Goal: Task Accomplishment & Management: Use online tool/utility

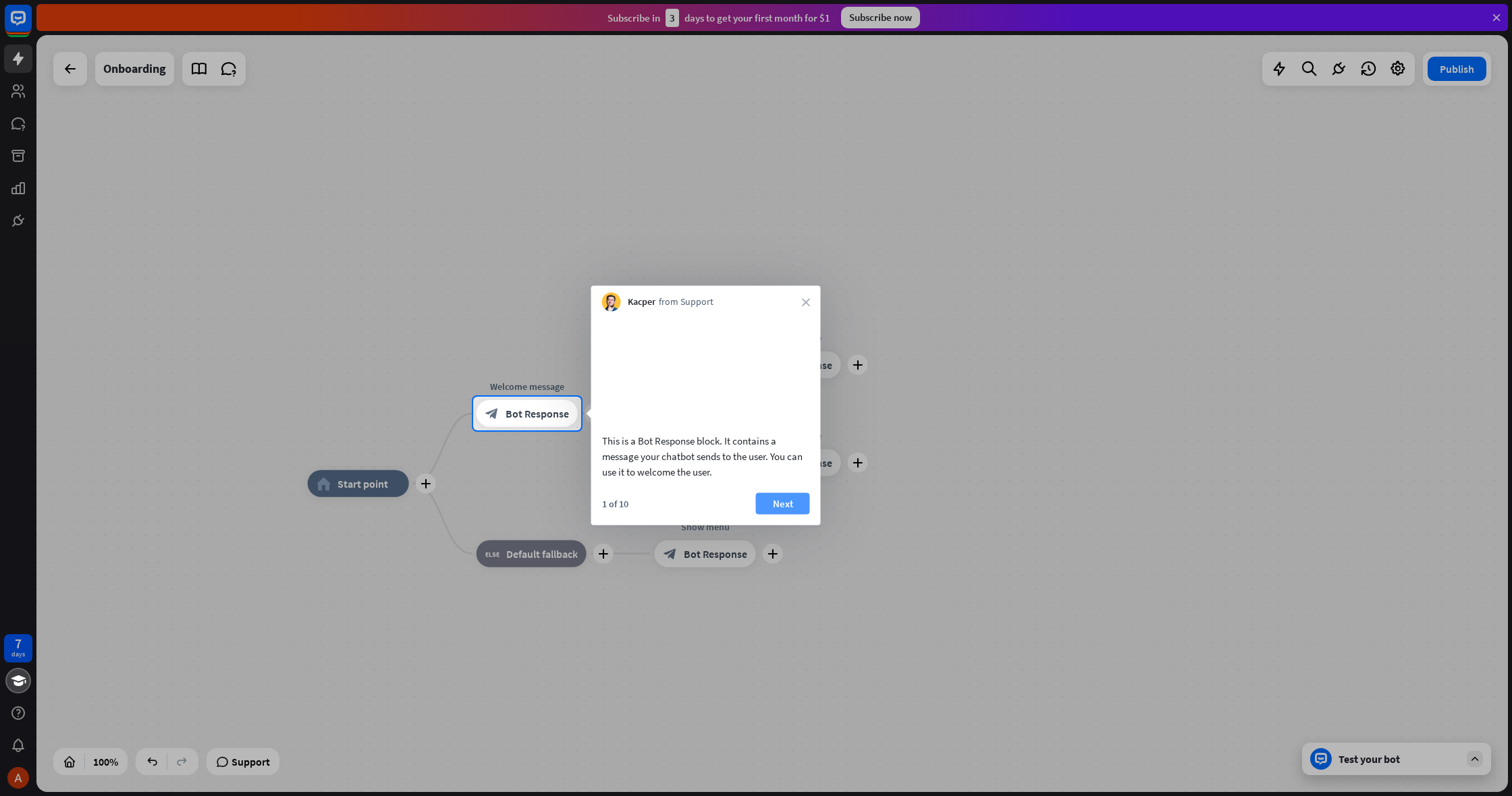
click at [797, 514] on button "Next" at bounding box center [783, 503] width 54 height 21
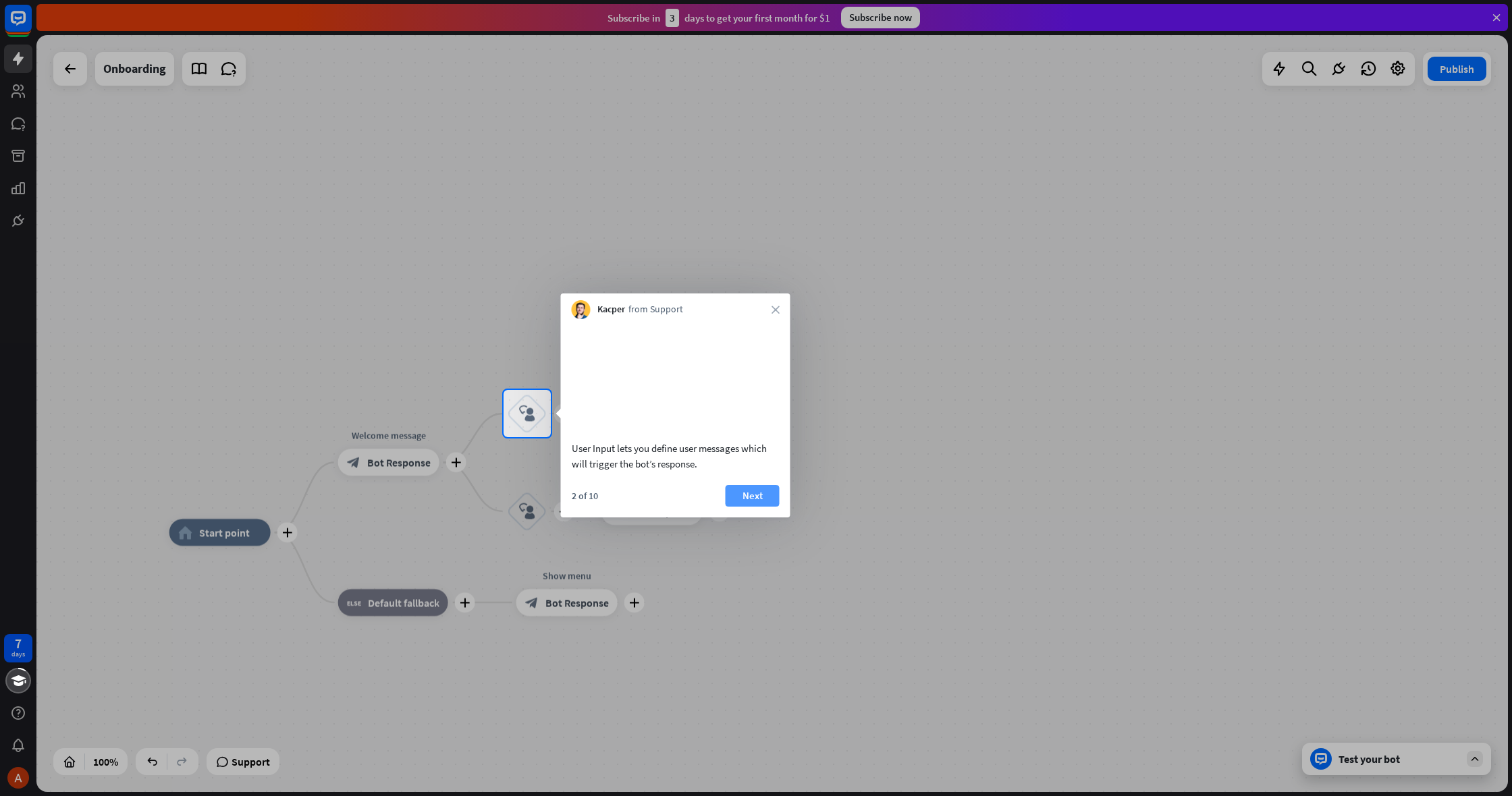
click at [762, 507] on button "Next" at bounding box center [753, 496] width 54 height 21
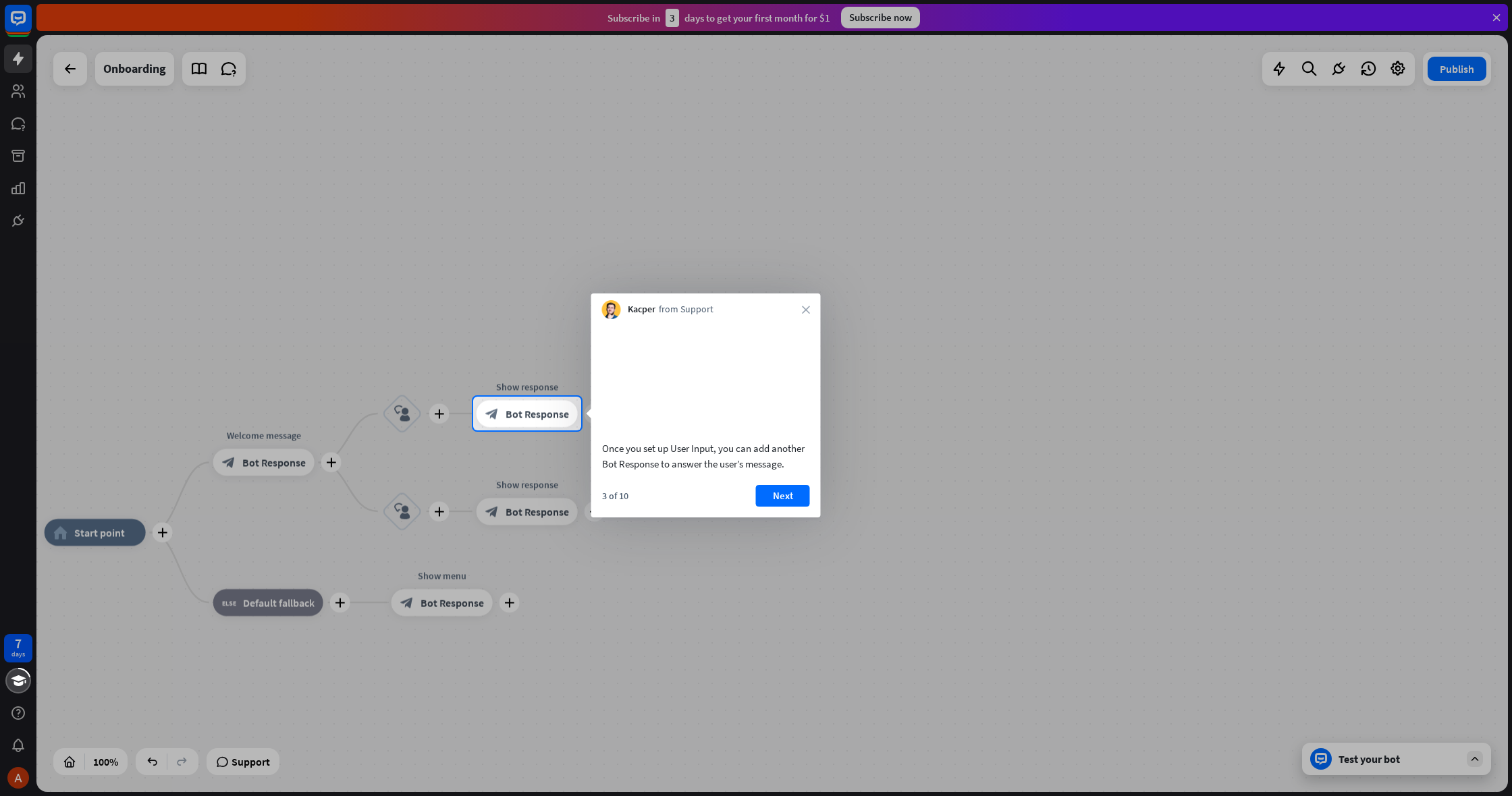
click at [772, 507] on button "Next" at bounding box center [783, 496] width 54 height 21
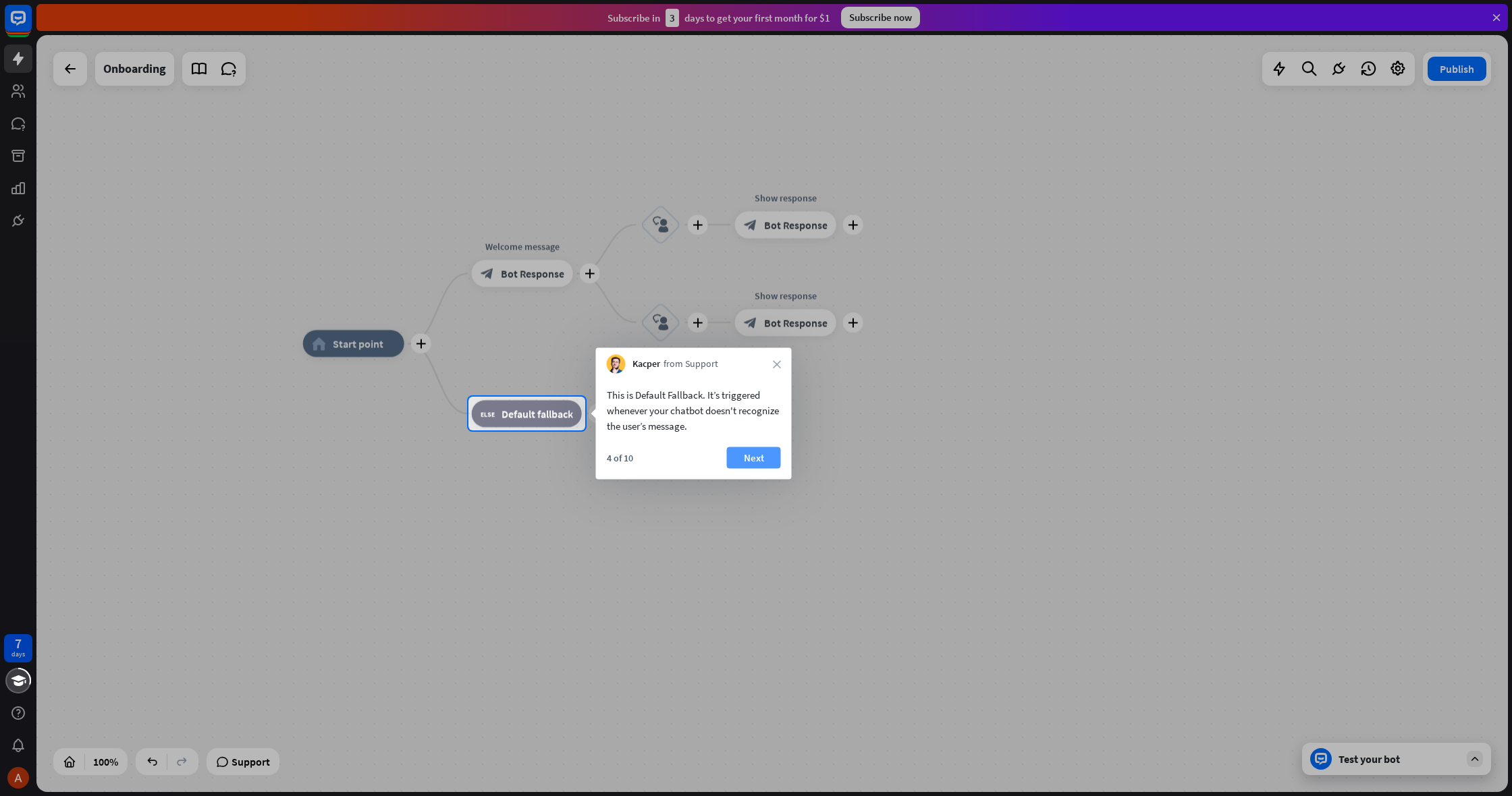
click at [756, 458] on button "Next" at bounding box center [754, 458] width 54 height 21
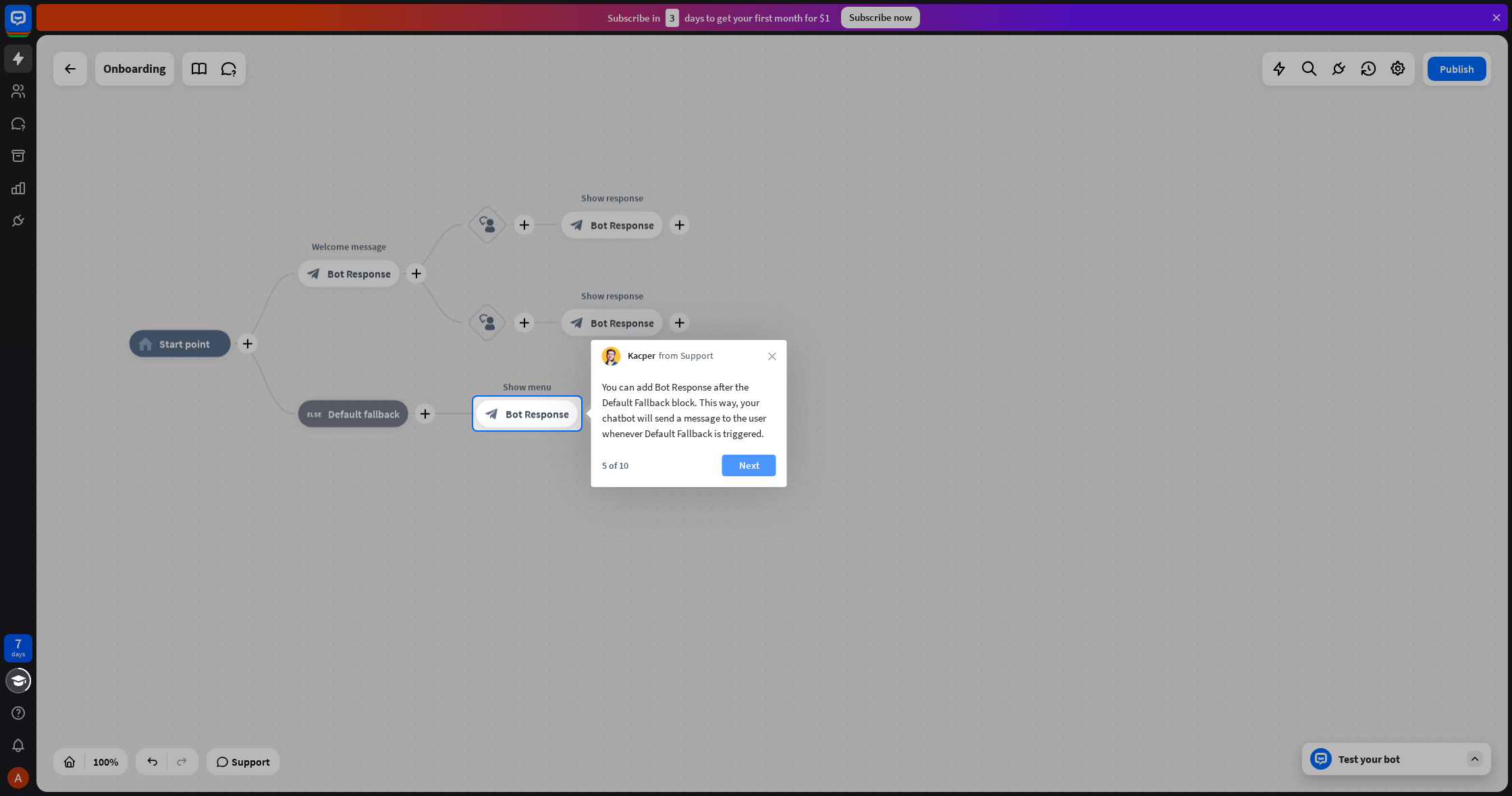
click at [755, 462] on button "Next" at bounding box center [749, 465] width 54 height 21
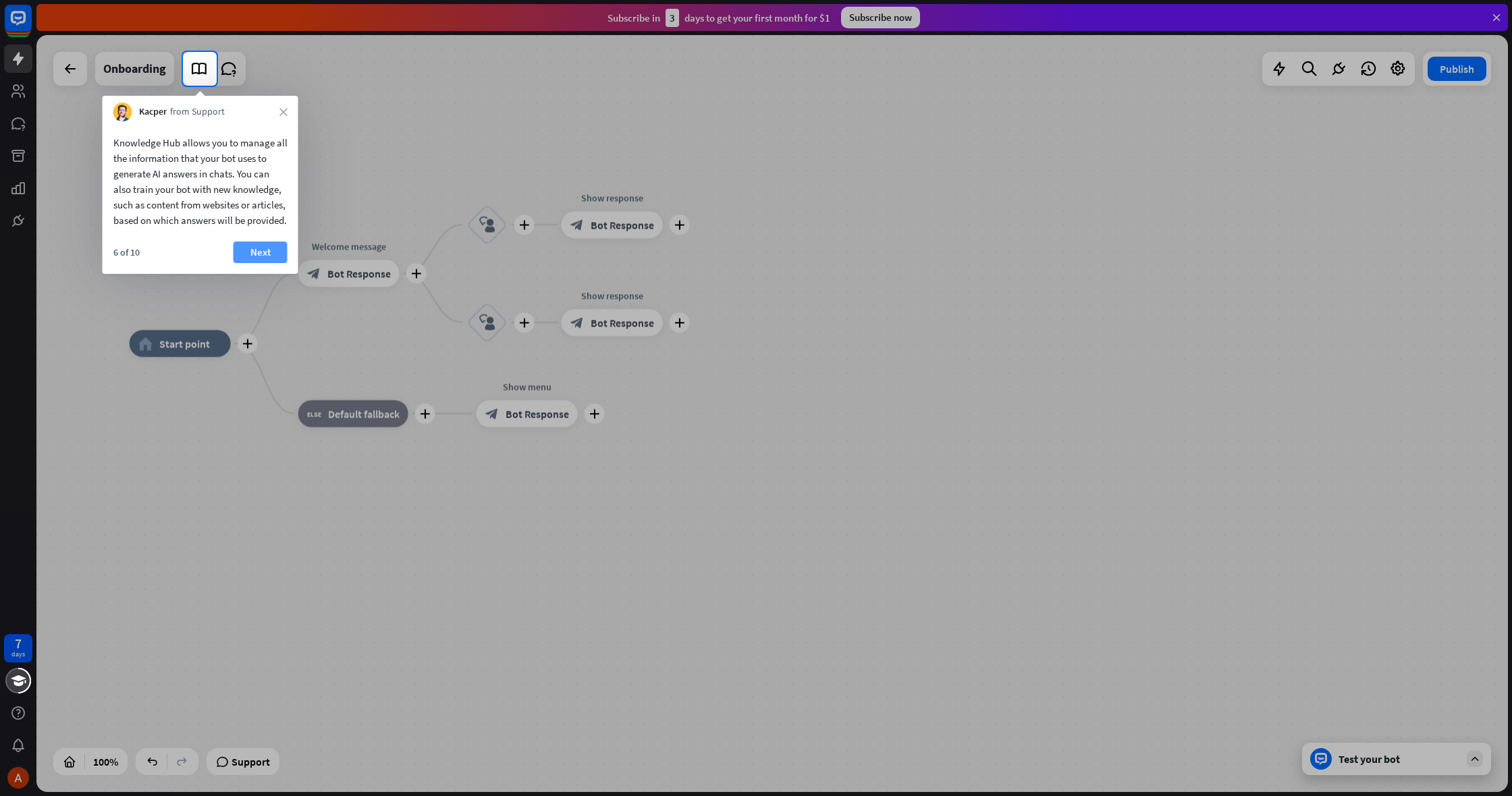
click at [249, 263] on button "Next" at bounding box center [260, 252] width 54 height 21
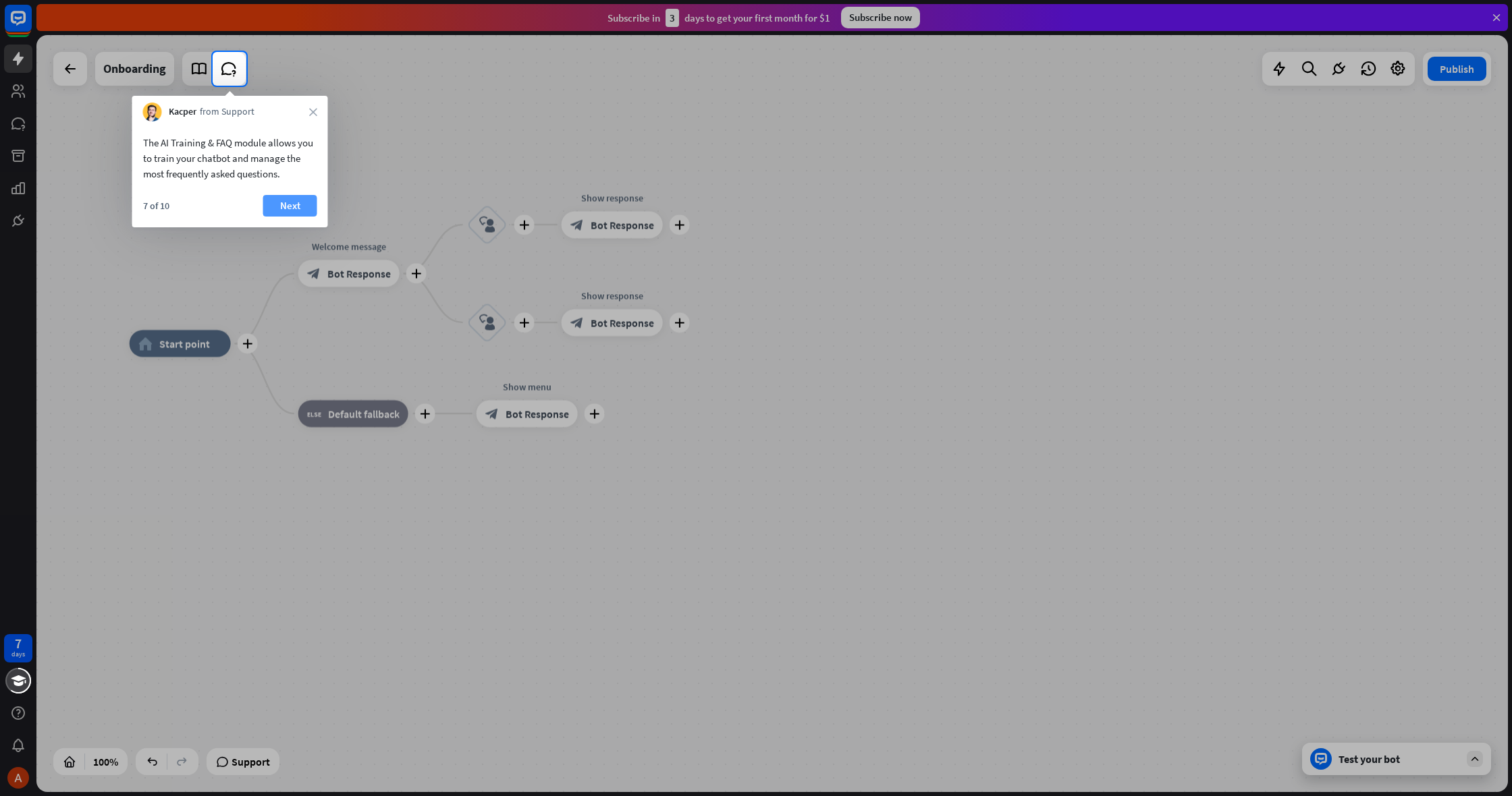
click at [292, 207] on button "Next" at bounding box center [290, 205] width 54 height 21
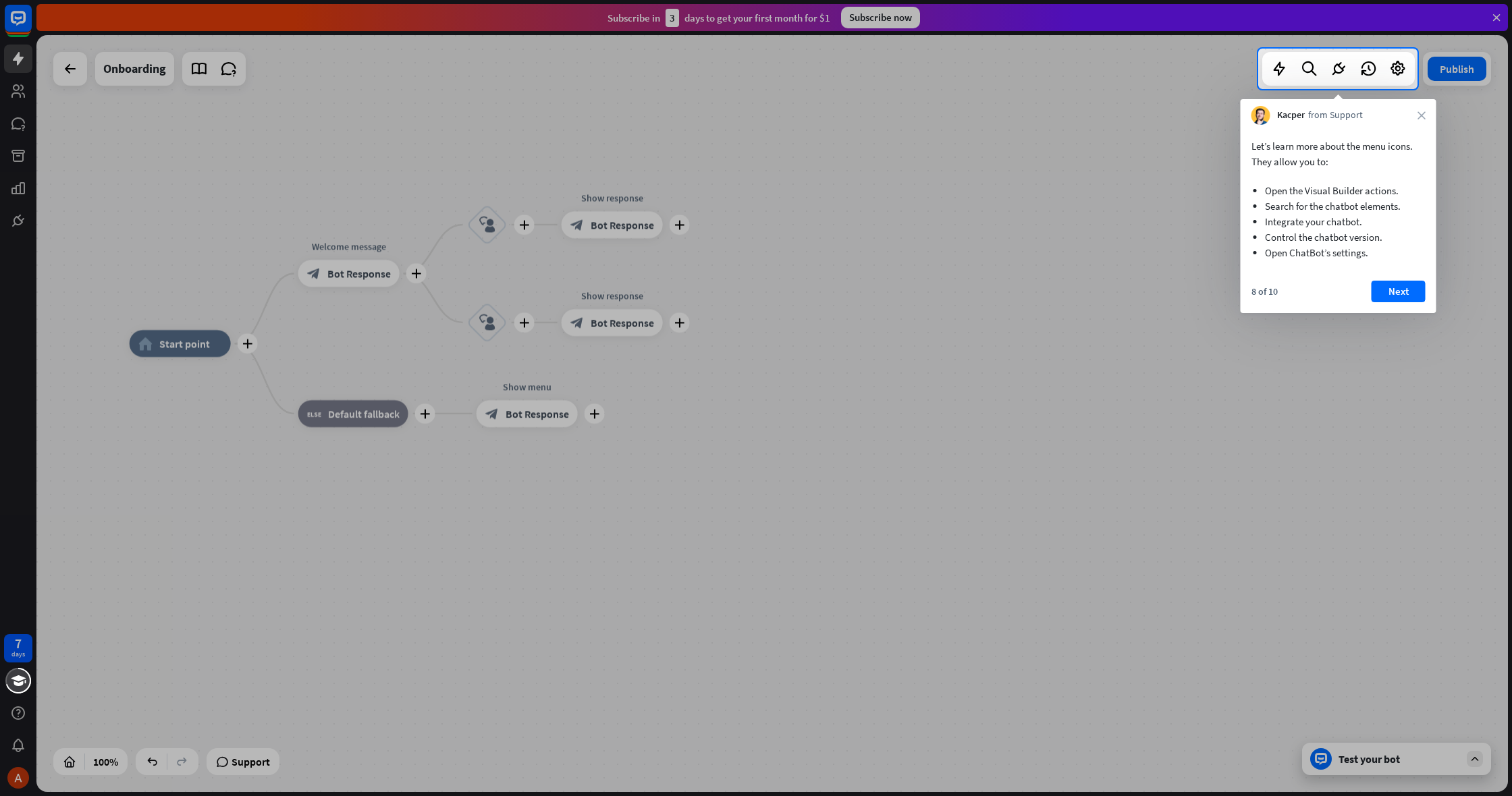
drag, startPoint x: 1396, startPoint y: 286, endPoint x: 1374, endPoint y: 268, distance: 28.4
click at [1285, 74] on icon at bounding box center [1279, 68] width 18 height 18
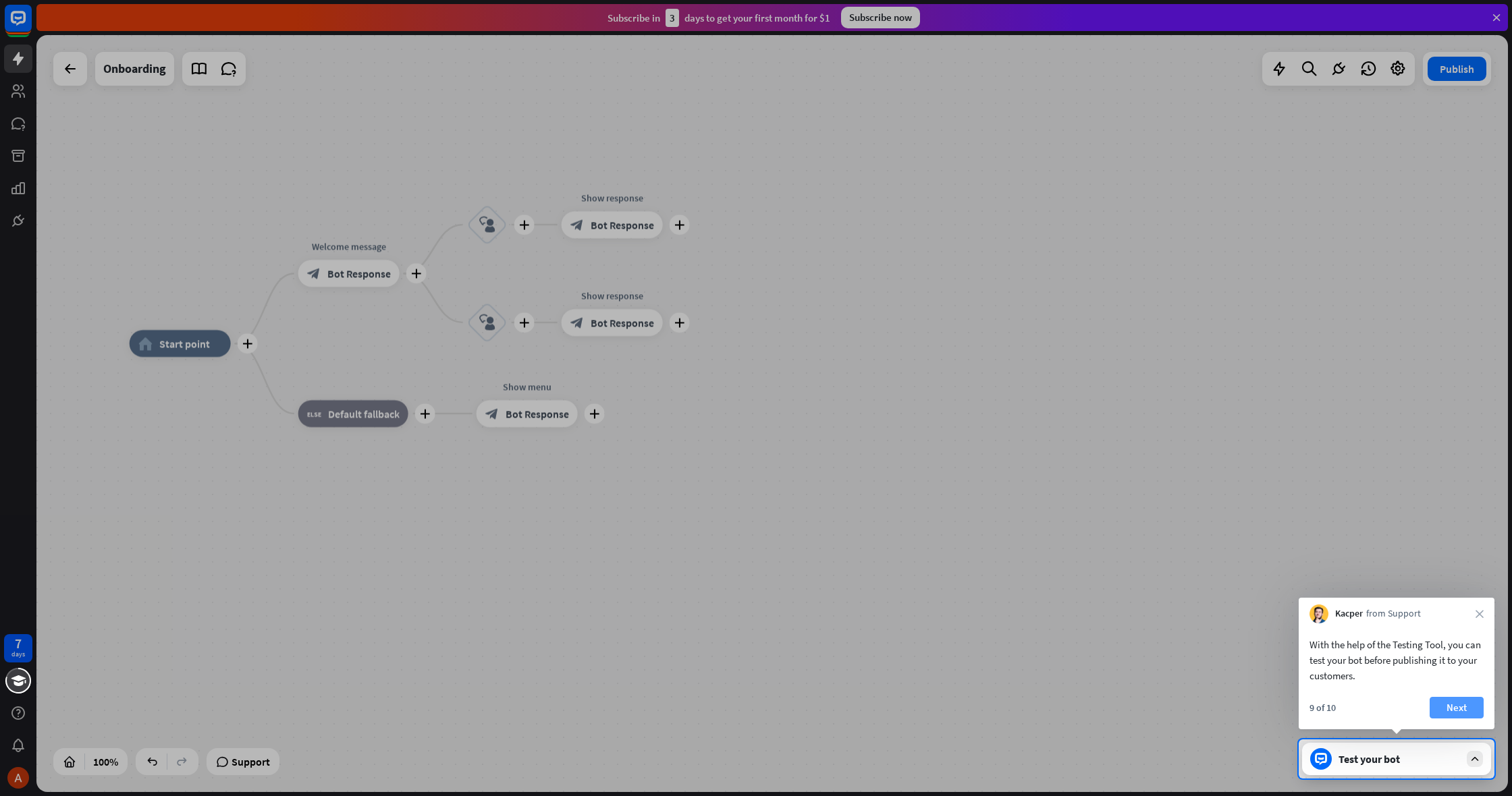
click at [1465, 705] on button "Next" at bounding box center [1457, 707] width 54 height 21
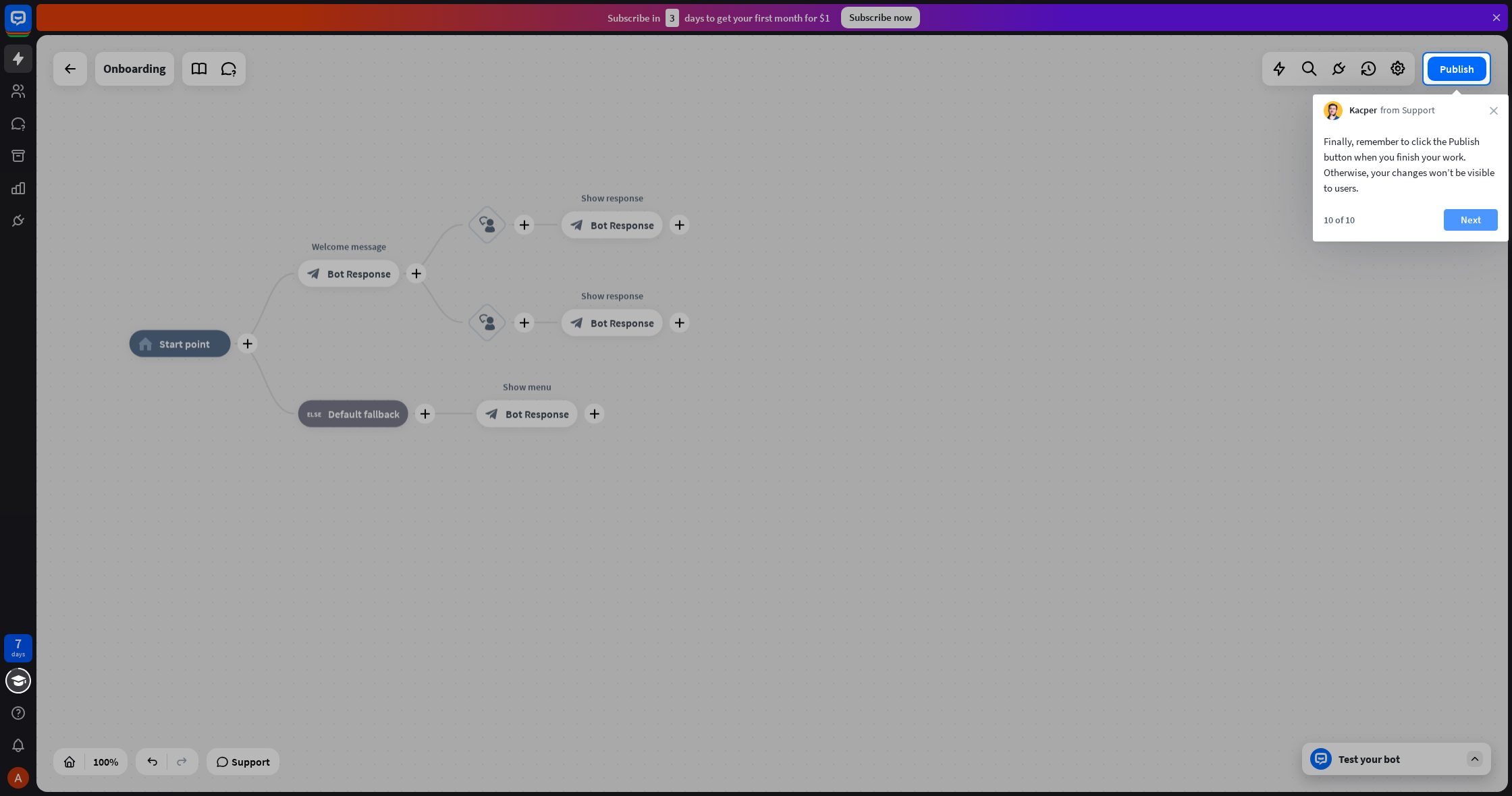
click at [1474, 223] on button "Next" at bounding box center [1471, 219] width 54 height 21
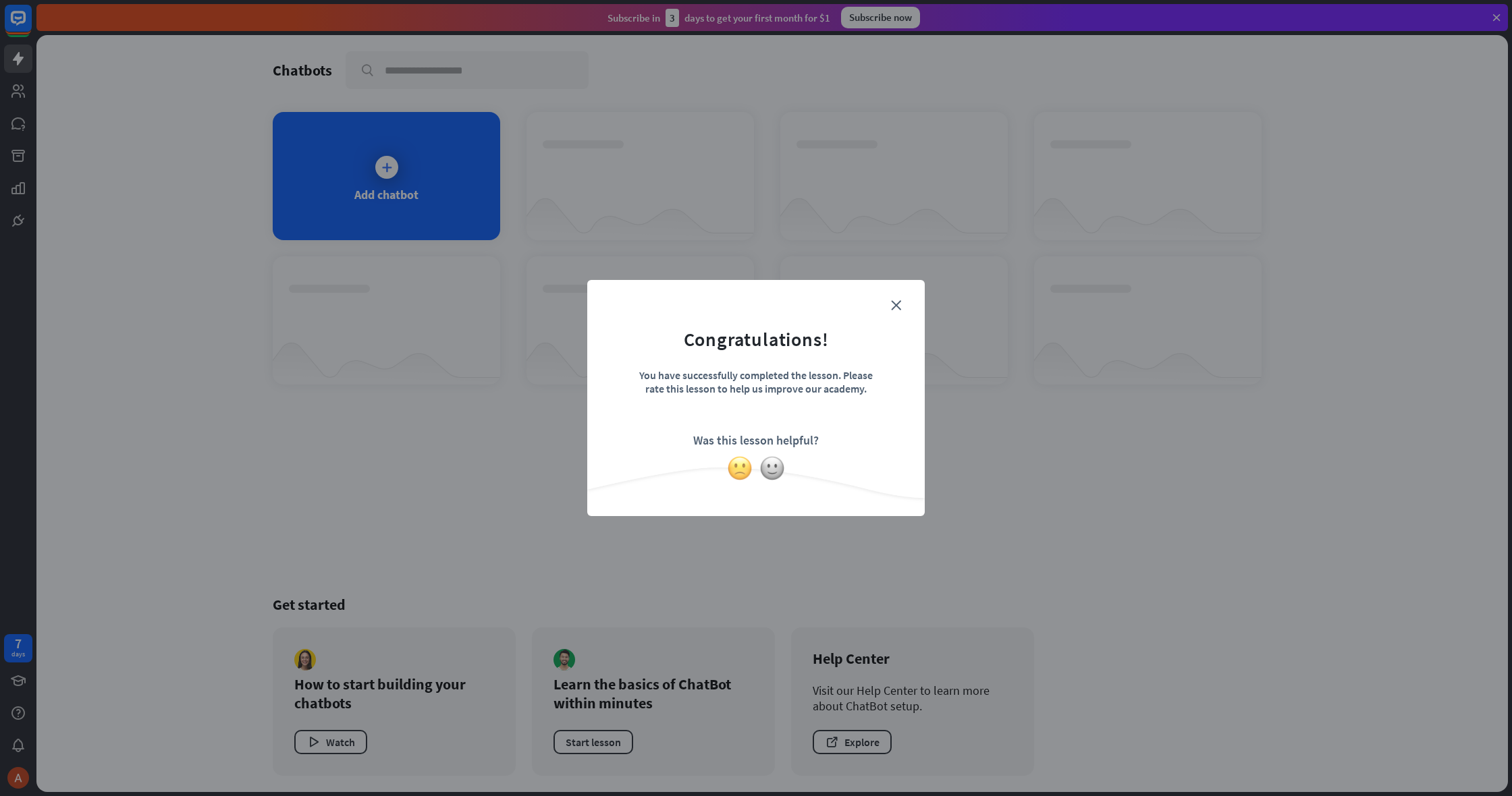
click at [747, 465] on img at bounding box center [739, 468] width 25 height 25
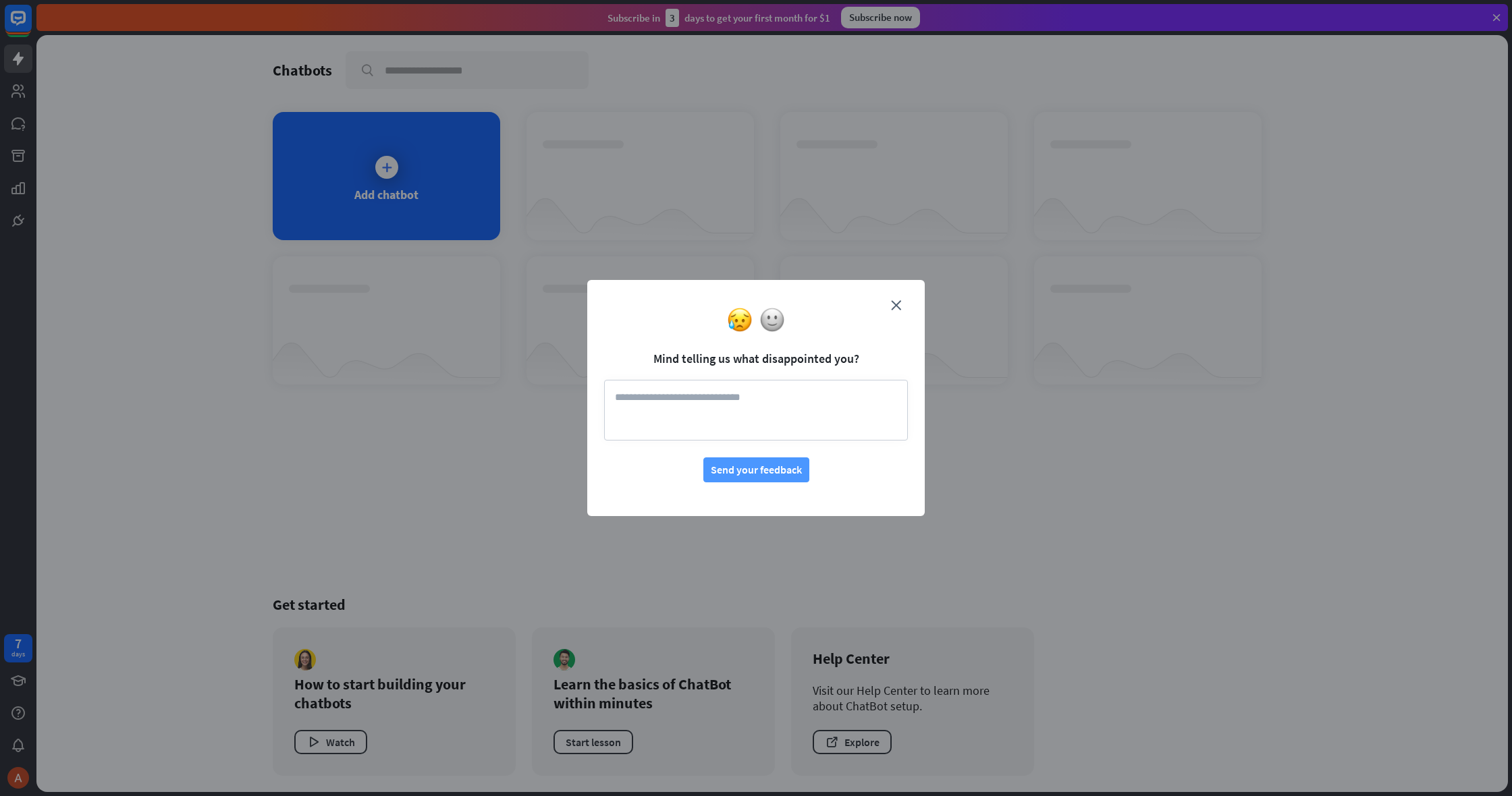
click at [755, 466] on button "Send your feedback" at bounding box center [757, 469] width 106 height 25
click at [784, 424] on textarea at bounding box center [755, 410] width 303 height 61
click at [769, 462] on button "Send your feedback" at bounding box center [757, 469] width 106 height 25
drag, startPoint x: 837, startPoint y: 398, endPoint x: 748, endPoint y: 394, distance: 89.1
click at [748, 394] on textarea "**********" at bounding box center [755, 410] width 303 height 61
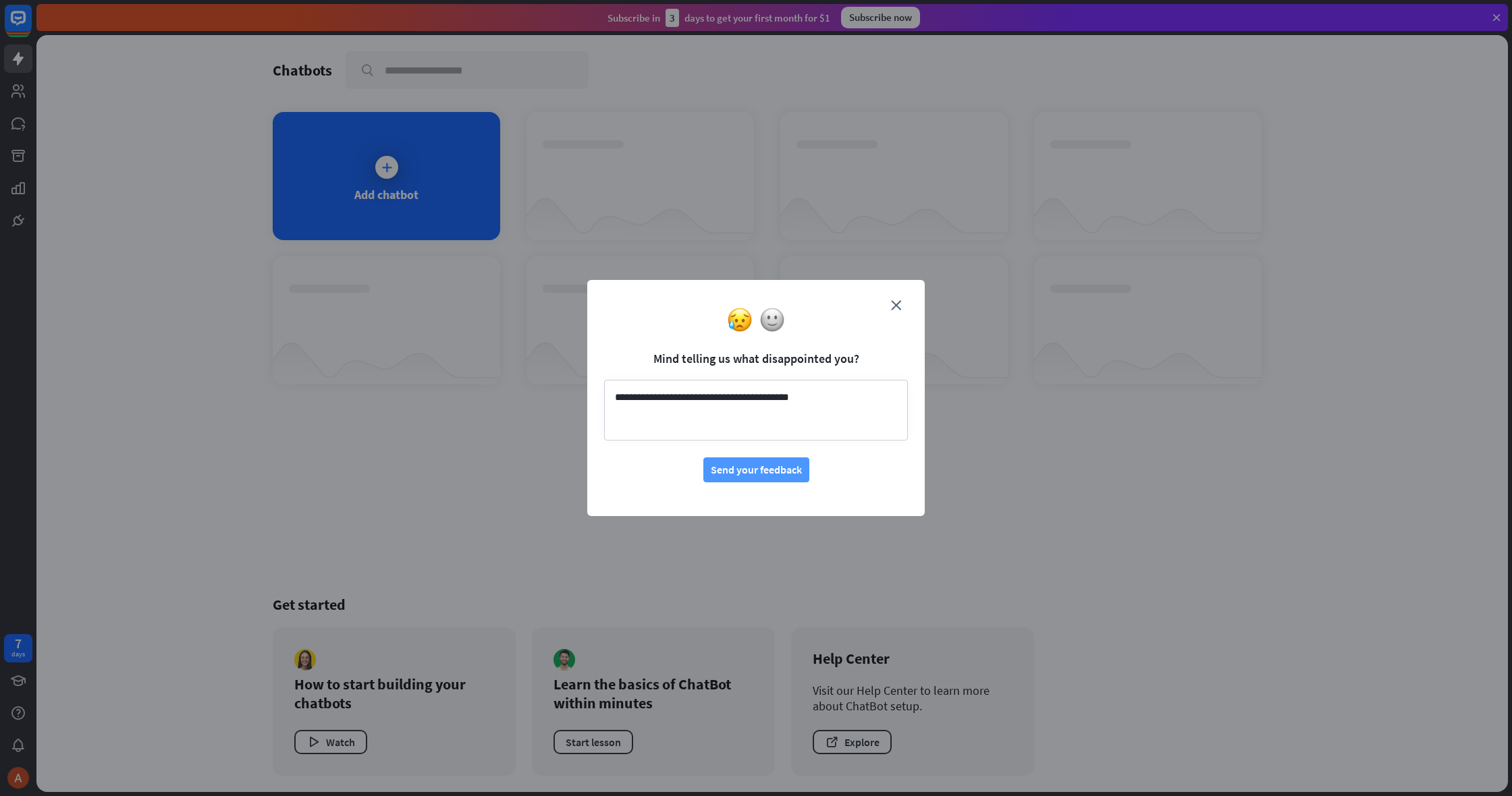
type textarea "**********"
click at [794, 470] on button "Send your feedback" at bounding box center [757, 469] width 106 height 25
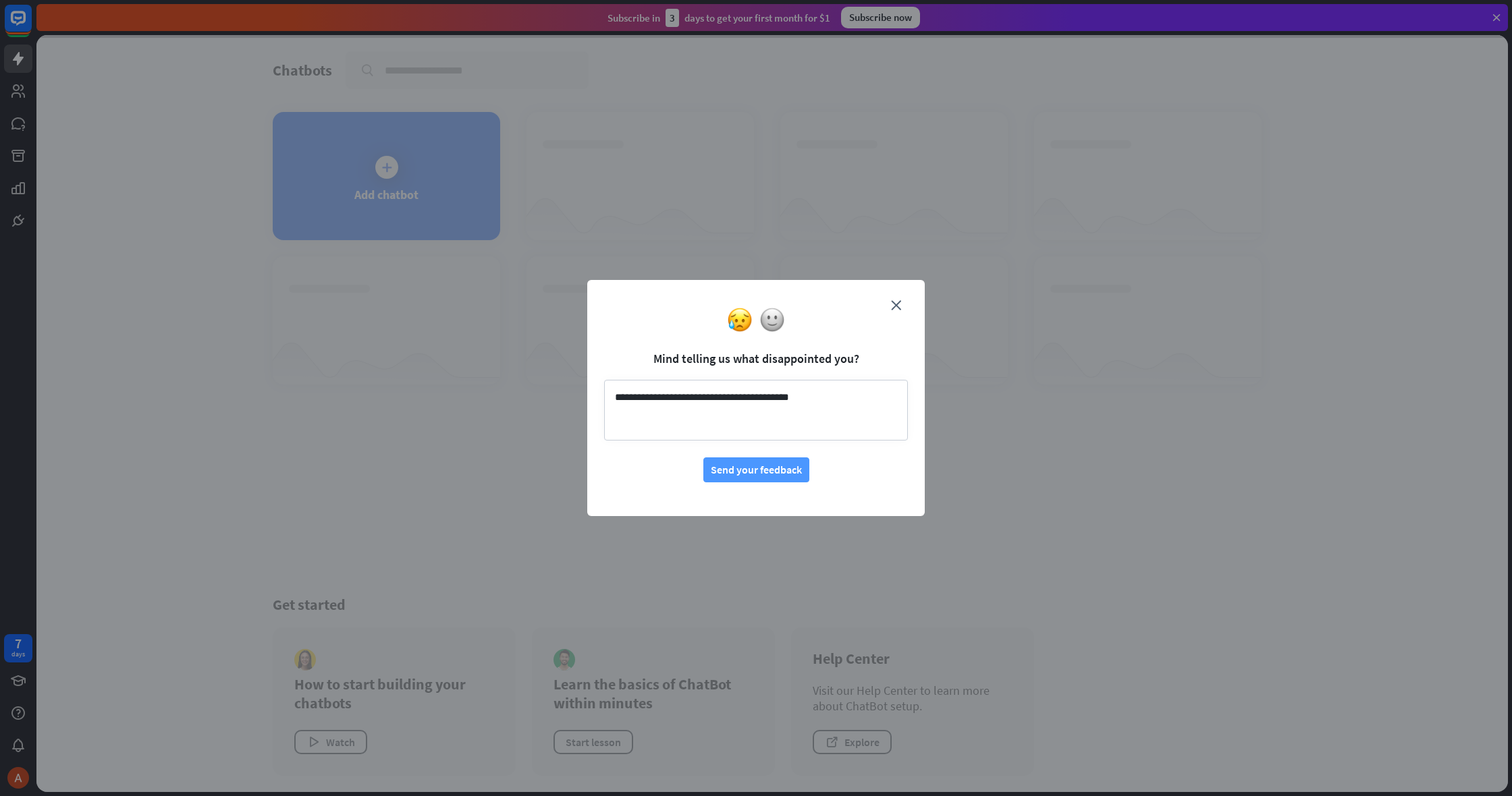
click at [755, 460] on button "Send your feedback" at bounding box center [757, 469] width 106 height 25
drag, startPoint x: 754, startPoint y: 460, endPoint x: 759, endPoint y: 468, distance: 9.4
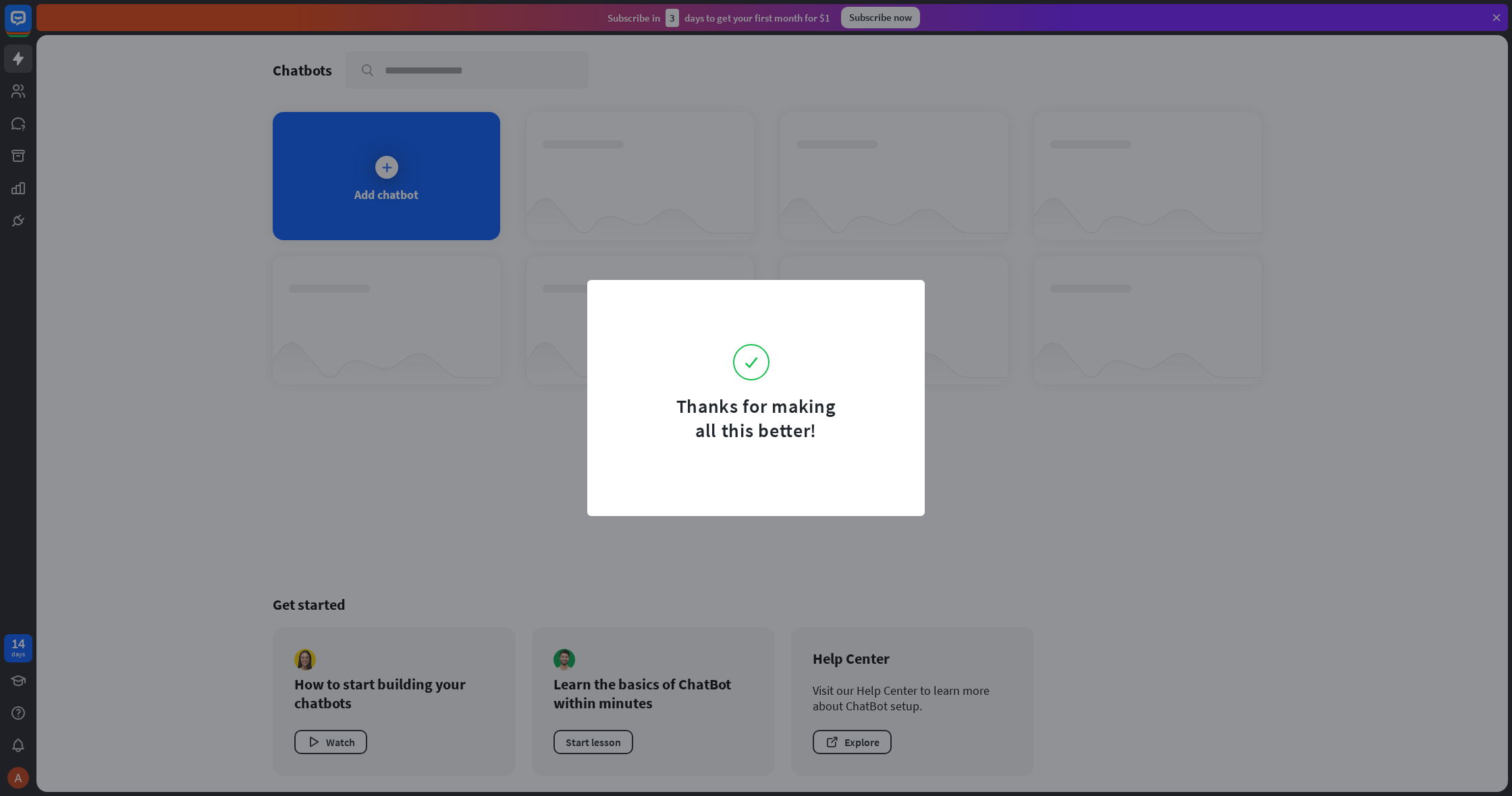
click at [501, 416] on div "Thanks for making all this better!" at bounding box center [756, 398] width 1512 height 796
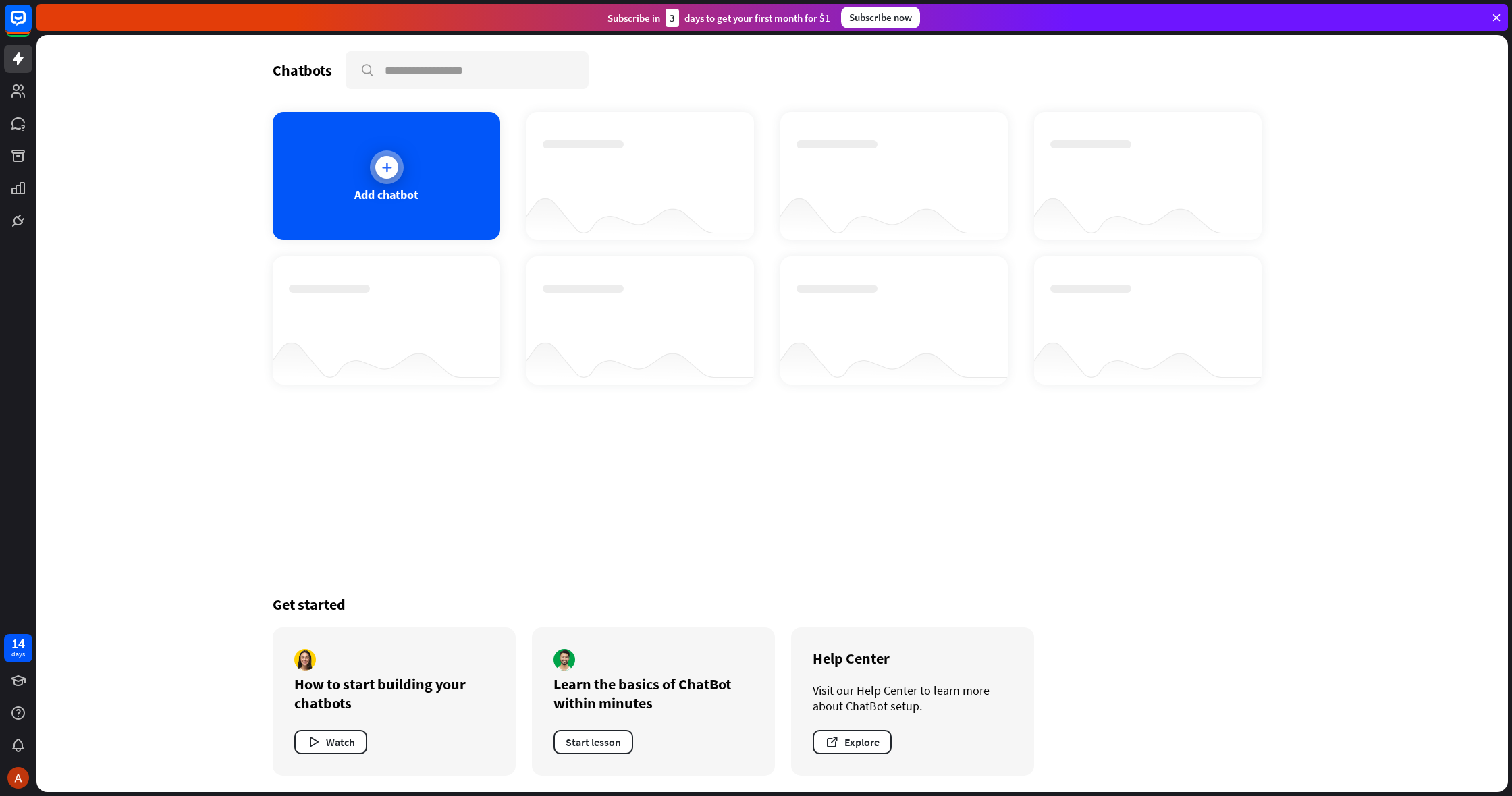
click at [387, 196] on div "Add chatbot" at bounding box center [386, 194] width 64 height 16
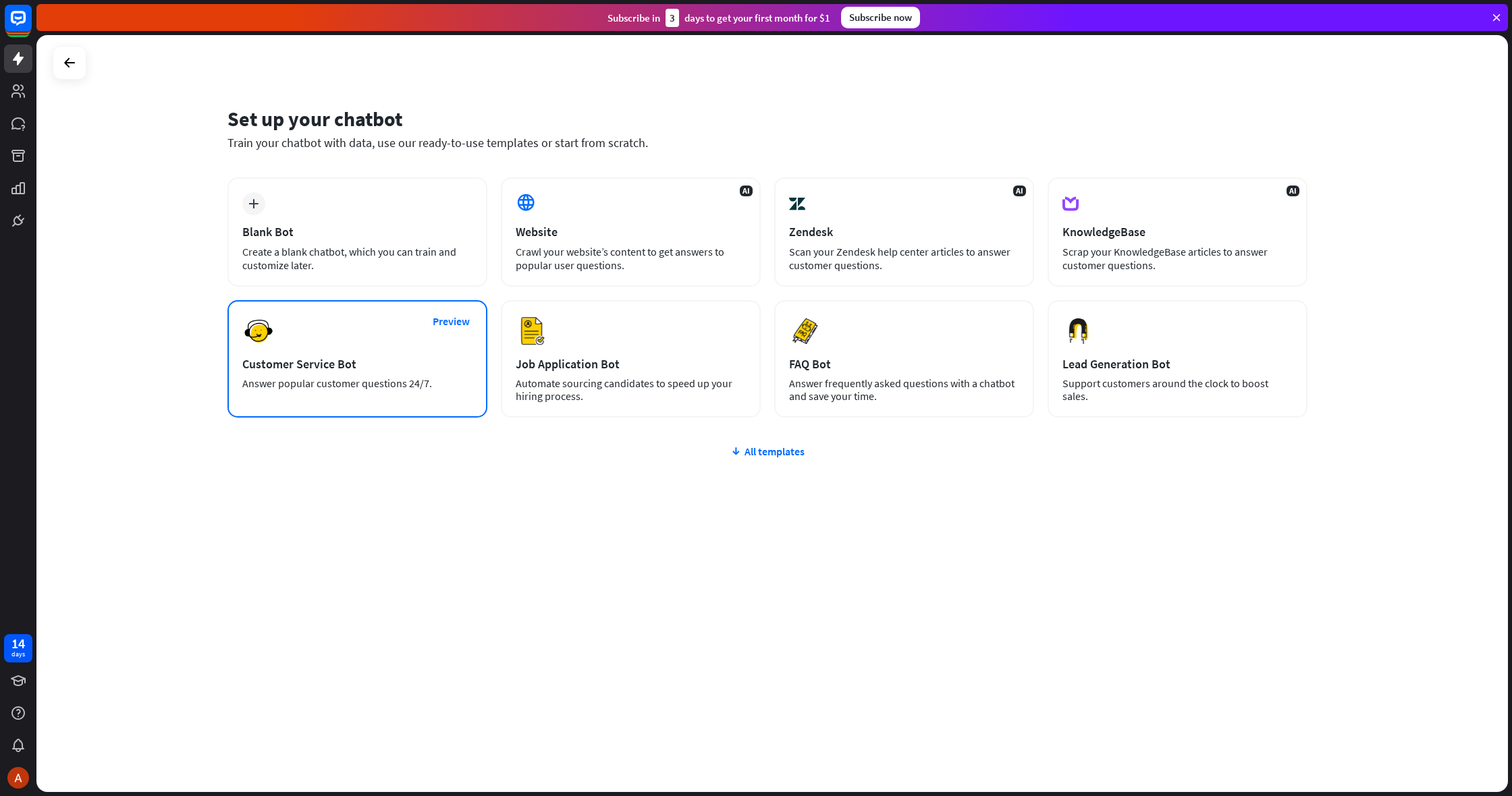
click at [403, 328] on div "Preview Customer Service Bot Answer popular customer questions 24/7." at bounding box center [357, 359] width 259 height 118
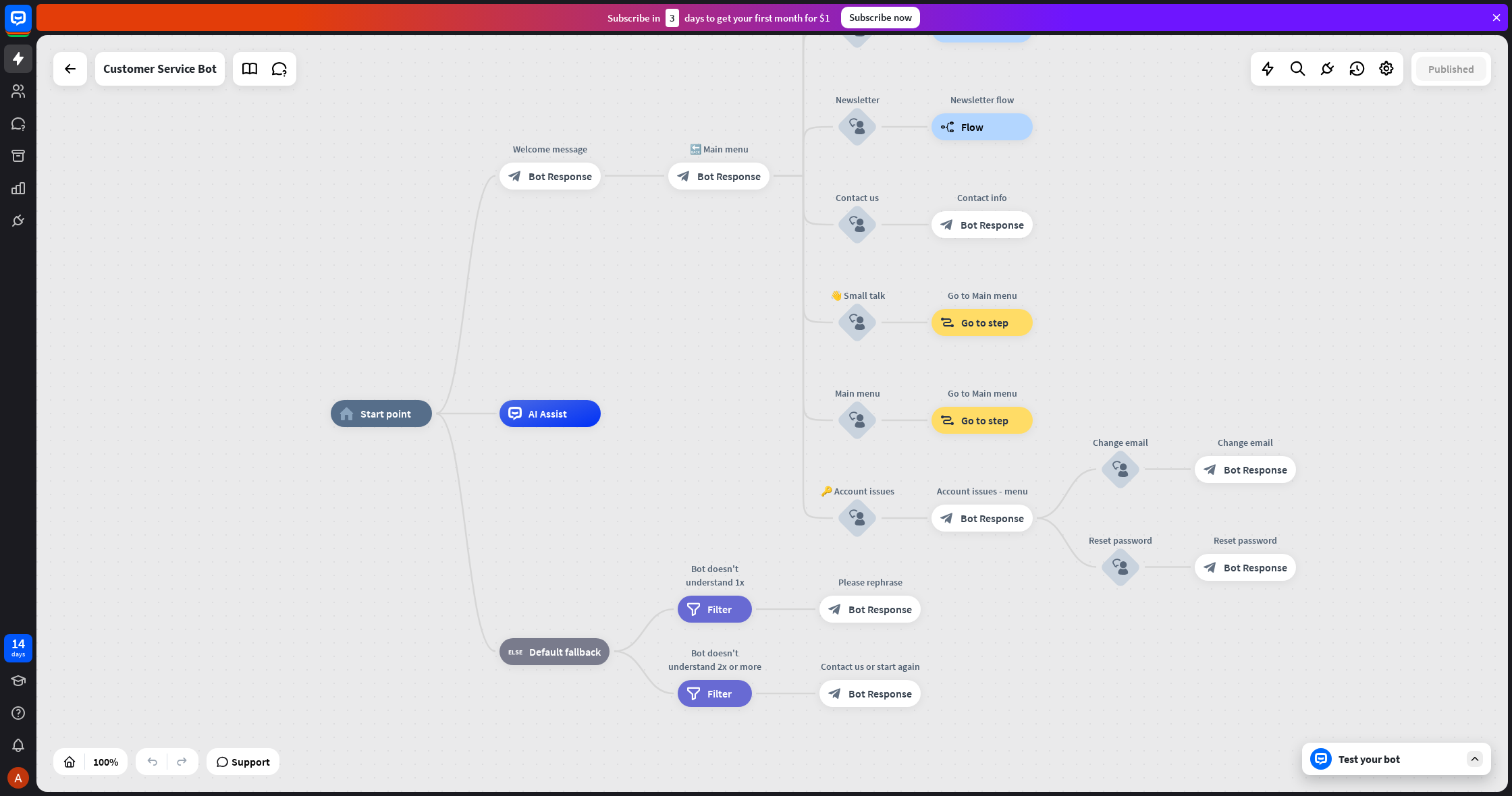
click at [1316, 772] on div "Test your bot" at bounding box center [1396, 759] width 189 height 33
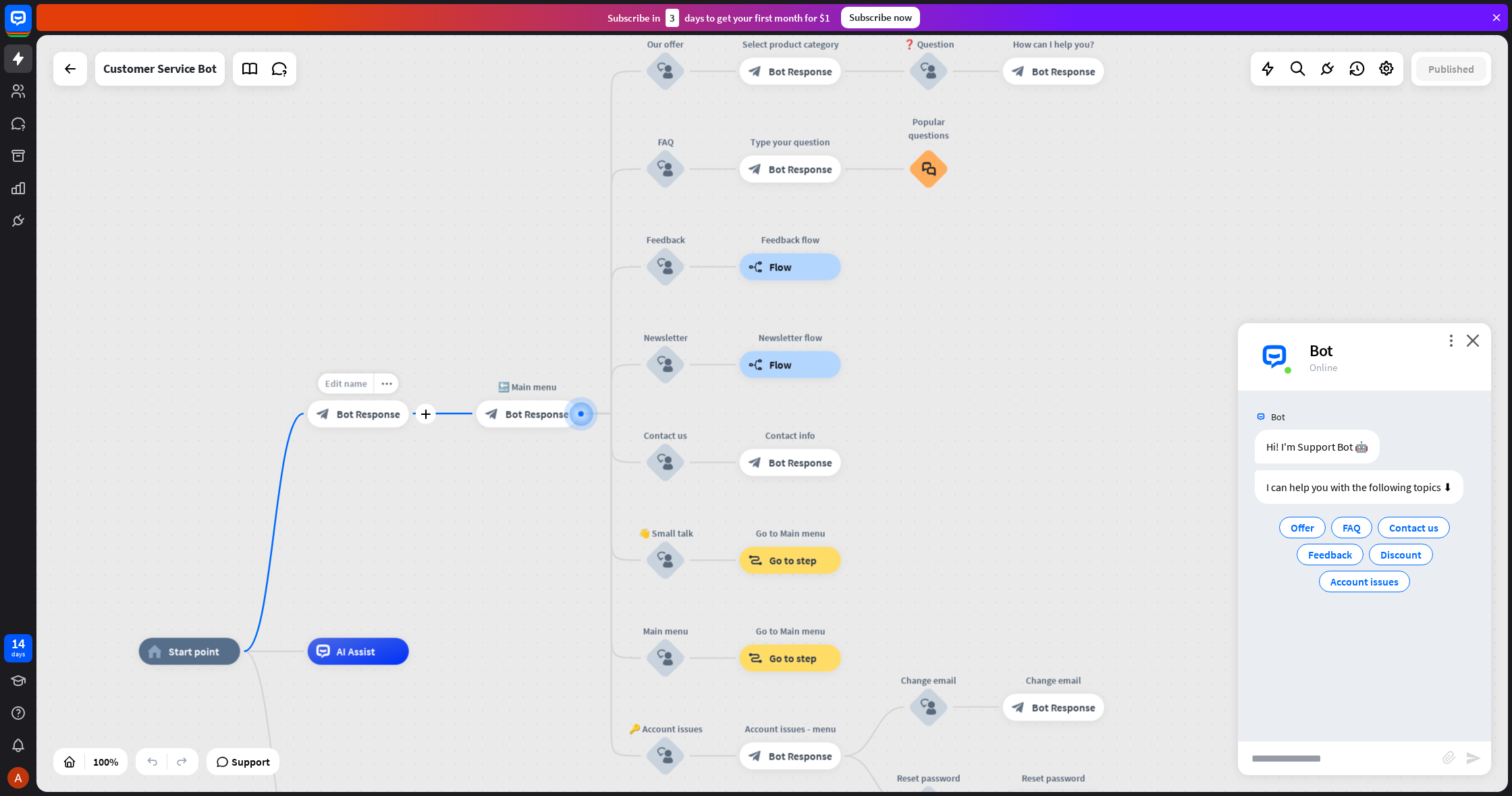
click at [350, 391] on div "Edit name" at bounding box center [345, 384] width 55 height 21
click at [406, 420] on div "**********" at bounding box center [358, 413] width 101 height 27
click at [393, 419] on span "Bot Response" at bounding box center [365, 413] width 63 height 13
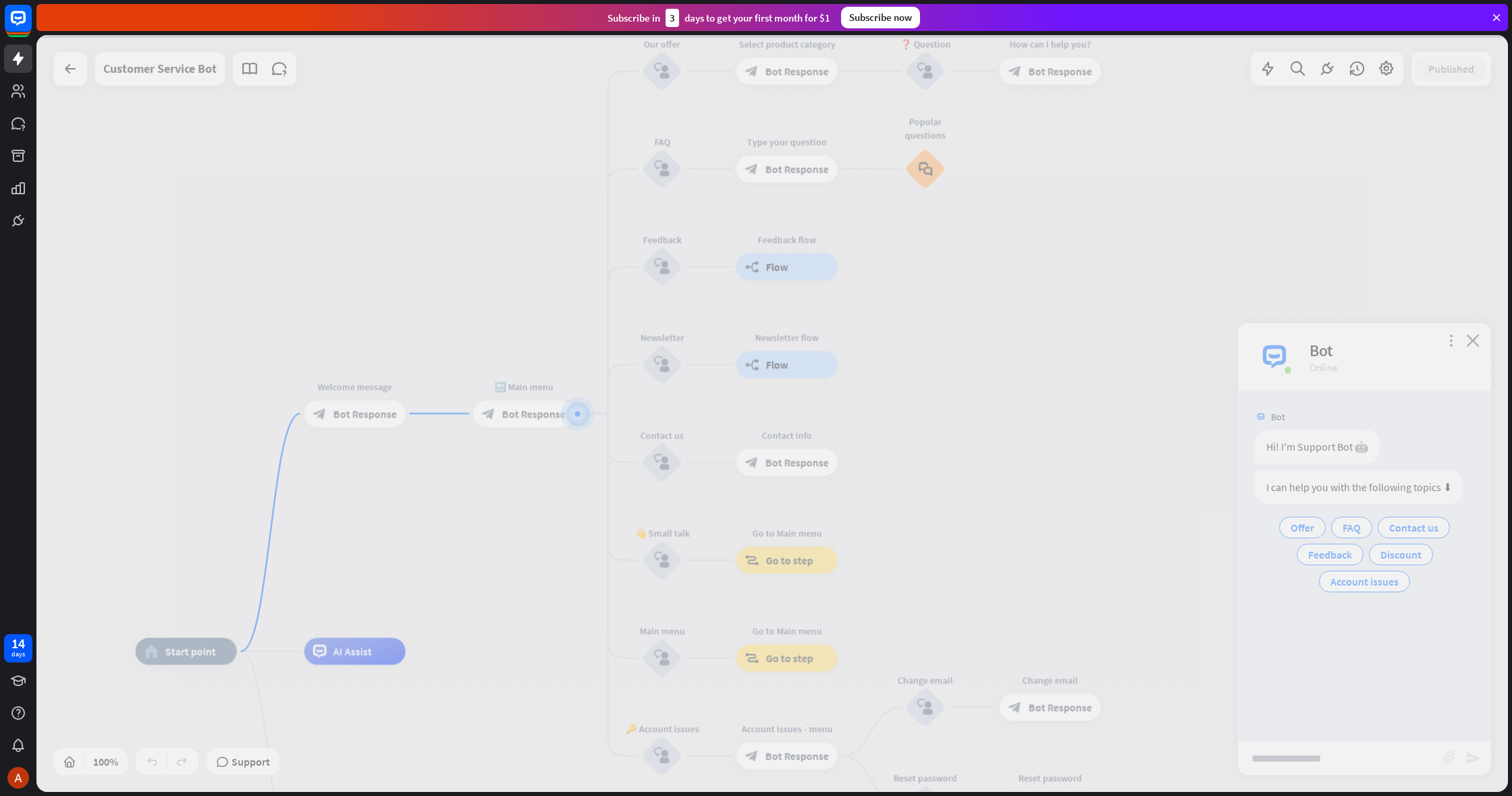
click at [395, 419] on div at bounding box center [772, 414] width 1472 height 758
click at [396, 419] on div at bounding box center [772, 414] width 1472 height 758
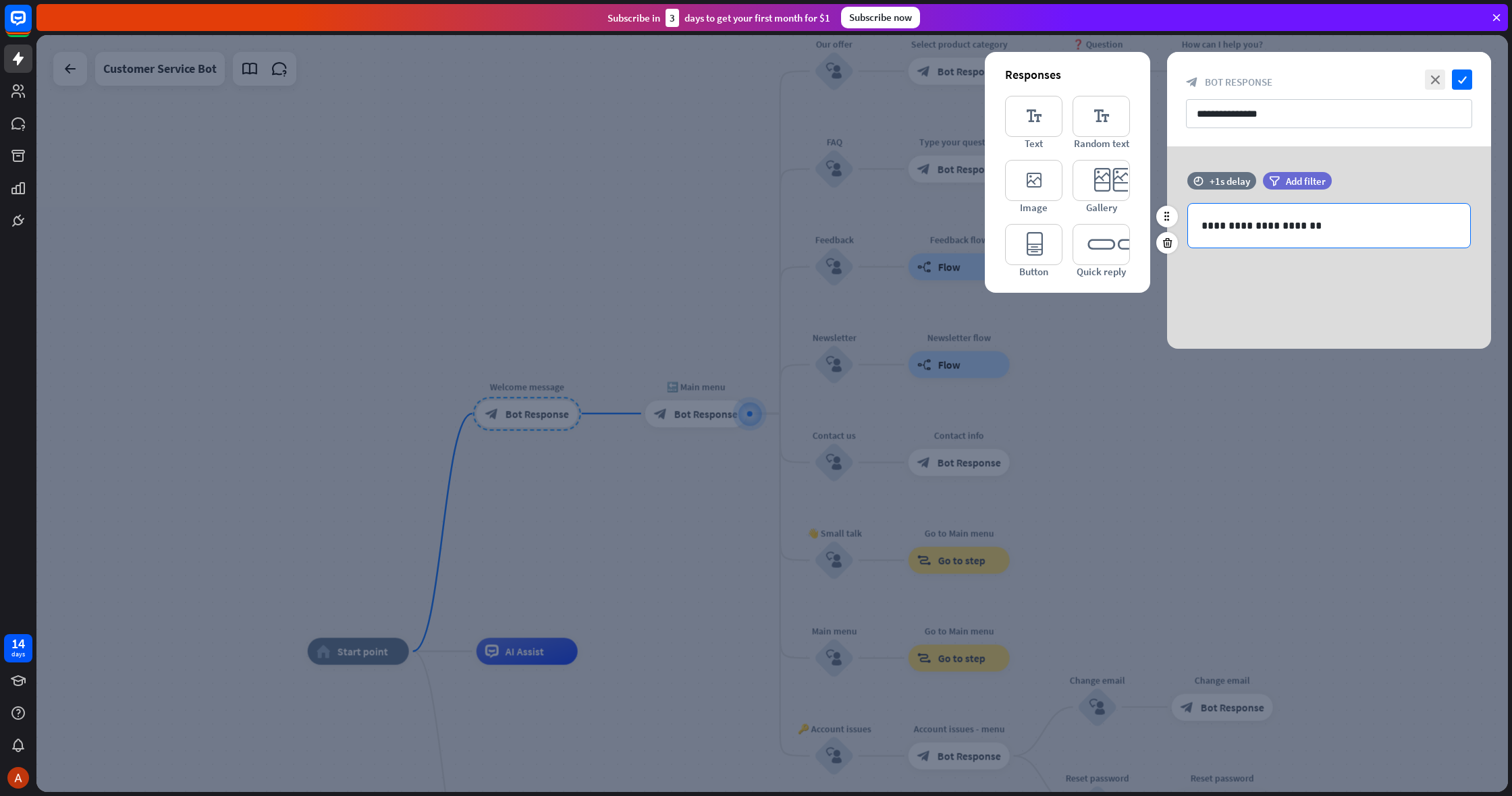
click at [1328, 208] on div "**********" at bounding box center [1329, 225] width 282 height 44
drag, startPoint x: 1325, startPoint y: 216, endPoint x: 1319, endPoint y: 215, distance: 6.1
click at [1325, 216] on div "**********" at bounding box center [1329, 225] width 282 height 44
drag, startPoint x: 1192, startPoint y: 227, endPoint x: 1351, endPoint y: 240, distance: 159.5
click at [1351, 240] on div "**********" at bounding box center [1329, 225] width 282 height 44
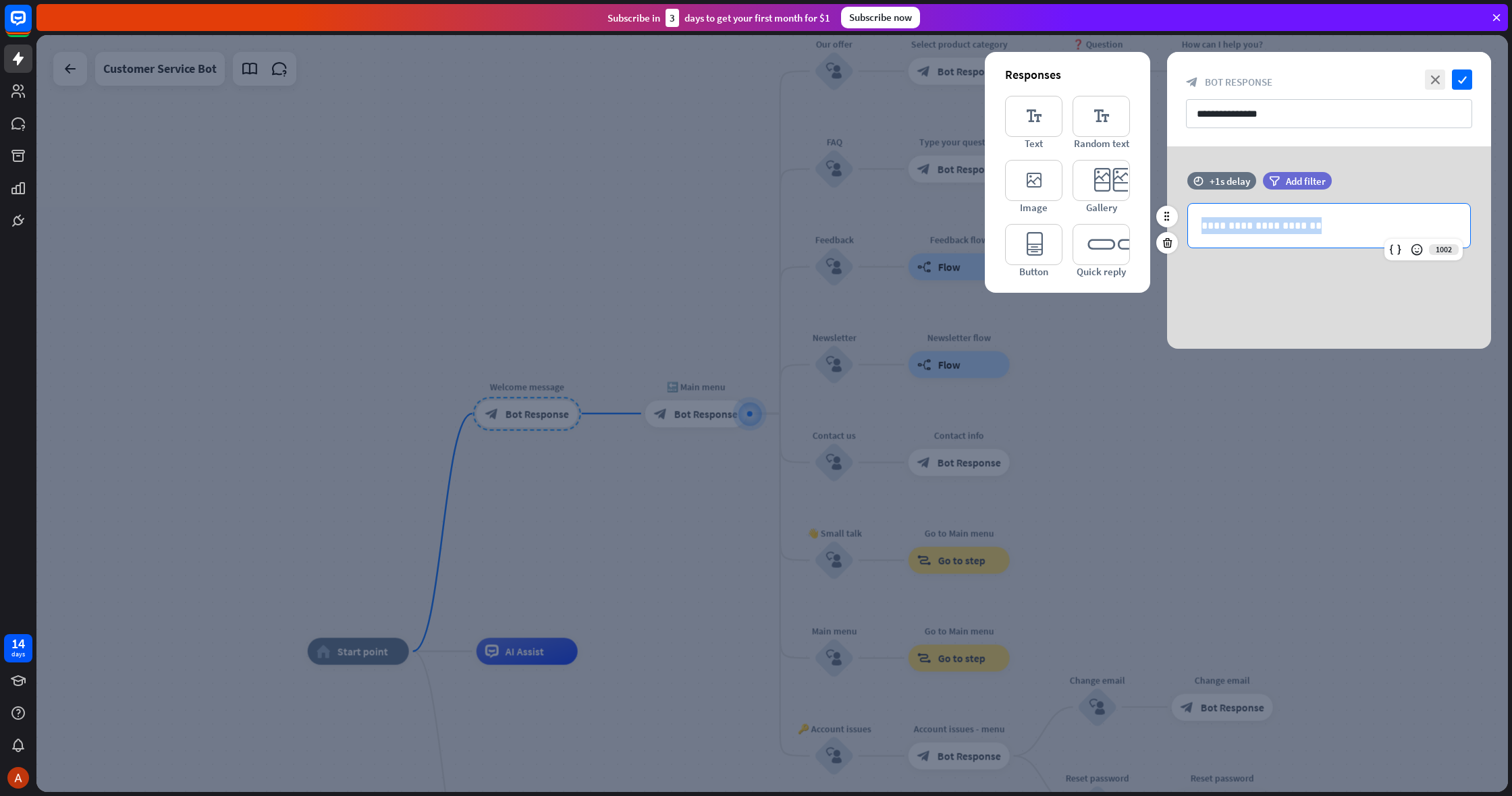
drag, startPoint x: 1351, startPoint y: 240, endPoint x: 1294, endPoint y: 232, distance: 57.6
click at [1294, 232] on div "**********" at bounding box center [1329, 225] width 282 height 44
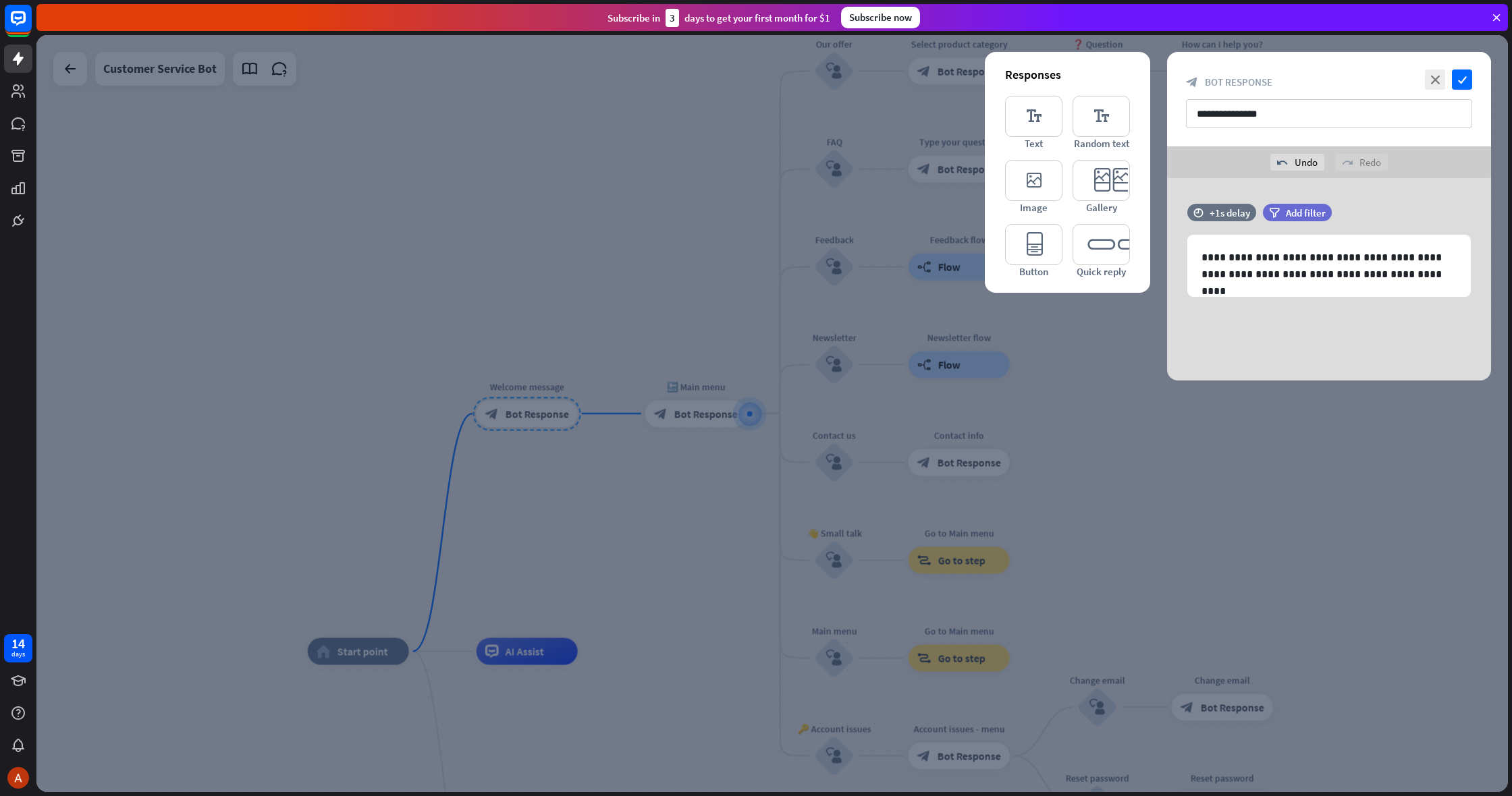
click at [1378, 333] on div "**********" at bounding box center [1329, 279] width 324 height 202
click at [1461, 85] on icon "check" at bounding box center [1463, 79] width 21 height 21
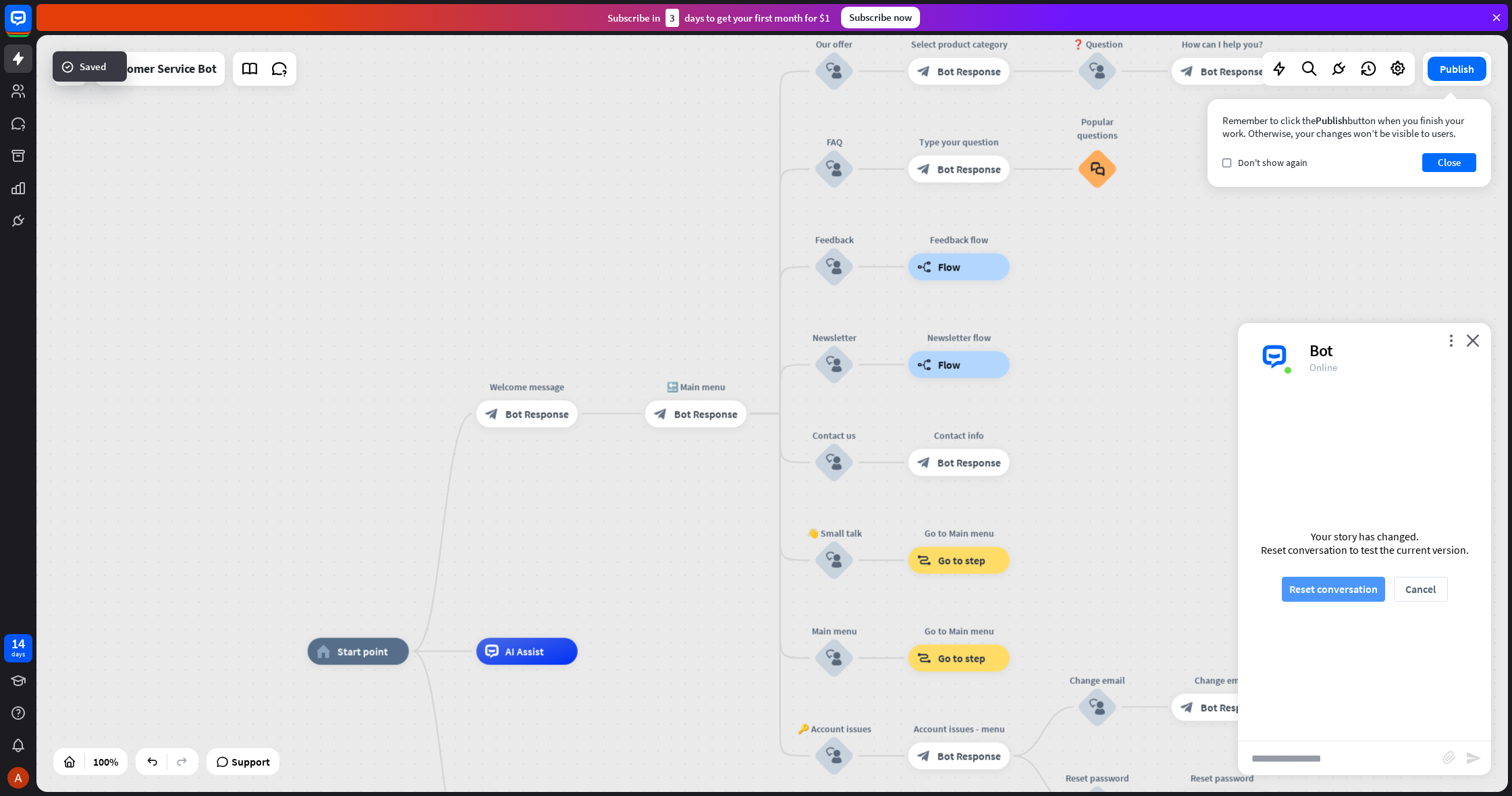
click at [1340, 587] on button "Reset conversation" at bounding box center [1333, 589] width 104 height 25
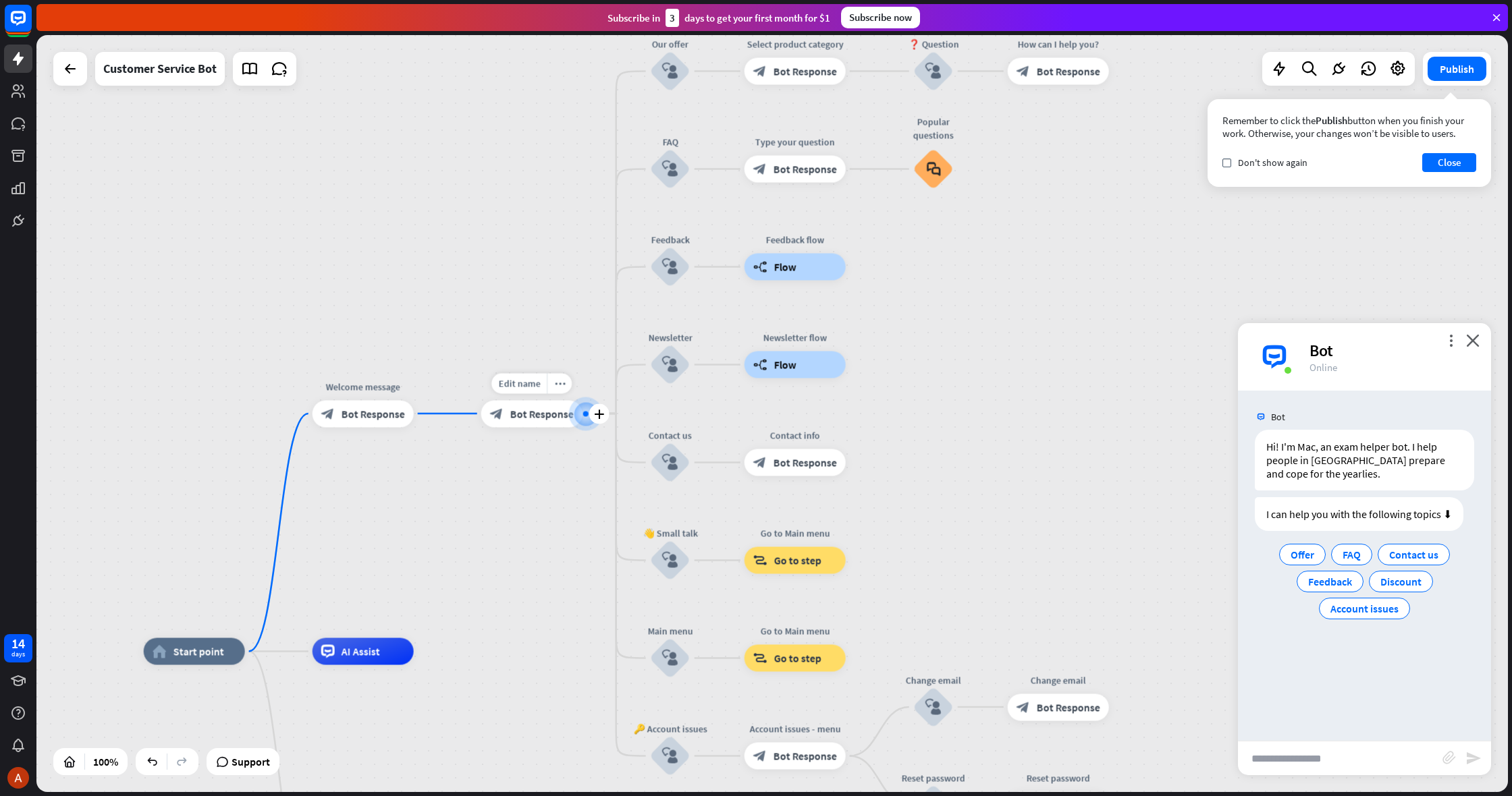
click at [536, 417] on span "Bot Response" at bounding box center [542, 413] width 63 height 13
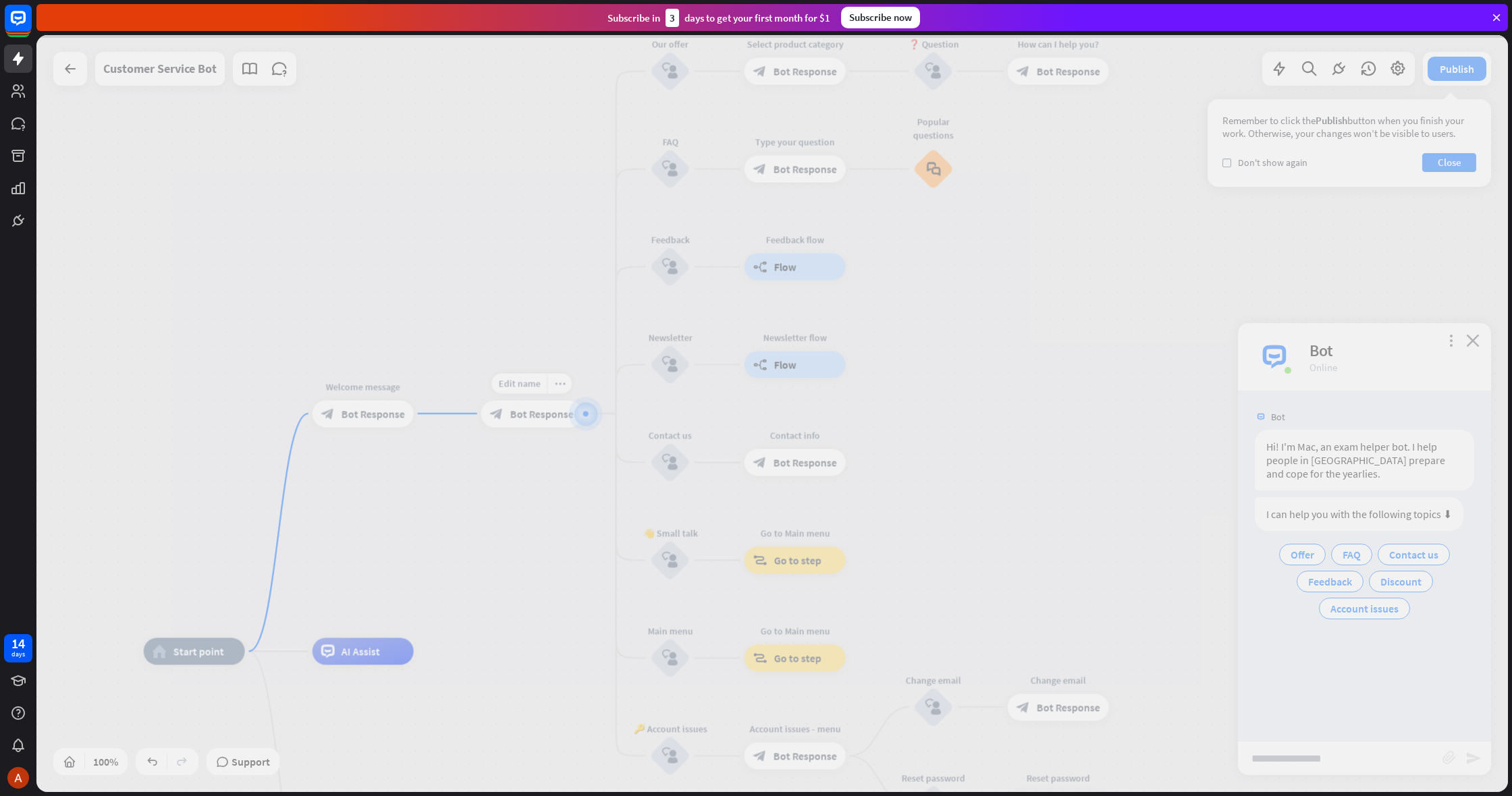
click at [536, 417] on div at bounding box center [772, 414] width 1472 height 758
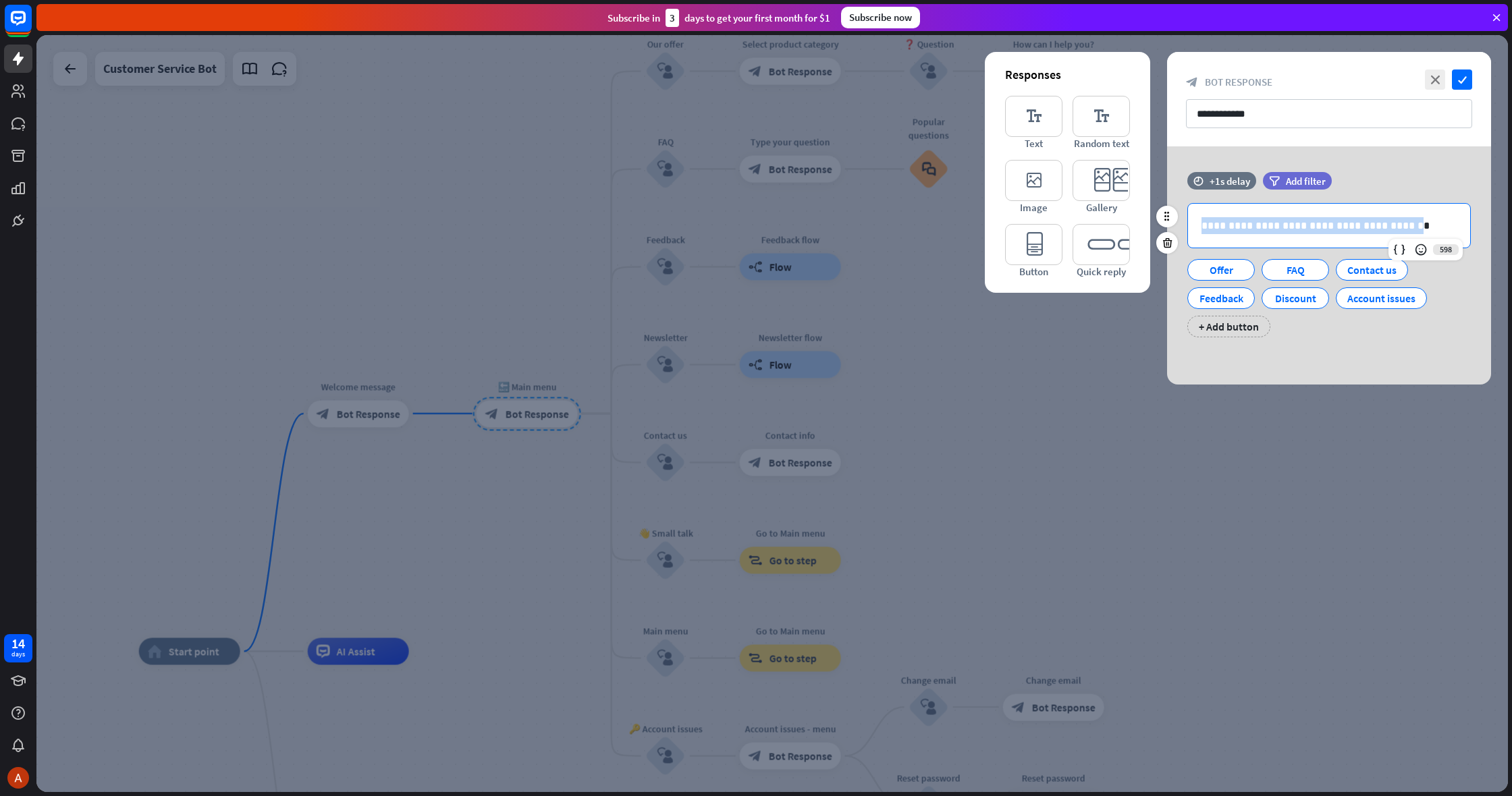
drag, startPoint x: 1378, startPoint y: 223, endPoint x: 1156, endPoint y: 230, distance: 222.1
click at [1168, 230] on div "**********" at bounding box center [1329, 261] width 324 height 179
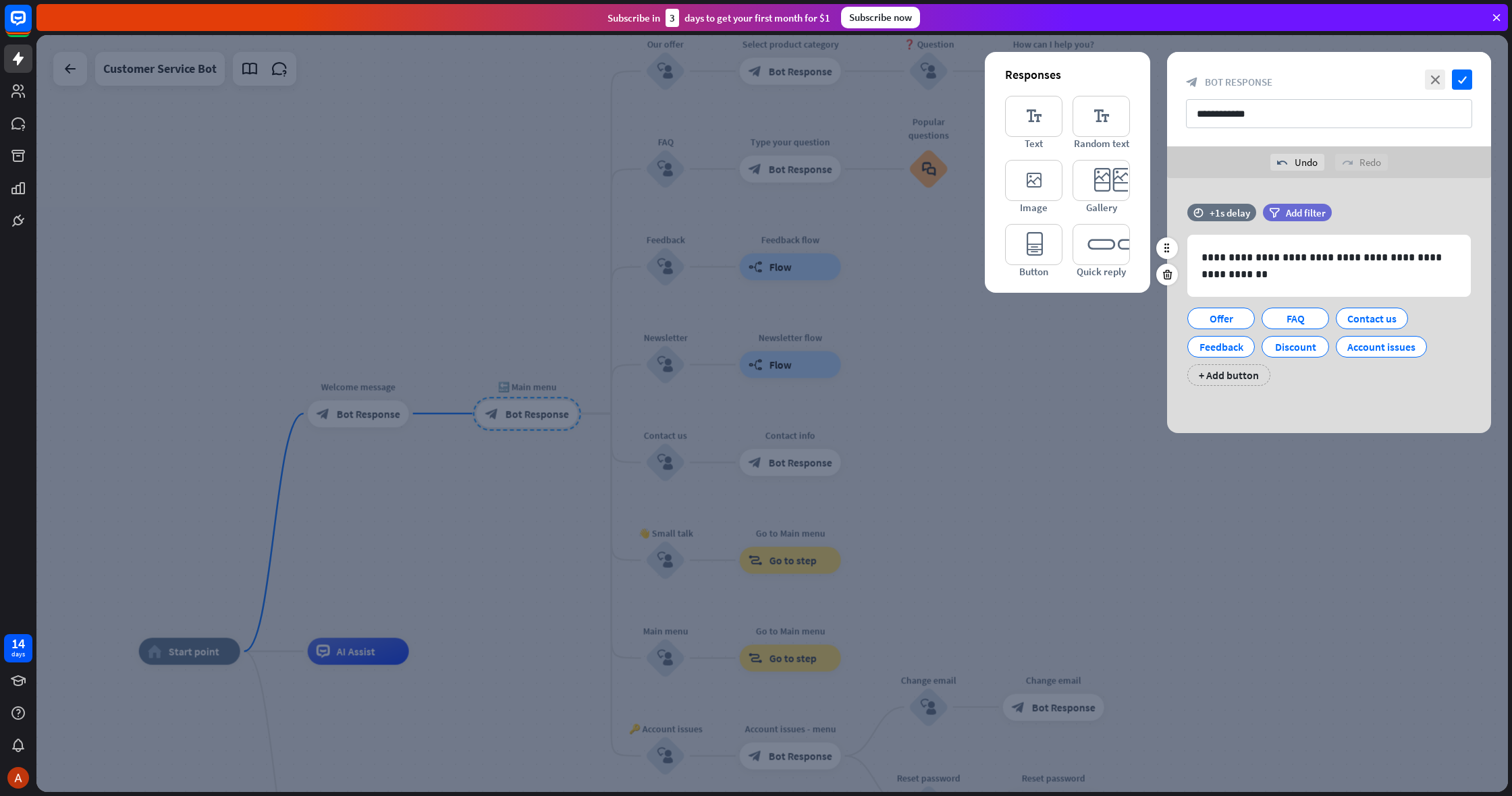
click at [1307, 389] on div "**********" at bounding box center [1329, 301] width 324 height 196
click at [1222, 376] on div "+ Add button" at bounding box center [1228, 375] width 83 height 21
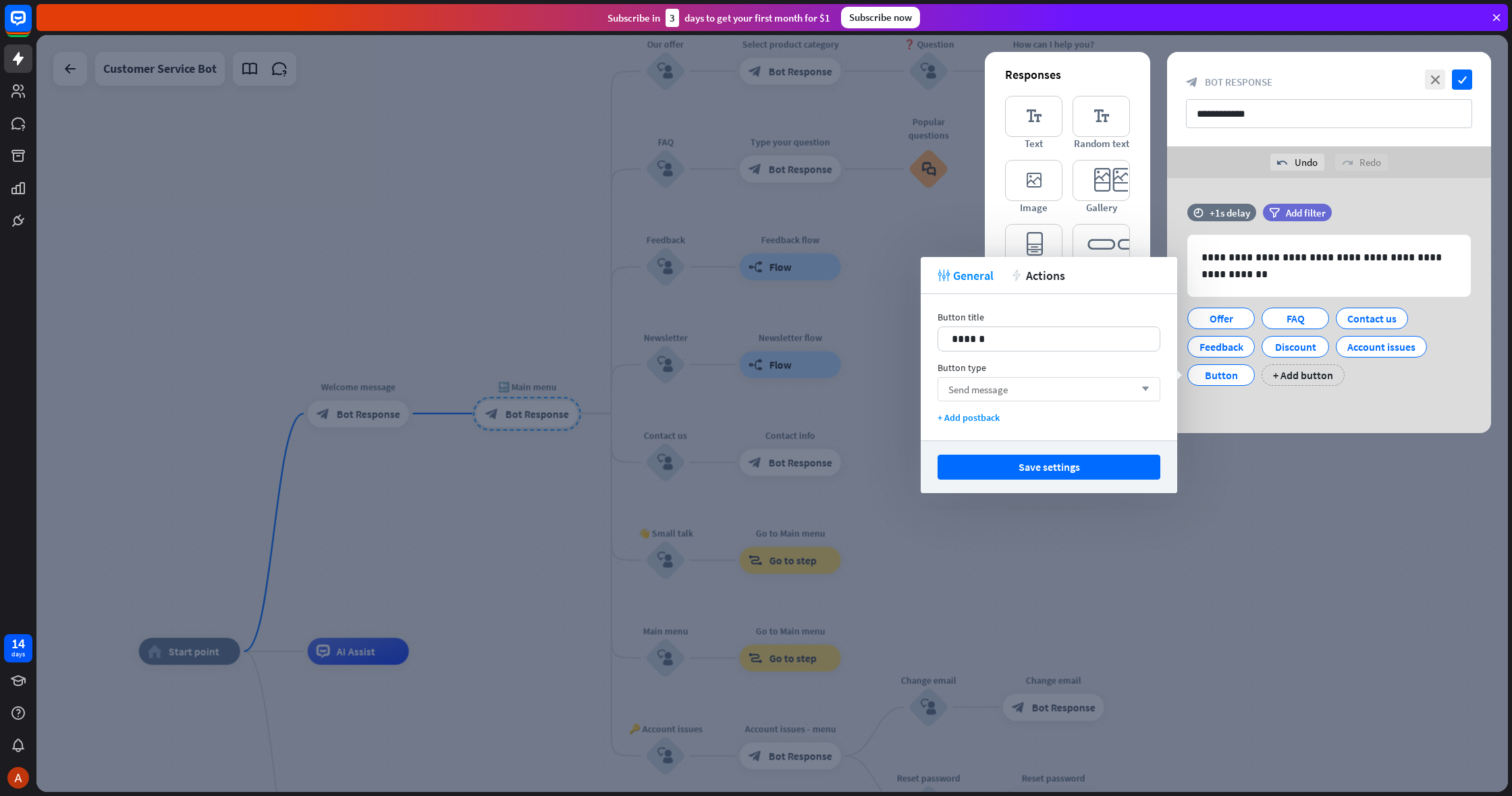
click at [1099, 384] on div "Send message arrow_down" at bounding box center [1049, 389] width 223 height 24
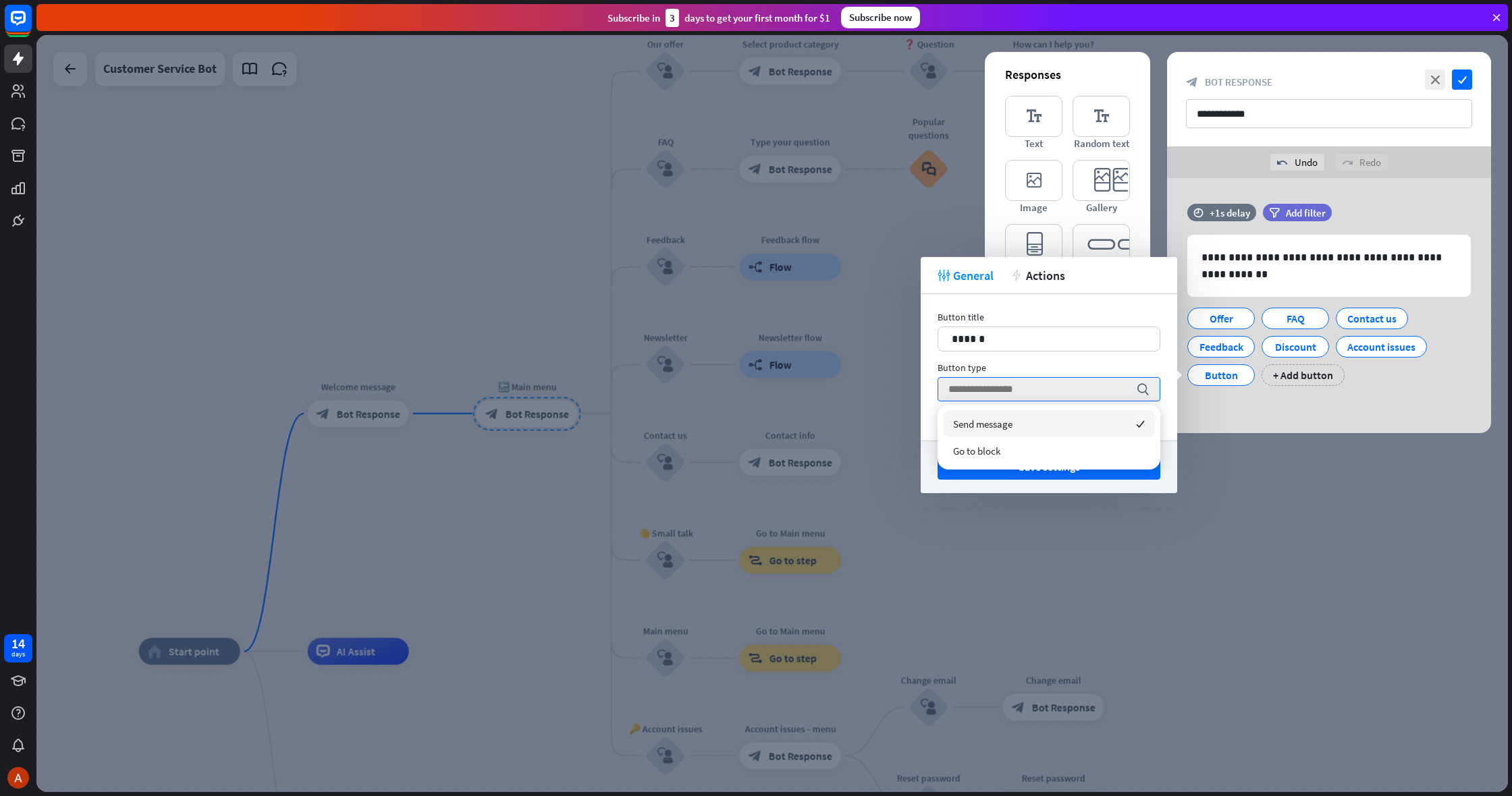
click at [1091, 362] on div "Button title 14 ****** Button type search + Add postback" at bounding box center [1049, 367] width 257 height 147
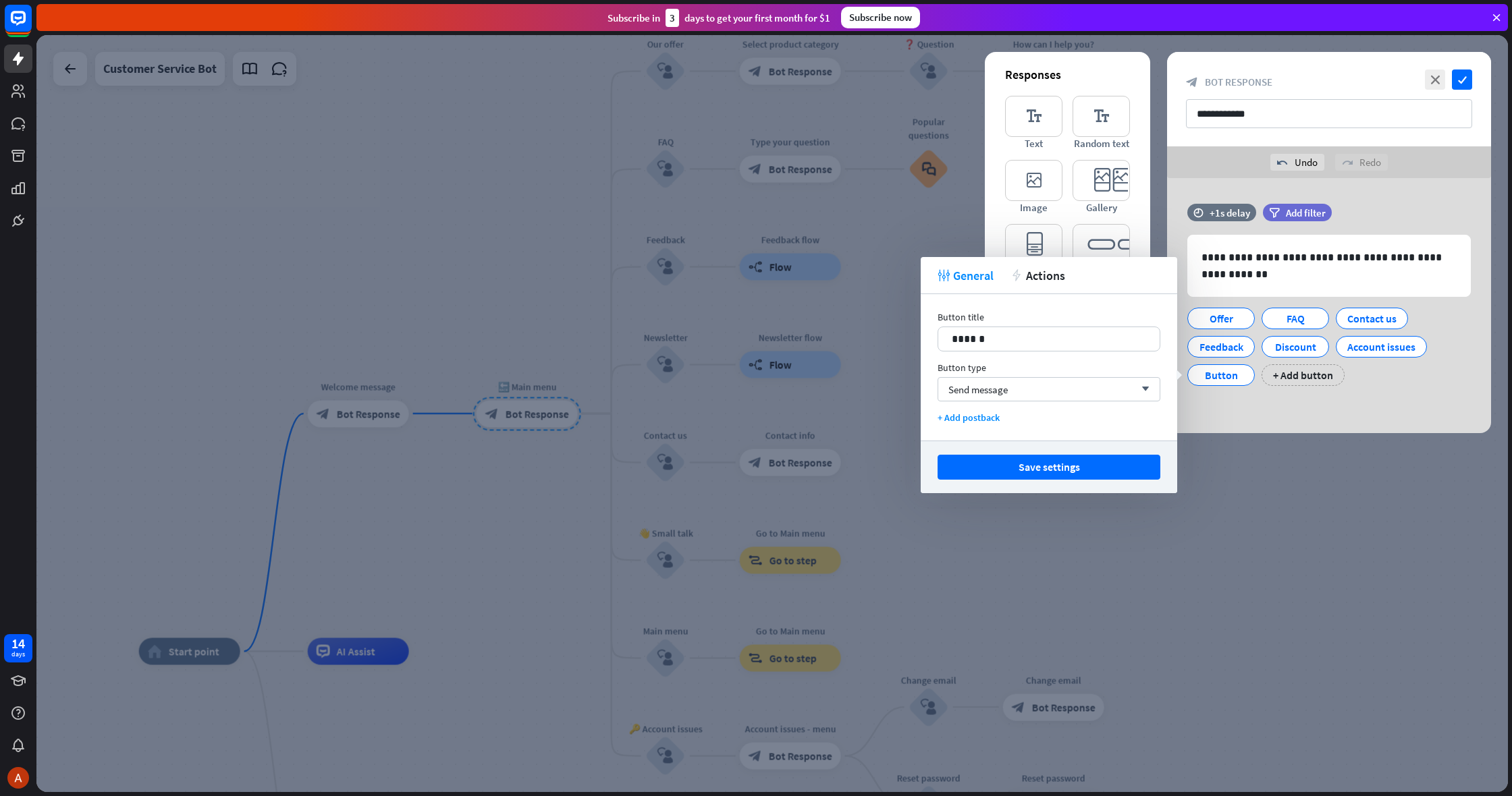
click at [1089, 356] on div "Button title 14 ****** Button type Send message arrow_down + Add postback" at bounding box center [1049, 367] width 257 height 147
click at [1085, 346] on div "14 ******" at bounding box center [1049, 339] width 223 height 25
click at [1085, 346] on div at bounding box center [1093, 353] width 19 height 19
drag, startPoint x: 1085, startPoint y: 346, endPoint x: 930, endPoint y: 345, distance: 155.0
click at [930, 345] on div "**********" at bounding box center [1049, 367] width 257 height 147
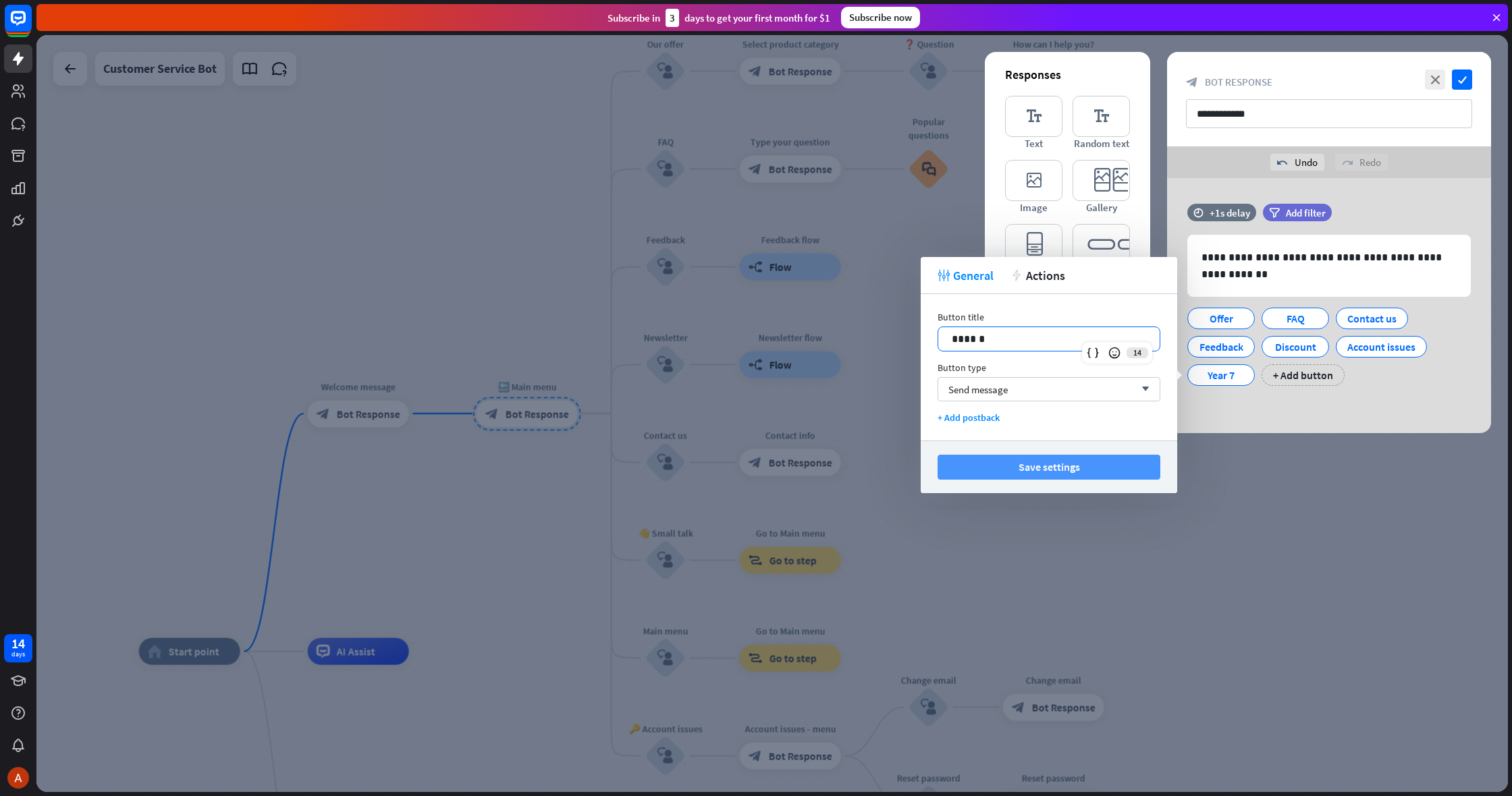
click at [1136, 465] on button "Save settings" at bounding box center [1049, 467] width 223 height 25
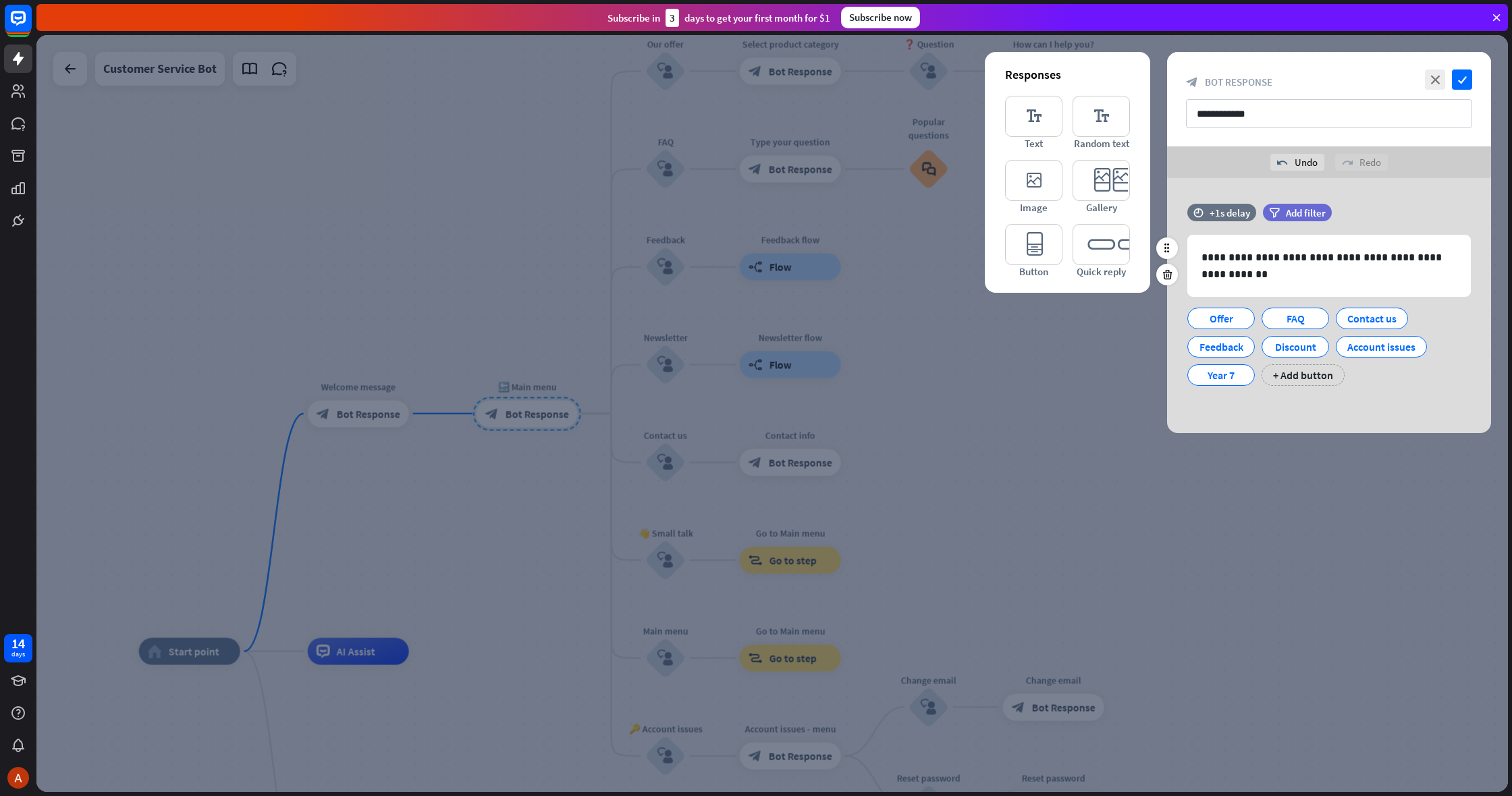
click at [1214, 329] on div "Feedback" at bounding box center [1222, 343] width 75 height 28
click at [1214, 324] on div "Offer" at bounding box center [1222, 319] width 45 height 21
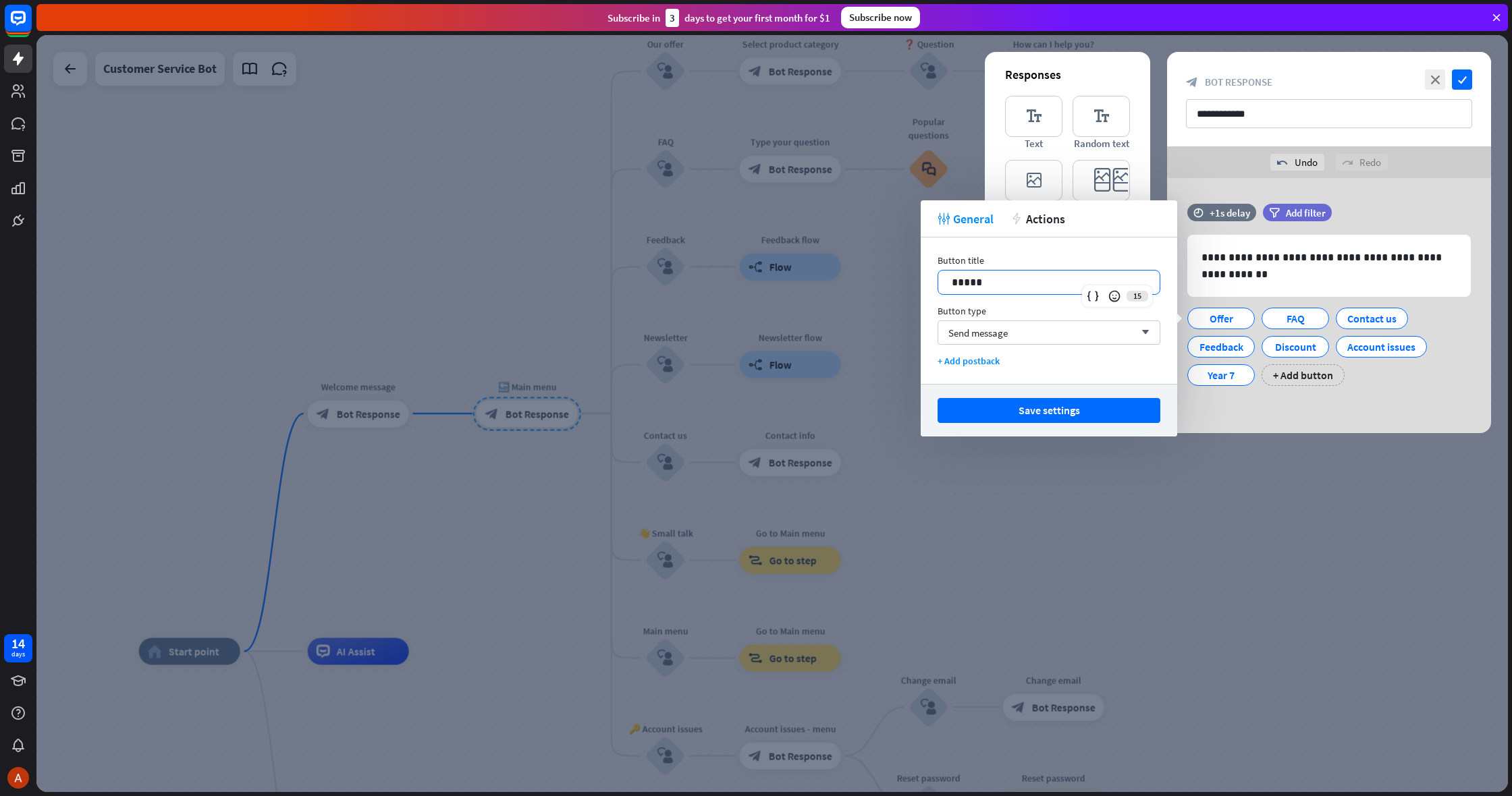
drag, startPoint x: 1030, startPoint y: 288, endPoint x: 894, endPoint y: 272, distance: 136.9
click at [894, 272] on body "14 days close Product Help First steps Get started with ChatBot Help Center Fol…" at bounding box center [756, 398] width 1512 height 796
drag, startPoint x: 950, startPoint y: 283, endPoint x: 926, endPoint y: 284, distance: 24.0
click at [926, 284] on div "Button title 15 ***** Button type Send message arrow_down + Add postback" at bounding box center [1049, 311] width 257 height 147
click at [1122, 405] on button "Save settings" at bounding box center [1049, 411] width 223 height 25
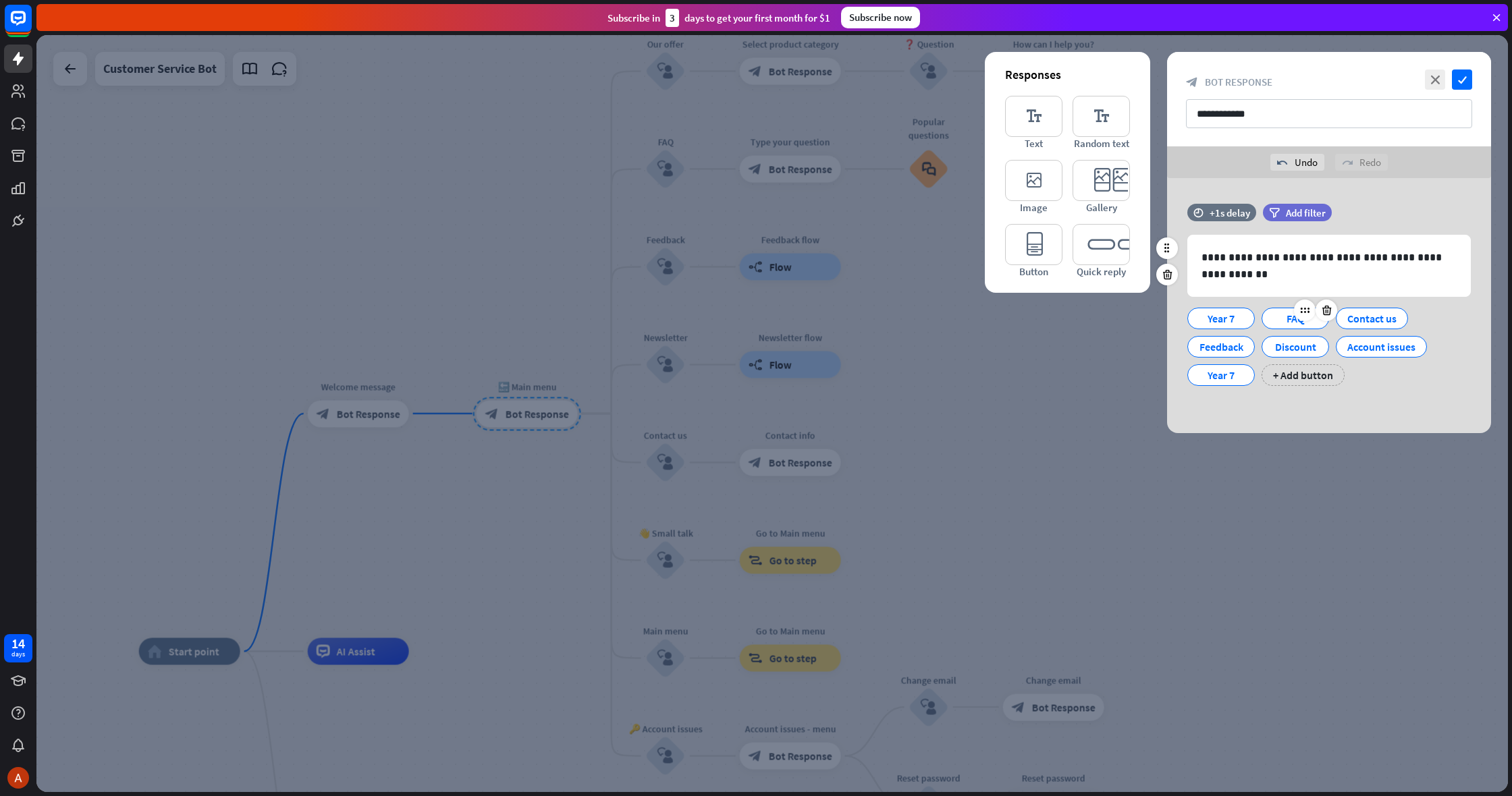
click at [1276, 326] on div "FAQ" at bounding box center [1295, 319] width 45 height 21
click at [1279, 324] on div "FAQ" at bounding box center [1295, 319] width 45 height 21
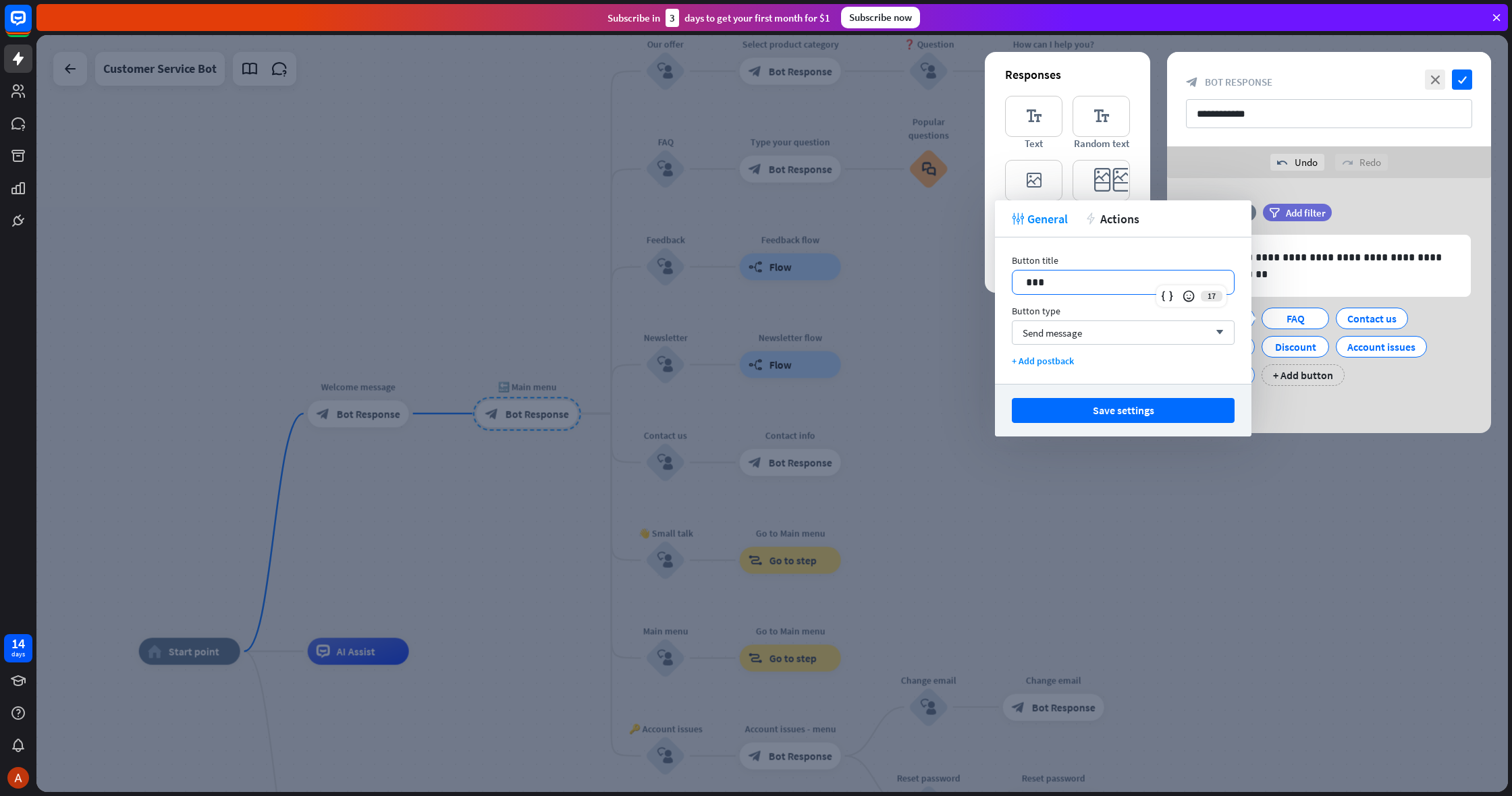
drag, startPoint x: 1106, startPoint y: 281, endPoint x: 843, endPoint y: 273, distance: 263.1
click at [843, 273] on body "14 days close Product Help First steps Get started with ChatBot Help Center Fol…" at bounding box center [756, 398] width 1512 height 796
click at [1052, 405] on button "Save settings" at bounding box center [1123, 411] width 223 height 25
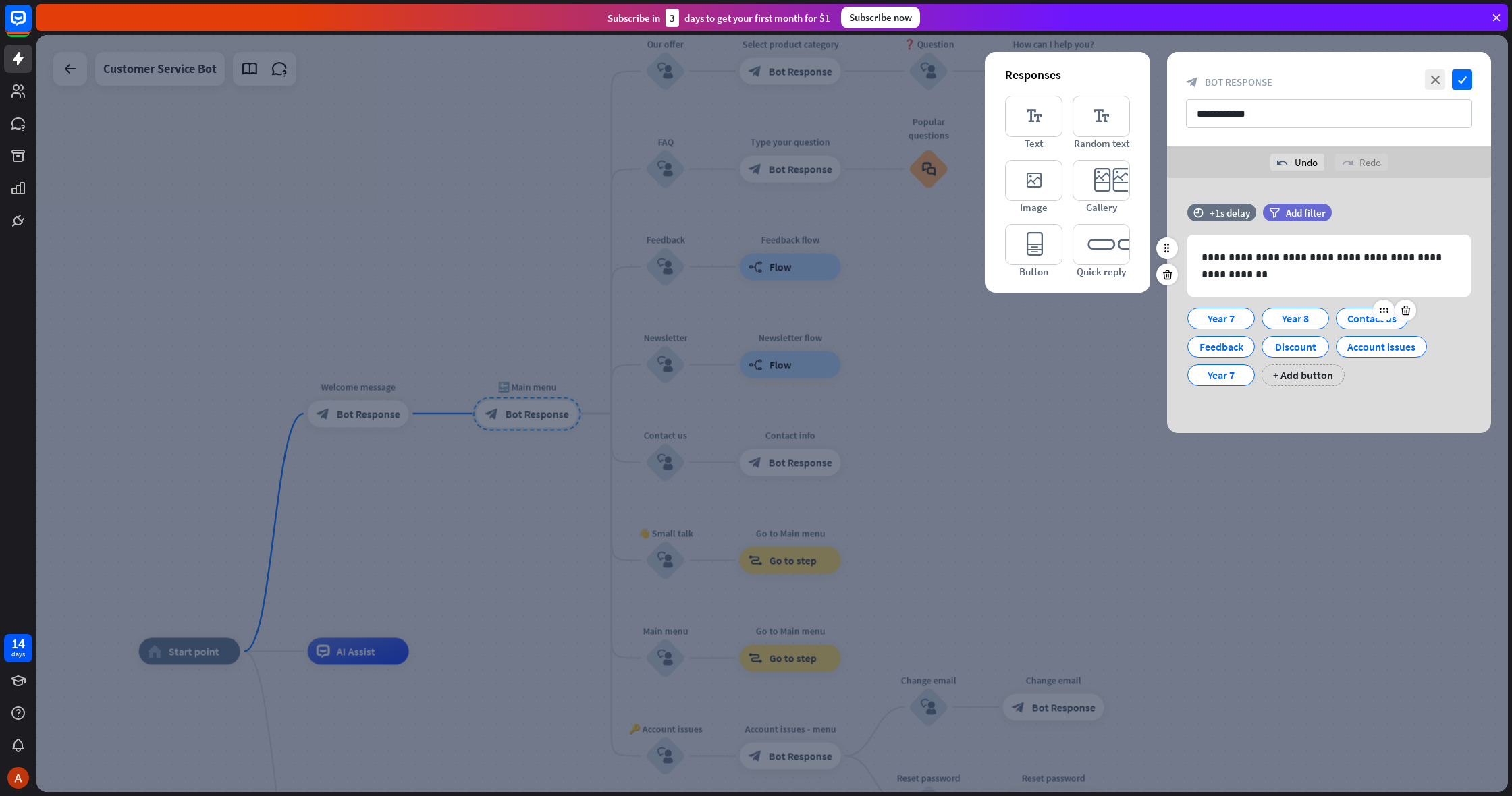
click at [1358, 315] on div "Contact us" at bounding box center [1372, 319] width 49 height 21
click at [1358, 322] on div "Contact us" at bounding box center [1372, 319] width 49 height 21
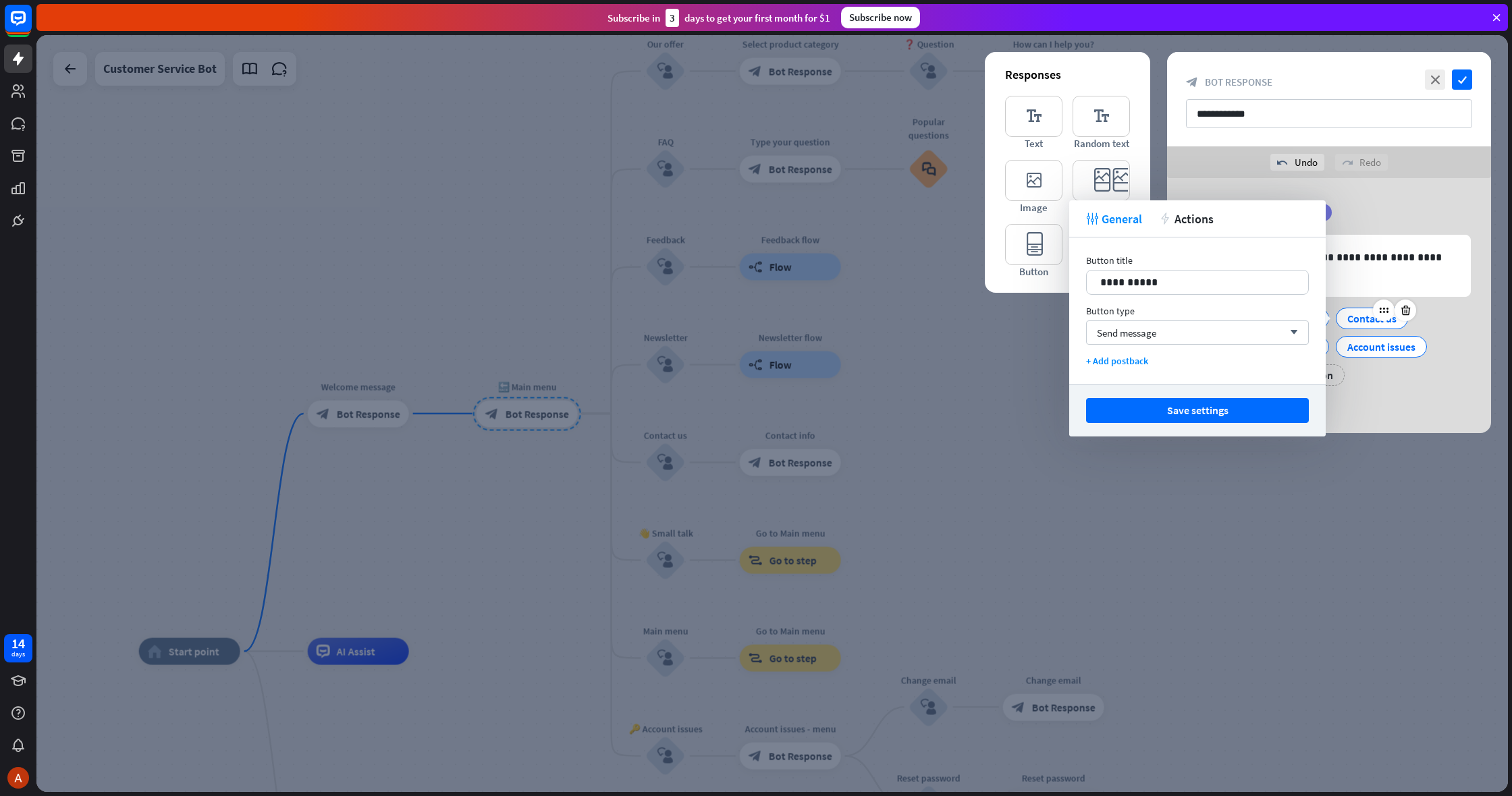
click at [1358, 322] on div "Contact us" at bounding box center [1372, 319] width 49 height 21
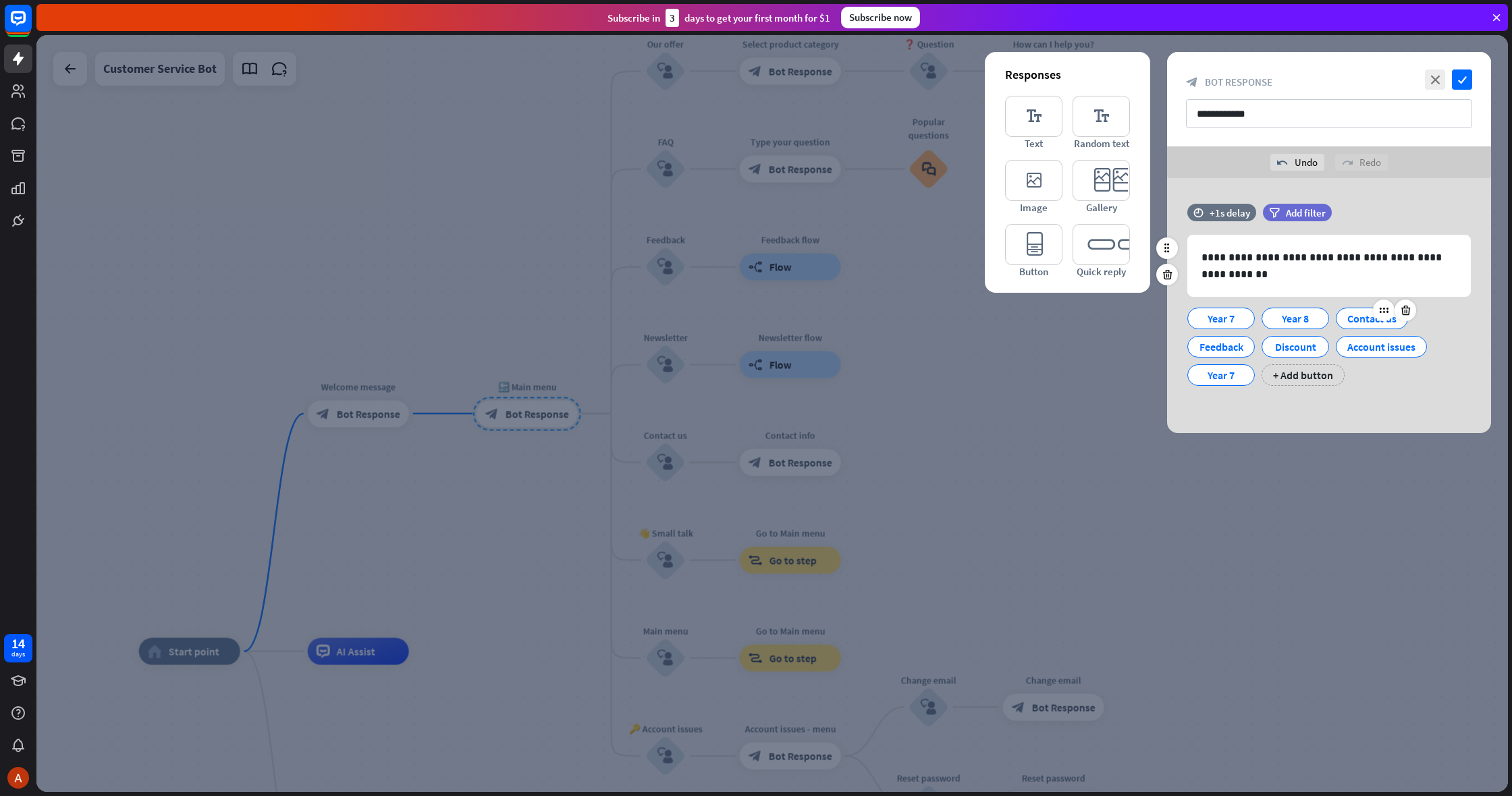
click at [1358, 322] on div "Contact us" at bounding box center [1372, 319] width 49 height 21
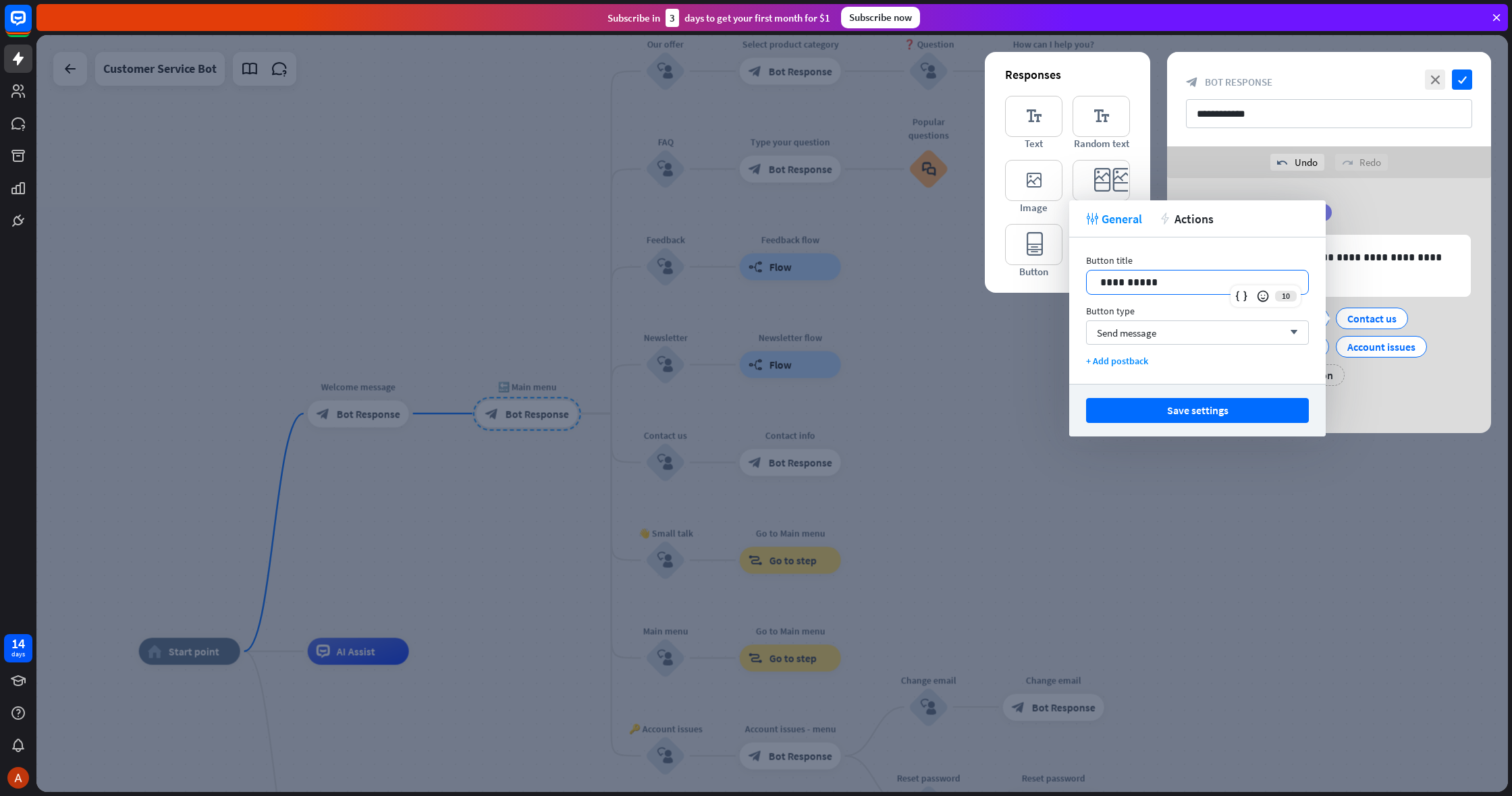
drag, startPoint x: 1188, startPoint y: 284, endPoint x: 943, endPoint y: 275, distance: 245.2
click at [943, 275] on body "14 days close Product Help First steps Get started with ChatBot Help Center Fol…" at bounding box center [756, 398] width 1512 height 796
click at [1267, 415] on button "Save settings" at bounding box center [1197, 411] width 223 height 25
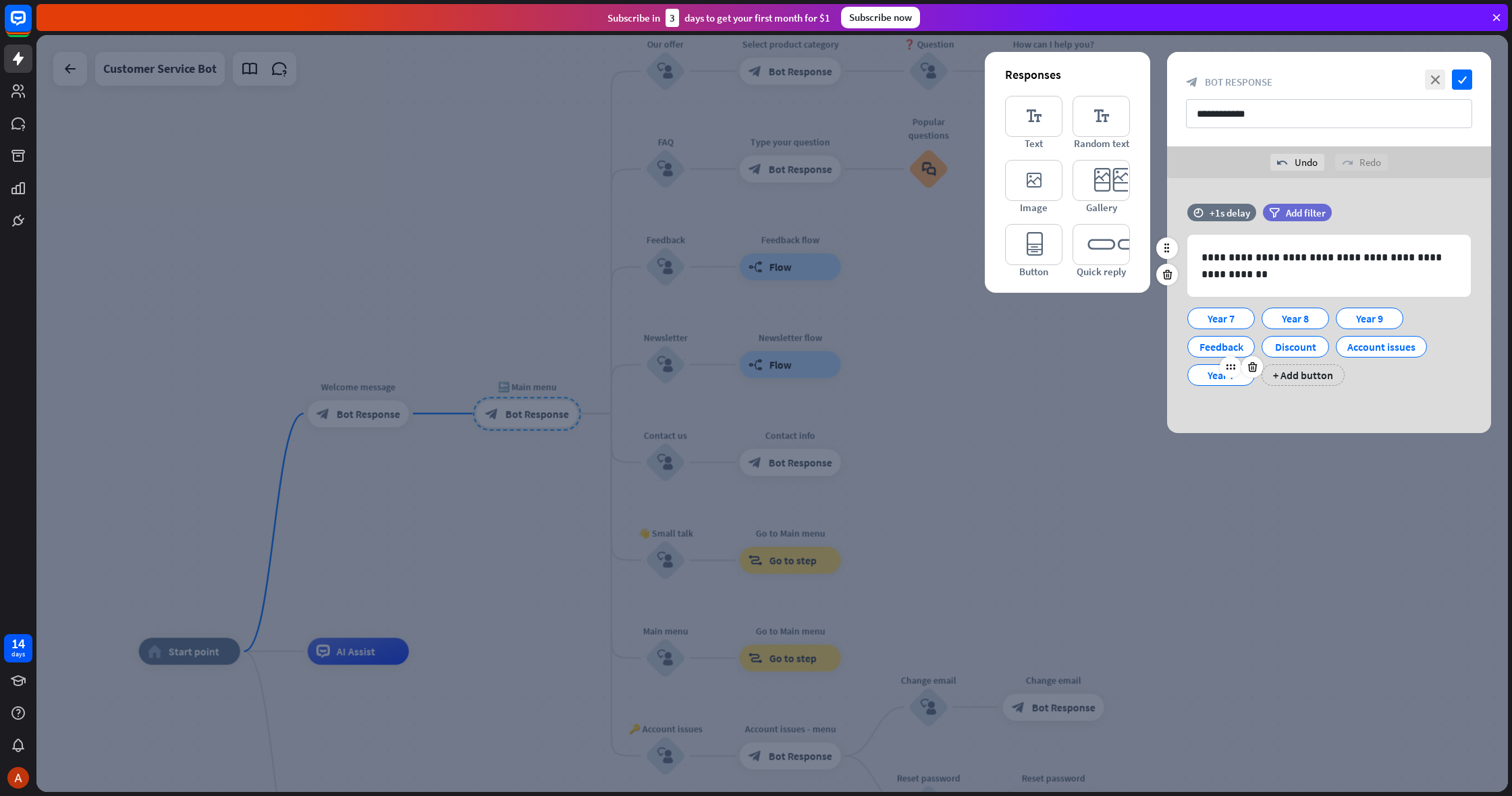
click at [1217, 364] on div "Year 7" at bounding box center [1222, 371] width 75 height 28
click at [1246, 369] on icon at bounding box center [1253, 367] width 13 height 12
click at [1224, 353] on div "Feedback" at bounding box center [1222, 347] width 45 height 21
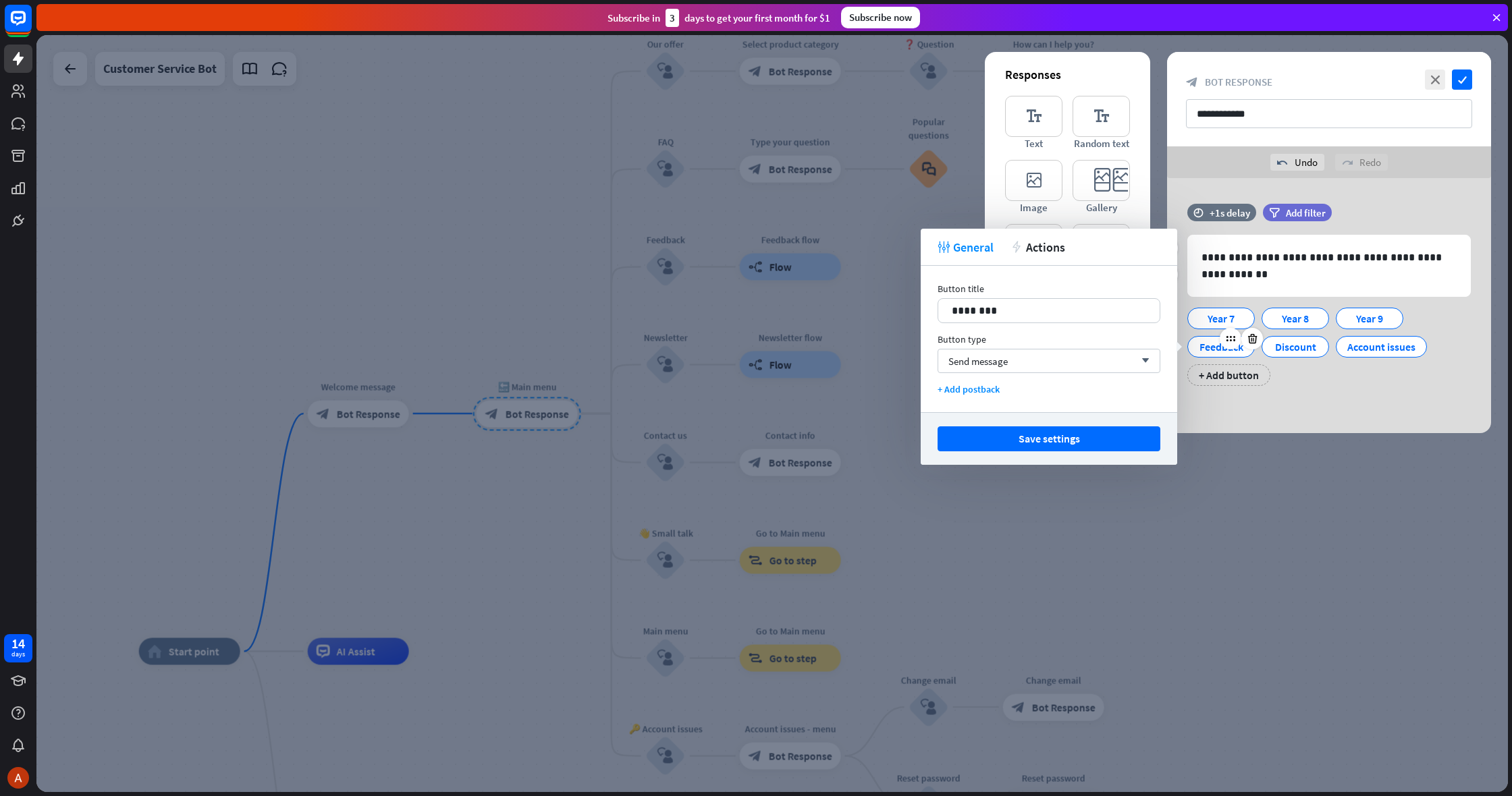
click at [1224, 353] on div "Feedback" at bounding box center [1222, 347] width 45 height 21
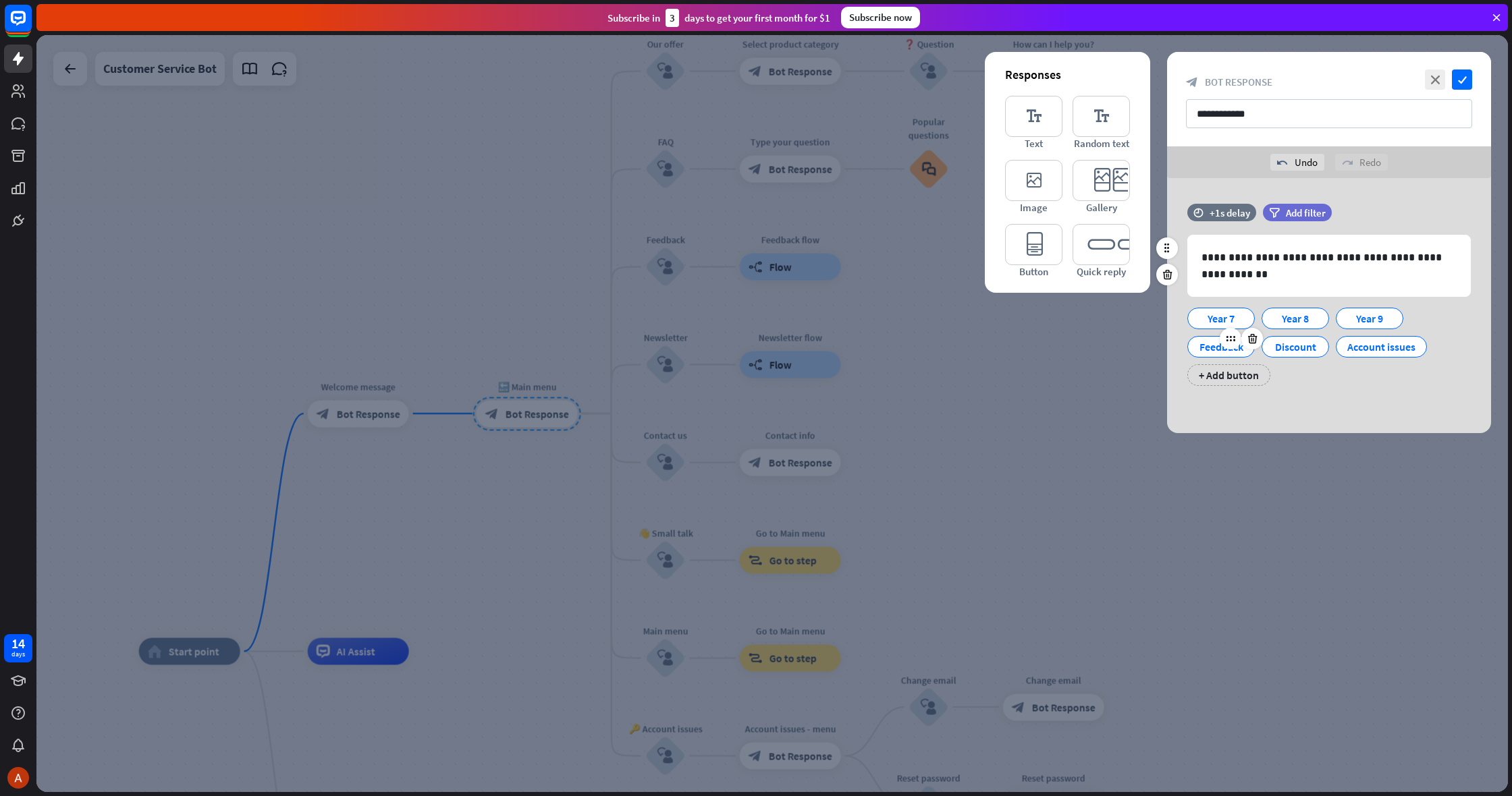
click at [1204, 344] on div "Feedback" at bounding box center [1222, 347] width 45 height 21
click at [1205, 344] on div "Feedback" at bounding box center [1222, 347] width 45 height 21
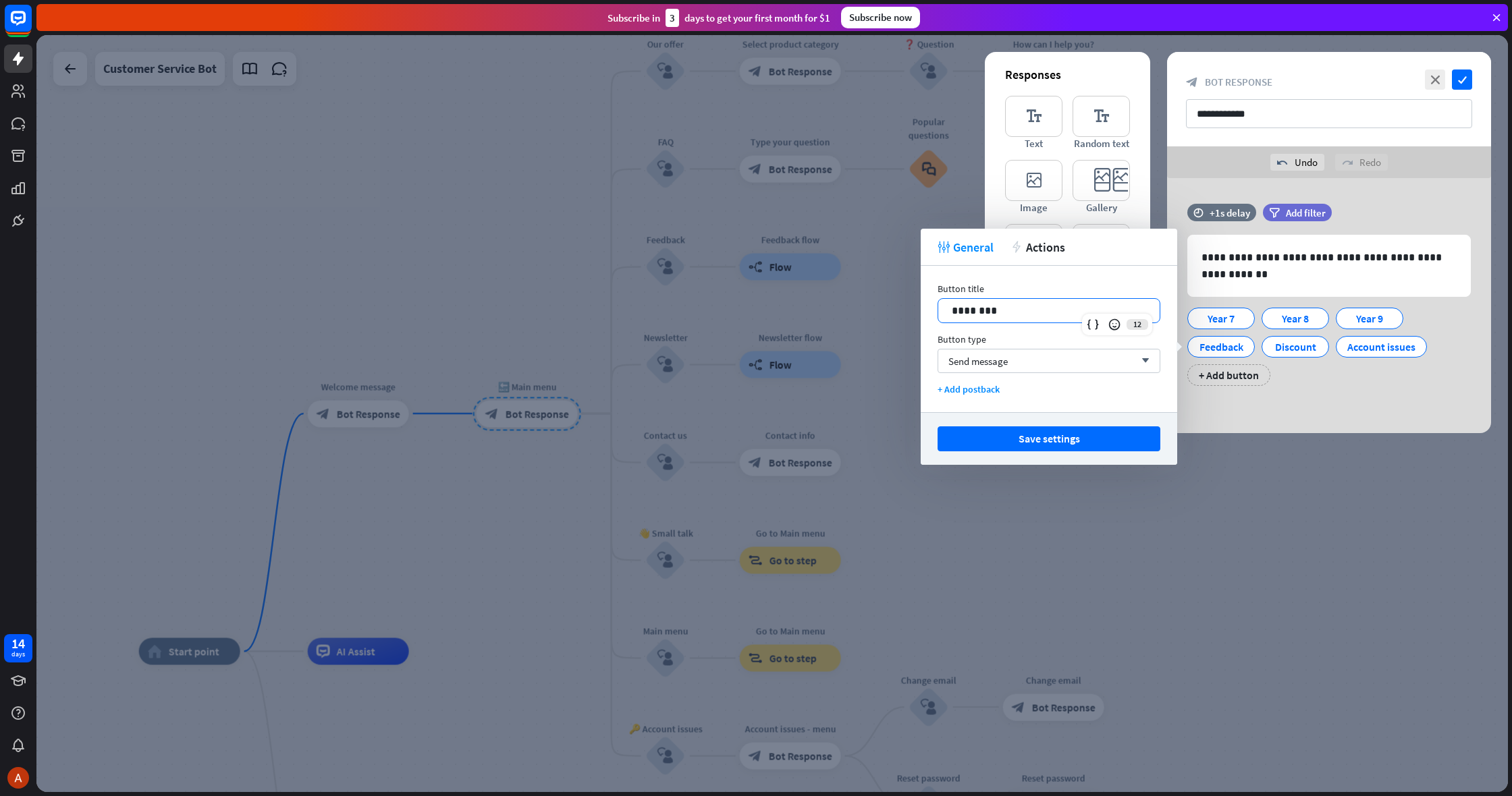
drag, startPoint x: 1065, startPoint y: 308, endPoint x: 745, endPoint y: 302, distance: 320.1
click at [745, 302] on body "14 days close Product Help First steps Get started with ChatBot Help Center Fol…" at bounding box center [756, 398] width 1512 height 796
drag, startPoint x: 1029, startPoint y: 311, endPoint x: 827, endPoint y: 306, distance: 202.1
click at [827, 306] on body "14 days close Product Help First steps Get started with ChatBot Help Center Fol…" at bounding box center [756, 398] width 1512 height 796
click at [1038, 440] on button "Save settings" at bounding box center [1049, 439] width 223 height 25
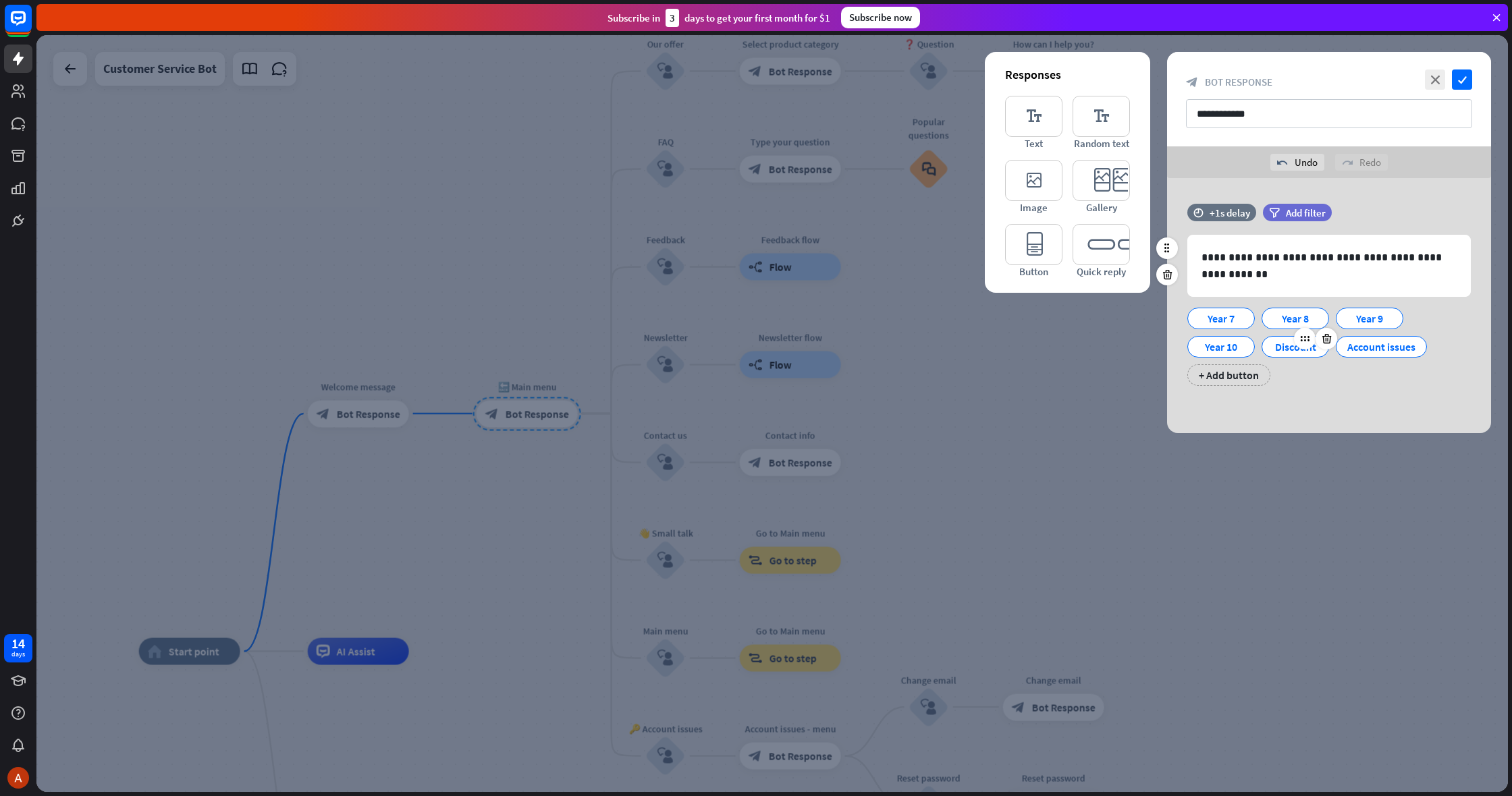
click at [1282, 344] on div "Discount" at bounding box center [1295, 347] width 45 height 21
click at [1276, 347] on div "Discount" at bounding box center [1295, 347] width 45 height 21
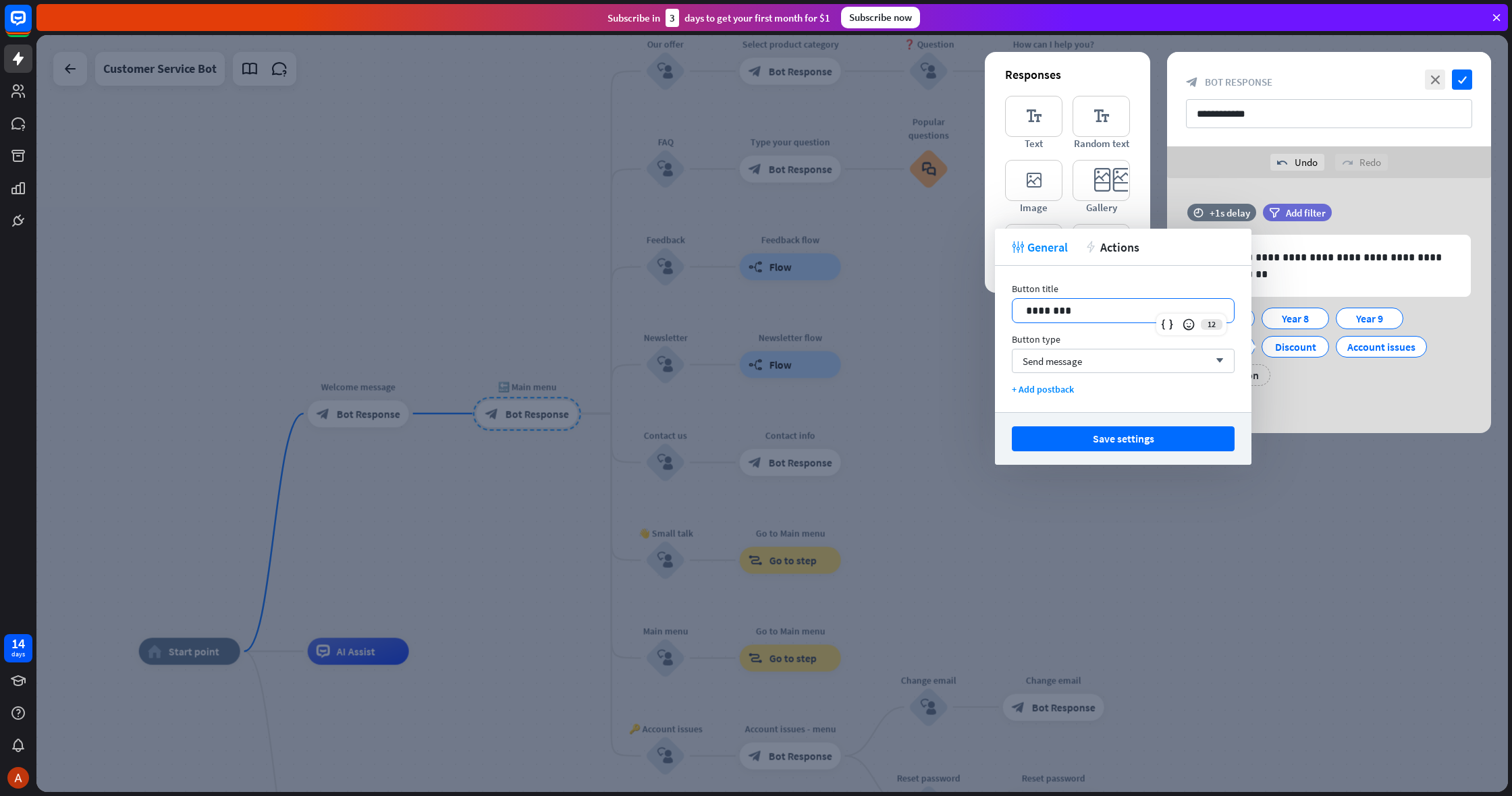
drag, startPoint x: 1153, startPoint y: 317, endPoint x: 926, endPoint y: 313, distance: 227.0
click at [926, 313] on body "14 days close Product Help First steps Get started with ChatBot Help Center Fol…" at bounding box center [756, 398] width 1512 height 796
click at [1135, 445] on button "Save settings" at bounding box center [1123, 439] width 223 height 25
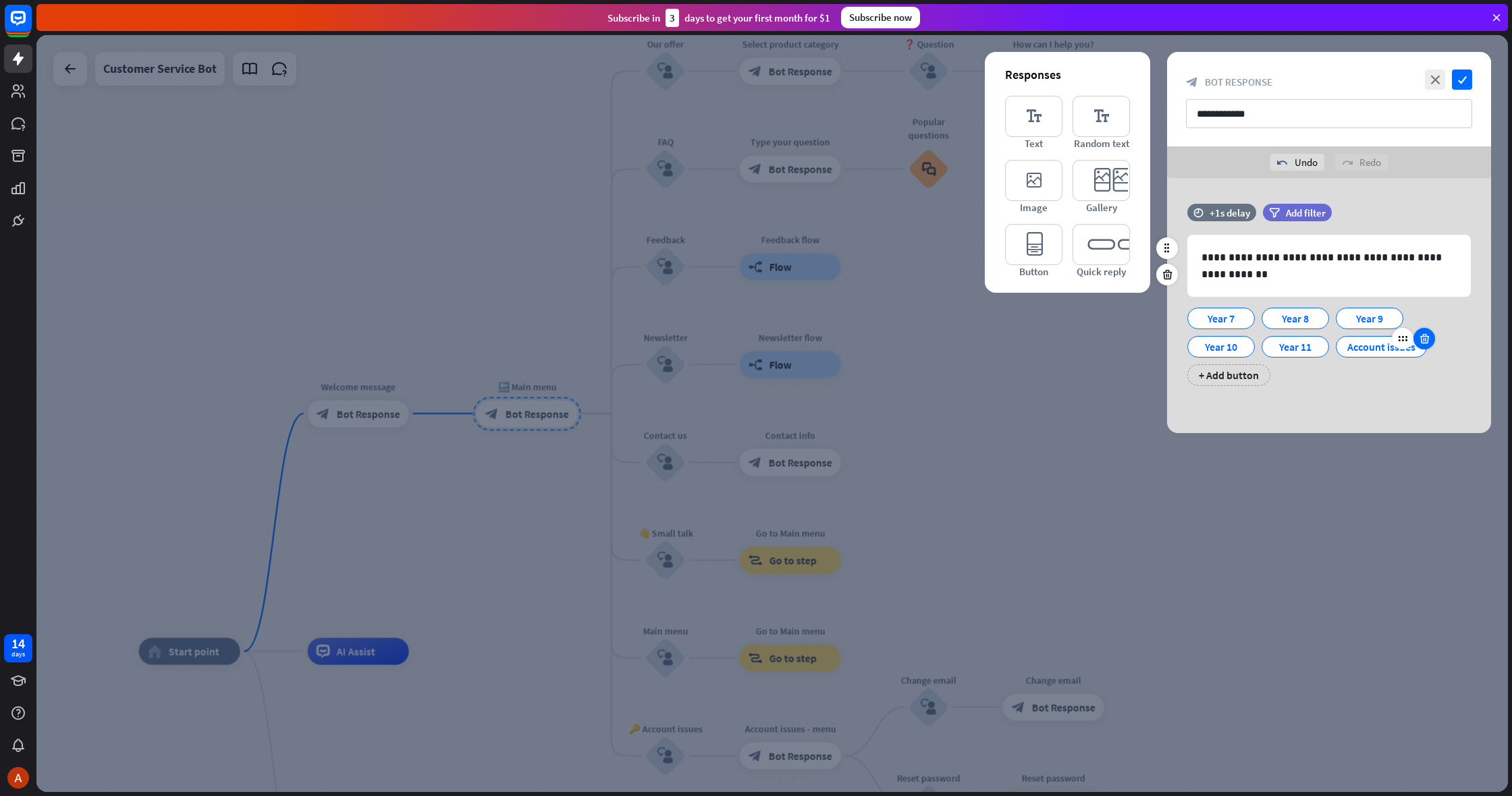
click at [1429, 341] on icon at bounding box center [1425, 339] width 13 height 12
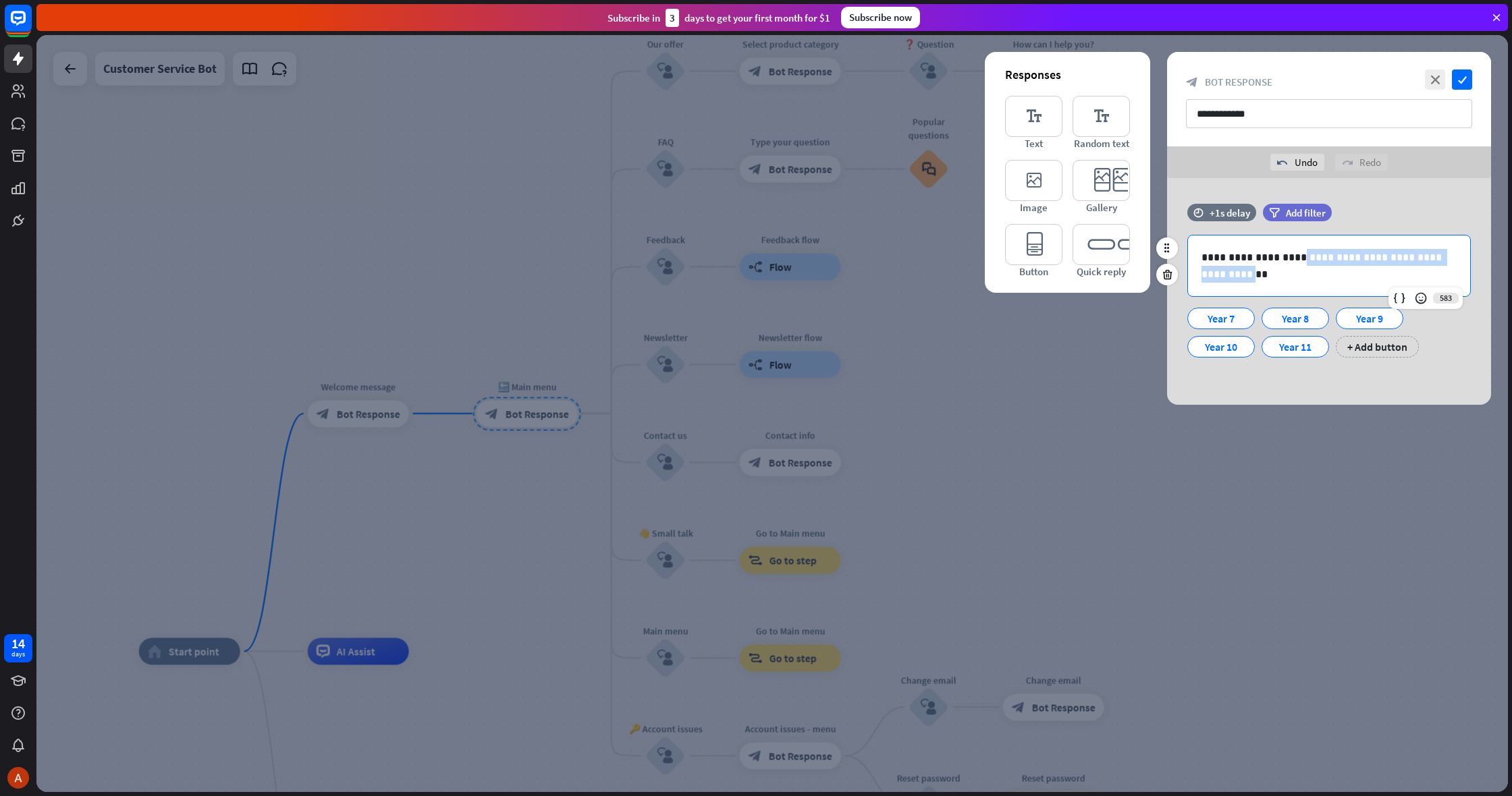
drag, startPoint x: 1228, startPoint y: 277, endPoint x: 1287, endPoint y: 261, distance: 61.1
click at [1287, 261] on p "**********" at bounding box center [1328, 266] width 255 height 34
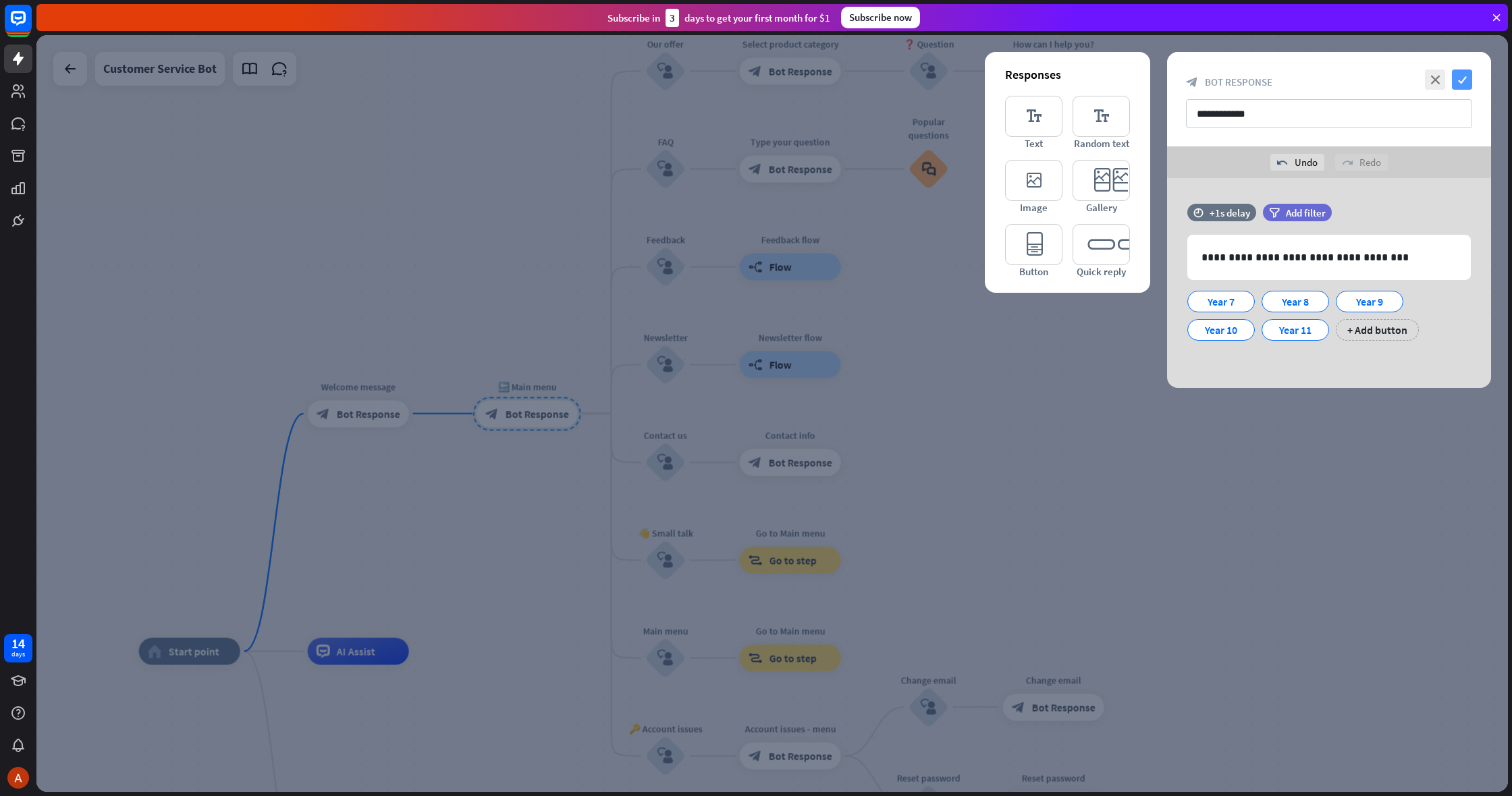
click at [1463, 86] on icon "check" at bounding box center [1463, 79] width 21 height 21
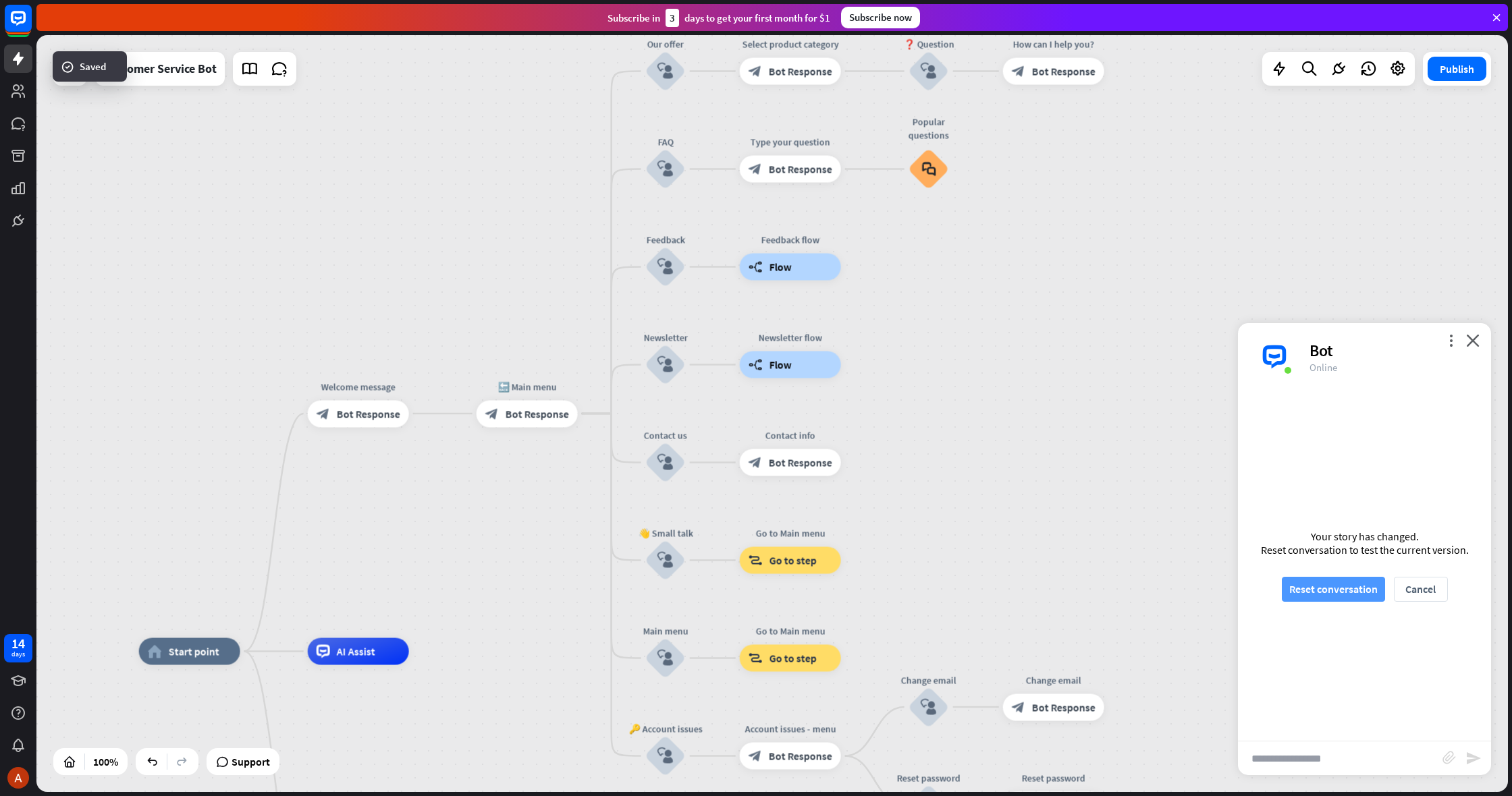
click at [1341, 599] on button "Reset conversation" at bounding box center [1333, 589] width 104 height 25
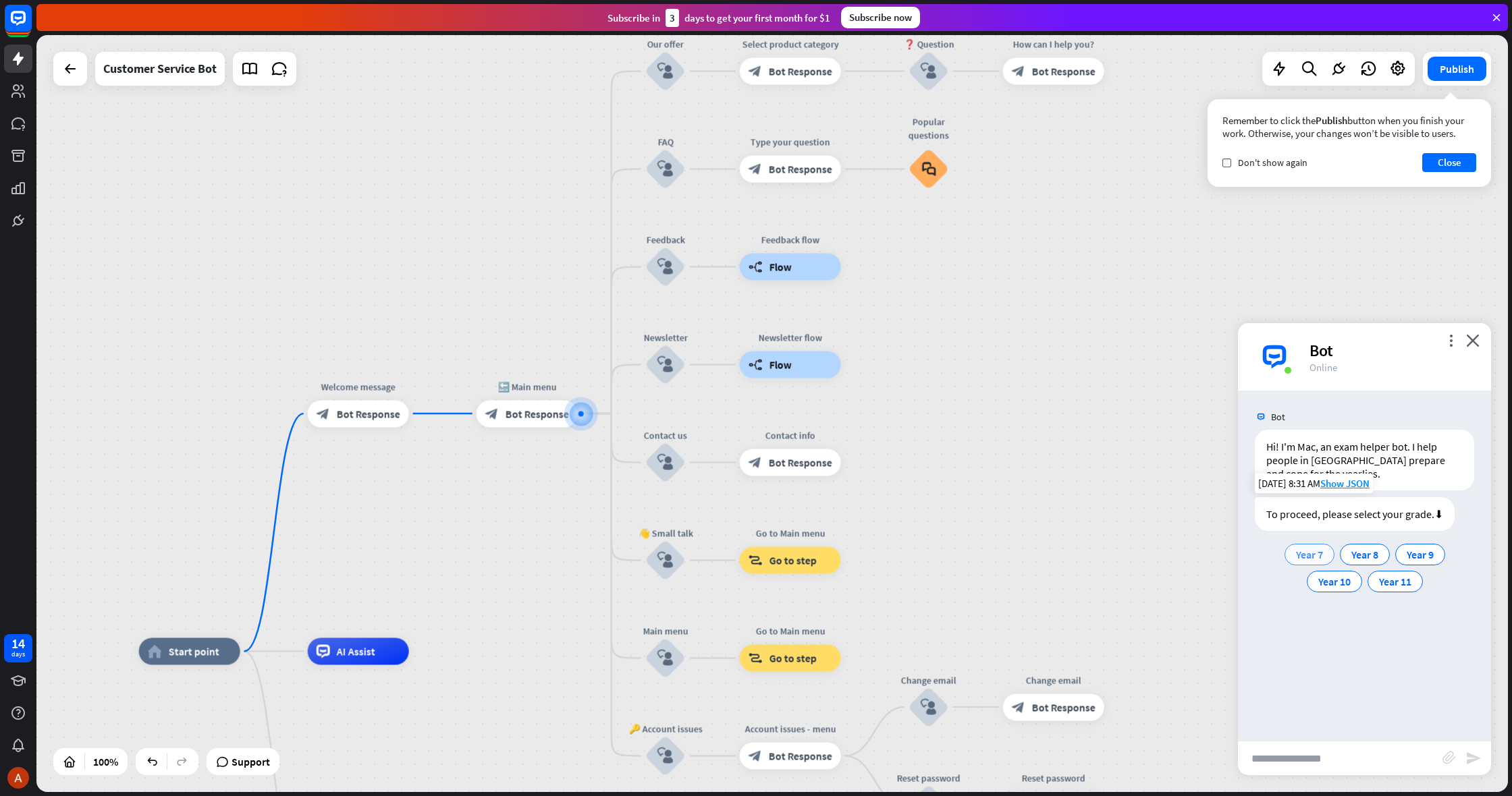
click at [1300, 558] on span "Year 7" at bounding box center [1309, 554] width 27 height 13
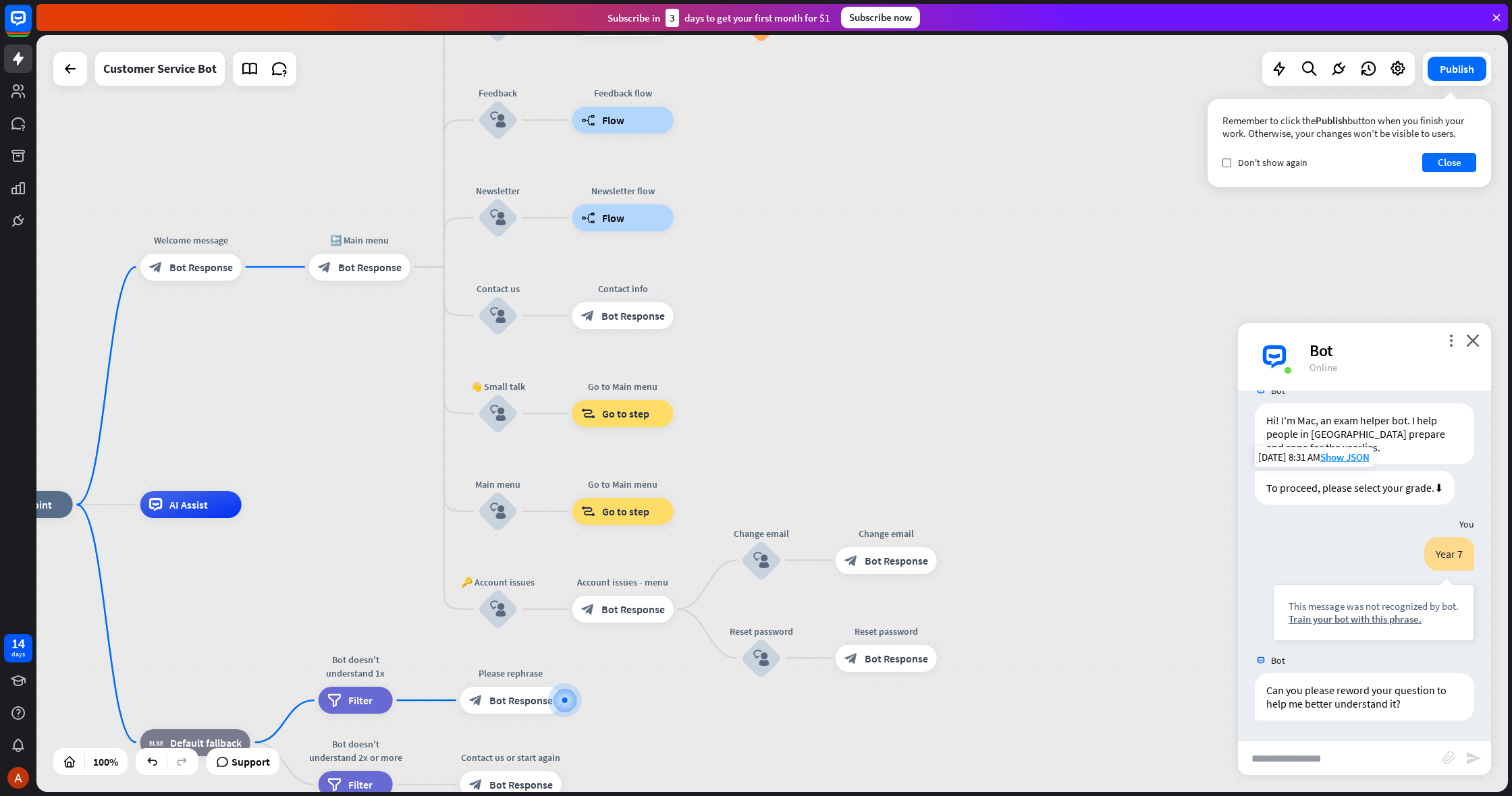
scroll to position [26, 0]
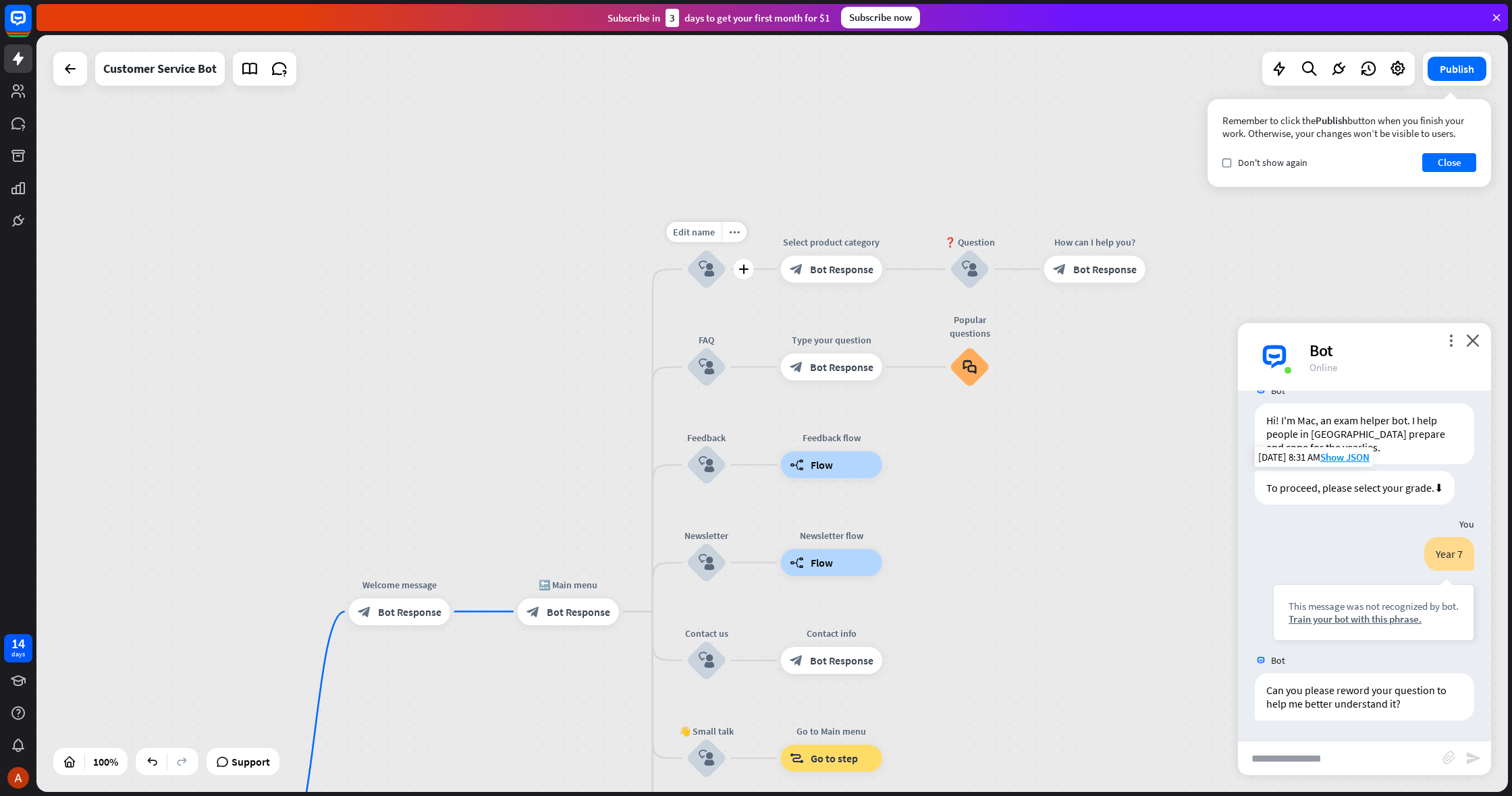
click at [702, 275] on icon "block_user_input" at bounding box center [707, 269] width 16 height 16
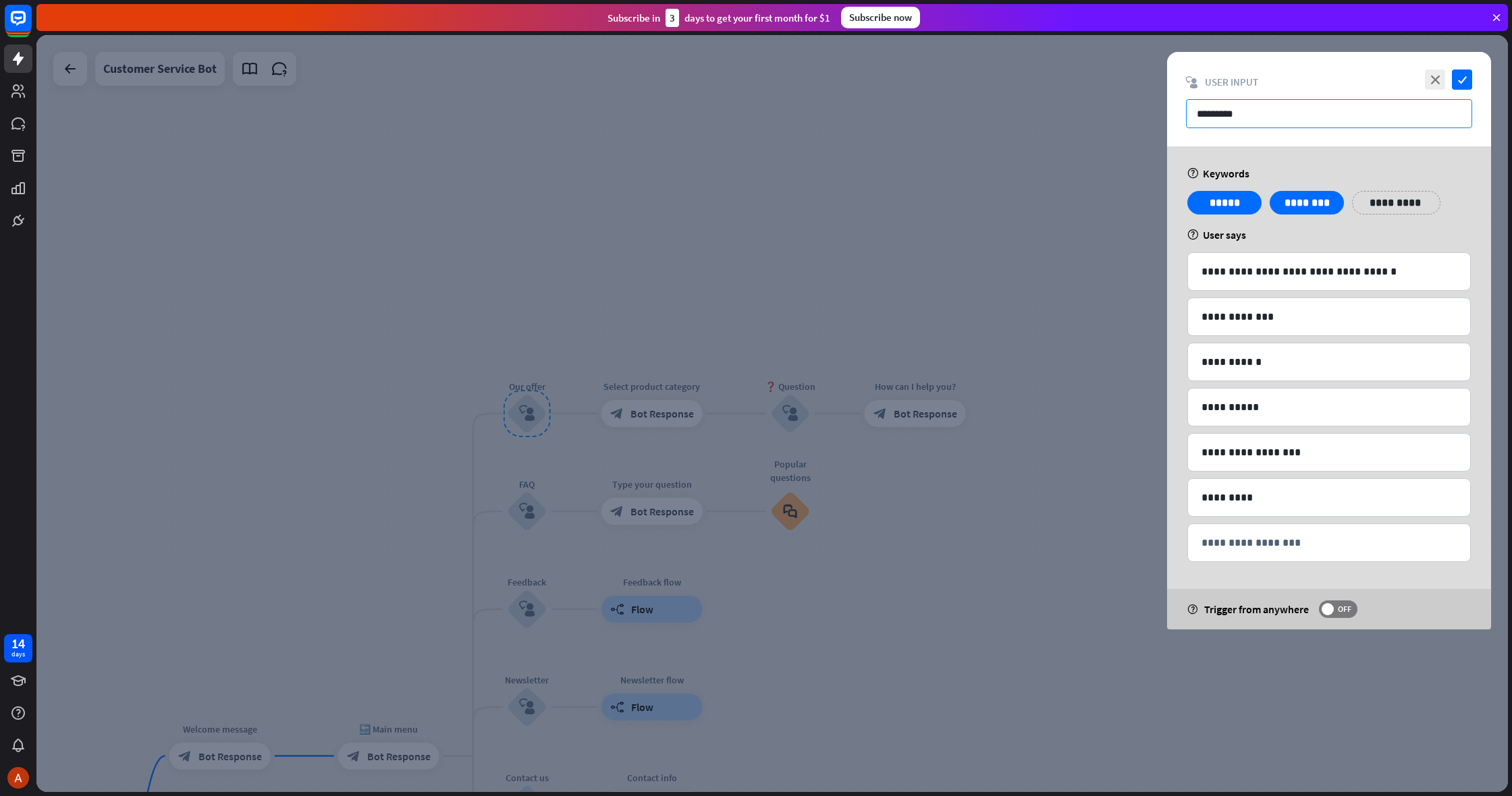
click at [1246, 124] on input "*********" at bounding box center [1329, 113] width 287 height 29
drag, startPoint x: 1245, startPoint y: 121, endPoint x: 1145, endPoint y: 120, distance: 100.0
click at [1145, 120] on div "**********" at bounding box center [772, 414] width 1472 height 758
drag, startPoint x: 1248, startPoint y: 118, endPoint x: 1179, endPoint y: 114, distance: 69.1
click at [1179, 114] on div "close check block_user_input User Input *********" at bounding box center [1329, 99] width 324 height 94
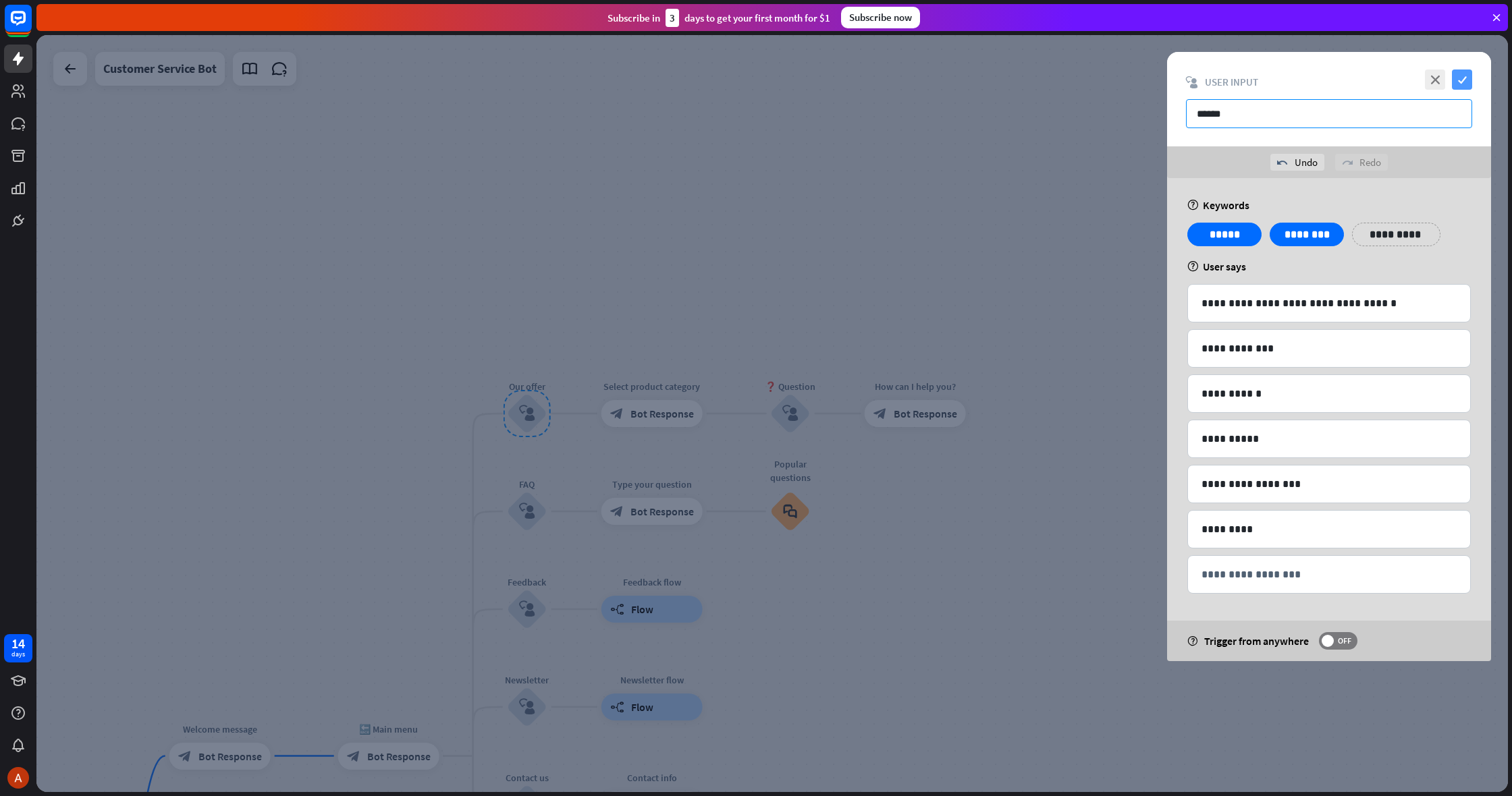
type input "******"
click at [1467, 73] on icon "check" at bounding box center [1463, 79] width 21 height 21
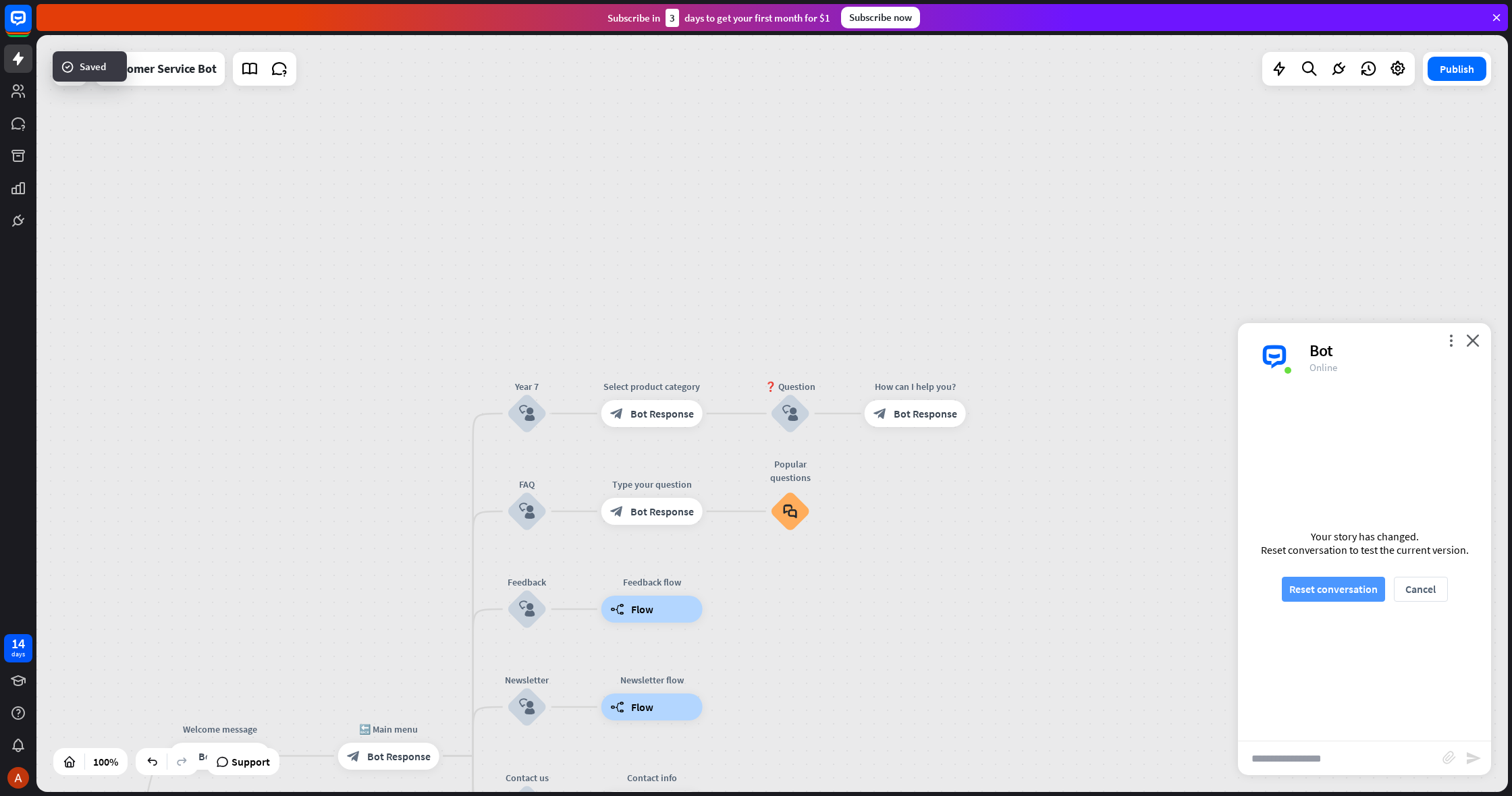
click at [1296, 597] on button "Reset conversation" at bounding box center [1333, 589] width 104 height 25
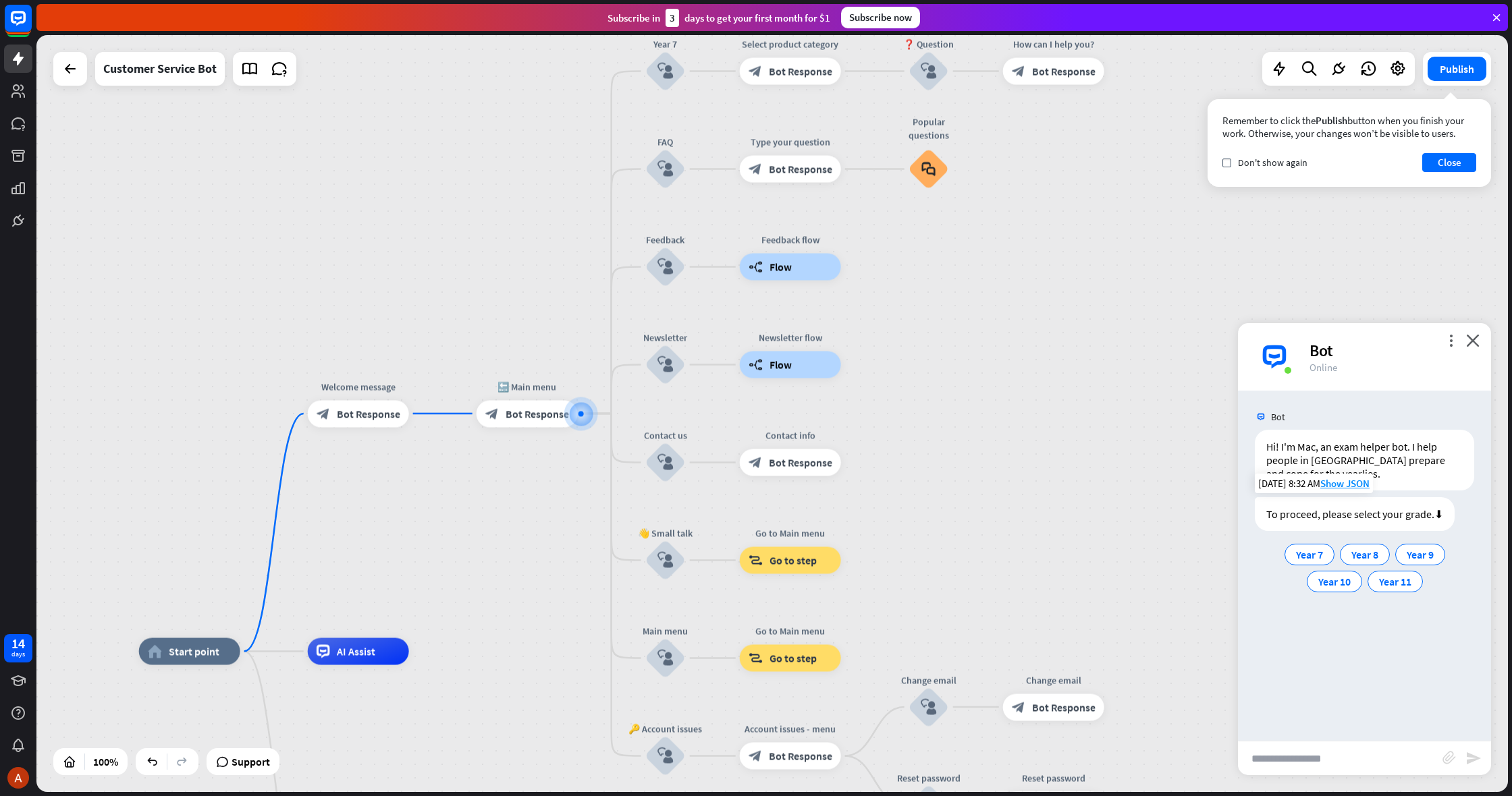
click at [1288, 544] on div "Year 7 Year 8 Year 9 Year 10 Year 11" at bounding box center [1365, 568] width 219 height 54
click at [1294, 550] on div "Year 7" at bounding box center [1309, 554] width 50 height 21
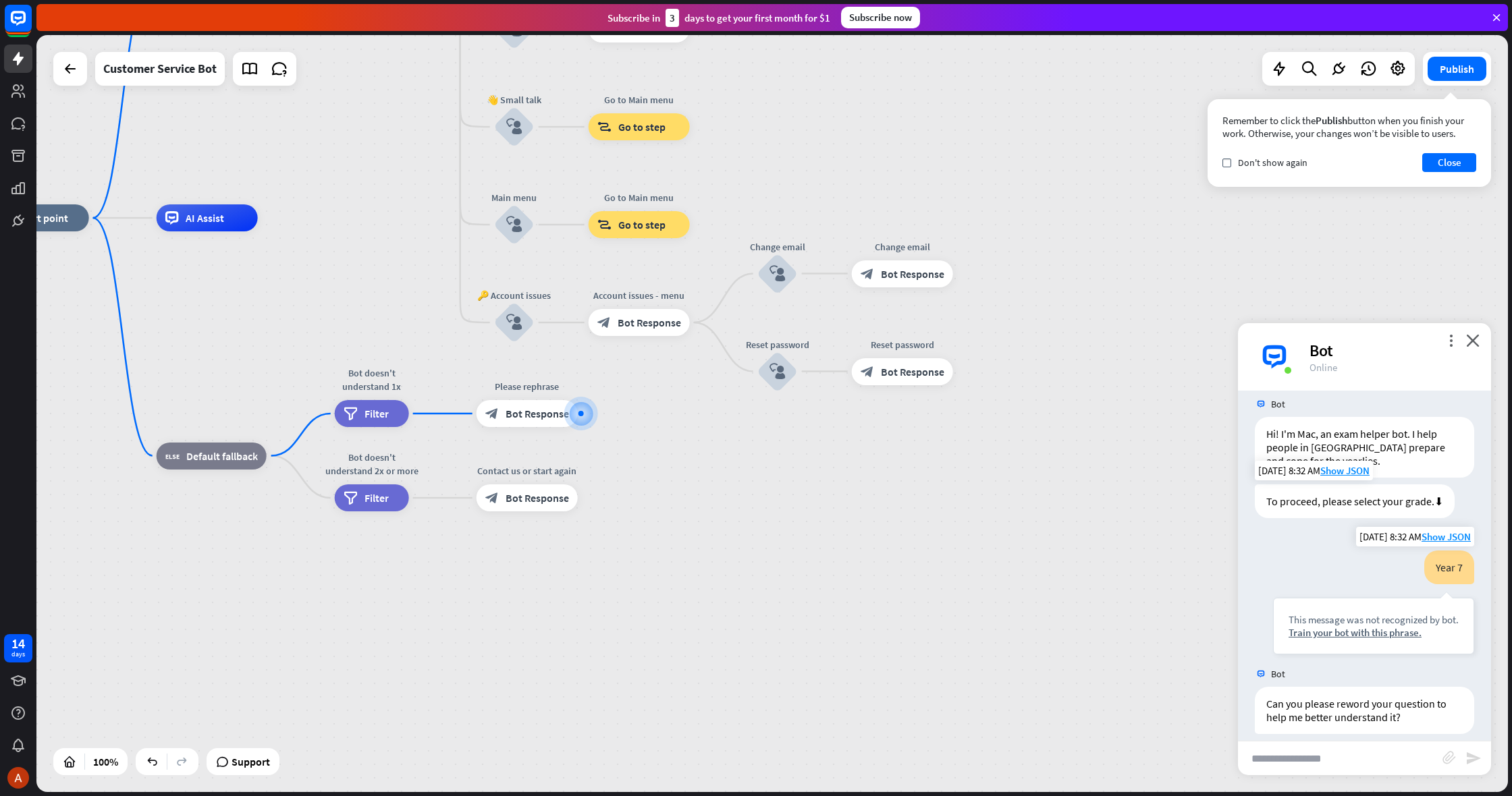
scroll to position [26, 0]
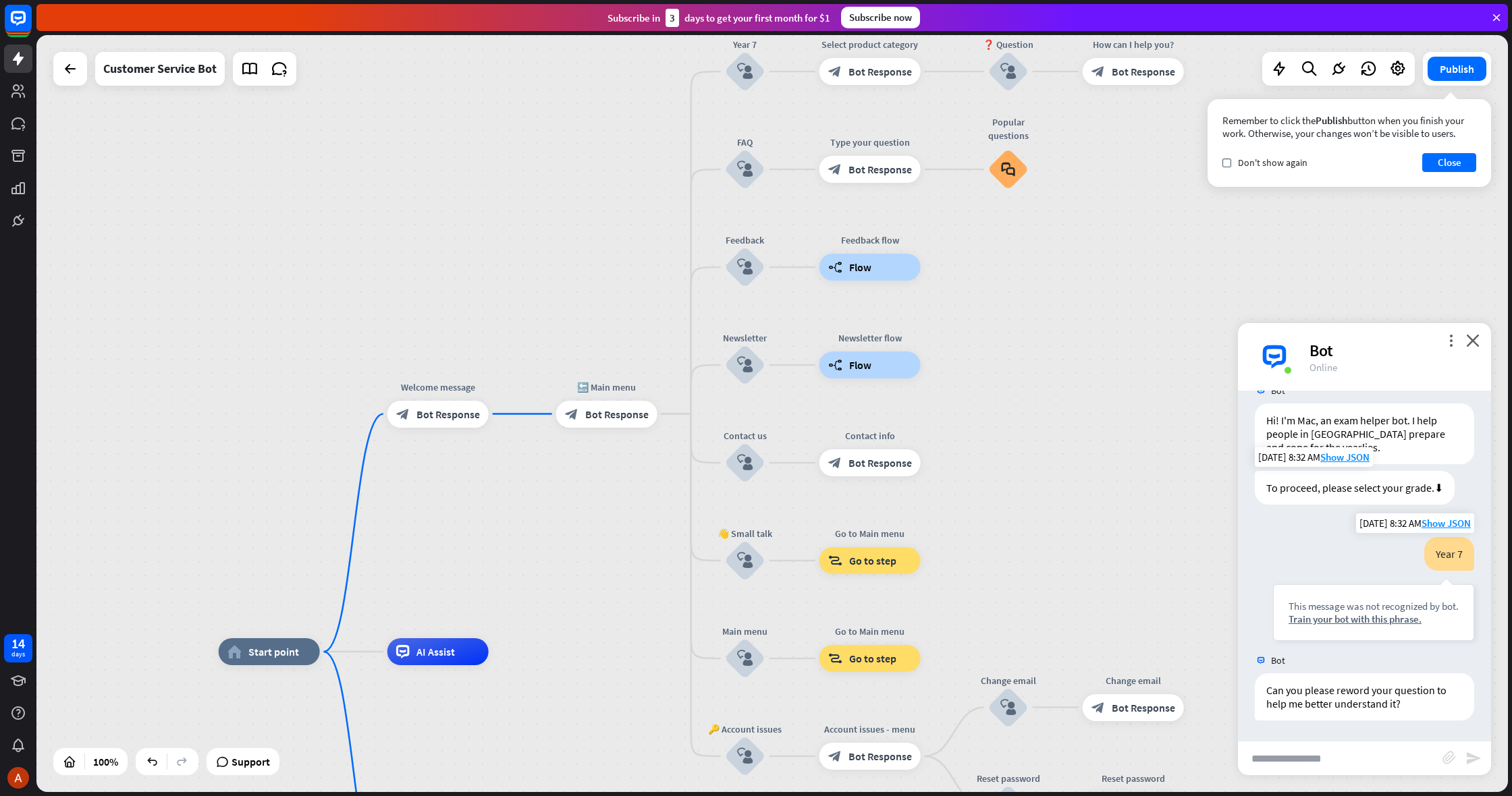
click at [1274, 588] on div "This message was not recognized by bot. Train your bot with this phrase." at bounding box center [1374, 612] width 202 height 57
click at [1229, 296] on div "home_2 Start point Welcome message block_bot_response Bot Response 🔙 Main menu …" at bounding box center [772, 414] width 1472 height 758
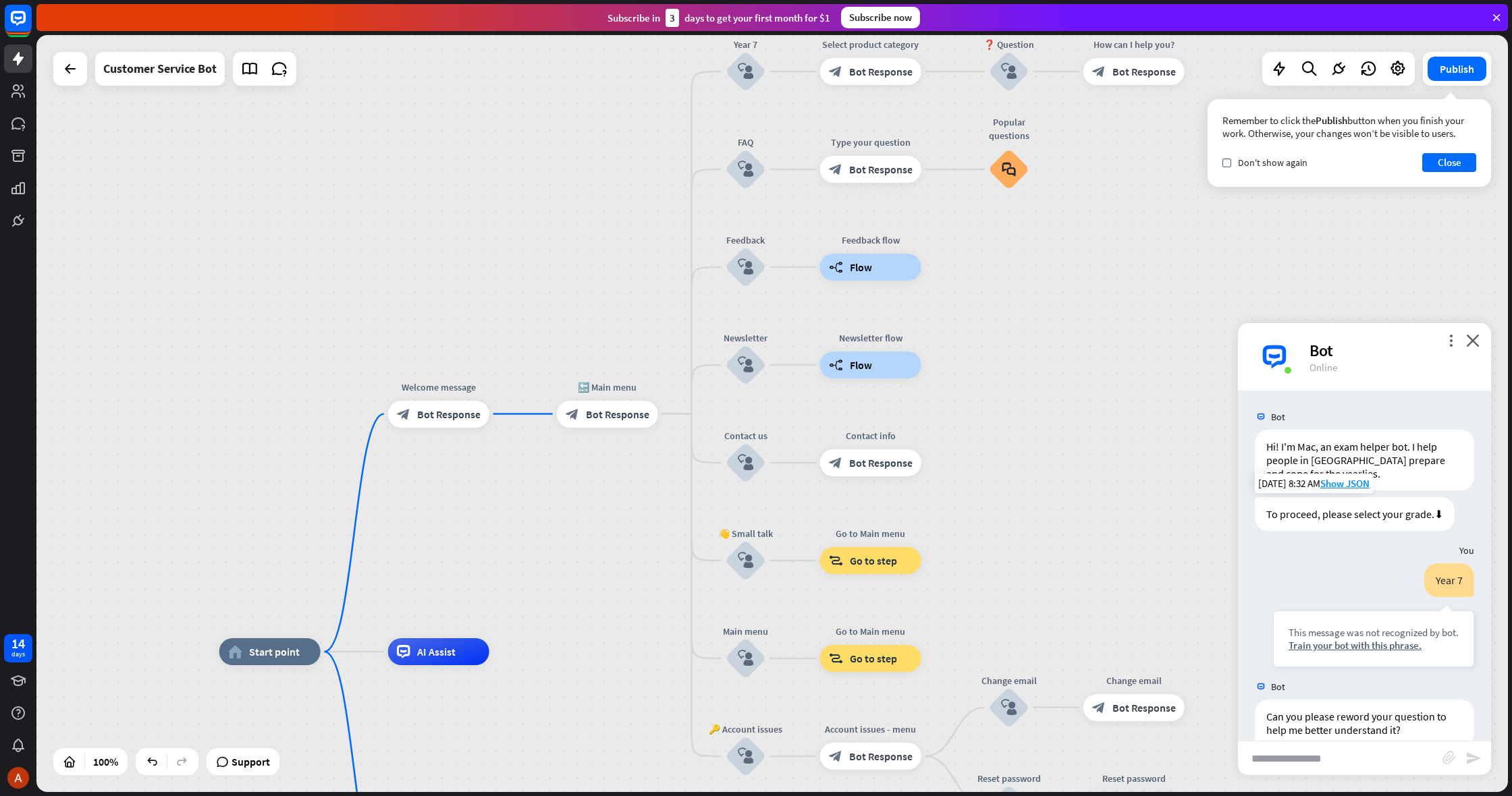
scroll to position [0, 0]
click at [1470, 356] on div "Bot" at bounding box center [1392, 351] width 165 height 21
click at [1472, 351] on div "Bot" at bounding box center [1392, 351] width 165 height 21
click at [1474, 347] on div "Bot" at bounding box center [1392, 351] width 165 height 21
click at [1474, 345] on icon "close" at bounding box center [1473, 341] width 13 height 13
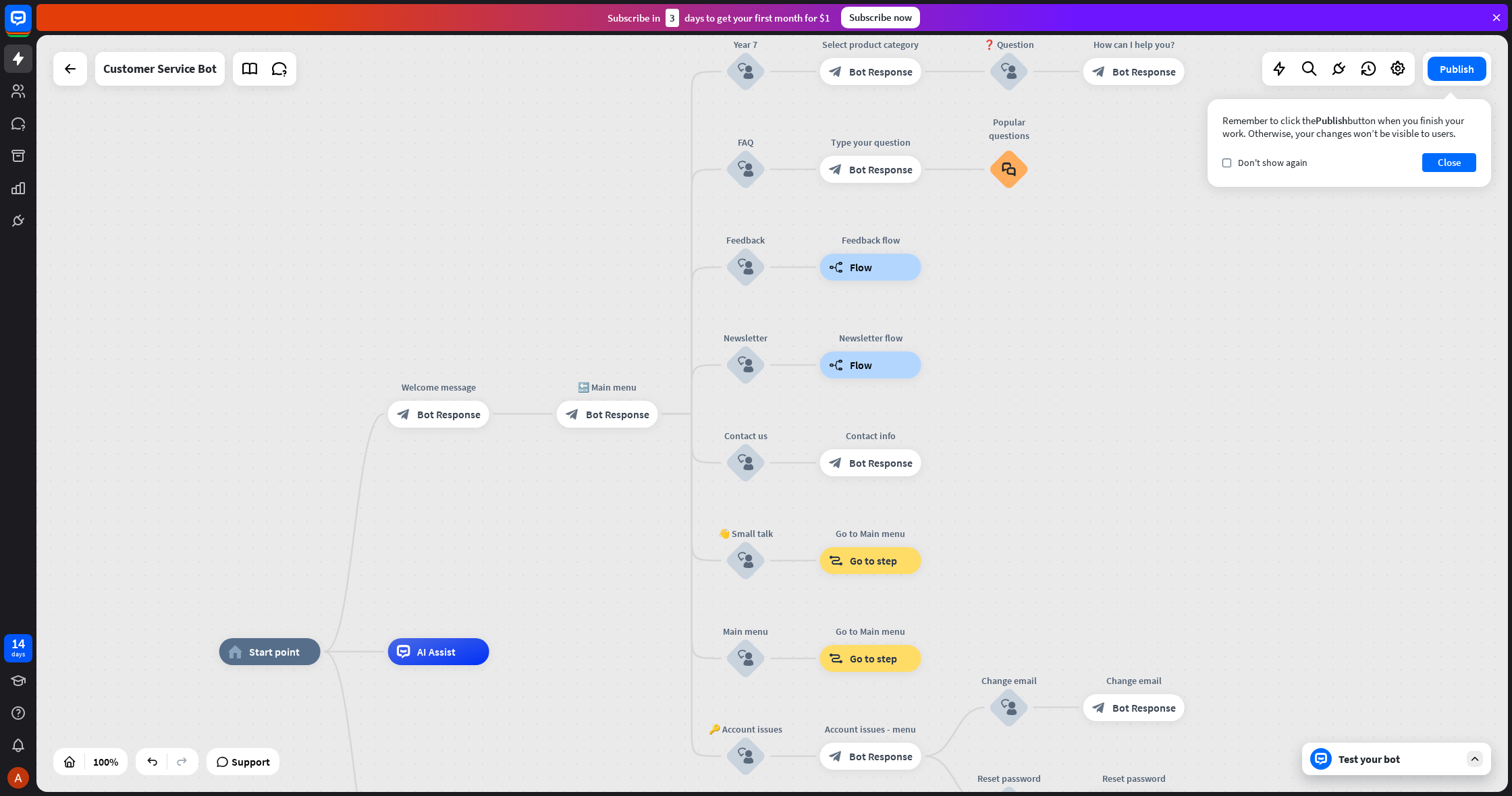
click at [1373, 756] on div "Test your bot" at bounding box center [1399, 759] width 121 height 13
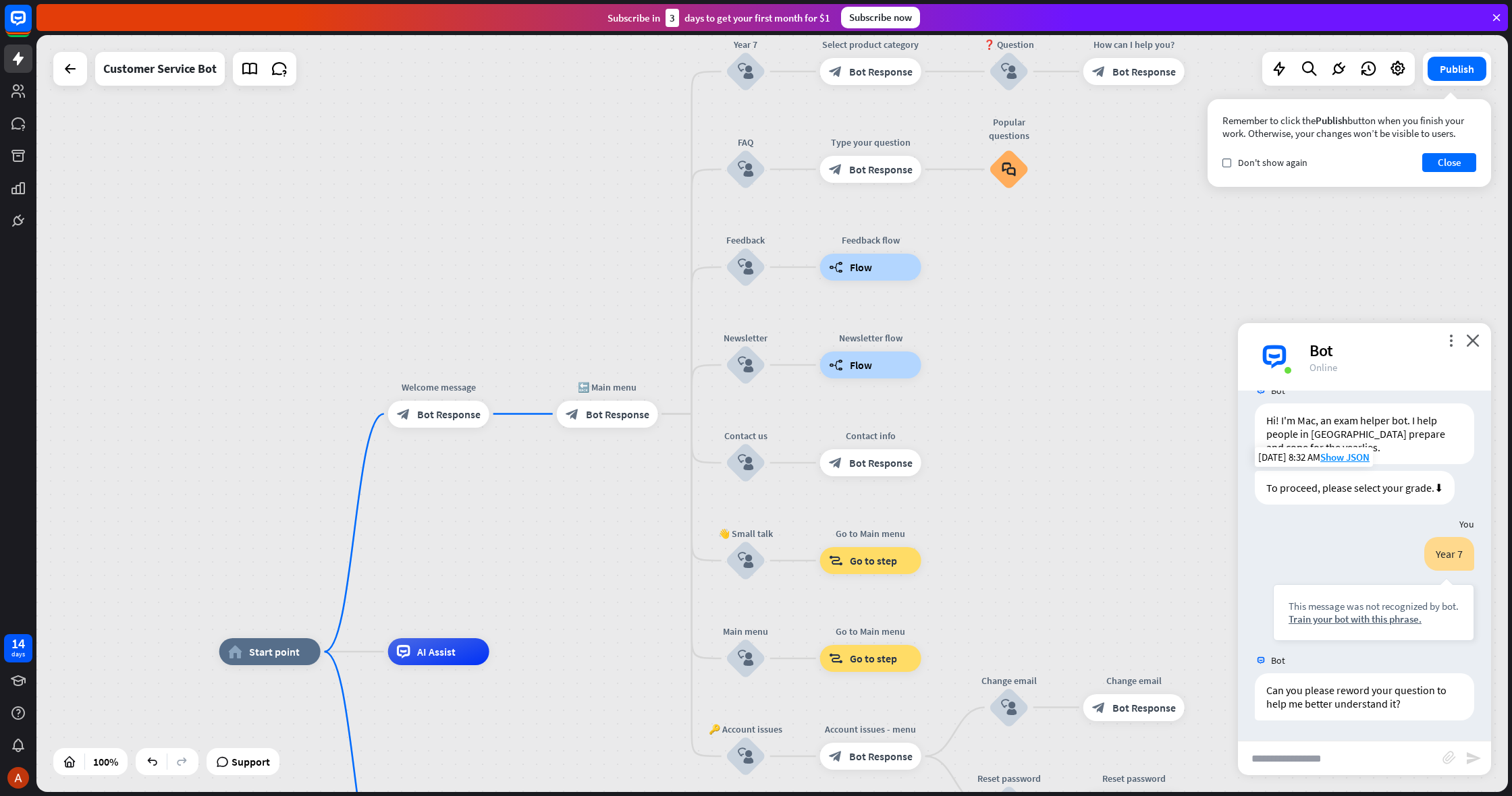
scroll to position [26, 0]
click at [1336, 750] on input "text" at bounding box center [1339, 759] width 204 height 34
type input "*"
type input "*******"
click at [1484, 770] on div "******* block_attachment send" at bounding box center [1364, 758] width 253 height 35
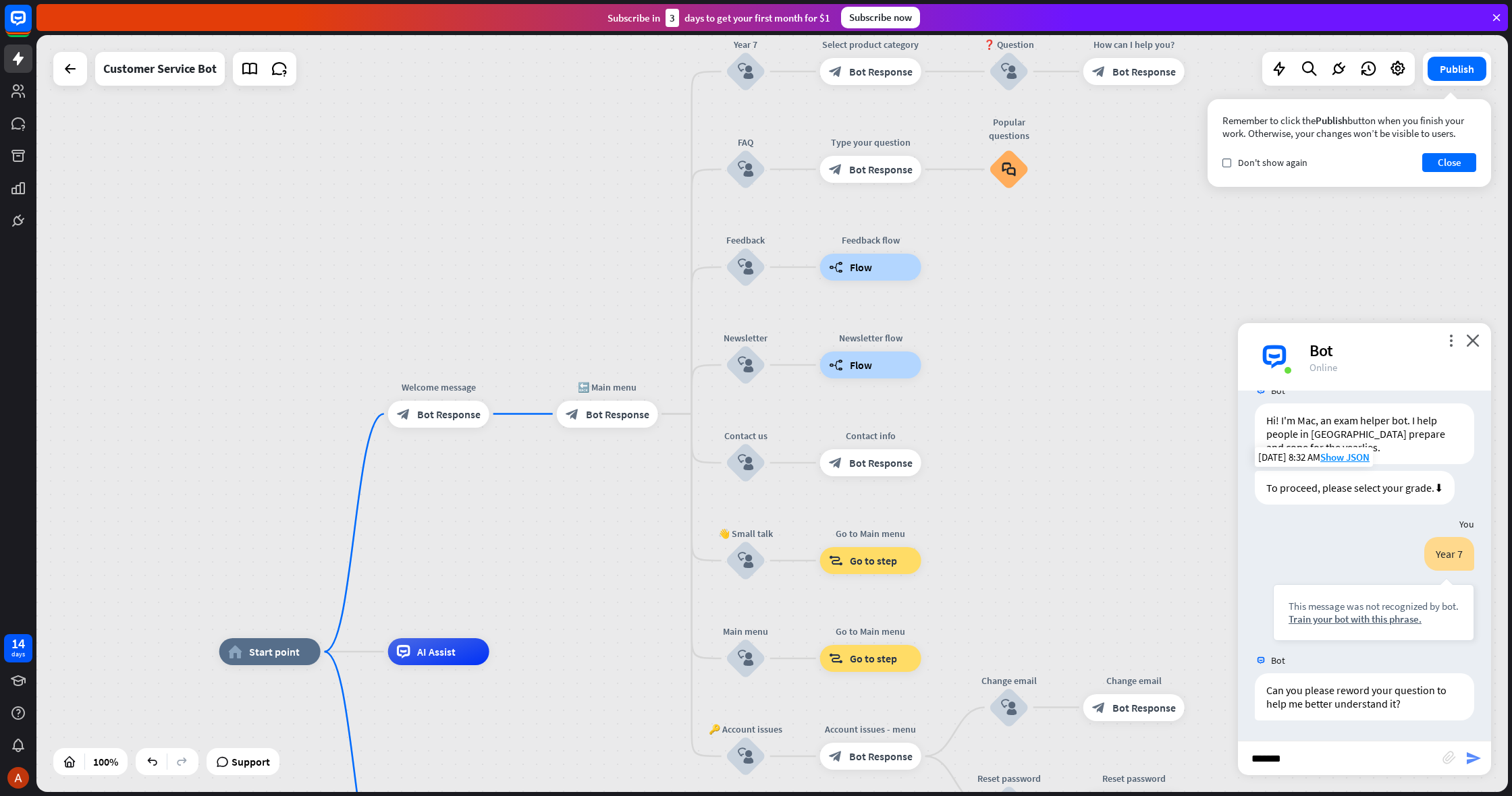
click at [1479, 766] on icon "send" at bounding box center [1473, 758] width 16 height 16
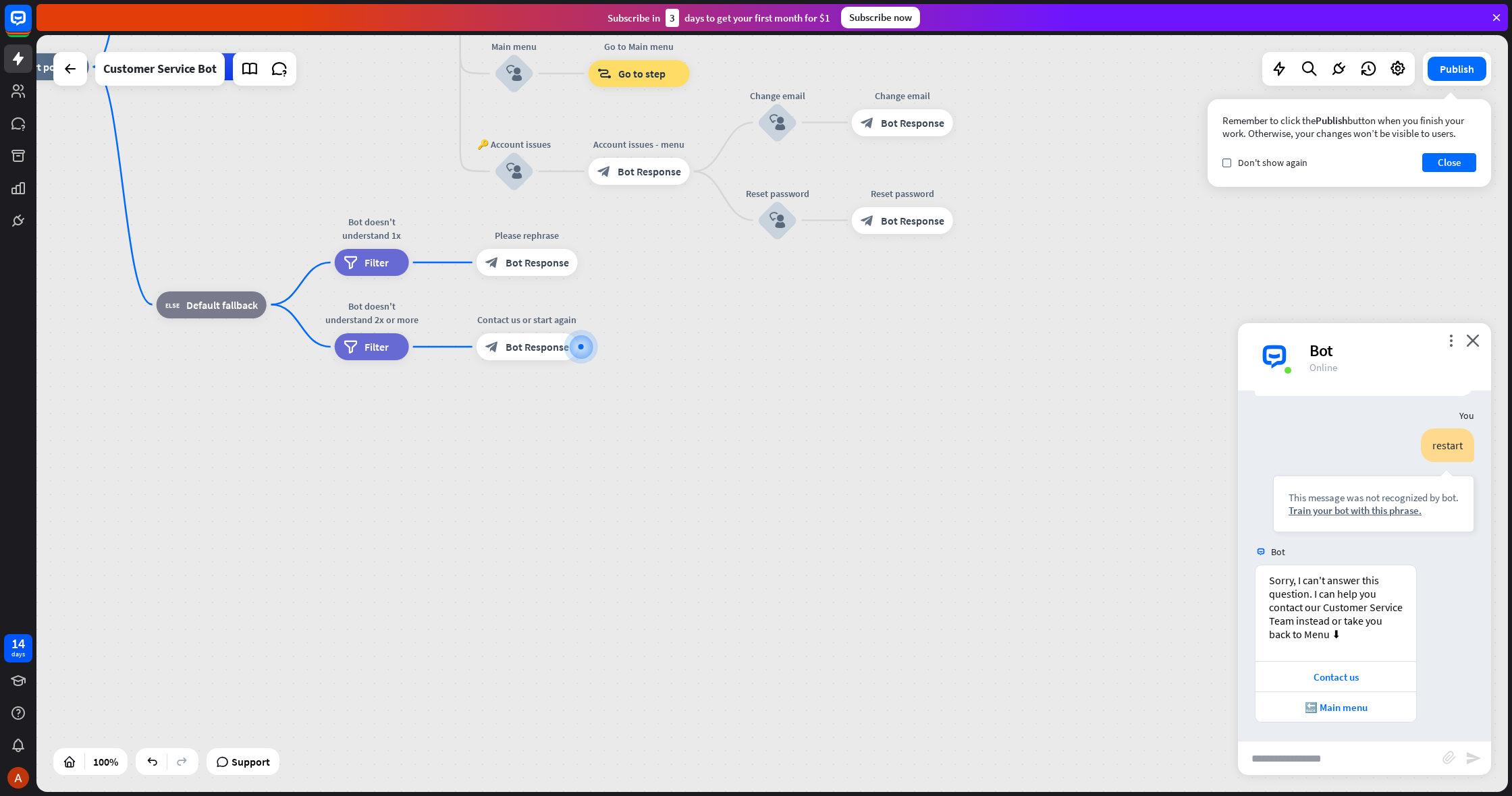
scroll to position [353, 0]
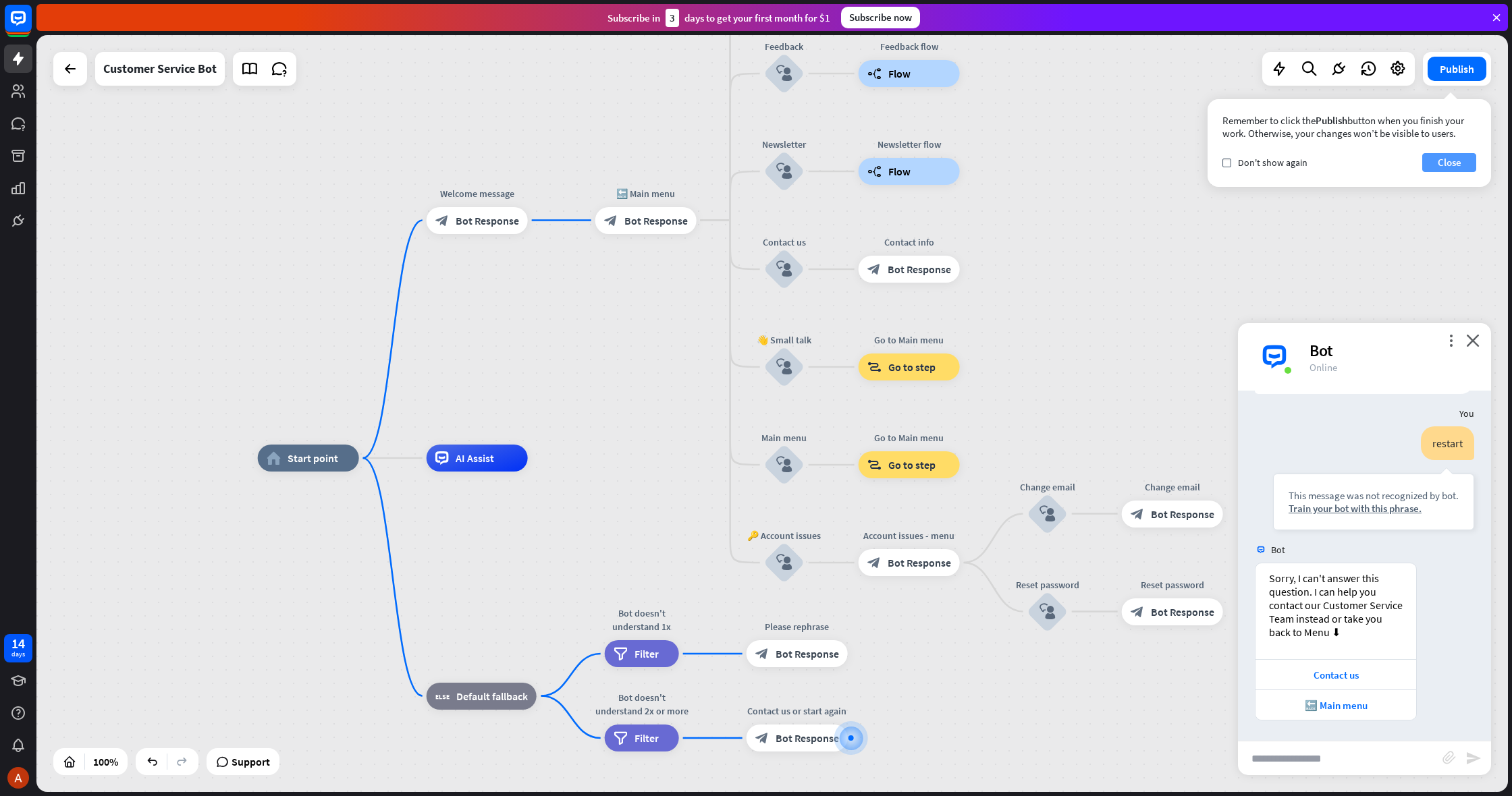
click at [1448, 153] on button "Close" at bounding box center [1449, 162] width 54 height 19
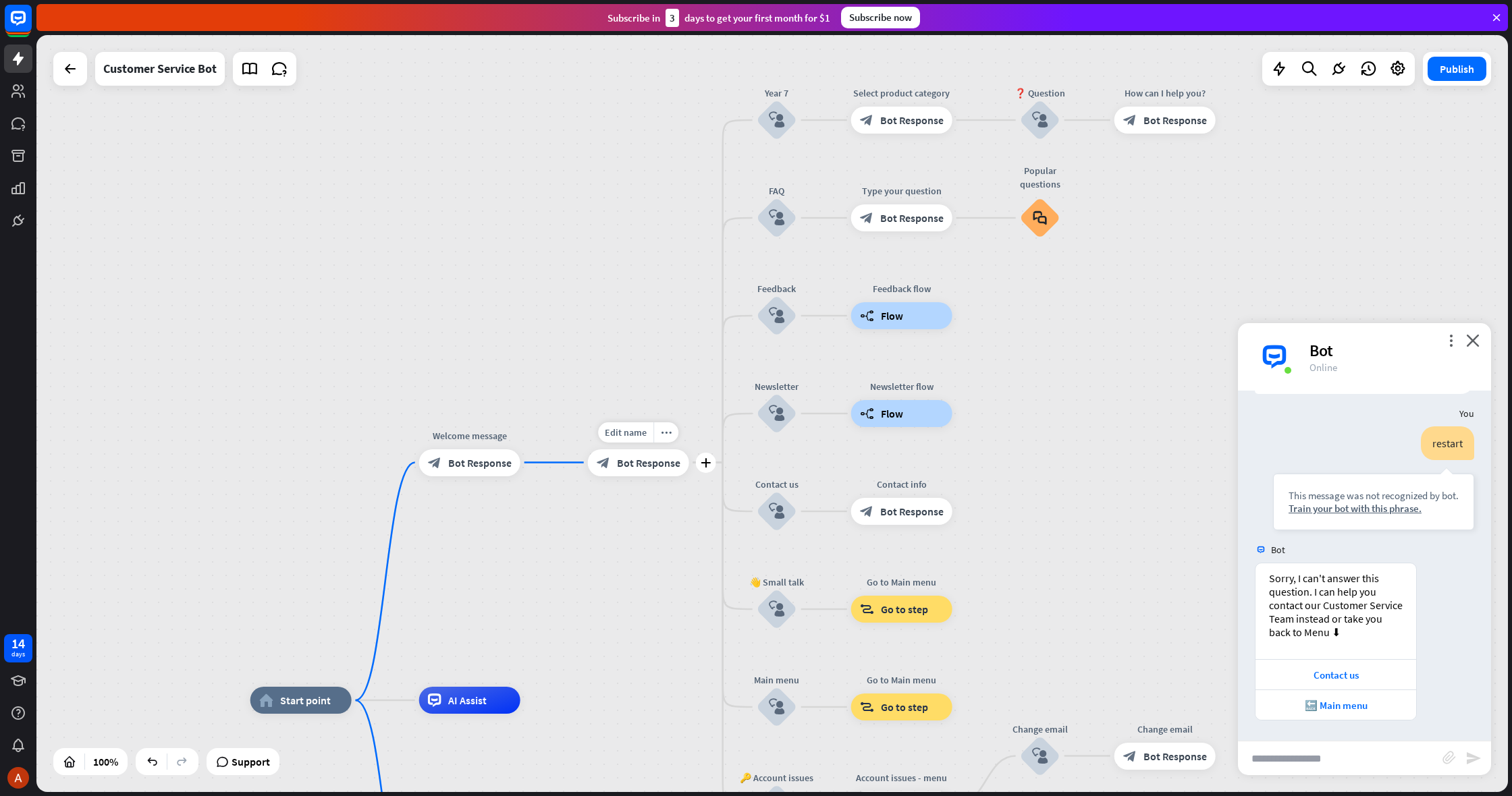
click at [674, 454] on div "block_bot_response Bot Response" at bounding box center [638, 463] width 101 height 27
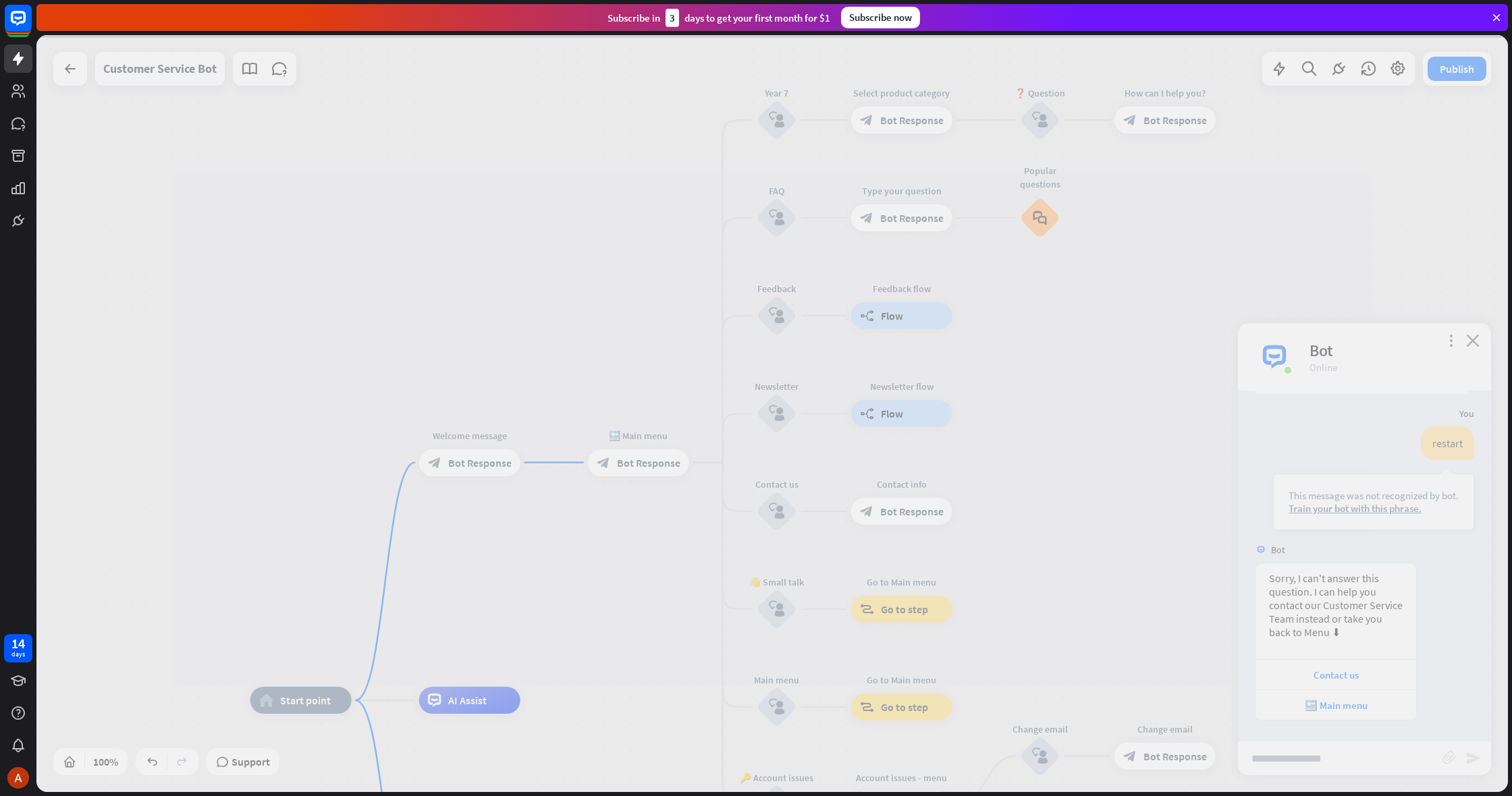
click at [675, 454] on div at bounding box center [772, 414] width 1472 height 758
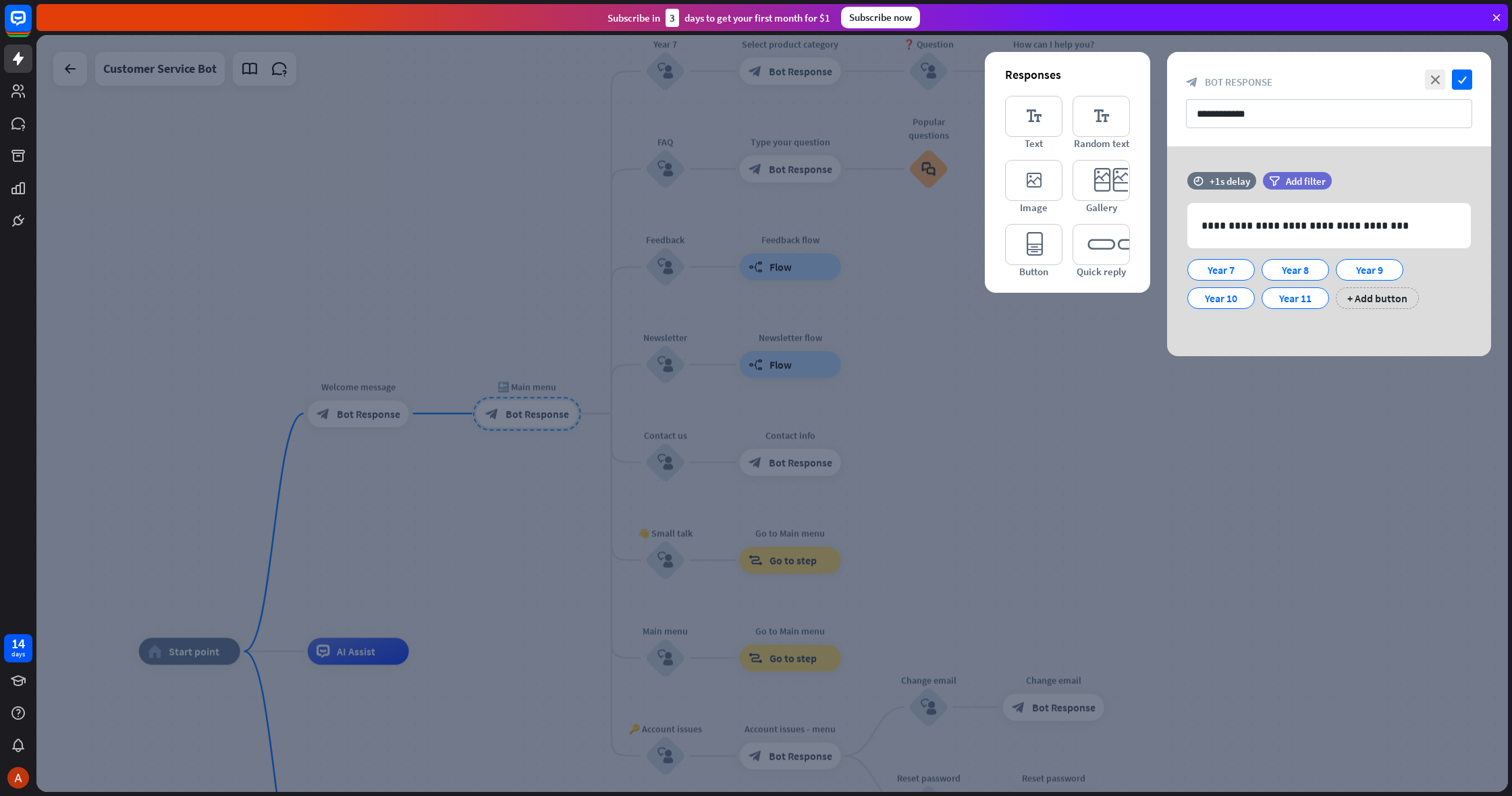
click at [1112, 432] on div at bounding box center [772, 414] width 1472 height 758
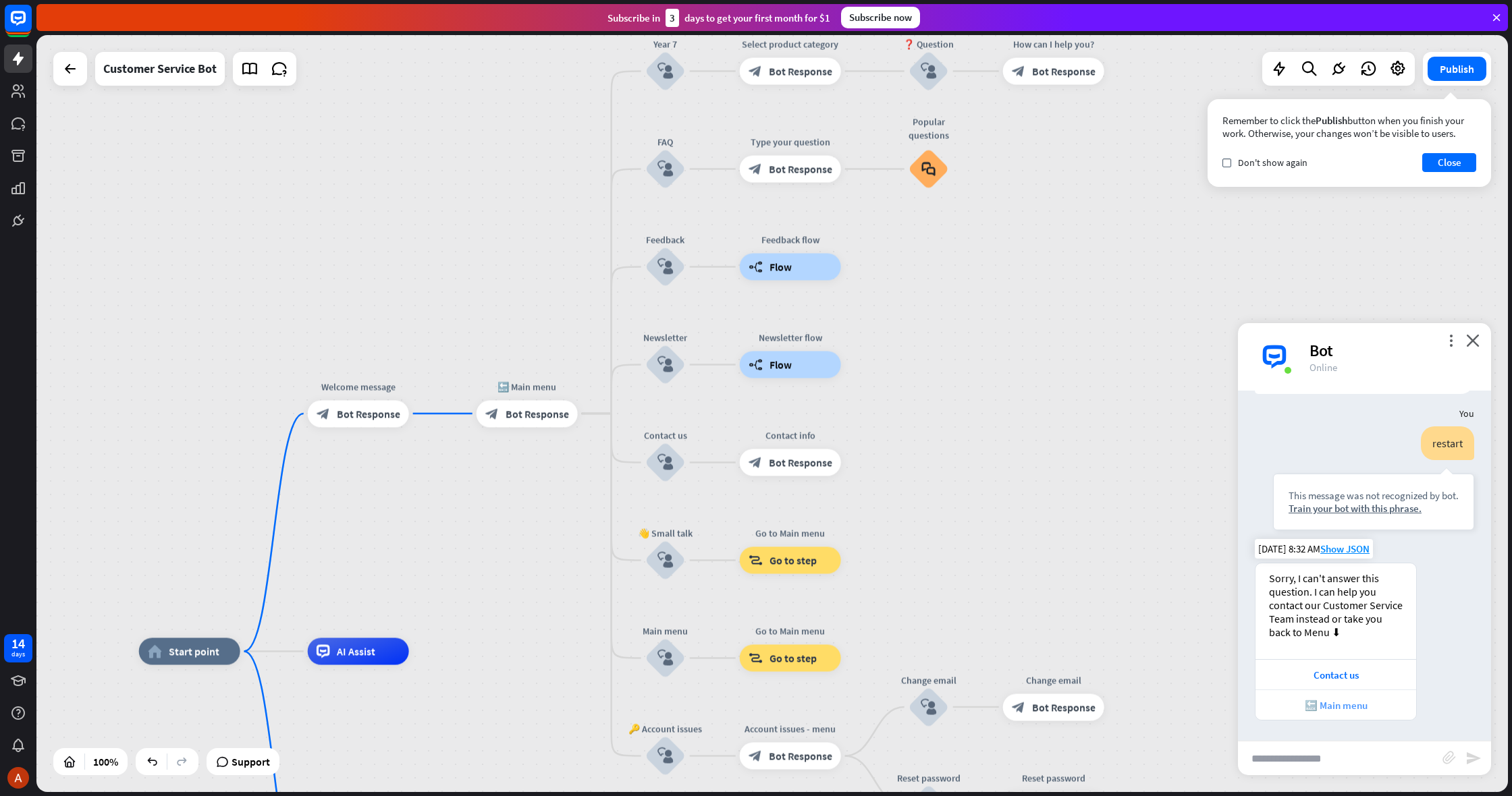
click at [1326, 702] on div "🔙 Main menu" at bounding box center [1337, 705] width 147 height 13
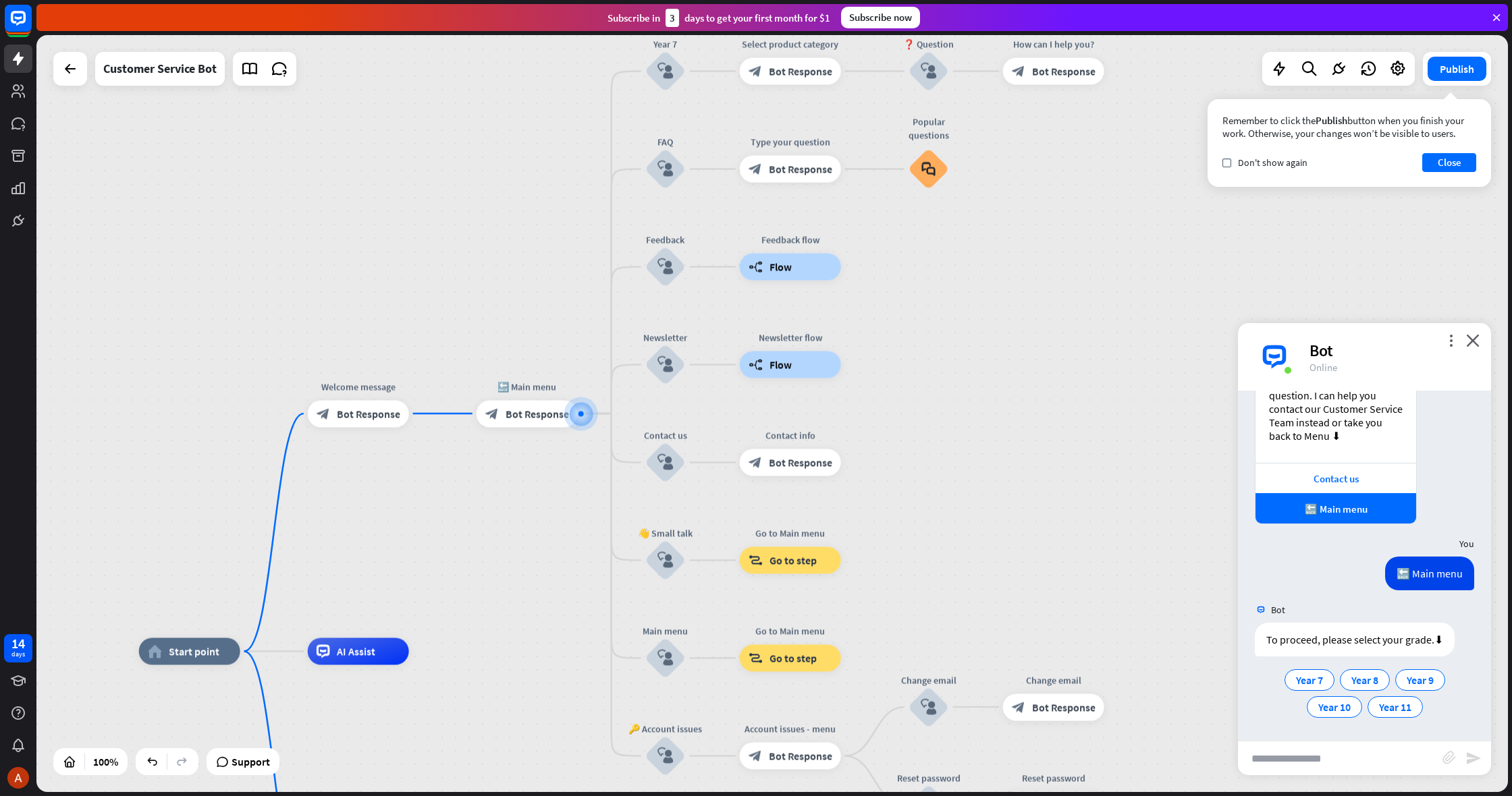
scroll to position [550, 0]
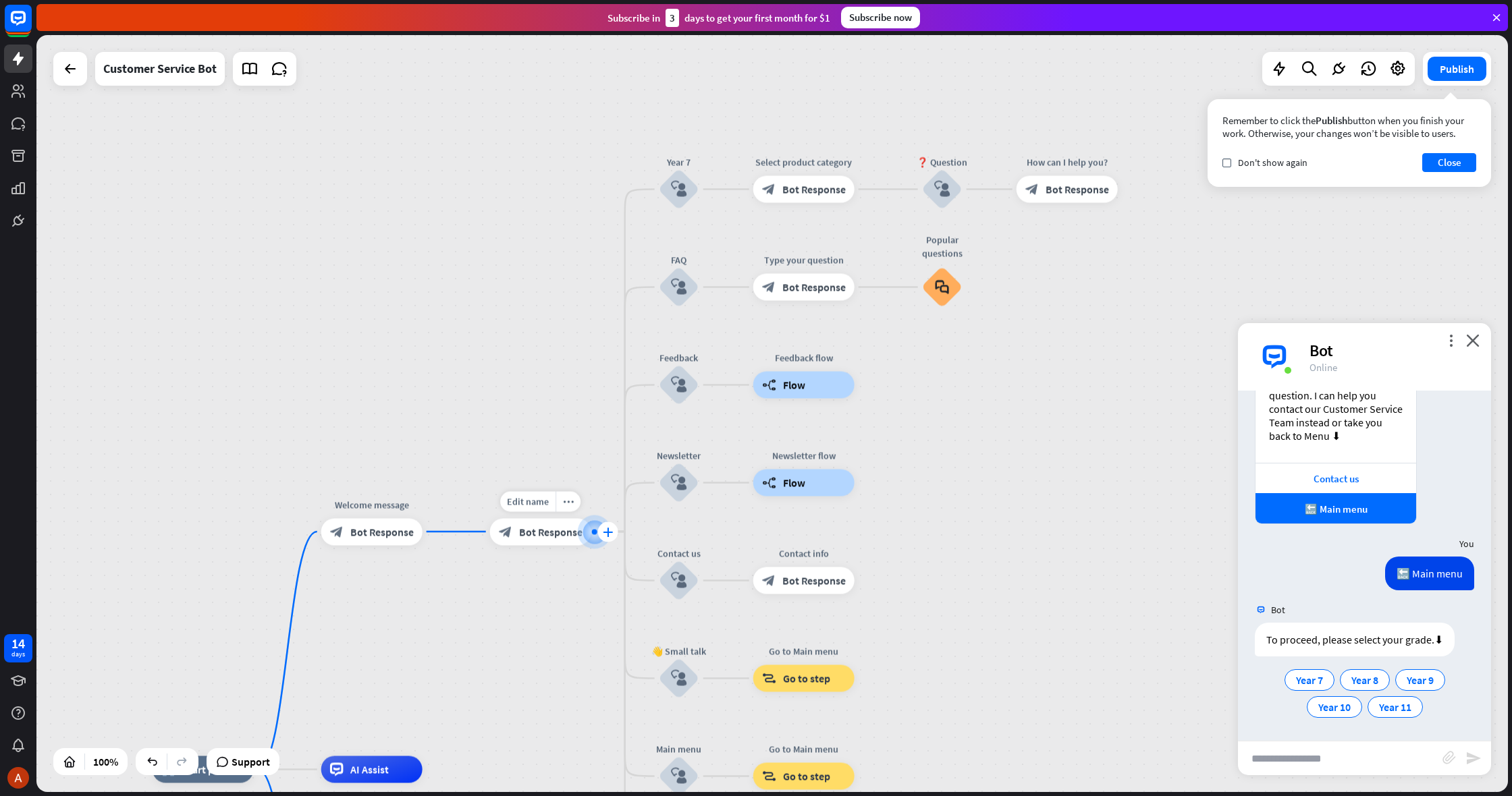
click at [607, 533] on icon "plus" at bounding box center [608, 532] width 10 height 9
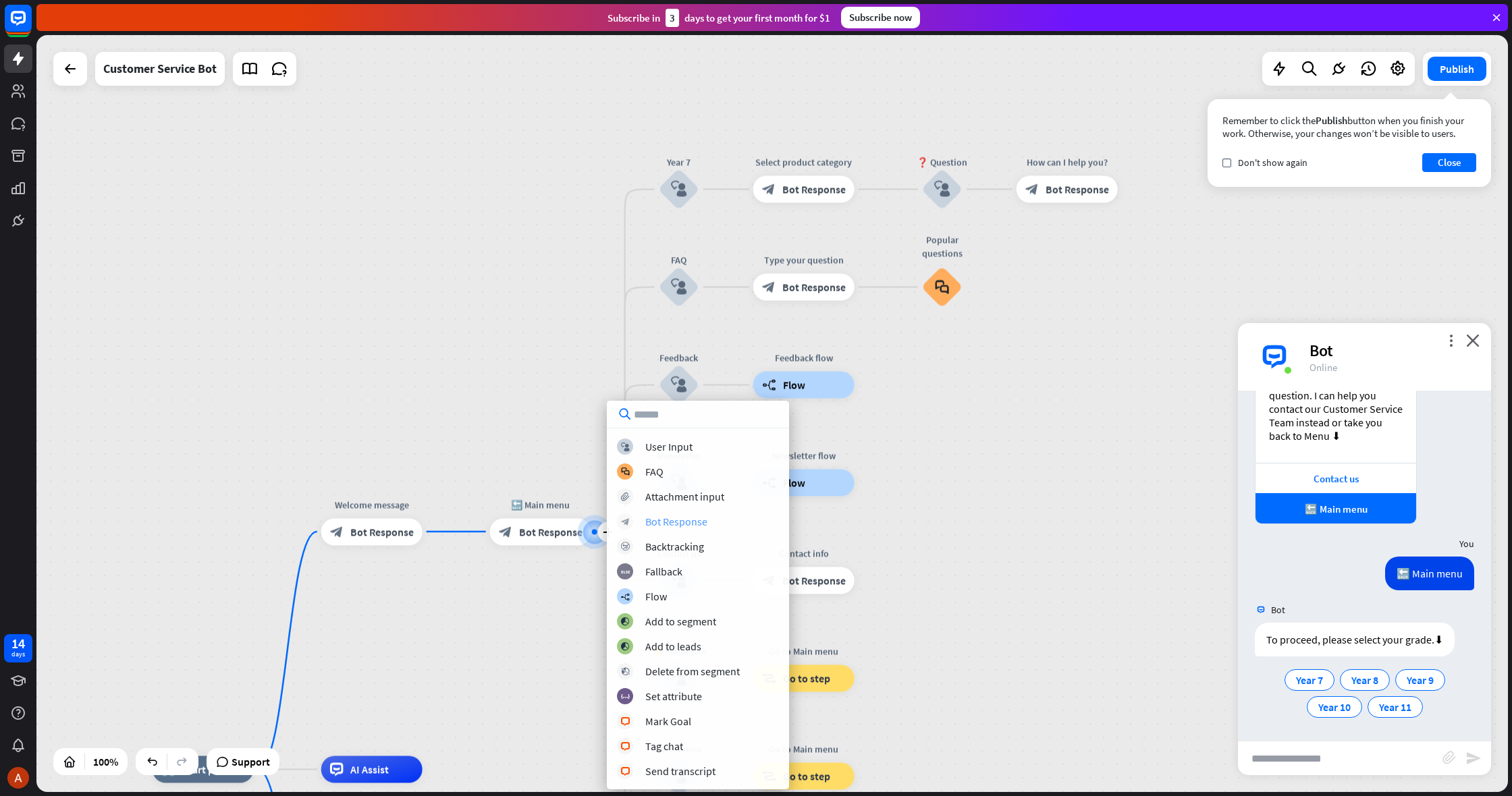
click at [696, 526] on div "Bot Response" at bounding box center [676, 522] width 63 height 13
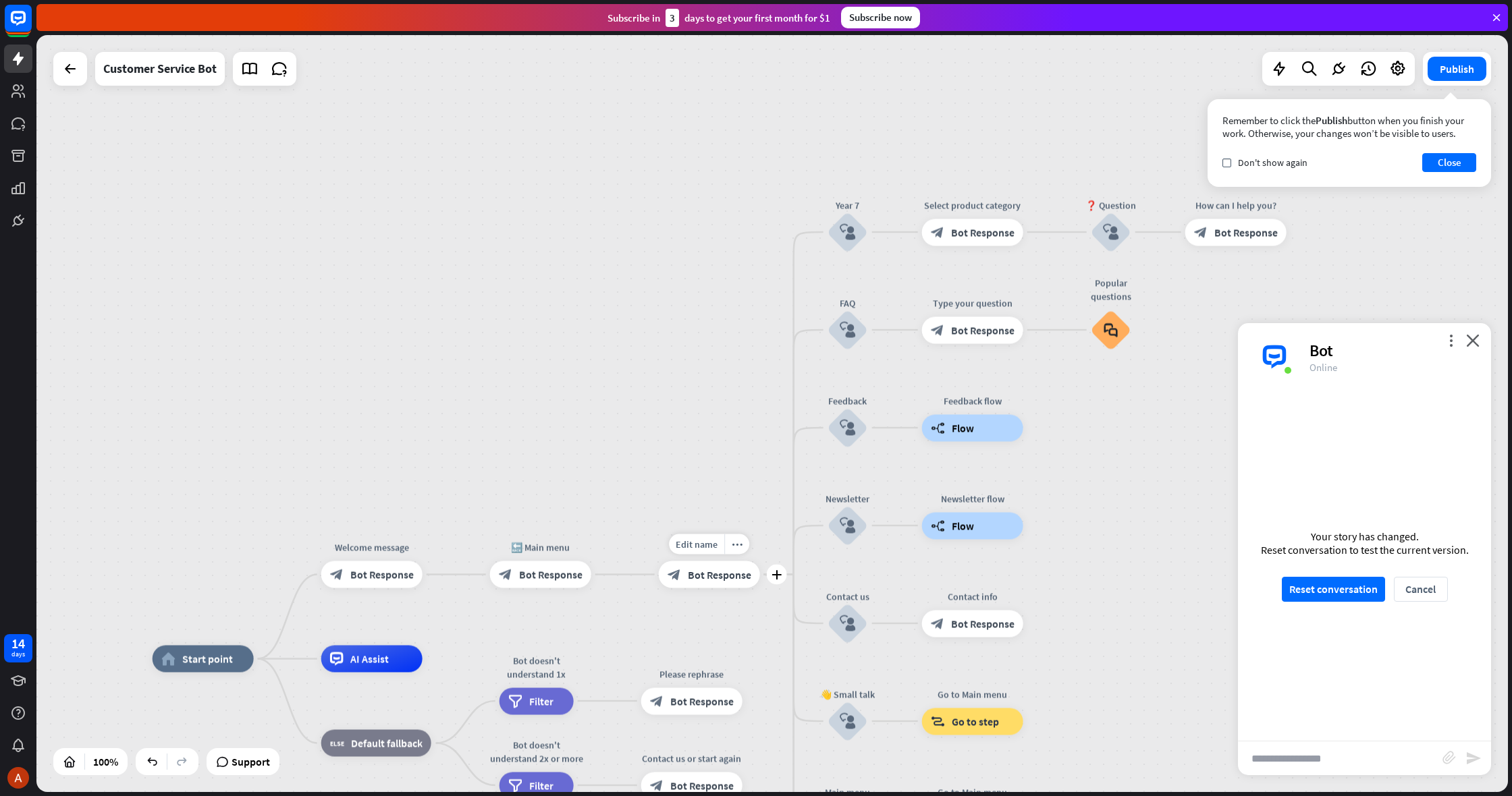
click at [740, 578] on span "Bot Response" at bounding box center [720, 575] width 63 height 13
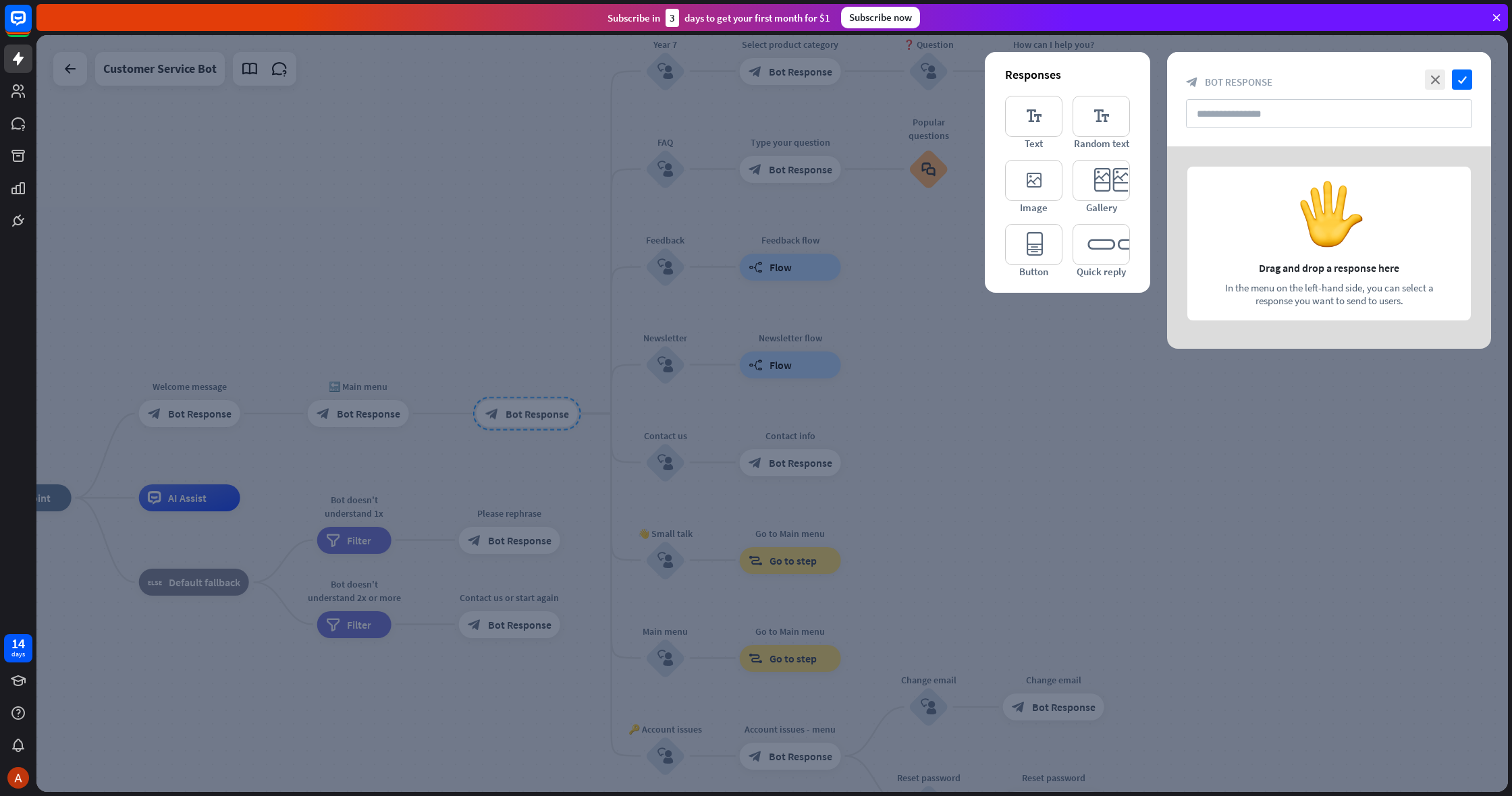
click at [947, 566] on div at bounding box center [772, 414] width 1472 height 758
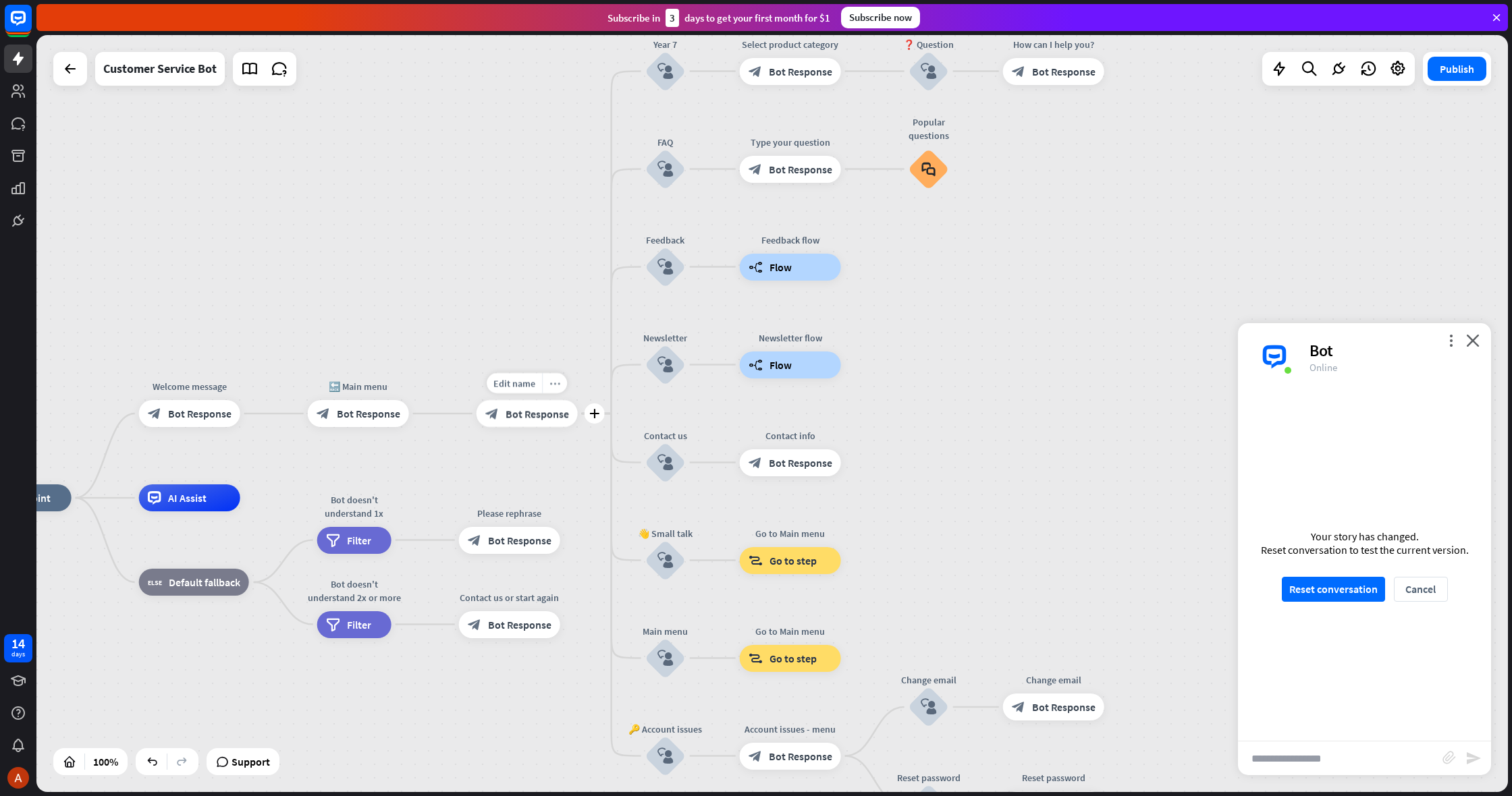
click at [553, 386] on icon "more_horiz" at bounding box center [555, 384] width 11 height 10
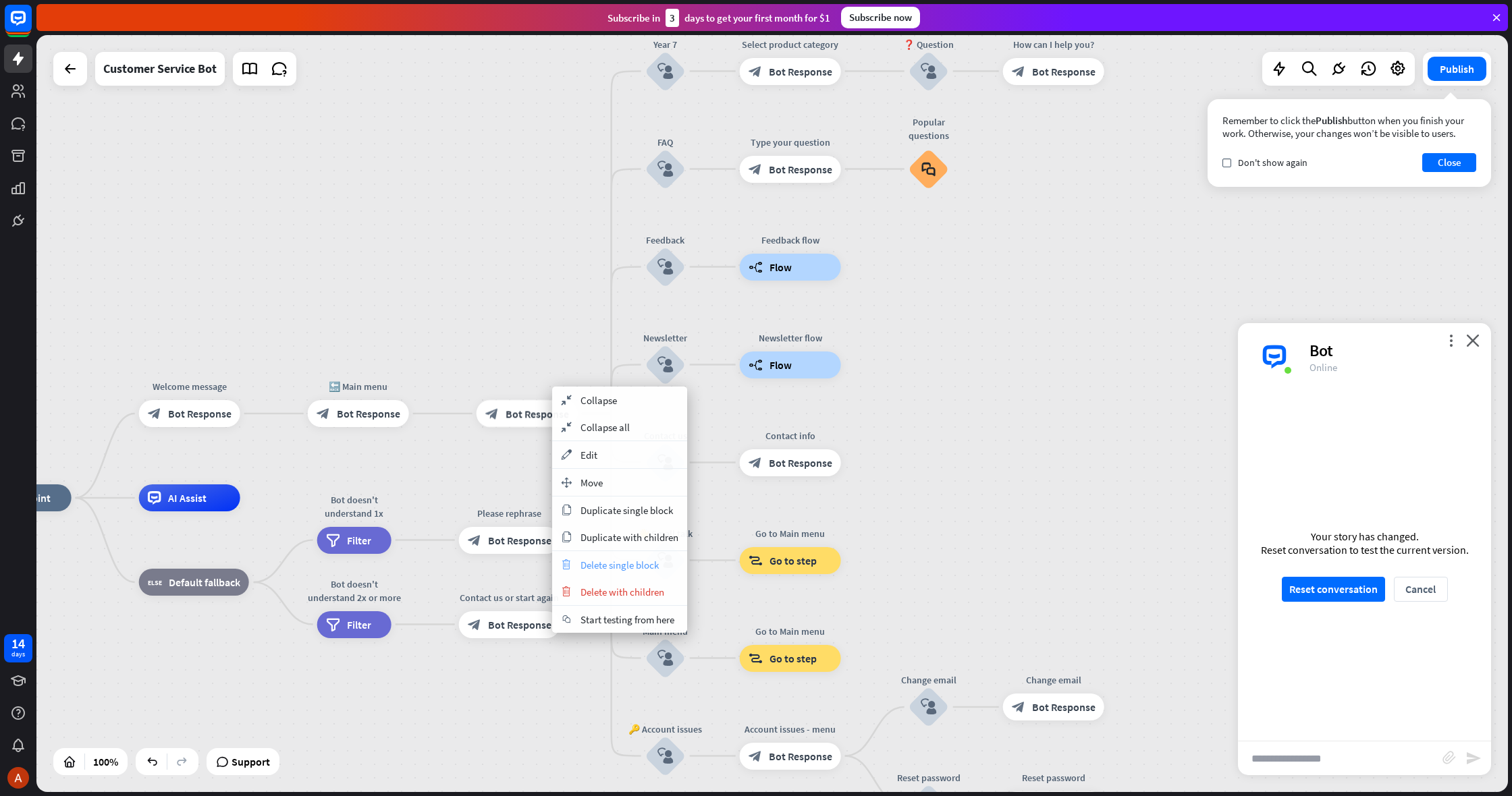
click at [604, 559] on span "Delete single block" at bounding box center [620, 566] width 78 height 13
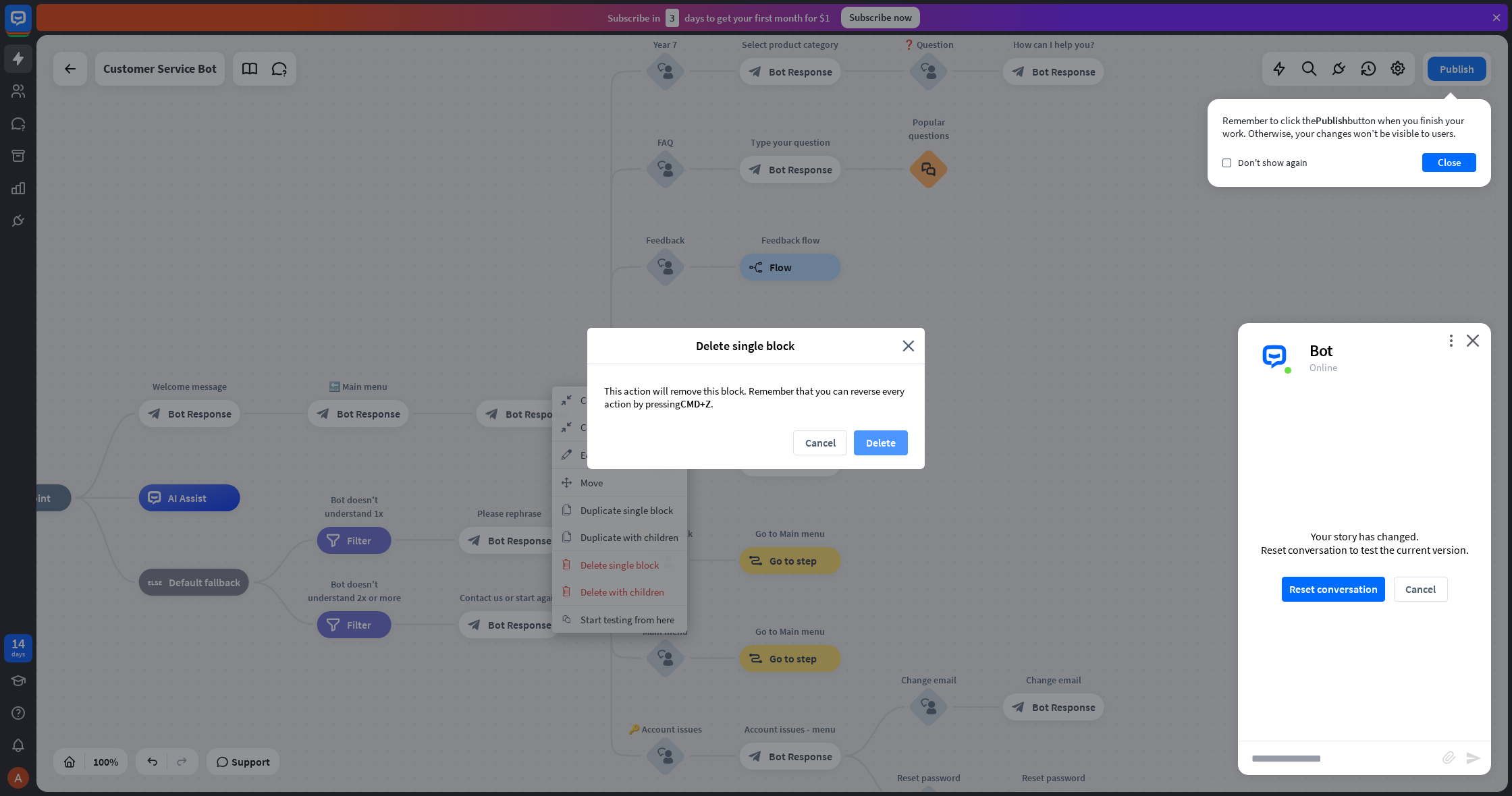
click at [865, 443] on button "Delete" at bounding box center [881, 442] width 54 height 25
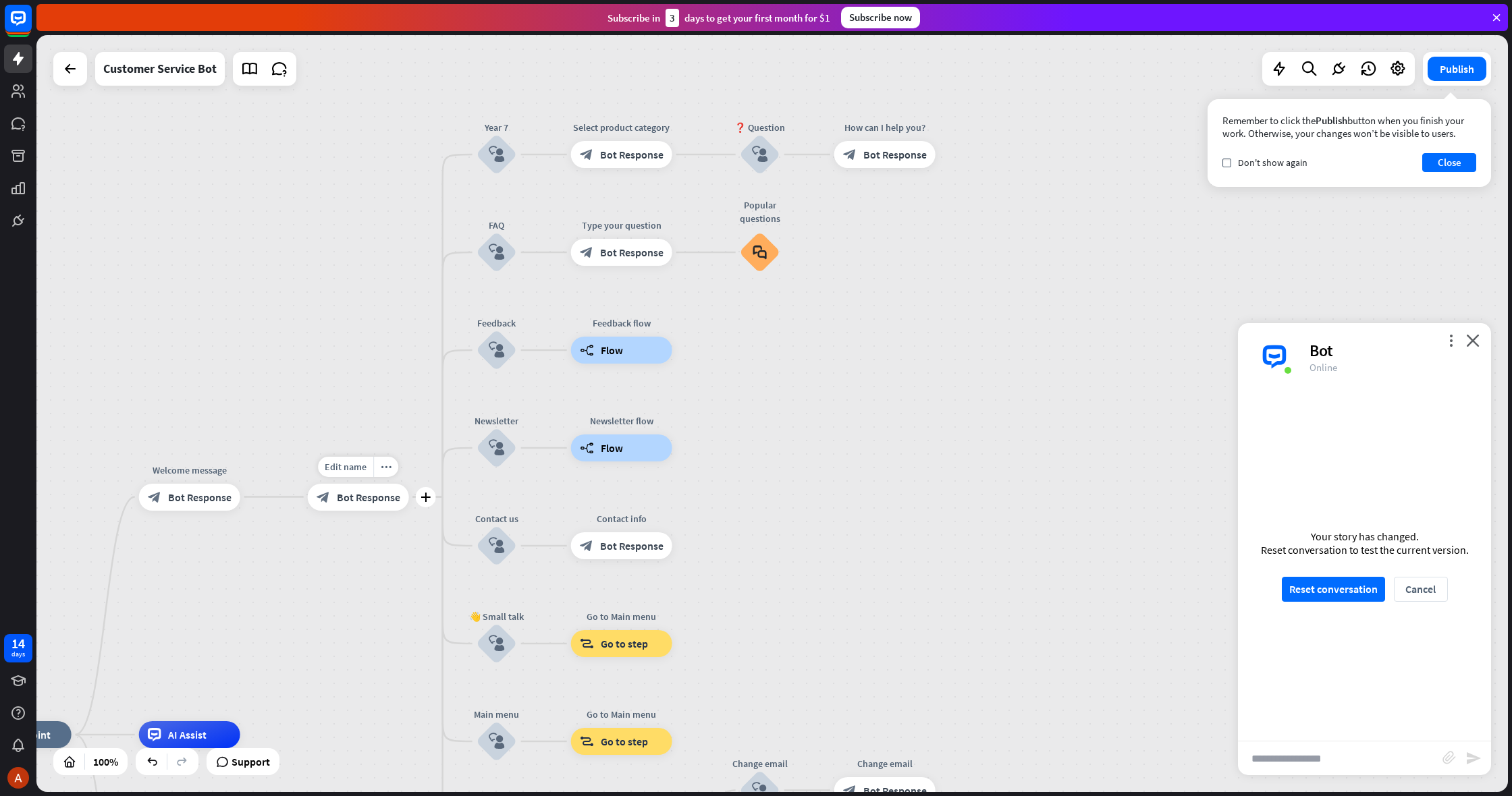
click at [400, 495] on div "block_bot_response Bot Response" at bounding box center [358, 497] width 101 height 27
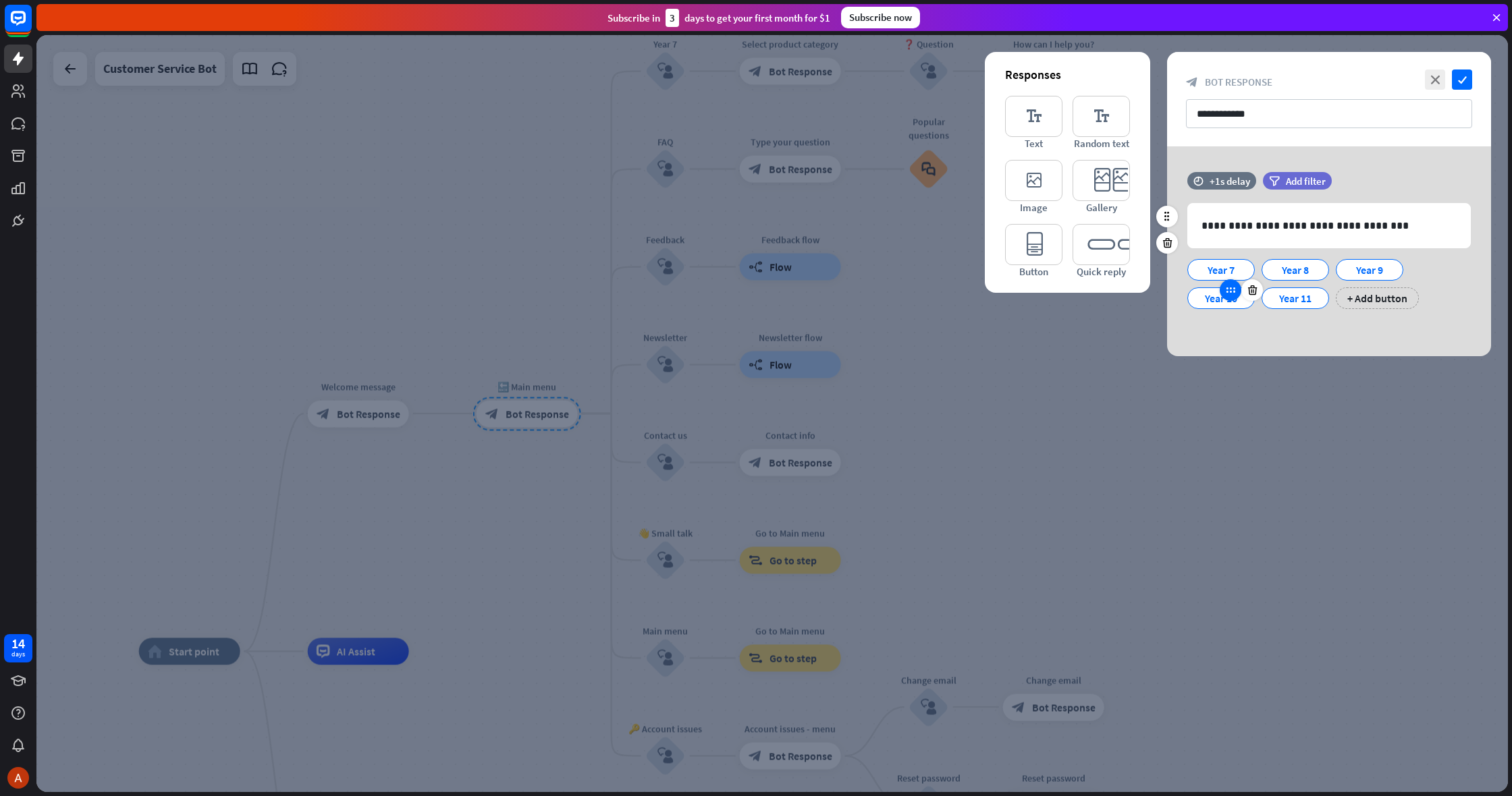
click at [1225, 294] on icon at bounding box center [1230, 289] width 12 height 12
click at [1144, 338] on div at bounding box center [772, 414] width 1472 height 758
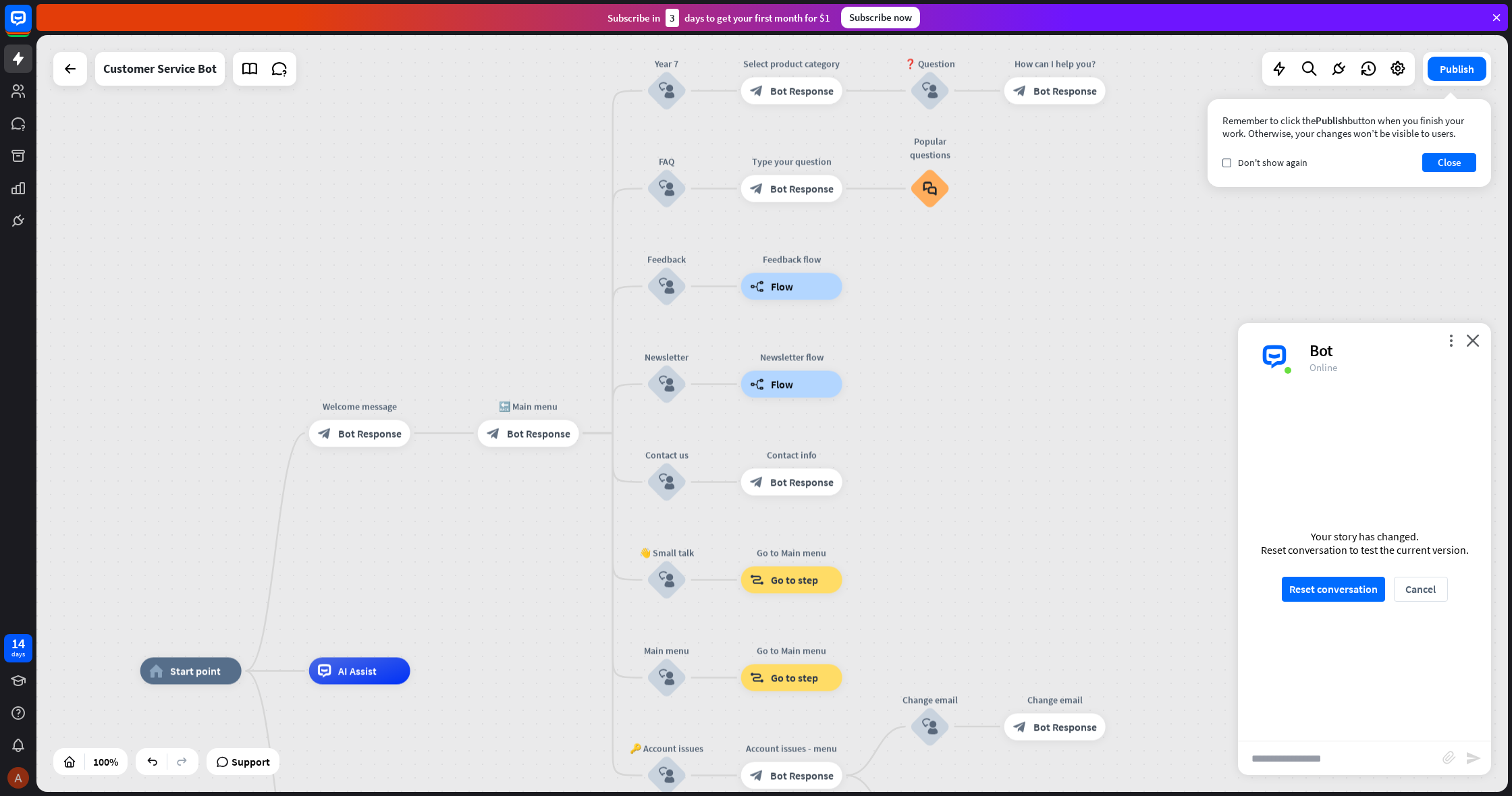
click at [26, 772] on img at bounding box center [18, 777] width 21 height 21
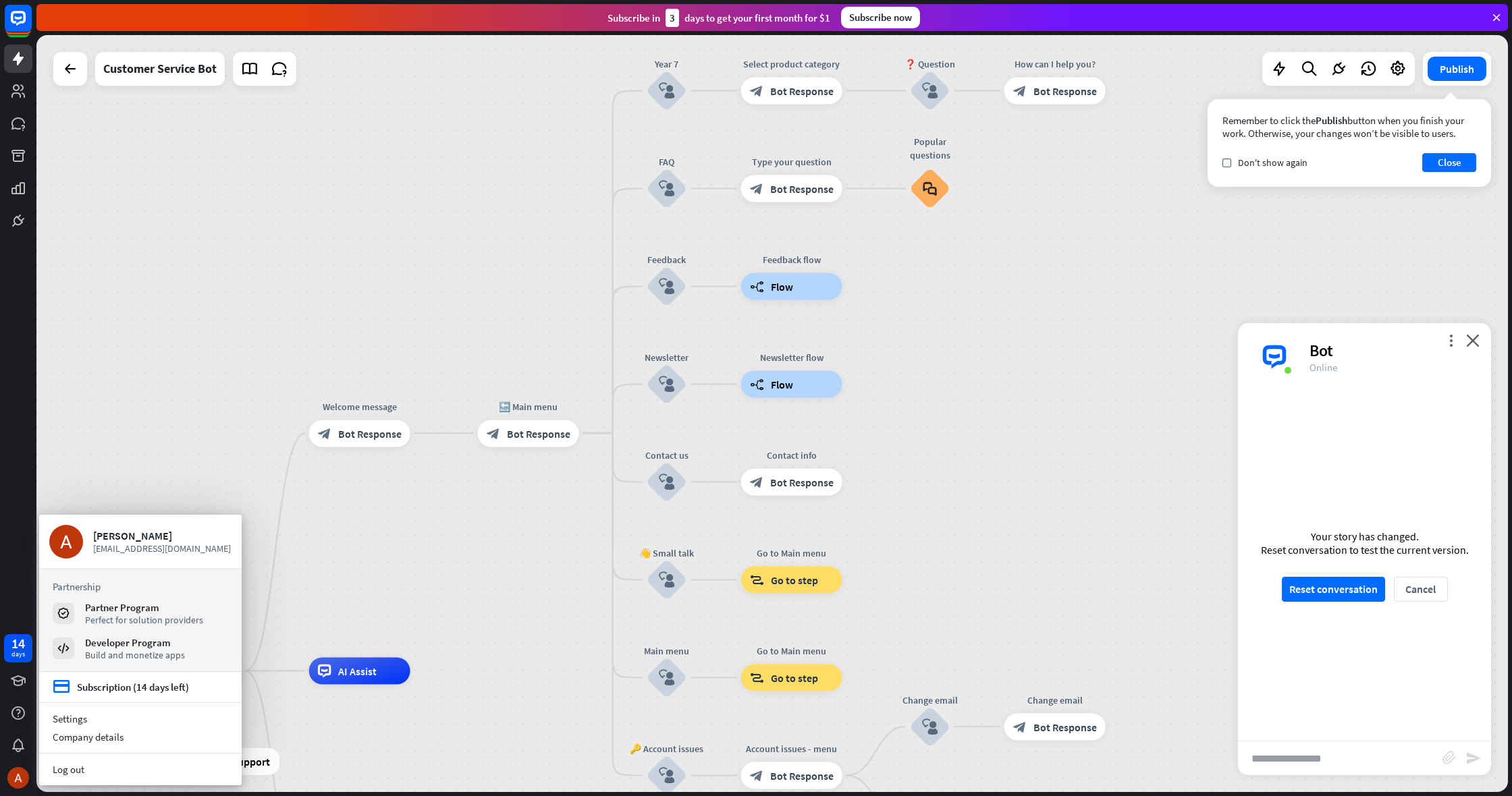
click at [233, 433] on div "home_2 Start point Welcome message block_bot_response Bot Response 🔙 Main menu …" at bounding box center [772, 414] width 1472 height 758
click at [107, 406] on div "home_2 Start point Welcome message block_bot_response Bot Response 🔙 Main menu …" at bounding box center [772, 414] width 1472 height 758
click at [11, 785] on img at bounding box center [18, 777] width 21 height 21
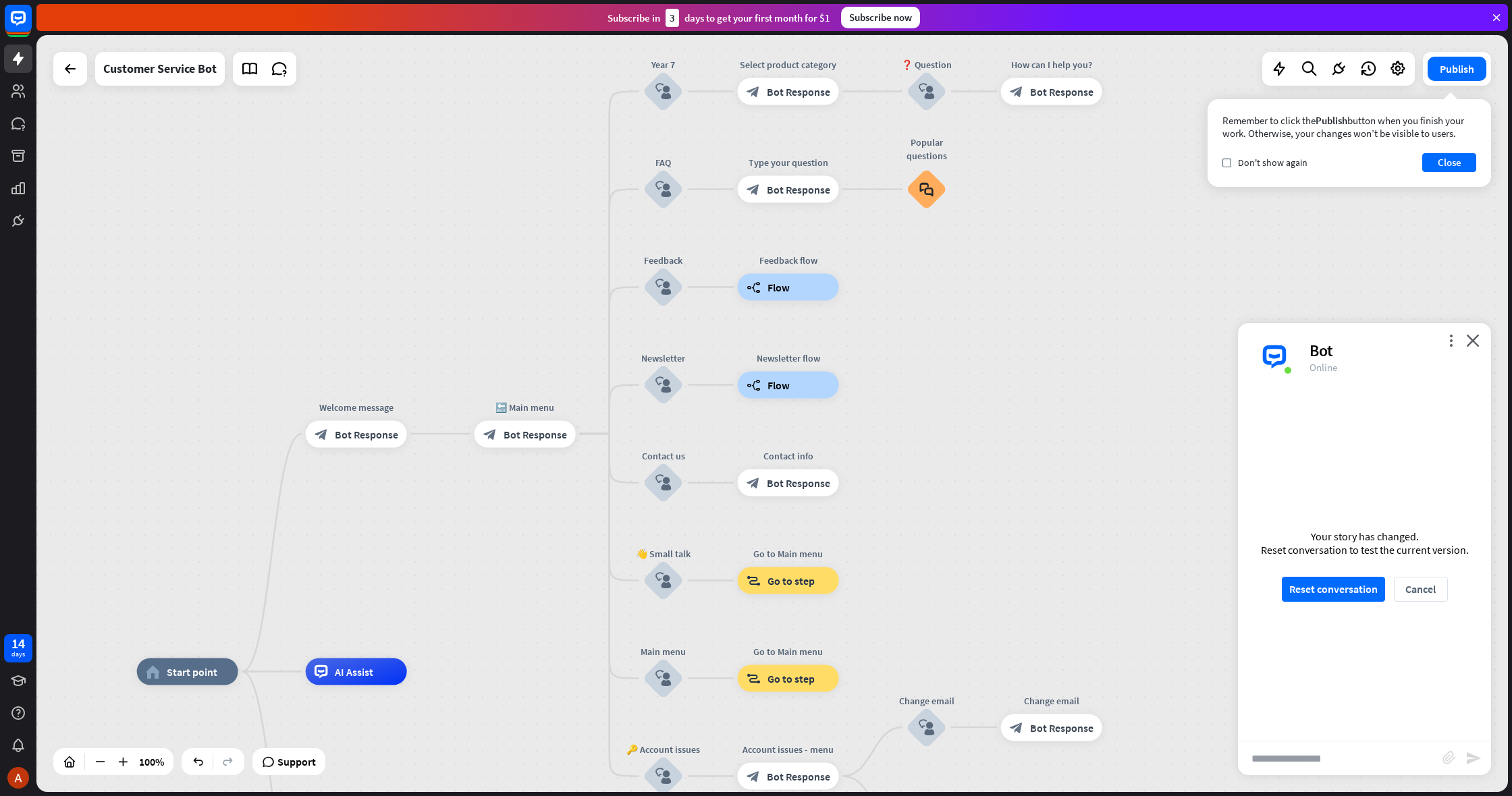
click at [67, 775] on div "100%" at bounding box center [113, 761] width 120 height 27
click at [72, 770] on div at bounding box center [69, 761] width 21 height 21
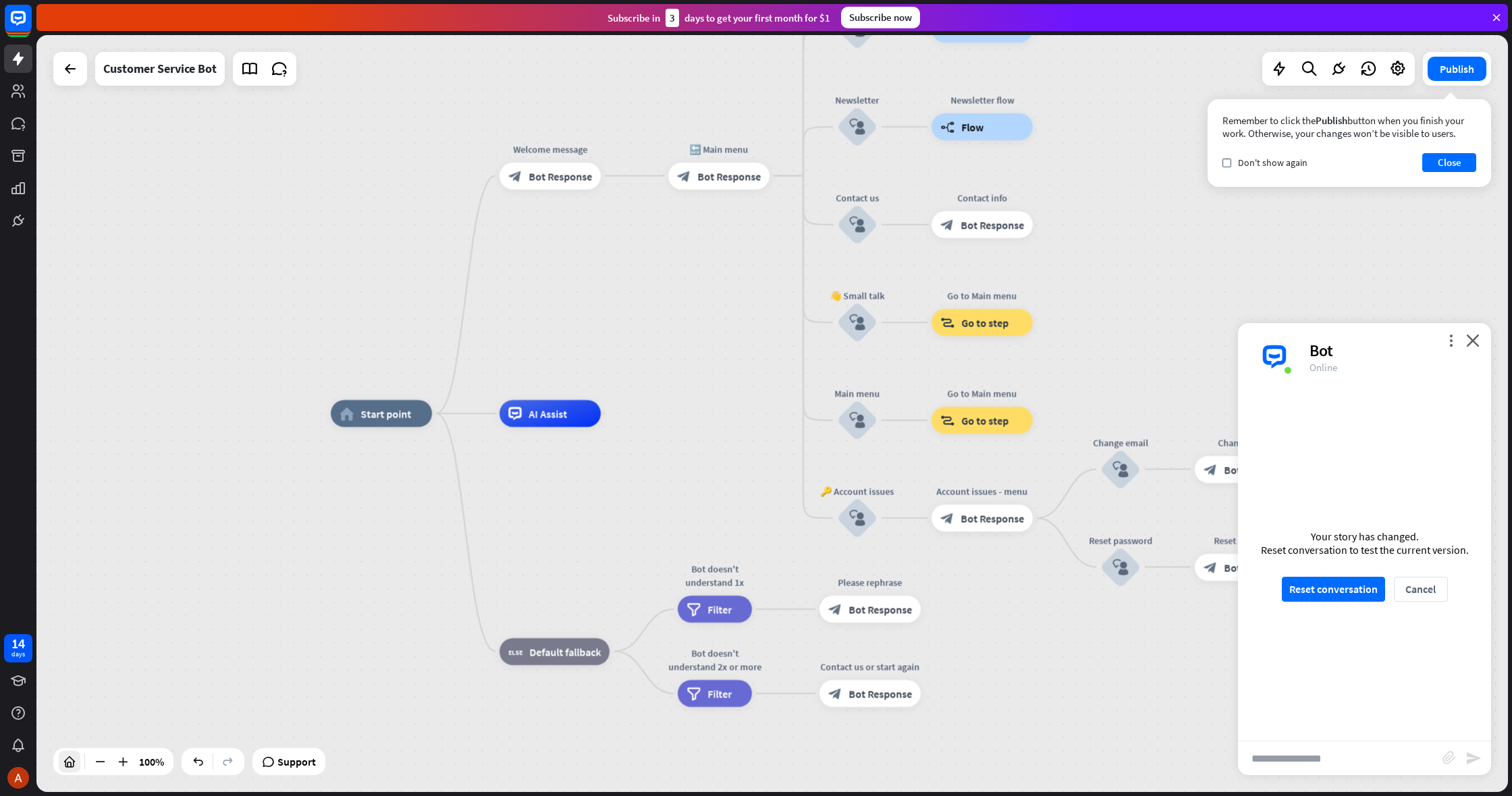
click at [72, 770] on div at bounding box center [69, 761] width 21 height 21
click at [20, 21] on rect at bounding box center [19, 19] width 30 height 30
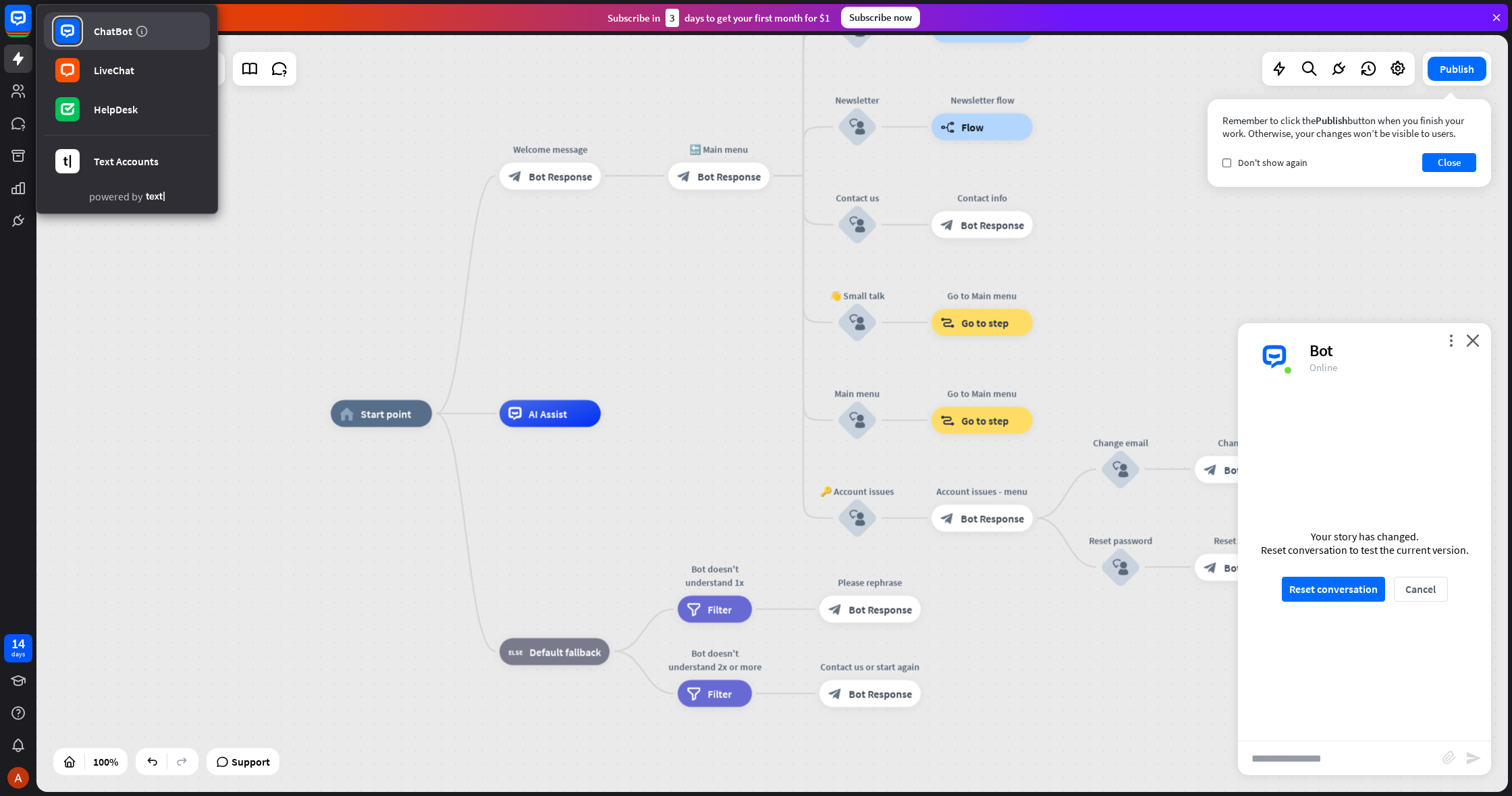
click at [97, 38] on link "ChatBot" at bounding box center [127, 31] width 166 height 38
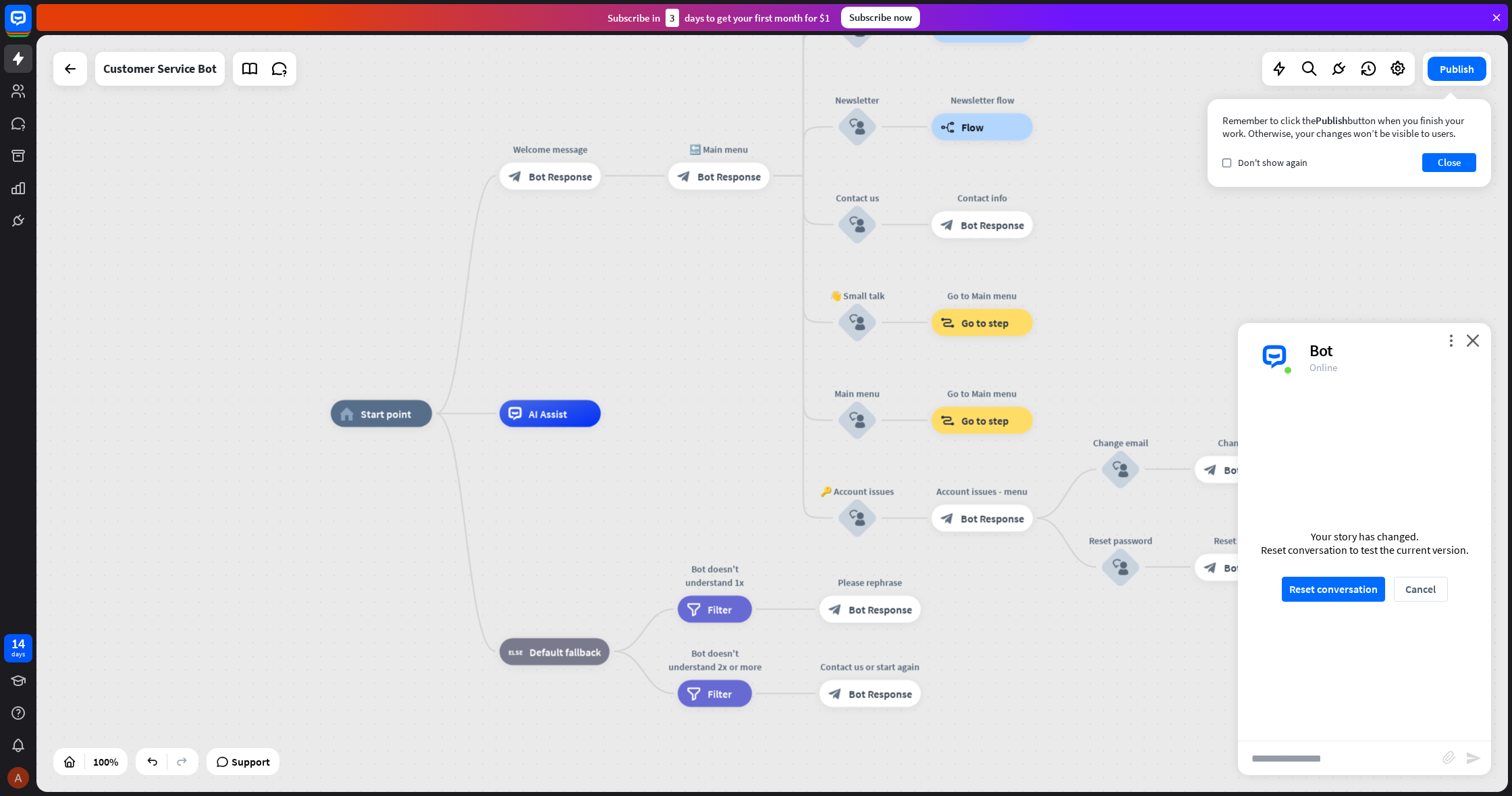
click at [23, 775] on img at bounding box center [18, 777] width 21 height 21
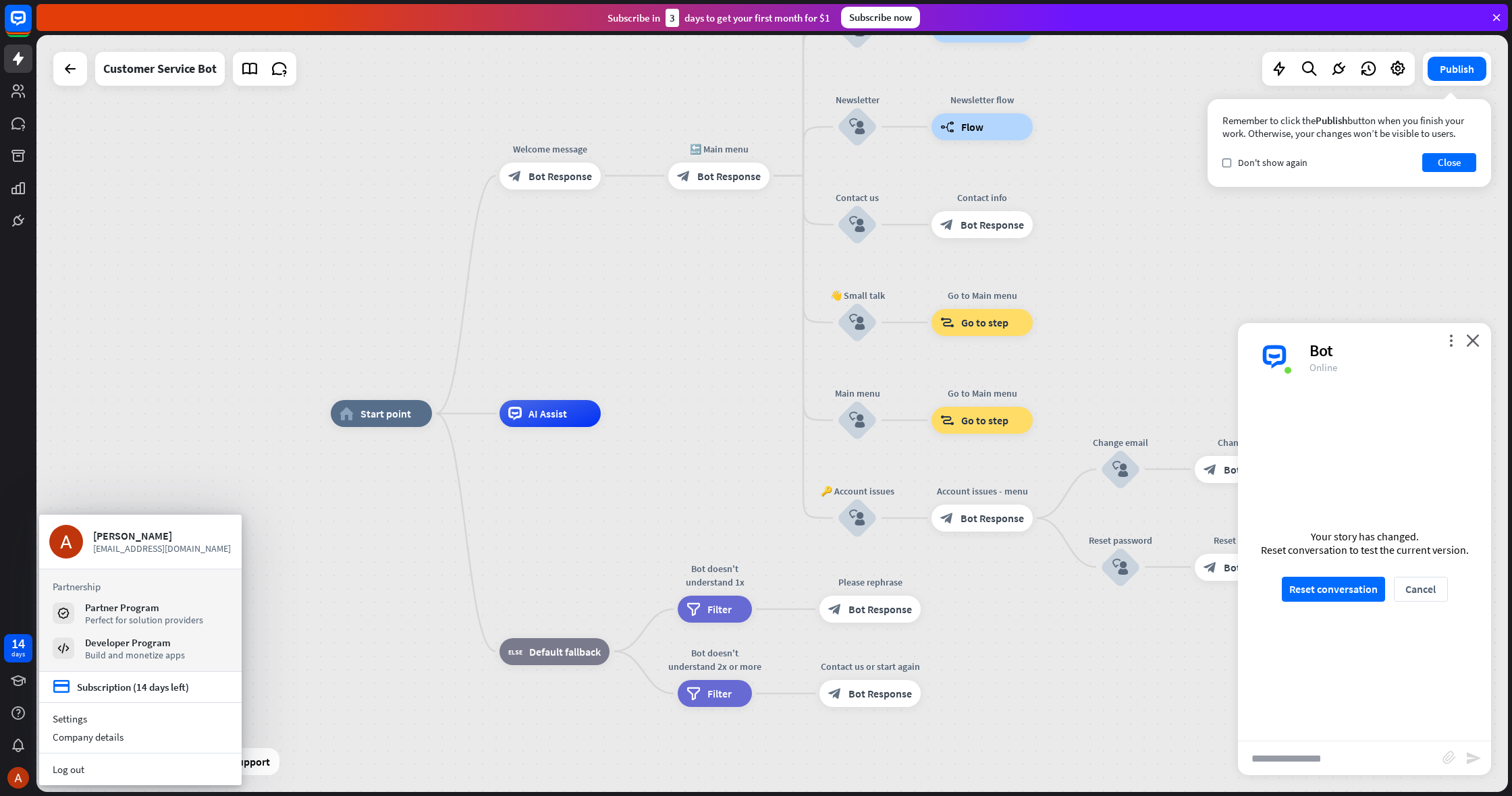
click at [287, 719] on div "home_2 Start point Welcome message block_bot_response Bot Response 🔙 Main menu …" at bounding box center [772, 414] width 1472 height 758
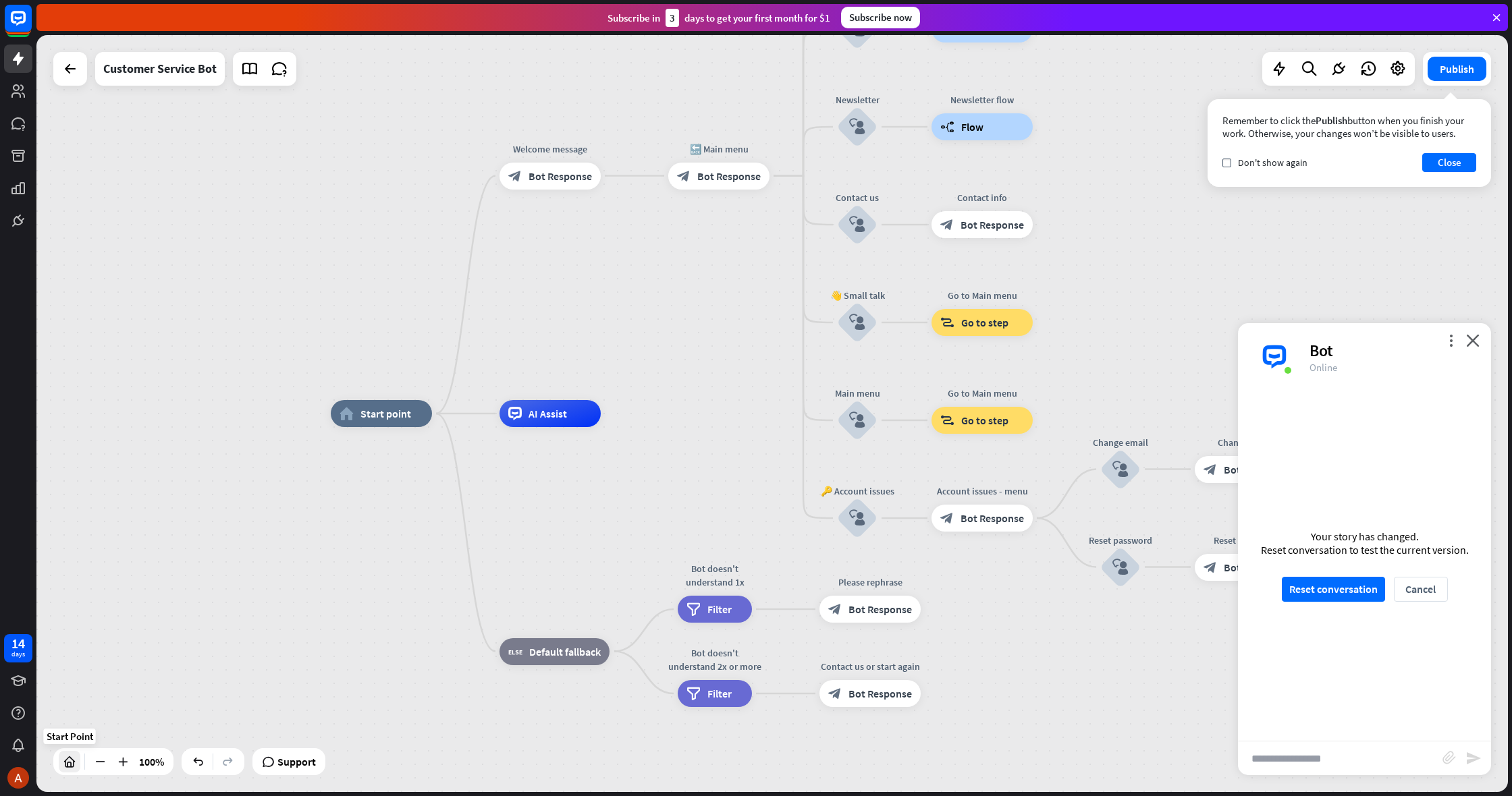
click at [69, 764] on icon at bounding box center [69, 761] width 13 height 13
click at [70, 764] on icon at bounding box center [69, 761] width 13 height 13
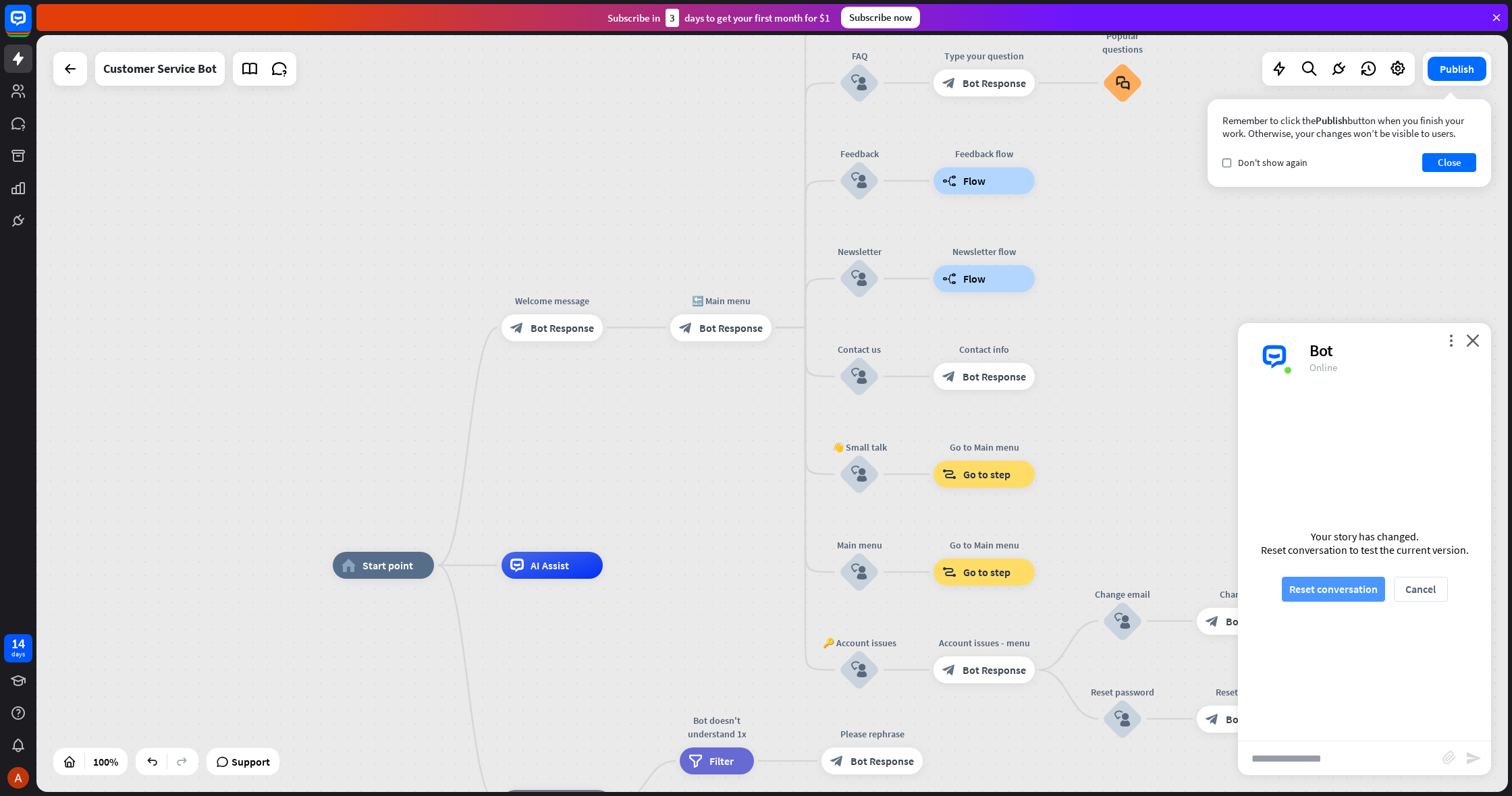
click at [1339, 593] on button "Reset conversation" at bounding box center [1333, 589] width 104 height 25
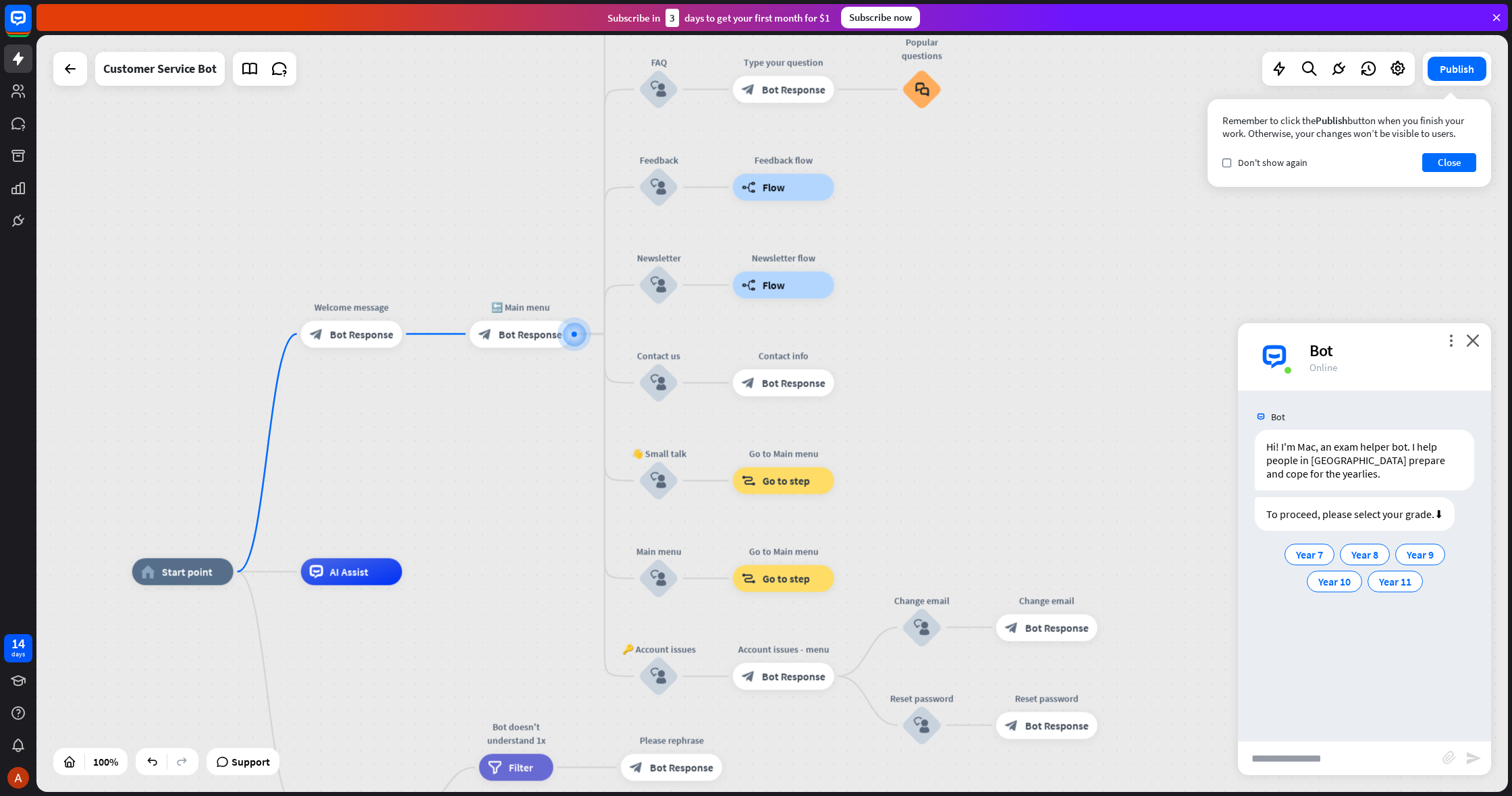
click at [604, 338] on div "home_2 Start point Welcome message block_bot_response Bot Response 🔙 Main menu …" at bounding box center [772, 414] width 1472 height 758
click at [606, 338] on div "home_2 Start point Welcome message block_bot_response Bot Response 🔙 Main menu …" at bounding box center [772, 414] width 1472 height 758
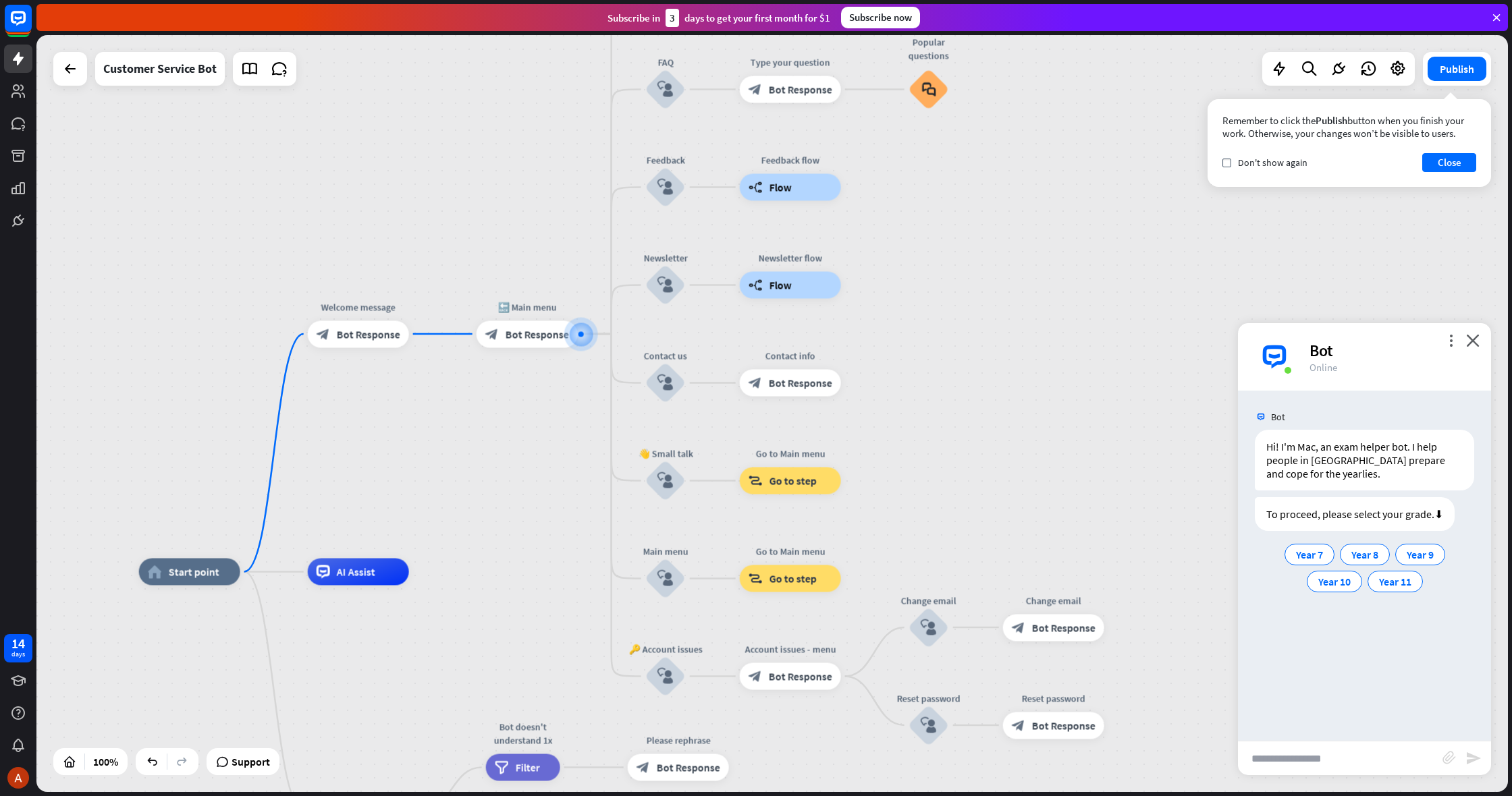
click at [609, 338] on div "home_2 Start point Welcome message block_bot_response Bot Response 🔙 Main menu …" at bounding box center [772, 414] width 1472 height 758
click at [1306, 555] on span "Year 7" at bounding box center [1309, 554] width 27 height 13
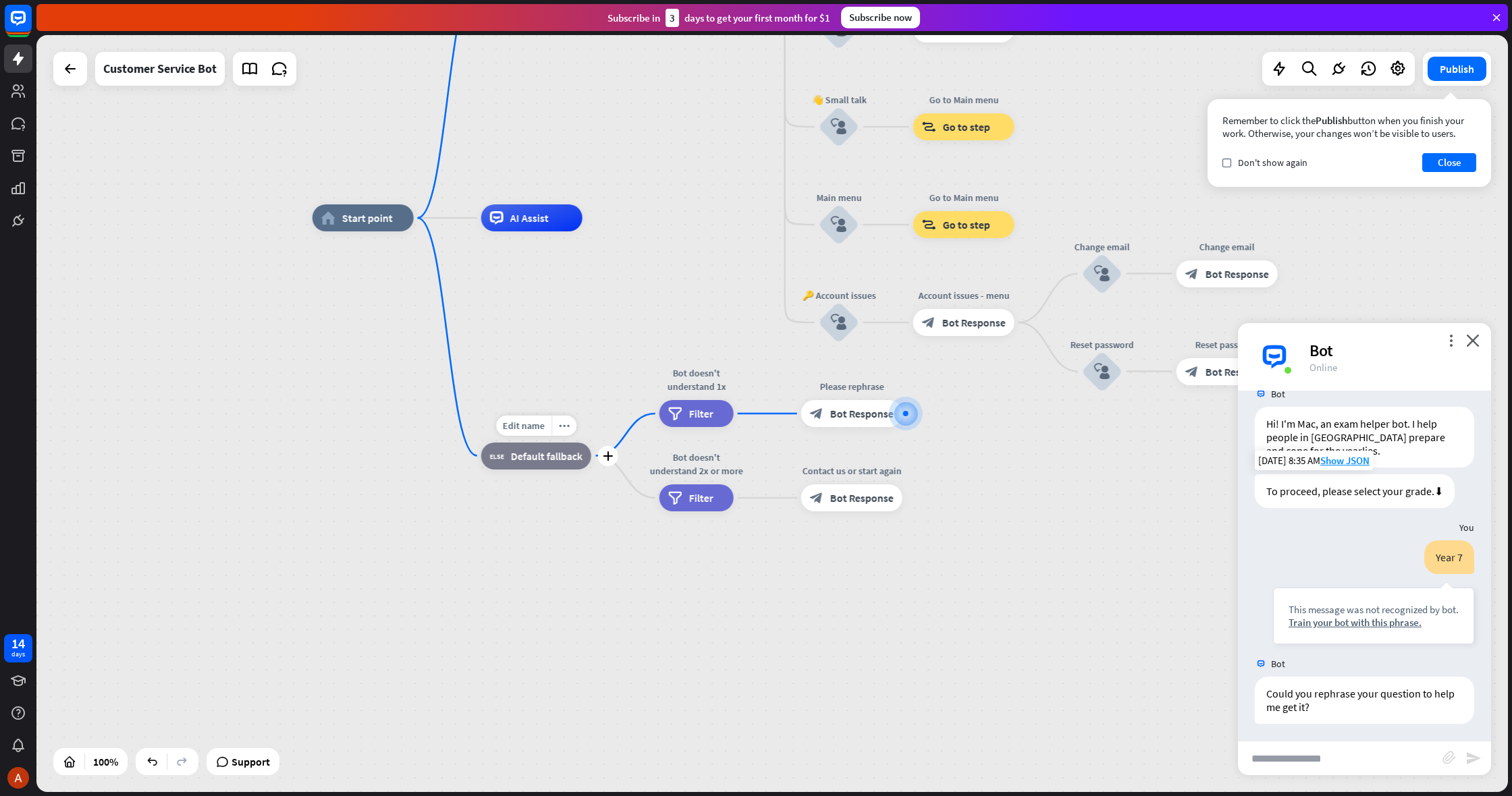
scroll to position [26, 0]
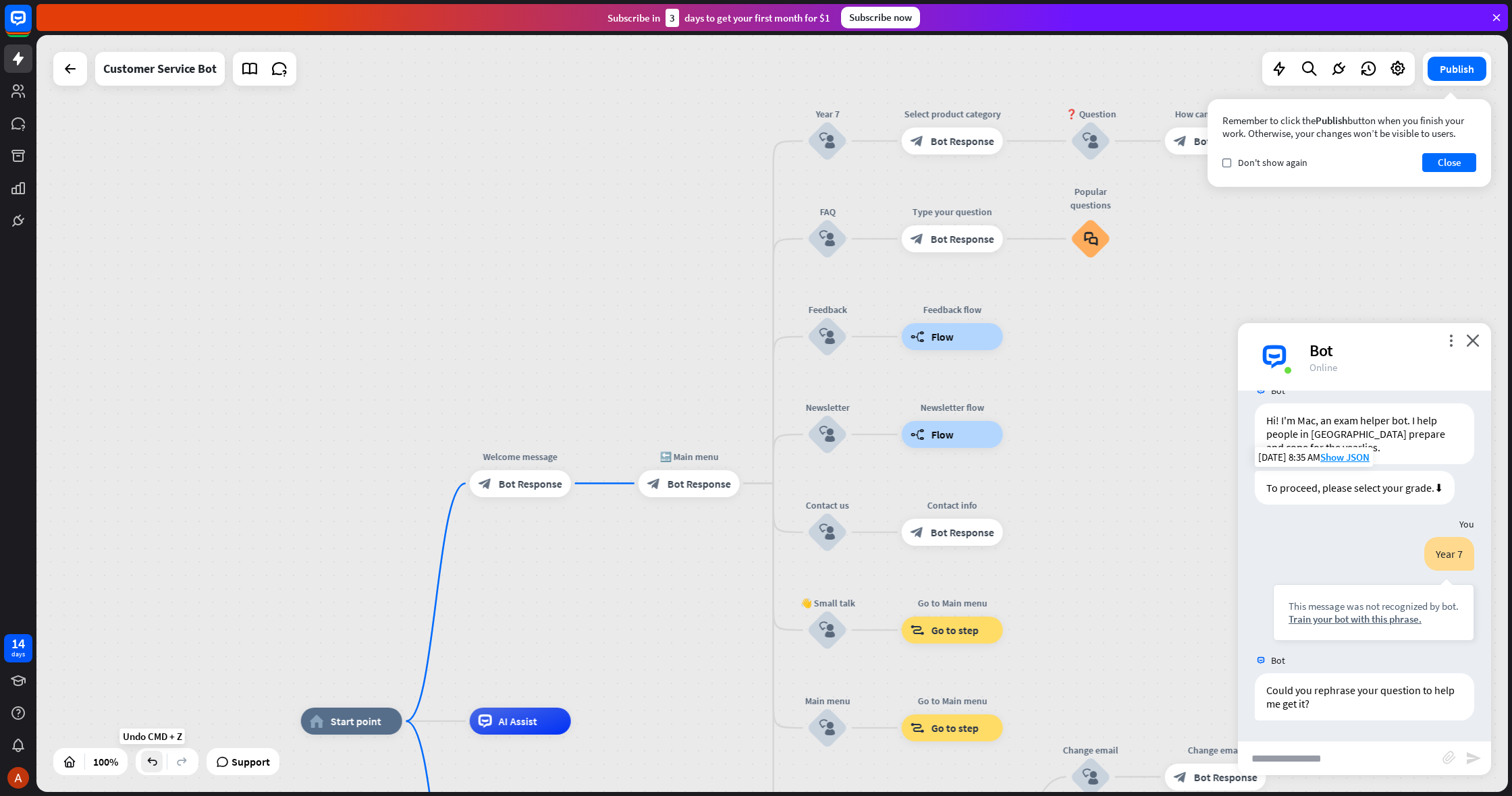
click at [158, 762] on icon at bounding box center [152, 761] width 13 height 13
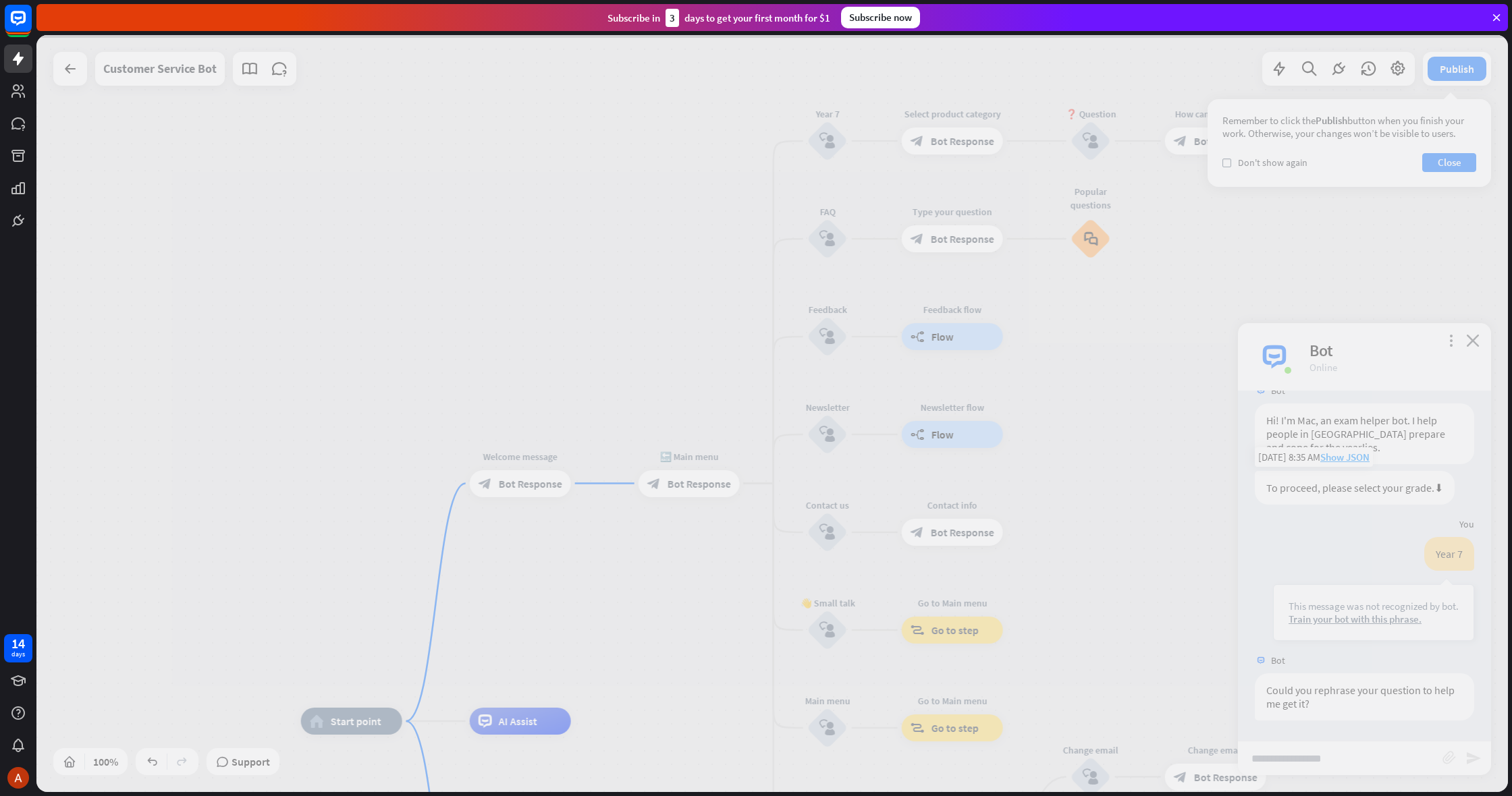
click at [160, 762] on div at bounding box center [772, 414] width 1472 height 758
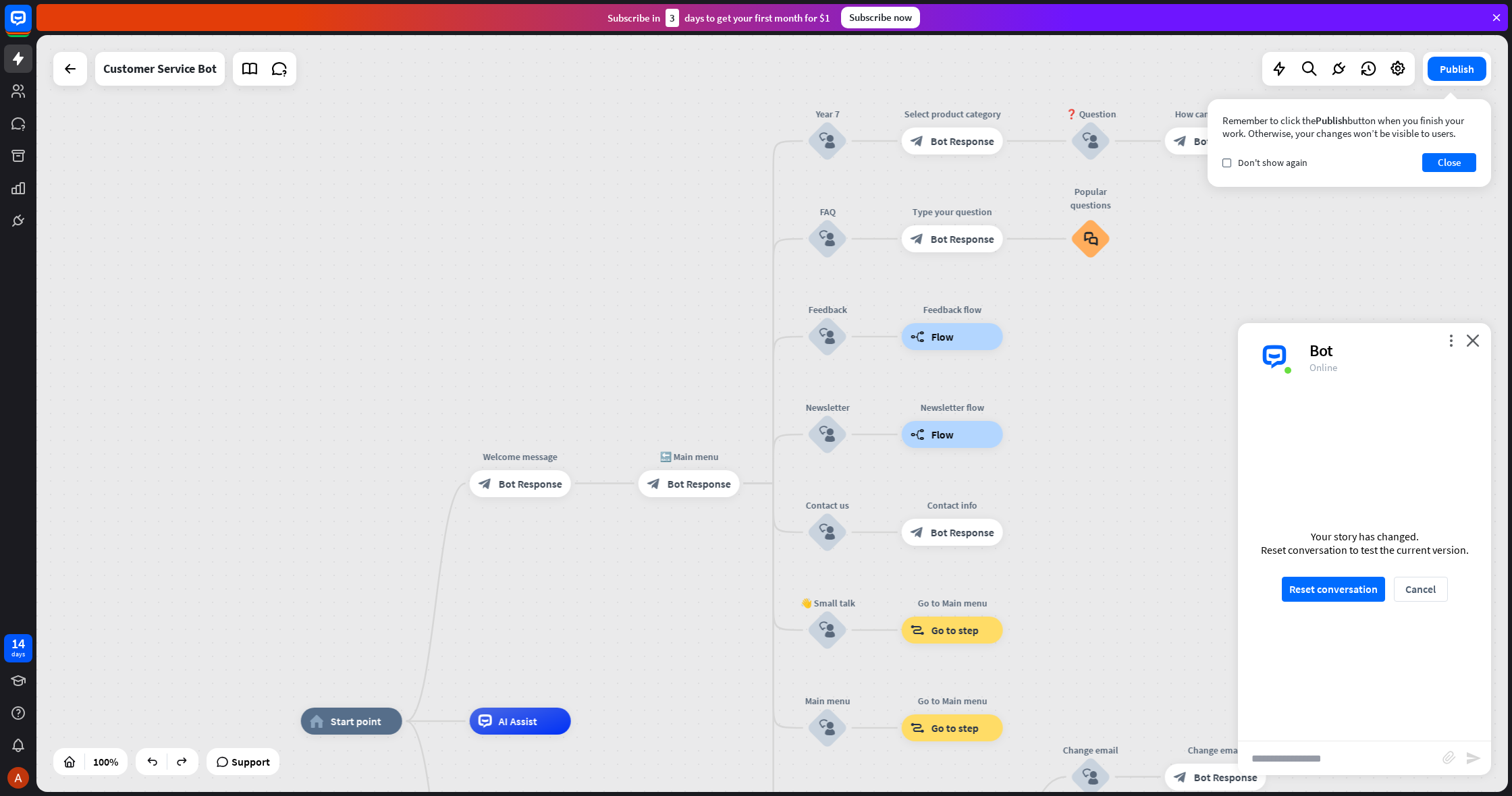
click at [155, 762] on div at bounding box center [772, 414] width 1472 height 758
click at [155, 762] on icon at bounding box center [152, 761] width 13 height 13
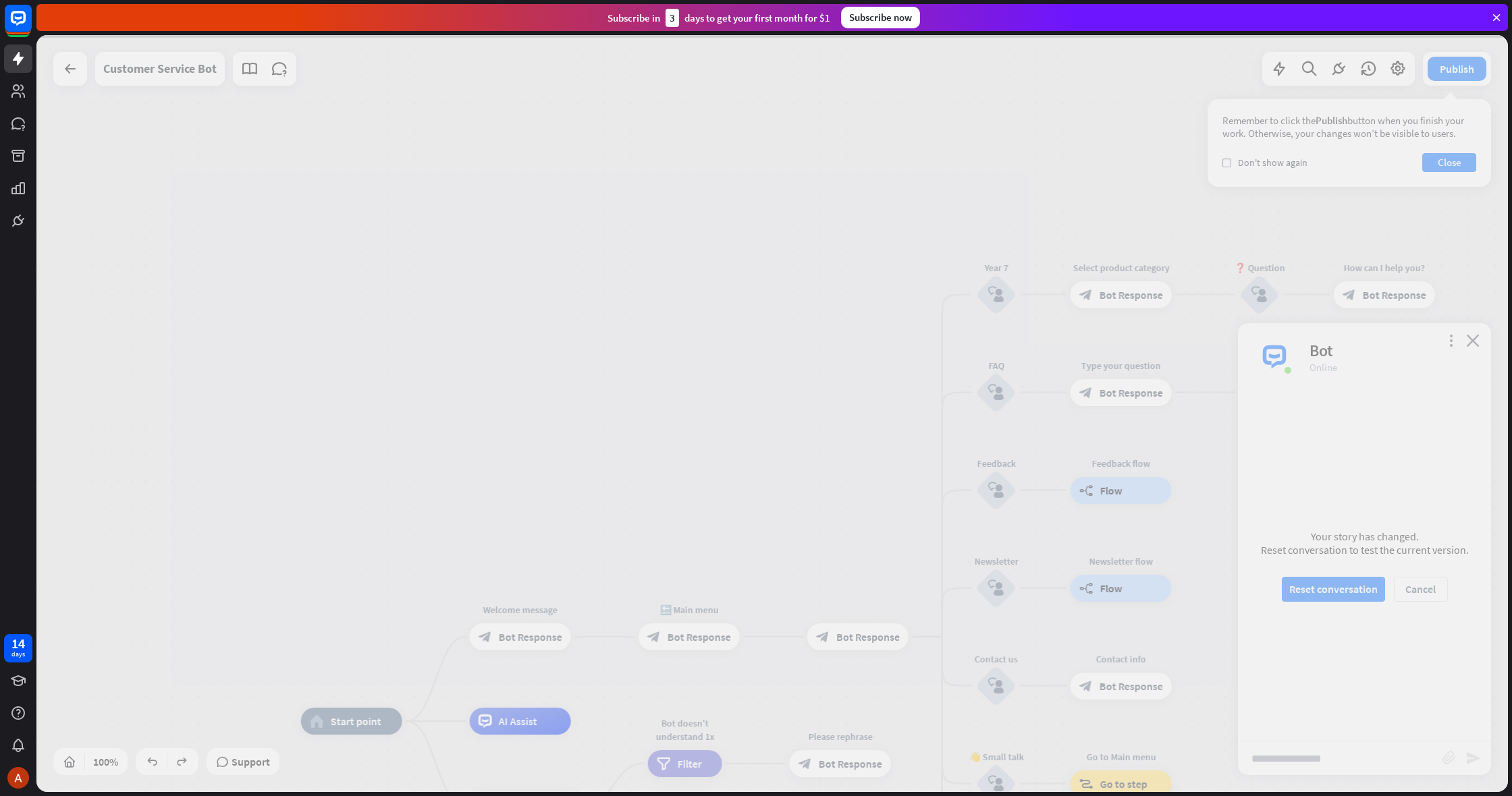
click at [155, 762] on div at bounding box center [772, 414] width 1472 height 758
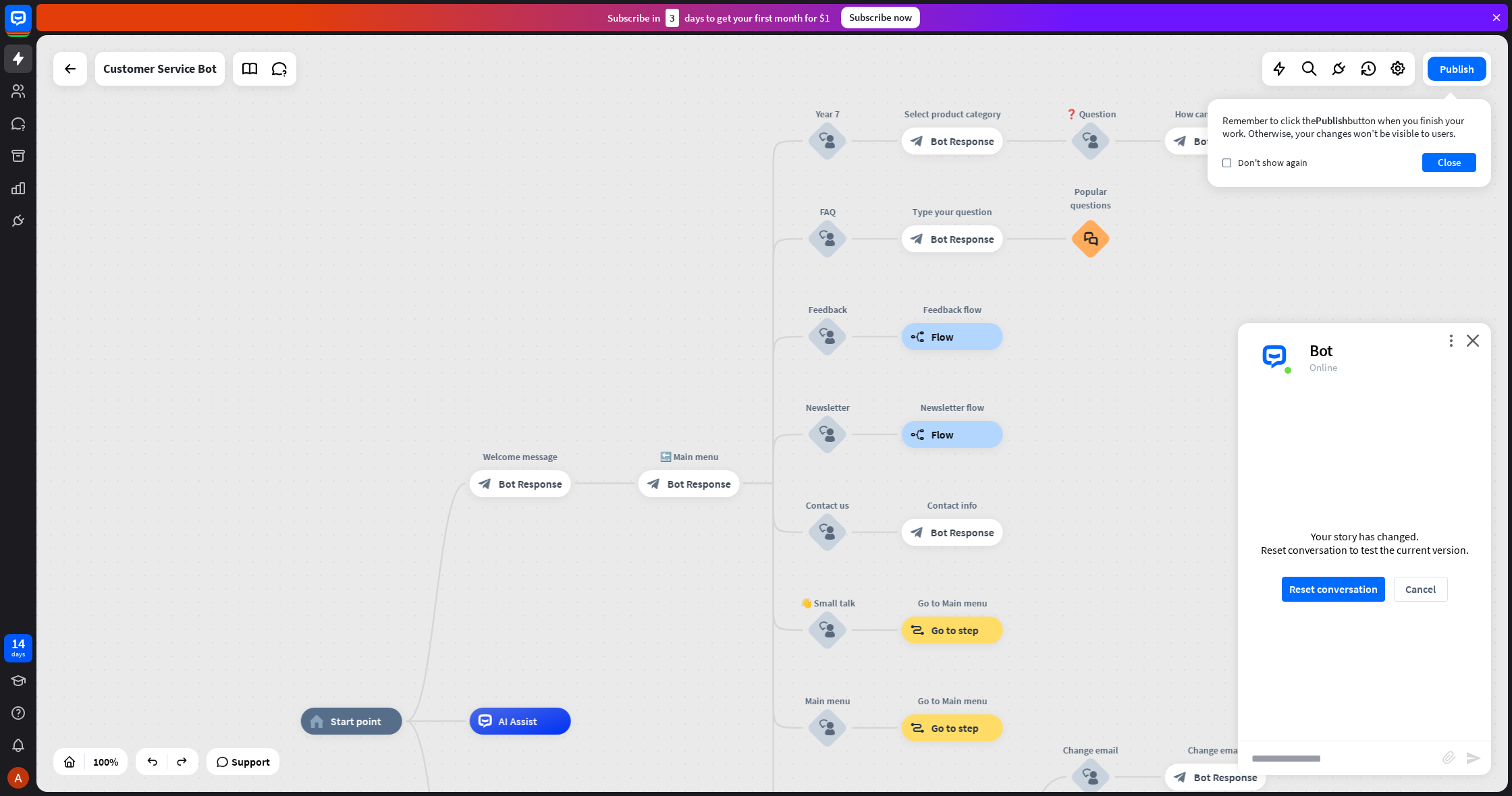
click at [155, 762] on icon at bounding box center [152, 761] width 13 height 13
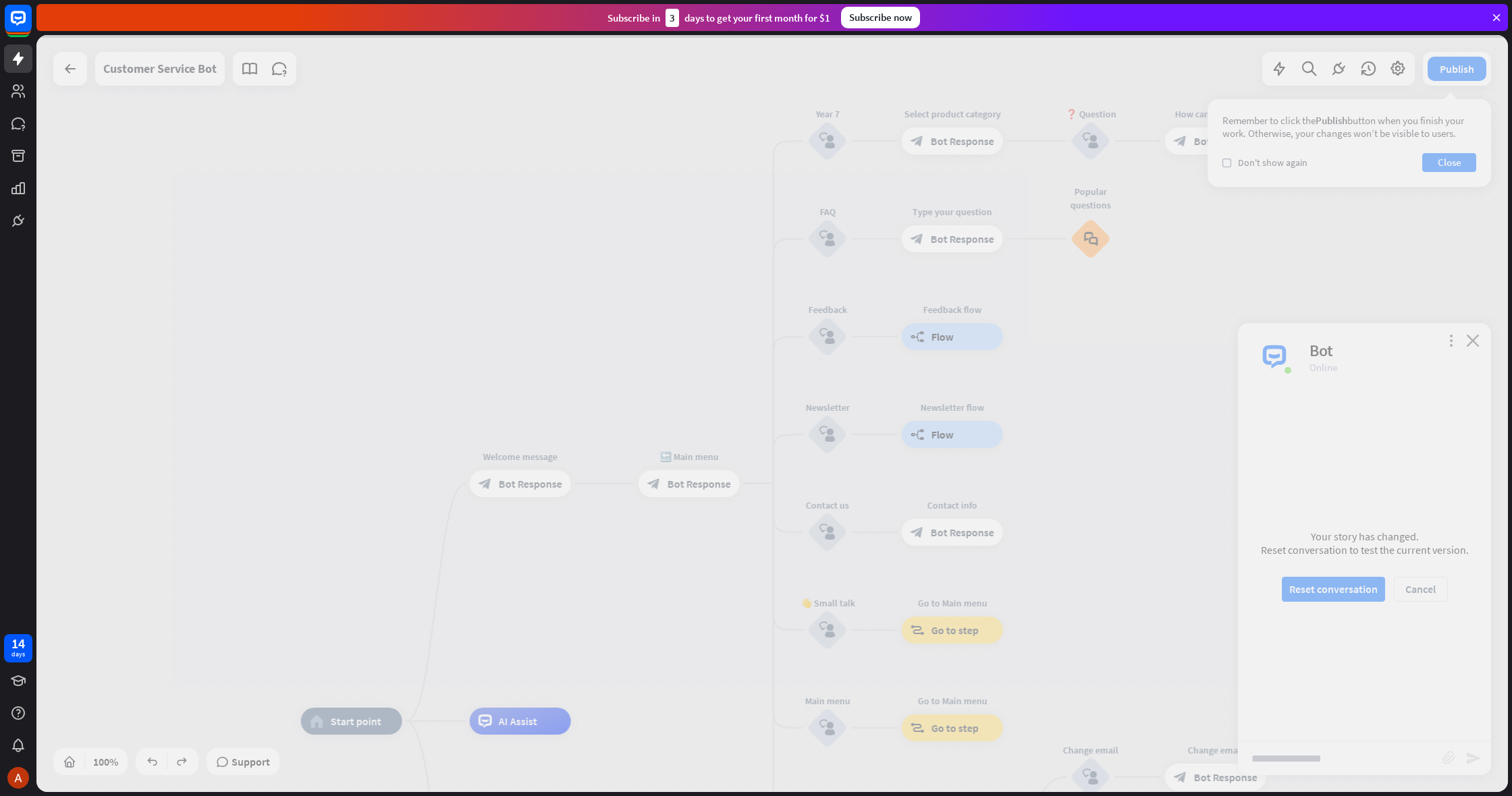
click at [155, 762] on div at bounding box center [772, 414] width 1472 height 758
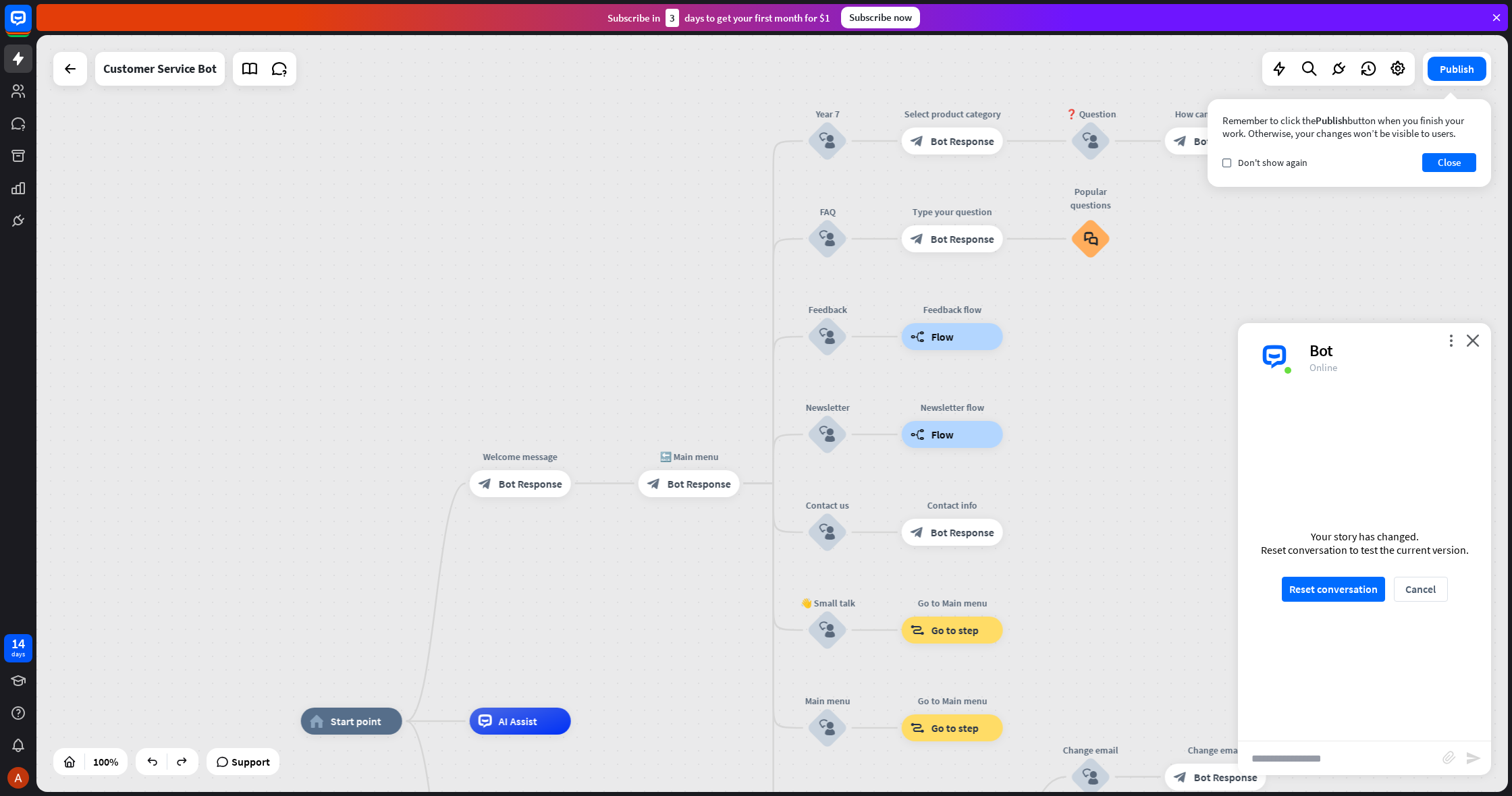
click at [155, 762] on div at bounding box center [772, 414] width 1472 height 758
click at [155, 762] on icon at bounding box center [152, 761] width 13 height 13
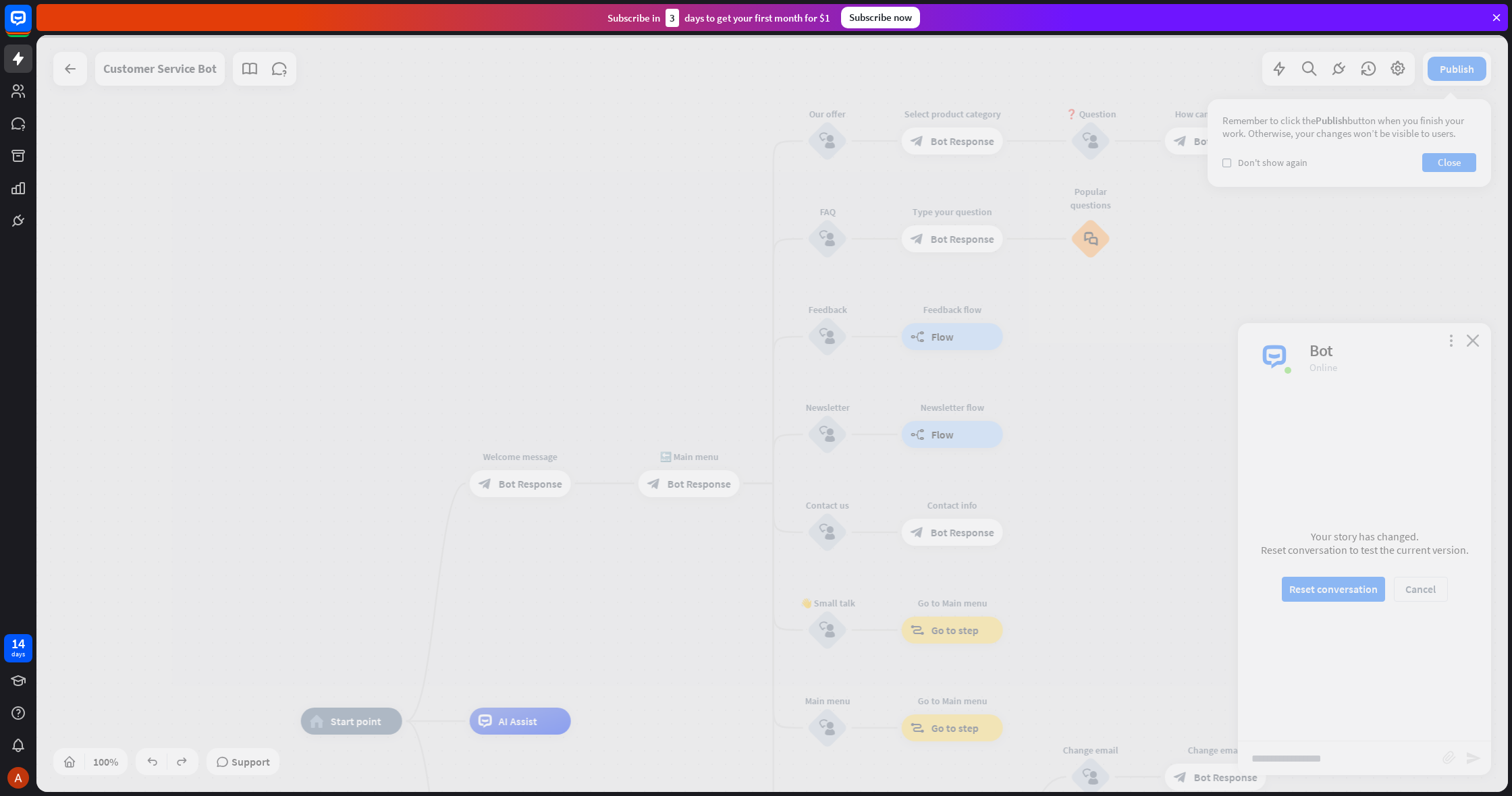
click at [155, 762] on div at bounding box center [772, 414] width 1472 height 758
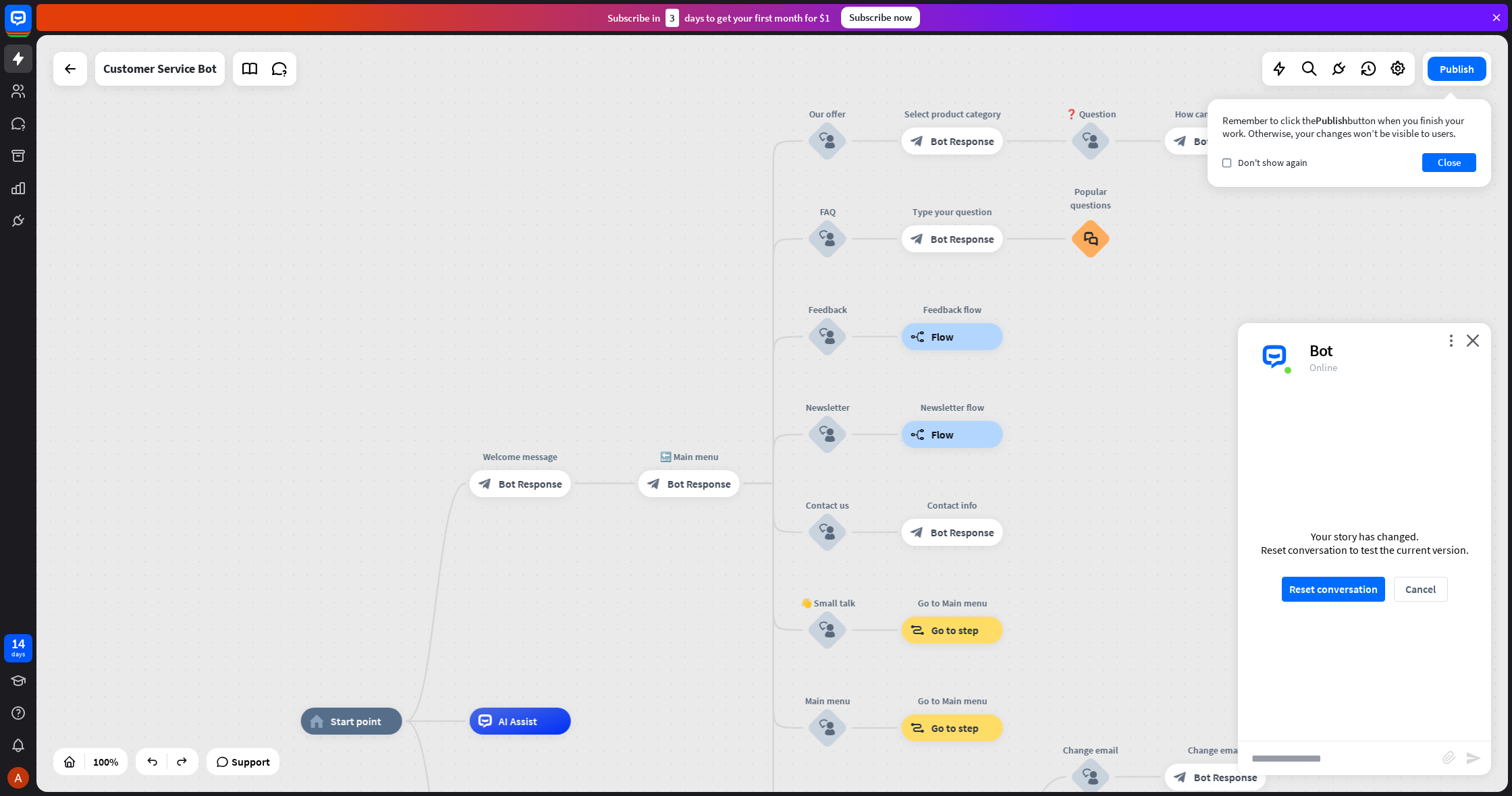
click at [155, 762] on div at bounding box center [772, 414] width 1472 height 758
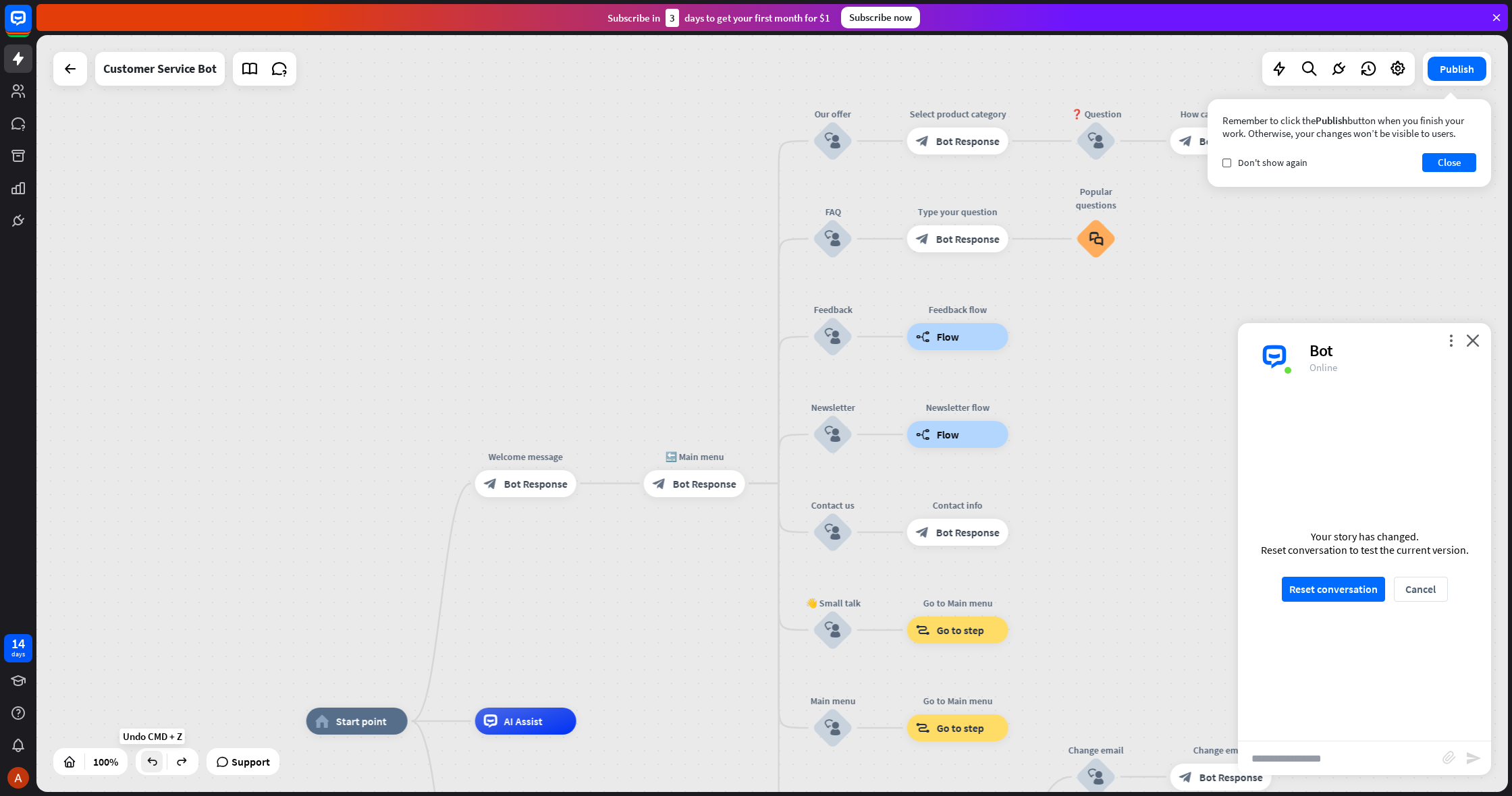
click at [158, 766] on icon at bounding box center [152, 761] width 13 height 13
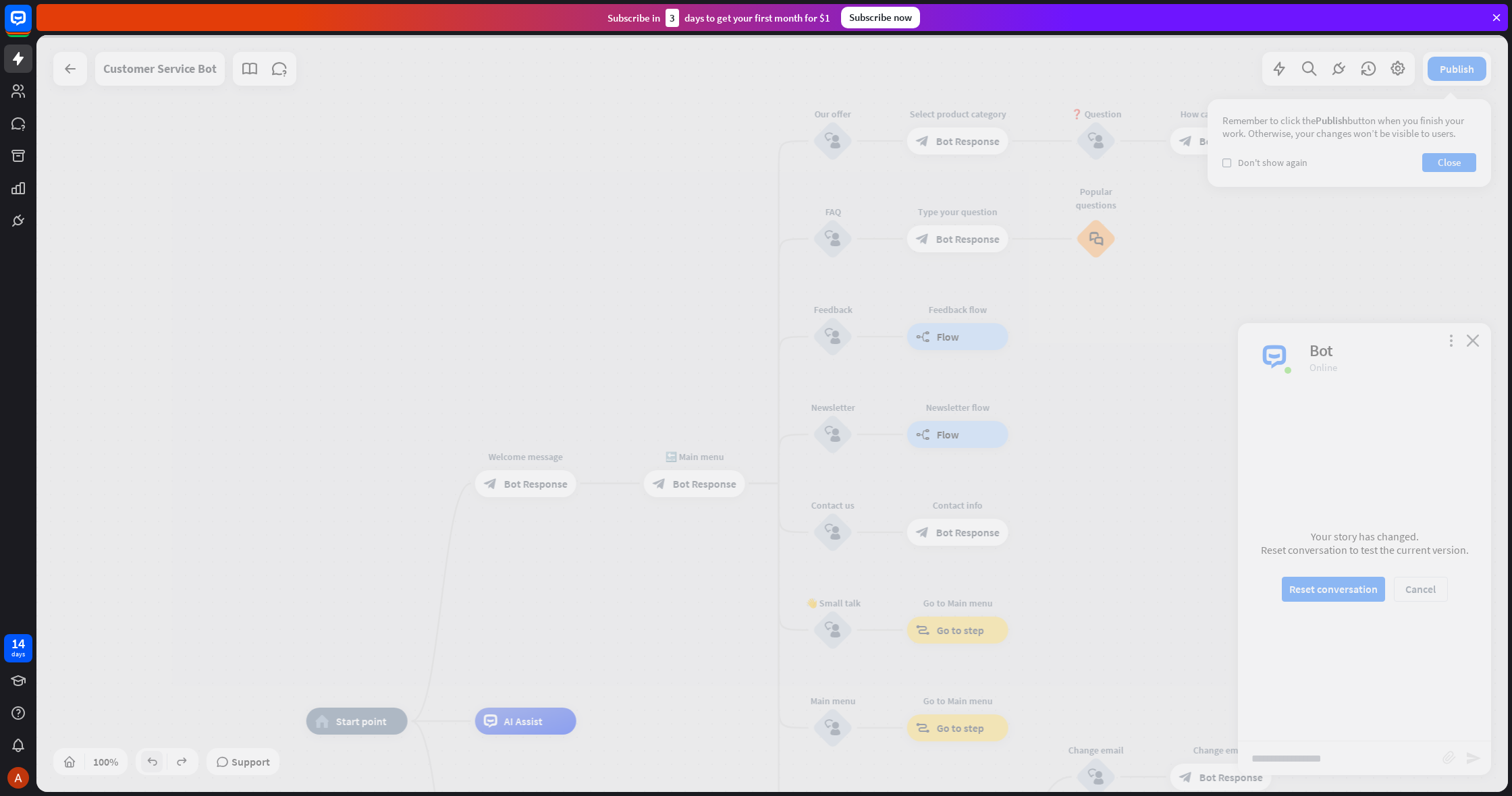
click at [158, 766] on div at bounding box center [772, 414] width 1472 height 758
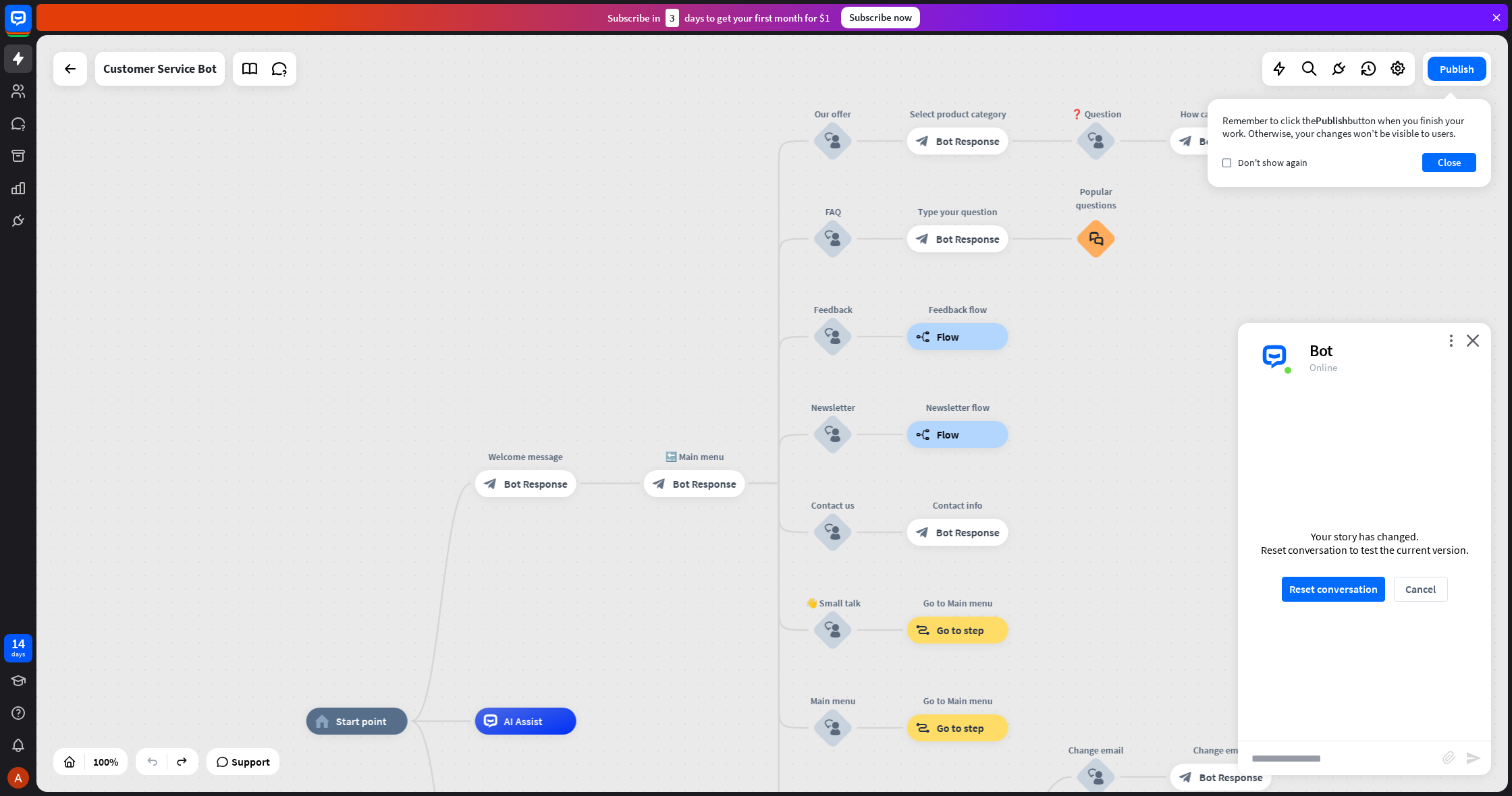
click at [158, 766] on div at bounding box center [772, 414] width 1472 height 758
click at [158, 766] on icon at bounding box center [152, 761] width 13 height 13
click at [147, 759] on icon at bounding box center [152, 761] width 13 height 13
click at [537, 486] on span "Bot Response" at bounding box center [536, 483] width 63 height 13
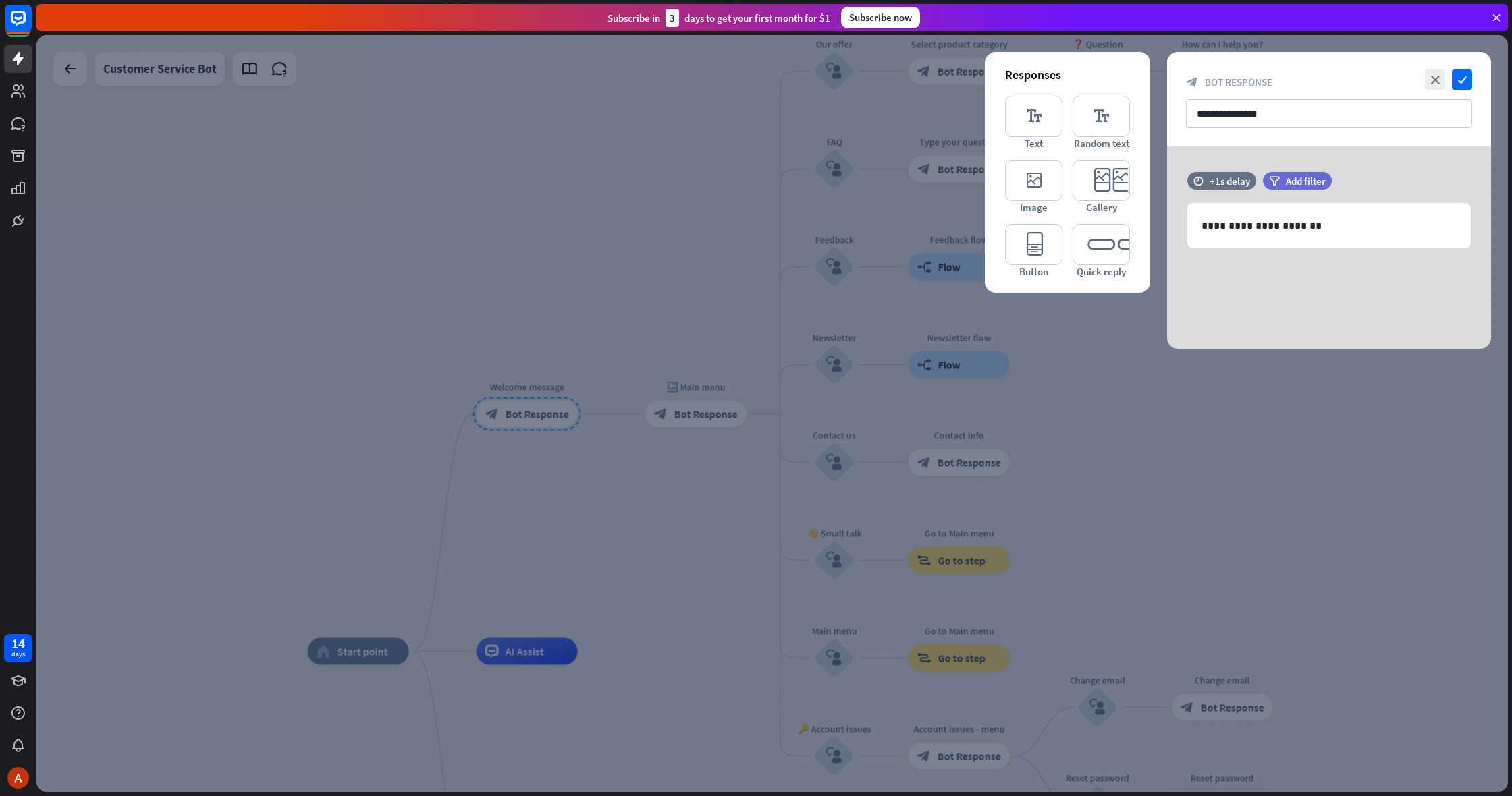
click at [650, 468] on div at bounding box center [772, 414] width 1472 height 758
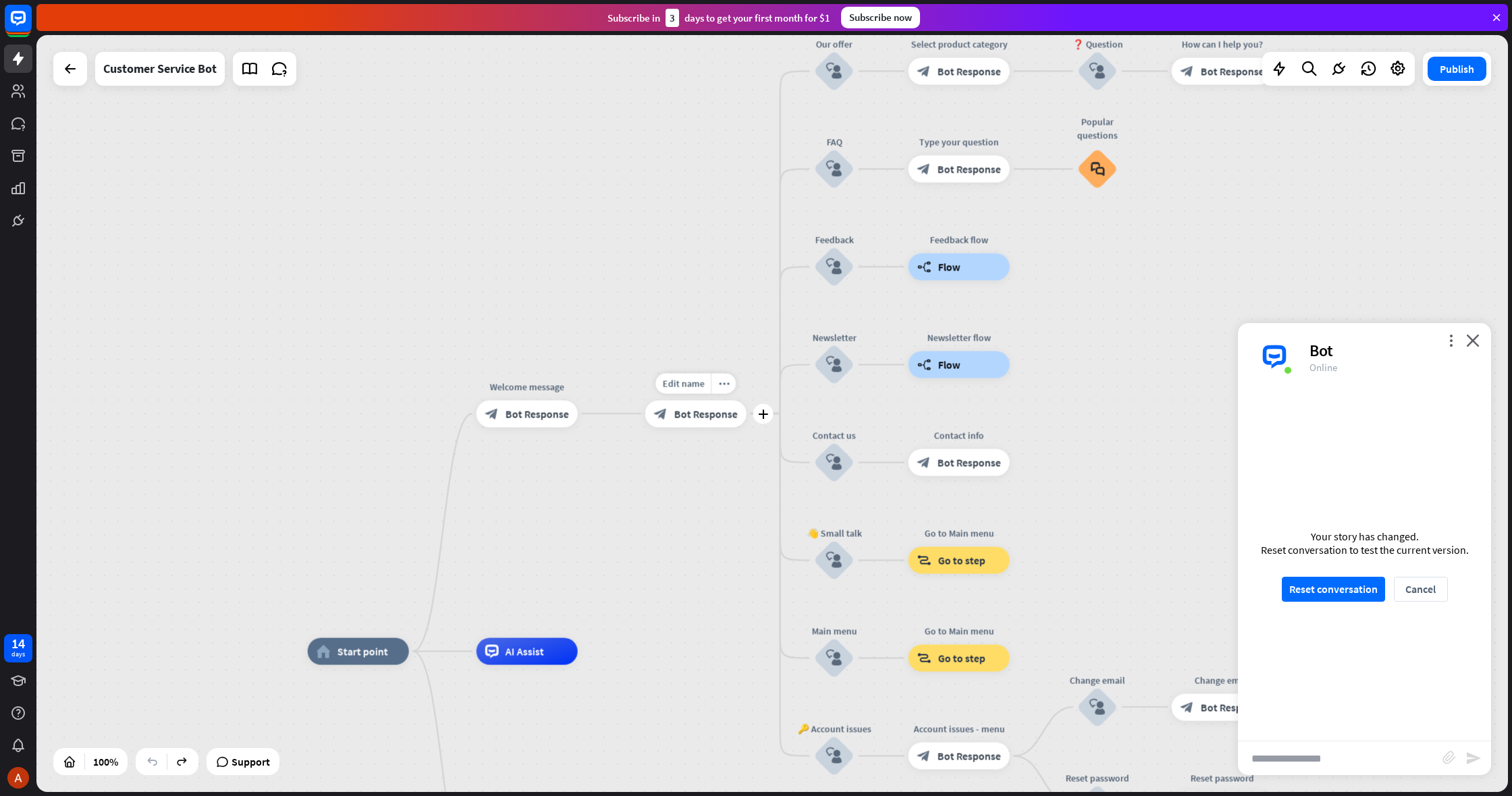
click at [688, 427] on div "Edit name more_horiz plus 🔙 Main menu block_bot_response Bot Response" at bounding box center [695, 413] width 101 height 27
click at [692, 426] on div "block_bot_response Bot Response" at bounding box center [695, 413] width 101 height 27
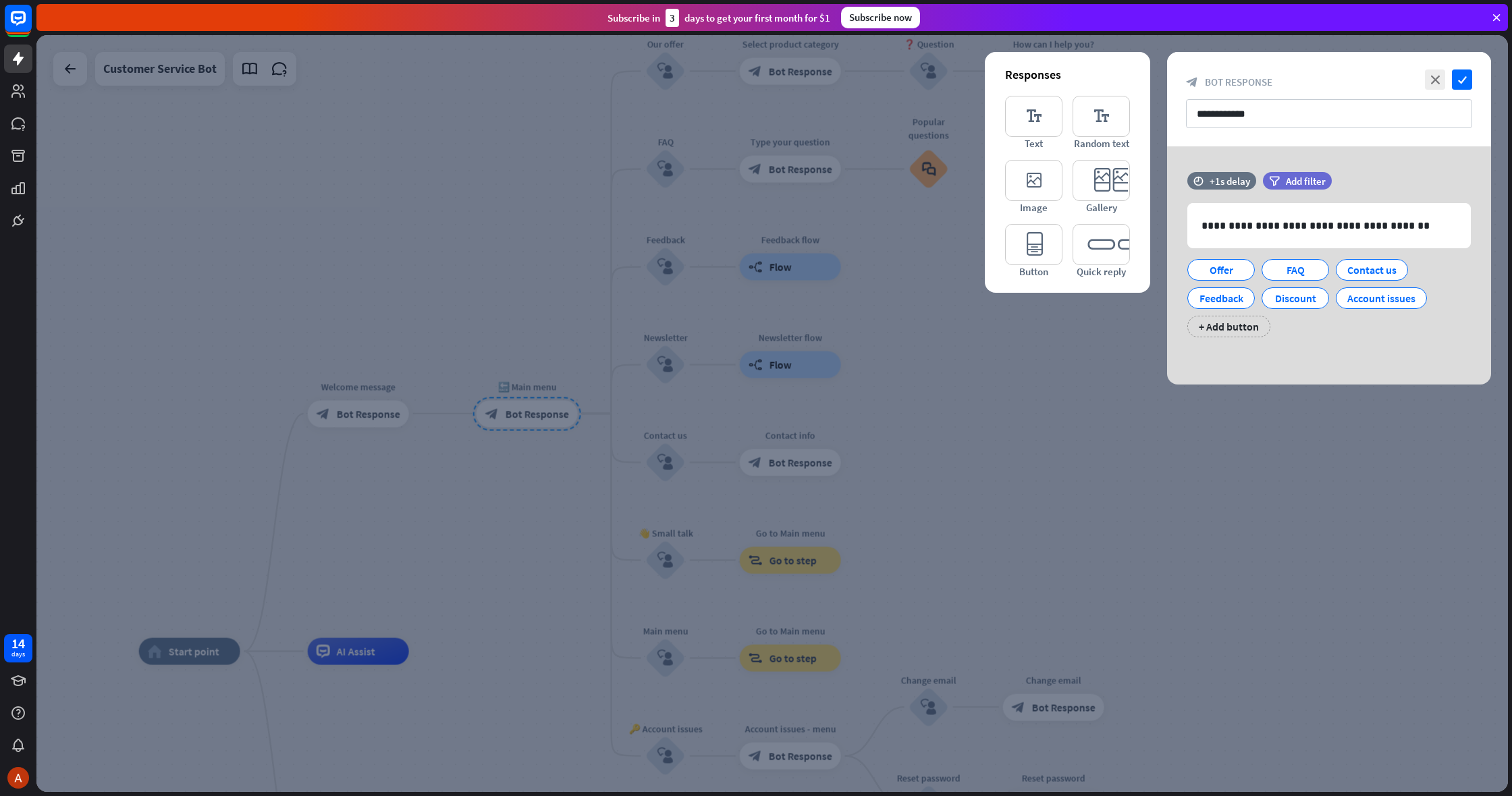
click at [602, 459] on div at bounding box center [772, 414] width 1472 height 758
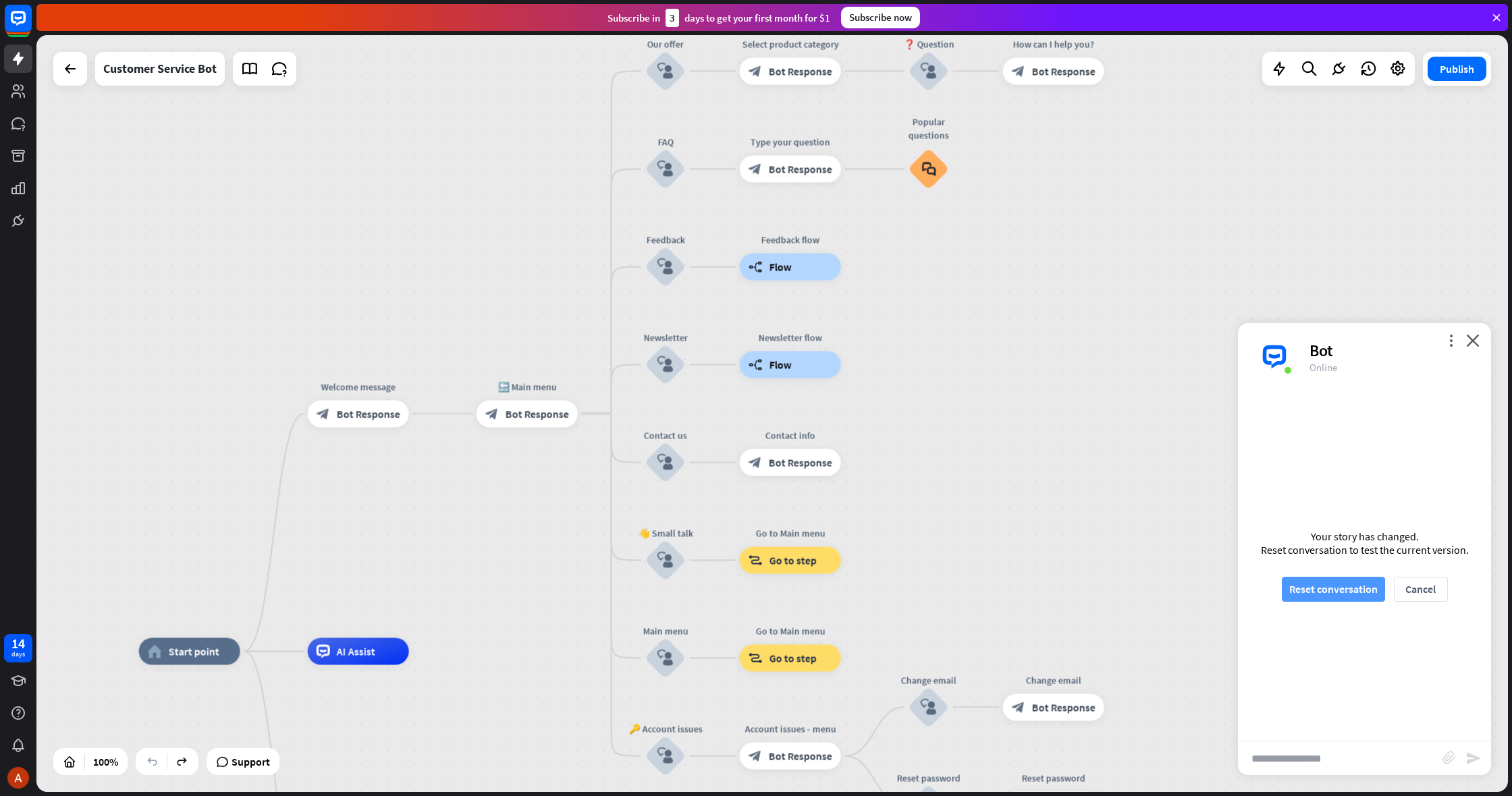
click at [1299, 599] on button "Reset conversation" at bounding box center [1333, 589] width 104 height 25
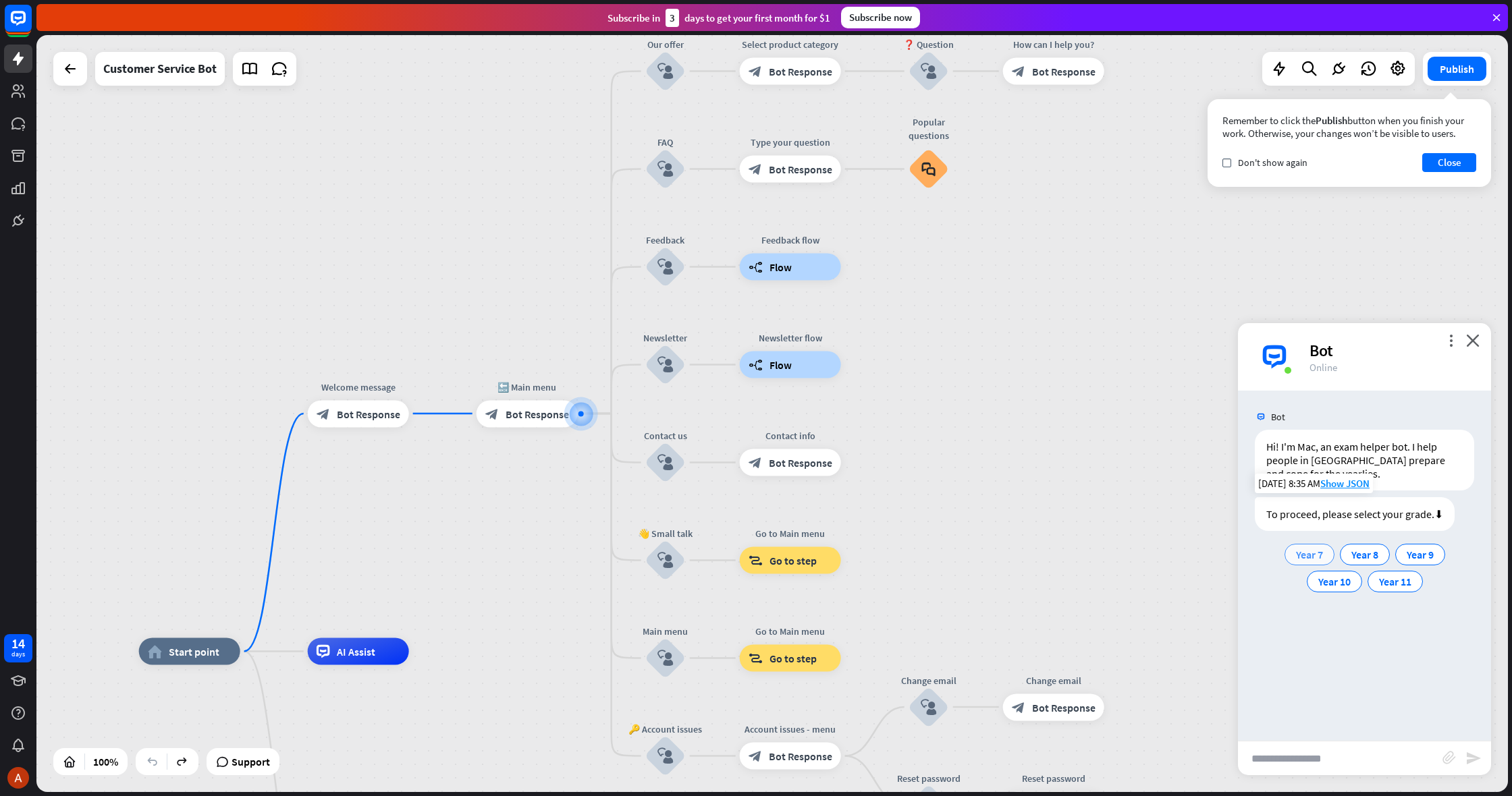
click at [1300, 557] on span "Year 7" at bounding box center [1309, 554] width 27 height 13
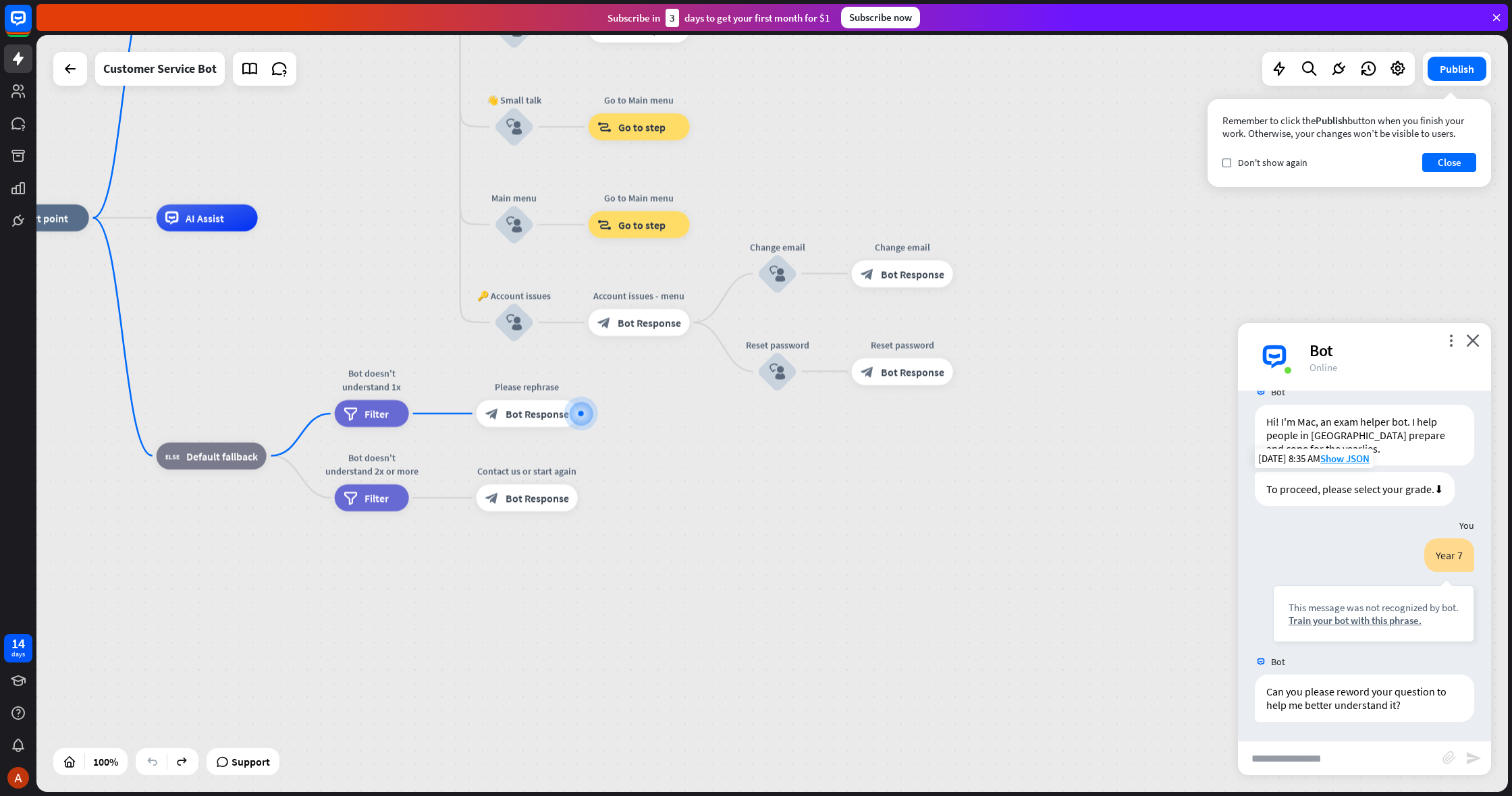
scroll to position [26, 0]
click at [1451, 156] on button "Close" at bounding box center [1449, 162] width 54 height 19
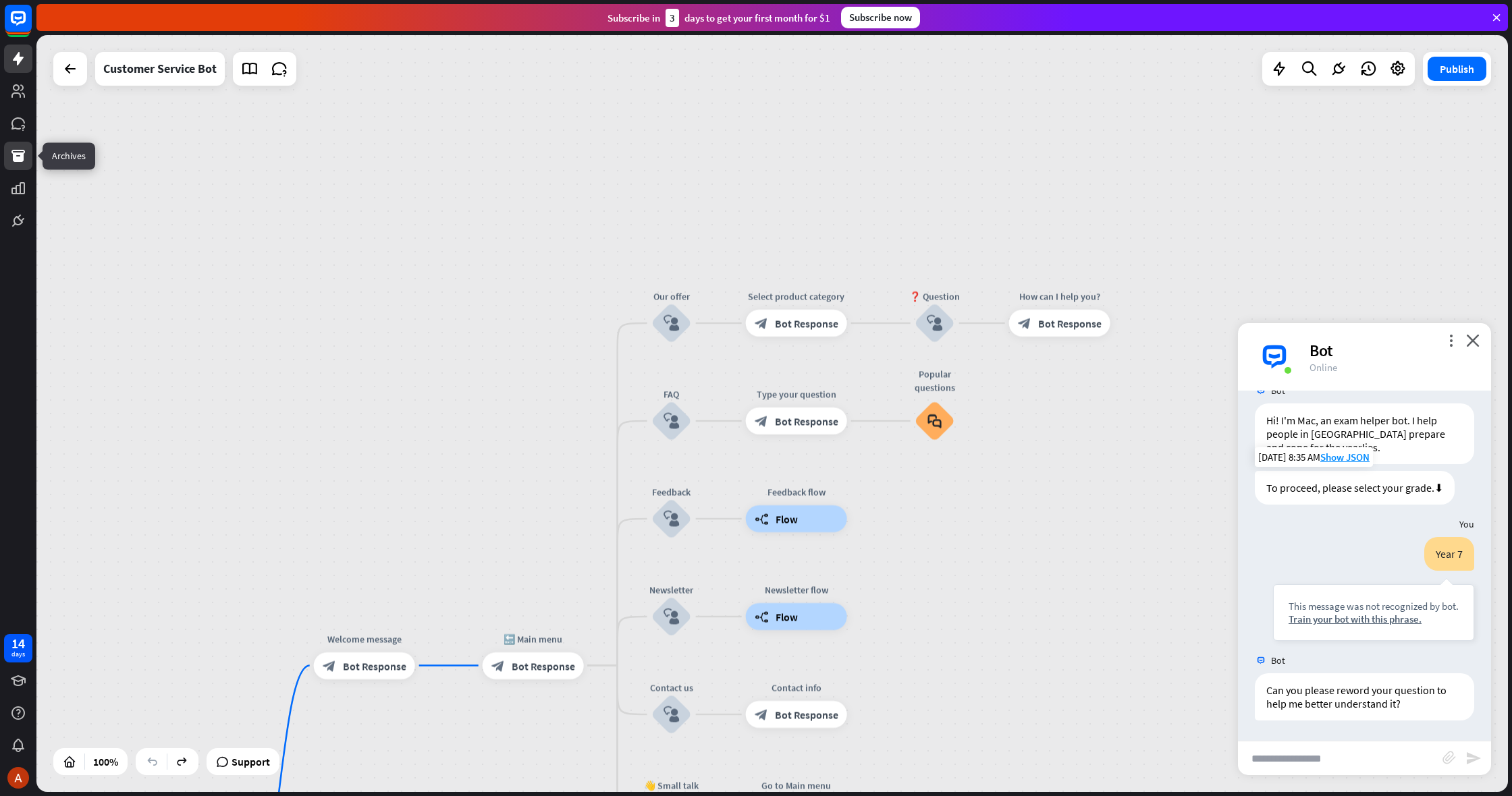
click at [12, 168] on link at bounding box center [18, 156] width 28 height 28
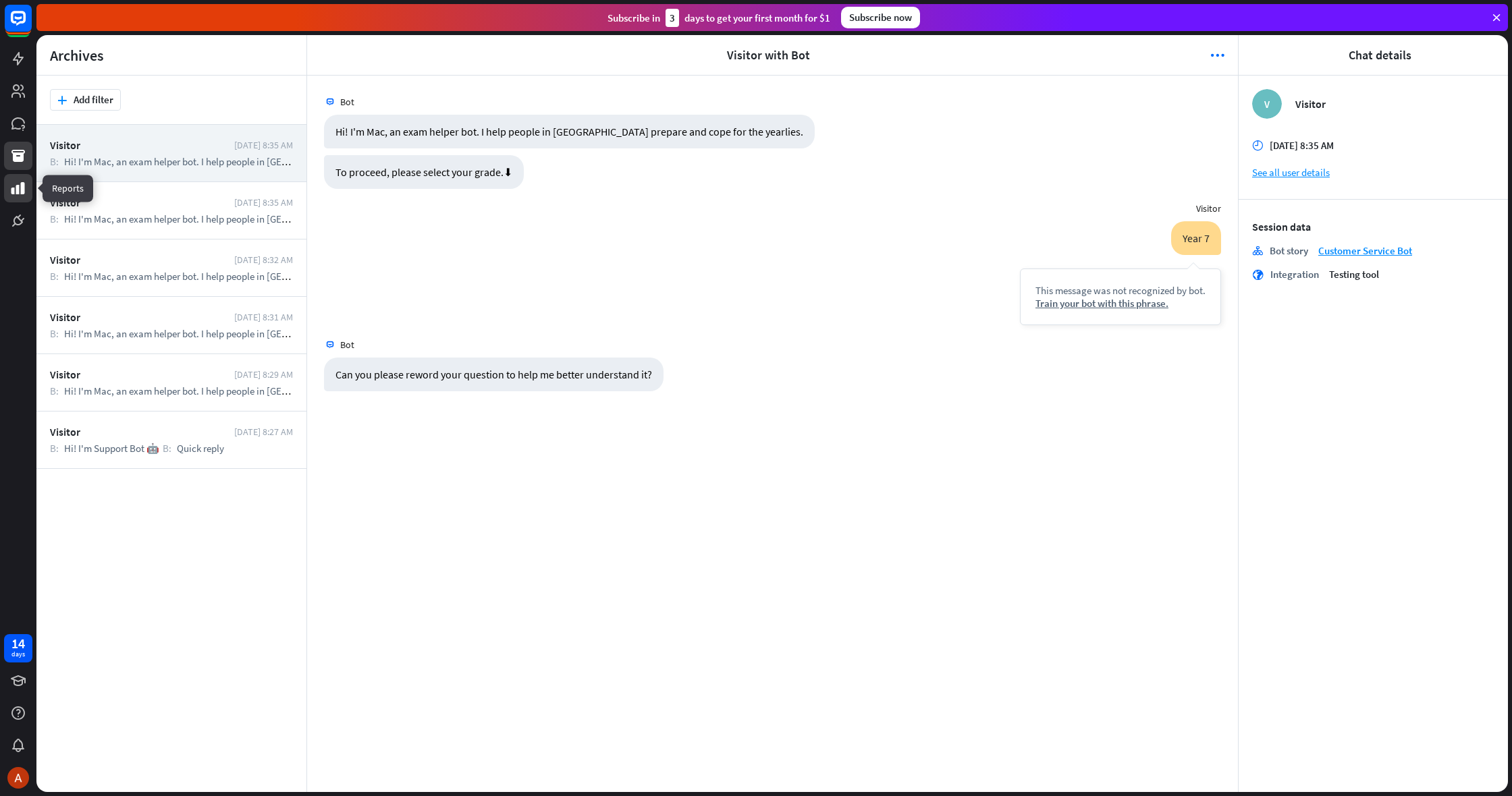
click at [11, 200] on link at bounding box center [18, 189] width 28 height 28
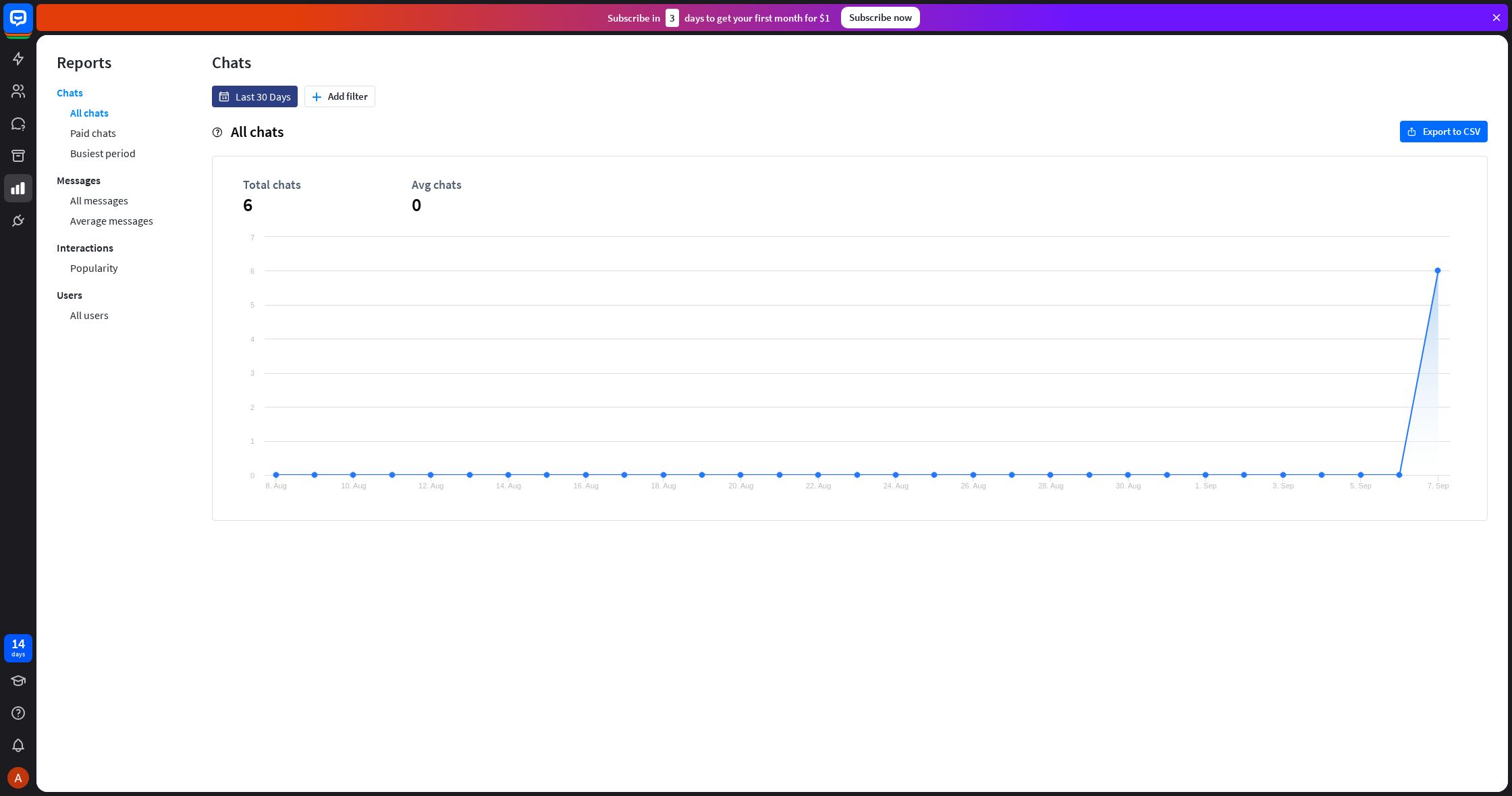
click at [16, 28] on rect at bounding box center [19, 19] width 30 height 30
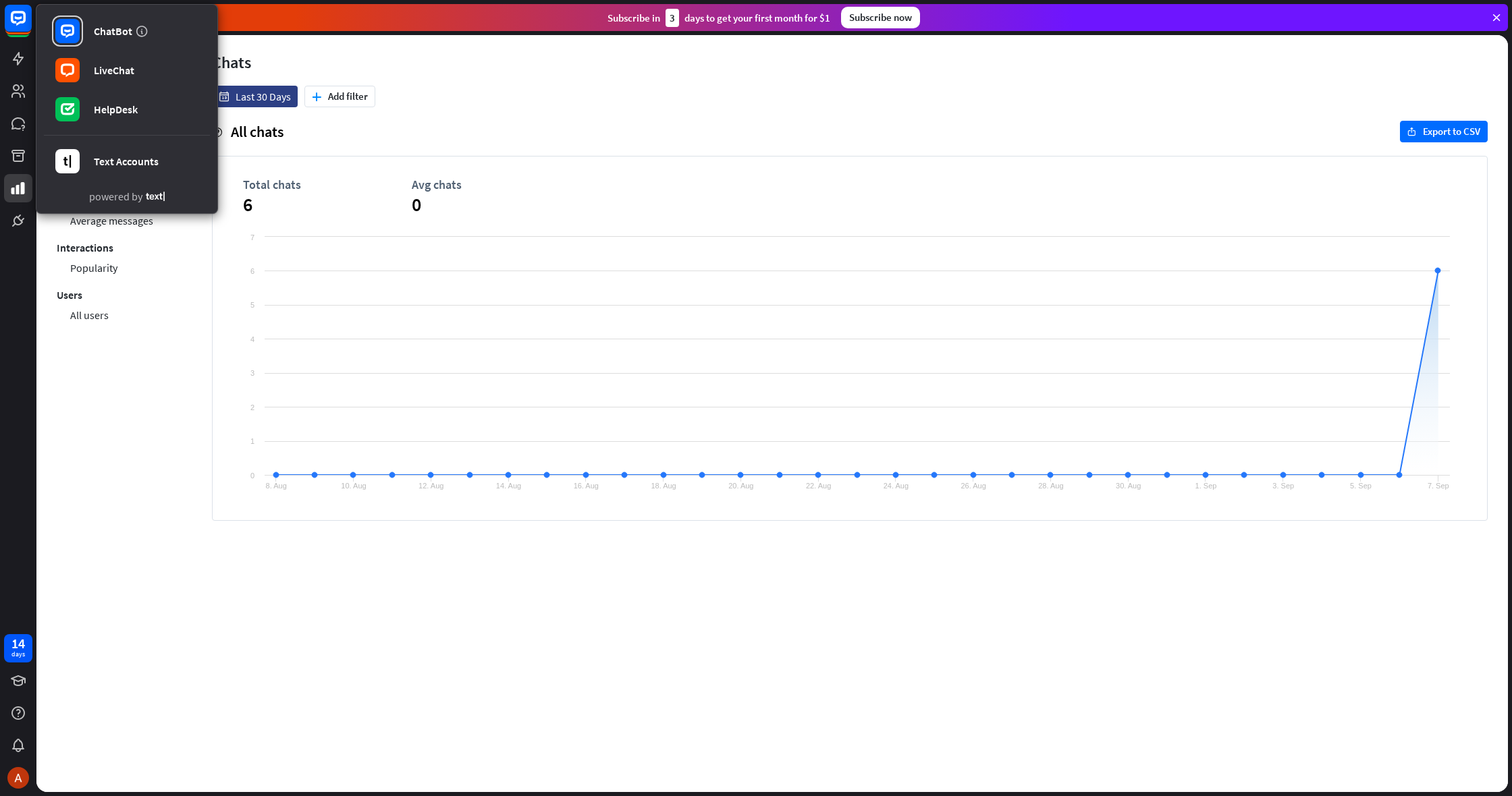
click at [199, 582] on div "date Last 30 Days plus Add filter help All chats export Export to CSV Total cha…" at bounding box center [849, 439] width 1316 height 706
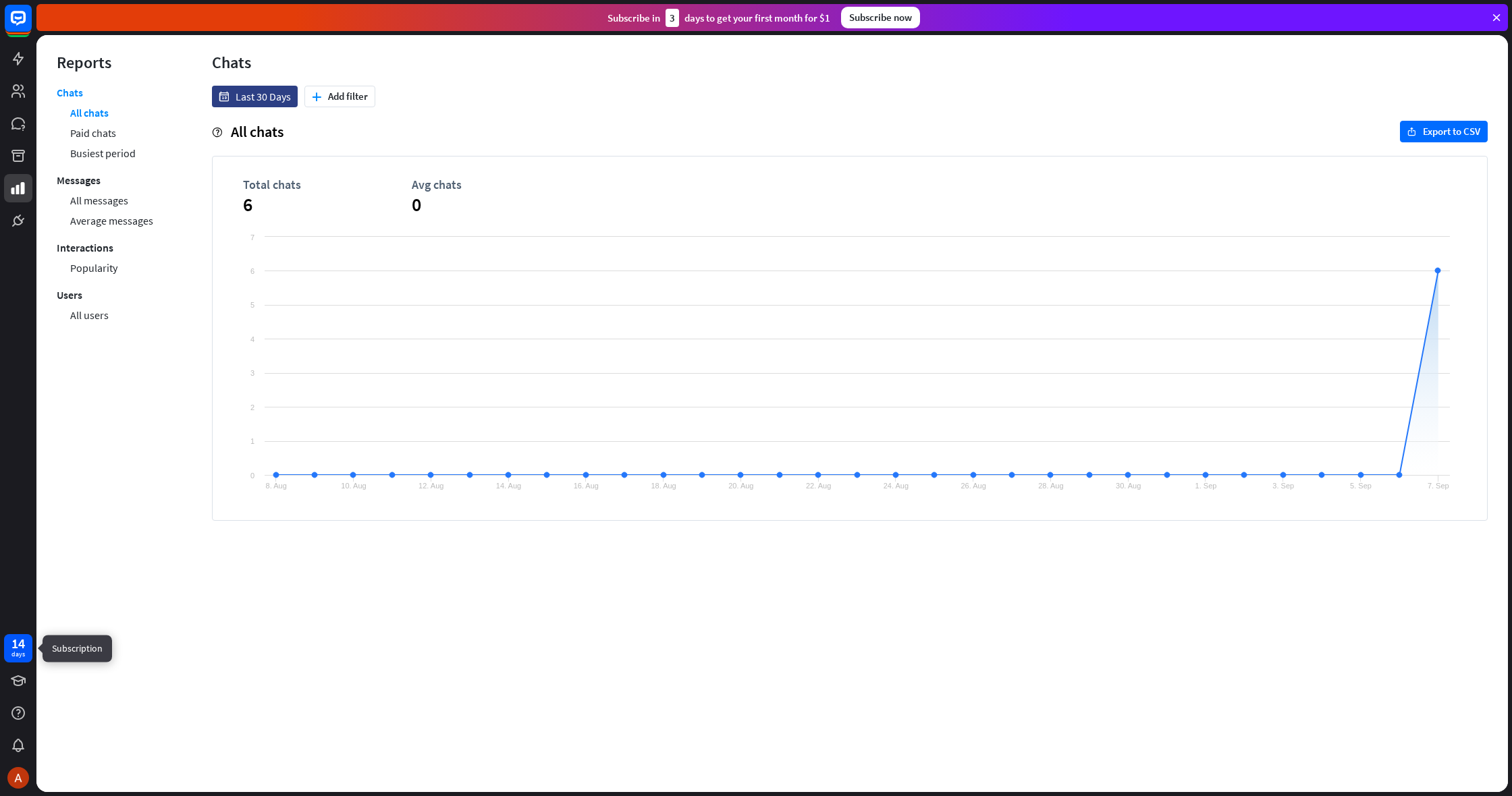
click at [16, 648] on div "14" at bounding box center [18, 643] width 13 height 12
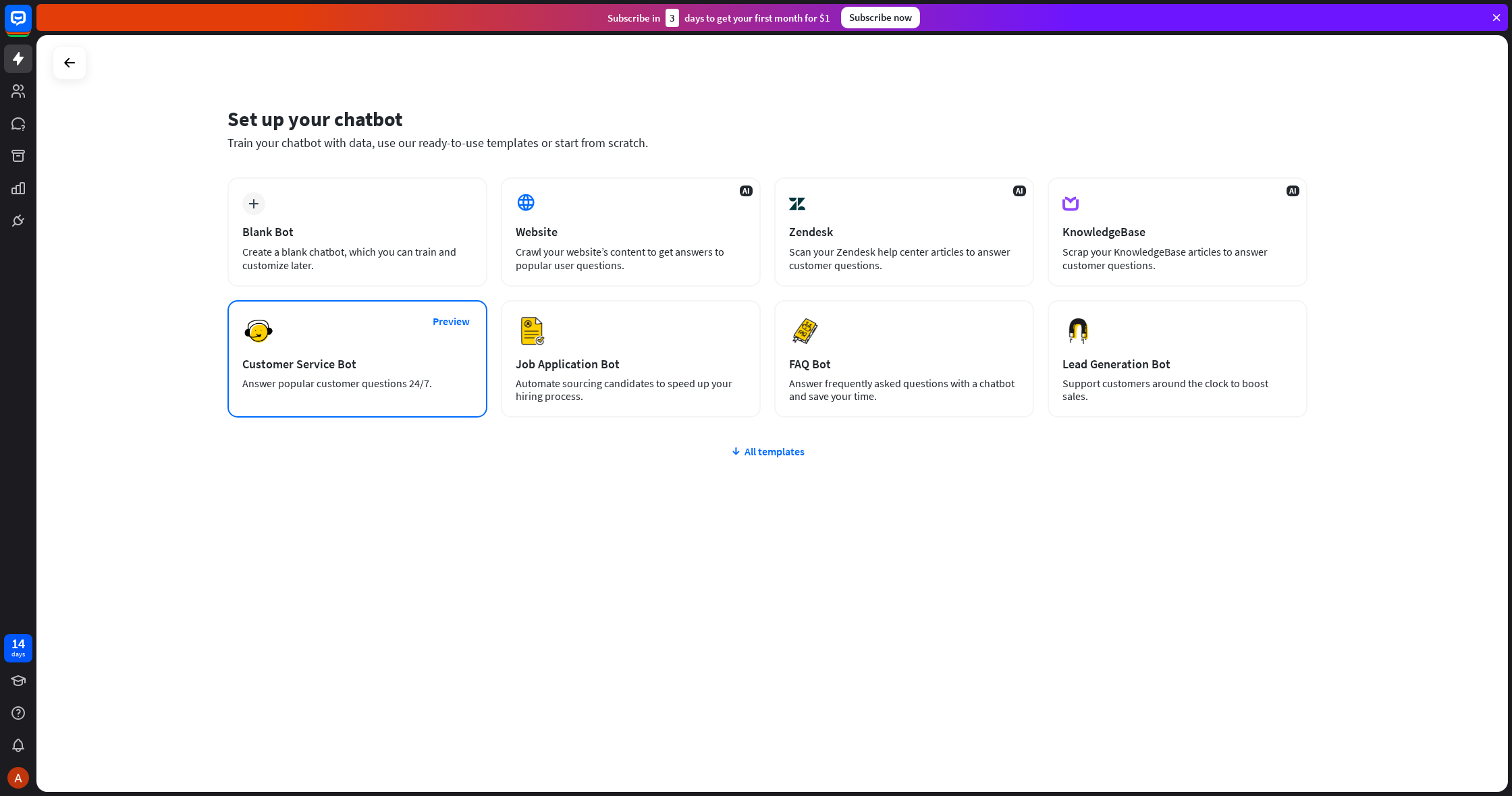
click at [397, 313] on div "Preview Customer Service Bot Answer popular customer questions 24/7." at bounding box center [357, 359] width 259 height 118
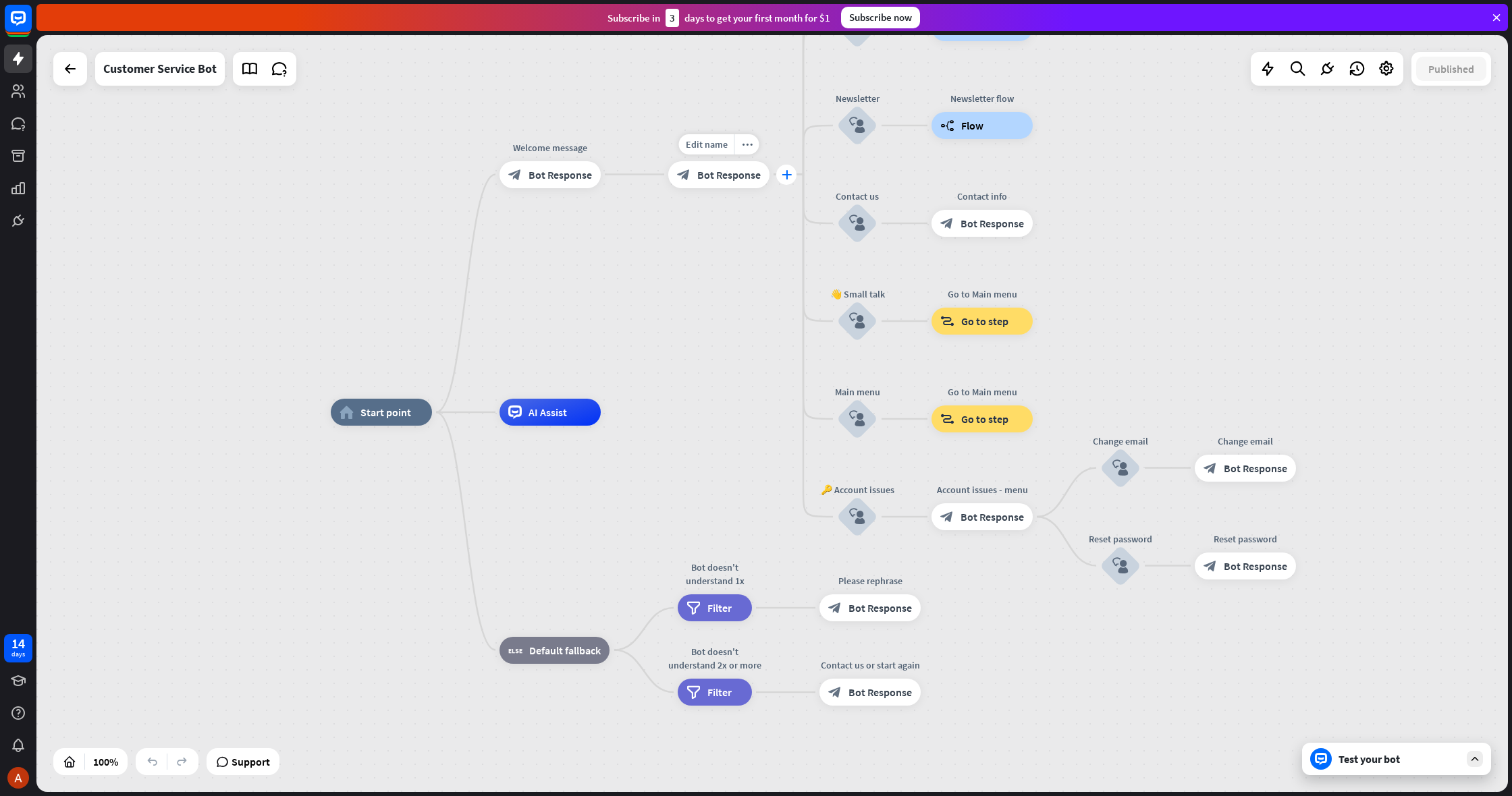
click at [782, 174] on icon "plus" at bounding box center [787, 175] width 10 height 9
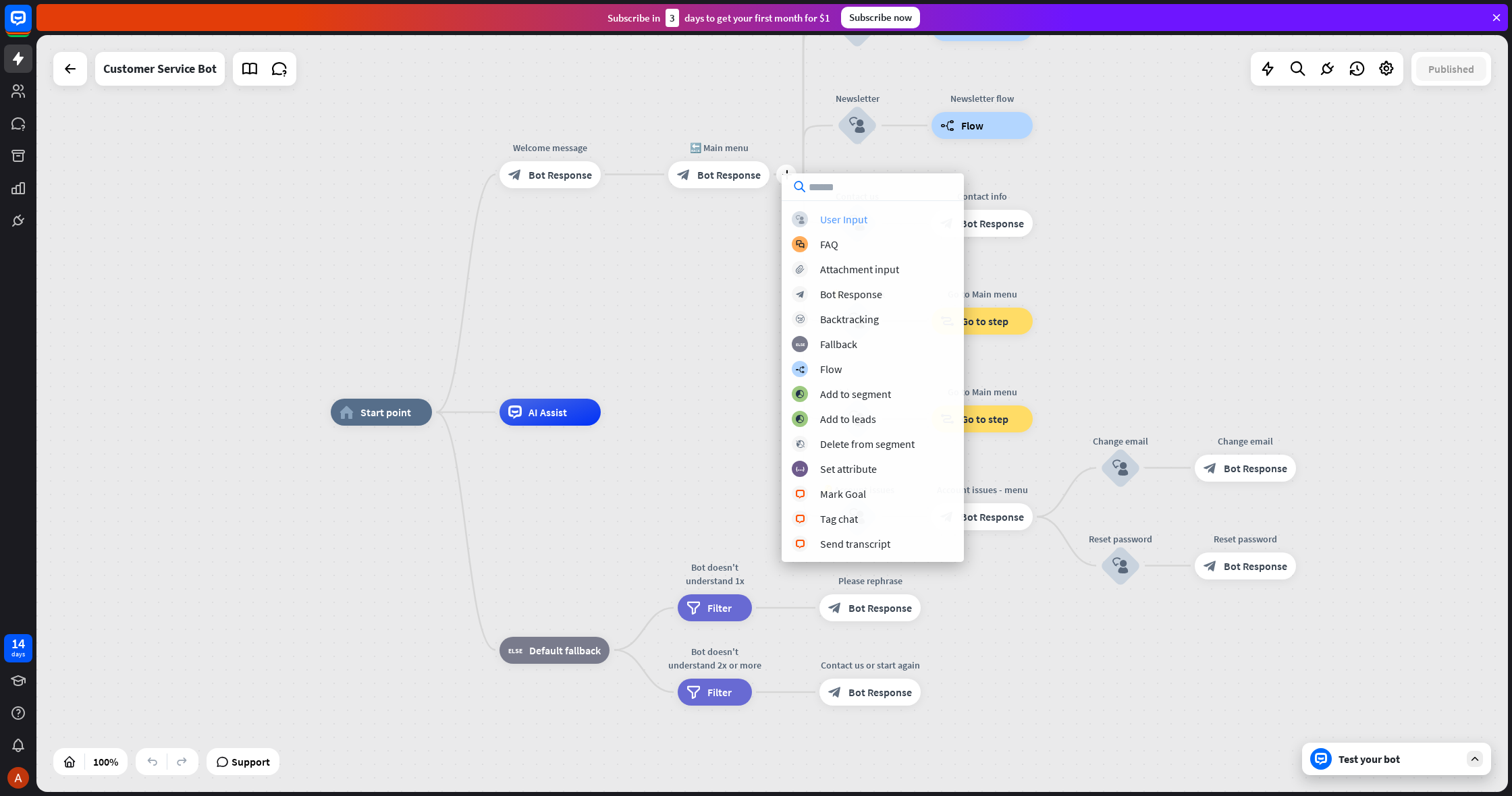
click at [827, 223] on div "User Input" at bounding box center [844, 219] width 48 height 13
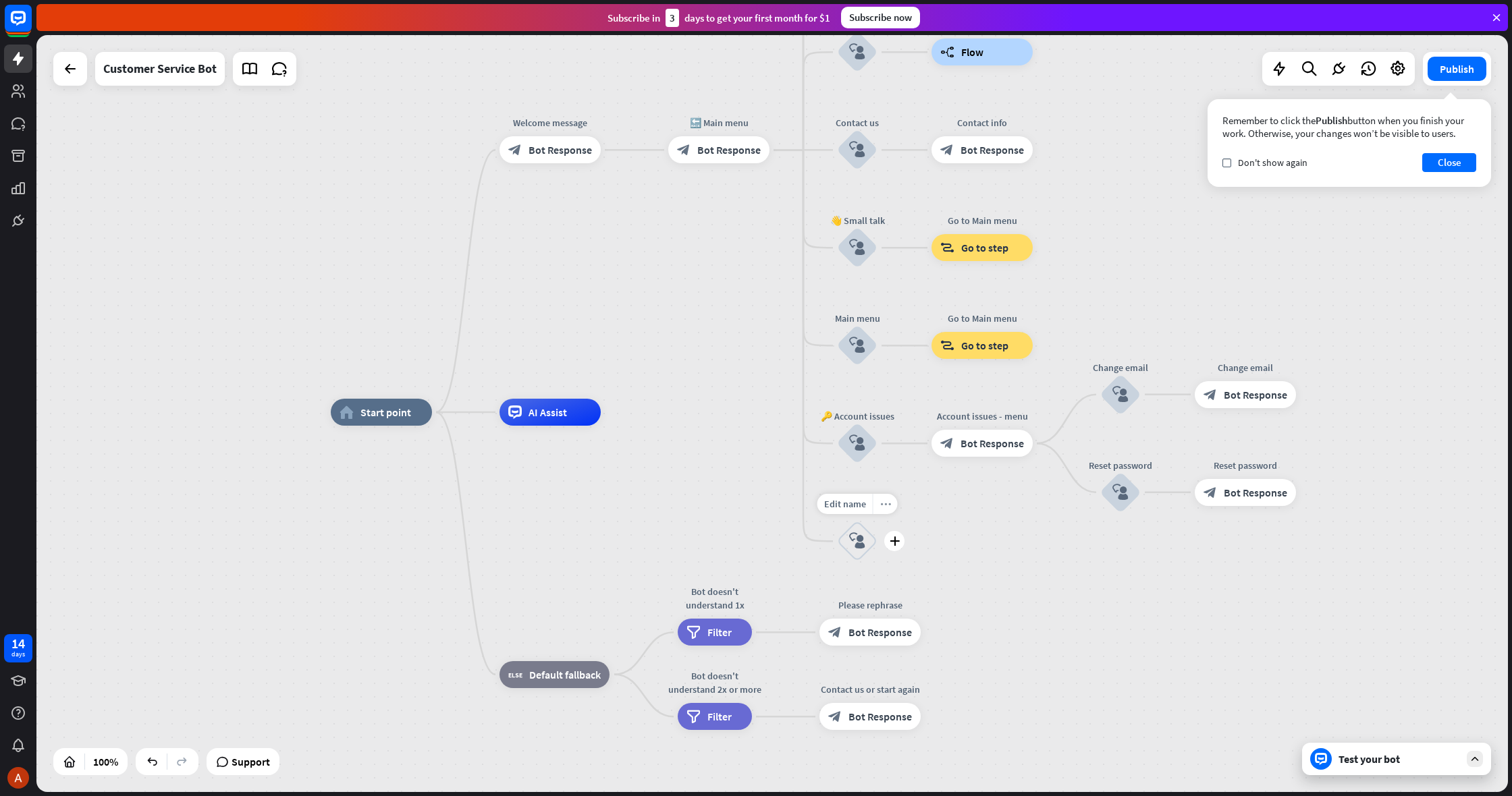
click at [879, 504] on div "more_horiz" at bounding box center [885, 504] width 25 height 21
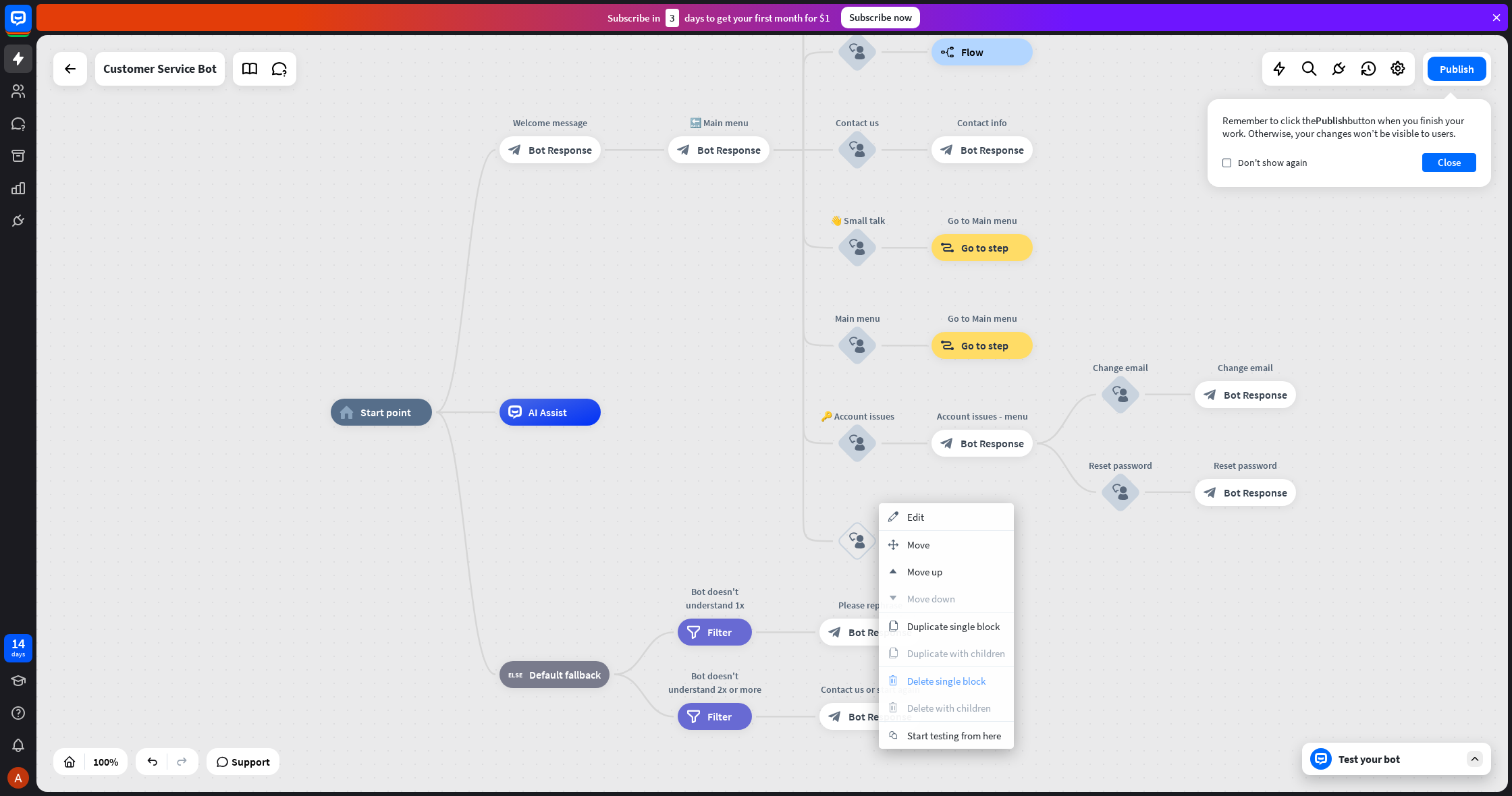
click at [943, 678] on span "Delete single block" at bounding box center [946, 681] width 78 height 13
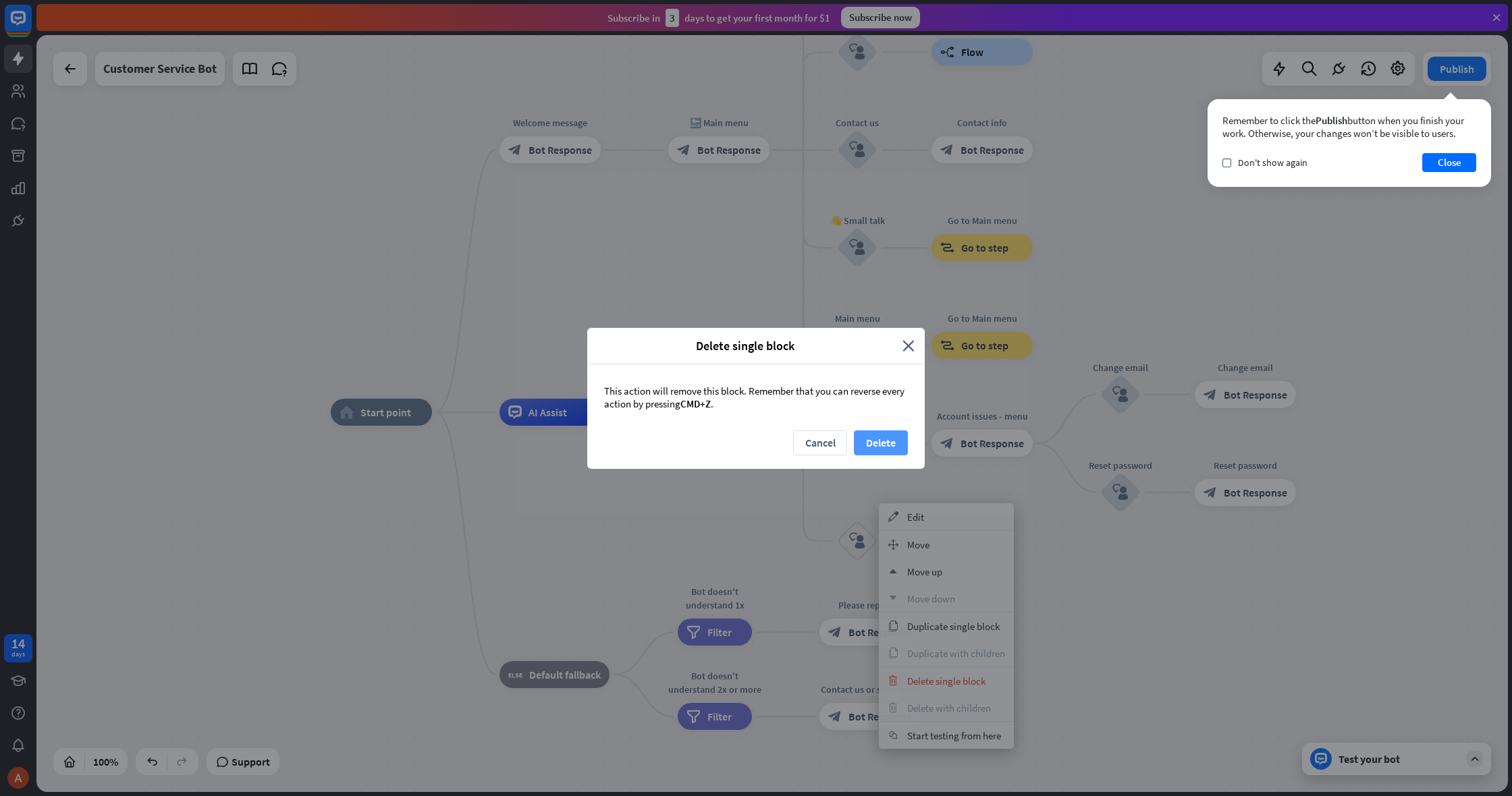
click at [869, 430] on button "Delete" at bounding box center [881, 442] width 54 height 25
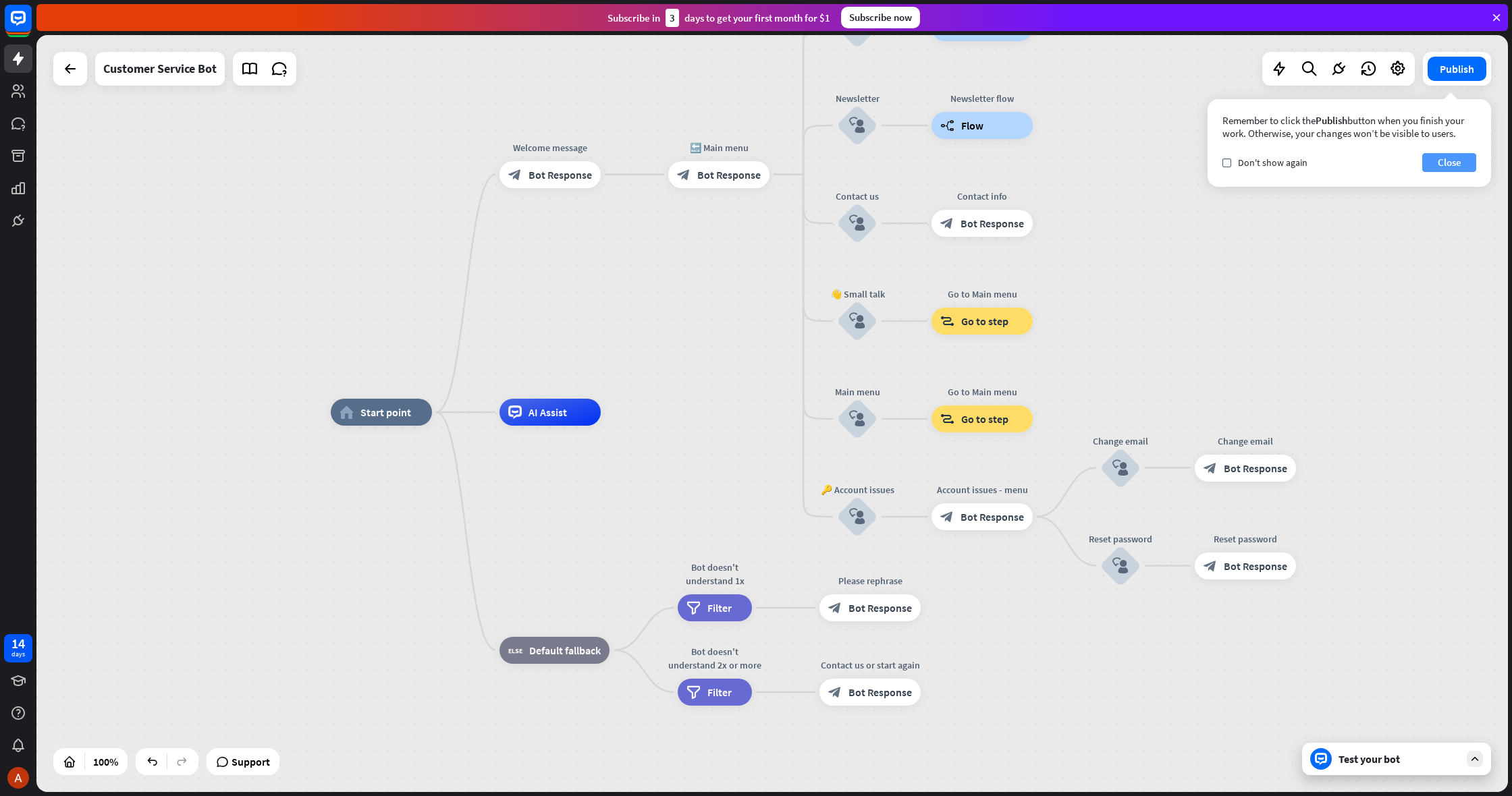
click at [1446, 163] on button "Close" at bounding box center [1449, 162] width 54 height 19
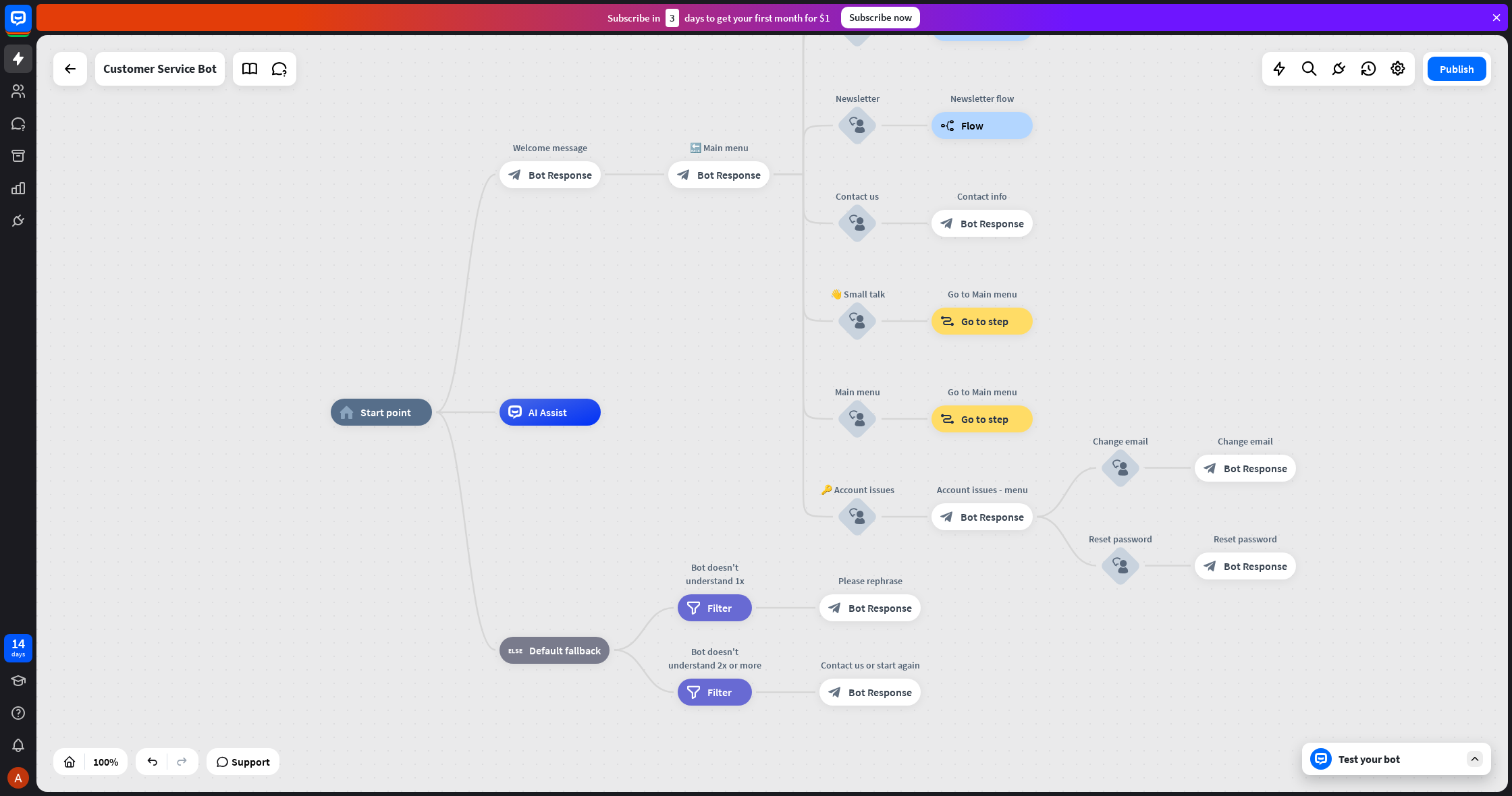
click at [631, 177] on div "home_2 Start point Welcome message block_bot_response Bot Response 🔙 Main menu …" at bounding box center [772, 414] width 1472 height 758
click at [778, 174] on div "plus" at bounding box center [787, 175] width 21 height 21
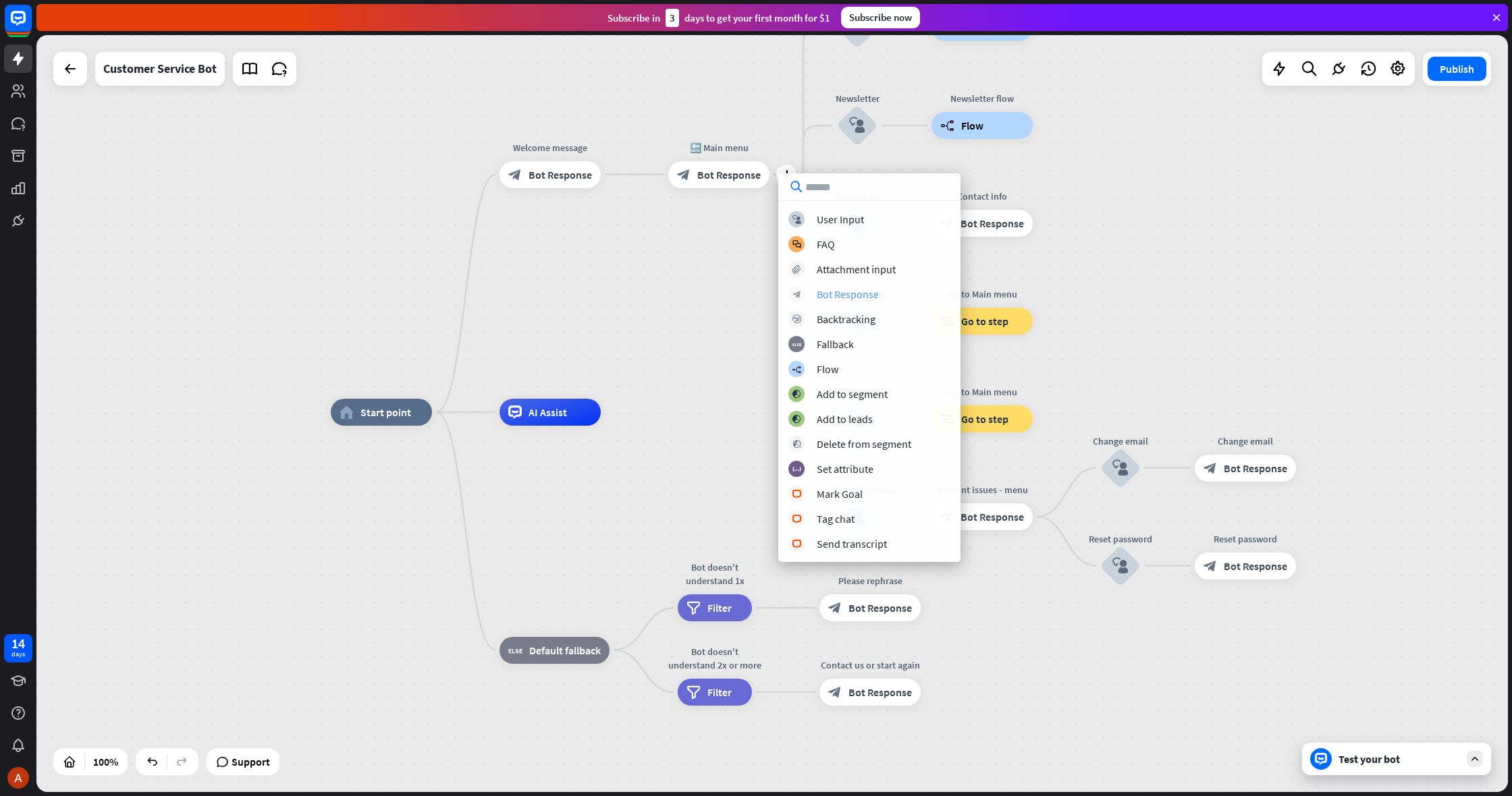
click at [846, 289] on div "Bot Response" at bounding box center [847, 294] width 63 height 13
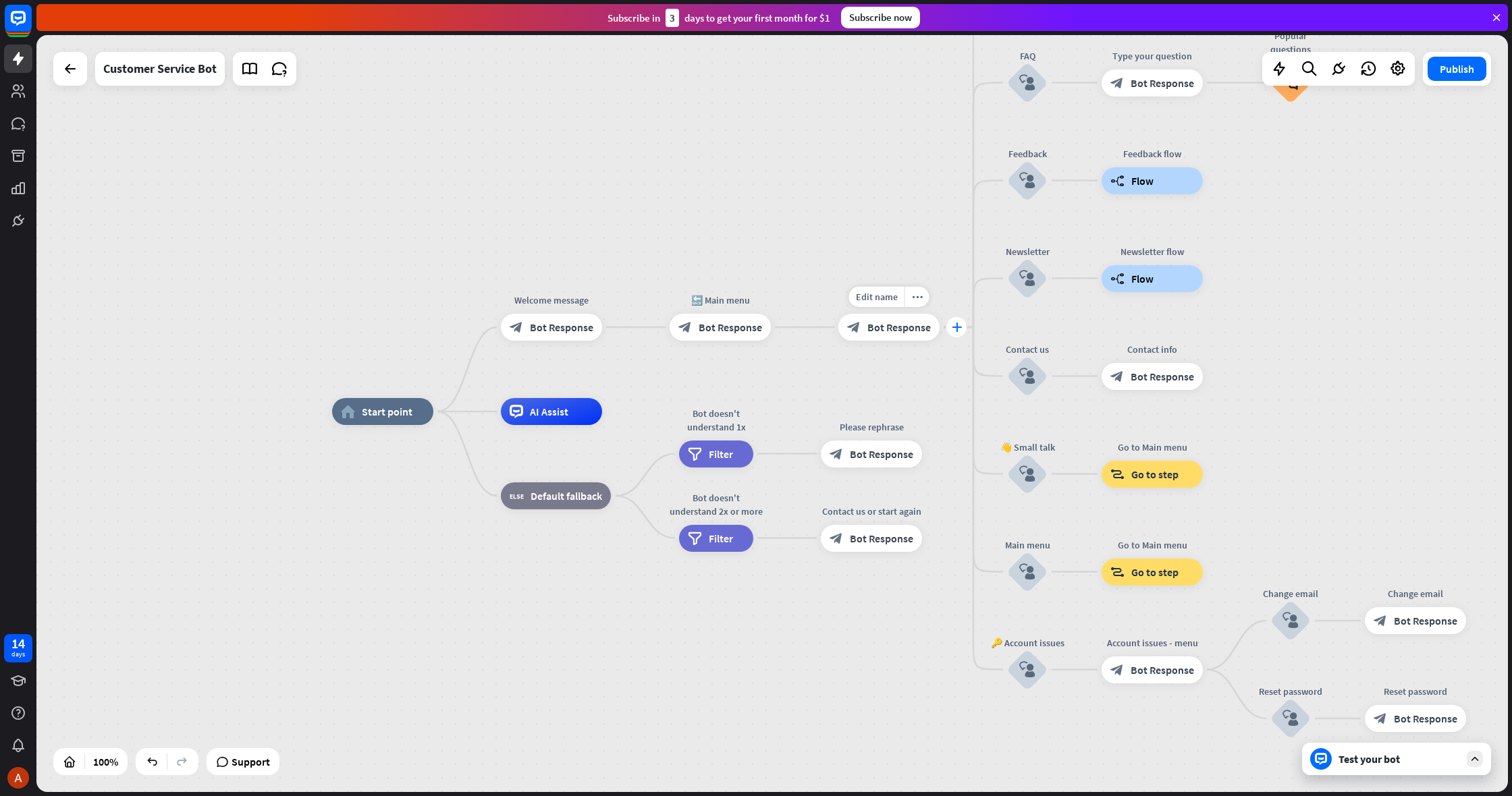
click at [952, 330] on div "plus" at bounding box center [957, 328] width 21 height 21
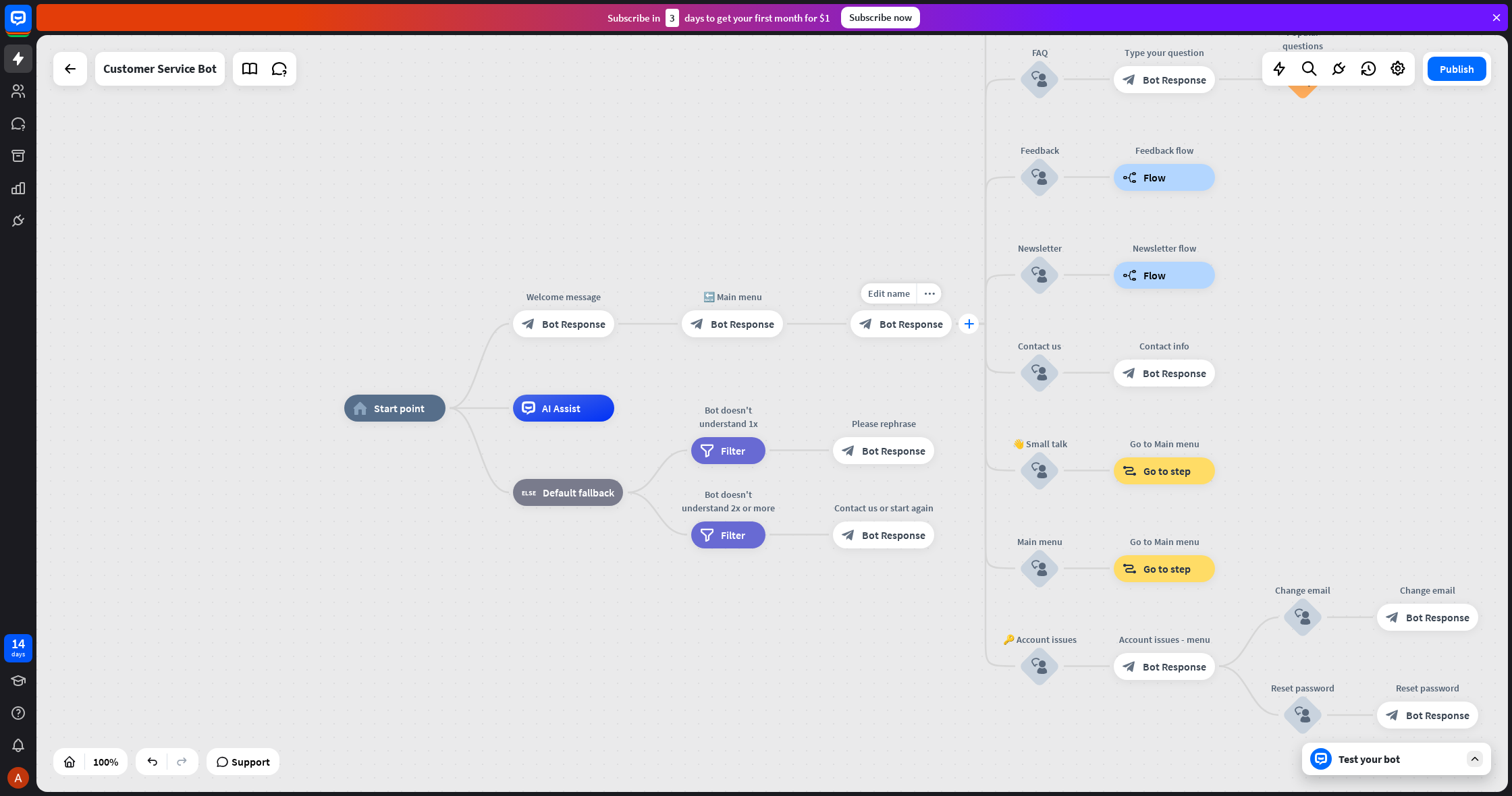
click at [967, 328] on div "plus" at bounding box center [969, 324] width 21 height 21
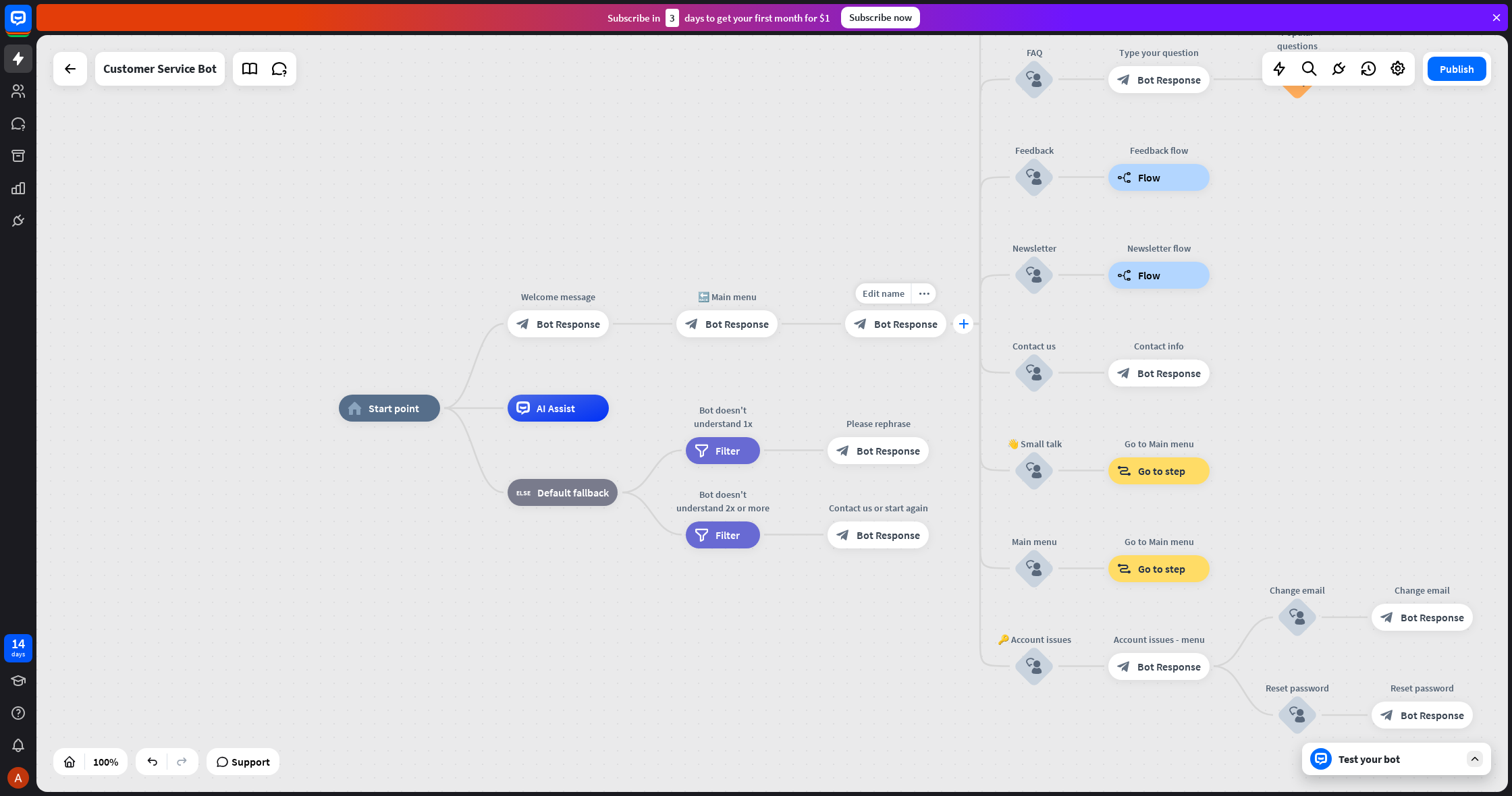
click at [969, 328] on div "plus" at bounding box center [963, 324] width 21 height 21
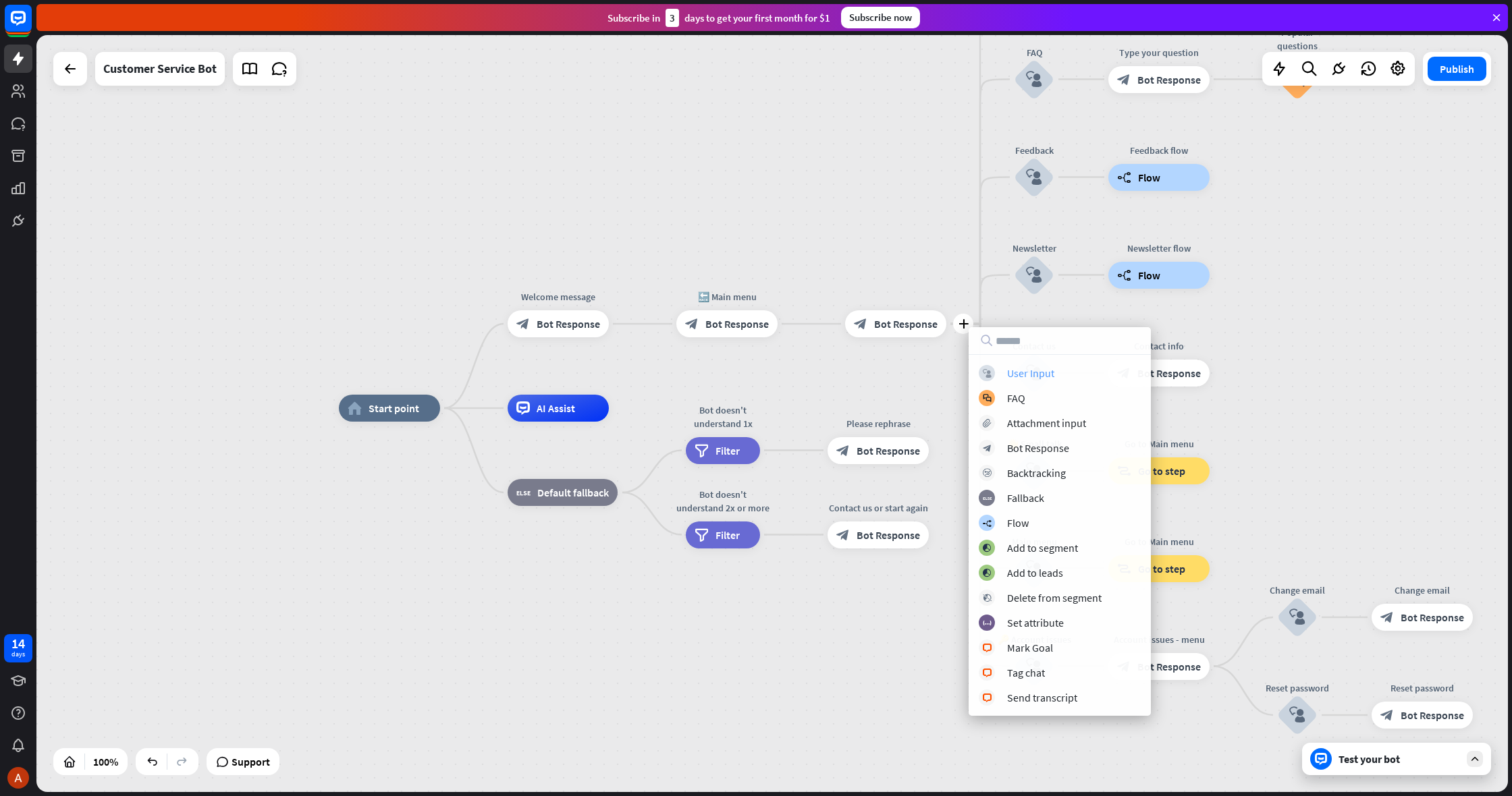
click at [991, 376] on icon "block_user_input" at bounding box center [987, 373] width 8 height 8
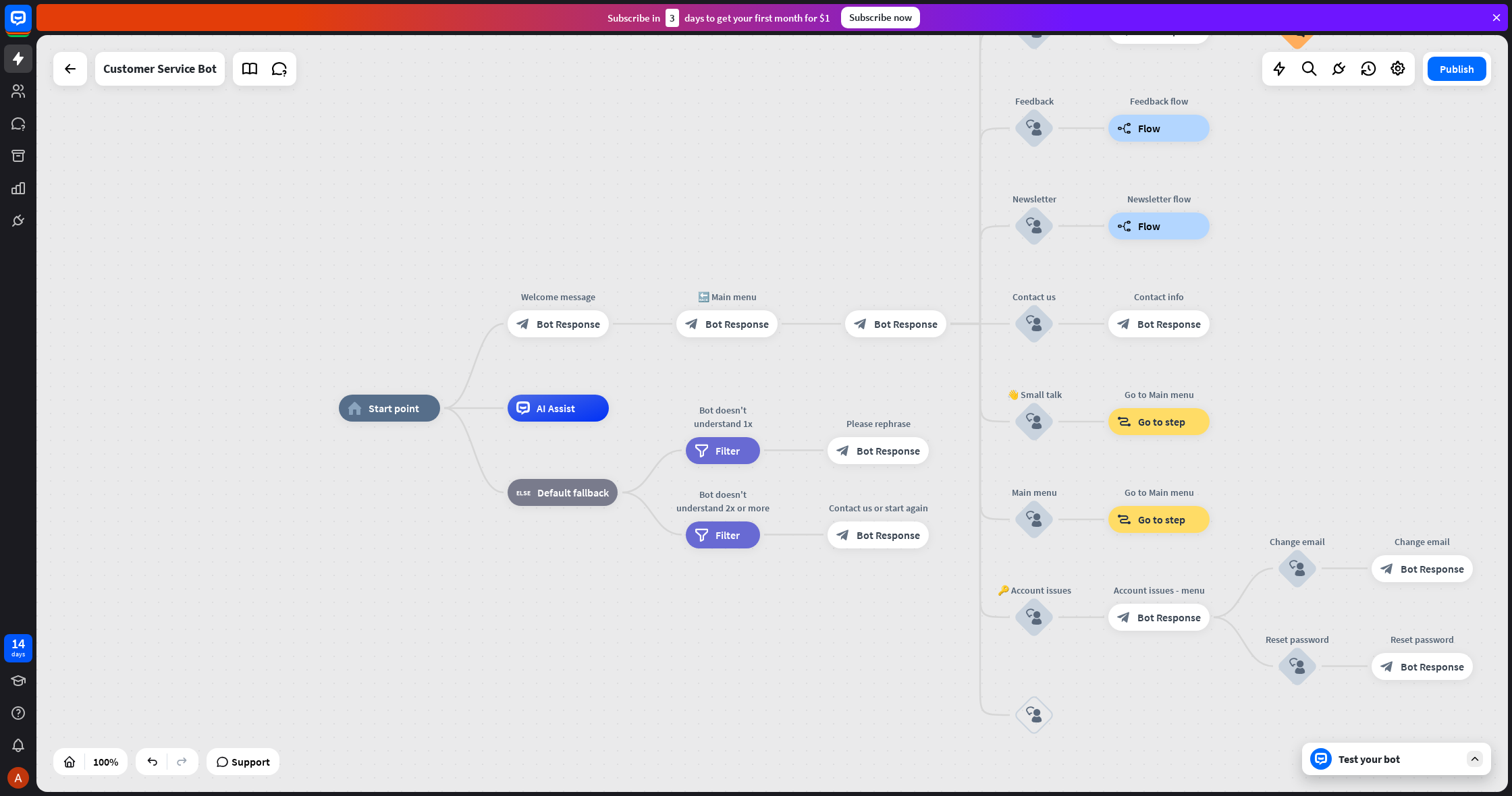
drag, startPoint x: 1043, startPoint y: 706, endPoint x: 1001, endPoint y: 572, distance: 140.4
click at [994, 560] on div "home_2 Start point Welcome message block_bot_response Bot Response 🔙 Main menu …" at bounding box center [1074, 788] width 1472 height 758
click at [1055, 695] on div "Edit name more_horiz plus block_user_input" at bounding box center [1033, 715] width 40 height 40
click at [1064, 686] on div "more_horiz" at bounding box center [1062, 678] width 25 height 21
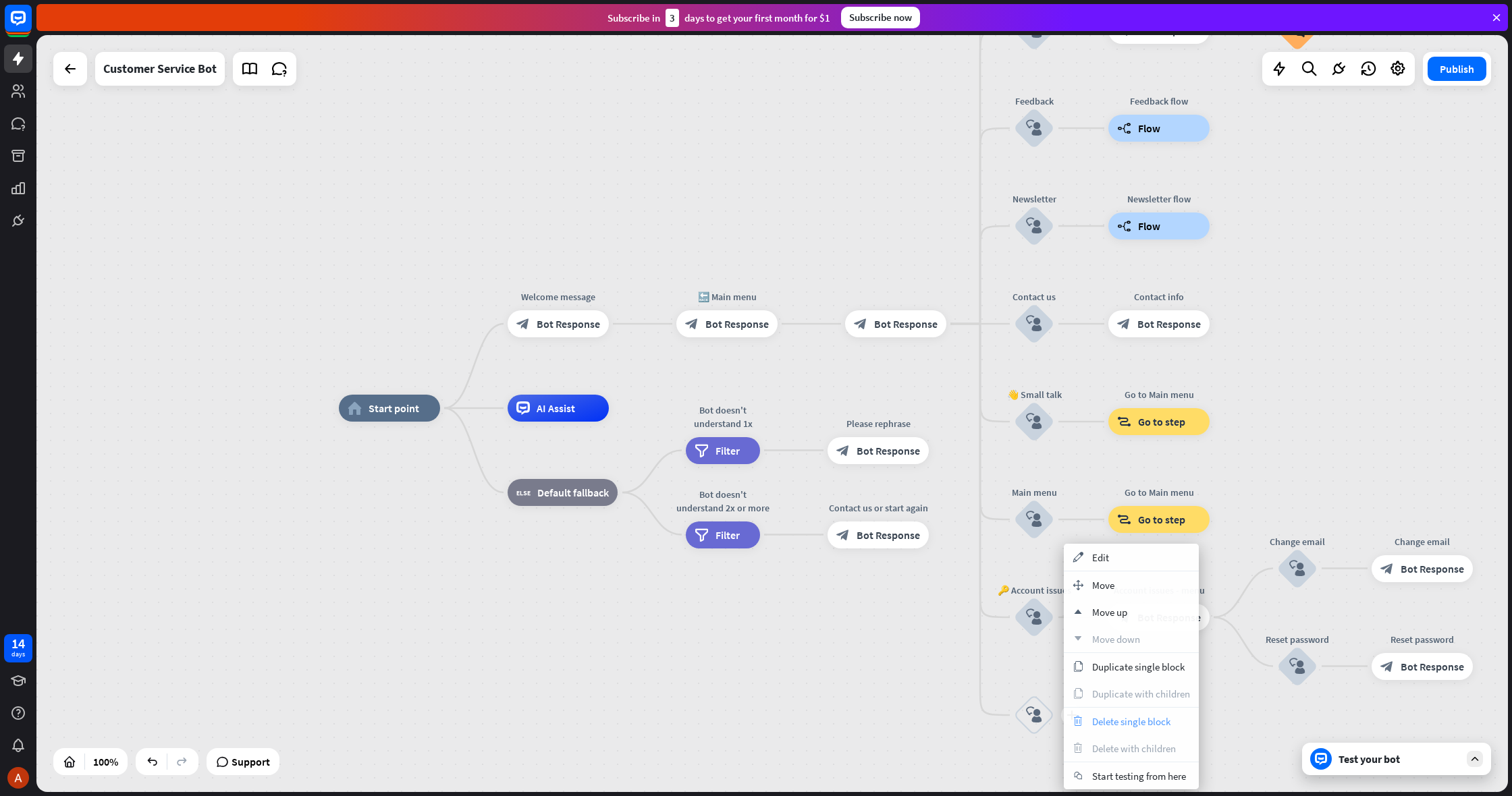
click at [1094, 711] on div "trash Delete single block" at bounding box center [1131, 721] width 135 height 27
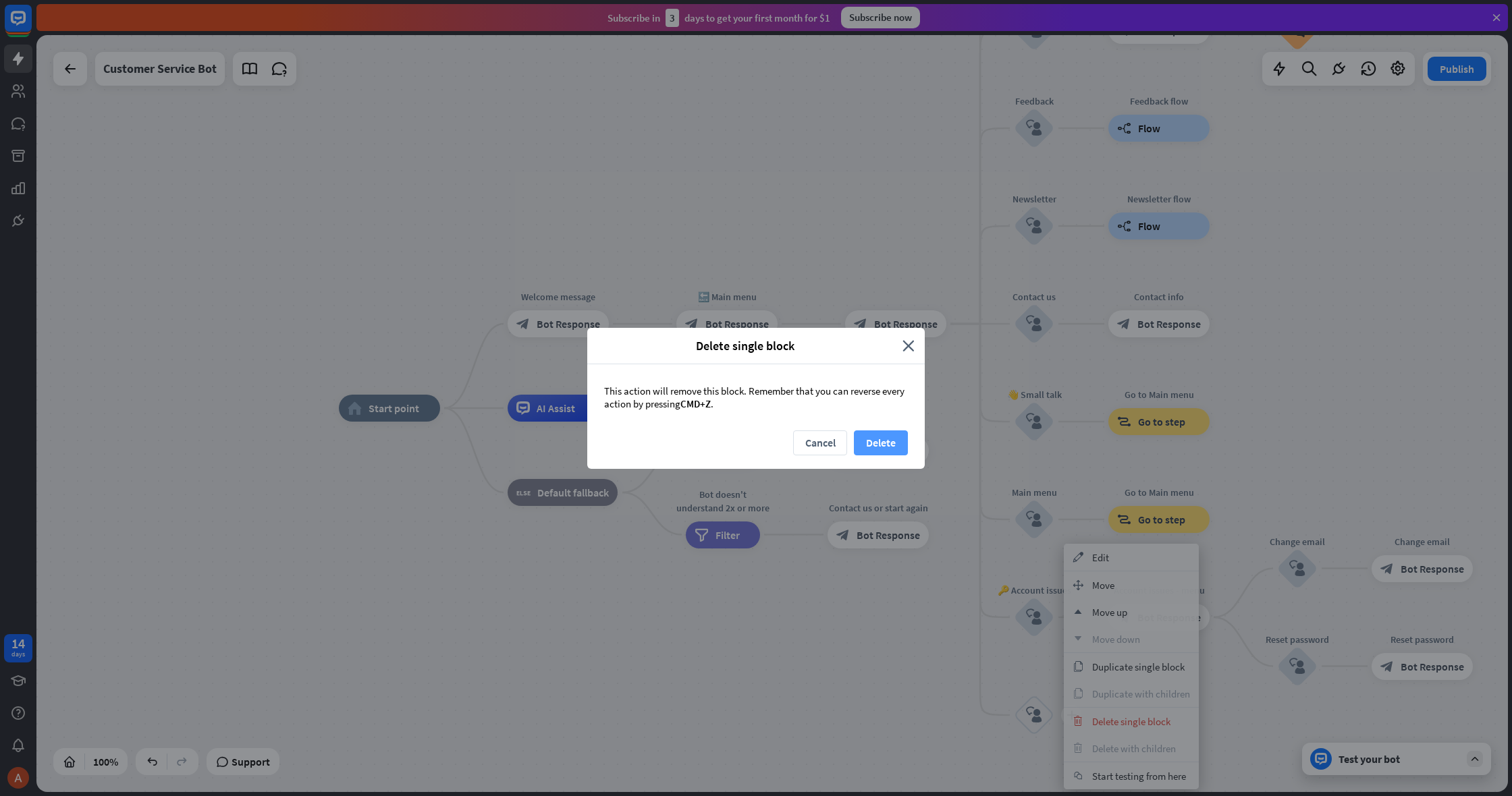
click at [873, 452] on button "Delete" at bounding box center [881, 442] width 54 height 25
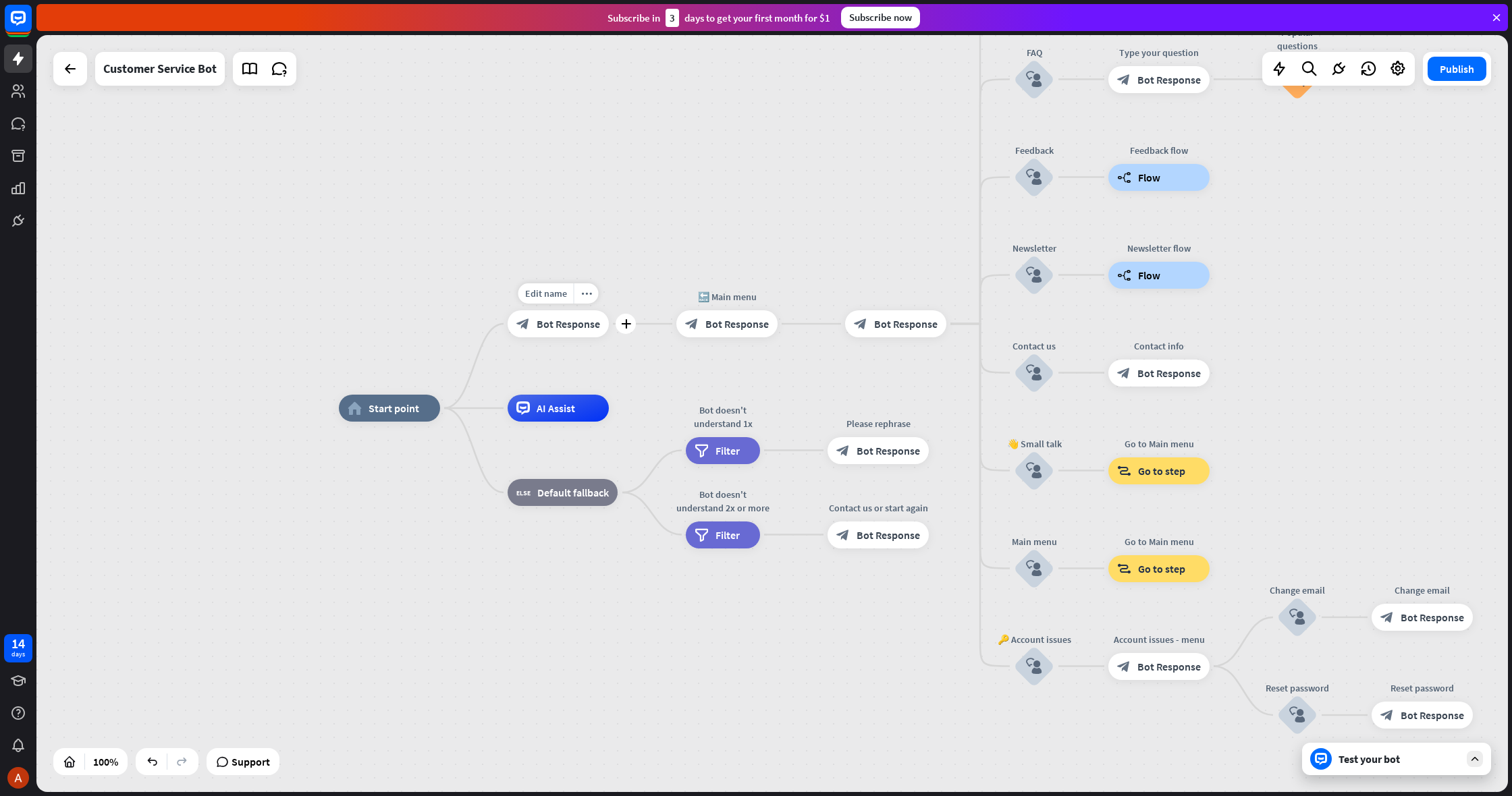
click at [560, 318] on span "Bot Response" at bounding box center [568, 324] width 63 height 13
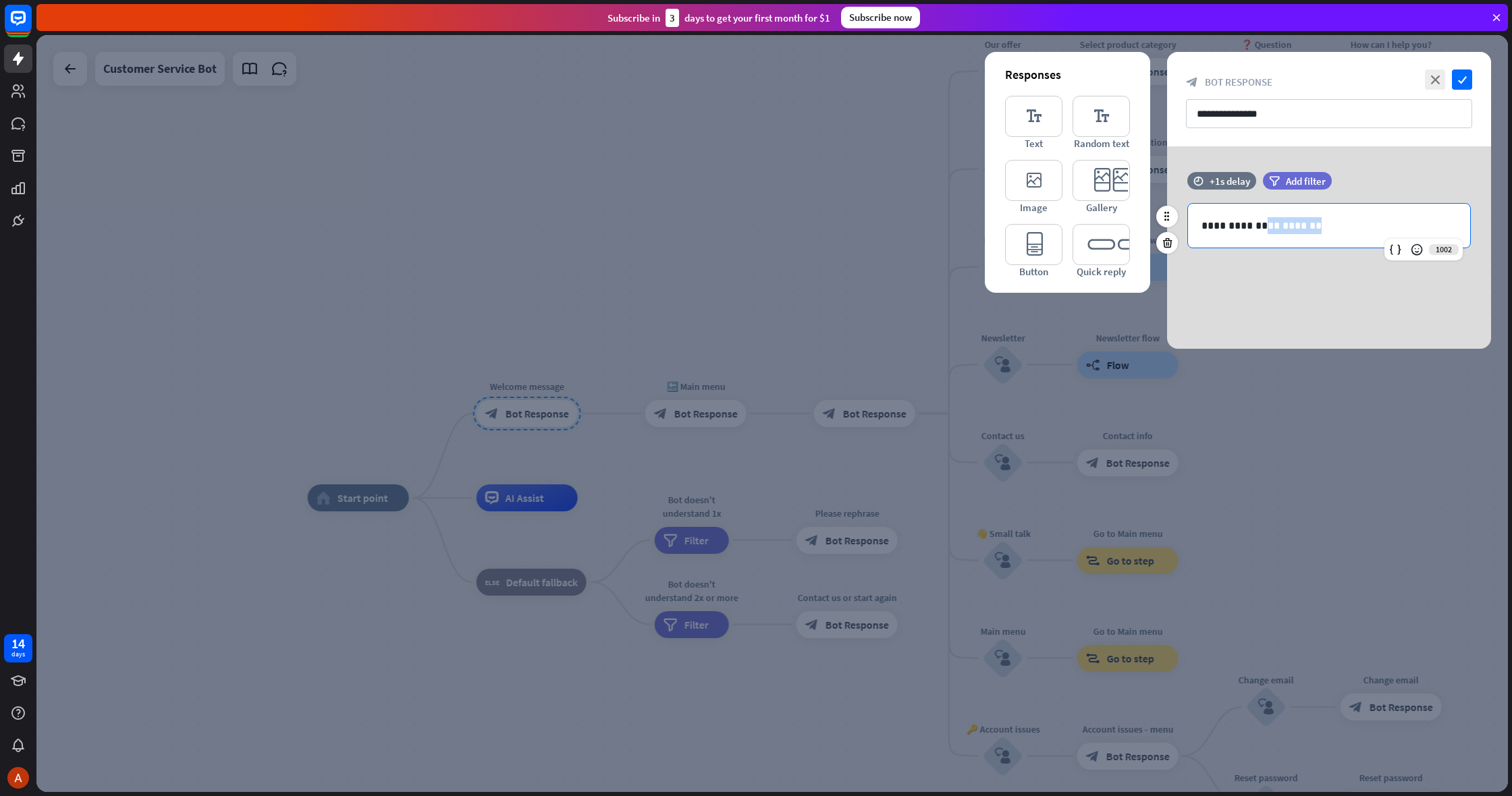
drag, startPoint x: 1328, startPoint y: 230, endPoint x: 1255, endPoint y: 230, distance: 73.0
click at [1255, 230] on p "**********" at bounding box center [1328, 226] width 255 height 17
drag, startPoint x: 1263, startPoint y: 230, endPoint x: 1281, endPoint y: 229, distance: 18.0
click at [1265, 229] on p "**********" at bounding box center [1328, 226] width 255 height 17
click at [1290, 229] on p "**********" at bounding box center [1328, 226] width 255 height 17
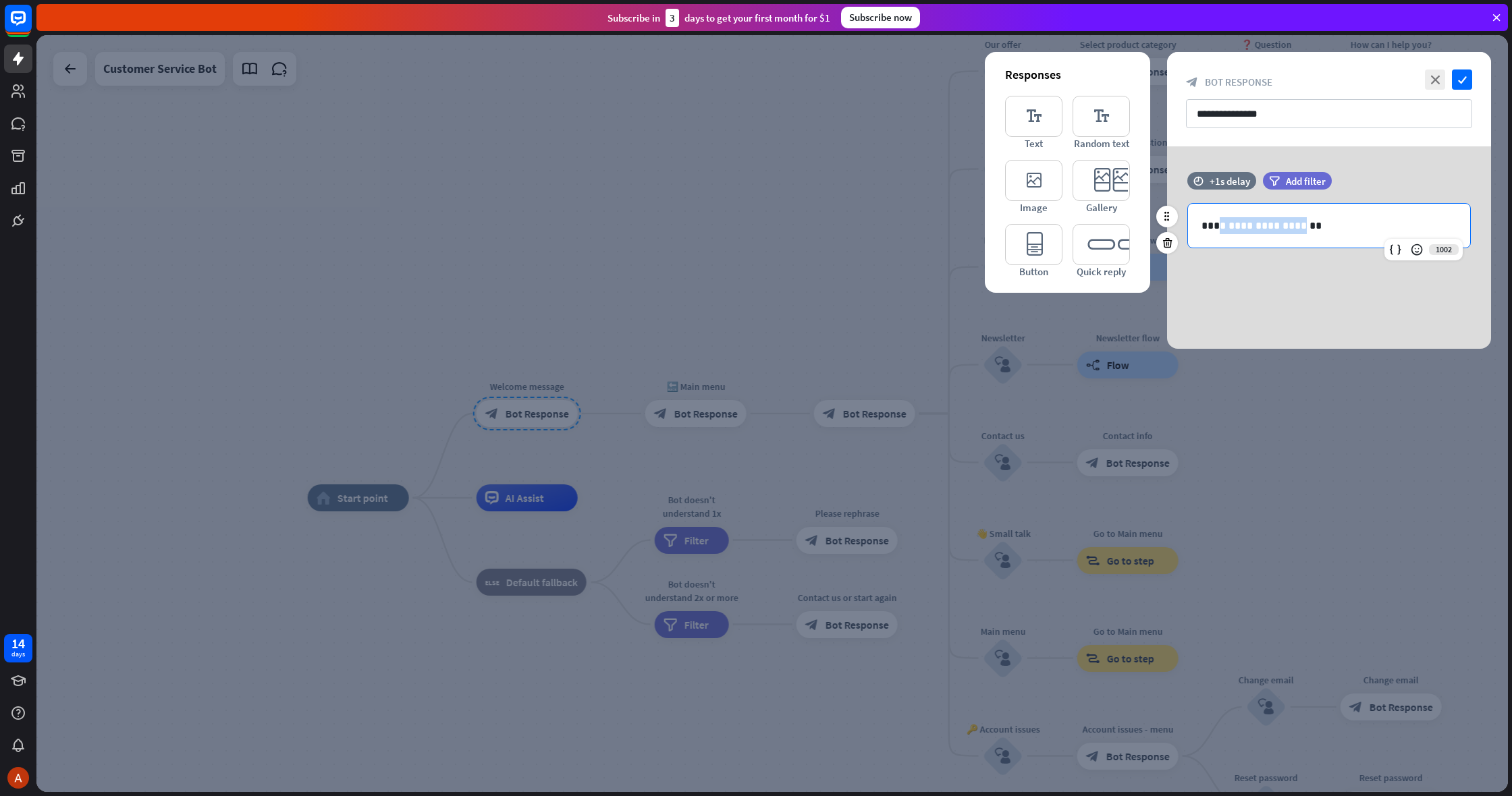
drag, startPoint x: 1289, startPoint y: 229, endPoint x: 1214, endPoint y: 228, distance: 75.0
click at [1214, 228] on p "**********" at bounding box center [1328, 226] width 255 height 17
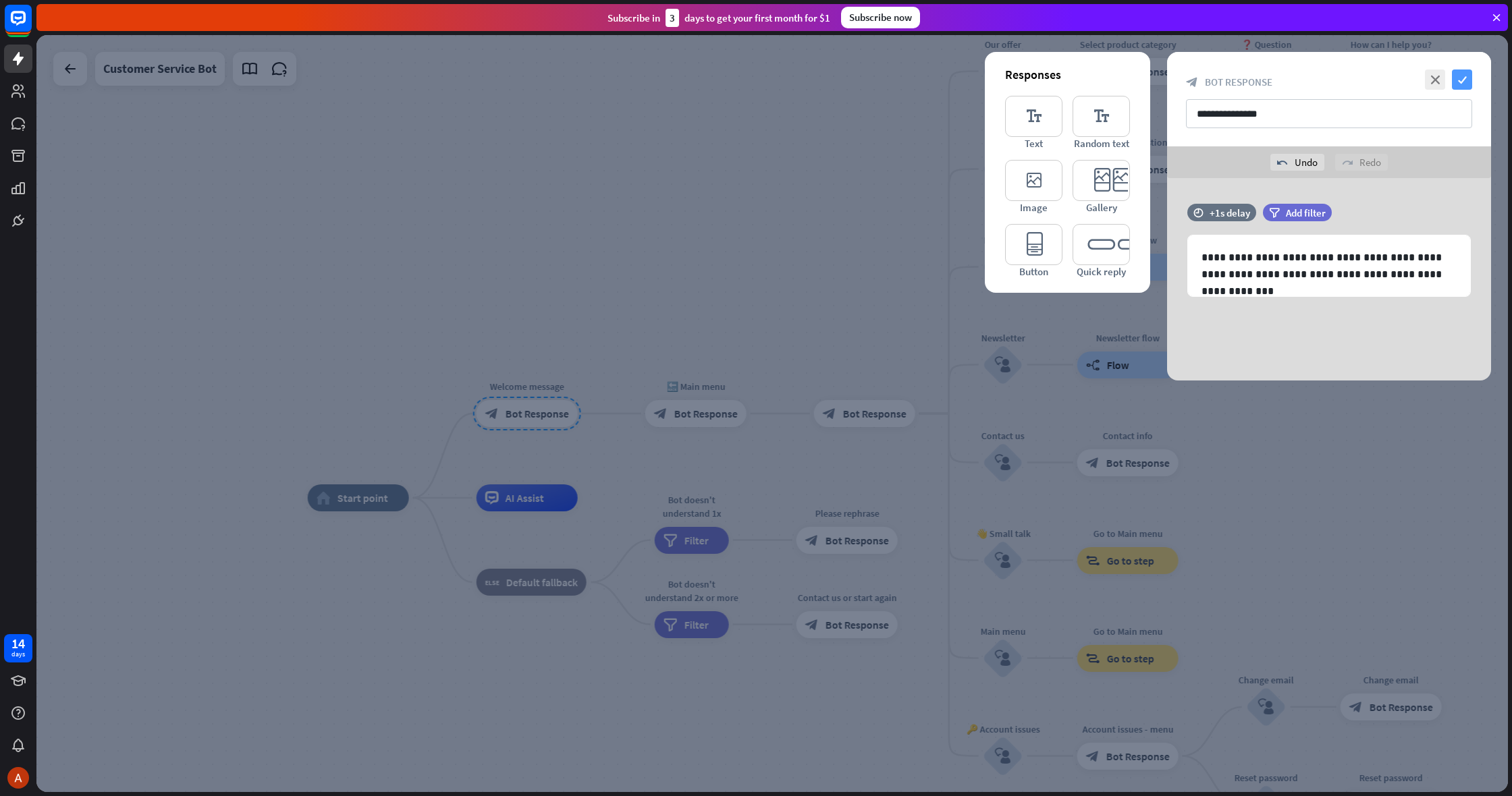
click at [1462, 85] on icon "check" at bounding box center [1463, 79] width 21 height 21
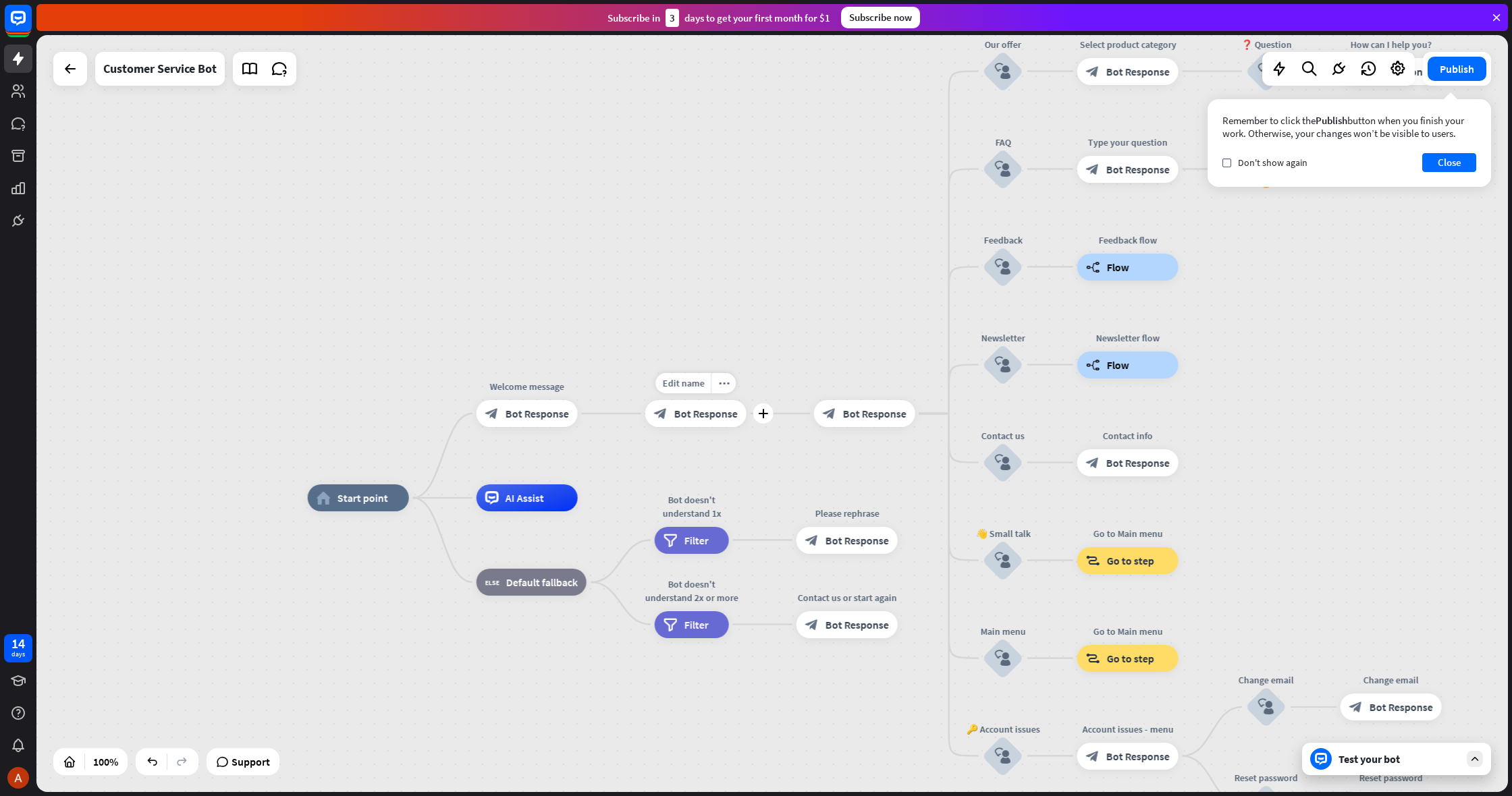
drag, startPoint x: 848, startPoint y: 415, endPoint x: 707, endPoint y: 421, distance: 141.1
click at [707, 391] on div "Edit name" at bounding box center [682, 384] width 55 height 21
click at [814, 400] on div "Edit name more_horiz plus block_bot_response Bot Response" at bounding box center [864, 413] width 101 height 27
click at [852, 425] on div "block_bot_response Bot Response" at bounding box center [865, 413] width 101 height 27
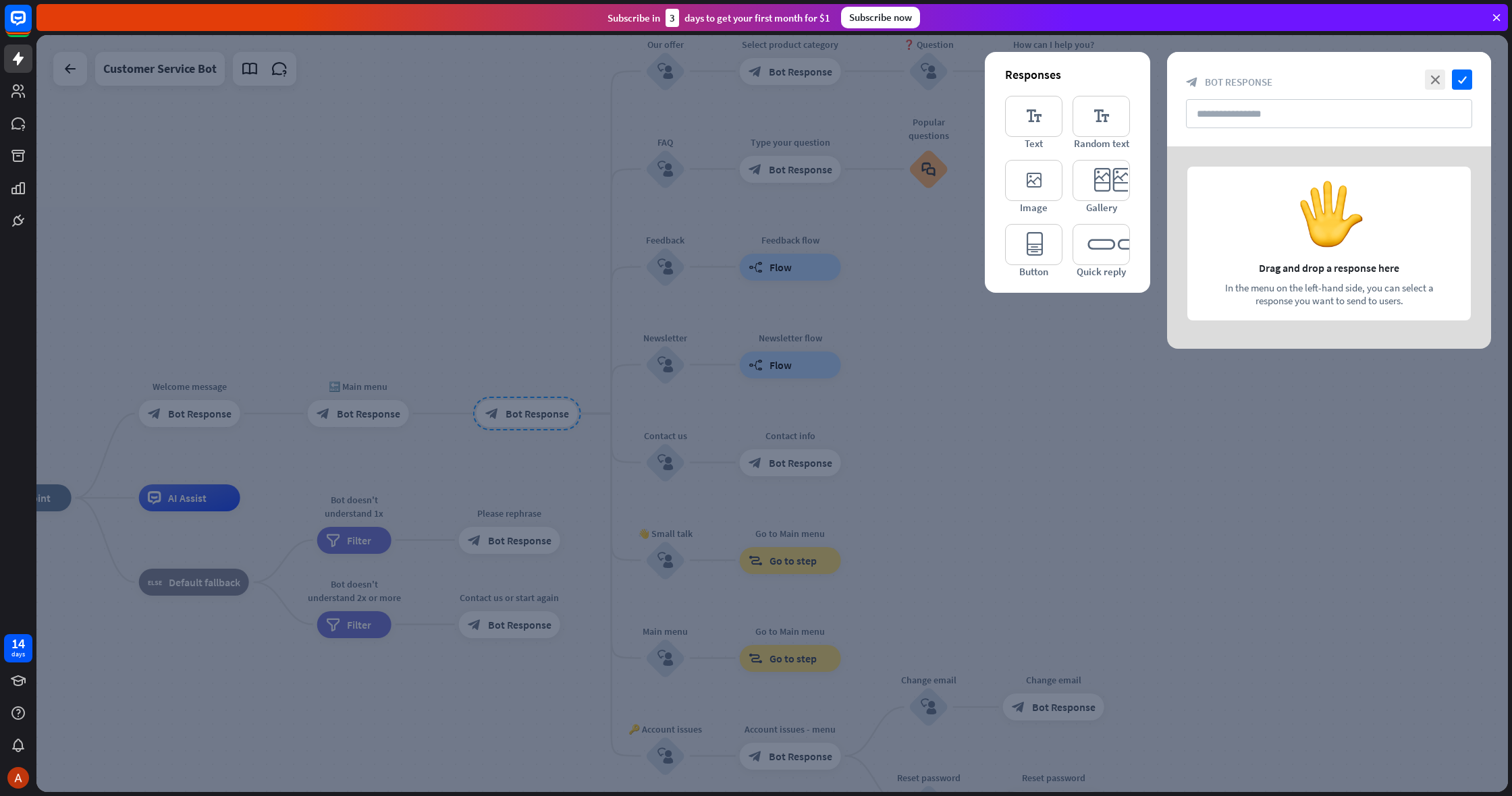
drag, startPoint x: 525, startPoint y: 441, endPoint x: 533, endPoint y: 443, distance: 8.2
click at [530, 442] on div at bounding box center [772, 414] width 1472 height 758
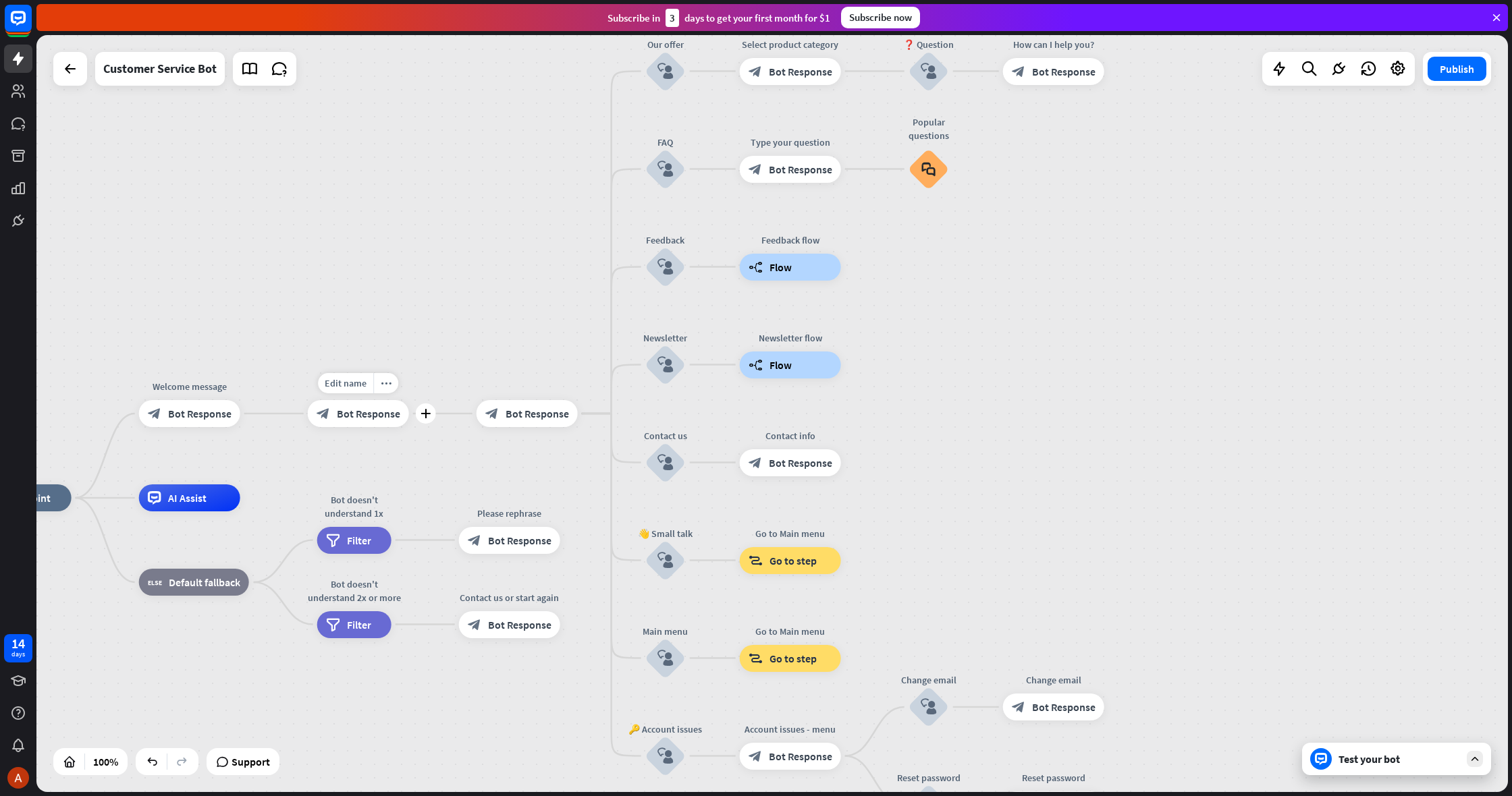
drag, startPoint x: 545, startPoint y: 413, endPoint x: 422, endPoint y: 409, distance: 123.1
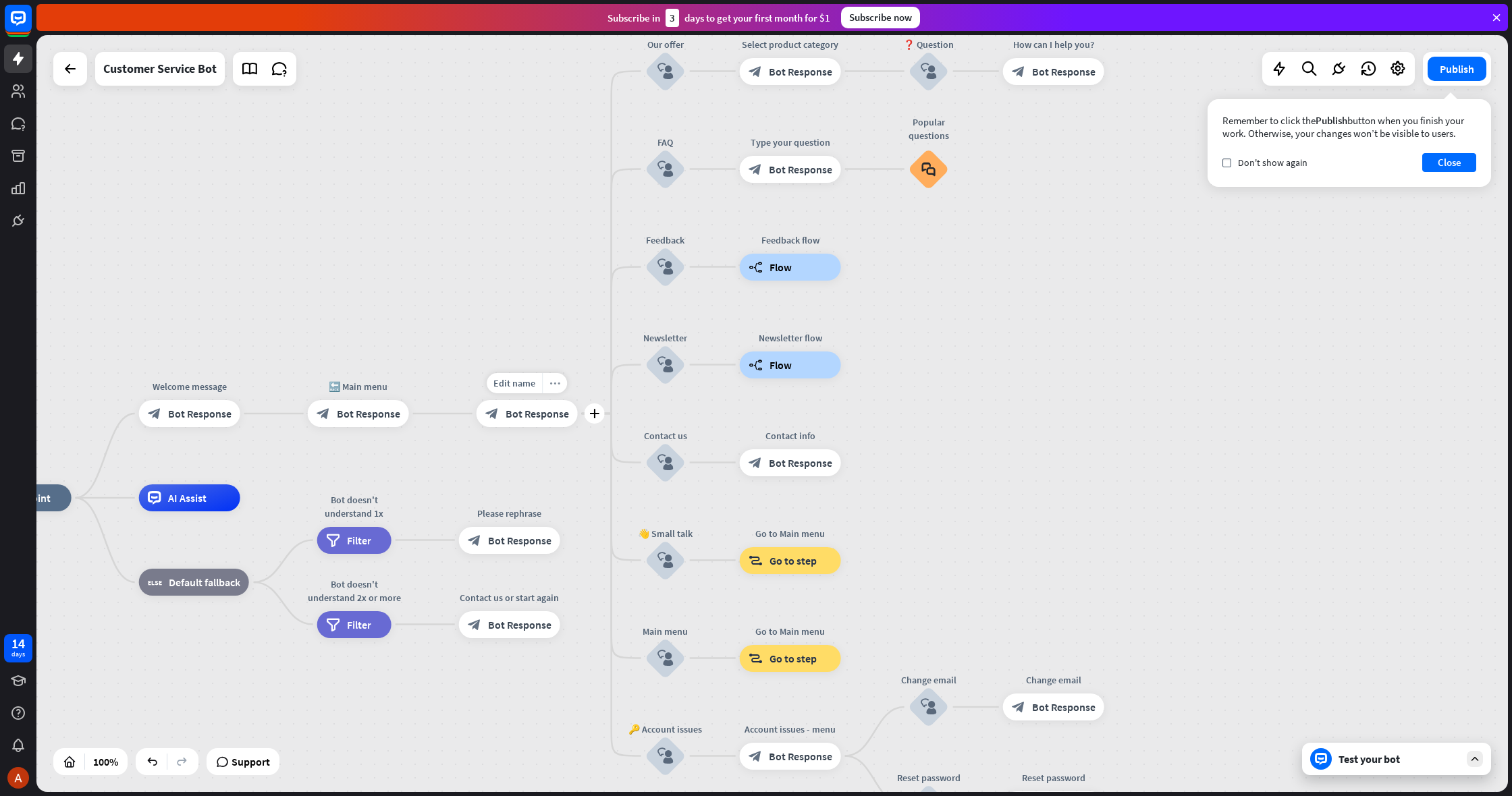
click at [549, 392] on div "more_horiz" at bounding box center [554, 384] width 25 height 21
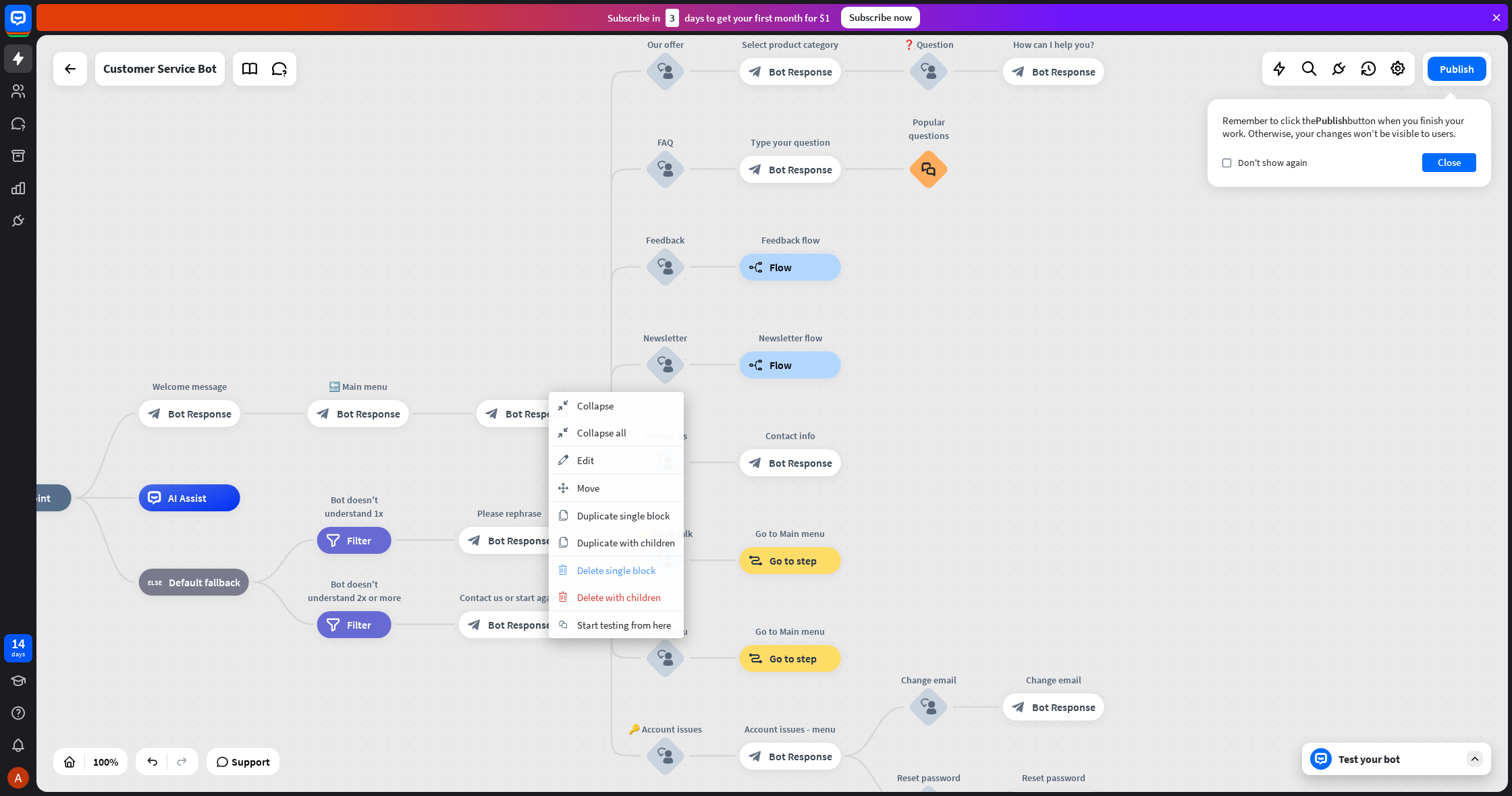
click at [607, 569] on span "Delete single block" at bounding box center [616, 571] width 78 height 13
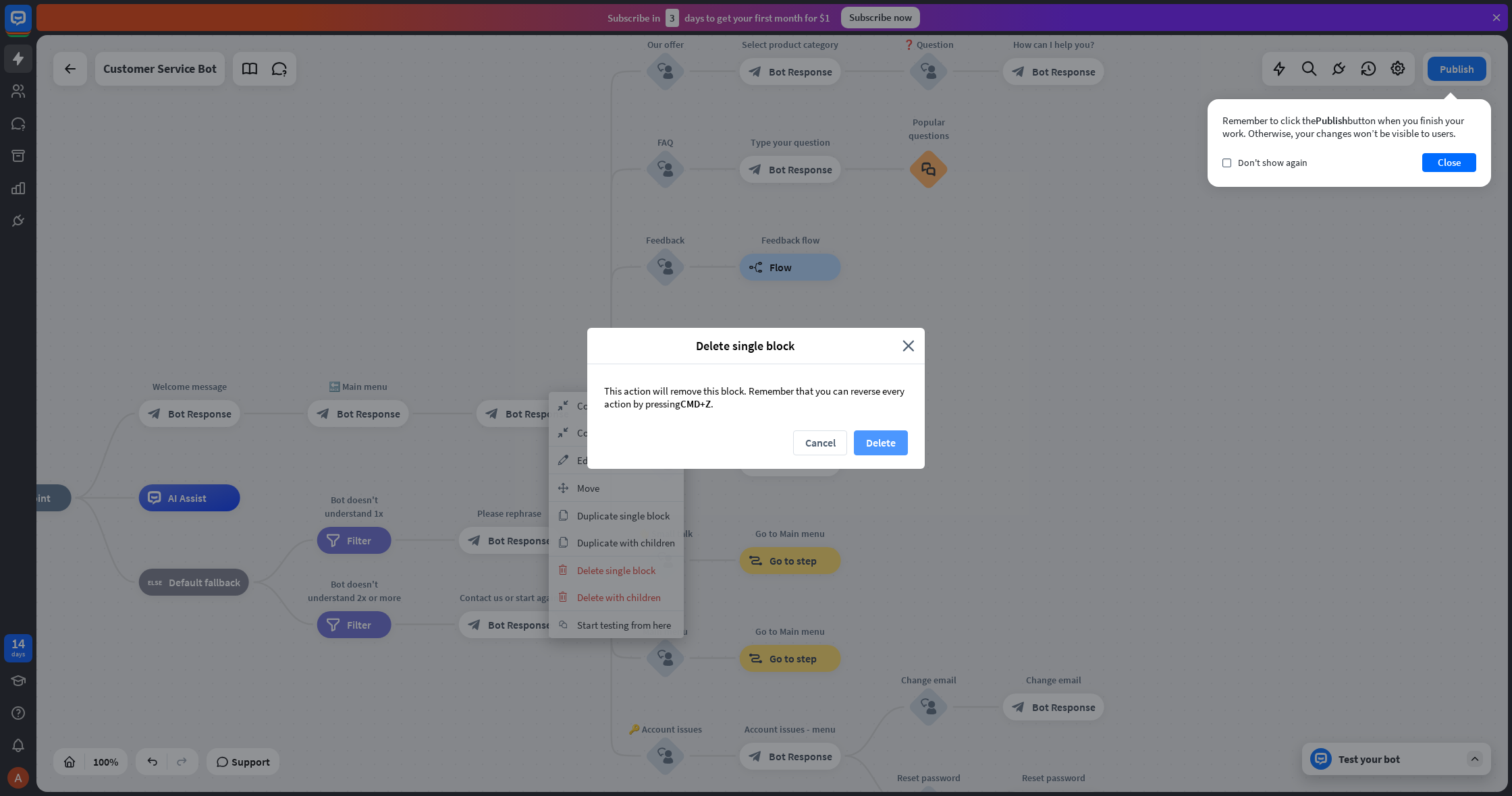
click at [882, 443] on button "Delete" at bounding box center [881, 442] width 54 height 25
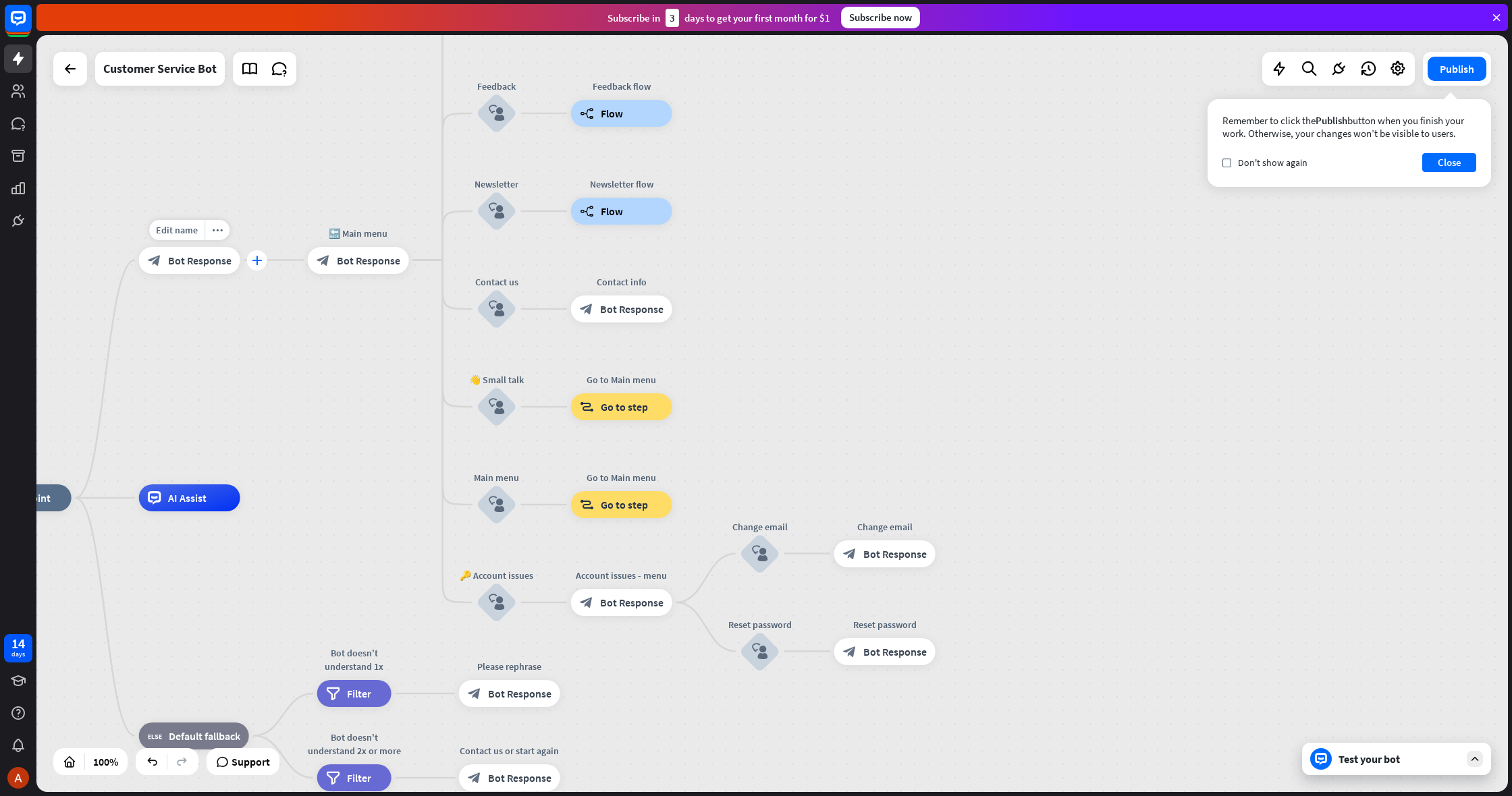
click at [260, 269] on div "plus" at bounding box center [258, 260] width 21 height 21
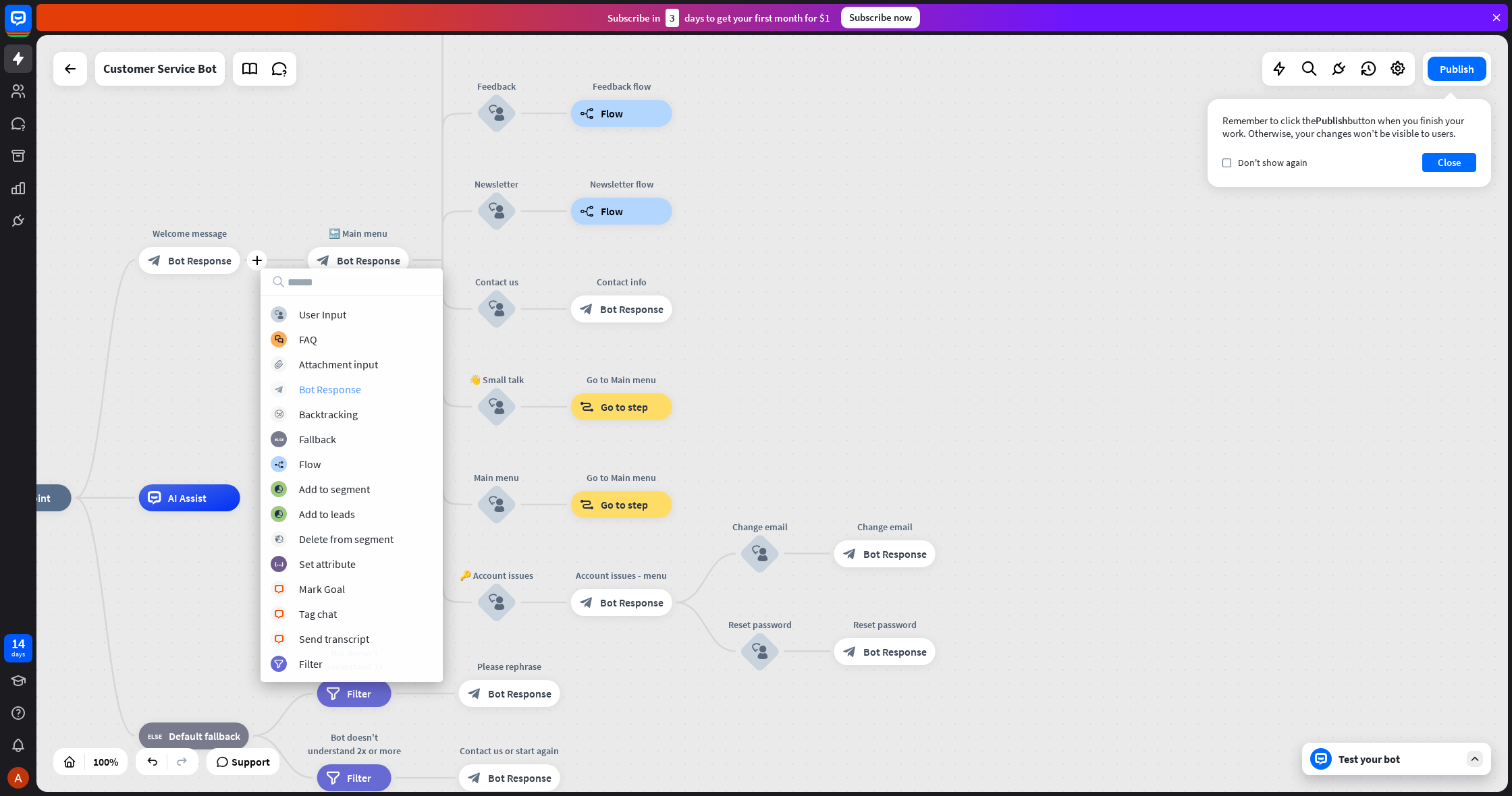
click at [335, 388] on div "Bot Response" at bounding box center [329, 389] width 63 height 13
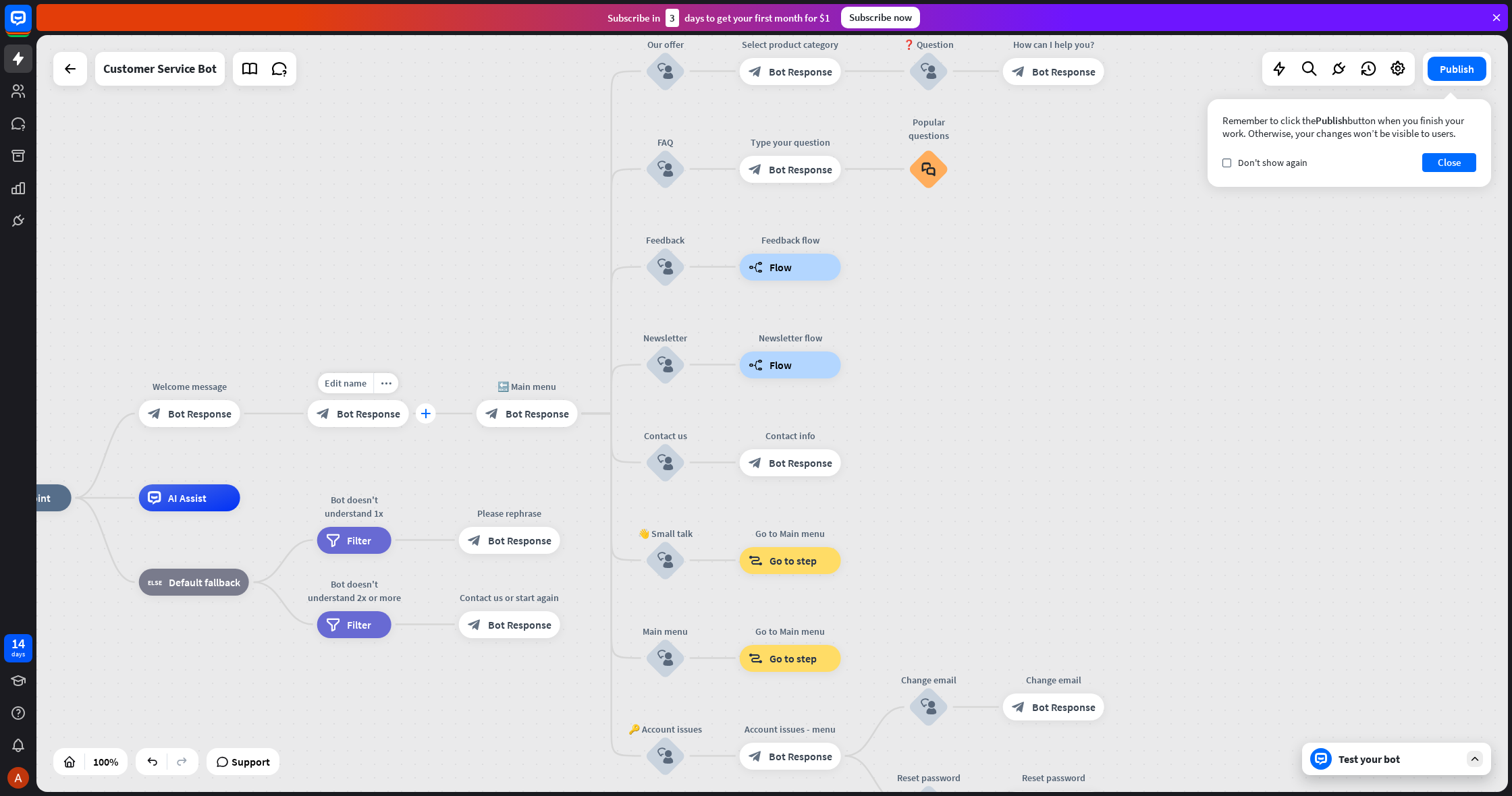
click at [425, 412] on icon "plus" at bounding box center [426, 413] width 10 height 9
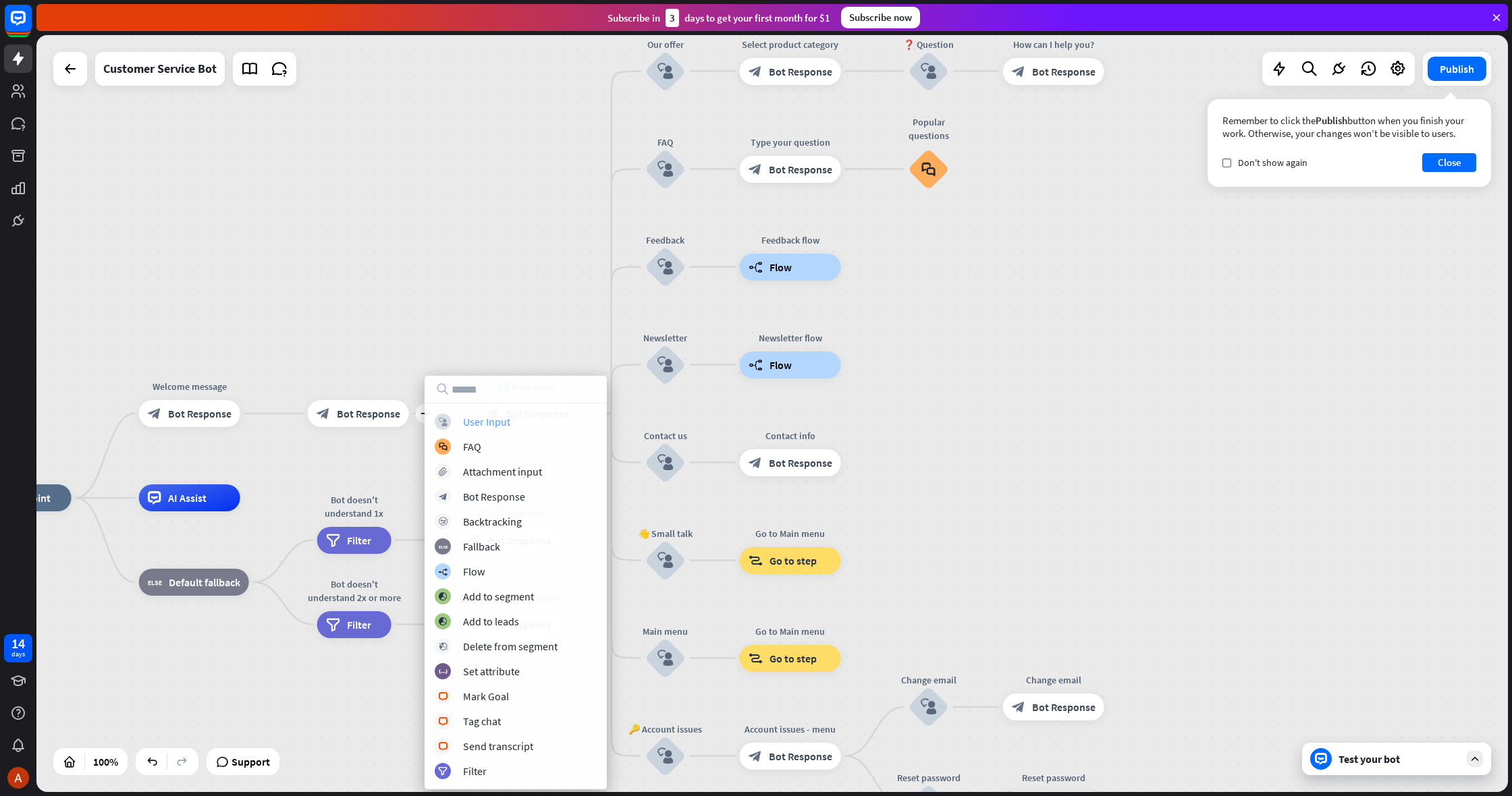
click at [476, 428] on div "User Input" at bounding box center [486, 422] width 48 height 13
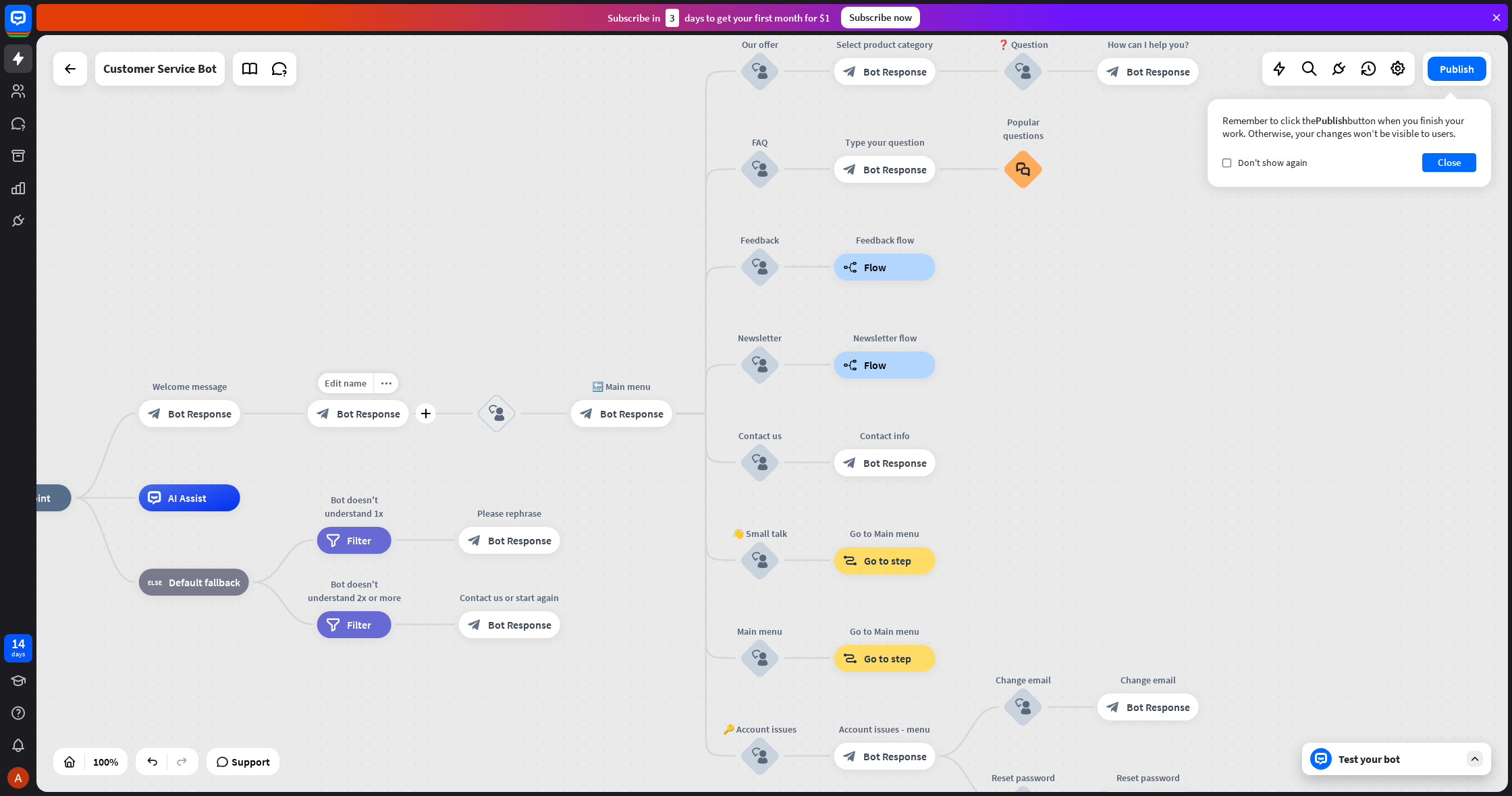
click at [357, 411] on span "Bot Response" at bounding box center [369, 413] width 63 height 13
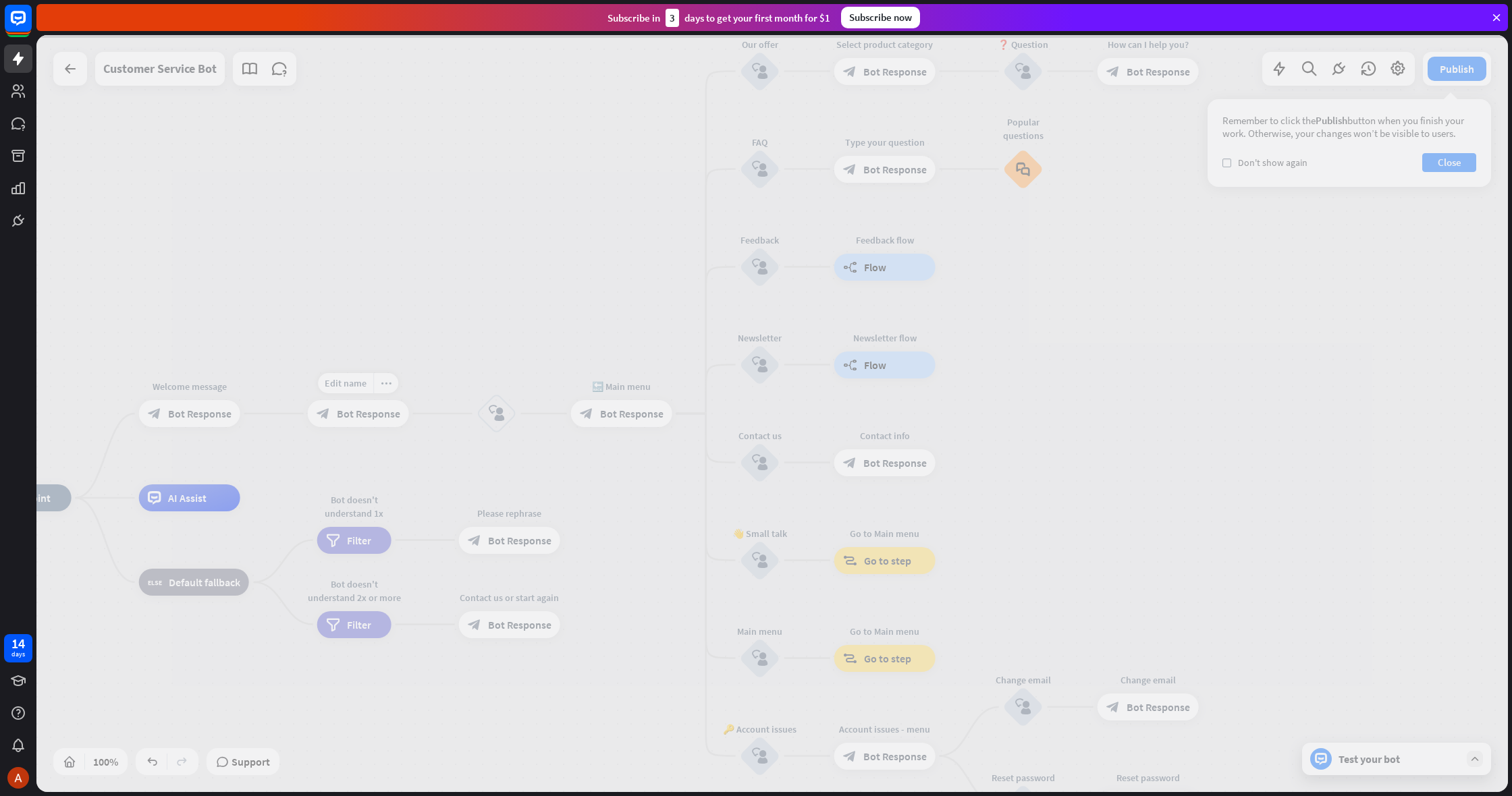
click at [357, 411] on div at bounding box center [772, 414] width 1472 height 758
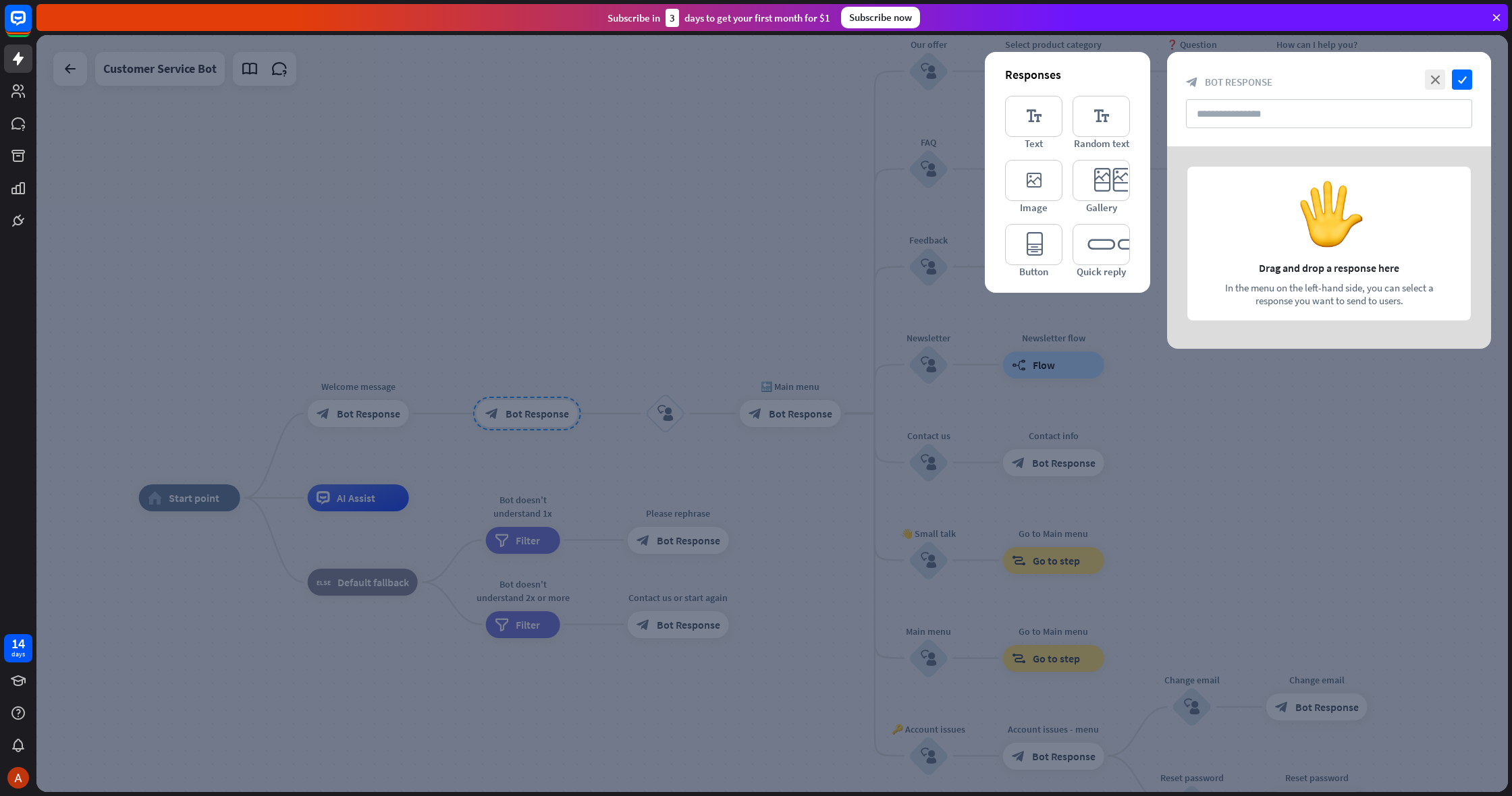
click at [515, 286] on div at bounding box center [772, 414] width 1472 height 758
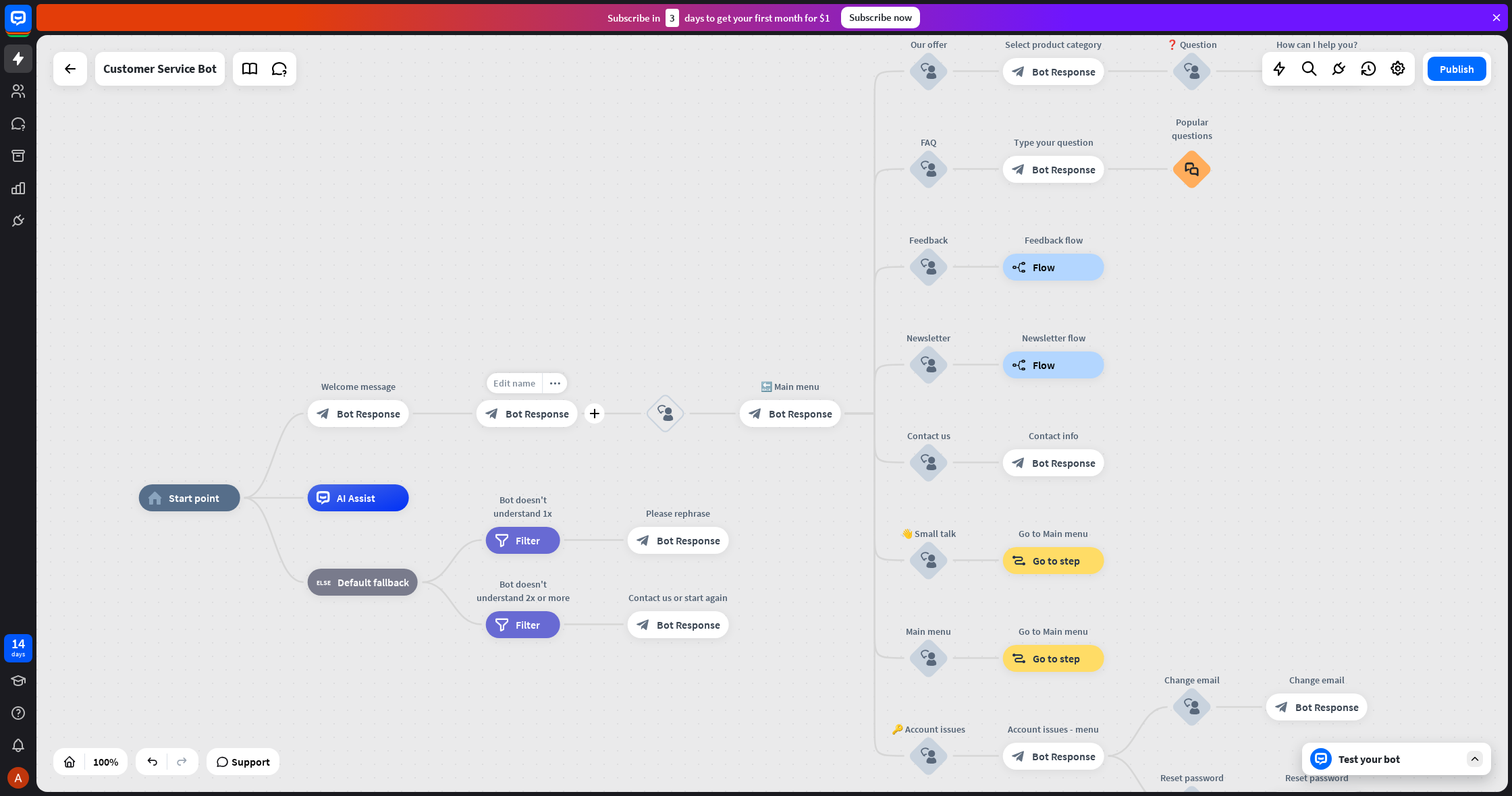
click at [516, 382] on span "Edit name" at bounding box center [514, 383] width 42 height 12
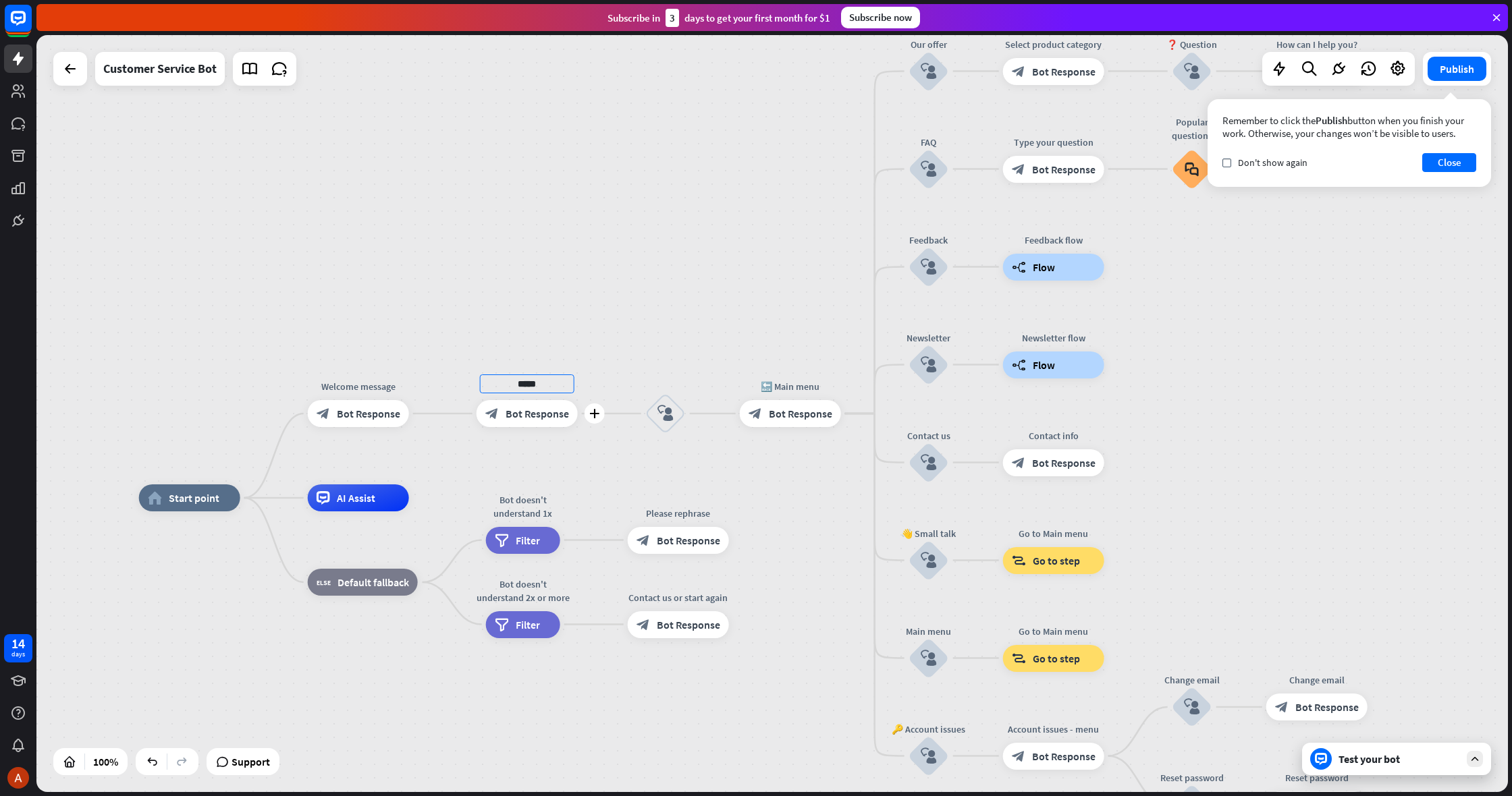
type input "*****"
click at [537, 411] on span "Bot Response" at bounding box center [538, 413] width 63 height 13
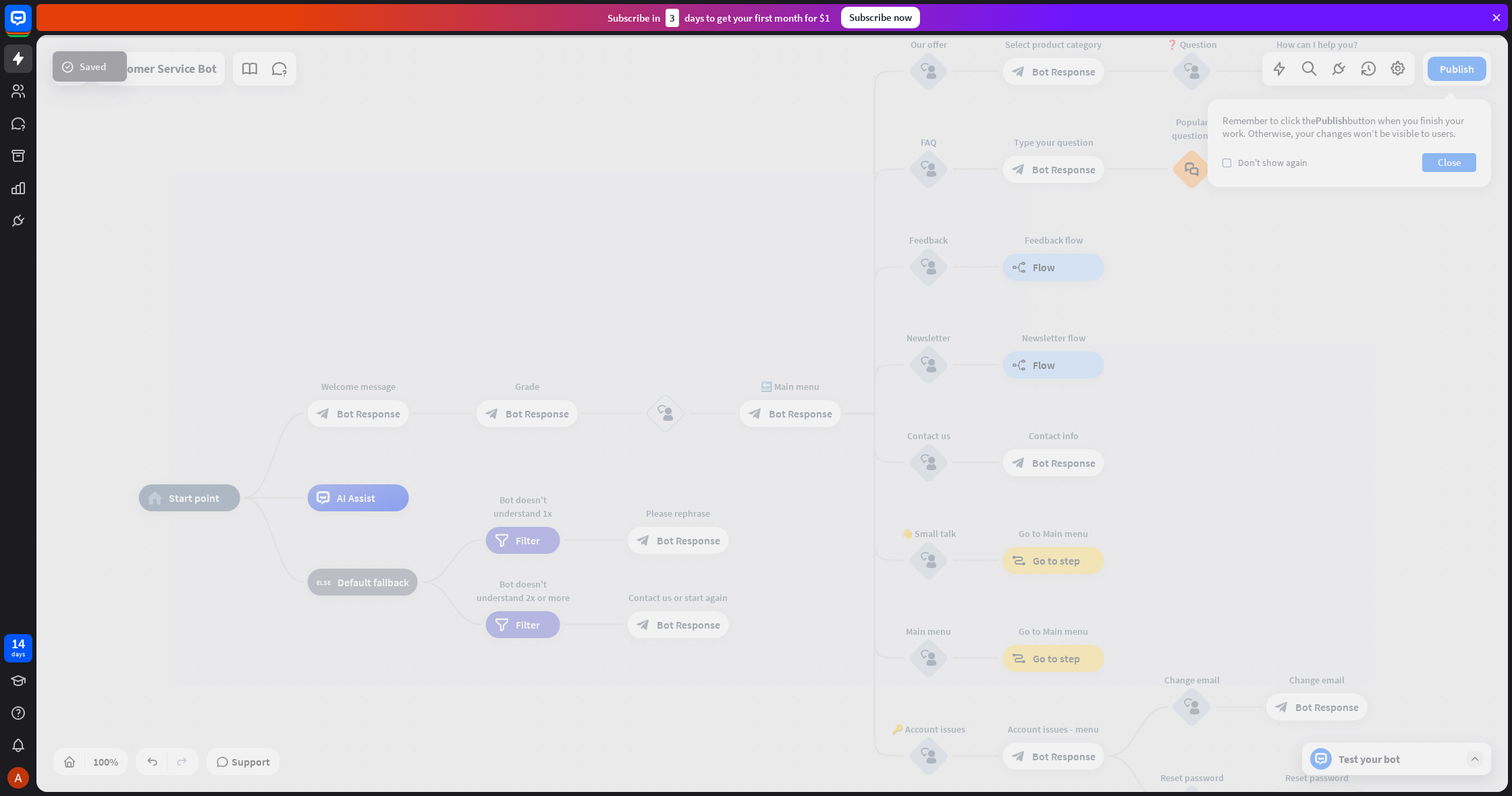
click at [537, 411] on div at bounding box center [772, 414] width 1472 height 758
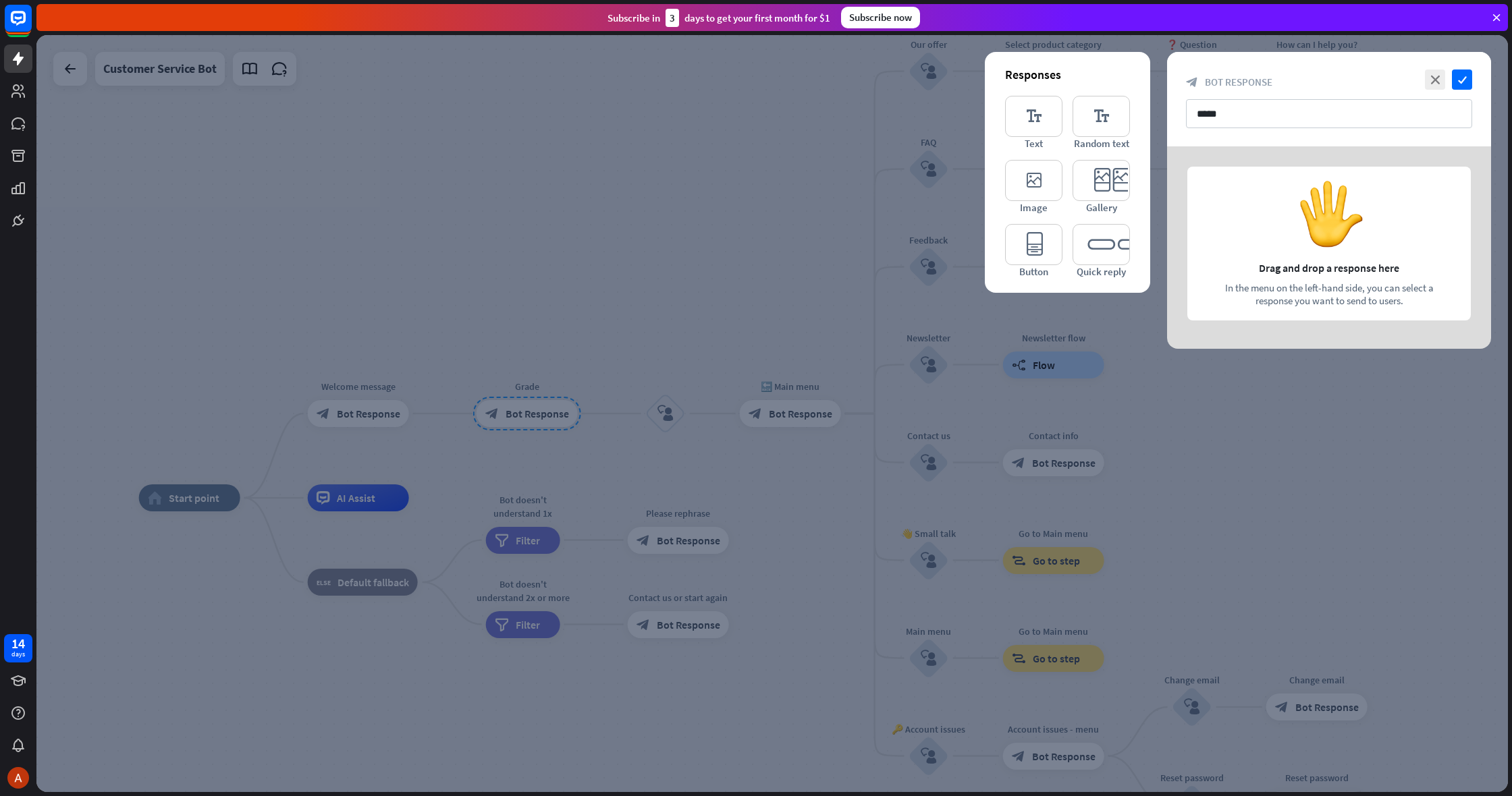
click at [1338, 240] on div at bounding box center [1329, 247] width 324 height 202
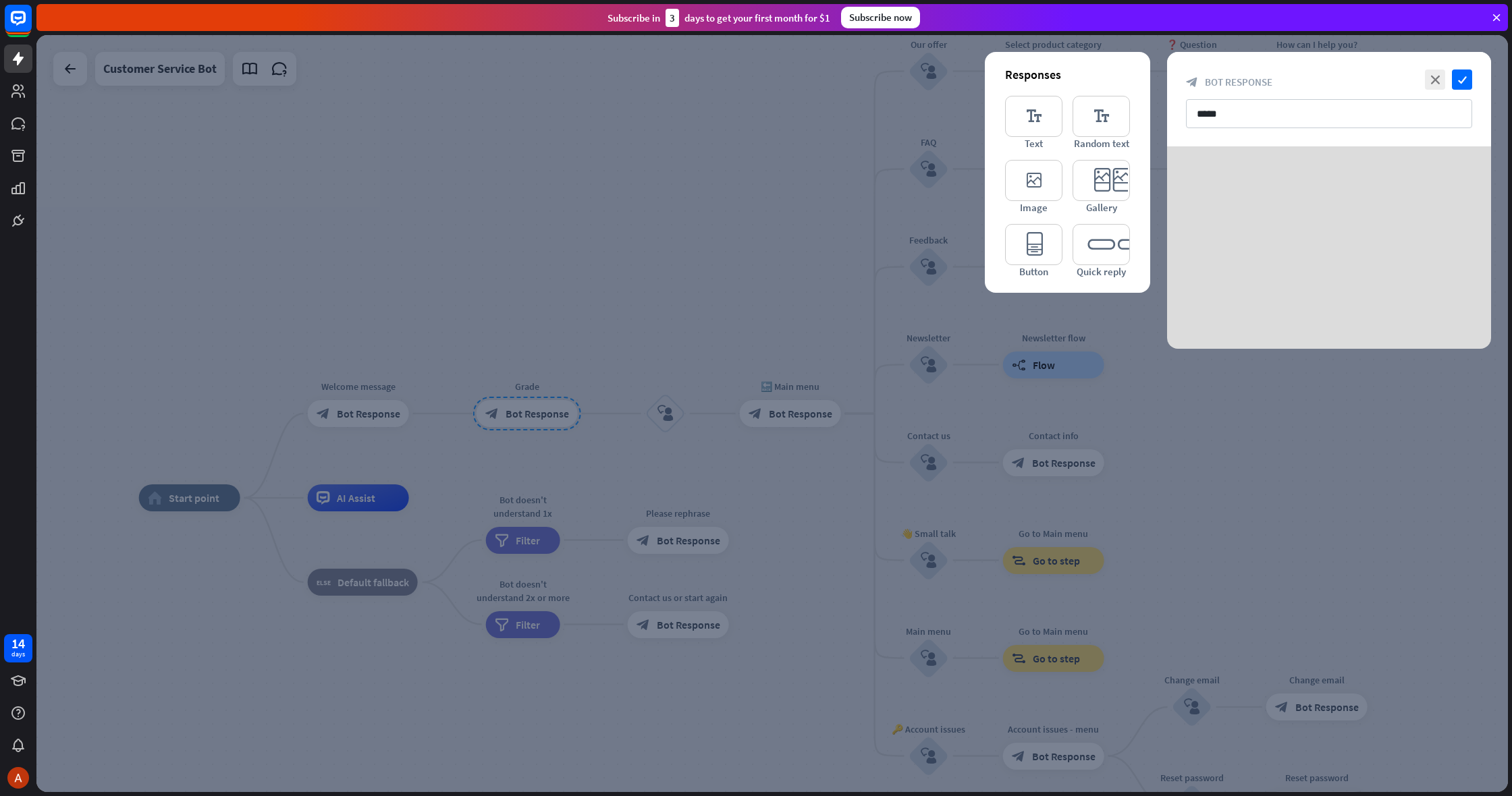
drag, startPoint x: 1048, startPoint y: 137, endPoint x: 1055, endPoint y: 139, distance: 7.3
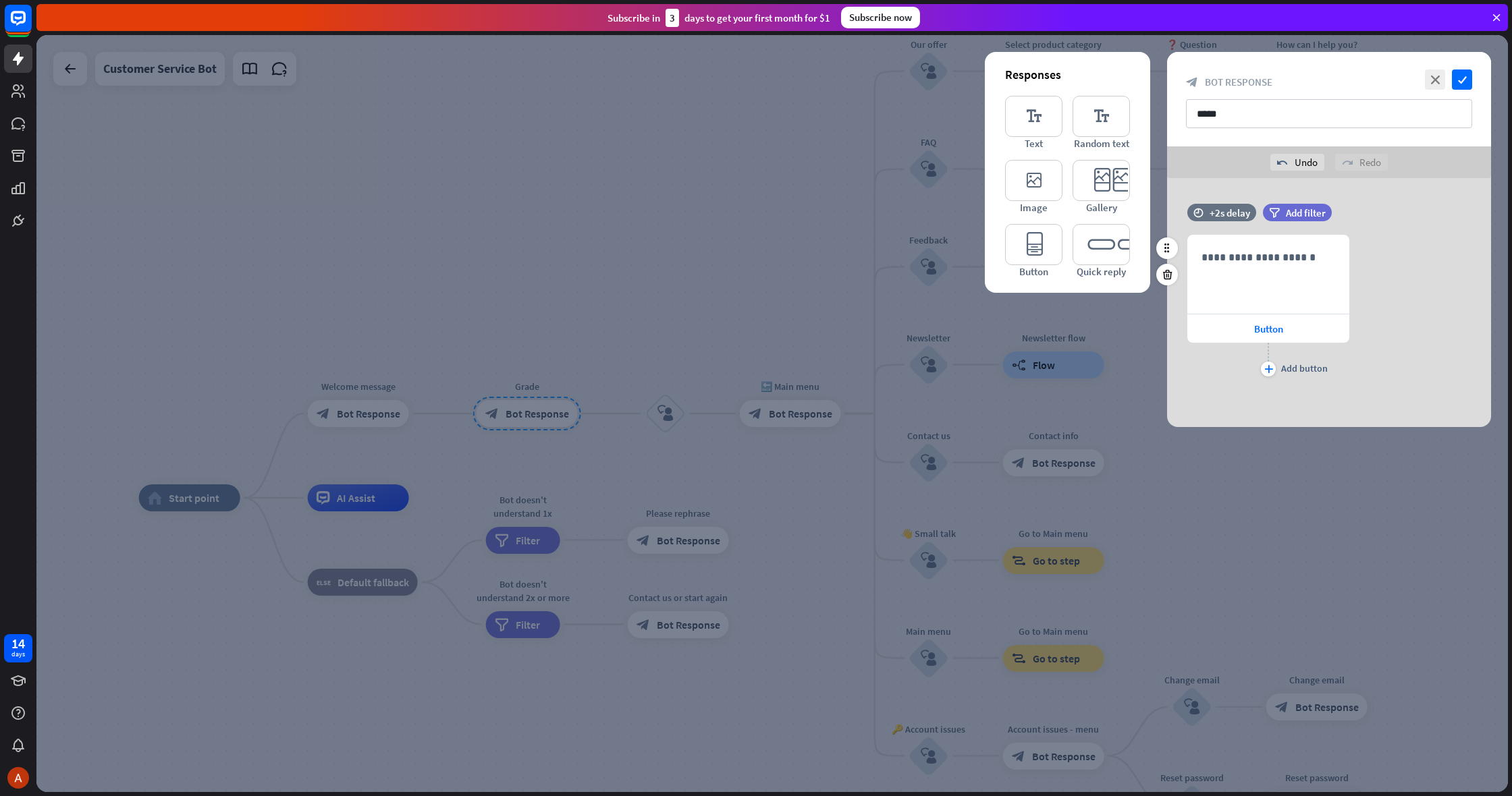
click at [1177, 270] on div at bounding box center [1167, 261] width 21 height 48
click at [1172, 271] on icon at bounding box center [1168, 274] width 13 height 12
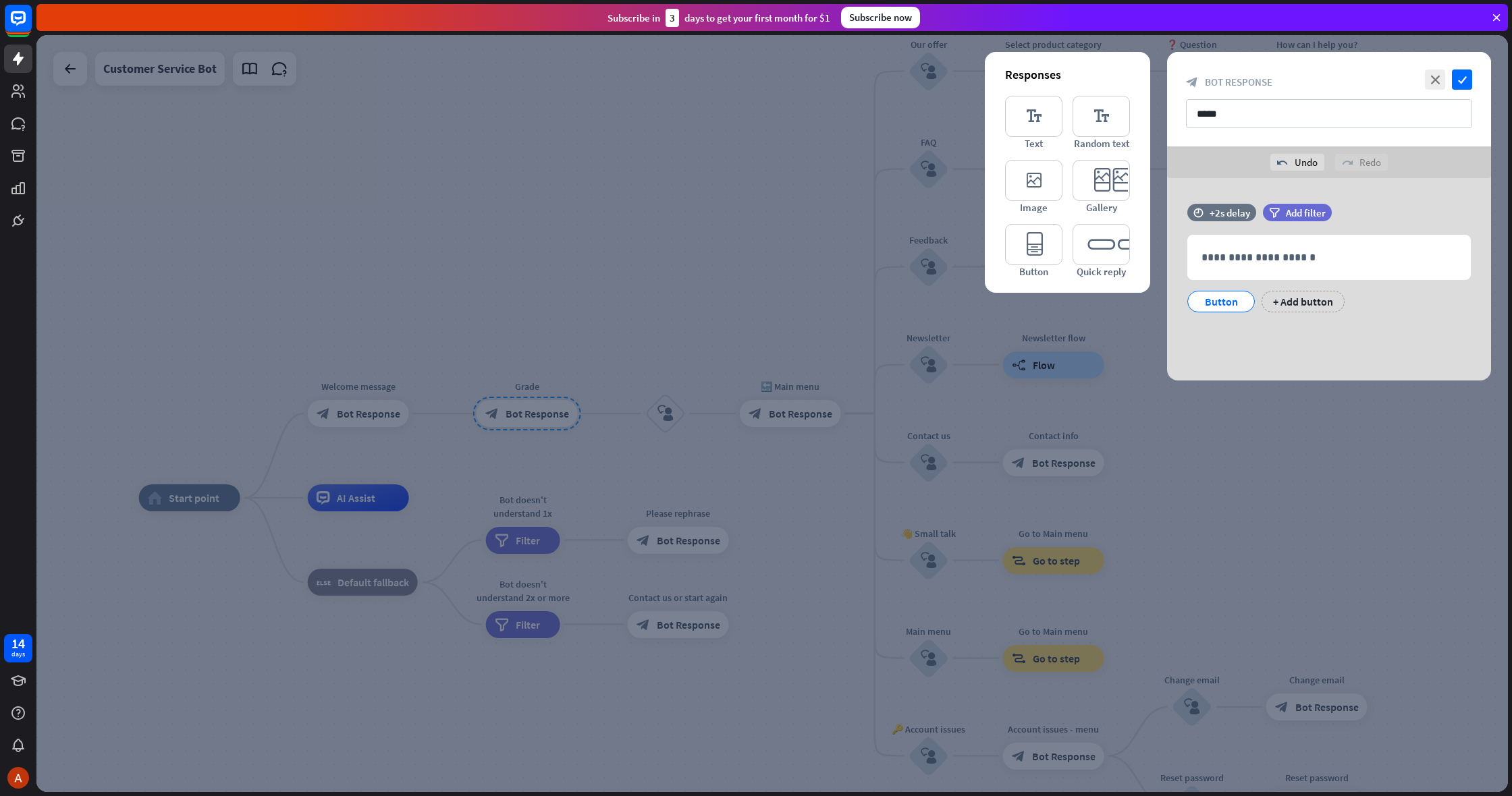
click at [1160, 272] on div at bounding box center [1167, 274] width 21 height 21
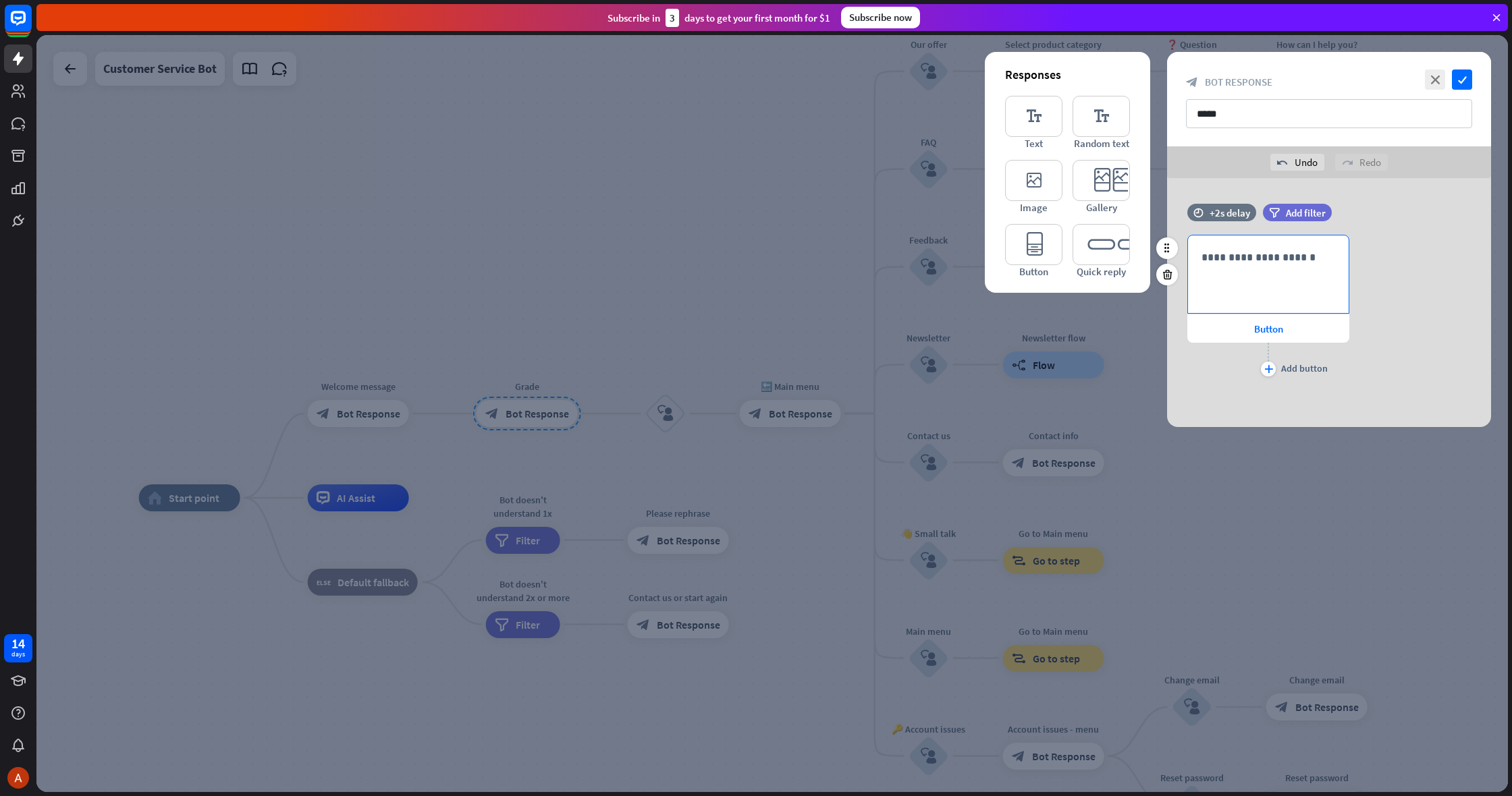
click at [1260, 255] on p "**********" at bounding box center [1267, 258] width 133 height 17
click at [1270, 371] on icon "plus" at bounding box center [1268, 369] width 8 height 8
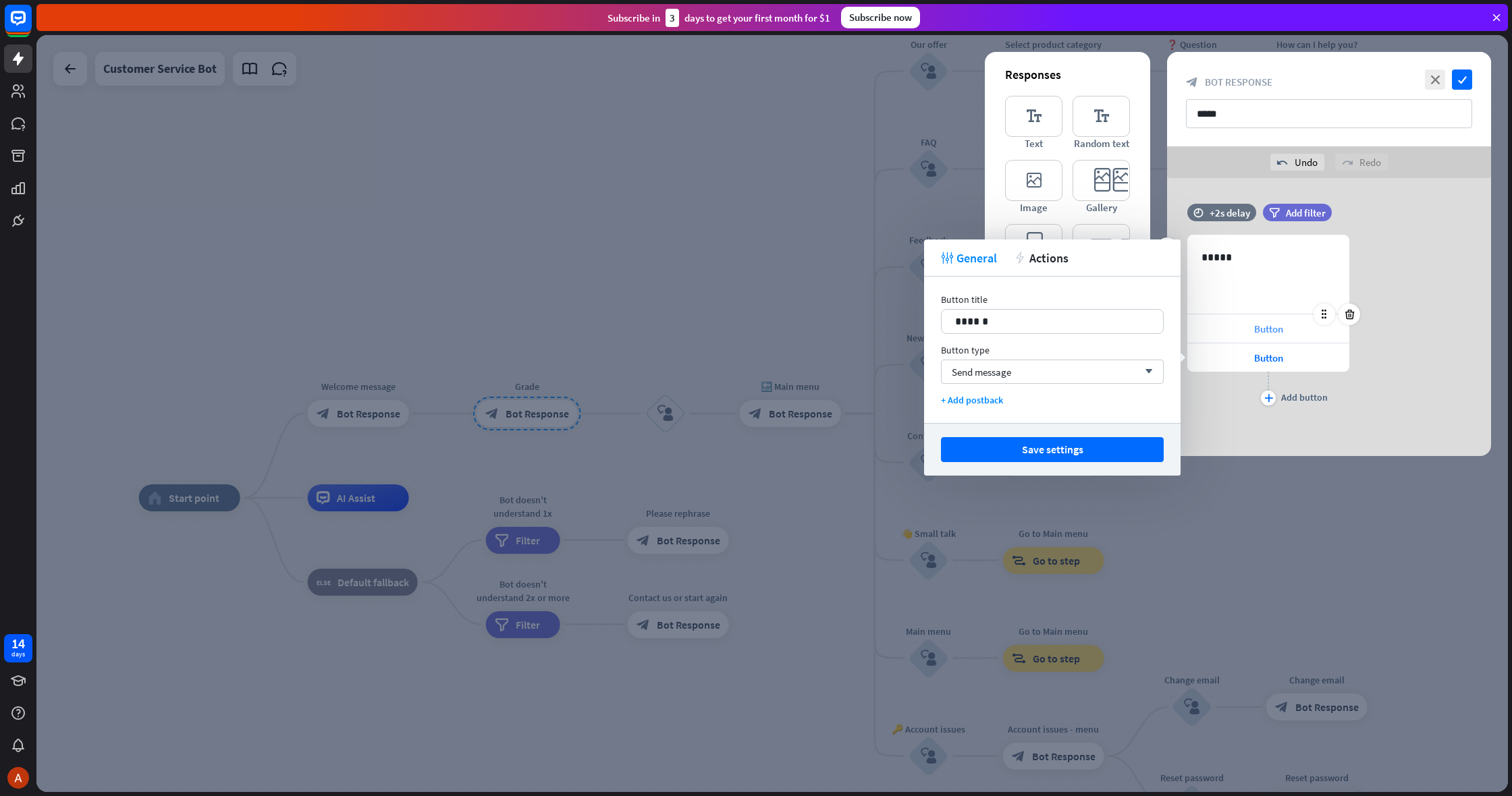
click at [1228, 326] on div "Button" at bounding box center [1268, 328] width 162 height 28
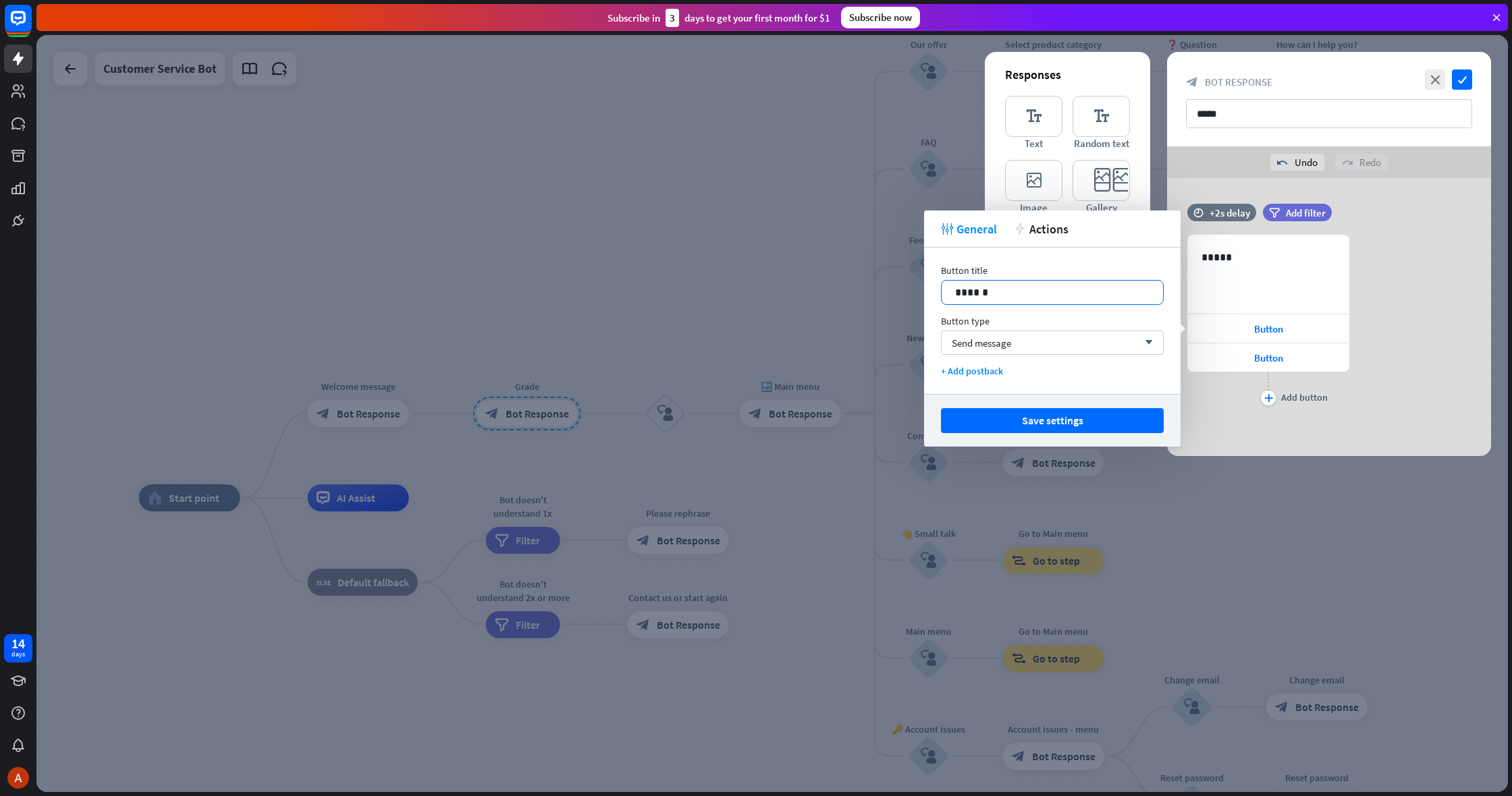
click at [1062, 301] on div "******" at bounding box center [1052, 292] width 221 height 23
click at [1109, 430] on button "Save settings" at bounding box center [1052, 421] width 223 height 25
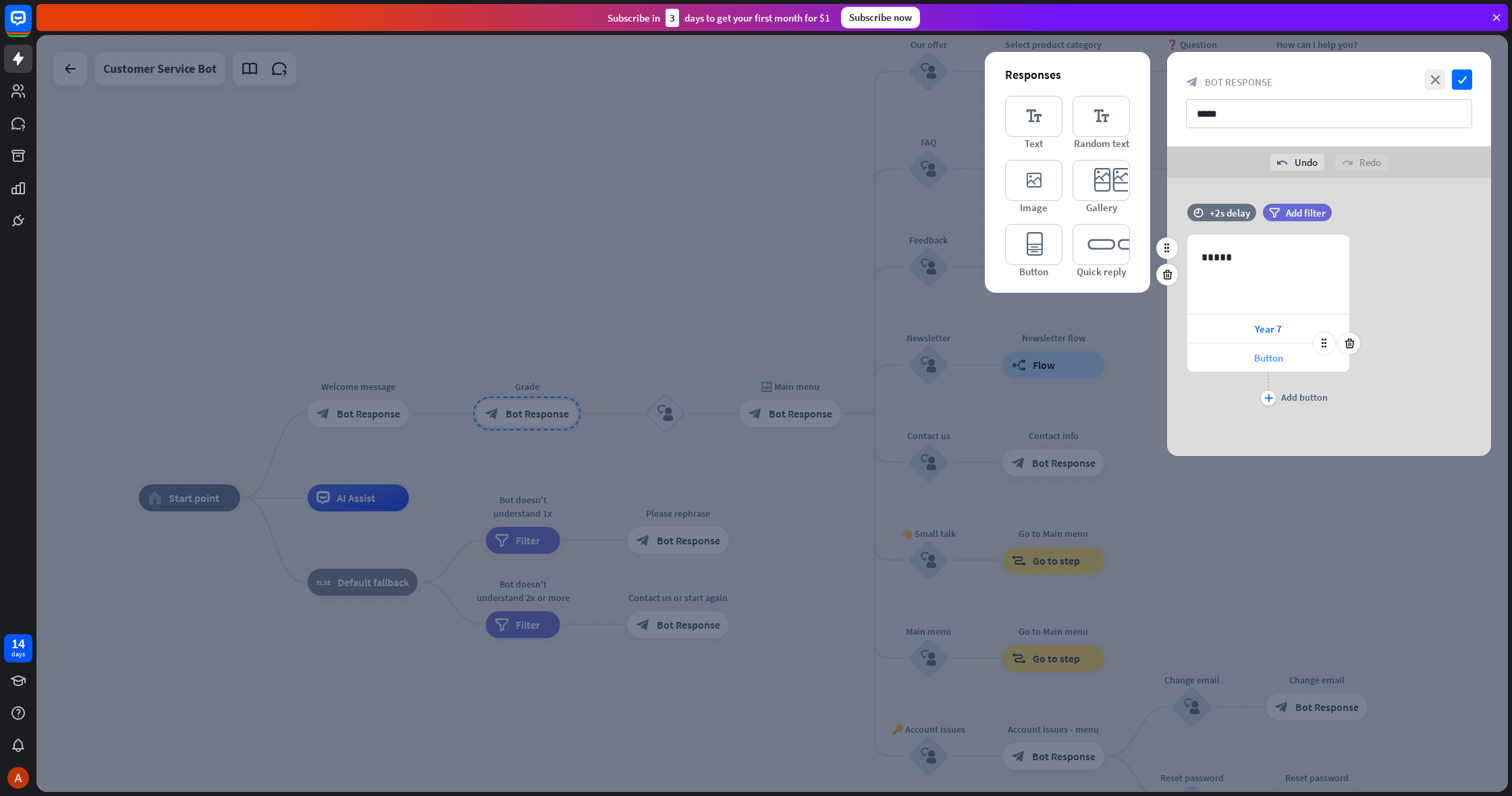
click at [1253, 368] on div "Button" at bounding box center [1268, 357] width 162 height 28
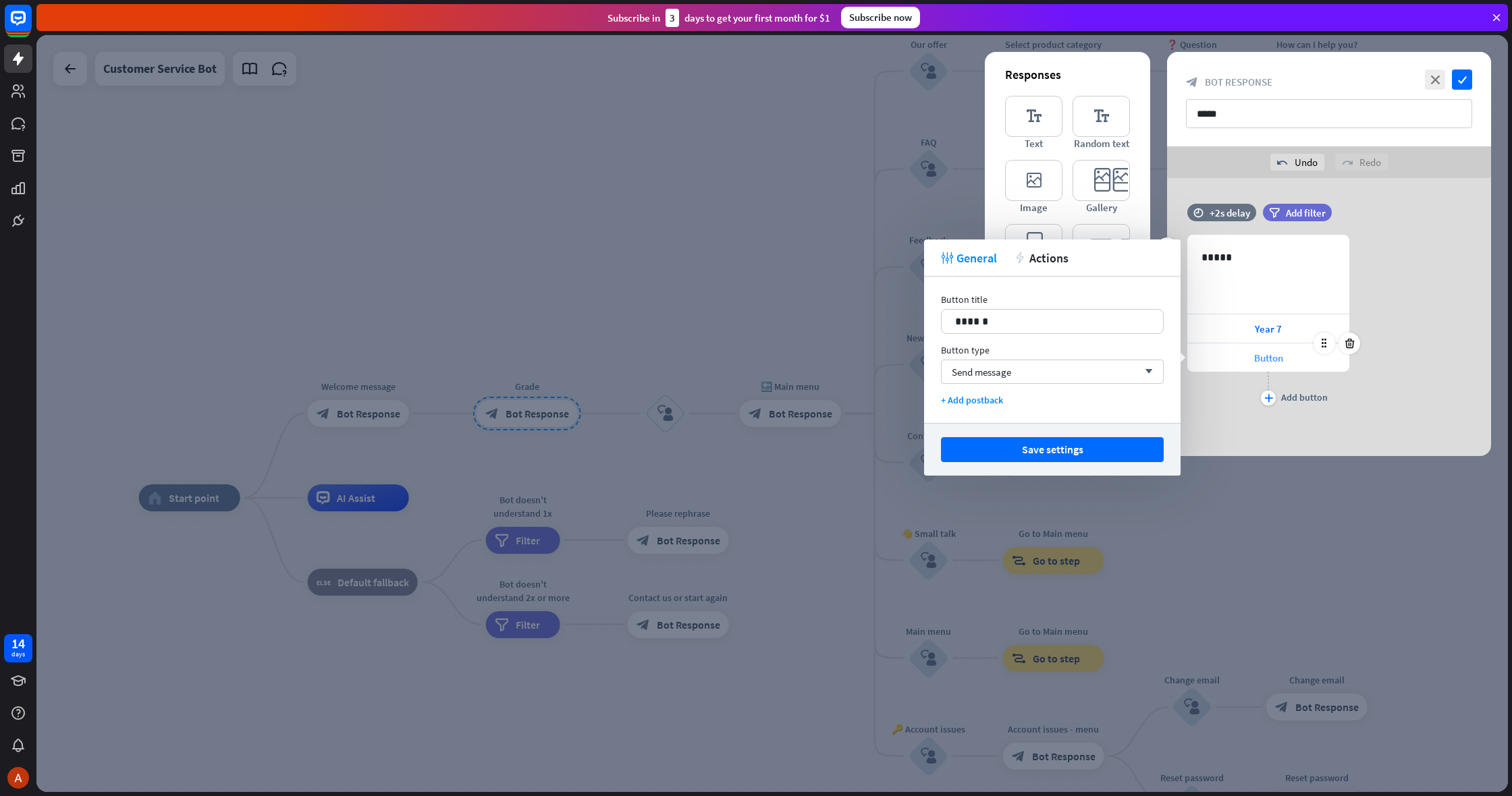
click at [1253, 368] on div "Button" at bounding box center [1268, 357] width 162 height 28
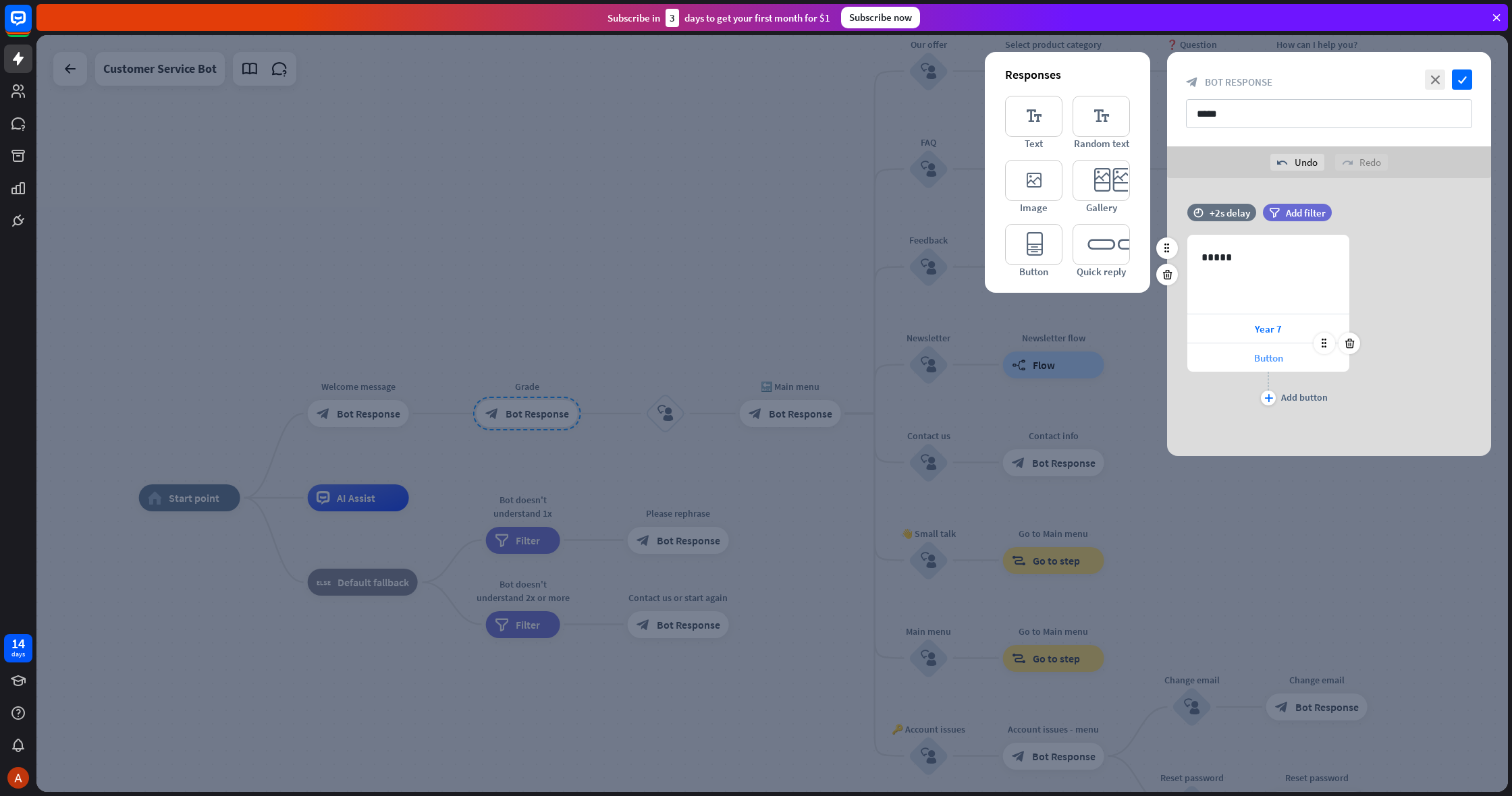
drag, startPoint x: 1231, startPoint y: 365, endPoint x: 1206, endPoint y: 355, distance: 26.9
click at [1231, 365] on div "Button" at bounding box center [1268, 357] width 162 height 28
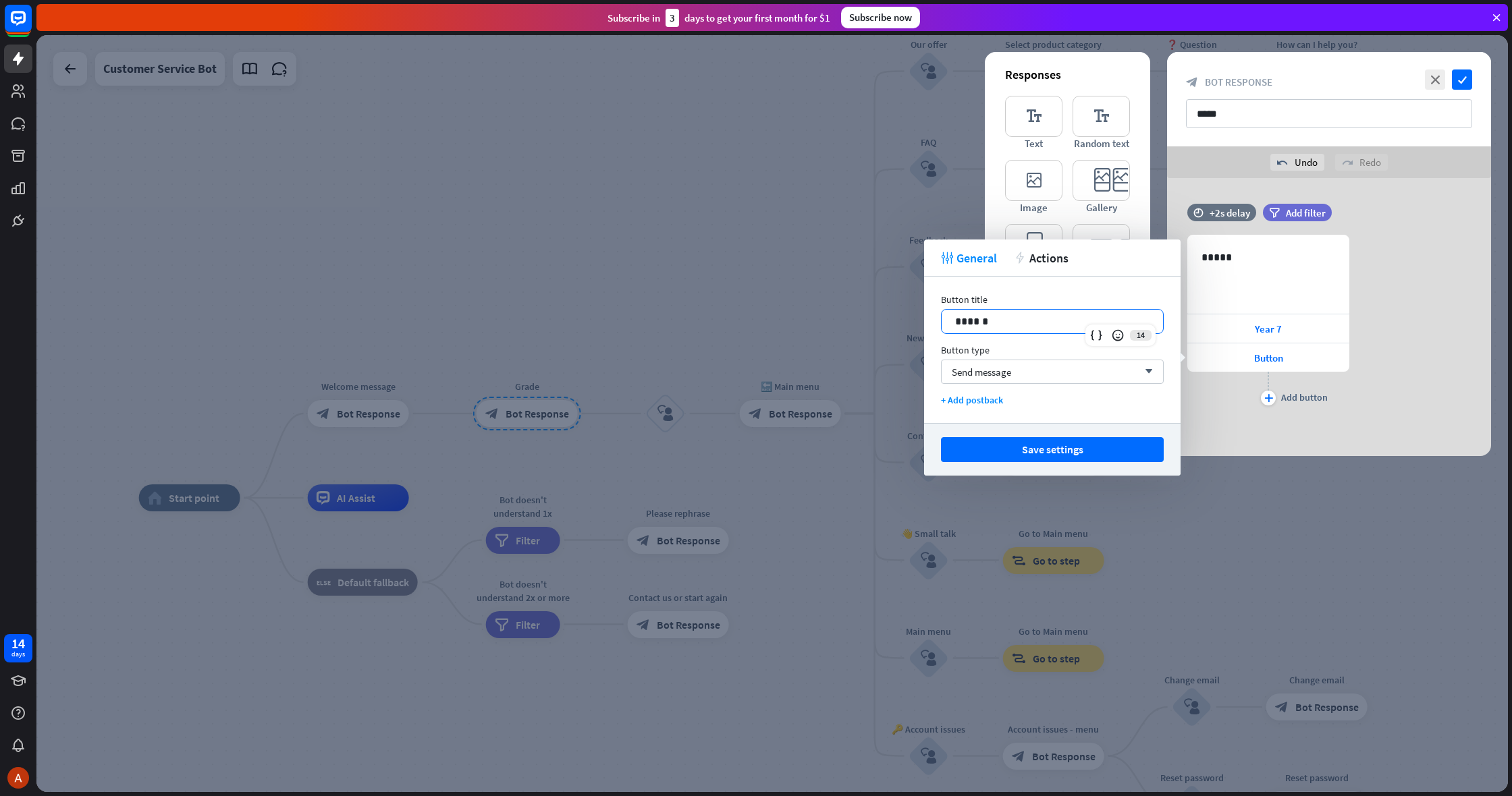
drag, startPoint x: 1038, startPoint y: 318, endPoint x: 845, endPoint y: 323, distance: 193.1
click at [845, 323] on body "14 days close Product Help First steps Get started with ChatBot Help Center Fol…" at bounding box center [756, 398] width 1512 height 796
click at [1029, 448] on button "Save settings" at bounding box center [1052, 450] width 223 height 25
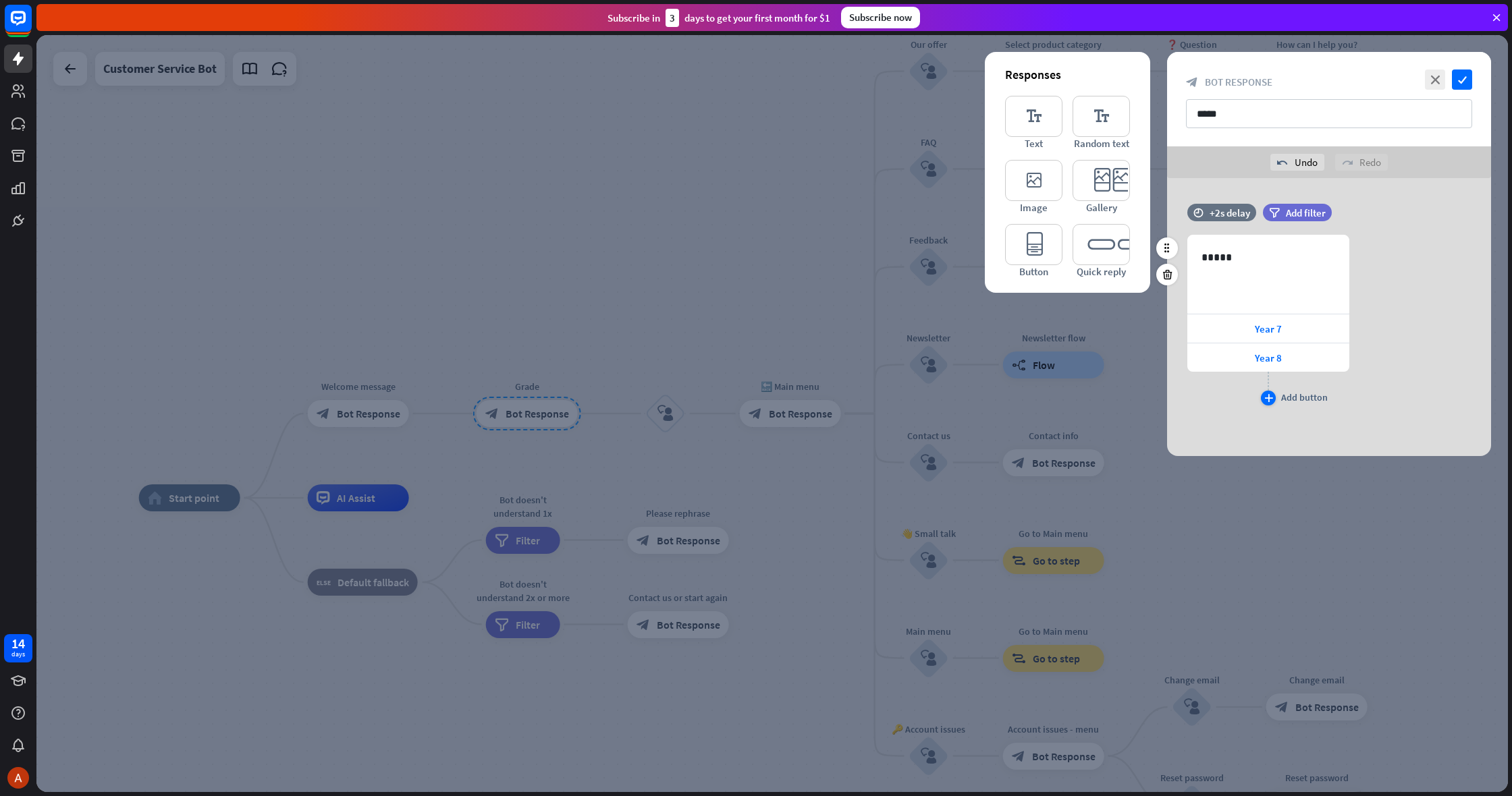
click at [1267, 401] on icon "plus" at bounding box center [1268, 398] width 8 height 8
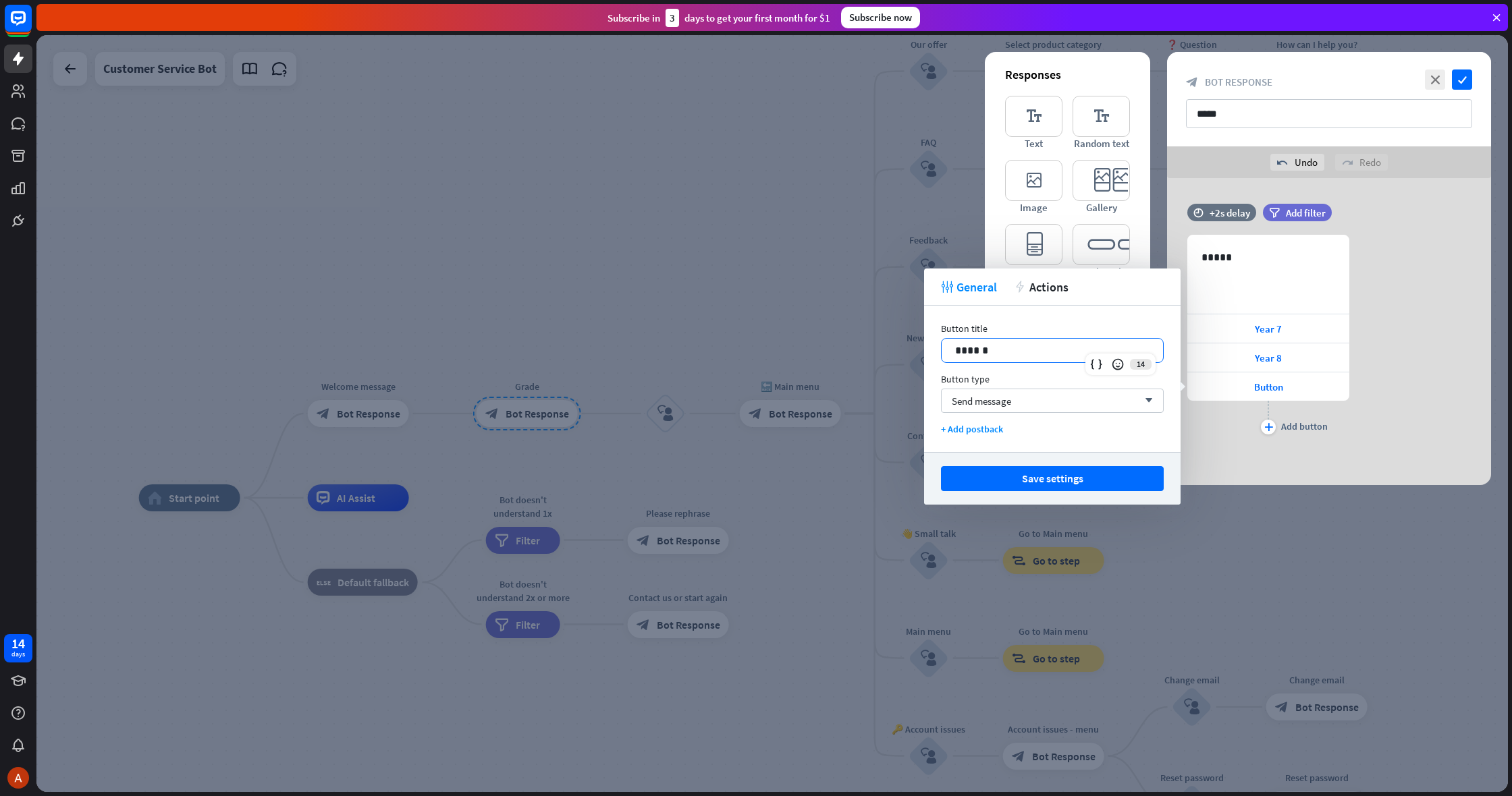
drag, startPoint x: 1038, startPoint y: 356, endPoint x: 872, endPoint y: 342, distance: 166.6
click at [872, 342] on body "14 days close Product Help First steps Get started with ChatBot Help Center Fol…" at bounding box center [756, 398] width 1512 height 796
drag, startPoint x: 1113, startPoint y: 471, endPoint x: 1142, endPoint y: 467, distance: 29.3
click at [1115, 472] on button "Save settings" at bounding box center [1052, 479] width 223 height 25
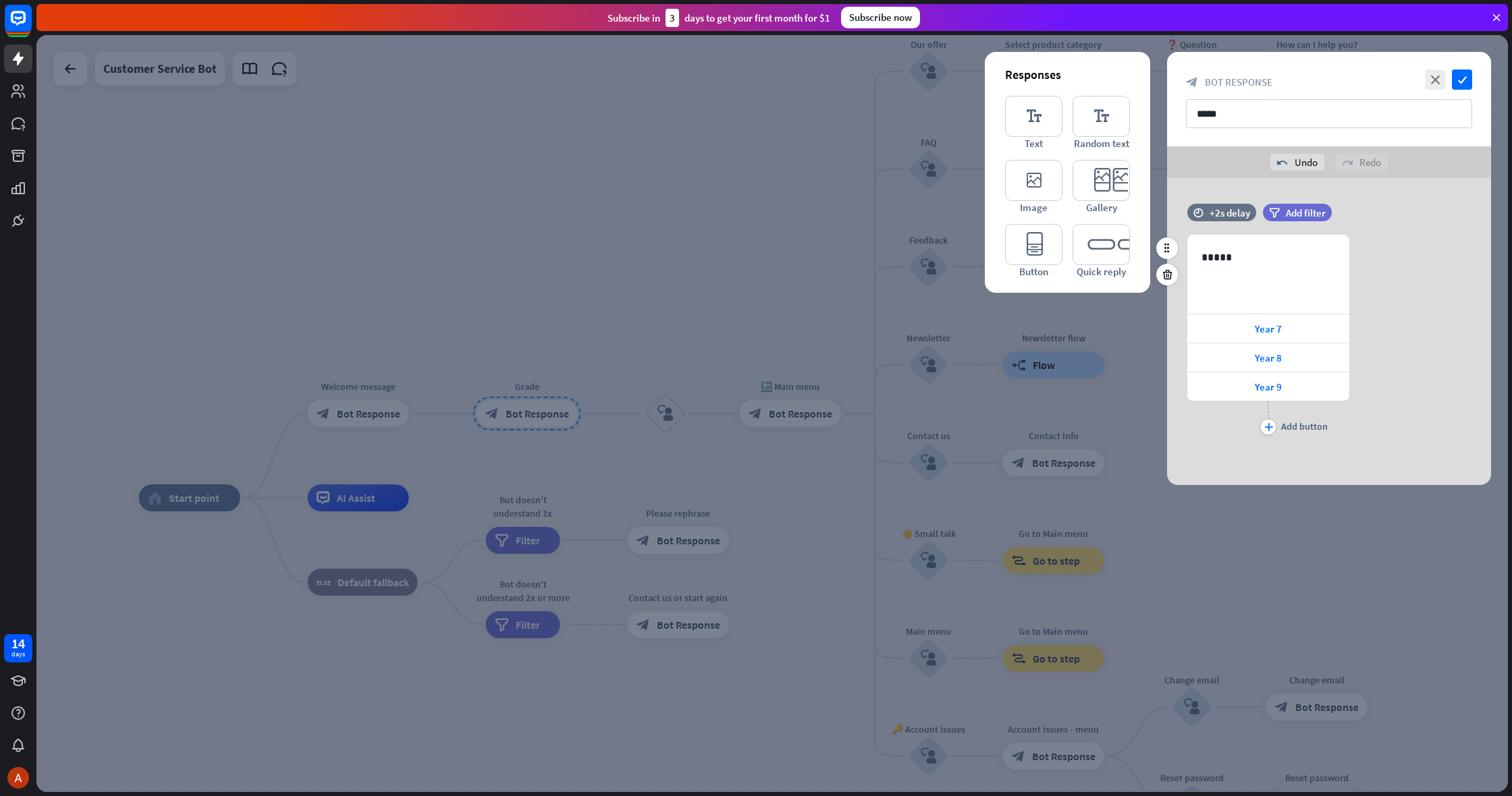
click at [1275, 431] on div "plus Add button" at bounding box center [1268, 427] width 15 height 15
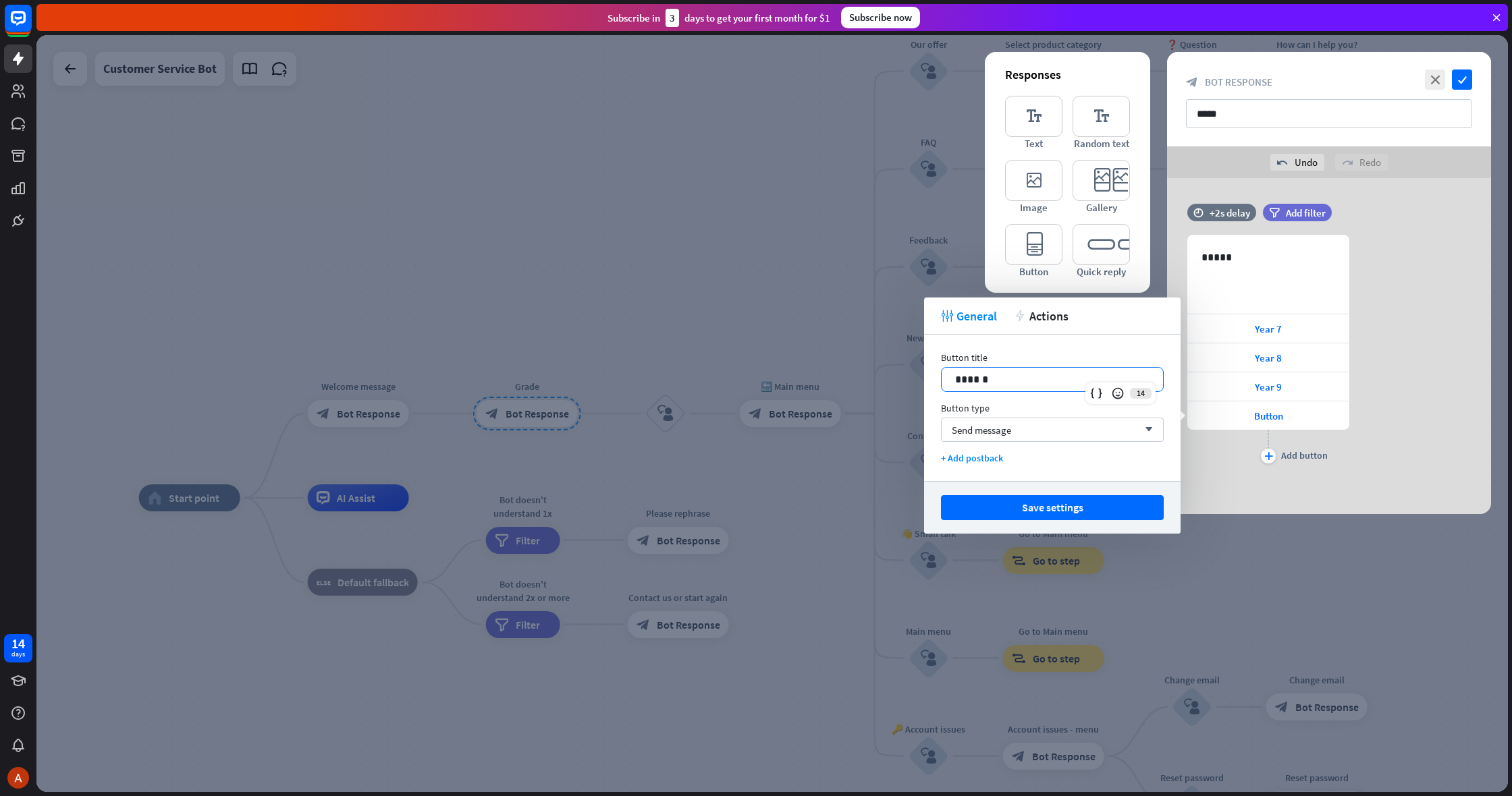
drag, startPoint x: 1053, startPoint y: 384, endPoint x: 911, endPoint y: 377, distance: 142.2
click at [911, 377] on body "14 days close Product Help First steps Get started with ChatBot Help Center Fol…" at bounding box center [756, 398] width 1512 height 796
click at [1048, 500] on button "Save settings" at bounding box center [1052, 508] width 223 height 25
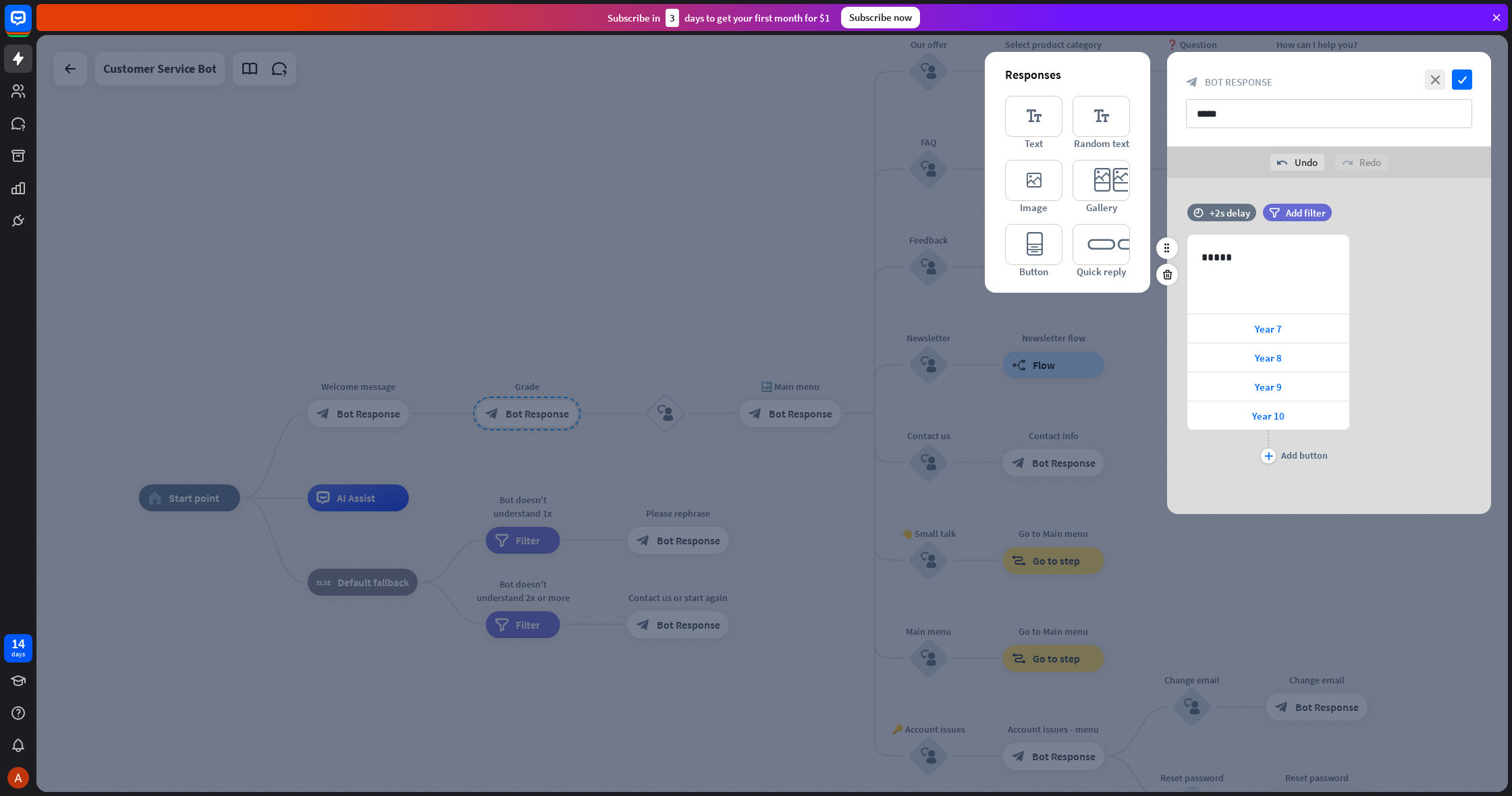
click at [1281, 461] on div "Add button" at bounding box center [1305, 455] width 47 height 12
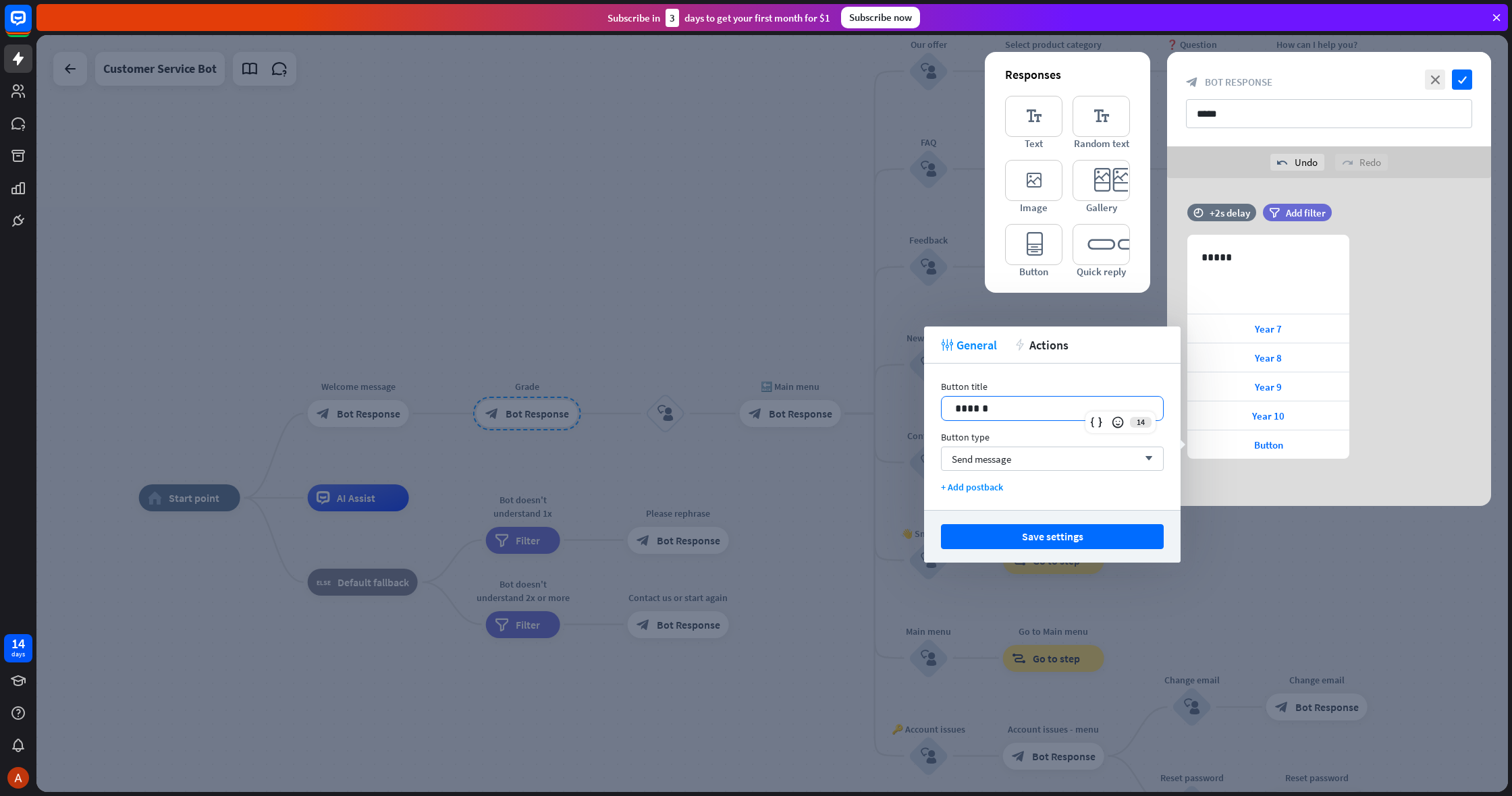
drag, startPoint x: 1097, startPoint y: 416, endPoint x: 1082, endPoint y: 416, distance: 15.0
click at [1083, 416] on p "******" at bounding box center [1052, 409] width 194 height 17
click at [1082, 534] on button "Save settings" at bounding box center [1052, 537] width 223 height 25
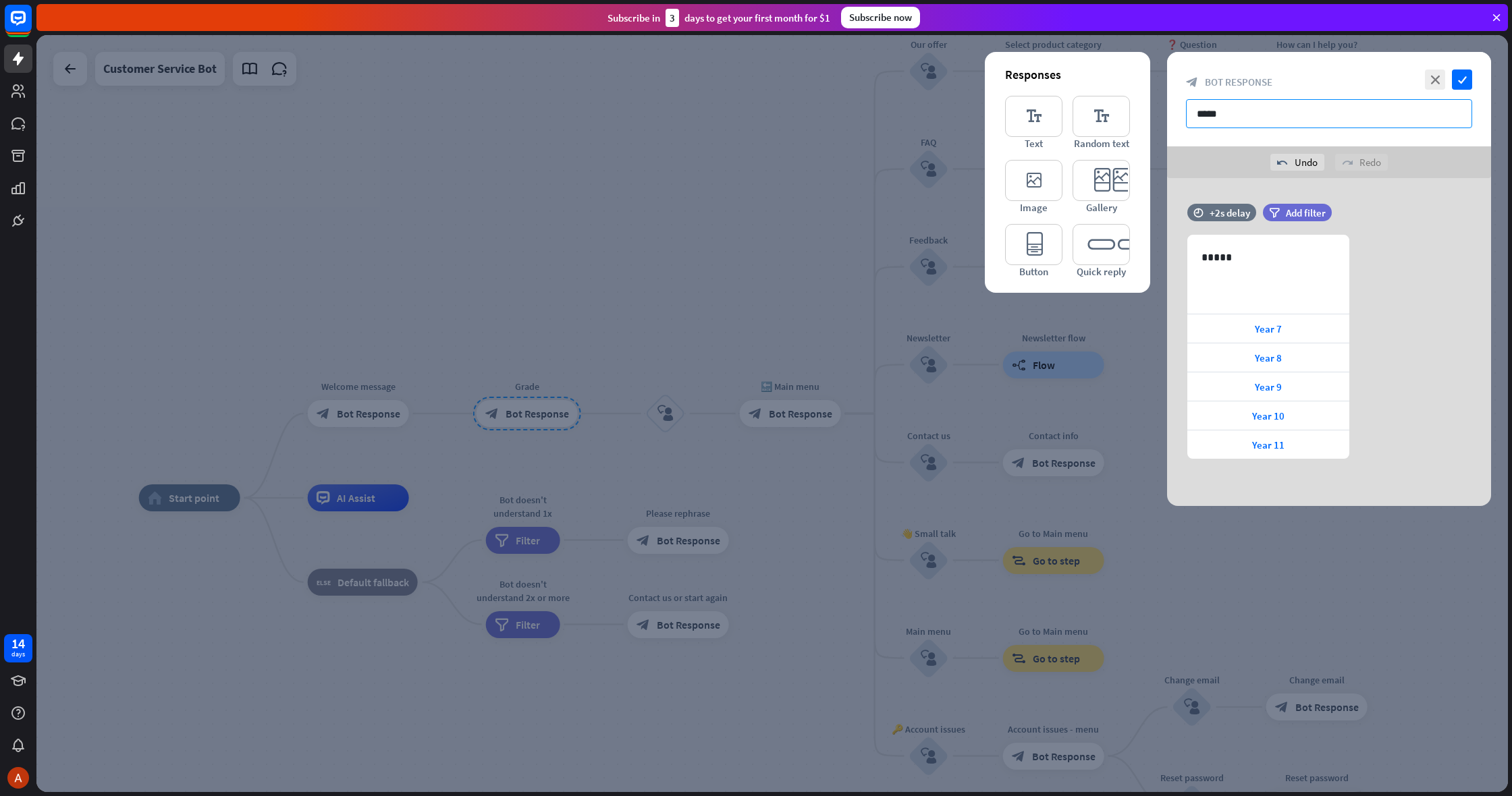
drag, startPoint x: 1232, startPoint y: 114, endPoint x: 1152, endPoint y: 114, distance: 80.0
click at [1152, 114] on div "close check block_bot_response Bot Response ***** undo Undo redo Redo Responses…" at bounding box center [772, 414] width 1472 height 758
type input "**********"
click at [1468, 89] on icon "check" at bounding box center [1463, 79] width 21 height 21
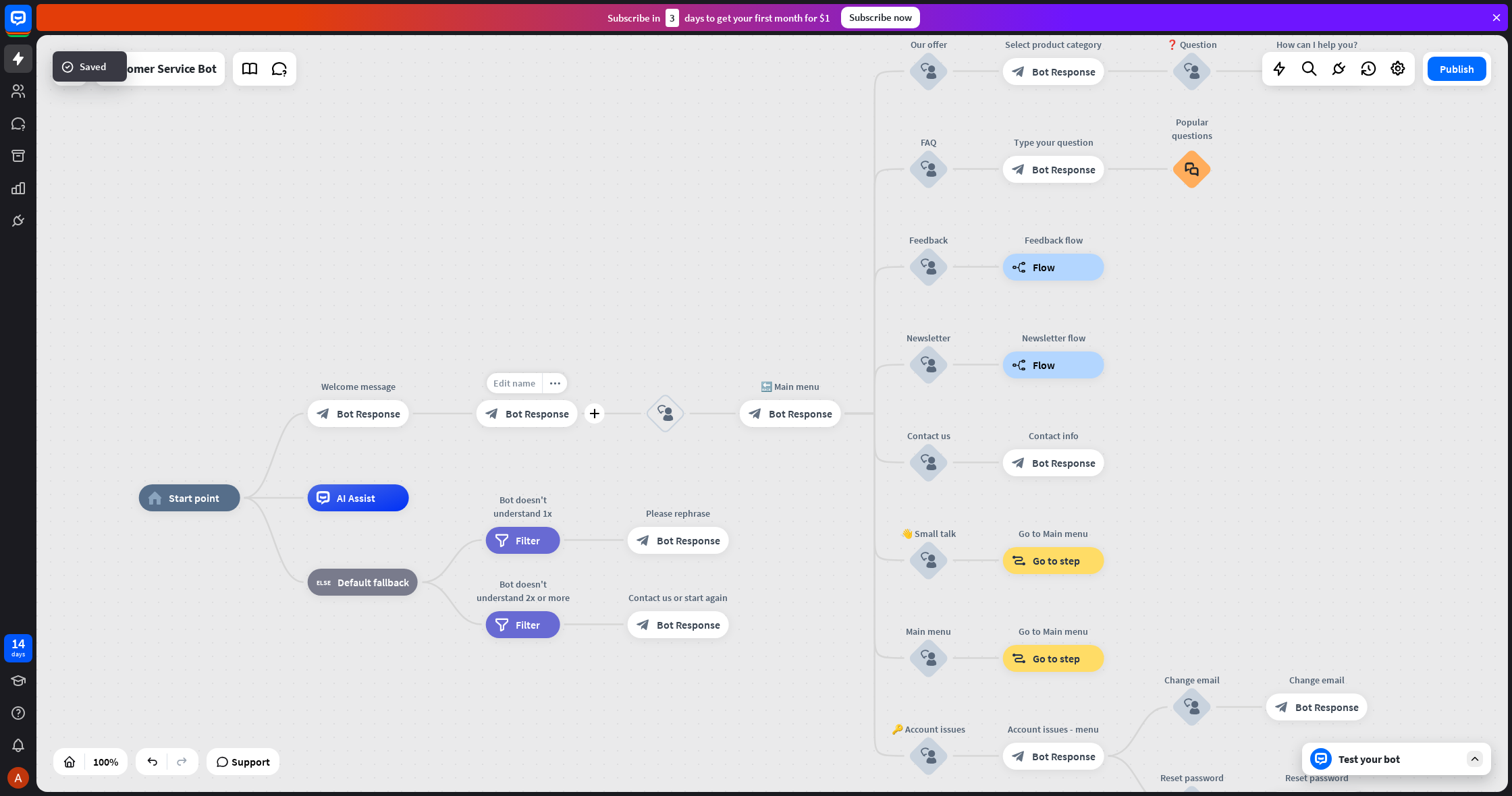
click at [536, 384] on span "Edit name" at bounding box center [514, 383] width 42 height 12
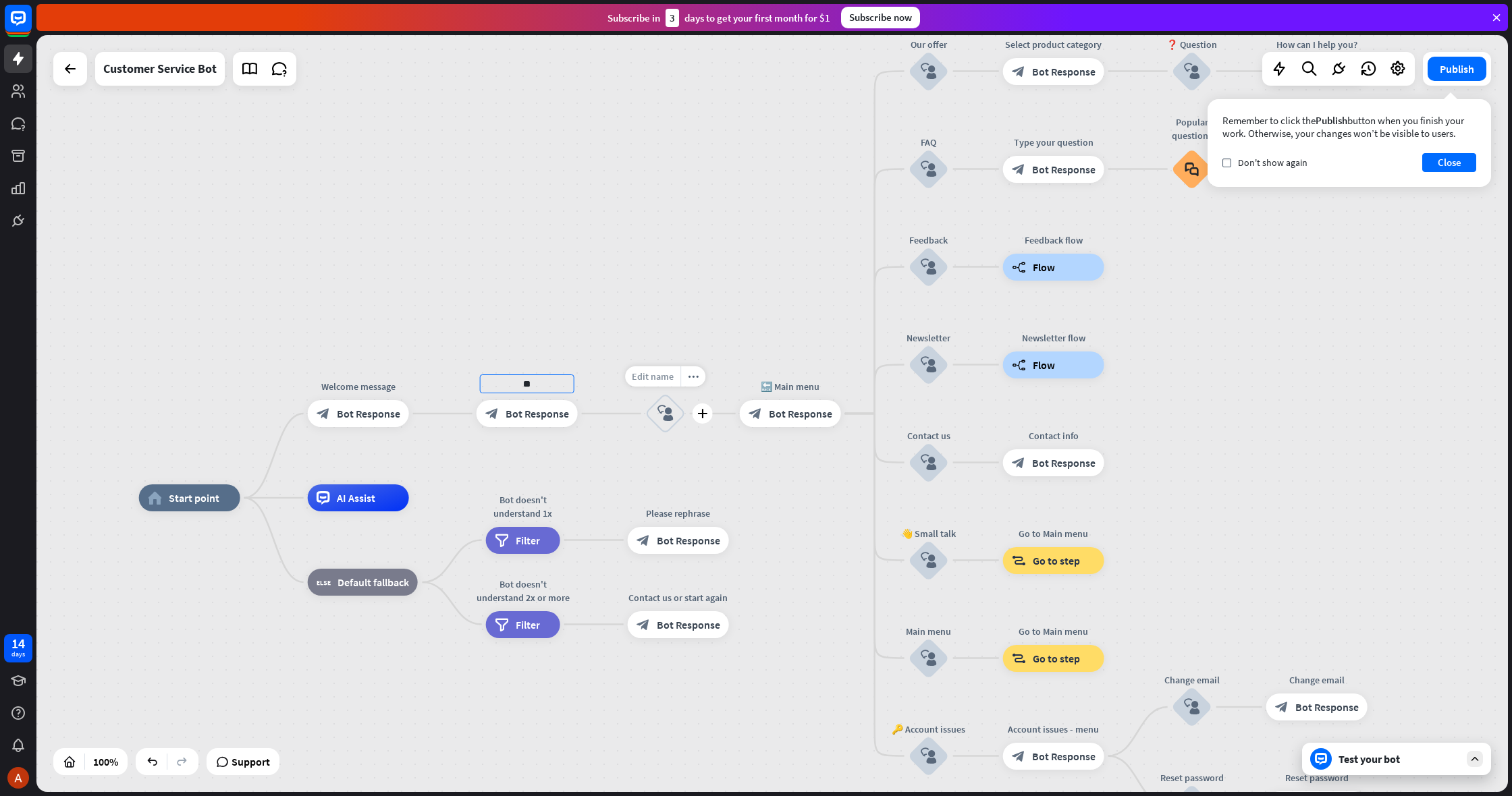
type input "*"
type input "*****"
click at [526, 420] on span "Bot Response" at bounding box center [538, 413] width 63 height 13
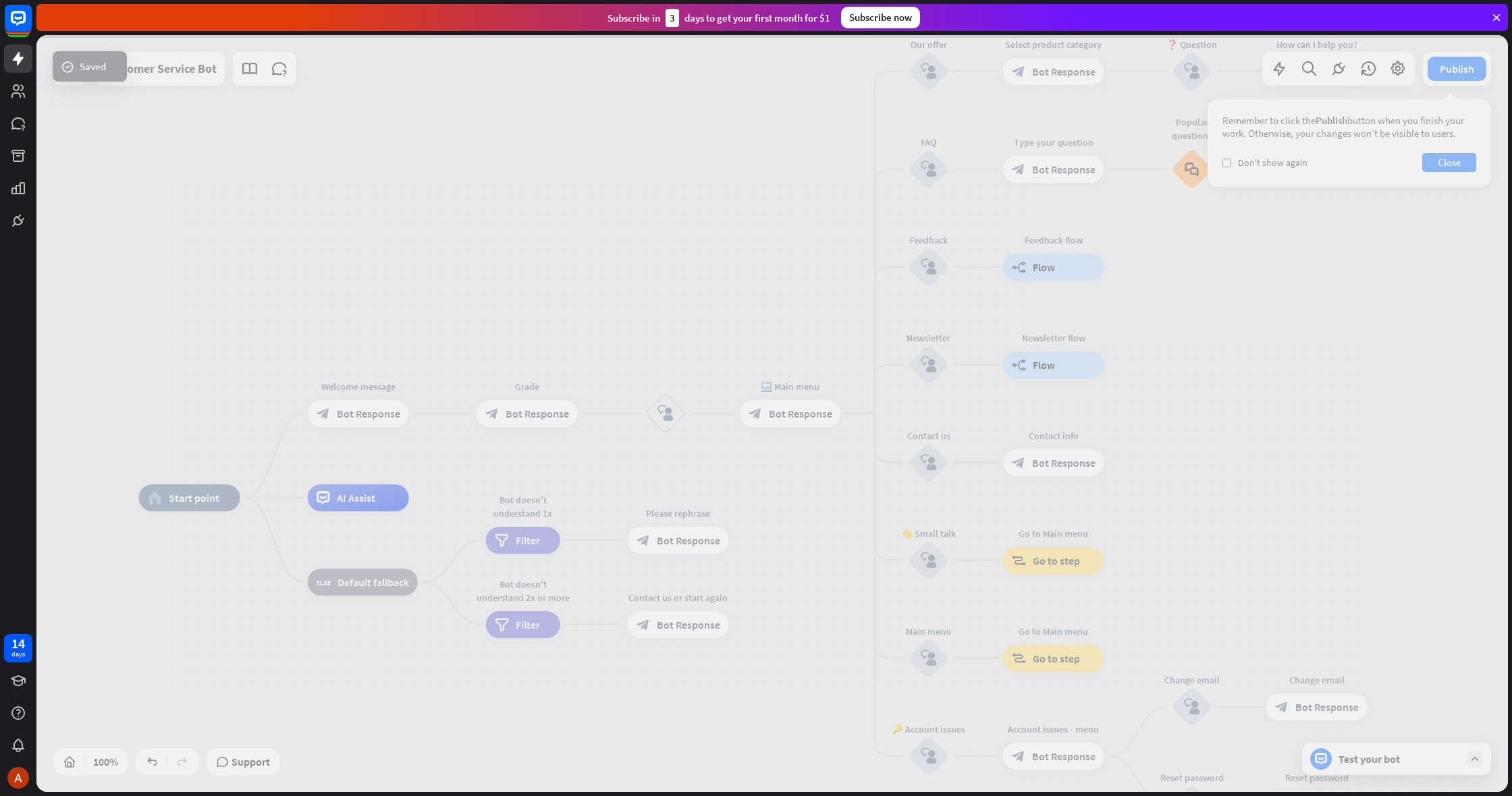
click at [526, 420] on div at bounding box center [772, 414] width 1472 height 758
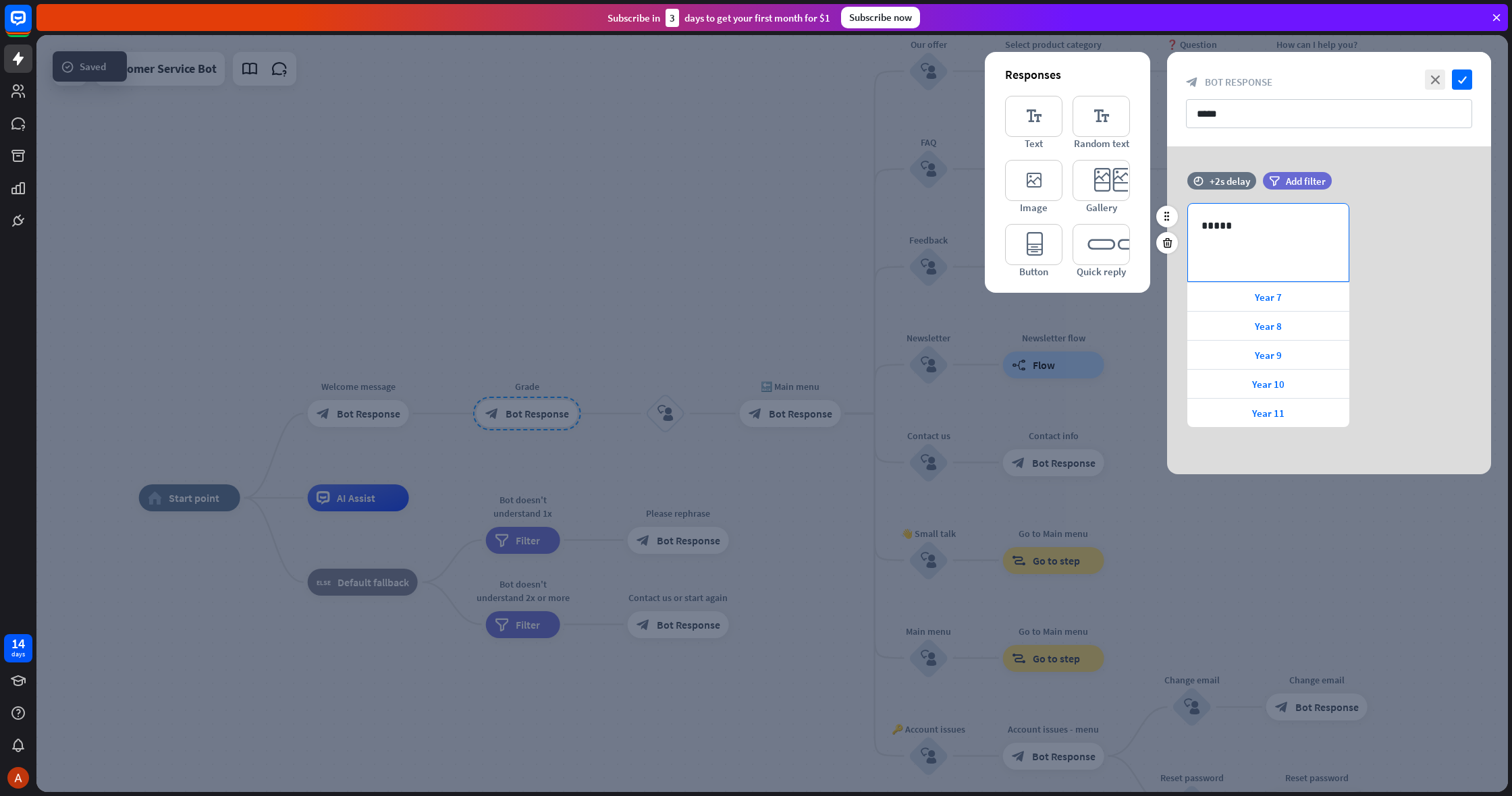
click at [1245, 233] on p "*****" at bounding box center [1267, 226] width 133 height 17
drag, startPoint x: 1245, startPoint y: 233, endPoint x: 1189, endPoint y: 230, distance: 56.1
click at [1189, 230] on div "*****" at bounding box center [1268, 242] width 161 height 77
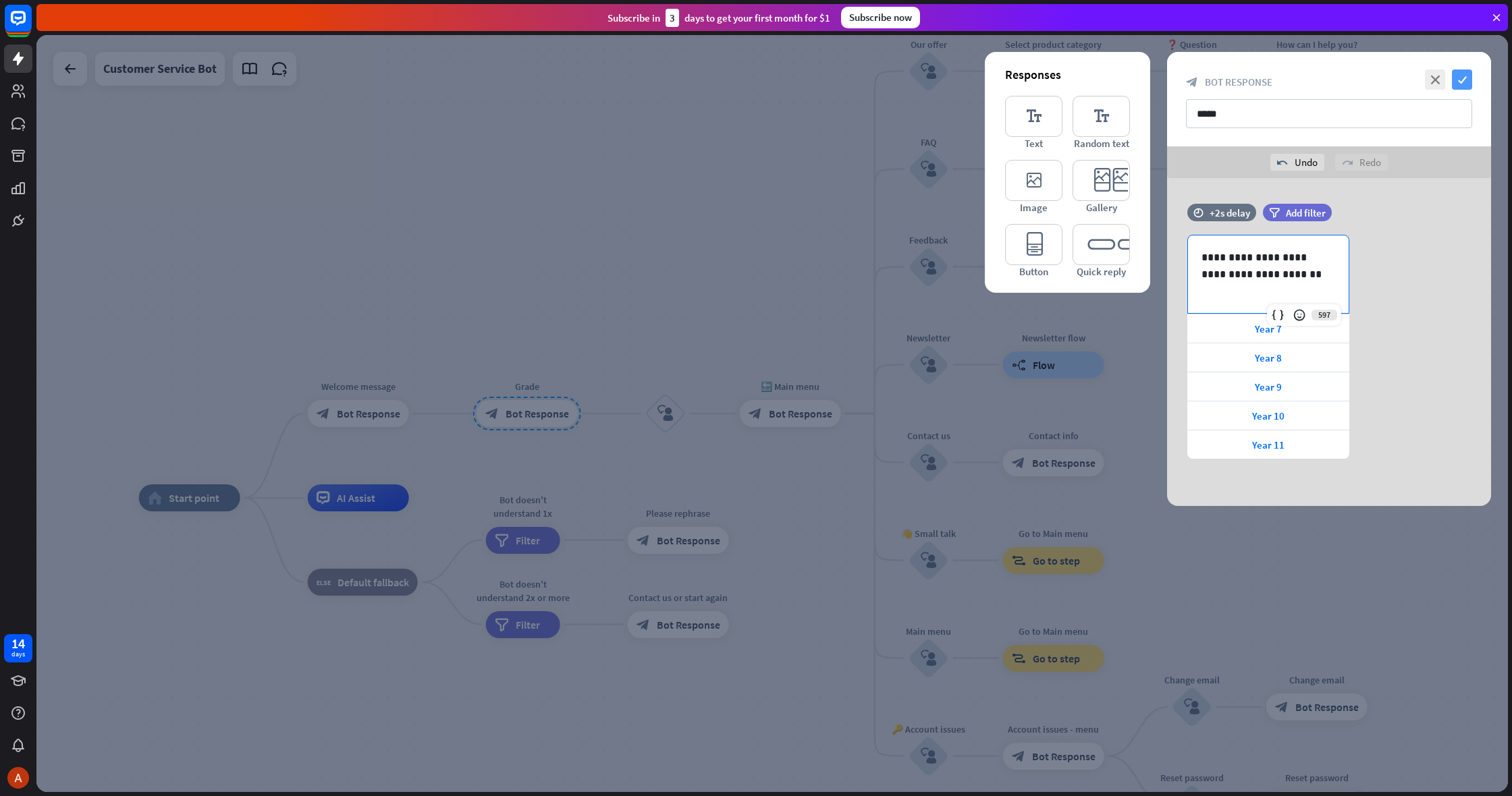
click at [1463, 87] on icon "check" at bounding box center [1463, 79] width 21 height 21
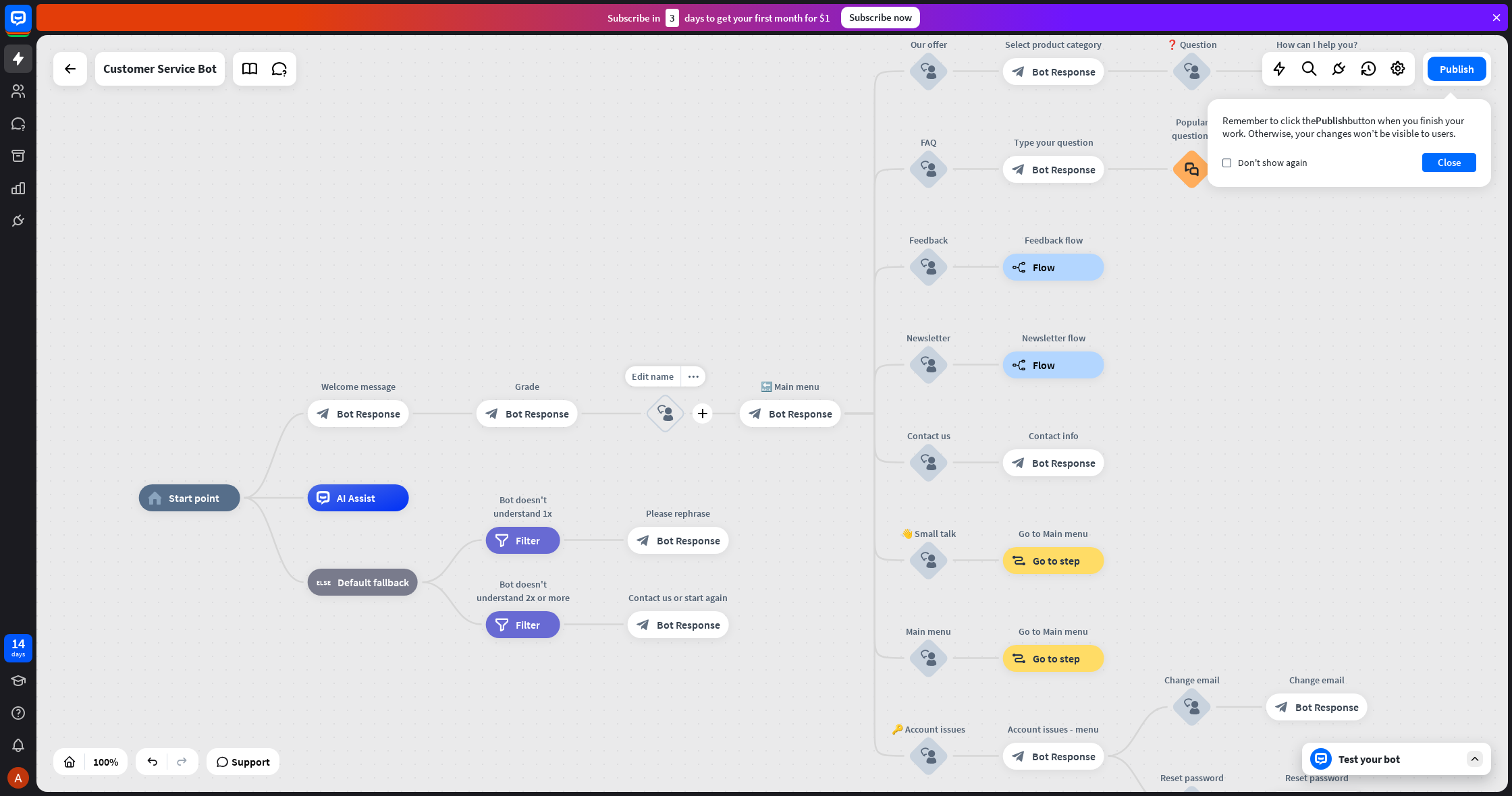
click at [665, 424] on div "block_user_input" at bounding box center [665, 413] width 40 height 40
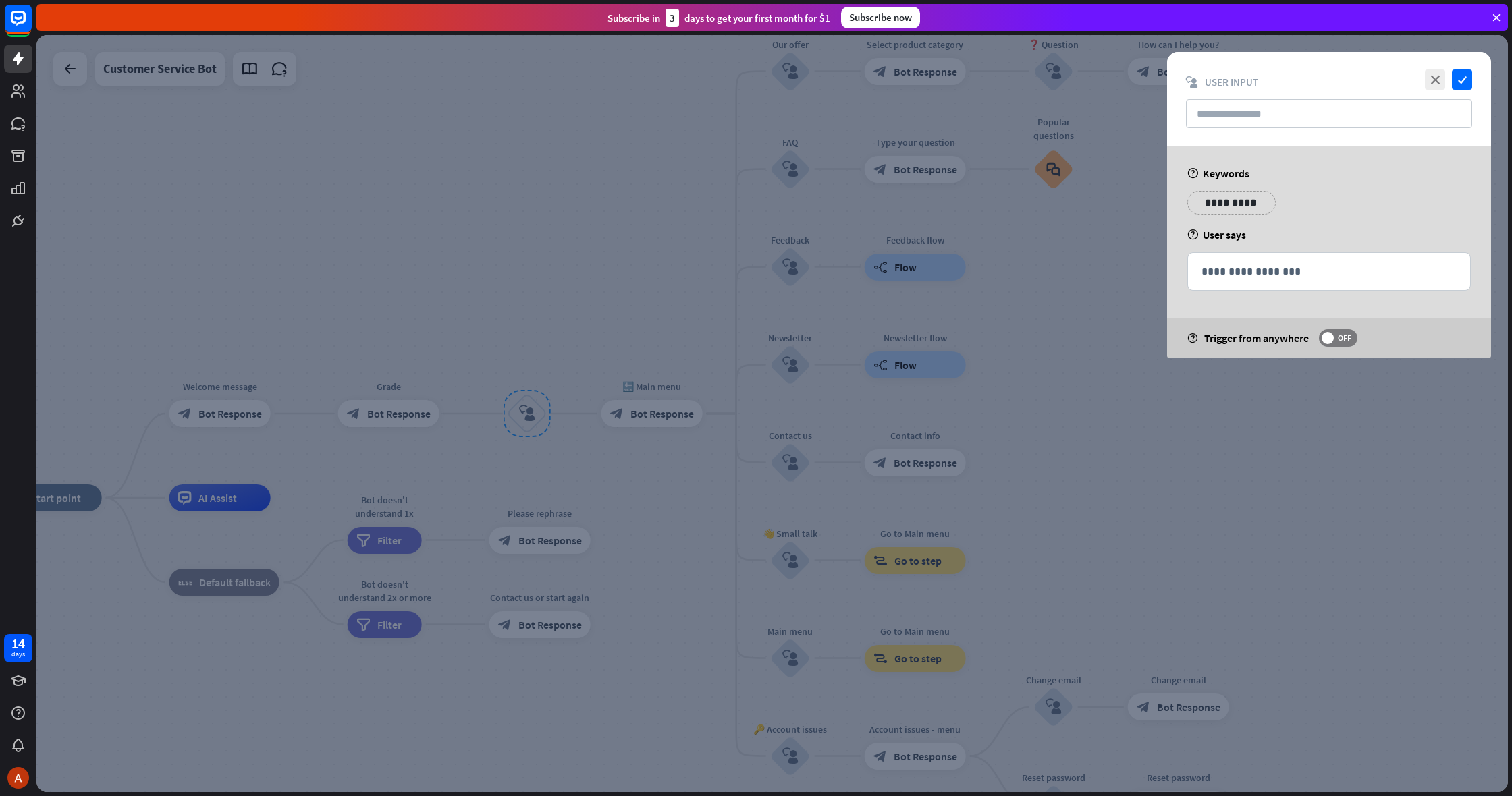
click at [1050, 438] on div at bounding box center [772, 414] width 1472 height 758
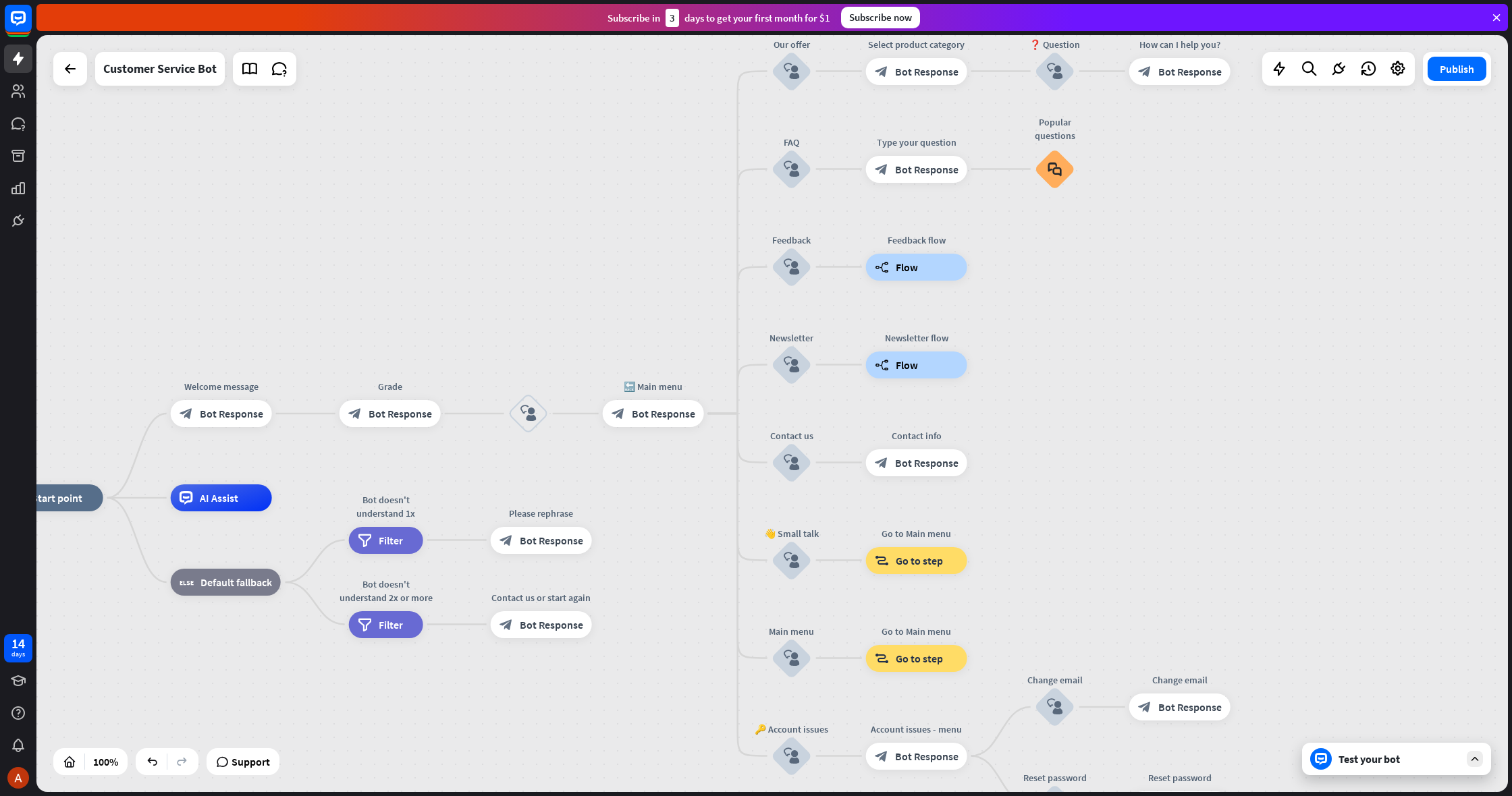
click at [1296, 796] on div "home_2 Start point Welcome message block_bot_response Bot Response Grade block_…" at bounding box center [774, 416] width 1476 height 761
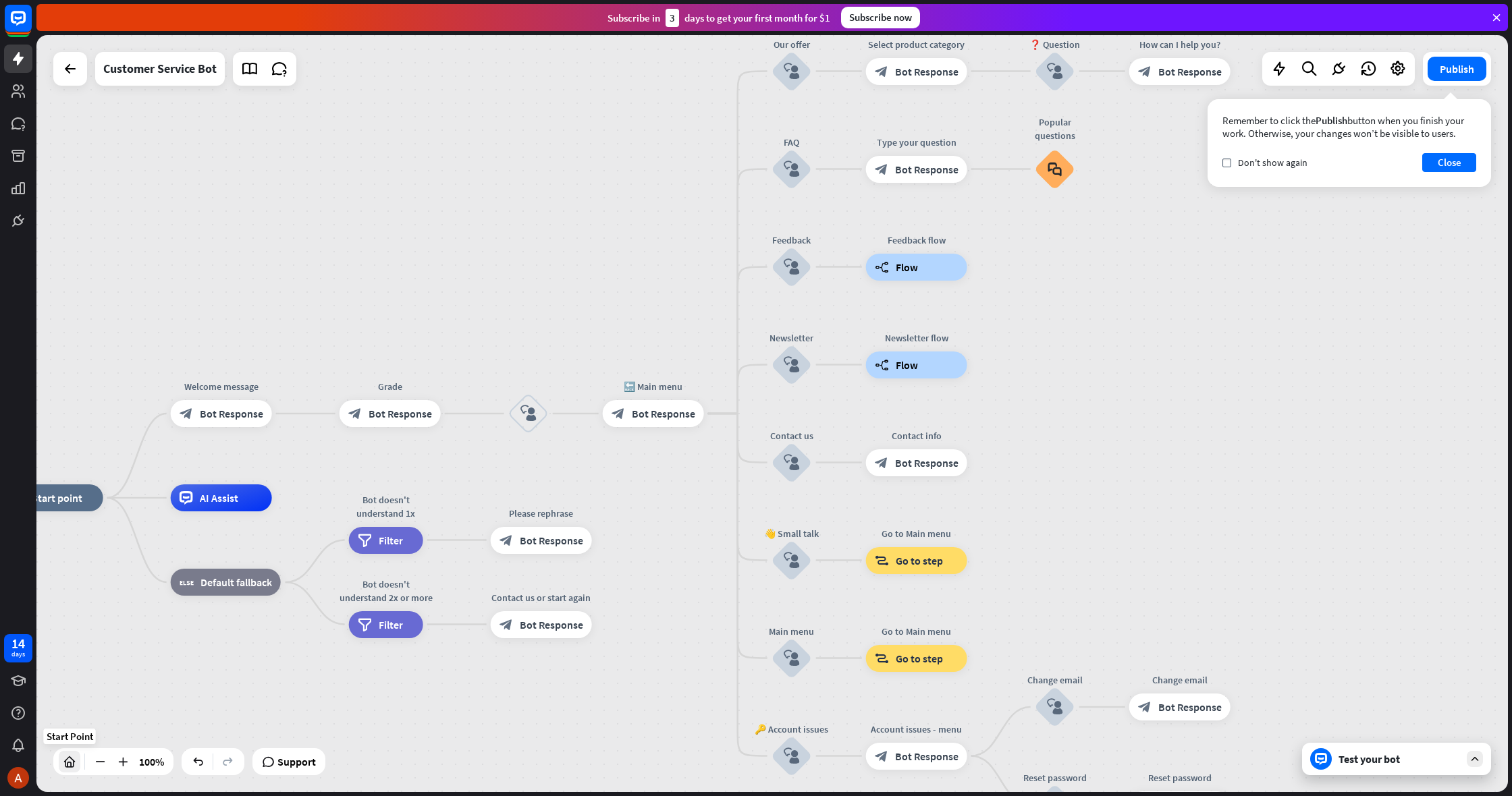
click at [69, 759] on icon at bounding box center [69, 761] width 13 height 13
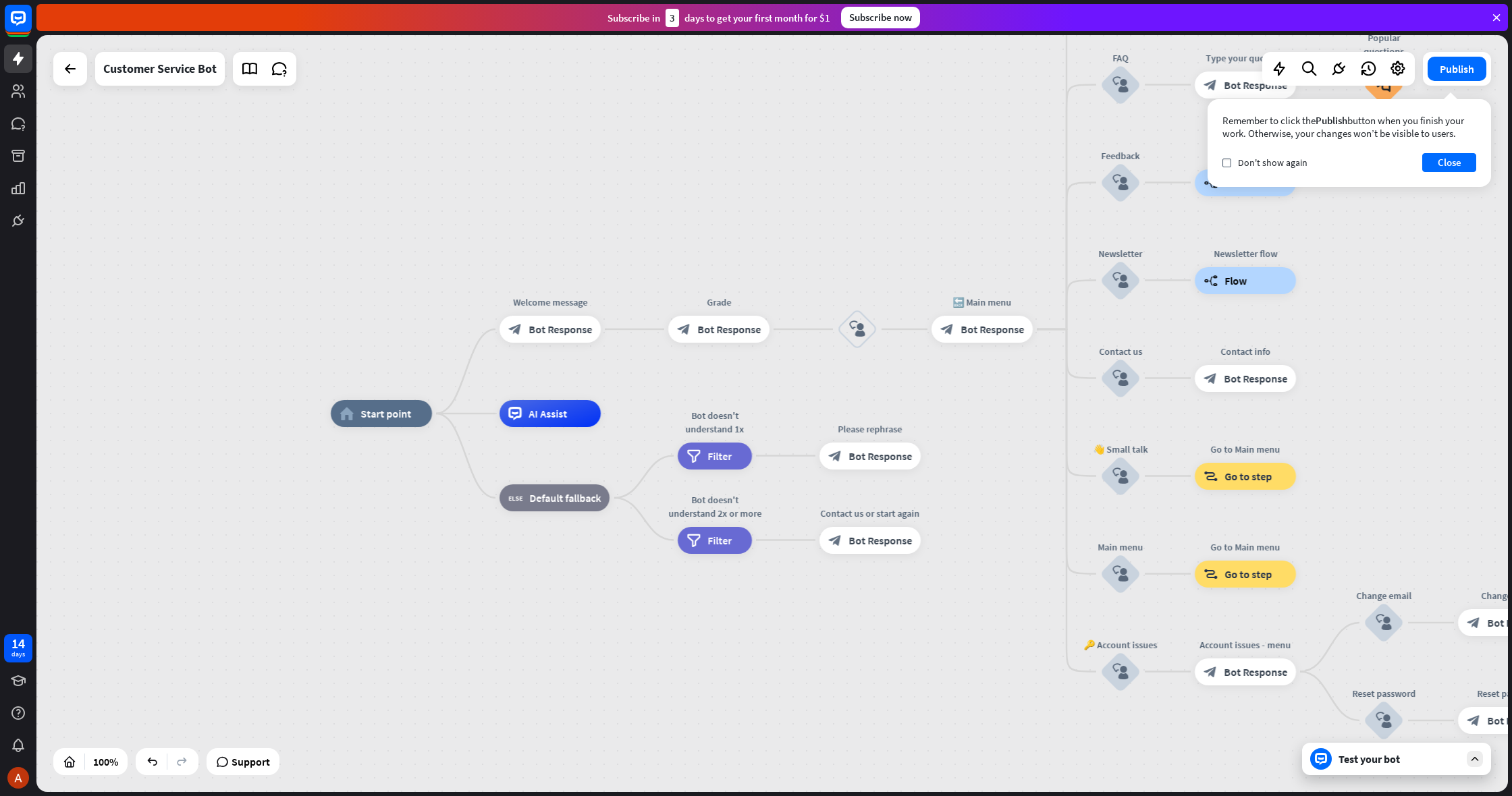
click at [1352, 758] on div "Test your bot" at bounding box center [1399, 759] width 121 height 13
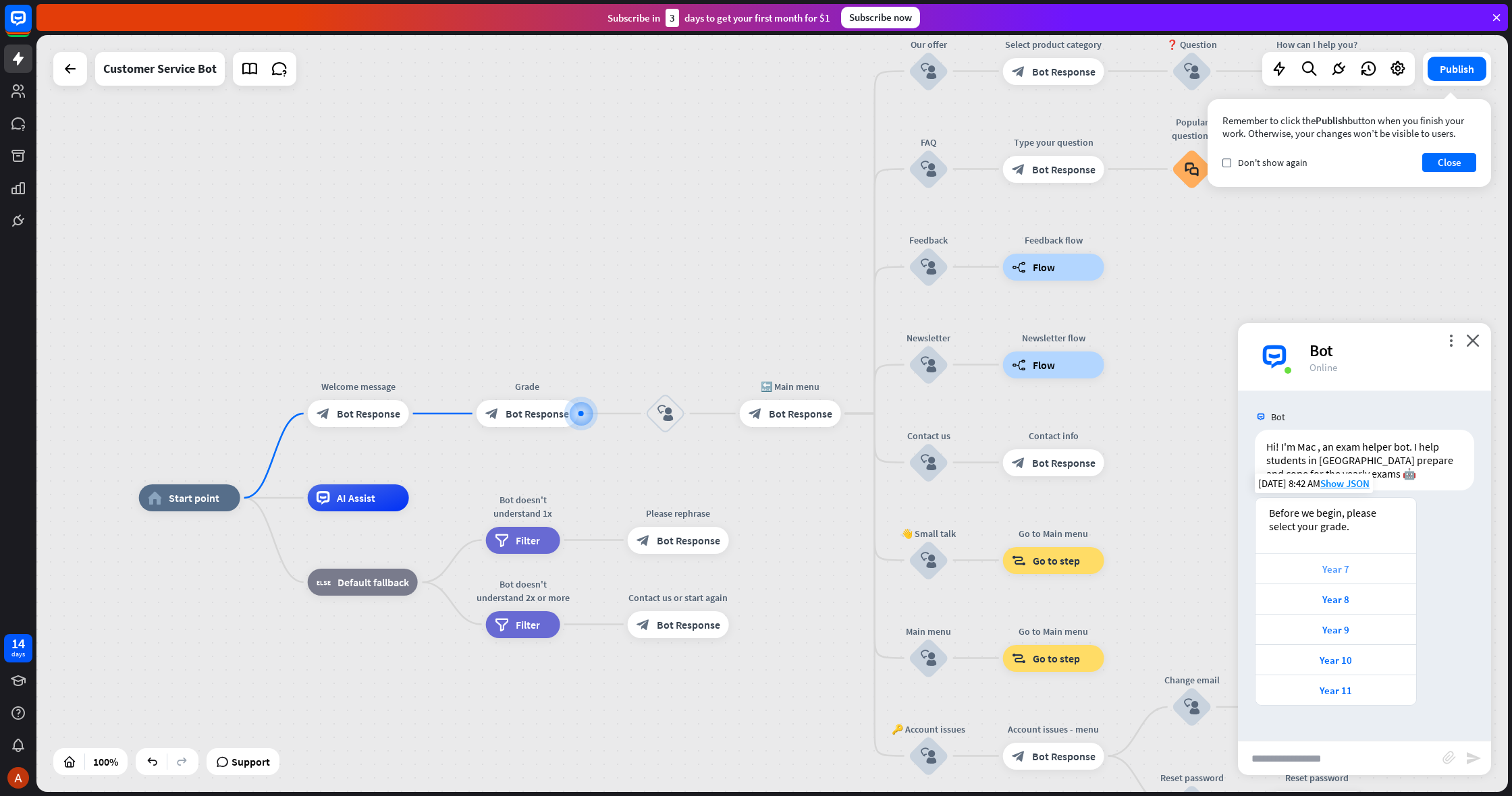
click at [1287, 567] on div "Year 7" at bounding box center [1337, 569] width 147 height 13
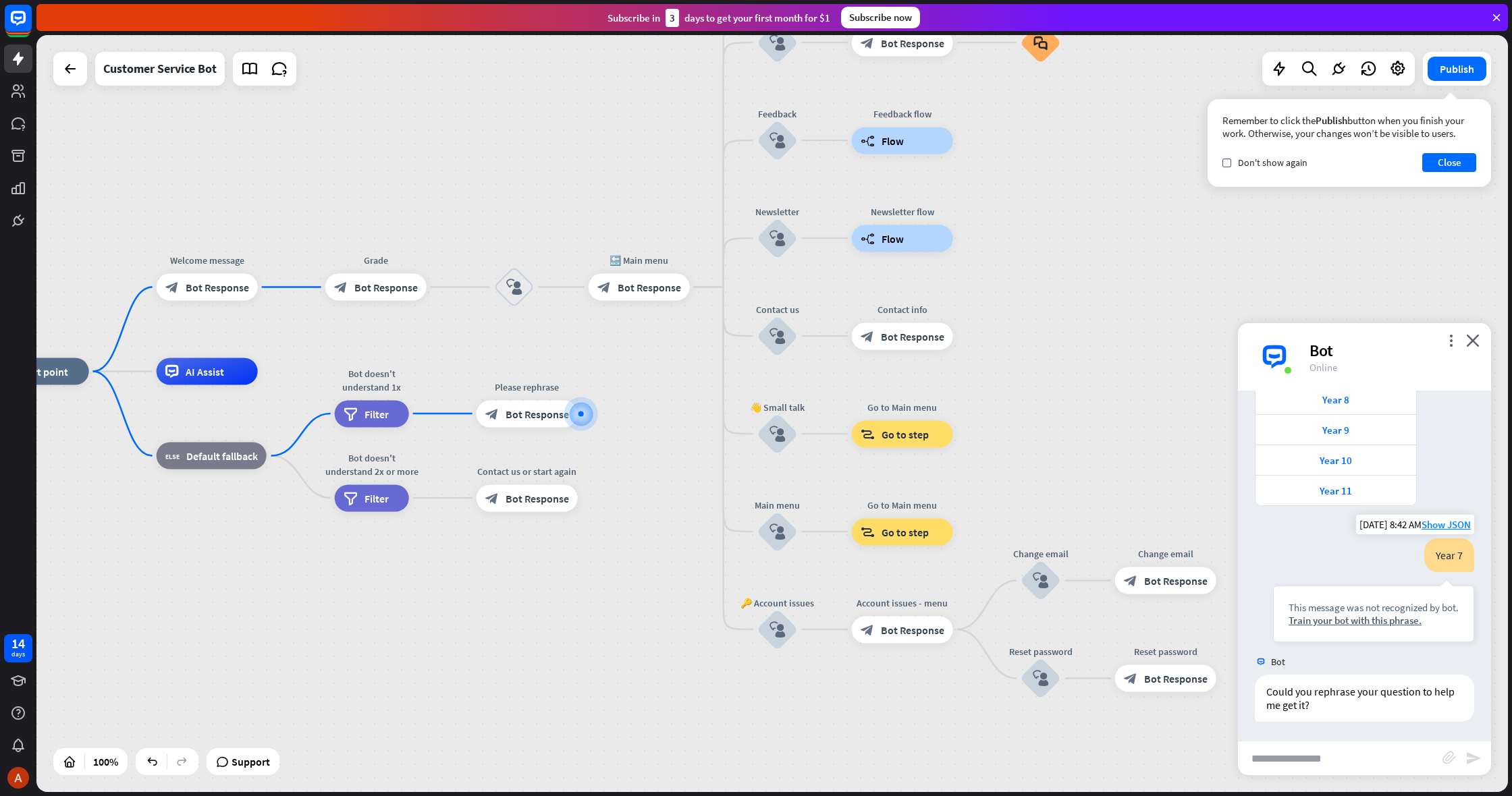
scroll to position [202, 0]
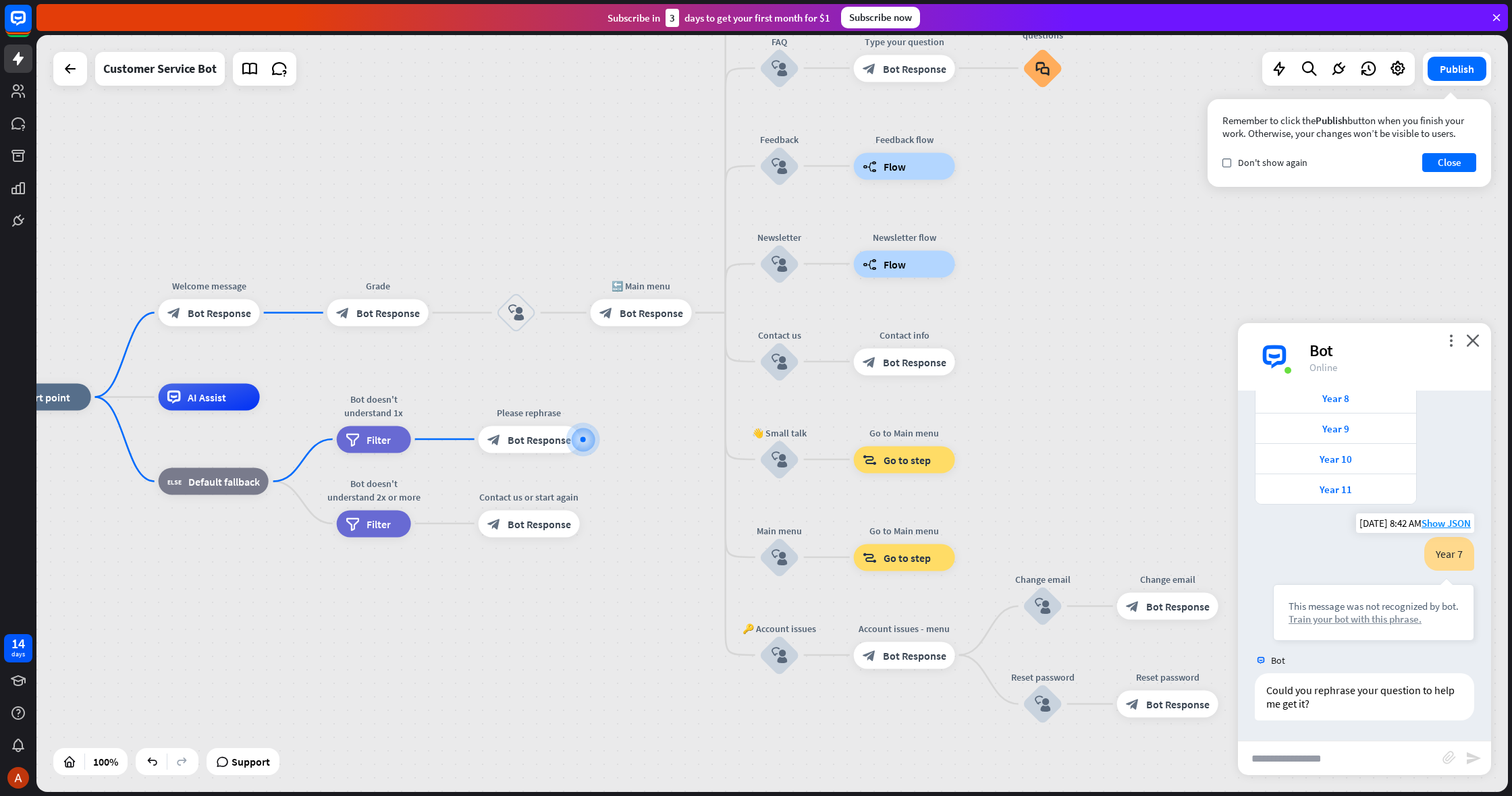
click at [1360, 616] on div "Train your bot with this phrase." at bounding box center [1374, 620] width 170 height 13
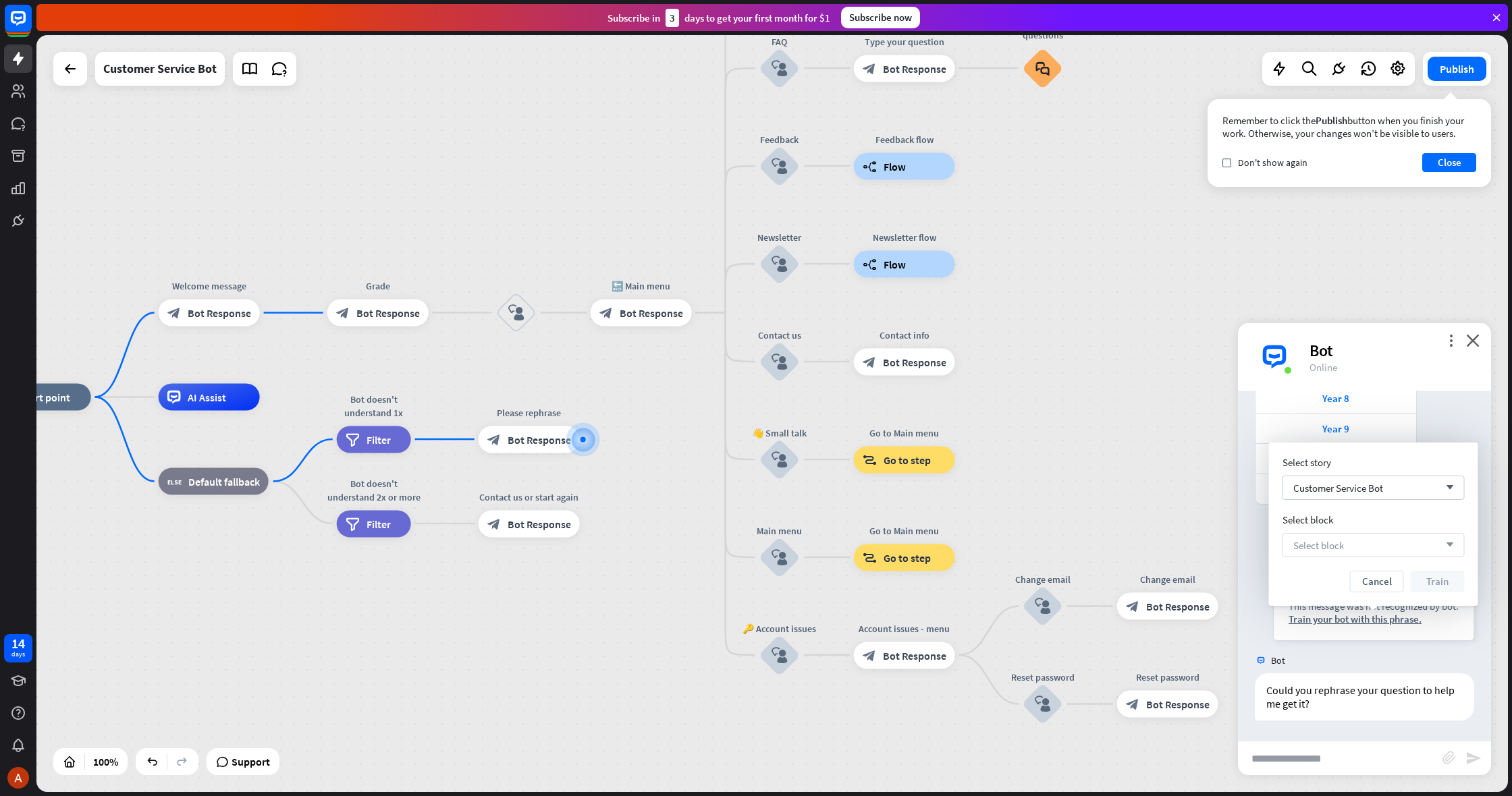
click at [1301, 539] on span "Select block" at bounding box center [1319, 546] width 50 height 13
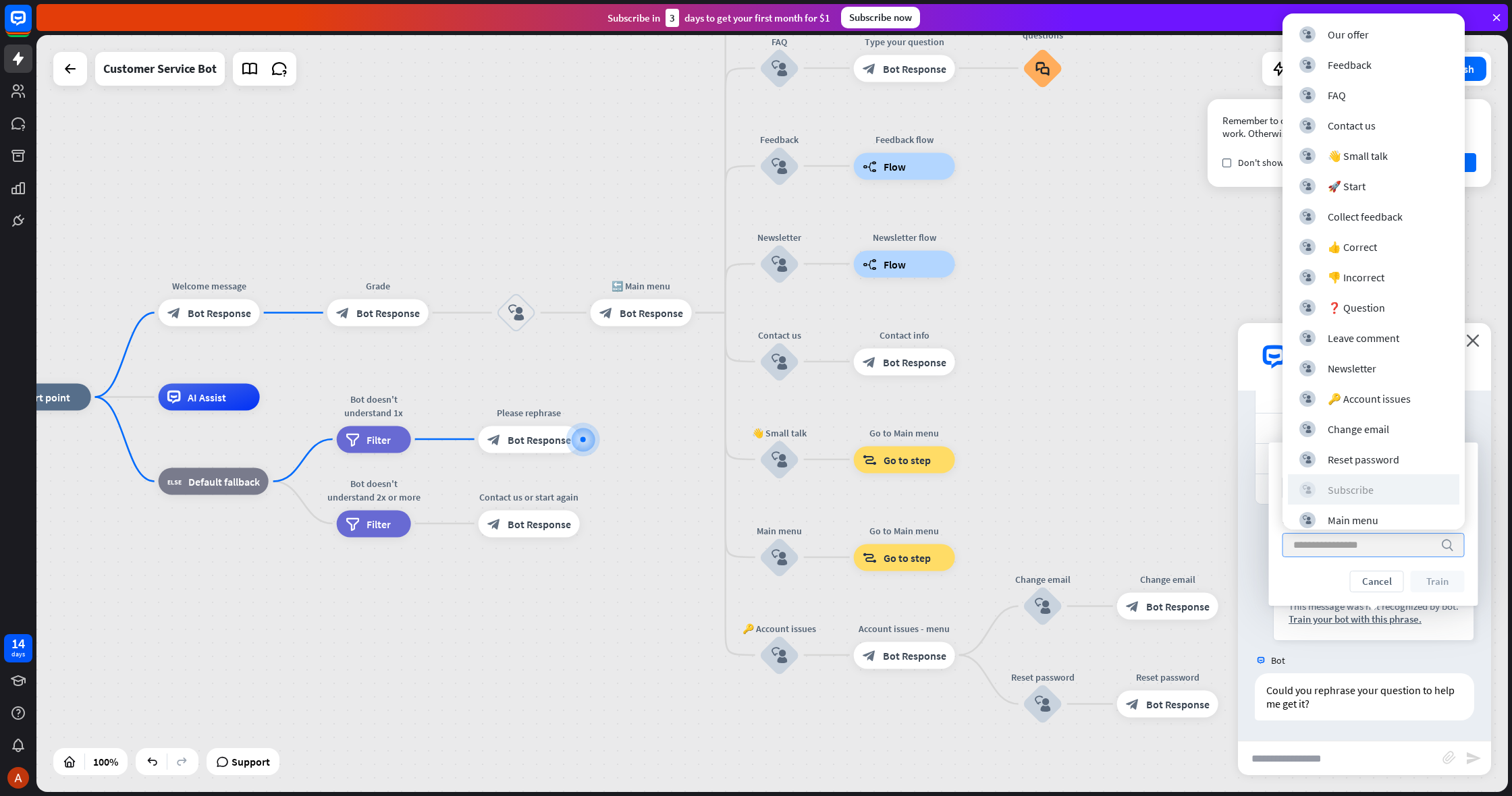
scroll to position [28, 0]
click at [1333, 512] on div "block_user_input User Input" at bounding box center [1374, 522] width 172 height 31
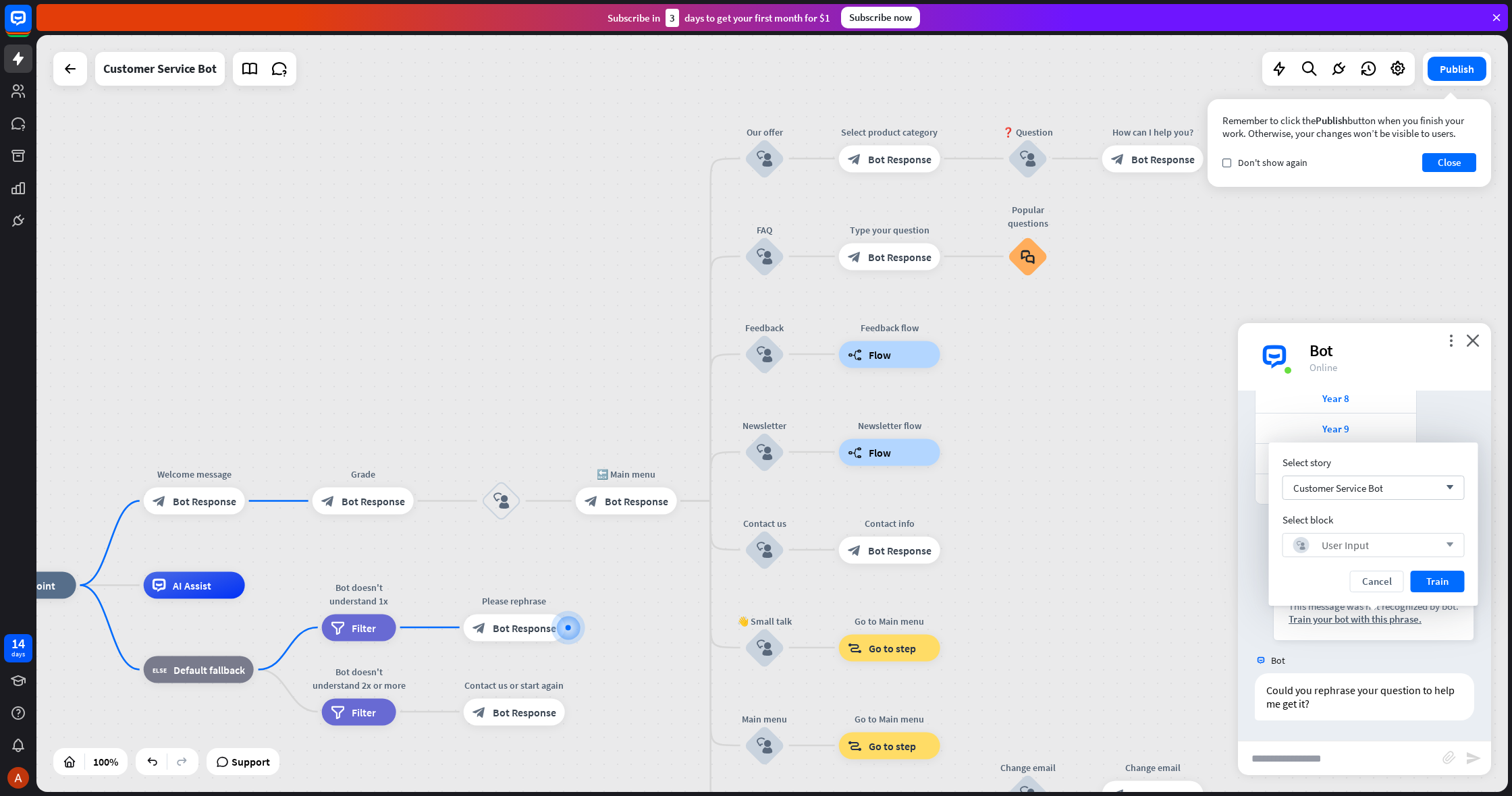
click at [1459, 580] on button "Train" at bounding box center [1438, 581] width 54 height 21
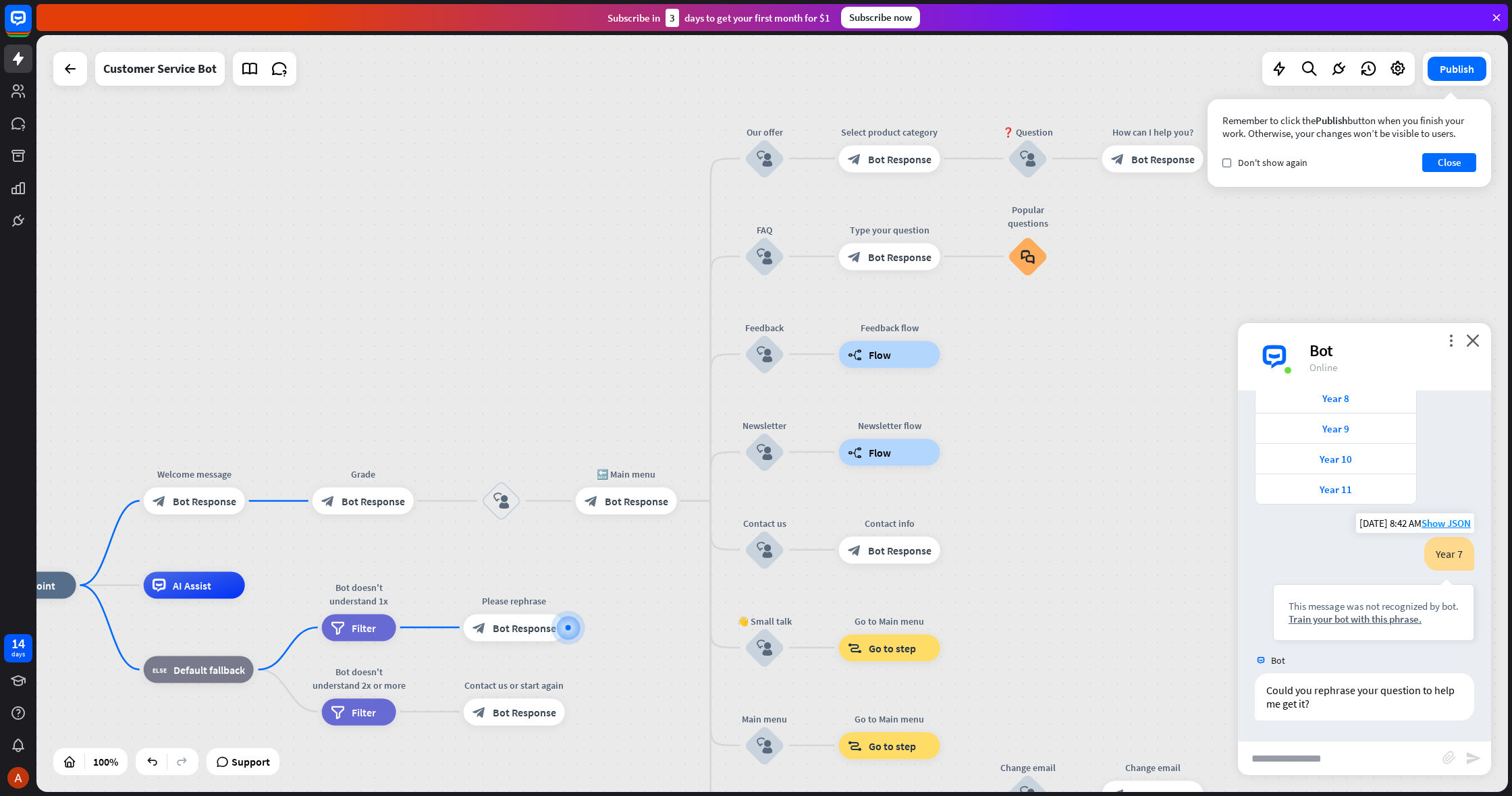
scroll to position [189, 0]
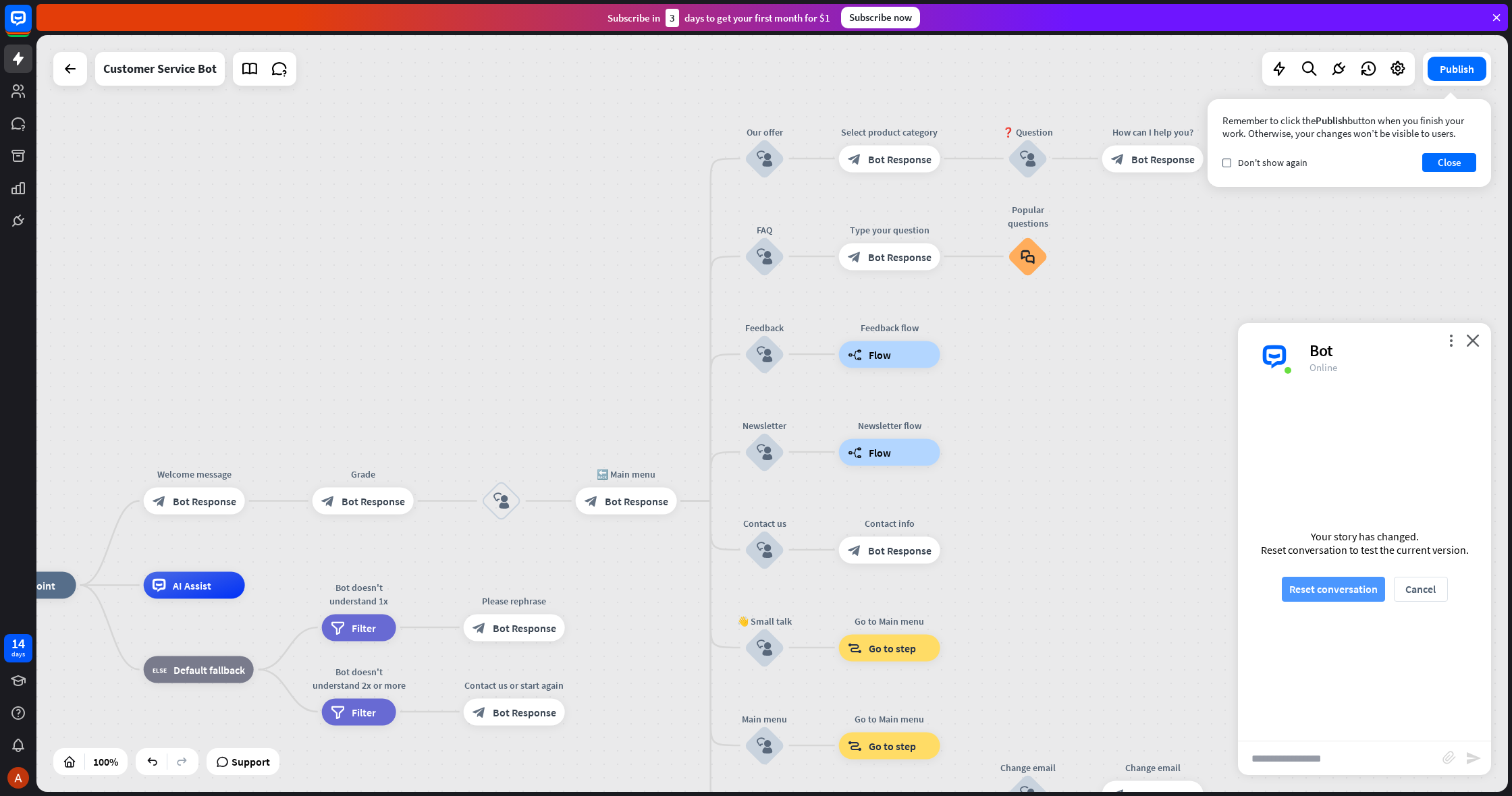
click at [1348, 580] on button "Reset conversation" at bounding box center [1333, 589] width 104 height 25
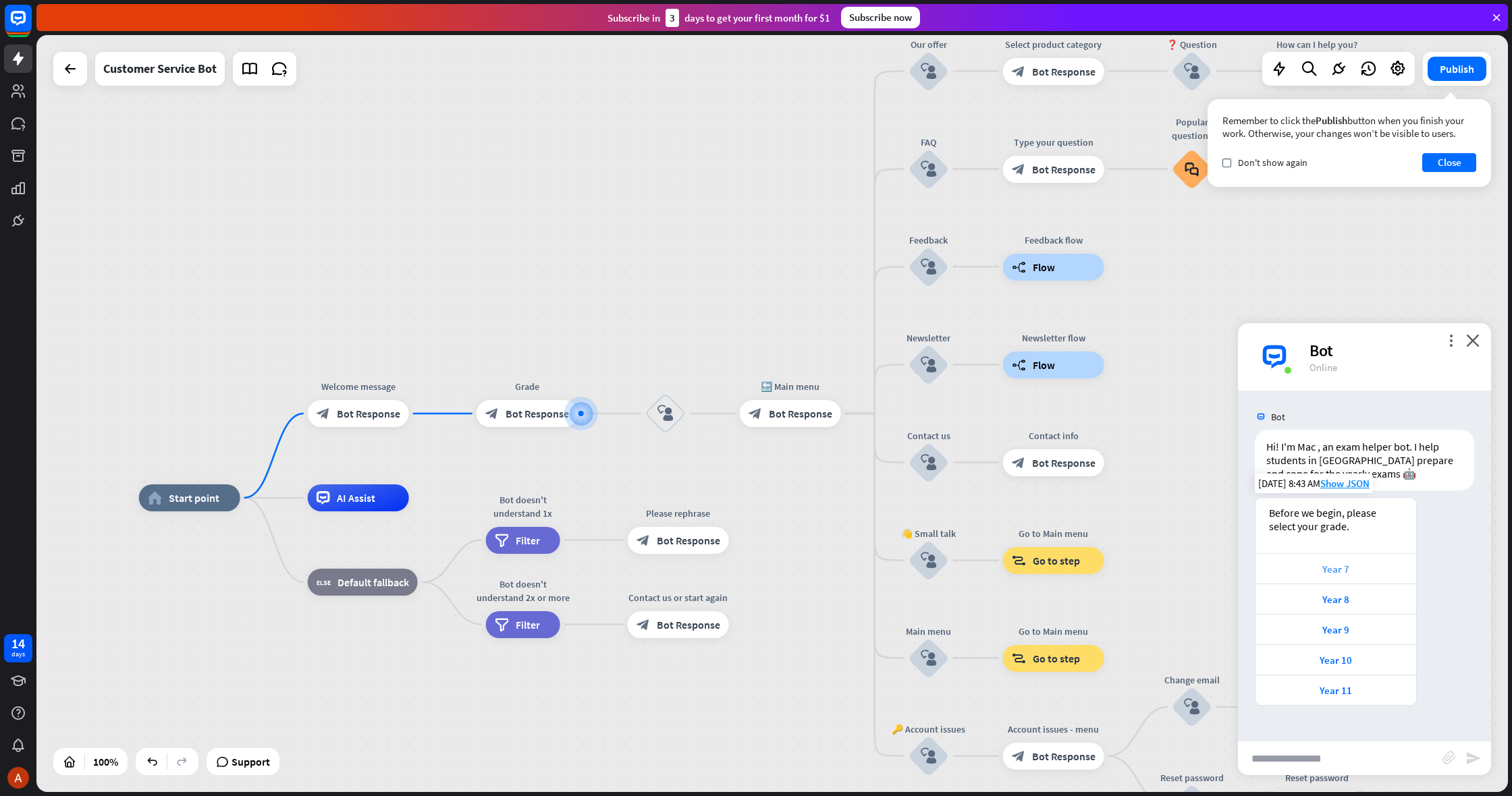
click at [1337, 569] on div "Year 7" at bounding box center [1337, 569] width 147 height 13
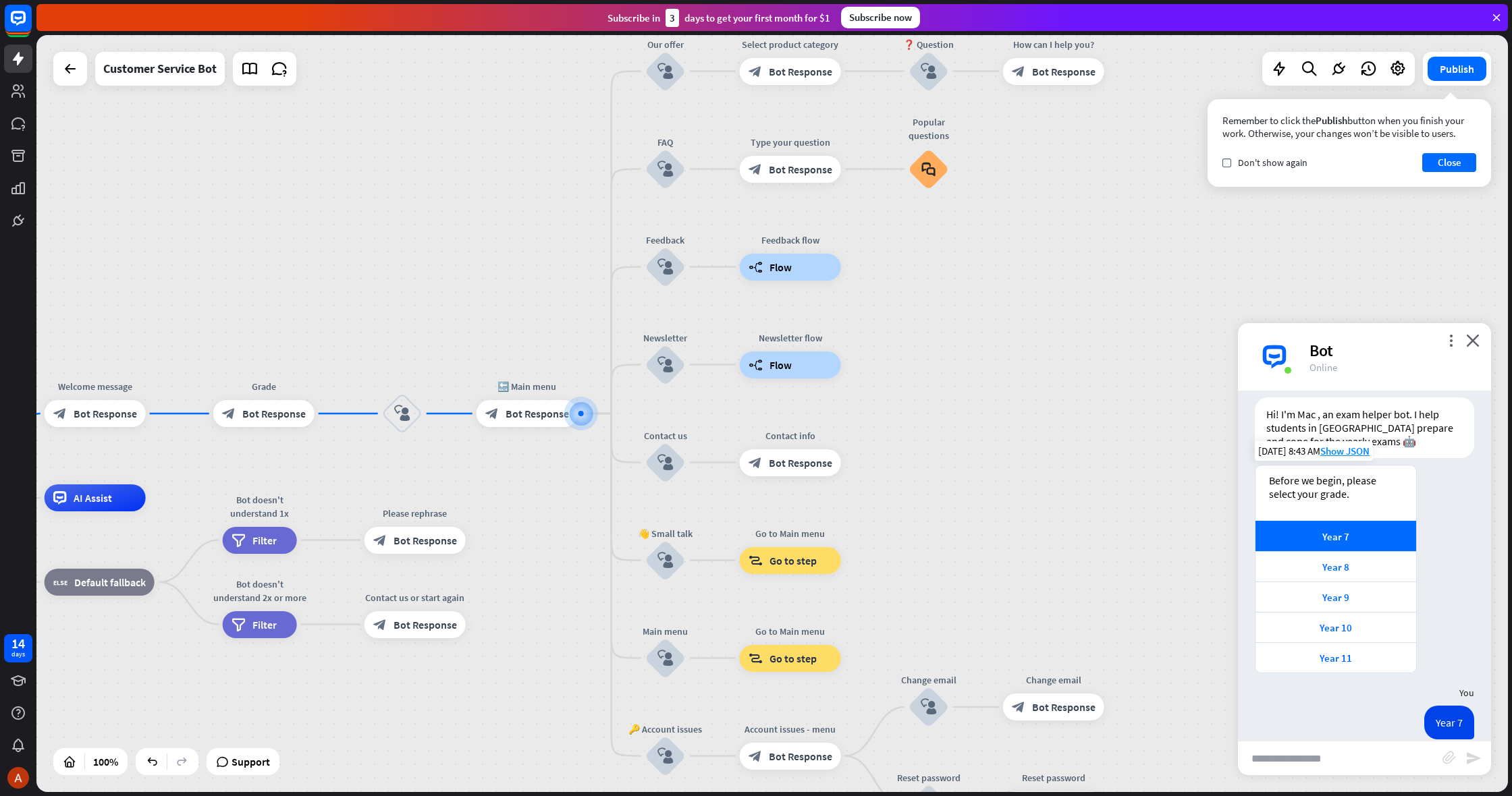
scroll to position [30, 0]
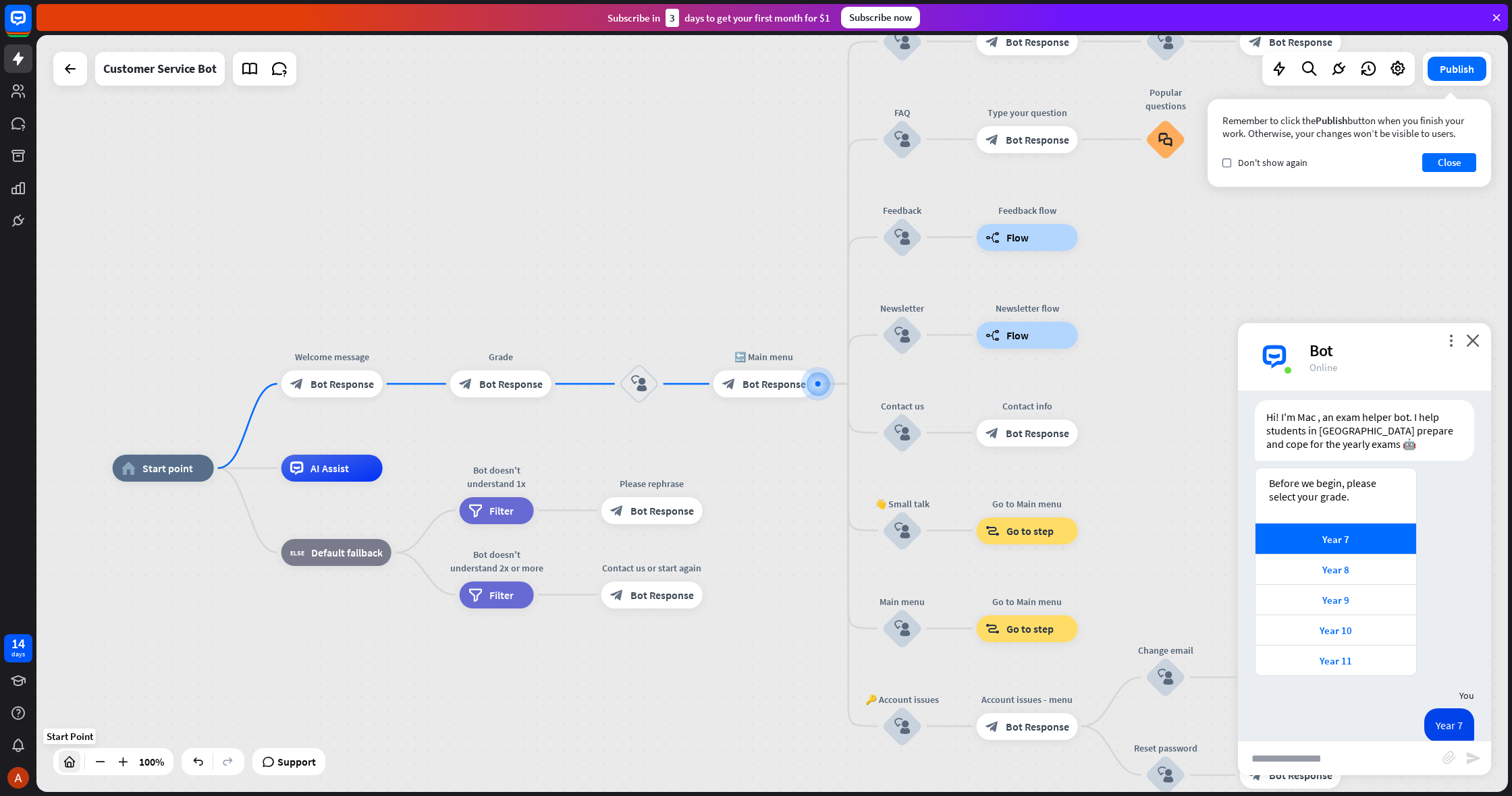
click at [76, 763] on icon at bounding box center [69, 761] width 13 height 13
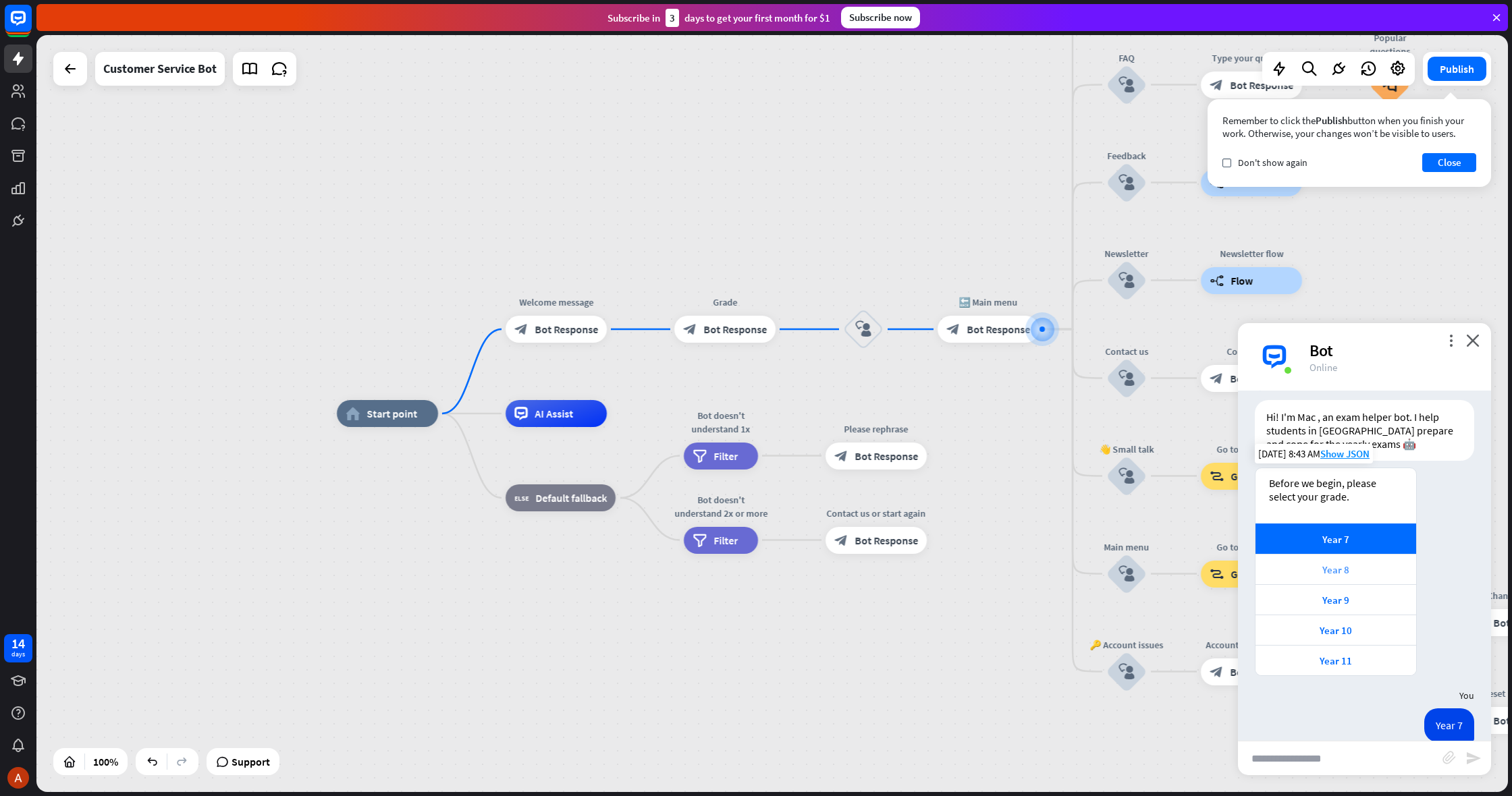
drag, startPoint x: 1269, startPoint y: 584, endPoint x: 1275, endPoint y: 580, distance: 7.2
click at [1272, 582] on div "Year 7 Year 8 Year 9 Year 10 Year 11" at bounding box center [1336, 599] width 161 height 152
click at [1276, 580] on div "Year 8" at bounding box center [1336, 569] width 161 height 31
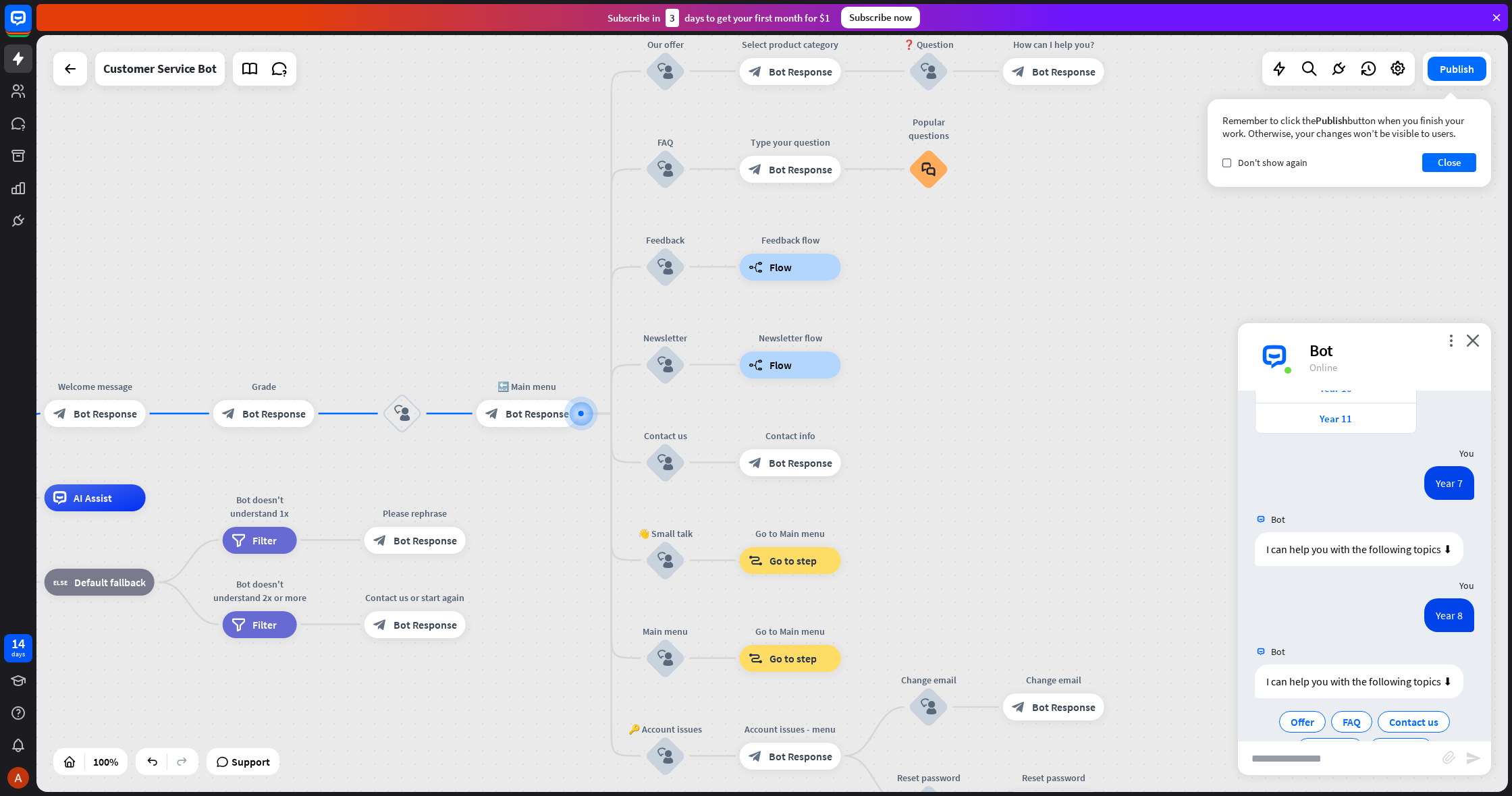
scroll to position [261, 0]
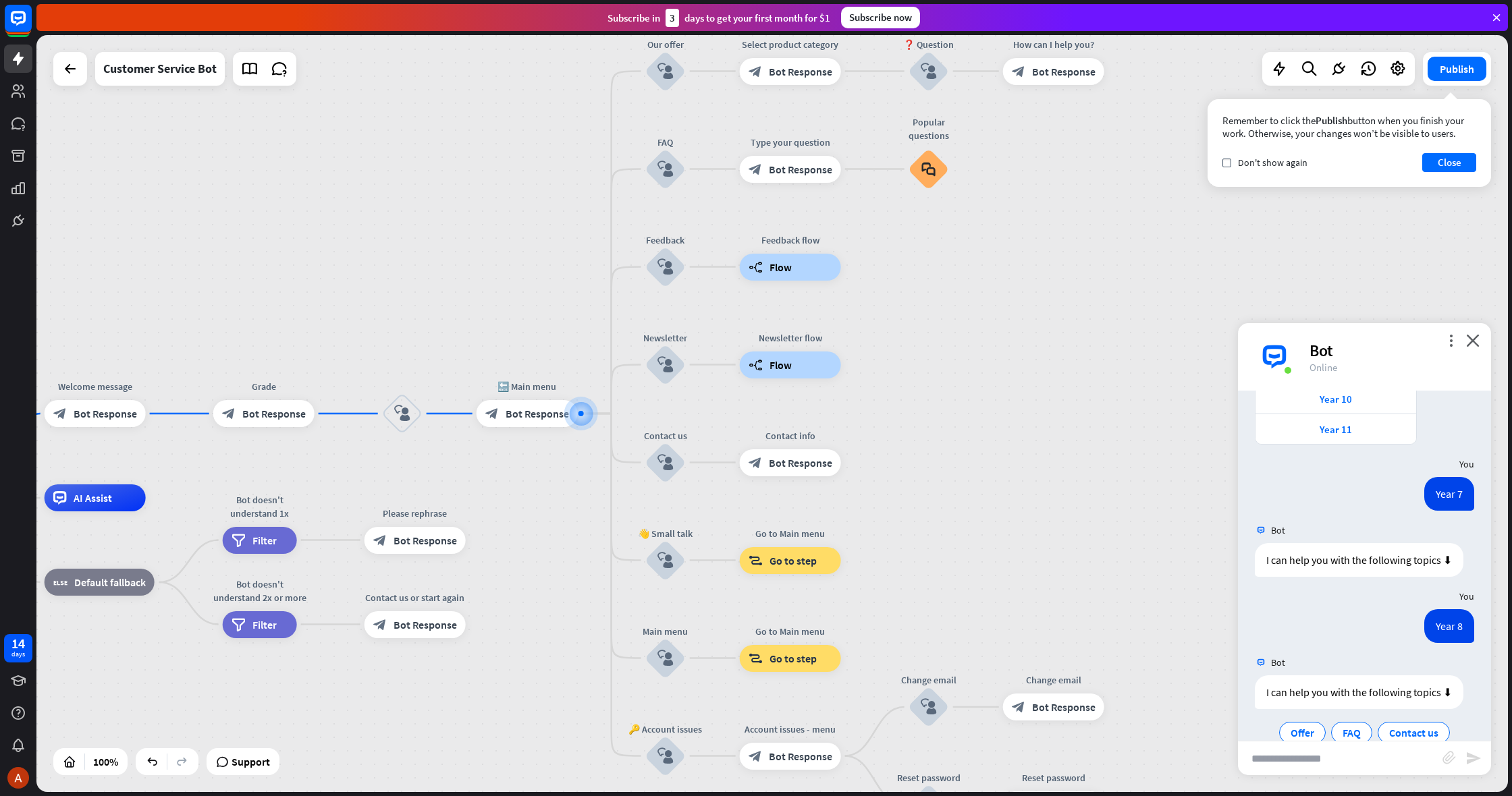
click at [525, 406] on div "block_bot_response Bot Response" at bounding box center [527, 413] width 101 height 27
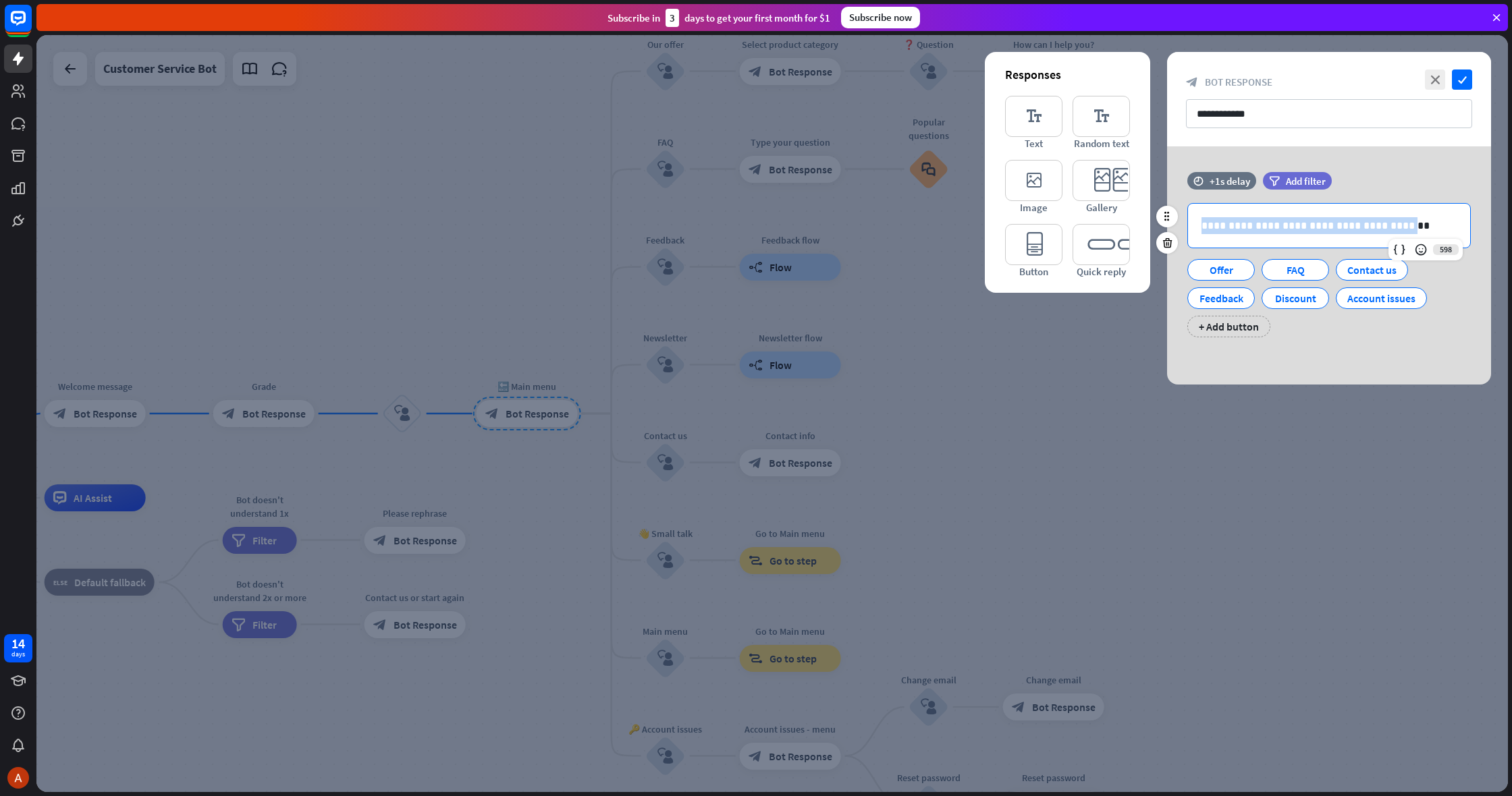
drag, startPoint x: 1377, startPoint y: 226, endPoint x: 1197, endPoint y: 220, distance: 180.1
click at [1197, 220] on div "**********" at bounding box center [1329, 225] width 282 height 44
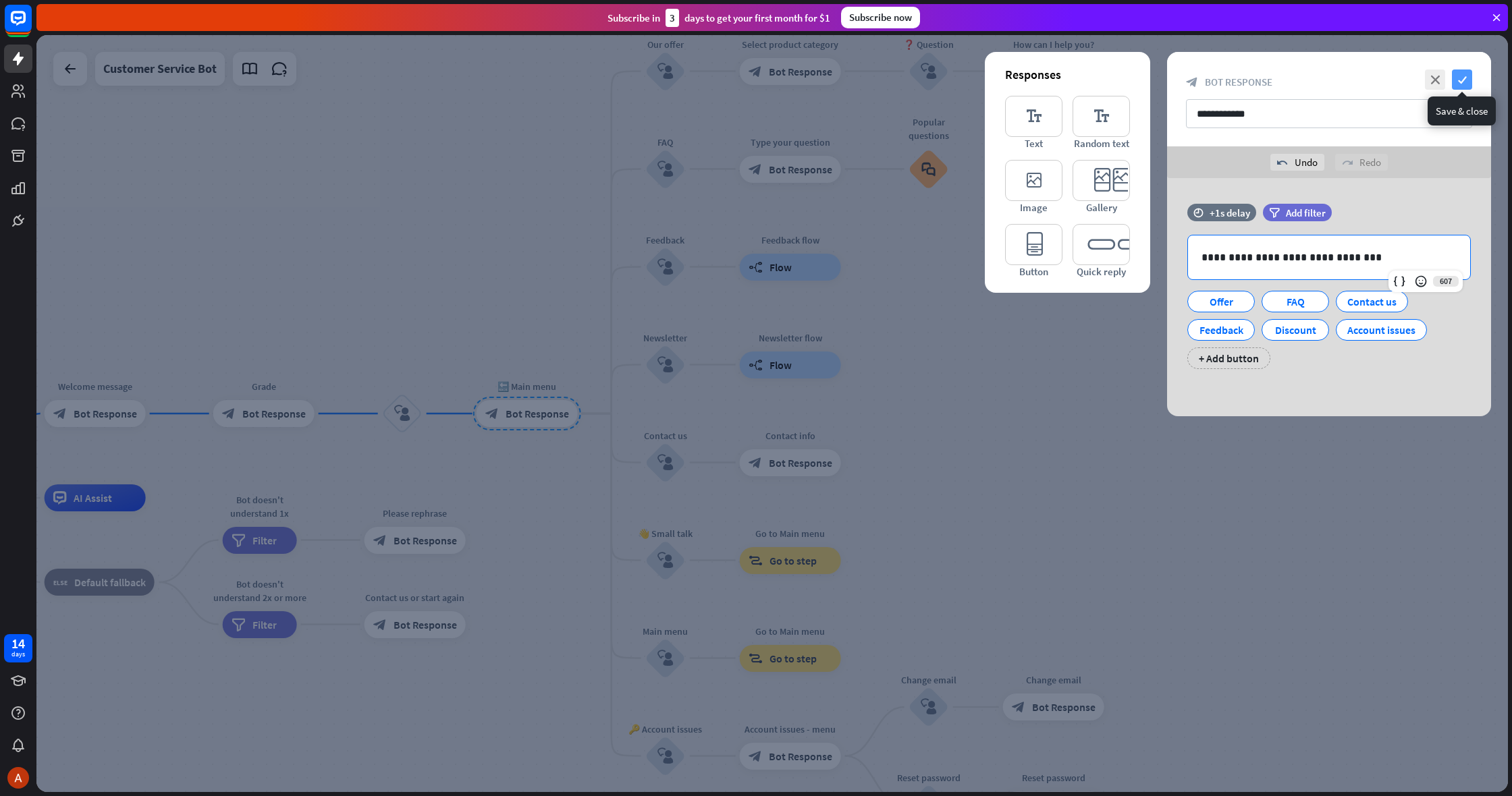
click at [1465, 85] on icon "check" at bounding box center [1463, 79] width 21 height 21
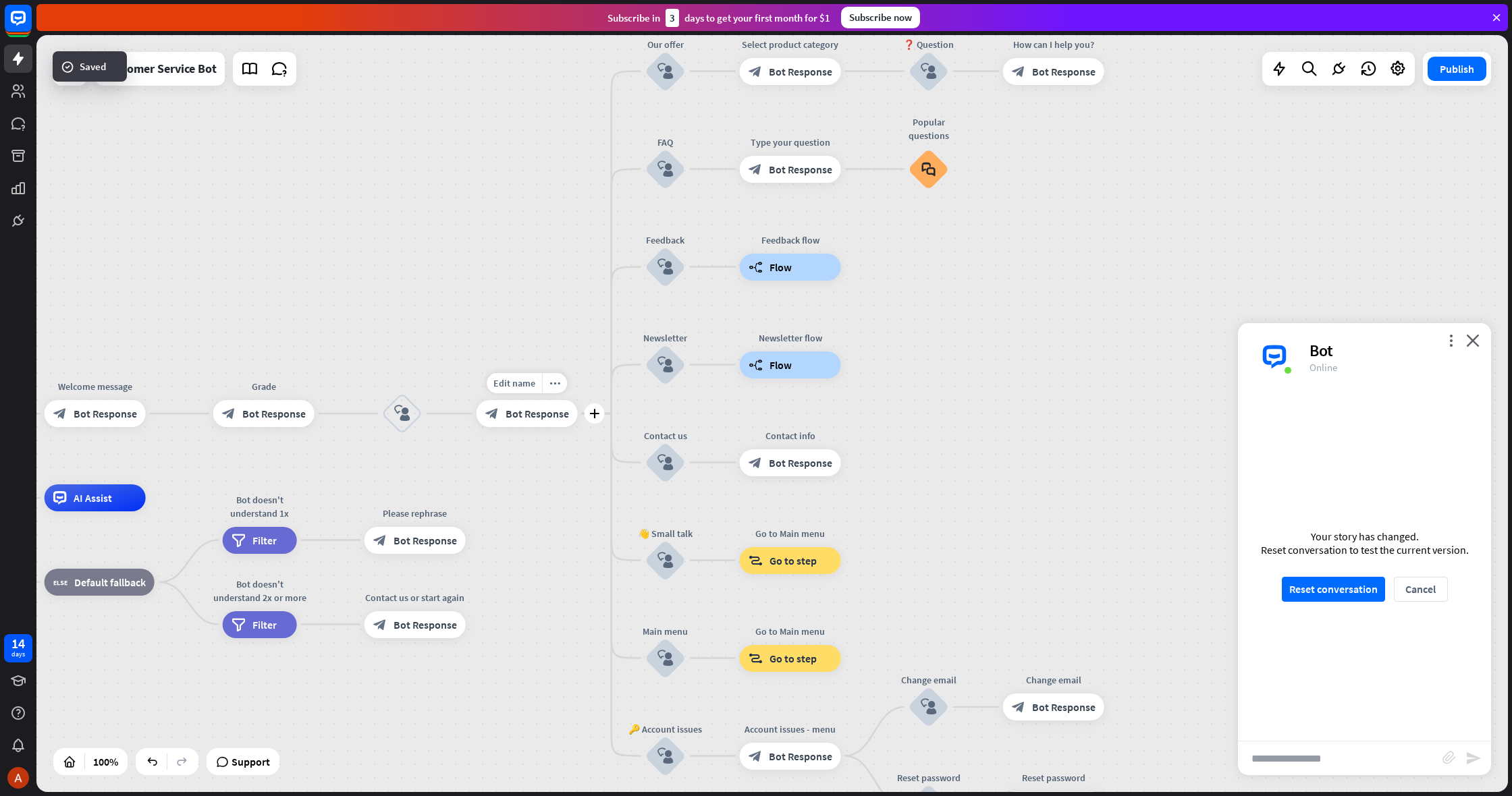
click at [546, 427] on div "Edit name more_horiz plus 🔙 Main menu block_bot_response Bot Response" at bounding box center [527, 413] width 101 height 27
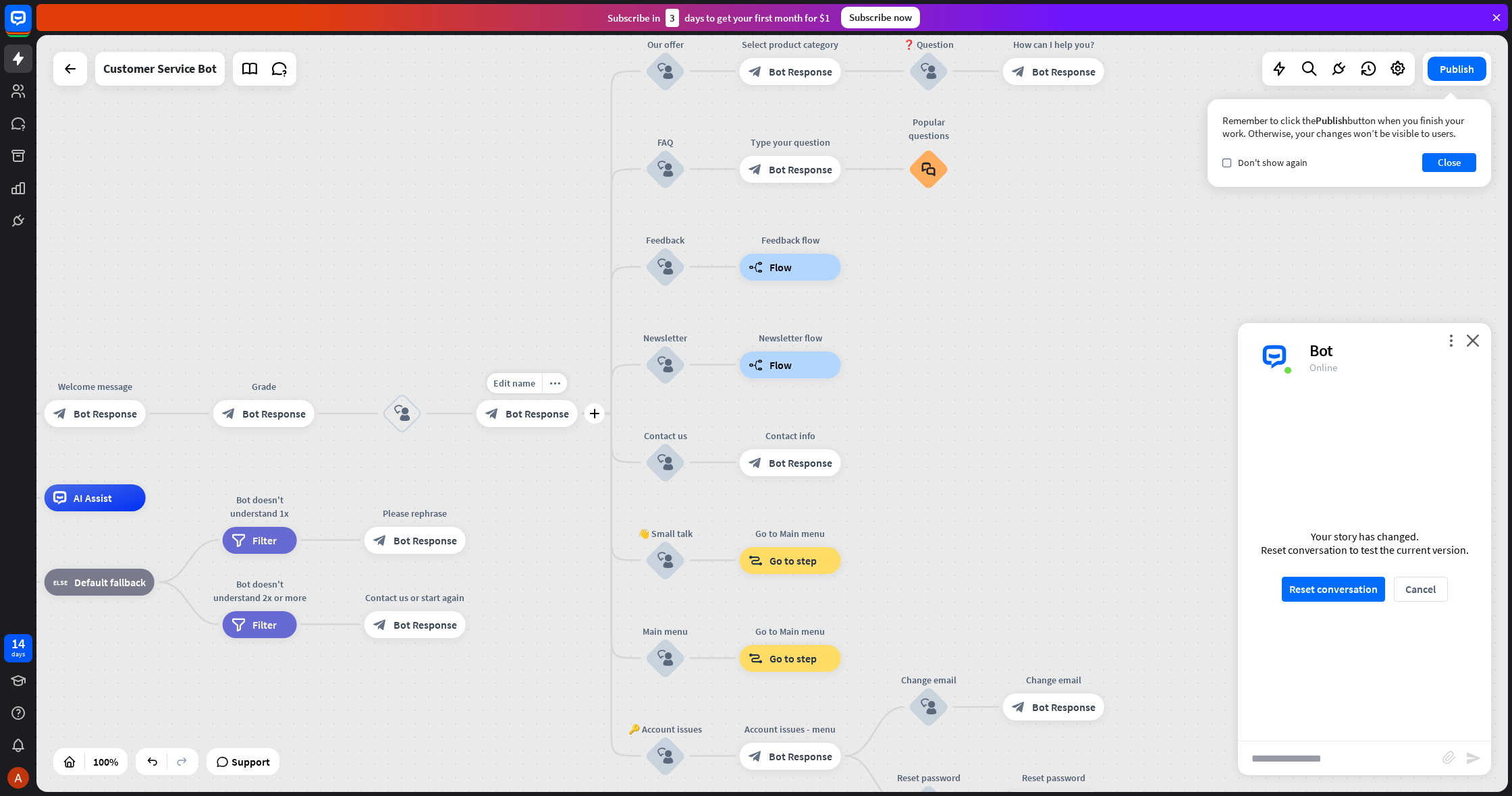
click at [546, 427] on div "Edit name more_horiz plus block_bot_response Bot Response" at bounding box center [527, 413] width 101 height 27
click at [1253, 374] on div "more_vert close Bot Online" at bounding box center [1364, 356] width 253 height 67
click at [530, 409] on span "Bot Response" at bounding box center [538, 413] width 63 height 13
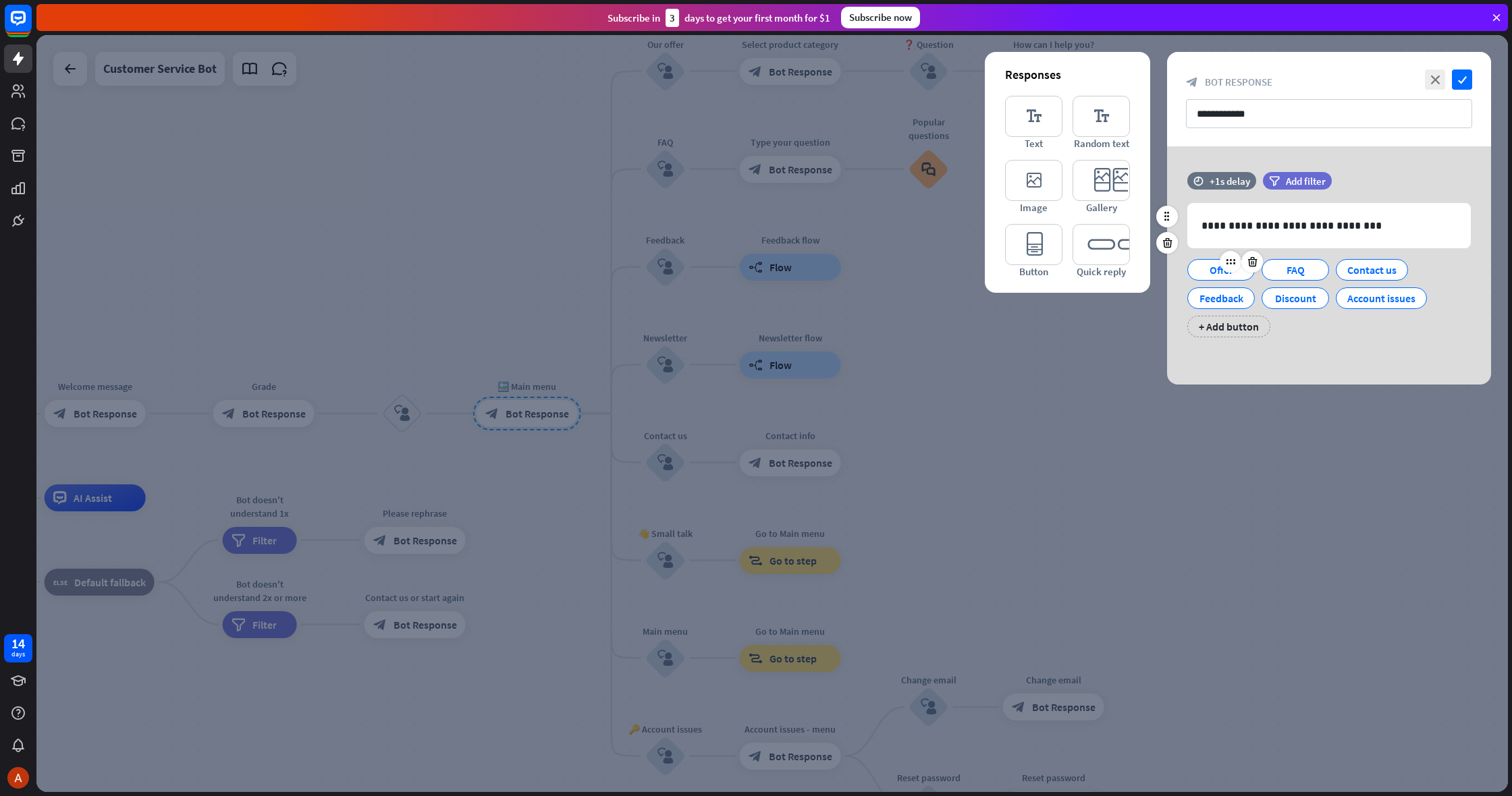
click at [1218, 273] on div "Offer" at bounding box center [1222, 270] width 45 height 21
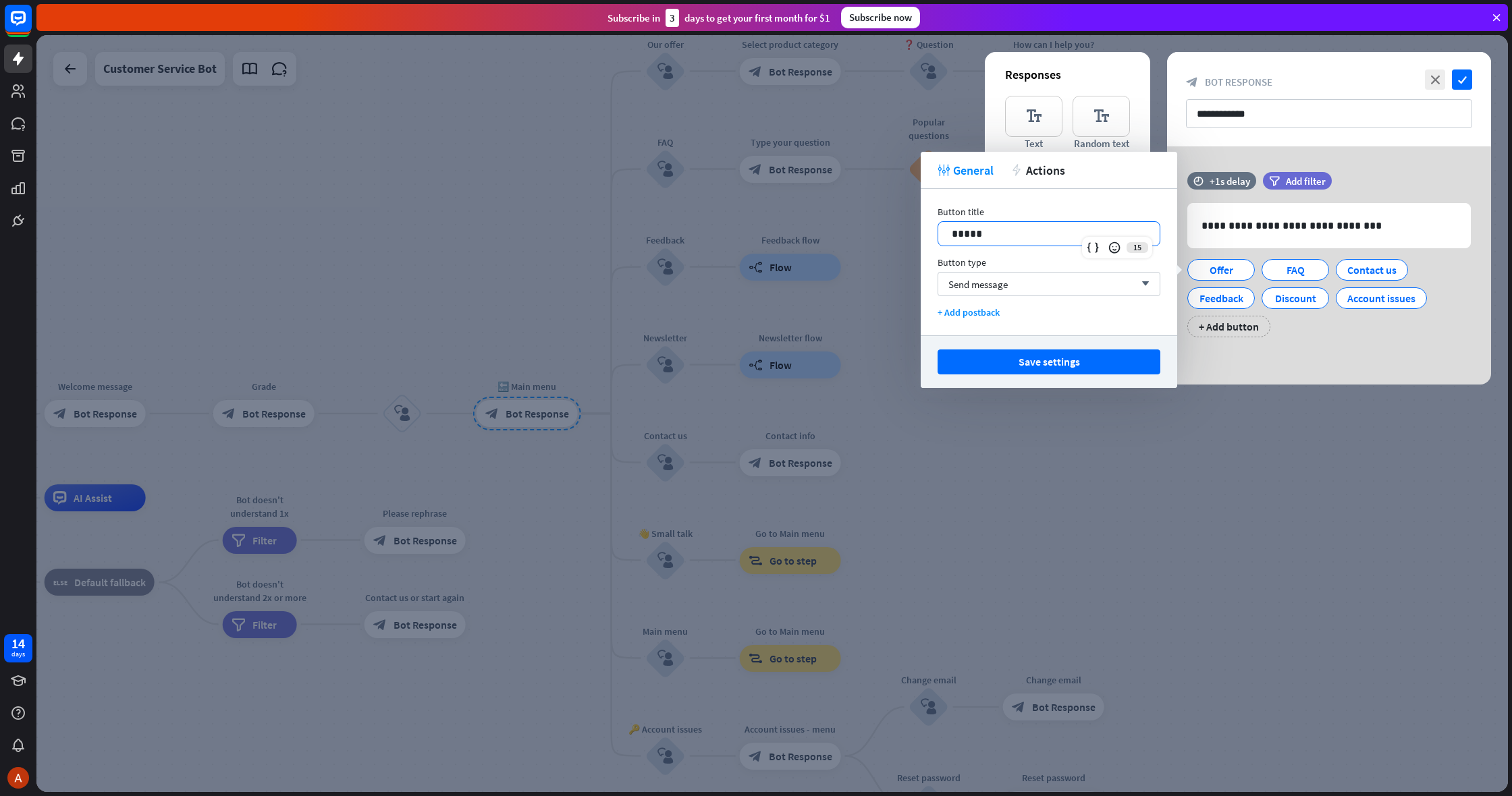
drag, startPoint x: 995, startPoint y: 230, endPoint x: 909, endPoint y: 230, distance: 86.0
click at [909, 230] on body "14 days close Product Help First steps Get started with ChatBot Help Center Fol…" at bounding box center [756, 398] width 1512 height 796
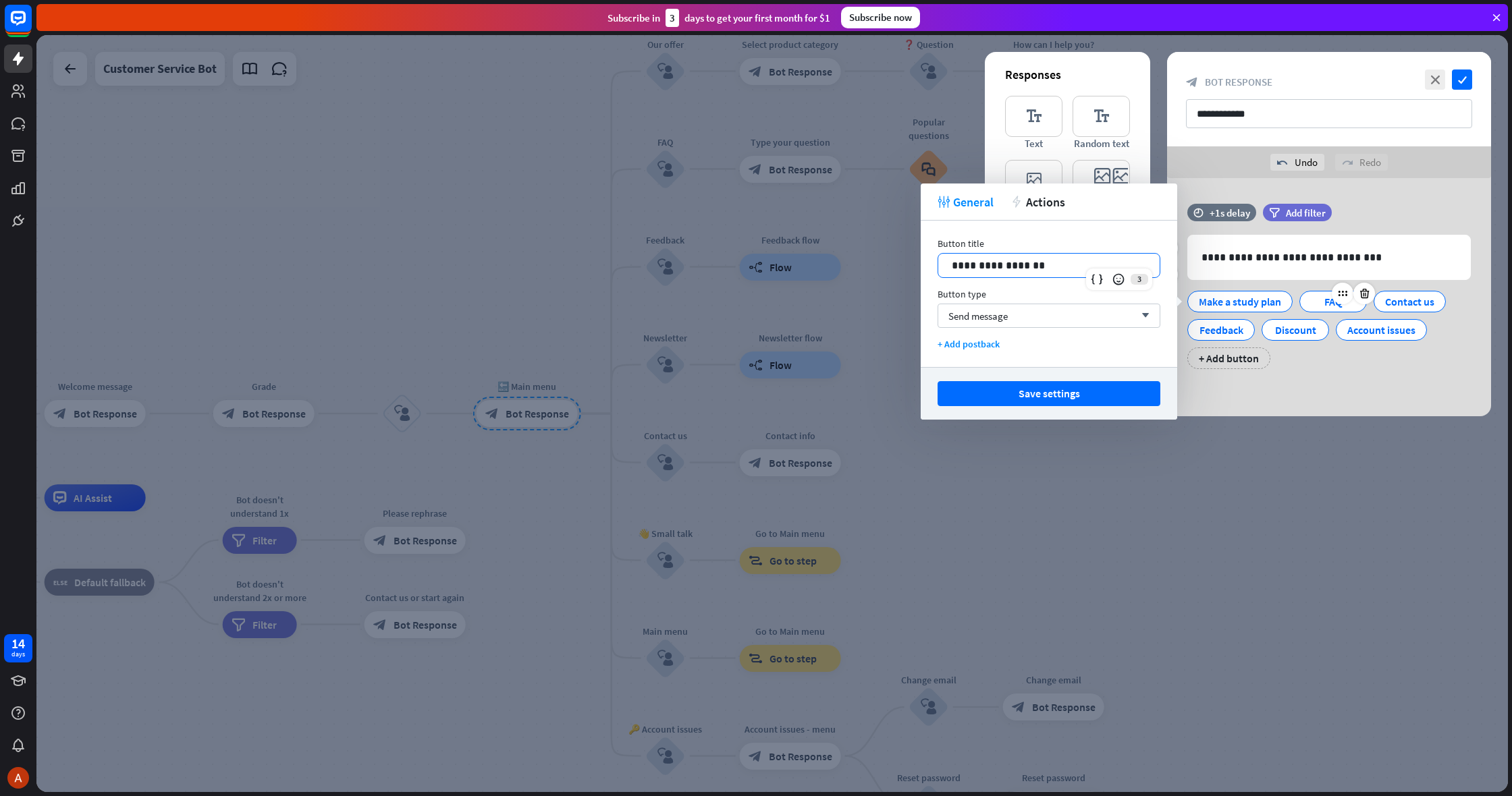
click at [1316, 300] on div "FAQ" at bounding box center [1334, 301] width 45 height 21
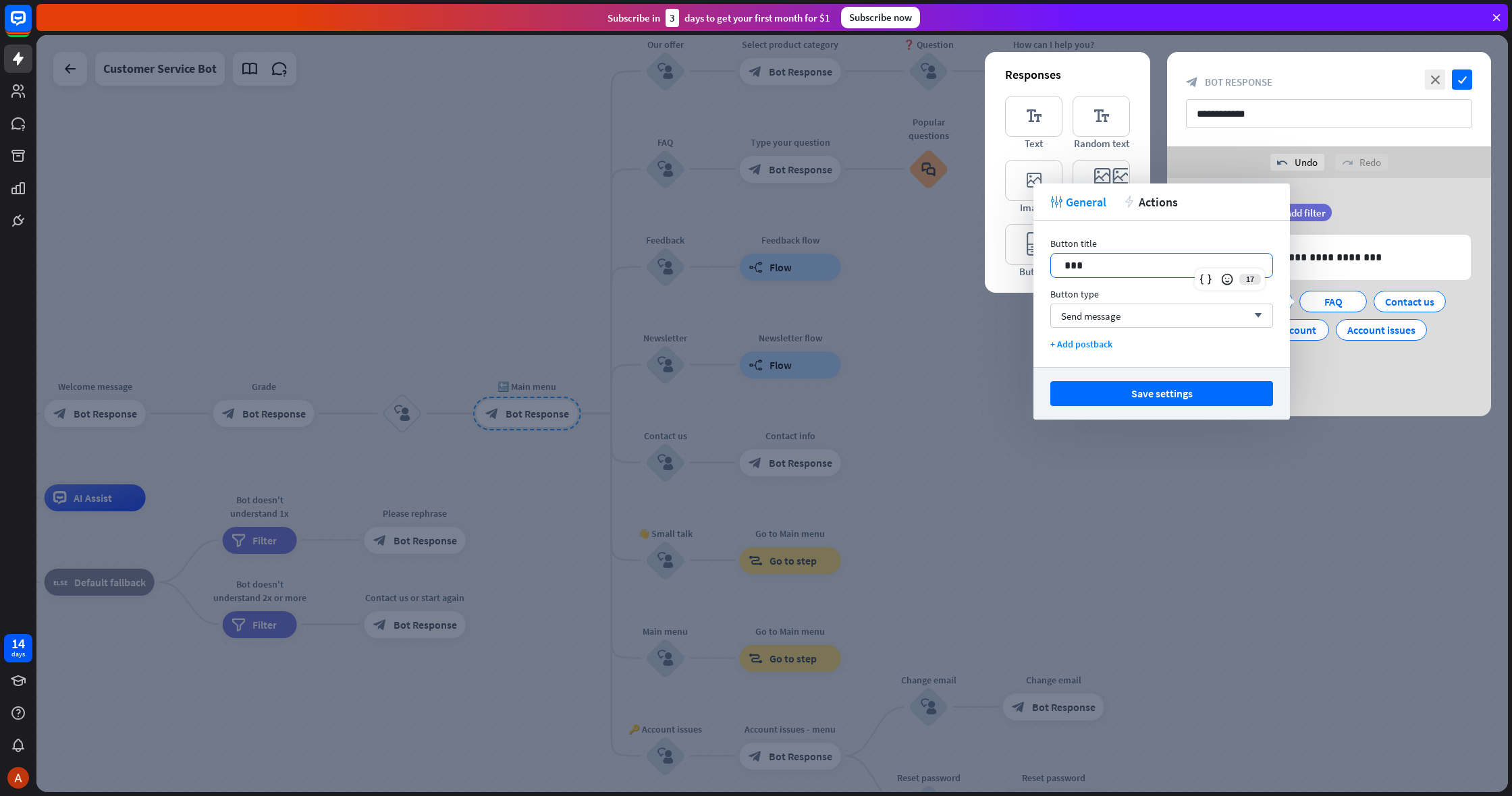
drag, startPoint x: 1192, startPoint y: 268, endPoint x: 912, endPoint y: 247, distance: 280.8
click at [912, 247] on body "14 days close Product Help First steps Get started with ChatBot Help Center Fol…" at bounding box center [756, 398] width 1512 height 796
click at [1195, 398] on button "Save settings" at bounding box center [1161, 394] width 223 height 25
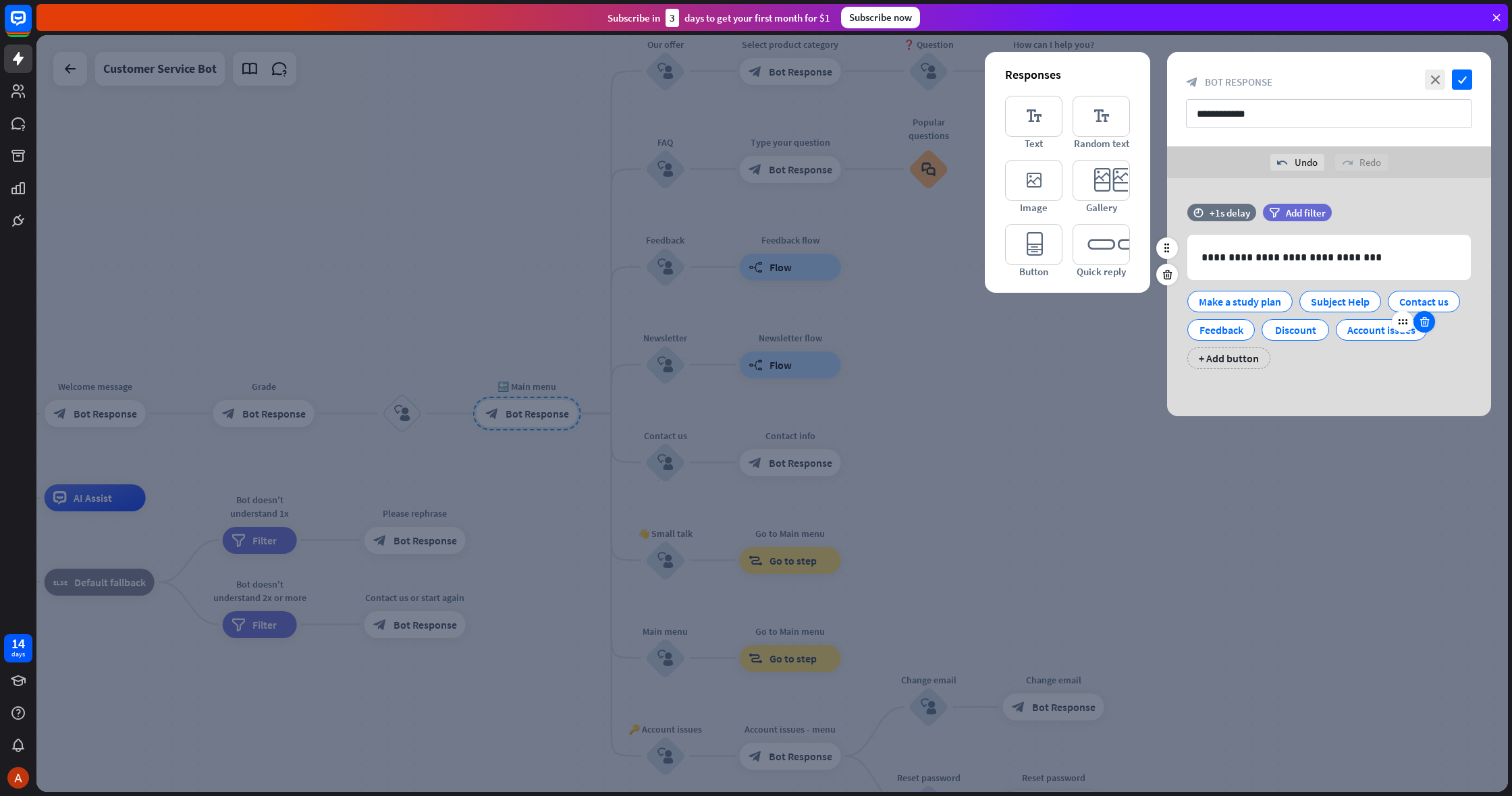
click at [1423, 312] on div at bounding box center [1424, 321] width 21 height 21
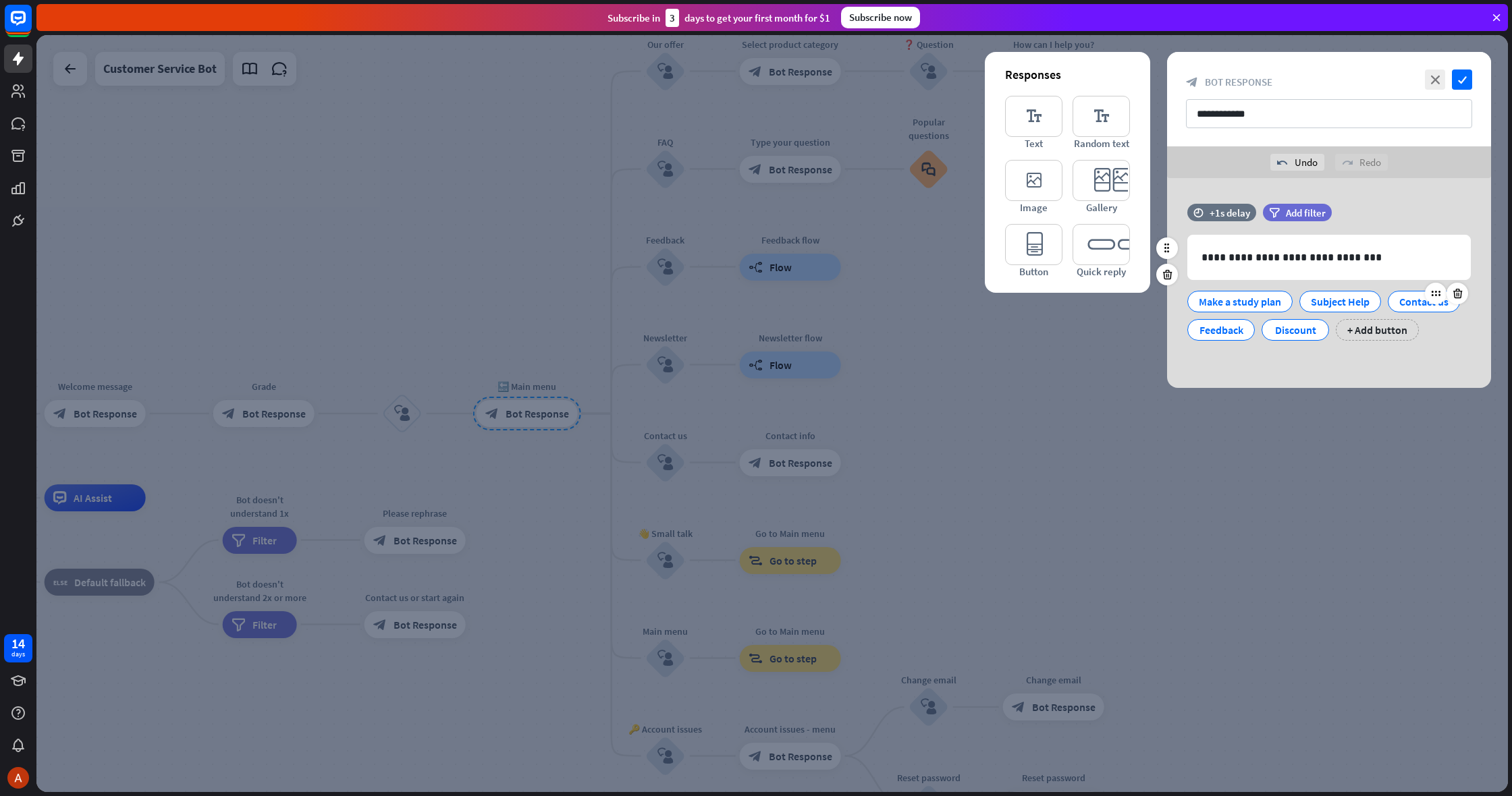
click at [1408, 304] on div "Contact us" at bounding box center [1423, 301] width 49 height 21
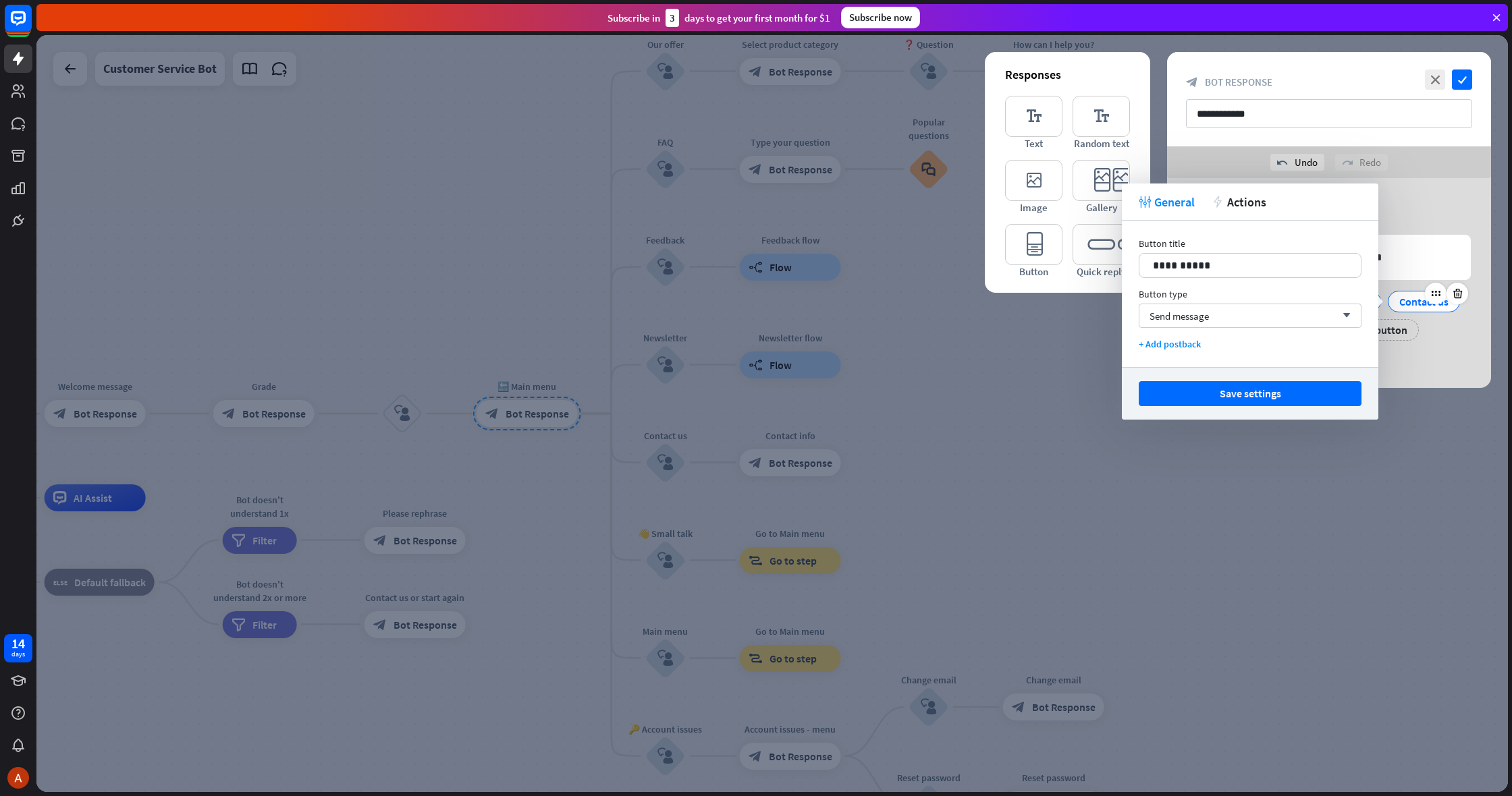
click at [1408, 304] on div "Contact us" at bounding box center [1423, 301] width 49 height 21
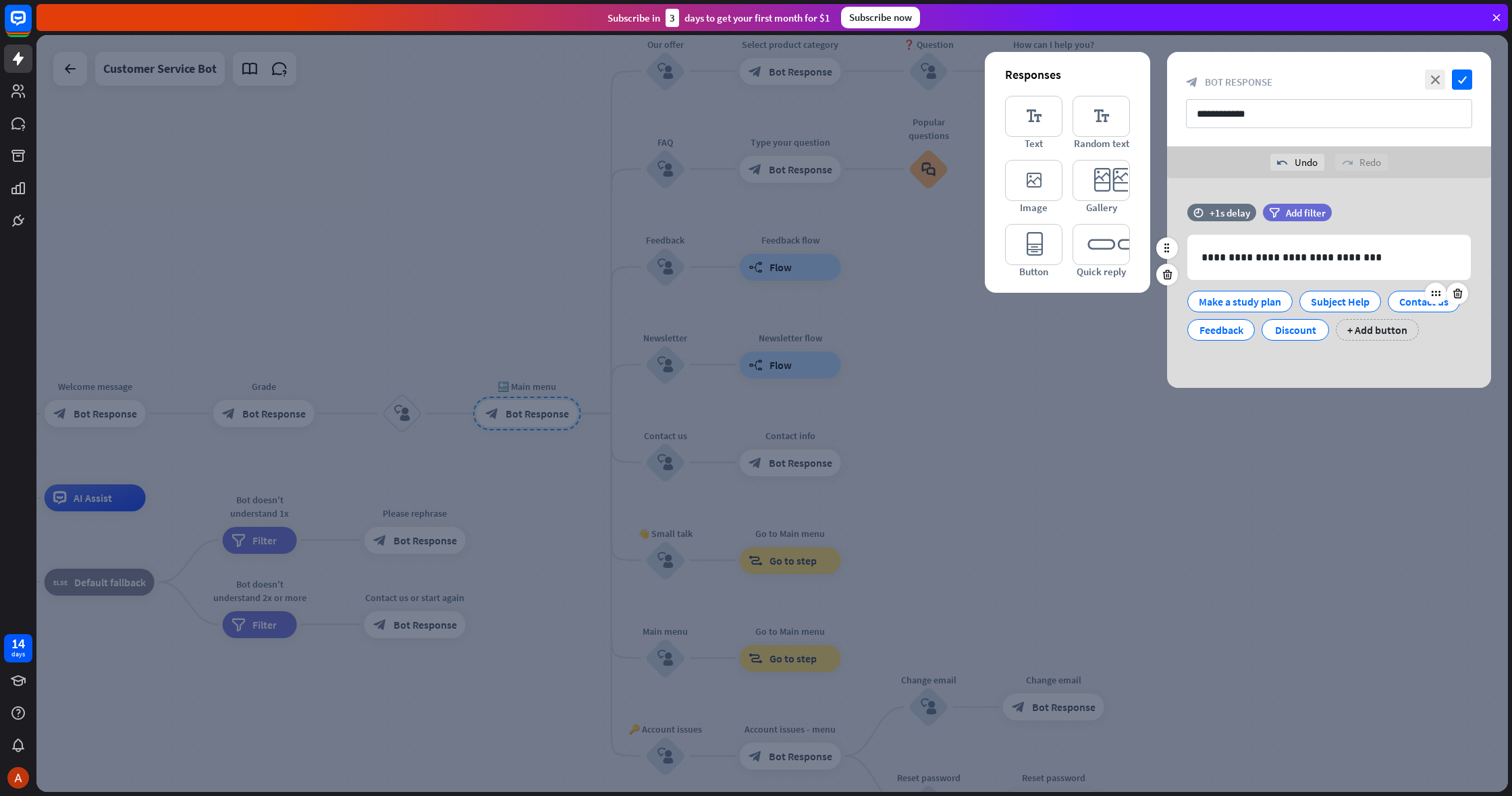
click at [1408, 304] on div "Contact us" at bounding box center [1423, 301] width 49 height 21
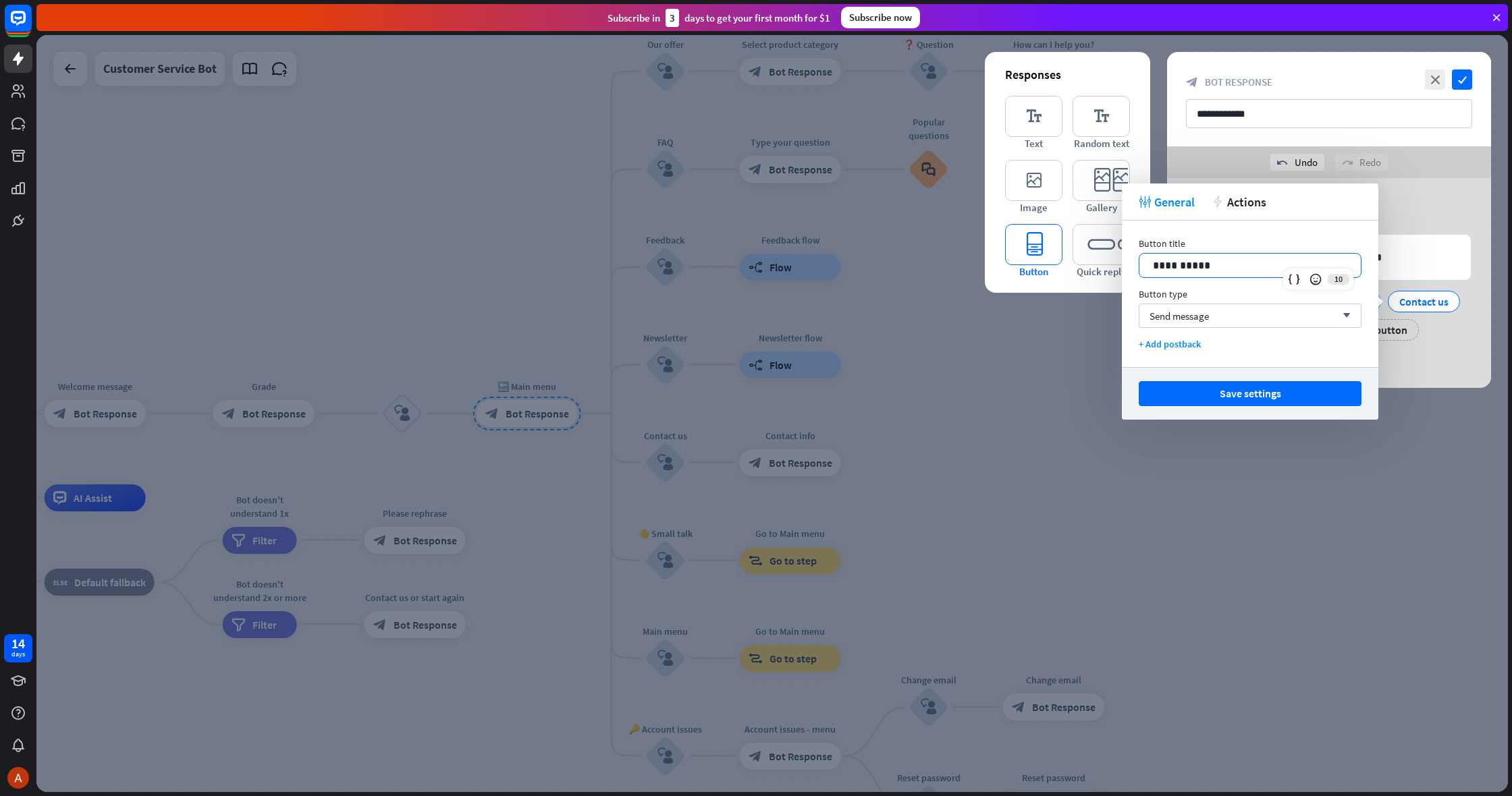
drag, startPoint x: 1245, startPoint y: 271, endPoint x: 1015, endPoint y: 244, distance: 231.6
click at [1015, 244] on body "14 days close Product Help First steps Get started with ChatBot Help Center Fol…" at bounding box center [756, 398] width 1512 height 796
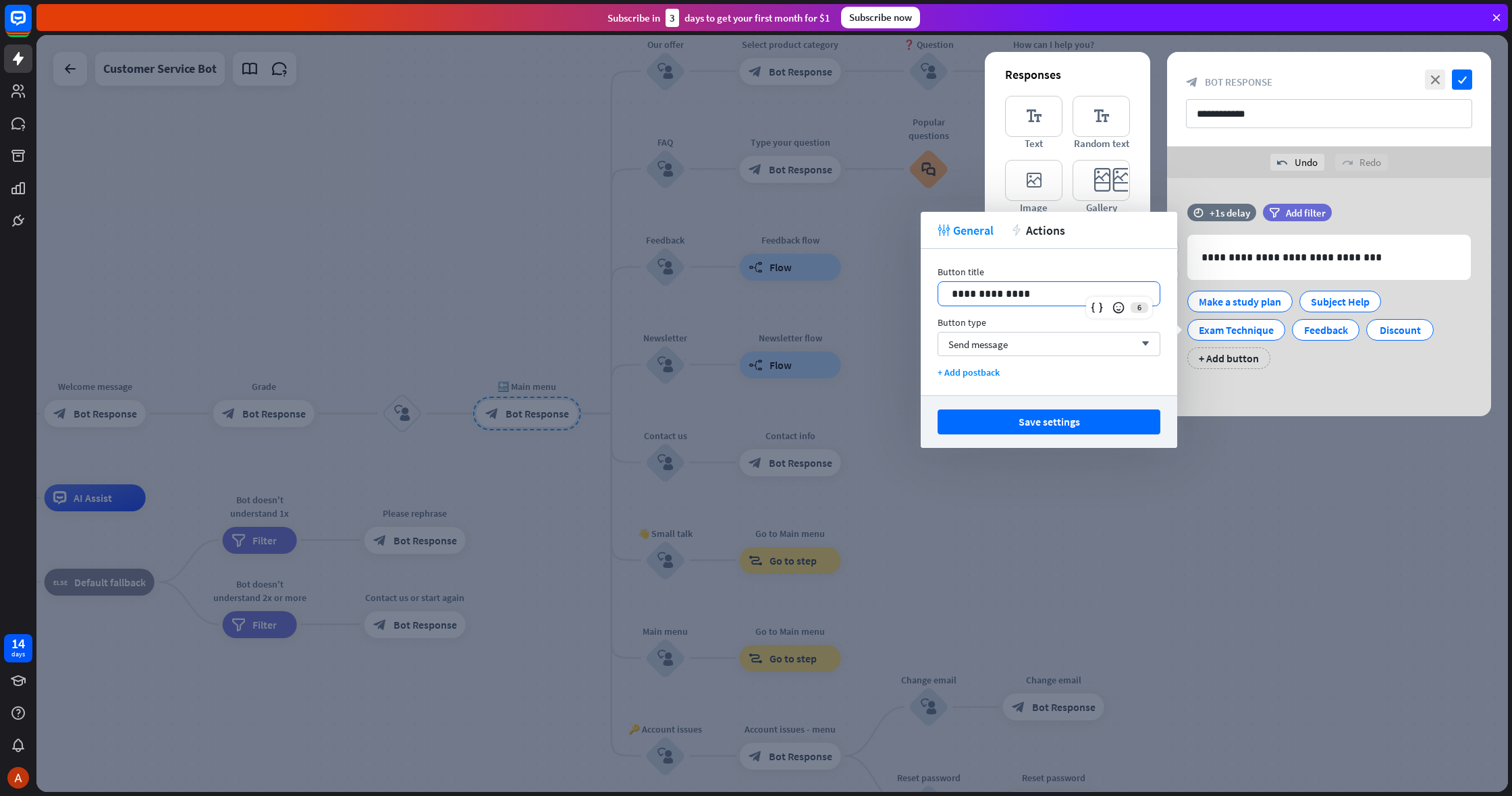
click at [1365, 357] on div "Make a study plan Subject Help Exam Technique Feedback Discount + Add button" at bounding box center [1326, 326] width 284 height 85
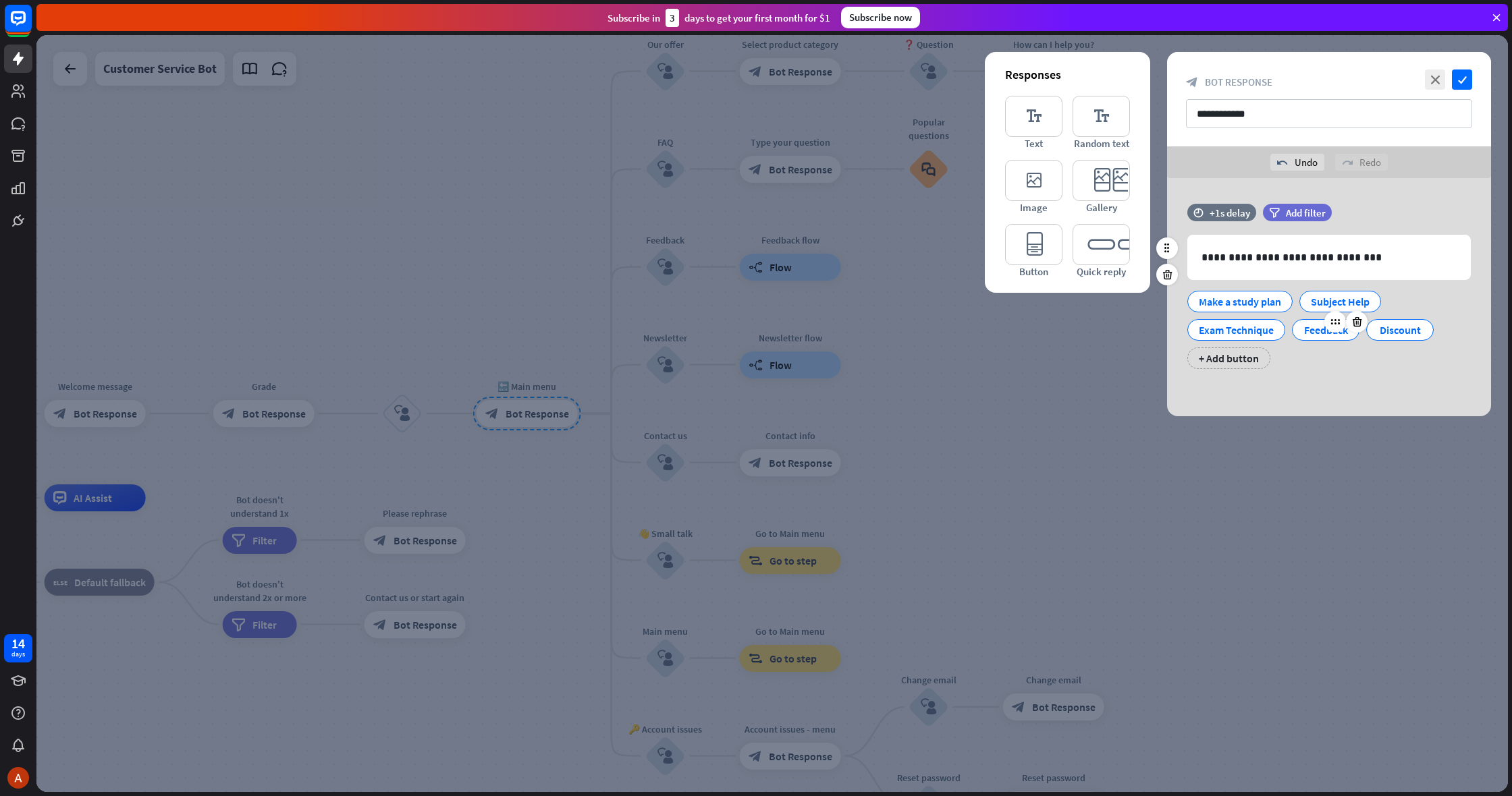
click at [1326, 333] on div "Feedback" at bounding box center [1326, 330] width 45 height 21
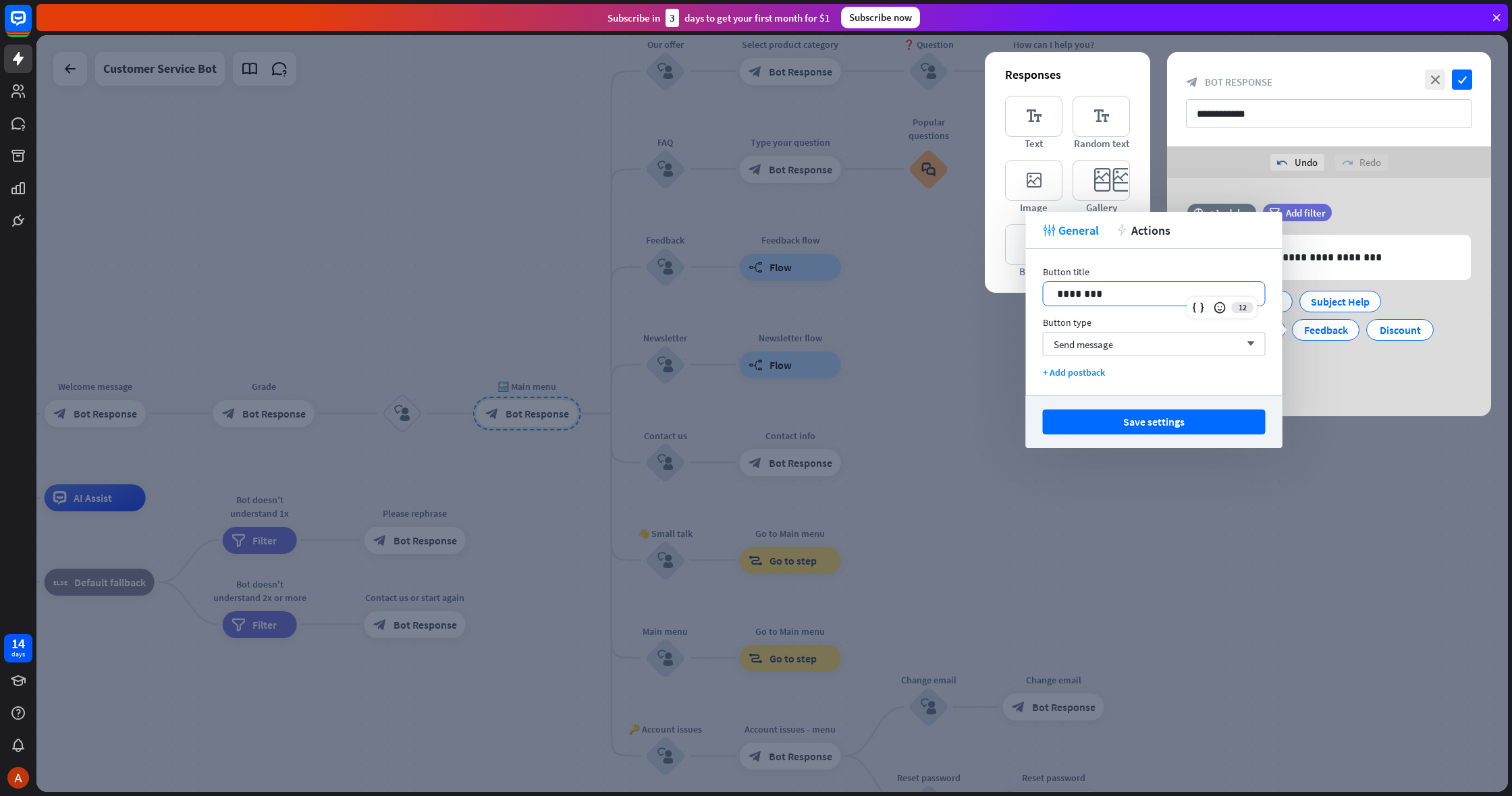
drag, startPoint x: 1182, startPoint y: 300, endPoint x: 989, endPoint y: 283, distance: 193.7
click at [989, 283] on body "14 days close Product Help First steps Get started with ChatBot Help Center Fol…" at bounding box center [756, 398] width 1512 height 796
drag, startPoint x: 1155, startPoint y: 301, endPoint x: 898, endPoint y: 287, distance: 257.4
click at [898, 287] on body "14 days close Product Help First steps Get started with ChatBot Help Center Fol…" at bounding box center [756, 398] width 1512 height 796
click at [1091, 412] on button "Save settings" at bounding box center [1154, 422] width 223 height 25
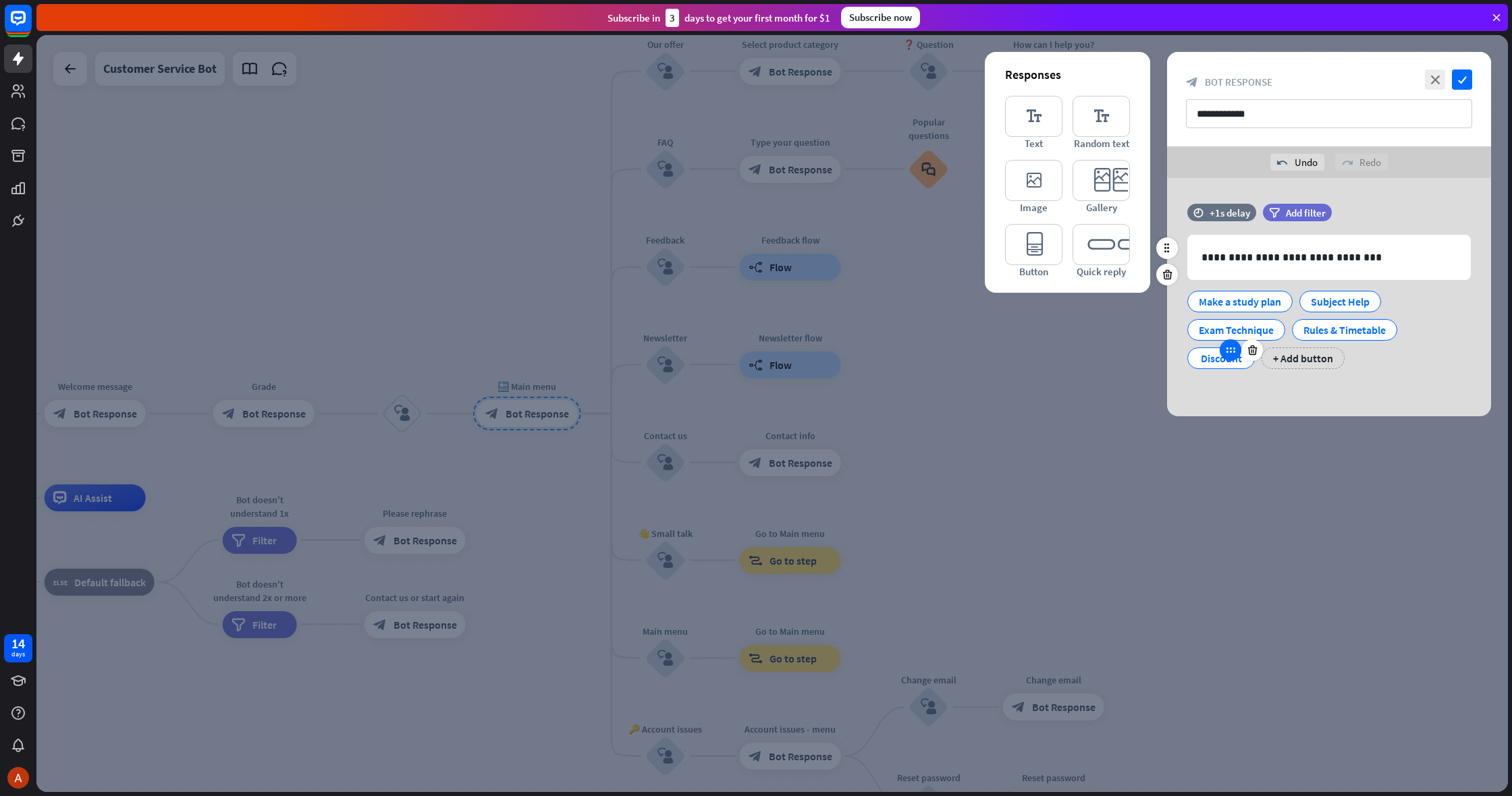
click at [1228, 353] on icon at bounding box center [1230, 350] width 12 height 12
click at [1215, 360] on div "Discount" at bounding box center [1222, 358] width 45 height 21
click at [1211, 365] on div "Discount" at bounding box center [1222, 358] width 45 height 21
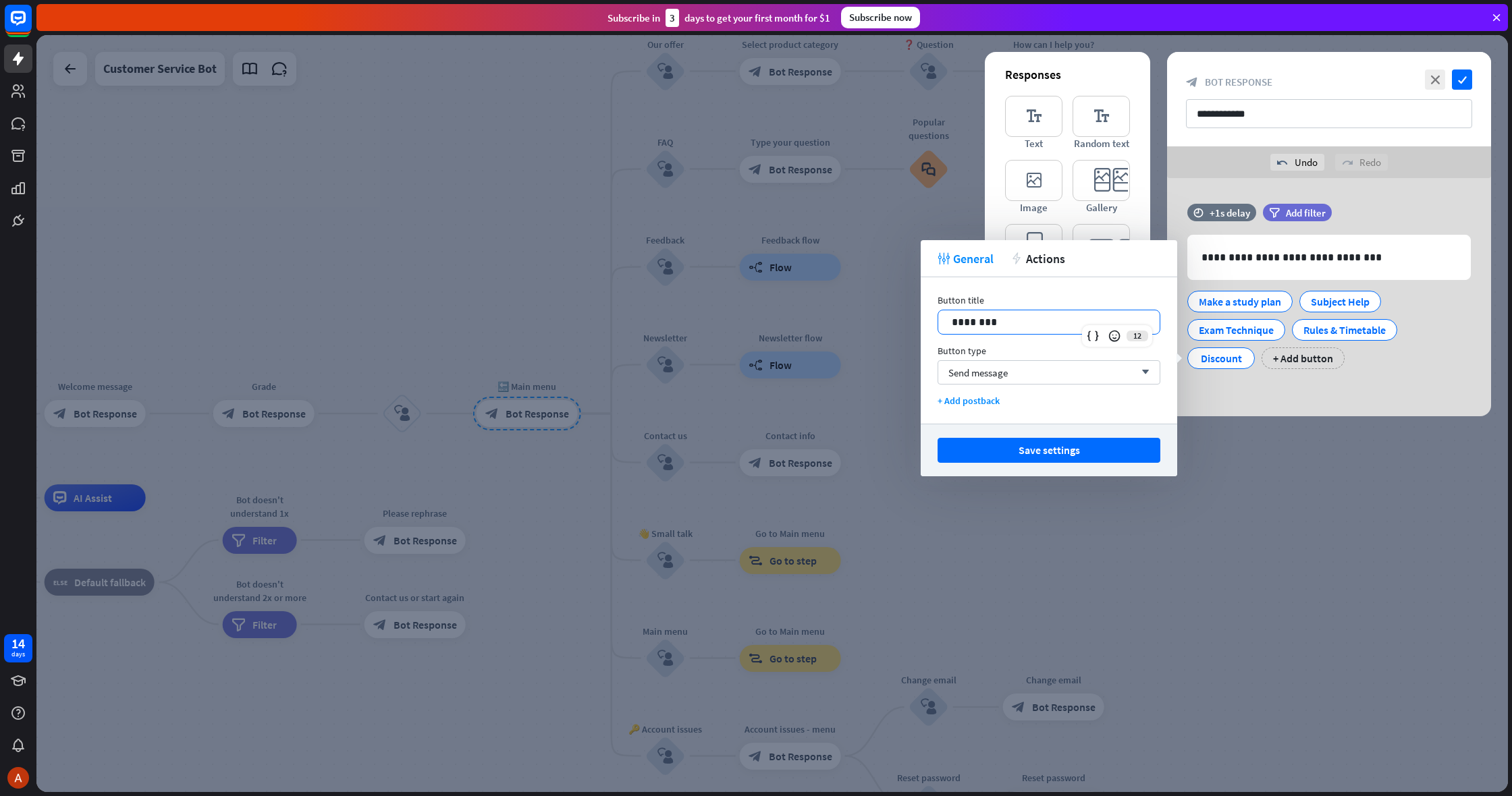
drag, startPoint x: 1067, startPoint y: 329, endPoint x: 908, endPoint y: 317, distance: 159.5
click at [908, 317] on body "14 days close Product Help First steps Get started with ChatBot Help Center Fol…" at bounding box center [756, 398] width 1512 height 796
click at [1057, 449] on button "Save settings" at bounding box center [1049, 450] width 223 height 25
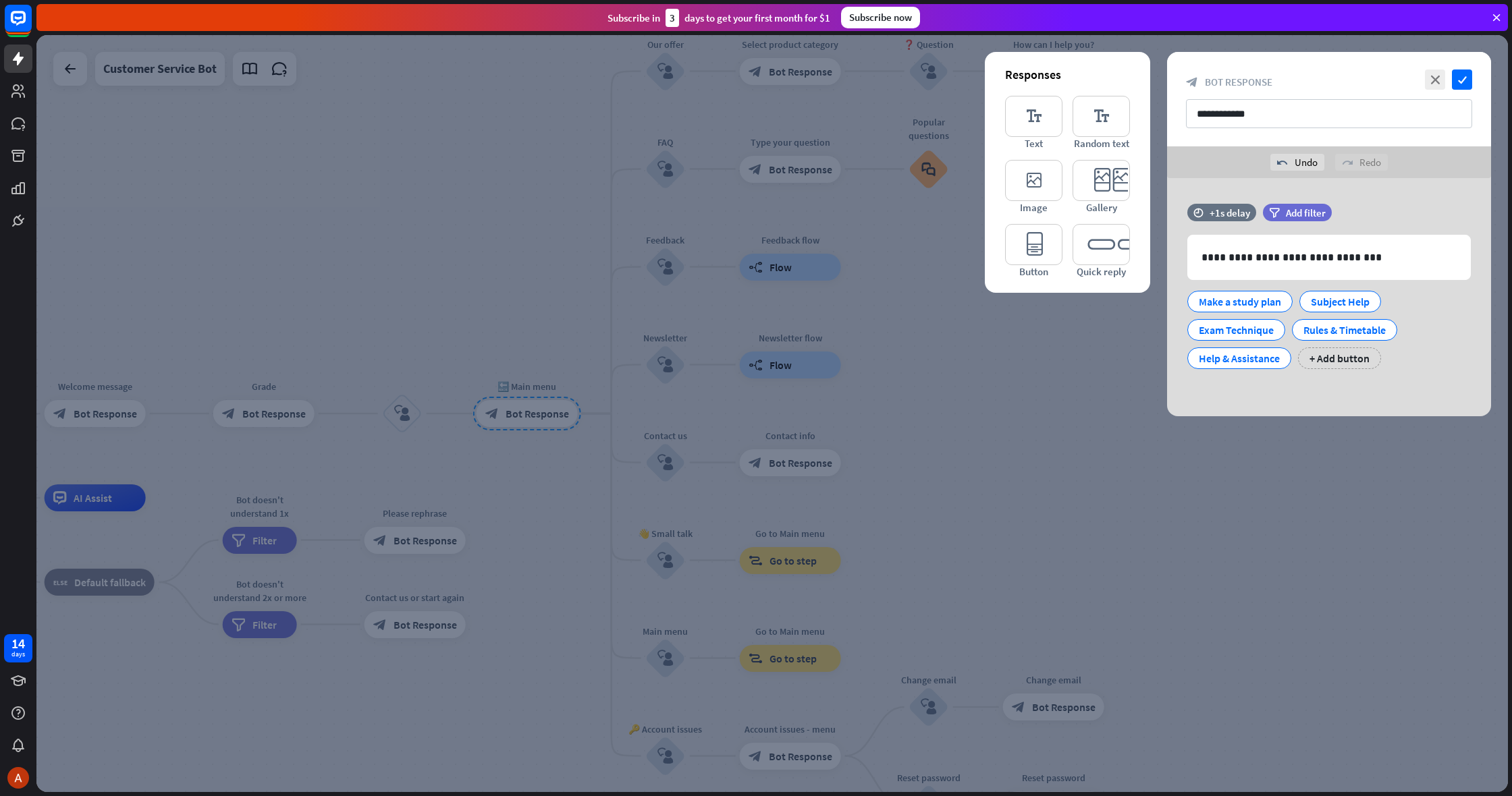
click at [1150, 474] on div at bounding box center [772, 414] width 1472 height 758
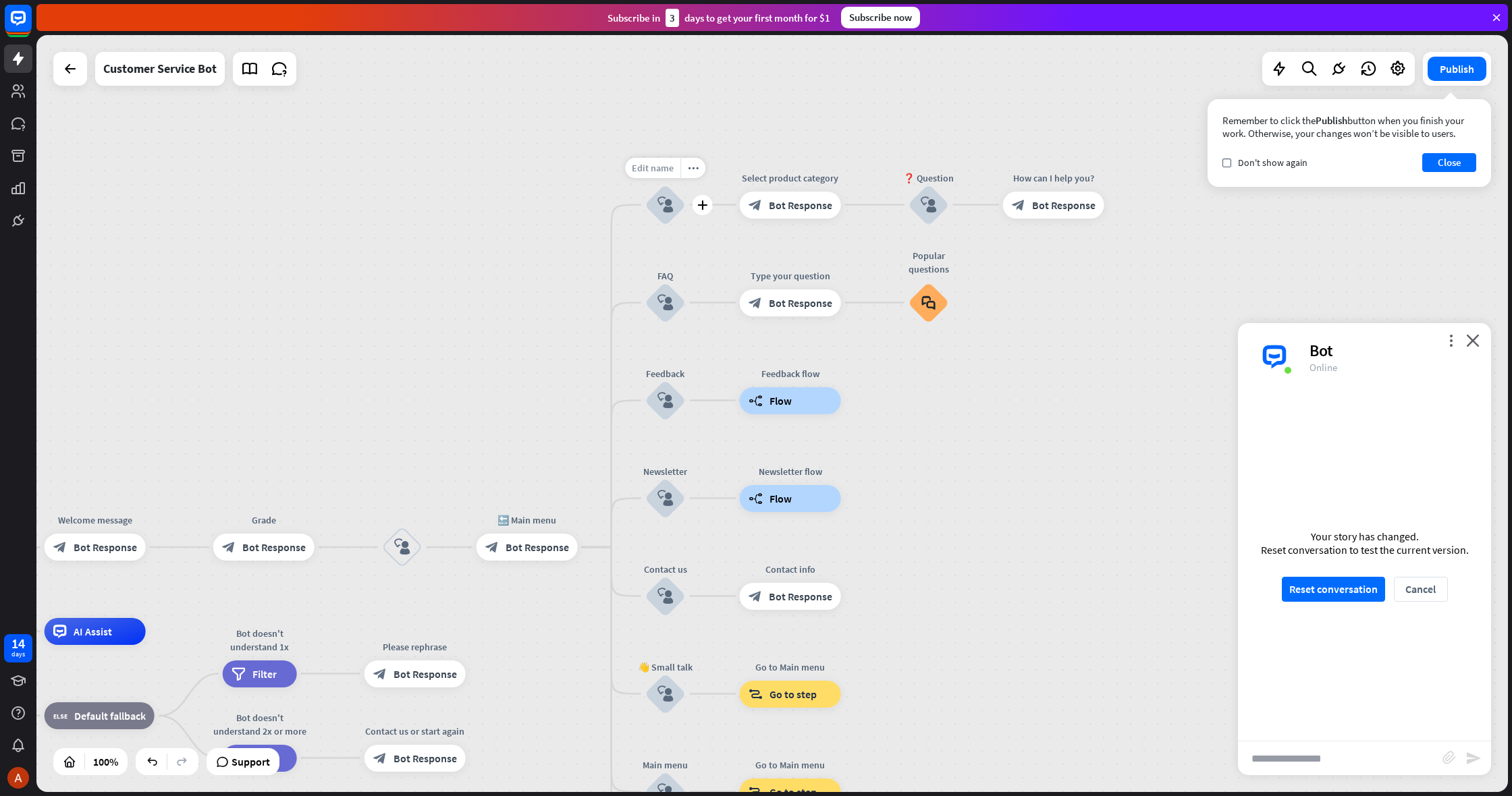
click at [662, 169] on span "Edit name" at bounding box center [652, 168] width 42 height 12
type input "*"
type input "**********"
click at [671, 267] on span "Edit name" at bounding box center [652, 265] width 42 height 12
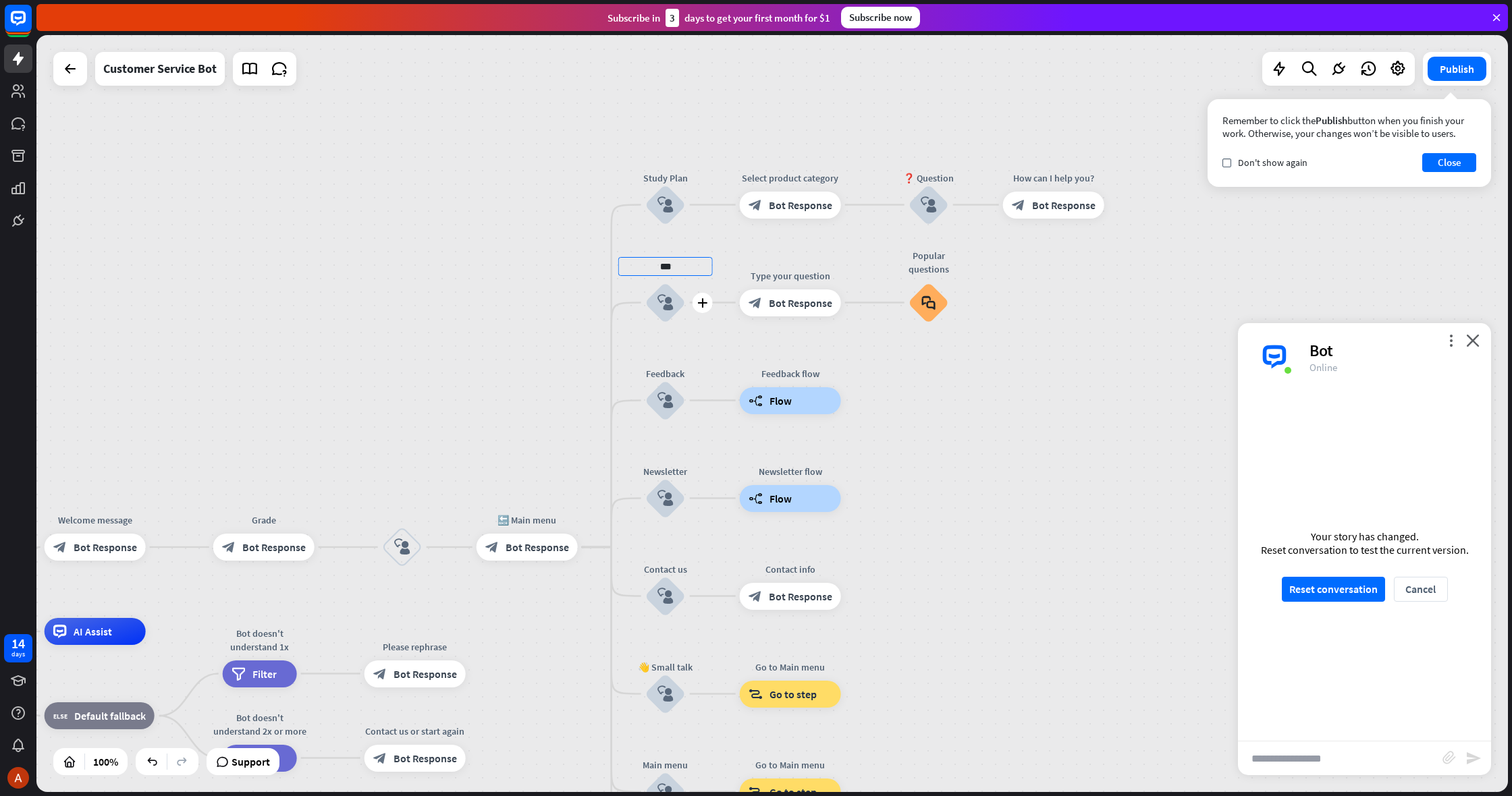
drag, startPoint x: 679, startPoint y: 268, endPoint x: 646, endPoint y: 268, distance: 33.0
click at [646, 268] on input "***" at bounding box center [665, 267] width 94 height 19
type input "**********"
click at [656, 366] on div "**********" at bounding box center [772, 414] width 1472 height 758
click at [670, 369] on span "Edit name" at bounding box center [652, 363] width 42 height 12
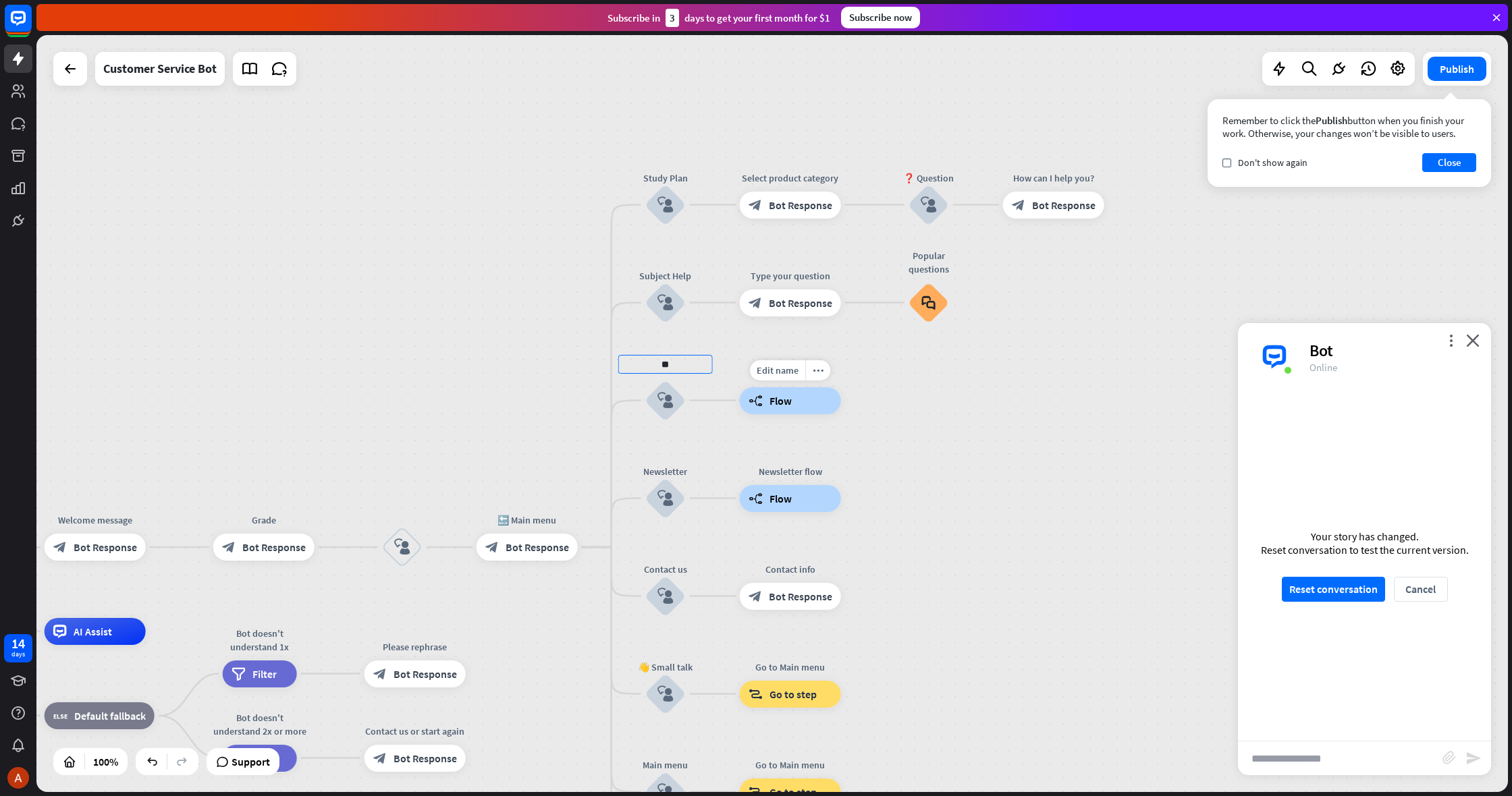
type input "*"
type input "**********"
click at [660, 460] on div "**********" at bounding box center [772, 414] width 1472 height 758
click at [670, 465] on span "Edit name" at bounding box center [652, 461] width 42 height 12
drag, startPoint x: 691, startPoint y: 462, endPoint x: 615, endPoint y: 457, distance: 76.2
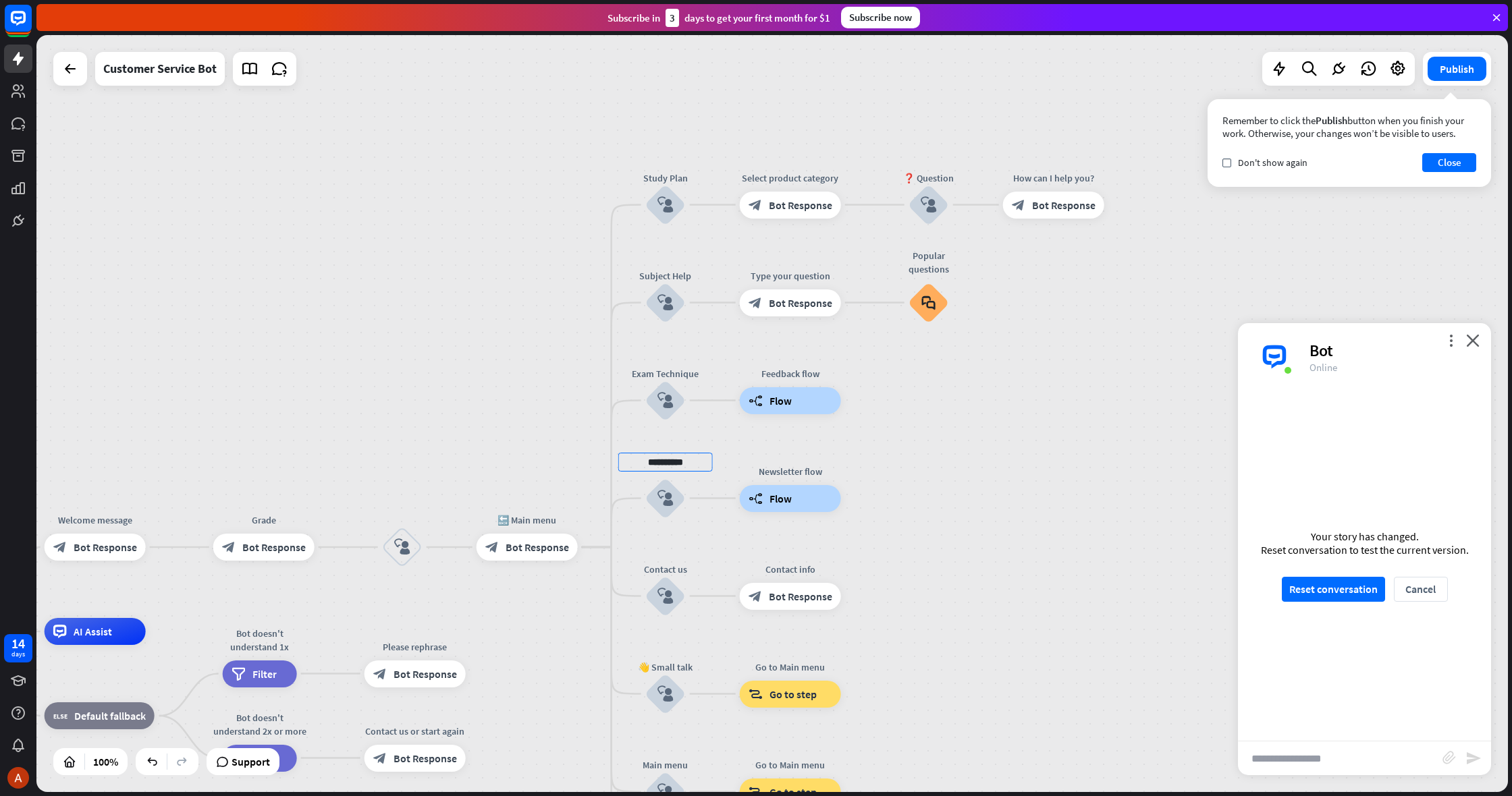
click at [615, 457] on div "**********" at bounding box center [772, 414] width 1472 height 758
type input "*"
type input "**********"
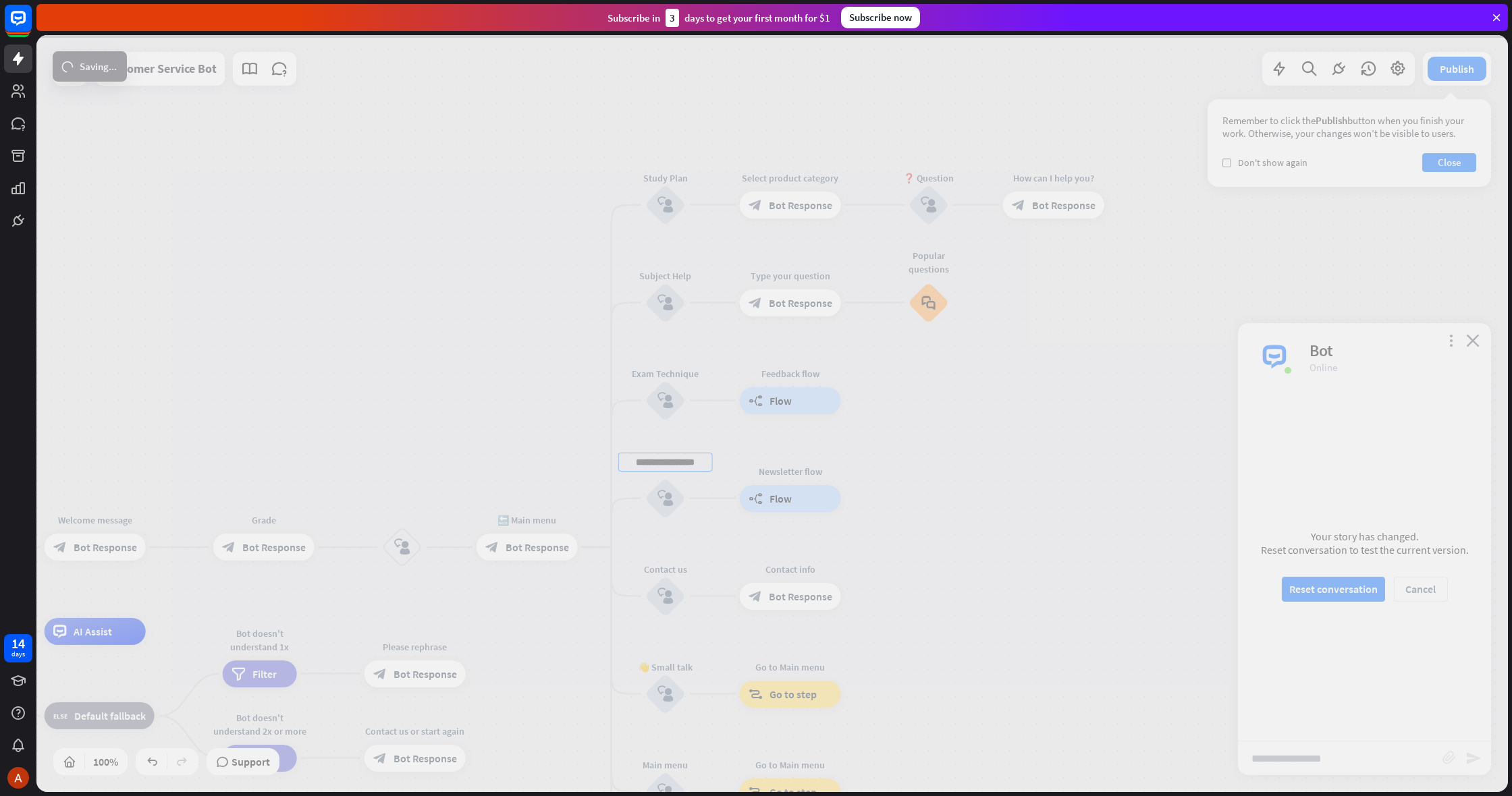
click at [671, 548] on div "**********" at bounding box center [772, 414] width 1472 height 758
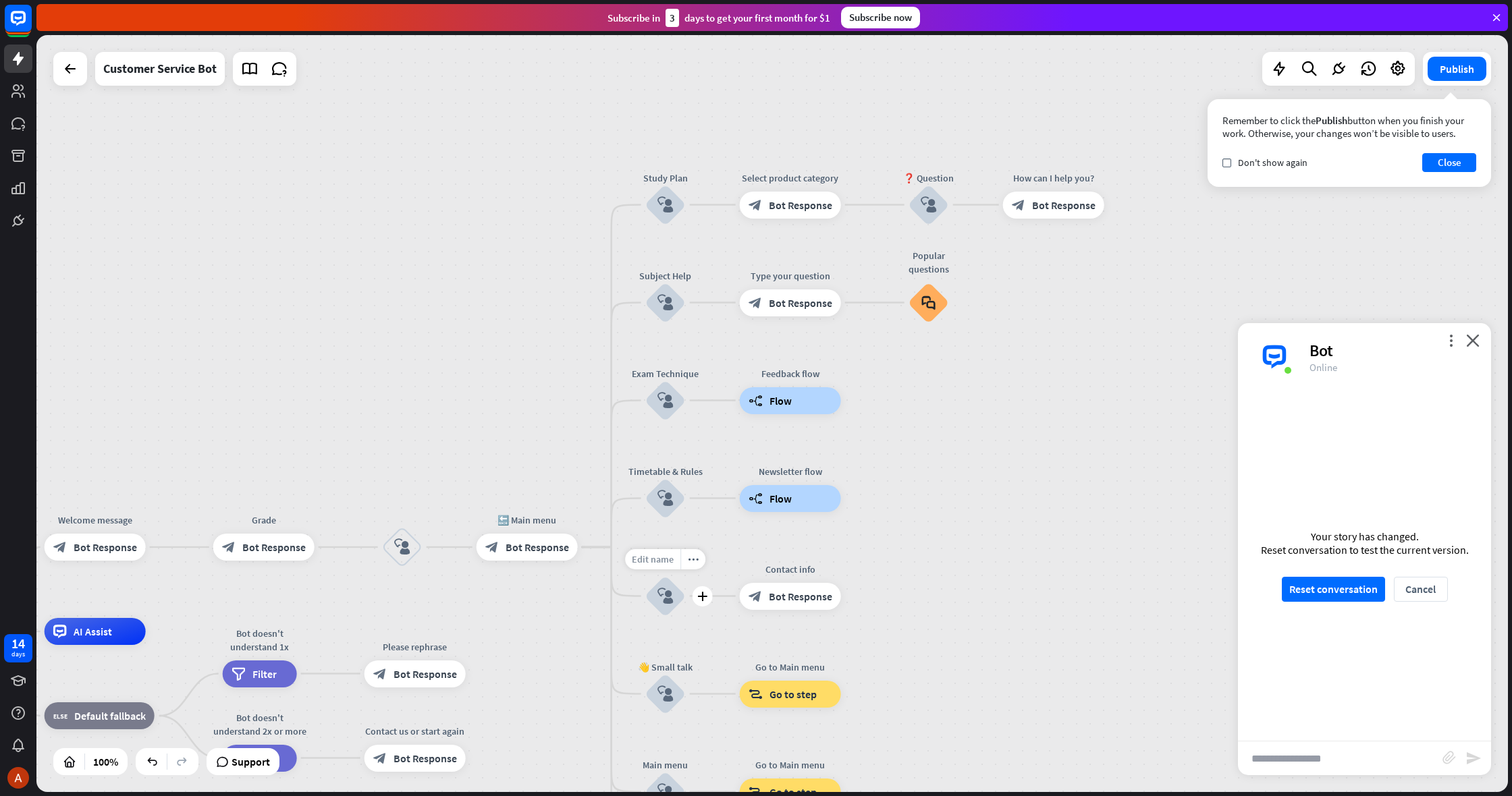
click at [671, 563] on span "Edit name" at bounding box center [652, 559] width 42 height 12
type input "*"
type input "**********"
click at [968, 515] on div "**********" at bounding box center [772, 414] width 1472 height 758
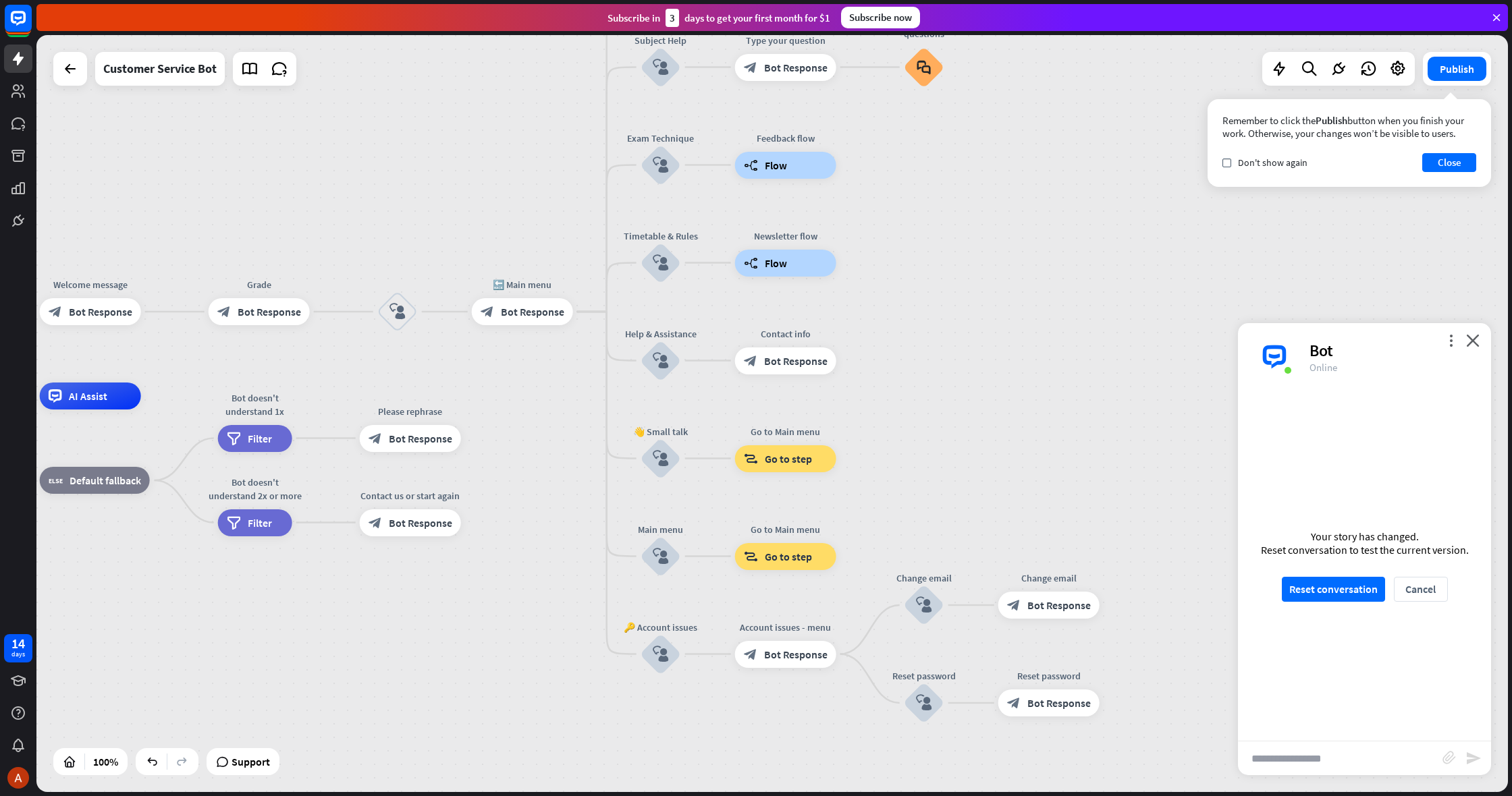
click at [560, 361] on div "home_2 Start point Welcome message block_bot_response Bot Response Grade block_…" at bounding box center [772, 414] width 1472 height 758
click at [1292, 574] on div "Your story has changed. Reset conversation to test the current version. Reset c…" at bounding box center [1364, 566] width 253 height 350
click at [1298, 581] on button "Reset conversation" at bounding box center [1333, 589] width 104 height 25
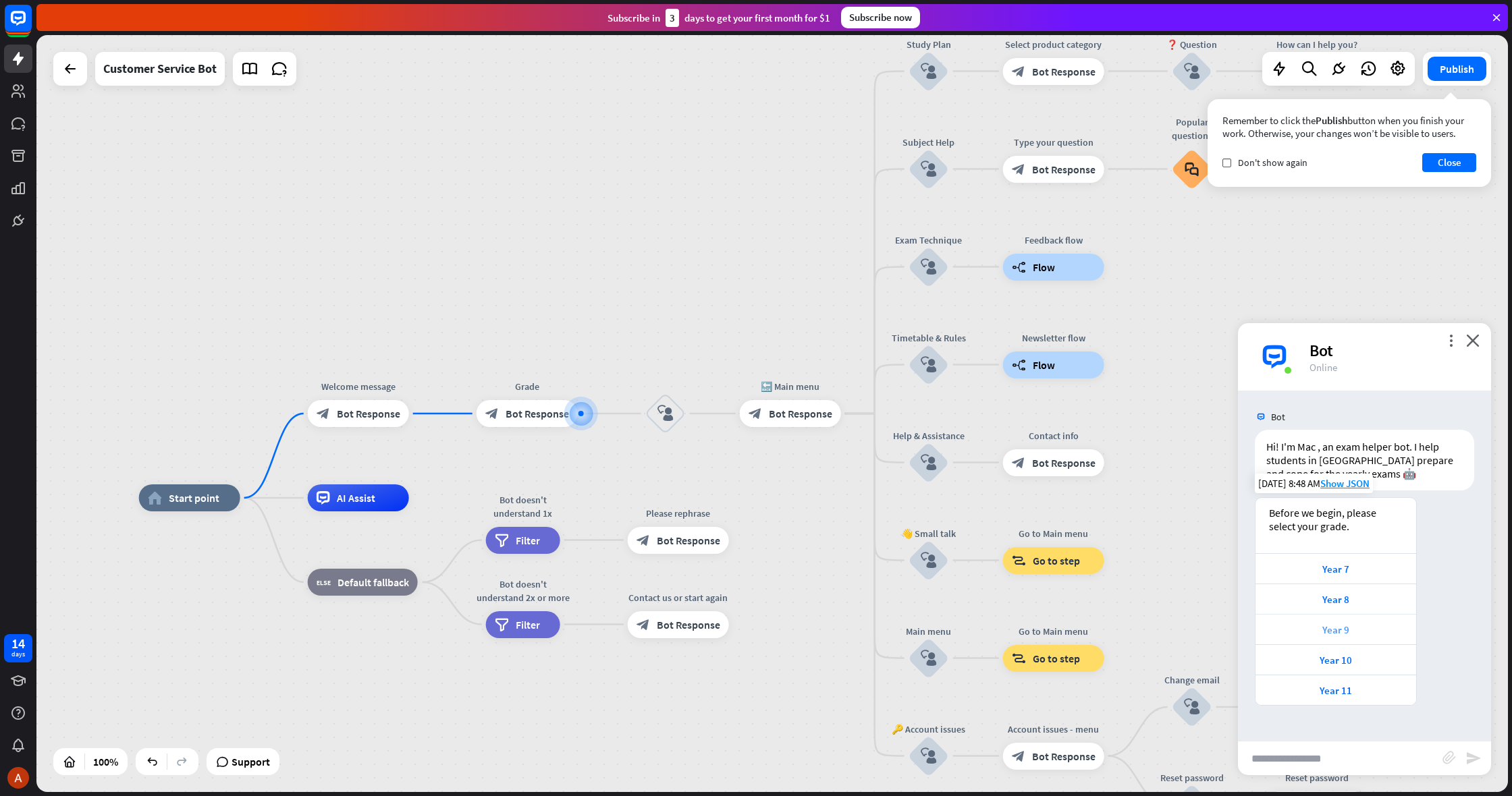
click at [1331, 627] on div "Year 9" at bounding box center [1337, 630] width 147 height 13
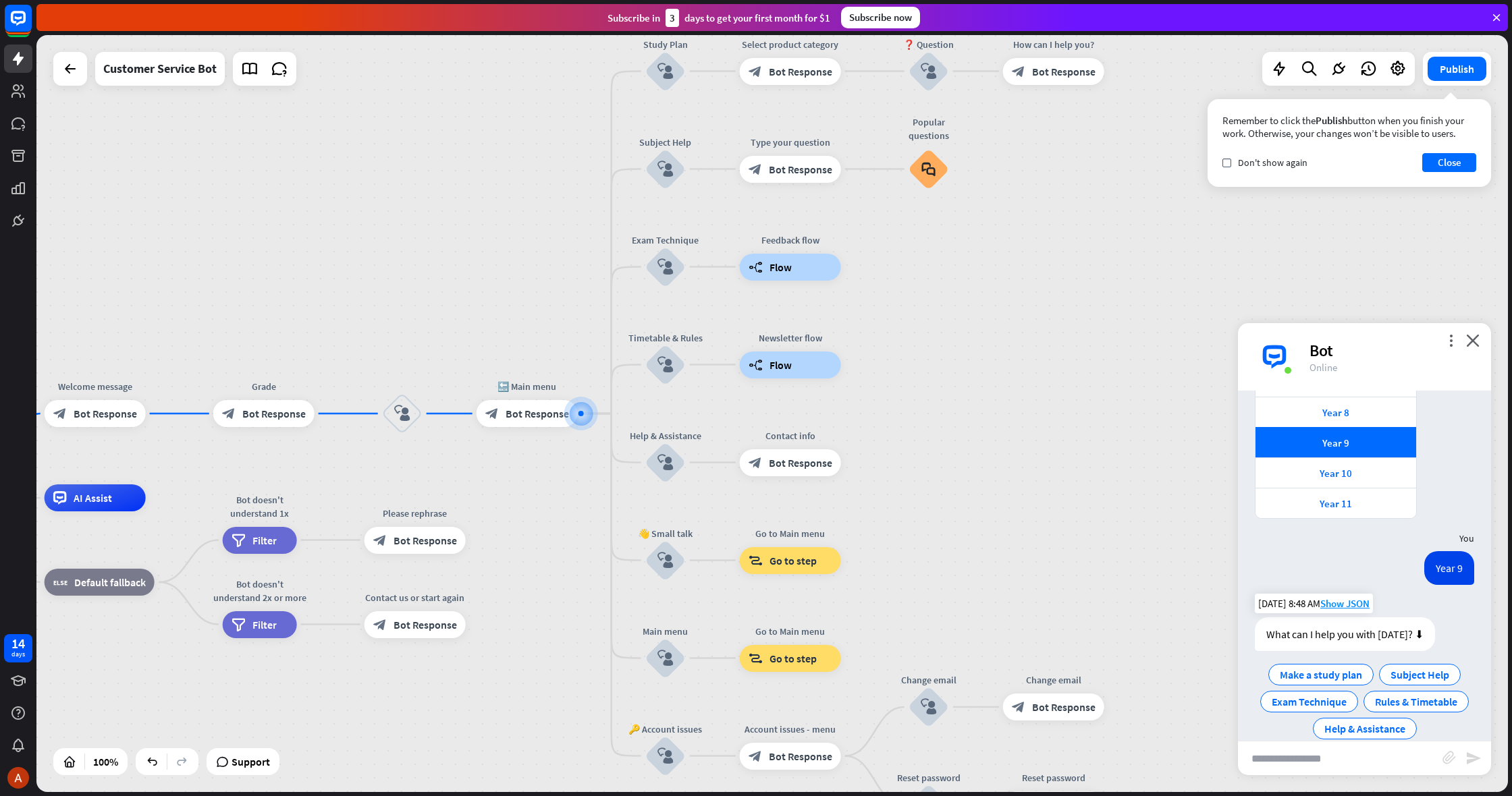
scroll to position [208, 0]
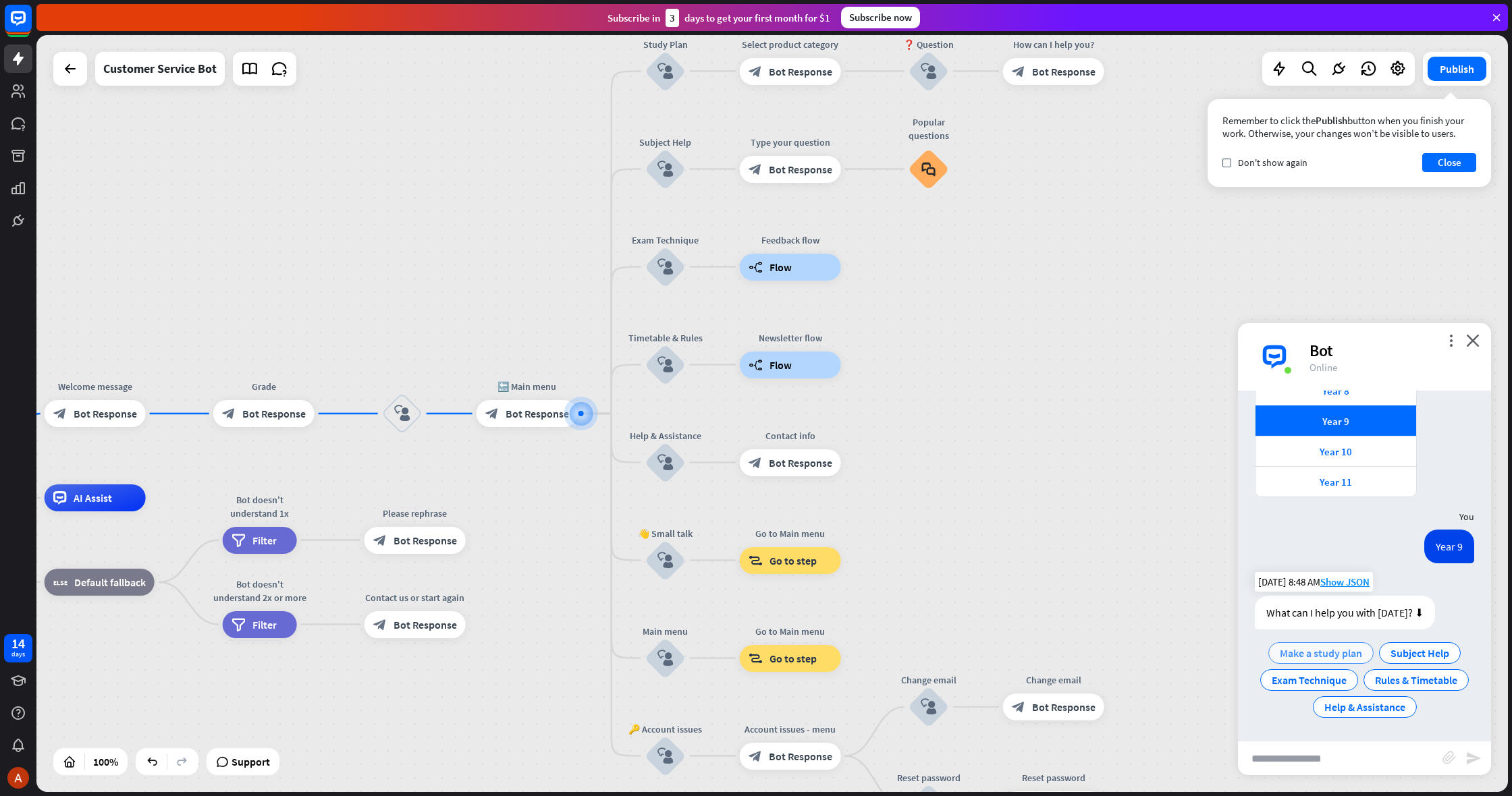
click at [1323, 650] on span "Make a study plan" at bounding box center [1321, 653] width 82 height 13
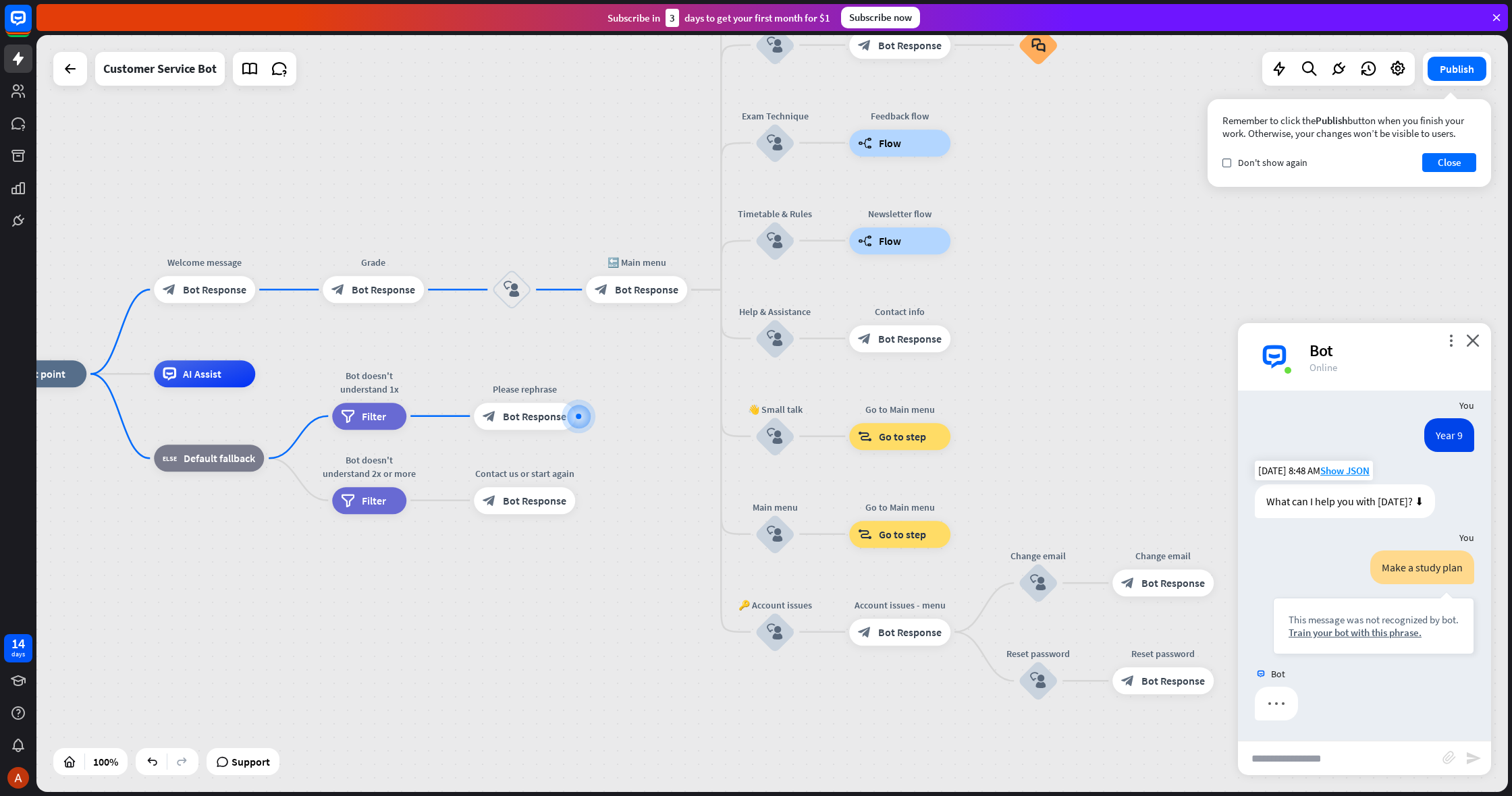
scroll to position [320, 0]
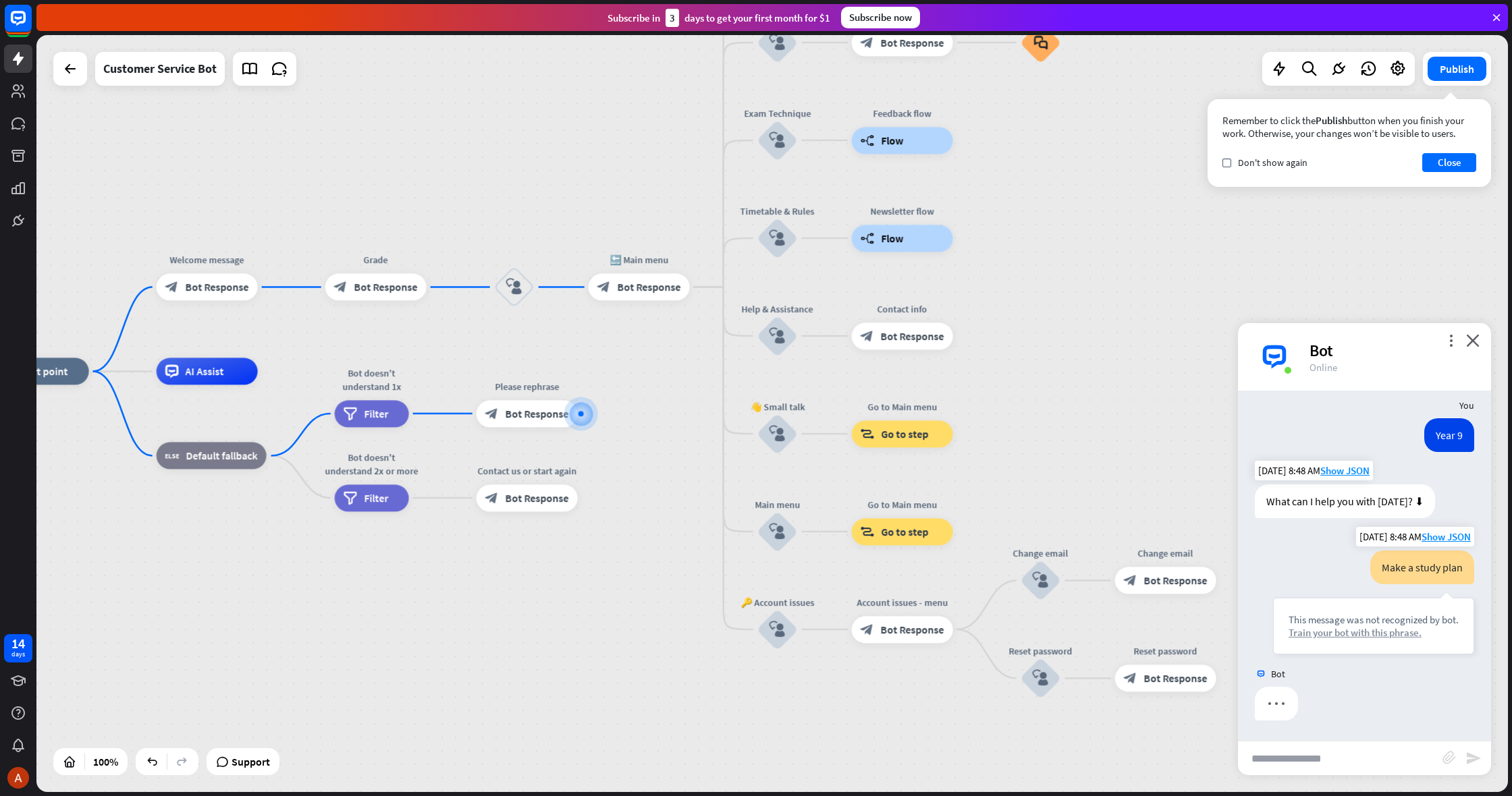
click at [1328, 638] on div "Train your bot with this phrase." at bounding box center [1374, 633] width 170 height 13
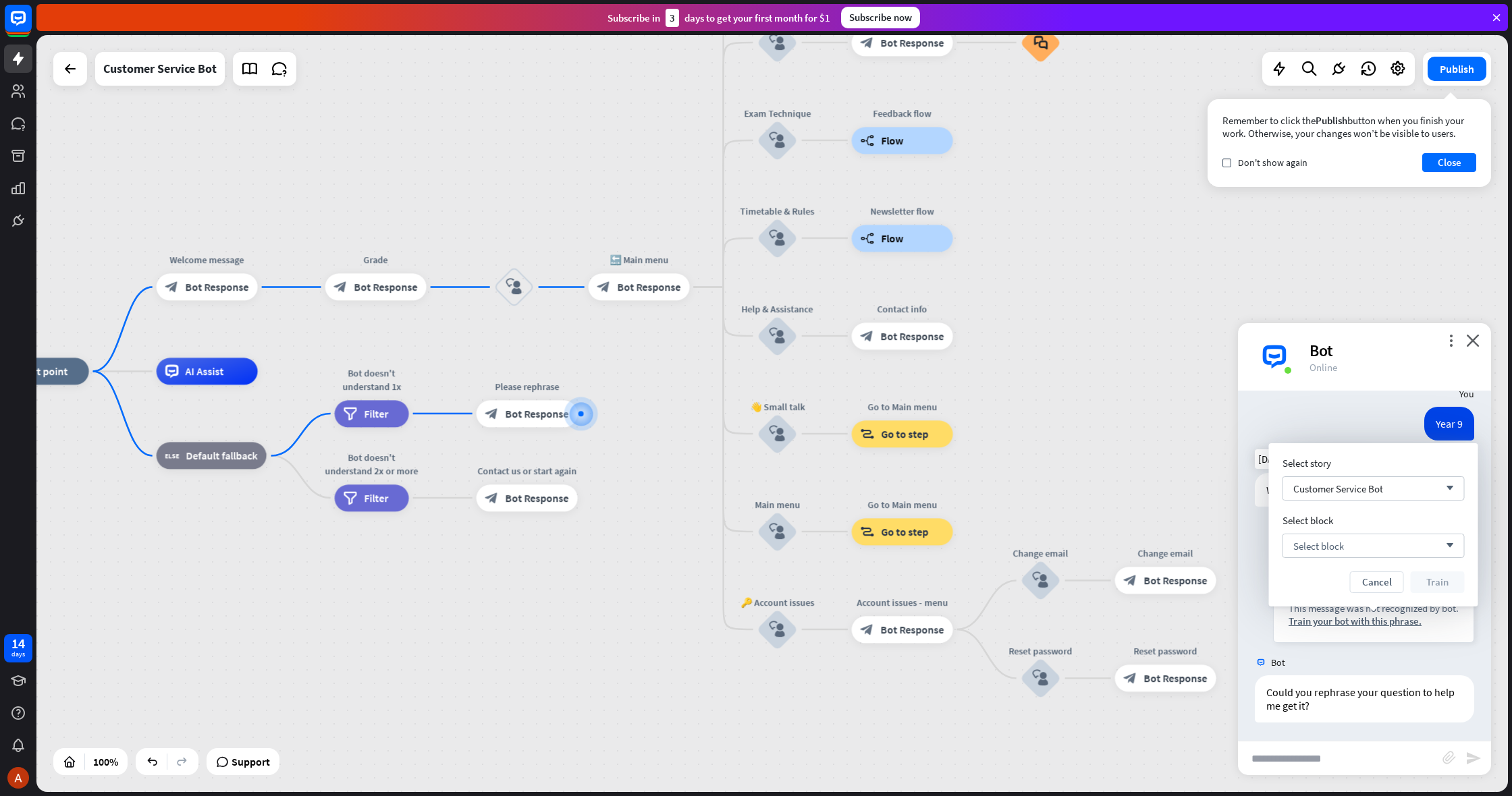
scroll to position [333, 0]
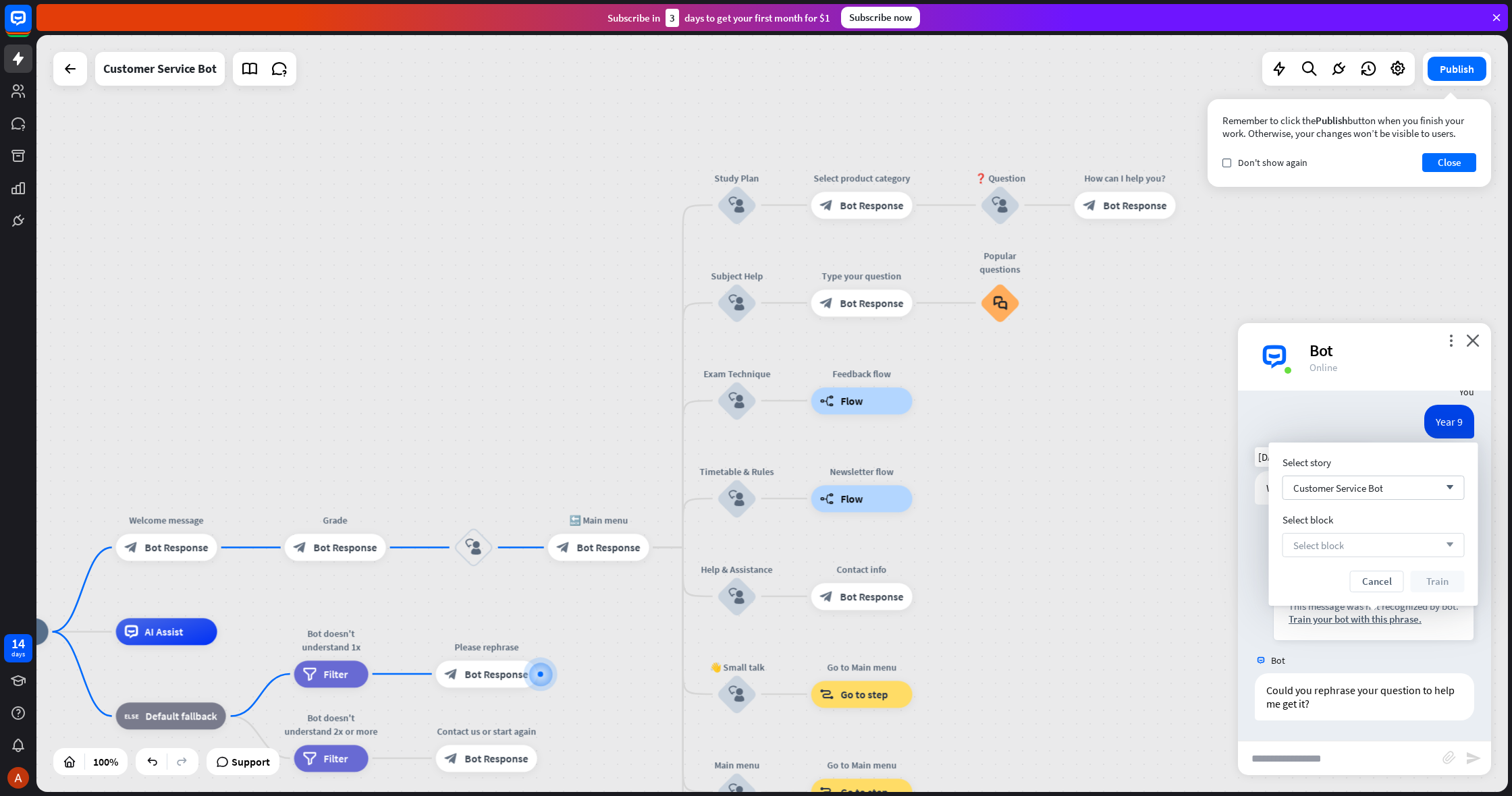
click at [1284, 539] on div "Select block arrow_down" at bounding box center [1373, 545] width 182 height 24
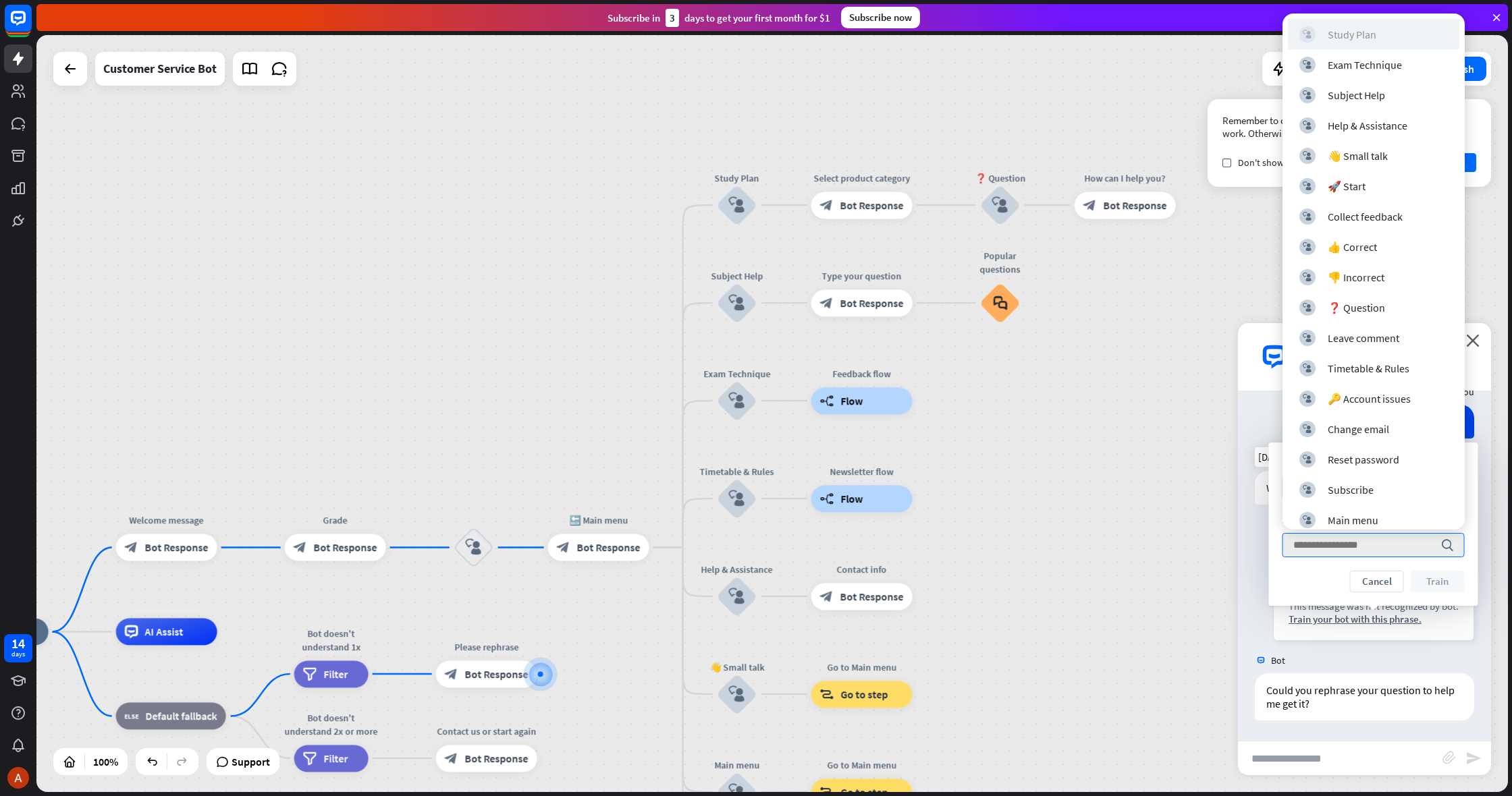
click at [1338, 32] on div "Study Plan" at bounding box center [1352, 35] width 49 height 13
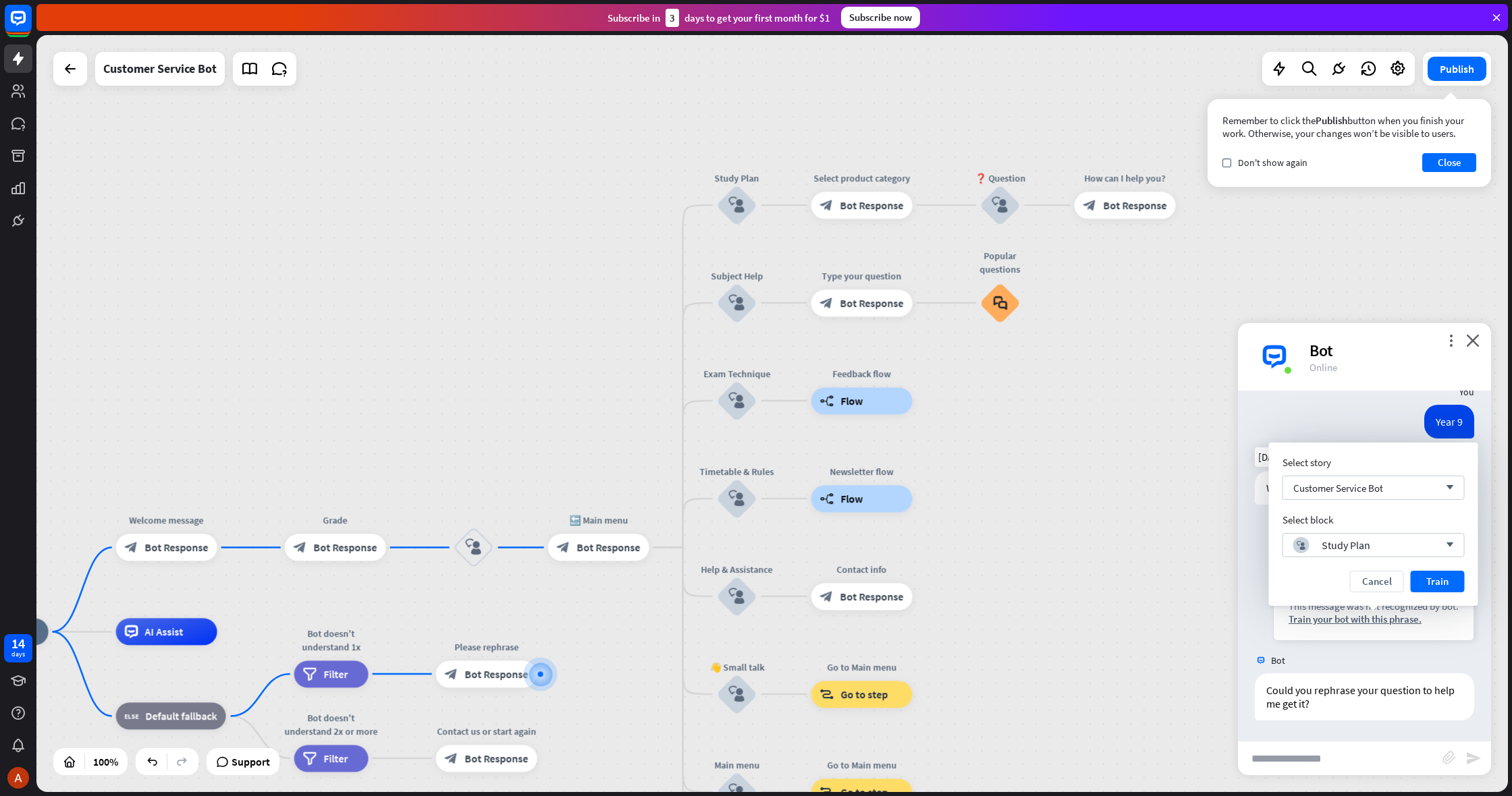
click at [1439, 576] on button "Train" at bounding box center [1438, 581] width 54 height 21
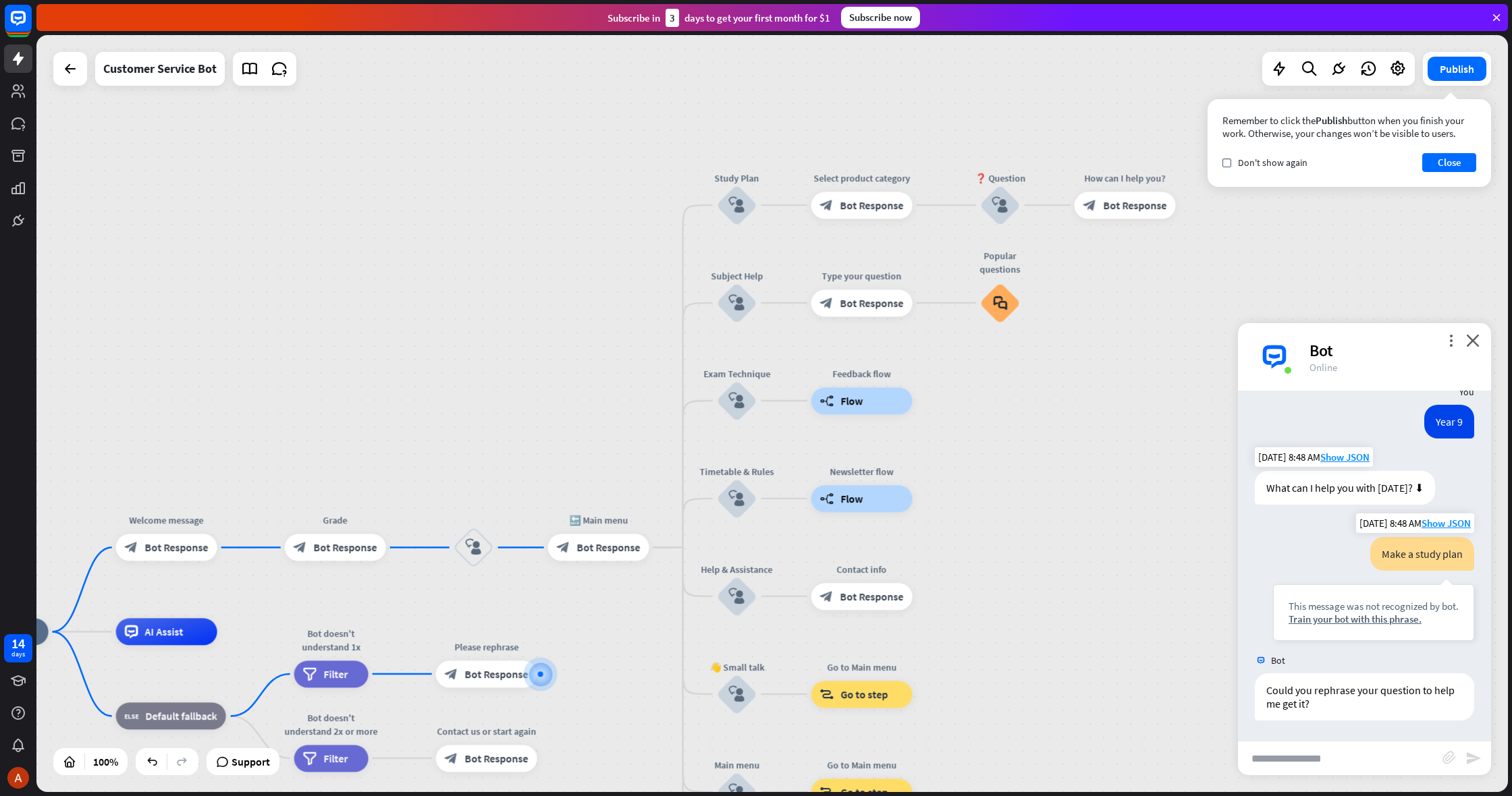
scroll to position [321, 0]
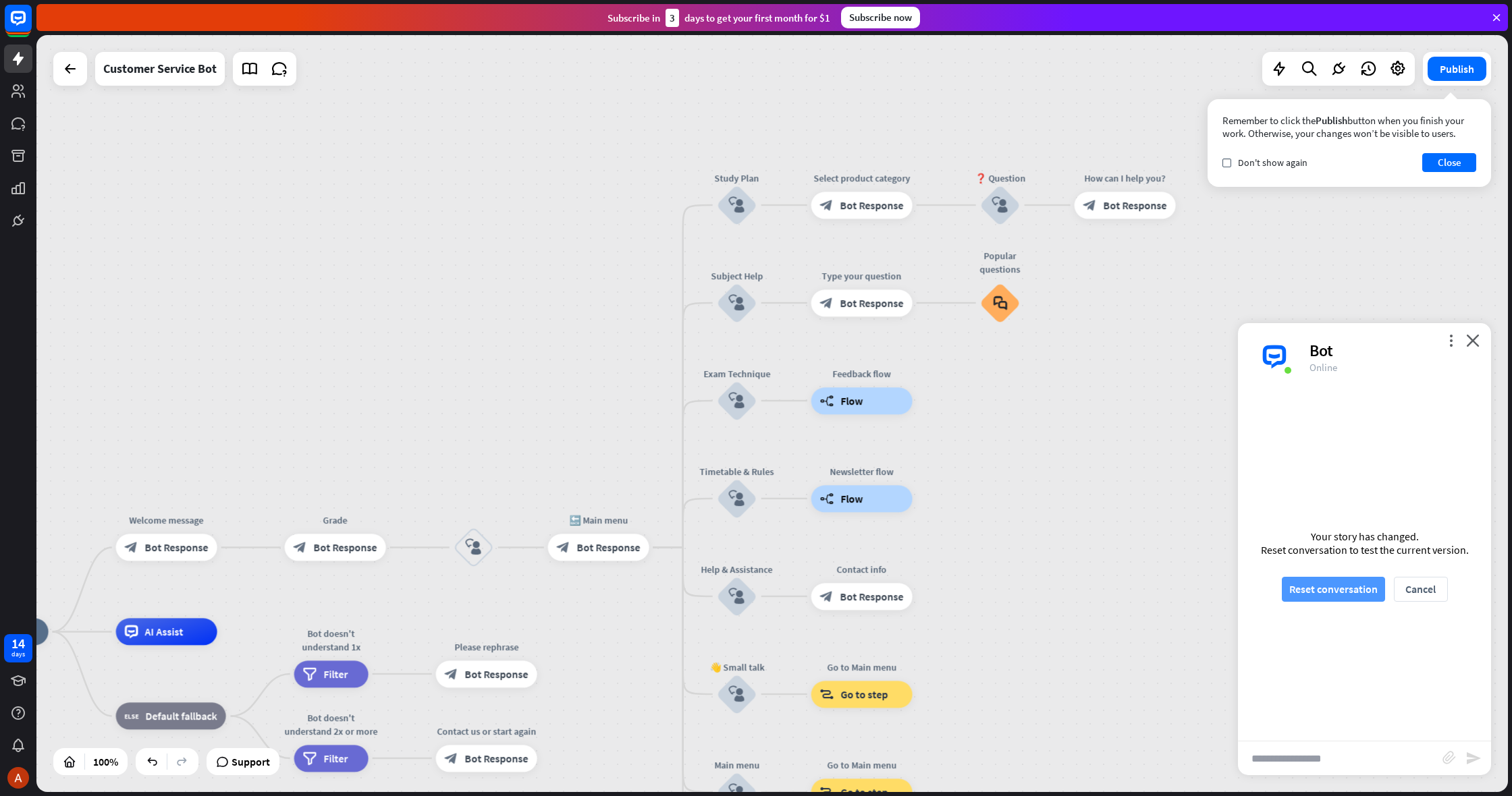
click at [1324, 596] on button "Reset conversation" at bounding box center [1333, 589] width 104 height 25
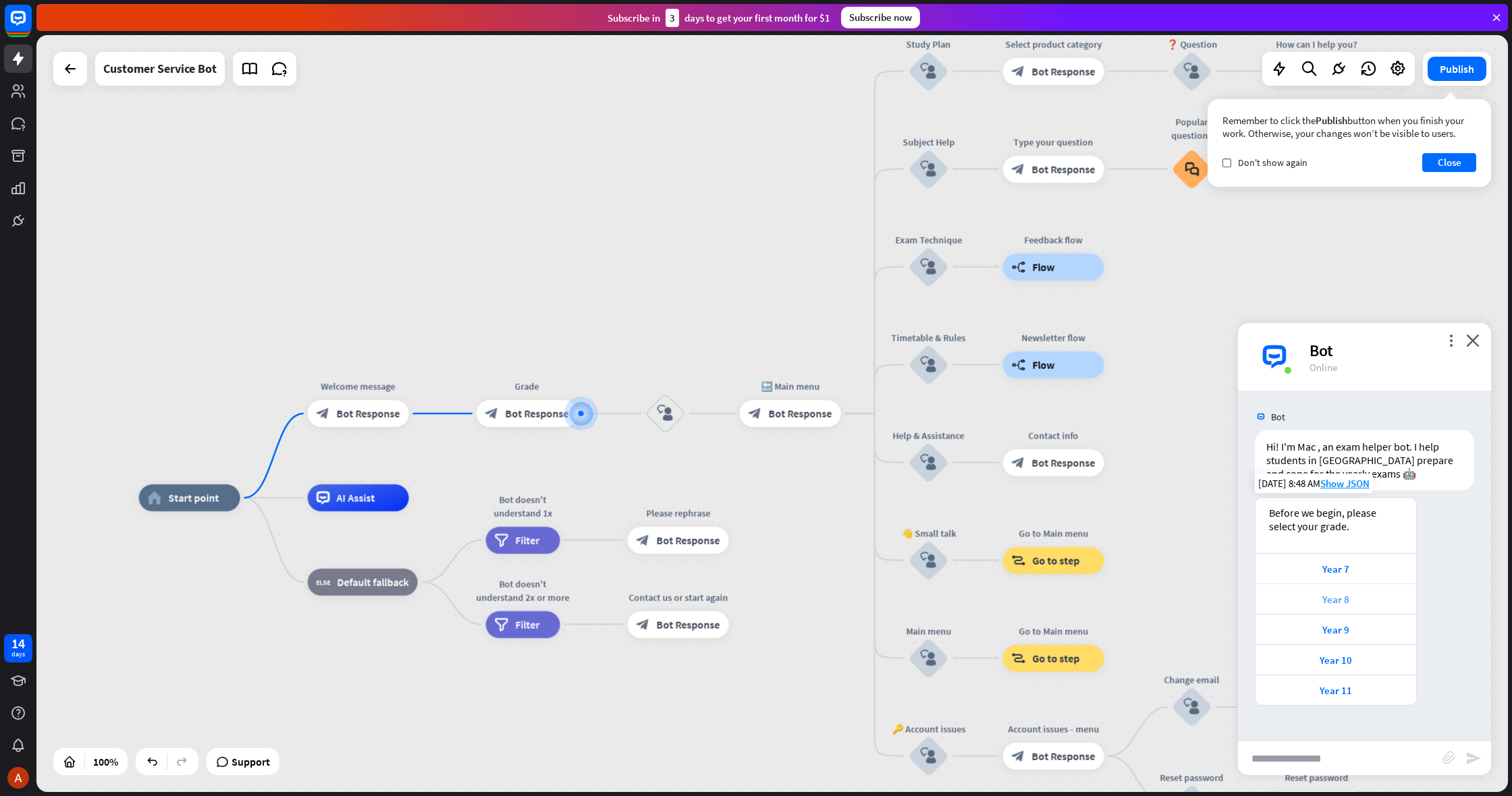
click at [1340, 601] on div "Year 8" at bounding box center [1337, 600] width 147 height 13
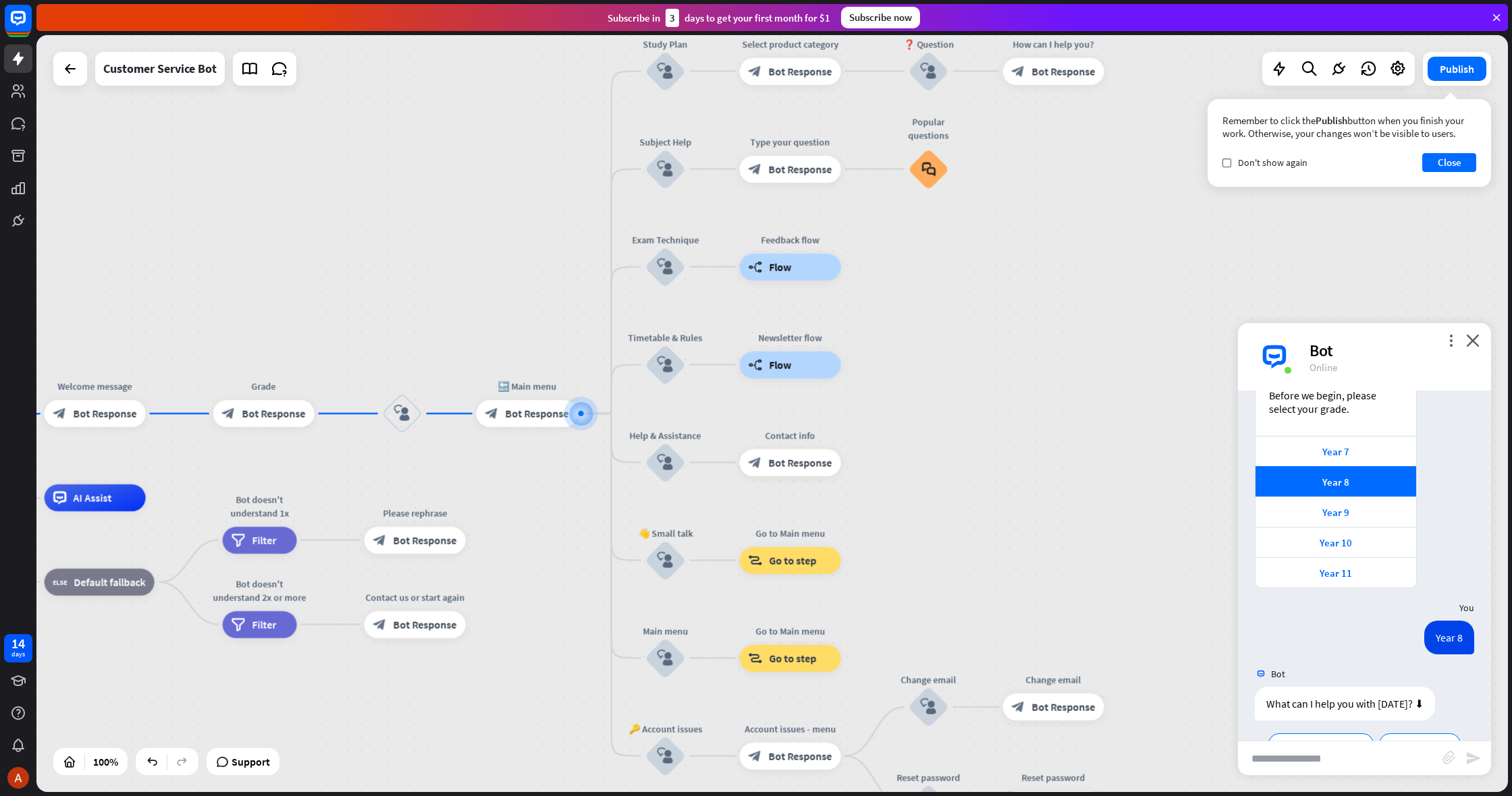
scroll to position [208, 0]
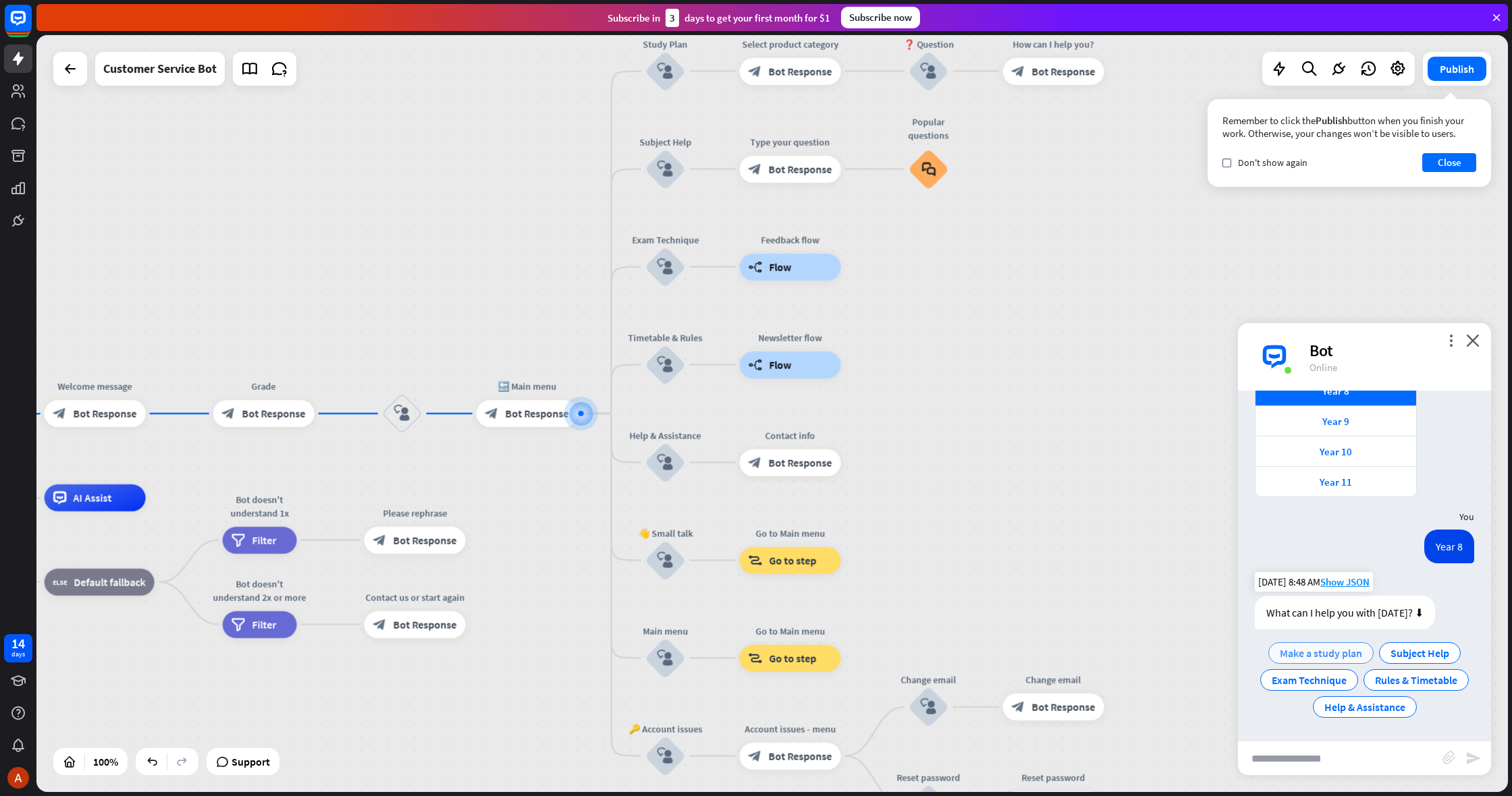
click at [1315, 646] on div "Make a study plan" at bounding box center [1321, 653] width 105 height 21
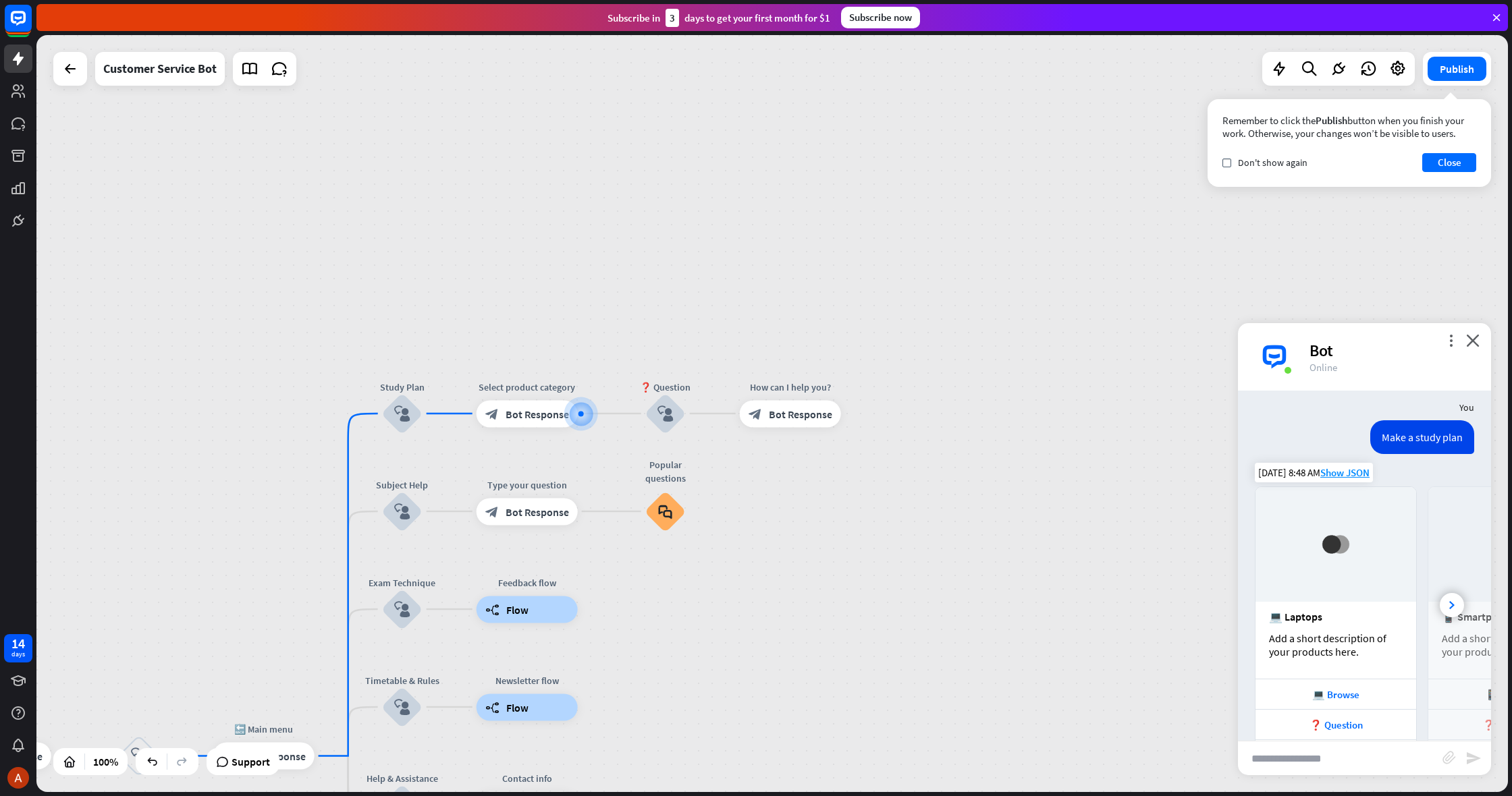
scroll to position [500, 0]
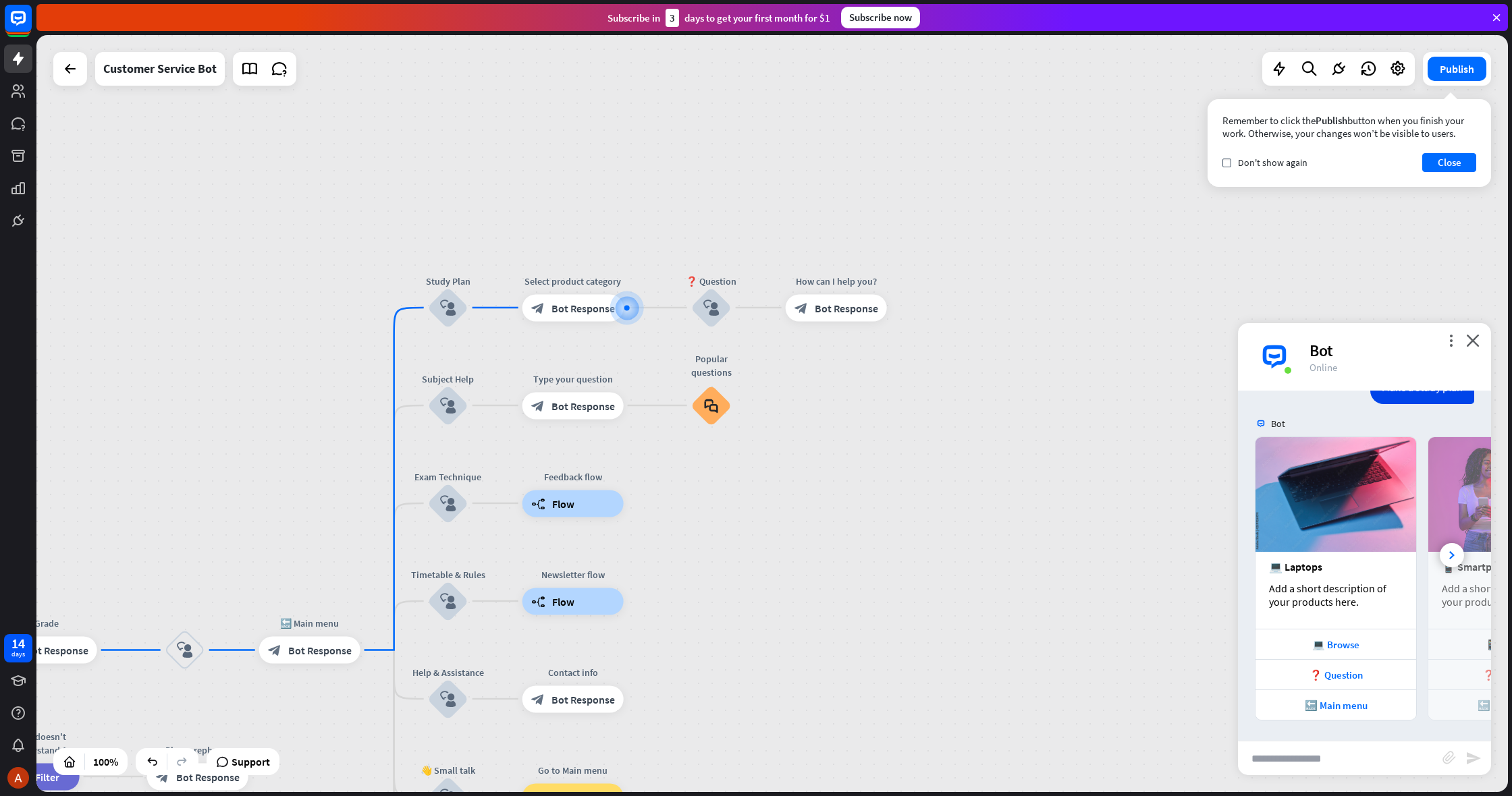
click at [1104, 613] on div "home_2 Start point Welcome message block_bot_response Bot Response Grade block_…" at bounding box center [772, 414] width 1472 height 758
click at [1332, 701] on div "🔙 Main menu" at bounding box center [1337, 705] width 147 height 13
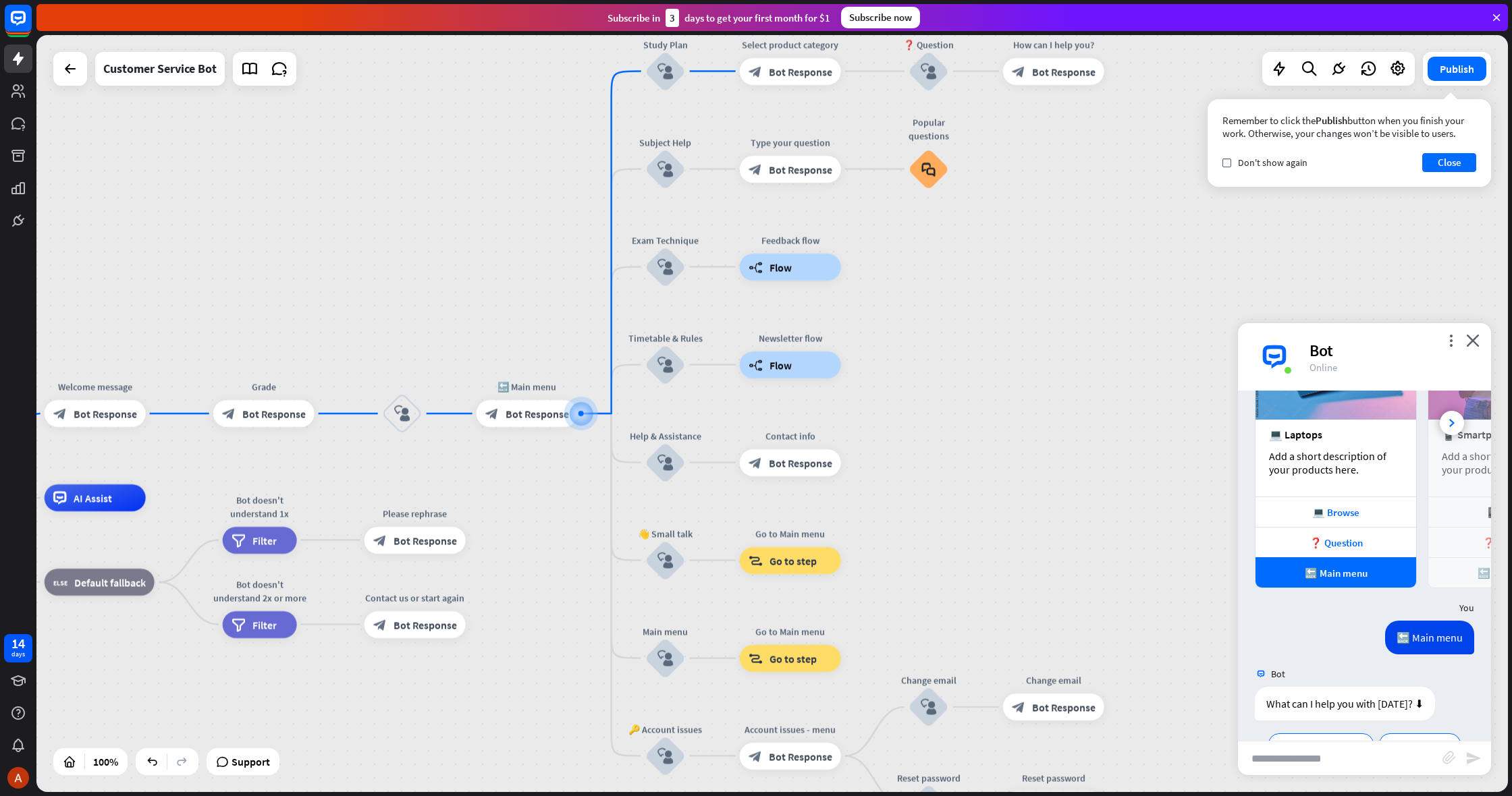
scroll to position [723, 0]
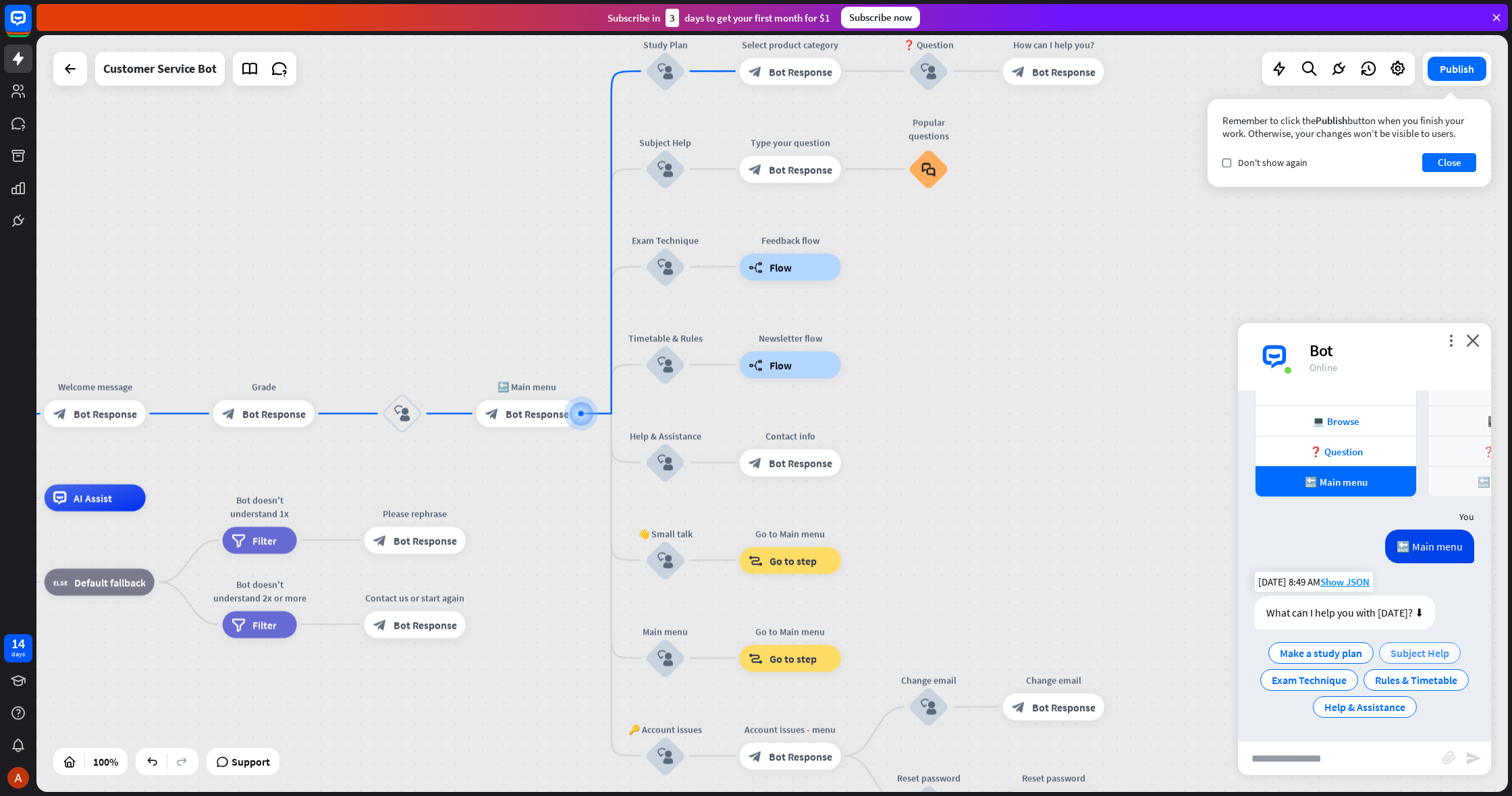
click at [1396, 656] on span "Subject Help" at bounding box center [1420, 653] width 59 height 13
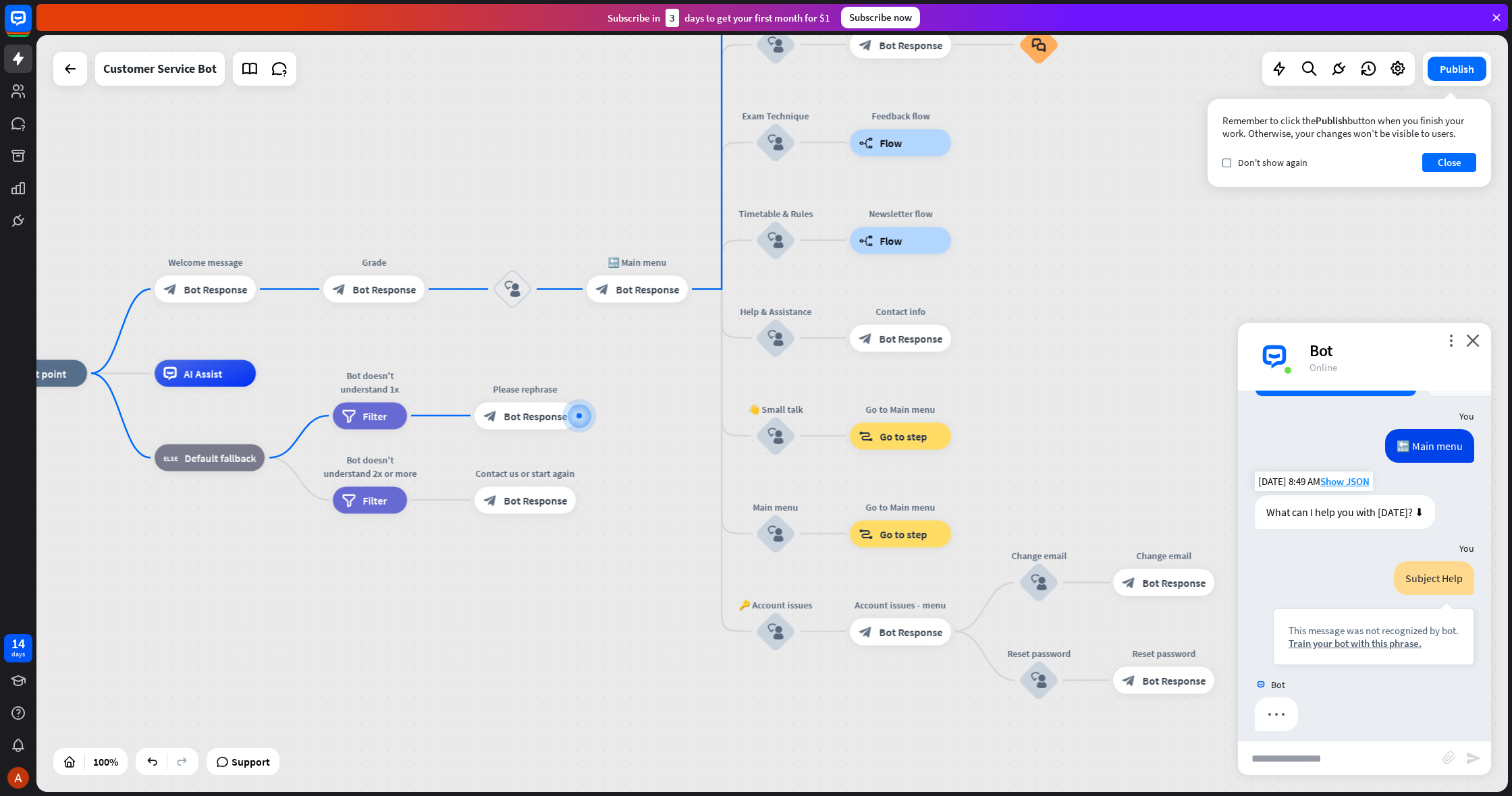
scroll to position [835, 0]
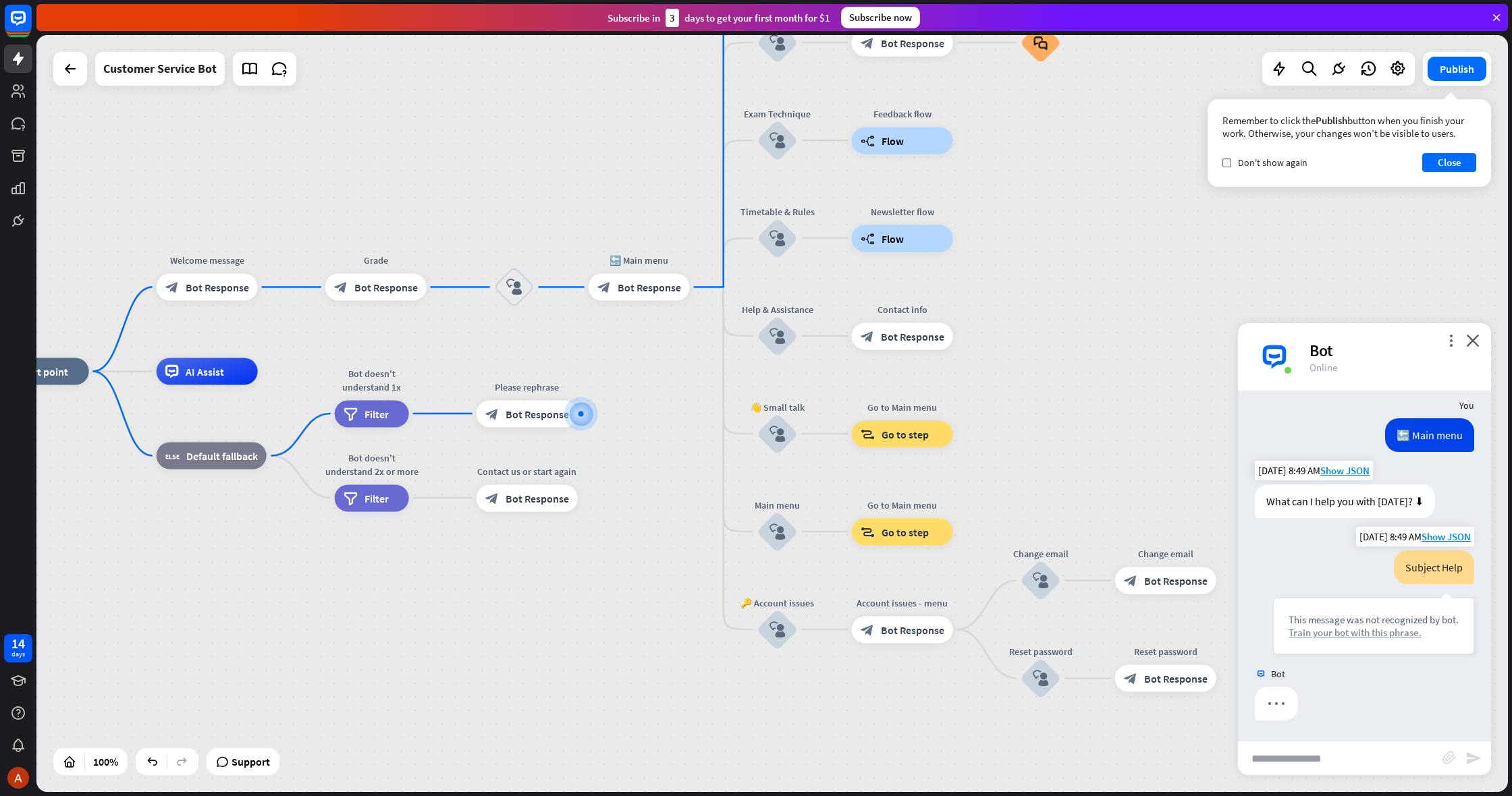
click at [1360, 634] on div "Train your bot with this phrase." at bounding box center [1374, 633] width 170 height 13
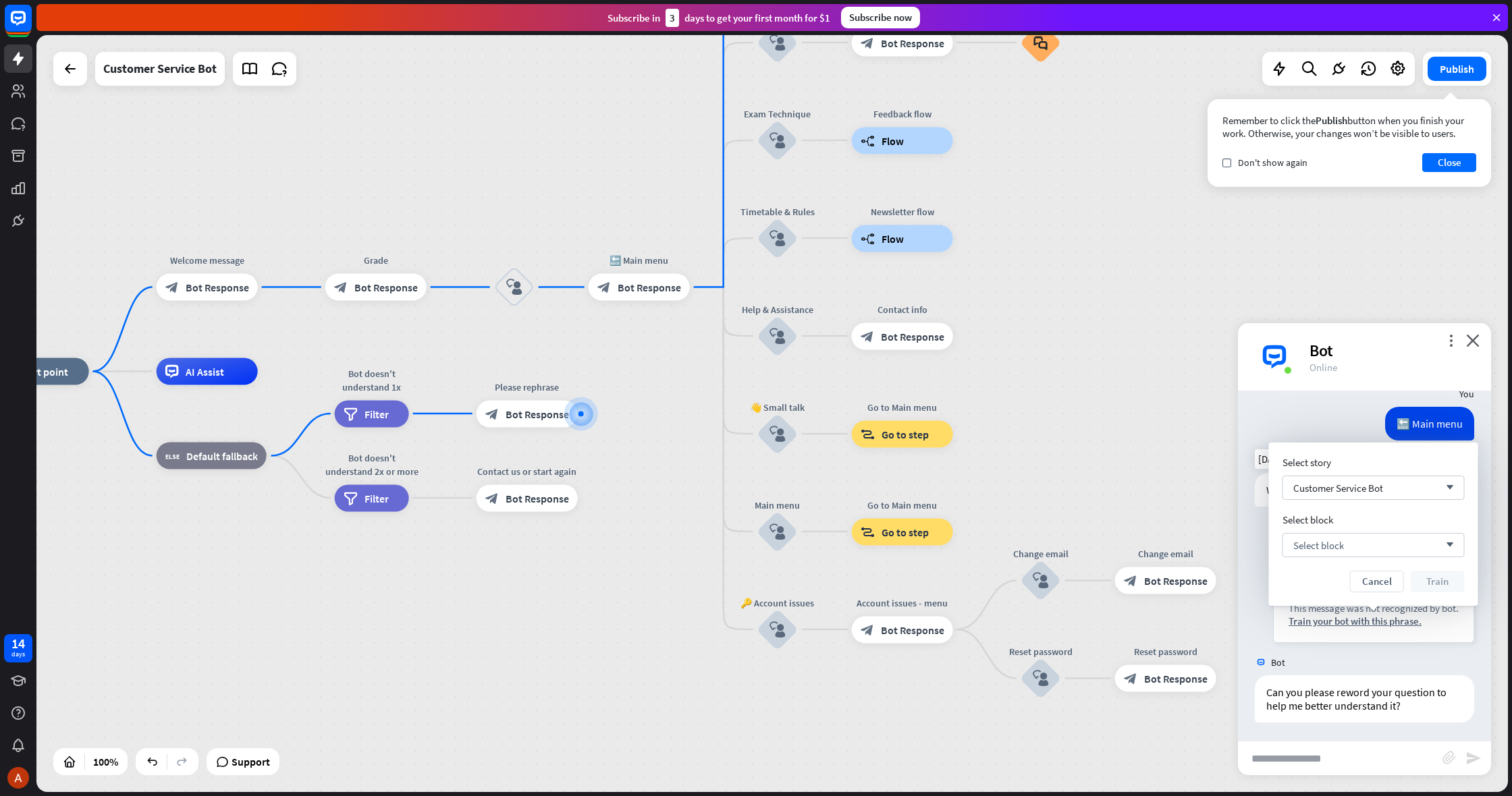
scroll to position [848, 0]
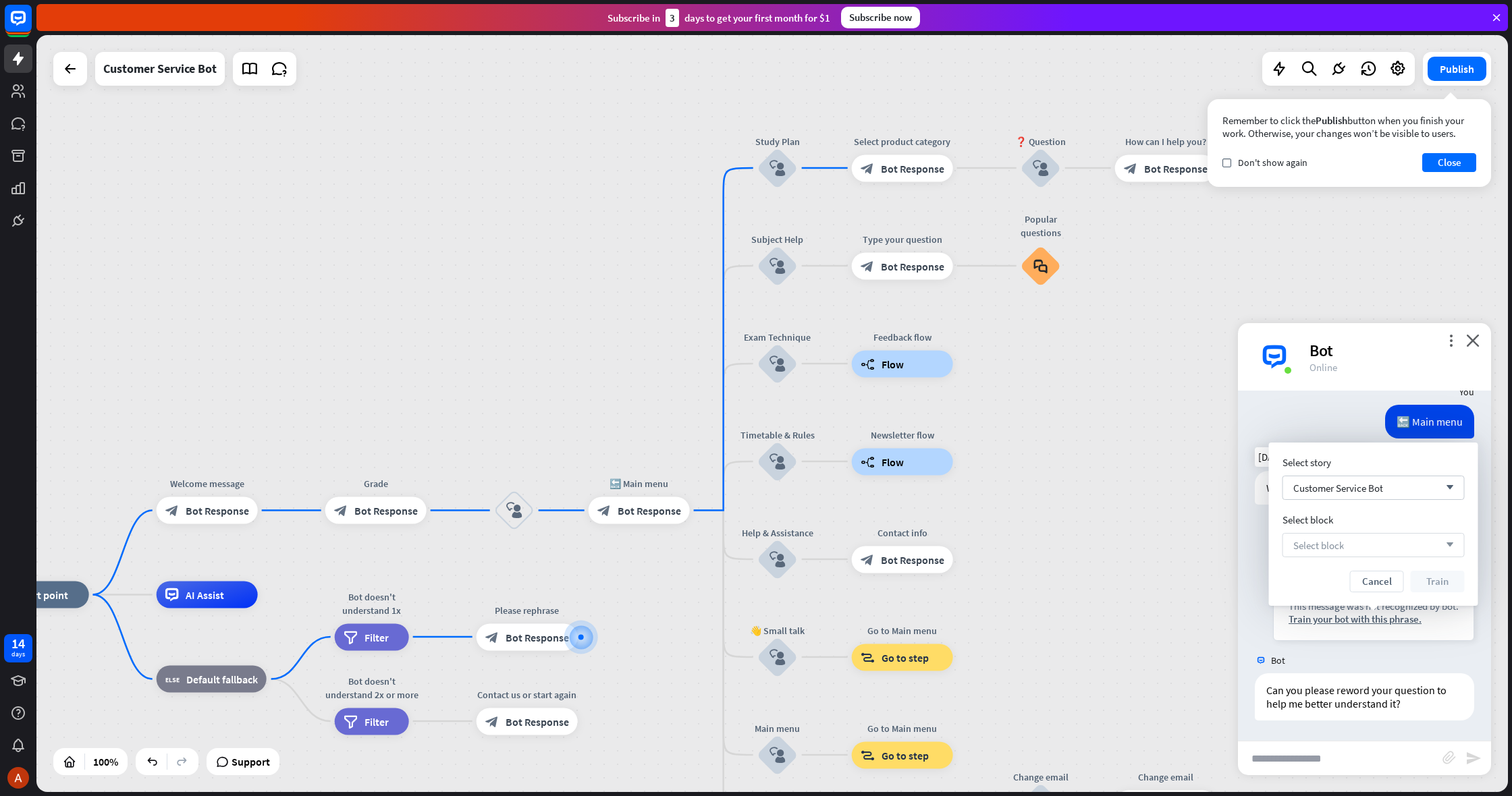
click at [1296, 552] on div "Select block arrow_down" at bounding box center [1373, 545] width 182 height 24
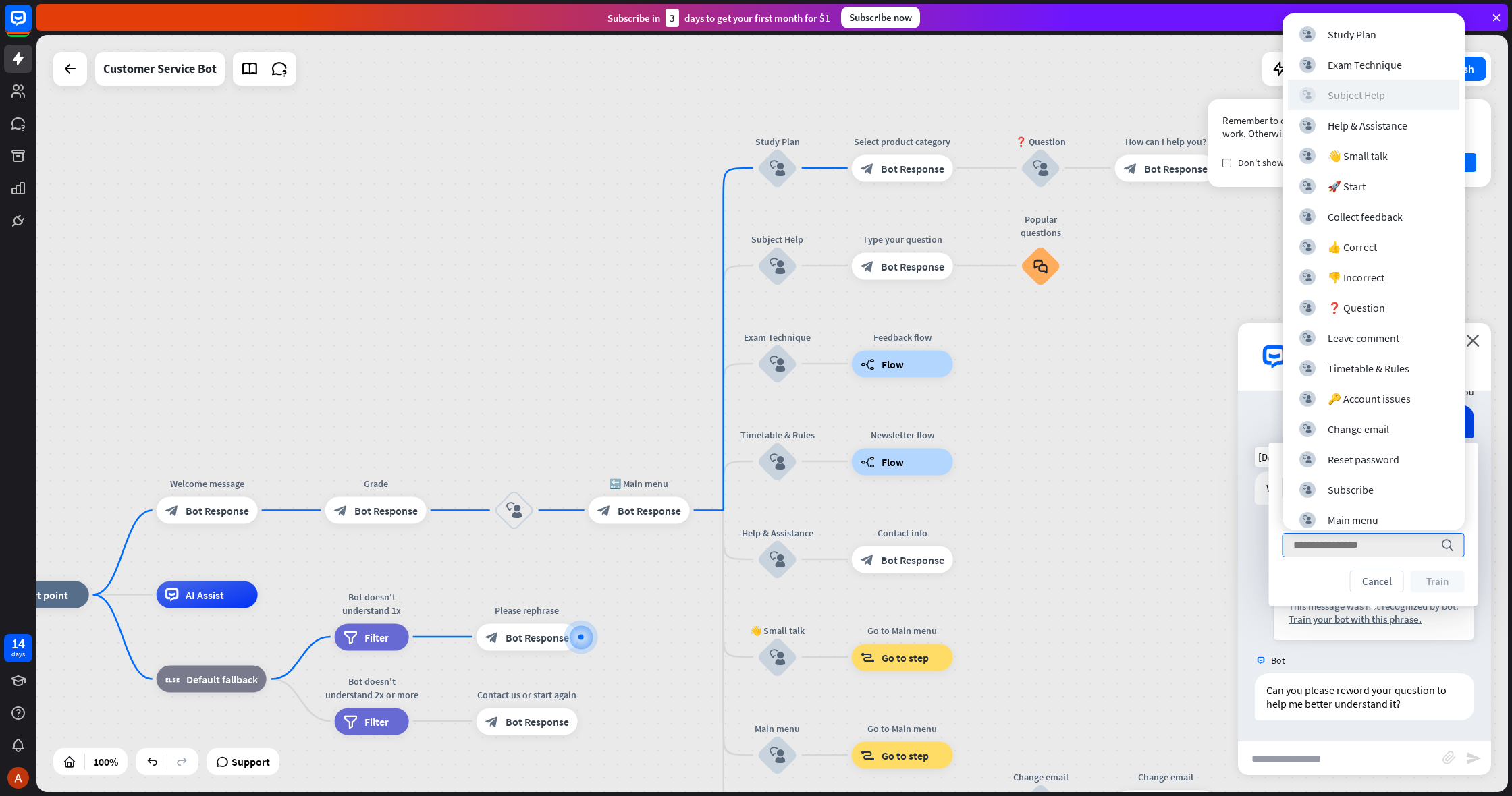
click at [1332, 99] on div "Subject Help" at bounding box center [1356, 95] width 57 height 13
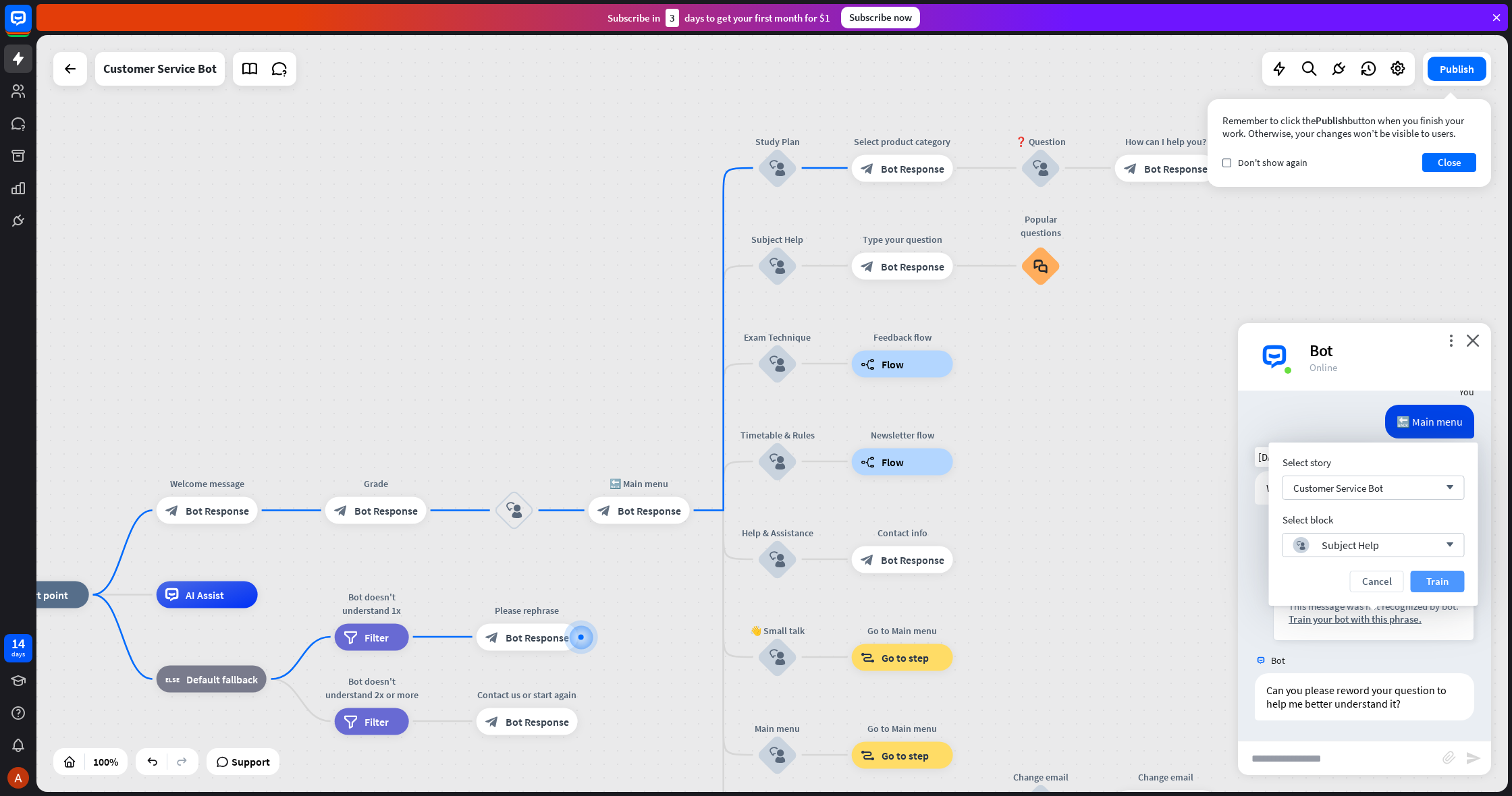
click at [1440, 575] on button "Train" at bounding box center [1438, 581] width 54 height 21
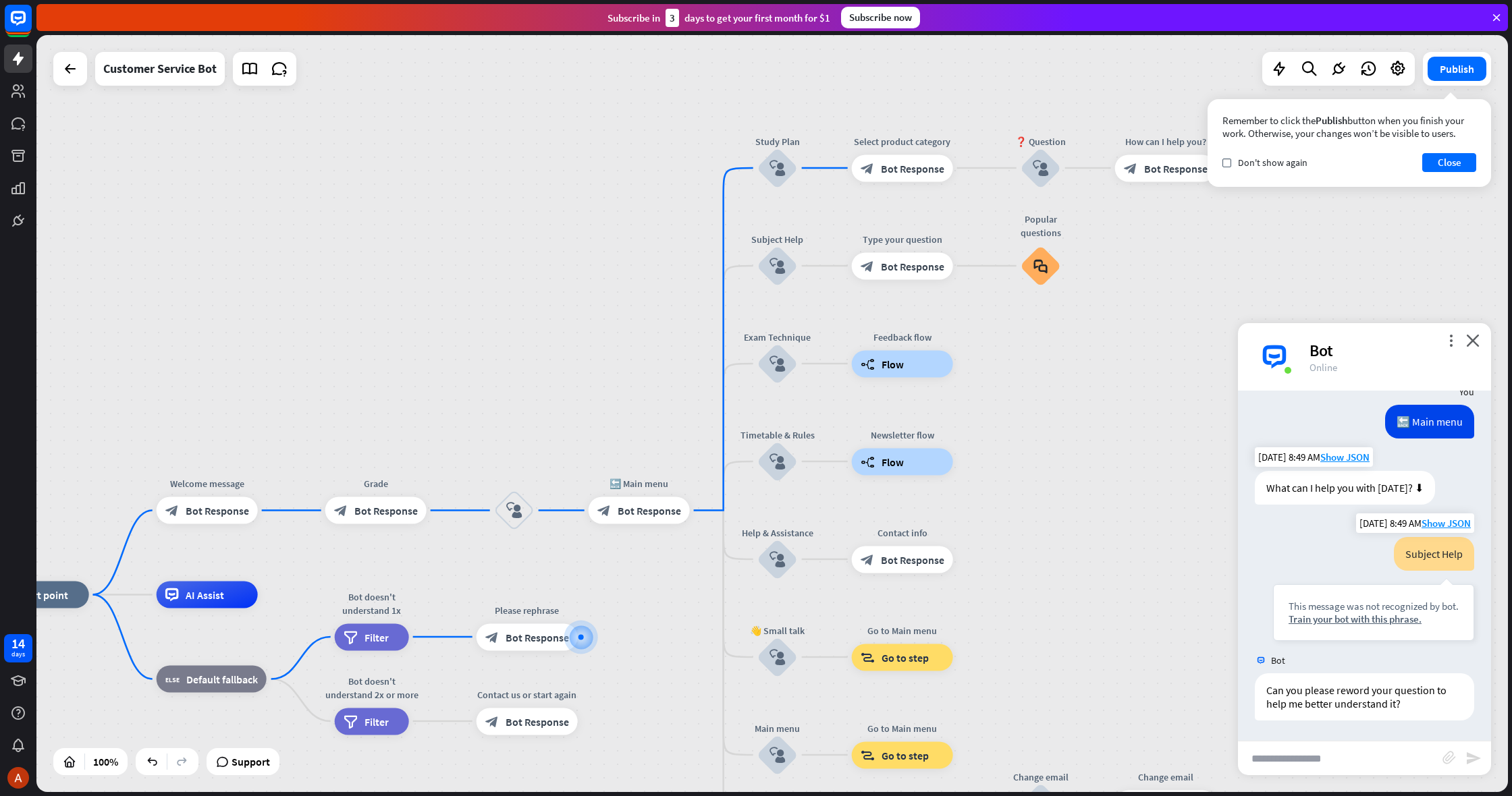
scroll to position [835, 0]
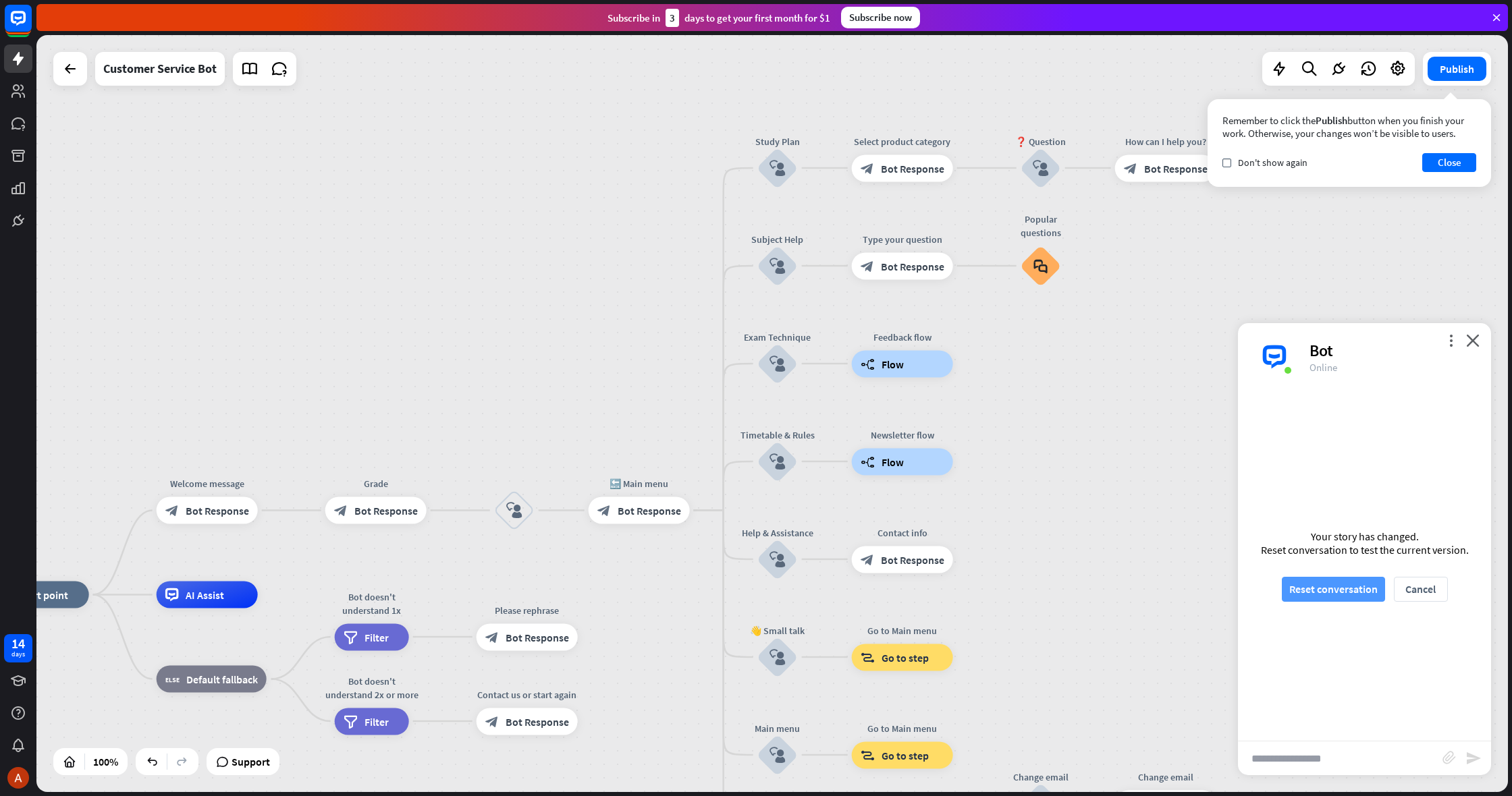
click at [1361, 592] on button "Reset conversation" at bounding box center [1333, 589] width 104 height 25
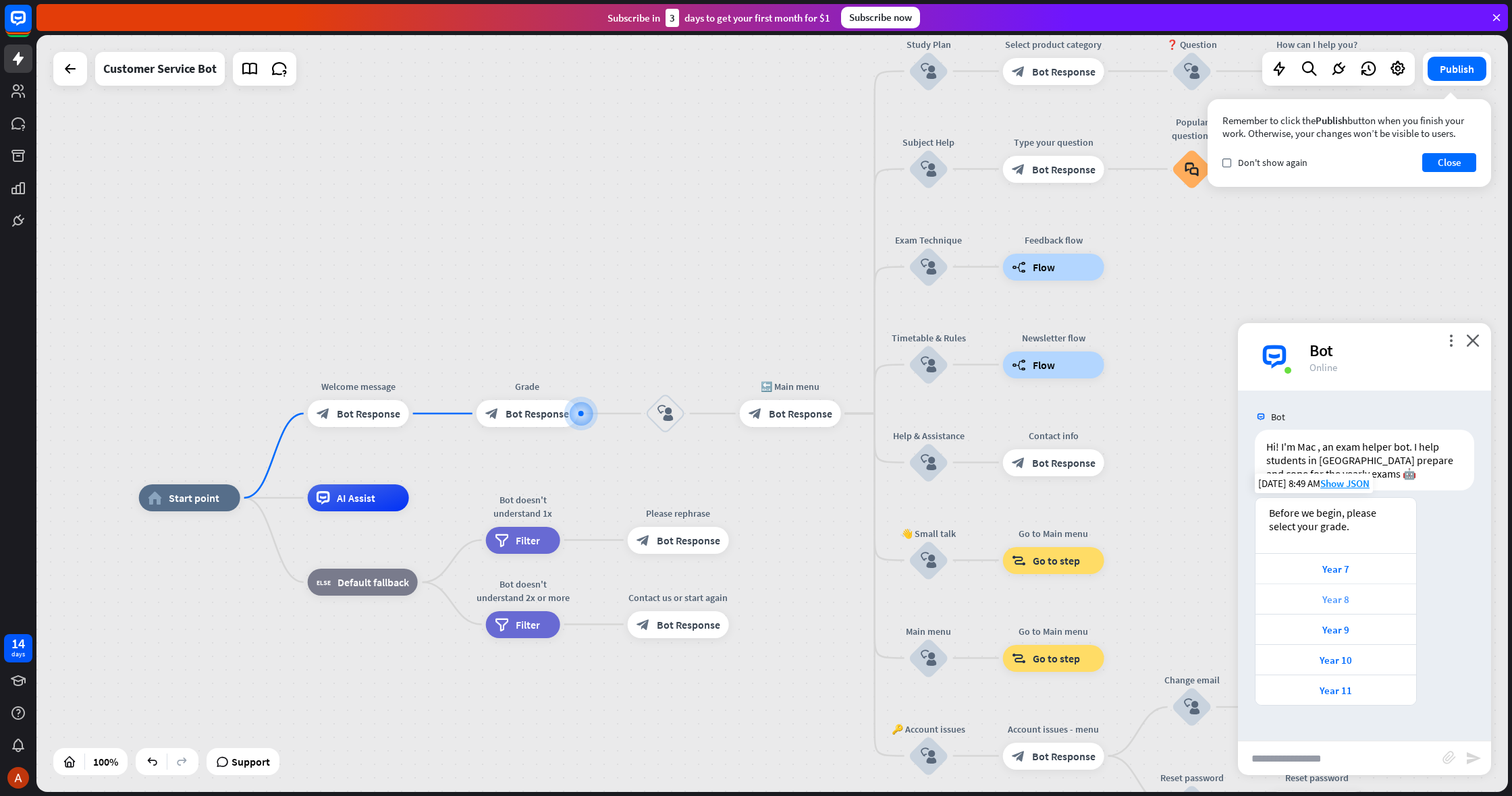
click at [1355, 594] on div "Year 8" at bounding box center [1337, 600] width 147 height 13
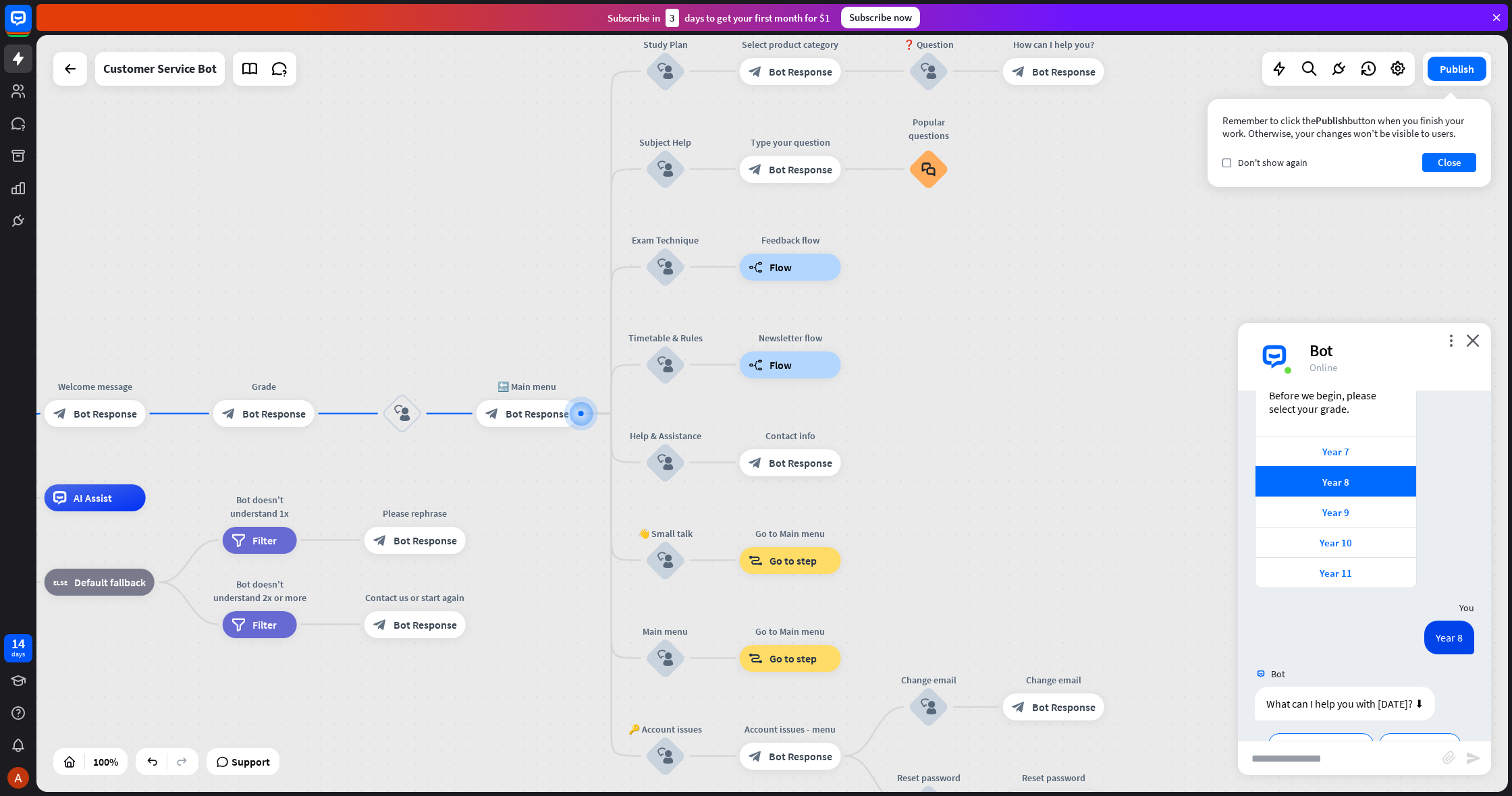
scroll to position [208, 0]
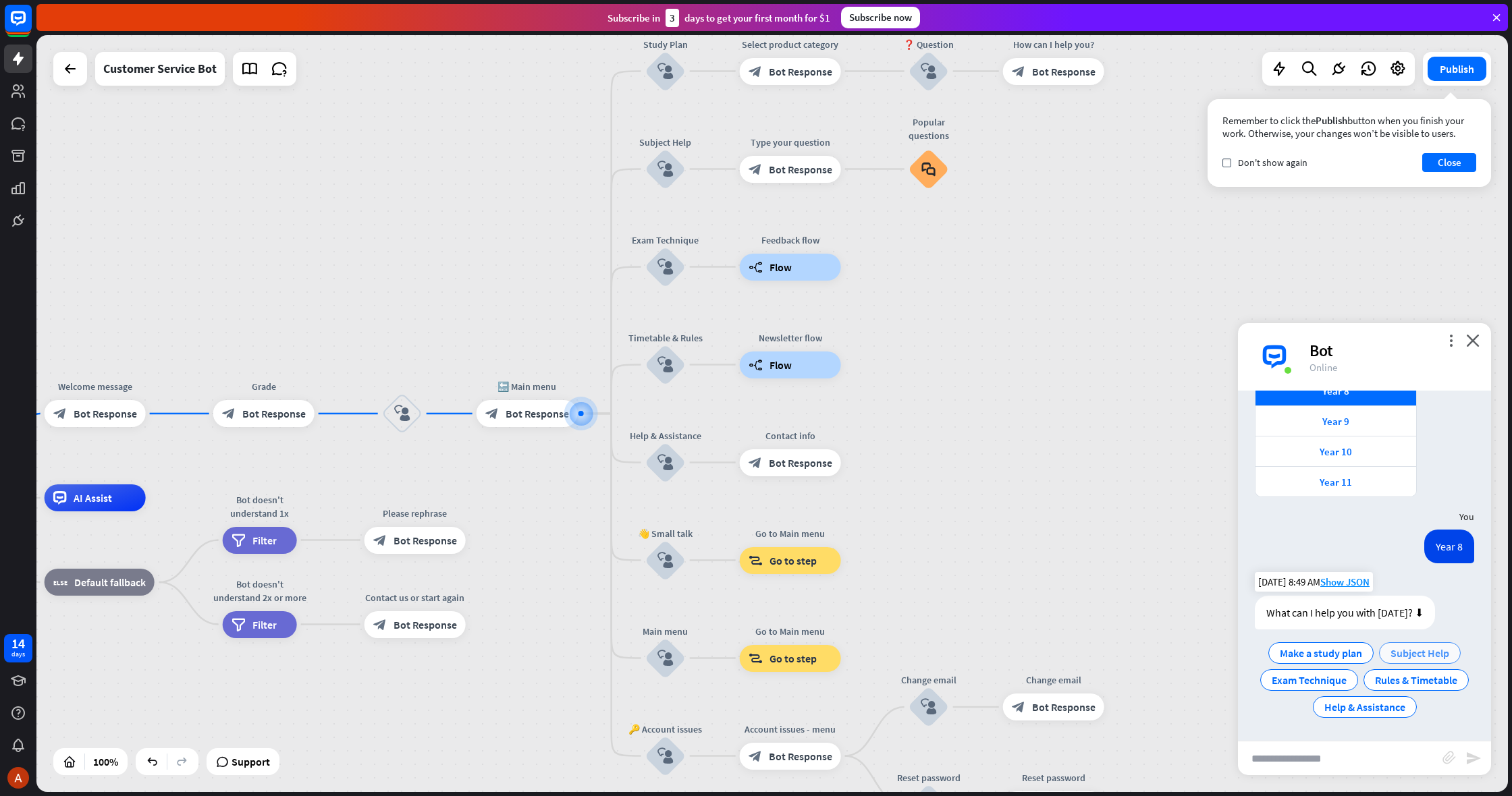
click at [1396, 646] on div "Subject Help" at bounding box center [1421, 653] width 82 height 21
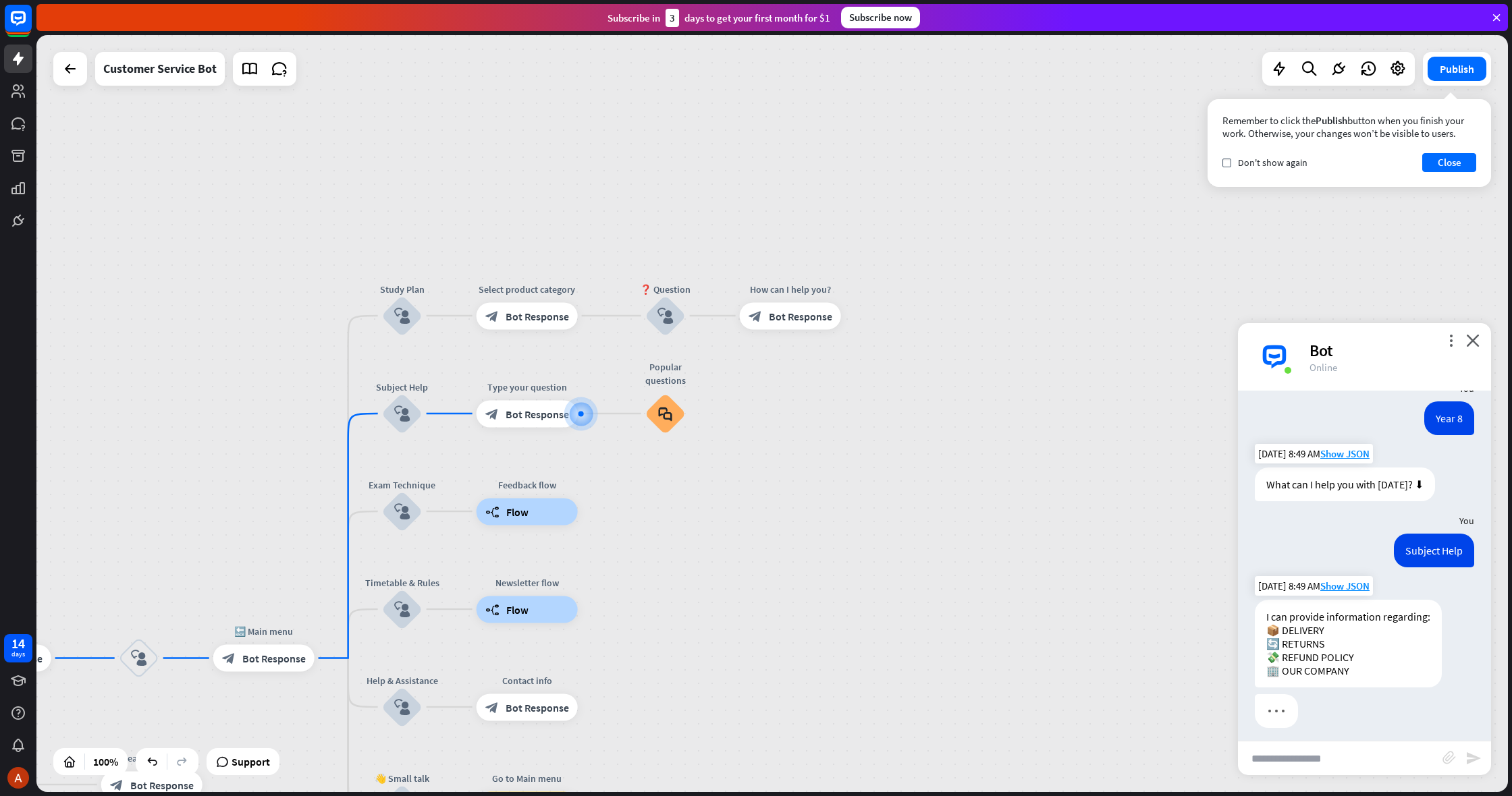
scroll to position [344, 0]
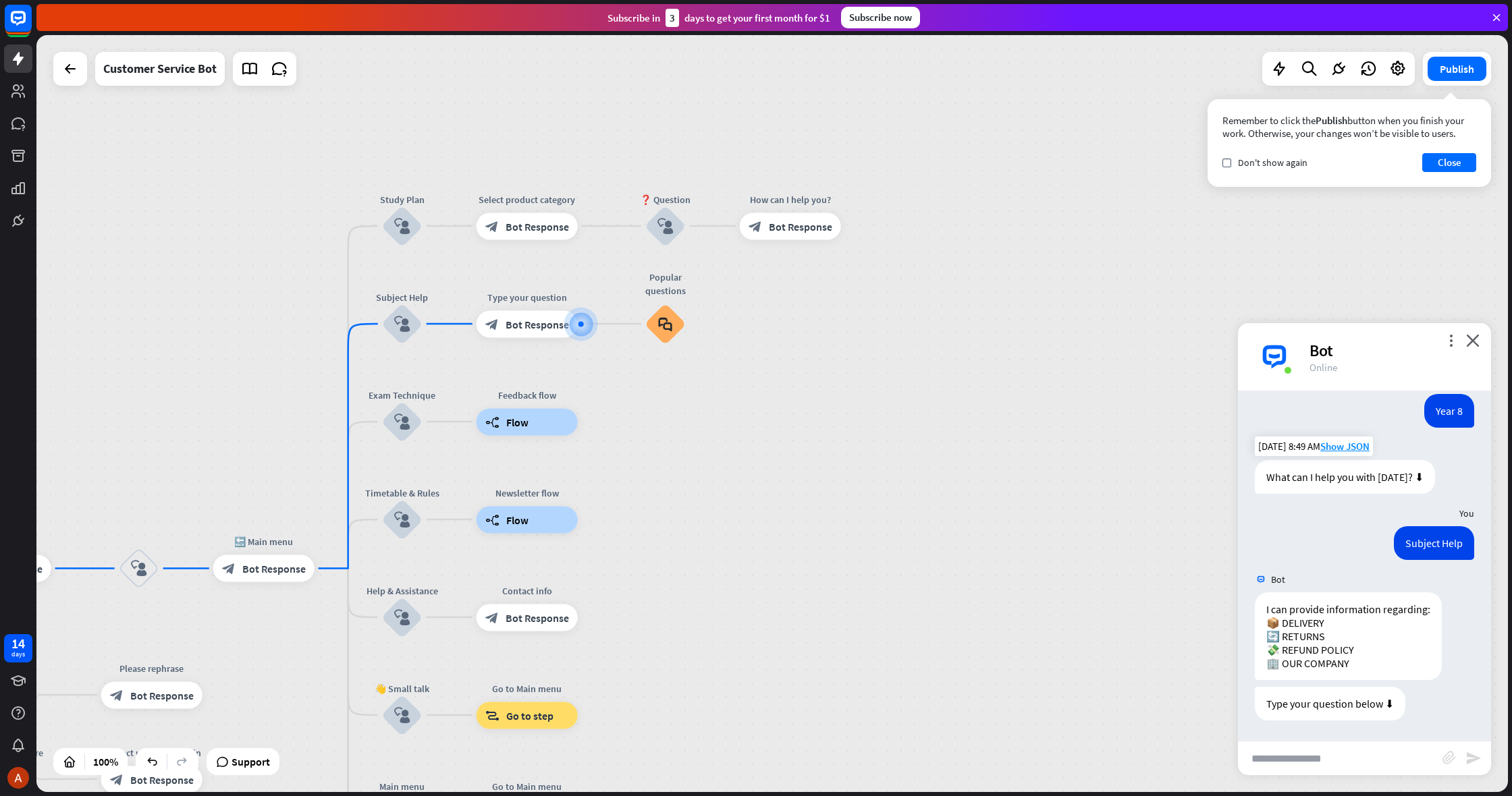
click at [797, 453] on div "home_2 Start point Welcome message block_bot_response Bot Response Grade block_…" at bounding box center [772, 414] width 1472 height 758
click at [1339, 745] on input "text" at bounding box center [1339, 759] width 204 height 34
type input "*********"
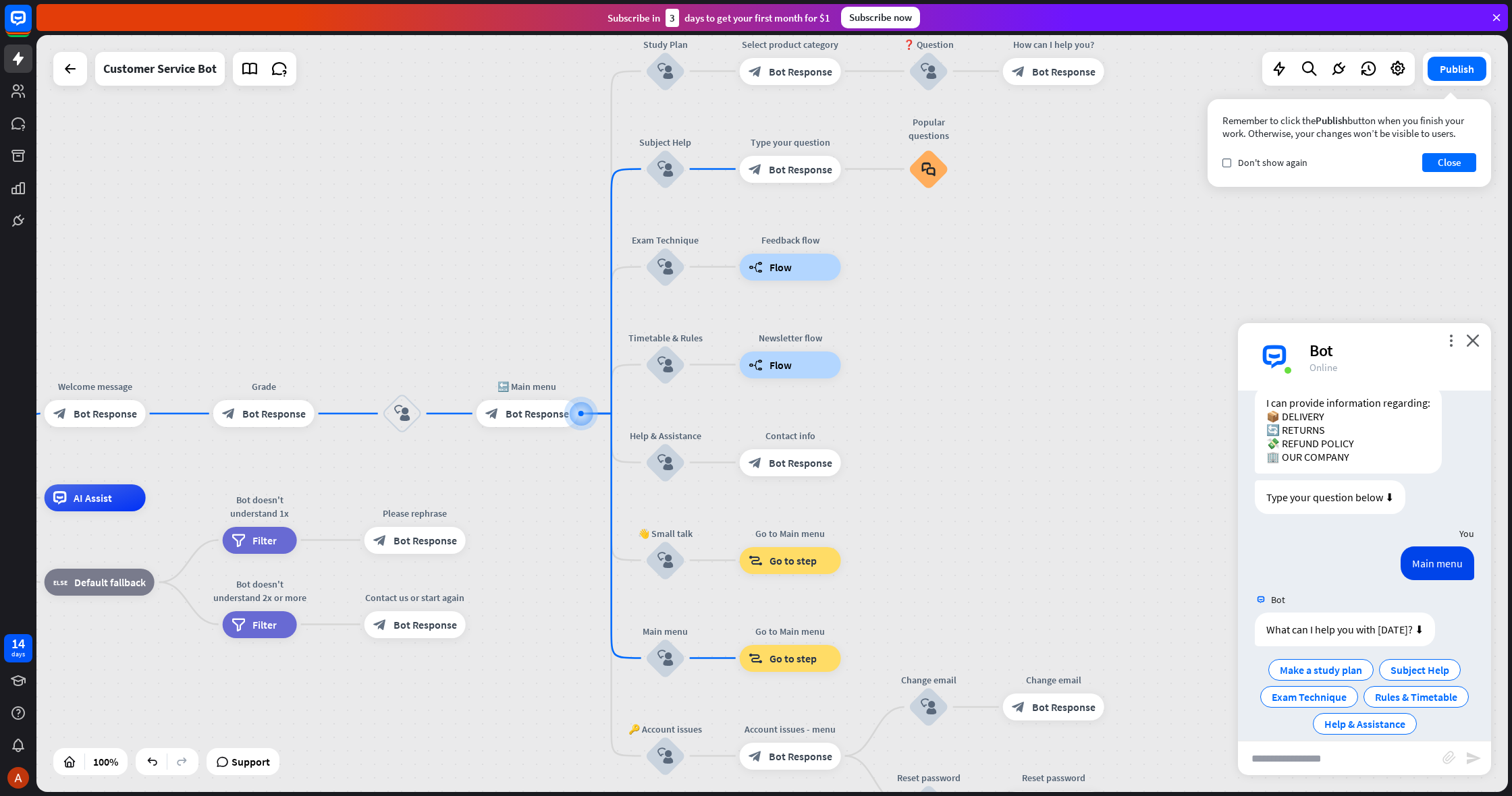
scroll to position [567, 0]
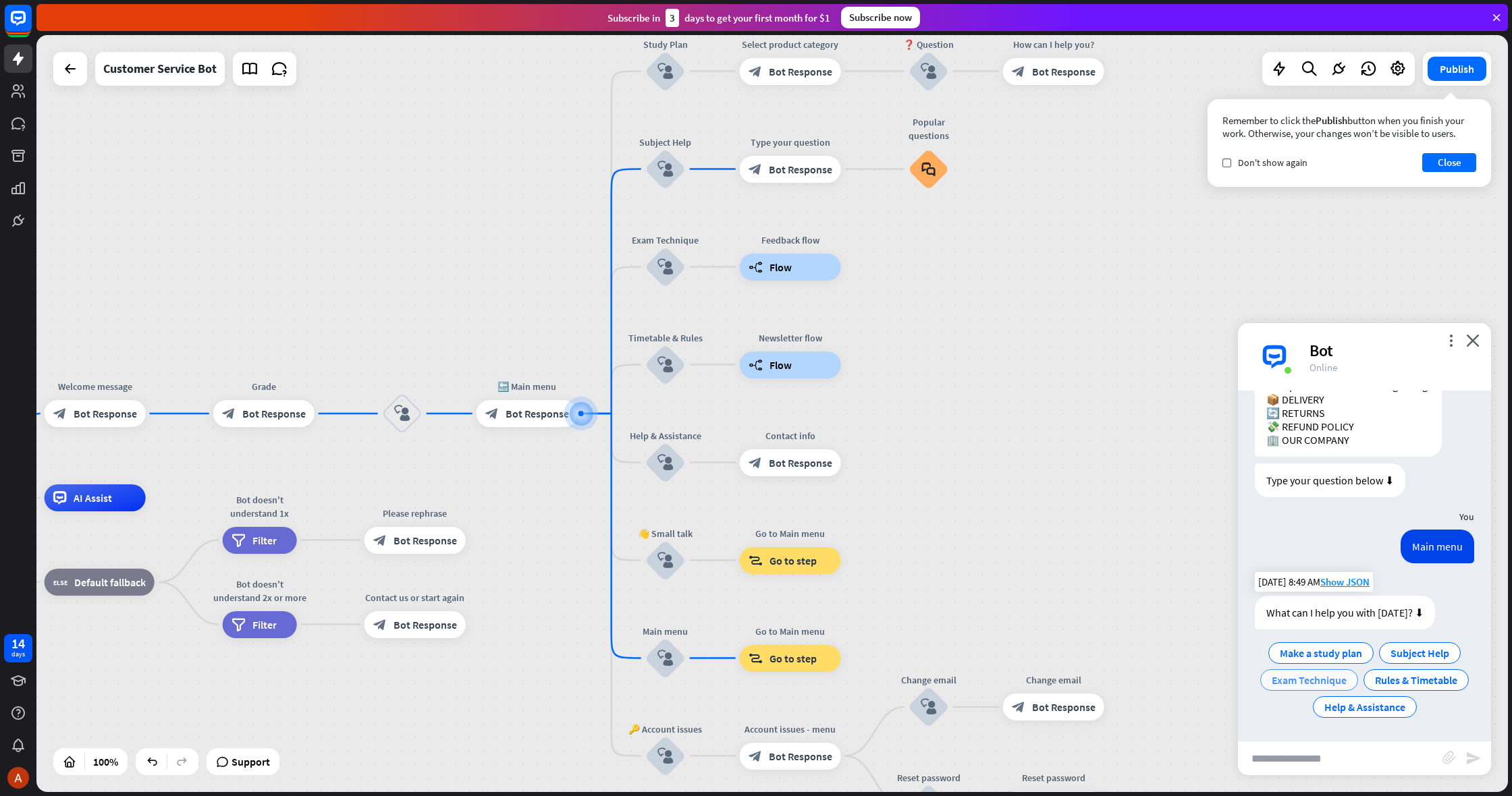
click at [1295, 675] on span "Exam Technique" at bounding box center [1309, 680] width 75 height 13
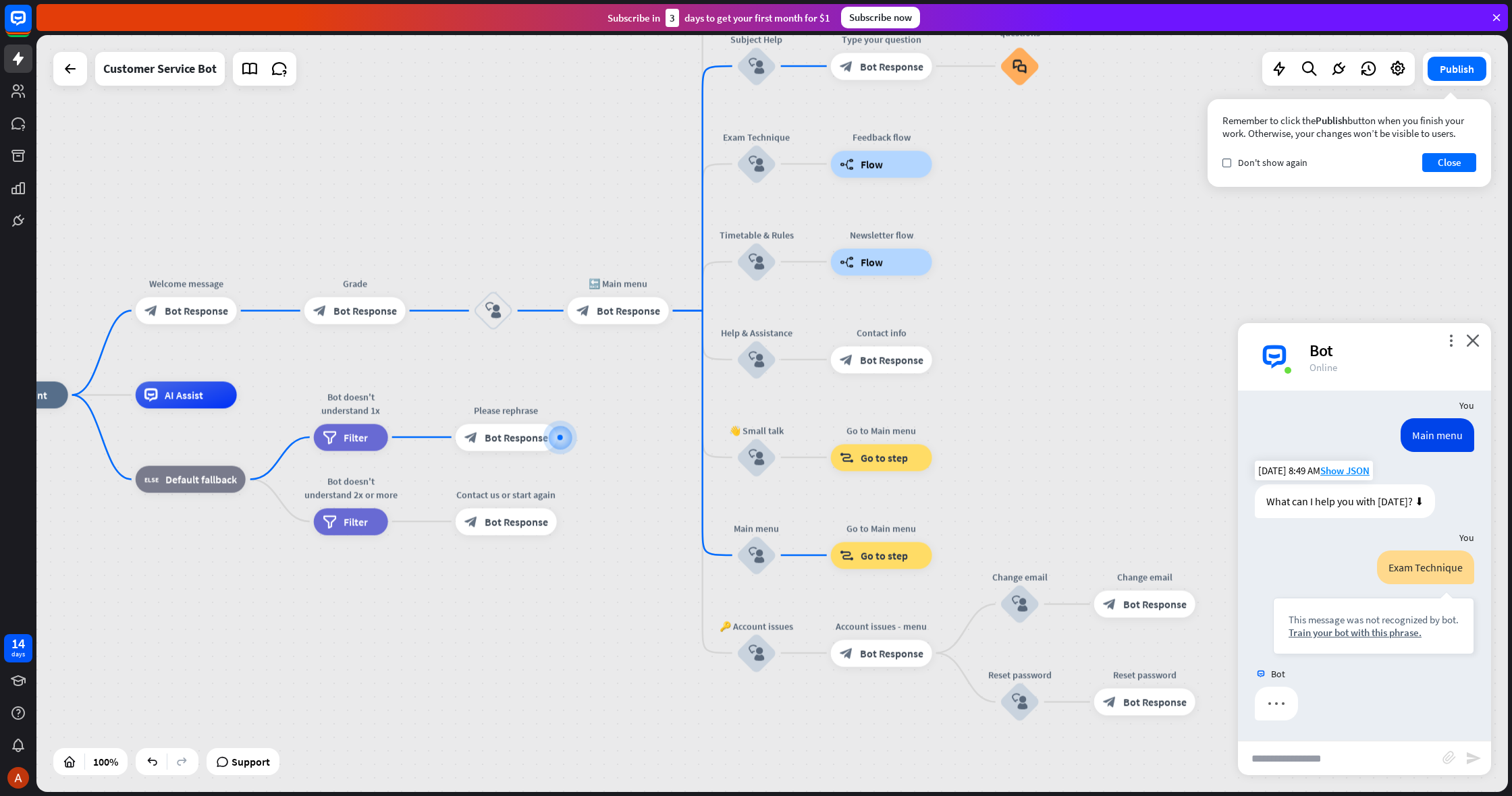
scroll to position [679, 0]
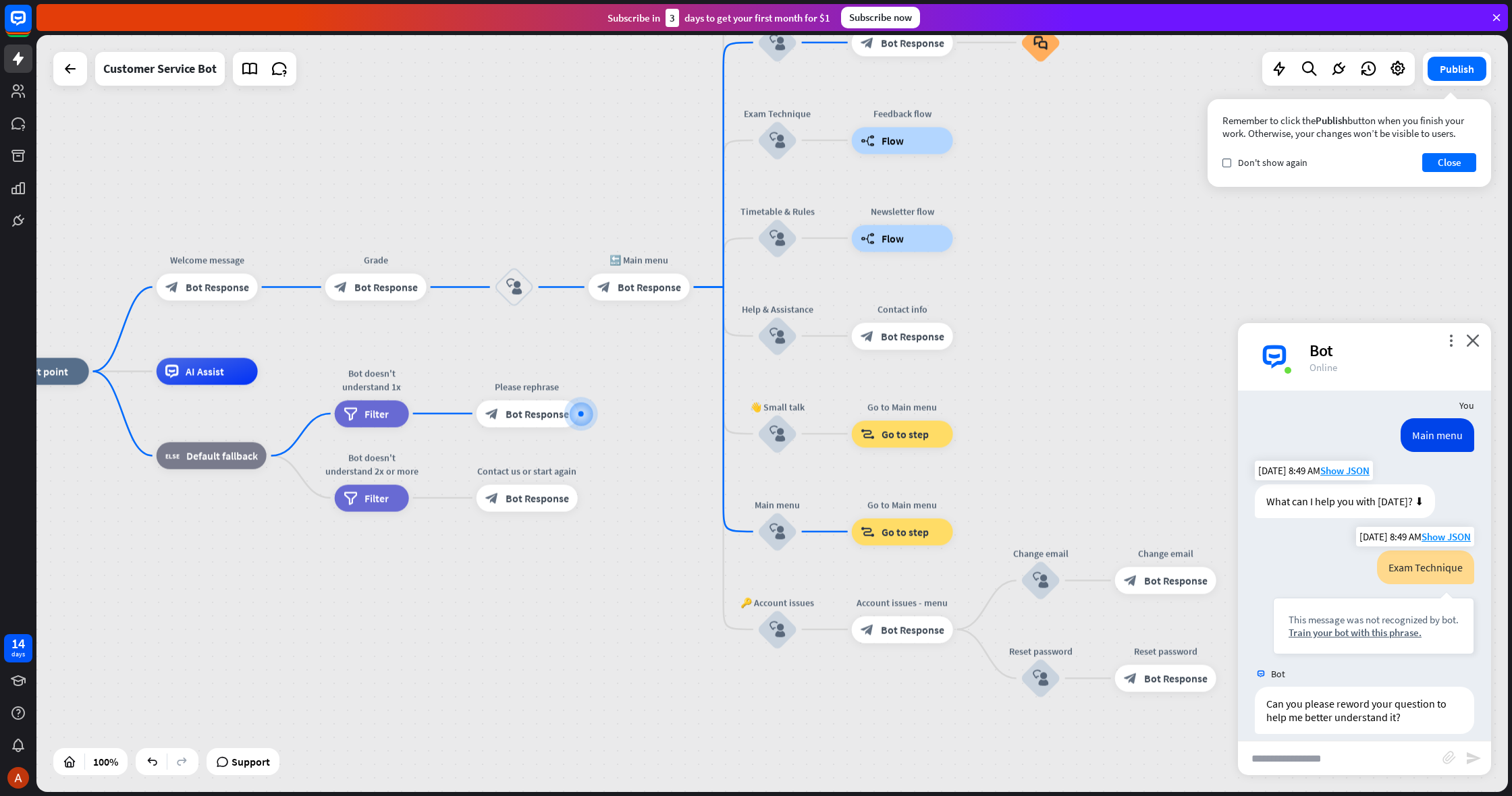
click at [1344, 633] on div "This message was not recognized by bot. Train your bot with this phrase." at bounding box center [1374, 626] width 202 height 57
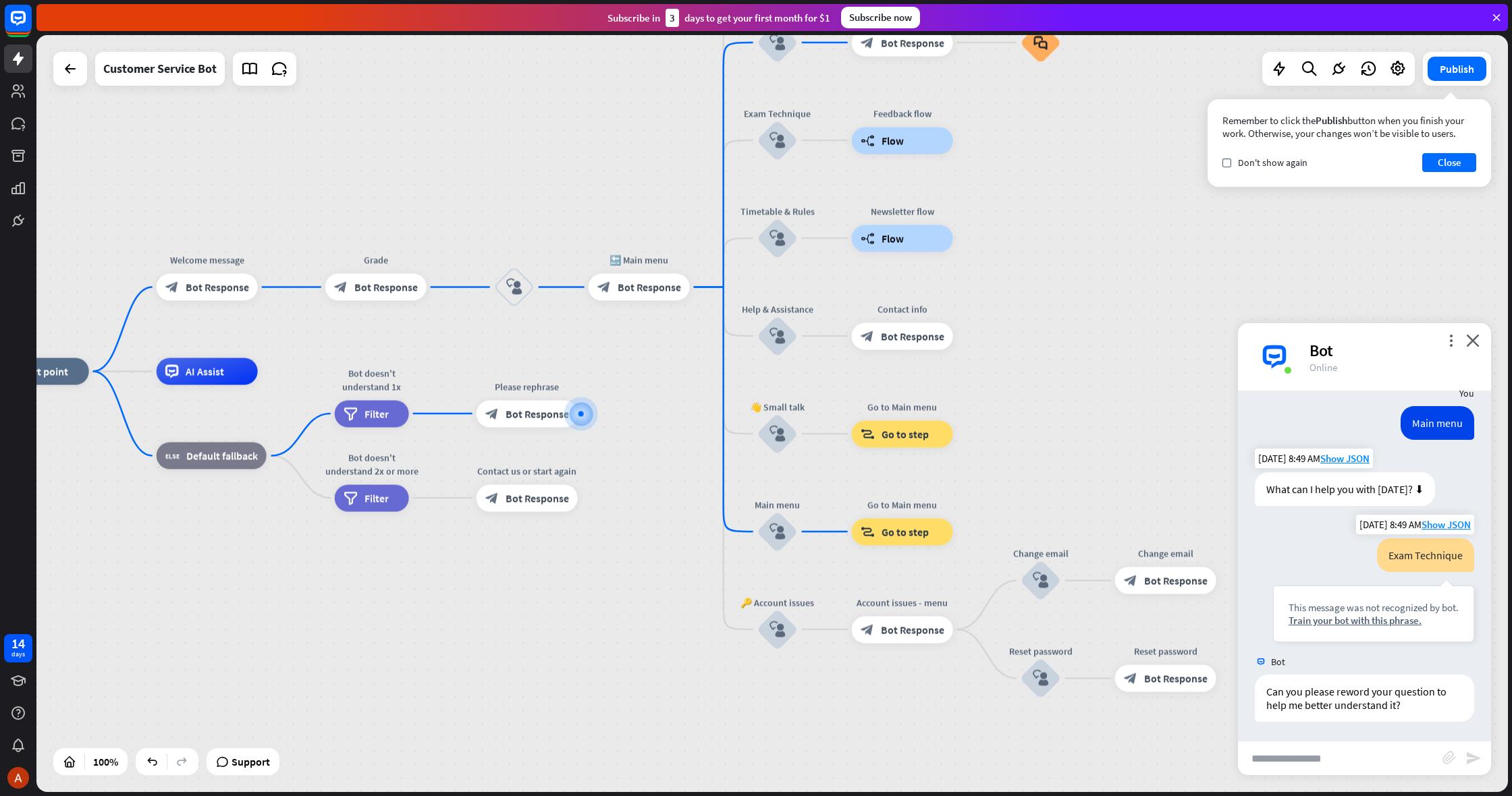
scroll to position [692, 0]
click at [1331, 630] on div "This message was not recognized by bot. Train your bot with this phrase." at bounding box center [1374, 612] width 202 height 57
click at [1331, 623] on div "Train your bot with this phrase." at bounding box center [1374, 620] width 170 height 13
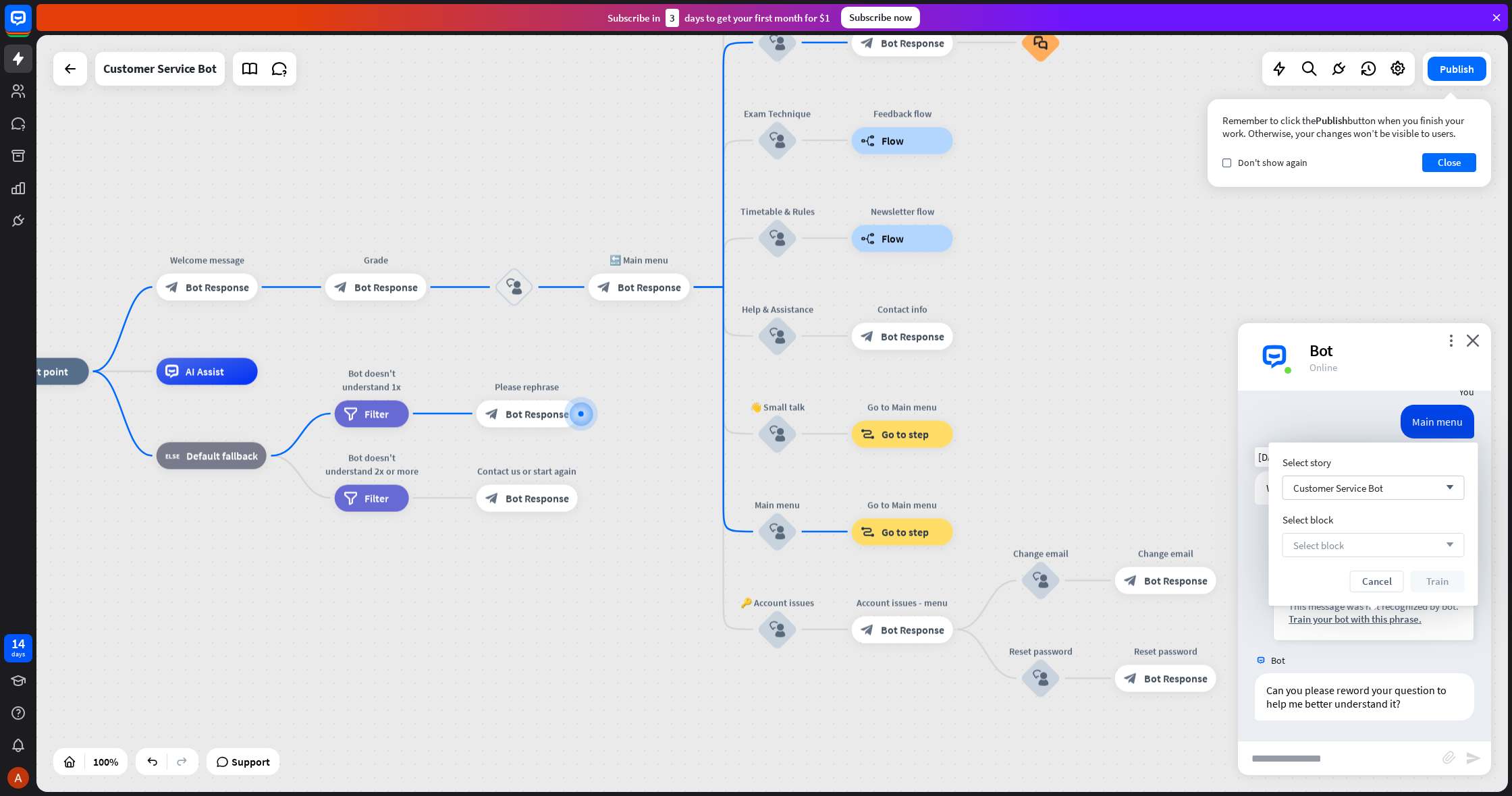
click at [1333, 557] on div "Select block arrow_down" at bounding box center [1373, 545] width 182 height 24
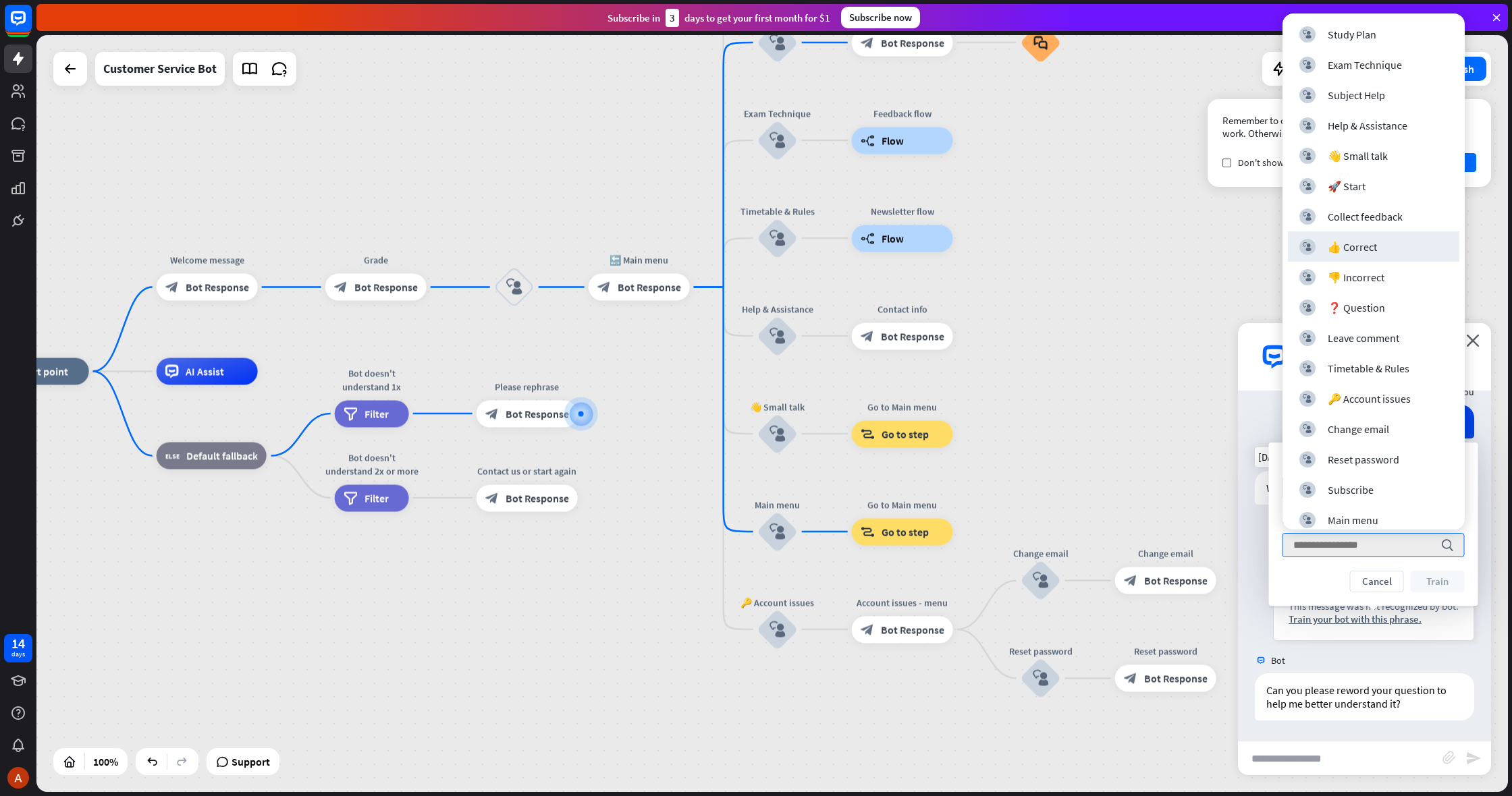
click at [1215, 245] on div "home_2 Start point Welcome message block_bot_response Bot Response Grade block_…" at bounding box center [772, 414] width 1472 height 758
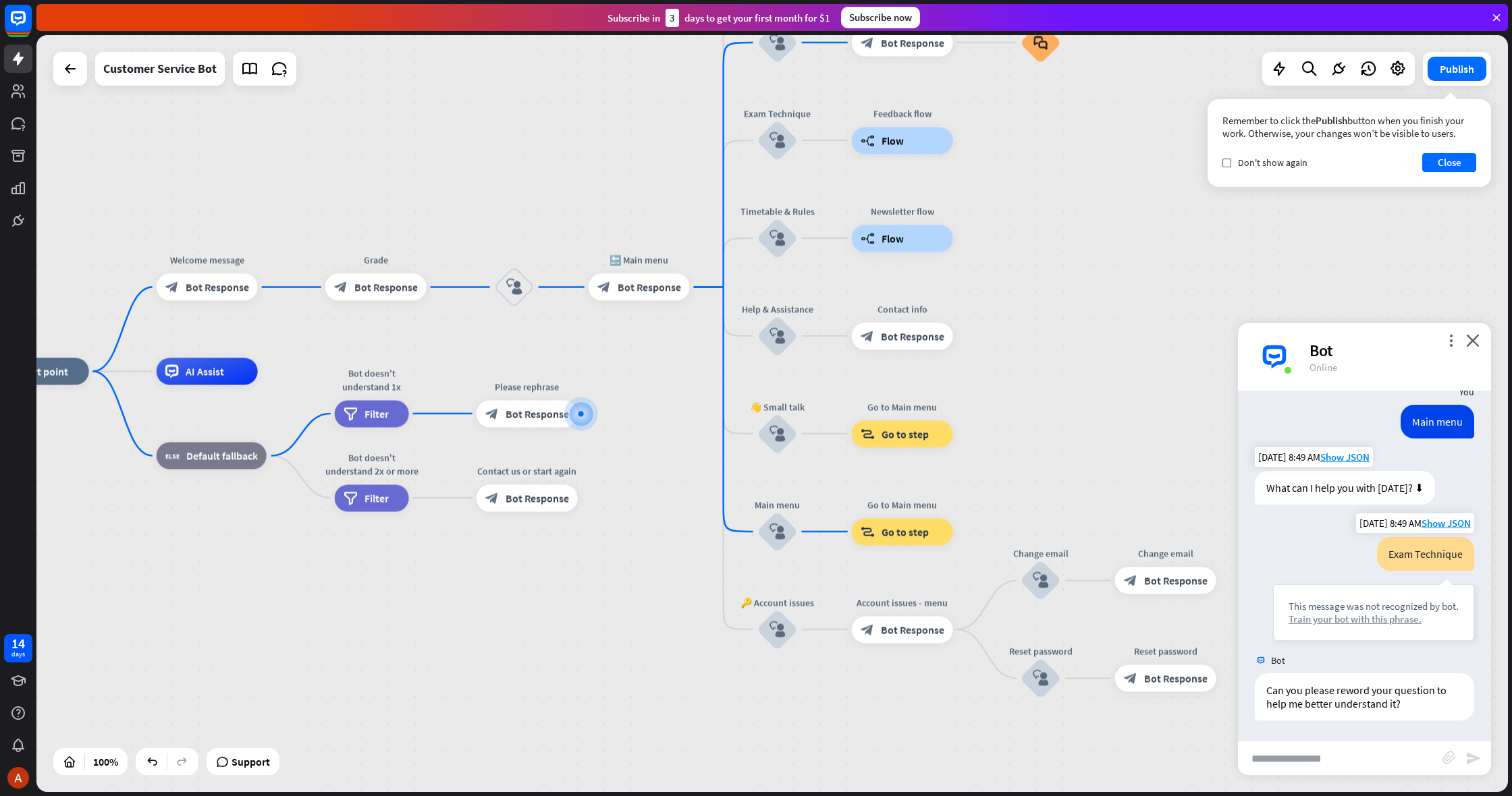
click at [1365, 619] on div "Train your bot with this phrase." at bounding box center [1374, 620] width 170 height 13
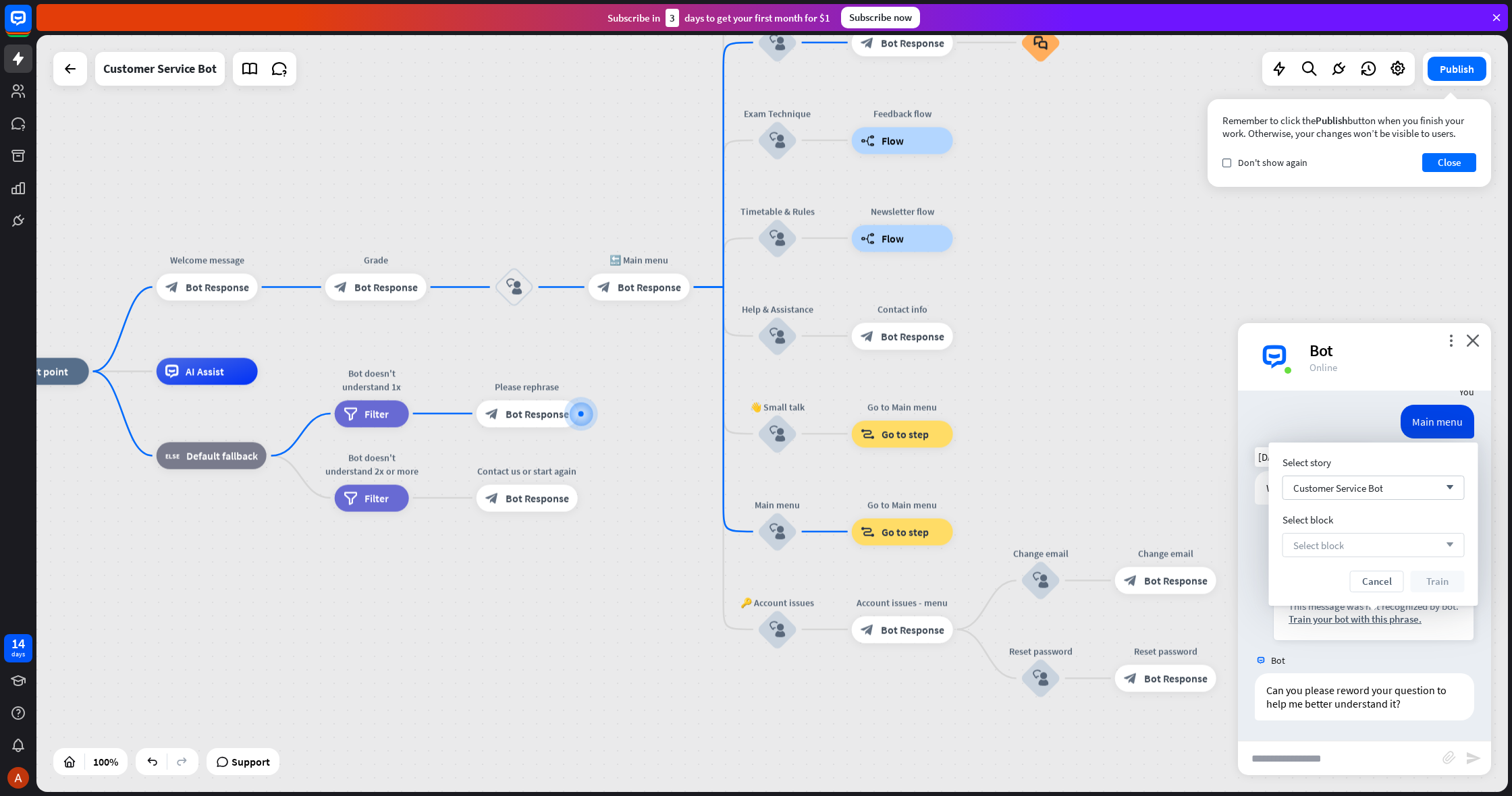
click at [1332, 551] on span "Select block" at bounding box center [1319, 546] width 50 height 13
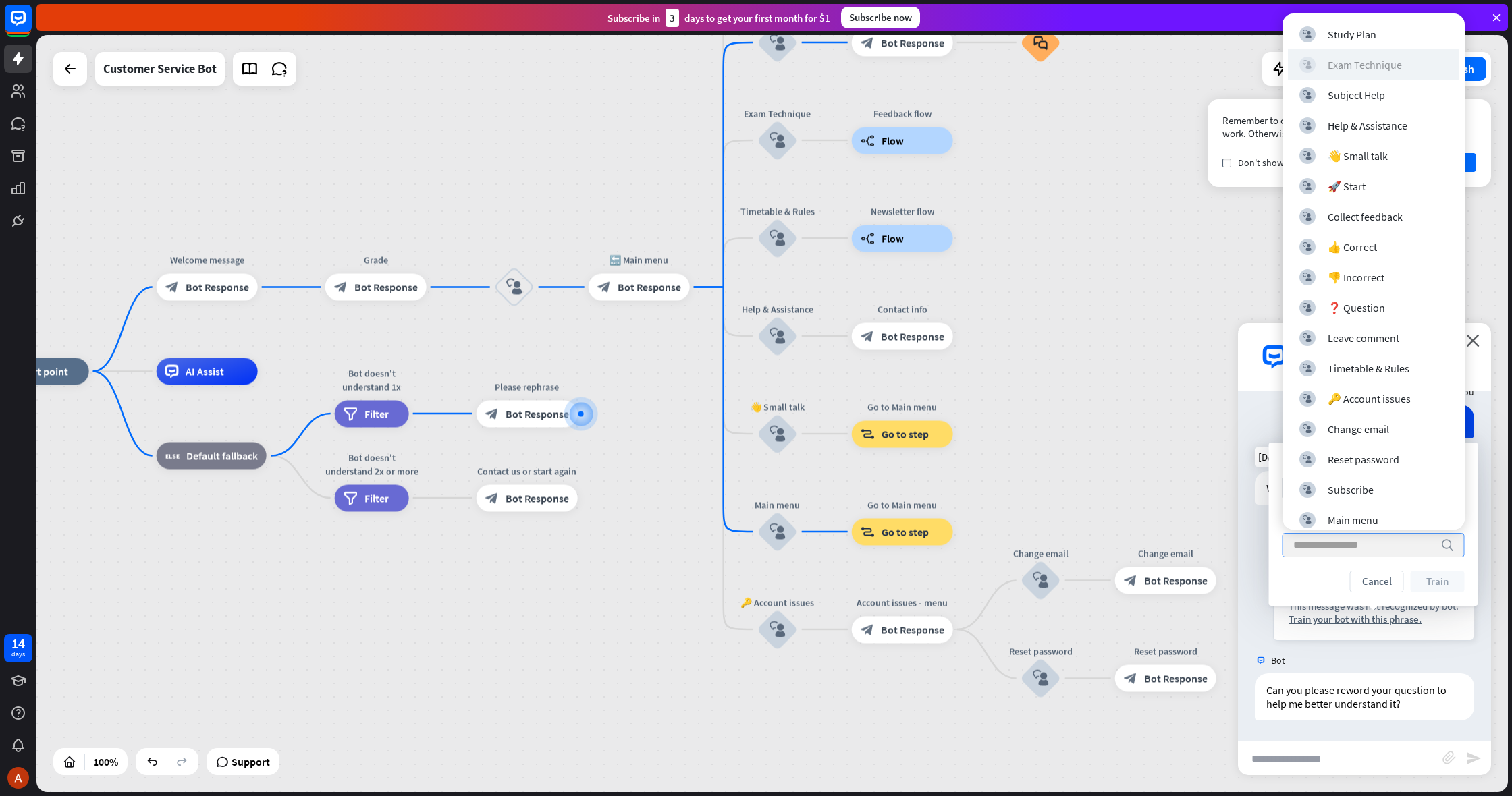
click at [1333, 68] on div "Exam Technique" at bounding box center [1365, 64] width 75 height 13
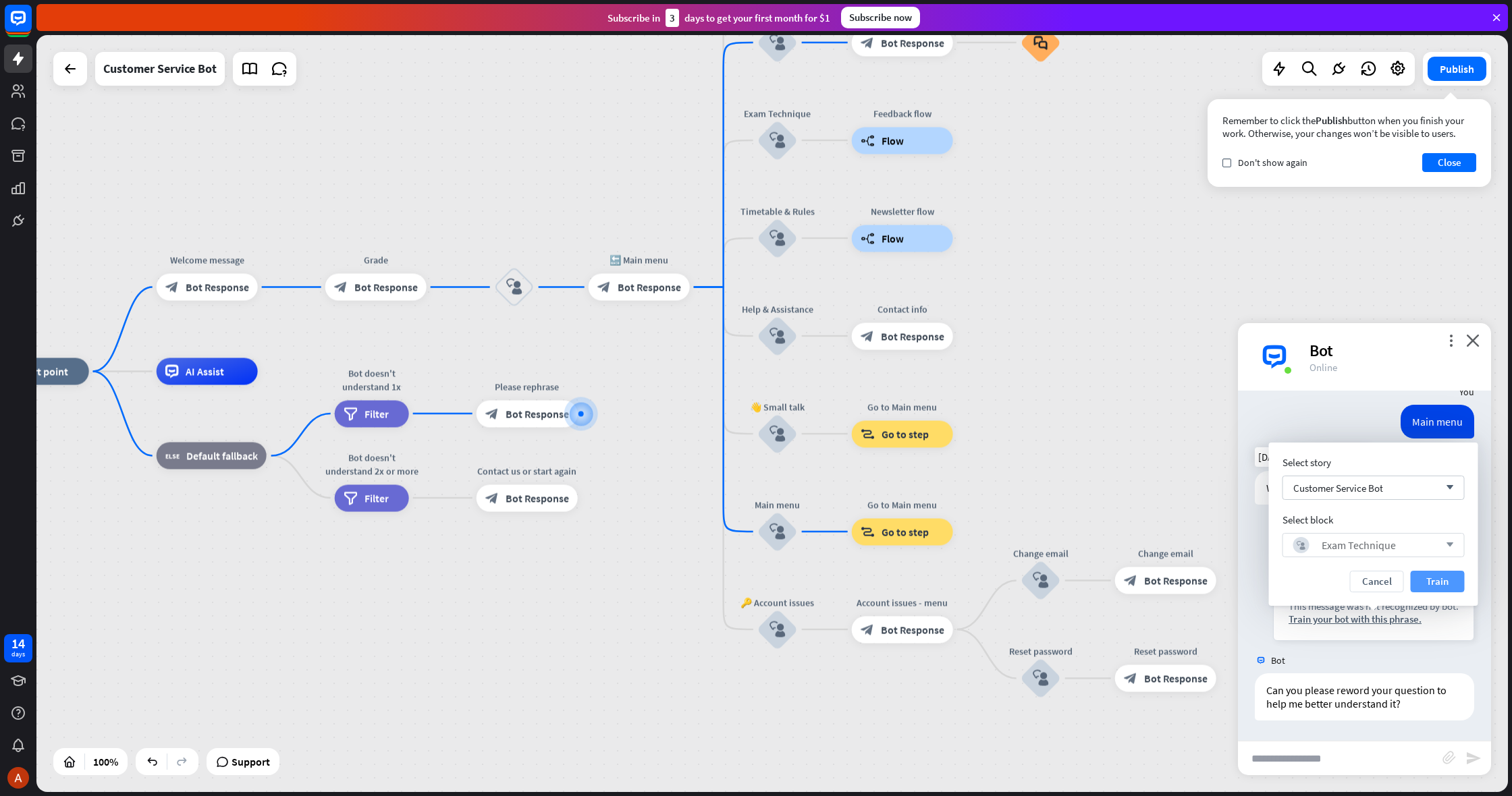
click at [1434, 588] on button "Train" at bounding box center [1438, 581] width 54 height 21
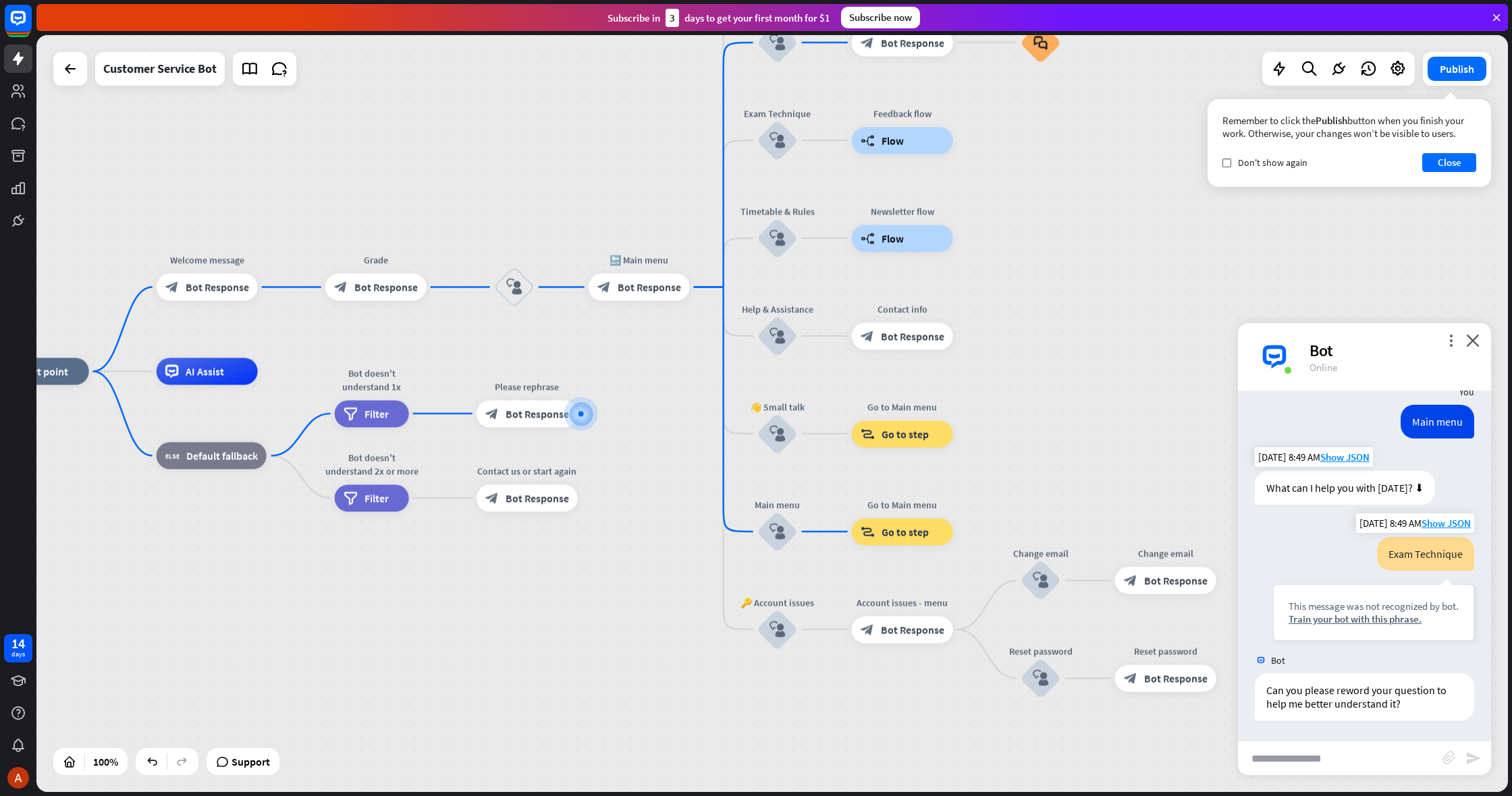
scroll to position [679, 0]
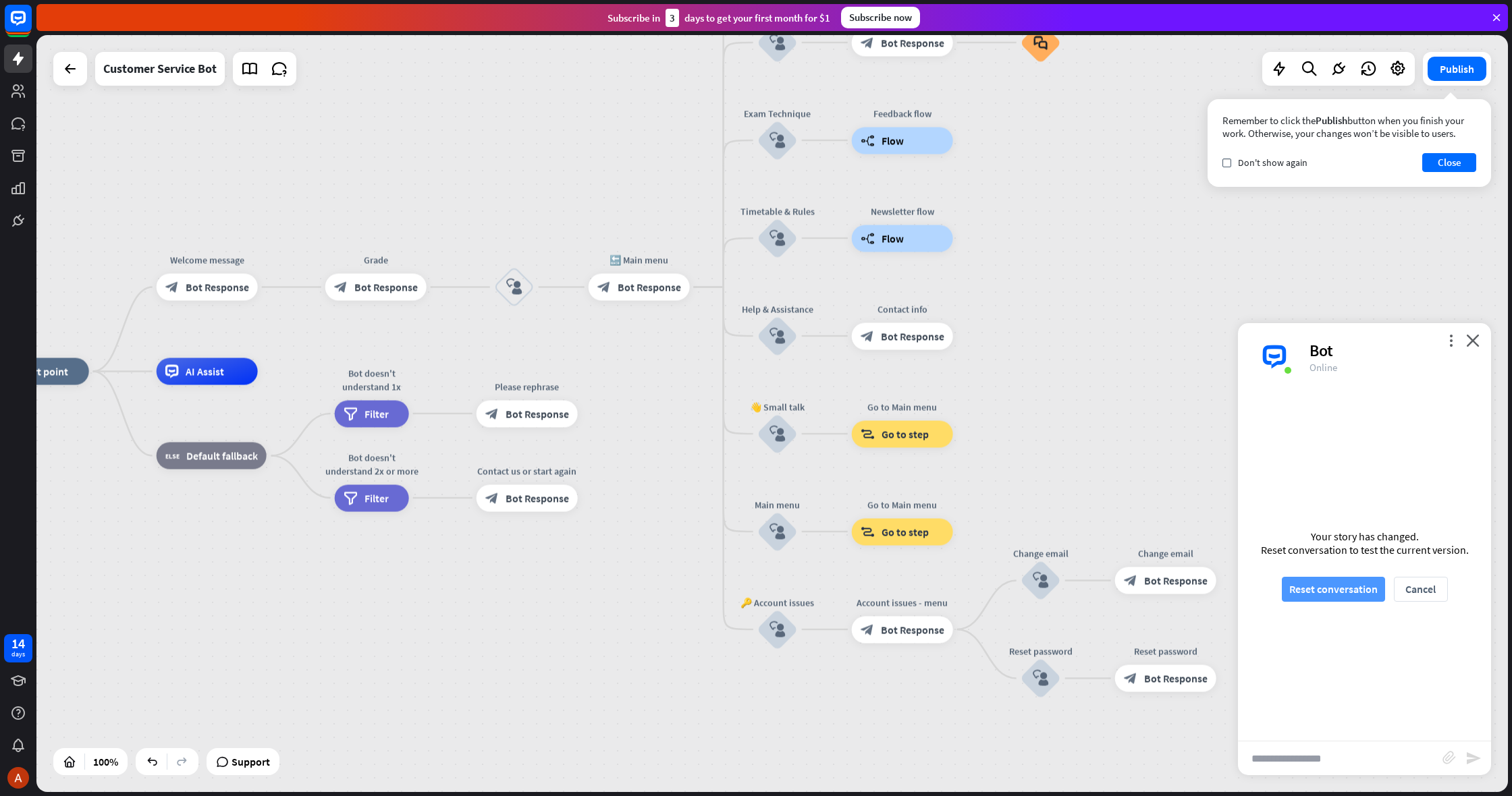
click at [1348, 589] on button "Reset conversation" at bounding box center [1333, 589] width 104 height 25
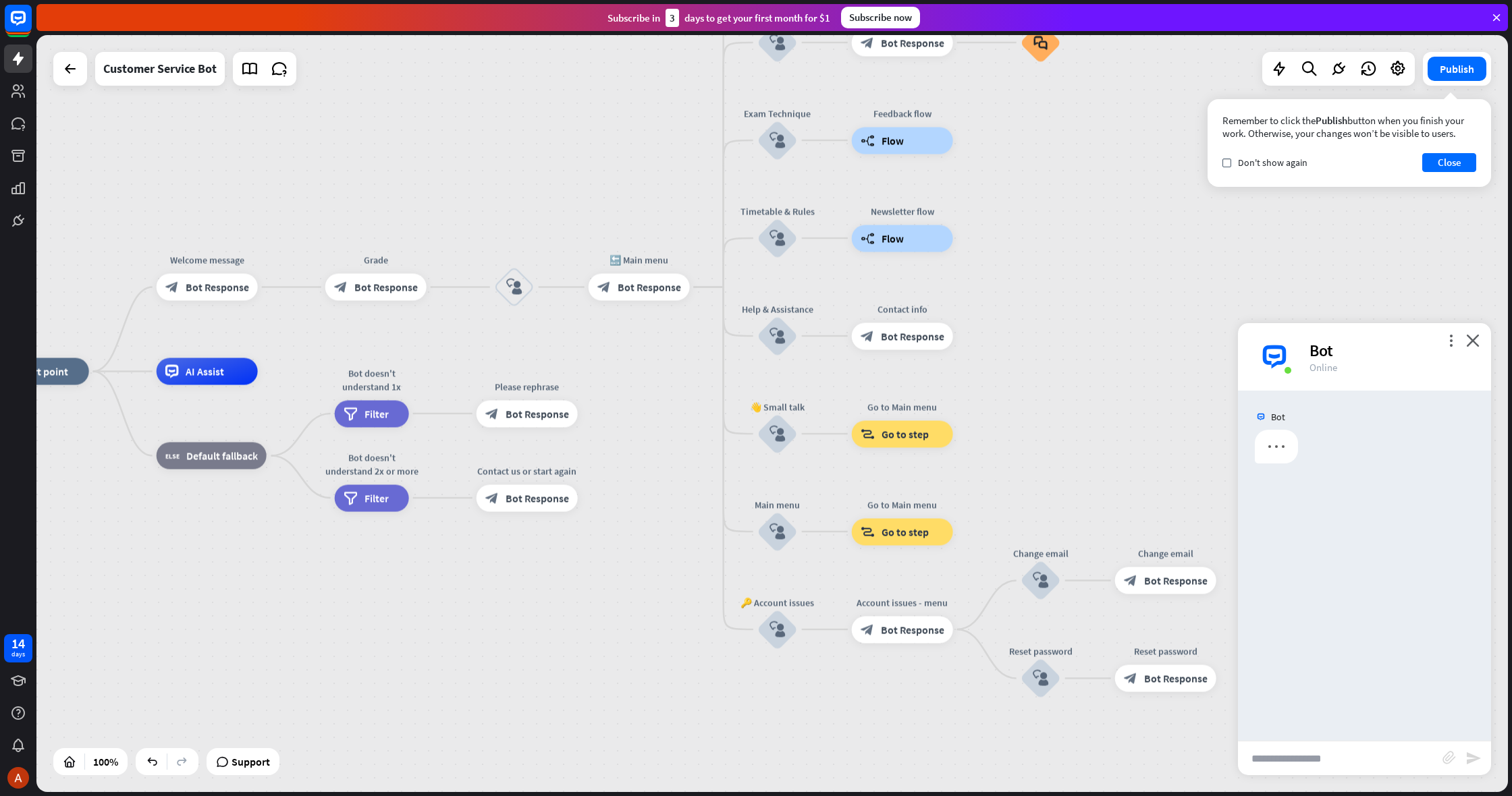
scroll to position [0, 0]
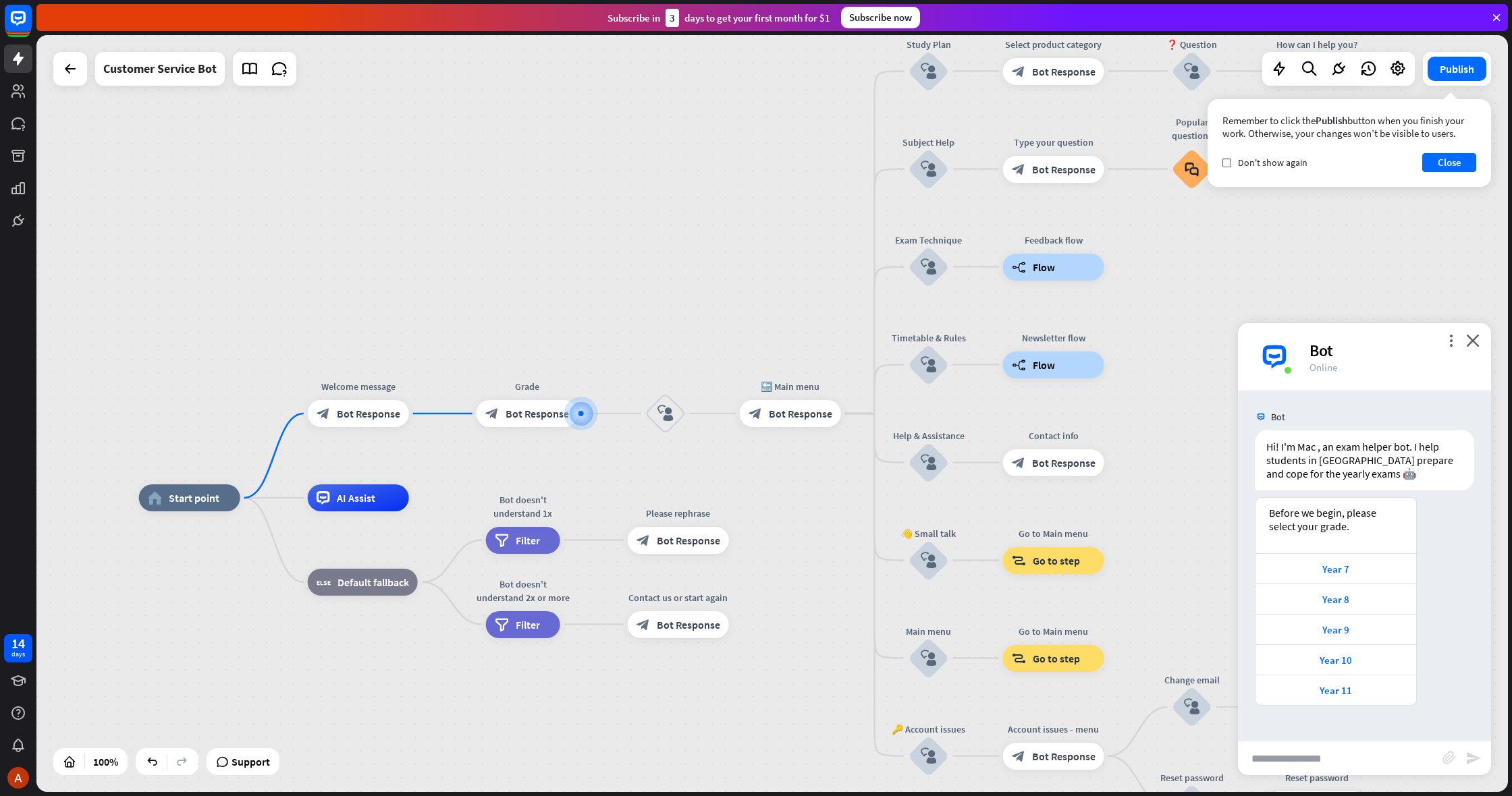
click at [1354, 581] on div "Year 7" at bounding box center [1336, 568] width 161 height 31
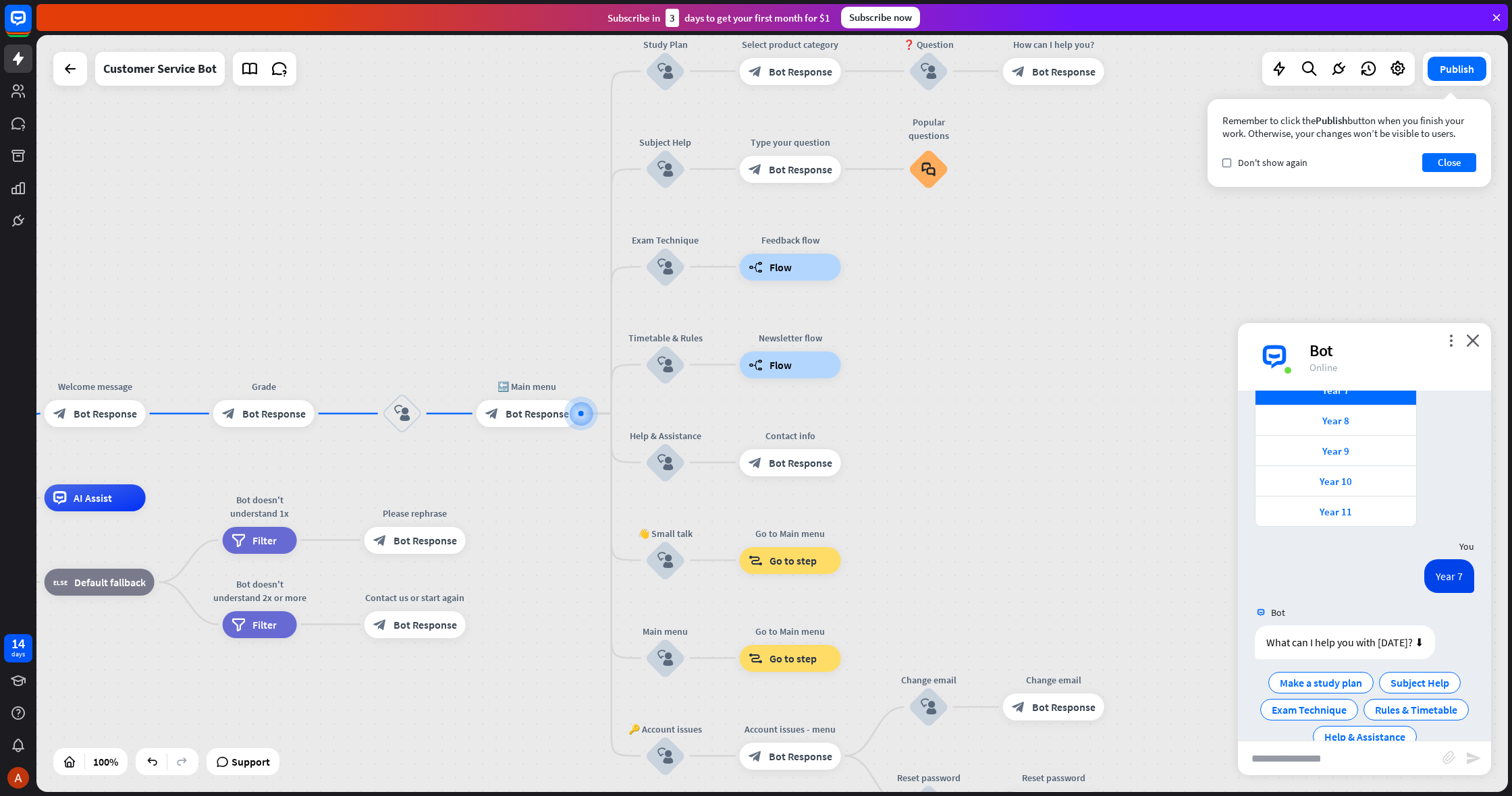
scroll to position [208, 0]
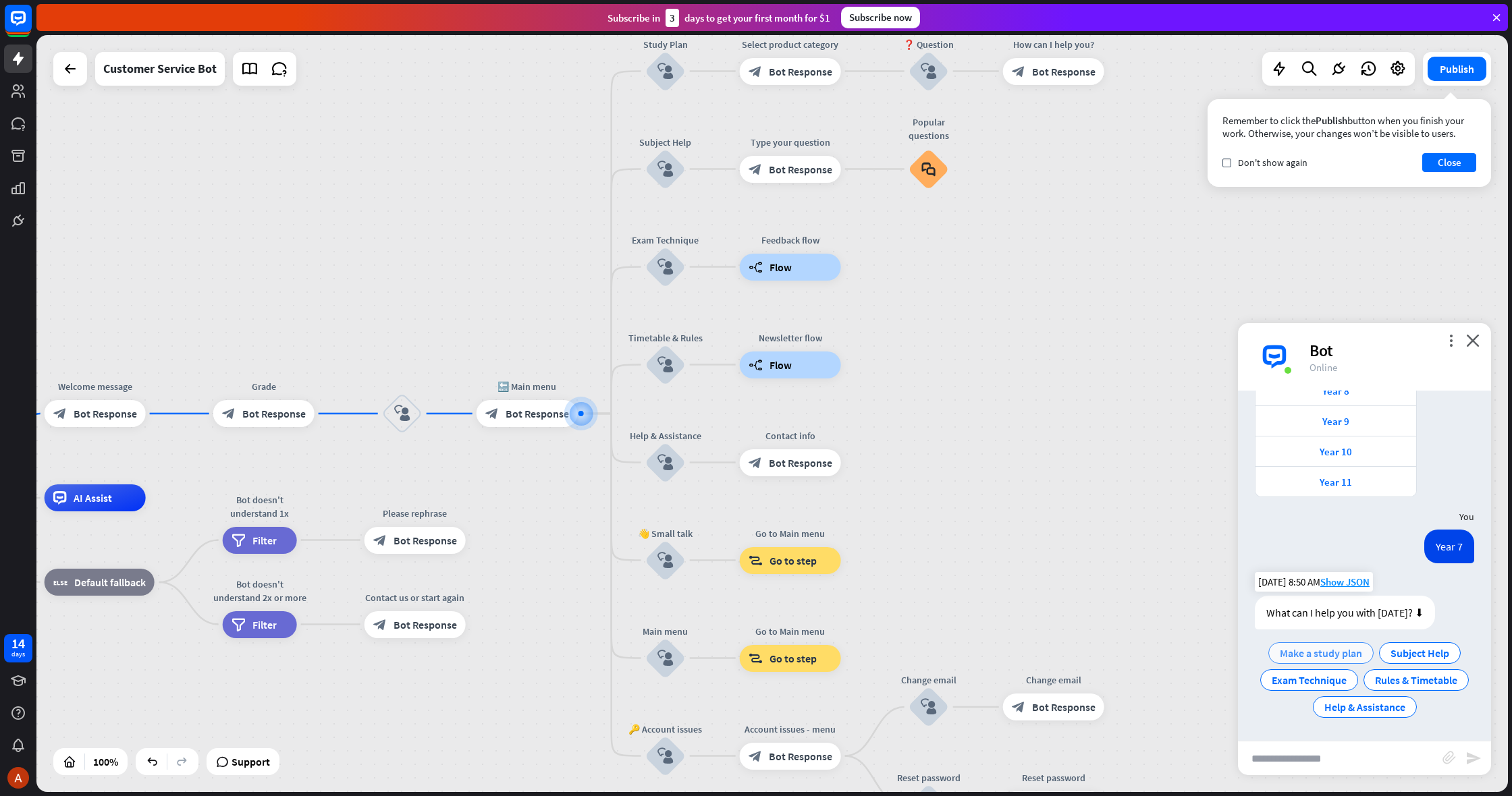
click at [1295, 646] on div "Make a study plan" at bounding box center [1321, 653] width 105 height 21
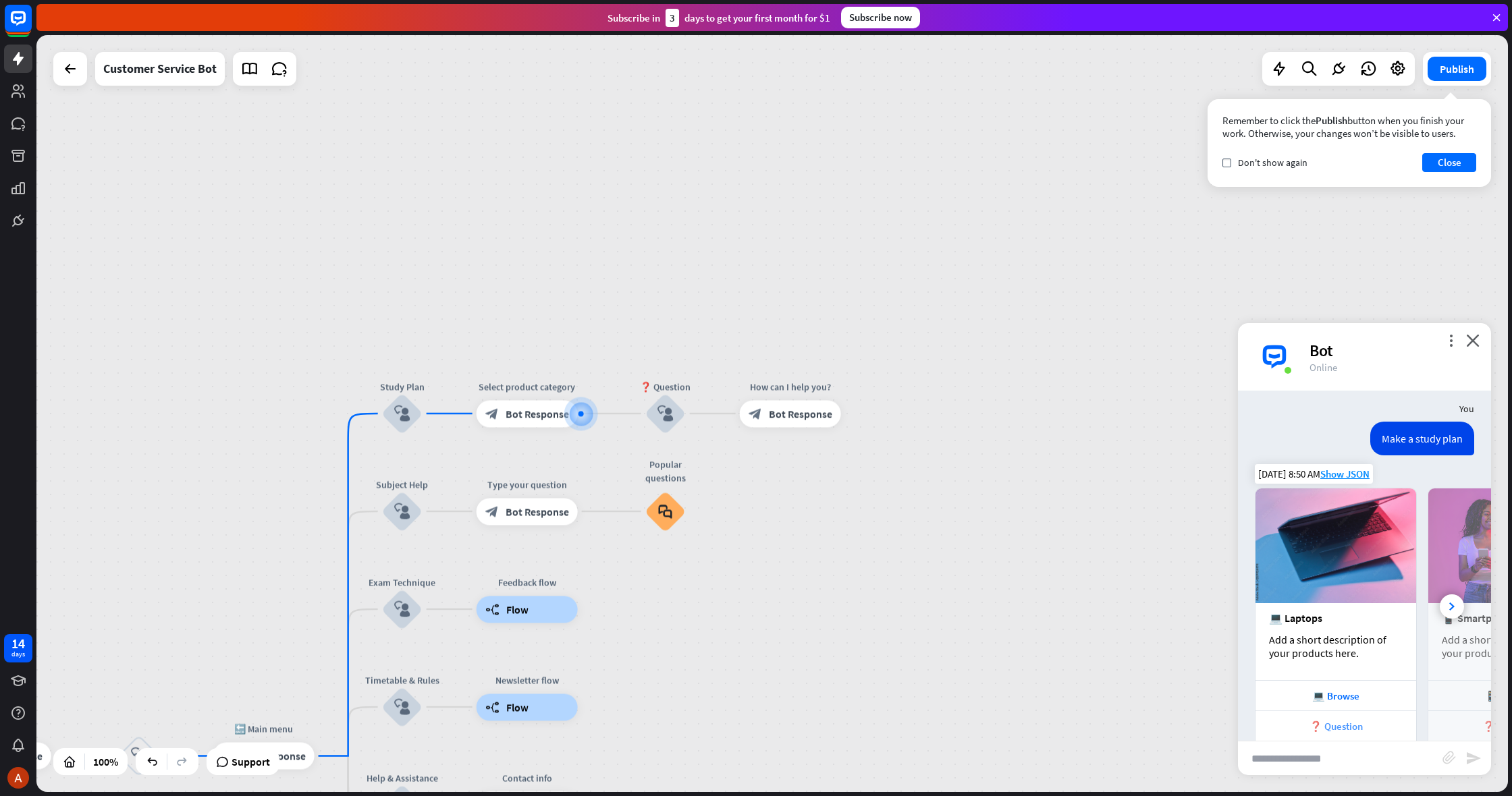
scroll to position [500, 0]
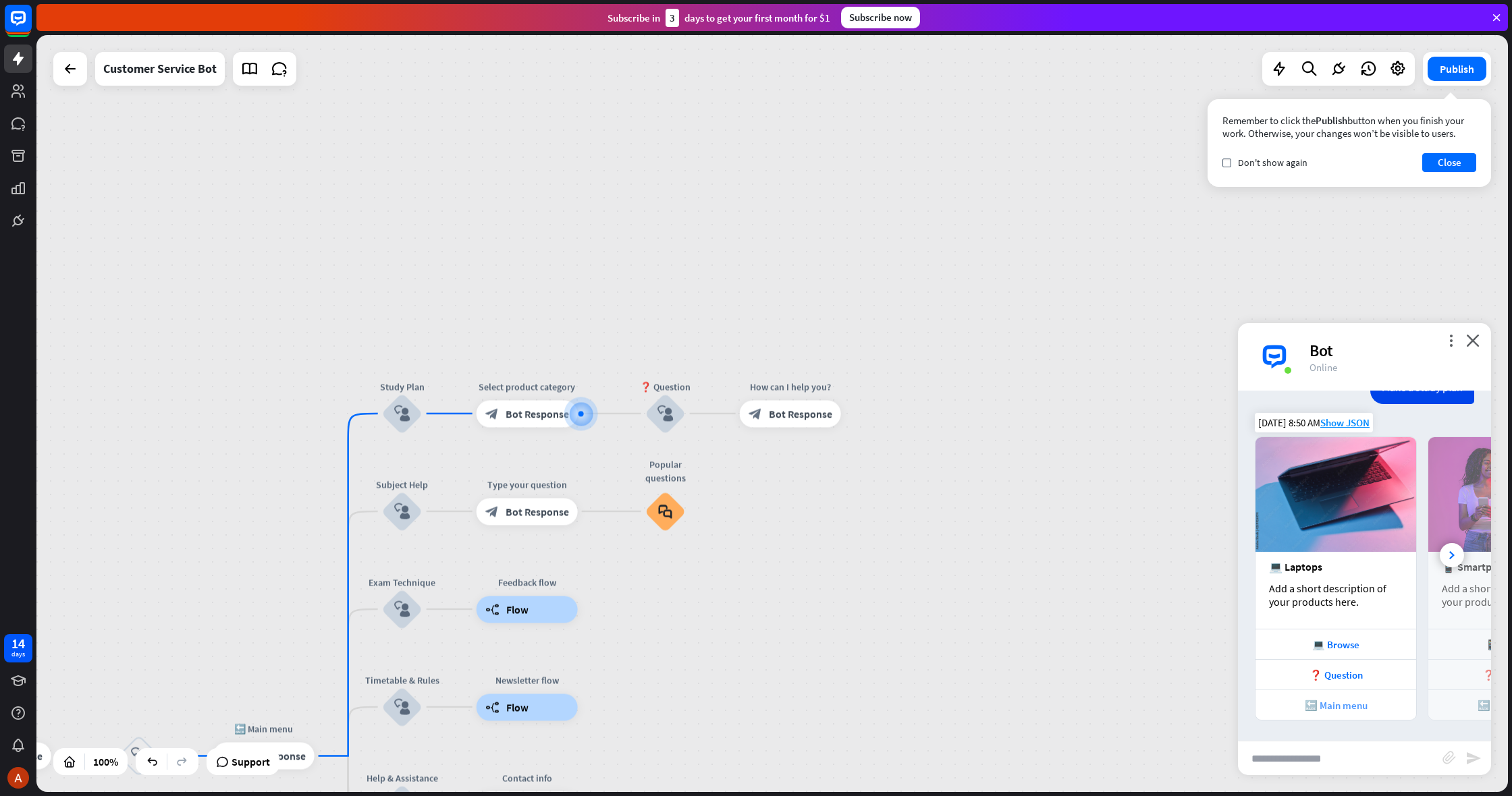
click at [1320, 704] on div "🔙 Main menu" at bounding box center [1337, 705] width 147 height 13
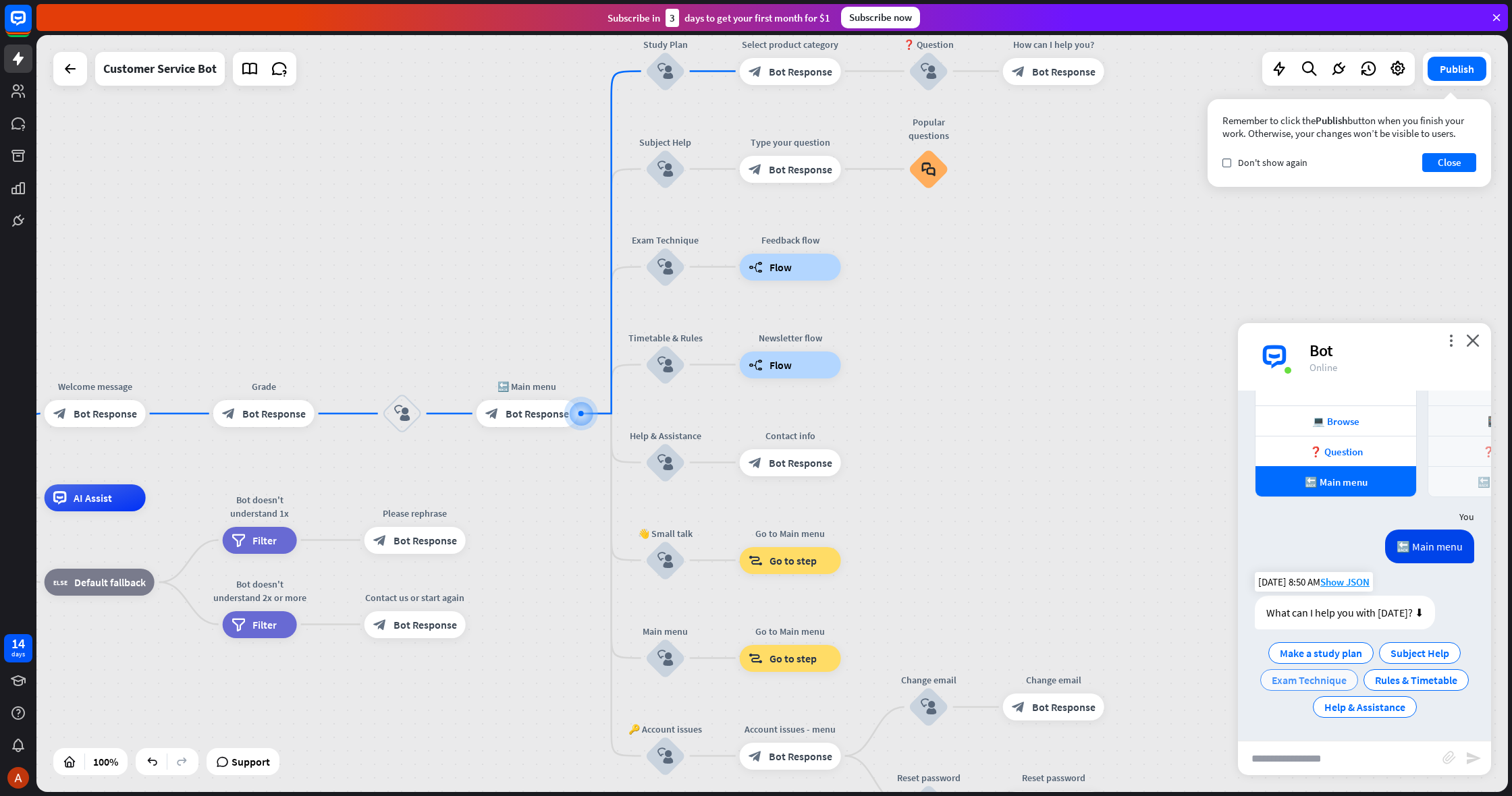
click at [1301, 679] on span "Exam Technique" at bounding box center [1309, 680] width 75 height 13
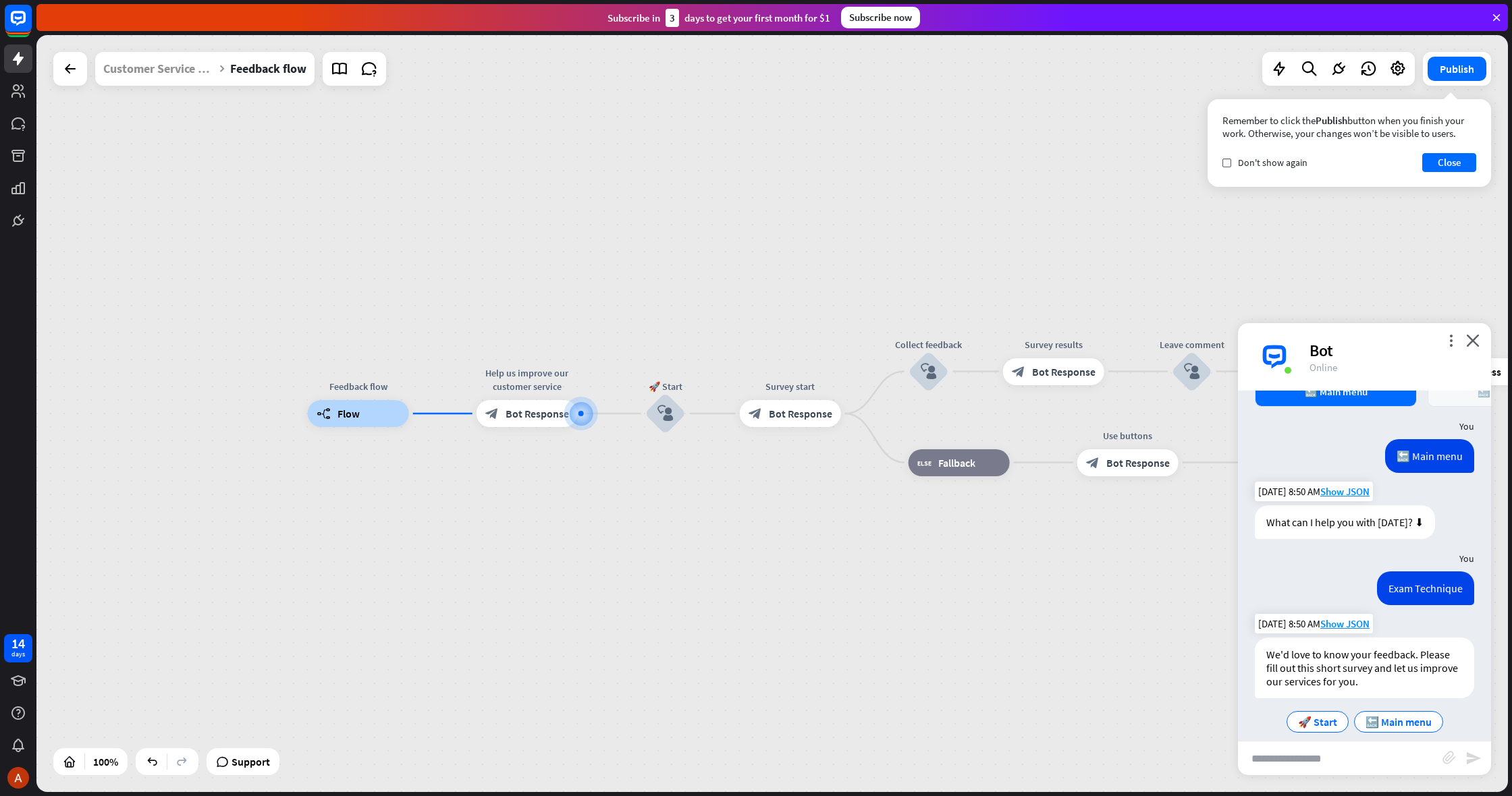
scroll to position [829, 0]
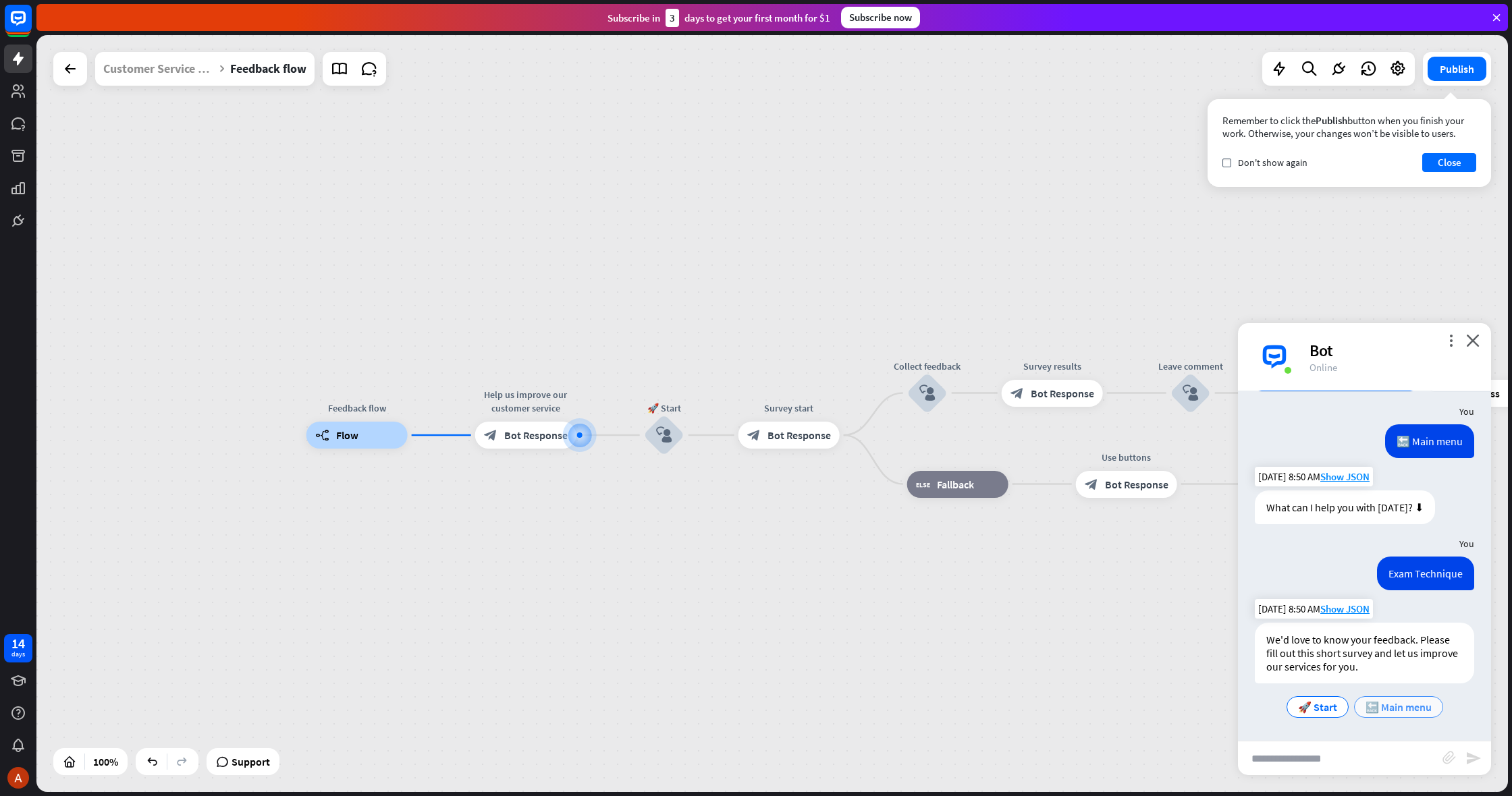
click at [1423, 716] on div "🔙 Main menu" at bounding box center [1398, 706] width 89 height 21
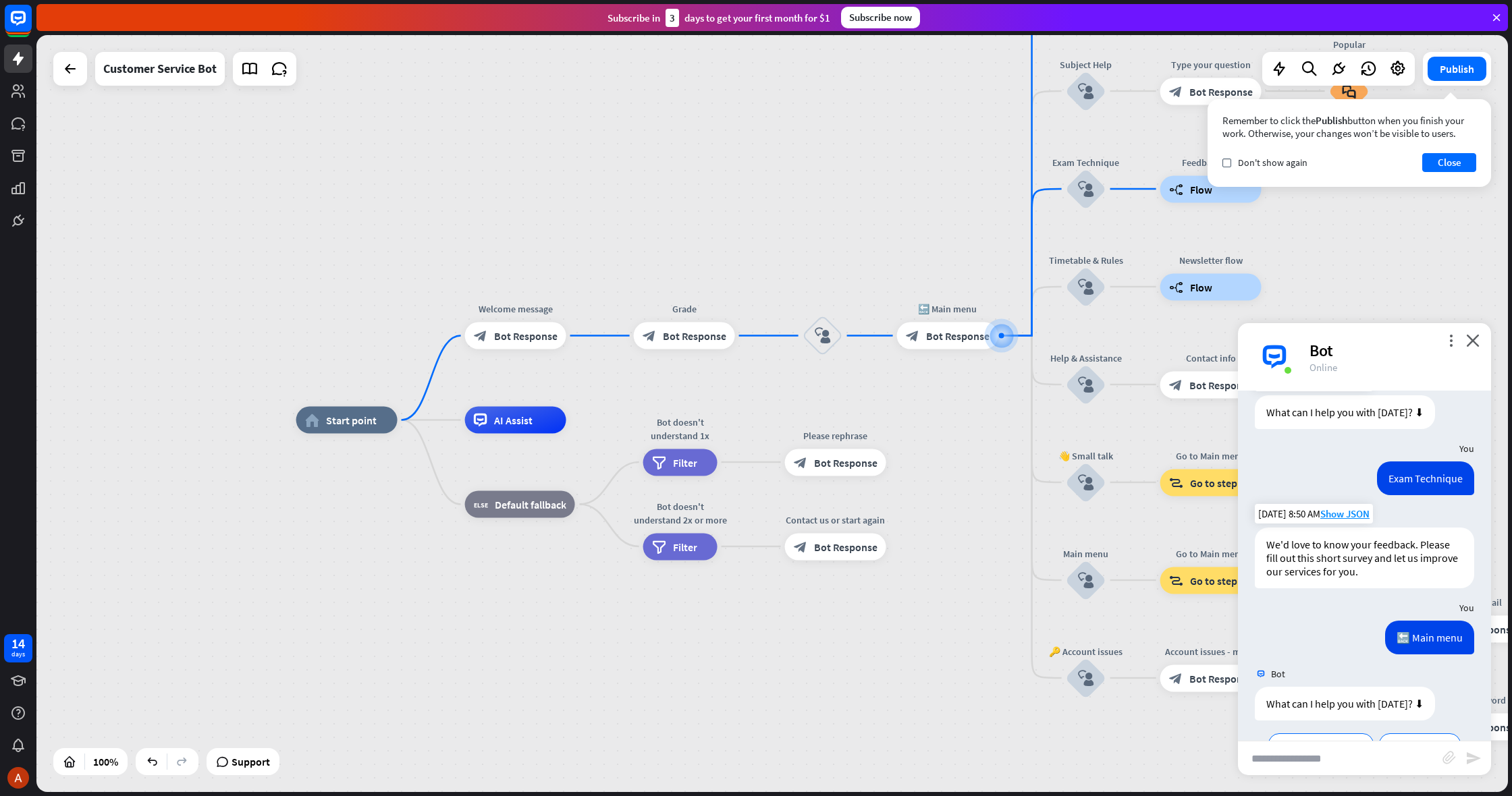
scroll to position [1015, 0]
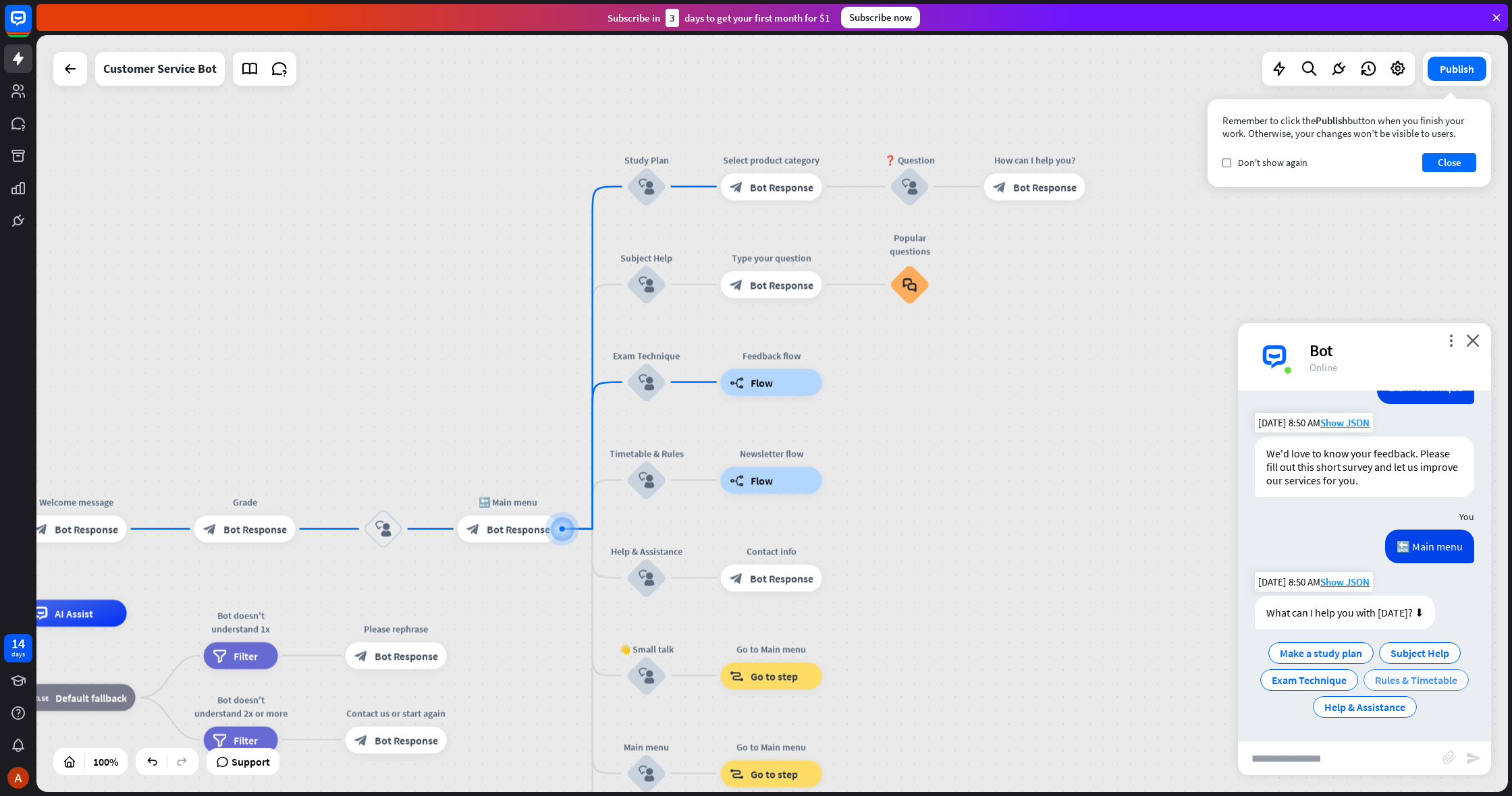
click at [1401, 681] on span "Rules & Timetable" at bounding box center [1416, 680] width 82 height 13
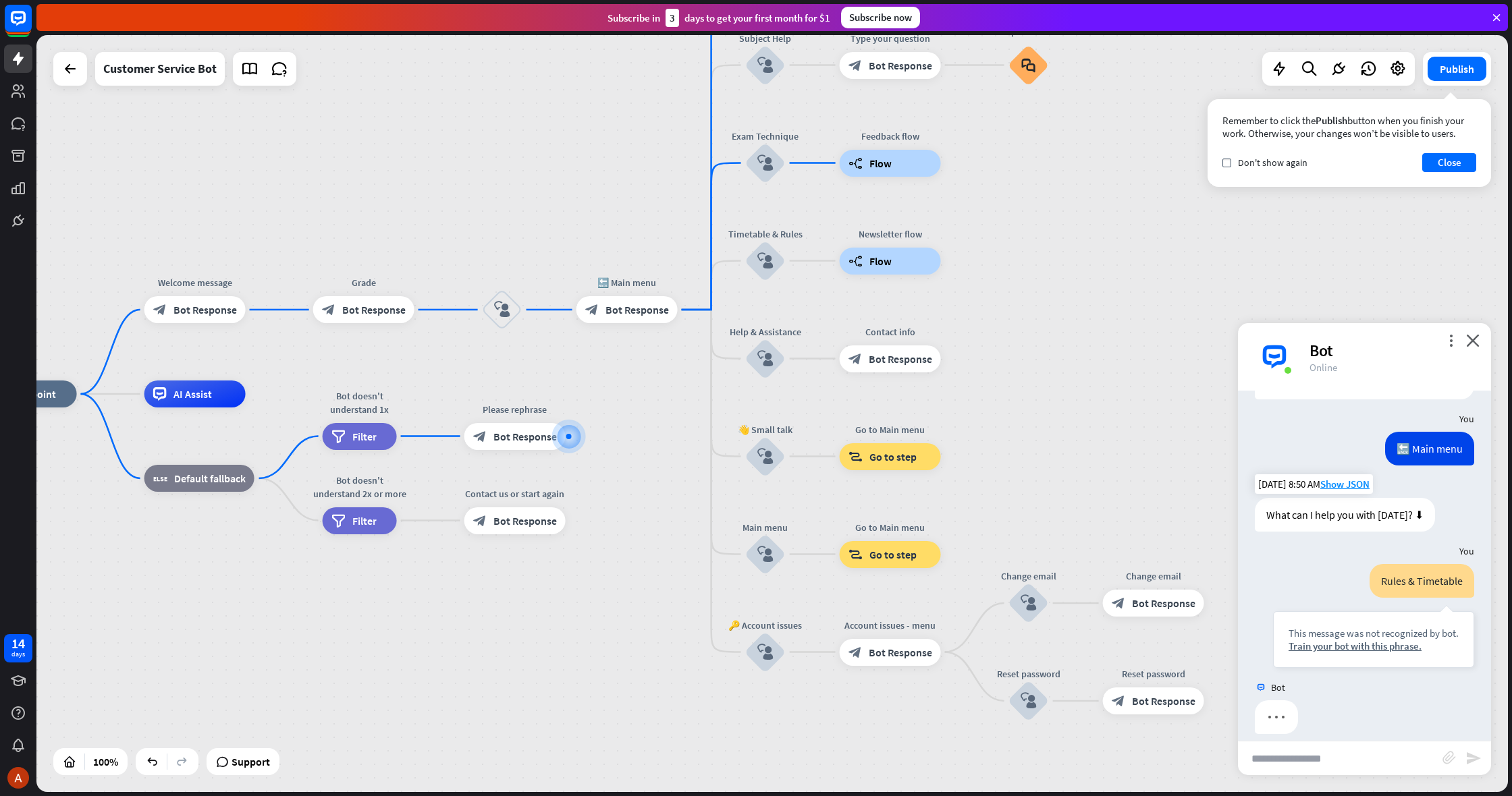
scroll to position [1126, 0]
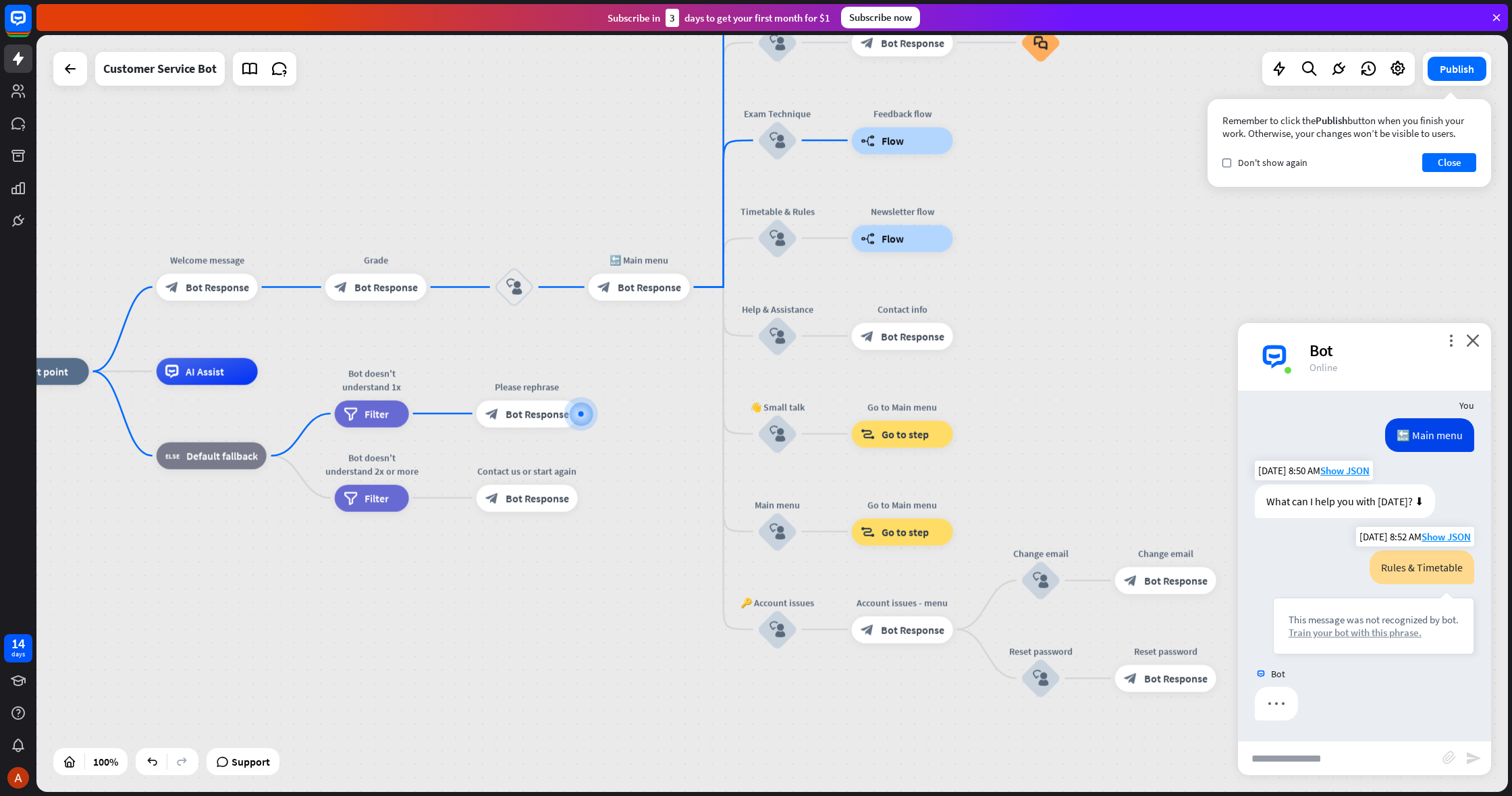
click at [1365, 633] on div "Train your bot with this phrase." at bounding box center [1374, 633] width 170 height 13
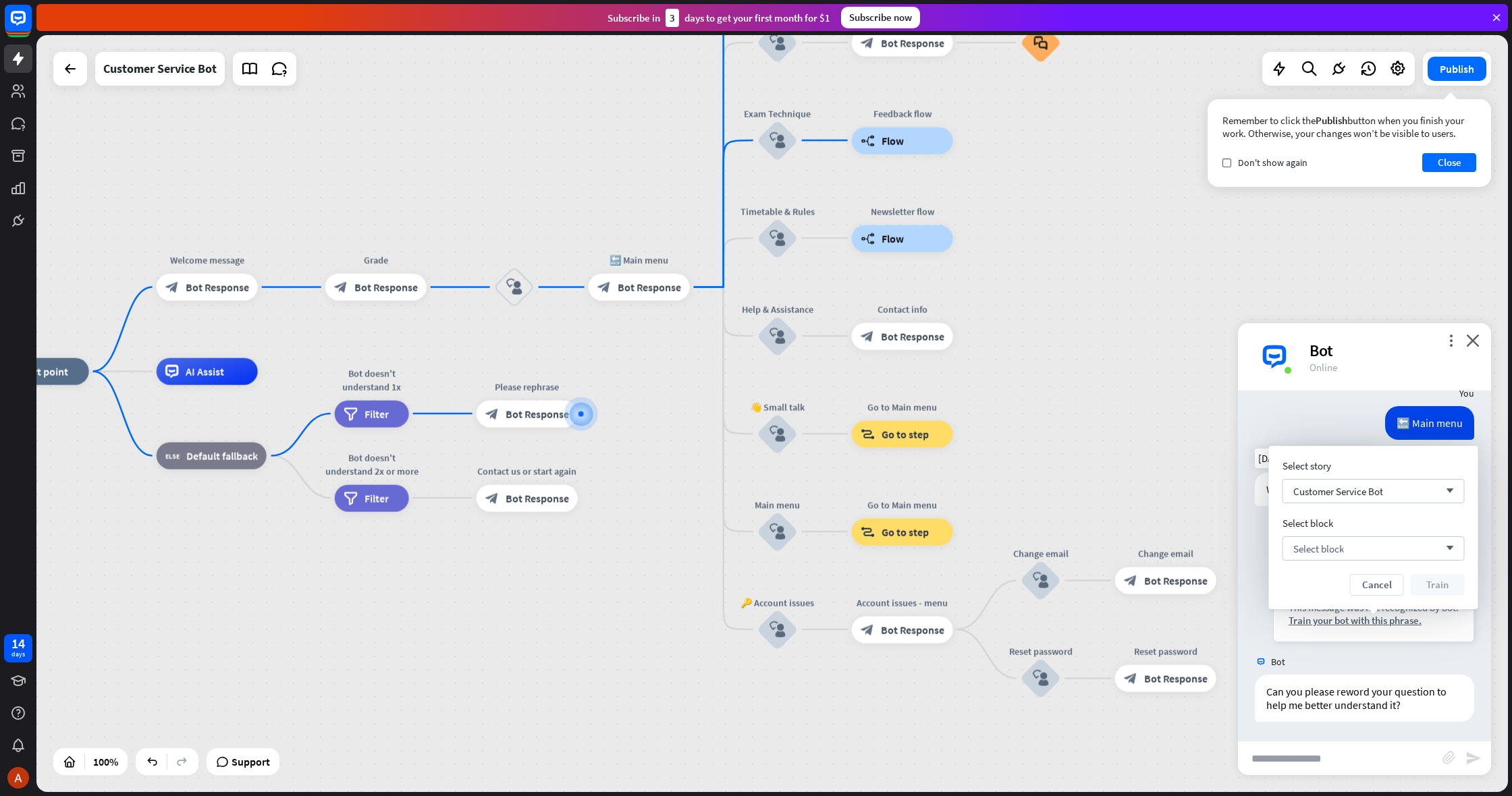
scroll to position [1140, 0]
click at [1341, 538] on div "Select block arrow_down" at bounding box center [1373, 545] width 182 height 24
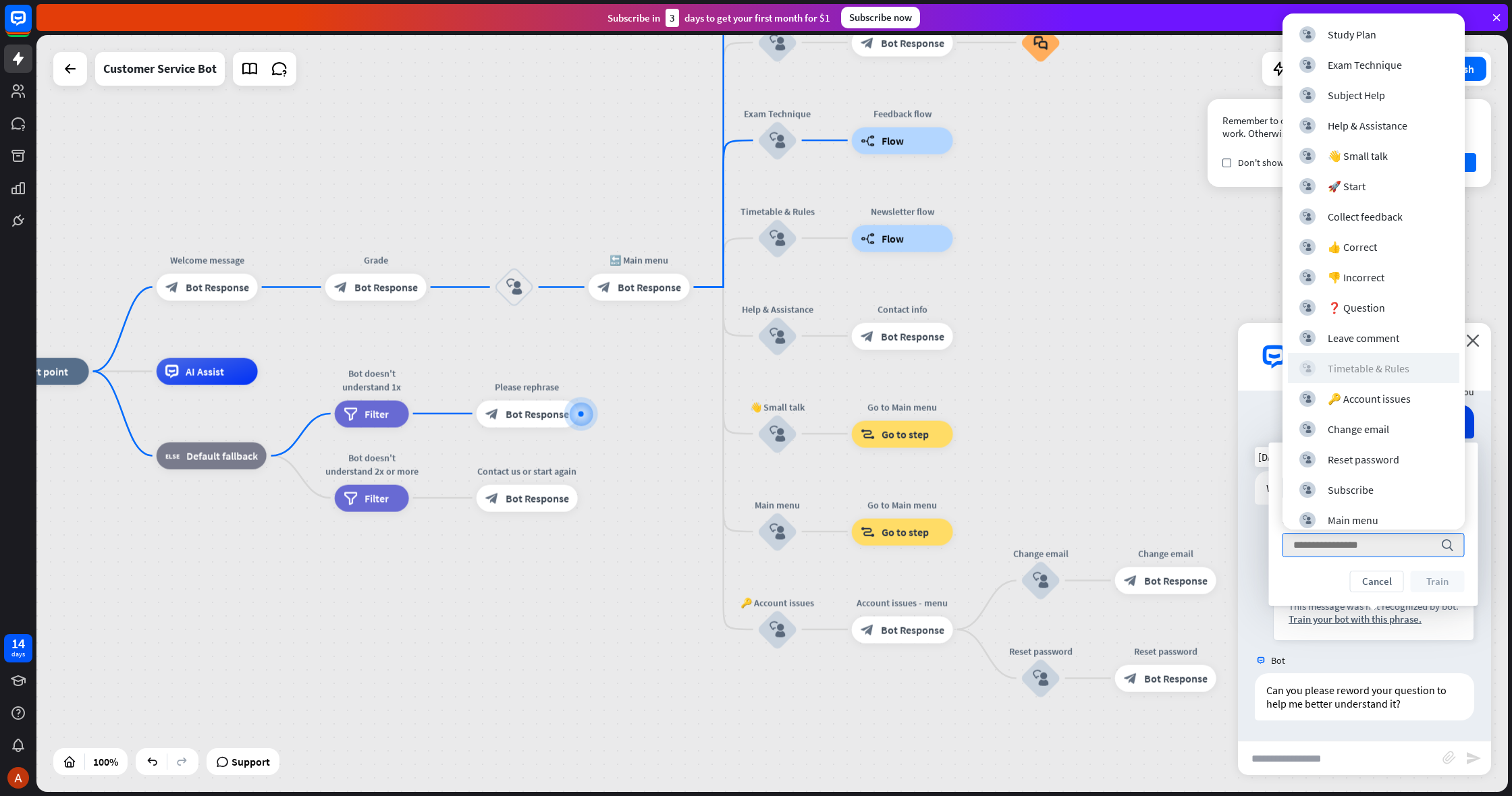
click at [1373, 368] on div "Timetable & Rules" at bounding box center [1369, 369] width 82 height 13
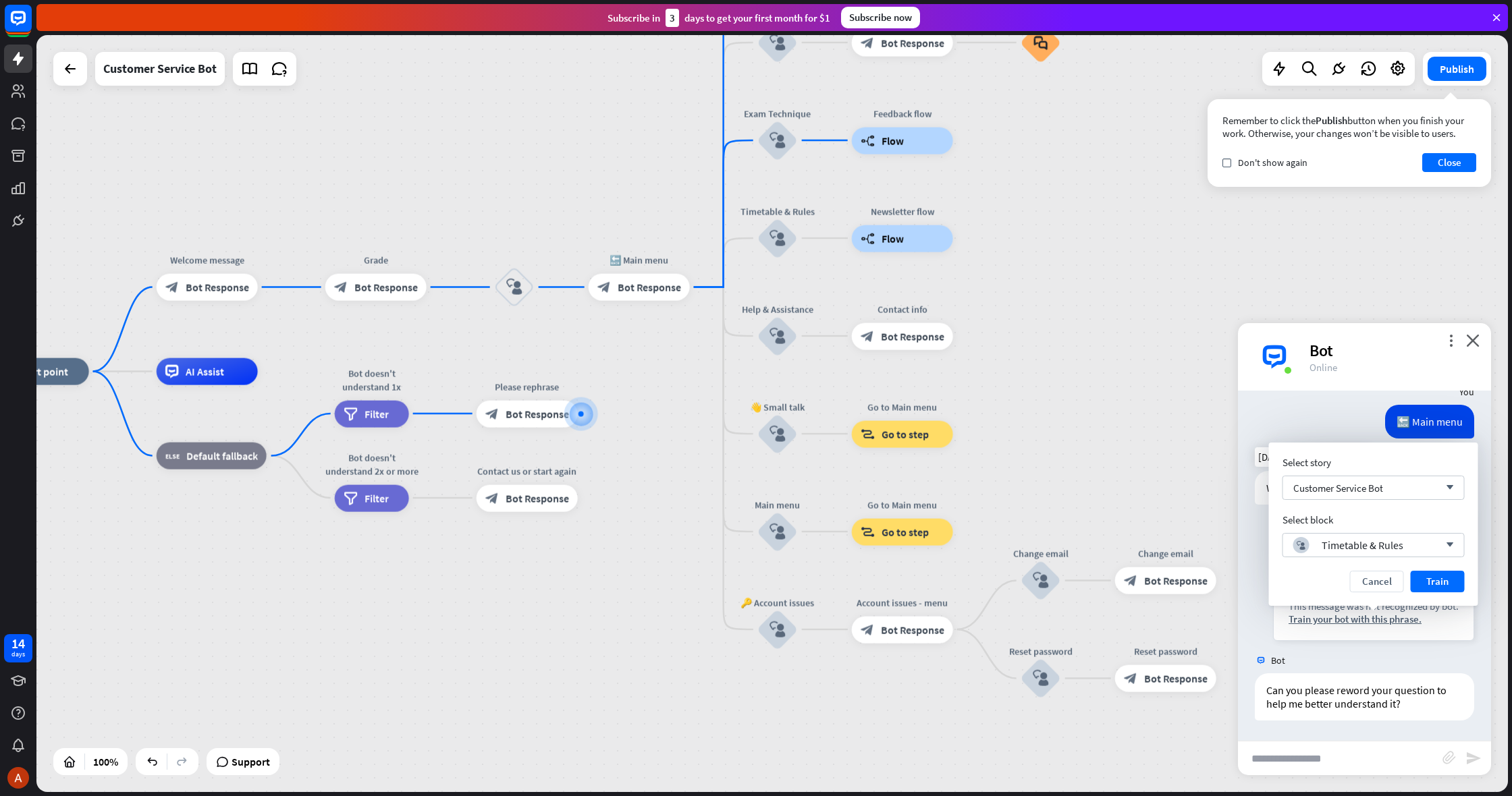
click at [1424, 577] on button "Train" at bounding box center [1438, 581] width 54 height 21
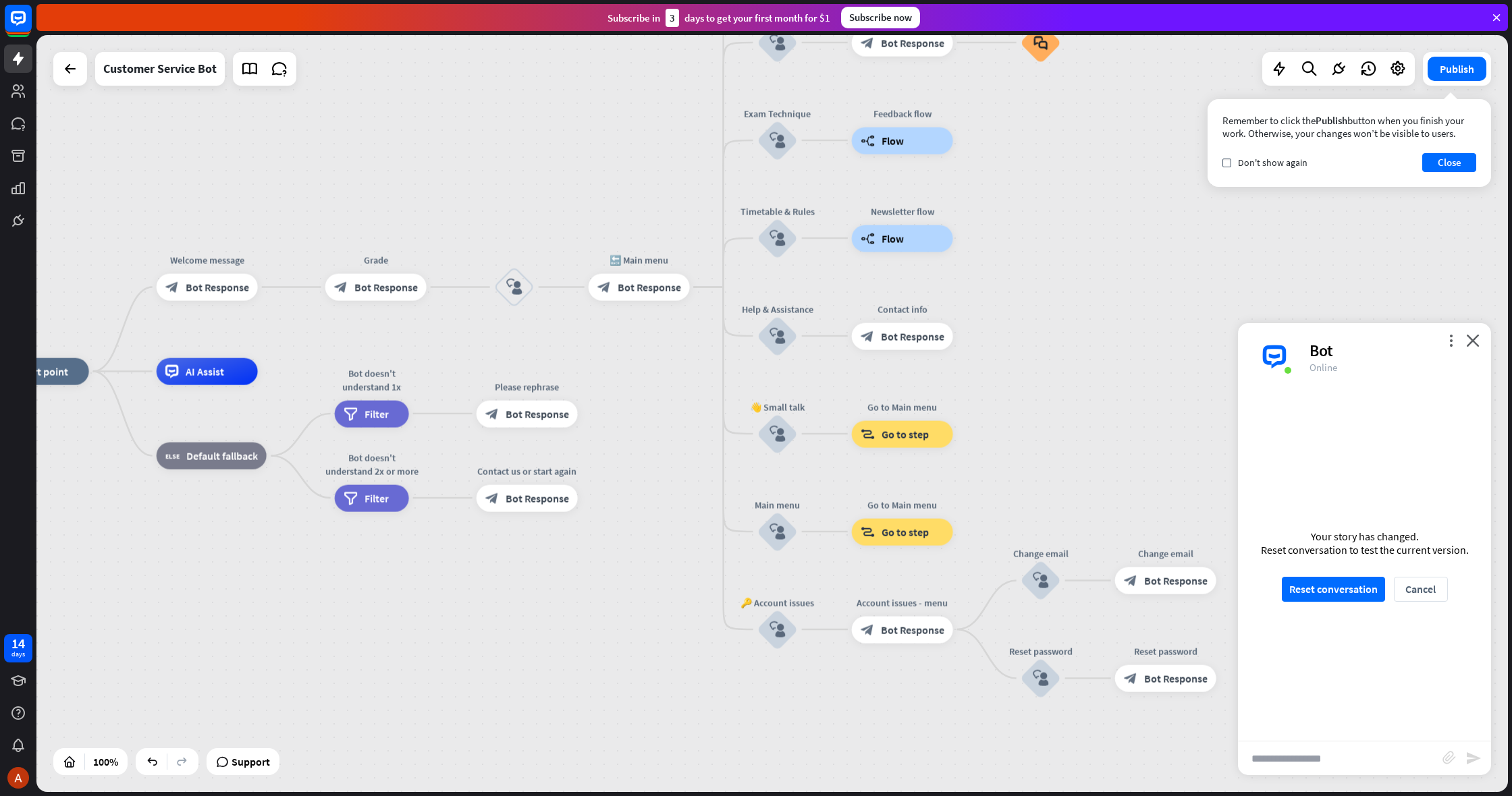
scroll to position [1127, 0]
click at [1352, 587] on button "Reset conversation" at bounding box center [1333, 589] width 104 height 25
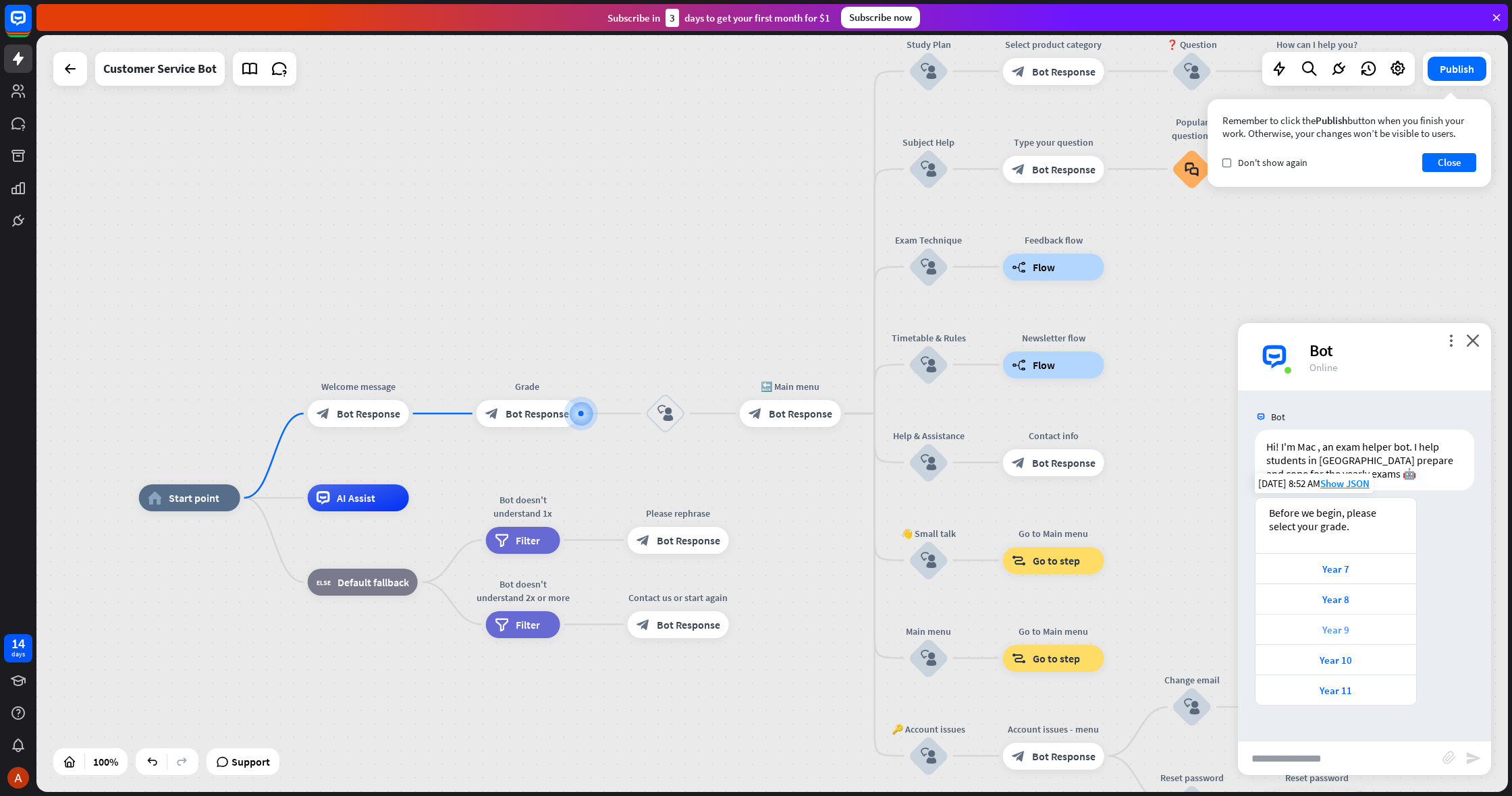
click at [1317, 625] on div "Year 9" at bounding box center [1337, 630] width 147 height 13
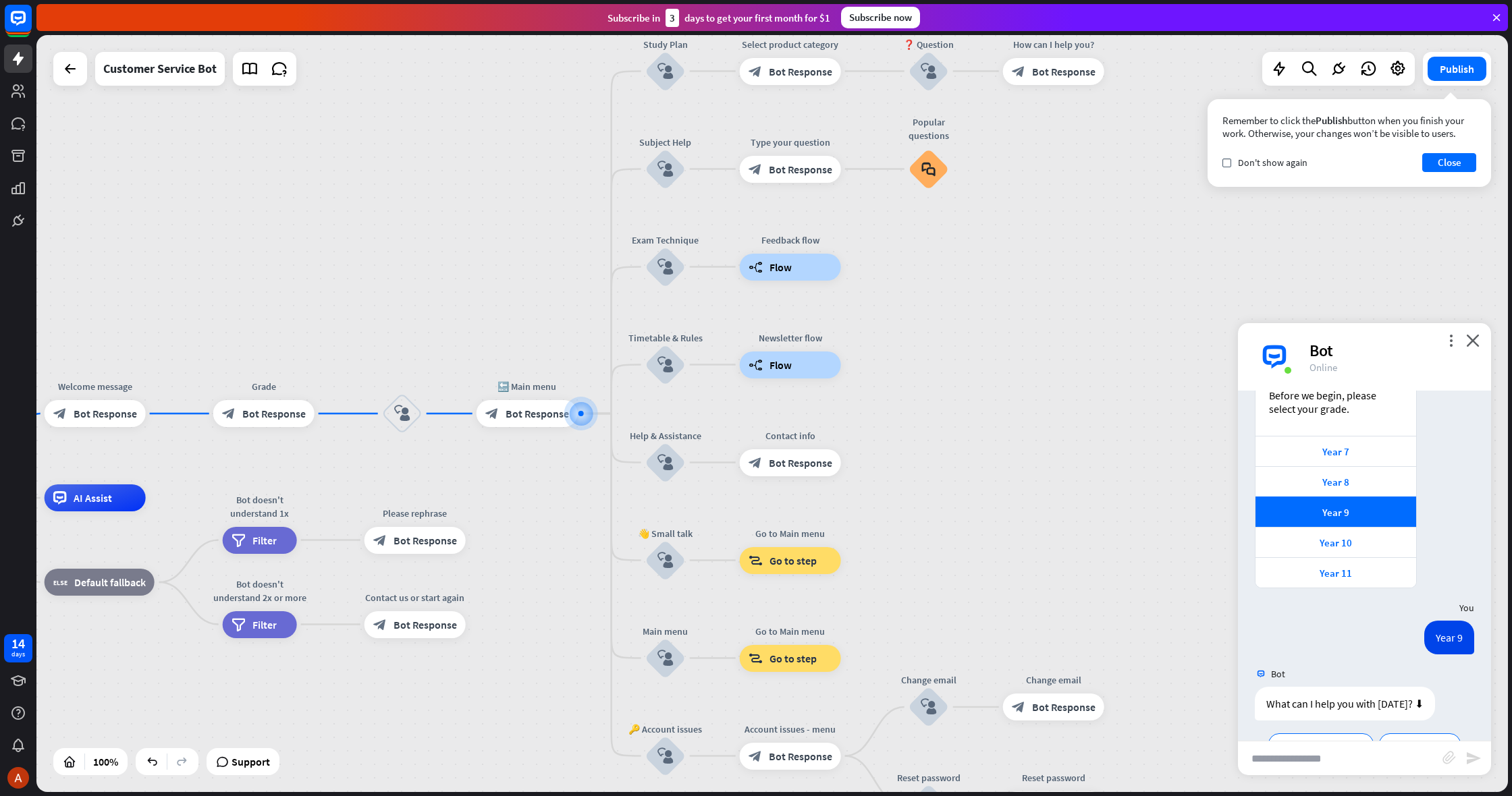
scroll to position [208, 0]
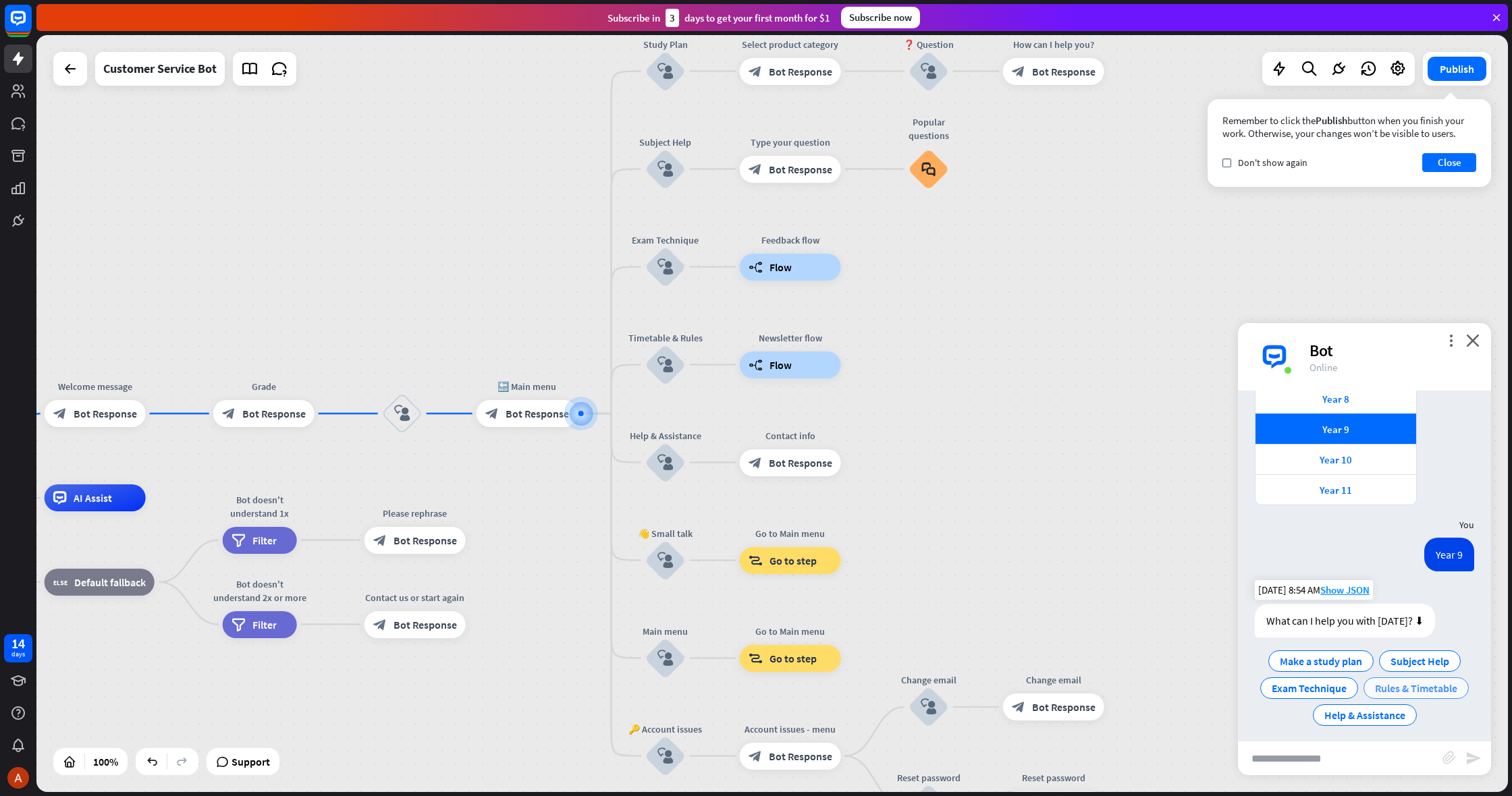
click at [1387, 673] on div "Make a study plan Subject Help Exam Technique Rules & Timetable Help & Assistan…" at bounding box center [1365, 688] width 219 height 81
click at [1387, 681] on div "Rules & Timetable" at bounding box center [1416, 690] width 105 height 21
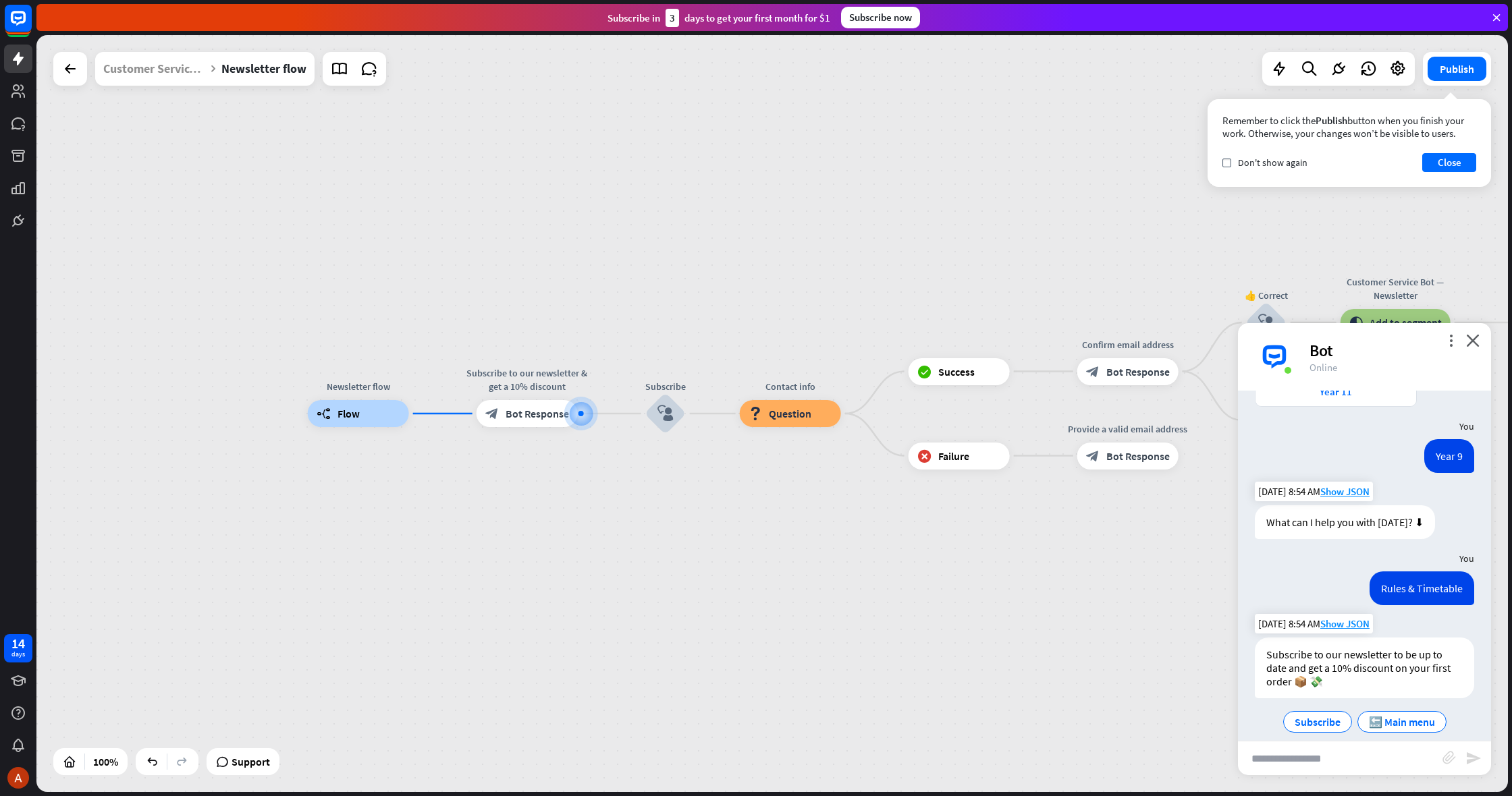
scroll to position [314, 0]
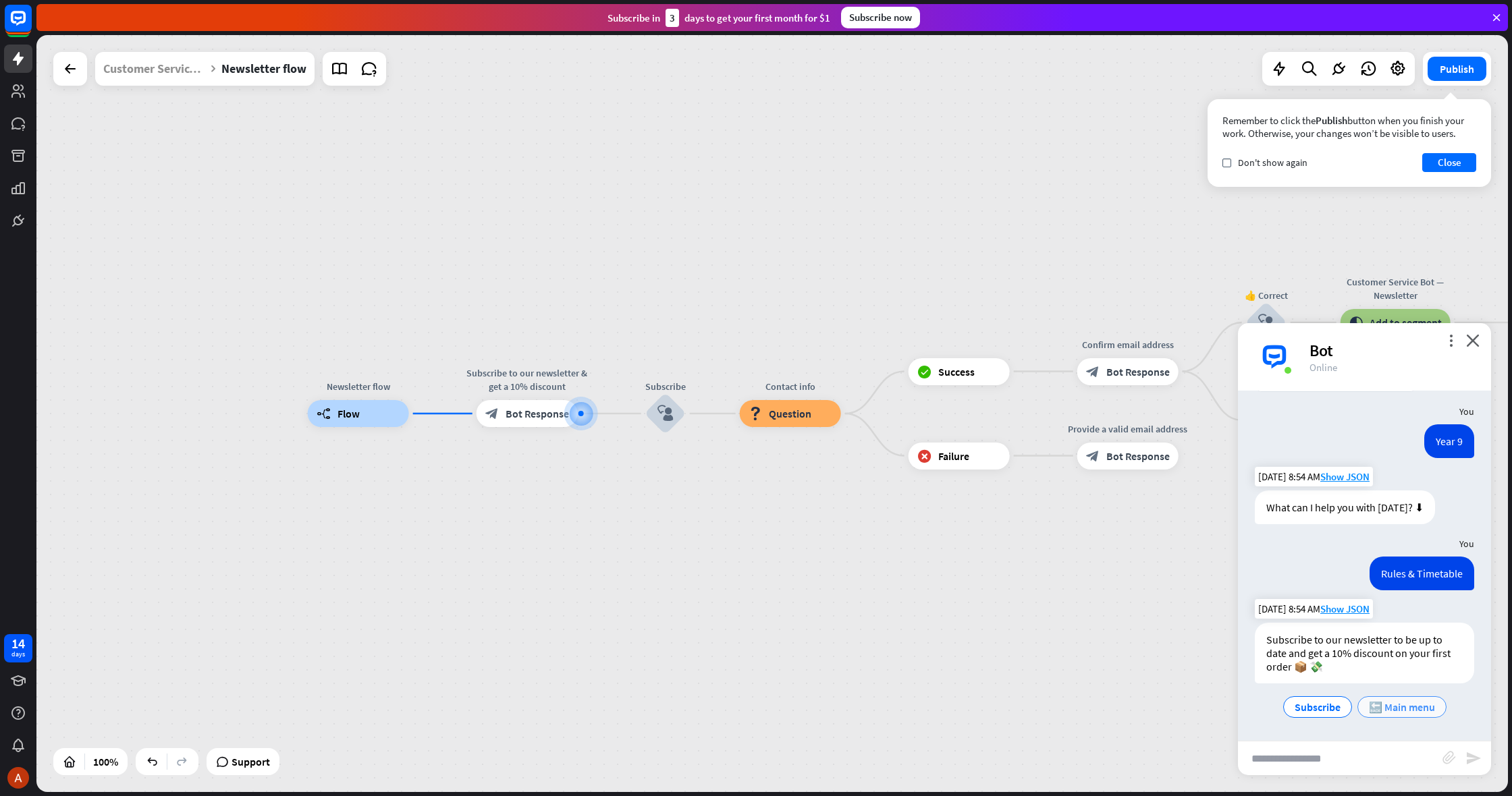
click at [1396, 711] on span "🔙 Main menu" at bounding box center [1402, 707] width 66 height 13
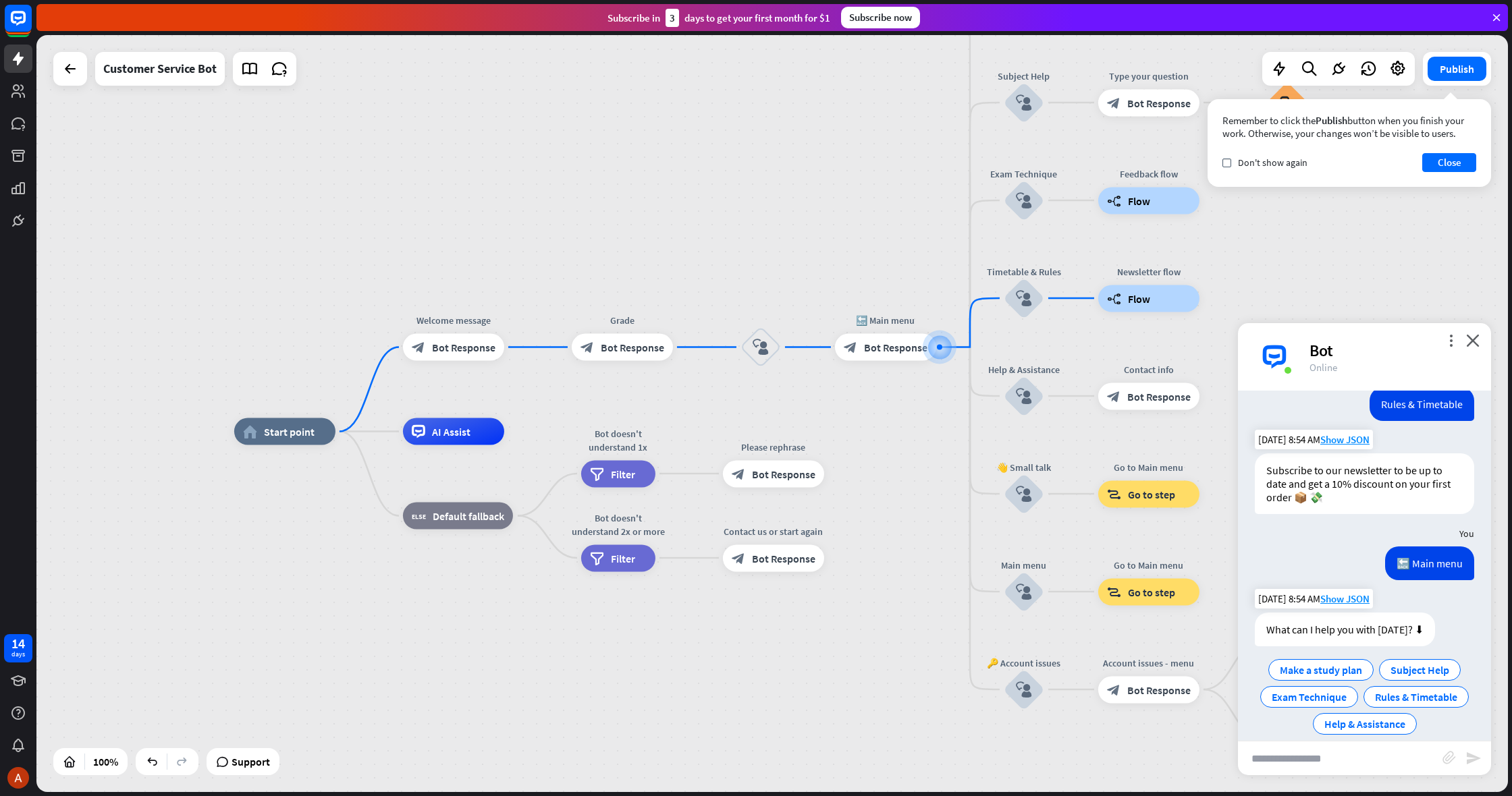
scroll to position [500, 0]
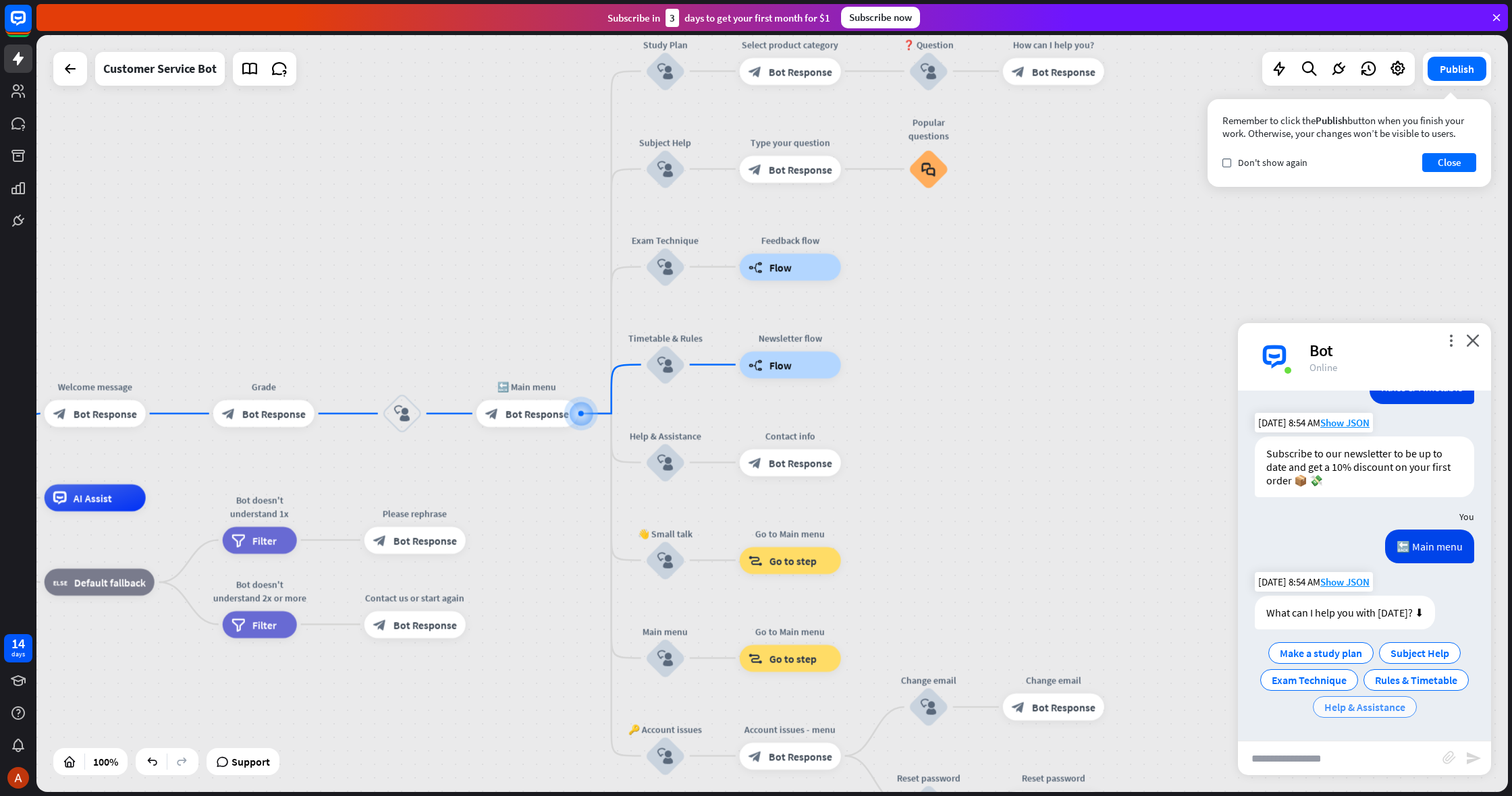
click at [1401, 704] on span "Help & Assistance" at bounding box center [1365, 707] width 81 height 13
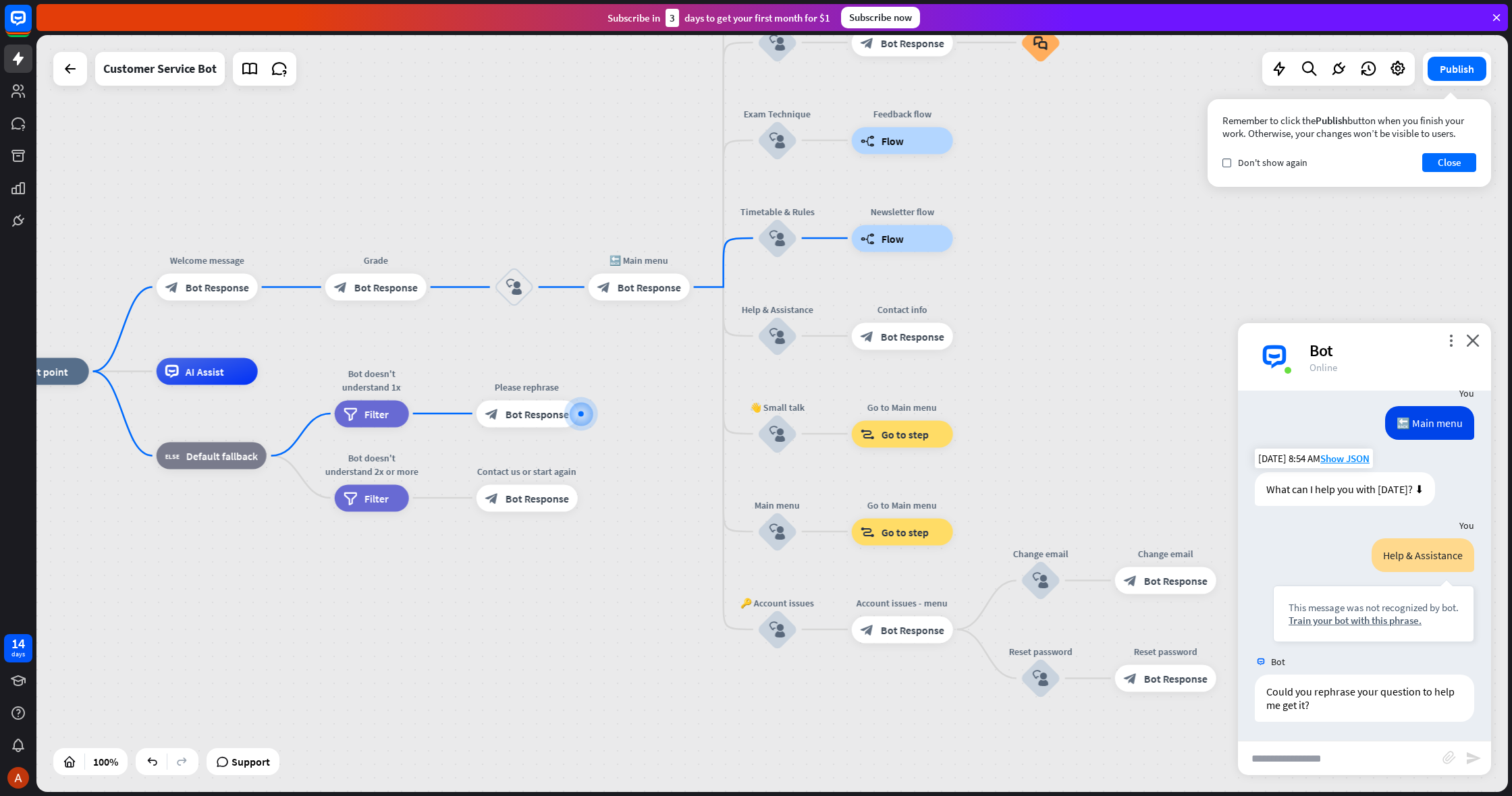
scroll to position [625, 0]
click at [1389, 626] on div "This message was not recognized by bot. Train your bot with this phrase." at bounding box center [1374, 612] width 202 height 57
click at [1389, 624] on div "Train your bot with this phrase." at bounding box center [1374, 620] width 170 height 13
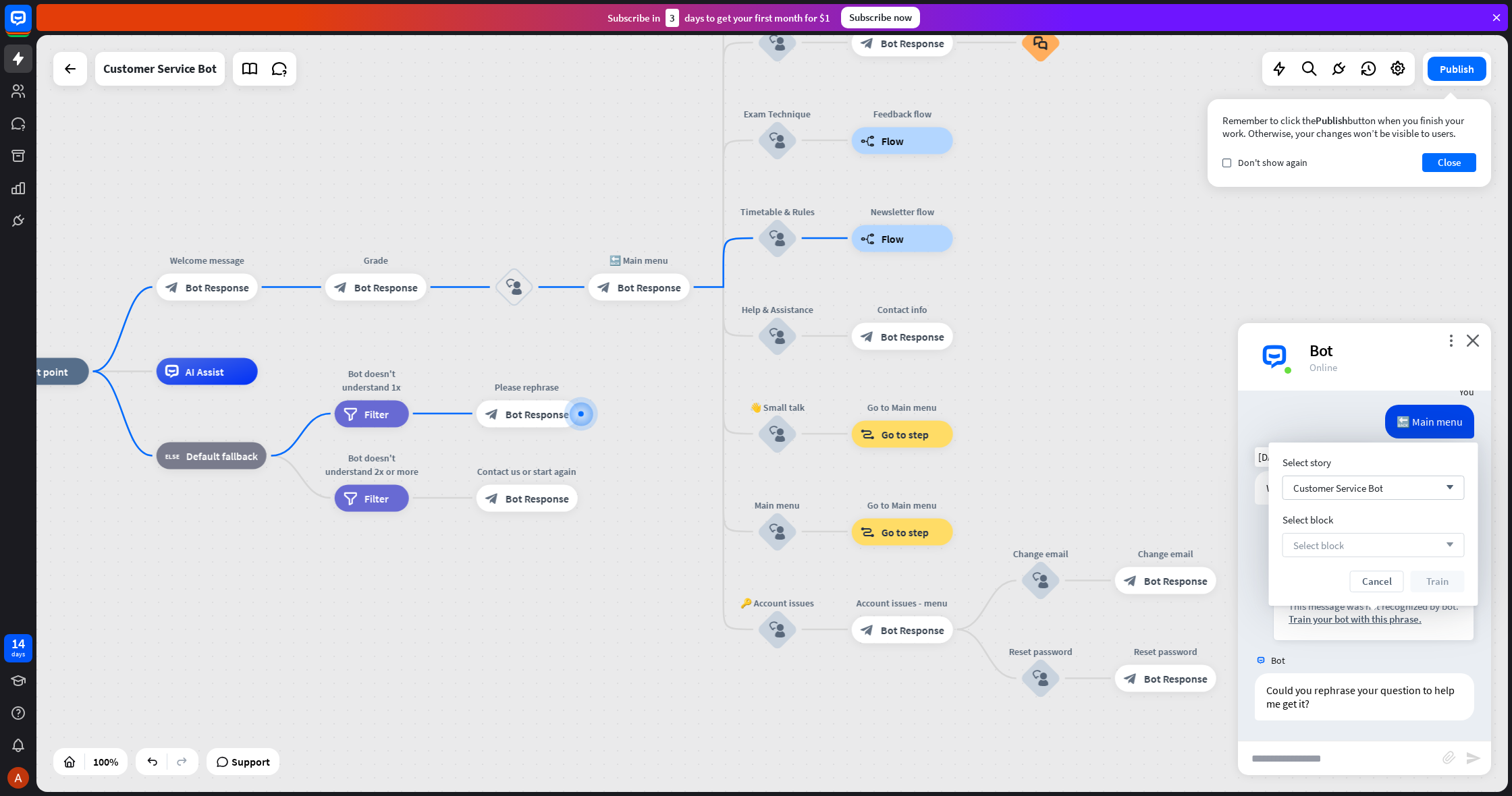
click at [1365, 554] on div "Select block arrow_down" at bounding box center [1373, 545] width 182 height 24
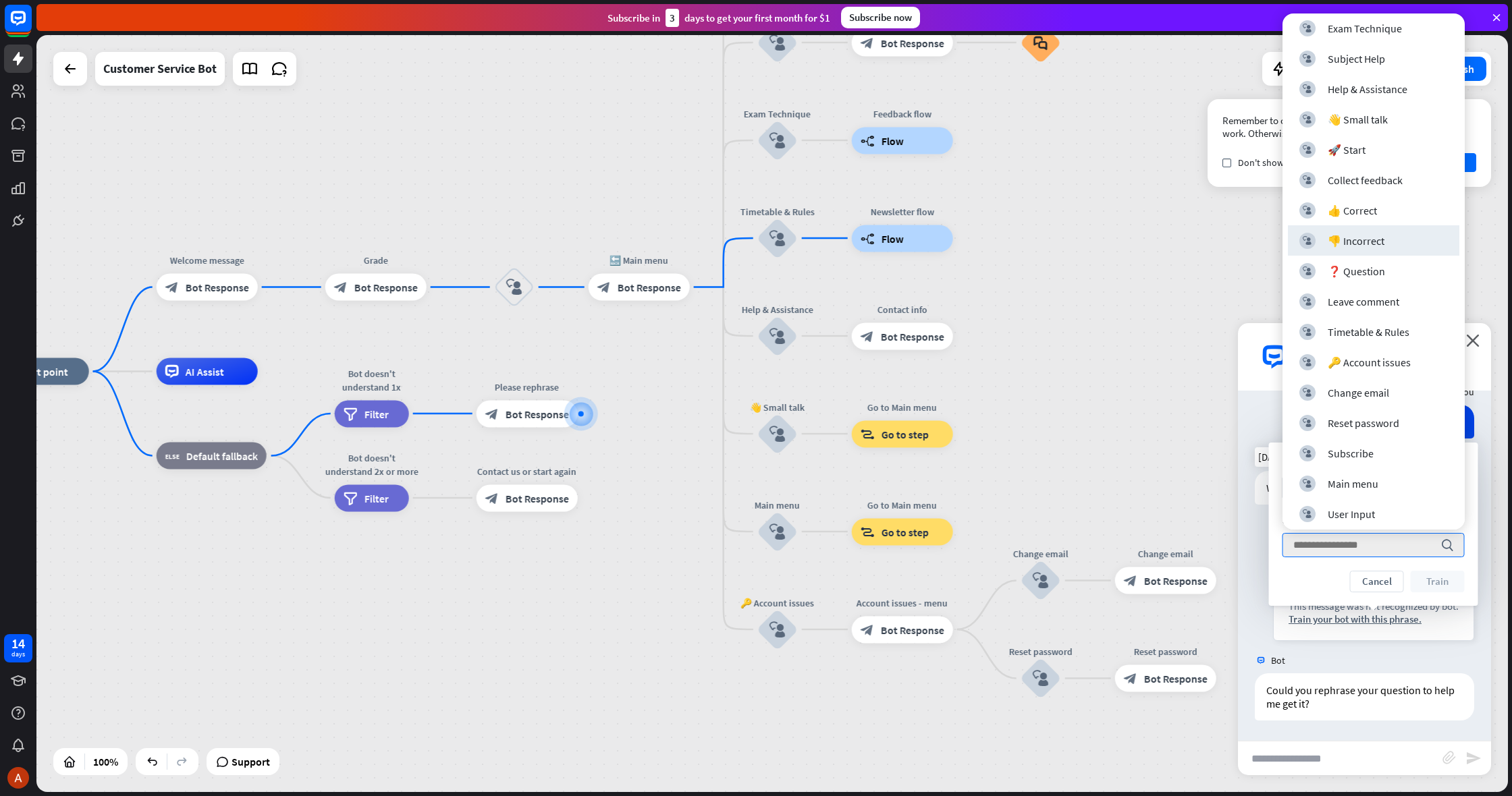
scroll to position [37, 0]
click at [1348, 89] on div "Help & Assistance" at bounding box center [1367, 89] width 79 height 13
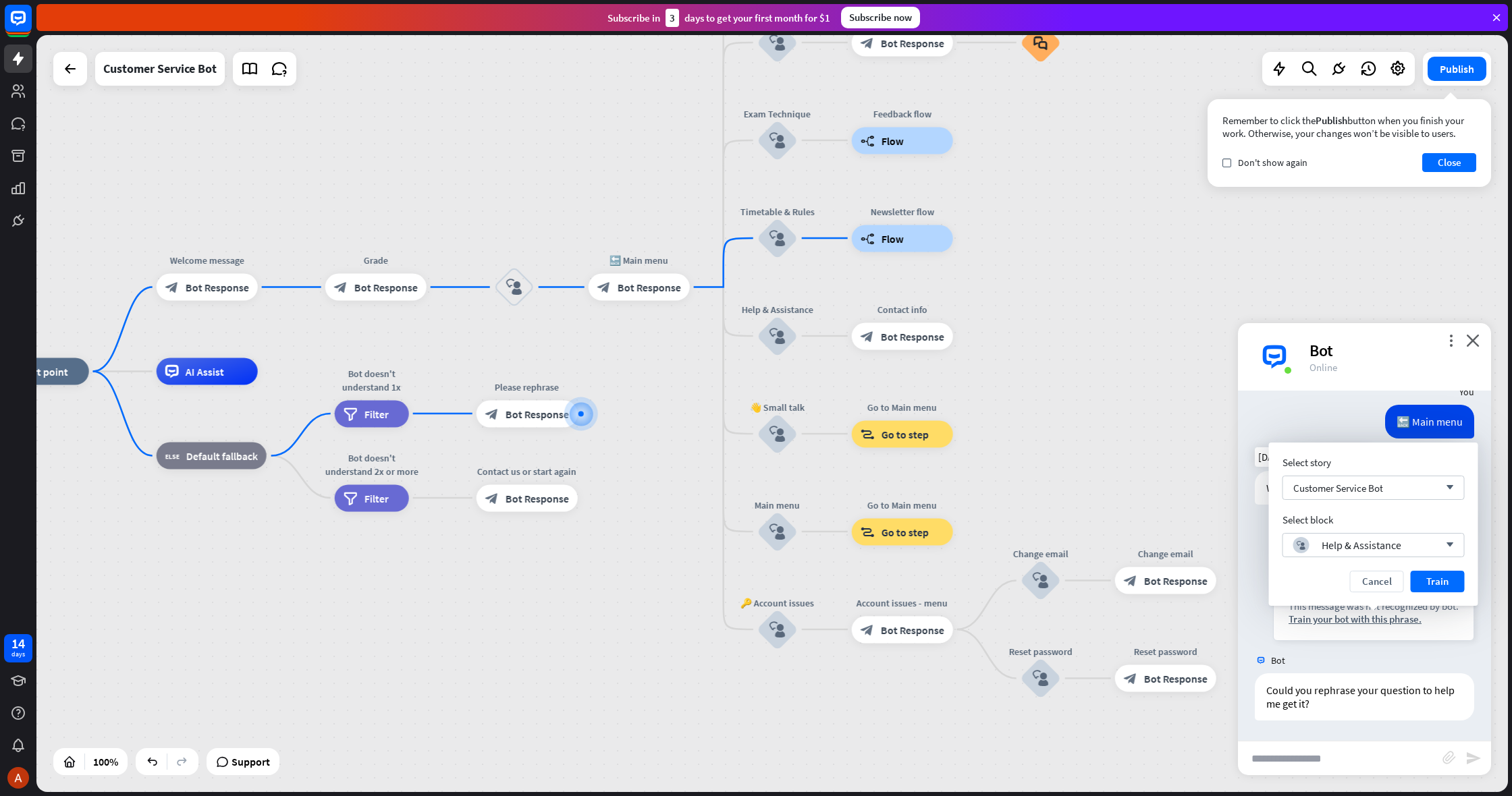
click at [1423, 580] on button "Train" at bounding box center [1438, 581] width 54 height 21
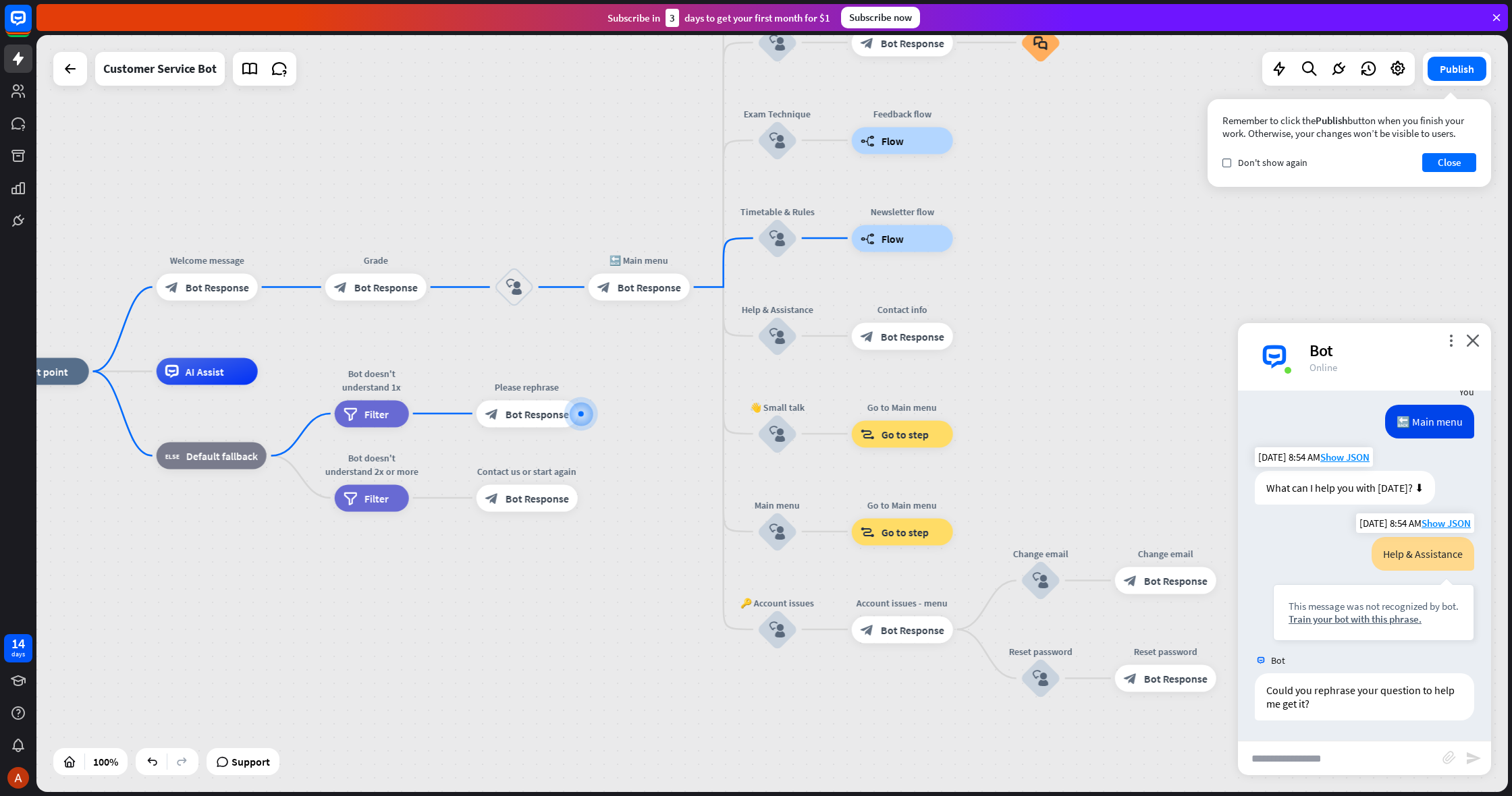
scroll to position [612, 0]
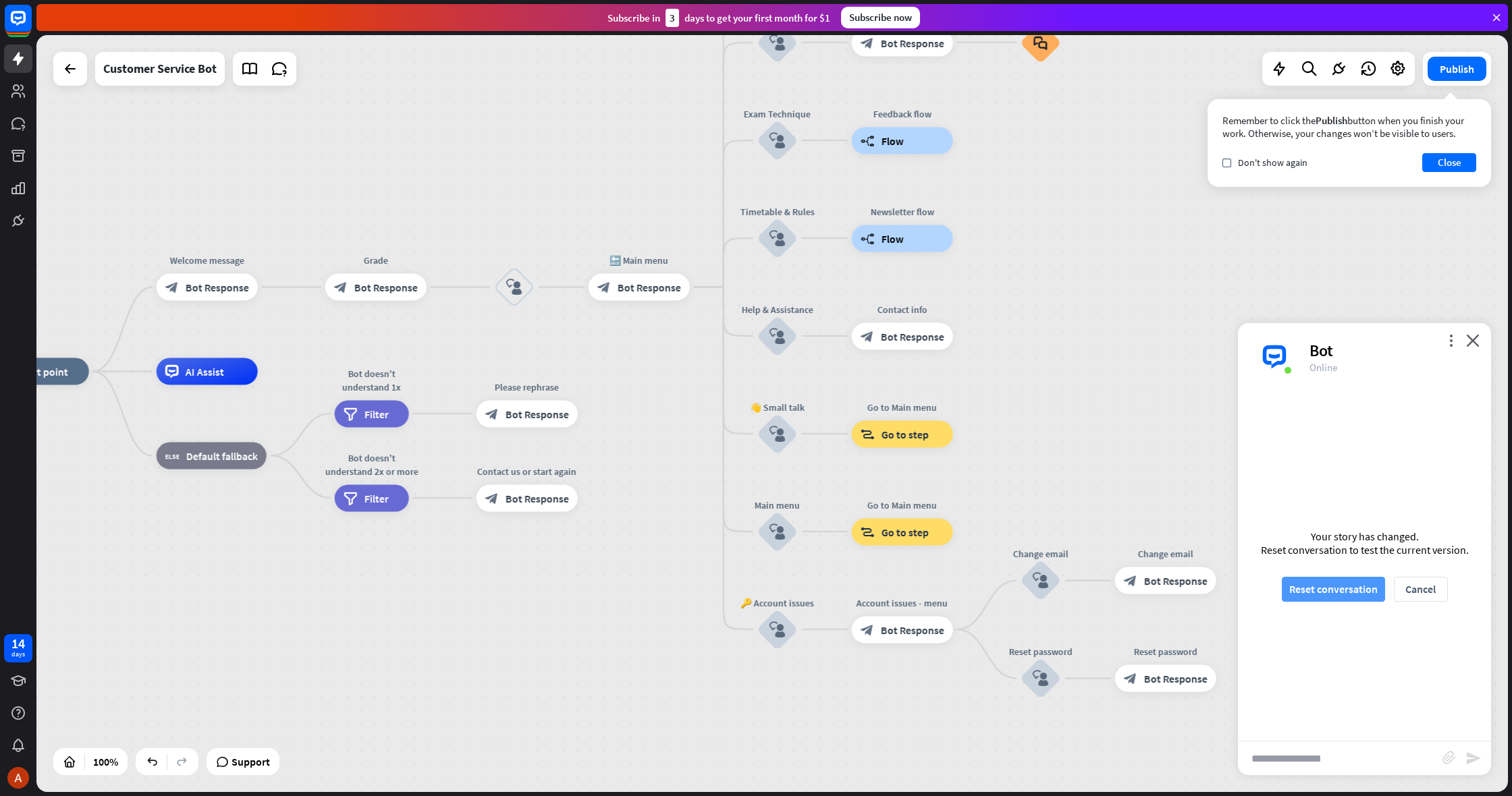
click at [1352, 580] on button "Reset conversation" at bounding box center [1333, 589] width 104 height 25
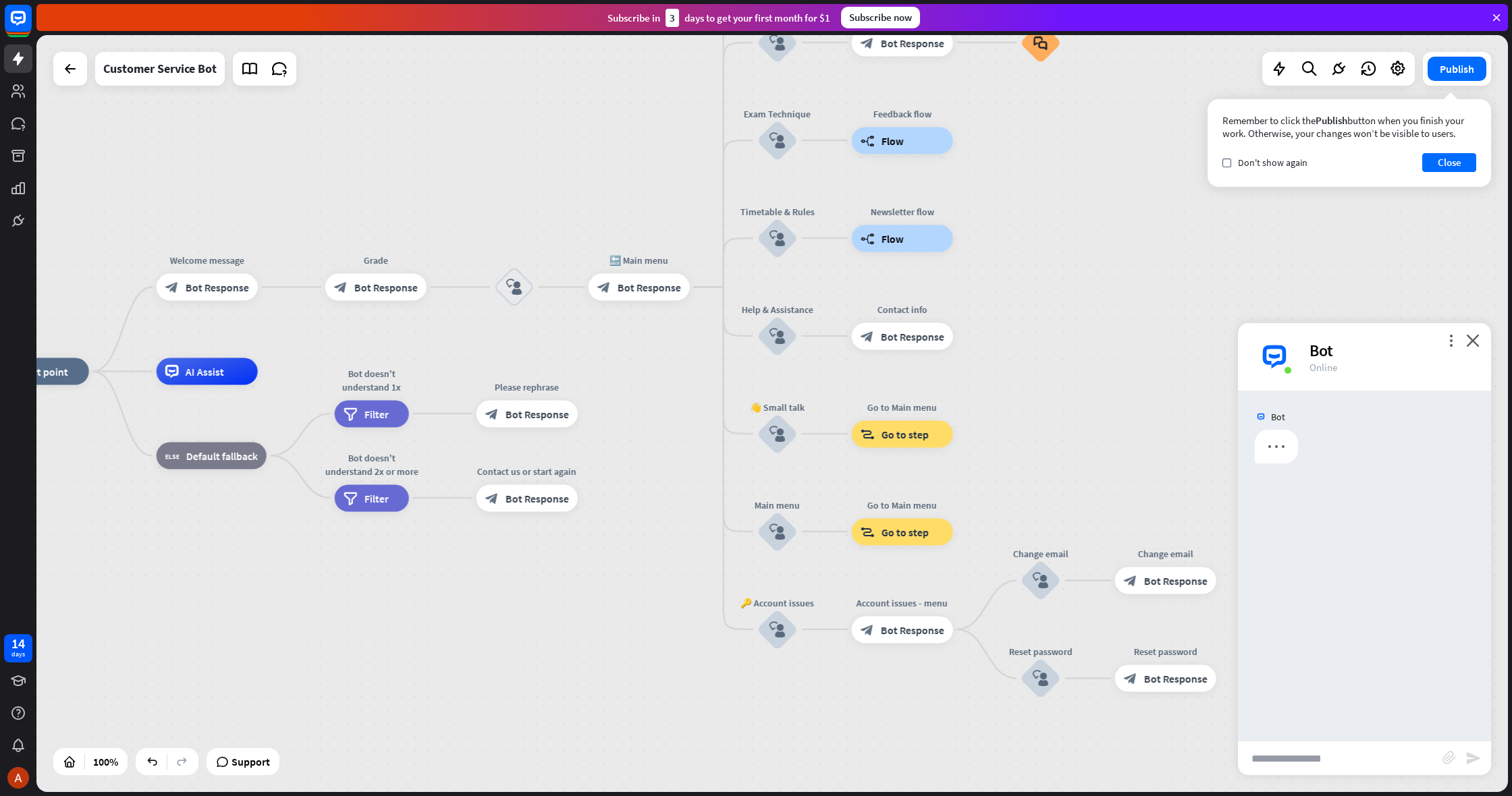
scroll to position [0, 0]
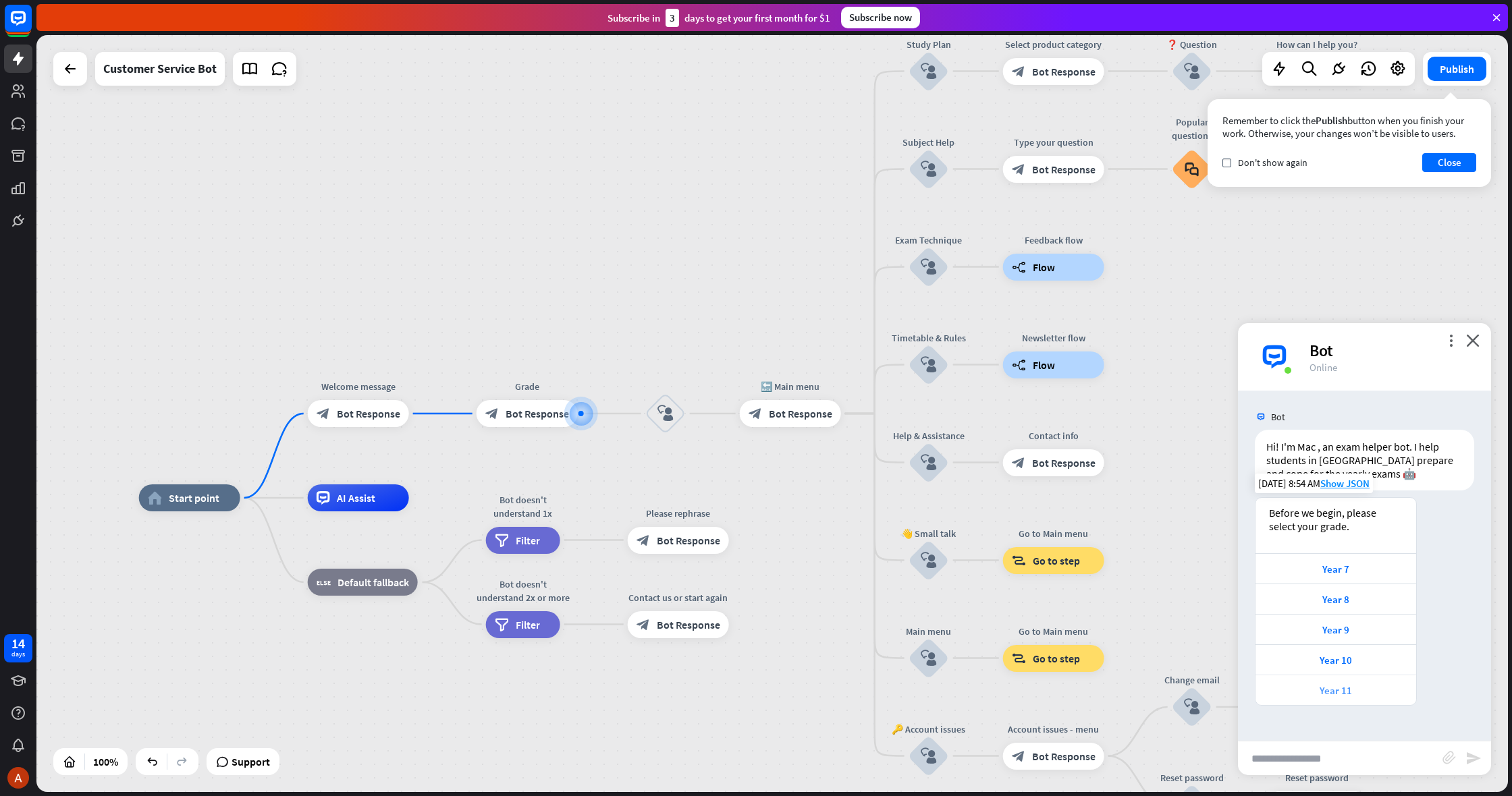
click at [1300, 677] on div "Year 11" at bounding box center [1336, 690] width 161 height 31
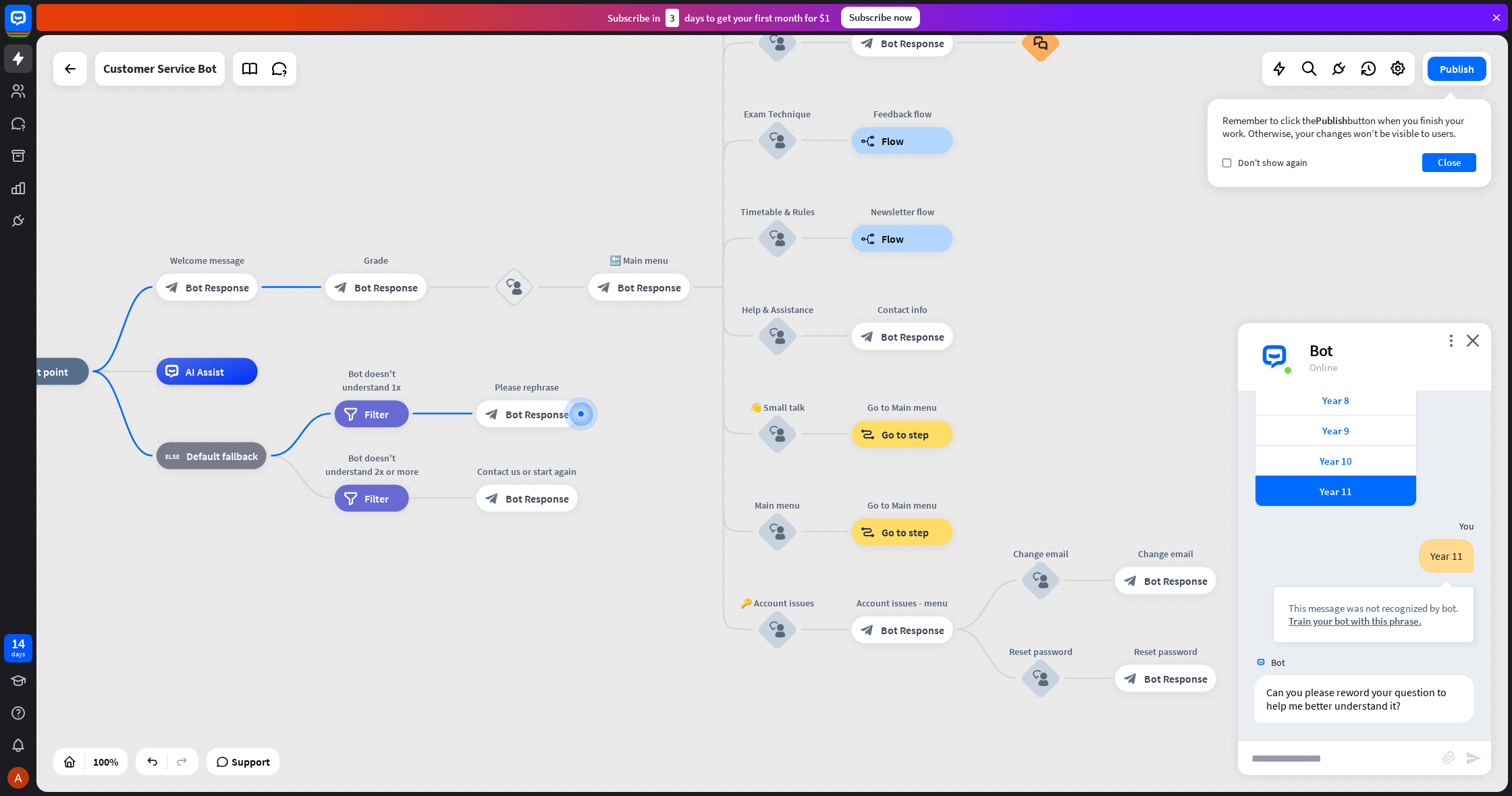
scroll to position [202, 0]
click at [1319, 620] on div "Train your bot with this phrase." at bounding box center [1374, 620] width 170 height 13
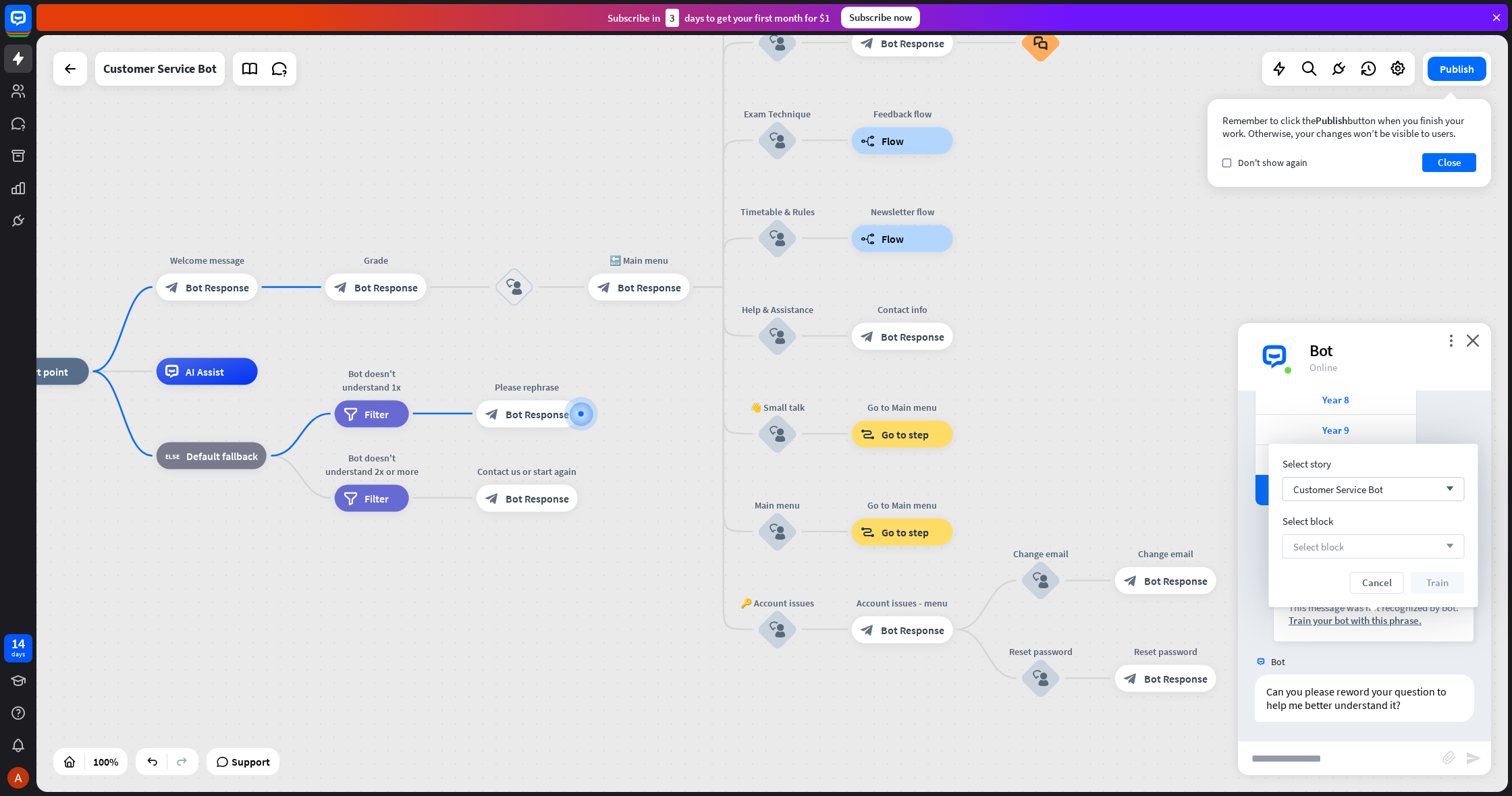
click at [1299, 552] on span "Select block" at bounding box center [1319, 547] width 50 height 13
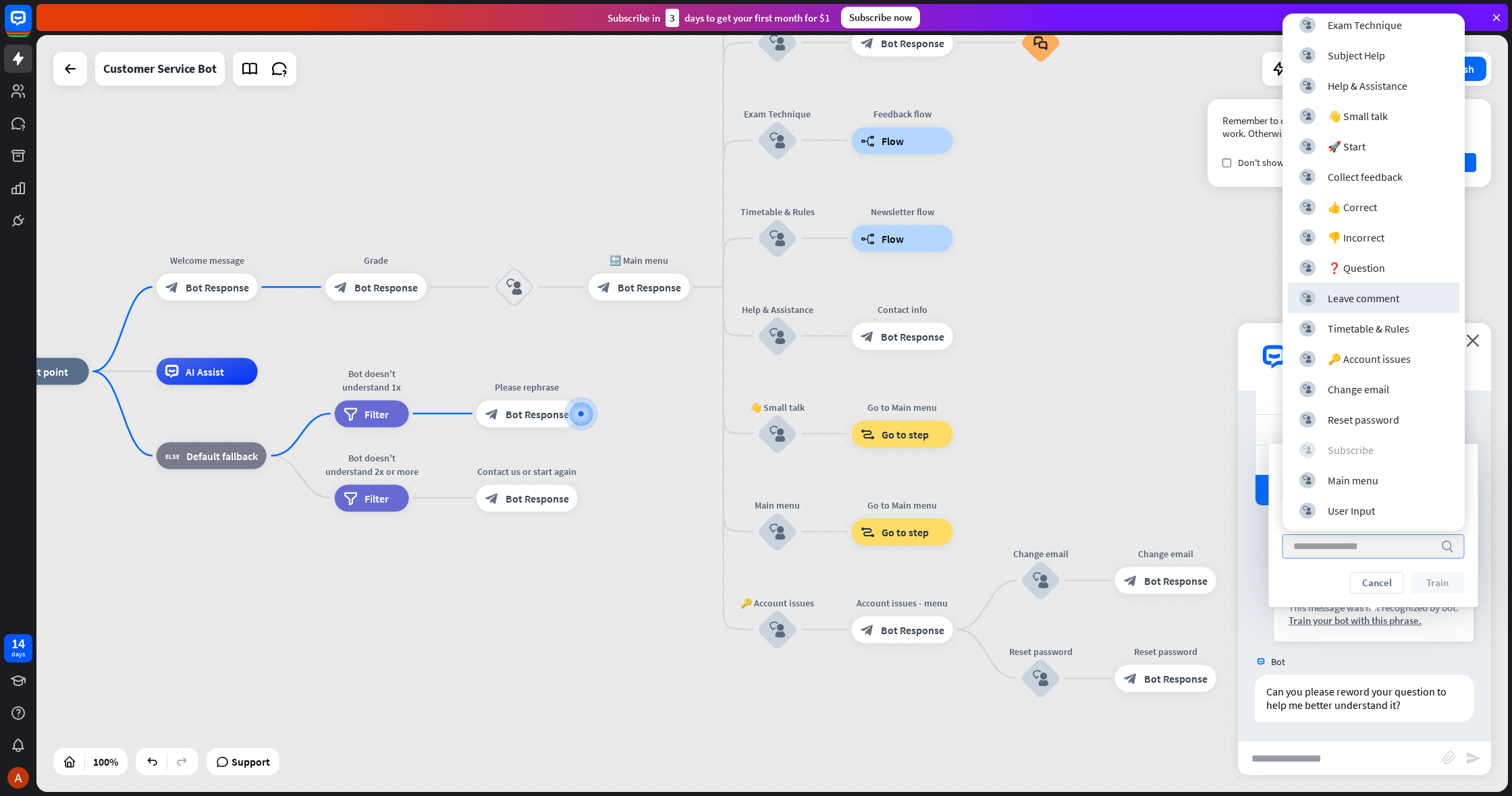
scroll to position [40, 0]
click at [1316, 498] on div "block_user_input User Input" at bounding box center [1374, 510] width 172 height 31
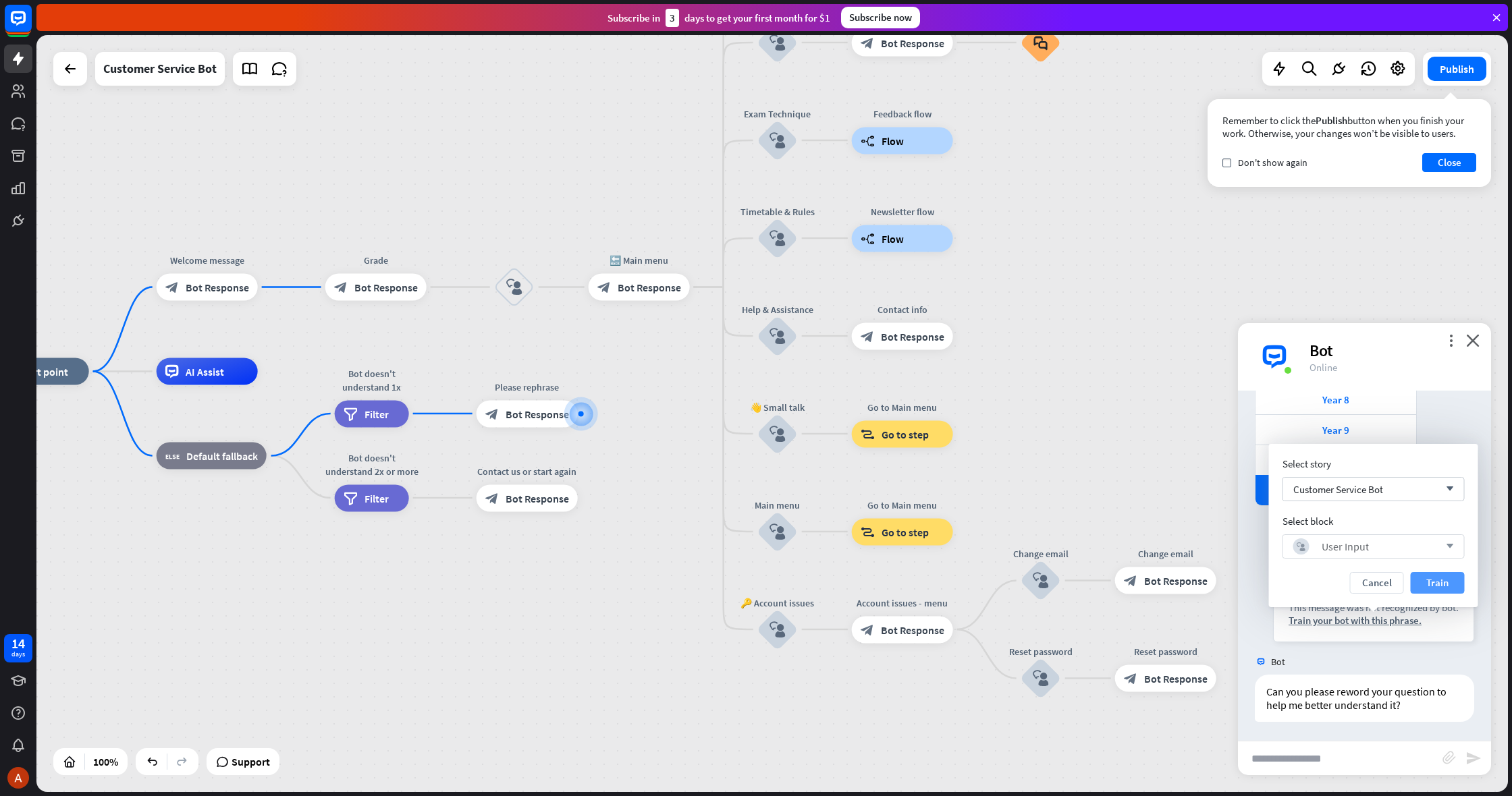
click at [1438, 588] on button "Train" at bounding box center [1438, 582] width 54 height 21
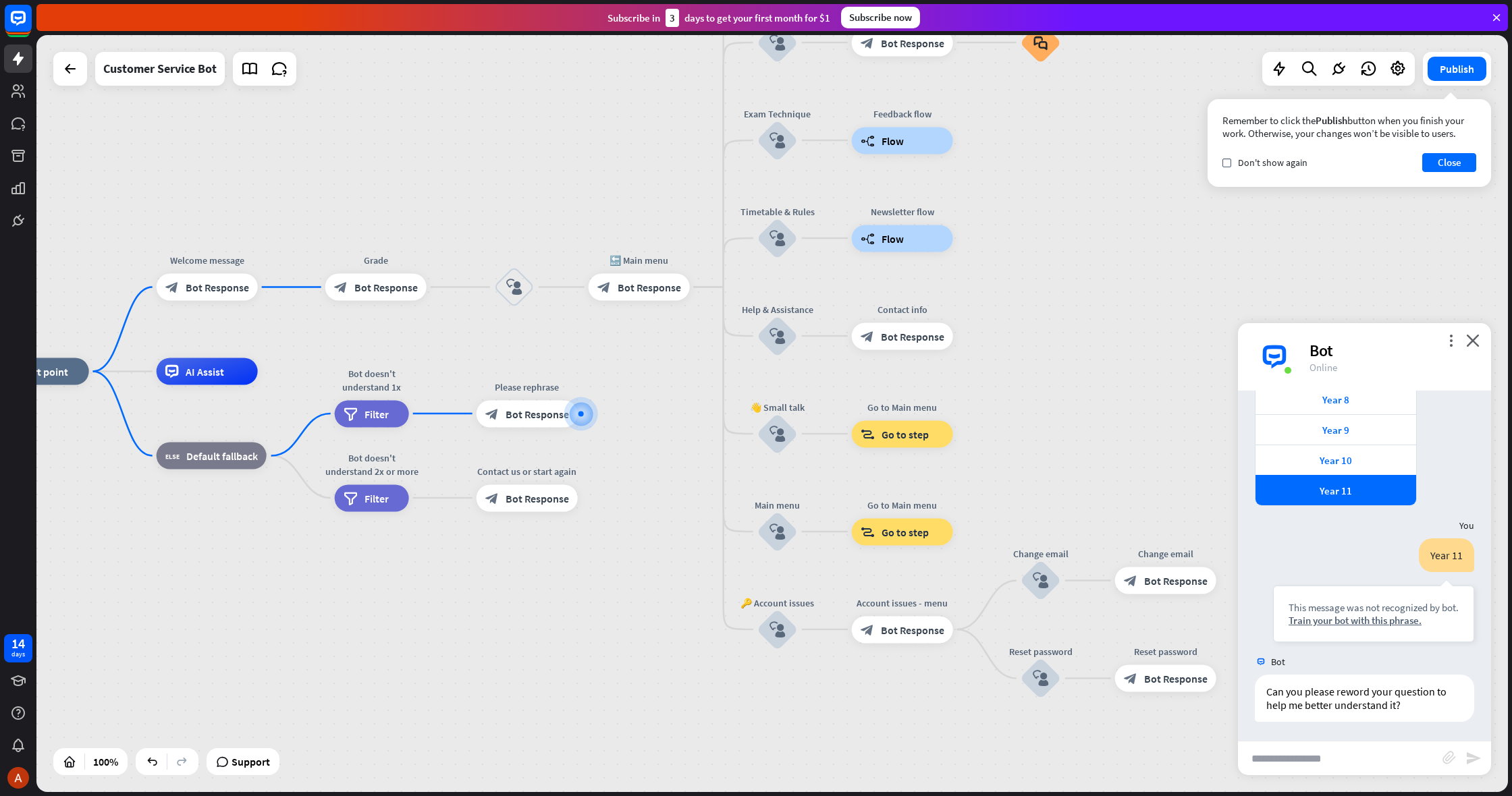
scroll to position [189, 0]
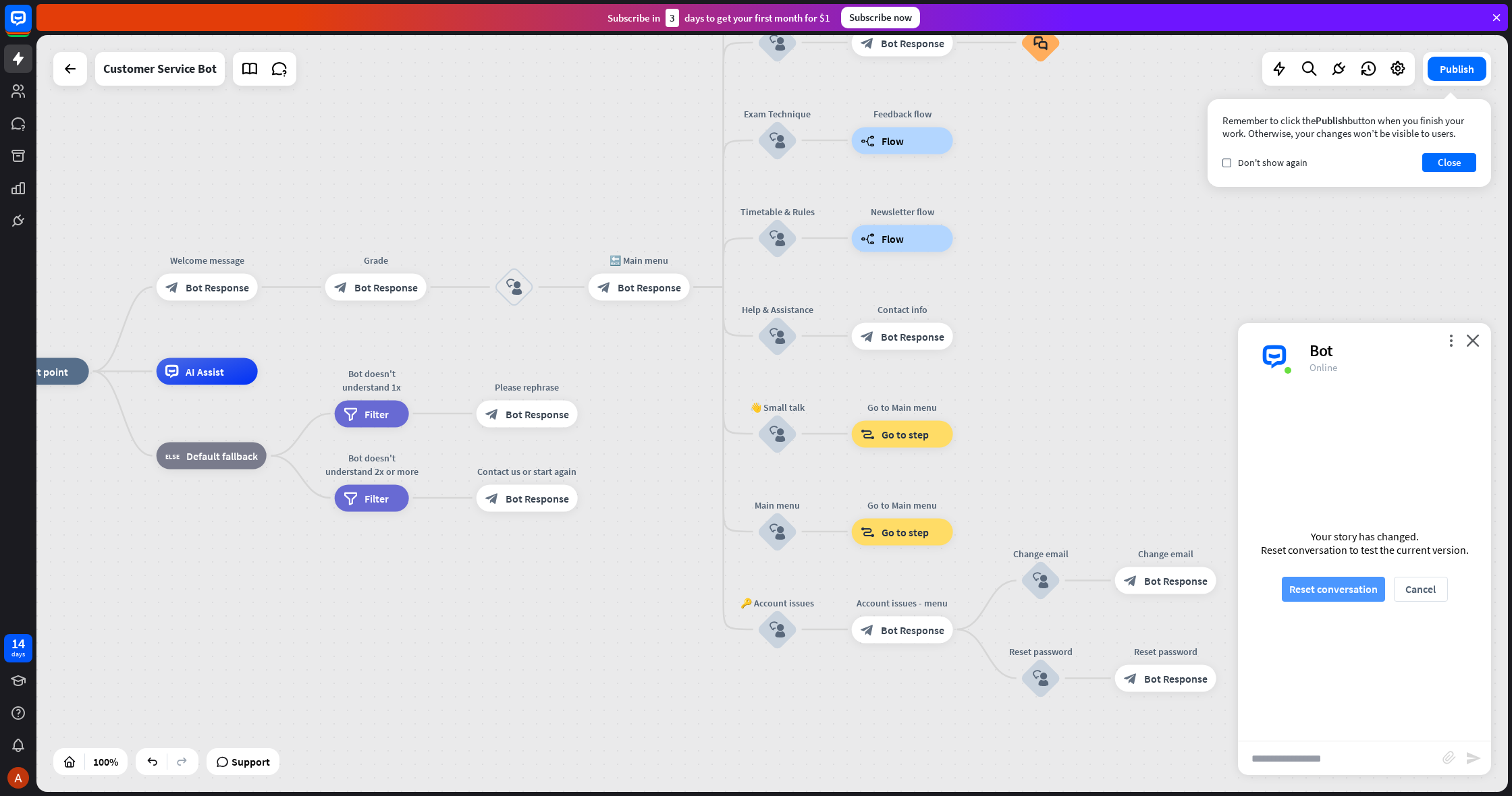
click at [1358, 592] on button "Reset conversation" at bounding box center [1333, 589] width 104 height 25
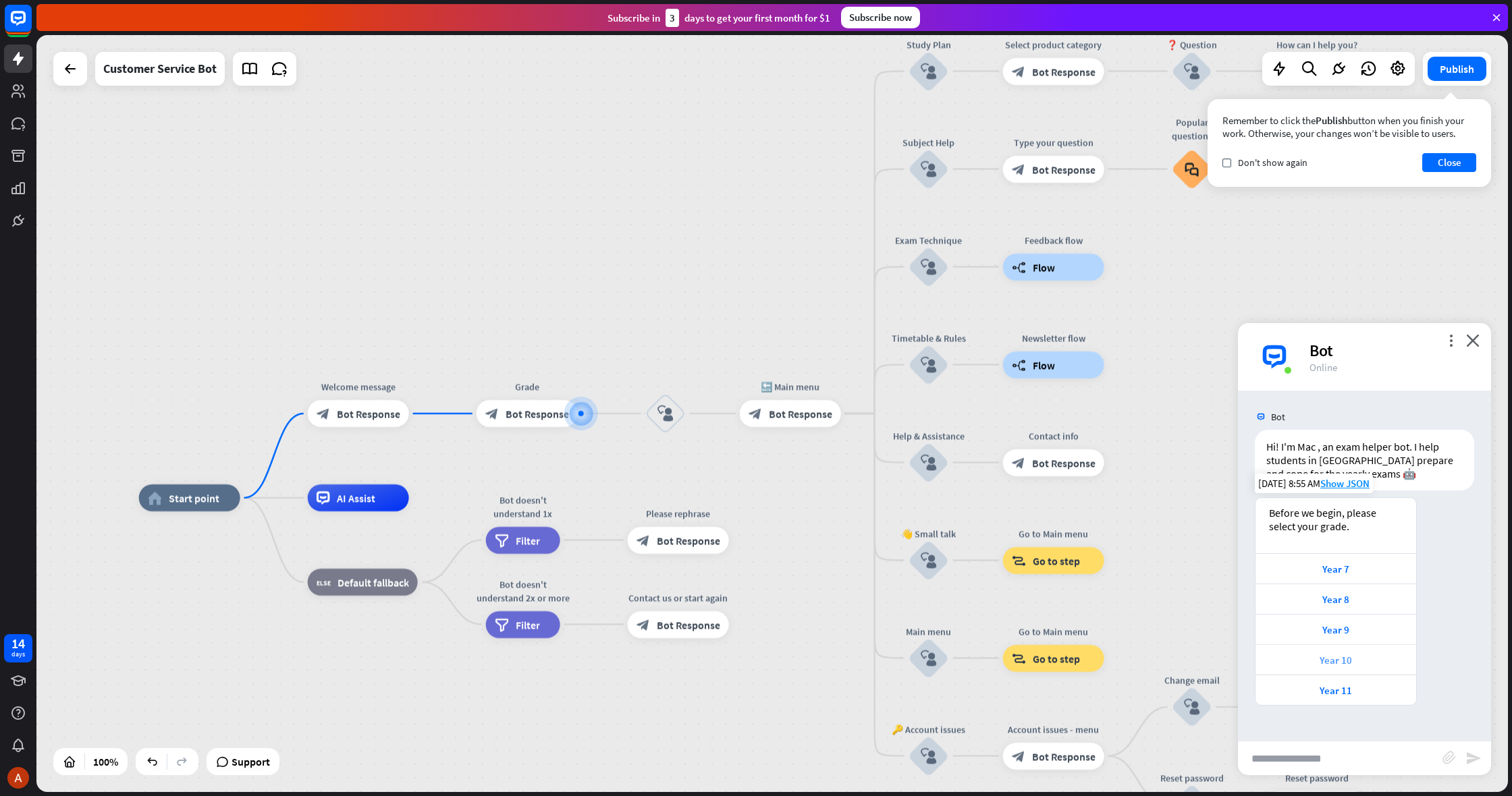
click at [1331, 665] on div "Year 10" at bounding box center [1337, 661] width 147 height 13
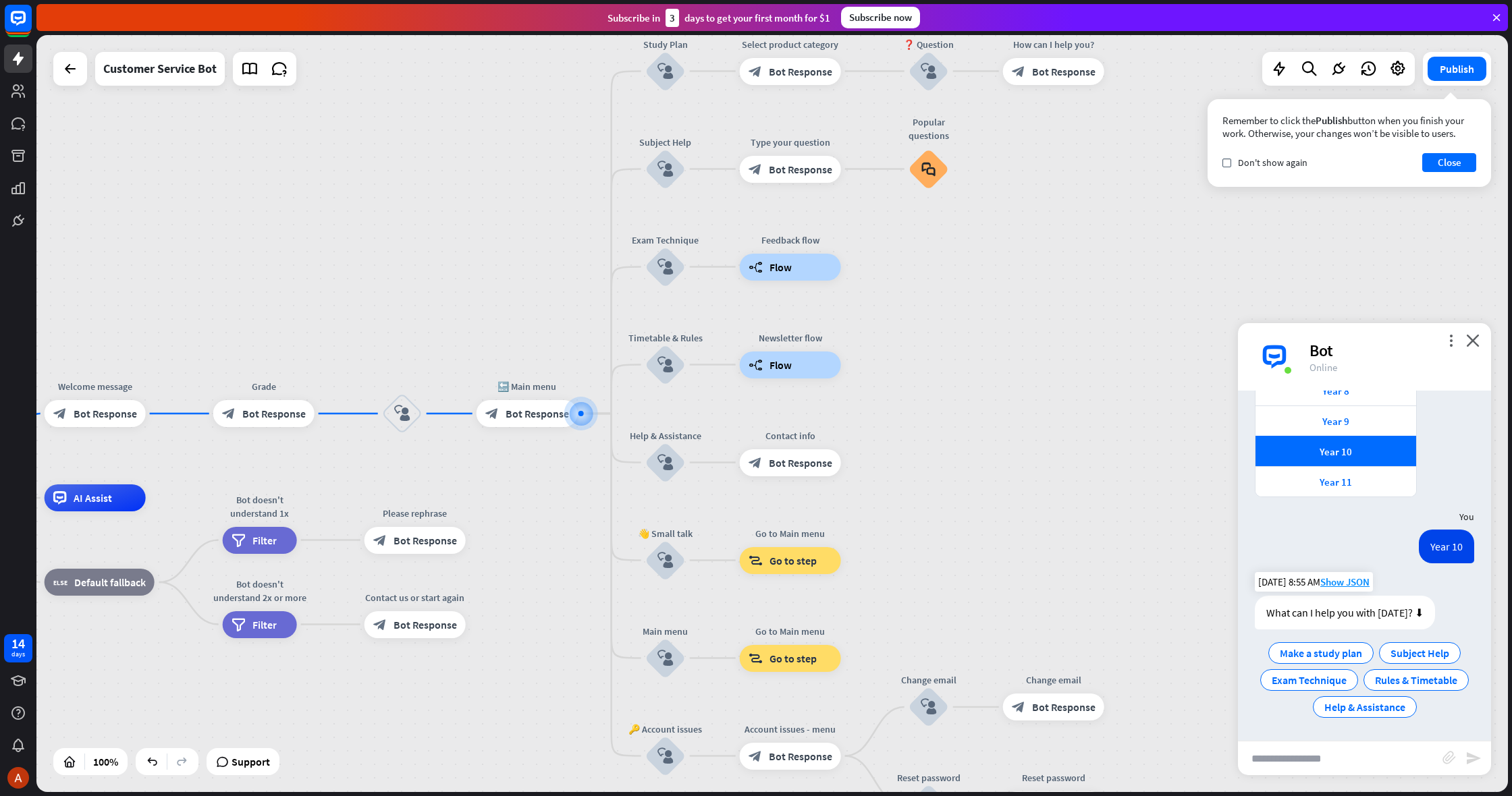
scroll to position [208, 0]
click at [1321, 499] on div "Before we begin, please select your grade. Year 7 Year 8 Year 9 Year 10 Year 11…" at bounding box center [1364, 397] width 253 height 216
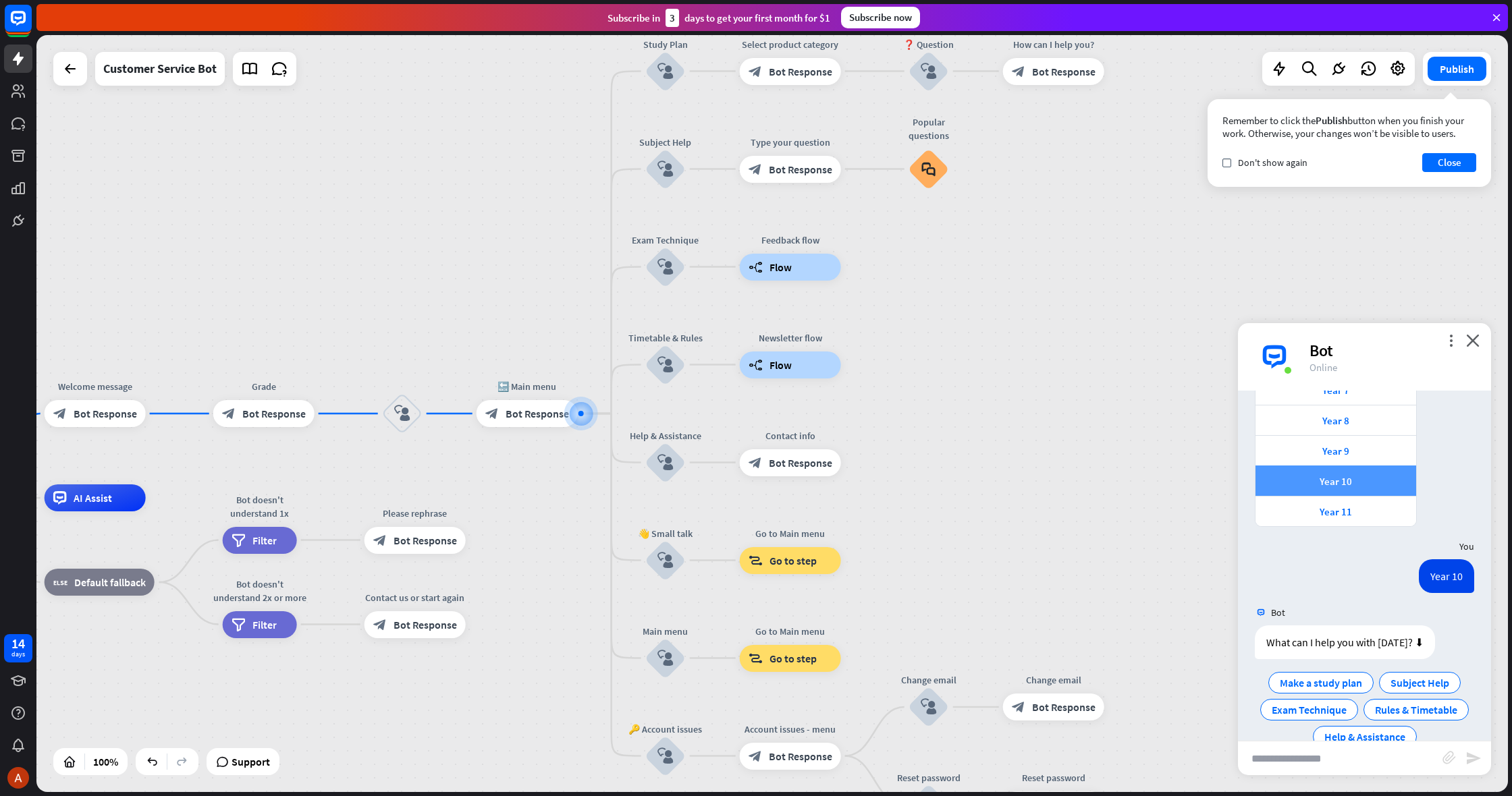
scroll to position [170, 0]
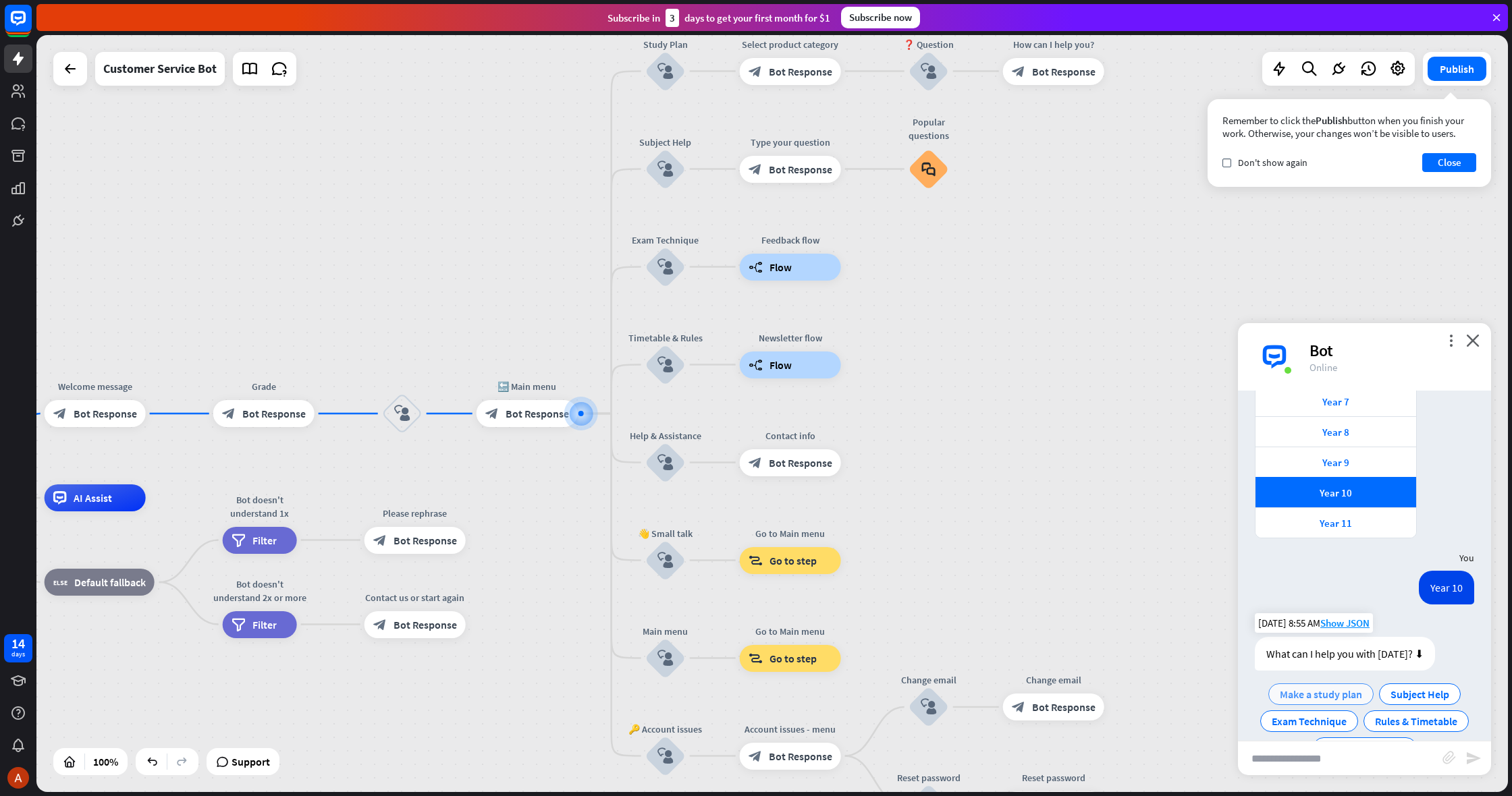
click at [1304, 691] on span "Make a study plan" at bounding box center [1321, 694] width 82 height 13
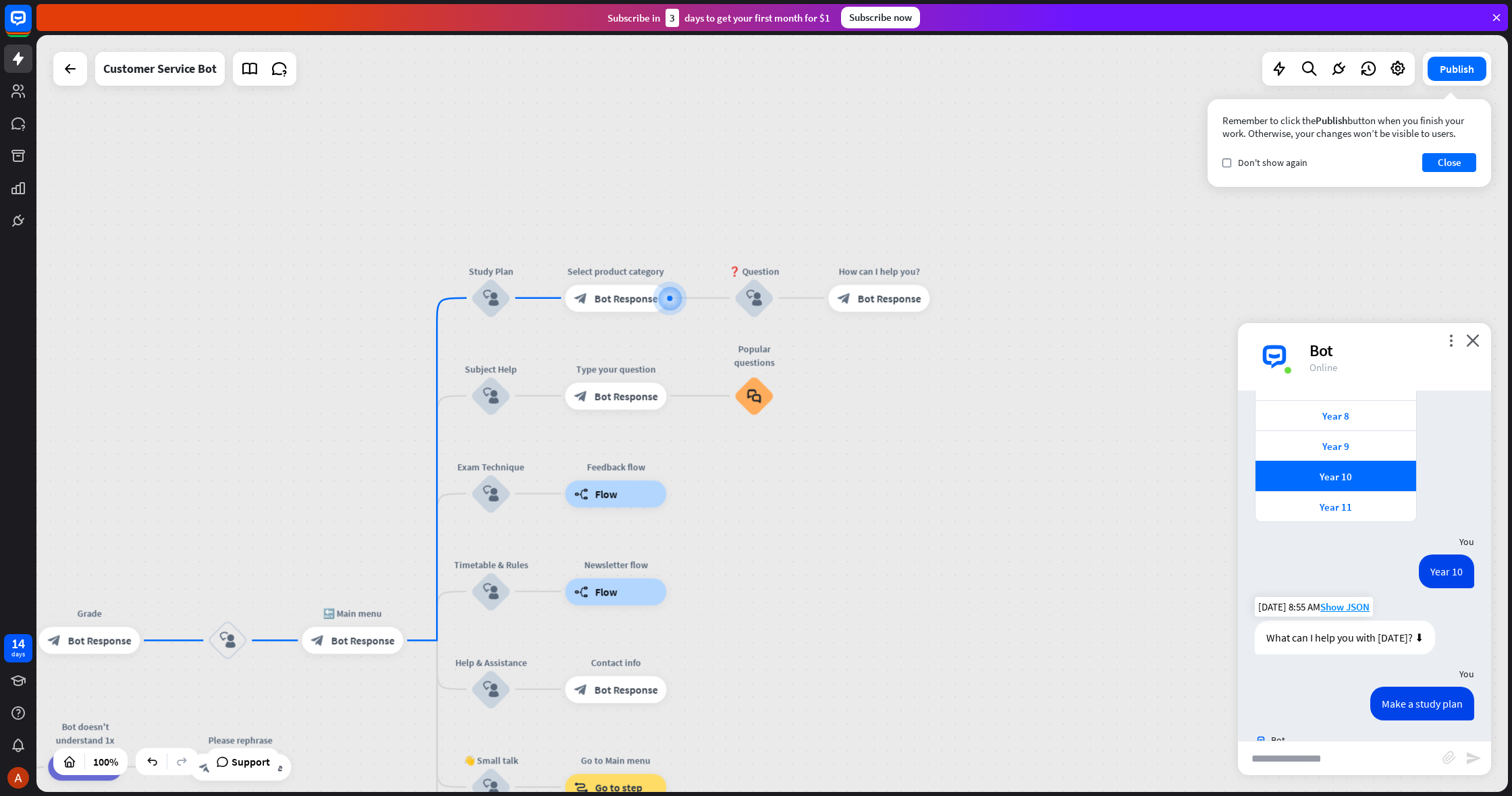
scroll to position [250, 0]
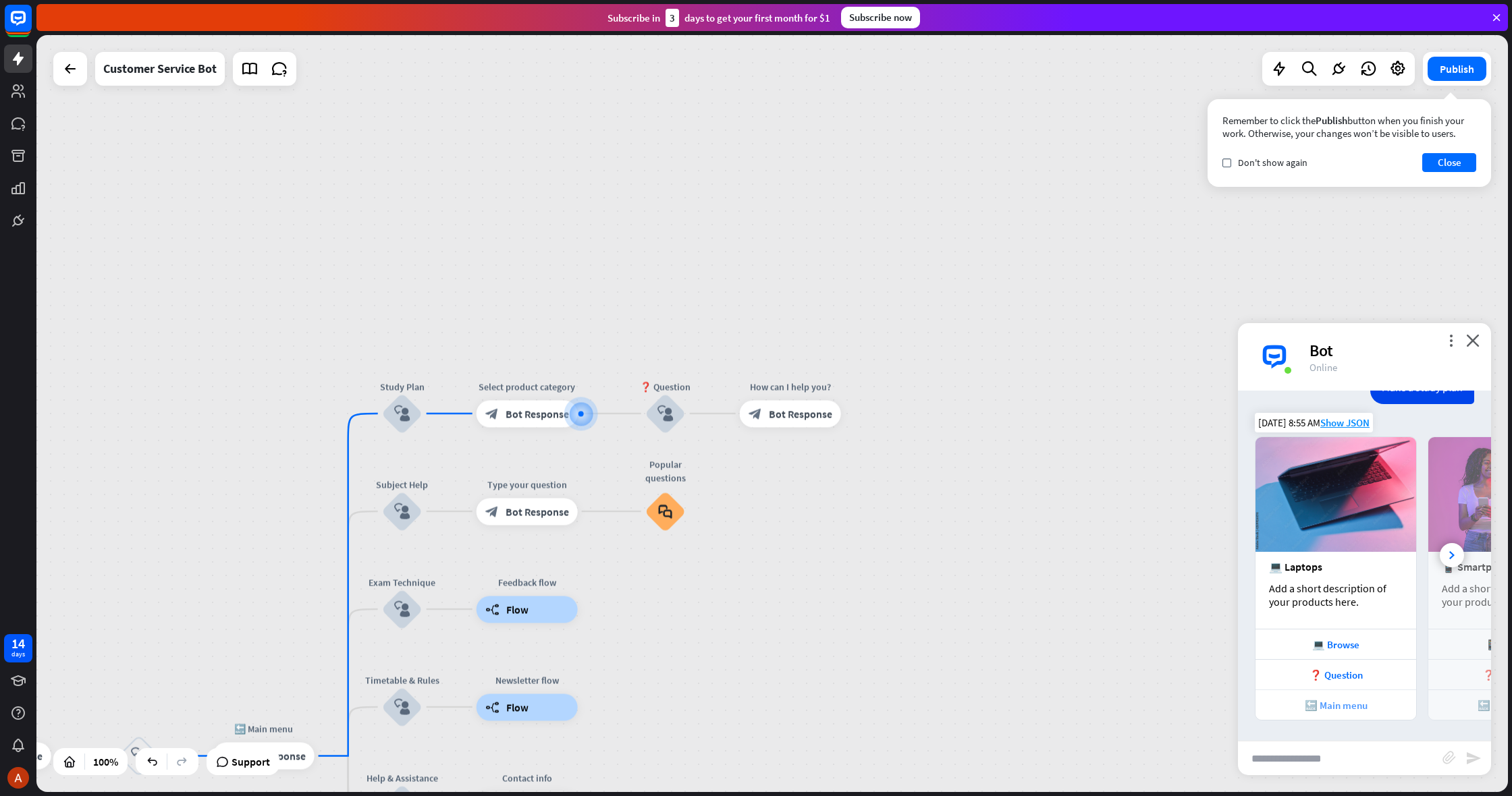
click at [1325, 700] on div "🔙 Main menu" at bounding box center [1337, 705] width 147 height 13
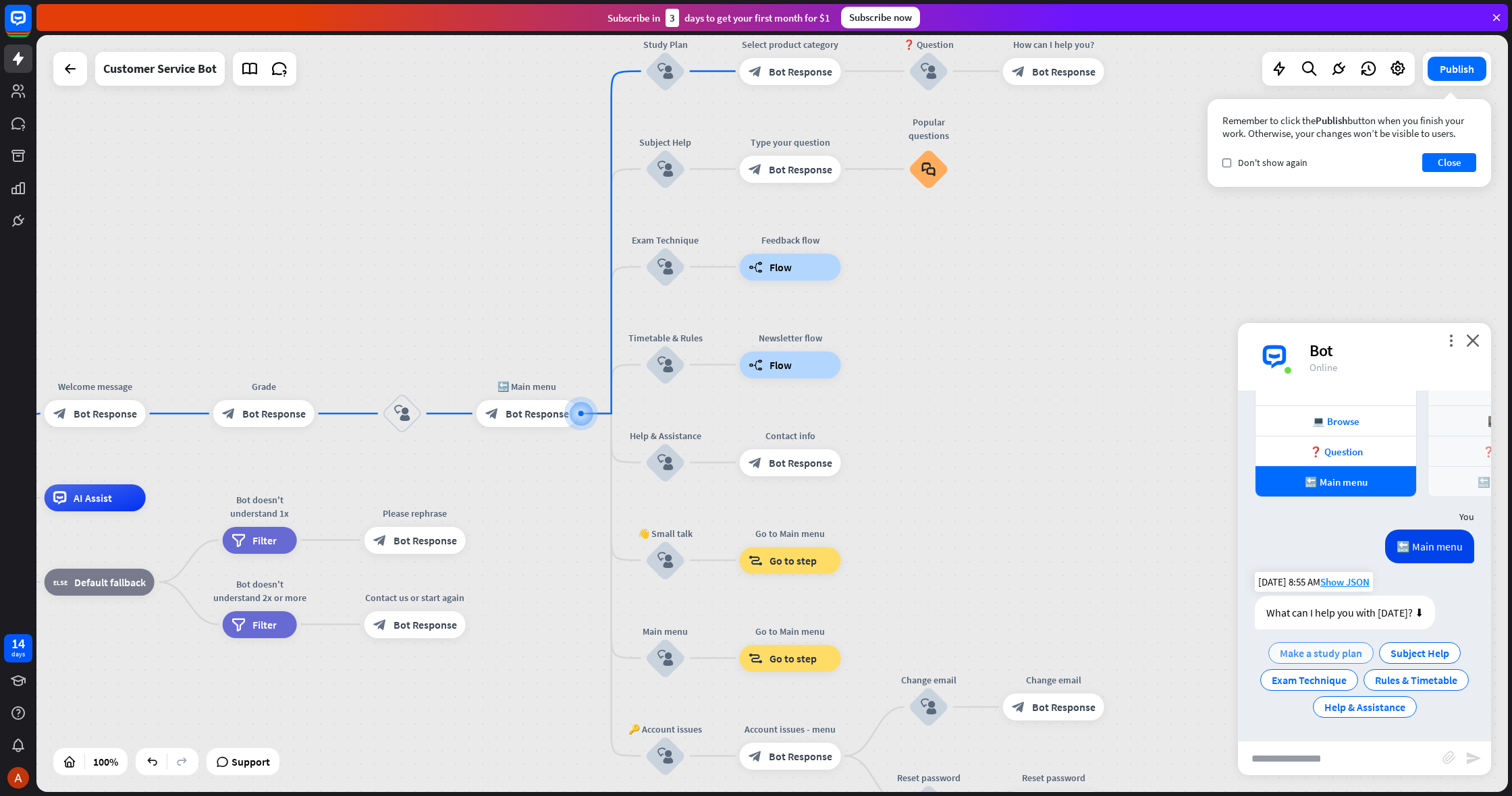
scroll to position [724, 0]
click at [1299, 656] on span "Make a study plan" at bounding box center [1321, 653] width 82 height 13
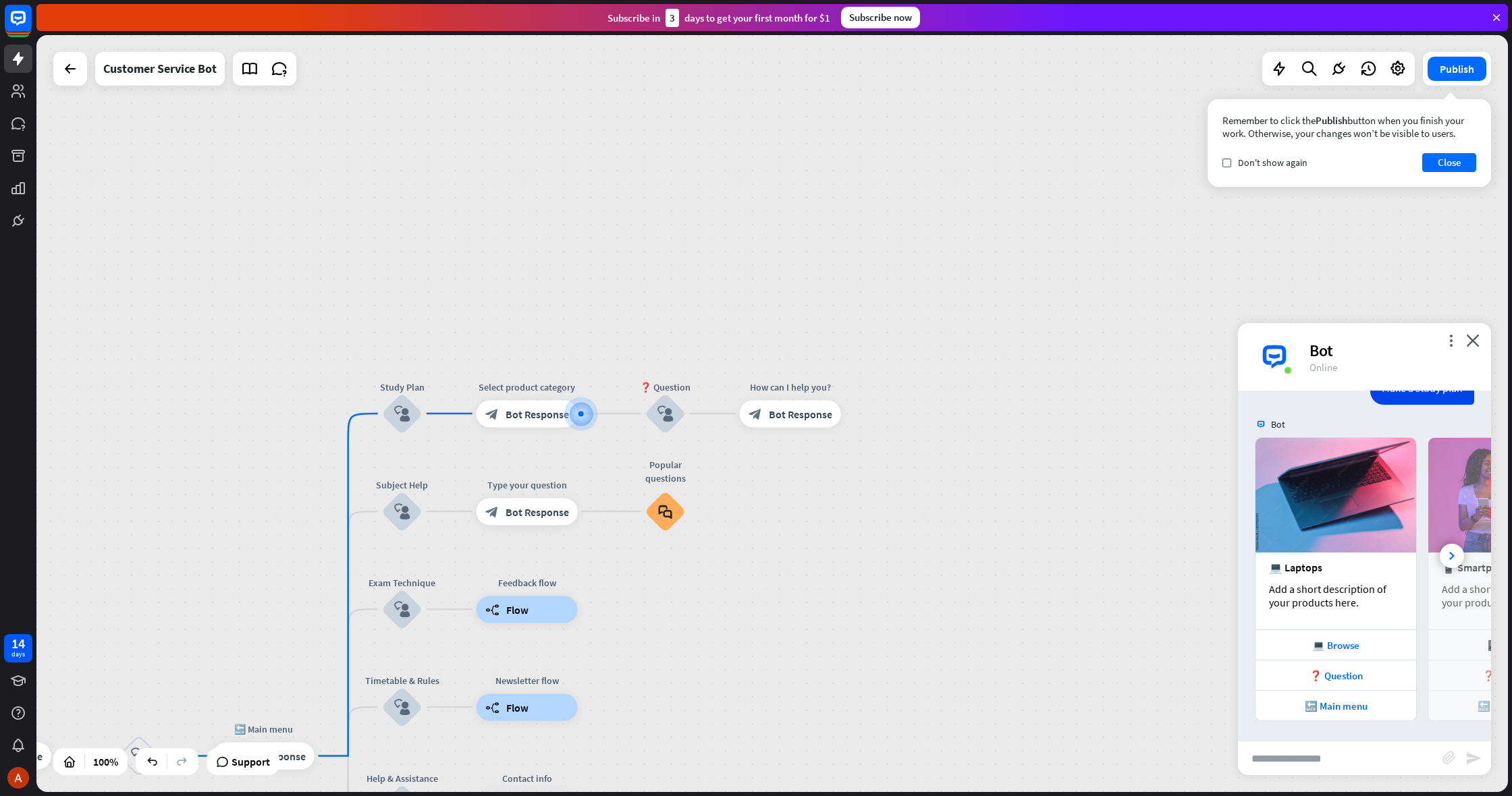
scroll to position [1015, 0]
click at [548, 427] on div "Edit name more_horiz plus block_bot_response Bot Response" at bounding box center [521, 413] width 101 height 27
click at [521, 390] on div "Edit name" at bounding box center [516, 384] width 55 height 21
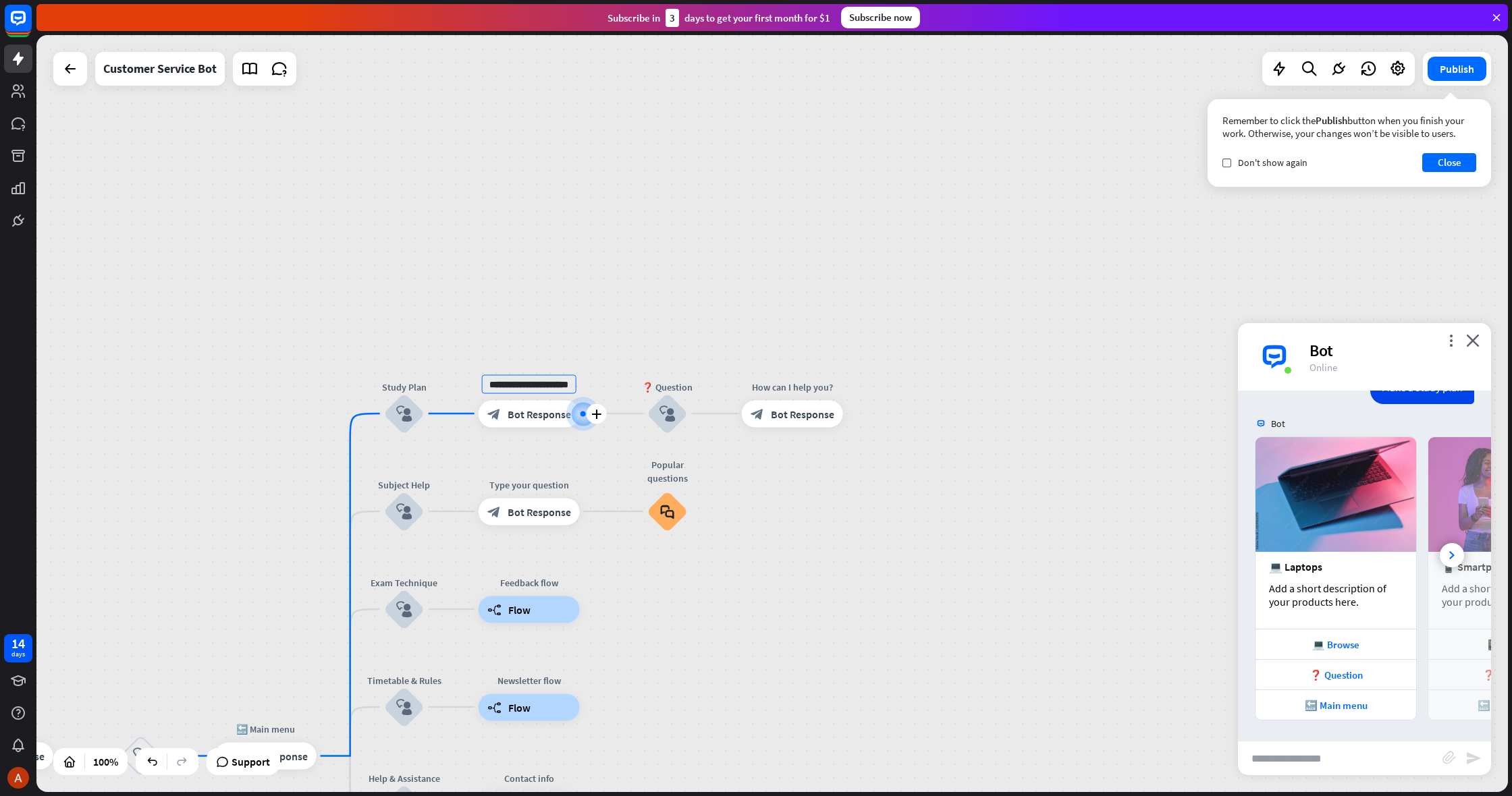
drag, startPoint x: 568, startPoint y: 384, endPoint x: 487, endPoint y: 383, distance: 81.0
click at [487, 383] on input "**********" at bounding box center [528, 384] width 94 height 19
type input "**********"
click at [505, 413] on div "block_bot_response Bot Response" at bounding box center [529, 413] width 101 height 27
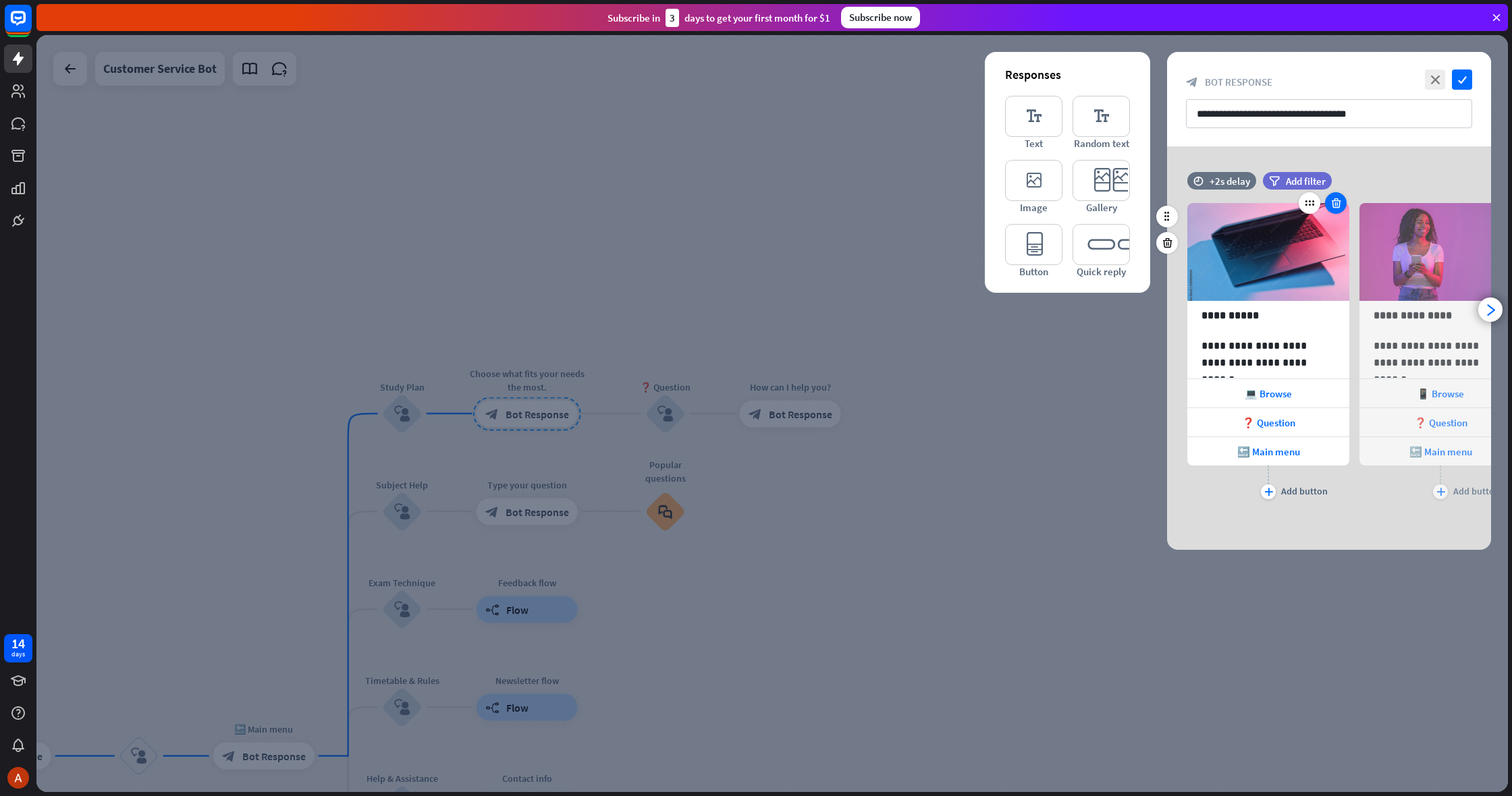
click at [1343, 196] on div at bounding box center [1336, 202] width 21 height 21
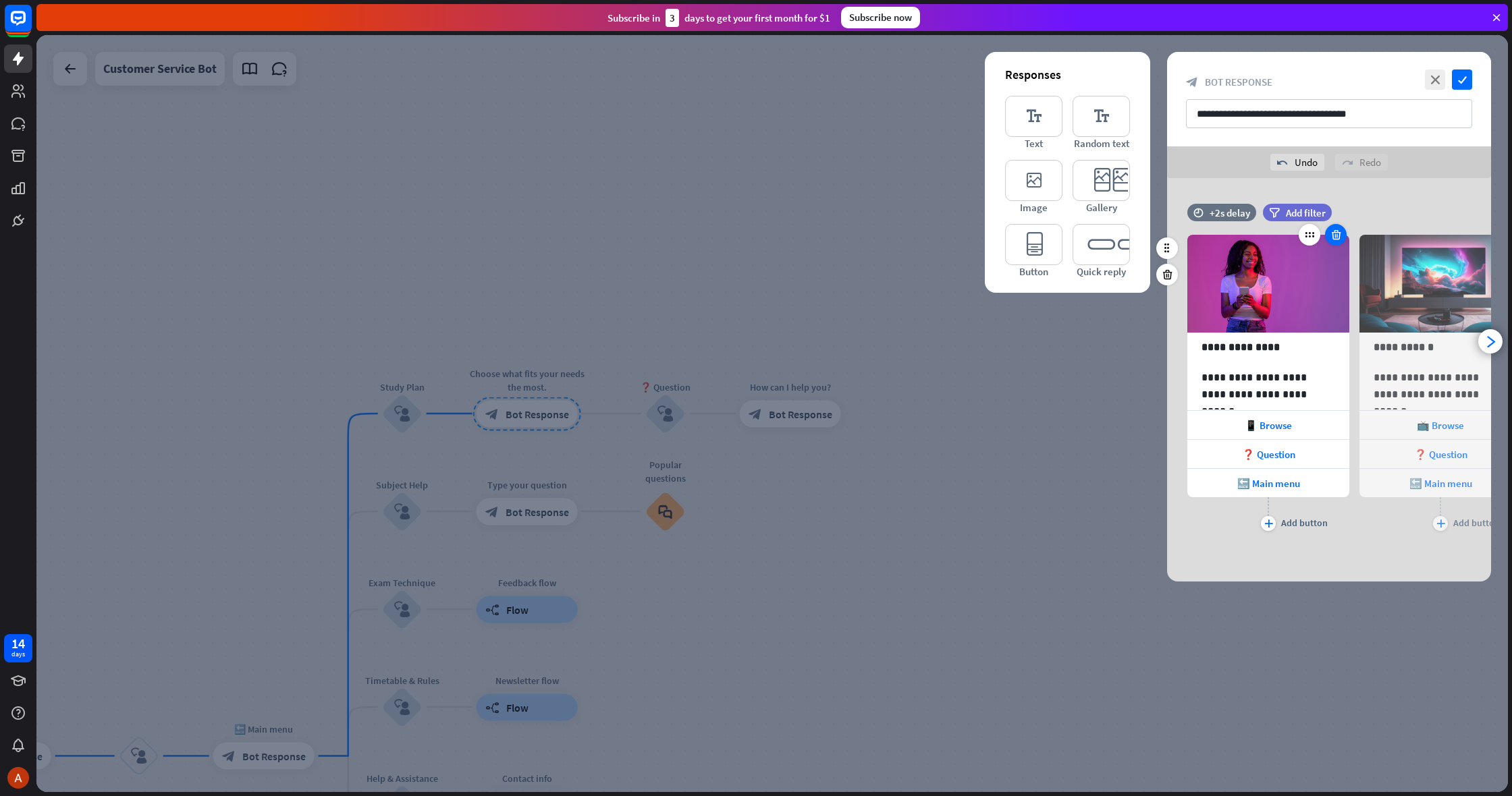
click at [1338, 233] on icon at bounding box center [1337, 234] width 13 height 12
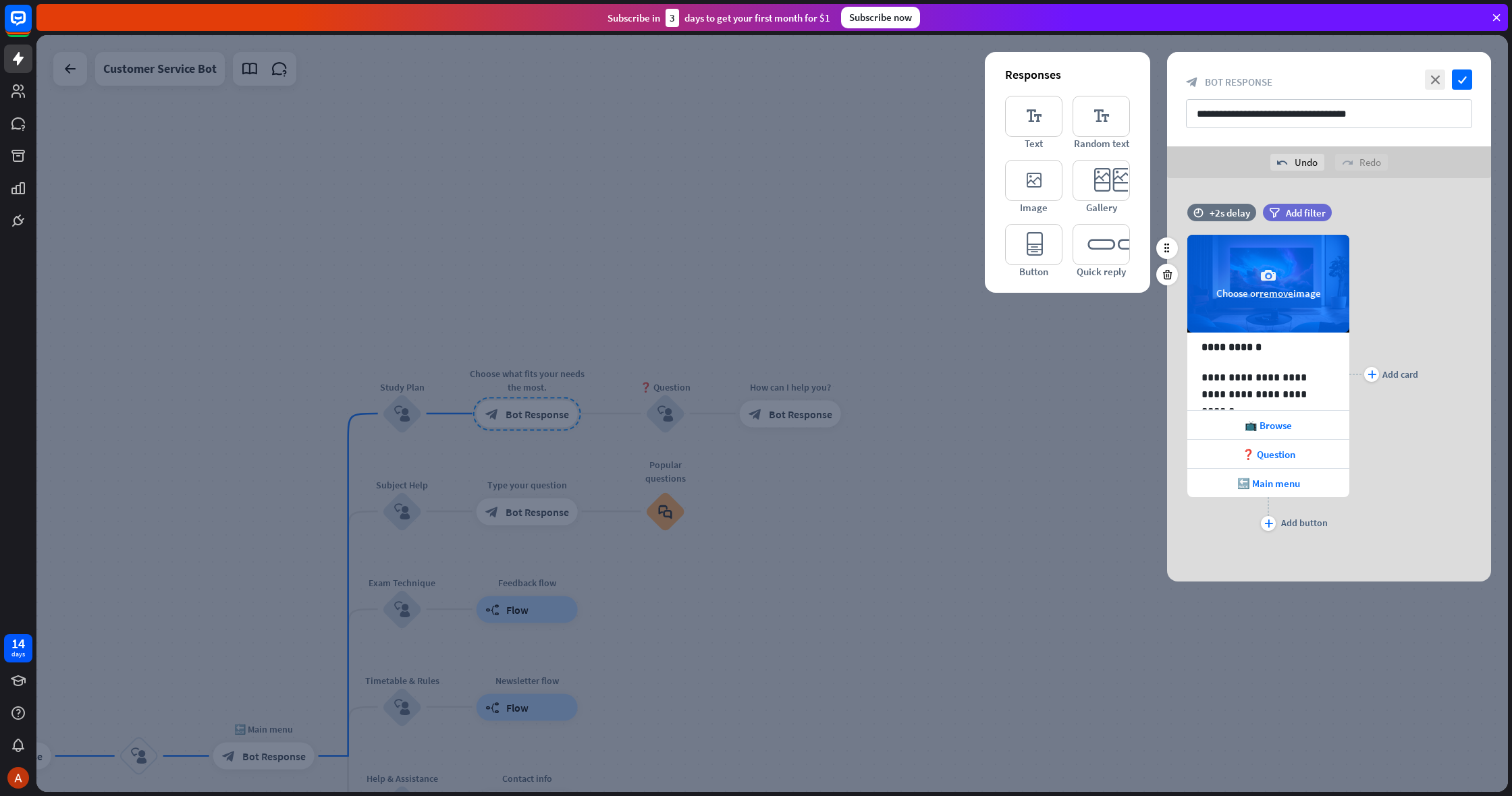
click at [1336, 239] on div "camera Choose or remove image" at bounding box center [1268, 284] width 162 height 98
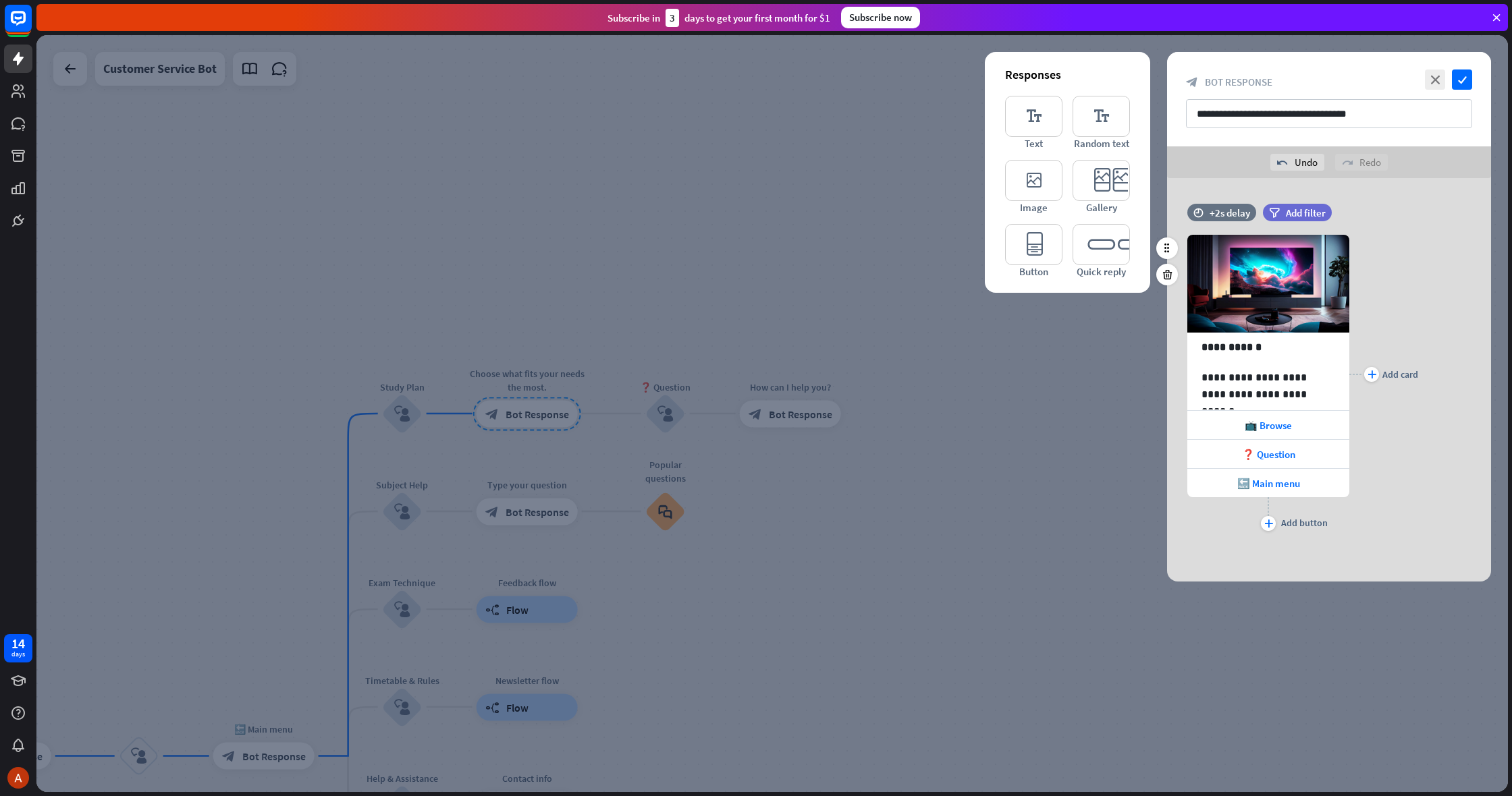
click at [1385, 512] on div "plus Add card" at bounding box center [1384, 374] width 69 height 320
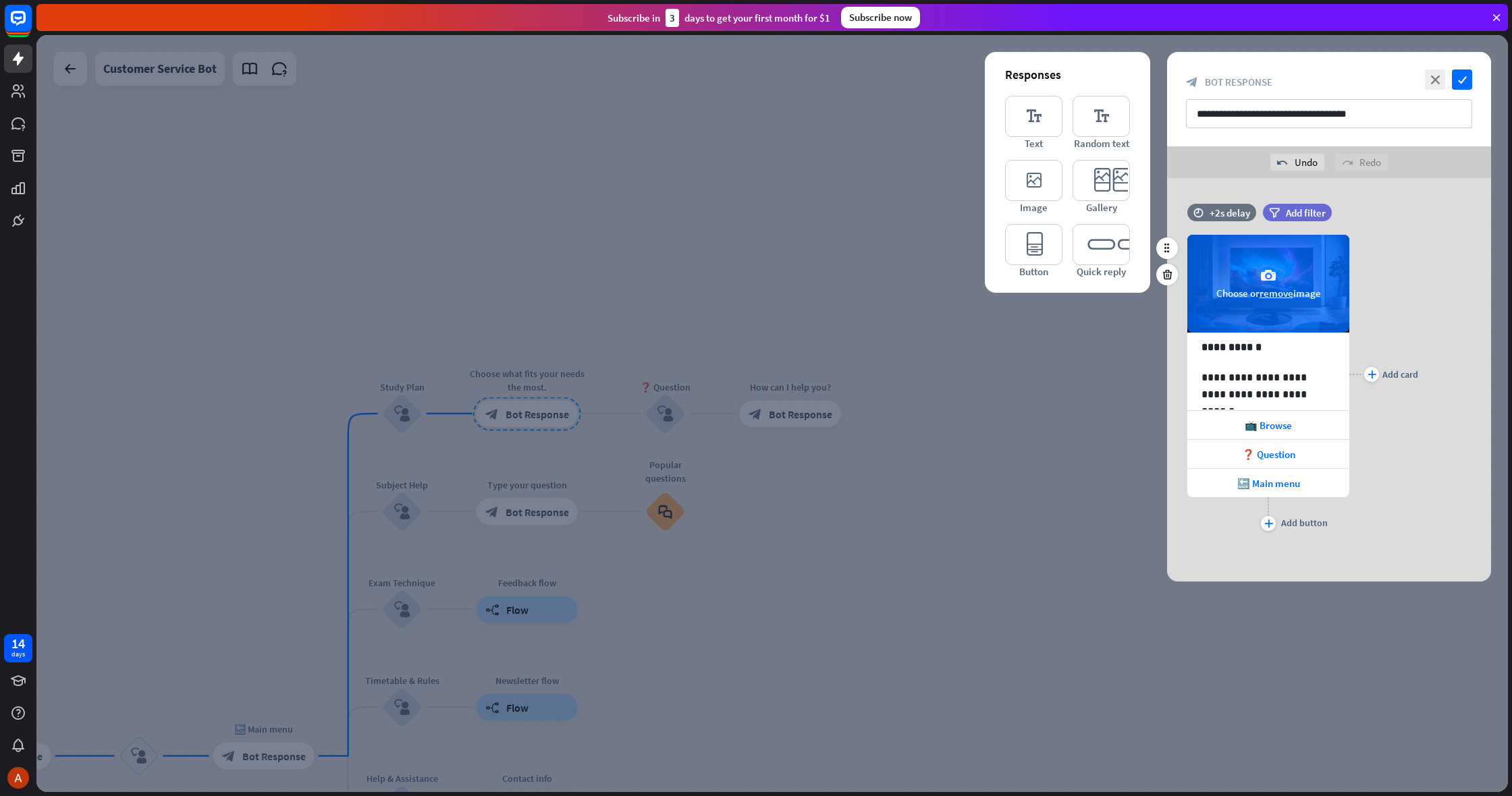
click at [1269, 295] on button "remove" at bounding box center [1277, 293] width 34 height 13
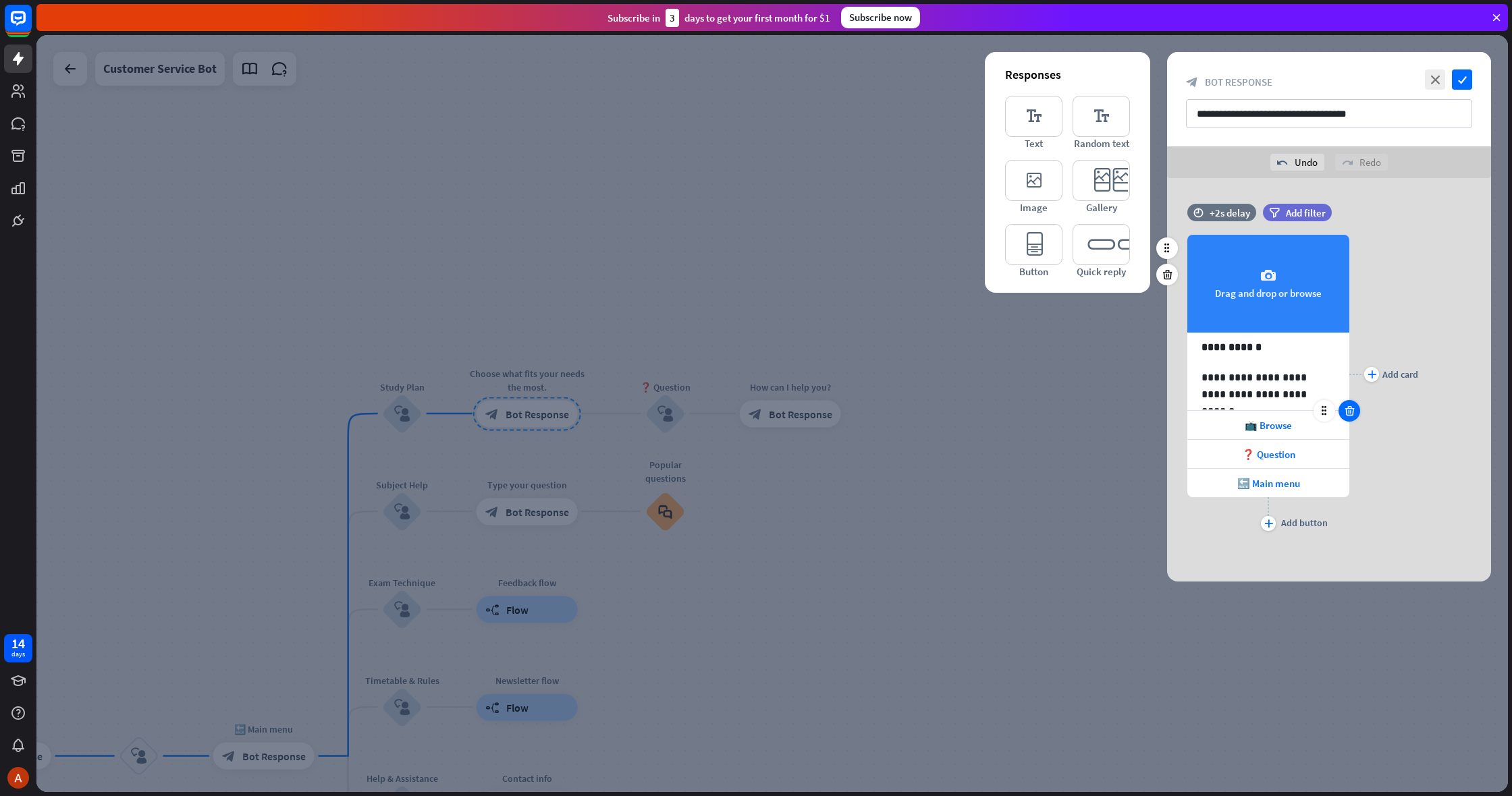
click at [1357, 409] on div at bounding box center [1349, 411] width 21 height 21
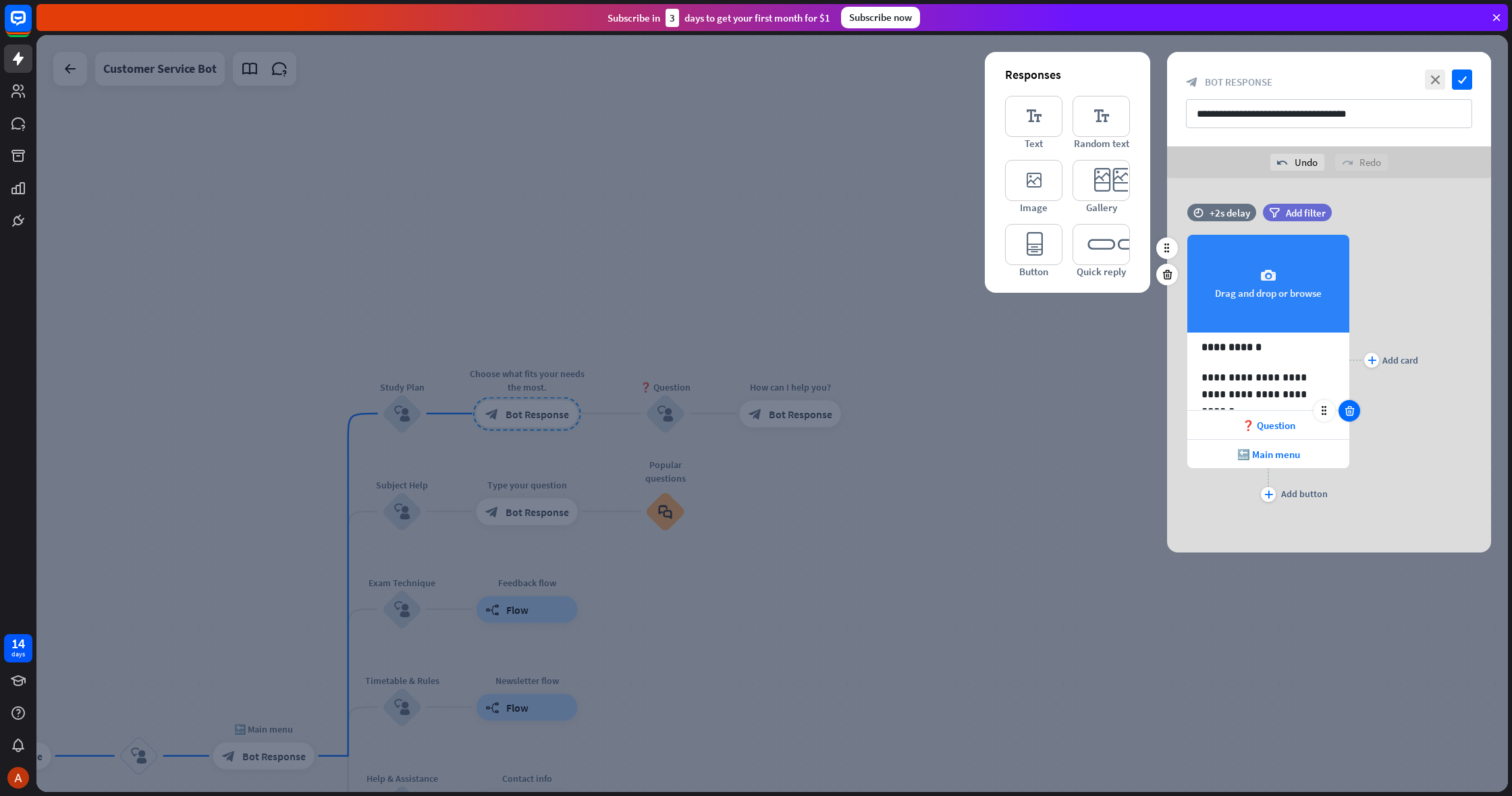
click at [1353, 413] on icon at bounding box center [1350, 411] width 13 height 12
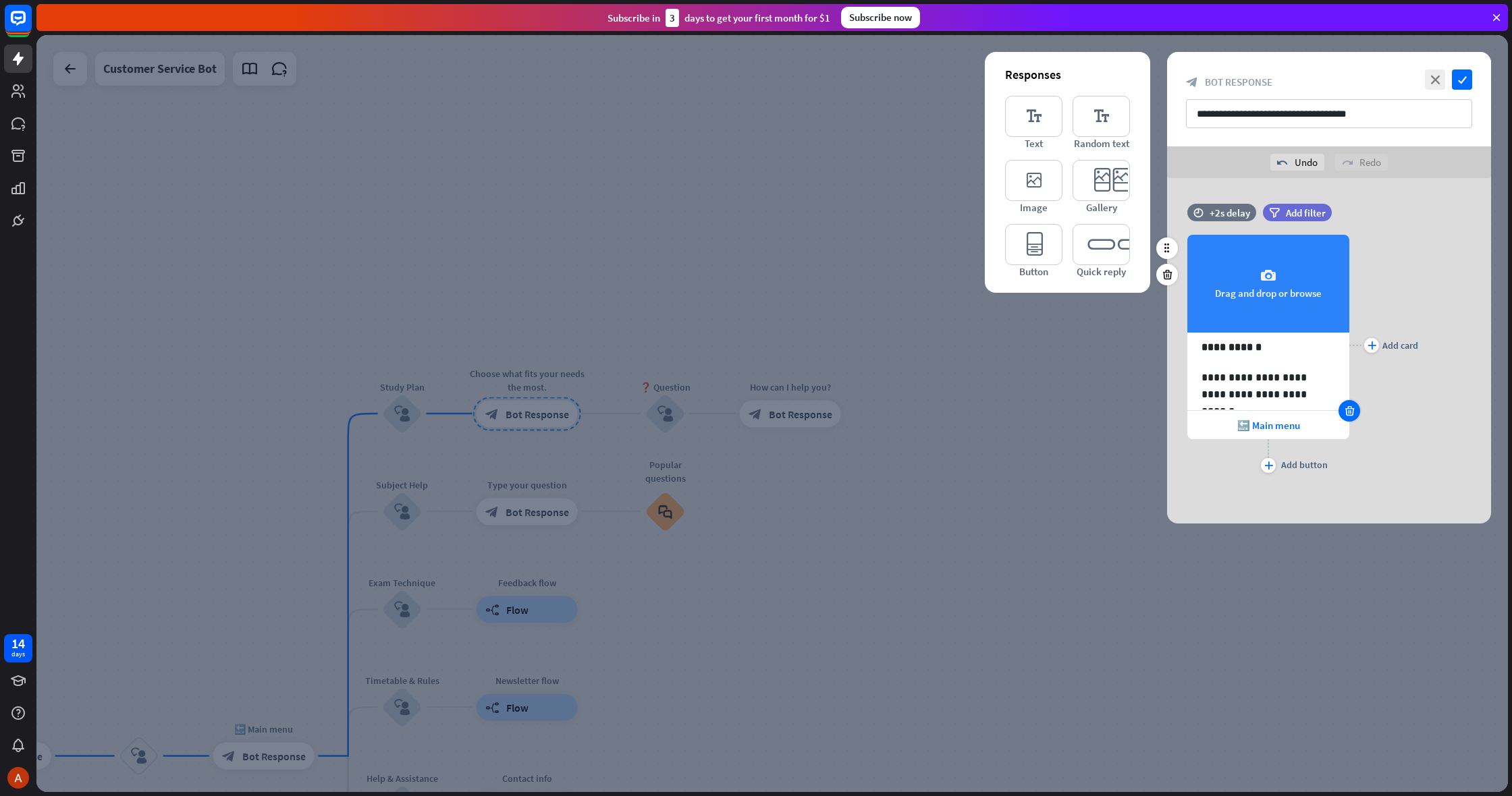
click at [1352, 411] on icon at bounding box center [1350, 411] width 13 height 12
click at [1353, 410] on div "plus Add card" at bounding box center [1384, 345] width 69 height 262
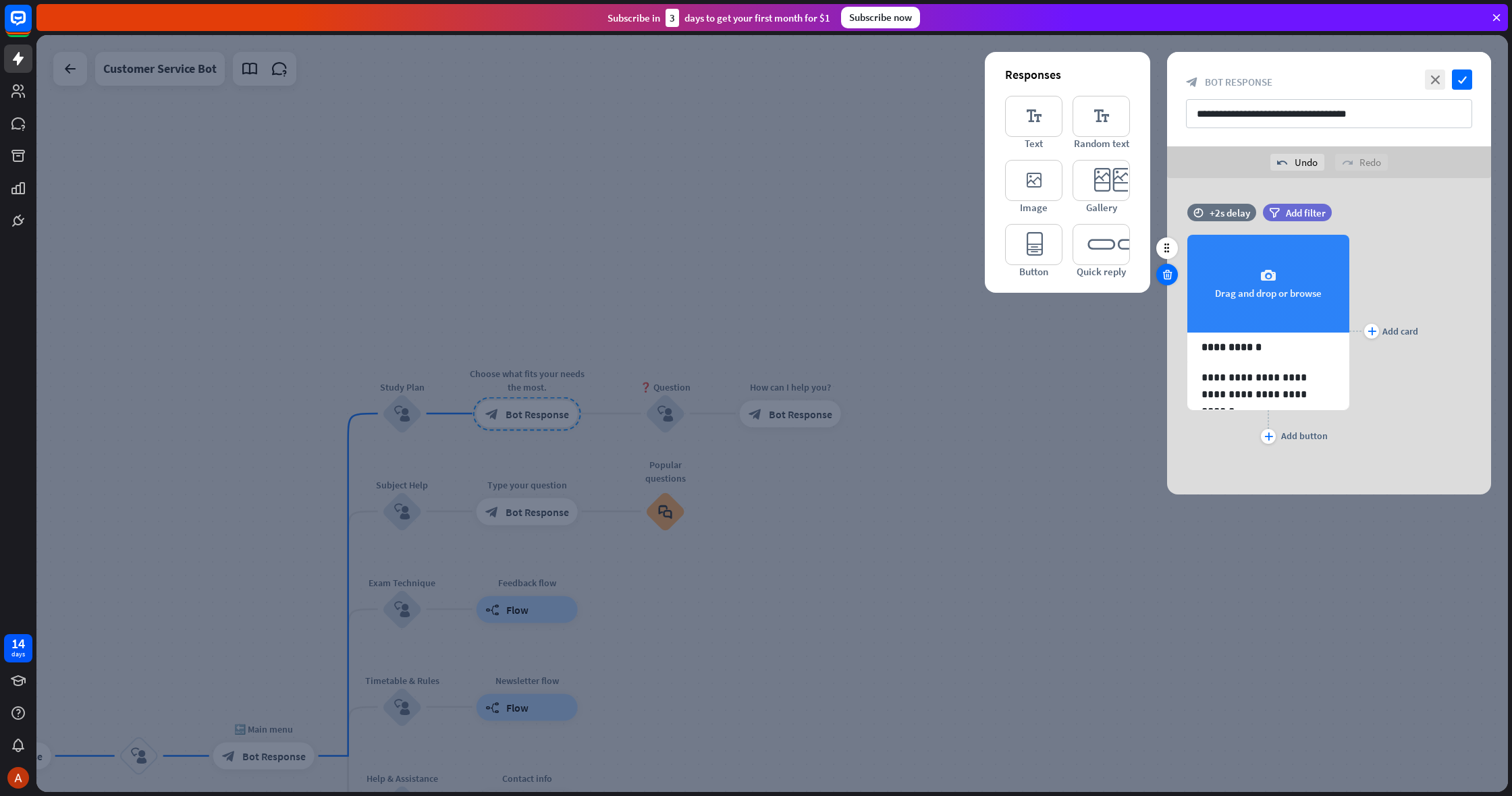
click at [1176, 279] on div at bounding box center [1167, 274] width 21 height 21
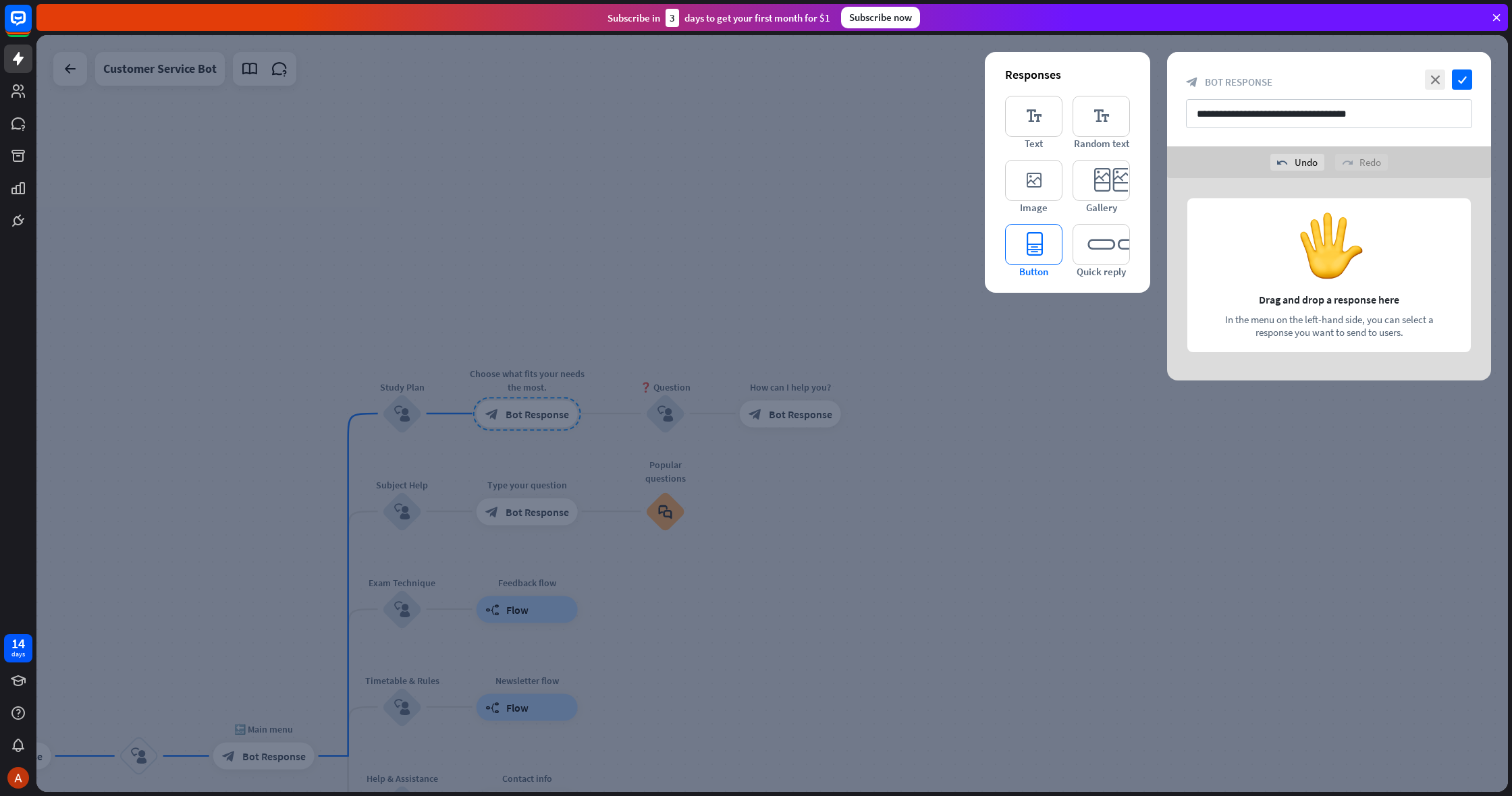
click at [1026, 234] on icon "editor_button" at bounding box center [1033, 244] width 57 height 41
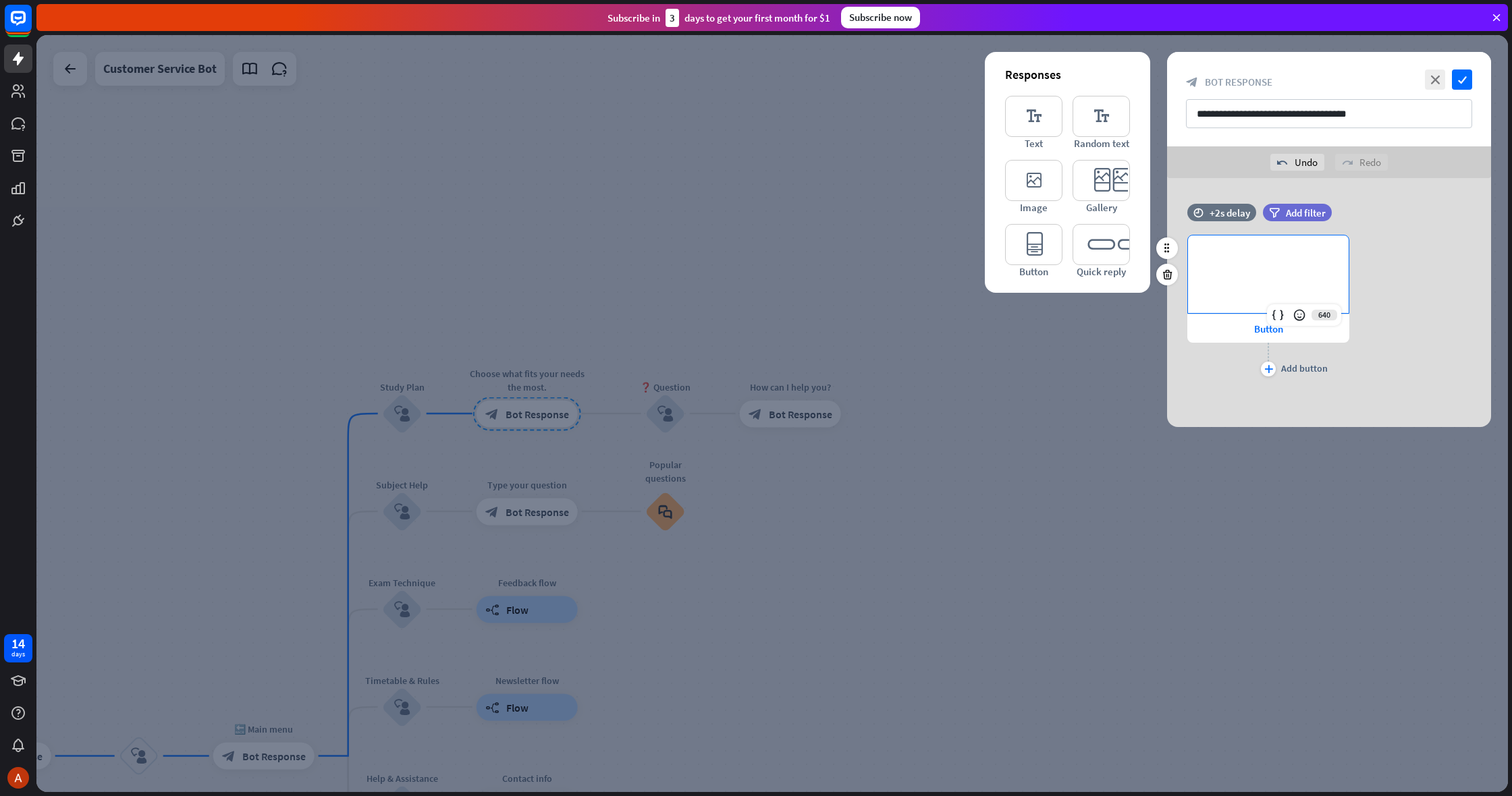
click at [1253, 272] on div "**********" at bounding box center [1268, 273] width 161 height 77
click at [1246, 329] on div "Button" at bounding box center [1268, 328] width 162 height 28
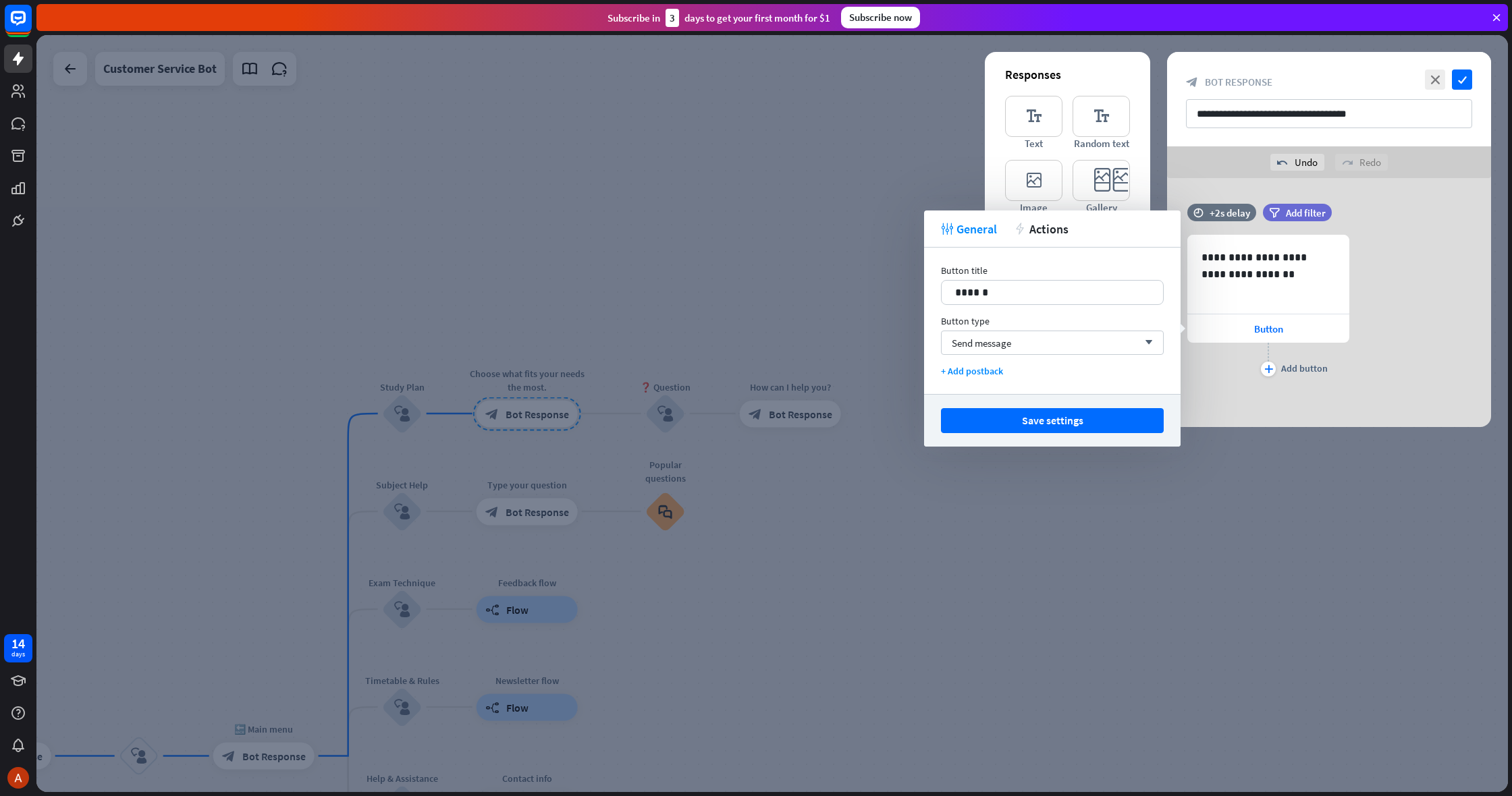
click at [1272, 356] on div "plus Add button" at bounding box center [1268, 359] width 162 height 34
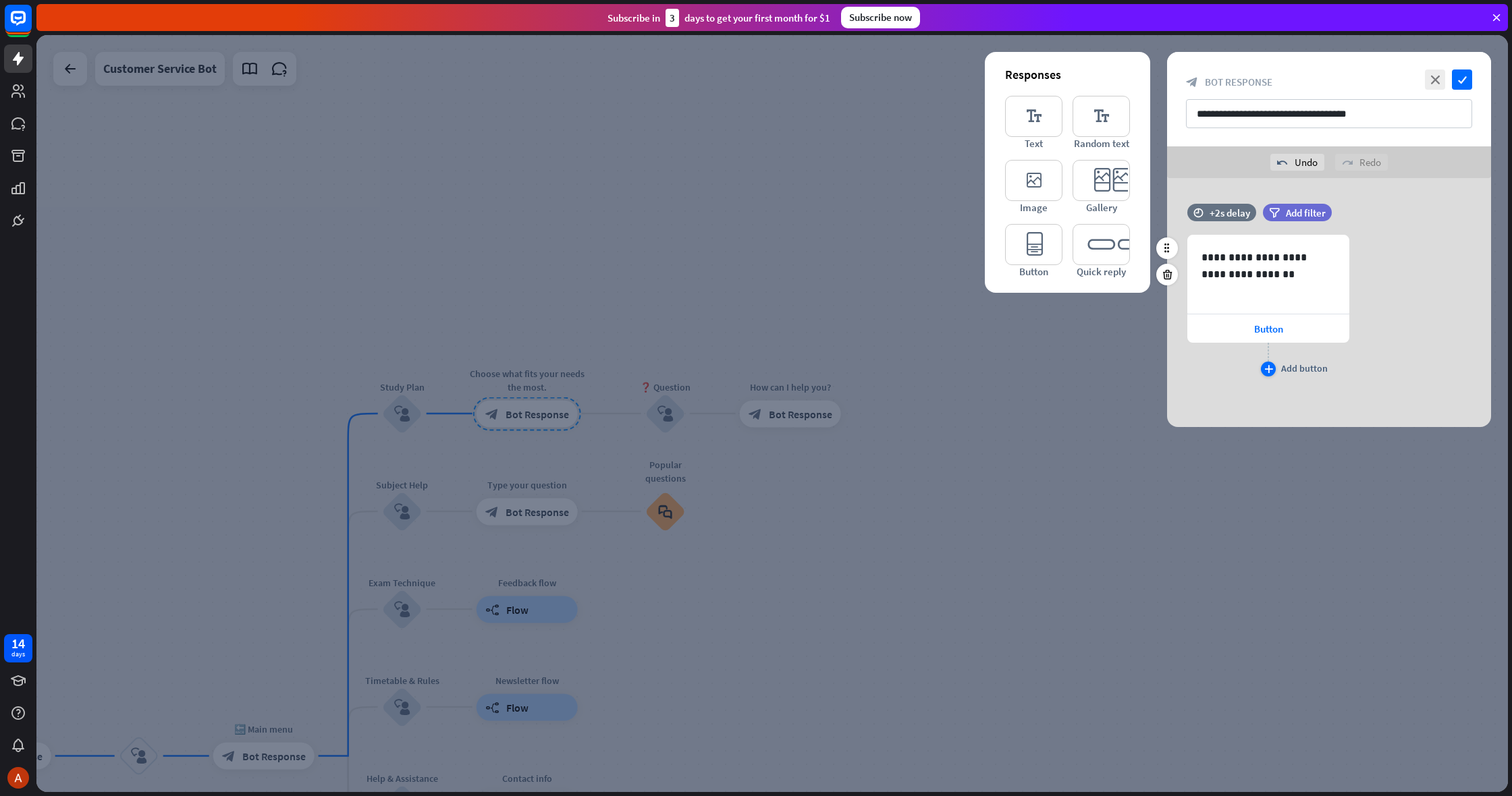
click at [1268, 363] on div "plus" at bounding box center [1268, 370] width 15 height 15
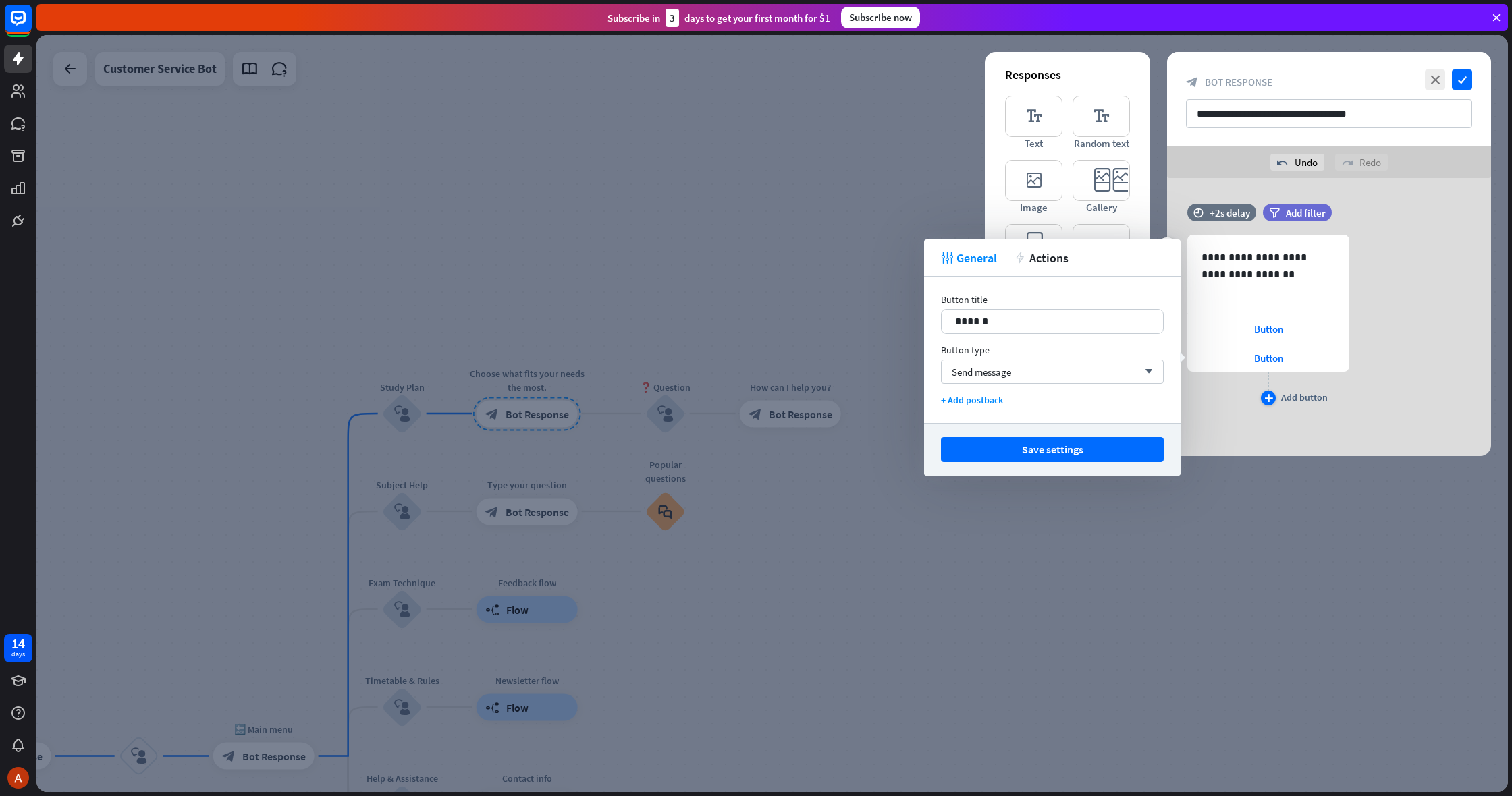
click at [1268, 404] on div "plus" at bounding box center [1268, 398] width 15 height 15
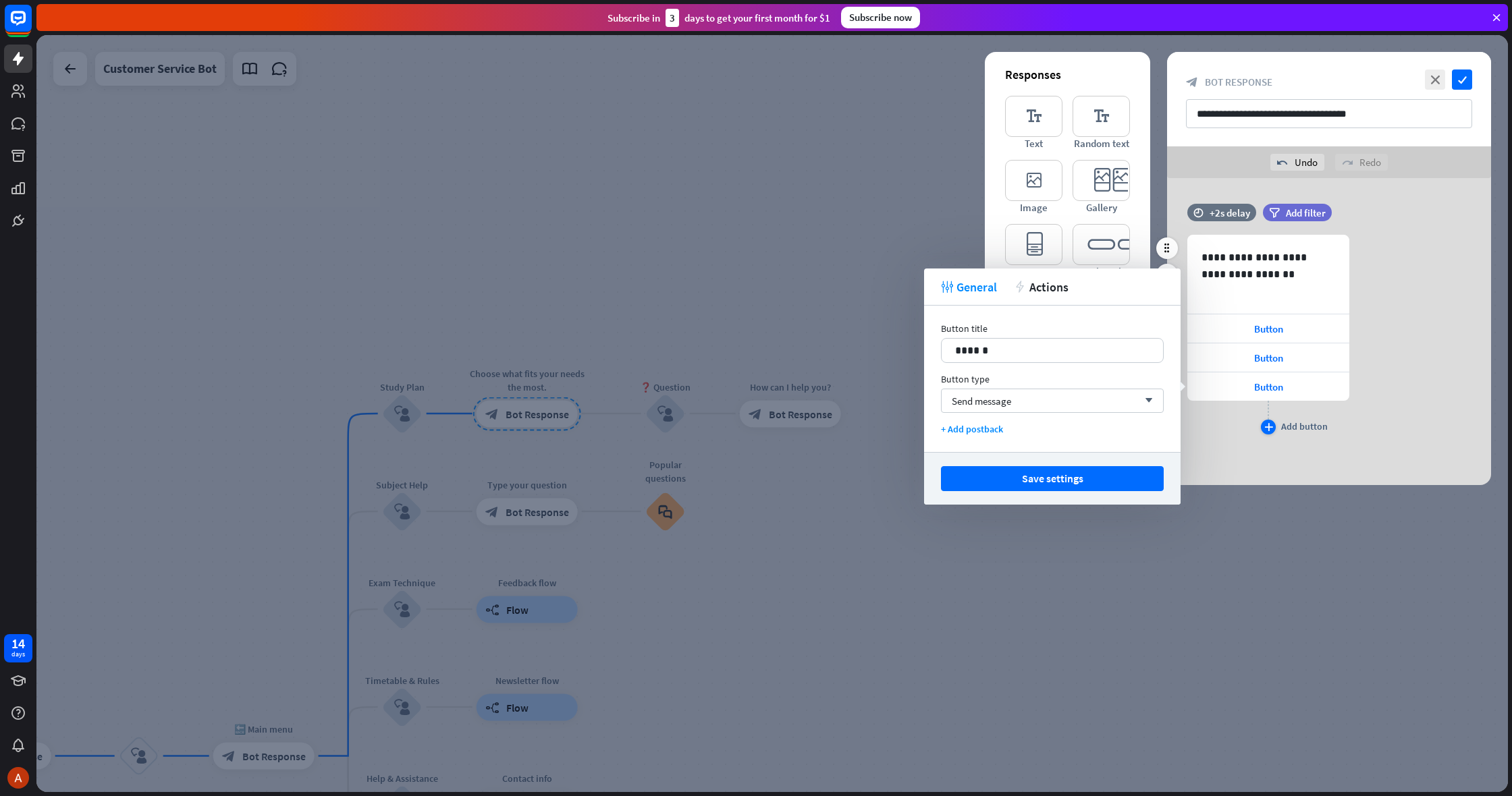
click at [1272, 421] on div "plus Add button" at bounding box center [1268, 427] width 15 height 15
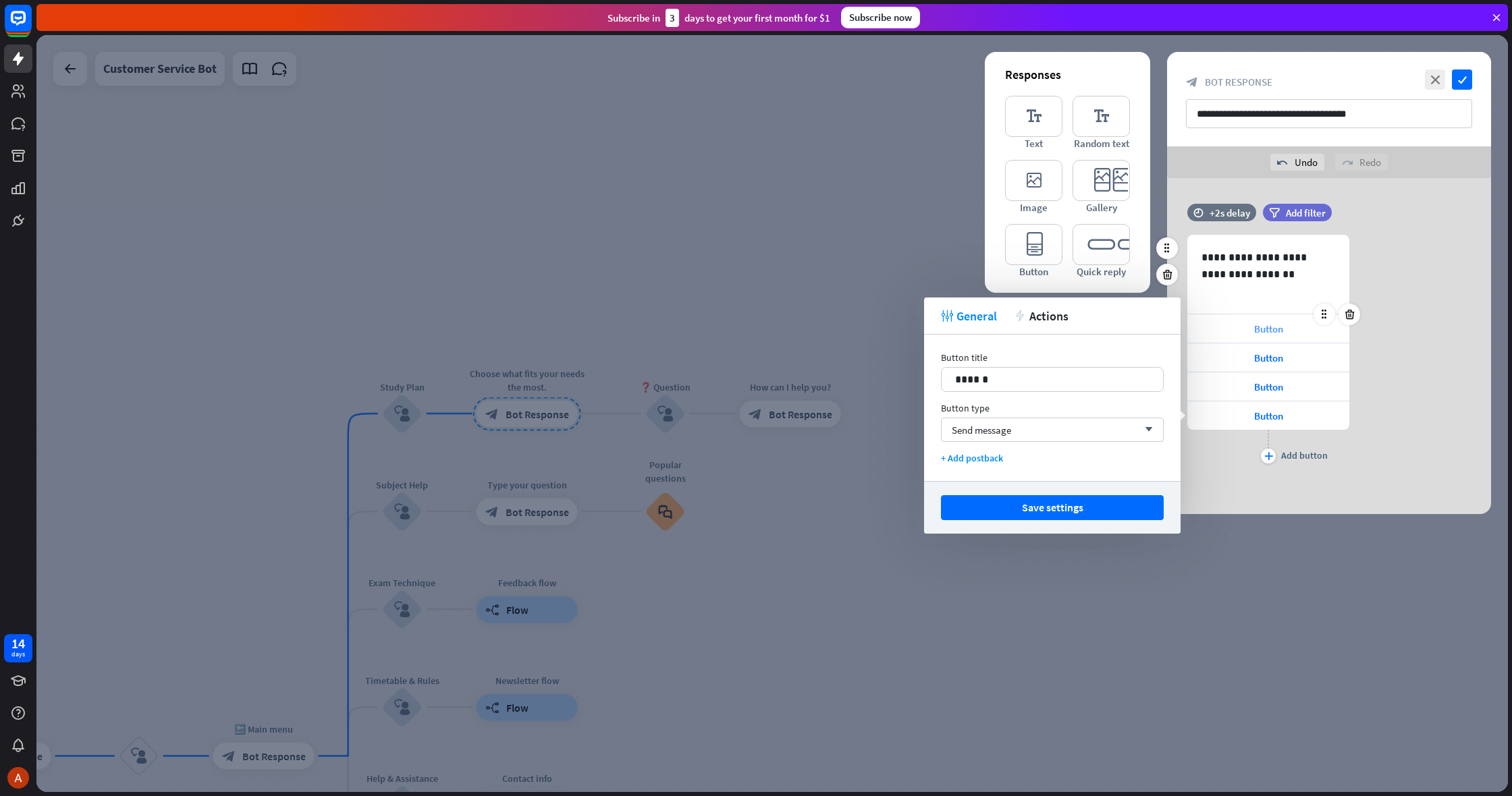
click at [1269, 330] on span "Button" at bounding box center [1268, 329] width 29 height 13
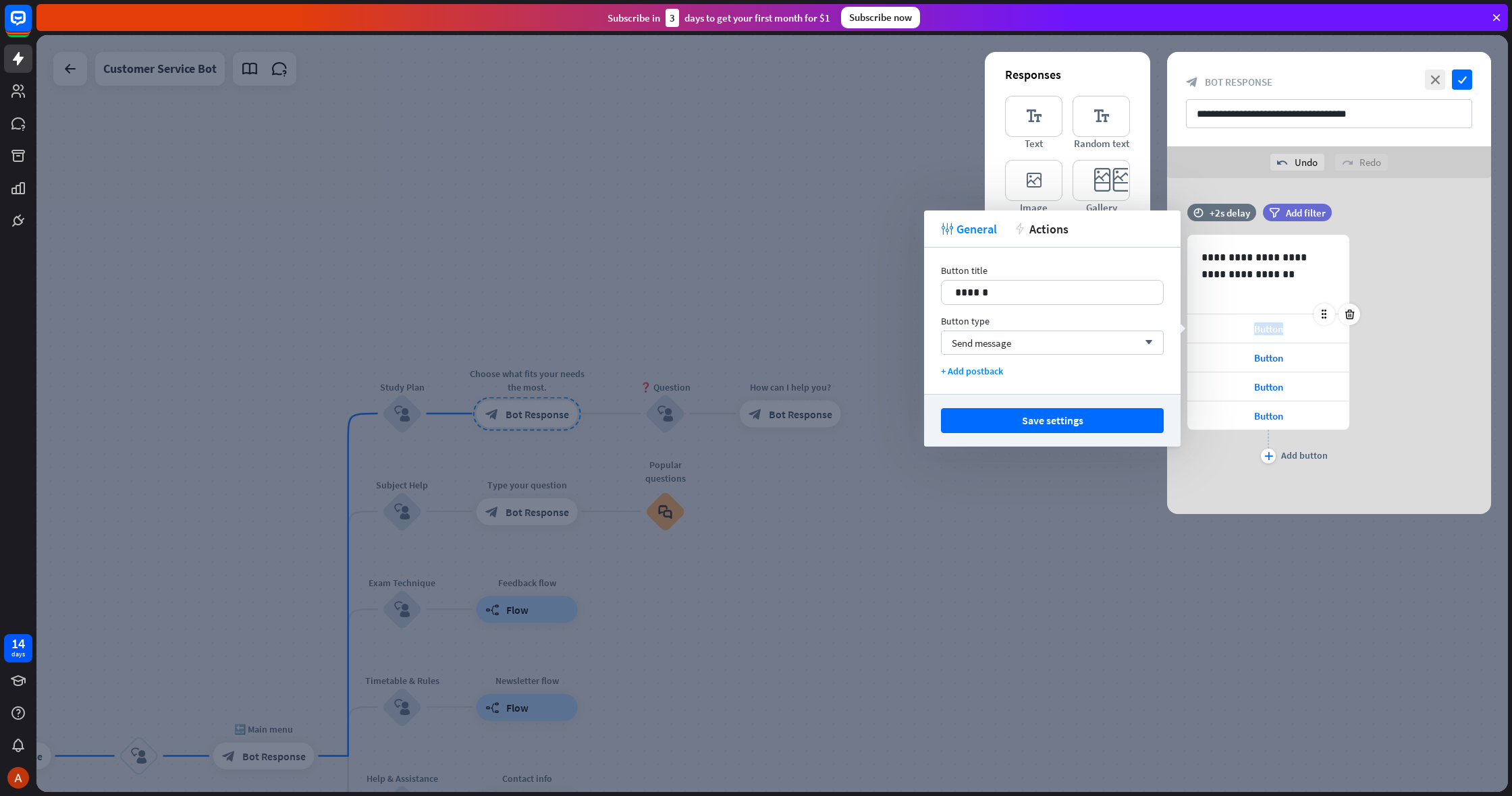
click at [1269, 330] on span "Button" at bounding box center [1268, 329] width 29 height 13
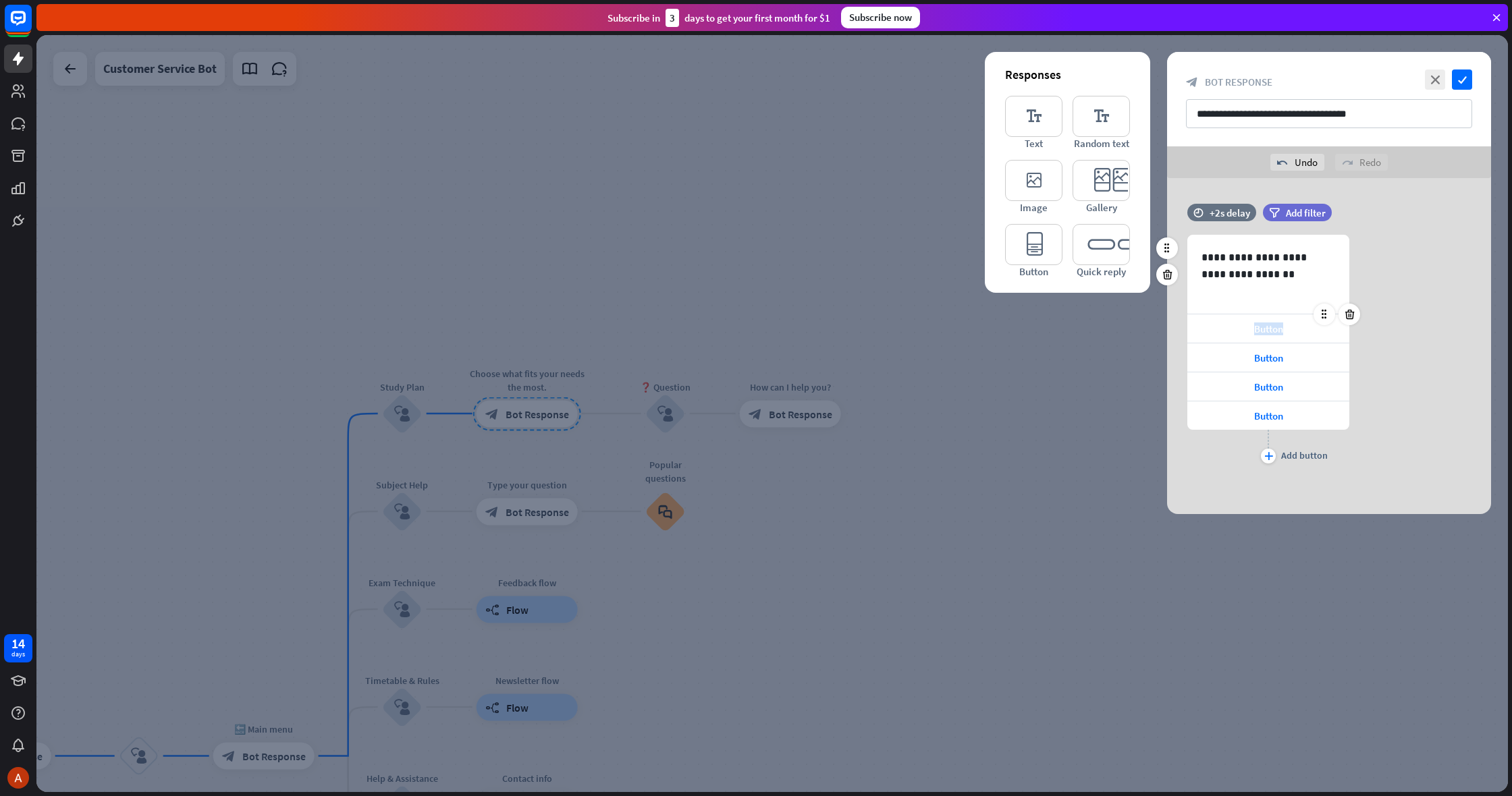
click at [1269, 330] on span "Button" at bounding box center [1268, 329] width 29 height 13
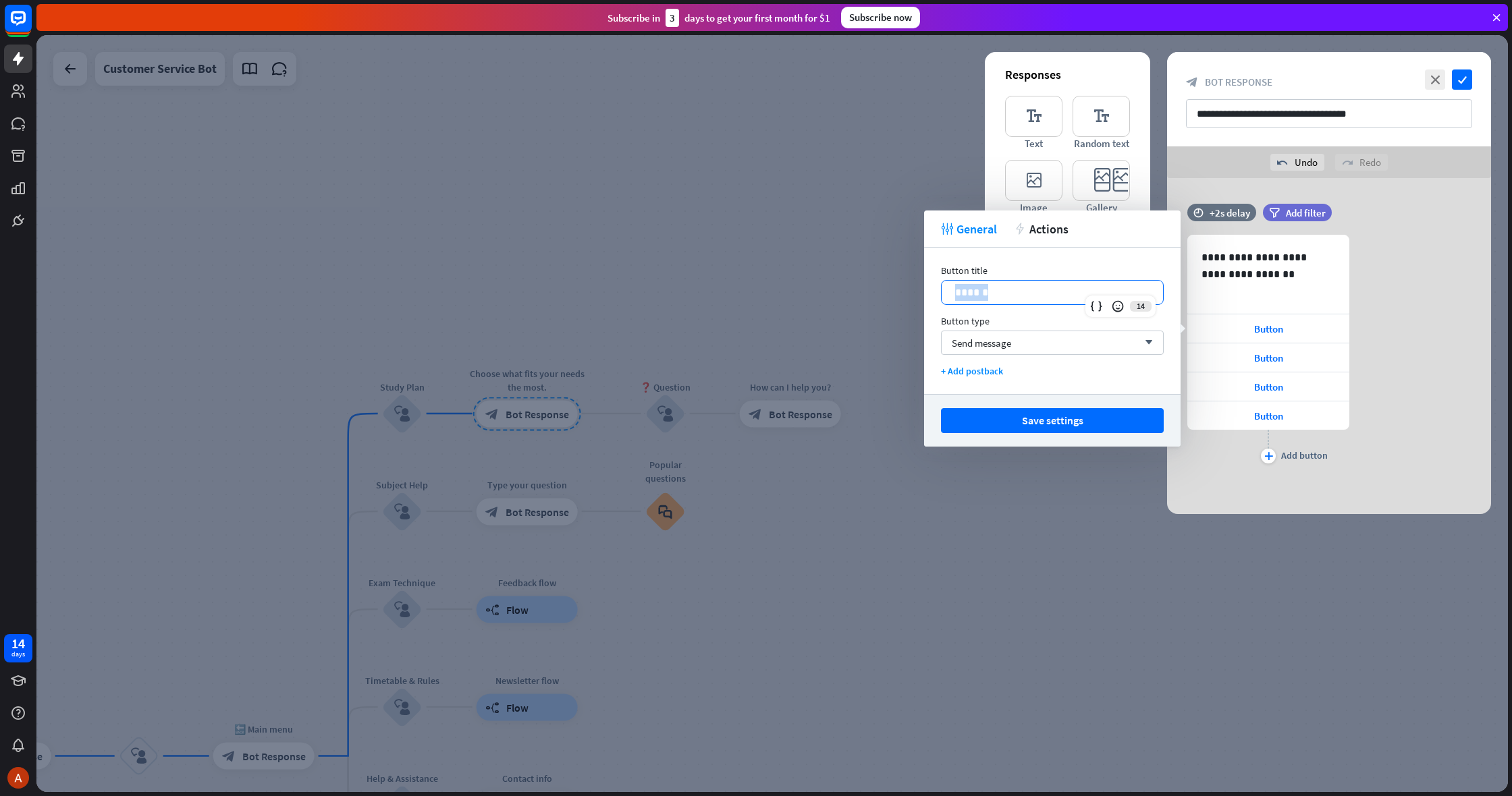
drag, startPoint x: 1030, startPoint y: 293, endPoint x: 936, endPoint y: 286, distance: 94.3
click at [936, 286] on div "Button title 14 ****** Button type Send message arrow_down + Add postback" at bounding box center [1052, 320] width 257 height 147
click at [982, 299] on p "**********" at bounding box center [1052, 292] width 194 height 17
click at [978, 299] on p "**********" at bounding box center [1052, 292] width 194 height 17
click at [975, 297] on p "**********" at bounding box center [1052, 292] width 194 height 17
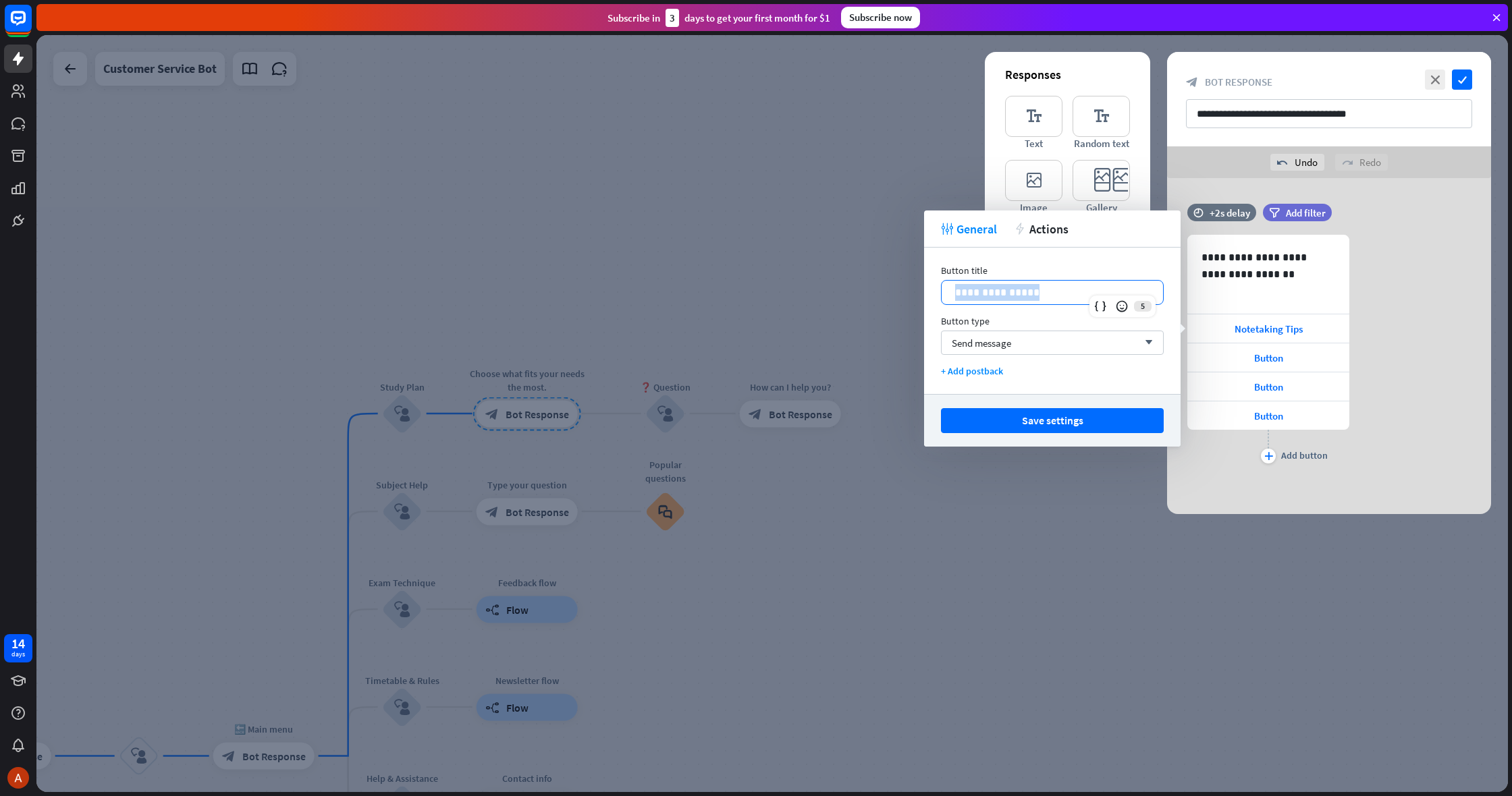
click at [976, 297] on p "**********" at bounding box center [1052, 292] width 194 height 17
drag, startPoint x: 1045, startPoint y: 424, endPoint x: 1085, endPoint y: 411, distance: 42.1
click at [1045, 423] on button "Save settings" at bounding box center [1052, 421] width 223 height 25
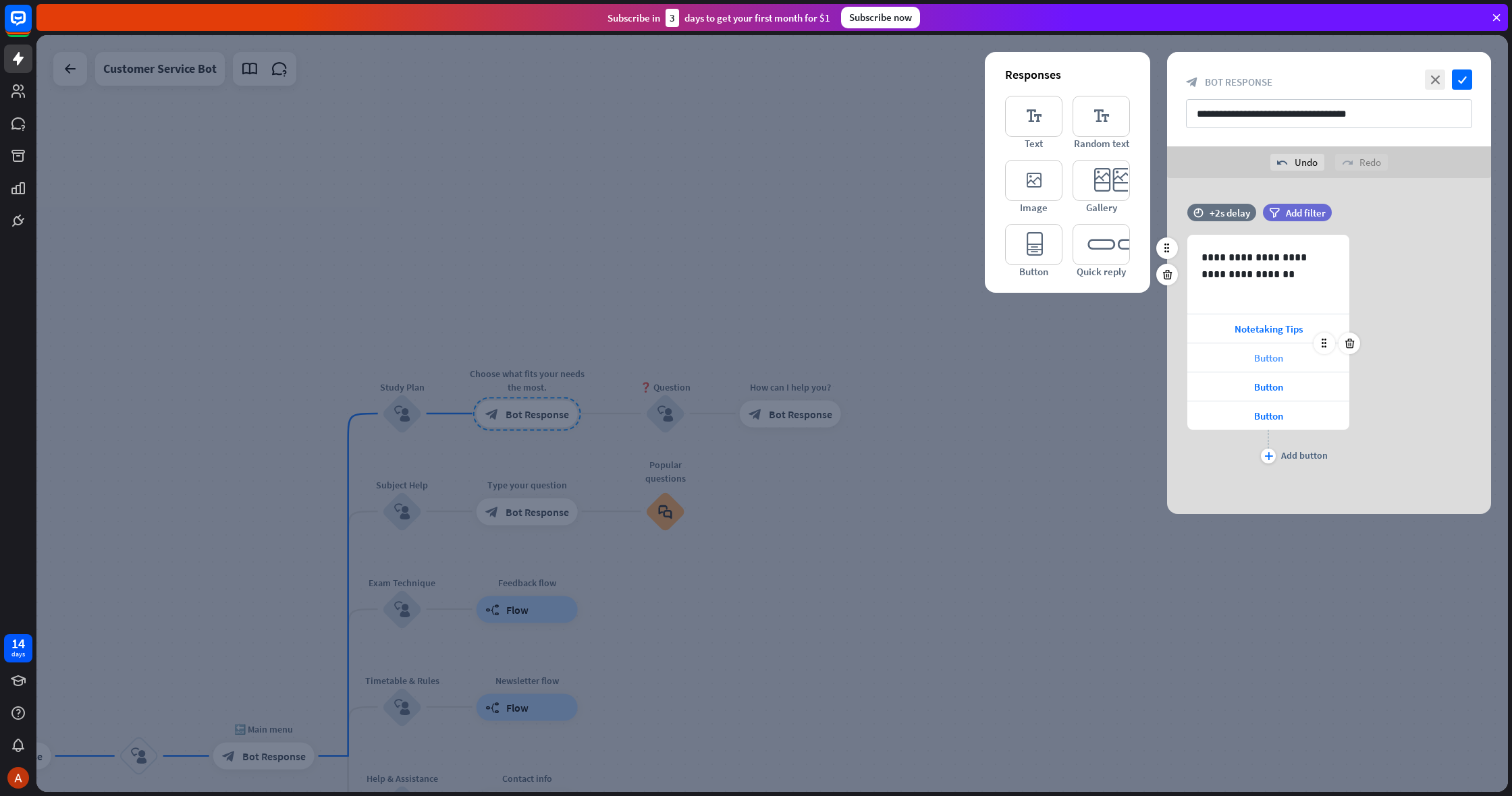
click at [1234, 353] on div "Button" at bounding box center [1268, 357] width 162 height 28
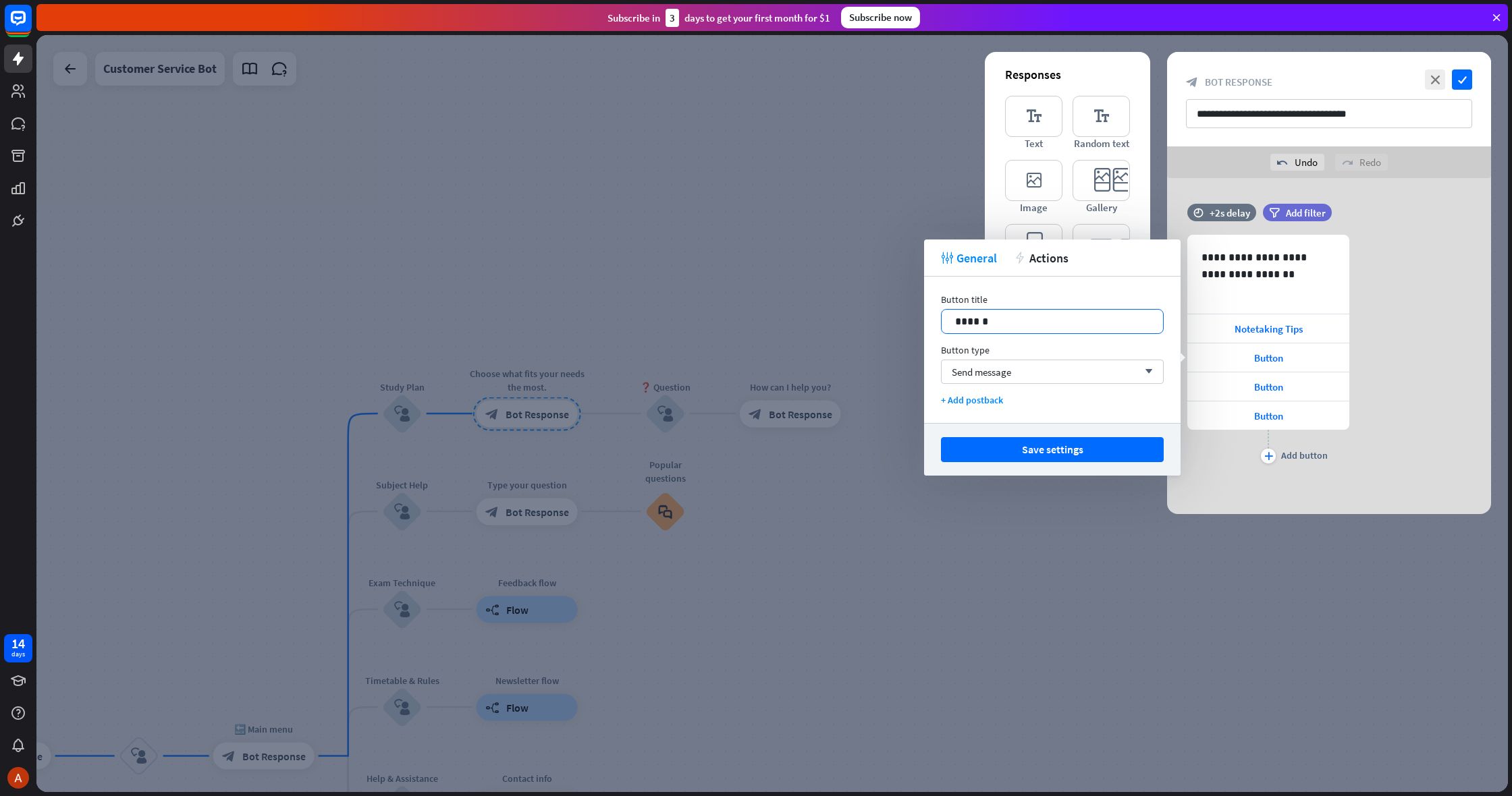
click at [1087, 333] on div "******" at bounding box center [1052, 321] width 223 height 25
drag, startPoint x: 1086, startPoint y: 327, endPoint x: 941, endPoint y: 326, distance: 145.0
click at [941, 326] on div "******" at bounding box center [1052, 321] width 223 height 25
click at [1023, 450] on button "Save settings" at bounding box center [1052, 450] width 223 height 25
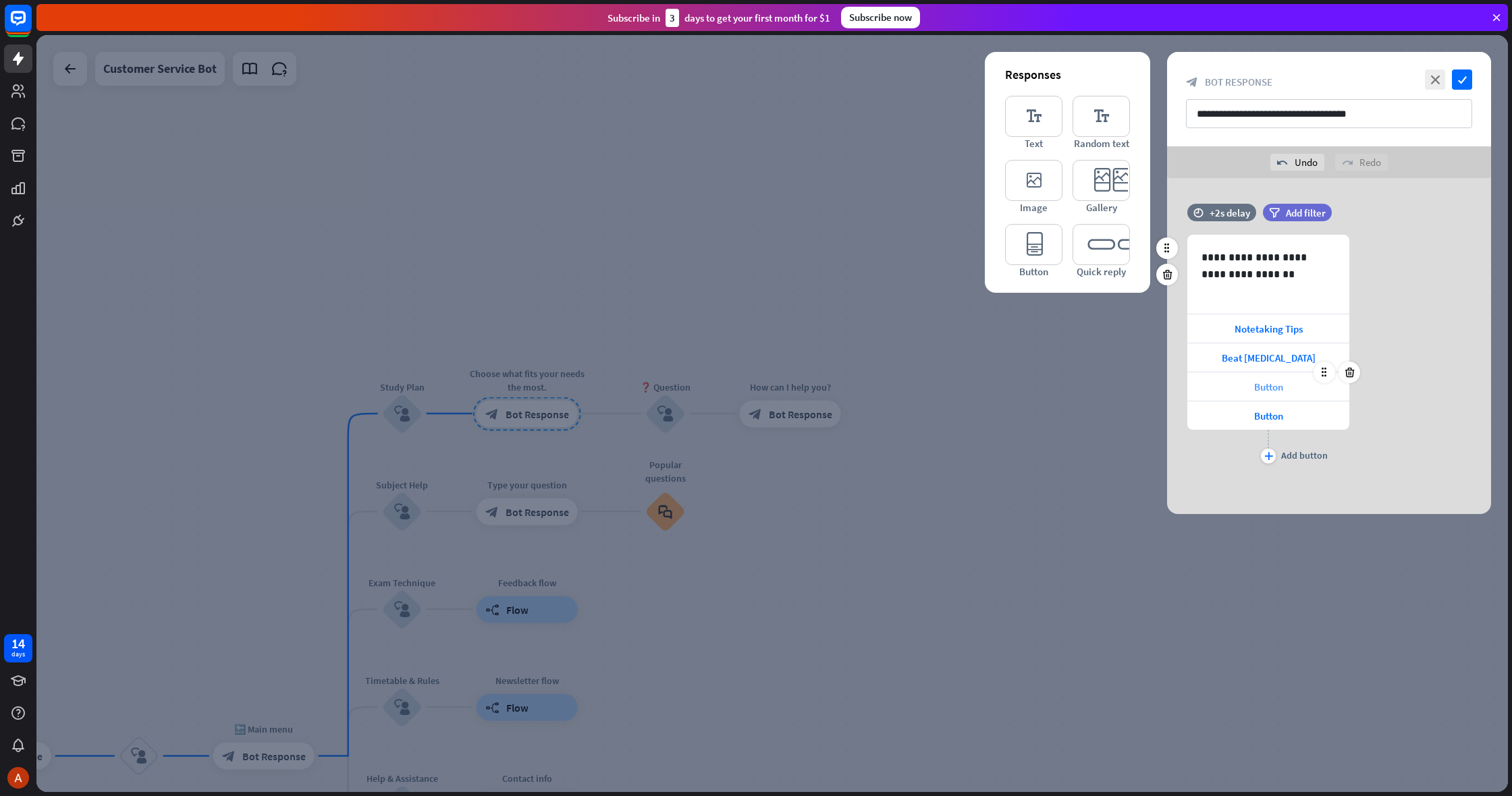
click at [1249, 379] on div "Button" at bounding box center [1268, 386] width 162 height 28
click at [1251, 380] on div "Button" at bounding box center [1268, 386] width 162 height 28
click at [1250, 380] on div "Button" at bounding box center [1268, 386] width 162 height 28
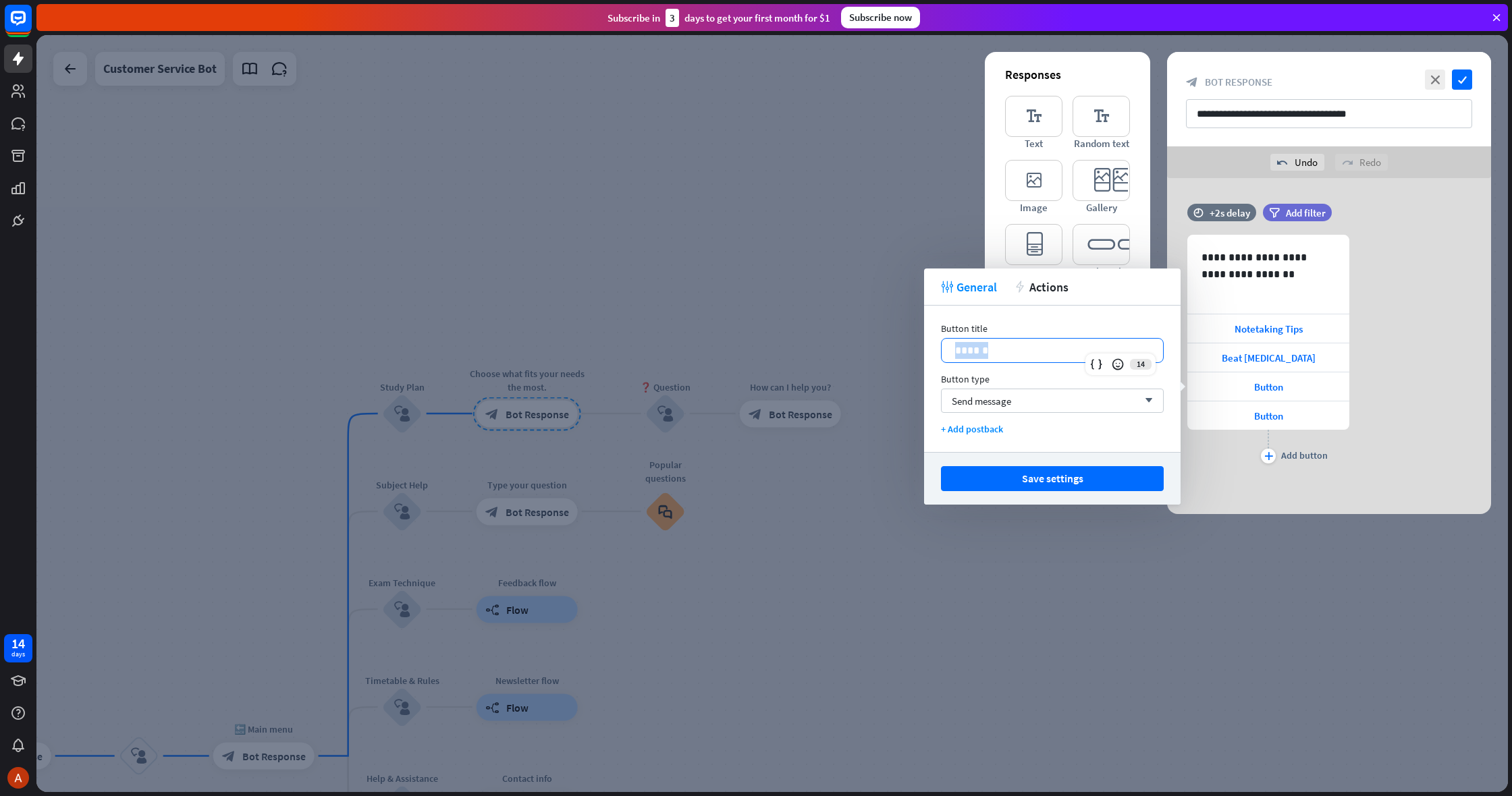
drag, startPoint x: 1054, startPoint y: 345, endPoint x: 952, endPoint y: 347, distance: 102.0
click at [952, 347] on div "******" at bounding box center [1052, 350] width 221 height 23
click at [999, 468] on button "Save settings" at bounding box center [1052, 479] width 223 height 25
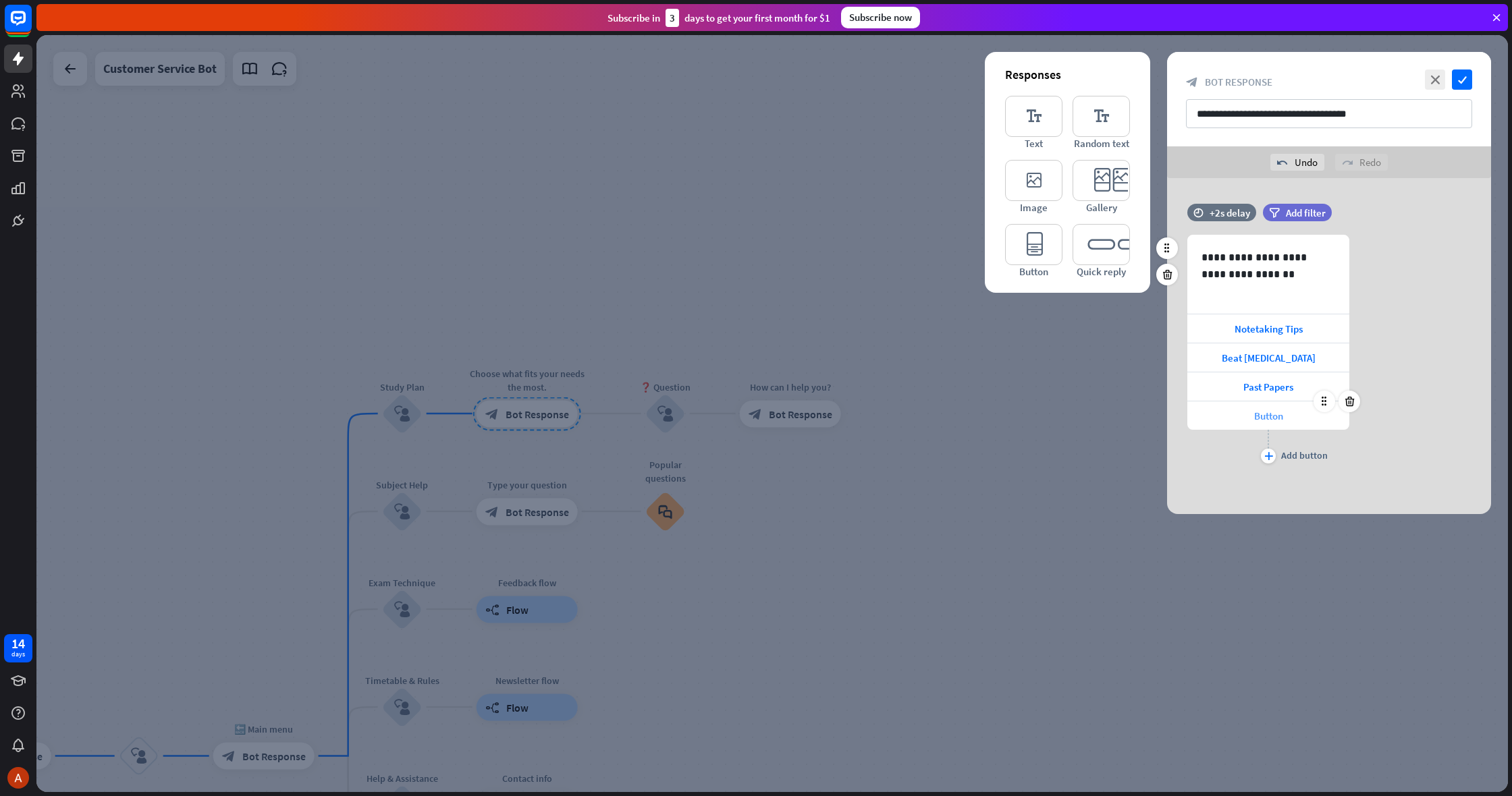
click at [1240, 414] on div "Button" at bounding box center [1268, 415] width 162 height 28
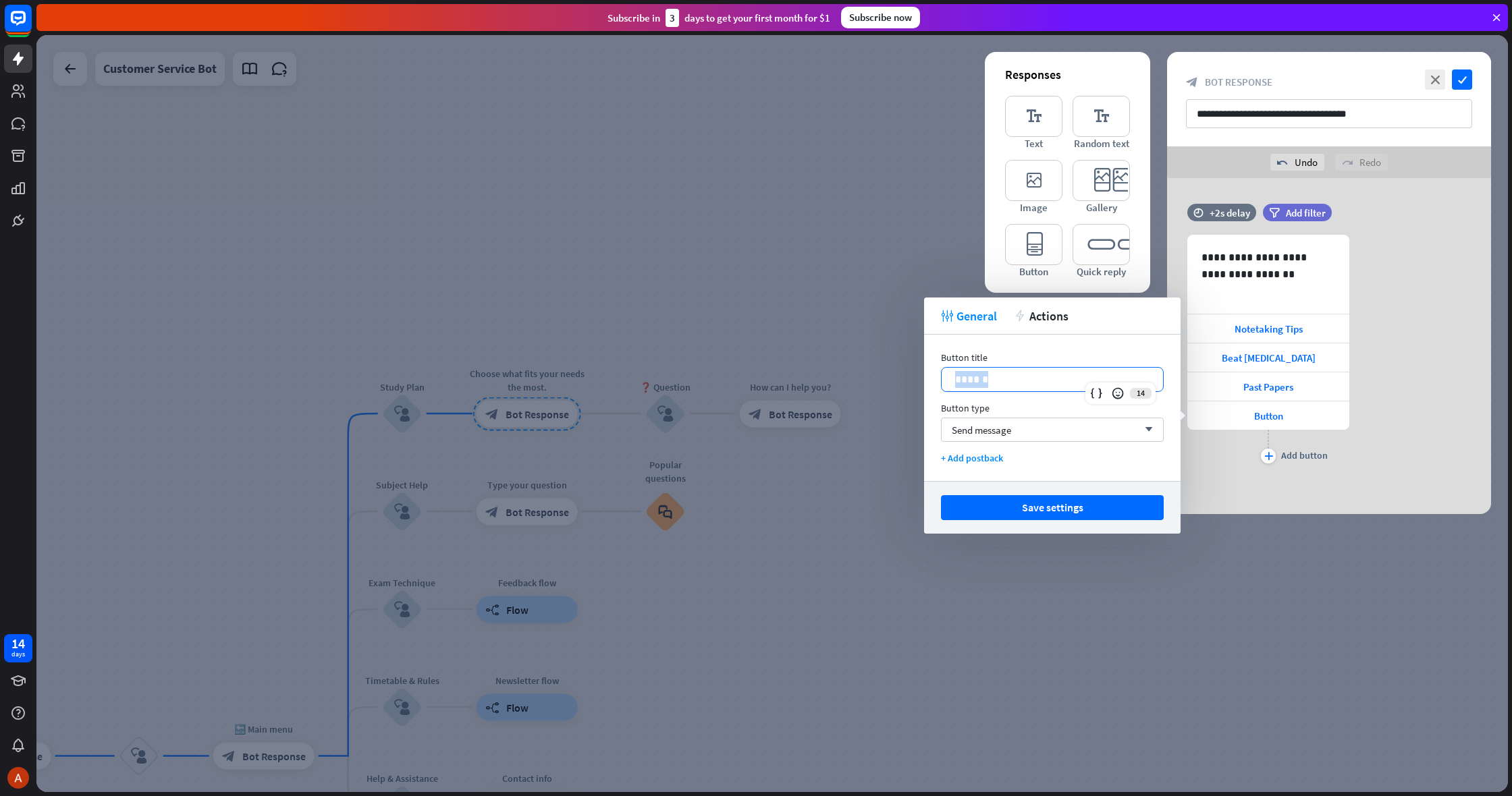
drag, startPoint x: 1091, startPoint y: 382, endPoint x: 937, endPoint y: 377, distance: 154.1
click at [937, 377] on div "Button title 14 ****** Button type Send message arrow_down + Add postback" at bounding box center [1052, 408] width 257 height 147
click at [1089, 498] on button "Save settings" at bounding box center [1052, 508] width 223 height 25
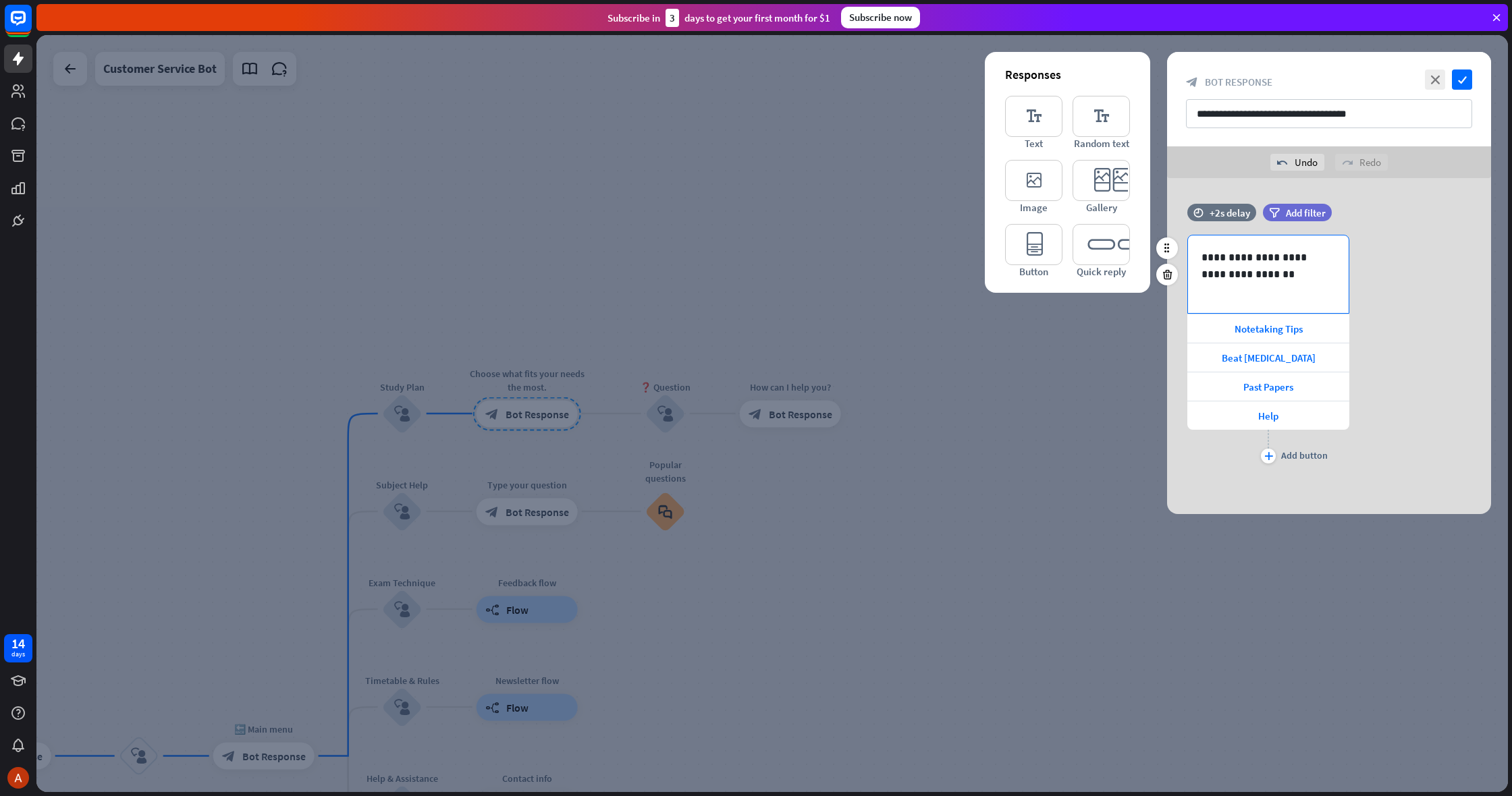
click at [1228, 256] on p "**********" at bounding box center [1267, 266] width 133 height 34
click at [1470, 70] on icon "check" at bounding box center [1463, 79] width 21 height 21
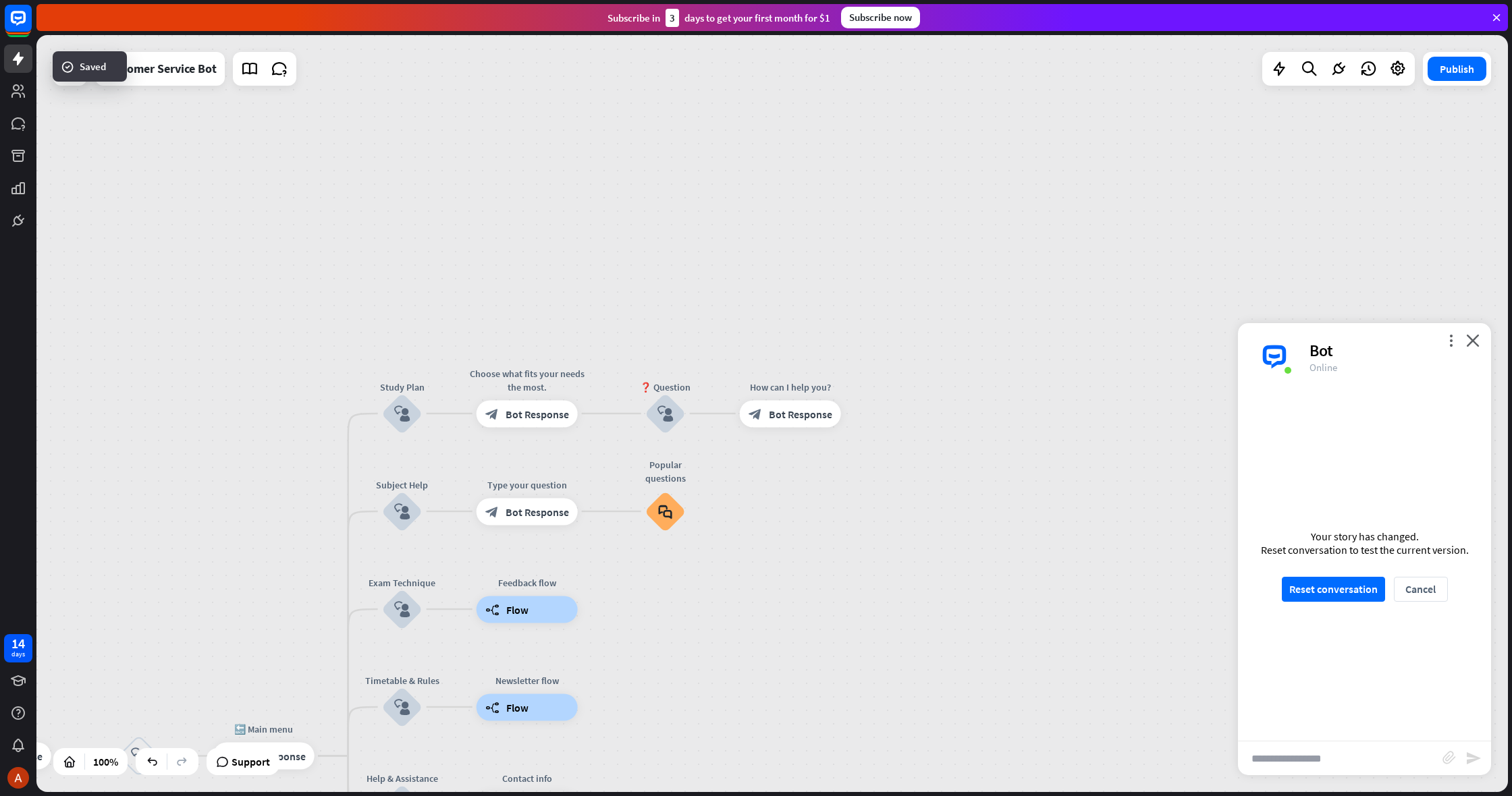
click at [1338, 575] on div "Your story has changed. Reset conversation to test the current version. Reset c…" at bounding box center [1364, 566] width 253 height 350
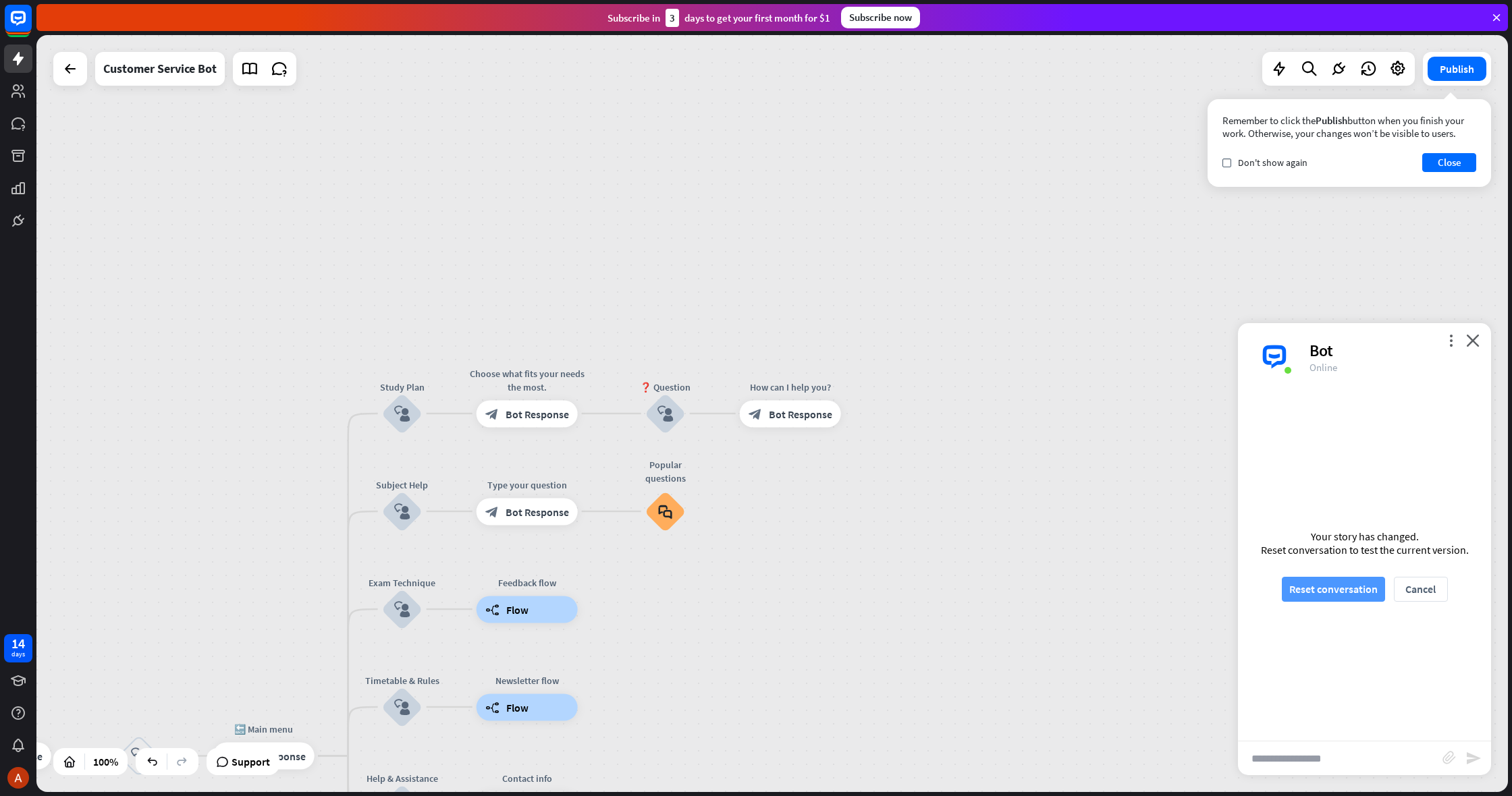
click at [1339, 580] on button "Reset conversation" at bounding box center [1333, 589] width 104 height 25
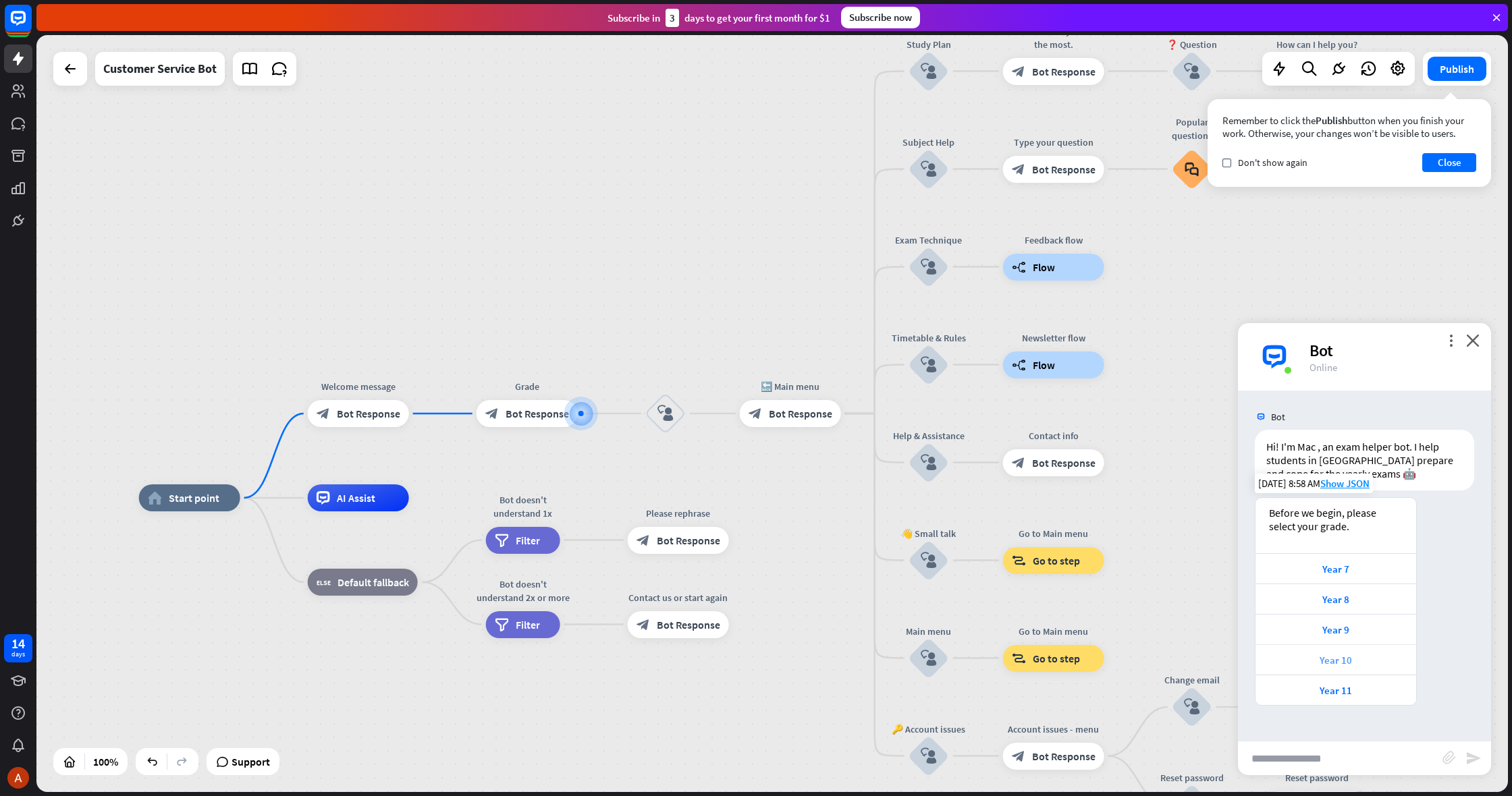
click at [1371, 660] on div "Year 10" at bounding box center [1337, 661] width 147 height 13
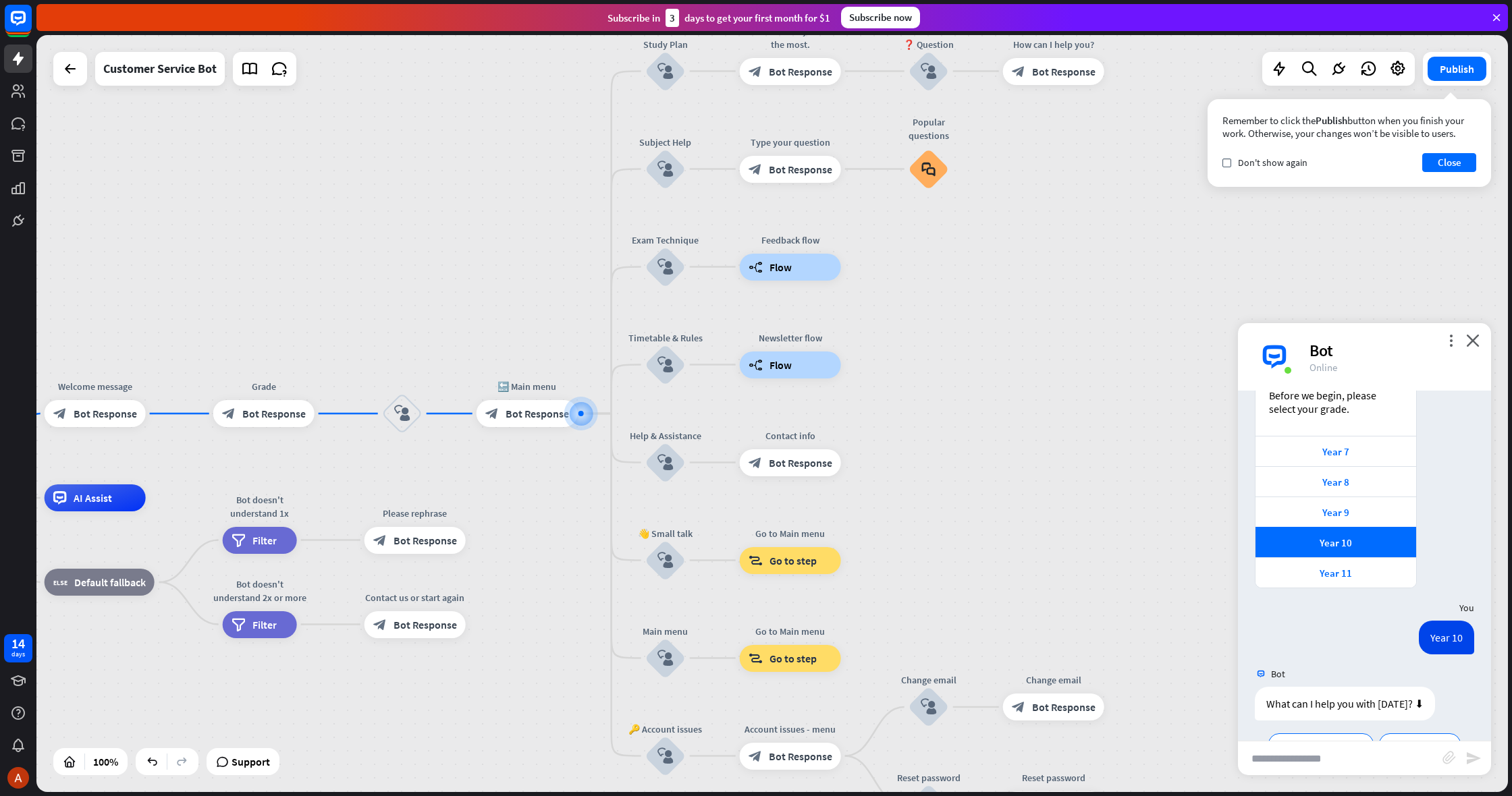
scroll to position [208, 0]
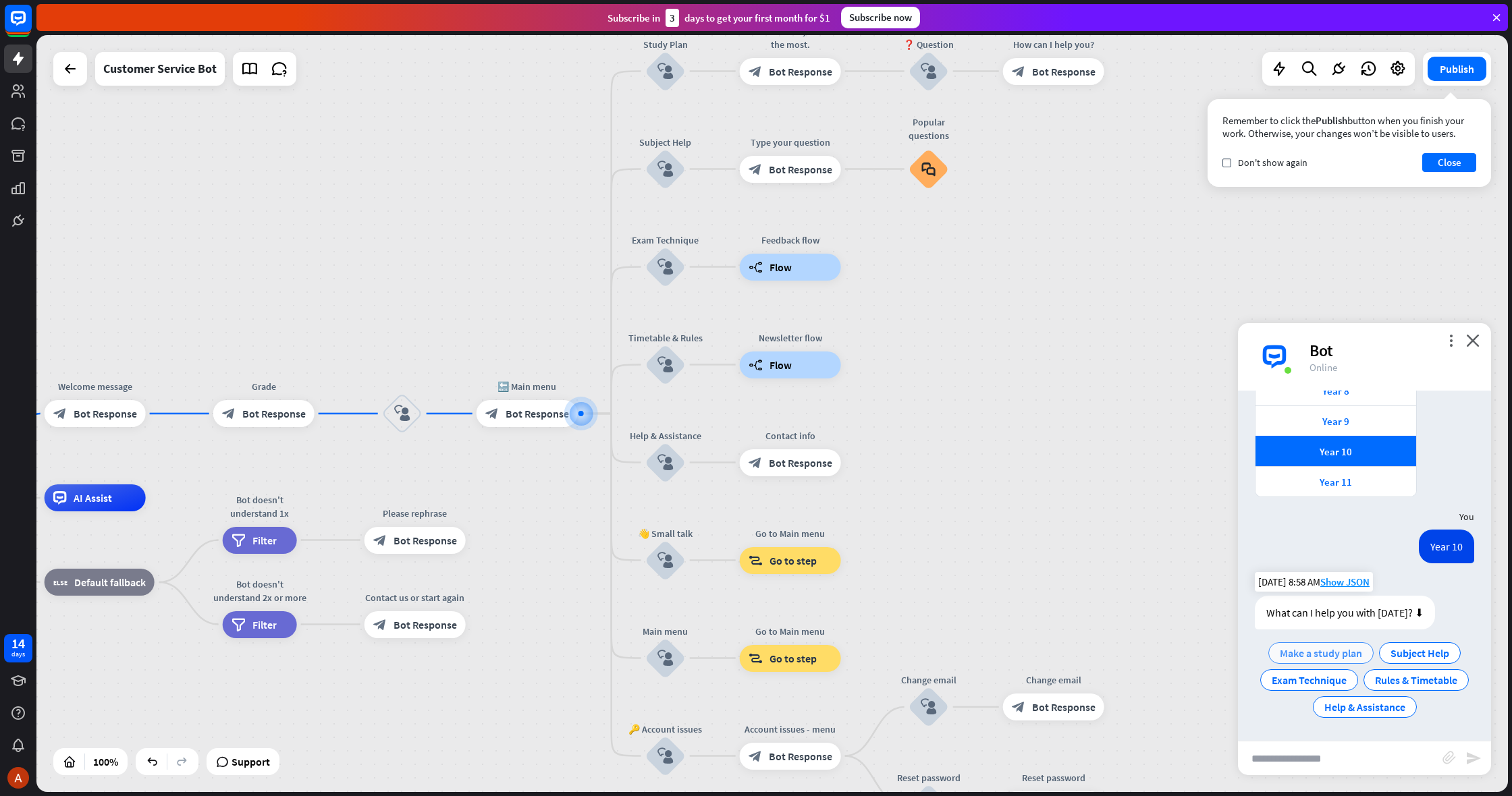
click at [1351, 660] on span "Make a study plan" at bounding box center [1321, 653] width 82 height 13
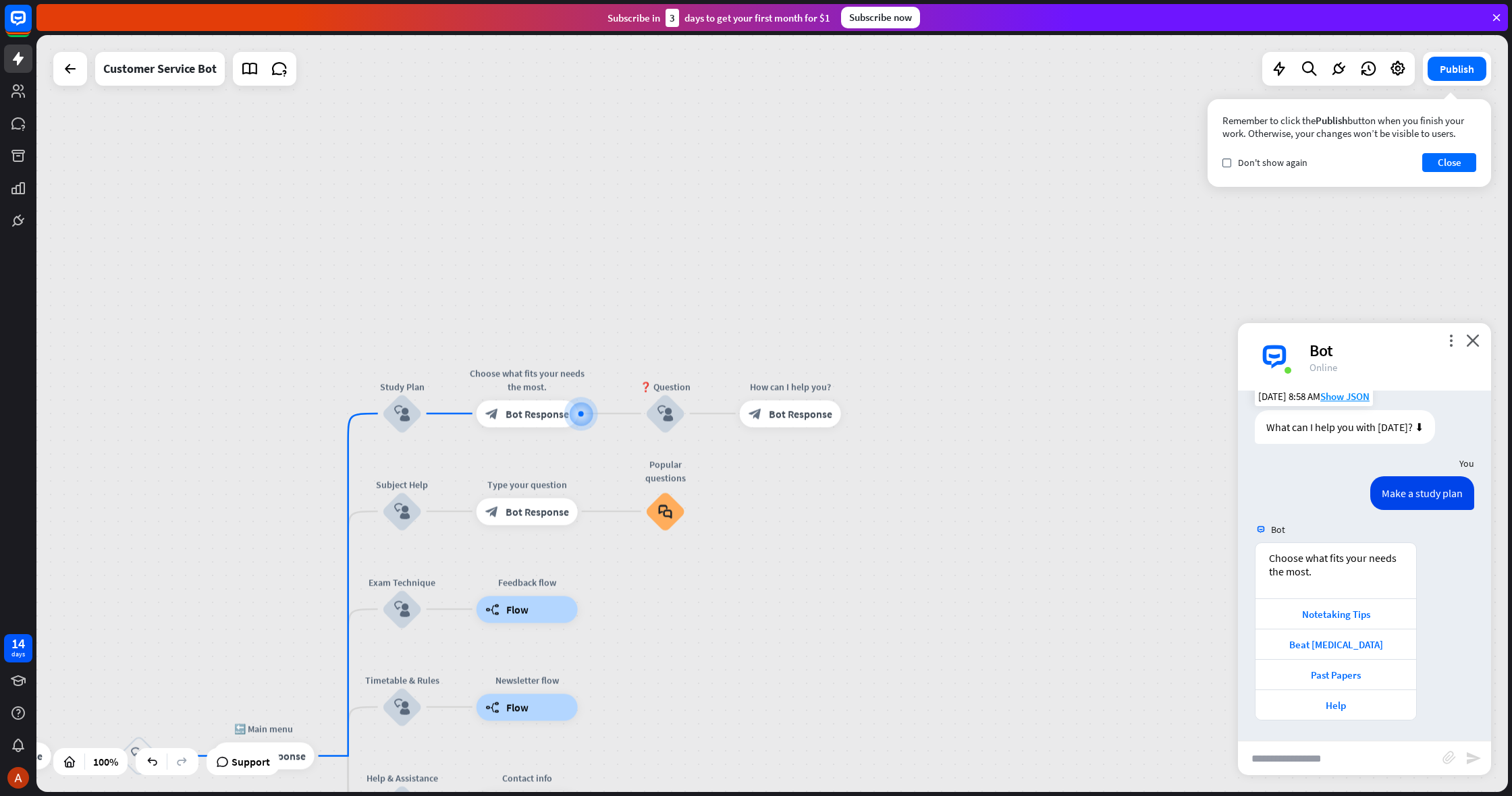
scroll to position [394, 0]
click at [1360, 617] on div "Notetaking Tips" at bounding box center [1337, 615] width 147 height 13
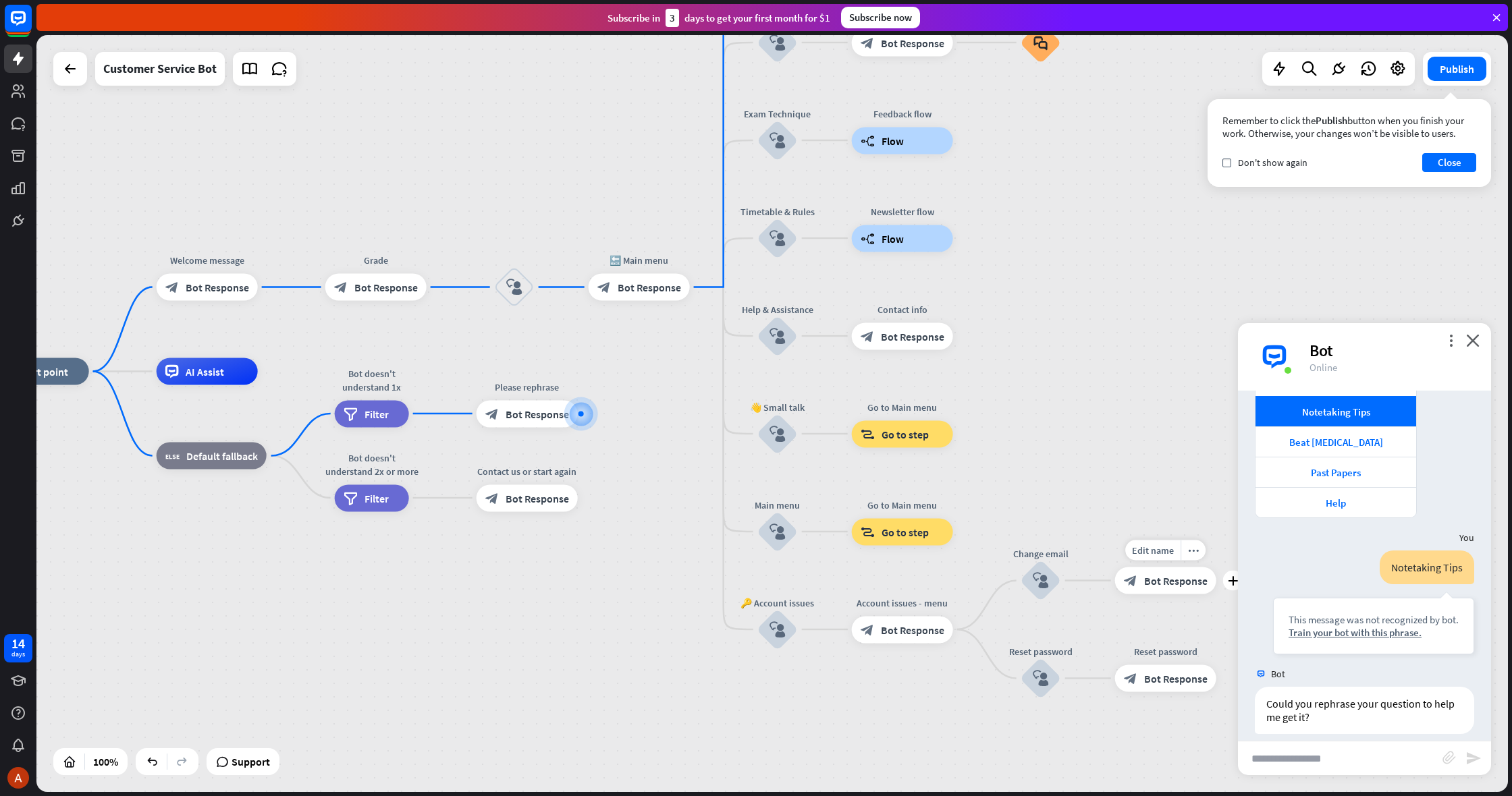
scroll to position [610, 0]
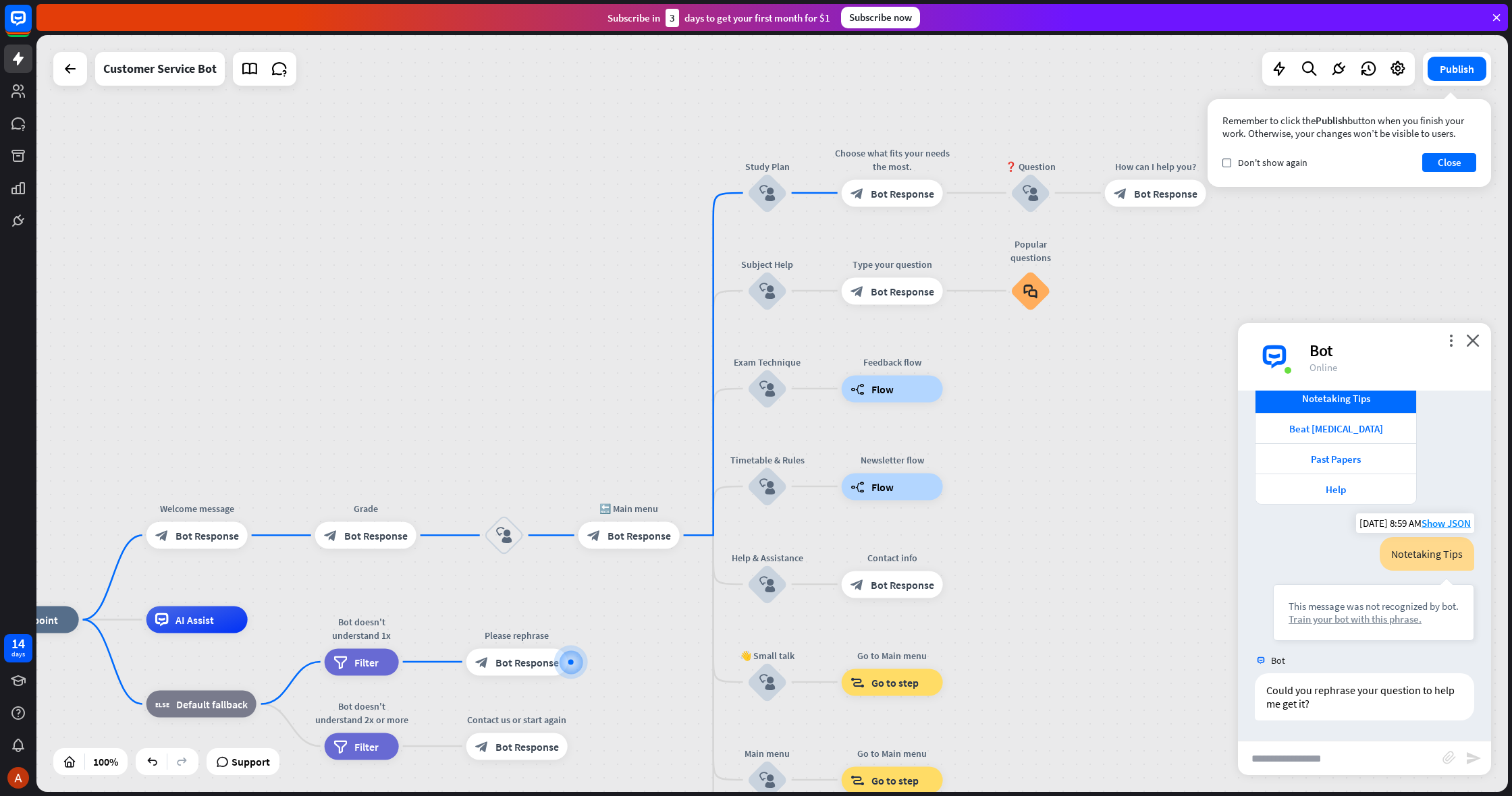
click at [1320, 624] on div "Train your bot with this phrase." at bounding box center [1374, 620] width 170 height 13
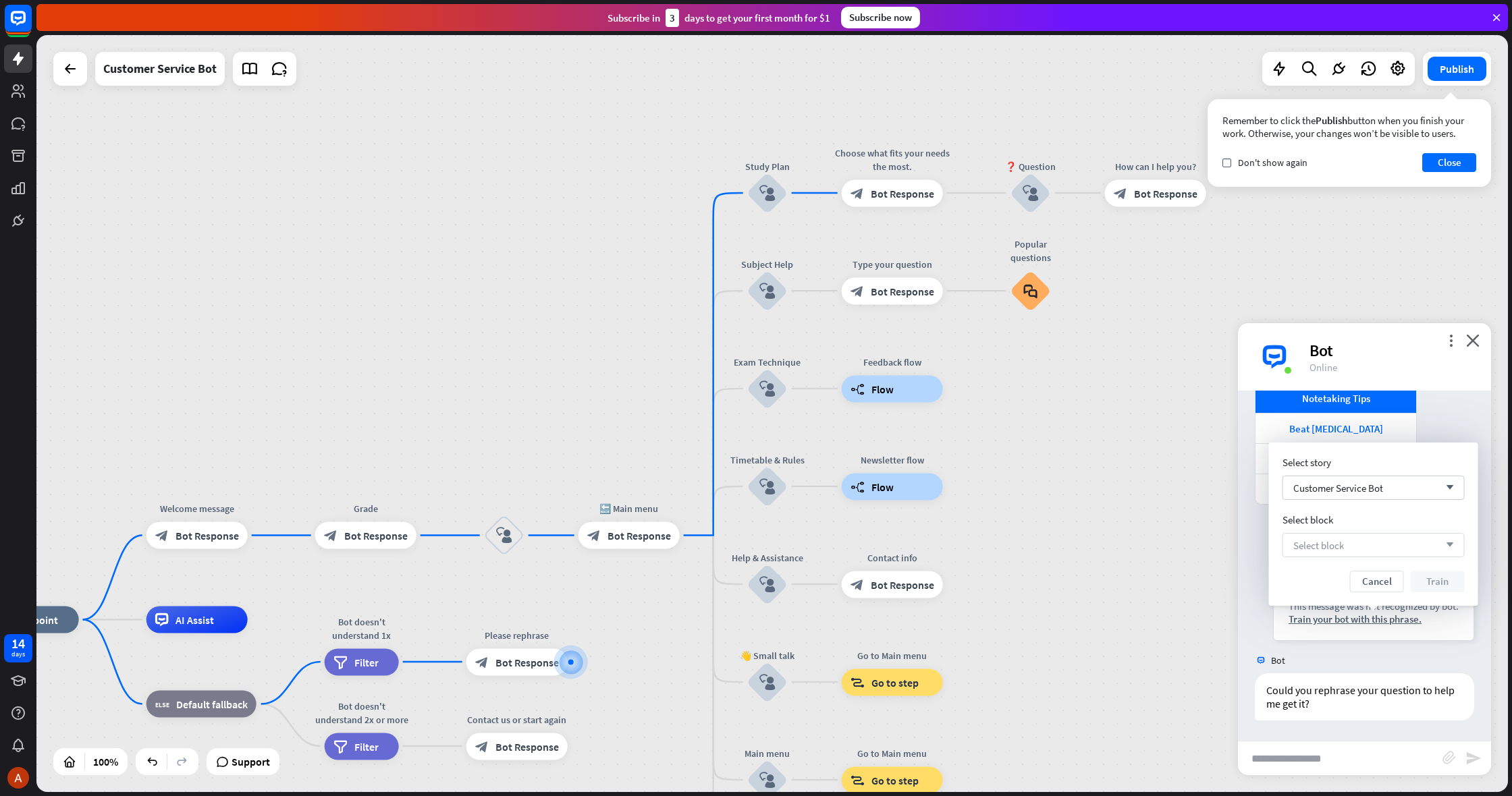
click at [1346, 555] on div "Select block arrow_down" at bounding box center [1373, 545] width 182 height 24
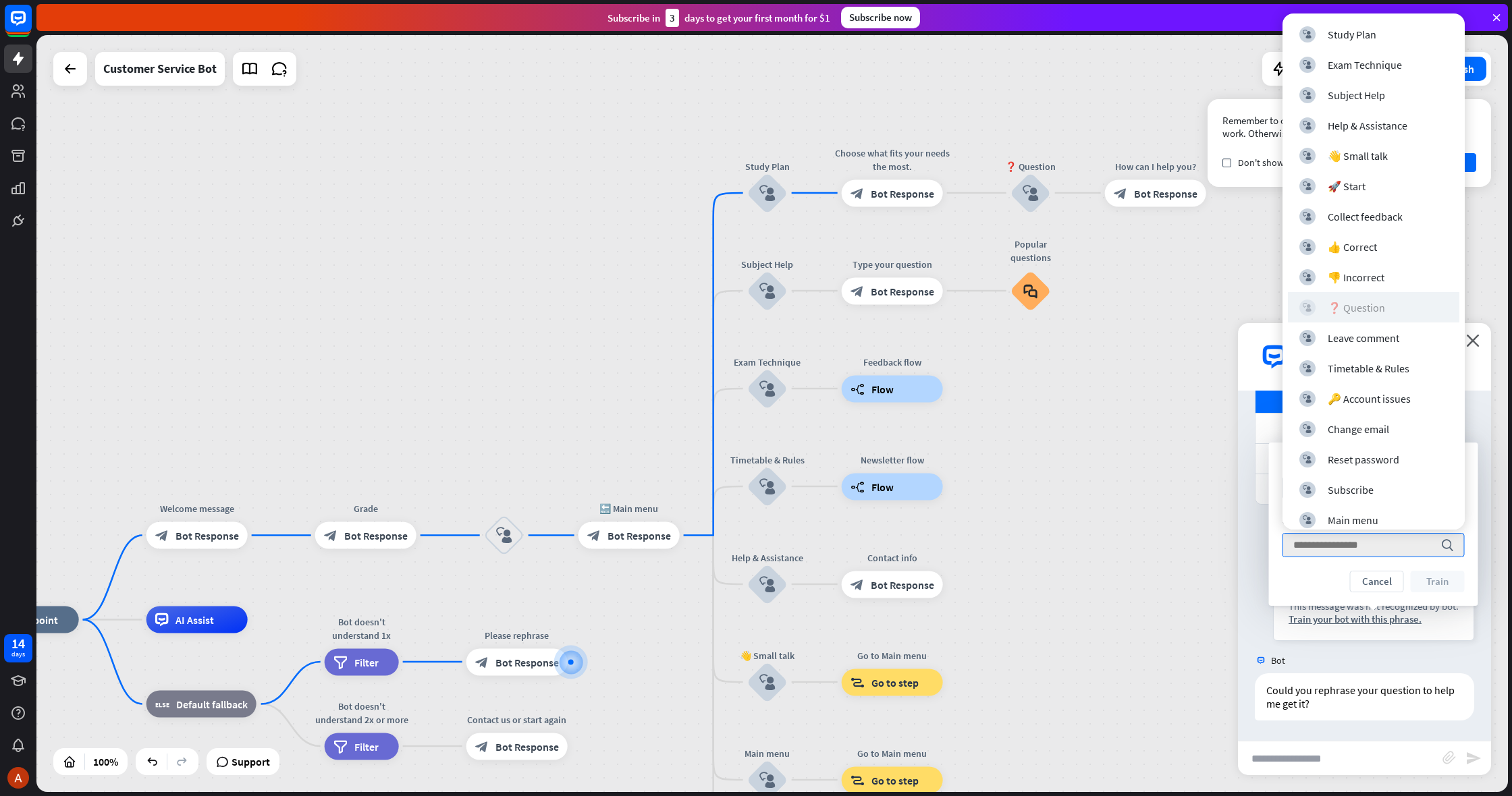
click at [1379, 301] on div "❓ Question" at bounding box center [1356, 308] width 57 height 13
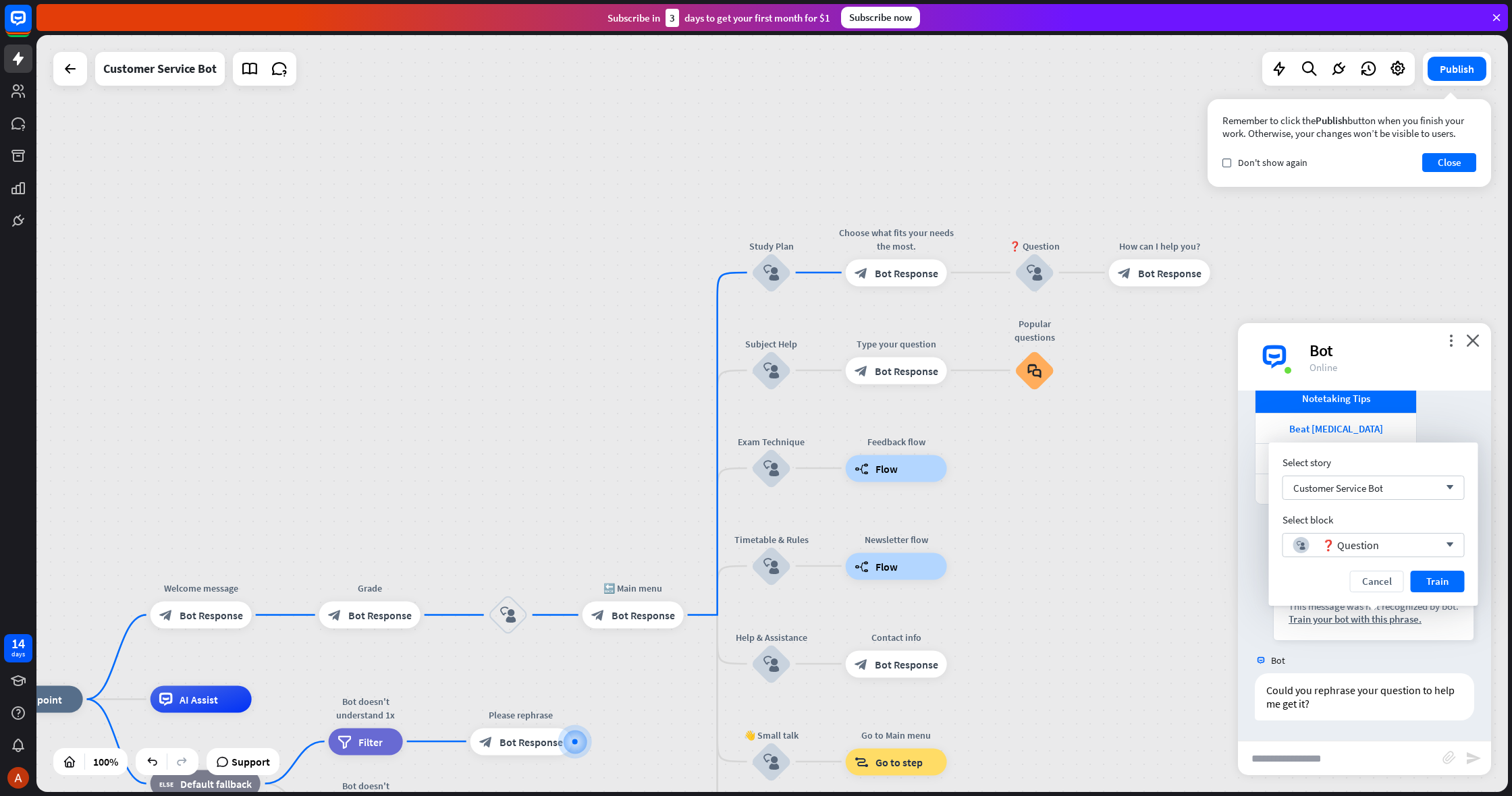
drag, startPoint x: 1430, startPoint y: 587, endPoint x: 1407, endPoint y: 578, distance: 24.7
click at [1421, 584] on button "Train" at bounding box center [1438, 581] width 54 height 21
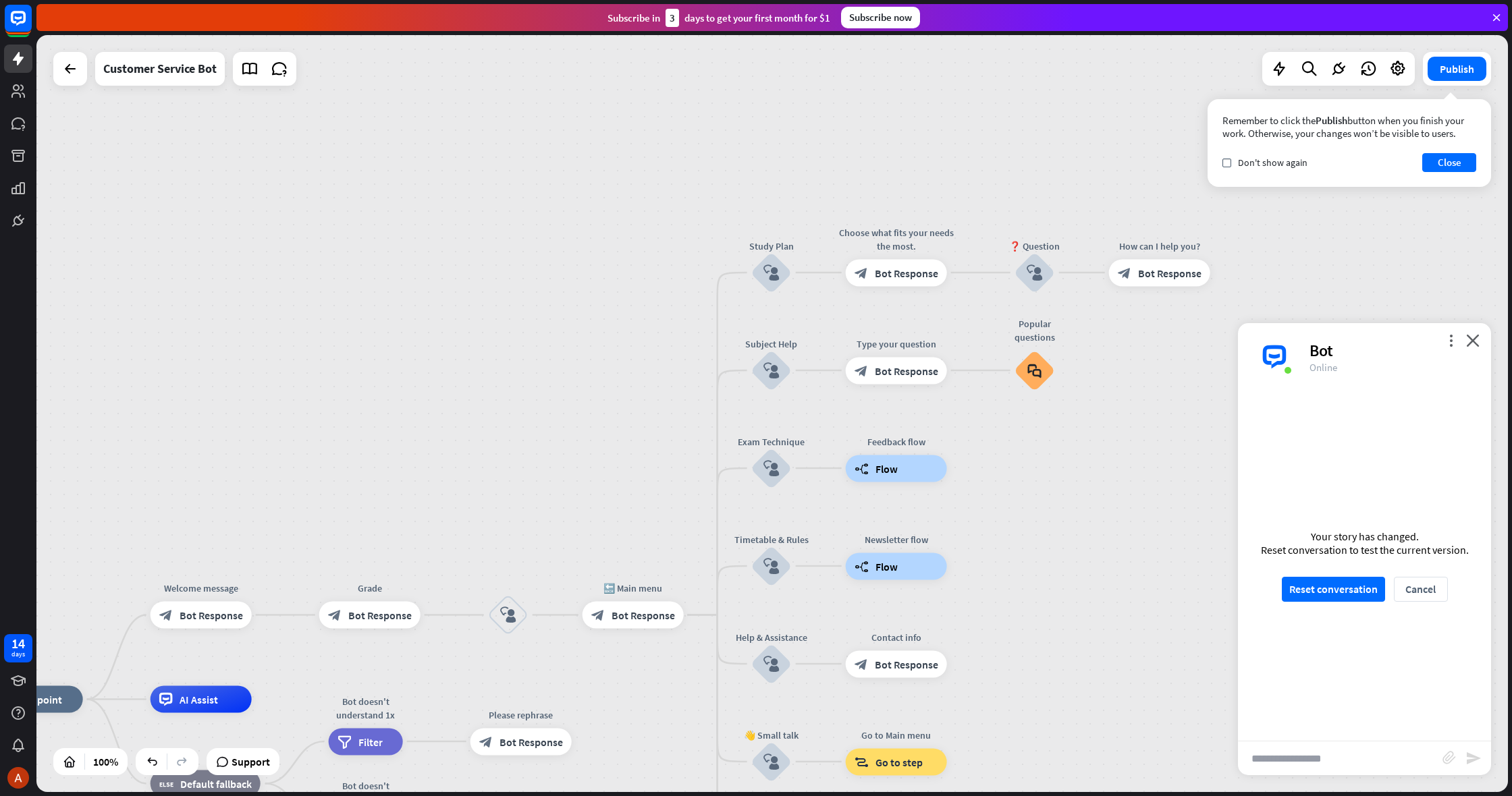
scroll to position [597, 0]
click at [1328, 593] on button "Reset conversation" at bounding box center [1333, 589] width 104 height 25
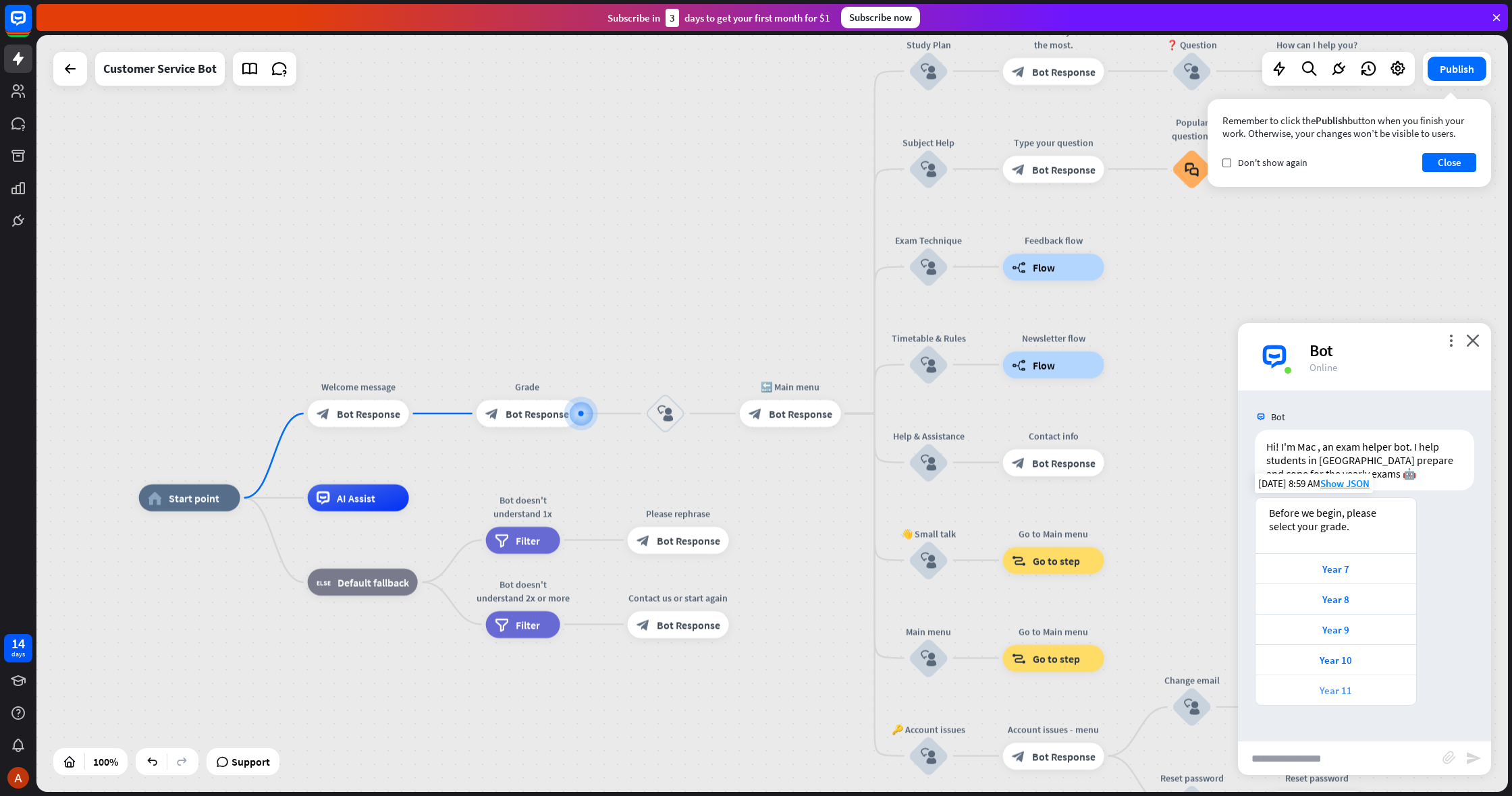
click at [1326, 687] on div "Year 11" at bounding box center [1337, 691] width 147 height 13
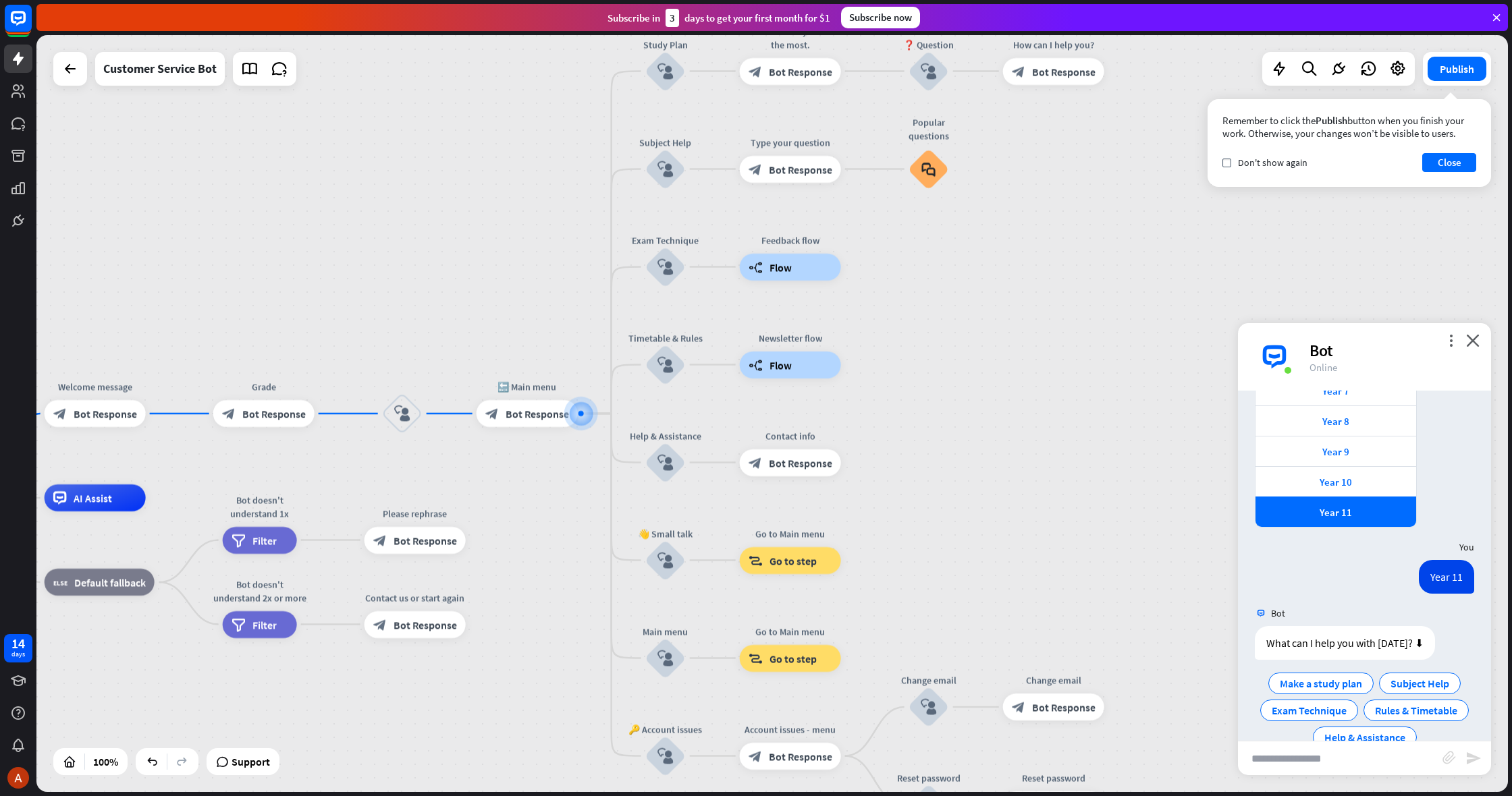
scroll to position [208, 0]
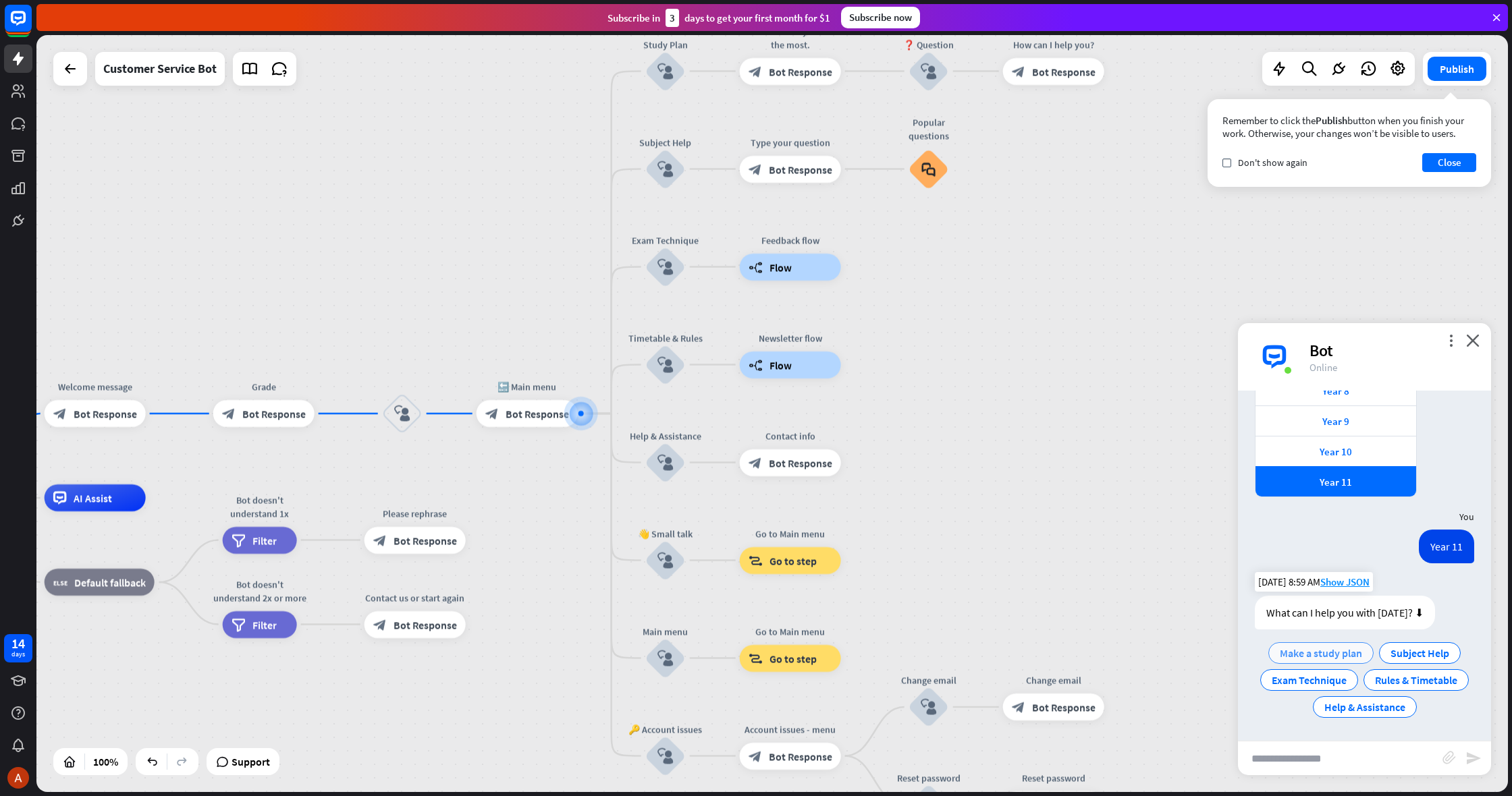
click at [1352, 660] on div "Make a study plan" at bounding box center [1321, 653] width 105 height 21
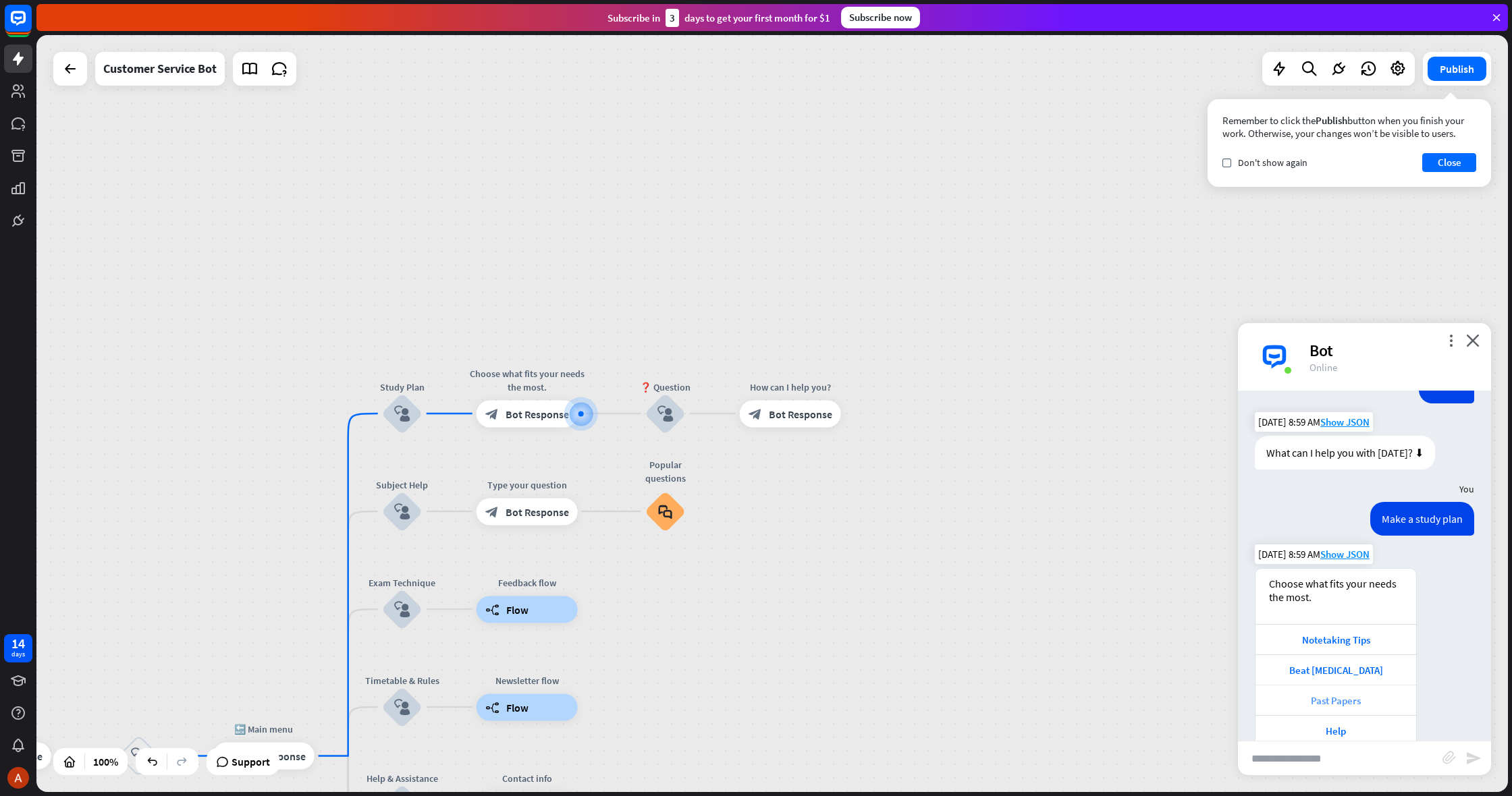
scroll to position [394, 0]
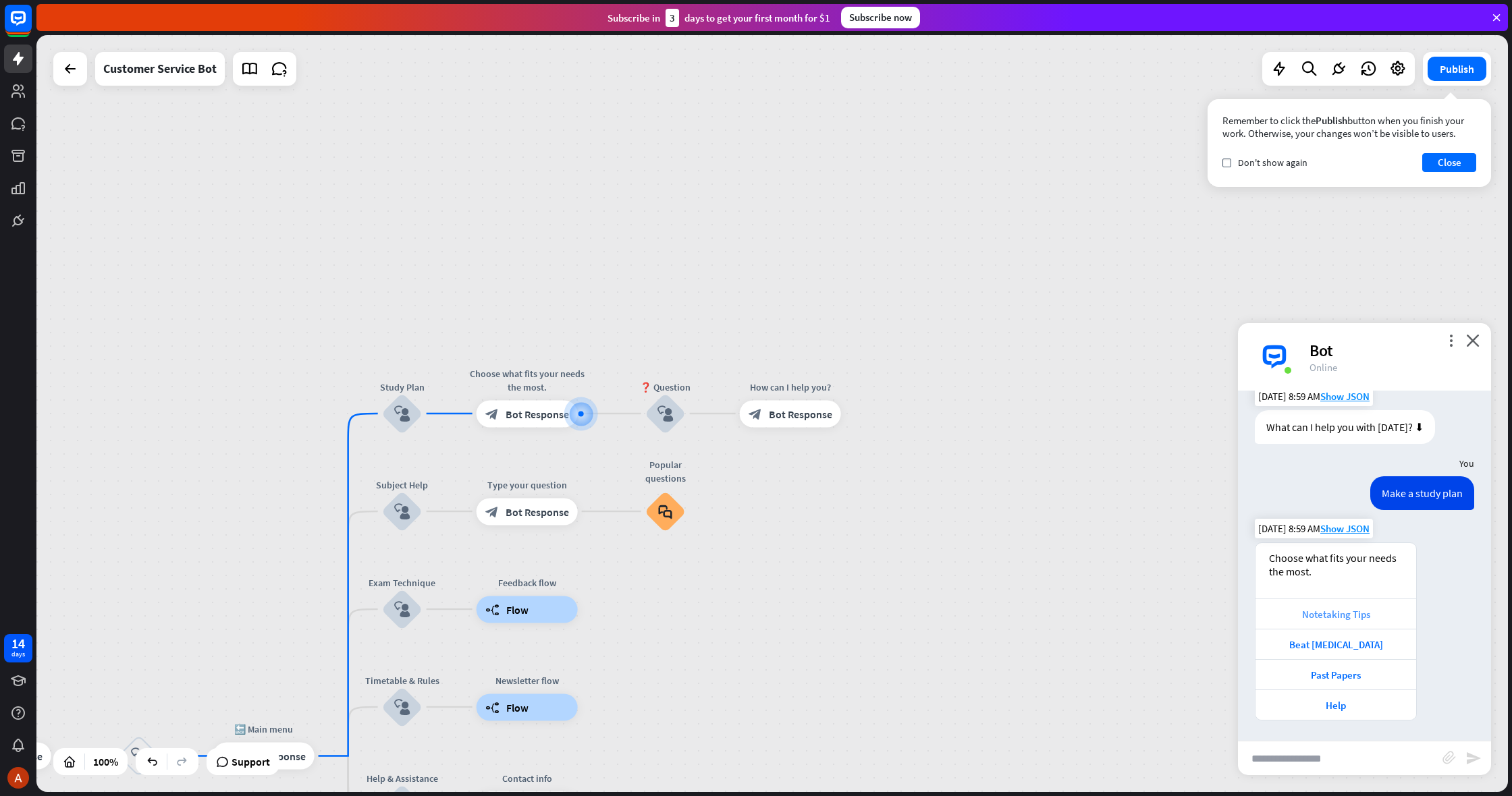
click at [1358, 623] on div "Notetaking Tips" at bounding box center [1336, 614] width 161 height 31
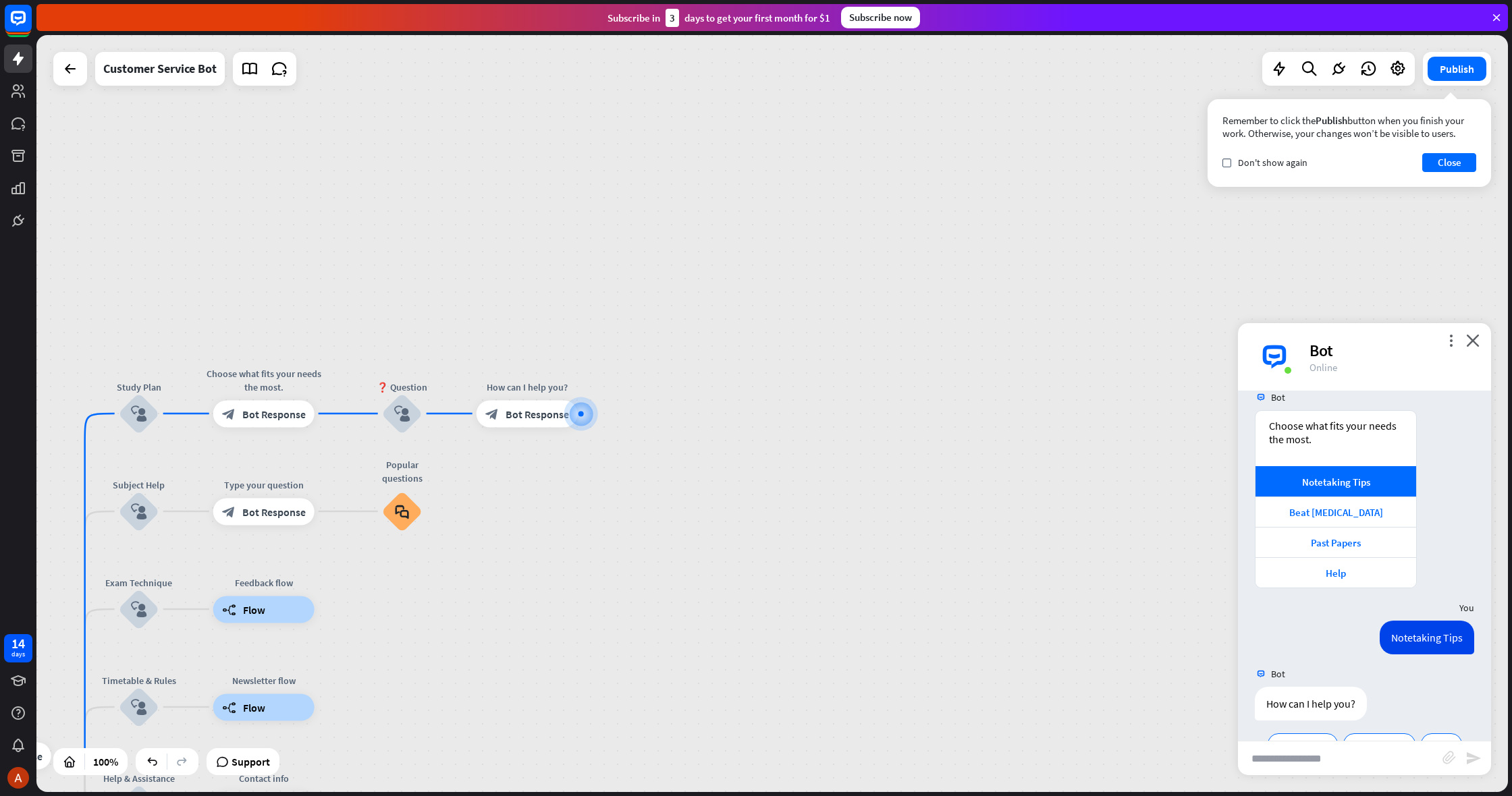
scroll to position [564, 0]
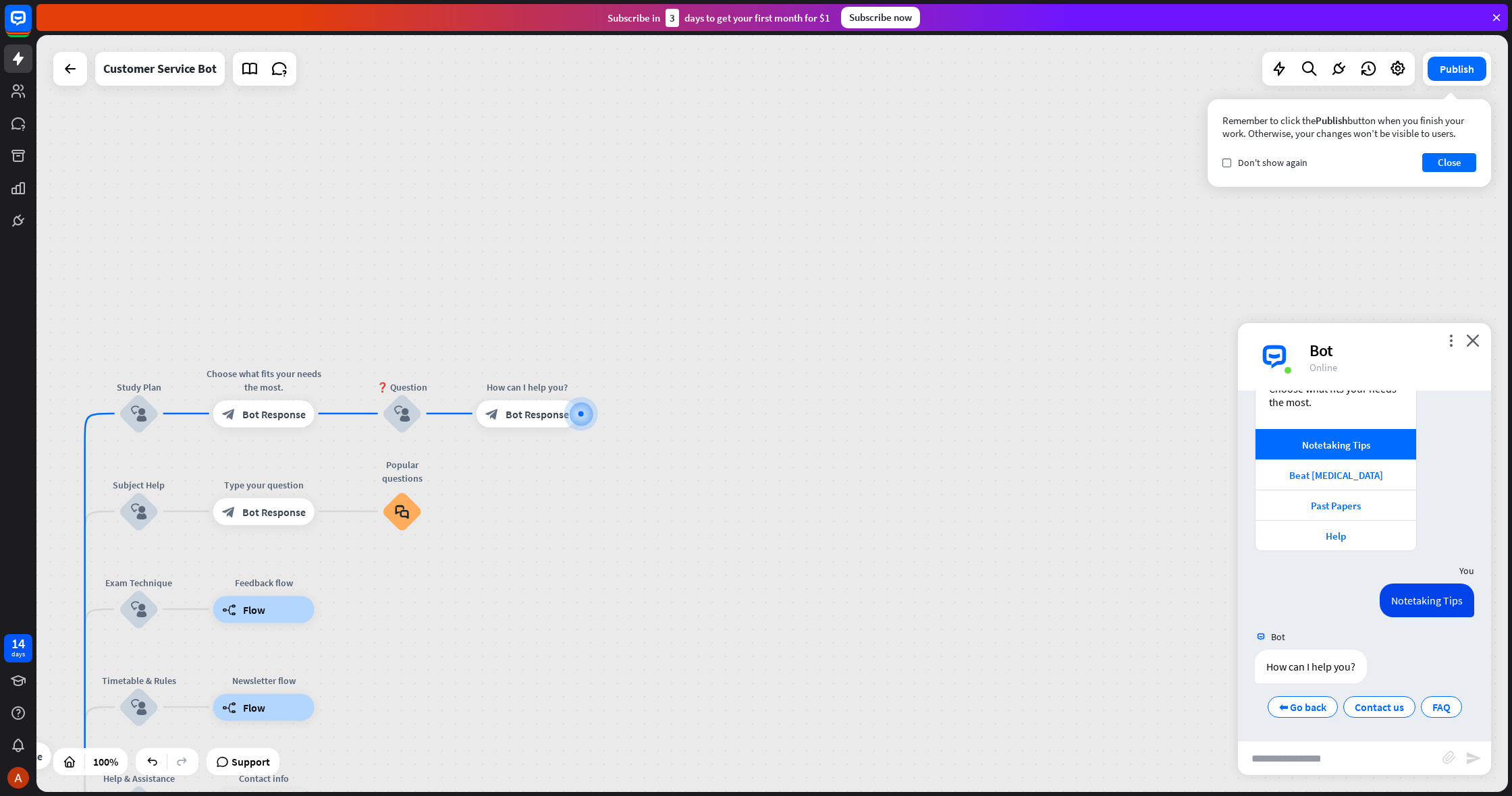
click at [1103, 610] on div "home_2 Start point Welcome message block_bot_response Bot Response Grade block_…" at bounding box center [772, 414] width 1472 height 758
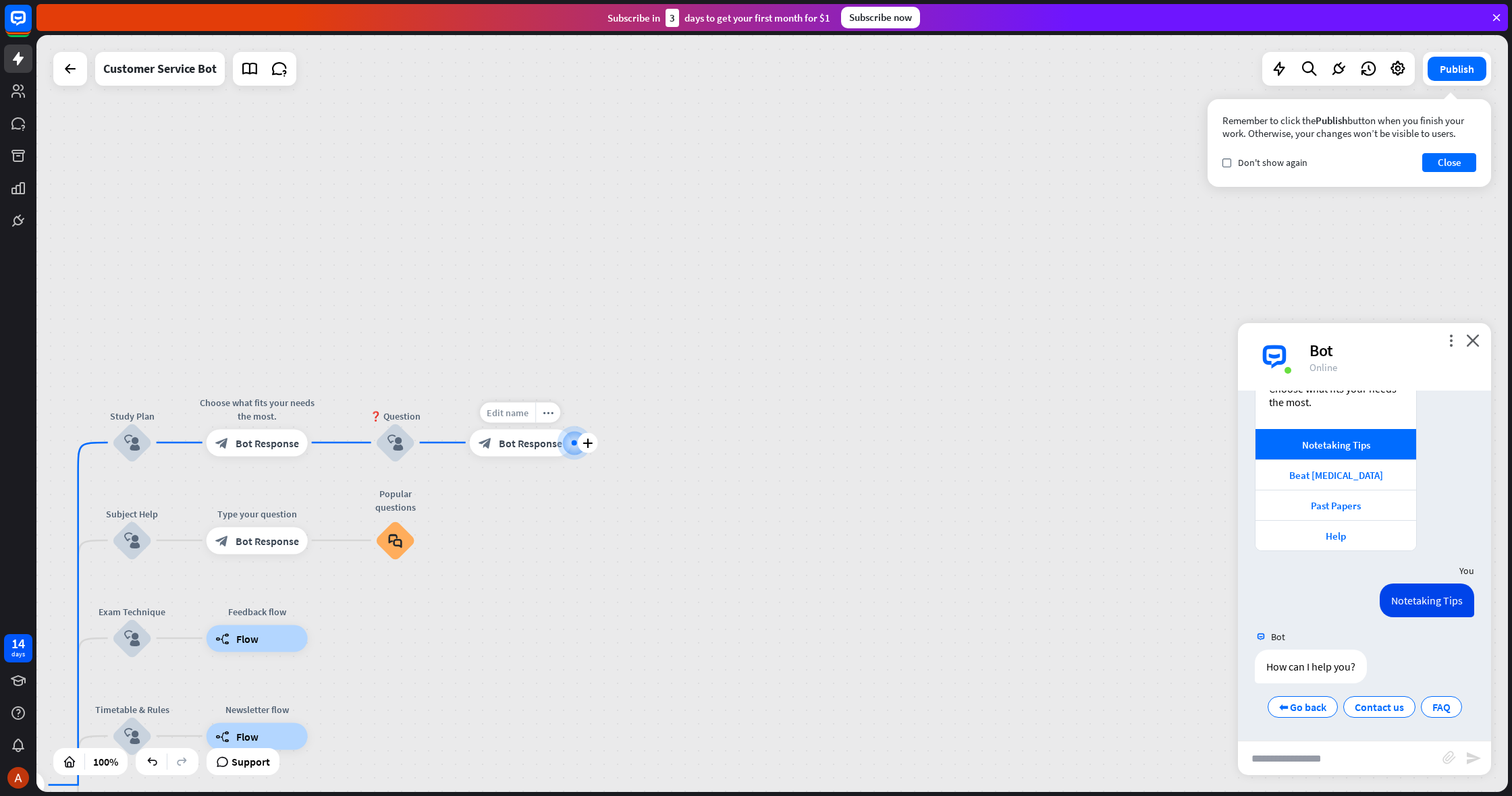
click at [525, 421] on div "Edit name" at bounding box center [507, 412] width 55 height 21
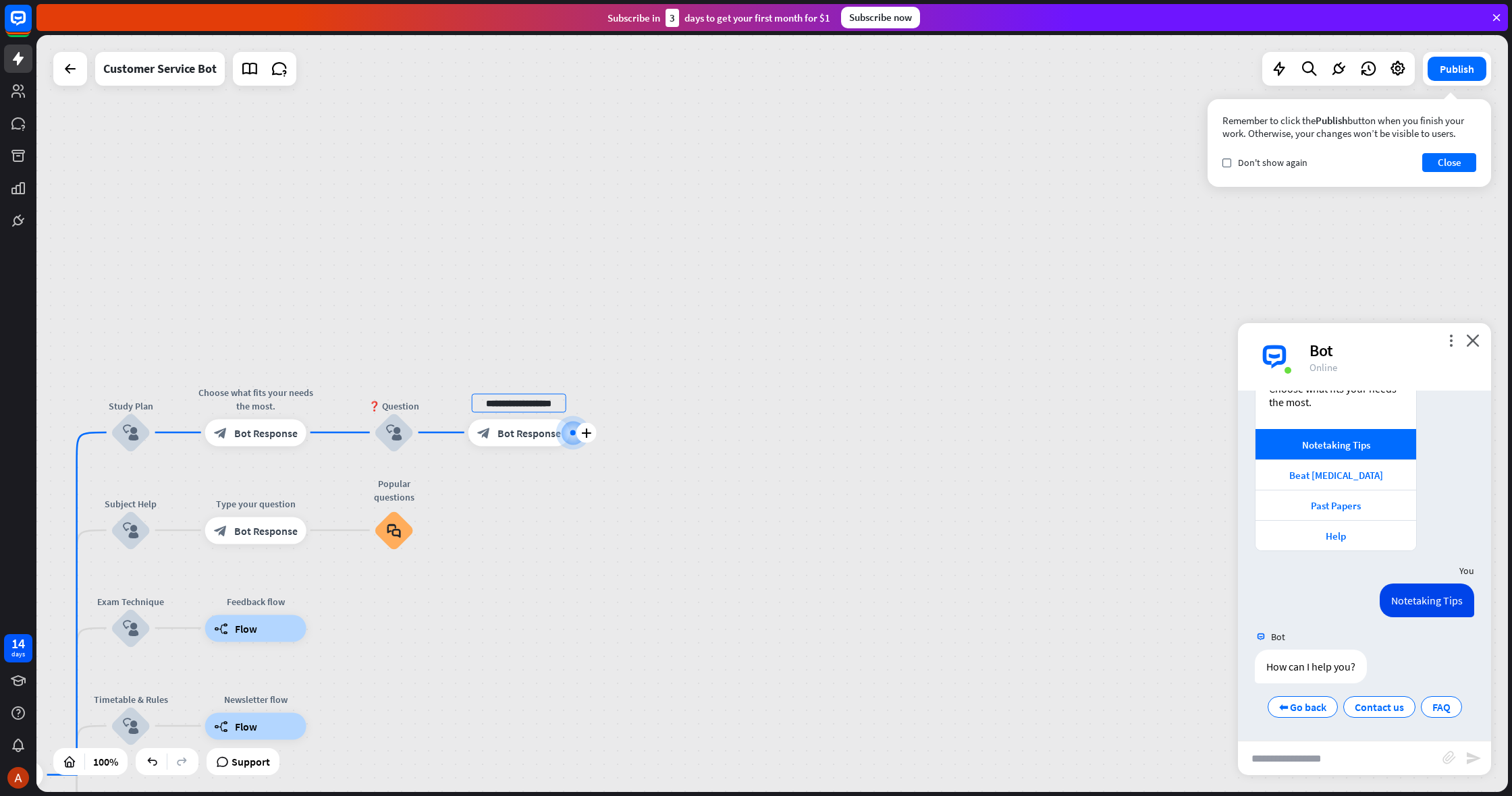
drag, startPoint x: 557, startPoint y: 413, endPoint x: 476, endPoint y: 409, distance: 81.1
click at [477, 409] on input "**********" at bounding box center [519, 403] width 94 height 19
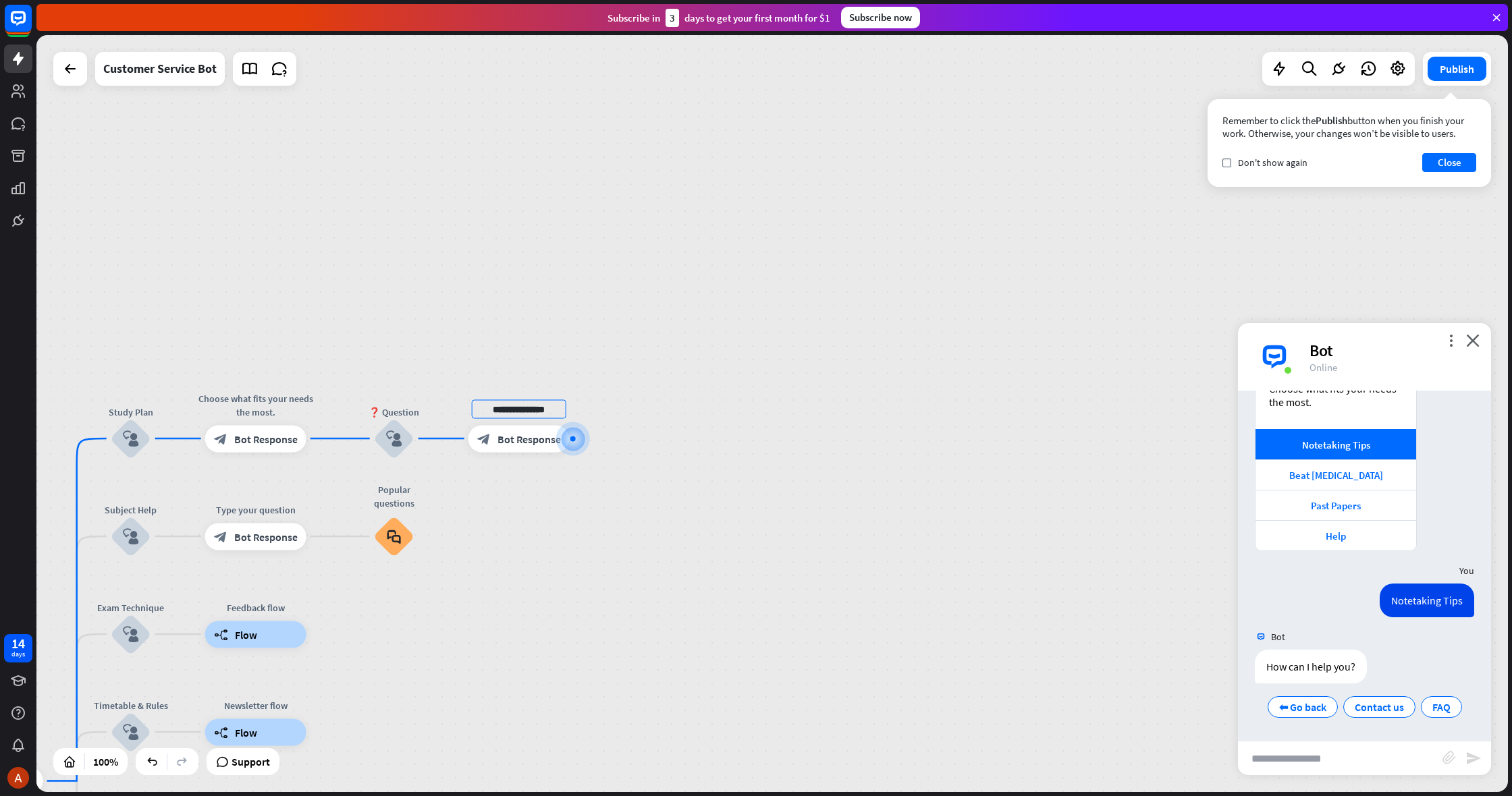
type input "**********"
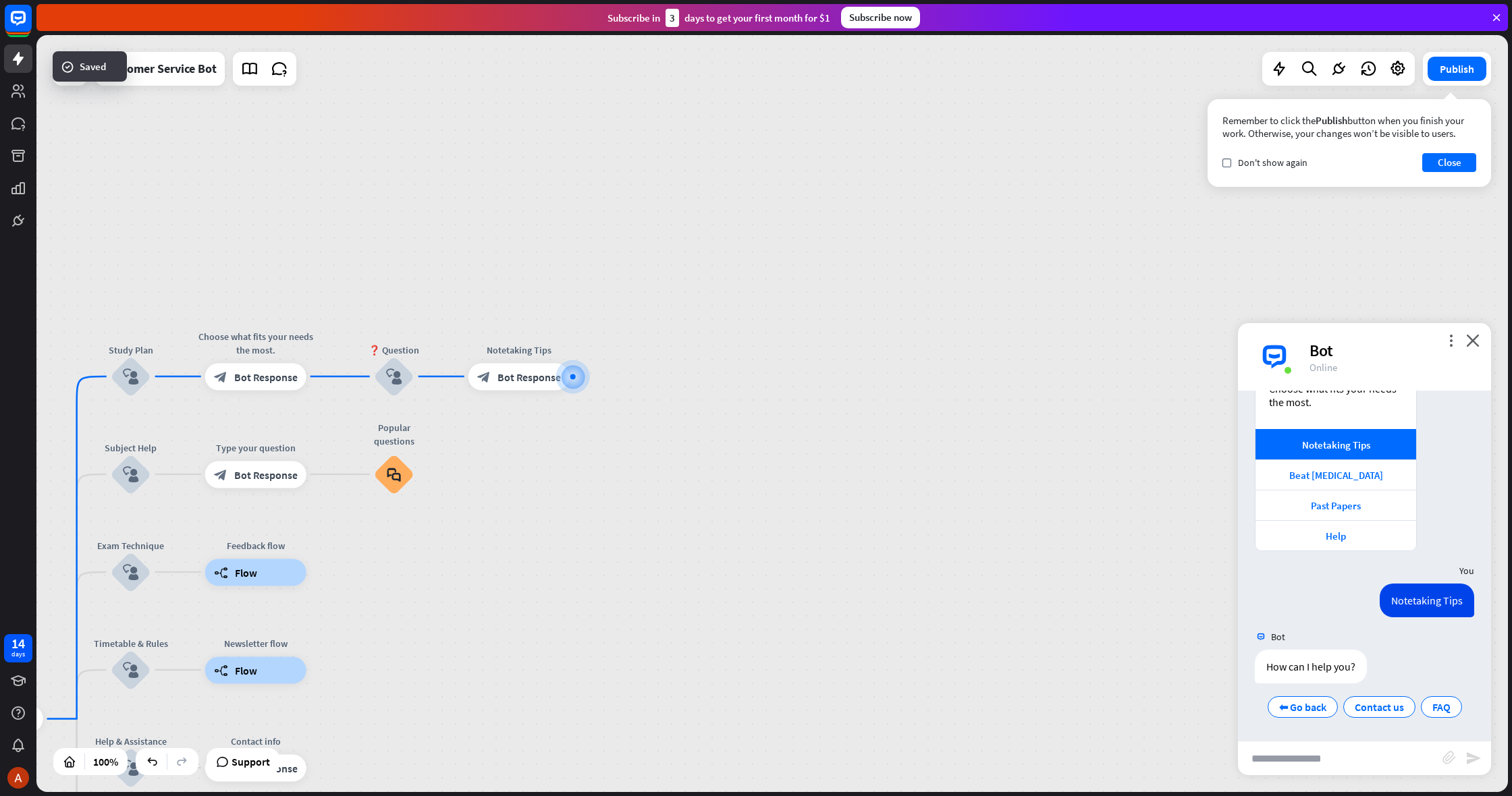
click at [555, 384] on div "block_bot_response Bot Response" at bounding box center [519, 376] width 101 height 27
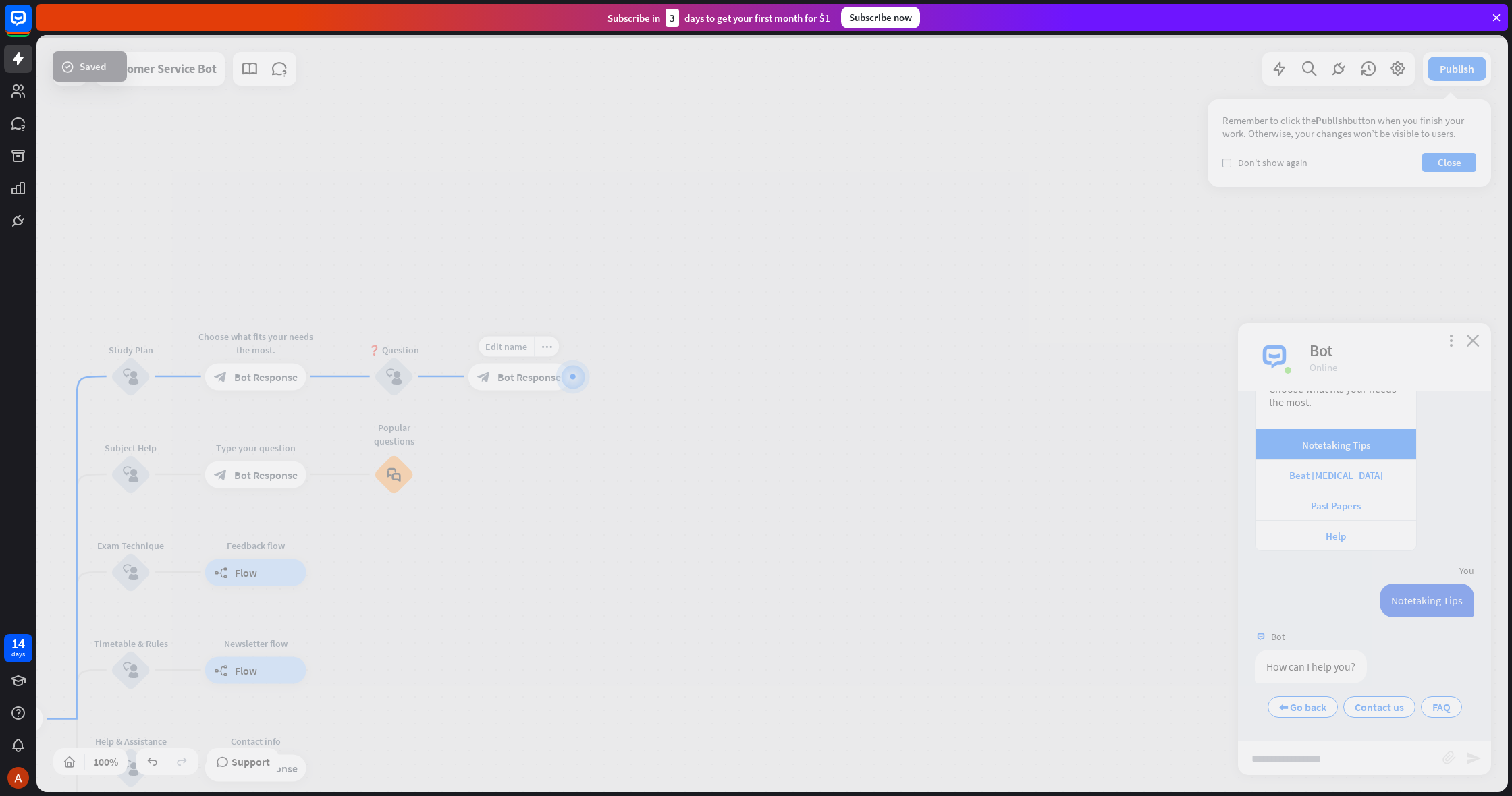
click at [555, 384] on div at bounding box center [772, 414] width 1472 height 758
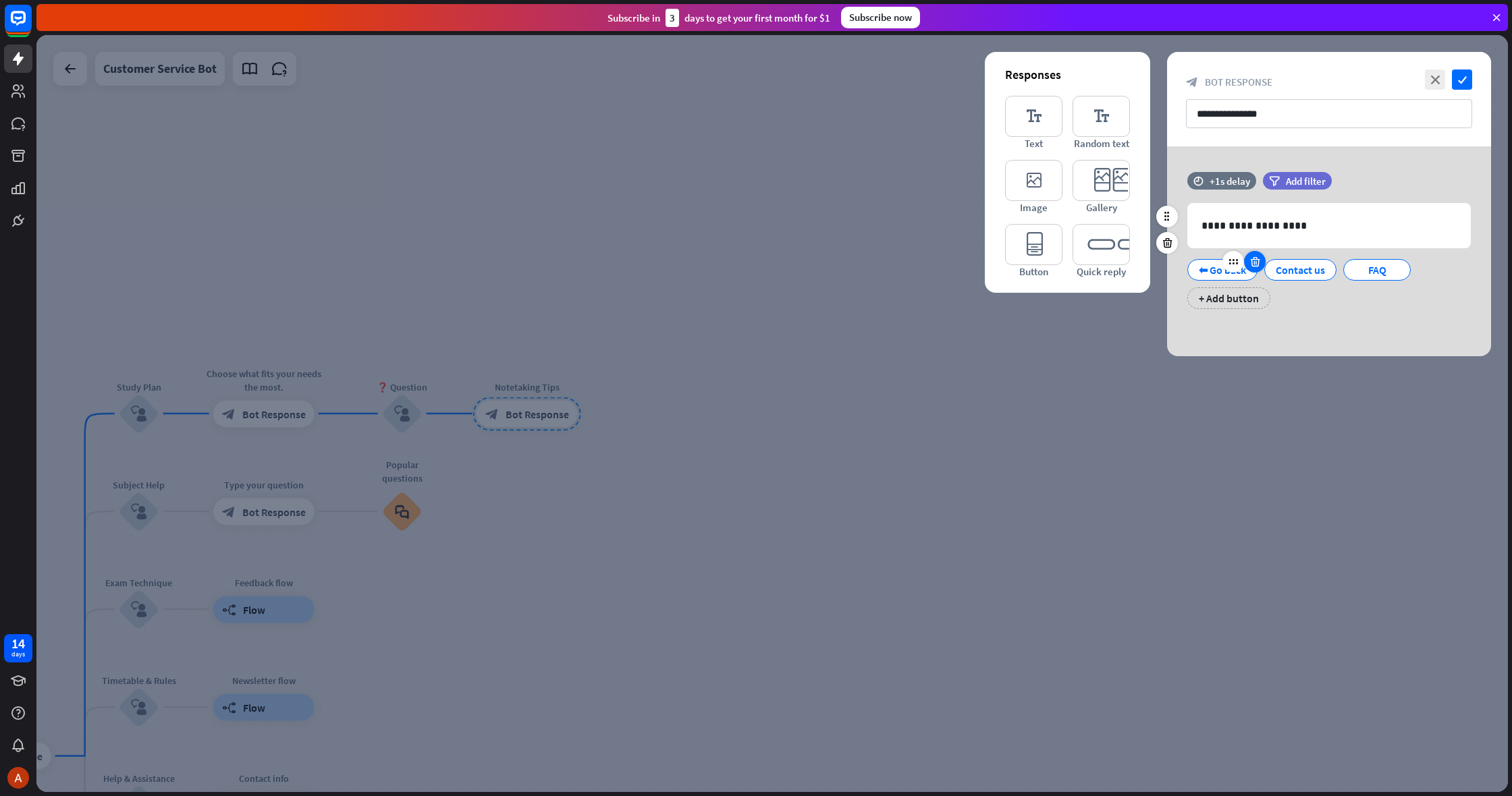
click at [1251, 264] on div at bounding box center [1254, 261] width 21 height 21
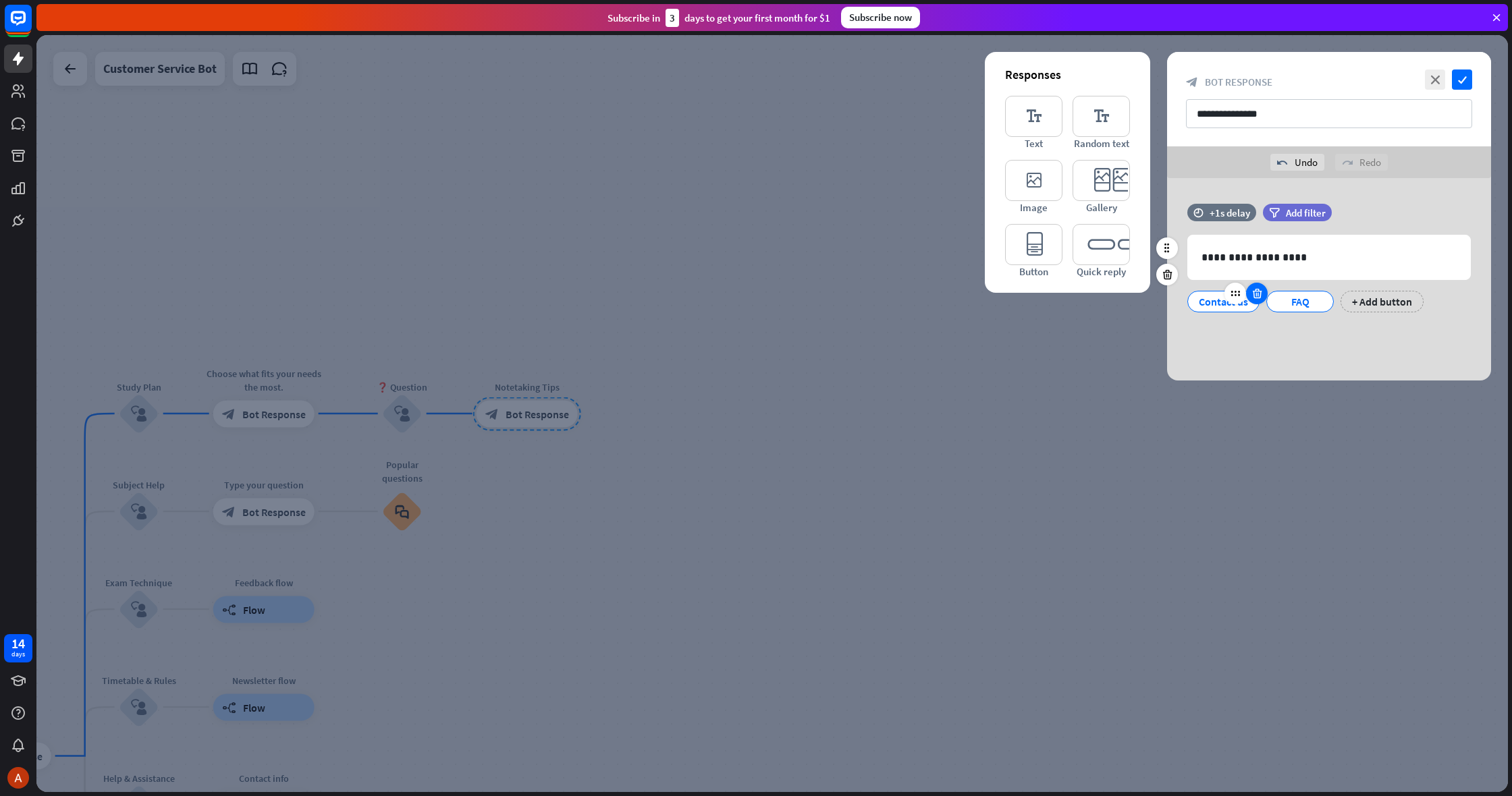
click at [1251, 288] on icon at bounding box center [1257, 293] width 13 height 12
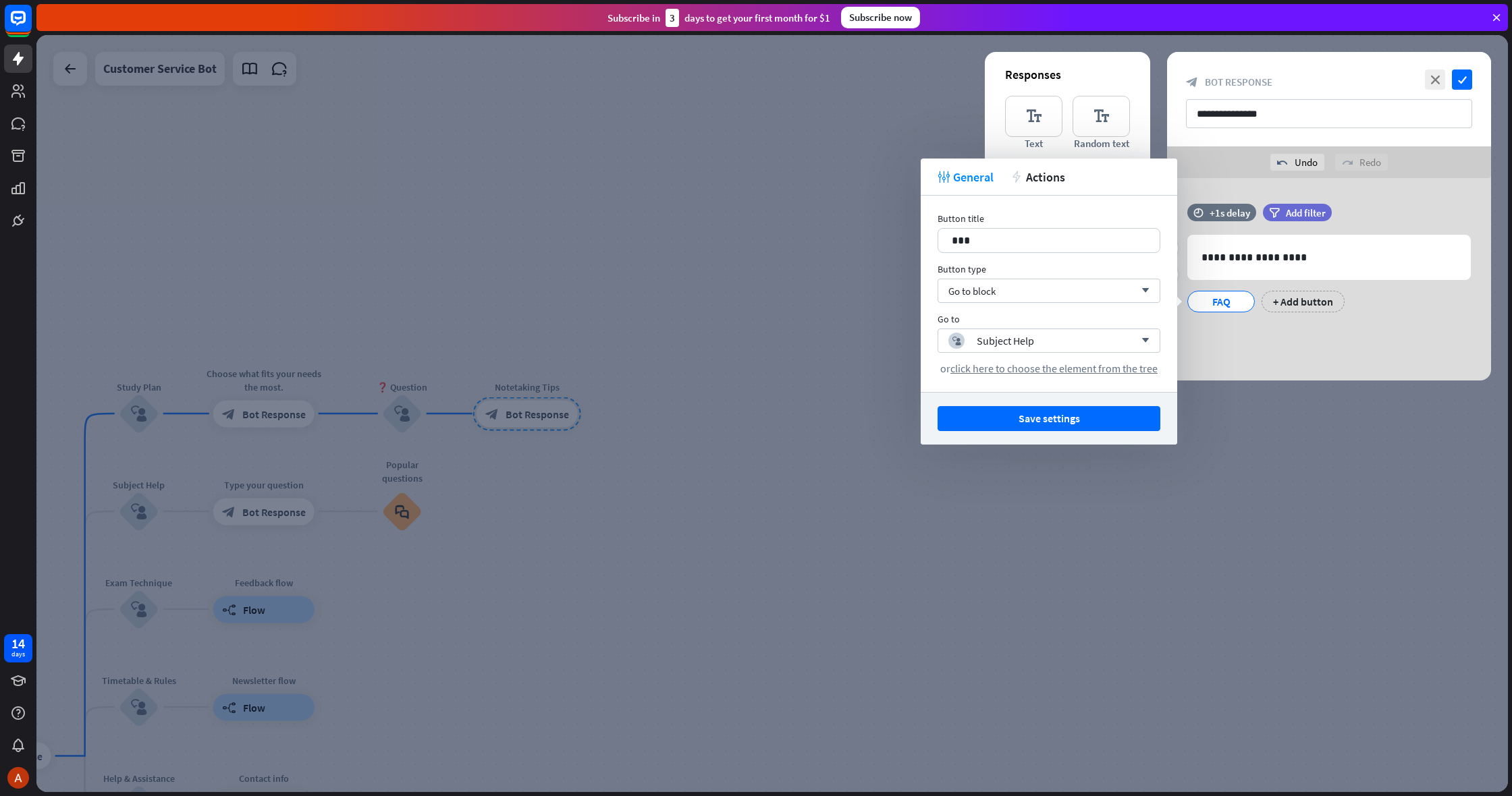
drag, startPoint x: 1257, startPoint y: 342, endPoint x: 1253, endPoint y: 314, distance: 28.3
click at [1257, 341] on div "**********" at bounding box center [1329, 279] width 324 height 202
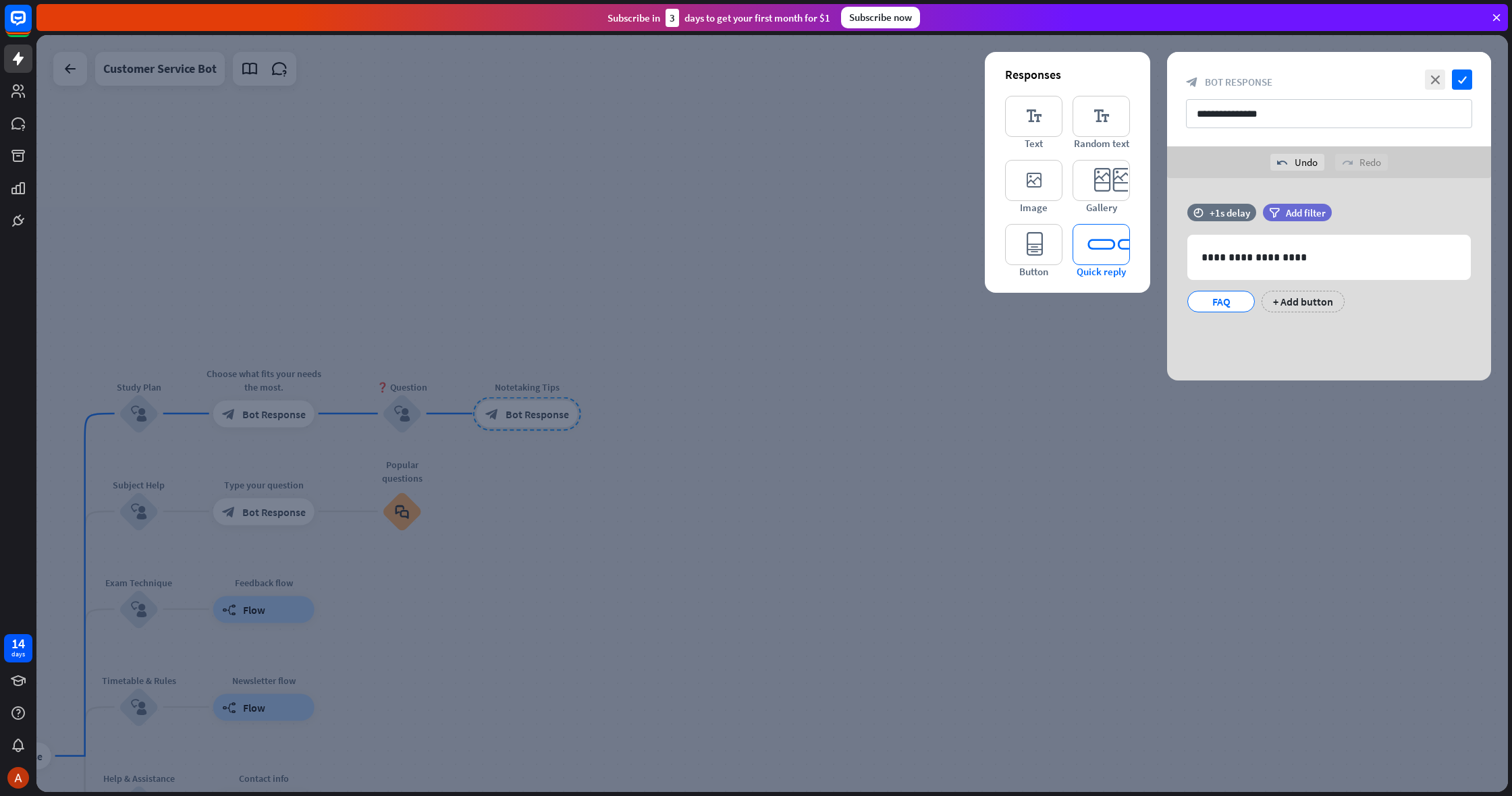
click at [1114, 258] on icon "editor_quick_replies" at bounding box center [1100, 244] width 57 height 41
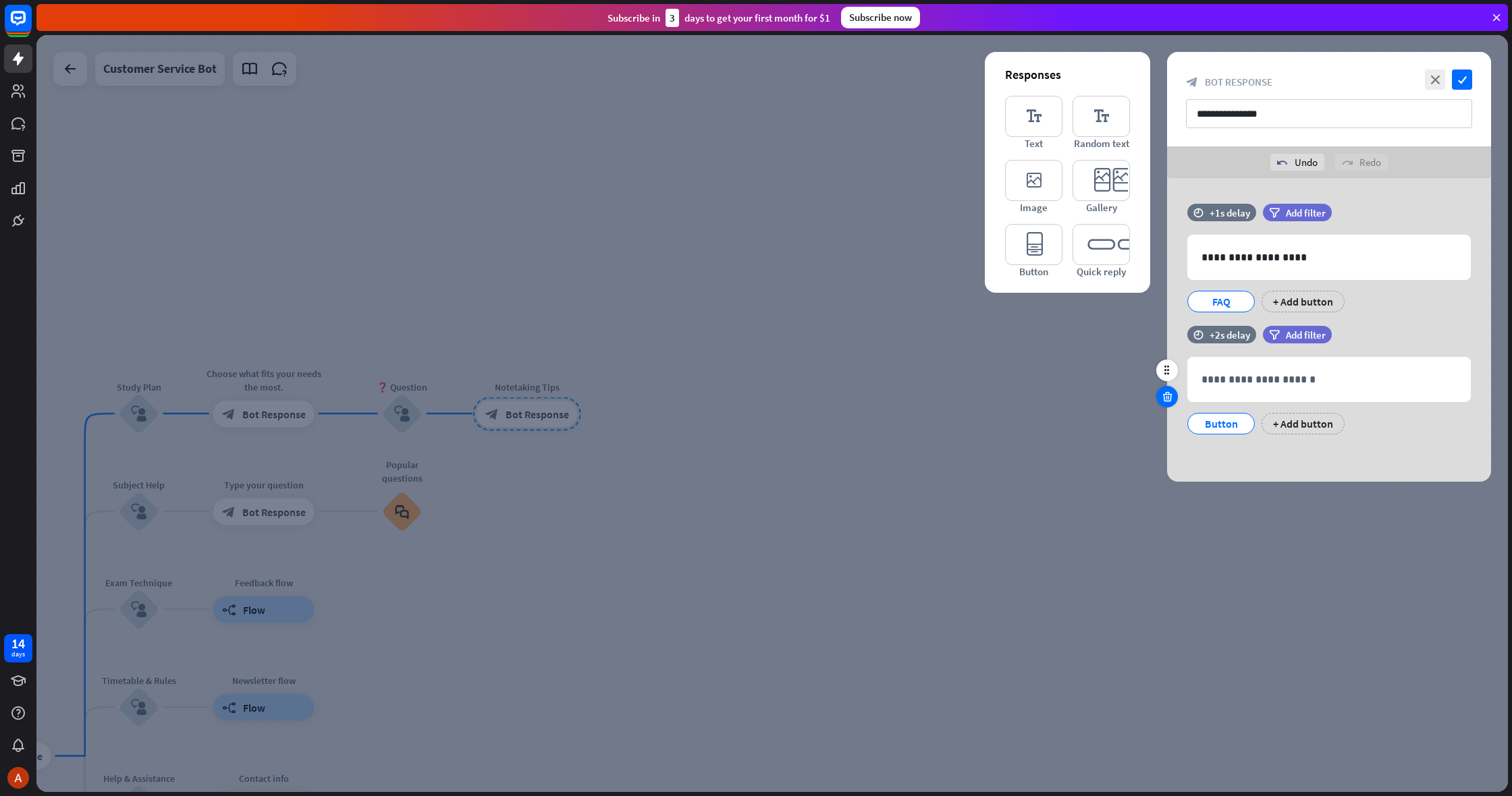
click at [1168, 277] on icon at bounding box center [1168, 274] width 13 height 12
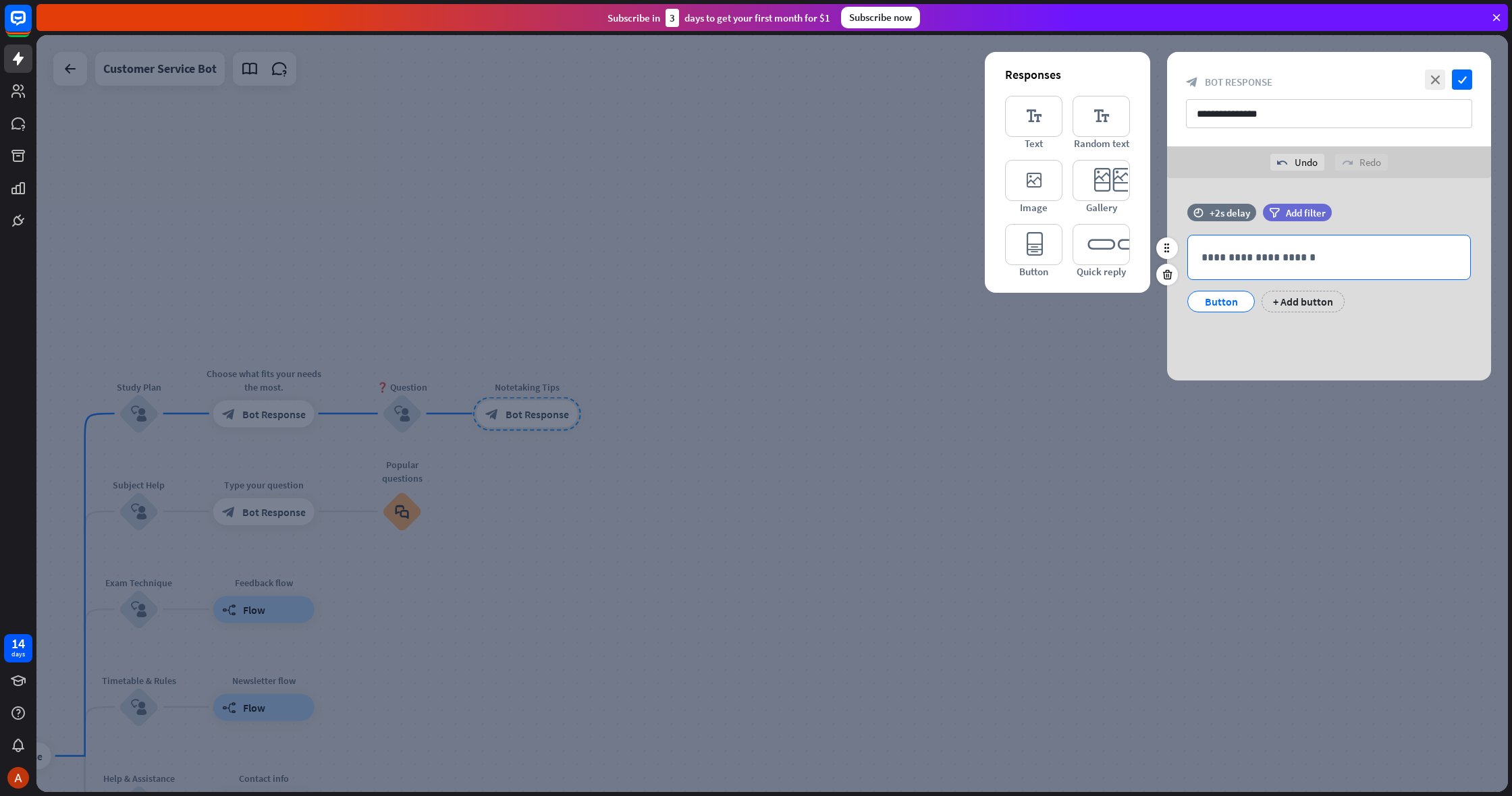
click at [1217, 263] on p "**********" at bounding box center [1328, 258] width 255 height 17
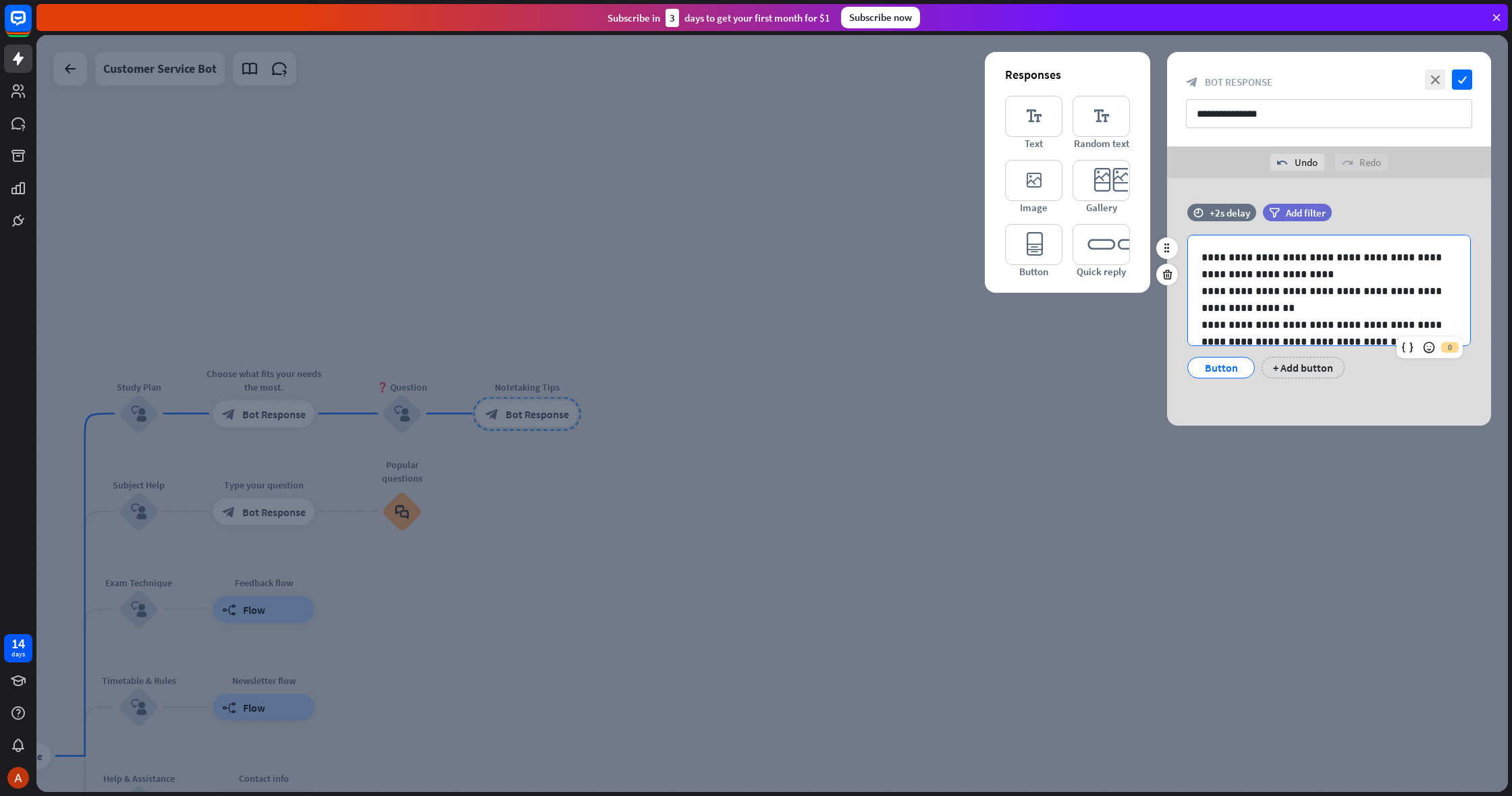
click at [1197, 259] on div "**********" at bounding box center [1329, 400] width 282 height 330
click at [1204, 260] on p "**********" at bounding box center [1328, 266] width 255 height 34
click at [1206, 259] on p "**********" at bounding box center [1328, 266] width 255 height 34
click at [1210, 261] on p "**********" at bounding box center [1328, 266] width 255 height 34
drag, startPoint x: 1256, startPoint y: 279, endPoint x: 1192, endPoint y: 259, distance: 67.1
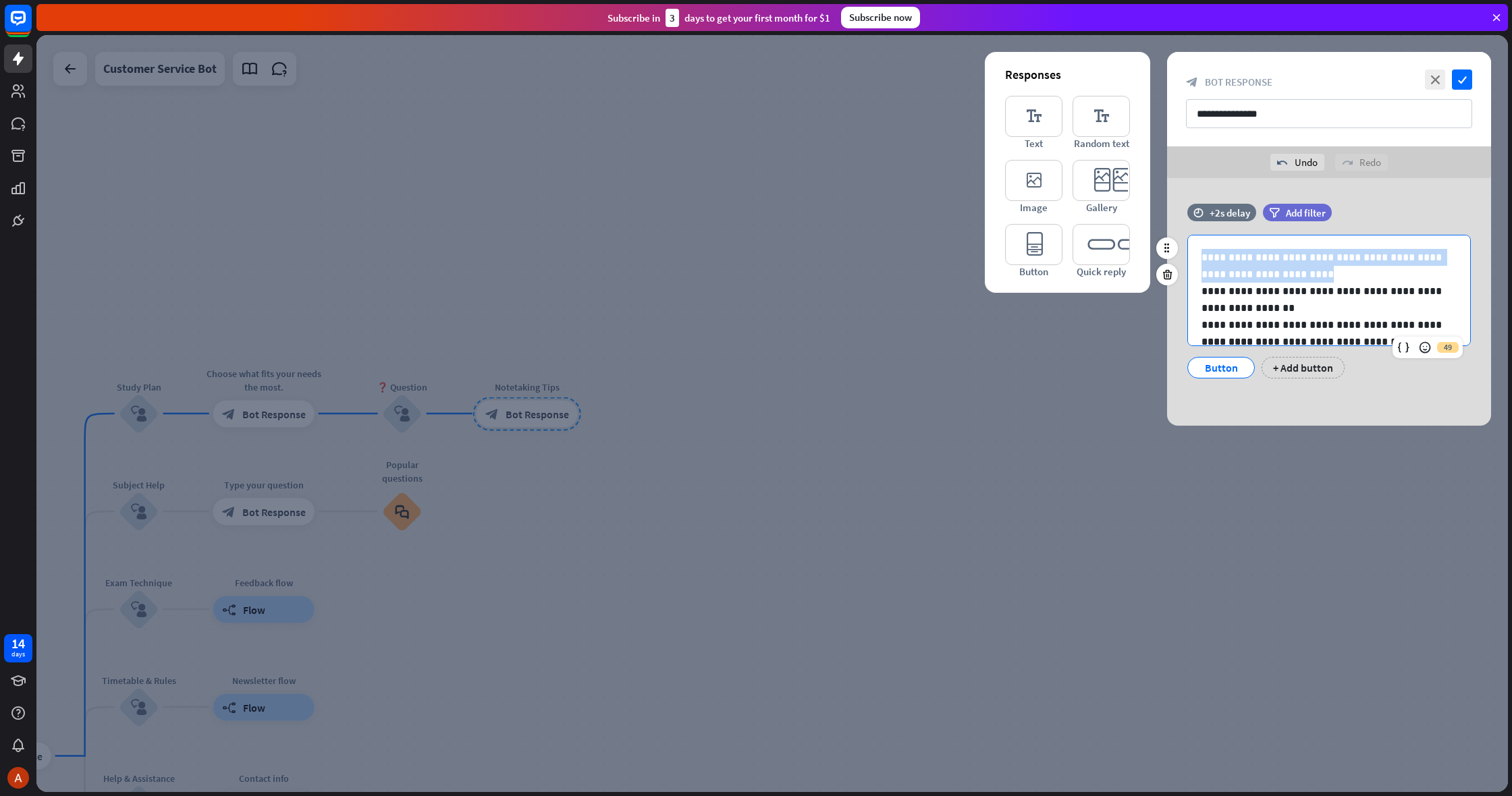
click at [1192, 259] on div "**********" at bounding box center [1329, 392] width 282 height 314
click at [1267, 273] on p "**********" at bounding box center [1328, 265] width 255 height 34
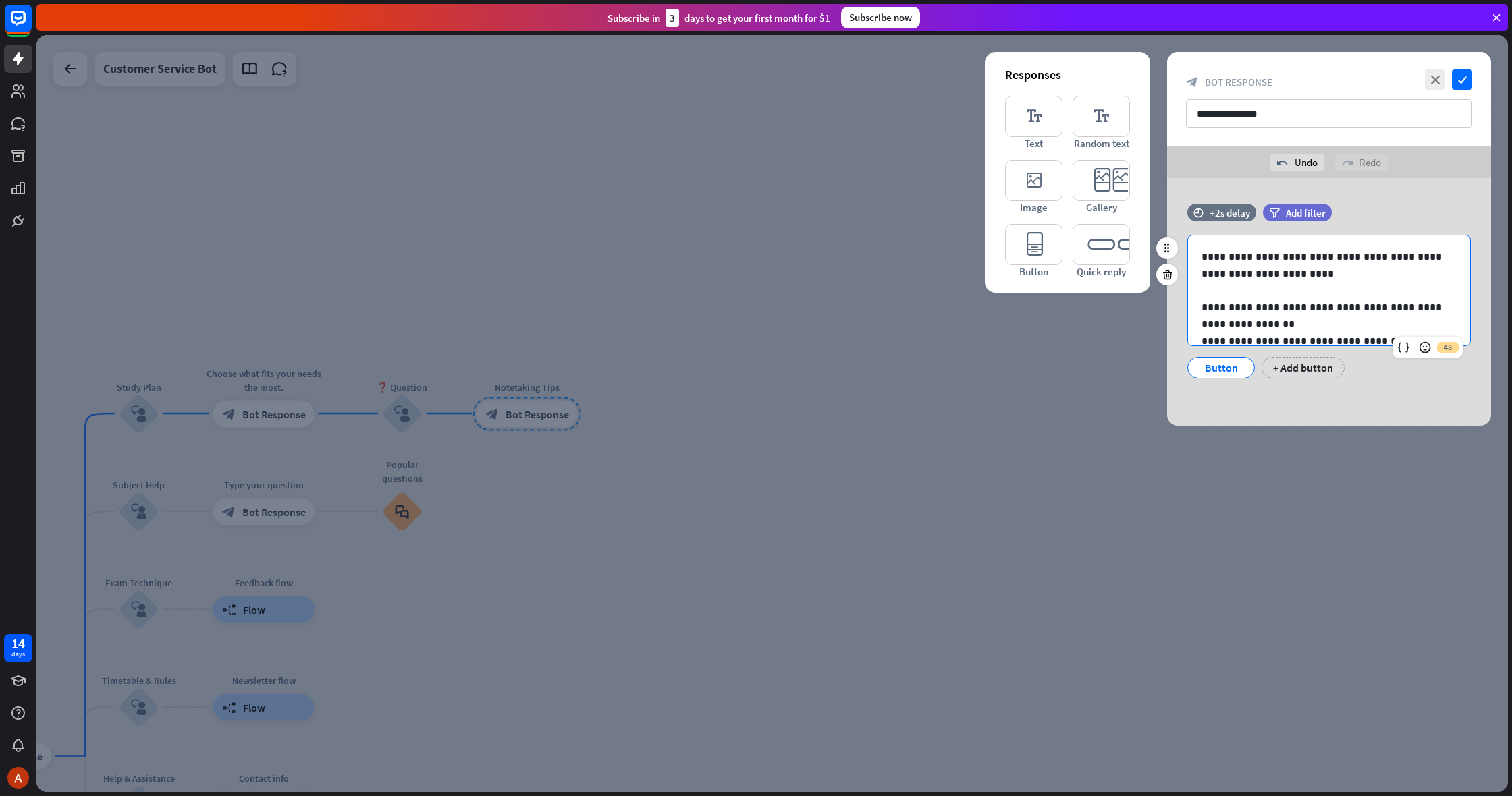
click at [1253, 327] on p "**********" at bounding box center [1328, 315] width 255 height 34
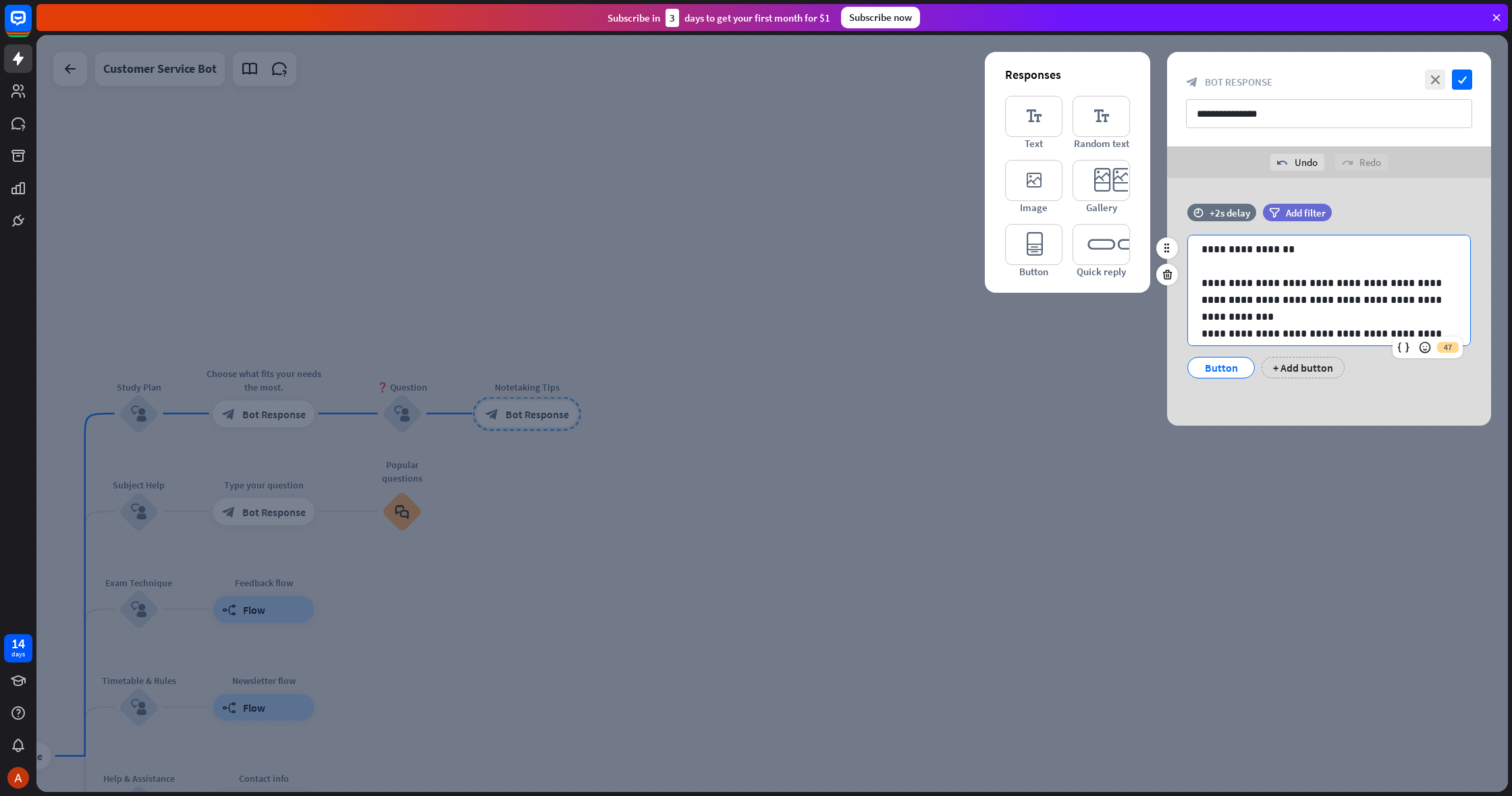
click at [1253, 318] on p "**********" at bounding box center [1328, 308] width 255 height 34
click at [1256, 294] on p "**********" at bounding box center [1328, 279] width 255 height 34
click at [1266, 282] on p "**********" at bounding box center [1328, 270] width 255 height 34
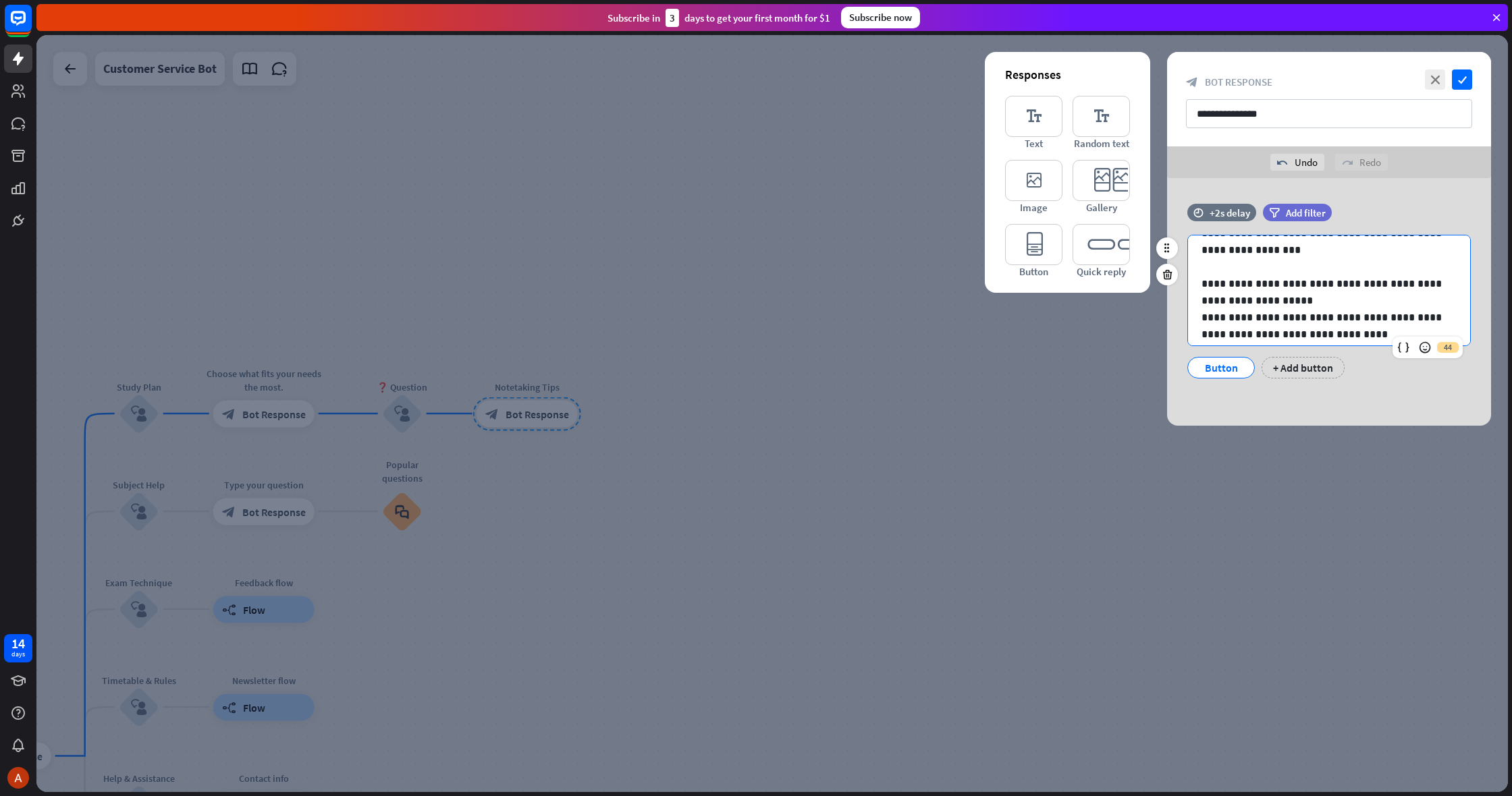
scroll to position [250, 0]
click at [1253, 300] on p "**********" at bounding box center [1328, 286] width 255 height 34
click at [1326, 296] on p "**********" at bounding box center [1328, 282] width 255 height 34
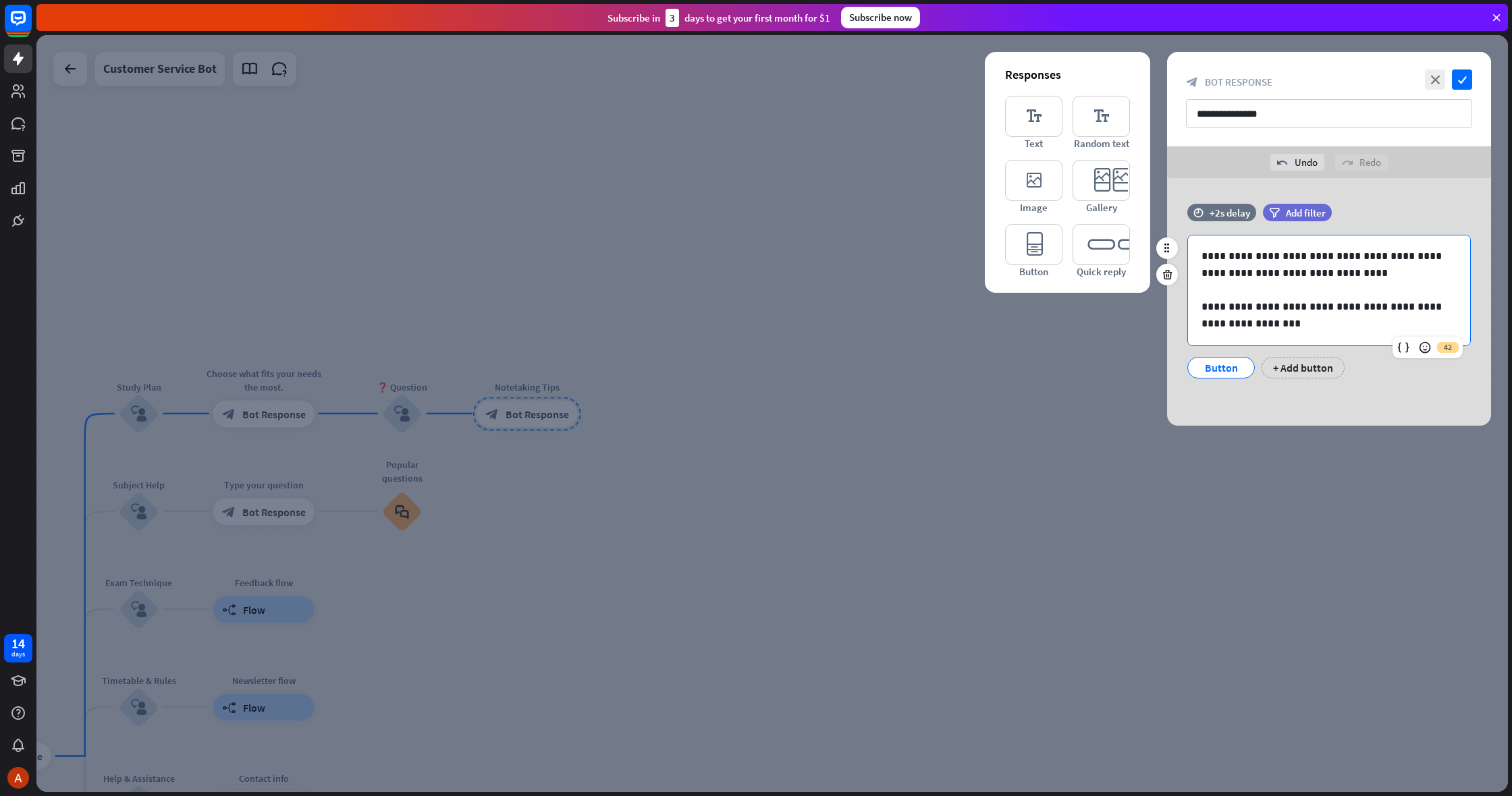
scroll to position [322, 0]
click at [1304, 395] on div "**********" at bounding box center [1329, 301] width 324 height 247
click at [1455, 74] on icon "check" at bounding box center [1463, 79] width 21 height 21
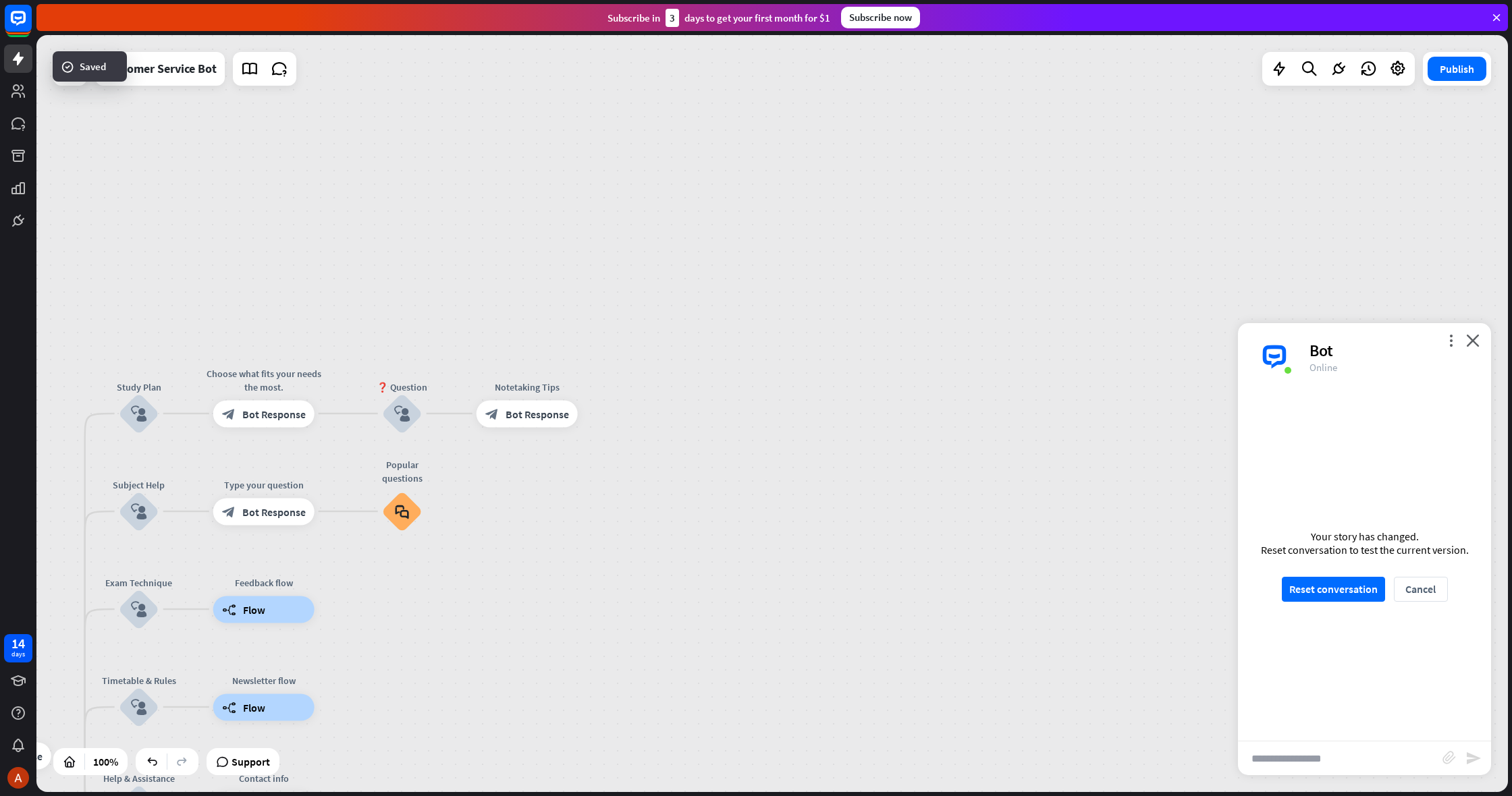
click at [1332, 569] on div "Your story has changed. Reset conversation to test the current version. Reset c…" at bounding box center [1364, 566] width 253 height 350
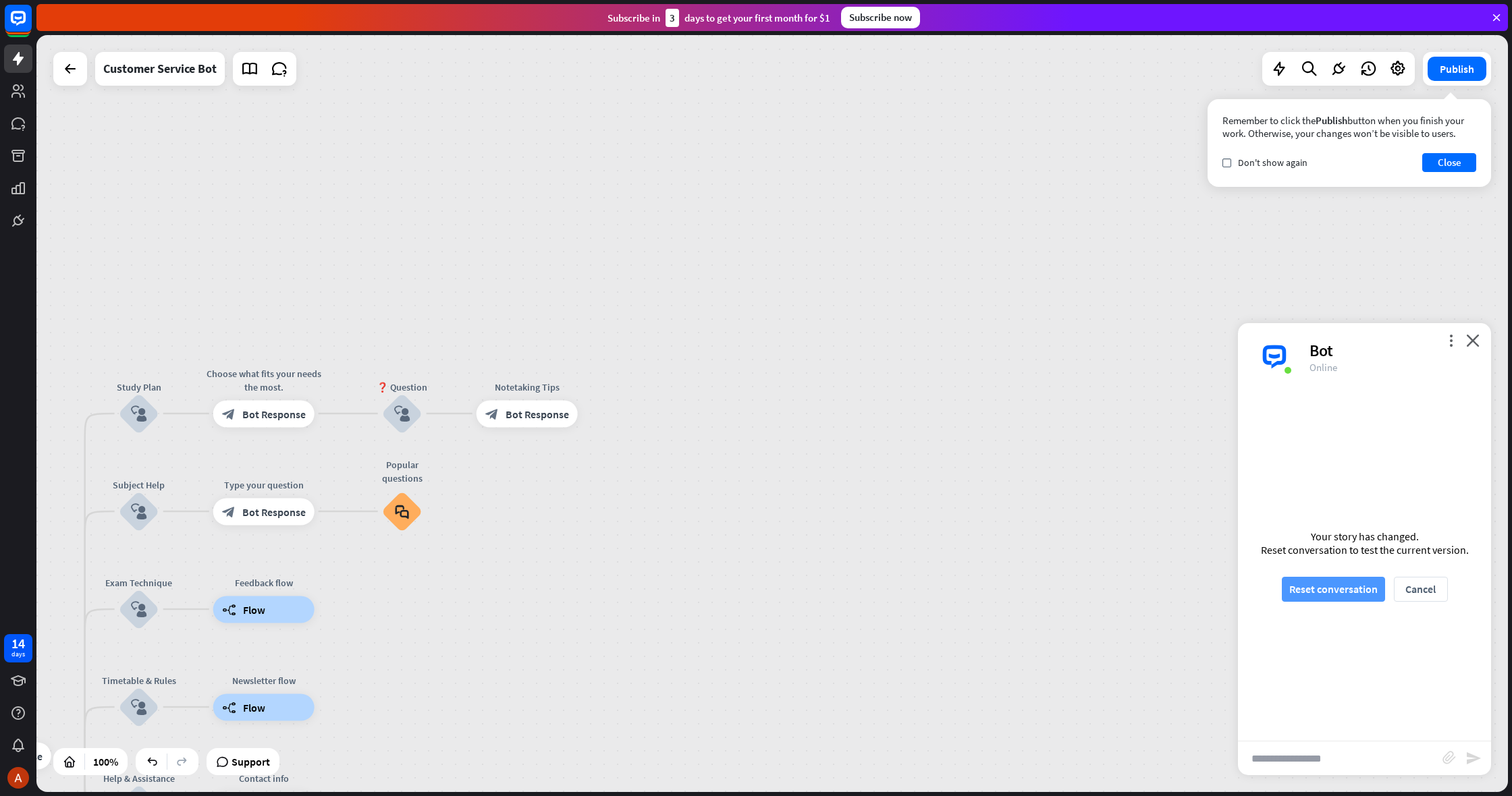
click at [1335, 577] on div "Your story has changed. Reset conversation to test the current version. Reset c…" at bounding box center [1364, 566] width 253 height 350
click at [1333, 587] on button "Reset conversation" at bounding box center [1333, 589] width 104 height 25
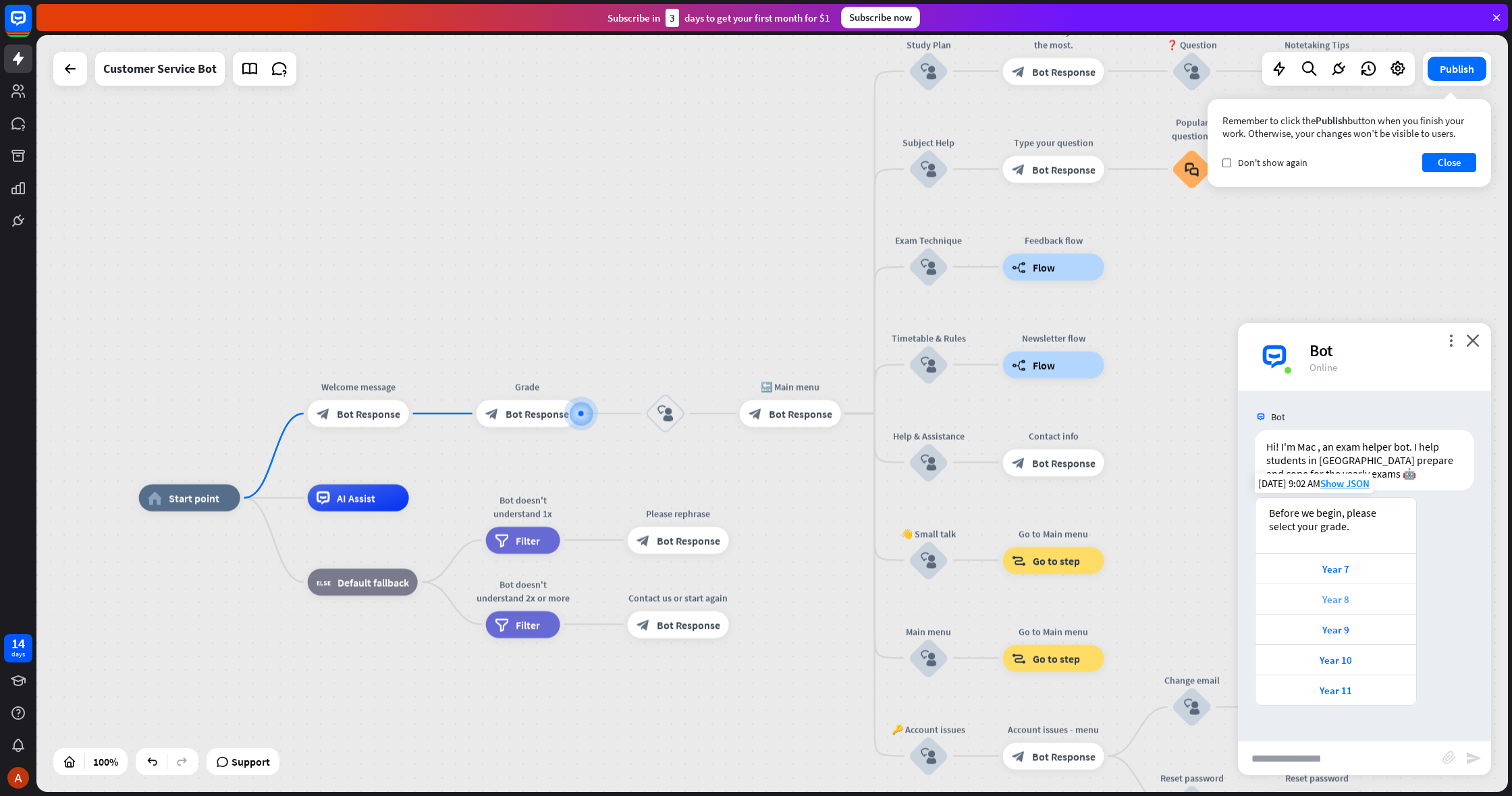
click at [1328, 595] on div "Year 8" at bounding box center [1337, 600] width 147 height 13
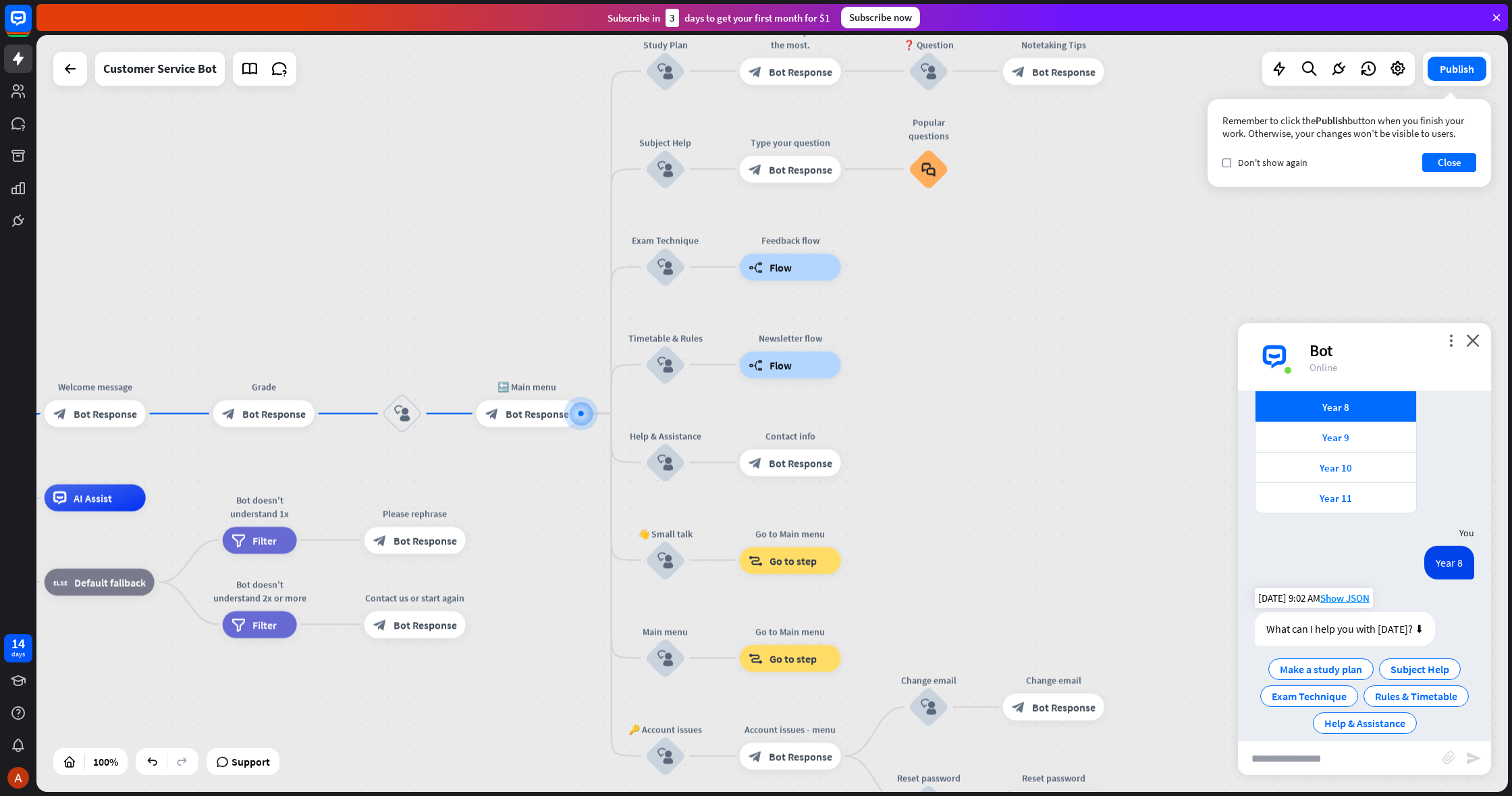
scroll to position [208, 0]
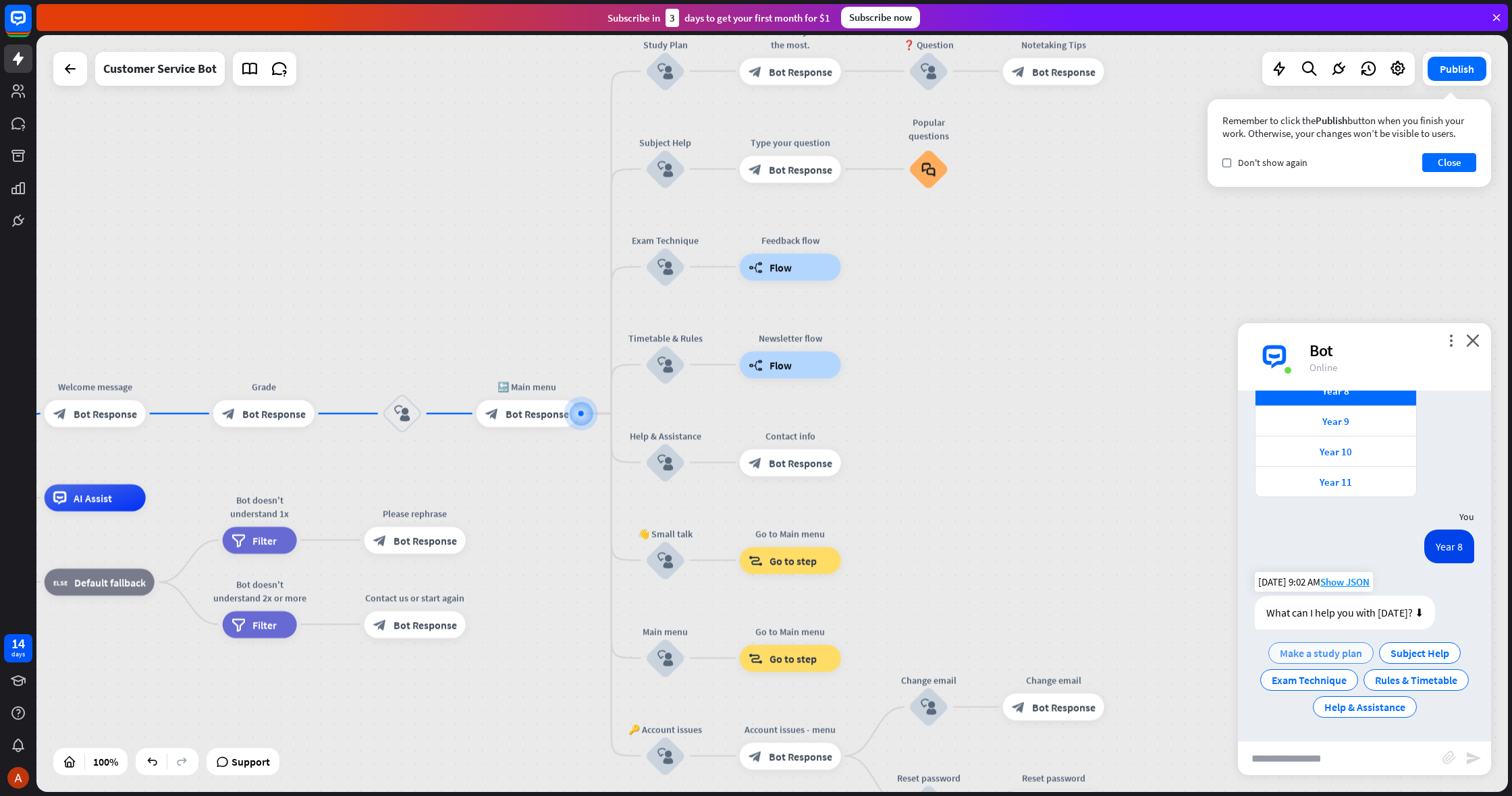
click at [1315, 646] on div "Make a study plan" at bounding box center [1321, 653] width 105 height 21
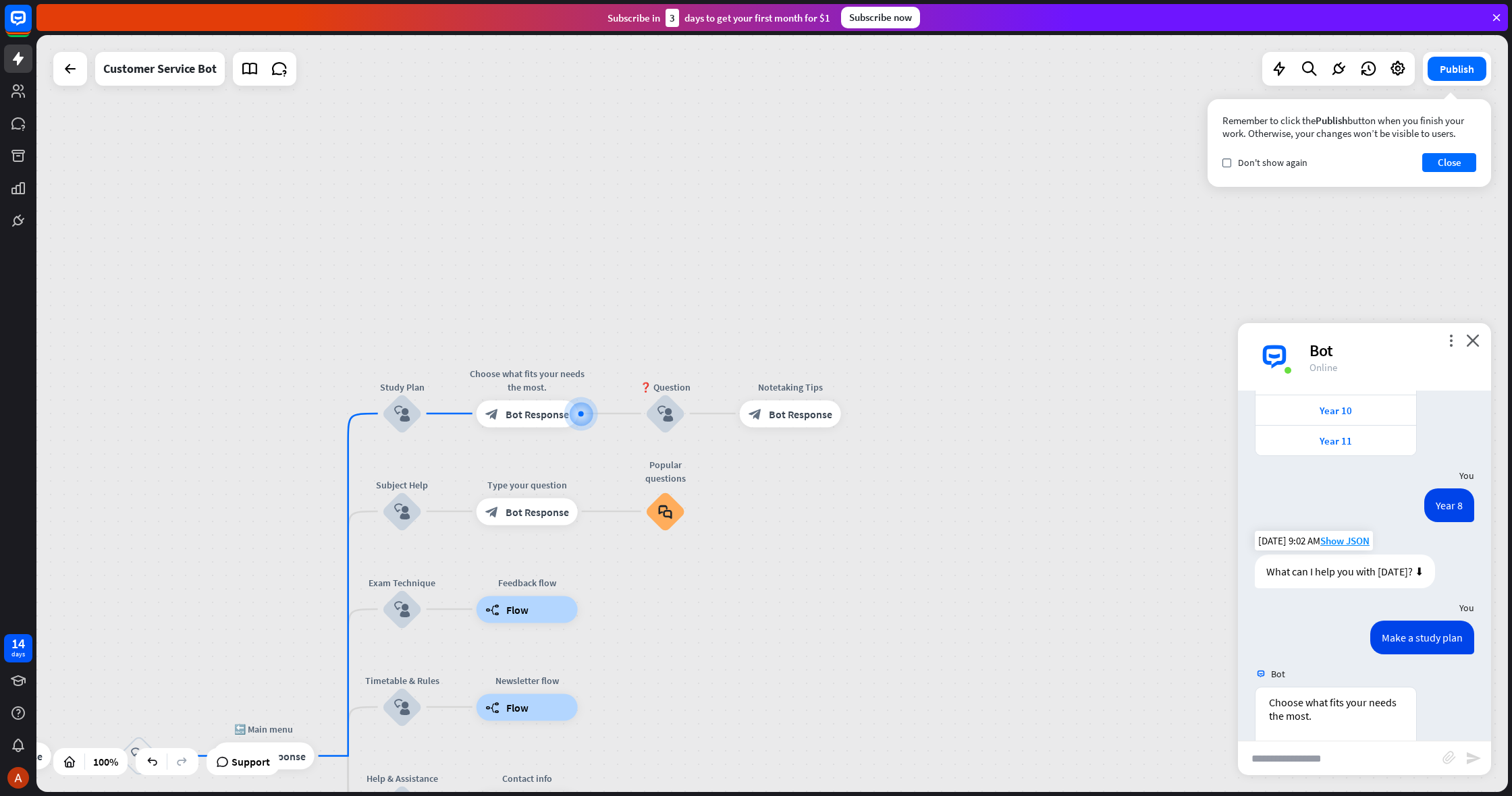
scroll to position [394, 0]
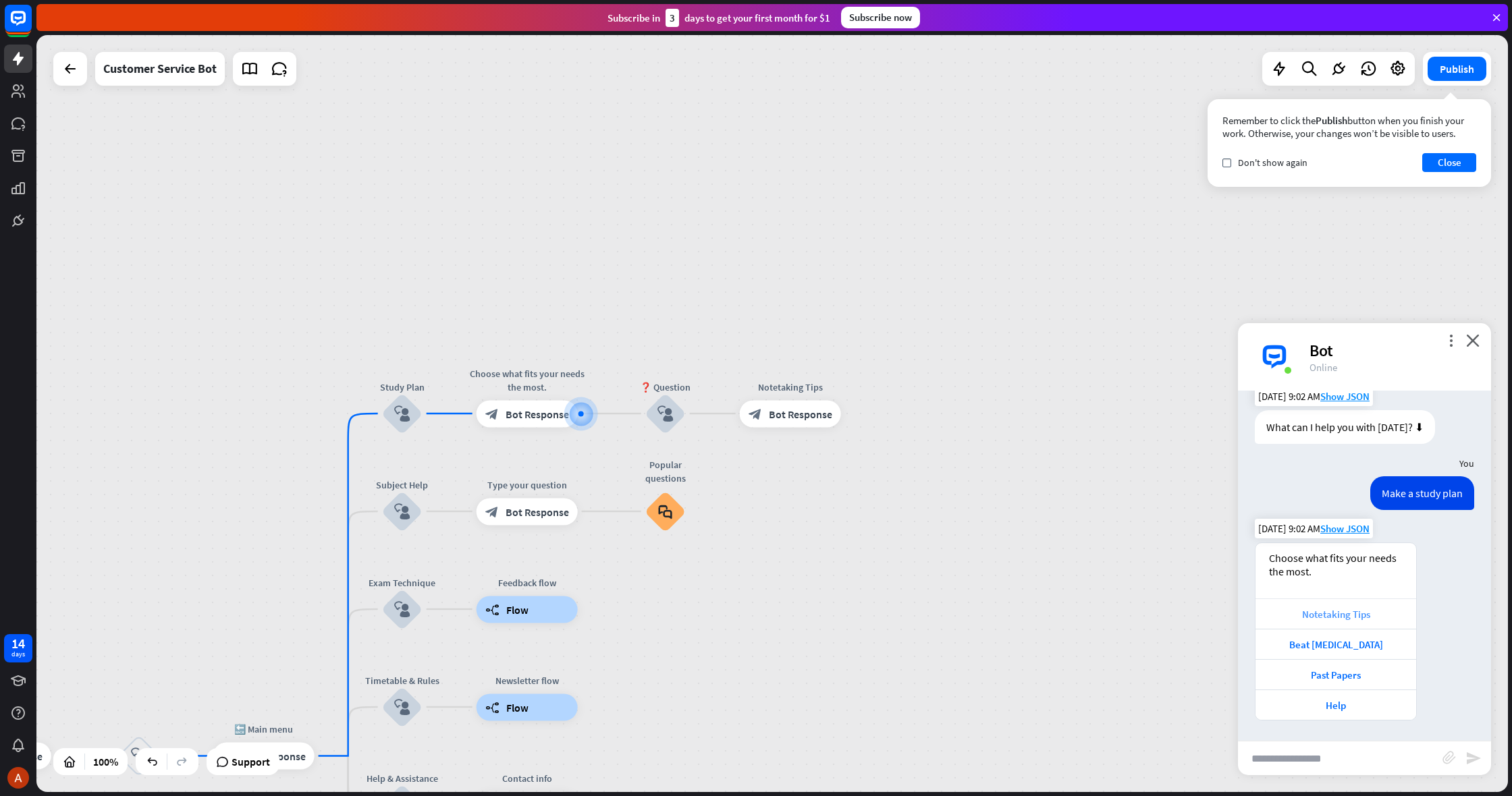
click at [1316, 619] on div "Notetaking Tips" at bounding box center [1337, 615] width 147 height 13
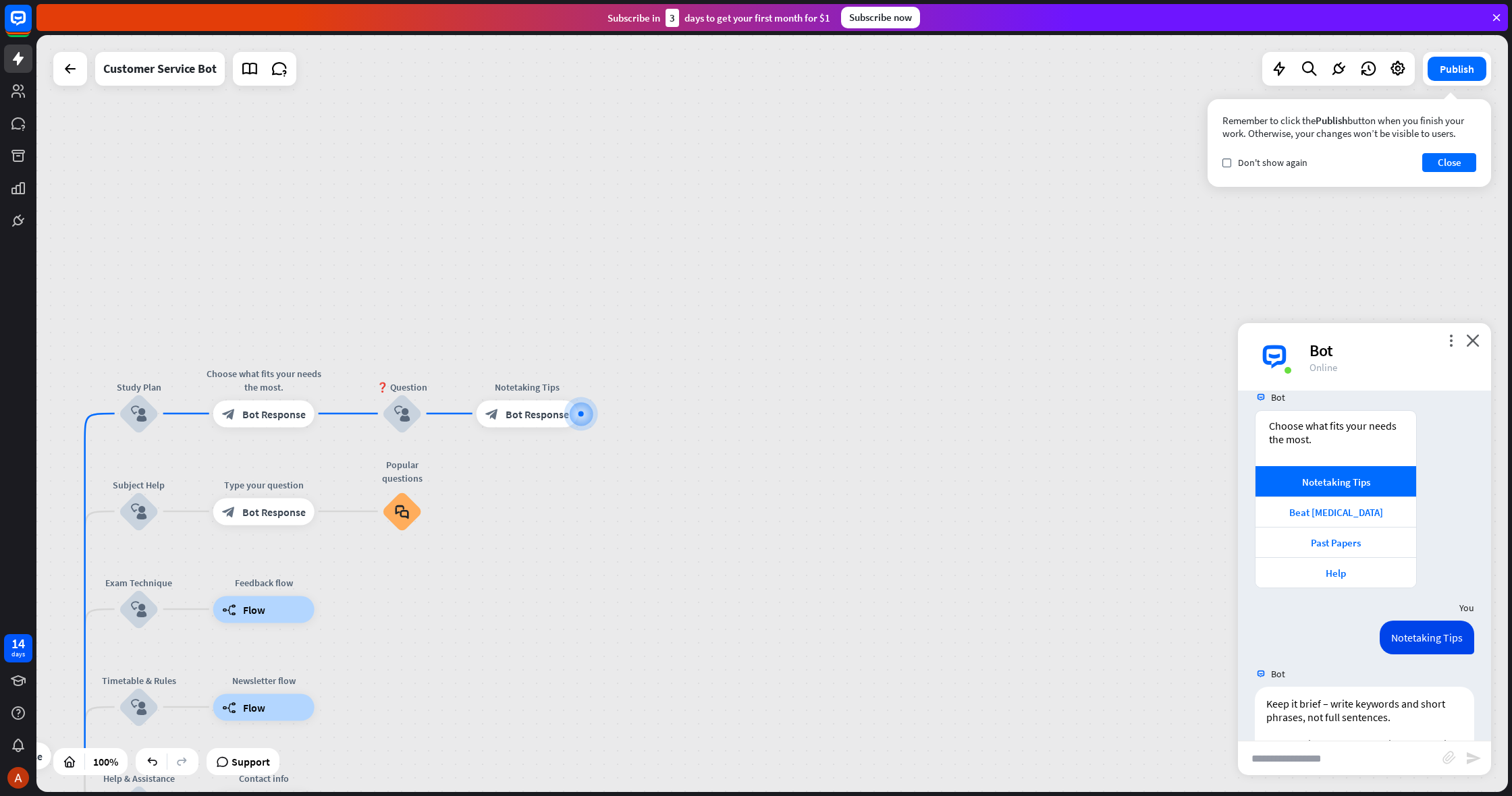
scroll to position [887, 0]
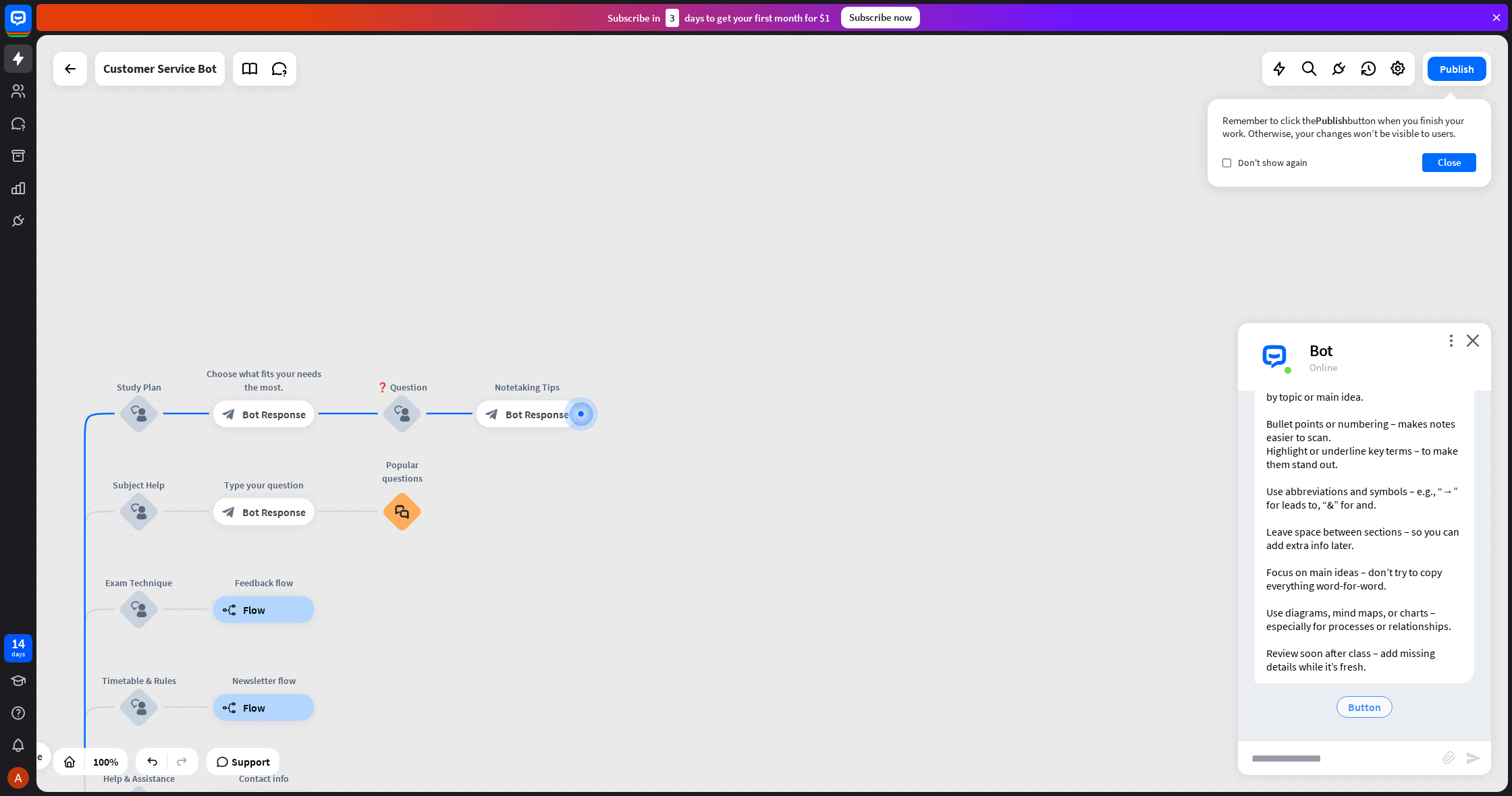
click at [1355, 696] on div "Button" at bounding box center [1365, 707] width 219 height 27
click at [1353, 704] on span "Button" at bounding box center [1364, 707] width 33 height 13
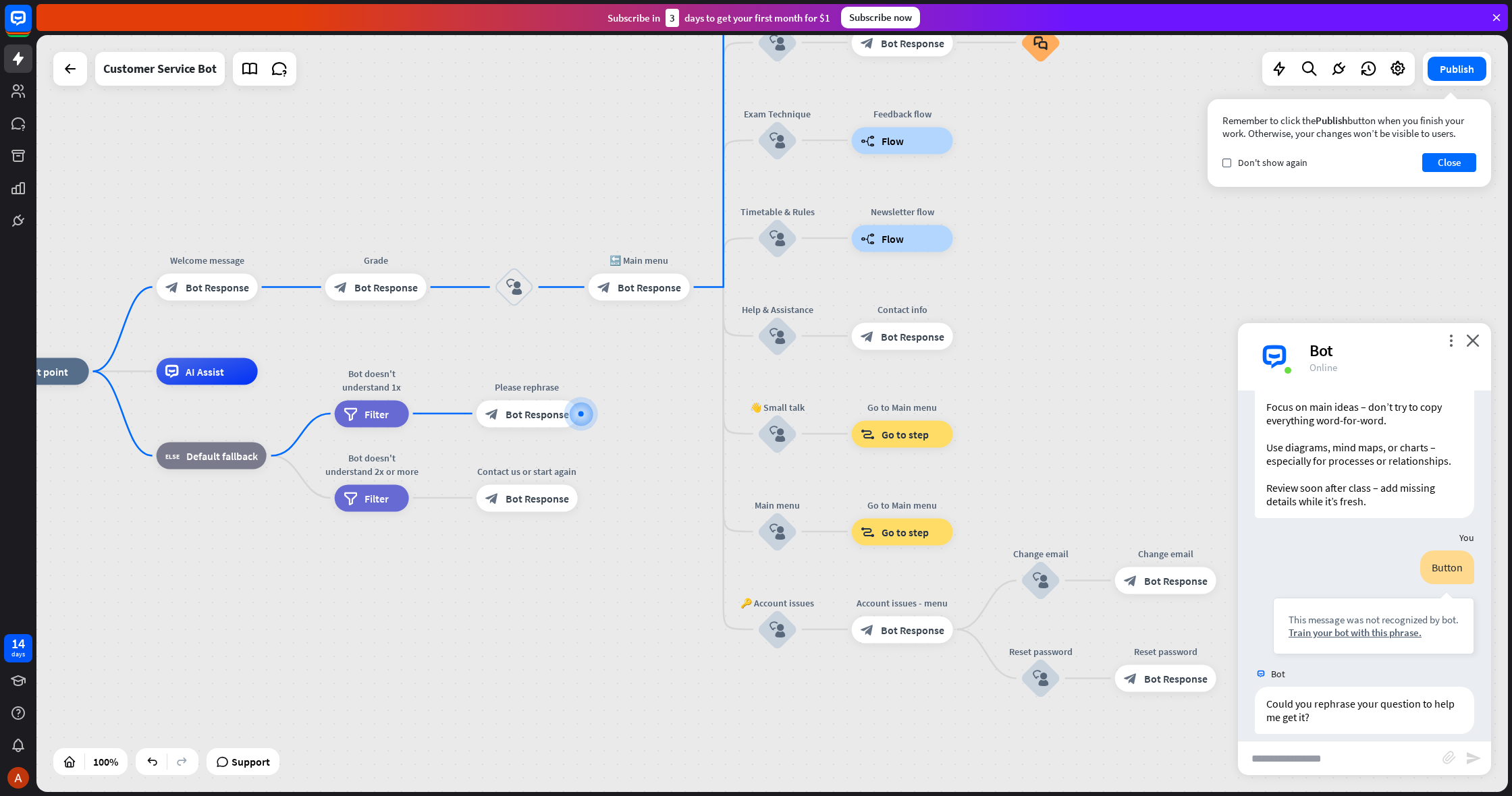
scroll to position [938, 0]
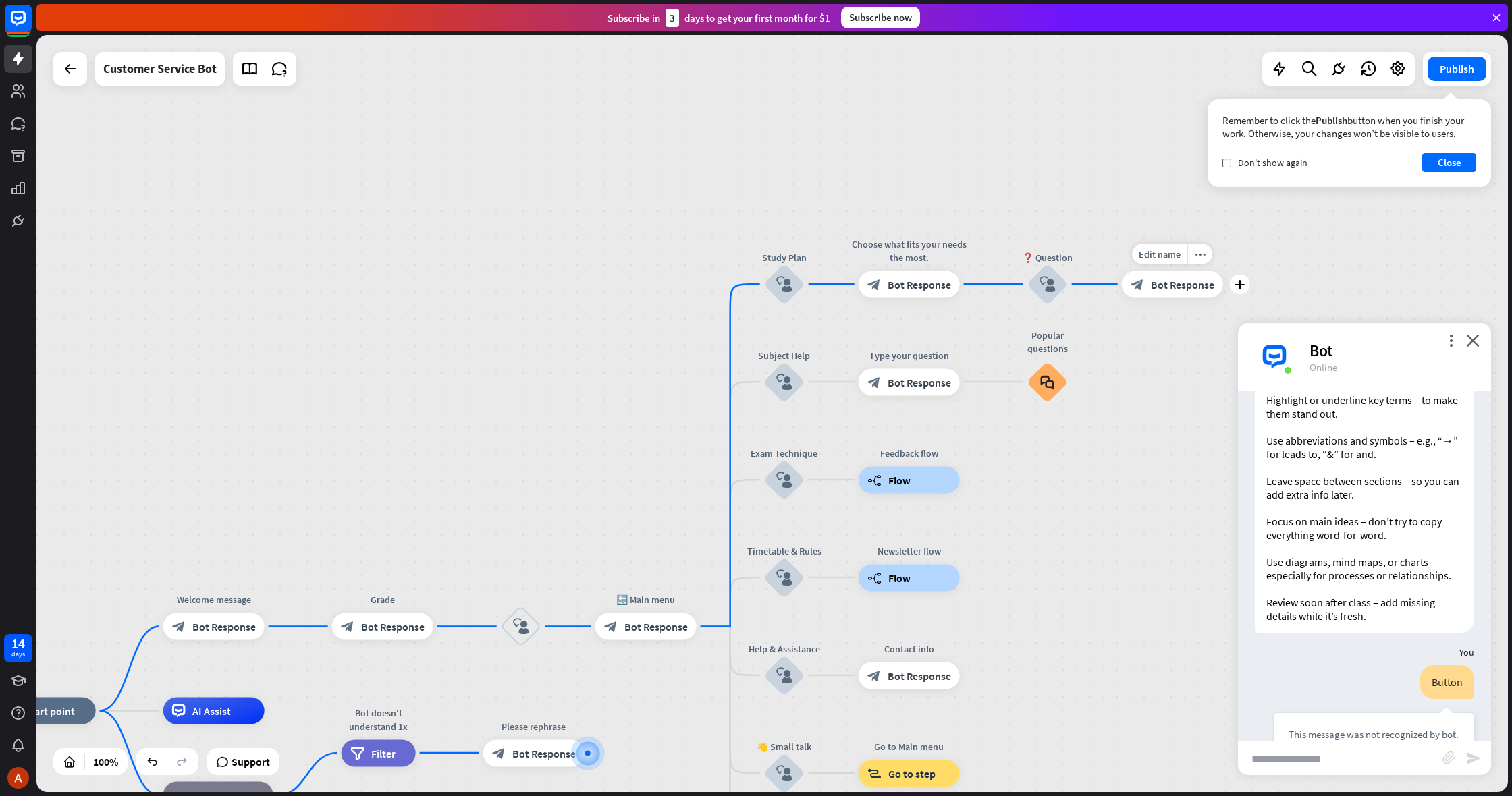
click at [1183, 285] on span "Bot Response" at bounding box center [1183, 284] width 63 height 13
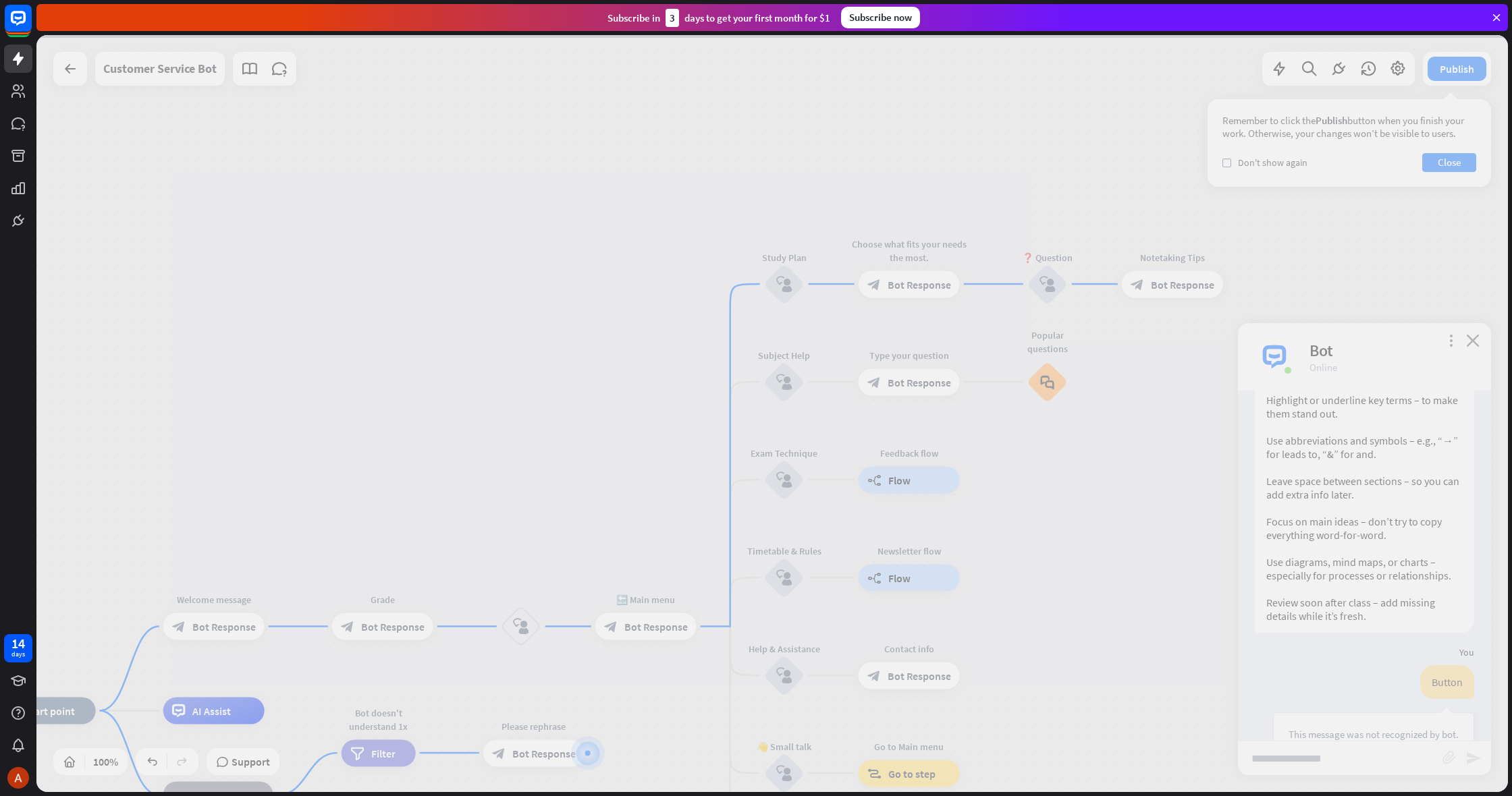
click at [1183, 285] on div at bounding box center [772, 414] width 1472 height 758
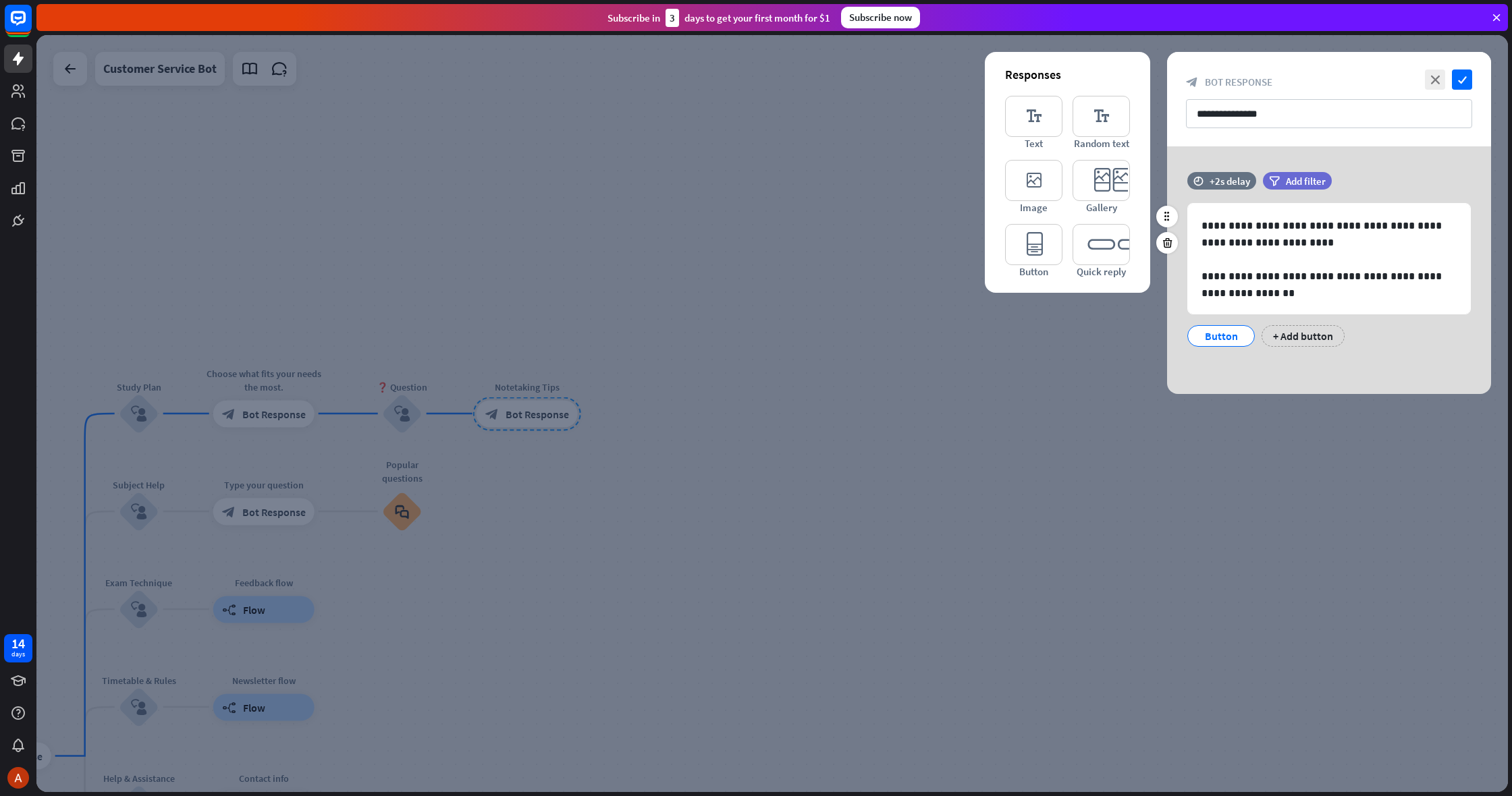
click at [1228, 340] on div "Button" at bounding box center [1222, 336] width 45 height 21
click at [1225, 340] on div "Button" at bounding box center [1222, 336] width 45 height 21
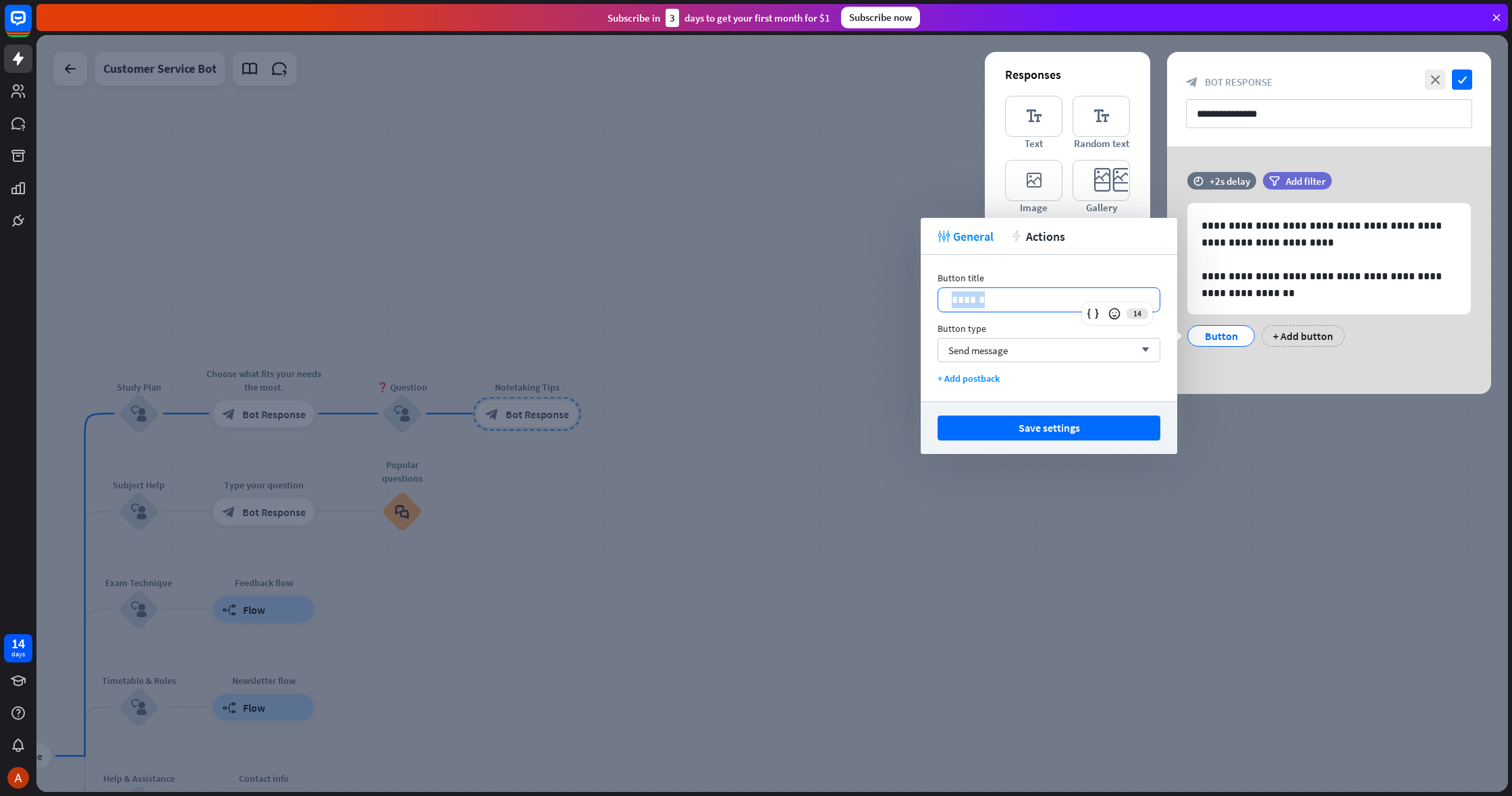
drag, startPoint x: 1106, startPoint y: 307, endPoint x: 941, endPoint y: 301, distance: 165.1
click at [941, 301] on div "******" at bounding box center [1048, 300] width 221 height 23
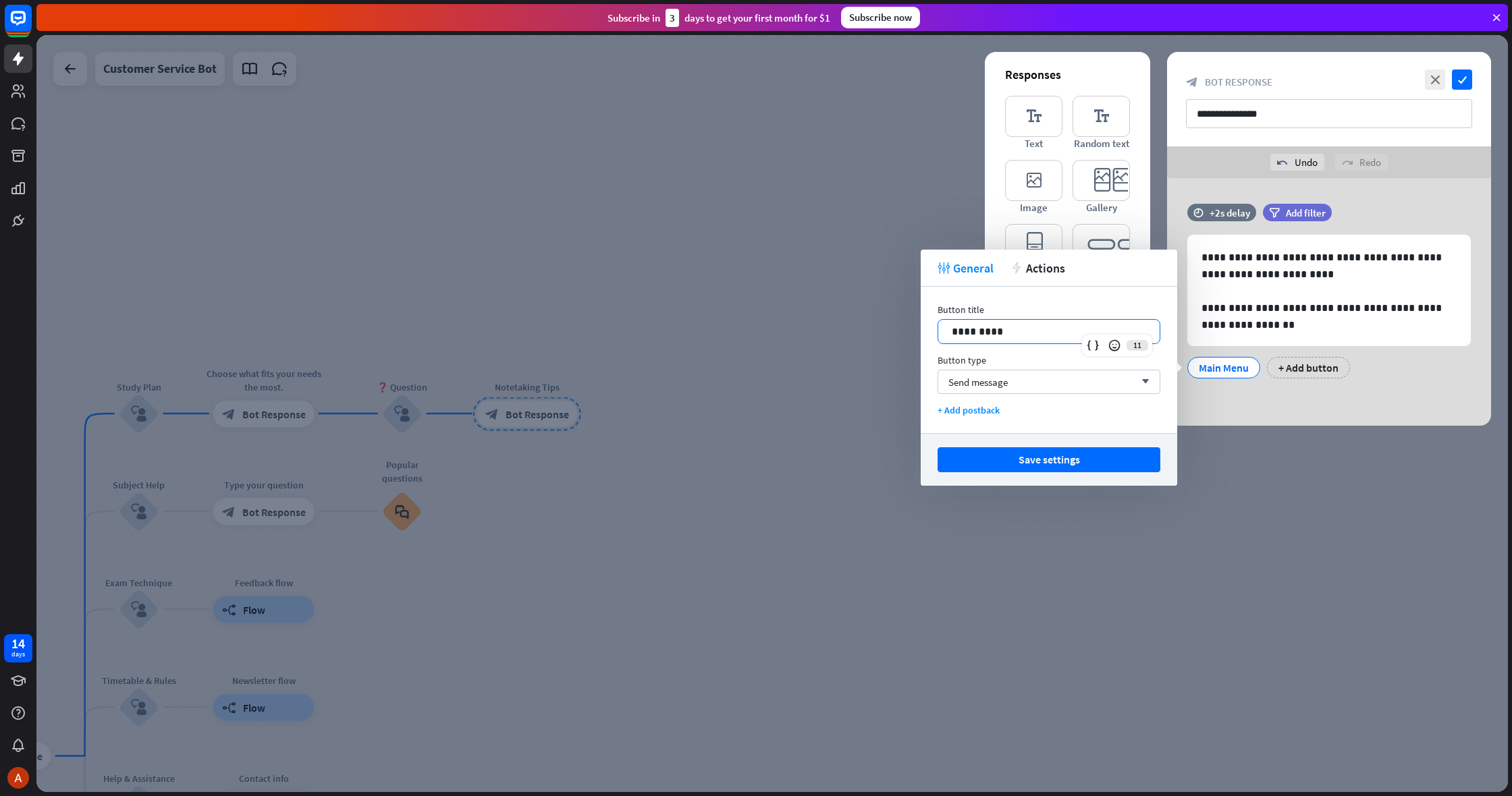
drag, startPoint x: 1043, startPoint y: 328, endPoint x: 916, endPoint y: 326, distance: 127.0
click at [916, 326] on body "14 days close Product Help First steps Get started with ChatBot Help Center Fol…" at bounding box center [756, 398] width 1512 height 796
drag, startPoint x: 1056, startPoint y: 455, endPoint x: 1066, endPoint y: 453, distance: 10.2
click at [1055, 455] on button "Save settings" at bounding box center [1049, 460] width 223 height 25
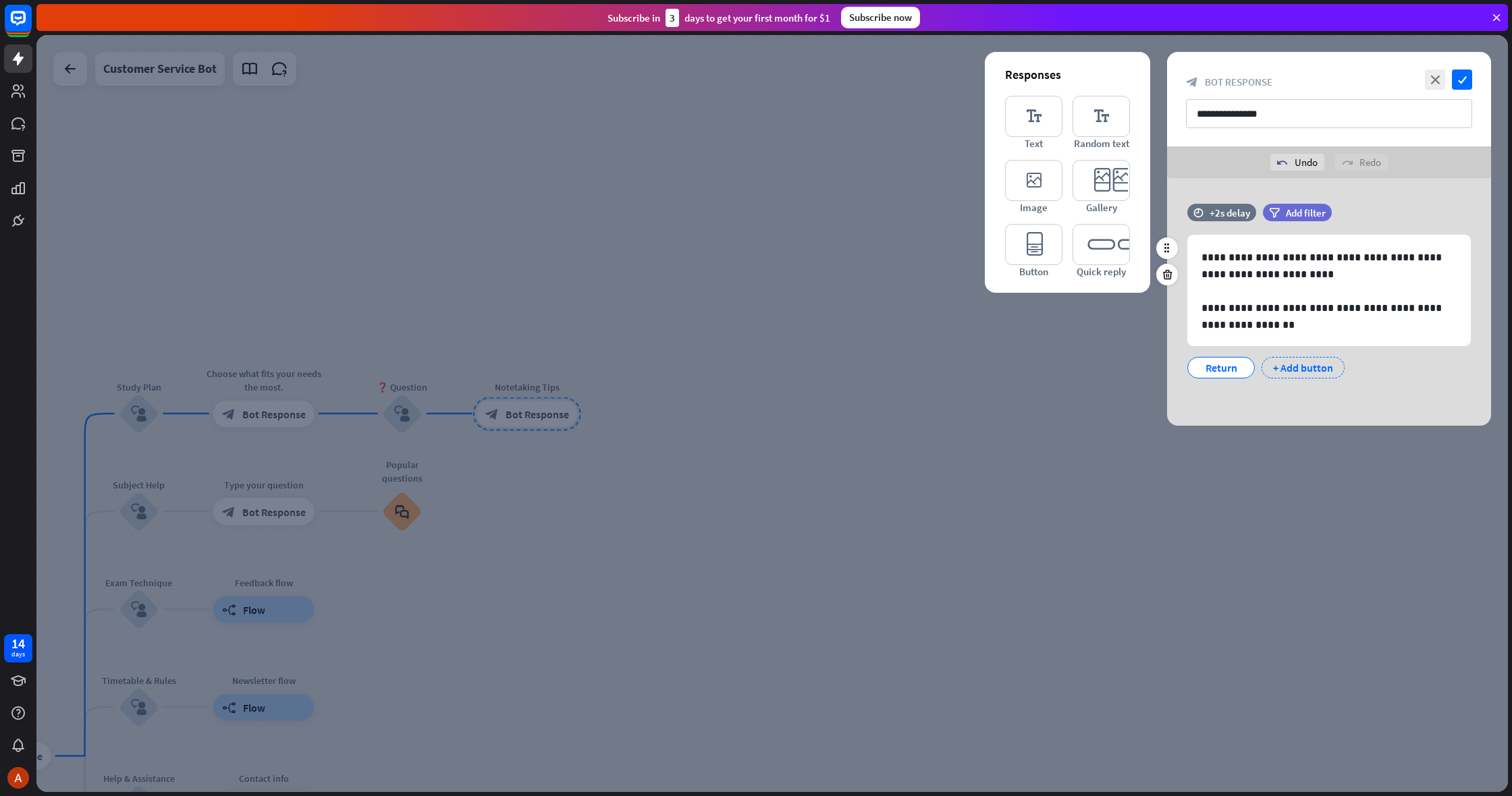
click at [1292, 367] on div "+ Add button" at bounding box center [1303, 368] width 83 height 21
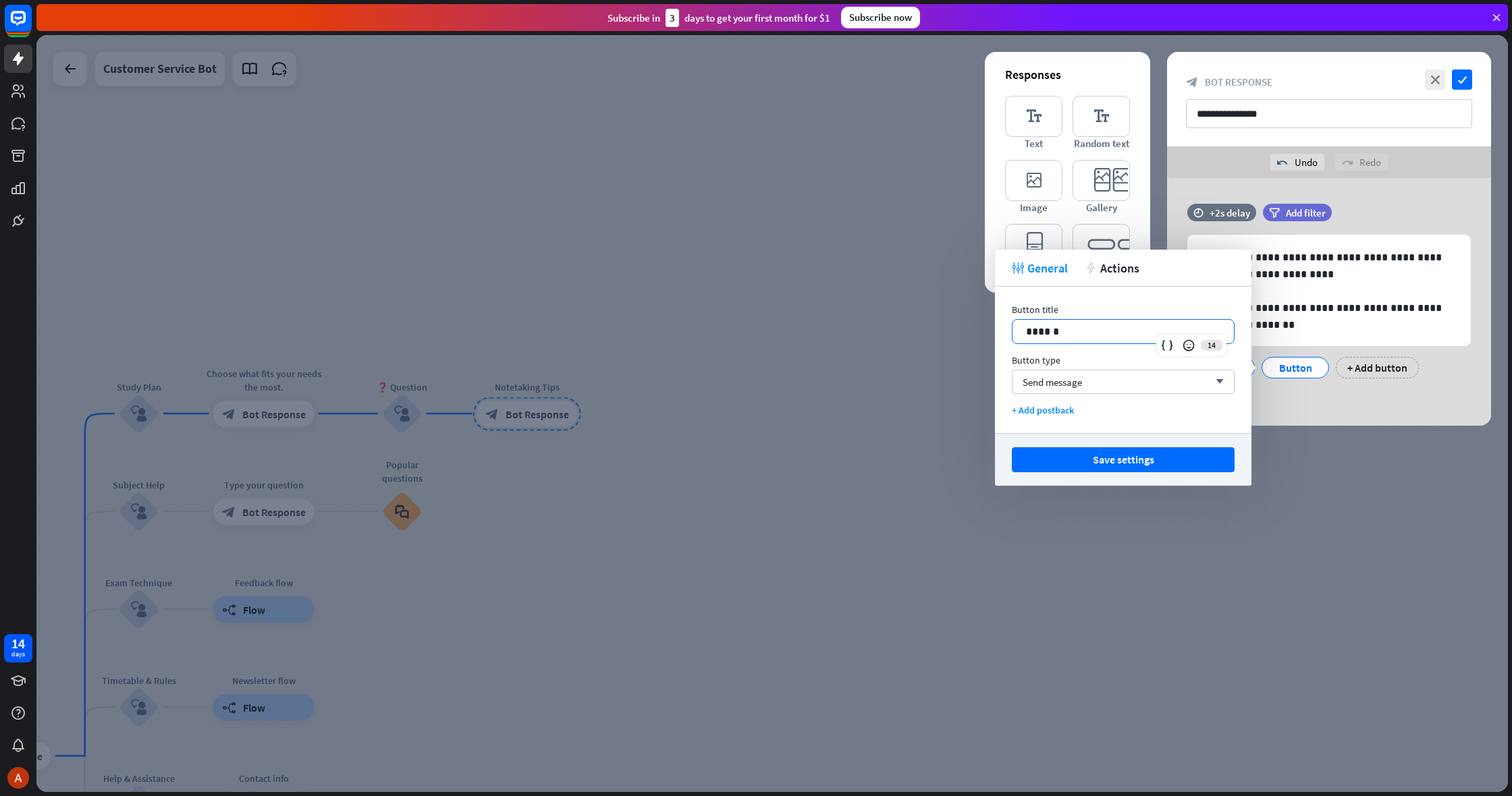
drag, startPoint x: 1160, startPoint y: 333, endPoint x: 988, endPoint y: 326, distance: 172.1
click at [988, 326] on body "14 days close Product Help First steps Get started with ChatBot Help Center Fol…" at bounding box center [756, 398] width 1512 height 796
click at [1166, 460] on button "Save settings" at bounding box center [1123, 460] width 223 height 25
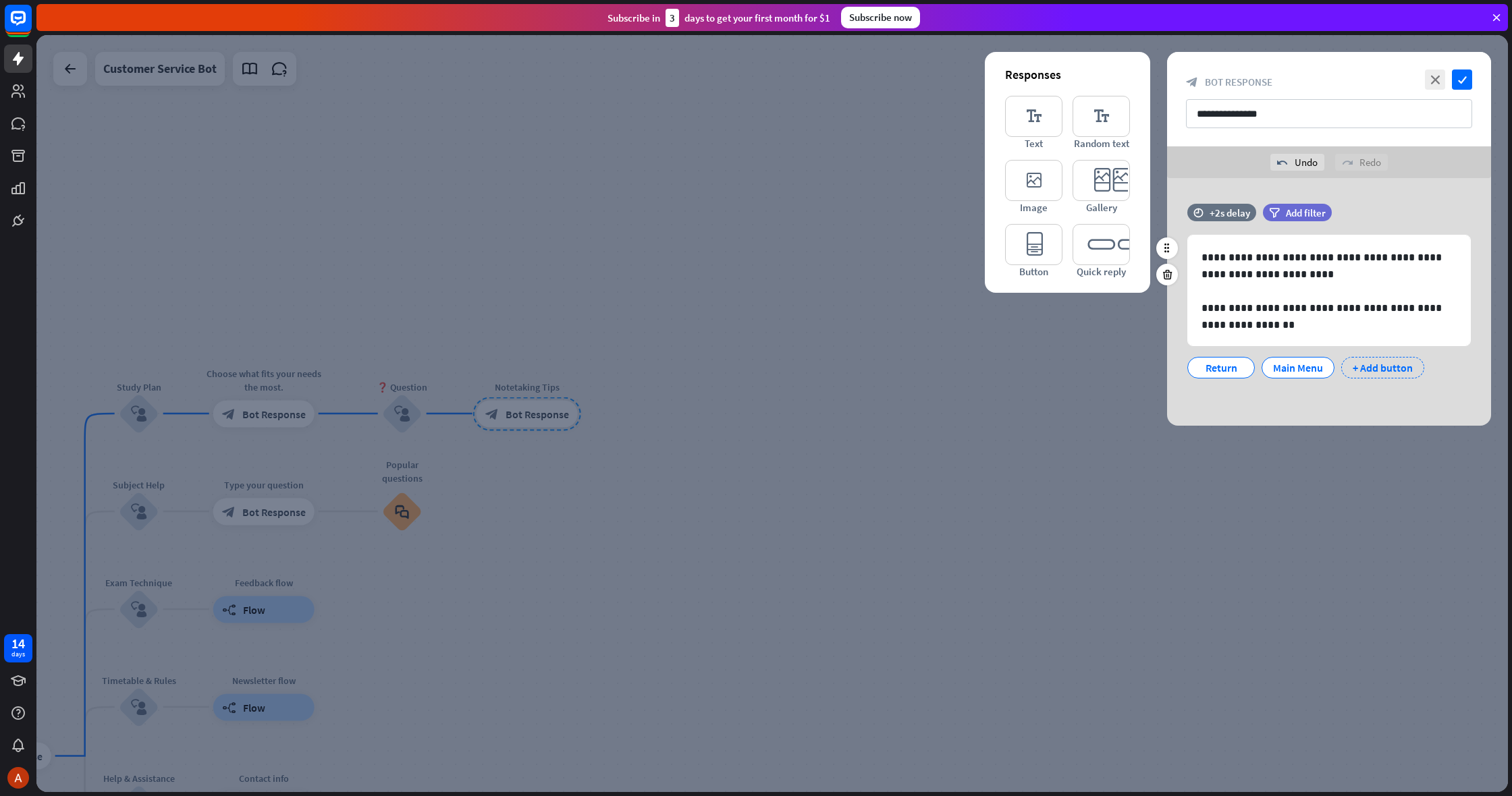
click at [1382, 375] on div "+ Add button" at bounding box center [1382, 368] width 83 height 21
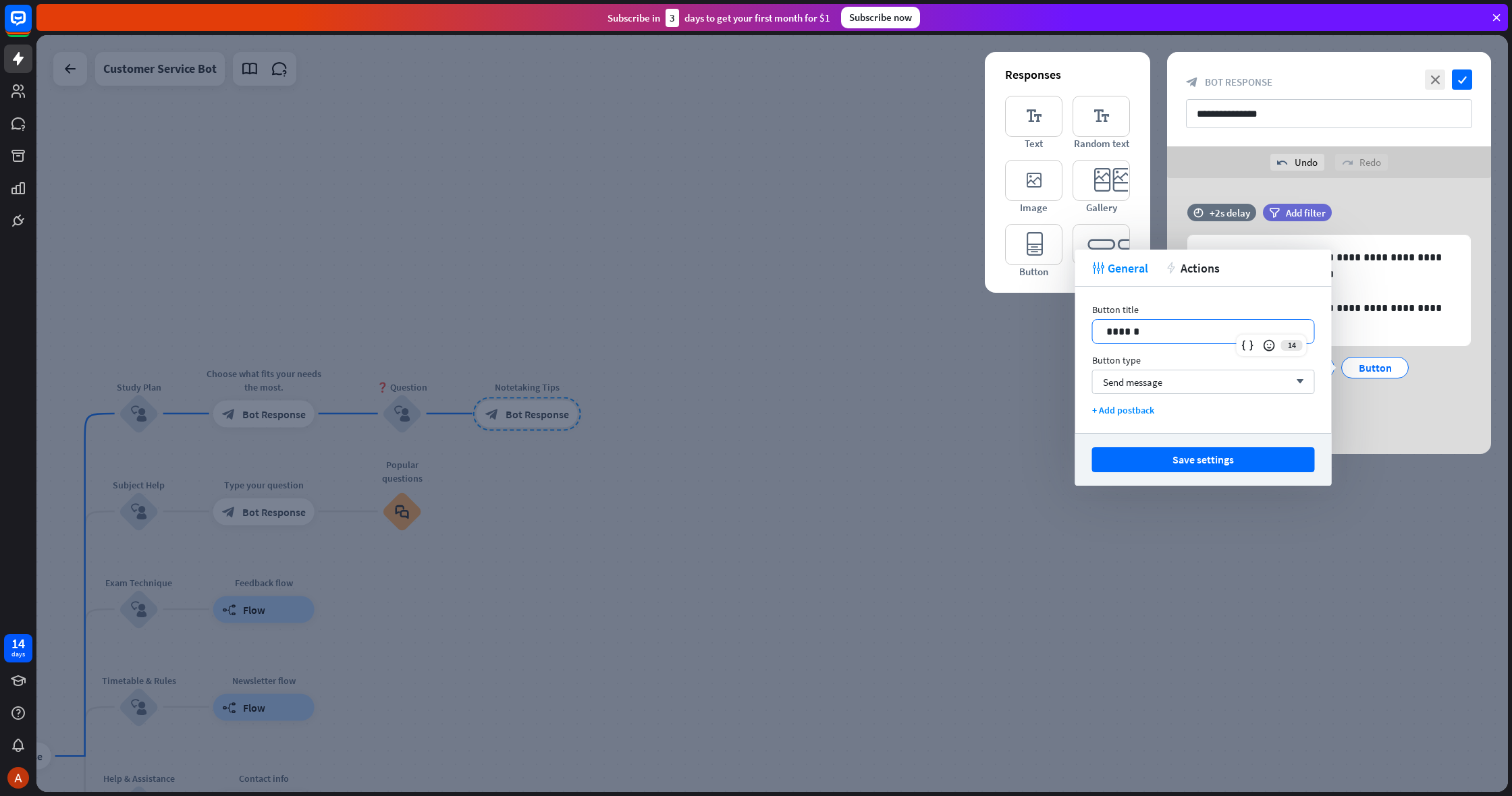
click at [1233, 341] on div "******" at bounding box center [1203, 331] width 221 height 23
drag, startPoint x: 1177, startPoint y: 329, endPoint x: 1047, endPoint y: 326, distance: 130.0
click at [1047, 326] on body "14 days close Product Help First steps Get started with ChatBot Help Center Fol…" at bounding box center [756, 398] width 1512 height 796
click at [1261, 457] on button "Save settings" at bounding box center [1203, 460] width 223 height 25
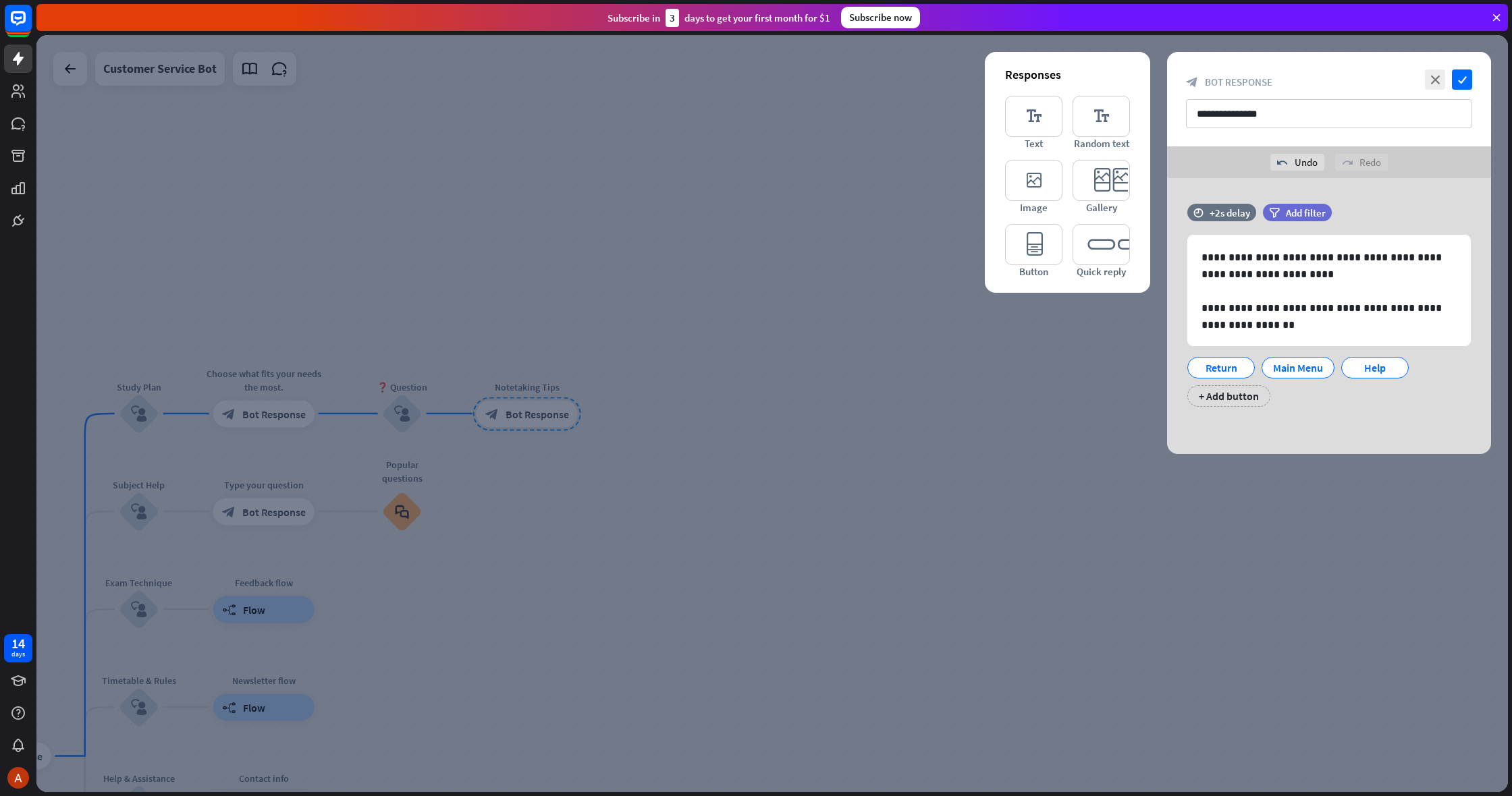
click at [1101, 430] on div at bounding box center [772, 414] width 1472 height 758
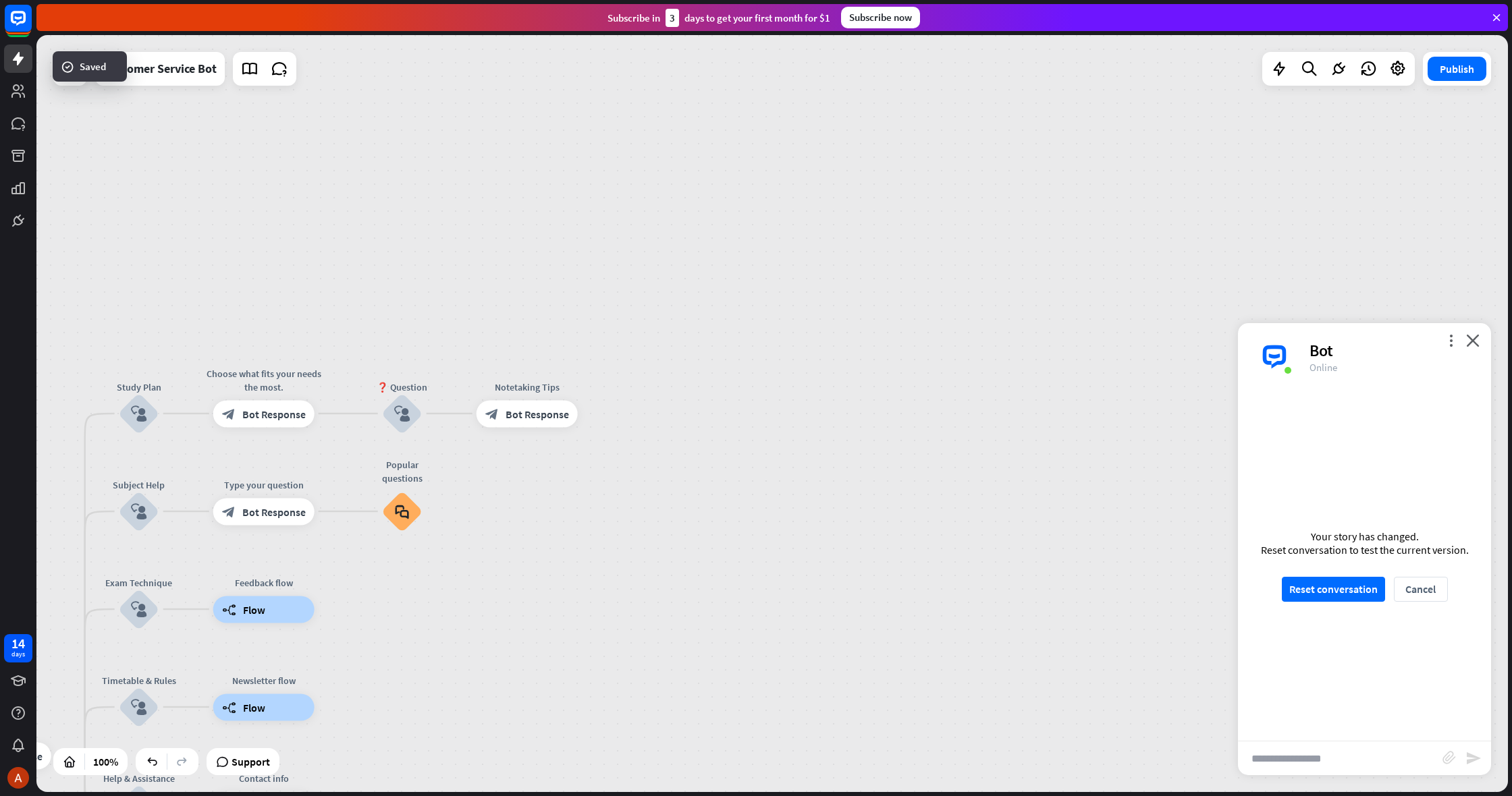
click at [1323, 576] on div "Your story has changed. Reset conversation to test the current version. Reset c…" at bounding box center [1364, 566] width 253 height 350
click at [1323, 580] on button "Reset conversation" at bounding box center [1333, 589] width 104 height 25
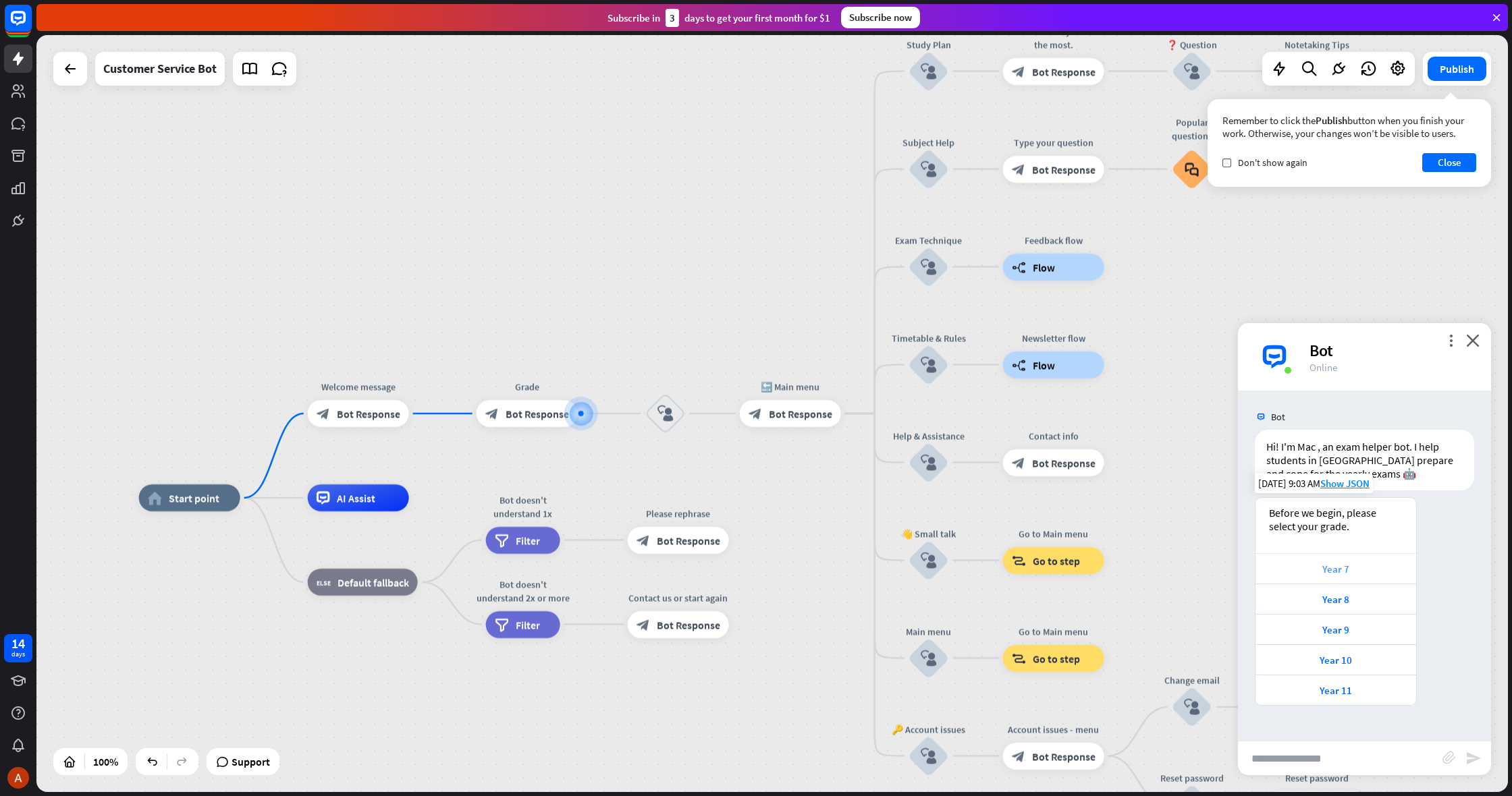
click at [1326, 580] on div "Year 7" at bounding box center [1336, 568] width 161 height 31
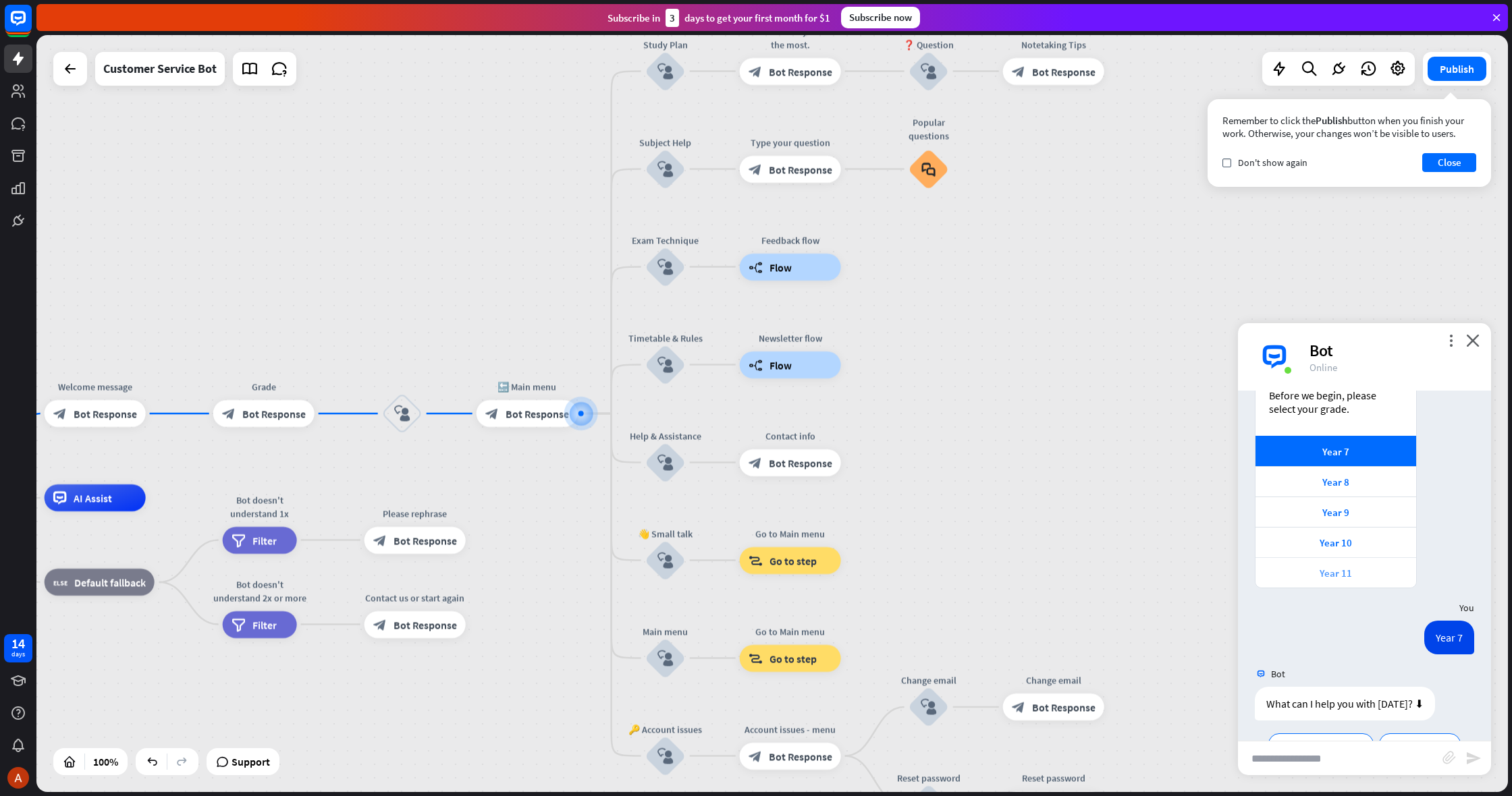
scroll to position [208, 0]
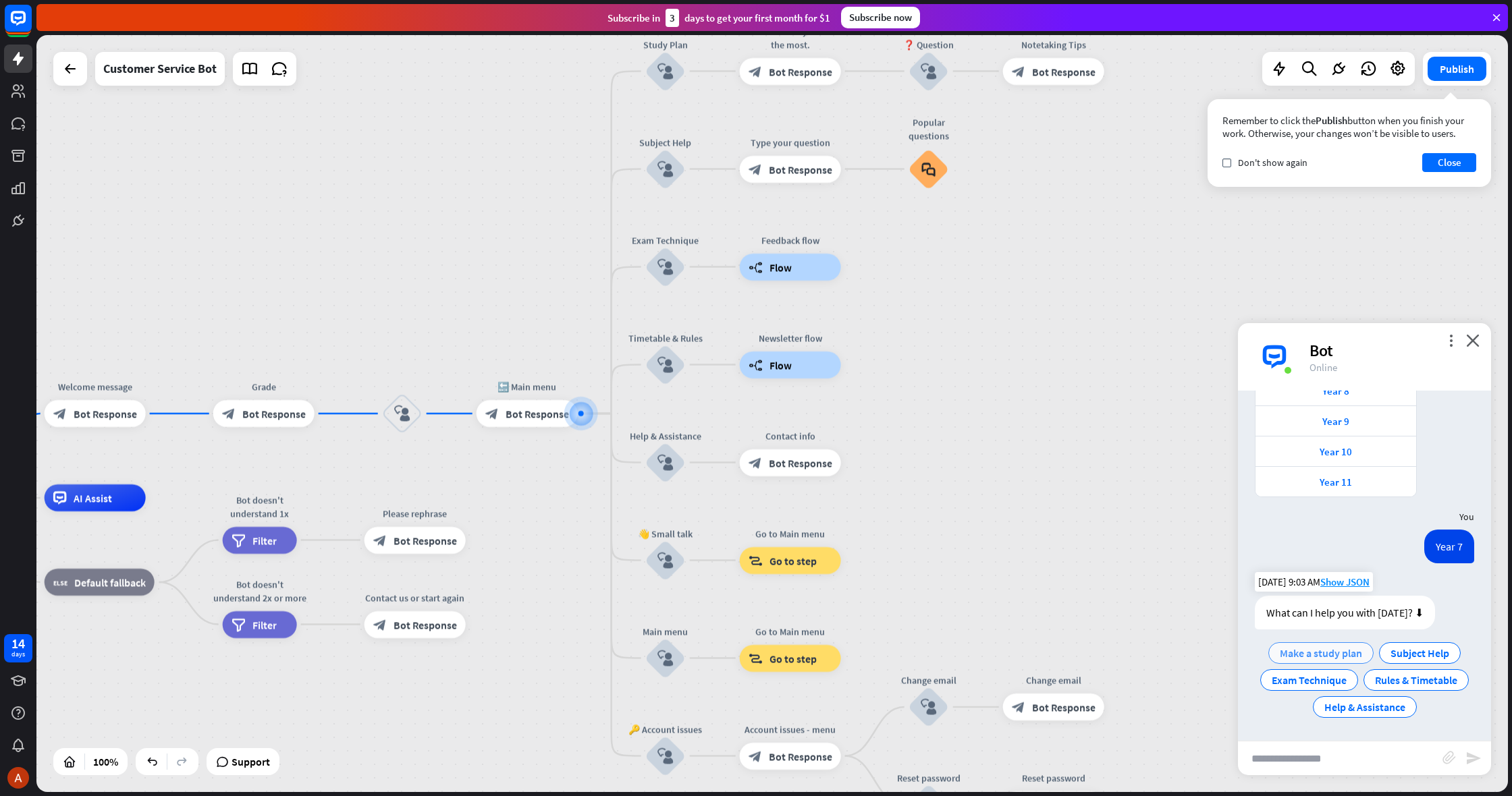
click at [1329, 661] on div "Make a study plan" at bounding box center [1321, 653] width 105 height 21
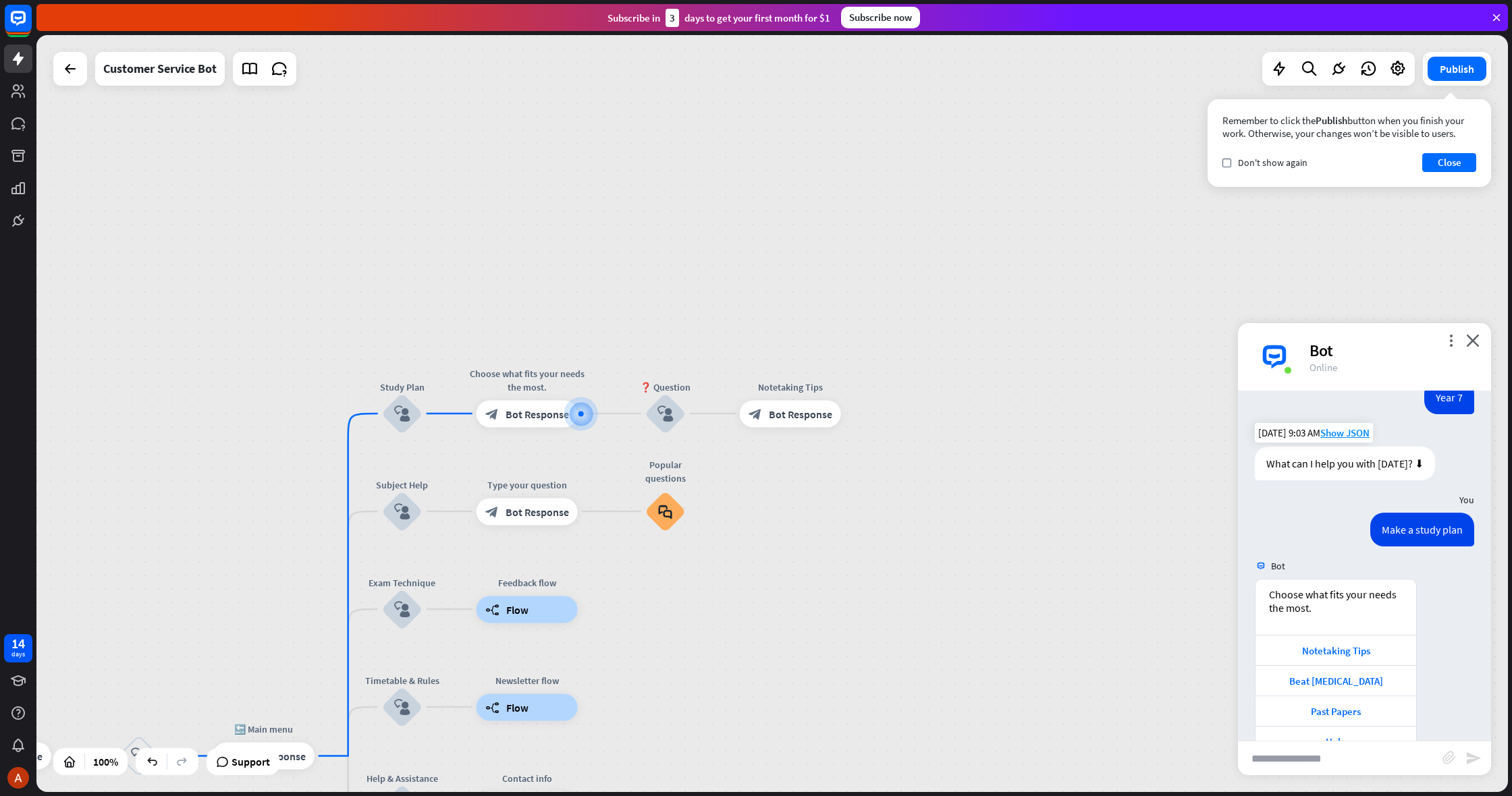
scroll to position [394, 0]
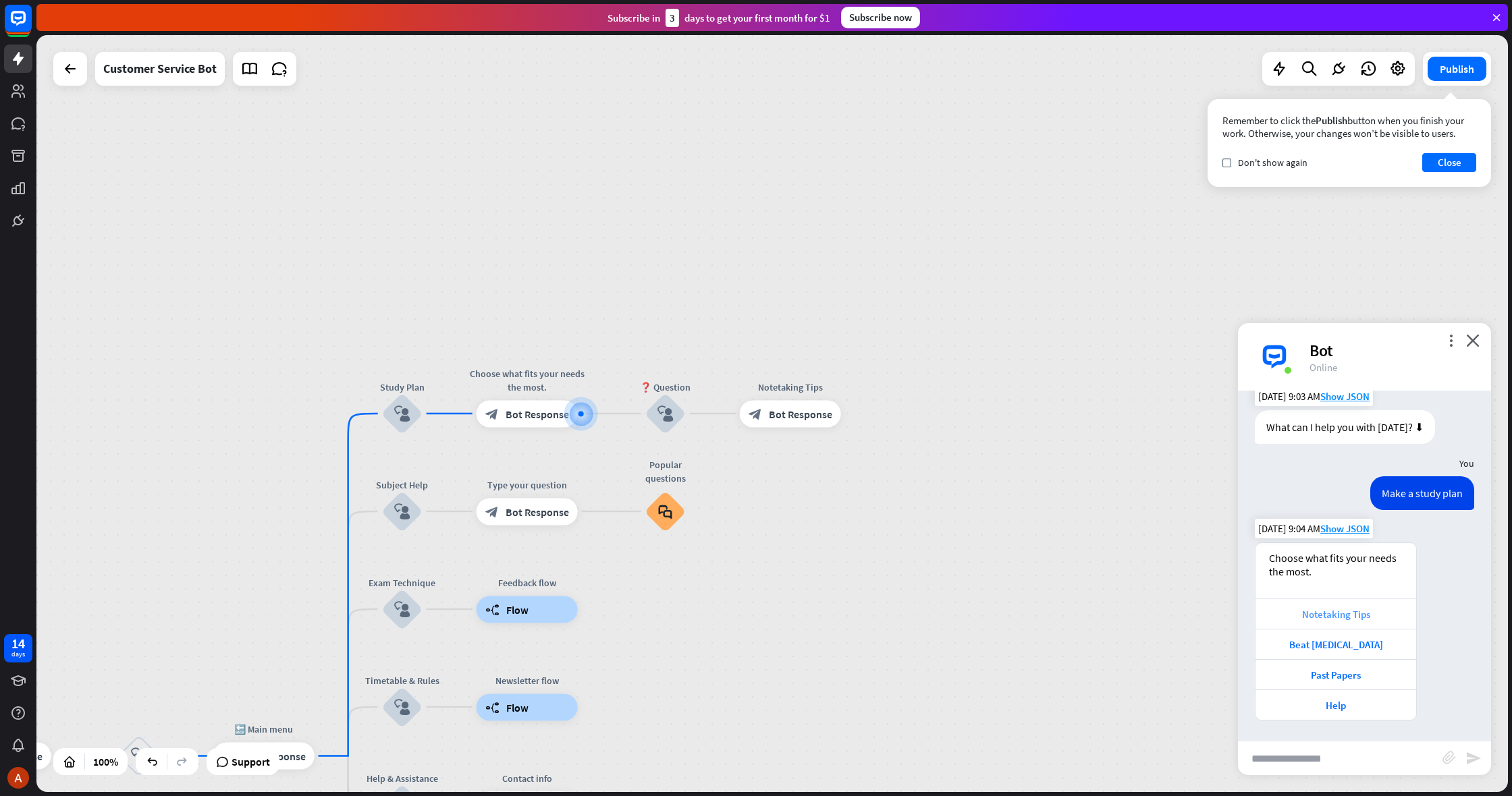
click at [1321, 618] on div "Notetaking Tips" at bounding box center [1337, 615] width 147 height 13
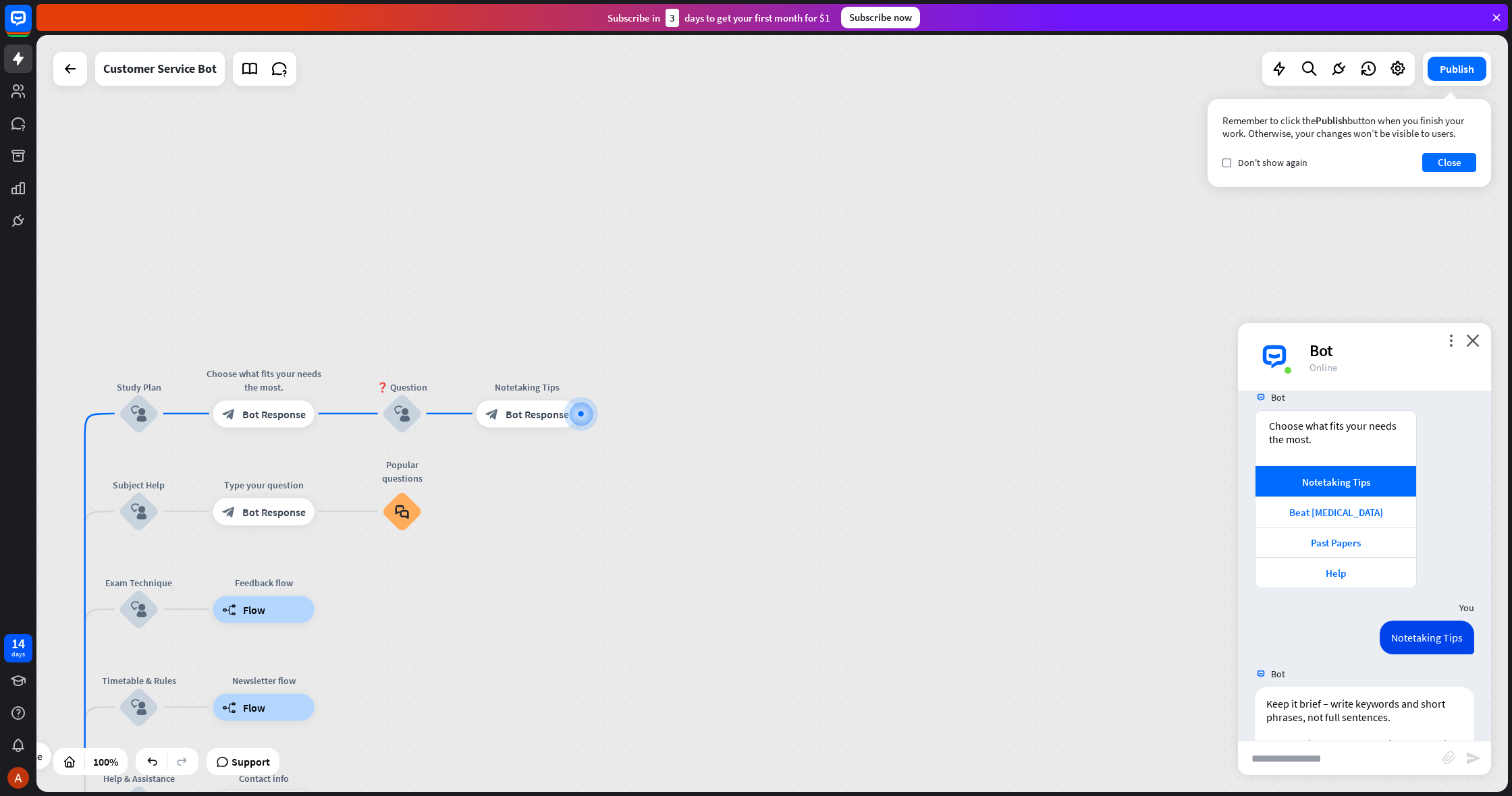
scroll to position [887, 0]
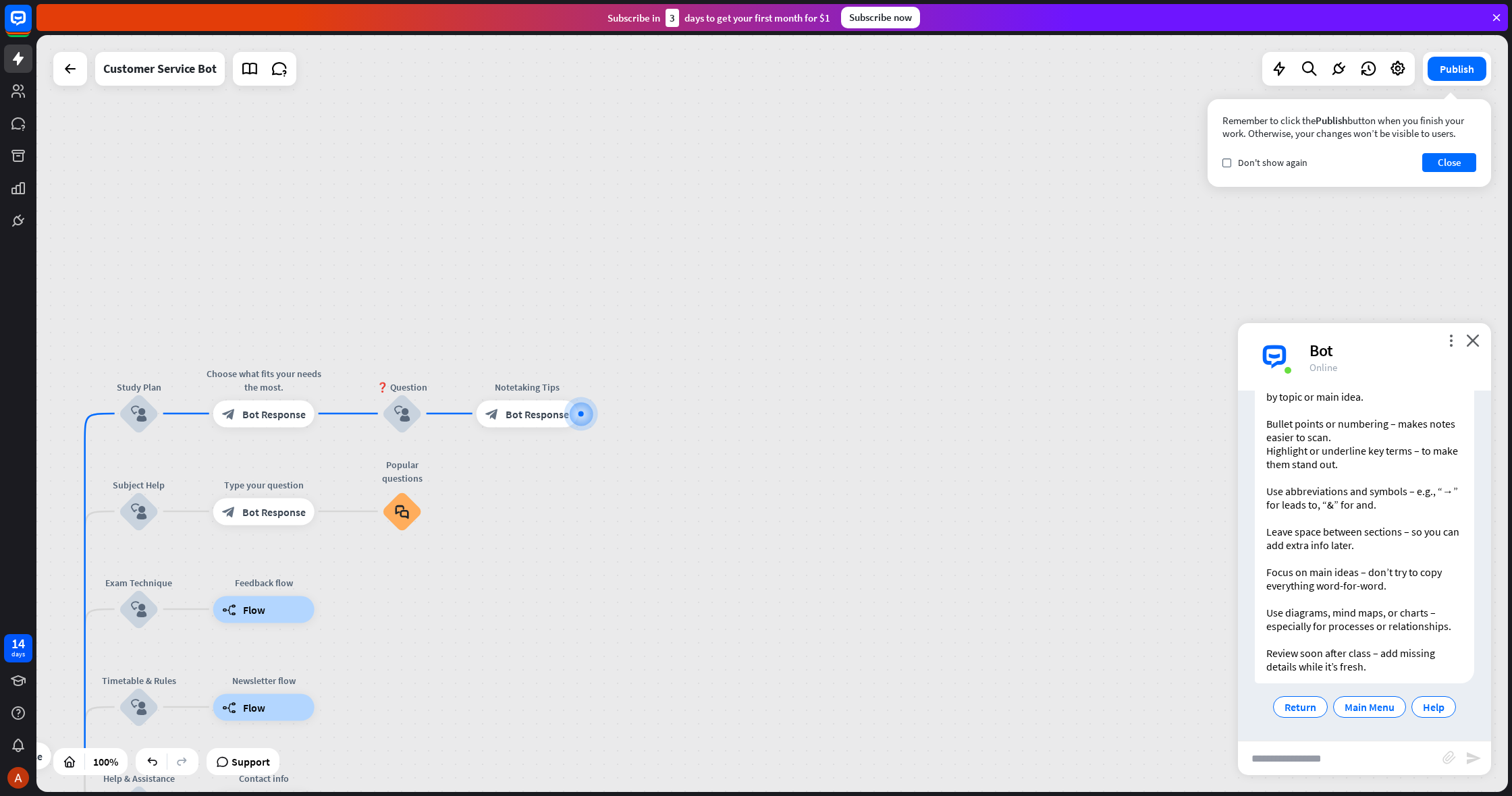
click at [1302, 693] on div "Keep it brief – write keywords and short phrases, not full sentences. Use headi…" at bounding box center [1365, 523] width 219 height 395
click at [1311, 699] on div "Return" at bounding box center [1300, 706] width 55 height 21
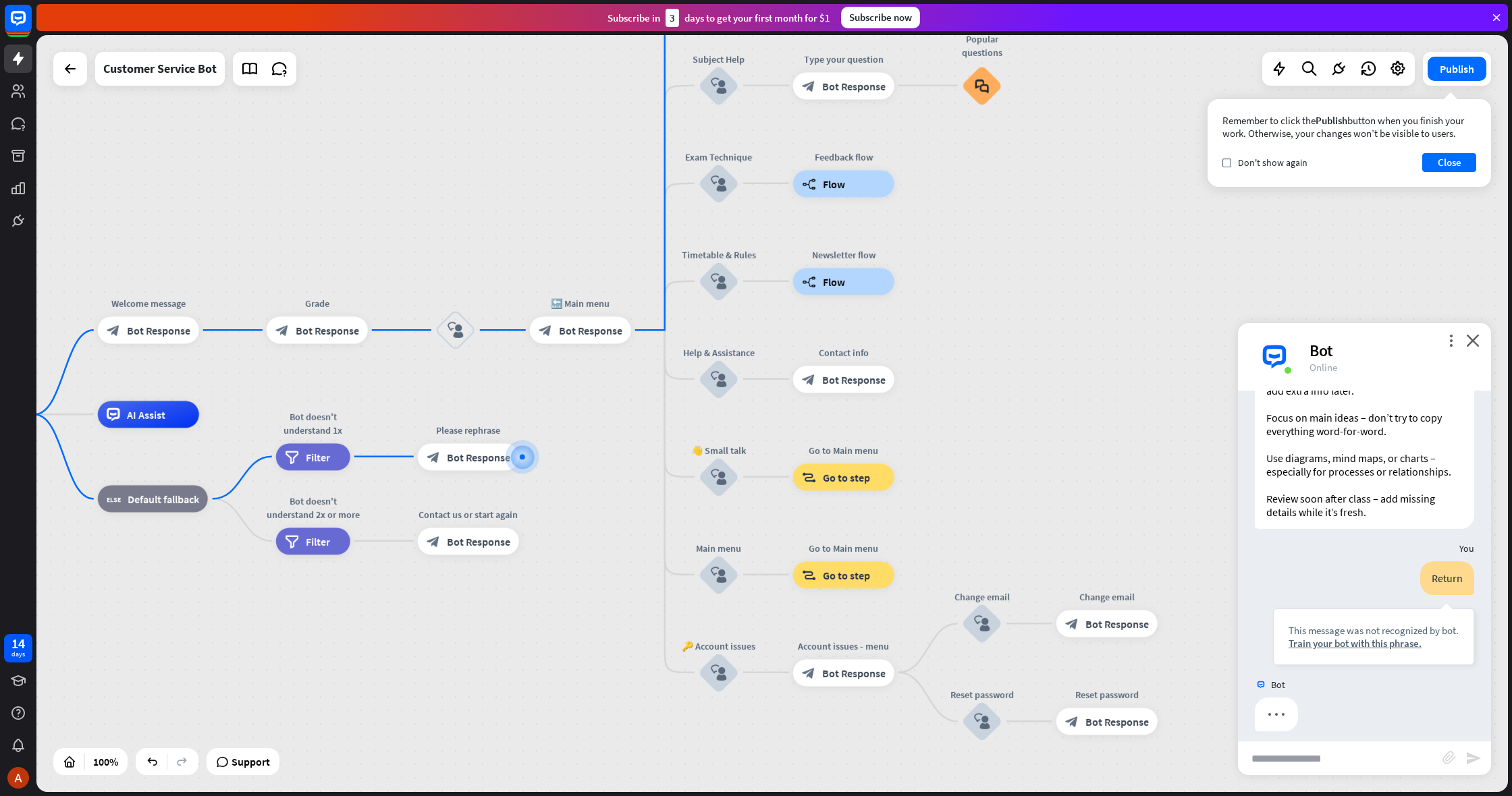
scroll to position [1053, 0]
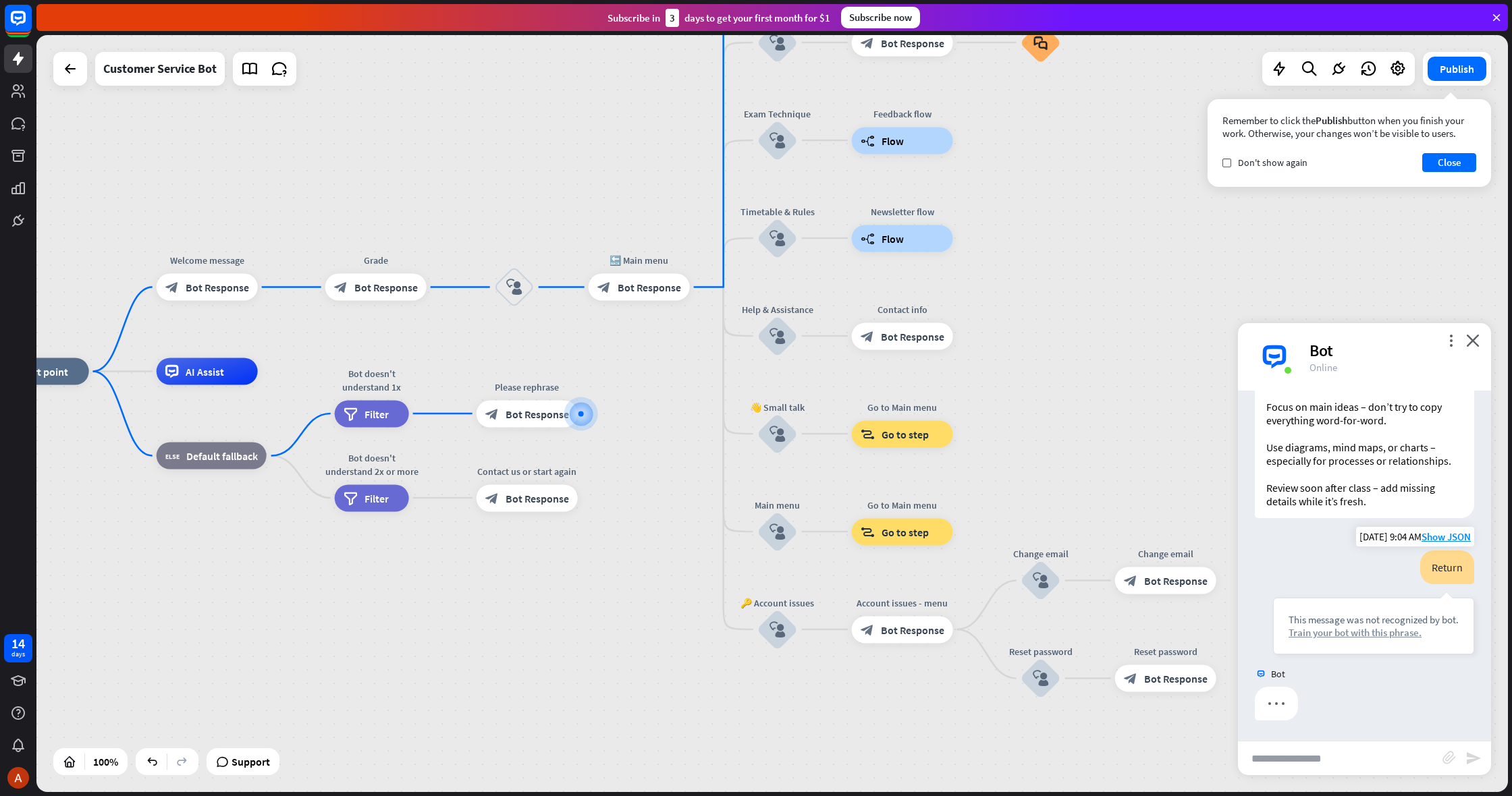
click at [1312, 640] on div "This message was not recognized by bot. Train your bot with this phrase." at bounding box center [1374, 626] width 202 height 57
click at [1310, 630] on div "Train your bot with this phrase." at bounding box center [1374, 633] width 170 height 13
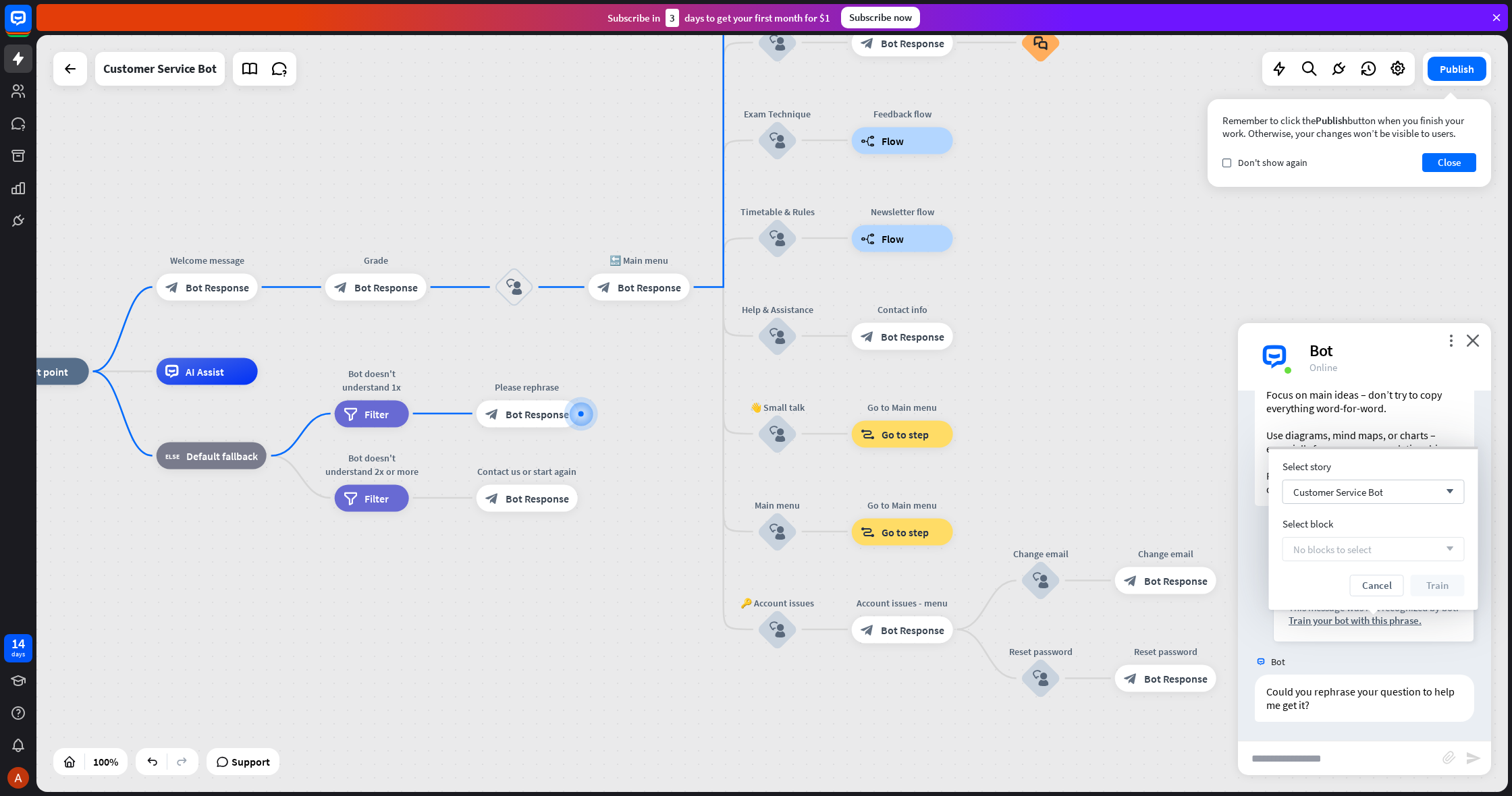
scroll to position [1067, 0]
click at [1325, 554] on div "Select block arrow_down" at bounding box center [1373, 545] width 182 height 24
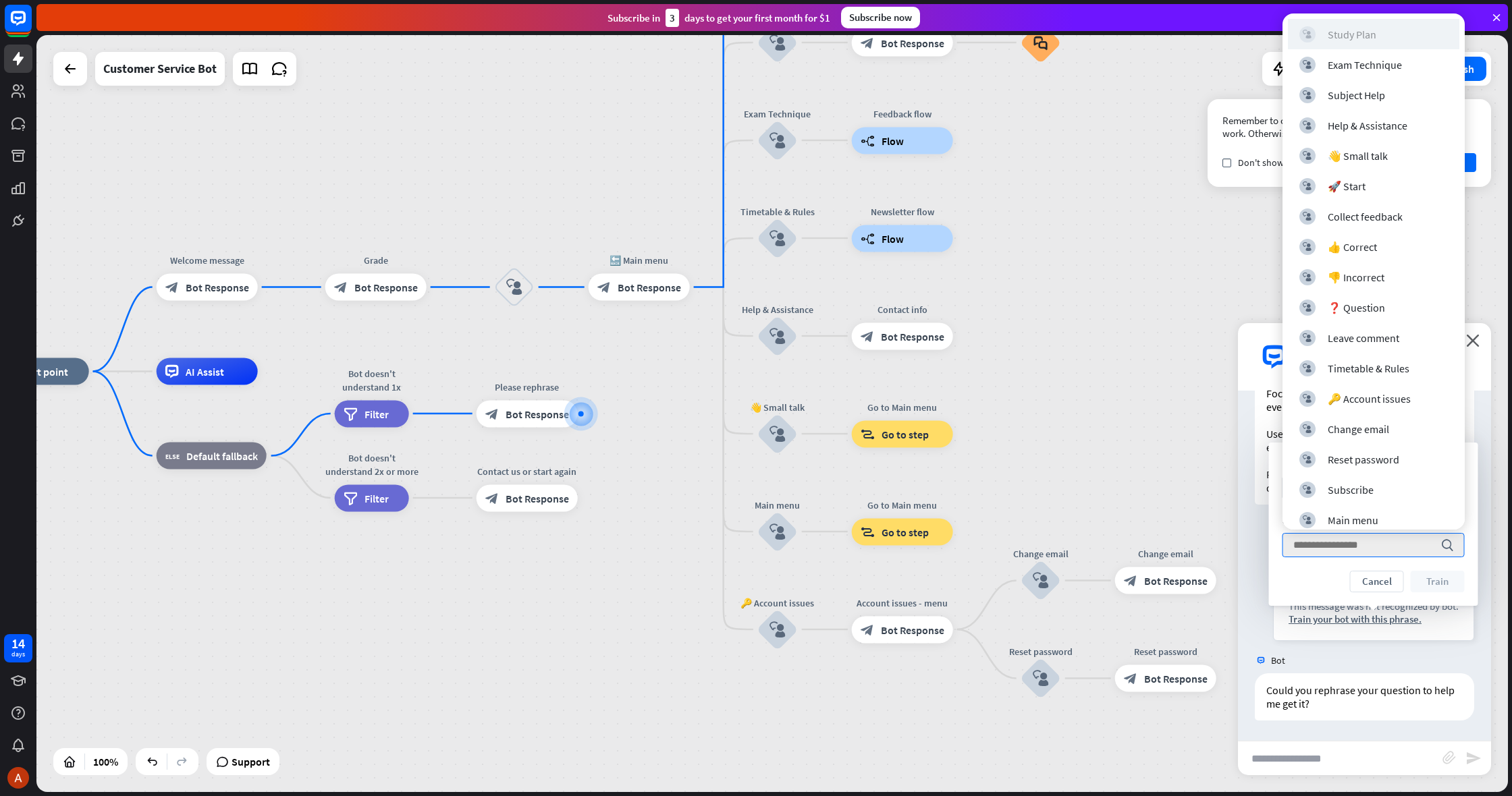
click at [1328, 38] on div "Study Plan" at bounding box center [1352, 35] width 49 height 13
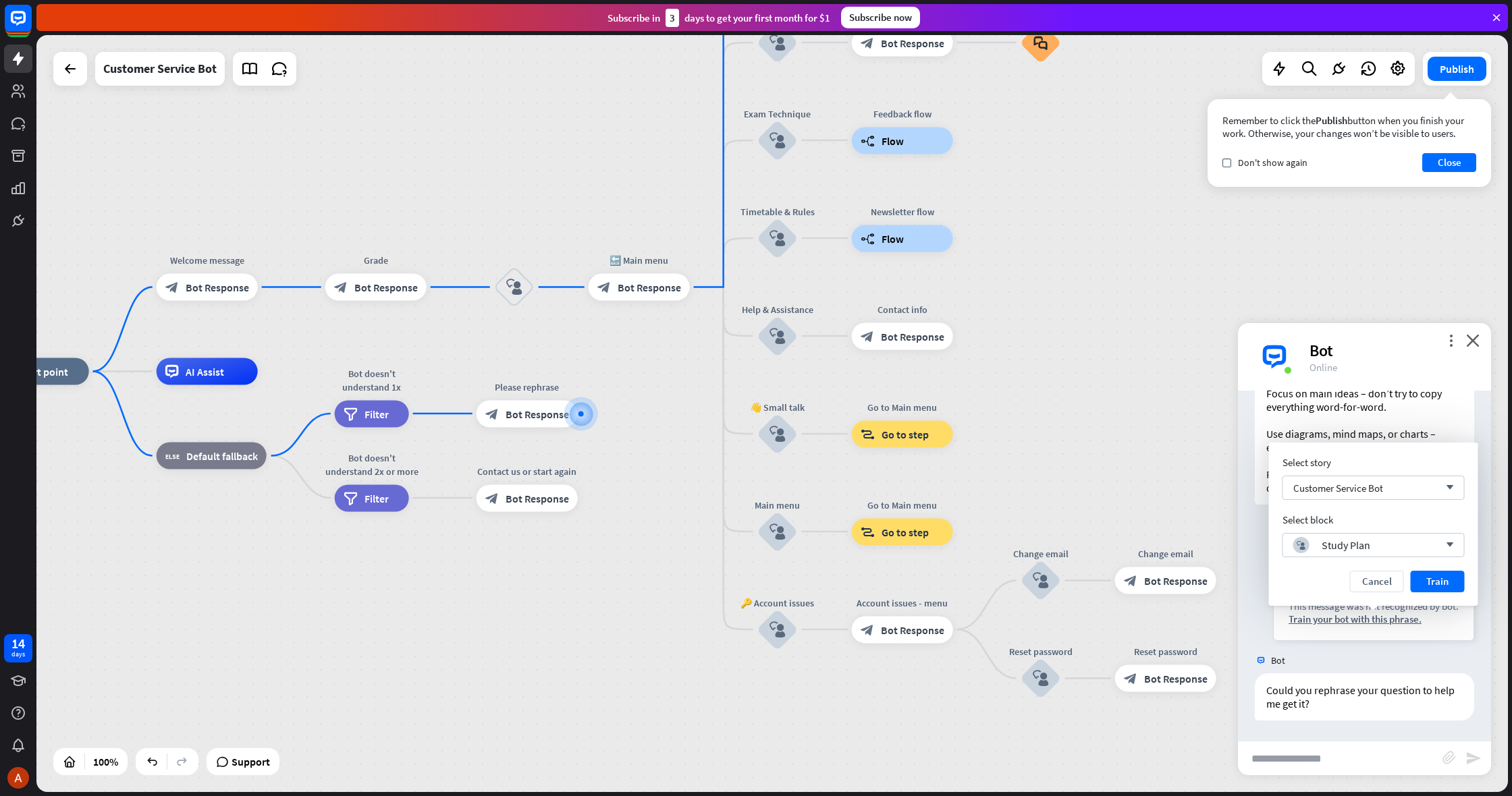
click at [1451, 580] on button "Train" at bounding box center [1438, 581] width 54 height 21
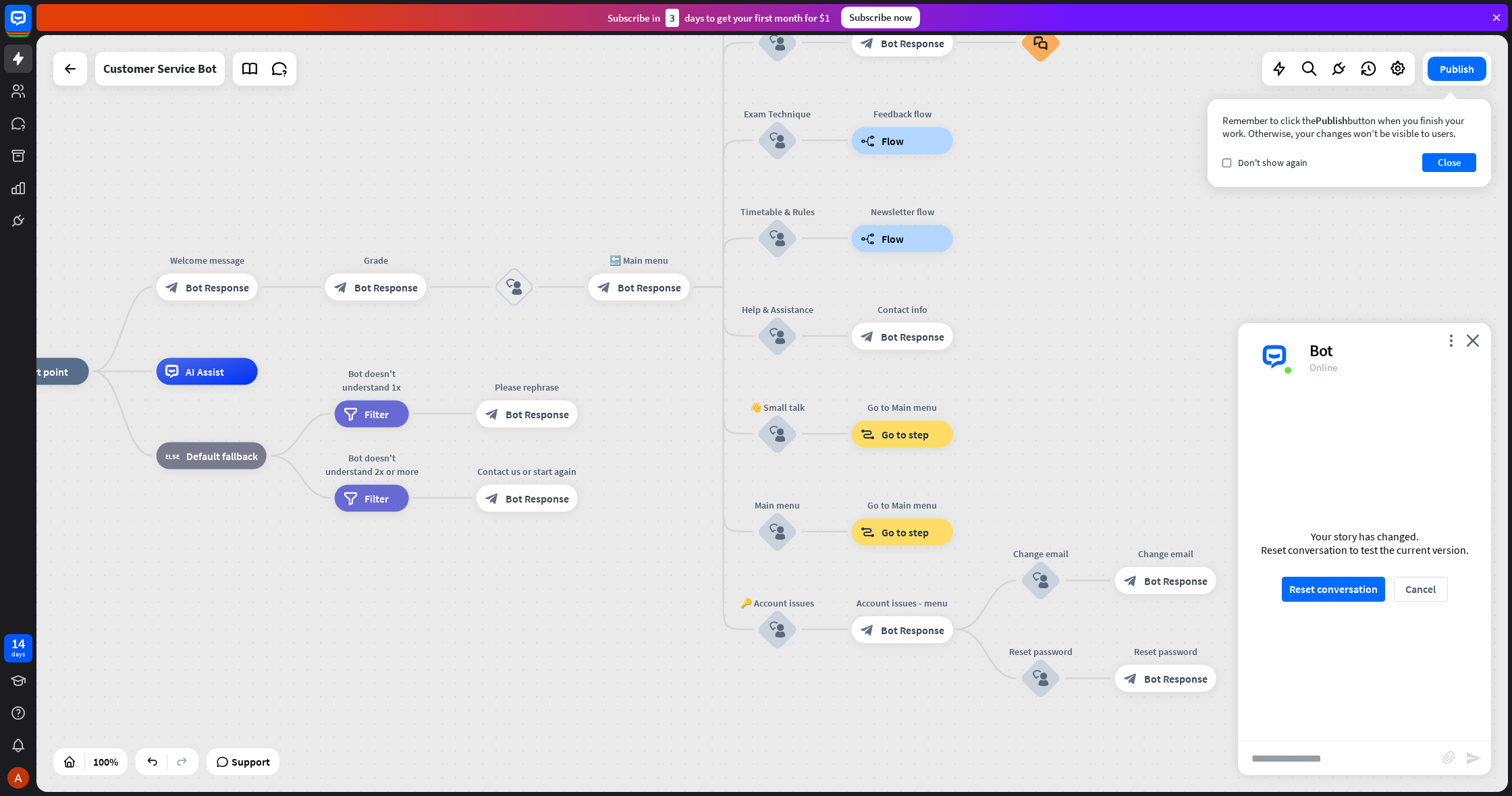
scroll to position [1054, 0]
click at [1348, 592] on button "Reset conversation" at bounding box center [1333, 589] width 104 height 25
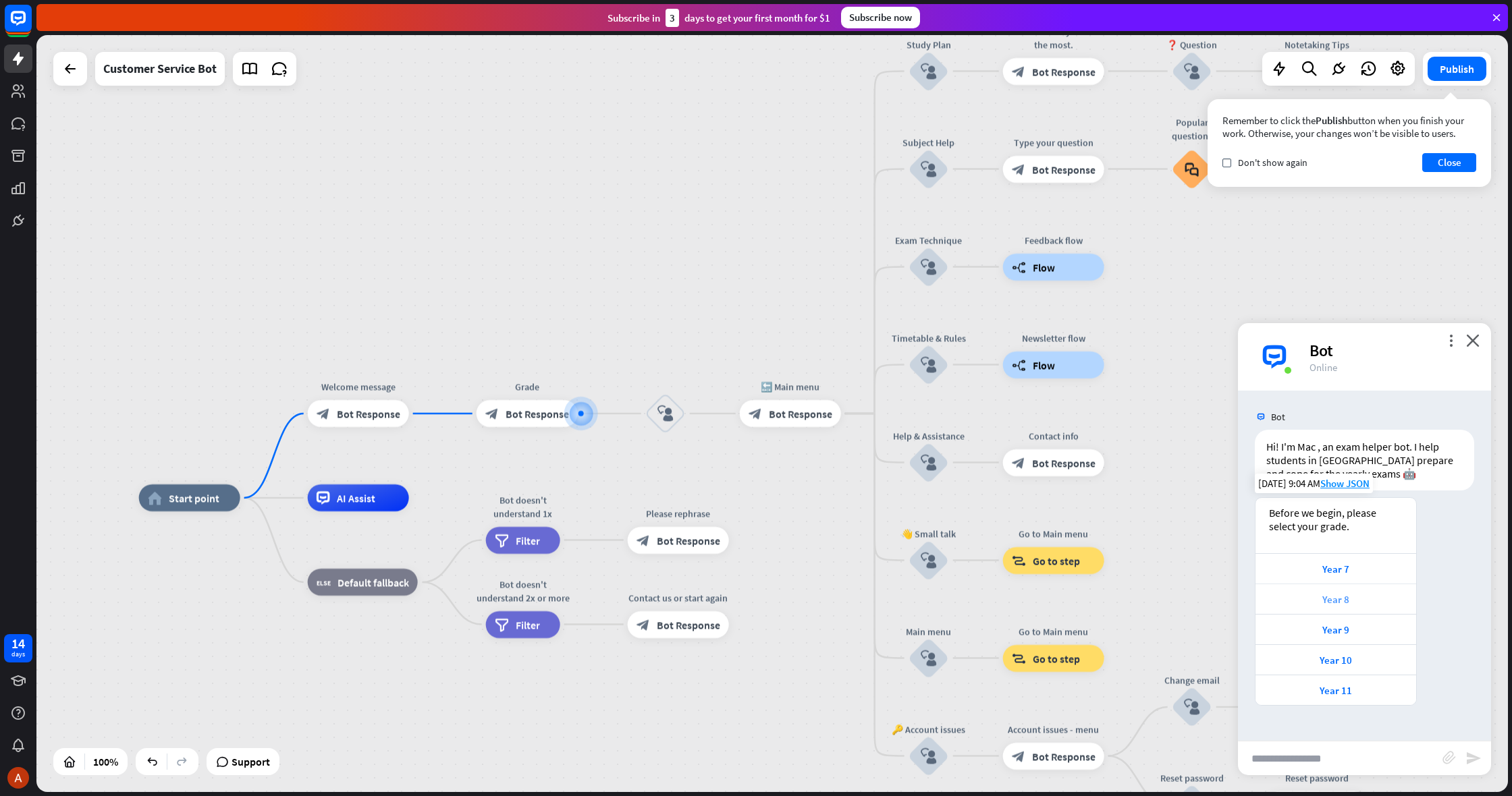
click at [1333, 599] on div "Year 8" at bounding box center [1337, 600] width 147 height 13
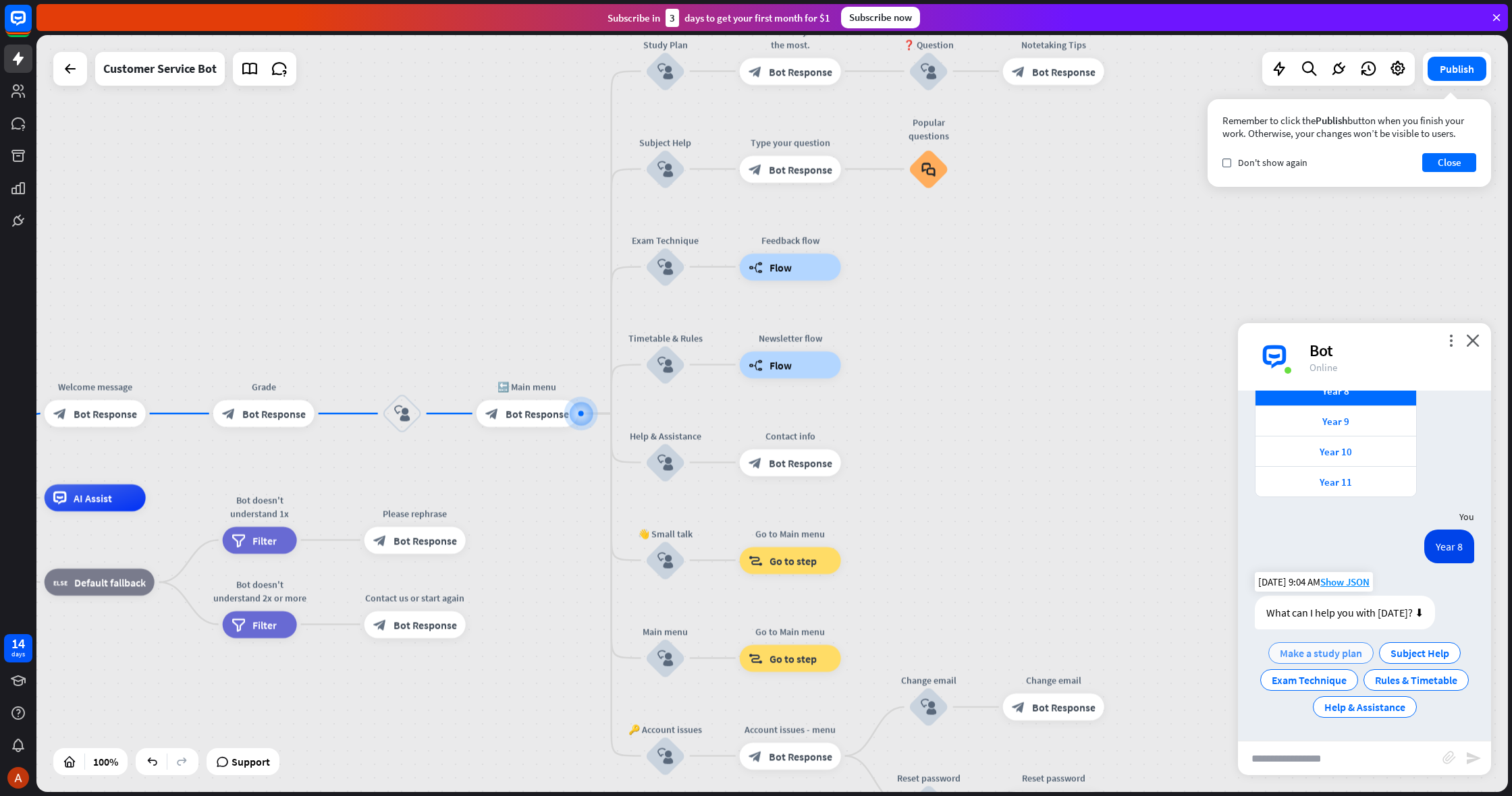
click at [1319, 653] on span "Make a study plan" at bounding box center [1321, 653] width 82 height 13
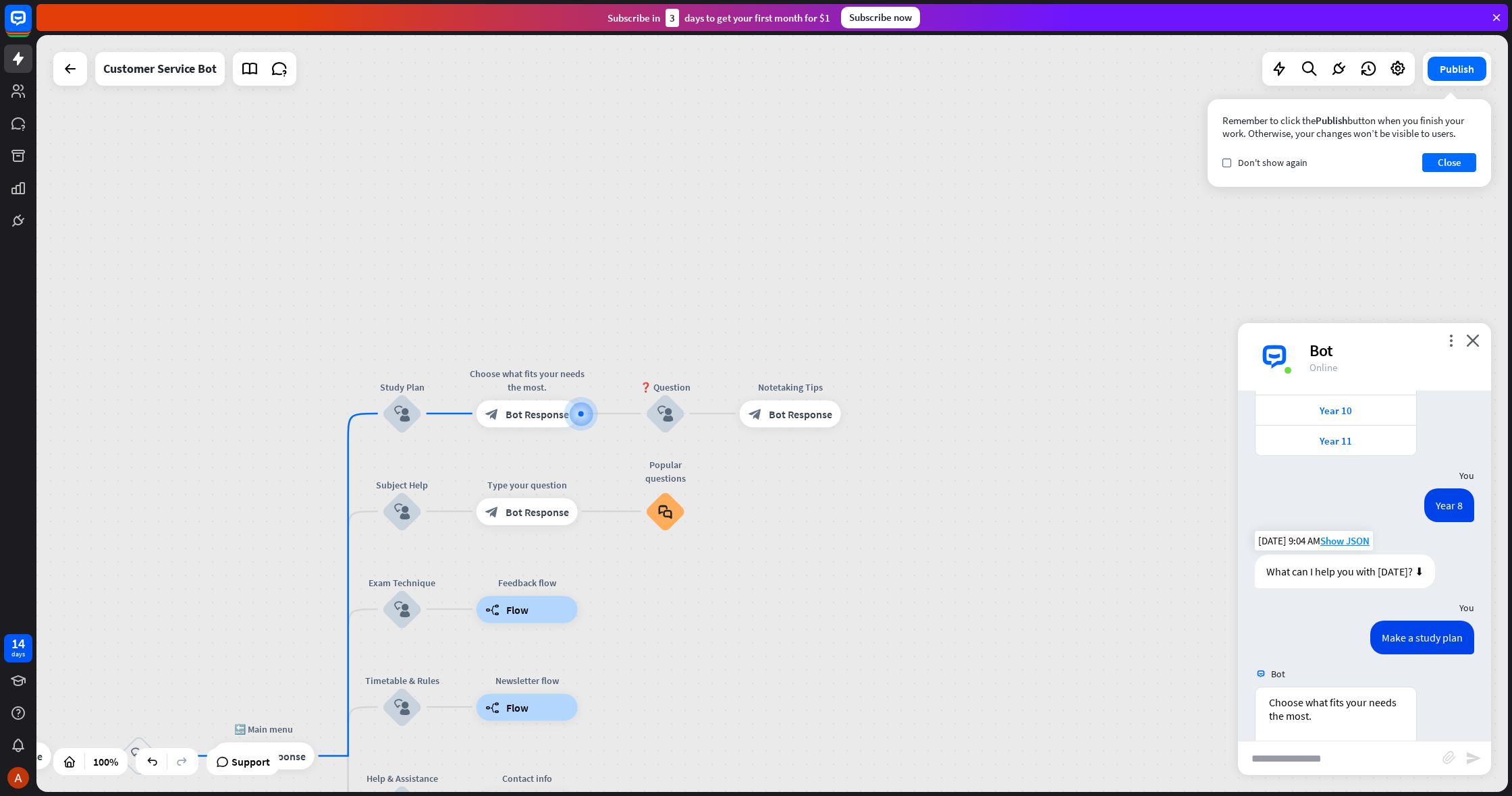
scroll to position [394, 0]
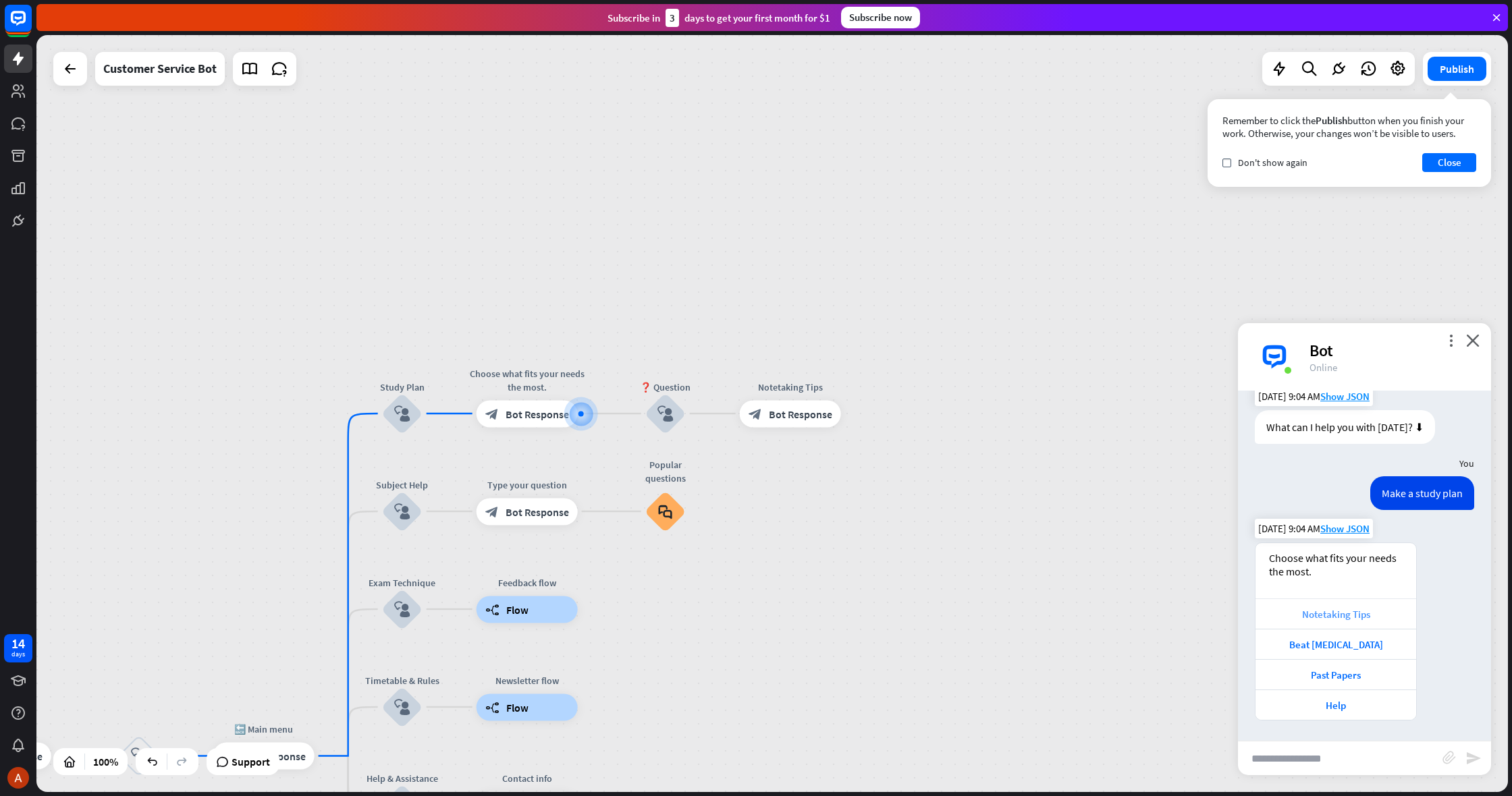
click at [1324, 611] on div "Notetaking Tips" at bounding box center [1337, 615] width 147 height 13
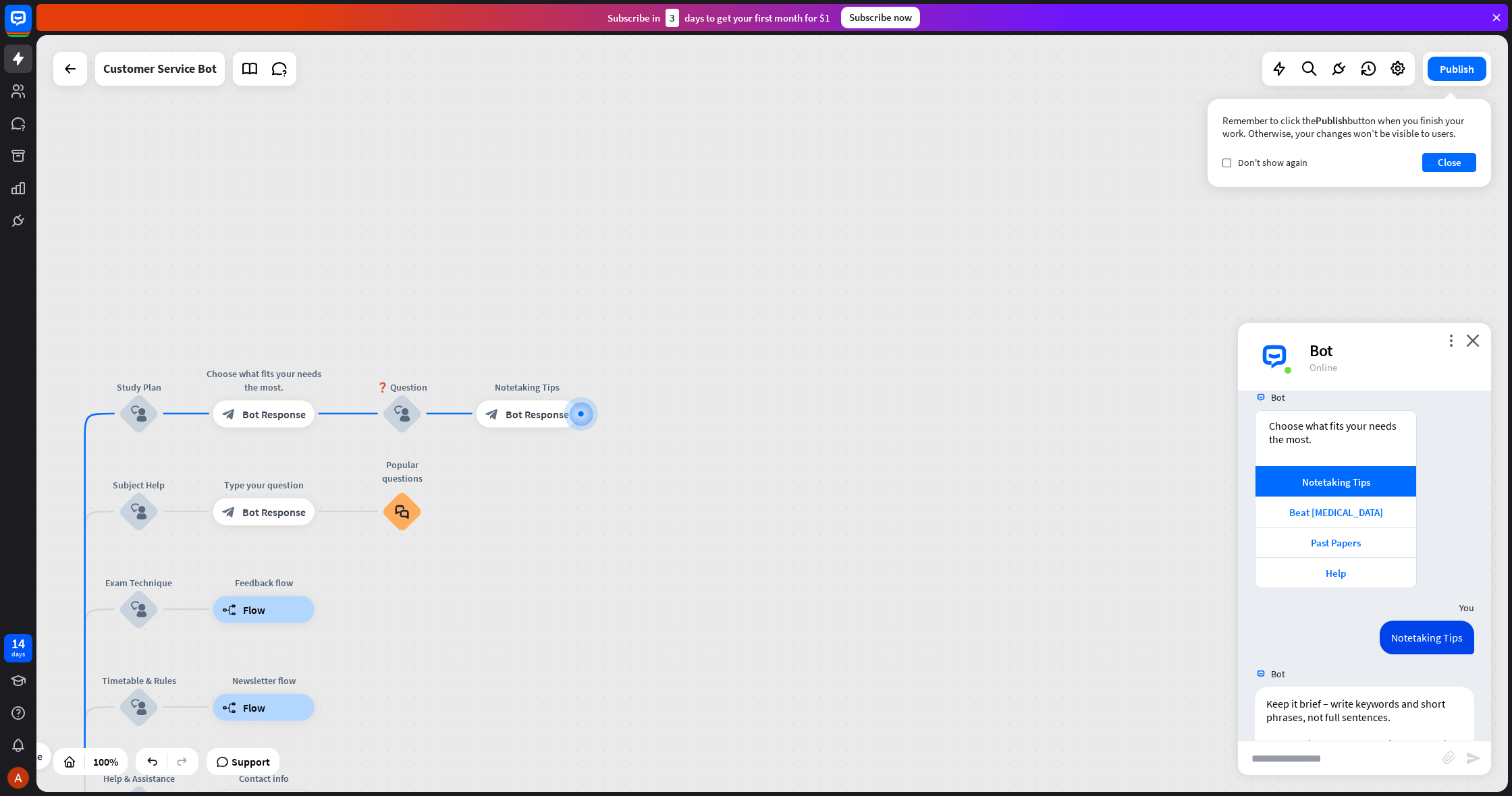
scroll to position [887, 0]
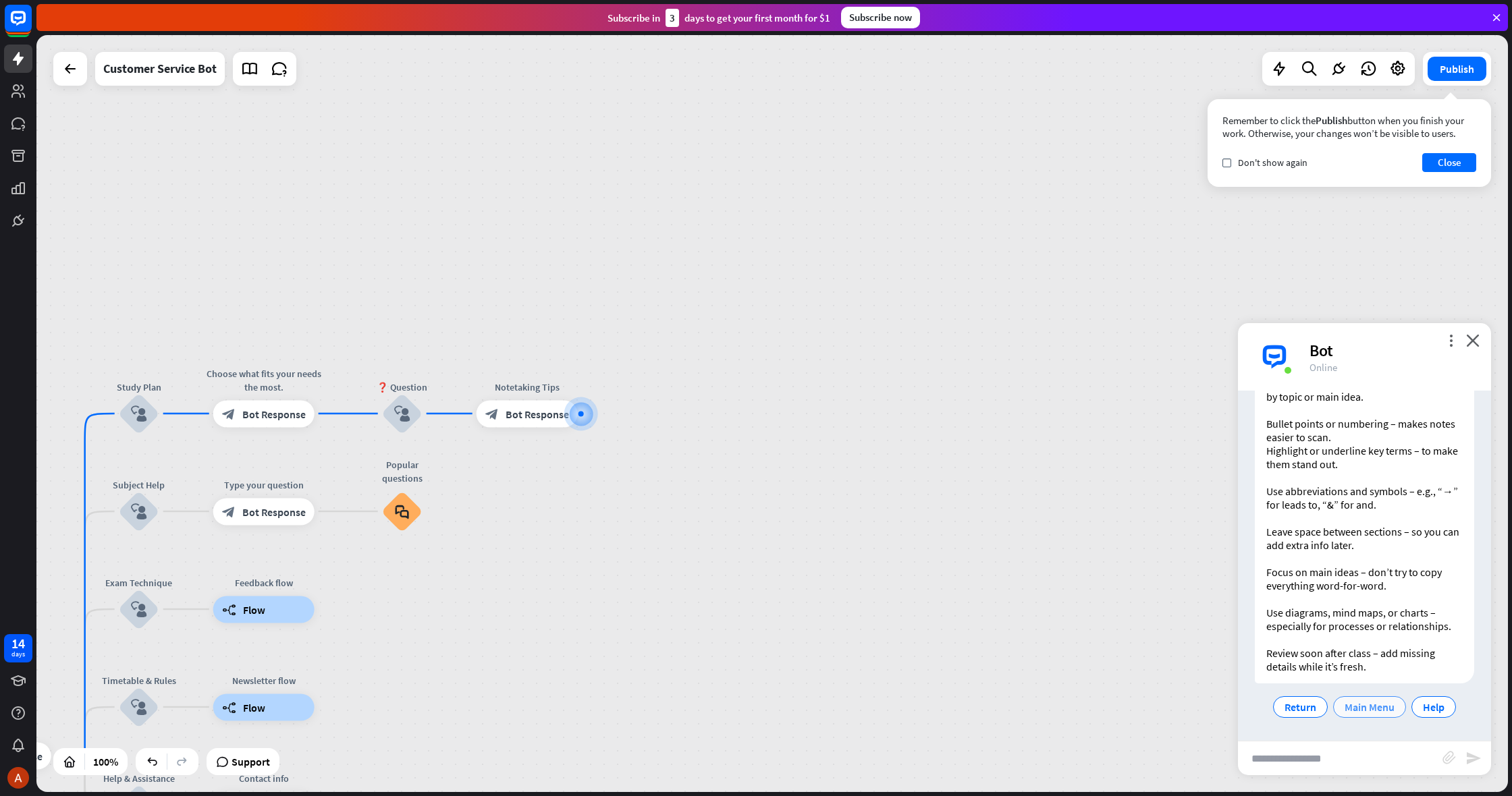
click at [1367, 710] on span "Main Menu" at bounding box center [1370, 707] width 50 height 13
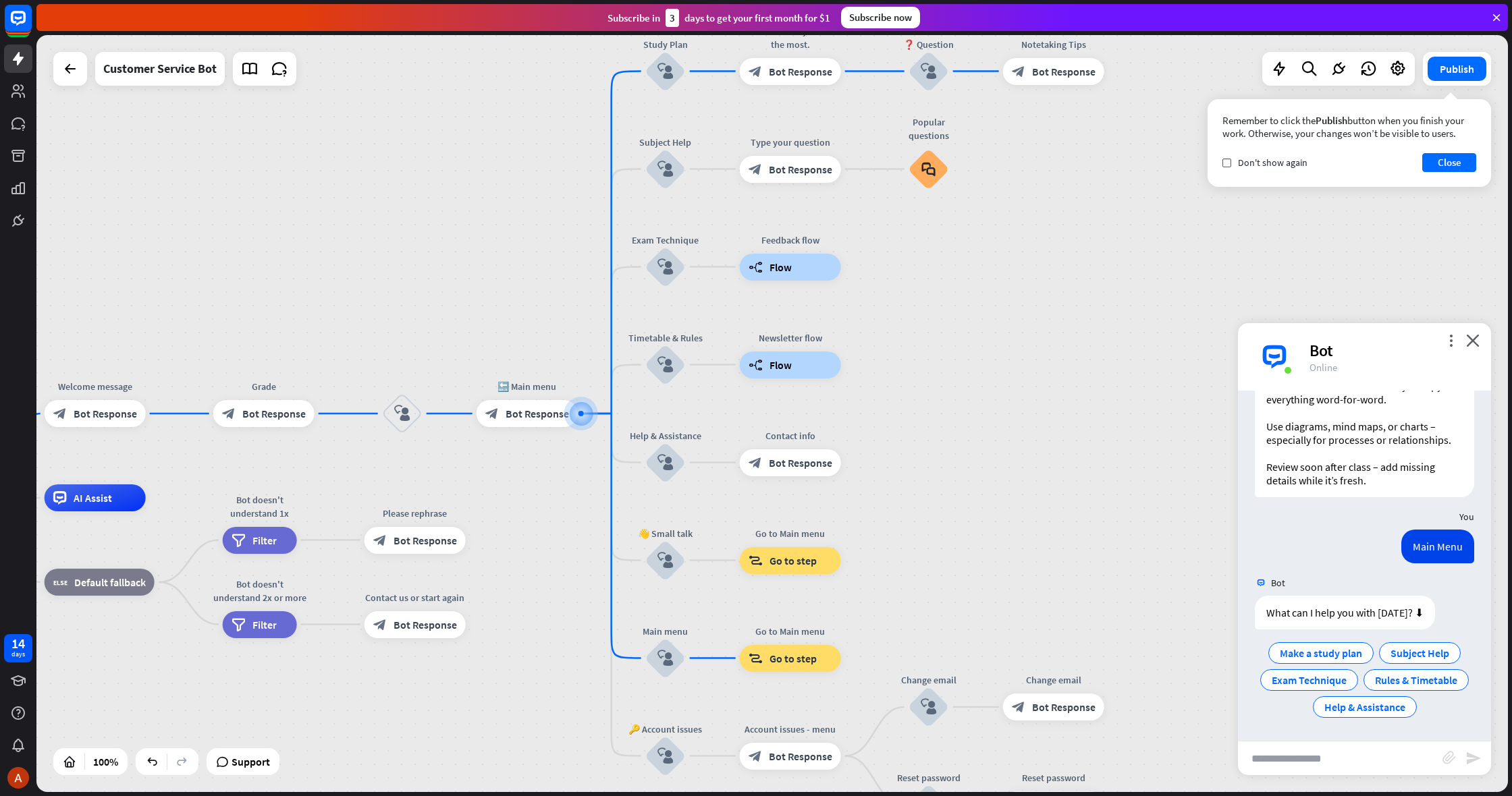
scroll to position [1074, 0]
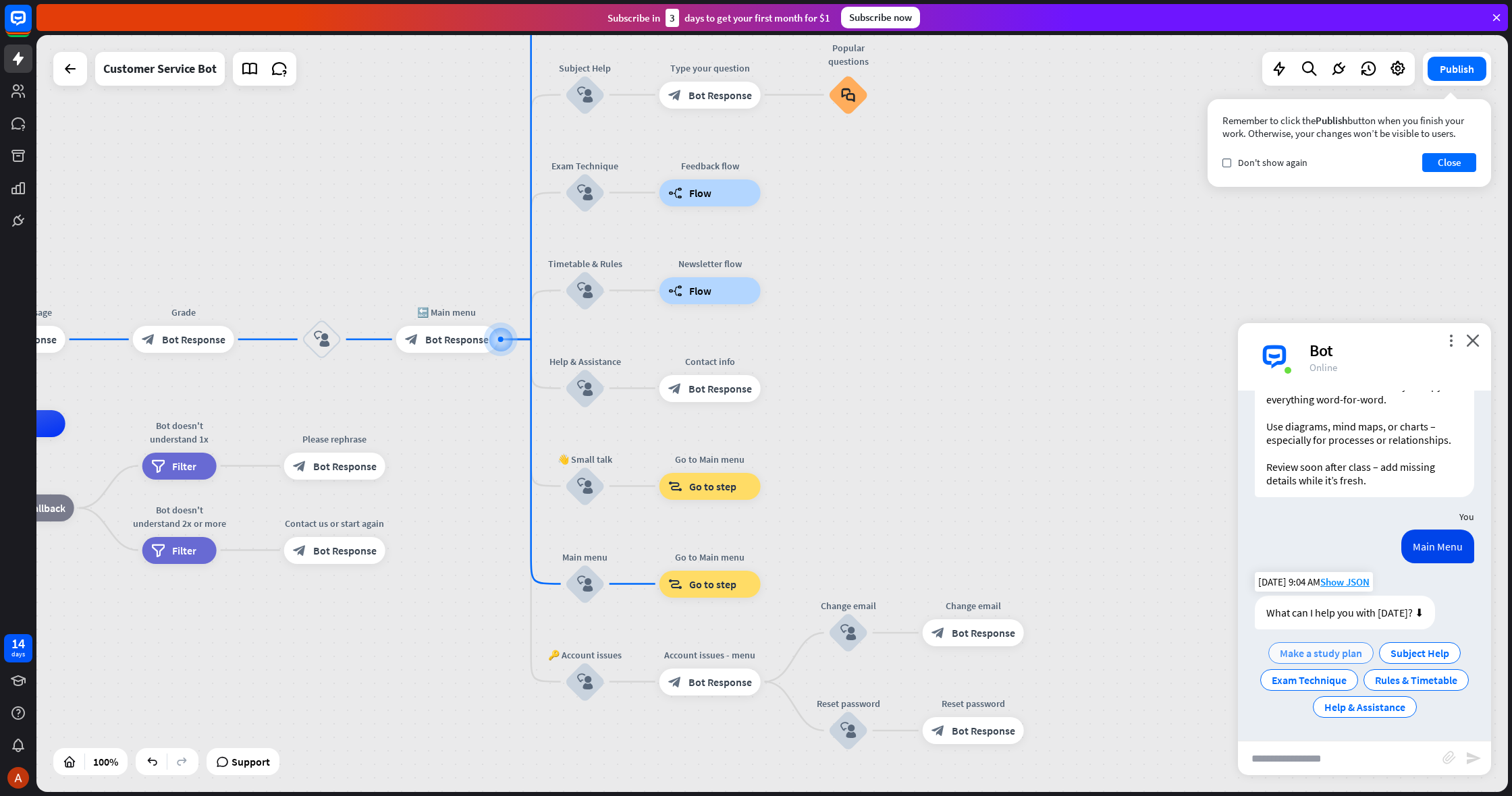
click at [1345, 649] on span "Make a study plan" at bounding box center [1321, 653] width 82 height 13
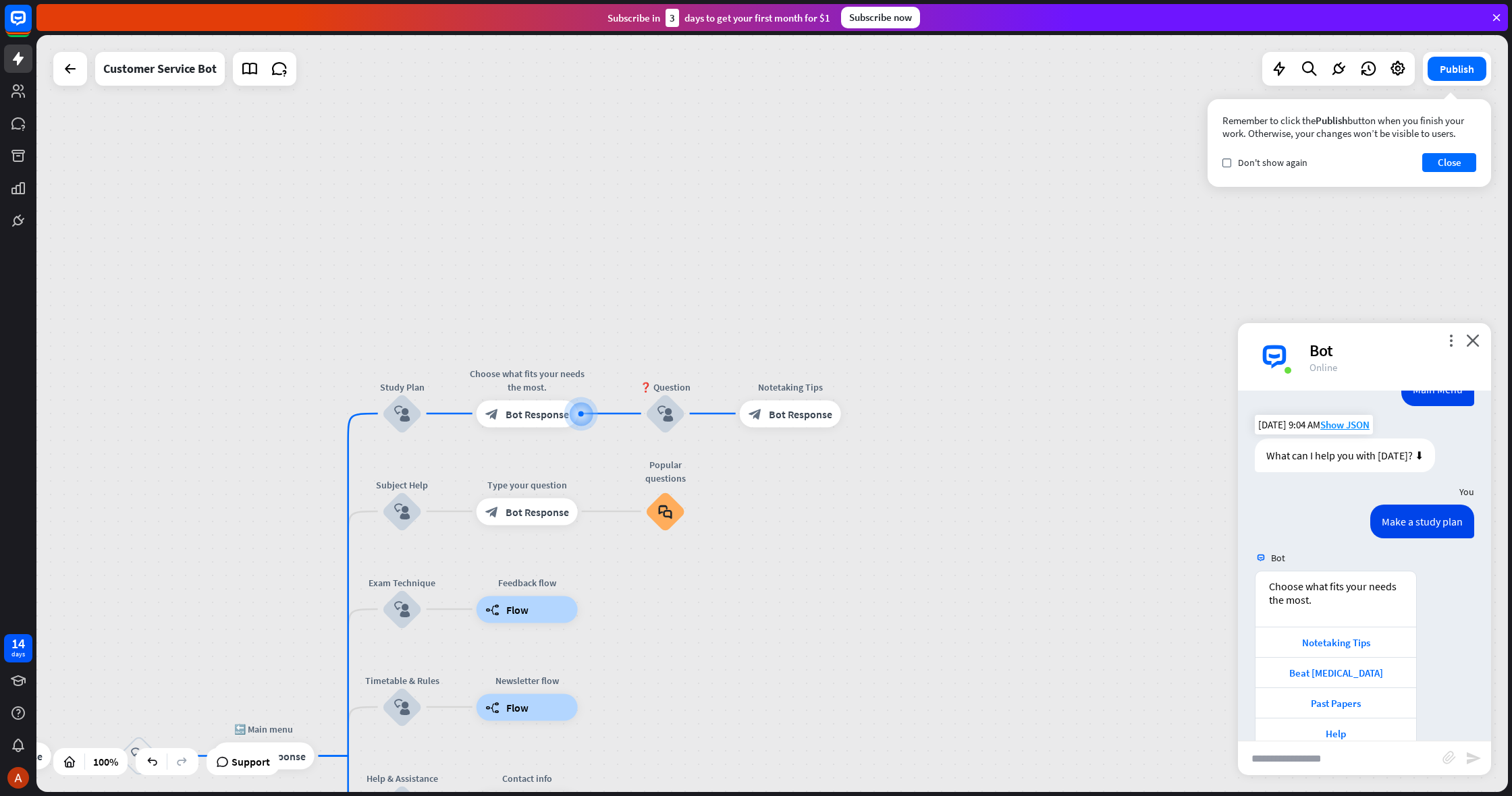
scroll to position [1260, 0]
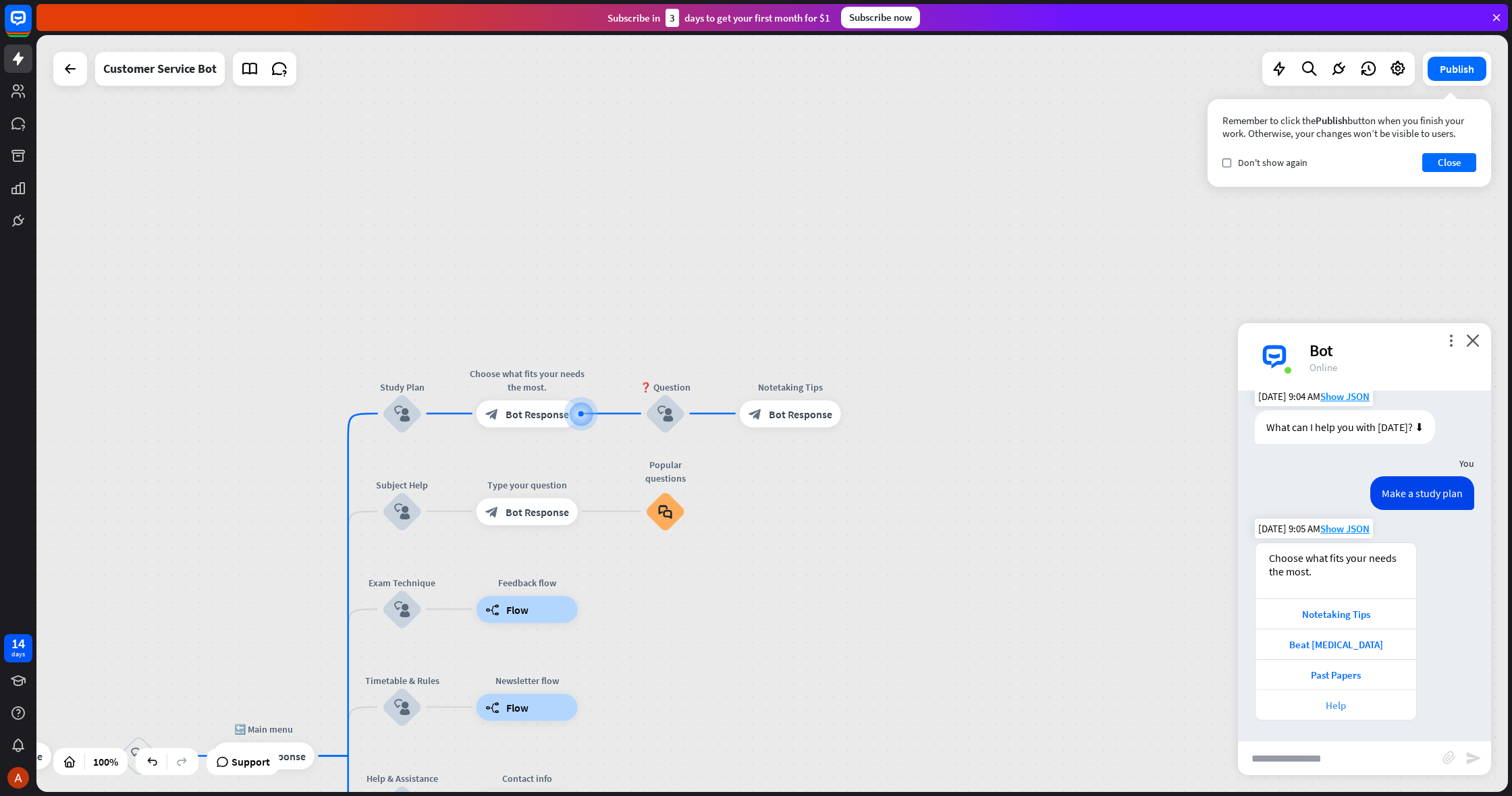
click at [1326, 704] on div "Help" at bounding box center [1337, 705] width 147 height 13
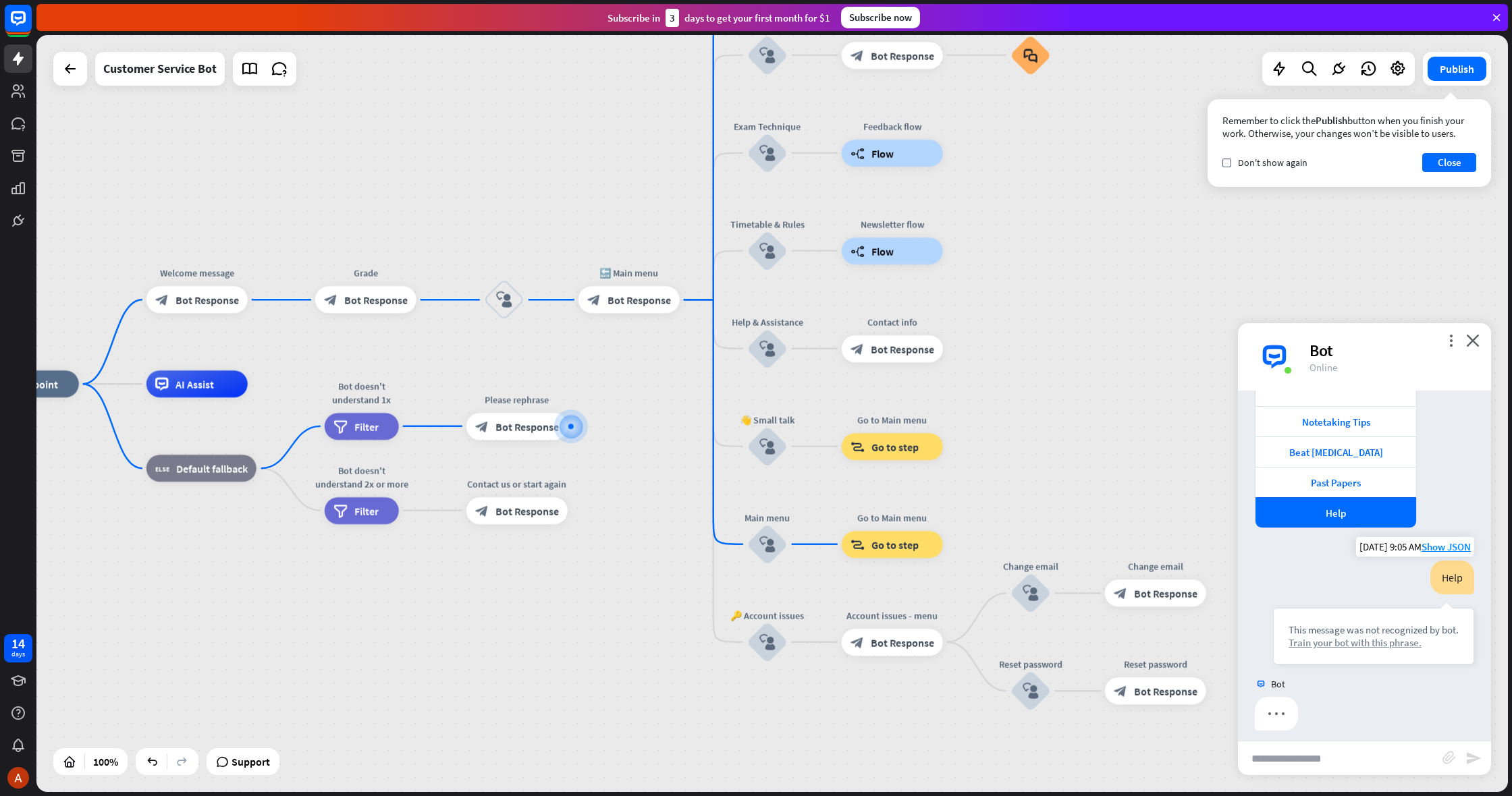
scroll to position [1462, 0]
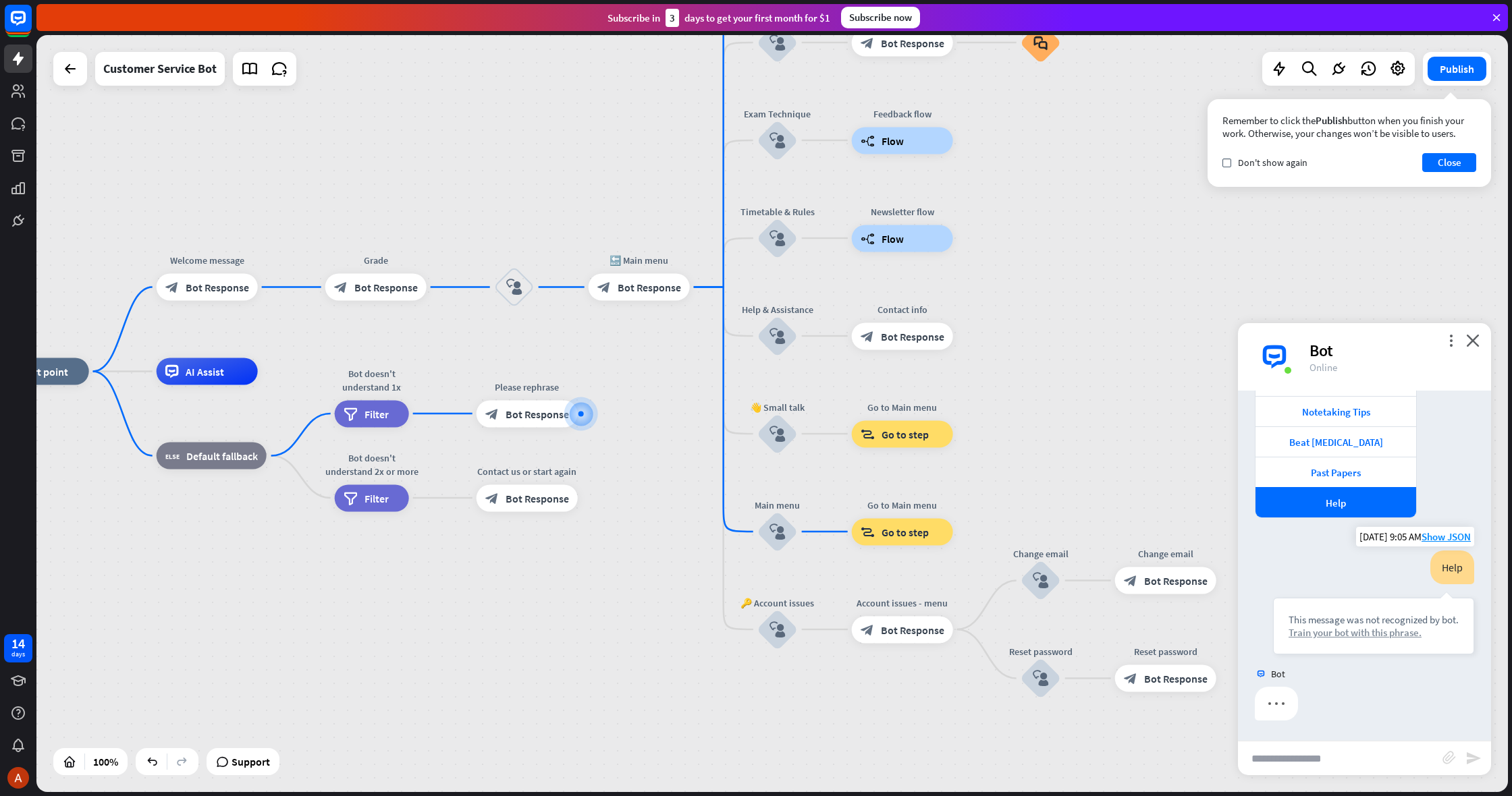
click at [1351, 635] on div "Train your bot with this phrase." at bounding box center [1374, 633] width 170 height 13
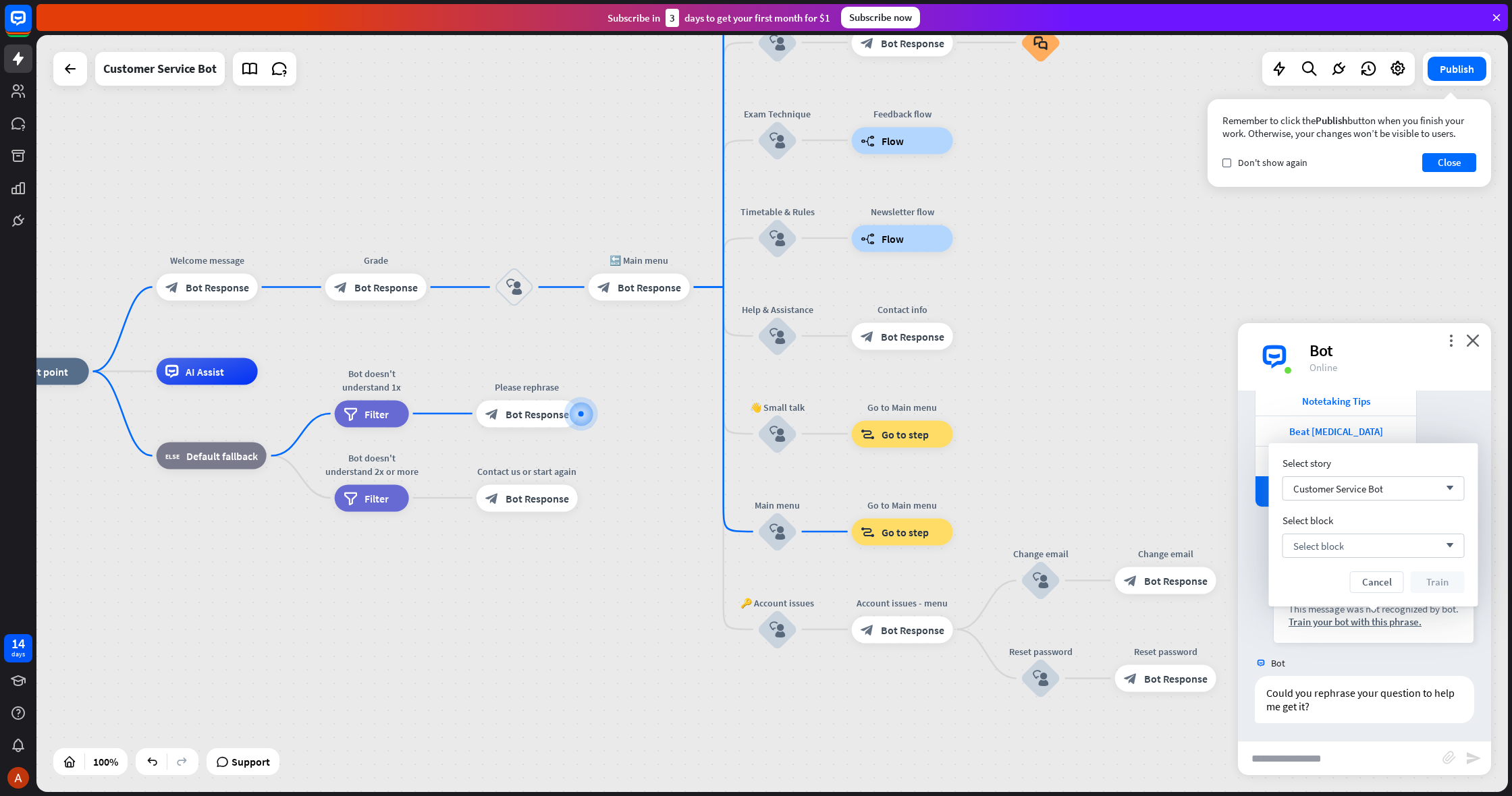
scroll to position [1475, 0]
click at [1334, 552] on div "Select block arrow_down" at bounding box center [1373, 545] width 182 height 24
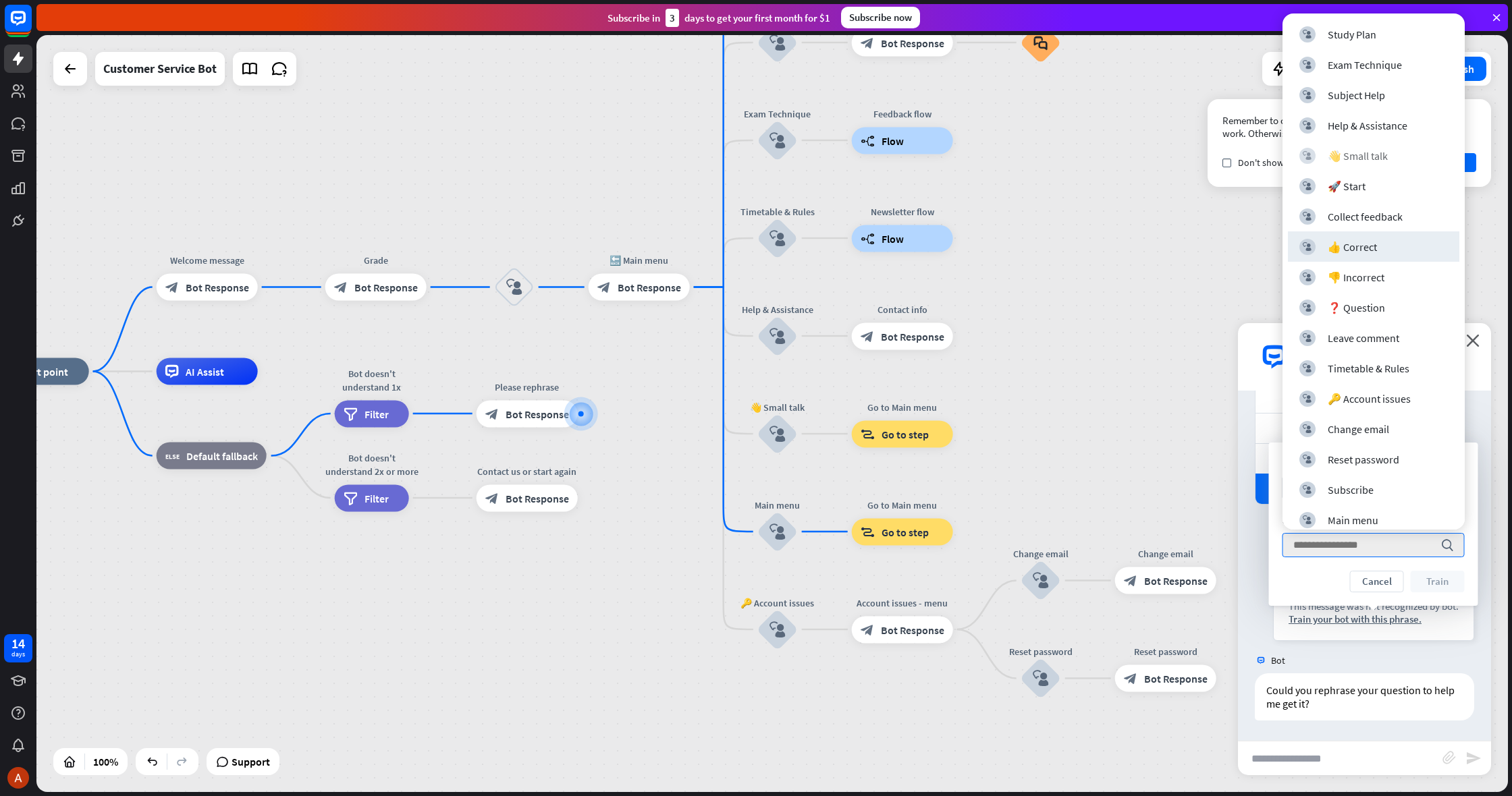
scroll to position [0, 0]
click at [1386, 133] on div "block_user_input Help & Assistance" at bounding box center [1373, 125] width 148 height 16
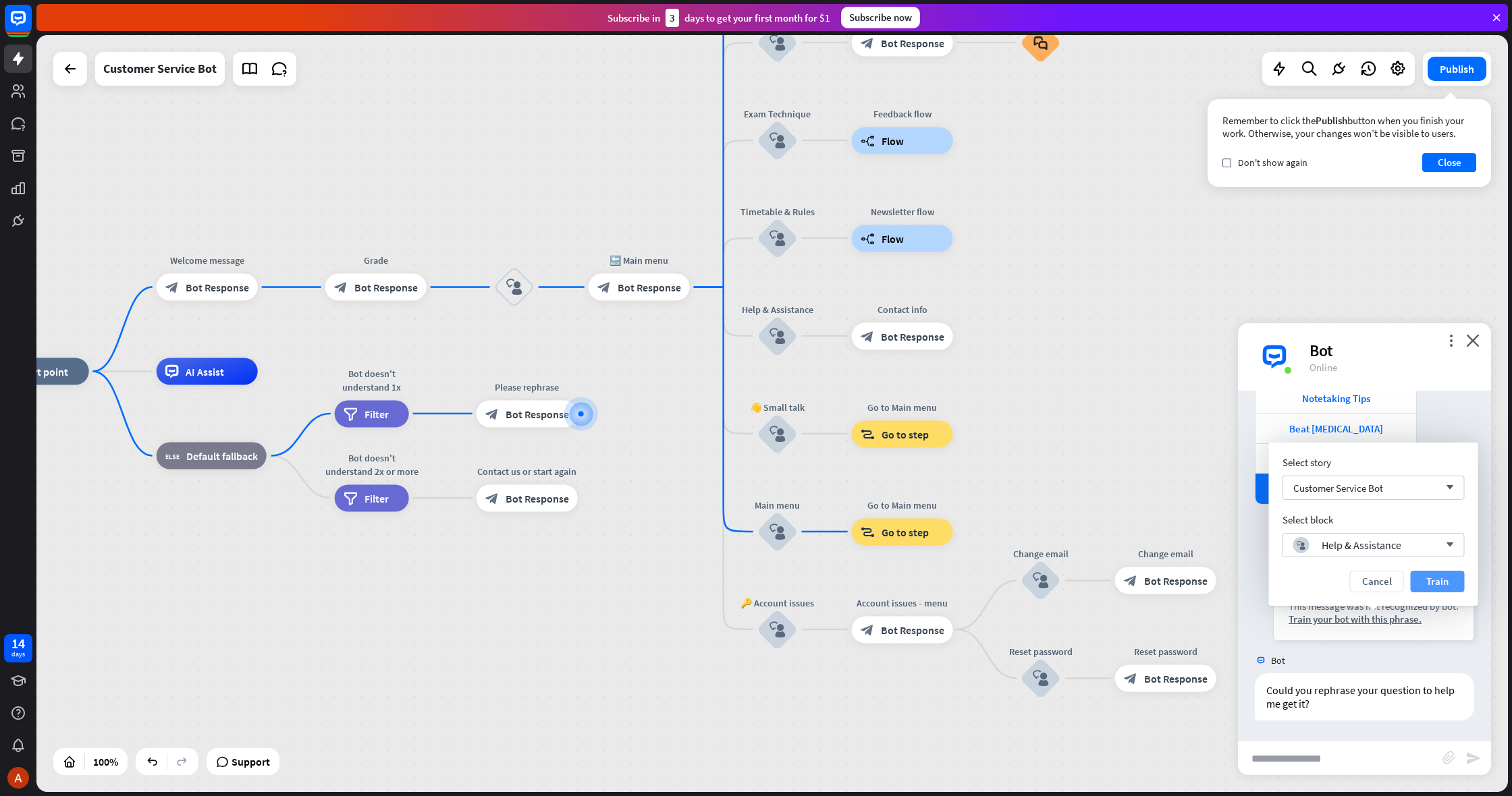
click at [1438, 580] on button "Train" at bounding box center [1438, 581] width 54 height 21
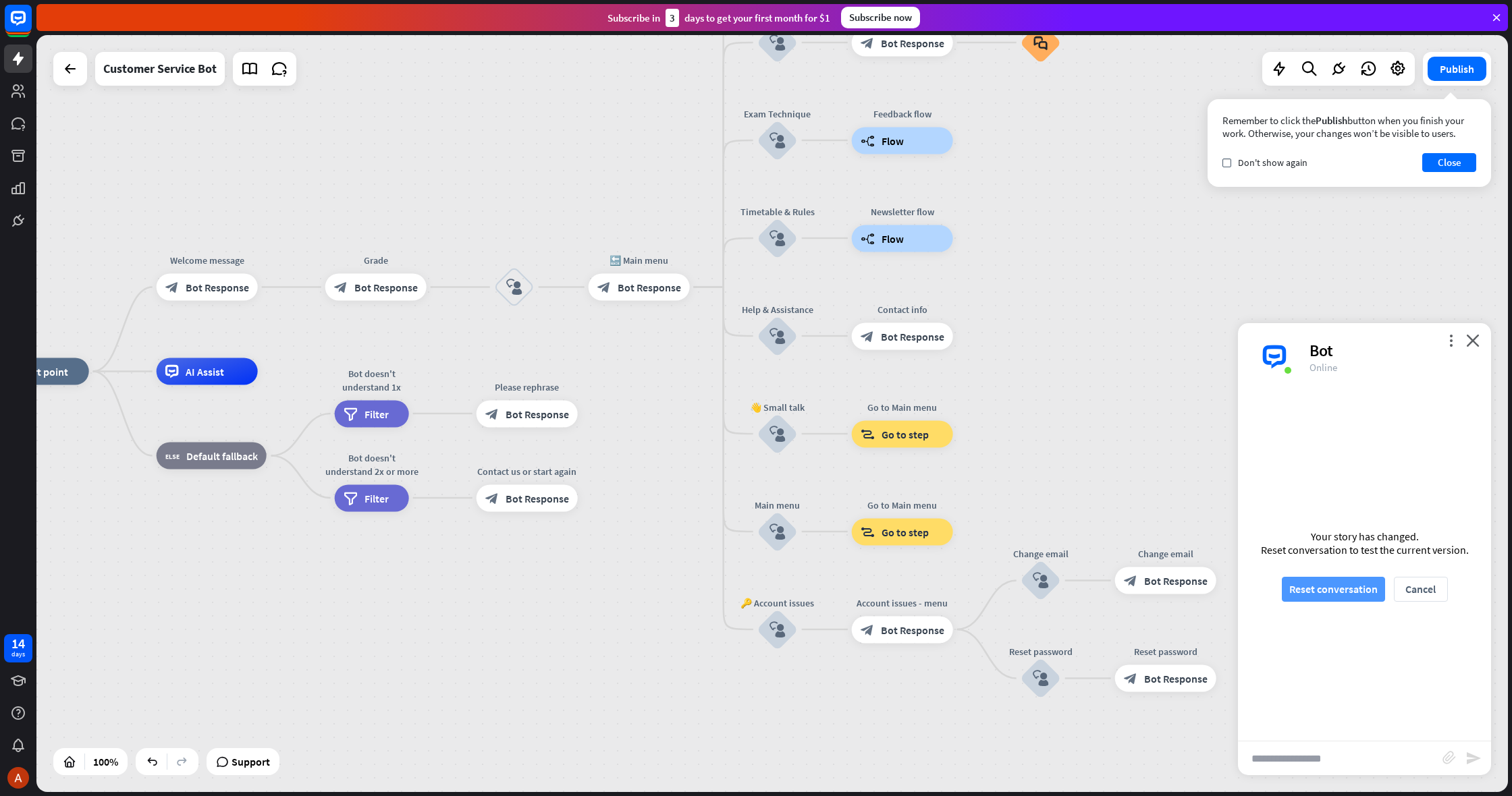
click at [1351, 592] on button "Reset conversation" at bounding box center [1333, 589] width 104 height 25
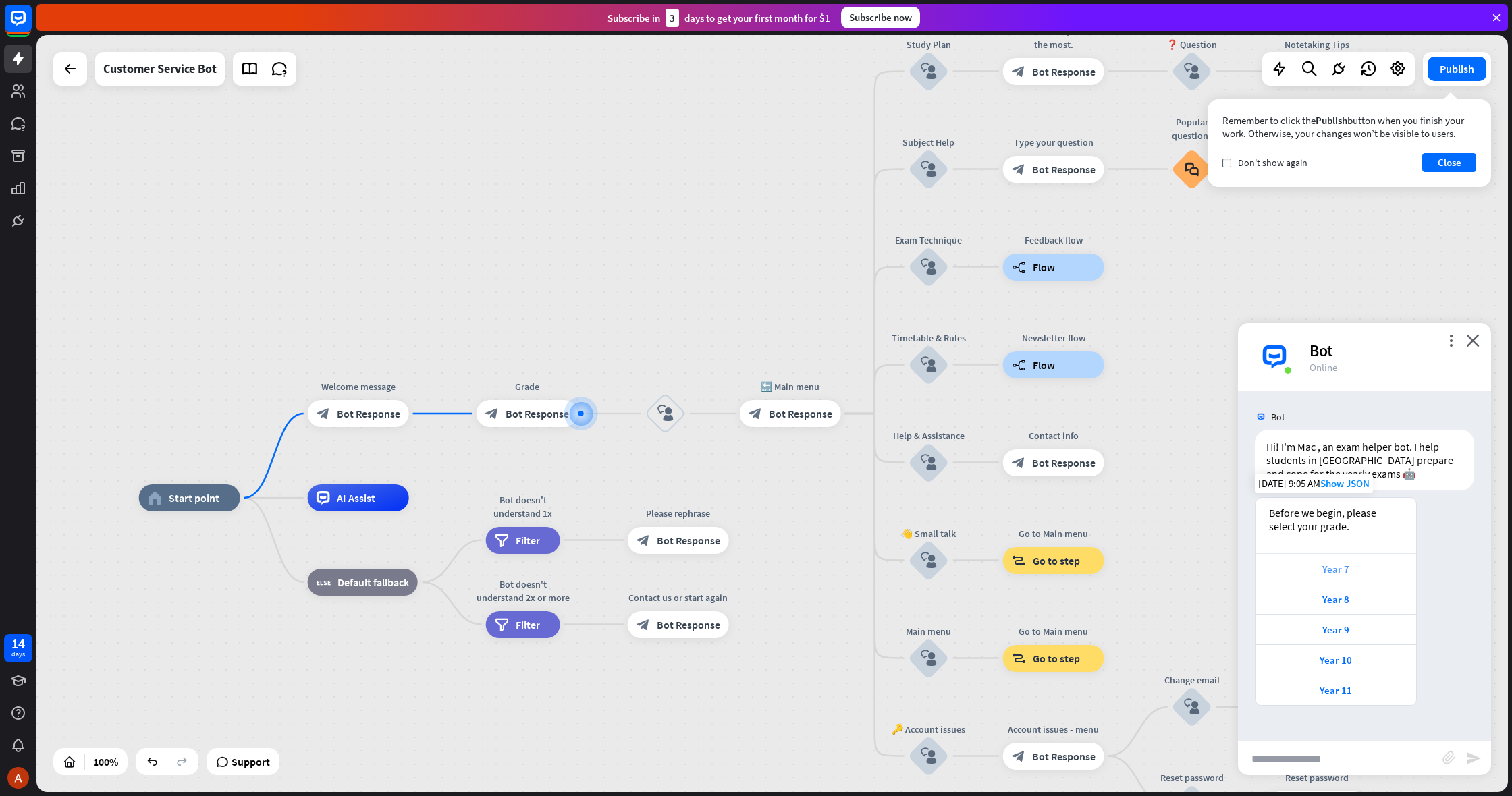
click at [1340, 567] on div "Year 7" at bounding box center [1337, 569] width 147 height 13
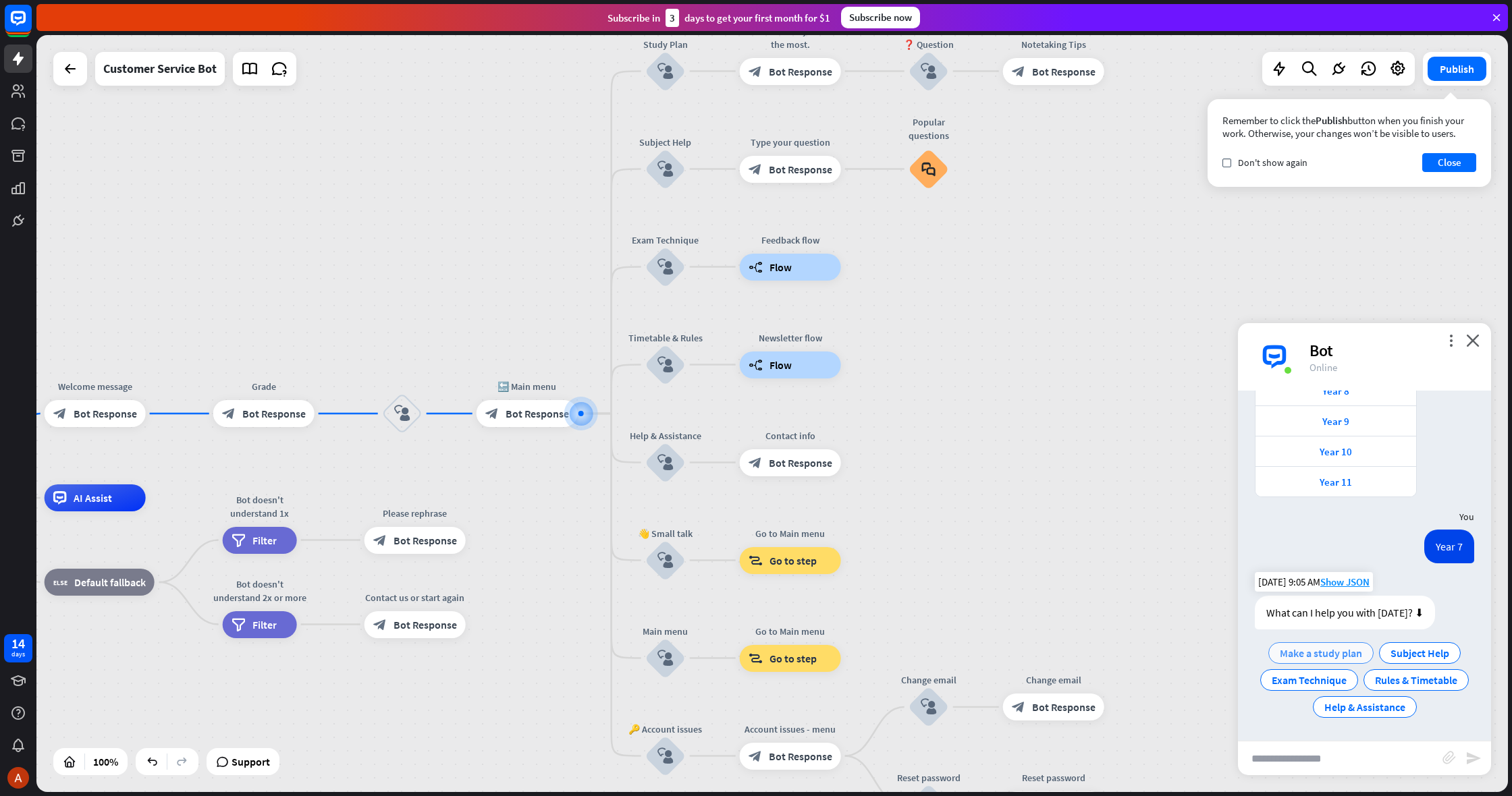
click at [1304, 652] on span "Make a study plan" at bounding box center [1321, 653] width 82 height 13
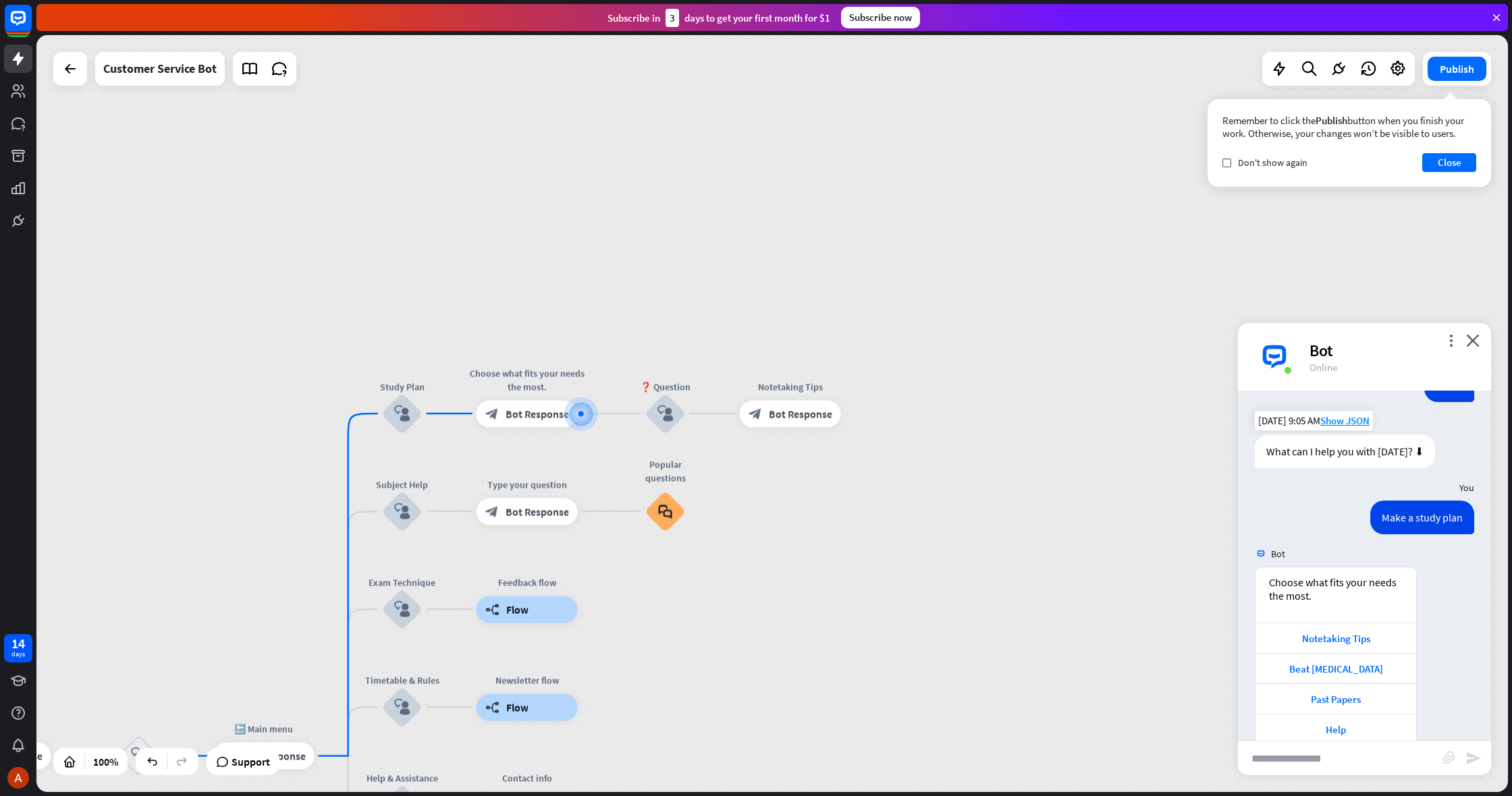
scroll to position [394, 0]
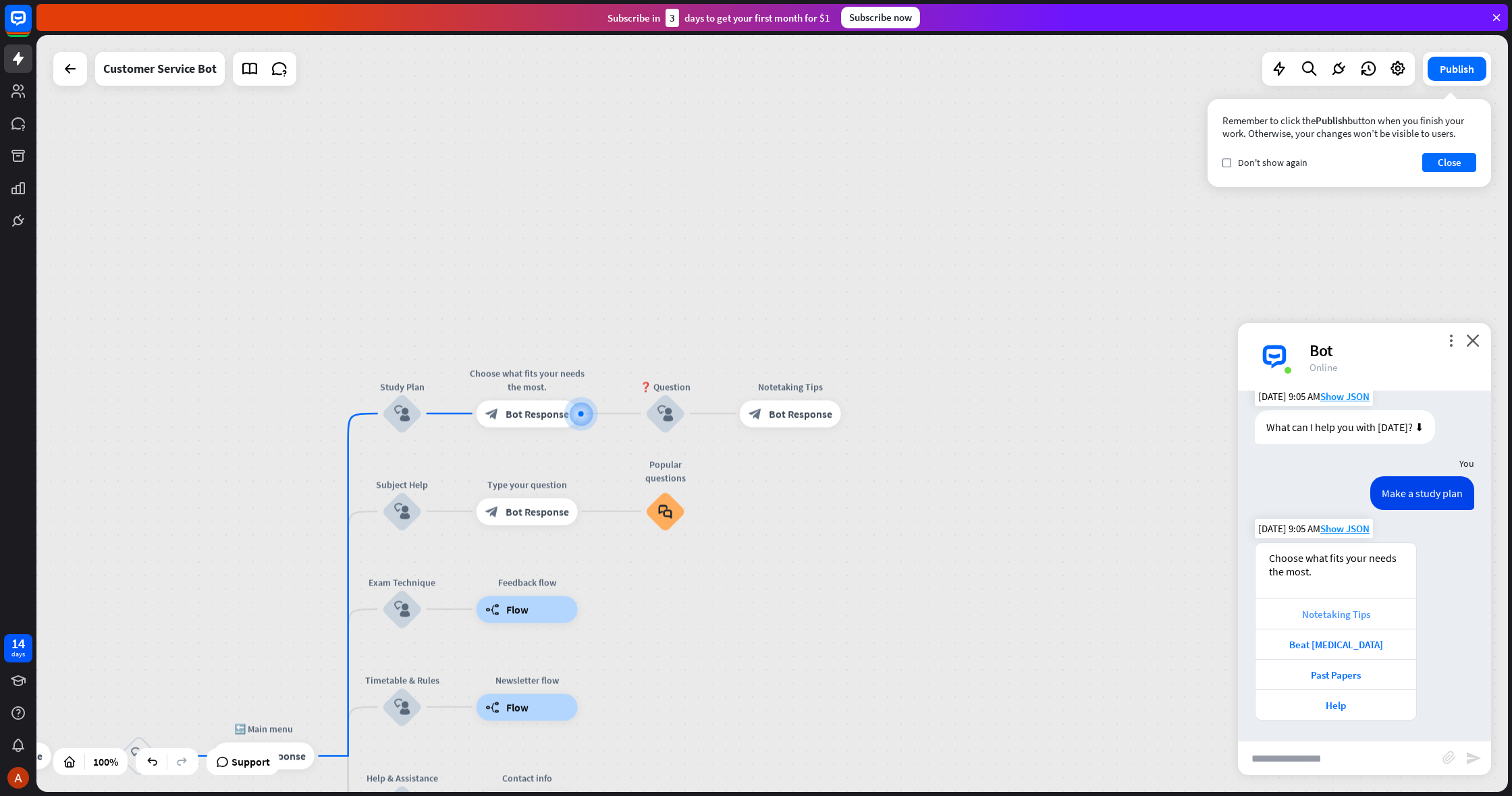
click at [1340, 616] on div "Notetaking Tips" at bounding box center [1337, 615] width 147 height 13
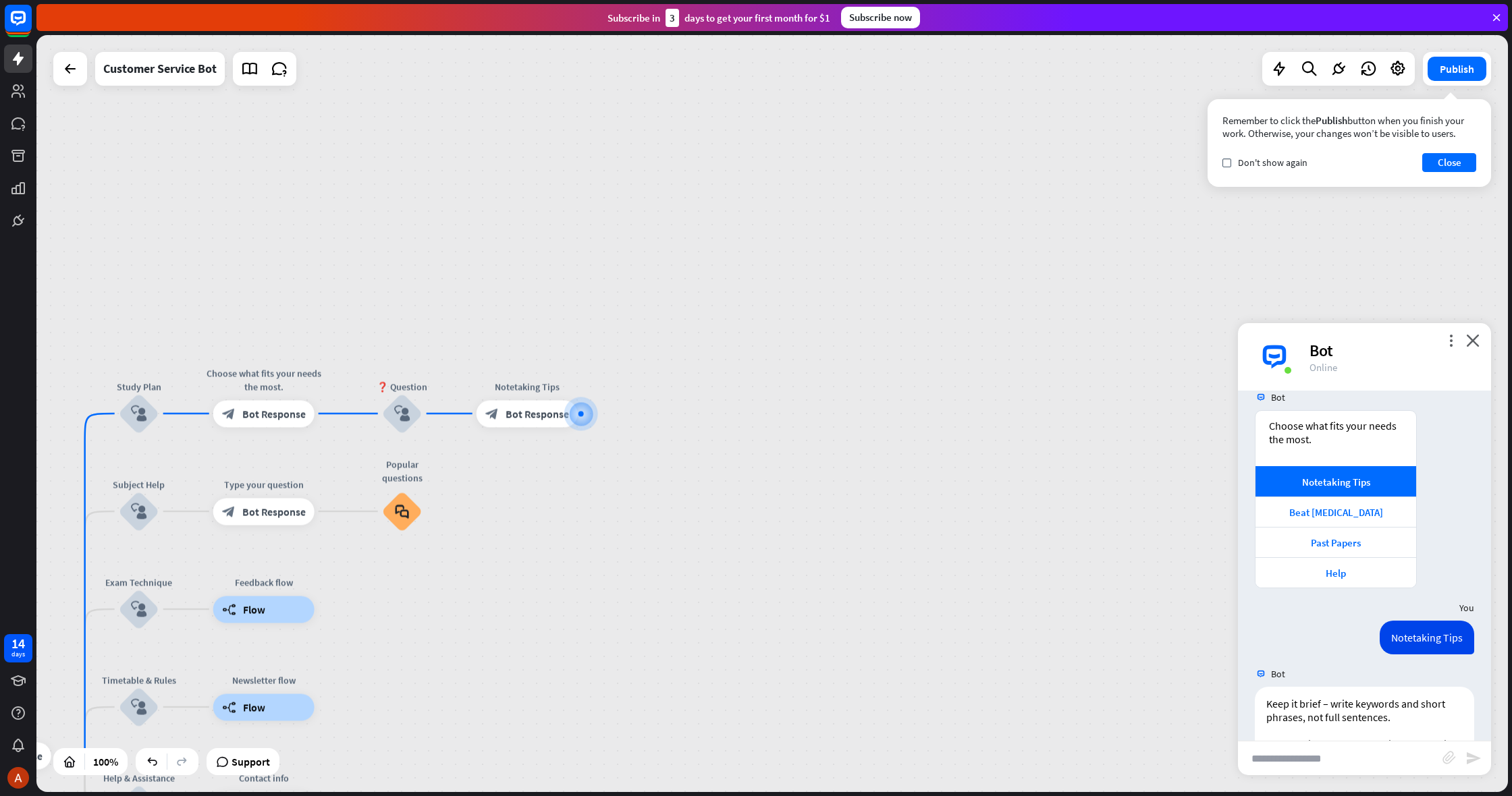
scroll to position [887, 0]
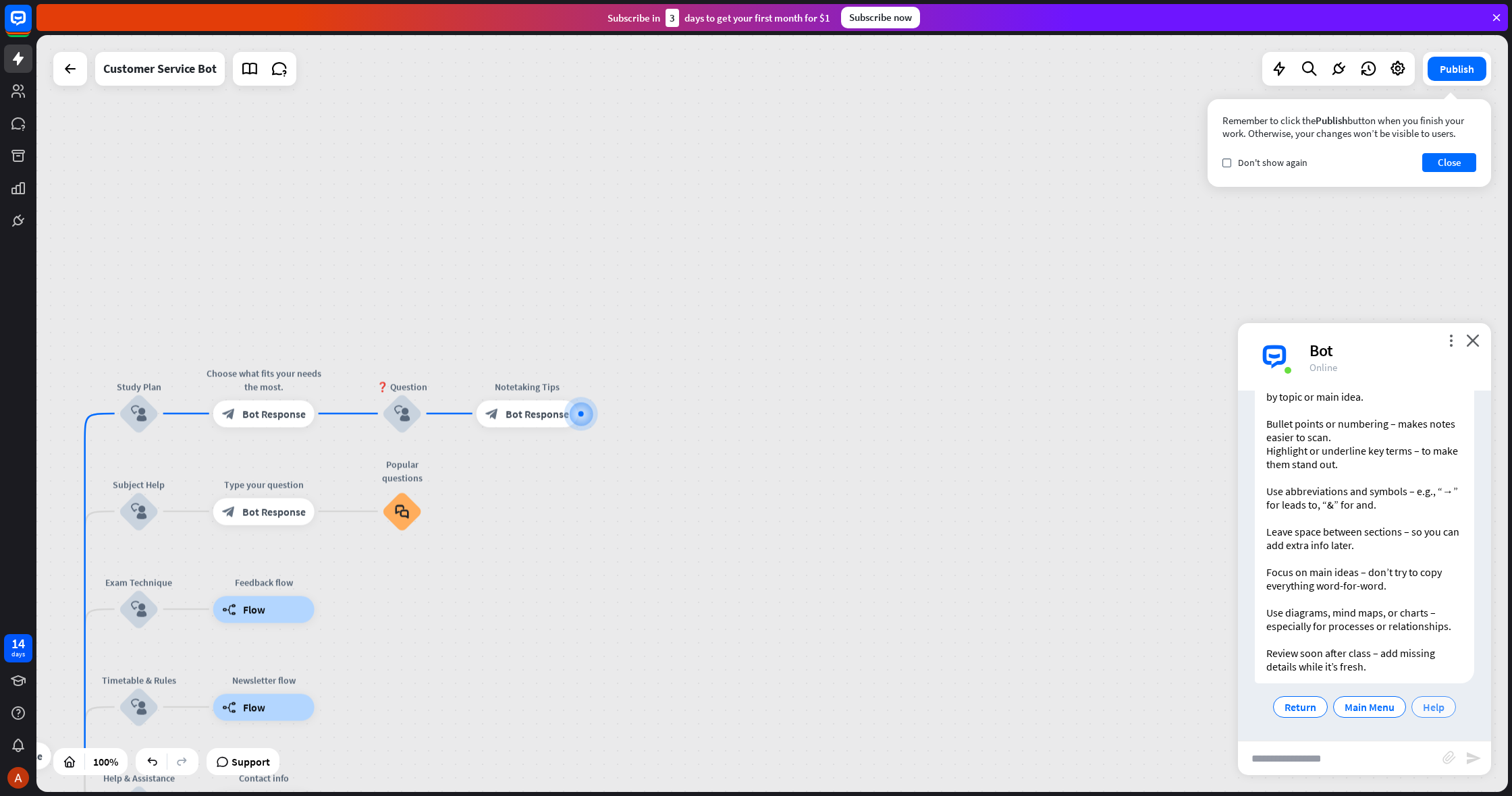
click at [1432, 711] on span "Help" at bounding box center [1434, 707] width 21 height 13
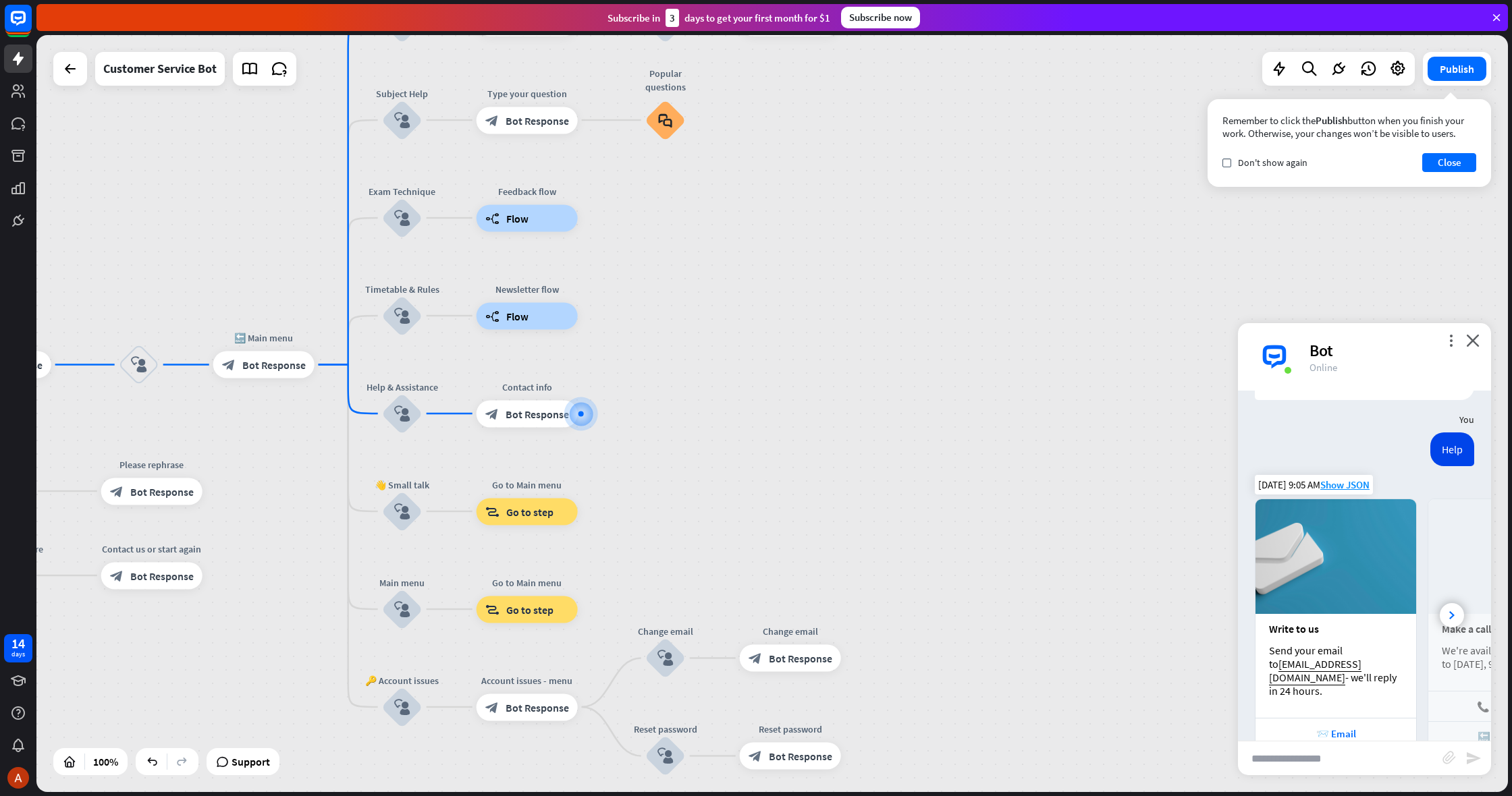
scroll to position [1216, 0]
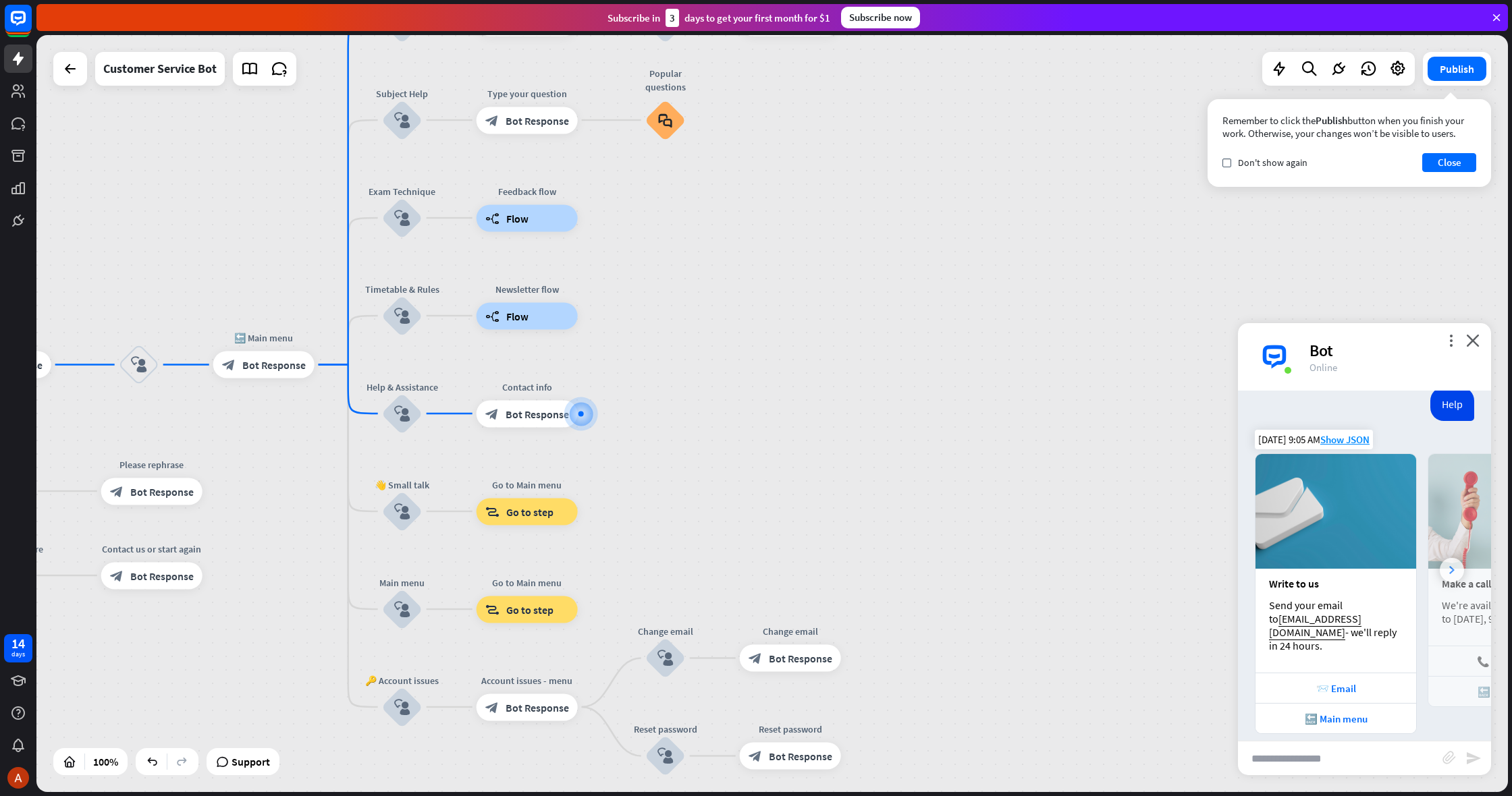
click at [1449, 572] on div at bounding box center [1452, 570] width 24 height 24
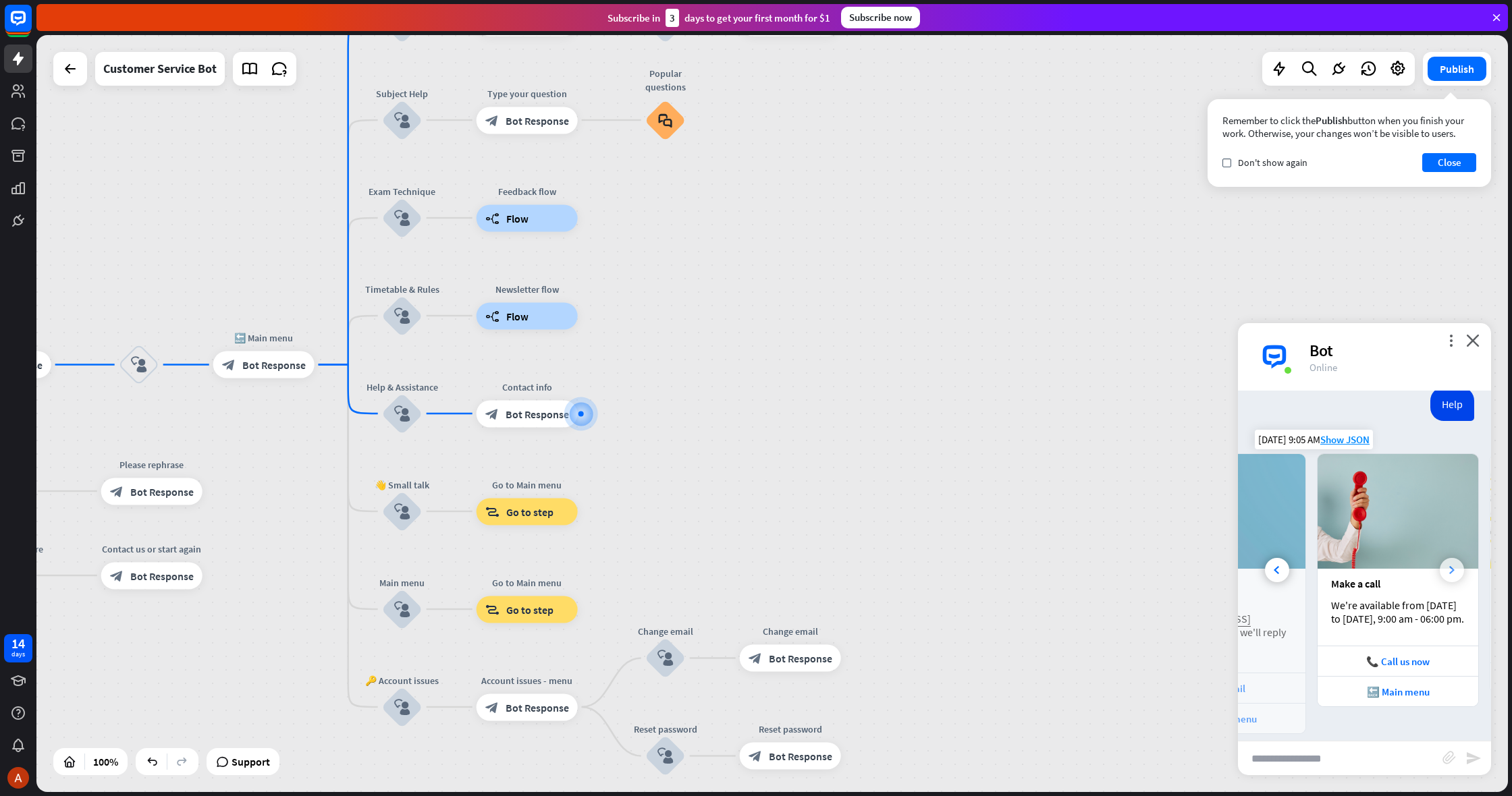
scroll to position [0, 144]
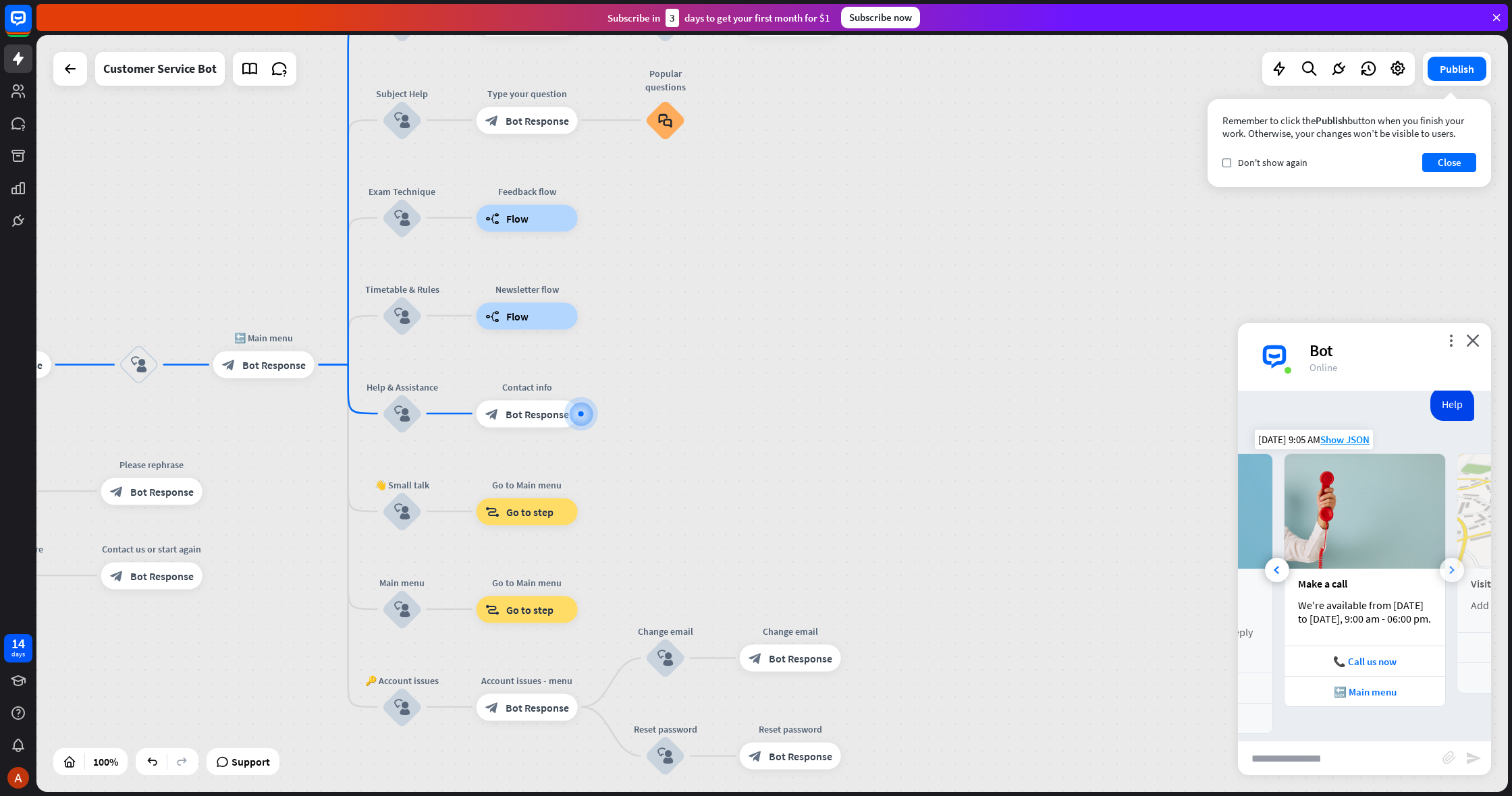
click at [1449, 572] on div at bounding box center [1452, 570] width 24 height 24
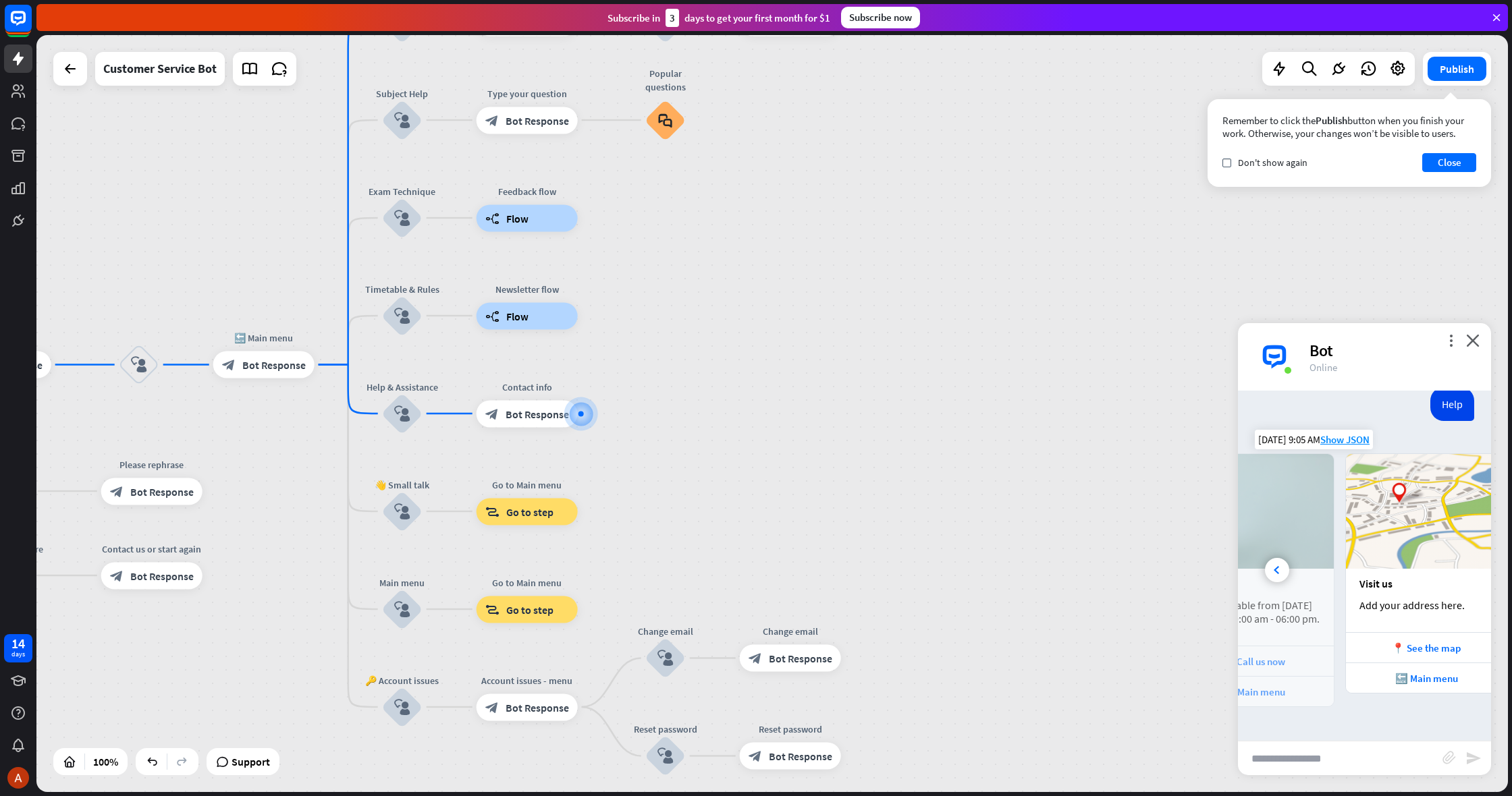
scroll to position [0, 288]
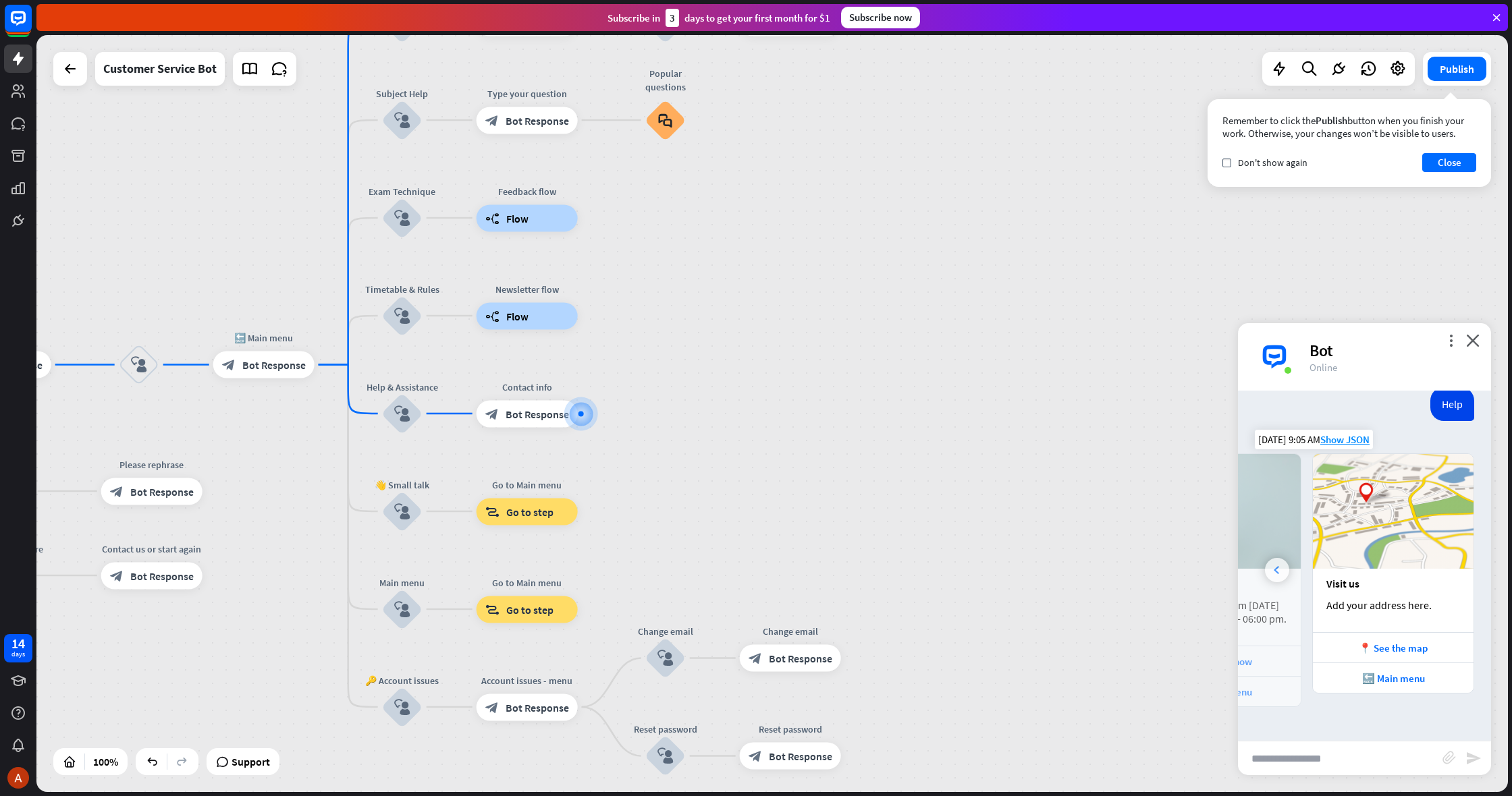
click at [1277, 566] on icon at bounding box center [1277, 570] width 6 height 8
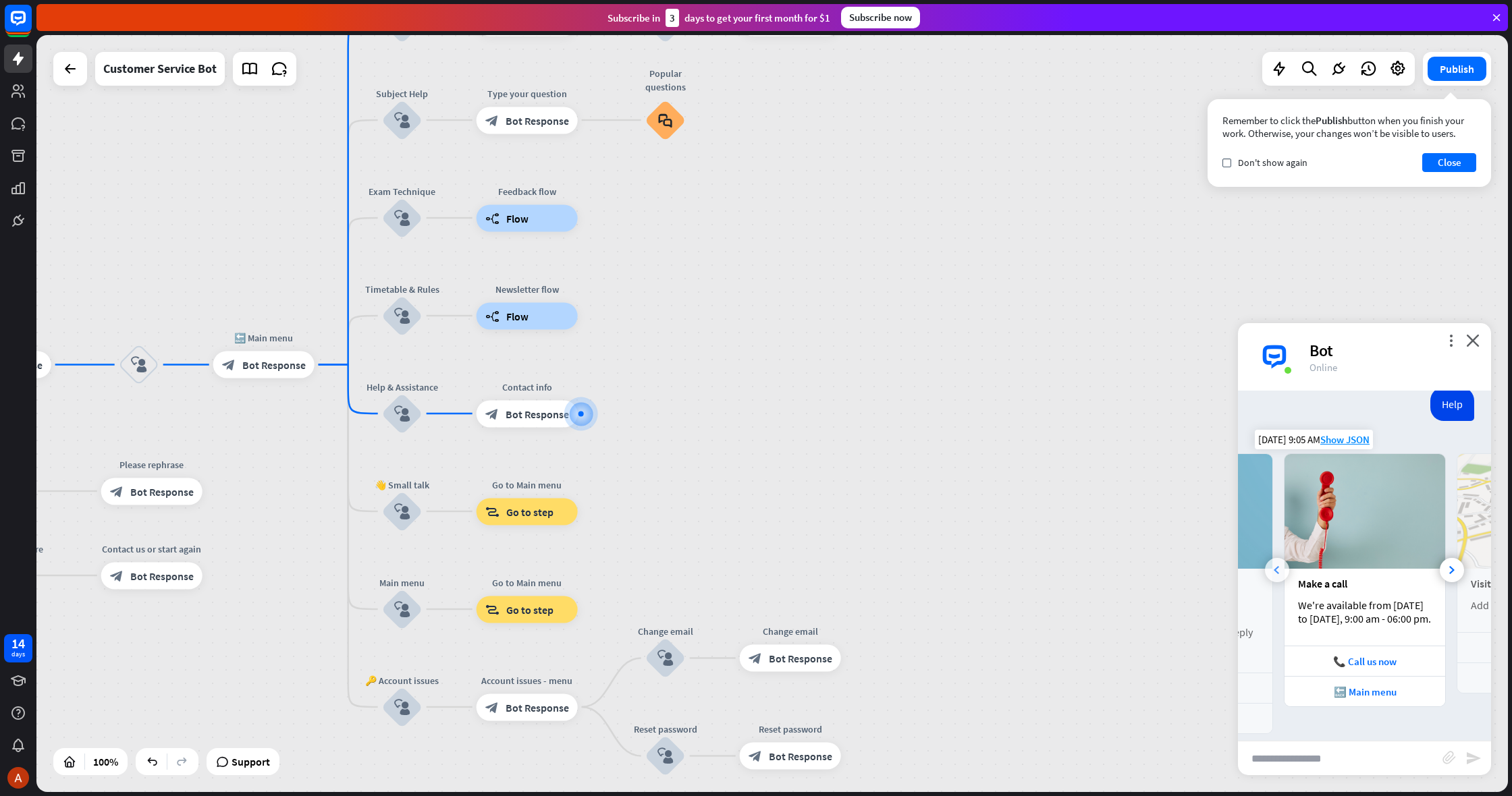
scroll to position [0, 144]
click at [1280, 561] on div at bounding box center [1277, 570] width 24 height 24
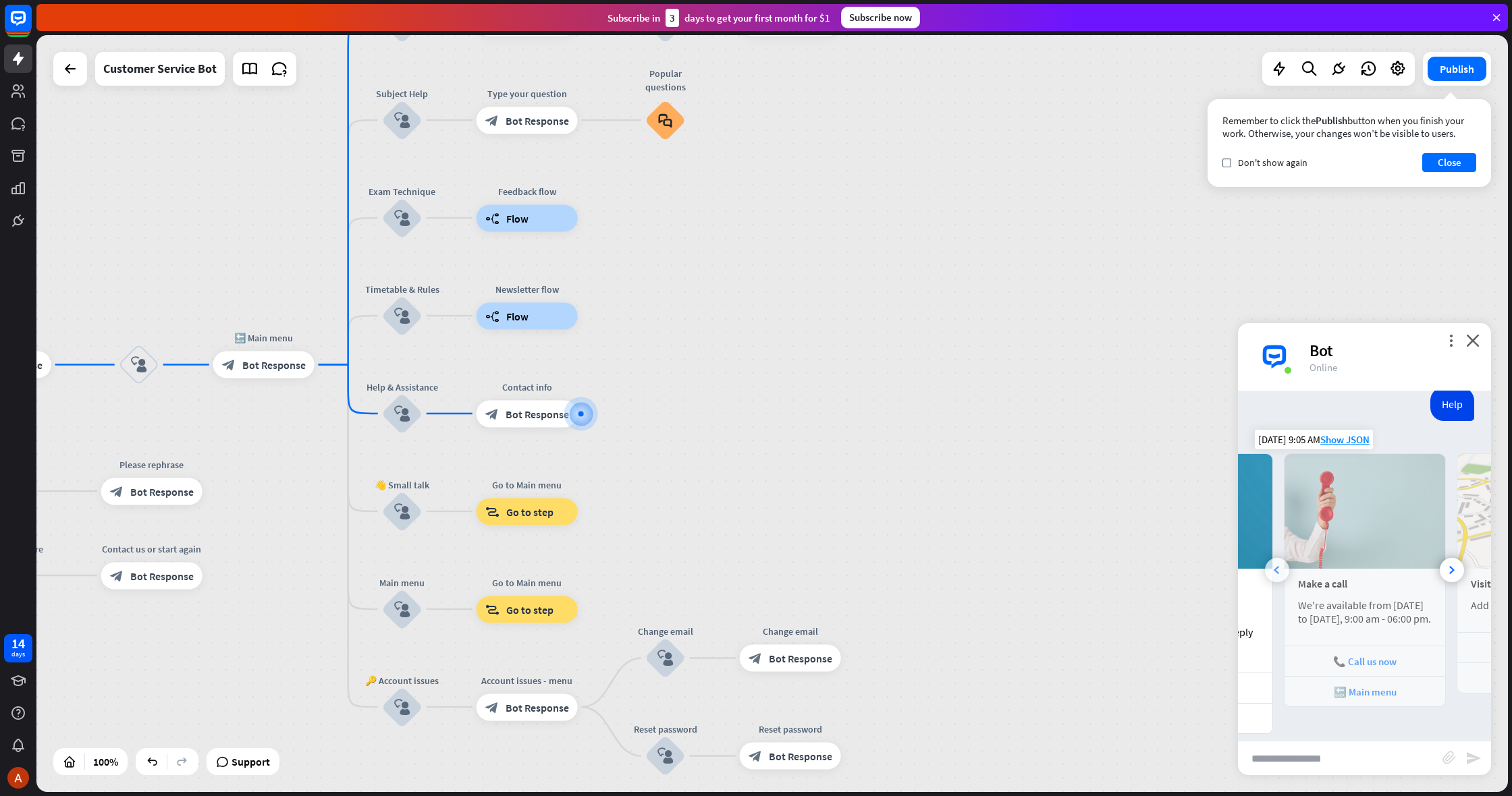
scroll to position [0, 0]
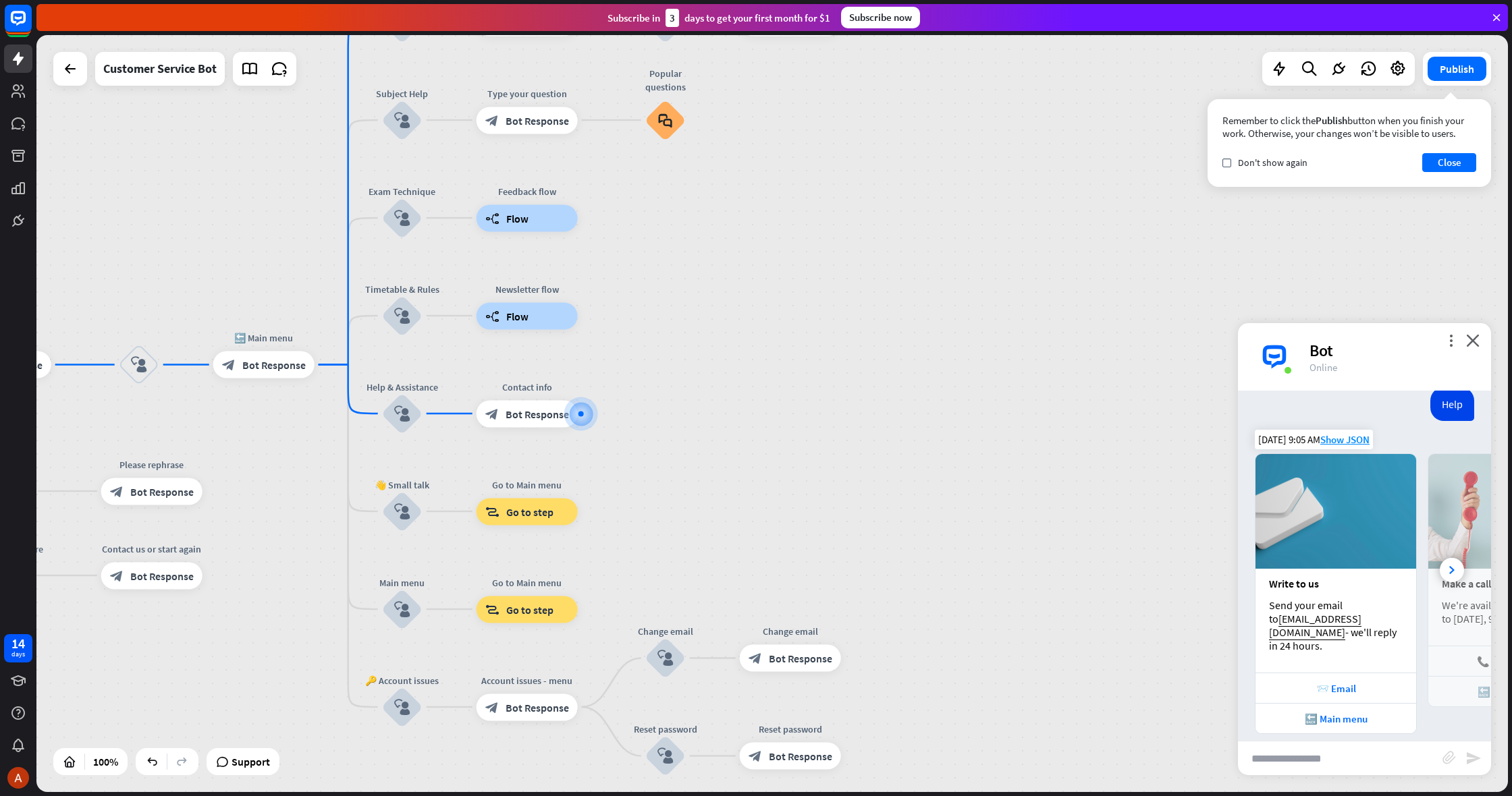
click at [544, 424] on div "block_bot_response Bot Response" at bounding box center [525, 414] width 101 height 27
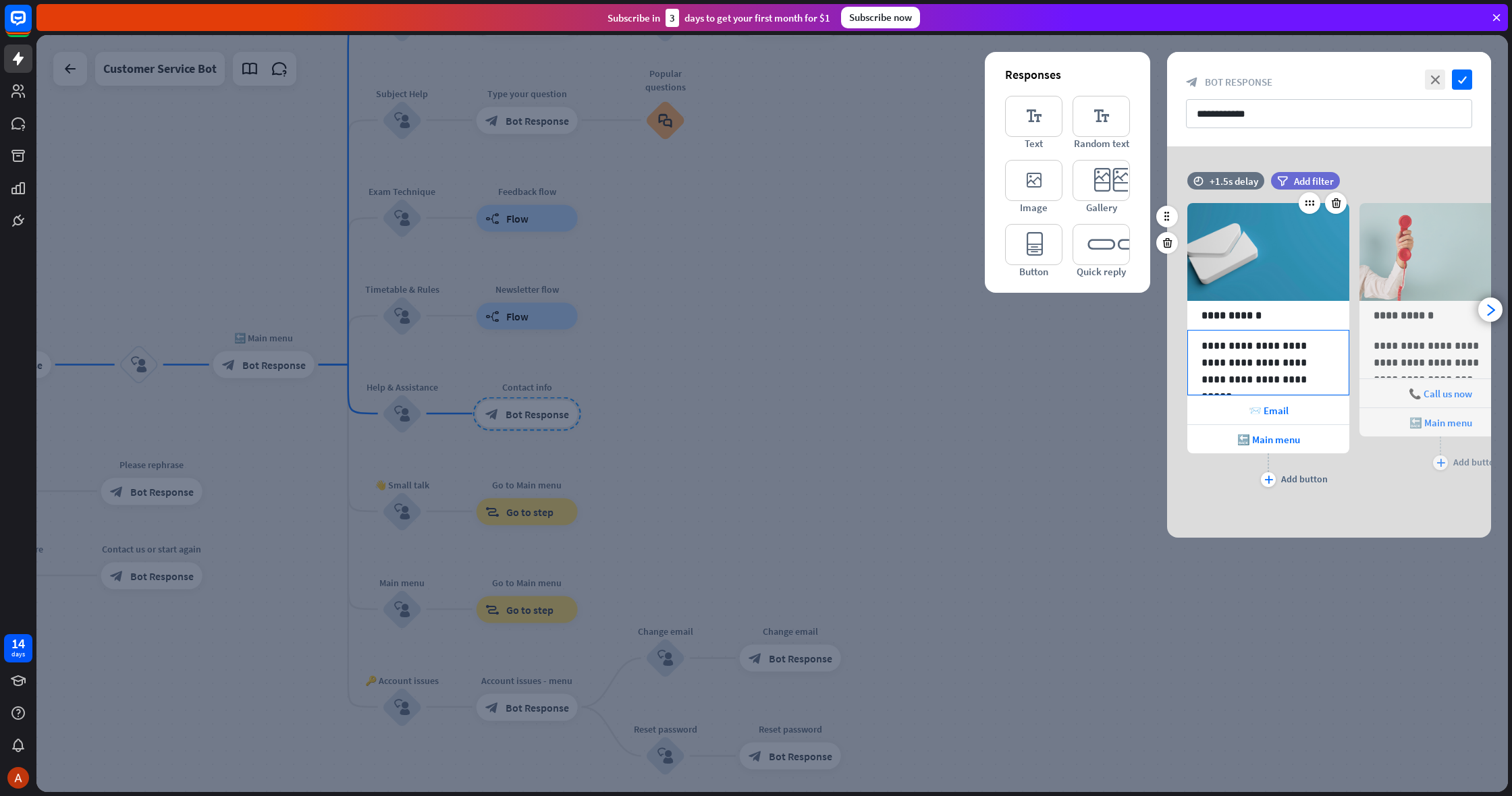
click at [1203, 347] on p "**********" at bounding box center [1267, 363] width 133 height 50
click at [1206, 361] on p "**********" at bounding box center [1267, 363] width 133 height 50
click at [1200, 362] on div "**********" at bounding box center [1268, 362] width 161 height 64
drag, startPoint x: 1224, startPoint y: 362, endPoint x: 1305, endPoint y: 367, distance: 81.2
click at [1305, 367] on div "**********" at bounding box center [1268, 362] width 161 height 64
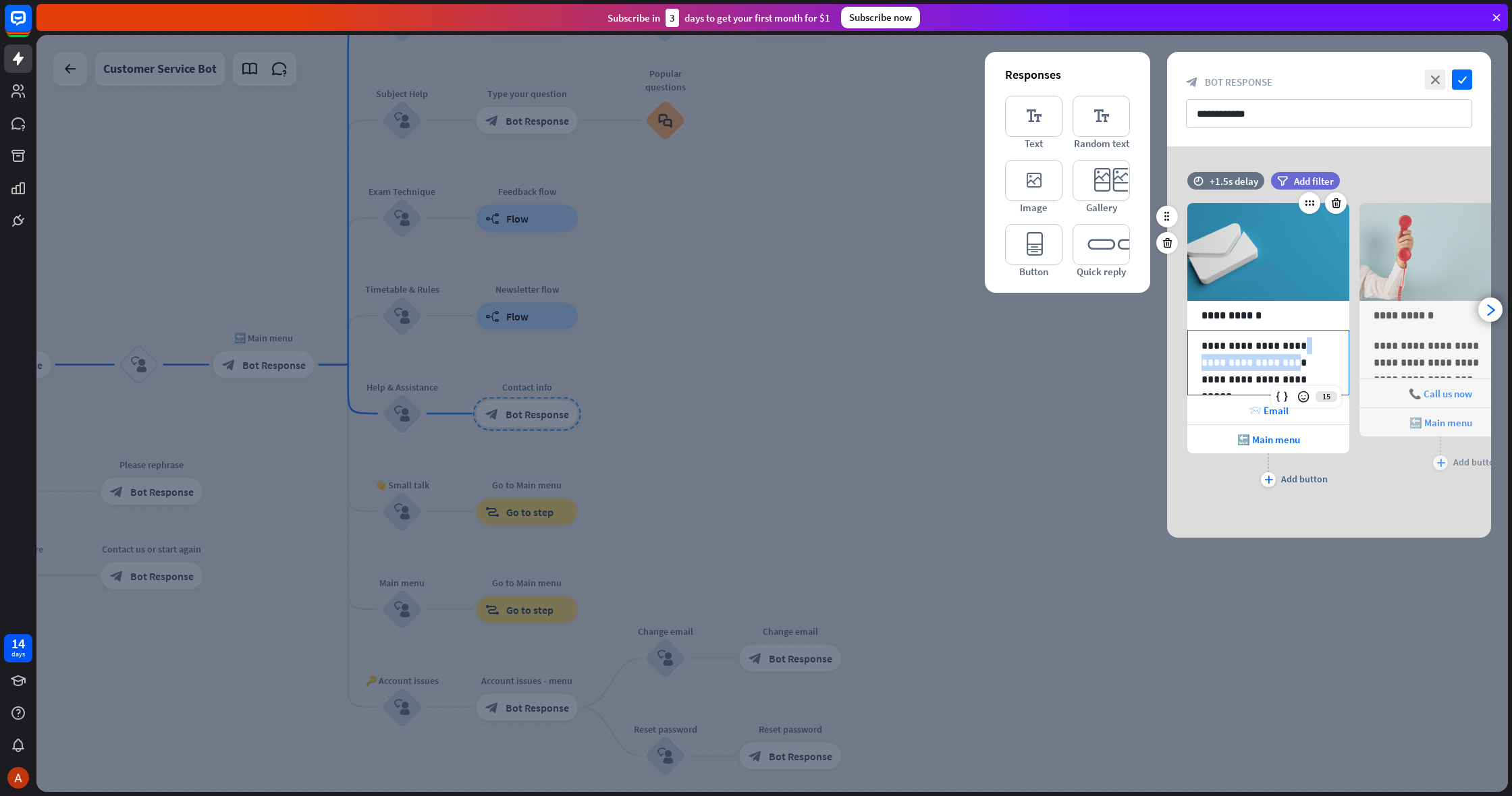
drag, startPoint x: 1243, startPoint y: 369, endPoint x: 1236, endPoint y: 368, distance: 7.1
click at [1243, 369] on p "**********" at bounding box center [1267, 363] width 133 height 50
click at [1234, 367] on p "**********" at bounding box center [1267, 363] width 133 height 50
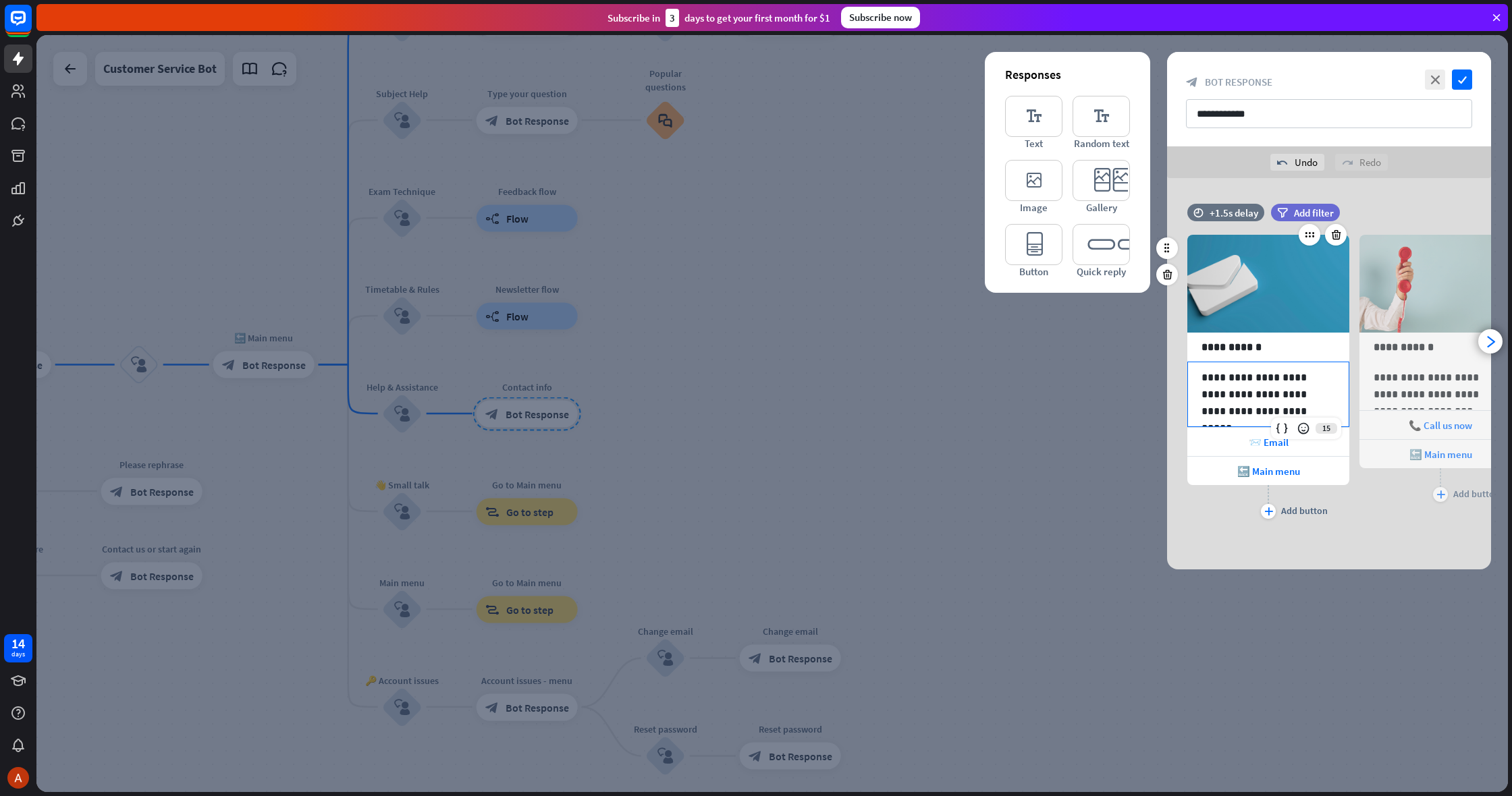
click at [1281, 386] on p "**********" at bounding box center [1267, 395] width 133 height 50
click at [1284, 388] on p "**********" at bounding box center [1267, 395] width 133 height 50
drag, startPoint x: 1298, startPoint y: 393, endPoint x: 1307, endPoint y: 395, distance: 9.2
click at [1300, 394] on p "**********" at bounding box center [1267, 395] width 133 height 50
click at [1234, 414] on p "**********" at bounding box center [1267, 395] width 133 height 50
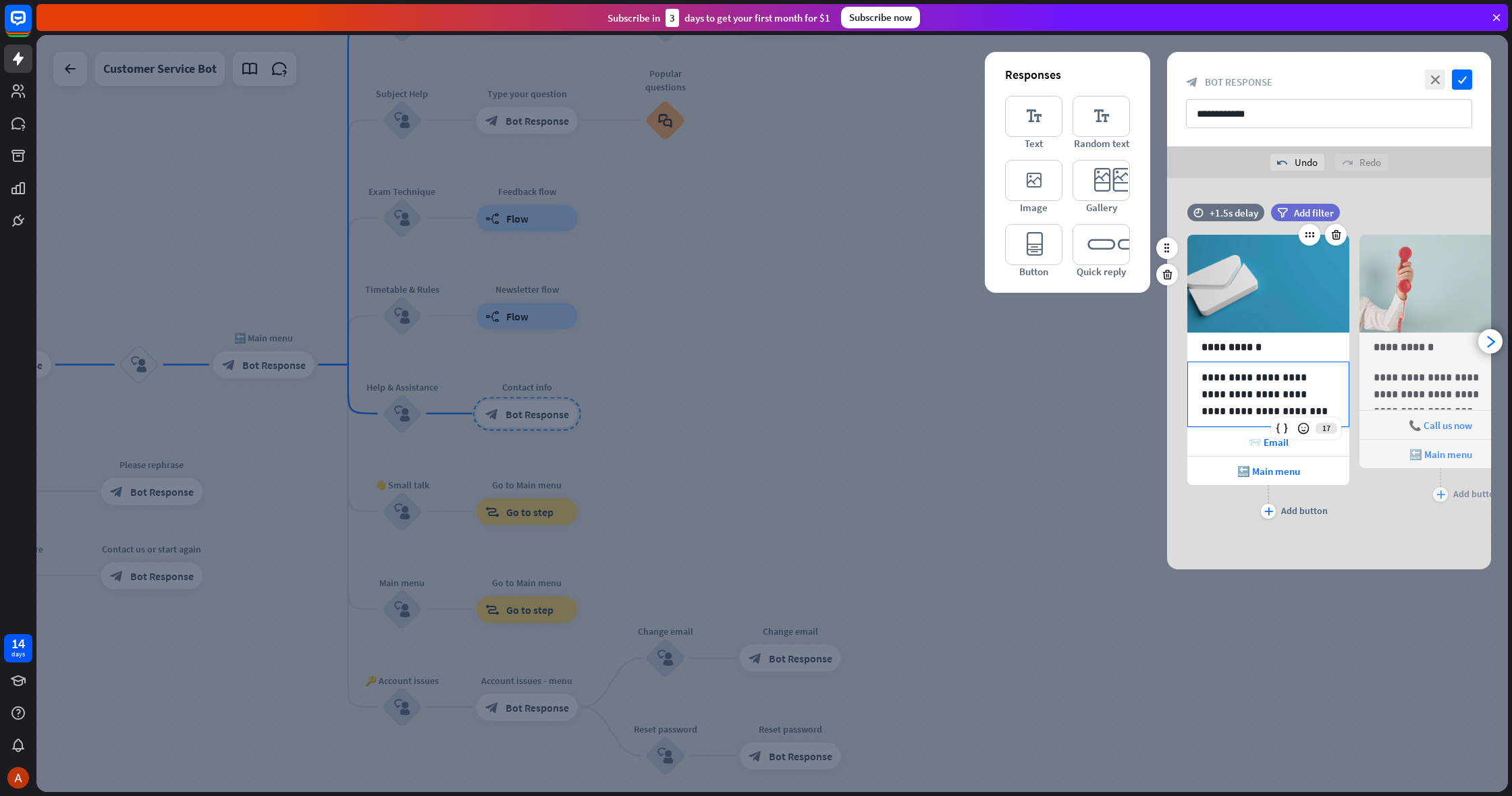
click at [1225, 414] on p "**********" at bounding box center [1267, 395] width 133 height 50
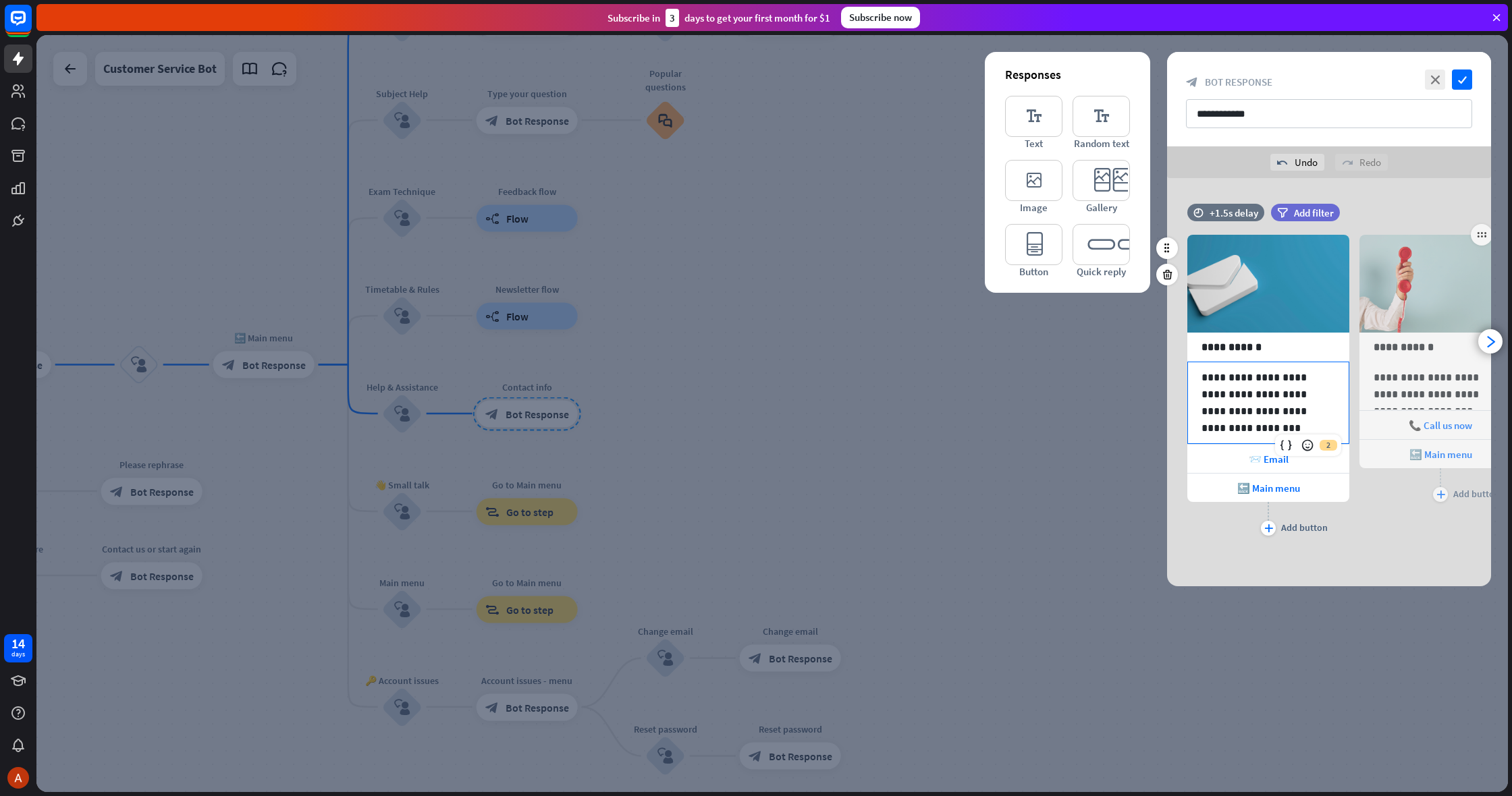
click at [1370, 509] on div "**********" at bounding box center [1441, 377] width 162 height 325
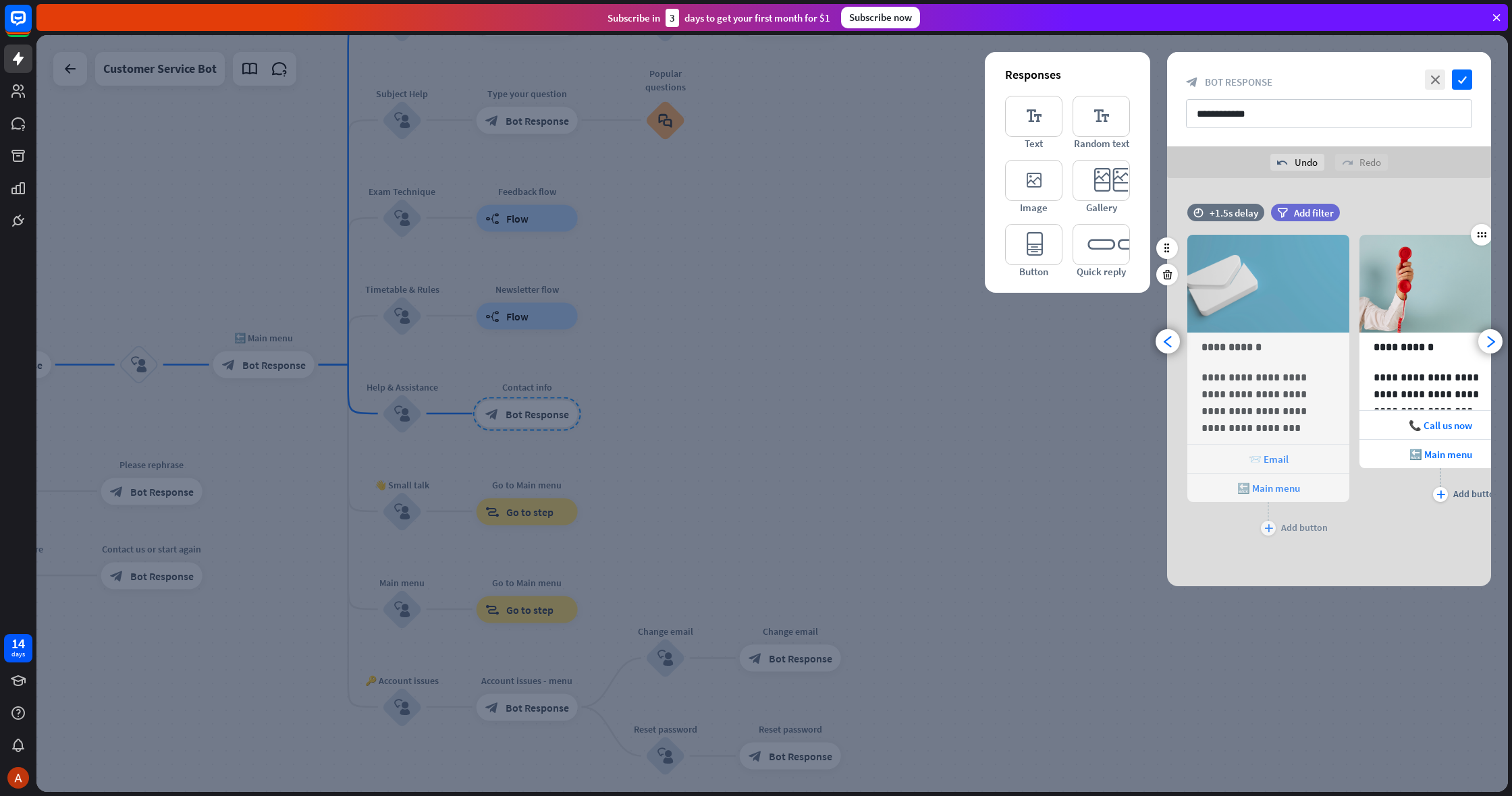
scroll to position [0, 111]
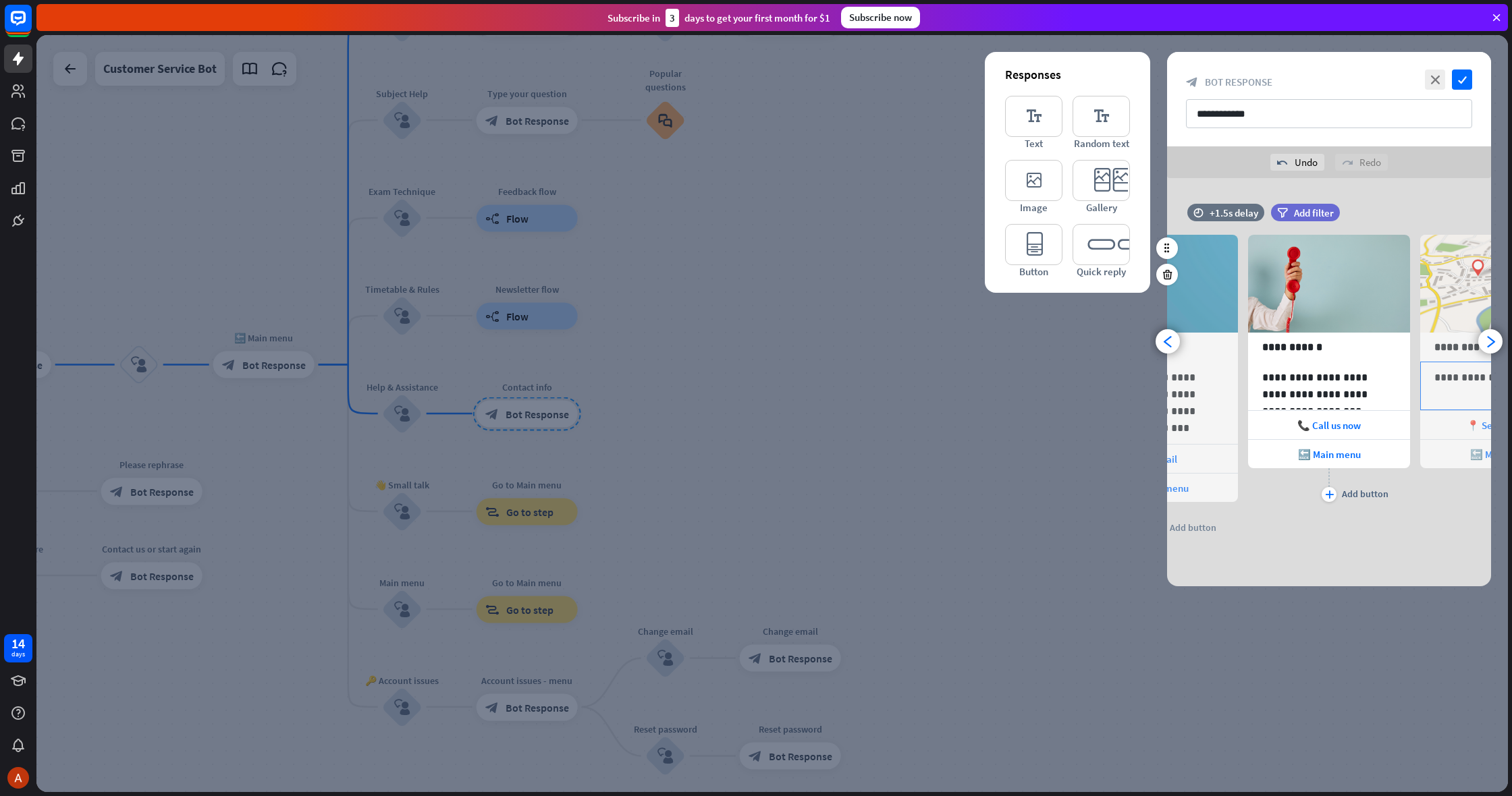
click at [1435, 377] on p "**********" at bounding box center [1501, 378] width 133 height 17
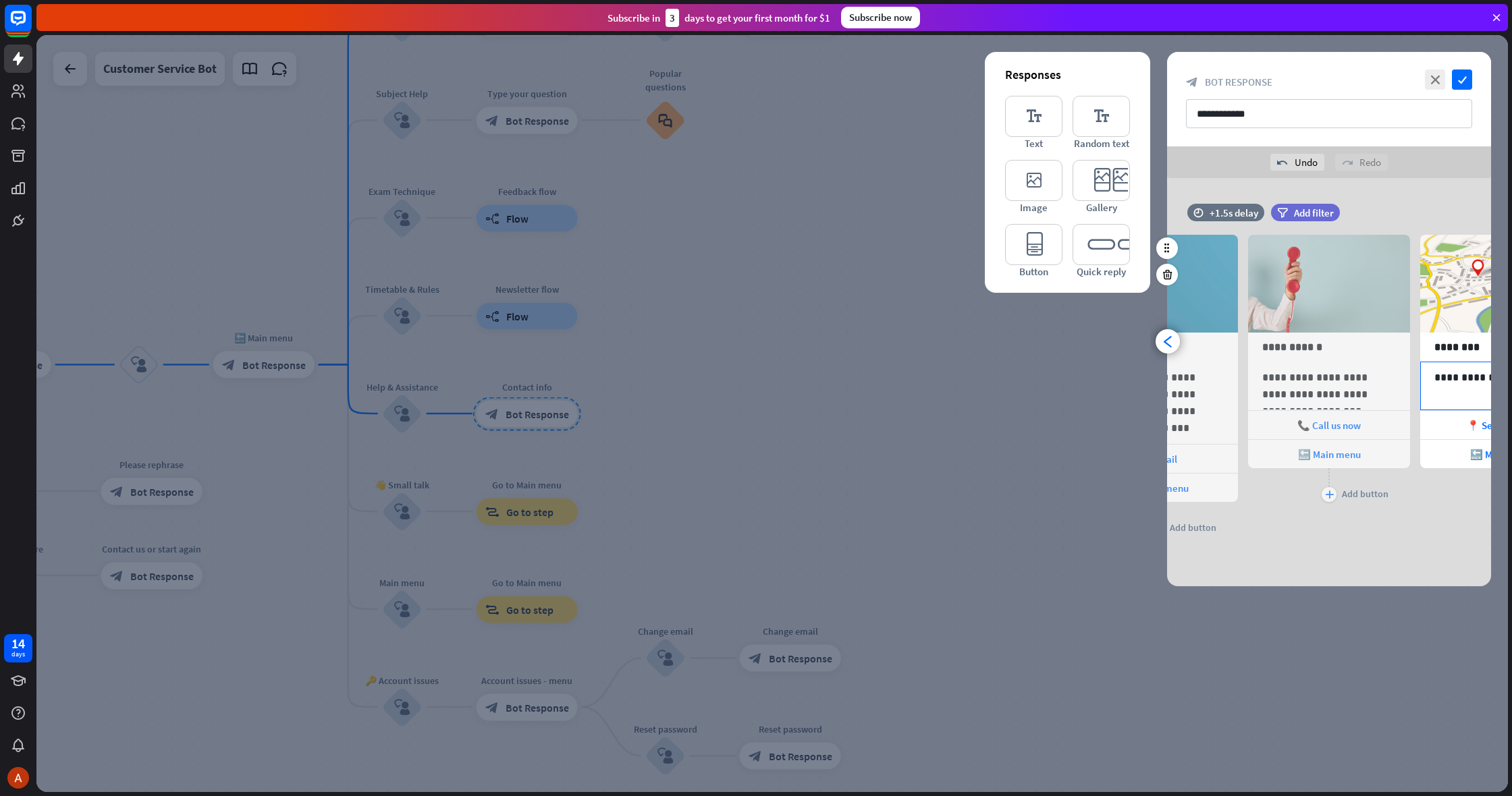
scroll to position [0, 284]
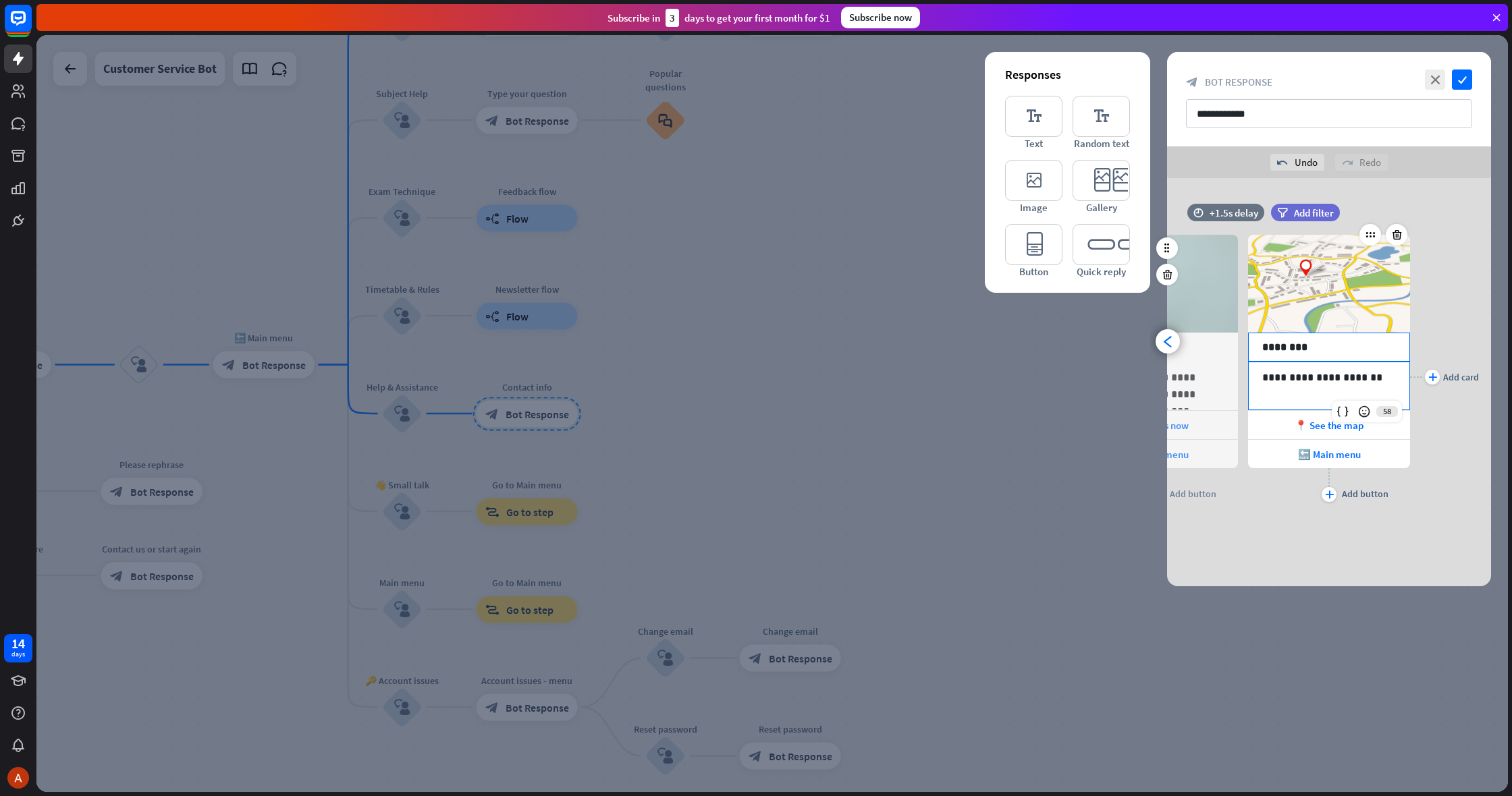
click at [1309, 349] on p "********" at bounding box center [1329, 347] width 133 height 17
drag, startPoint x: 1298, startPoint y: 346, endPoint x: 1243, endPoint y: 341, distance: 55.2
click at [1243, 341] on div "**********" at bounding box center [1329, 377] width 324 height 325
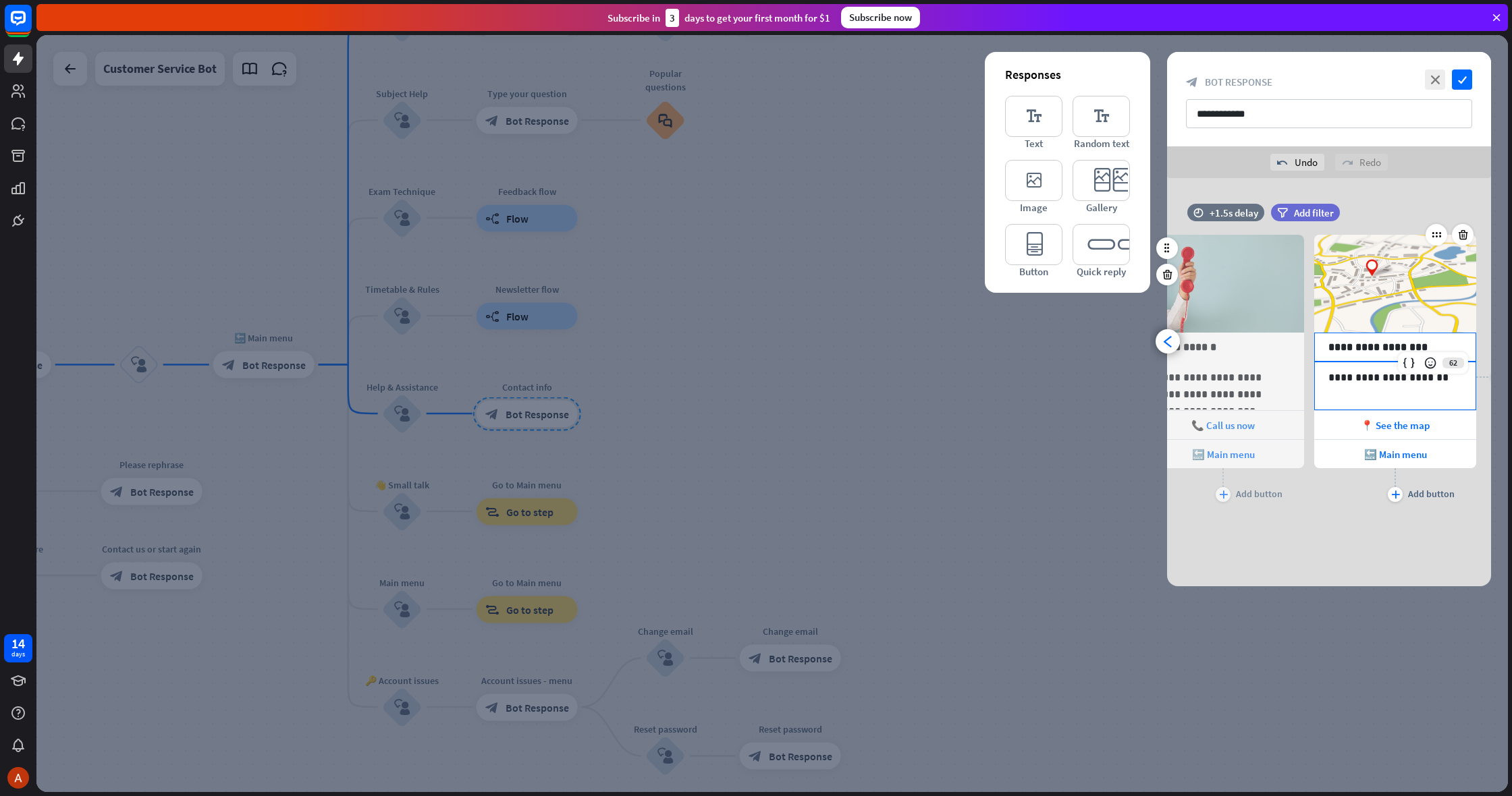
click at [1337, 384] on p "**********" at bounding box center [1394, 378] width 133 height 17
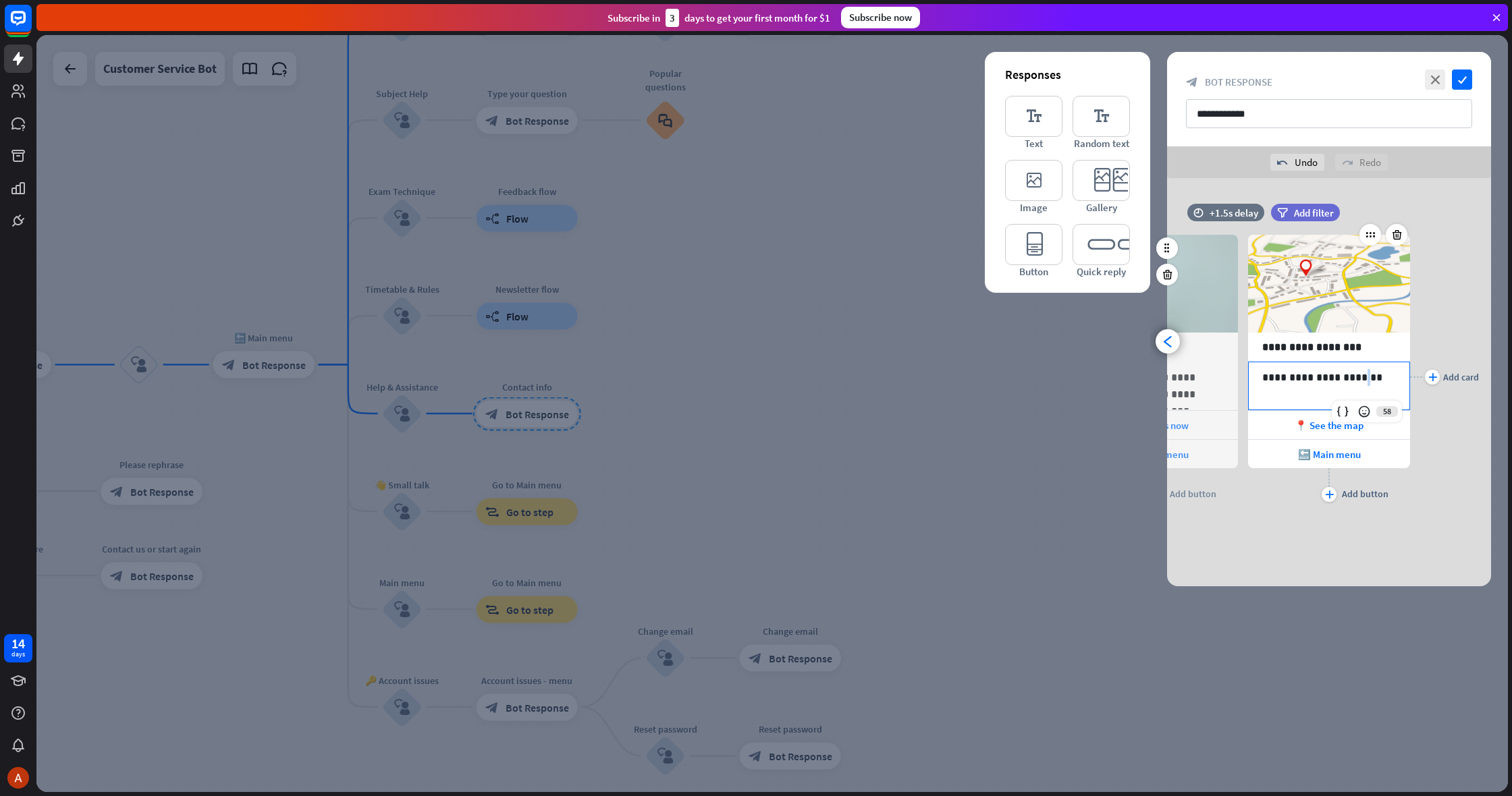
click at [1360, 381] on p "**********" at bounding box center [1329, 378] width 133 height 17
click at [1366, 381] on p "**********" at bounding box center [1329, 378] width 133 height 17
drag, startPoint x: 1366, startPoint y: 381, endPoint x: 1231, endPoint y: 361, distance: 136.5
click at [1231, 361] on div "**********" at bounding box center [1329, 377] width 324 height 325
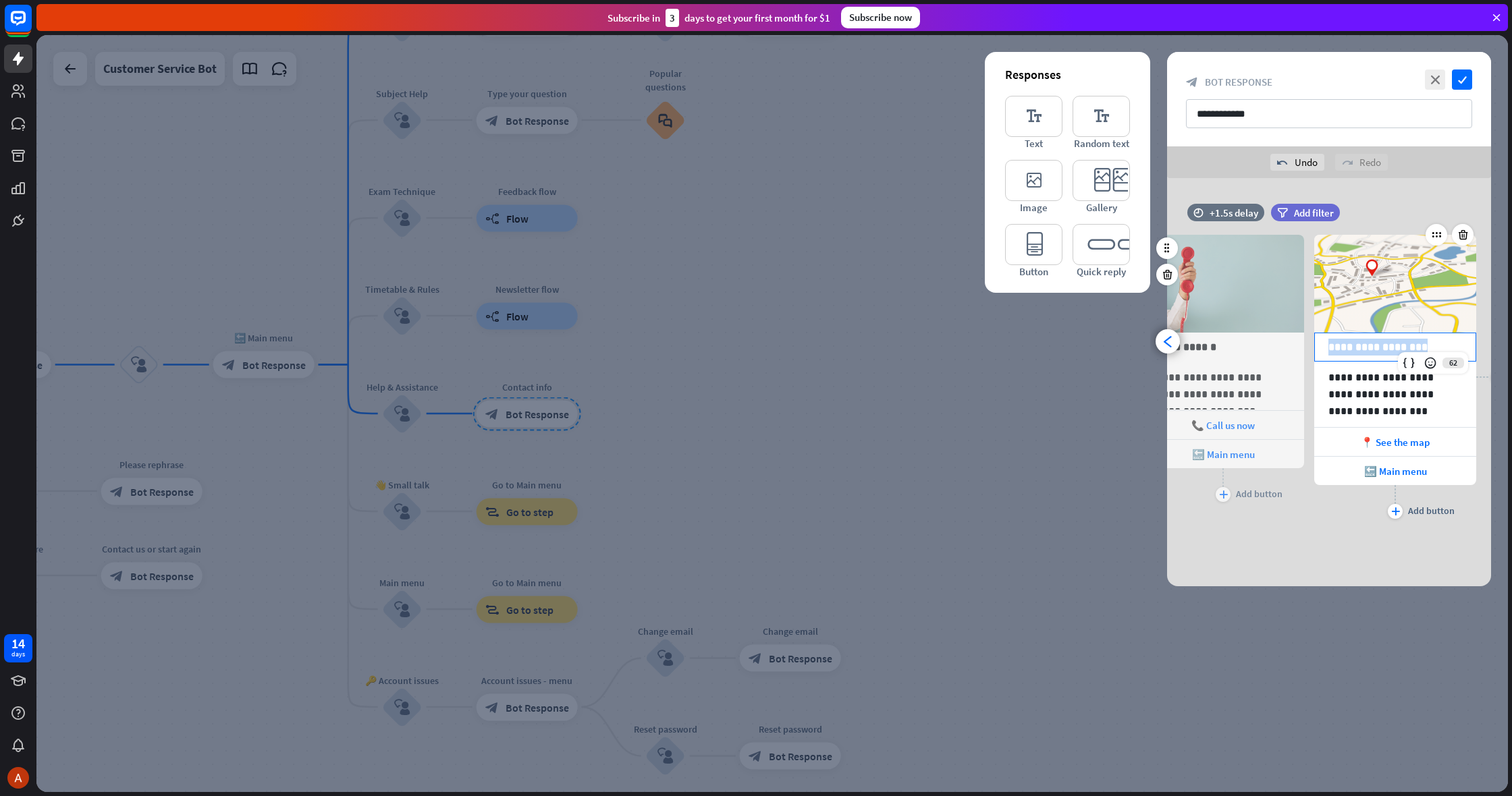
drag, startPoint x: 1414, startPoint y: 350, endPoint x: 1323, endPoint y: 350, distance: 91.0
click at [1323, 350] on div "**********" at bounding box center [1395, 347] width 161 height 28
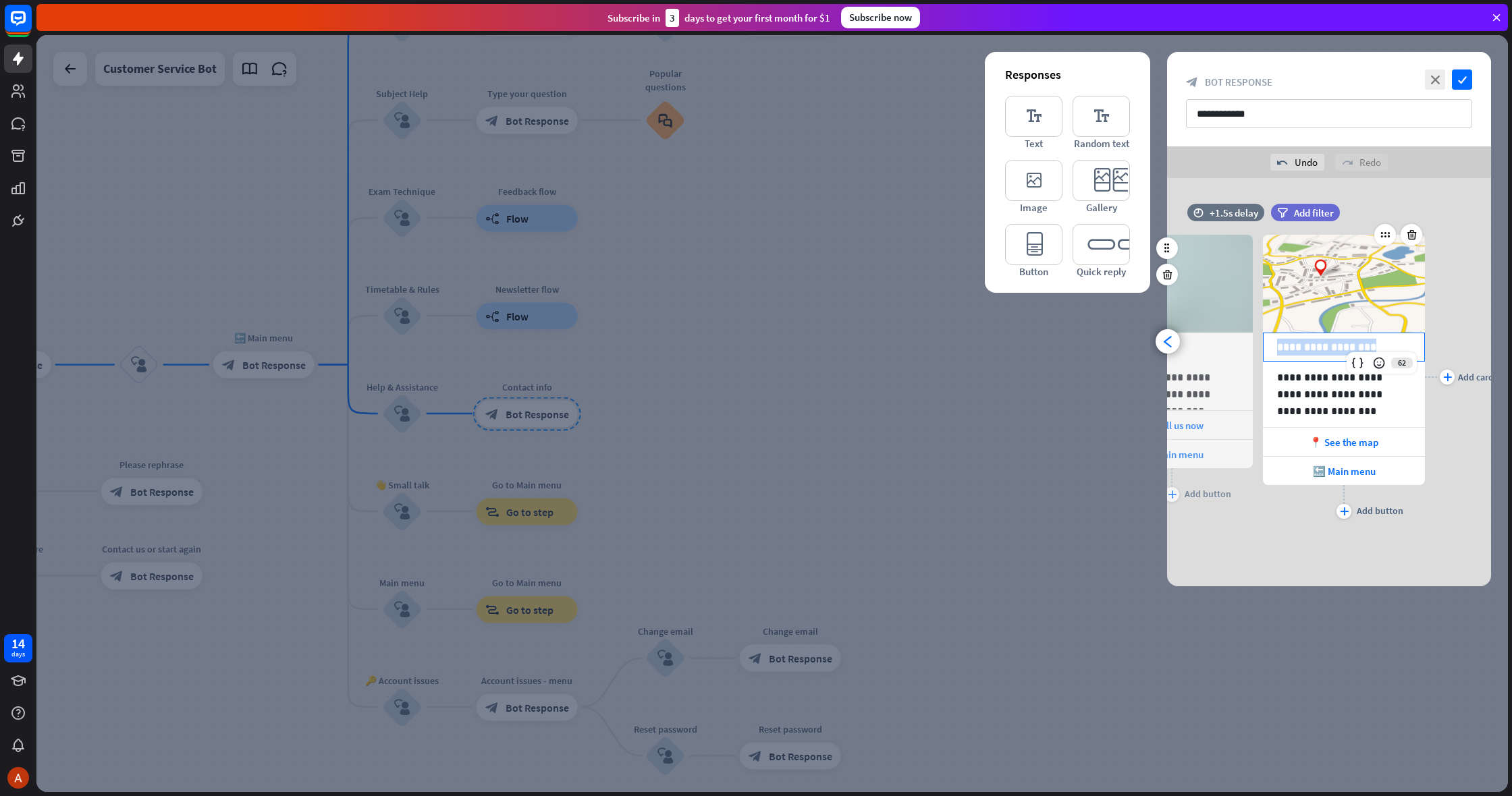
scroll to position [0, 284]
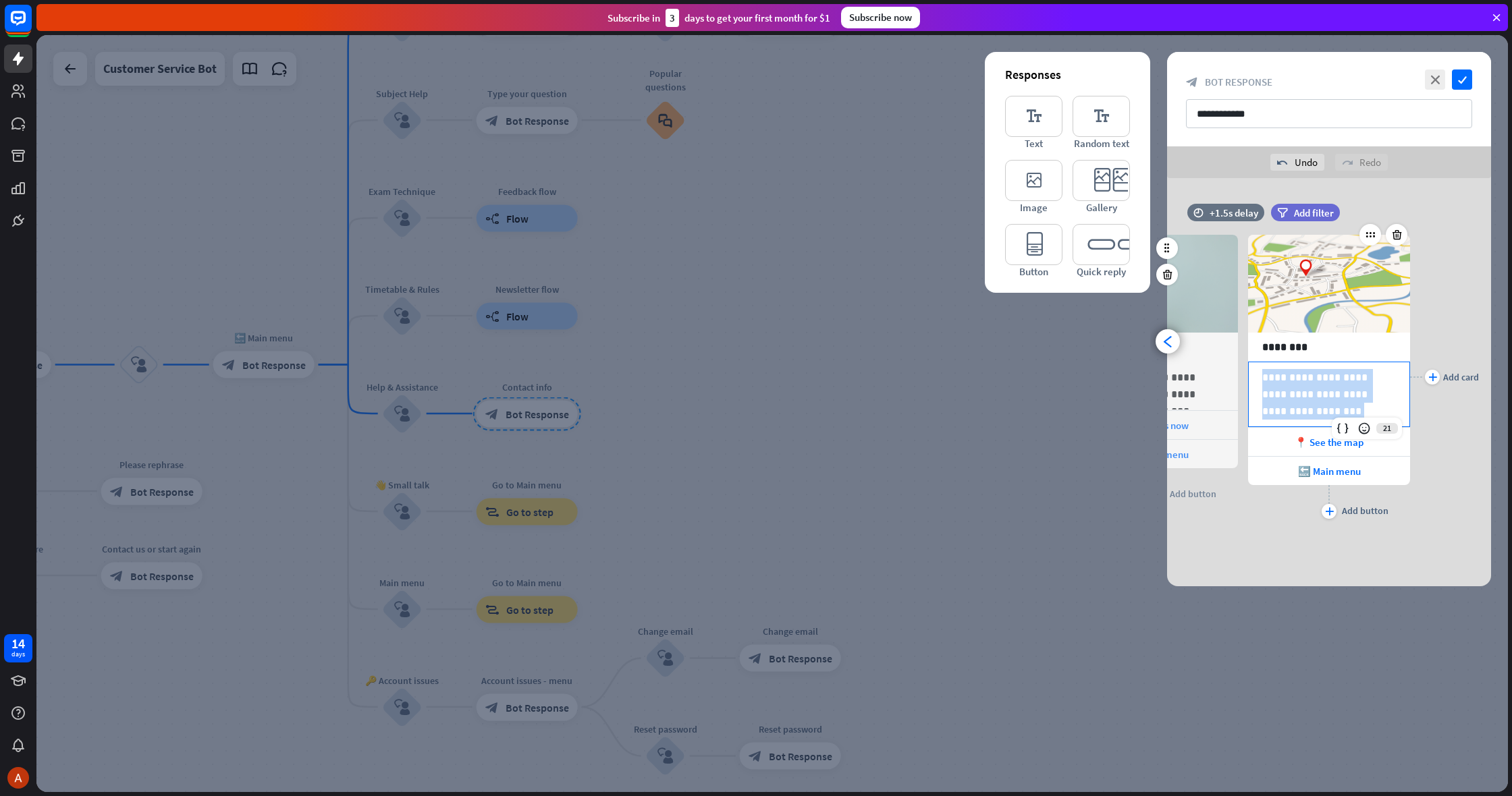
drag, startPoint x: 1338, startPoint y: 408, endPoint x: 1253, endPoint y: 374, distance: 91.5
click at [1253, 374] on div "**********" at bounding box center [1329, 394] width 161 height 64
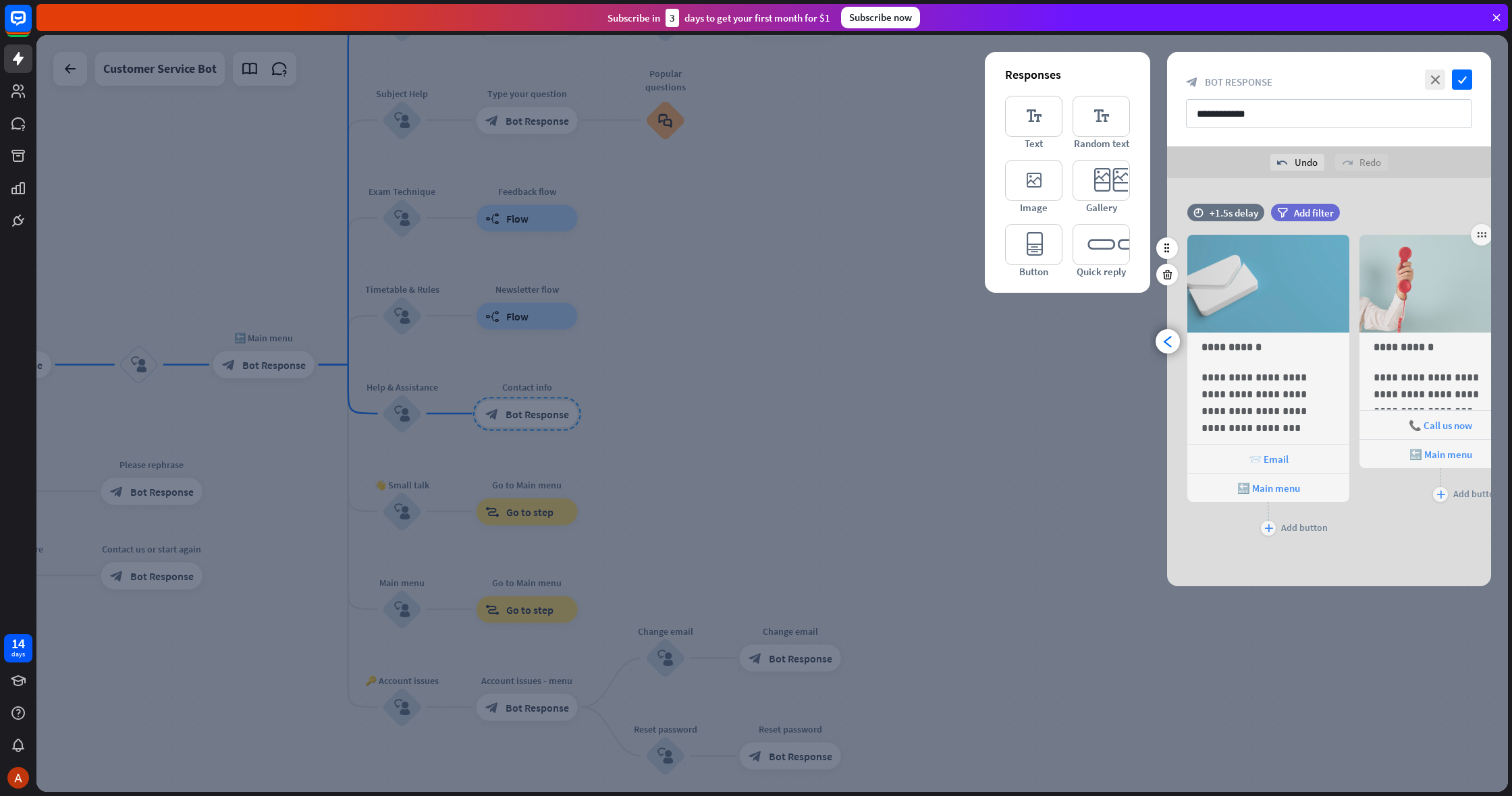
click at [1415, 519] on div "**********" at bounding box center [1441, 377] width 162 height 325
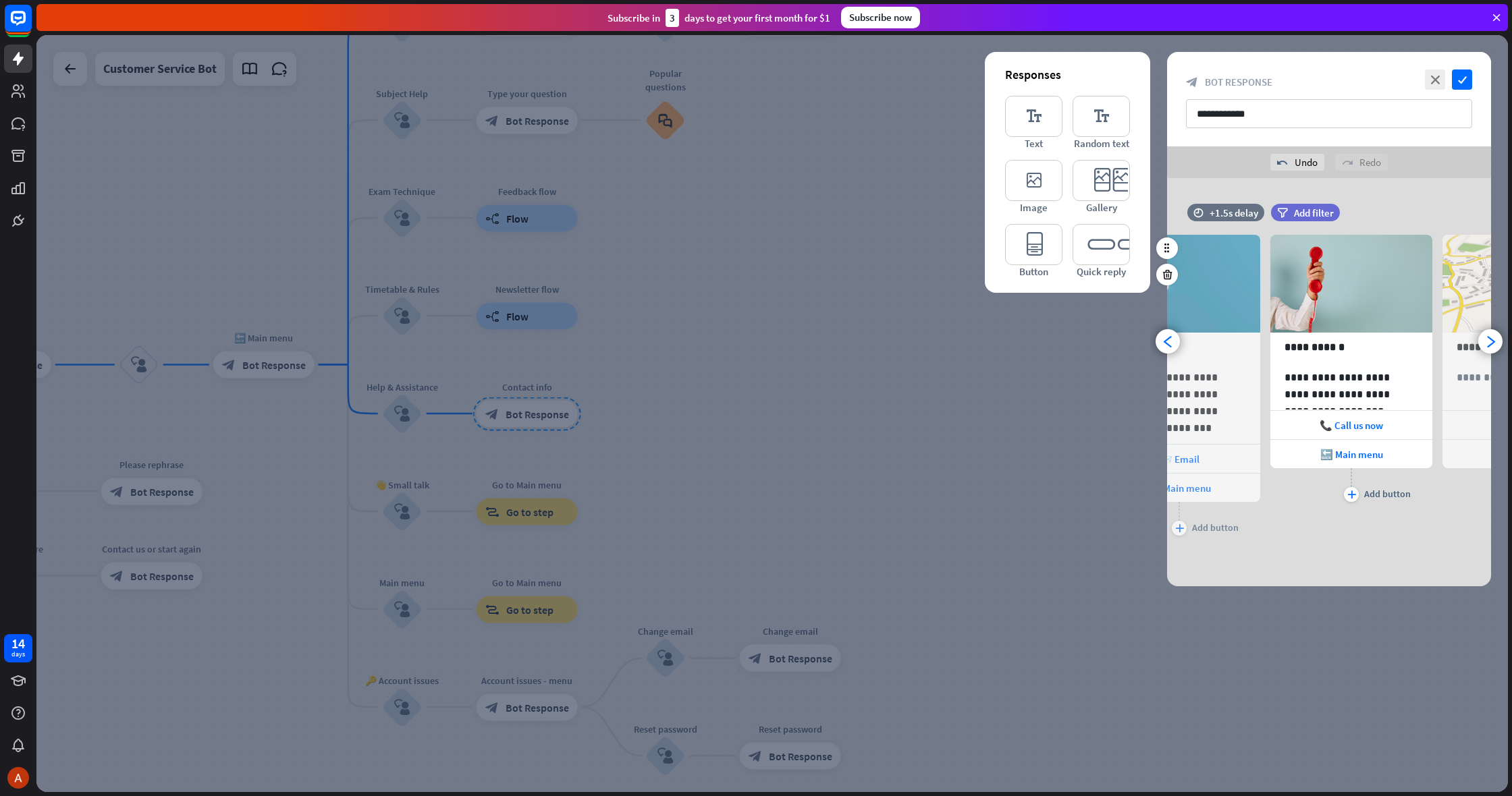
scroll to position [0, 111]
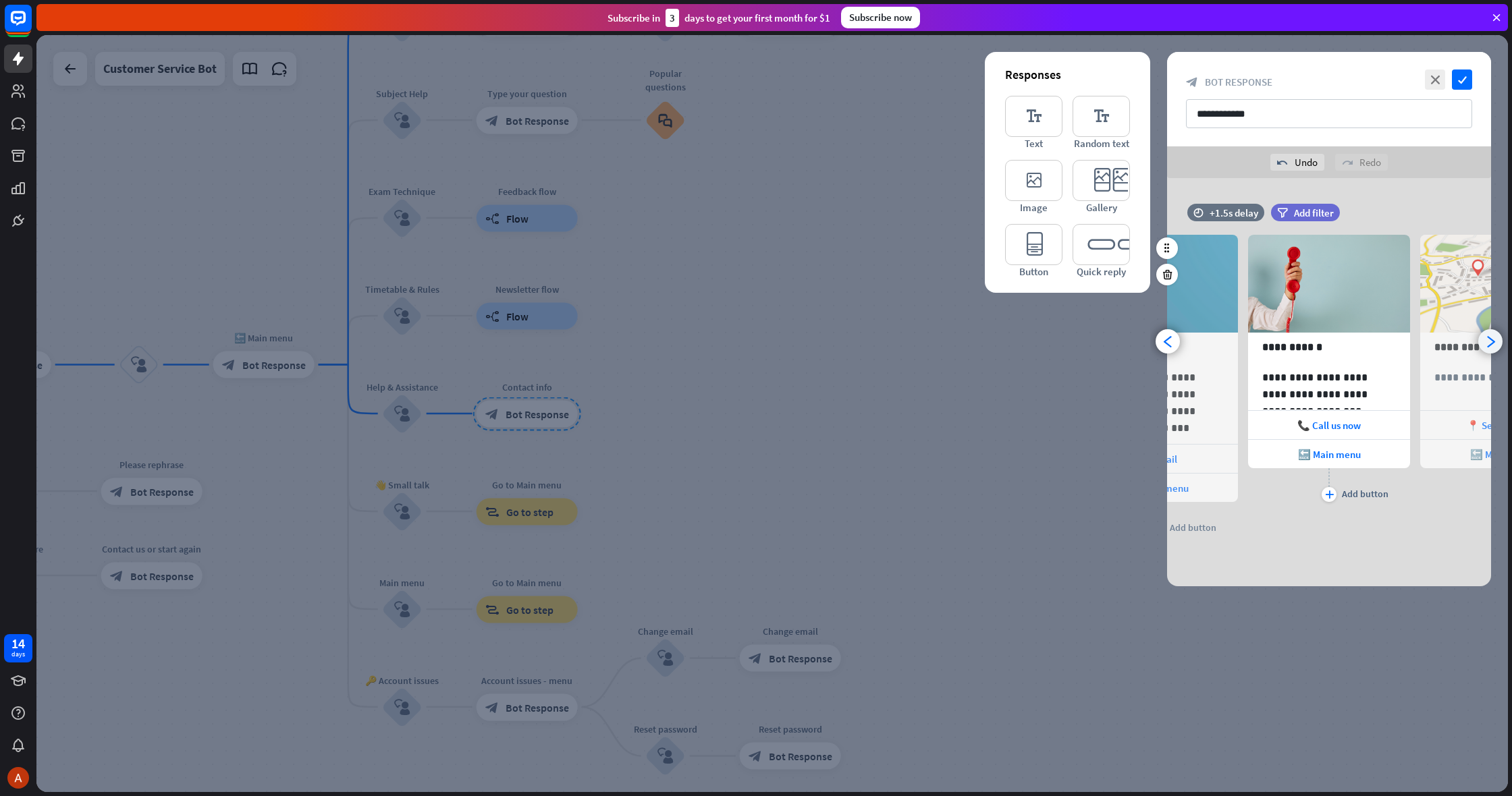
click at [1491, 351] on div "arrowhead_right" at bounding box center [1491, 342] width 24 height 24
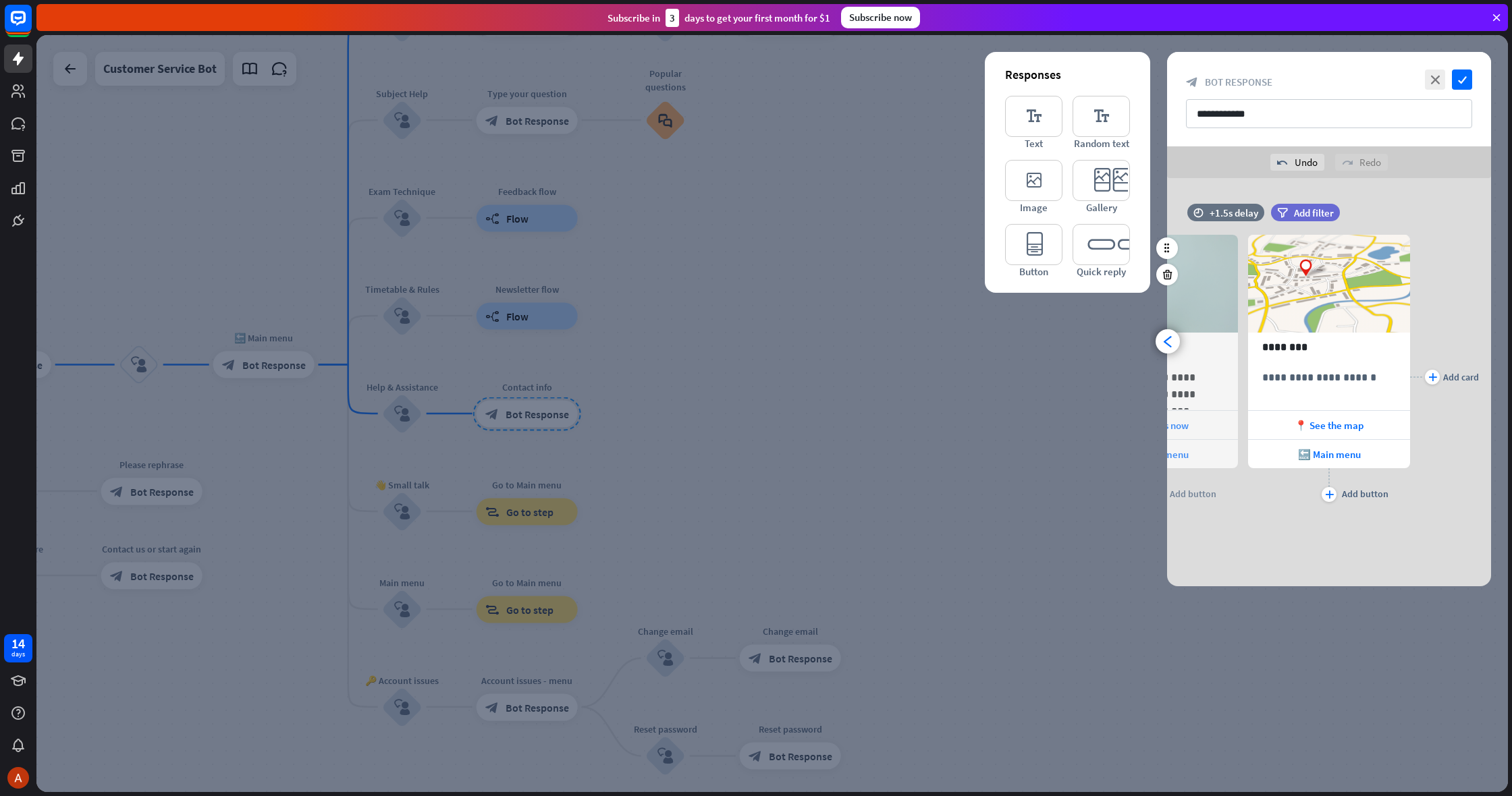
scroll to position [0, 284]
click at [1360, 376] on p "**********" at bounding box center [1329, 378] width 133 height 17
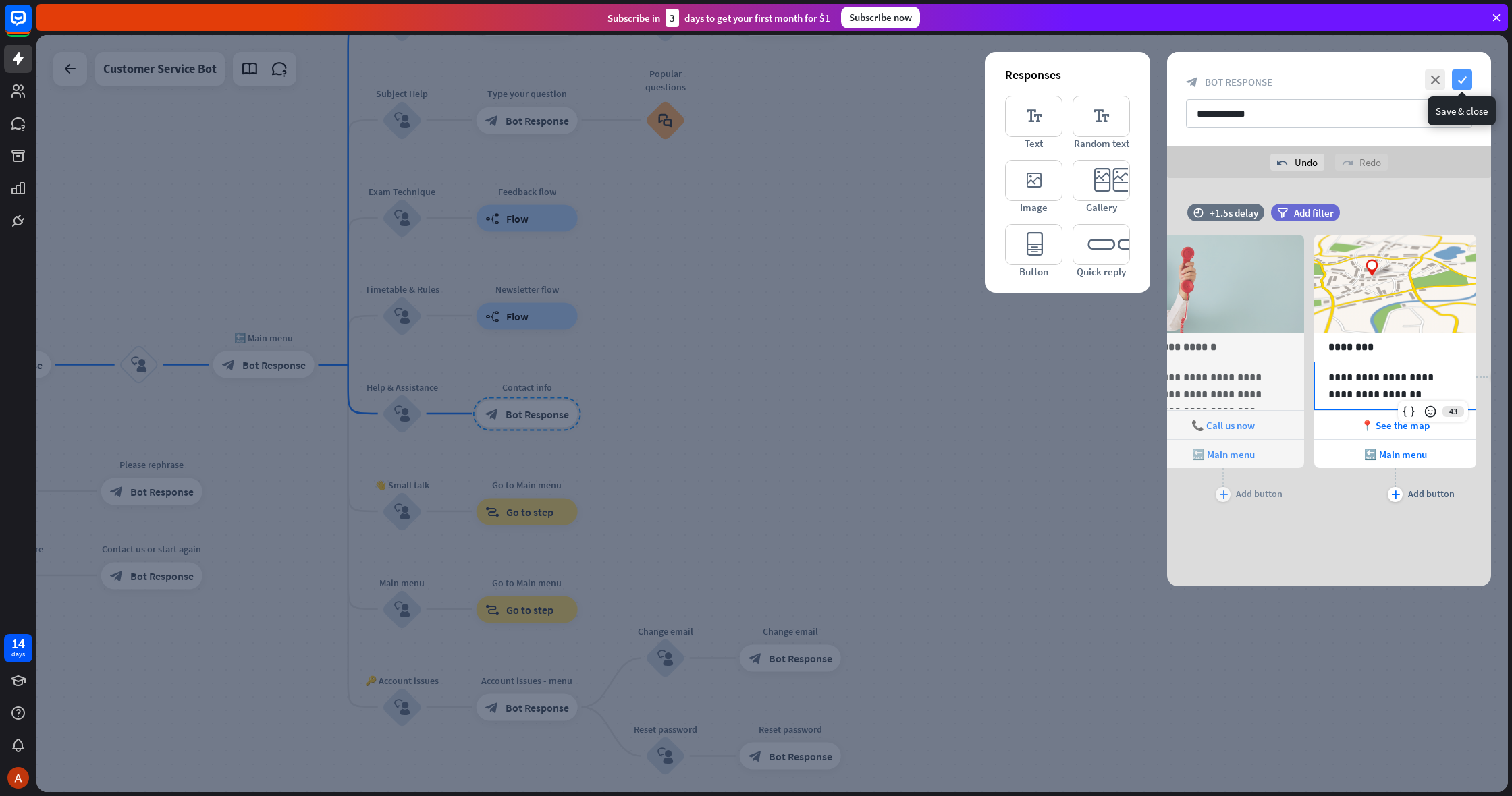
click at [1456, 83] on icon "check" at bounding box center [1463, 79] width 21 height 21
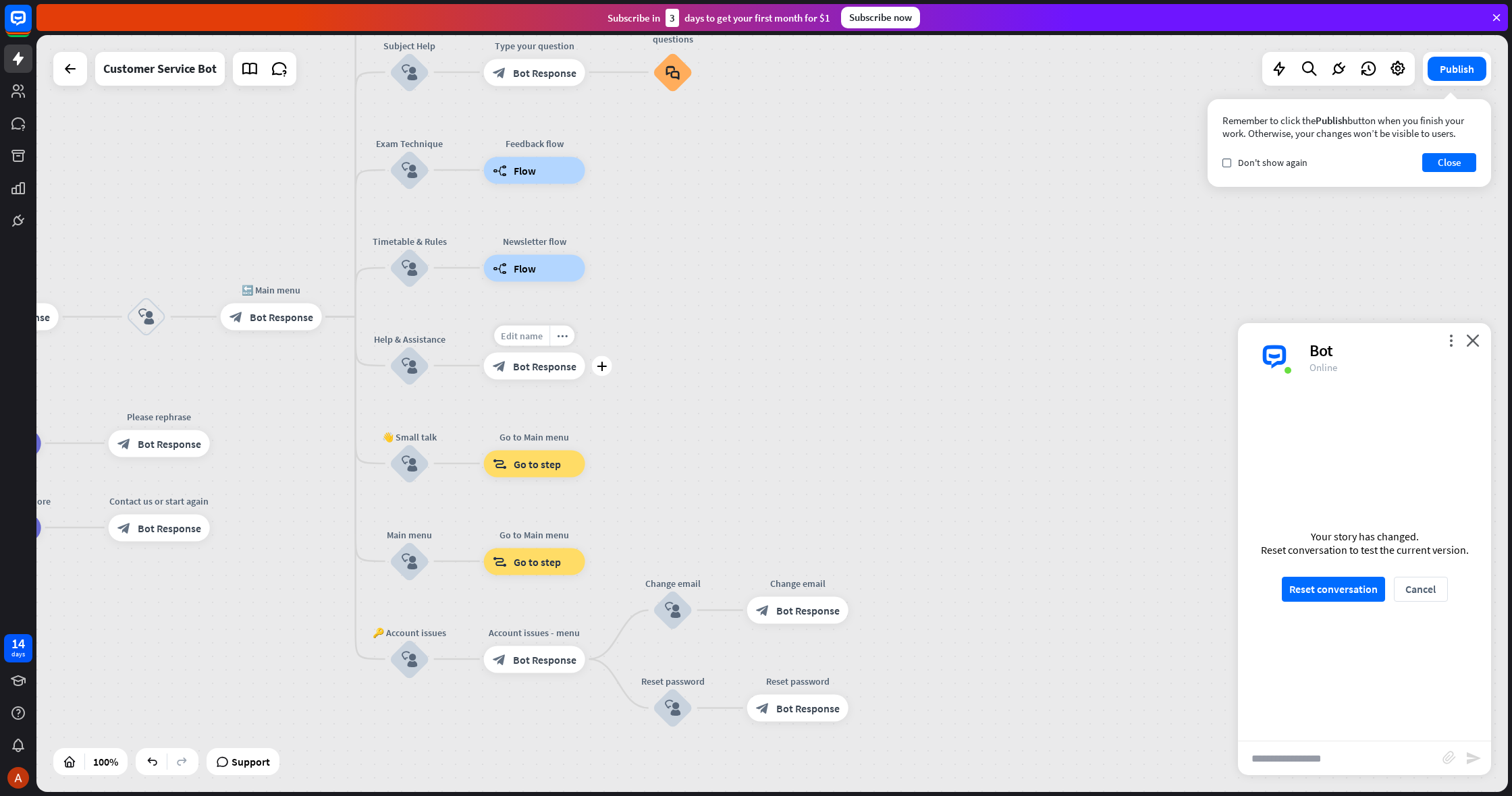
click at [528, 335] on span "Edit name" at bounding box center [522, 335] width 42 height 12
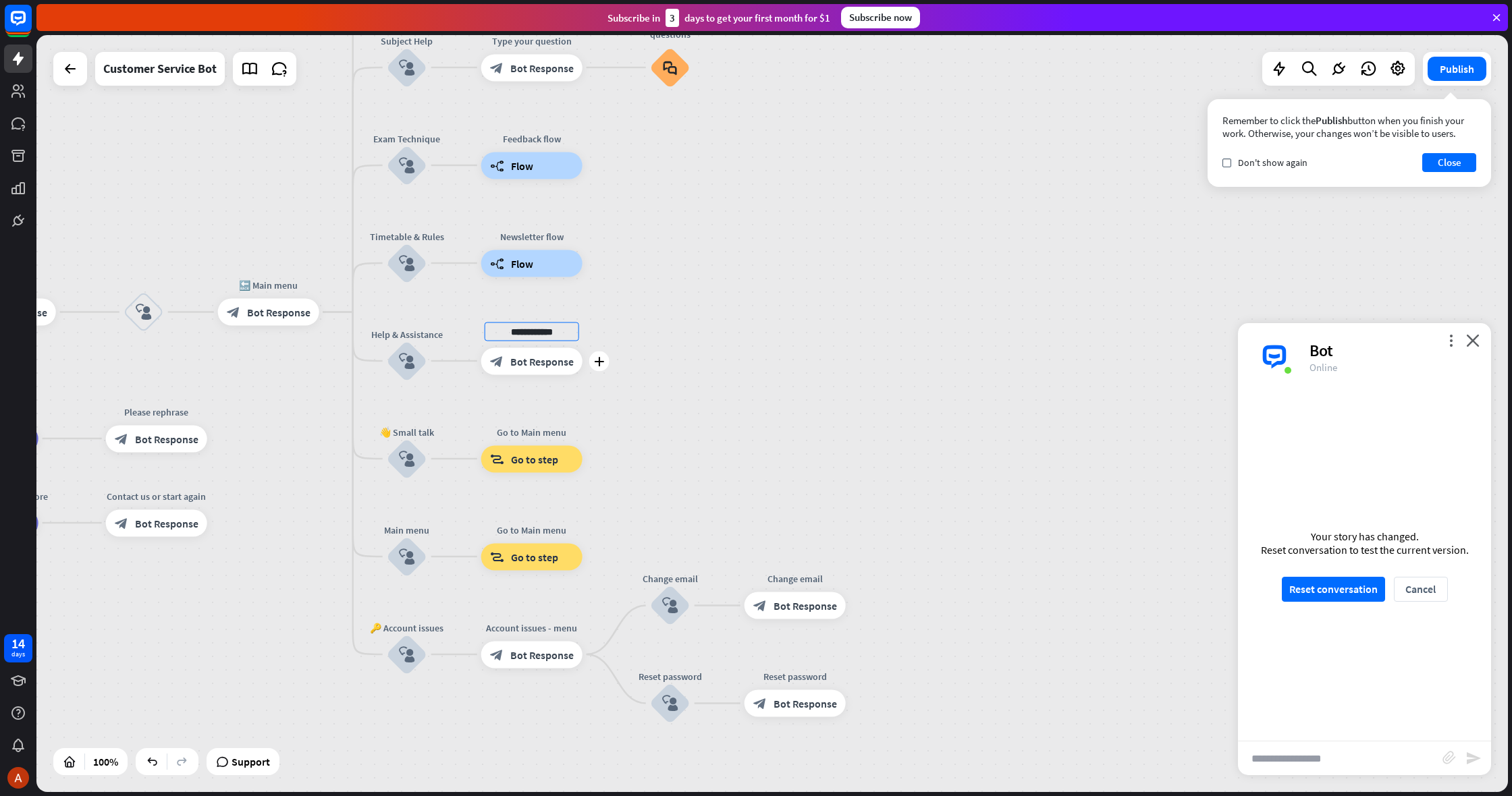
drag, startPoint x: 561, startPoint y: 336, endPoint x: 496, endPoint y: 331, distance: 65.2
click at [497, 331] on input "**********" at bounding box center [531, 331] width 94 height 19
type input "**********"
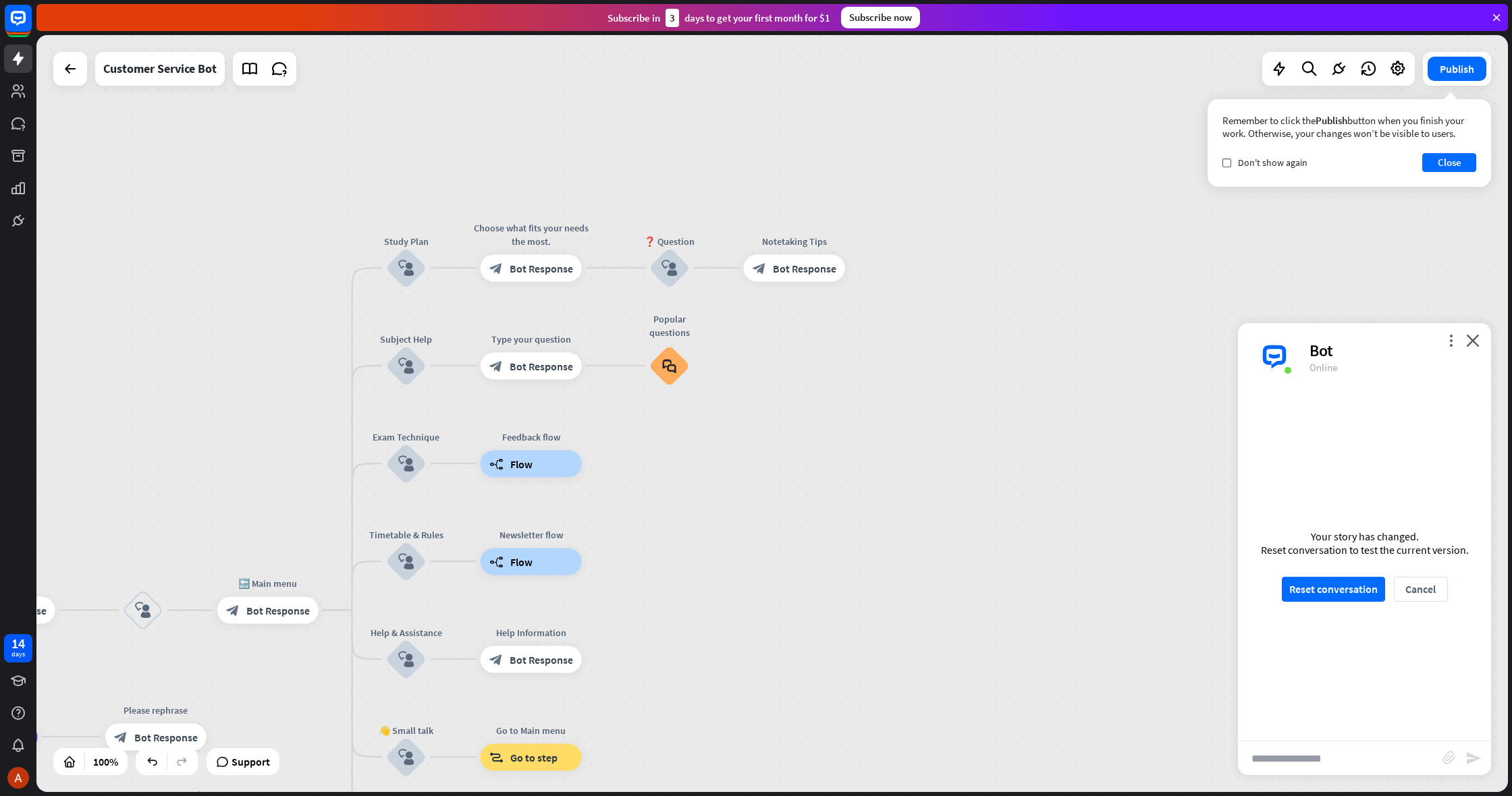
click at [1479, 342] on div "more_vert close Bot Online" at bounding box center [1364, 356] width 253 height 67
click at [1454, 156] on button "Close" at bounding box center [1449, 162] width 54 height 19
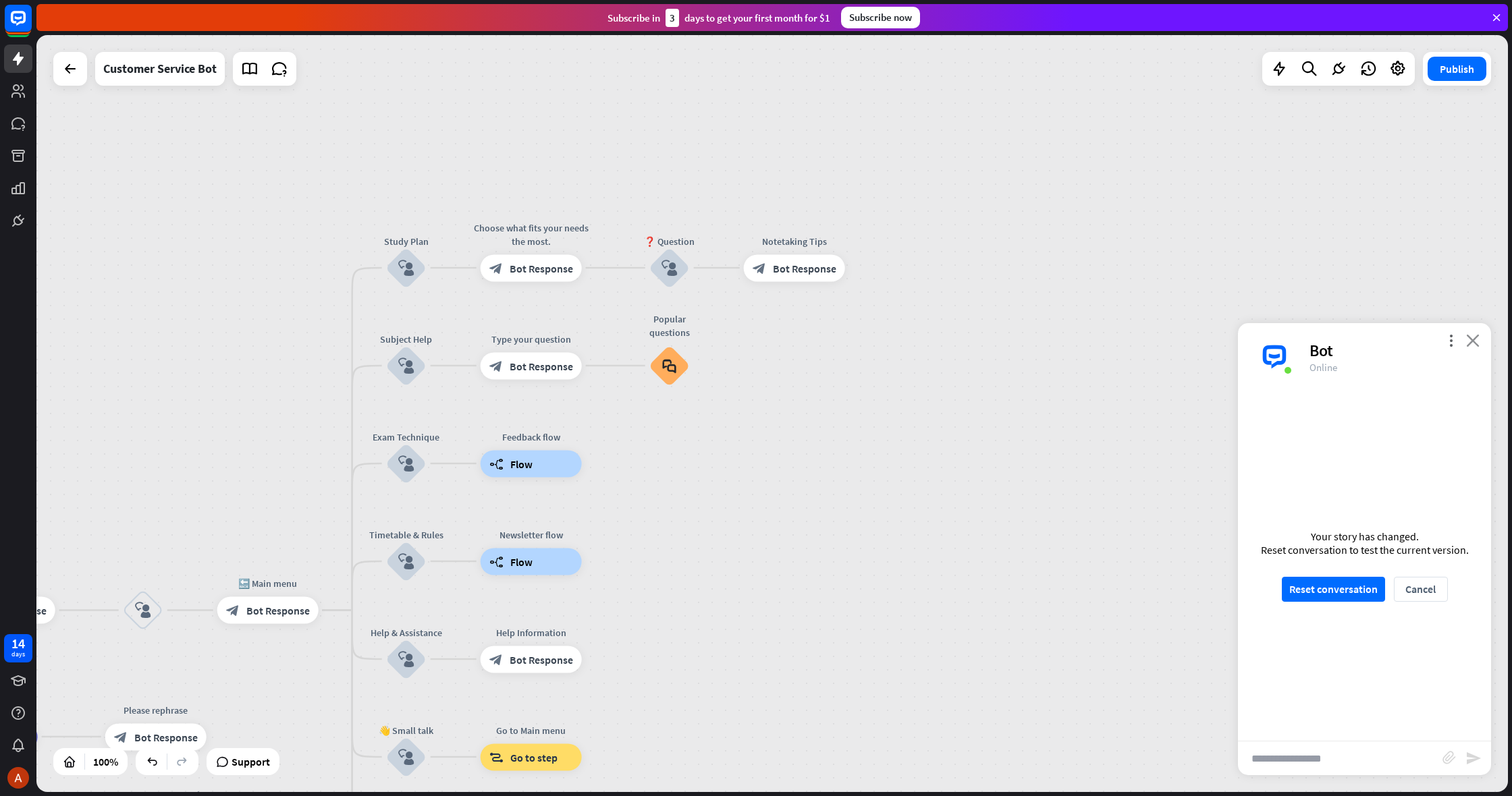
click at [1469, 337] on icon "close" at bounding box center [1473, 341] width 13 height 13
